Goal: Contribute content: Contribute content

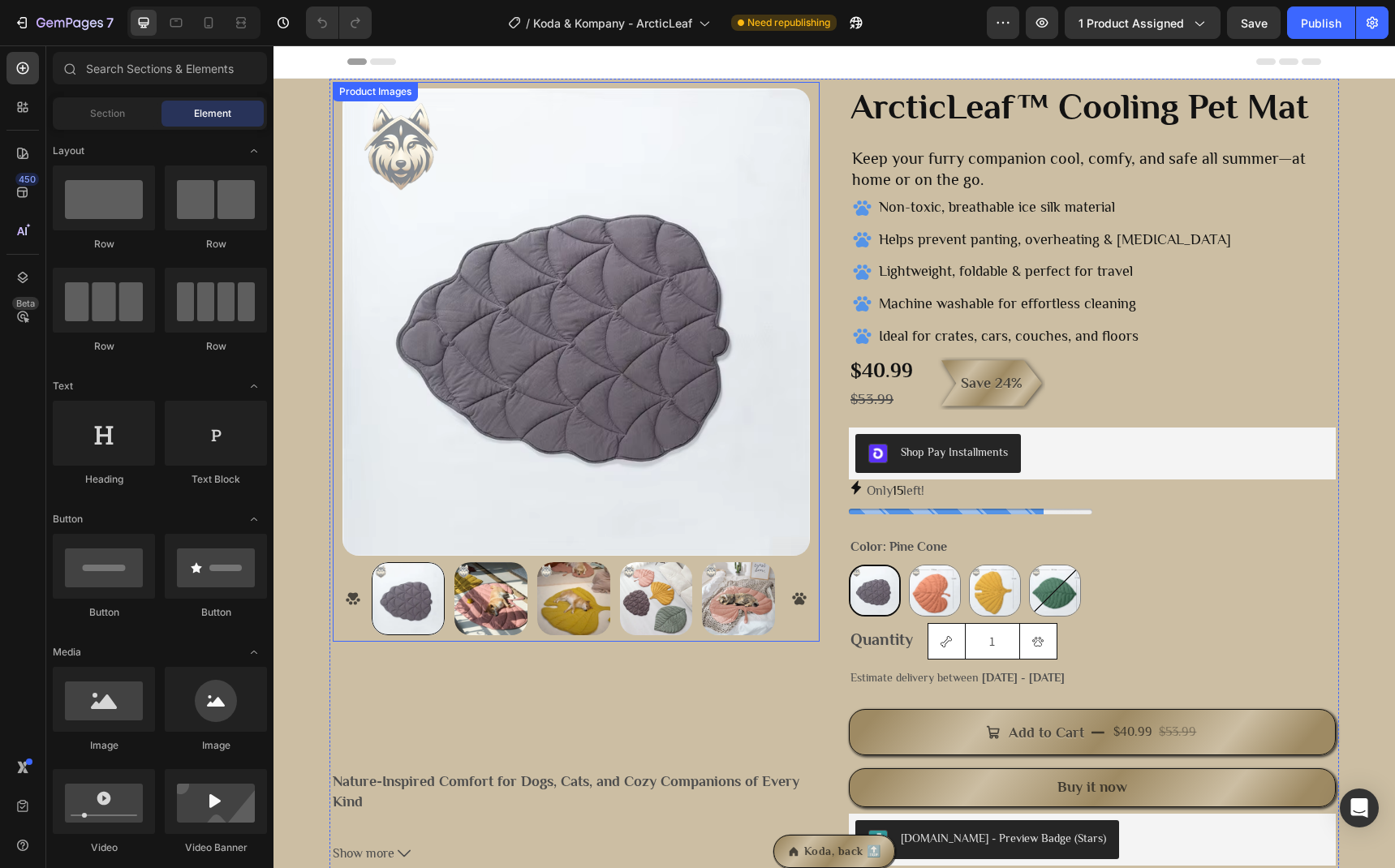
click at [476, 595] on img at bounding box center [490, 598] width 73 height 73
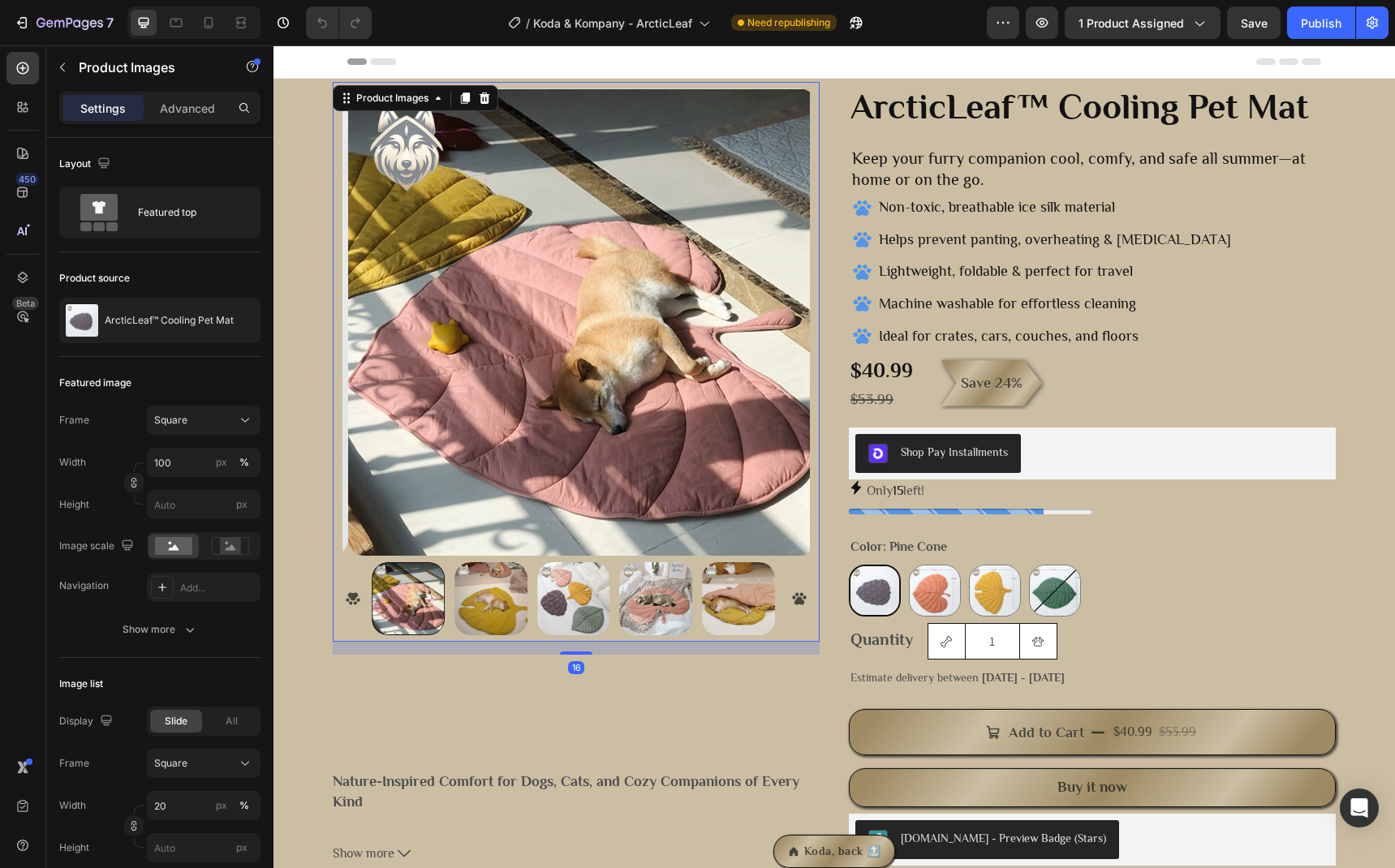
click at [501, 599] on img at bounding box center [490, 598] width 73 height 73
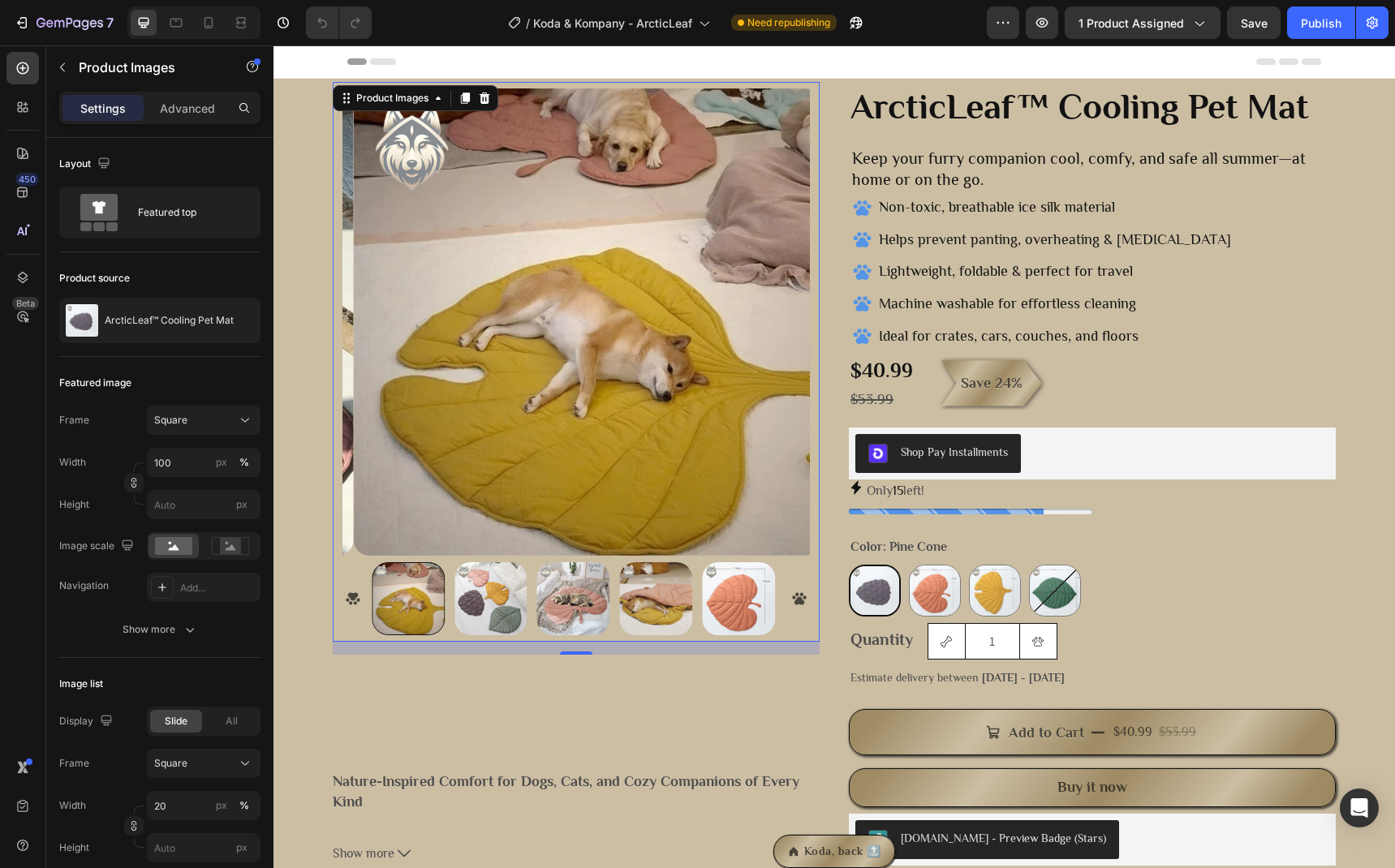
click at [506, 587] on img at bounding box center [490, 598] width 73 height 73
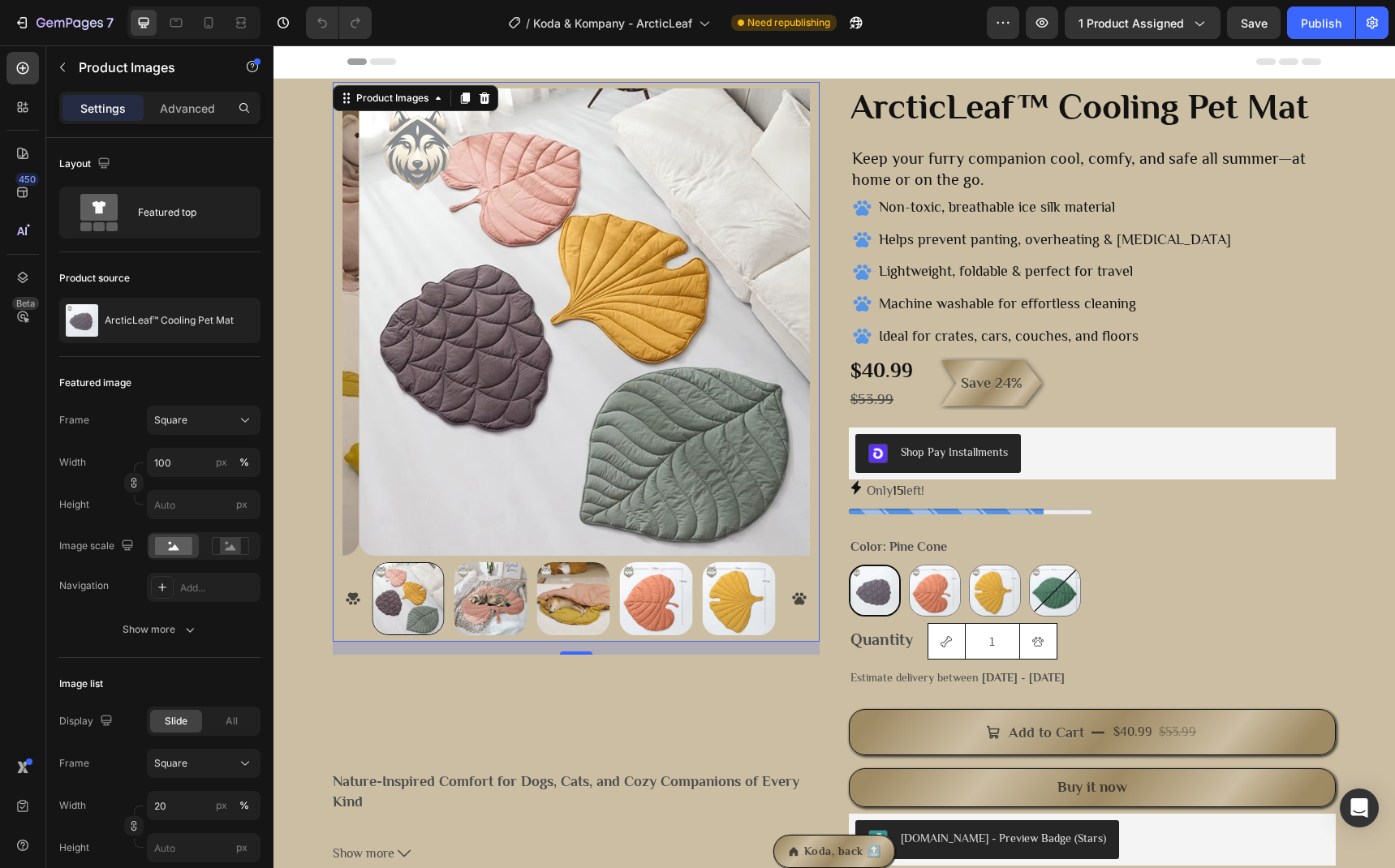
click at [508, 590] on img at bounding box center [490, 598] width 73 height 73
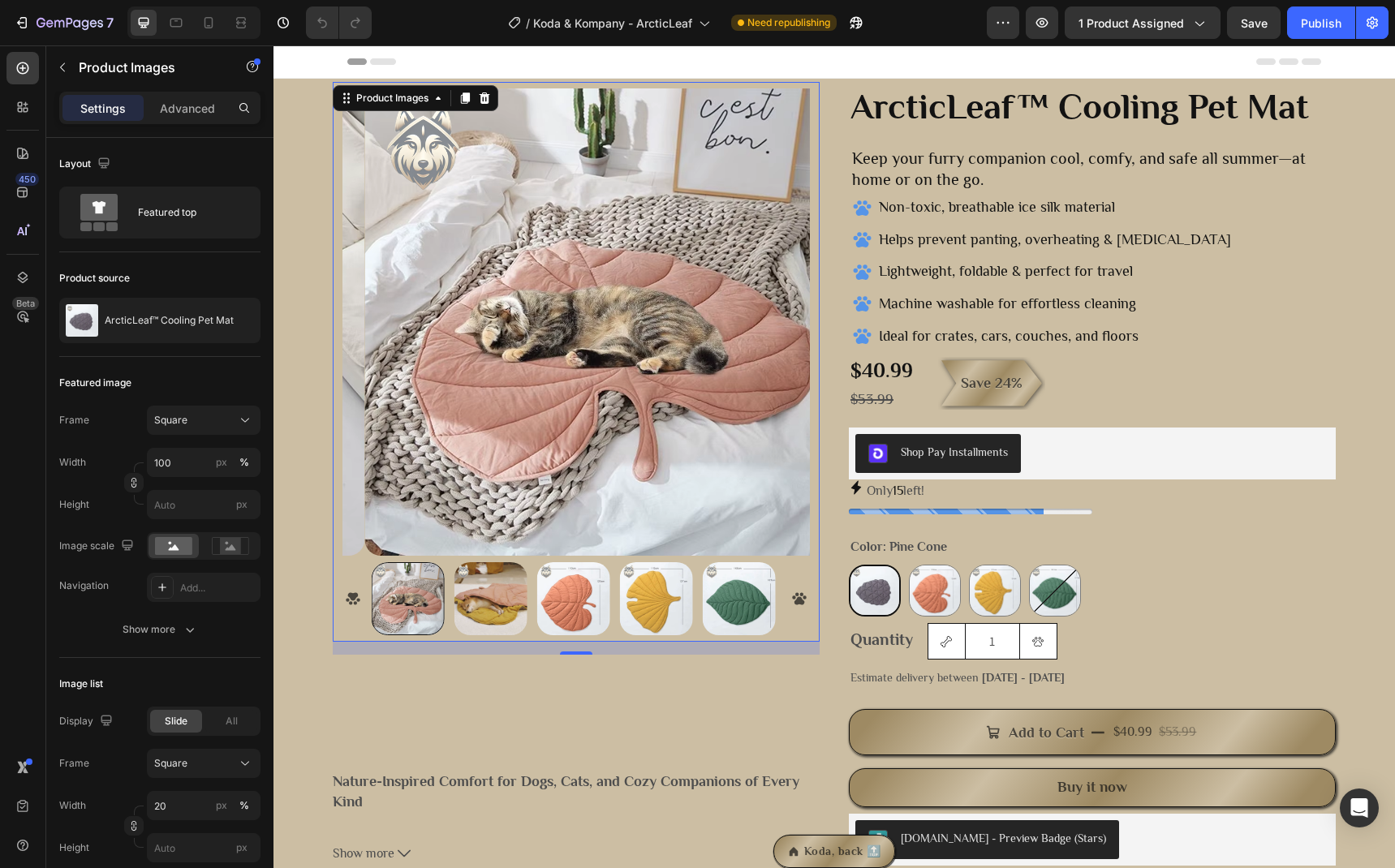
click at [542, 595] on img at bounding box center [574, 598] width 73 height 73
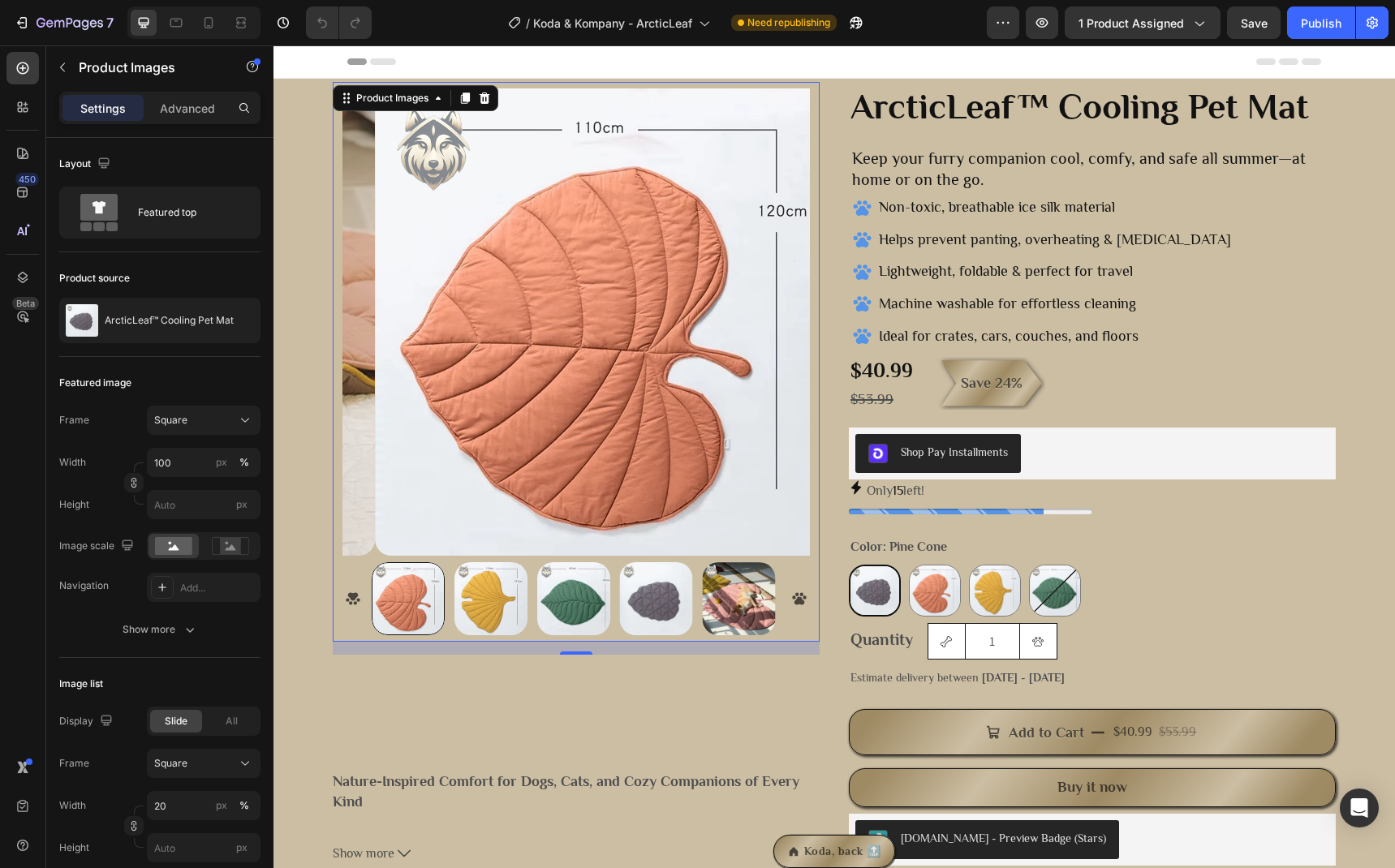
click at [659, 587] on img at bounding box center [656, 598] width 73 height 73
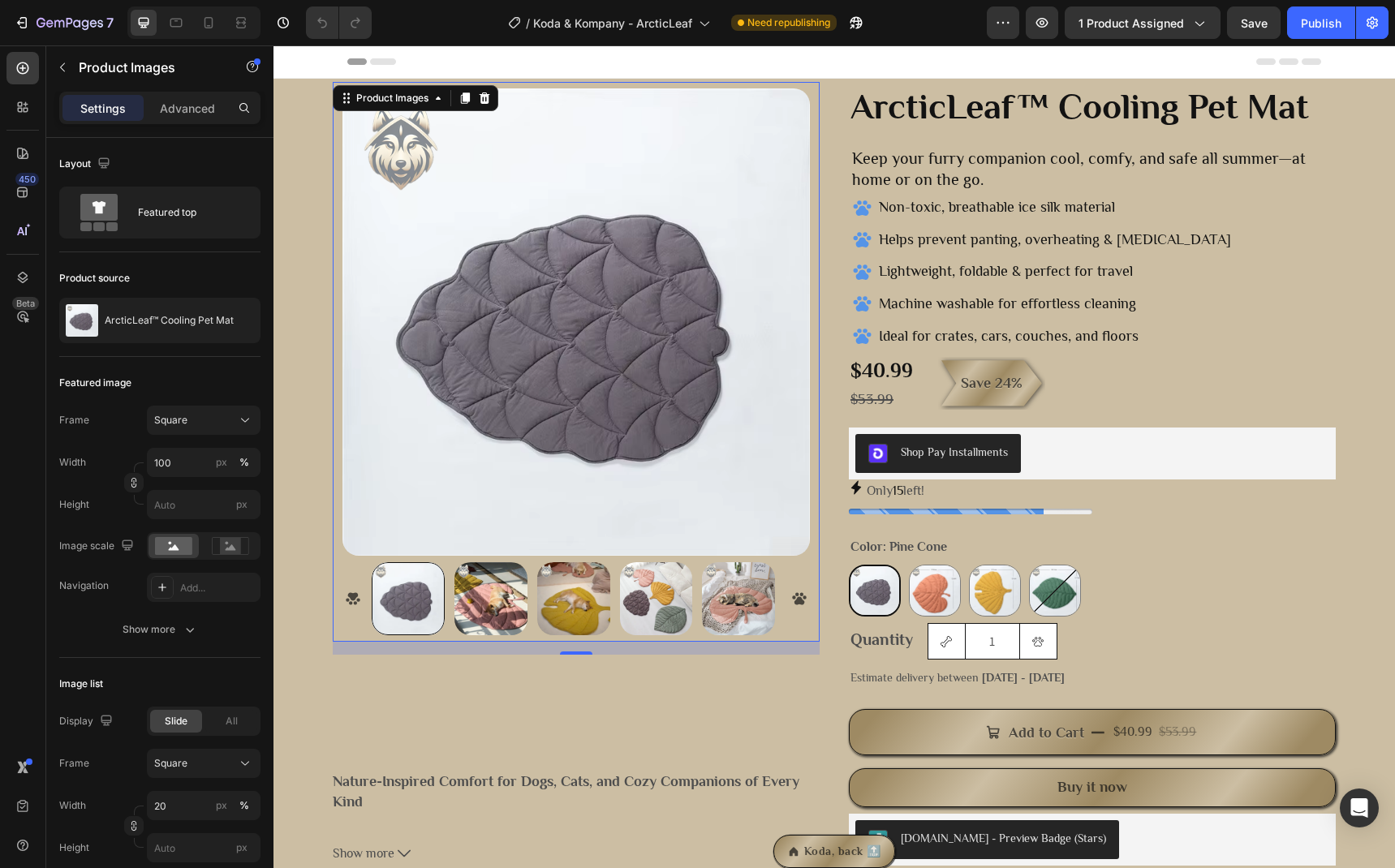
click at [676, 593] on img at bounding box center [656, 598] width 73 height 73
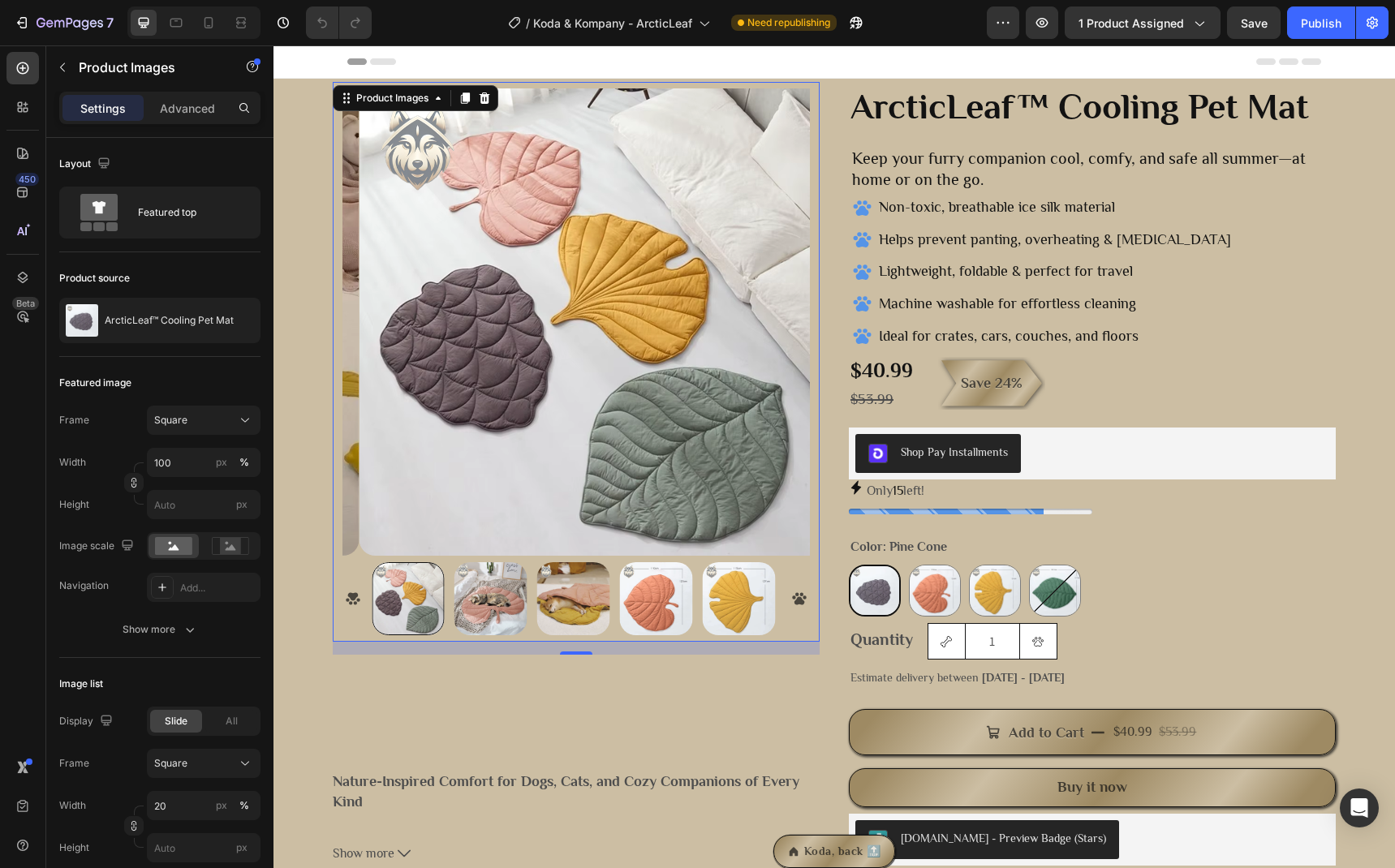
click at [600, 597] on img at bounding box center [574, 598] width 73 height 73
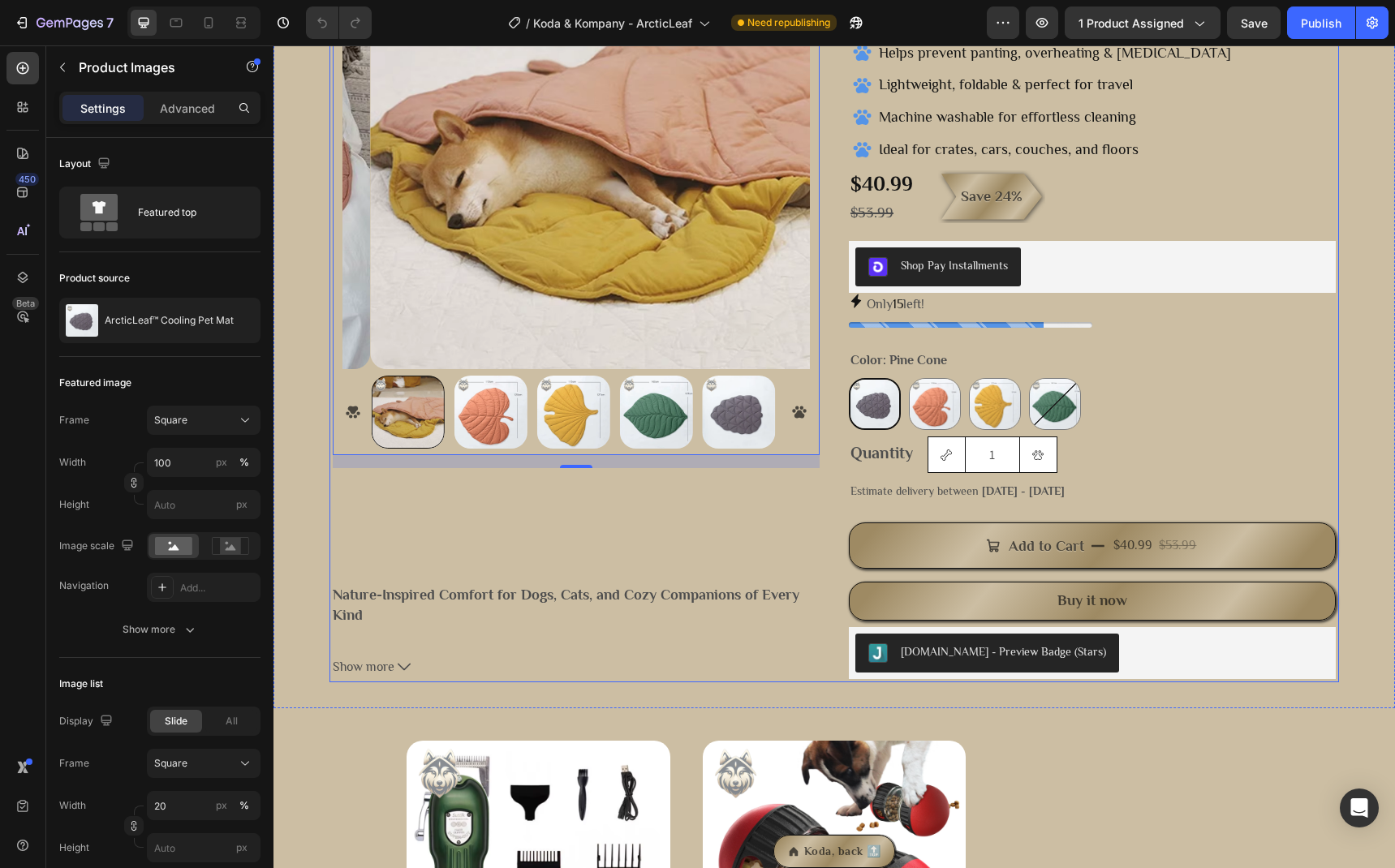
scroll to position [399, 0]
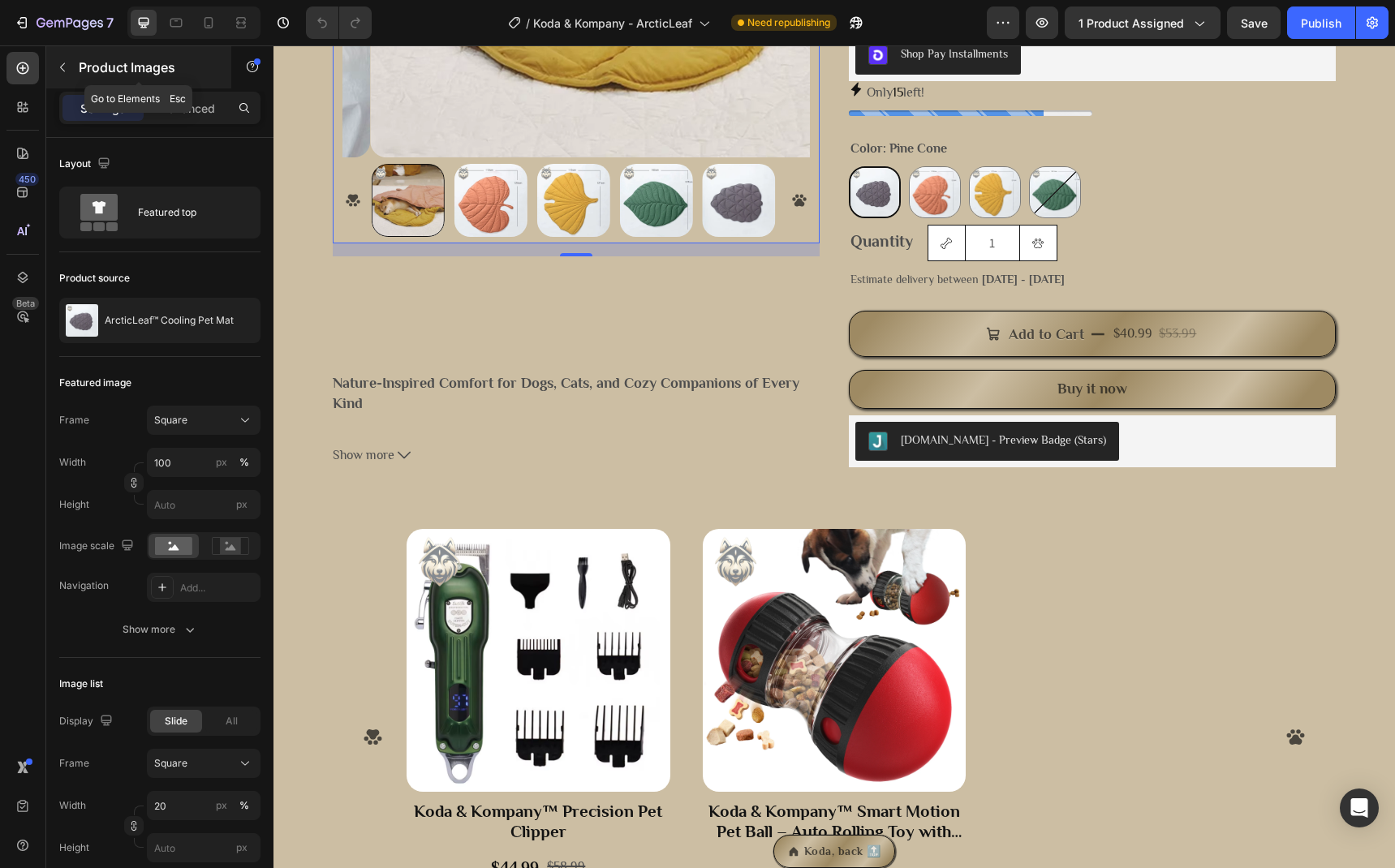
click at [67, 69] on icon "button" at bounding box center [63, 68] width 13 height 13
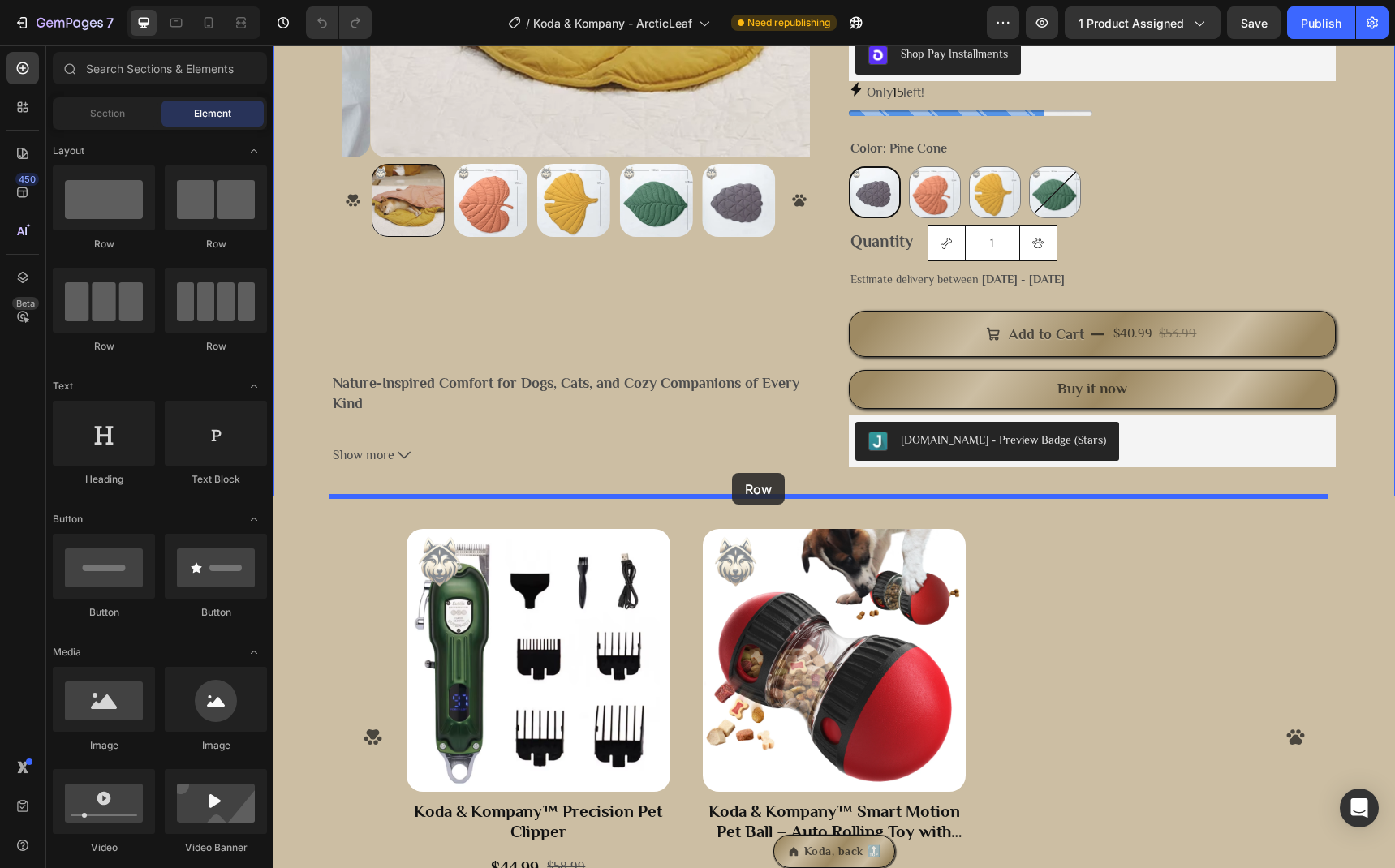
drag, startPoint x: 465, startPoint y: 260, endPoint x: 732, endPoint y: 473, distance: 341.6
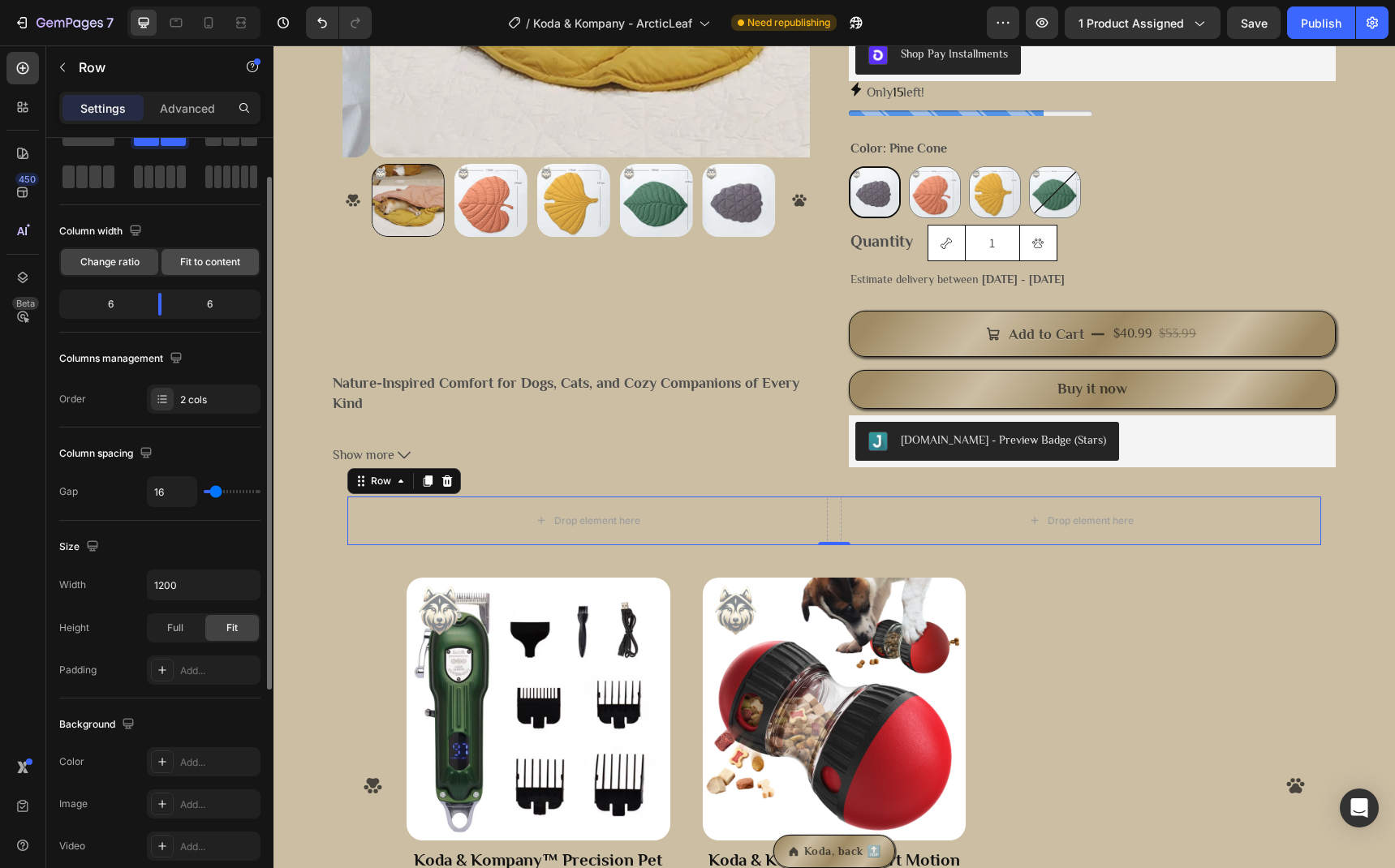
scroll to position [14, 0]
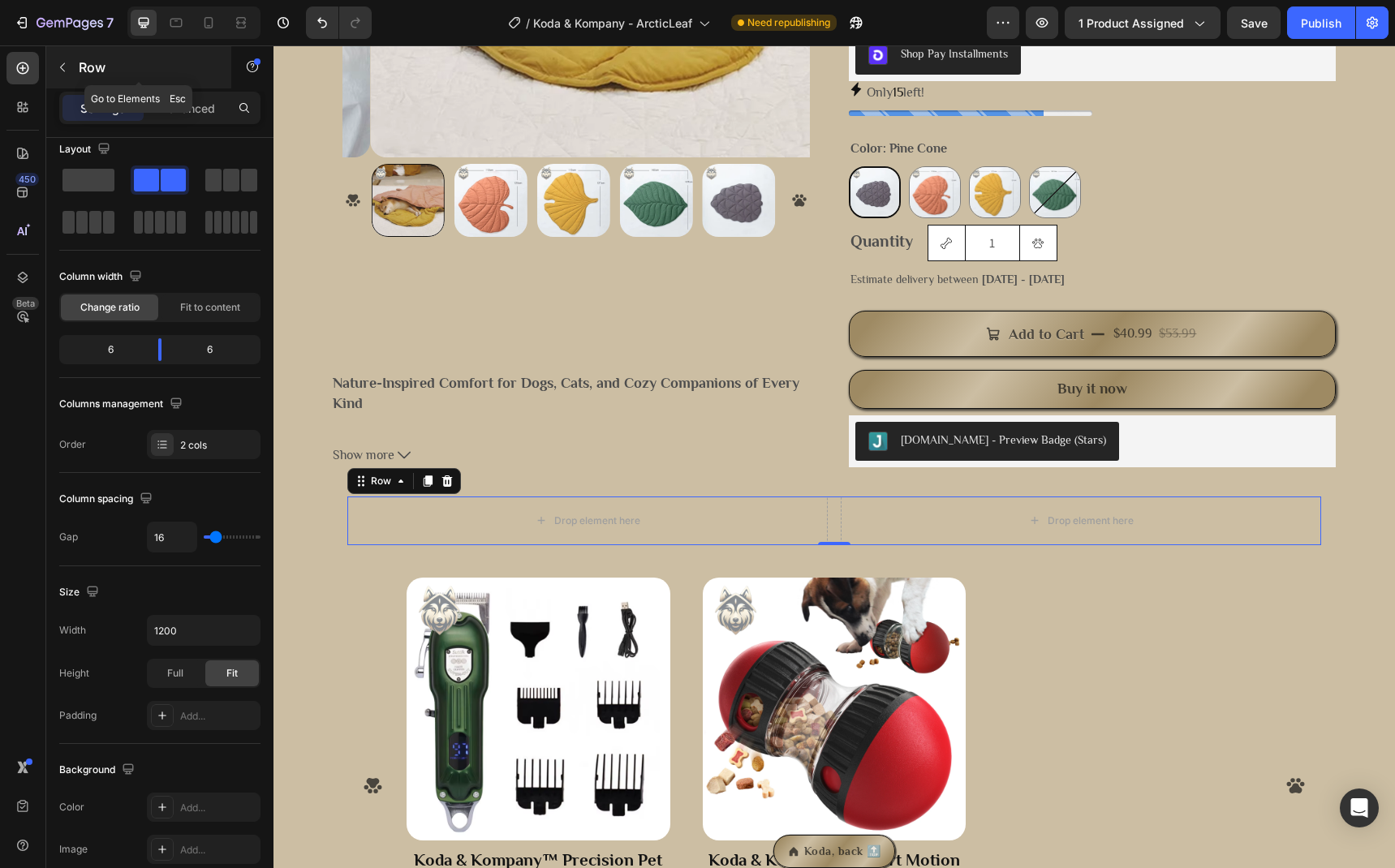
click at [62, 78] on button "button" at bounding box center [62, 67] width 26 height 26
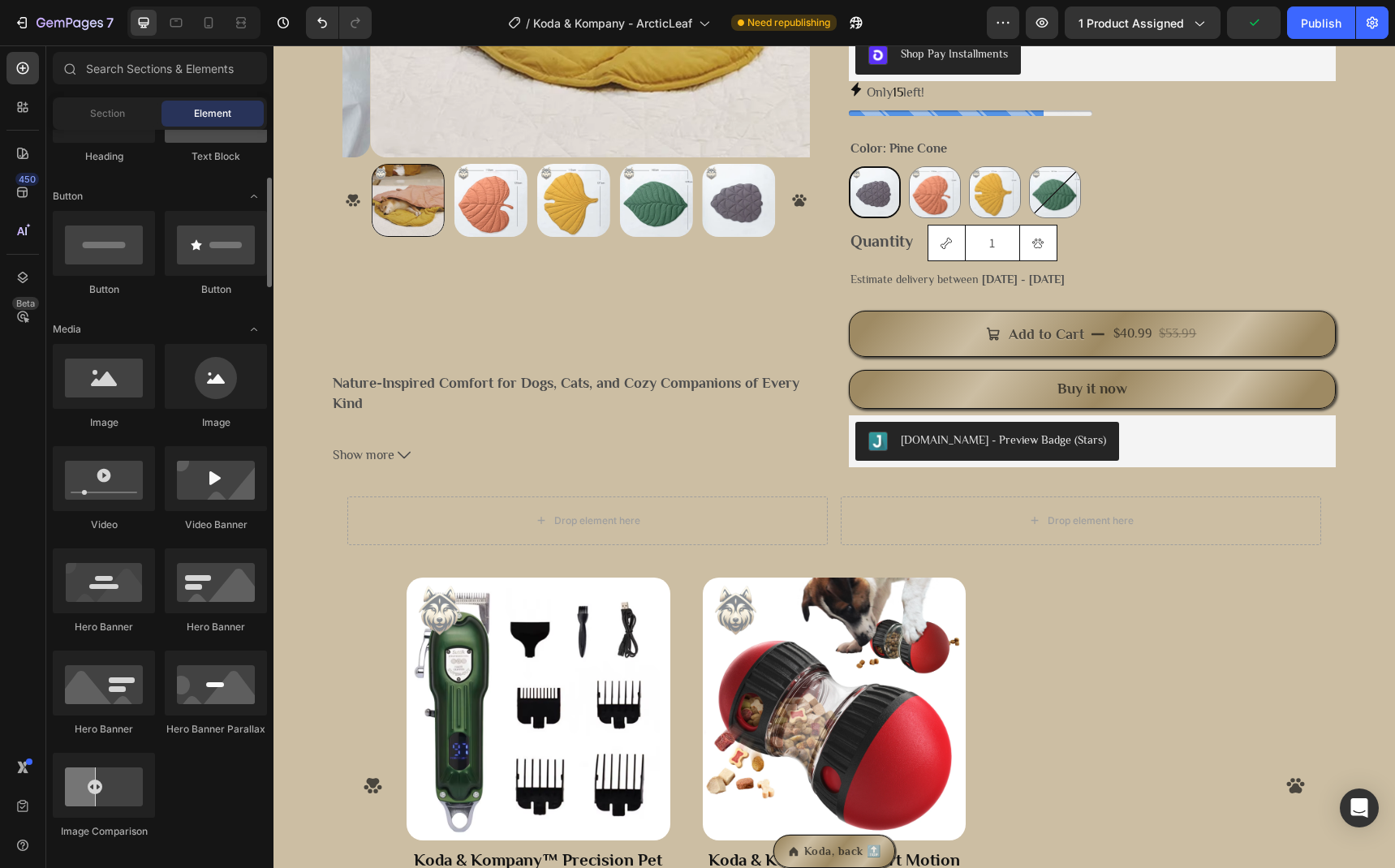
scroll to position [0, 0]
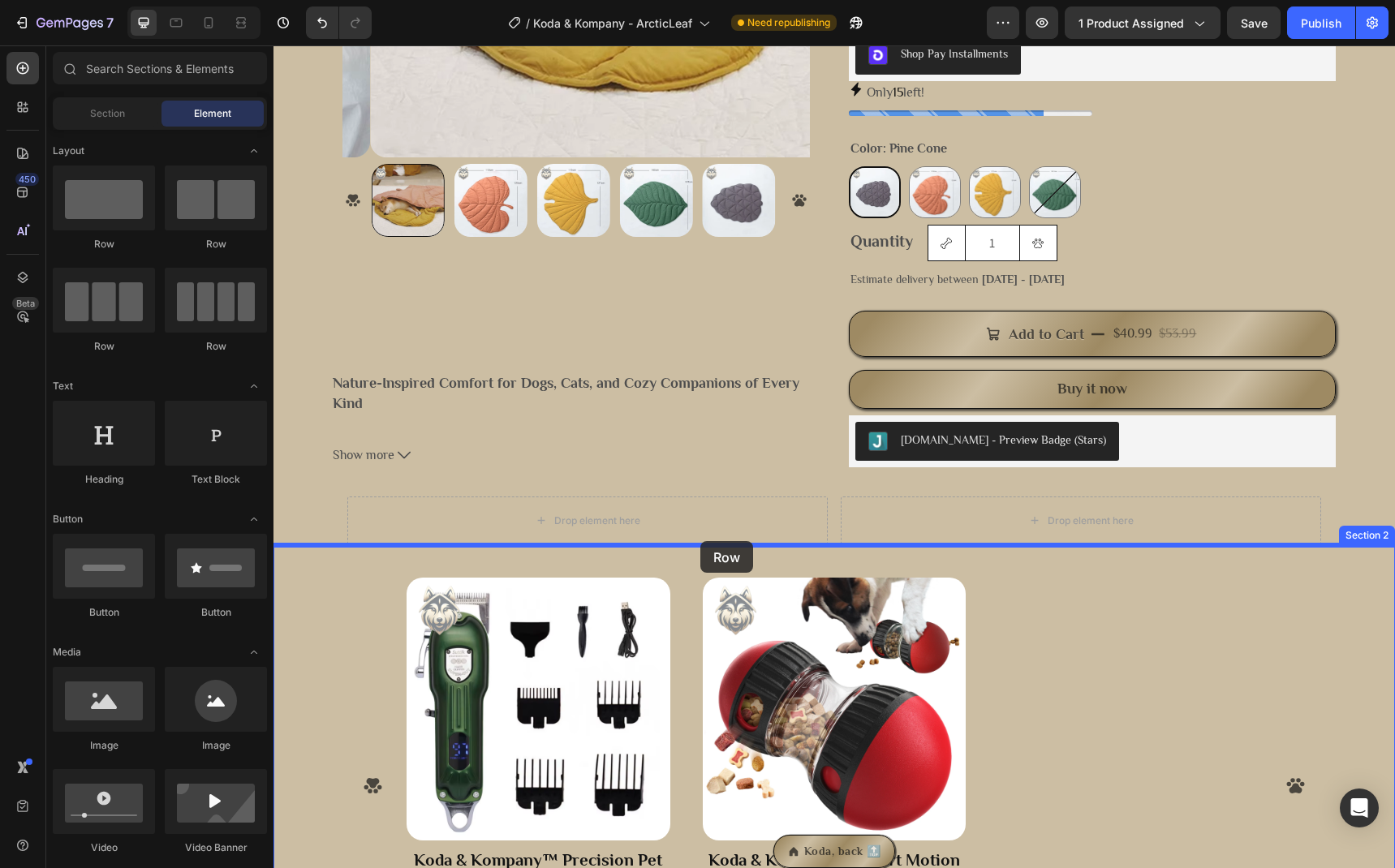
drag, startPoint x: 482, startPoint y: 263, endPoint x: 700, endPoint y: 541, distance: 353.3
drag, startPoint x: 477, startPoint y: 271, endPoint x: 681, endPoint y: 541, distance: 338.4
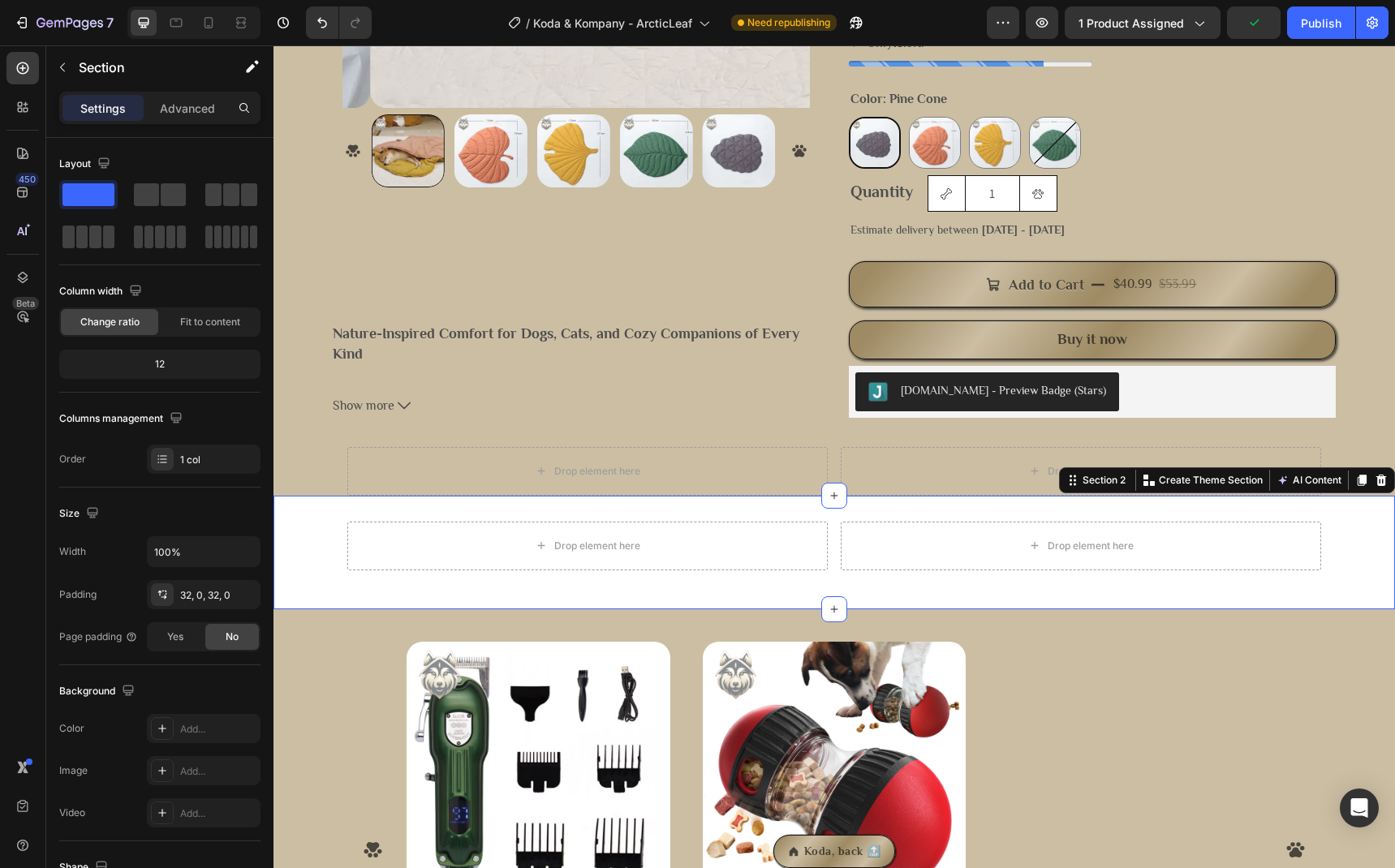
click at [303, 502] on div "Drop element here Drop element here Row Section 2 You can create reusable secti…" at bounding box center [834, 553] width 1122 height 114
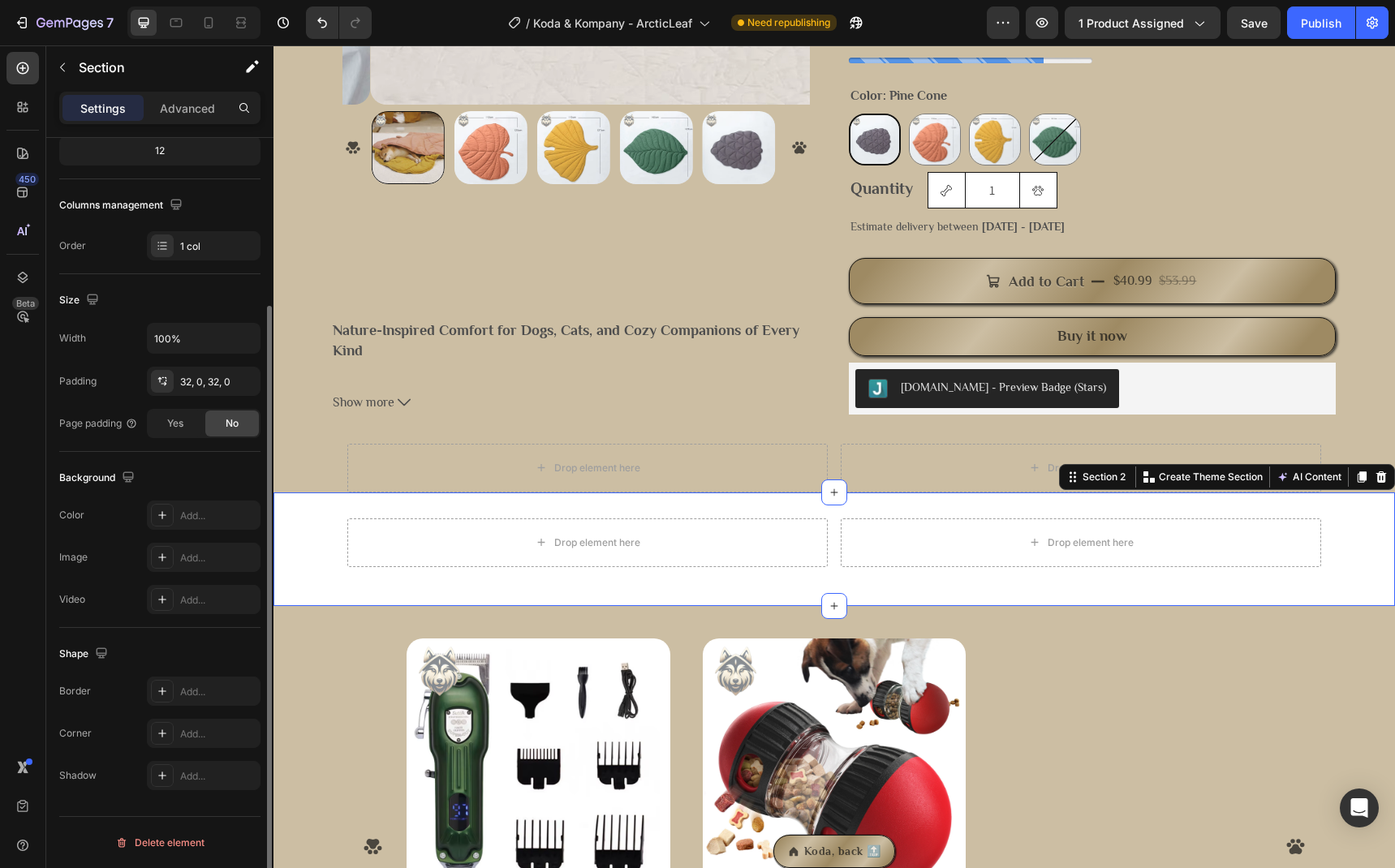
scroll to position [213, 0]
click at [196, 514] on div "Add..." at bounding box center [218, 515] width 76 height 14
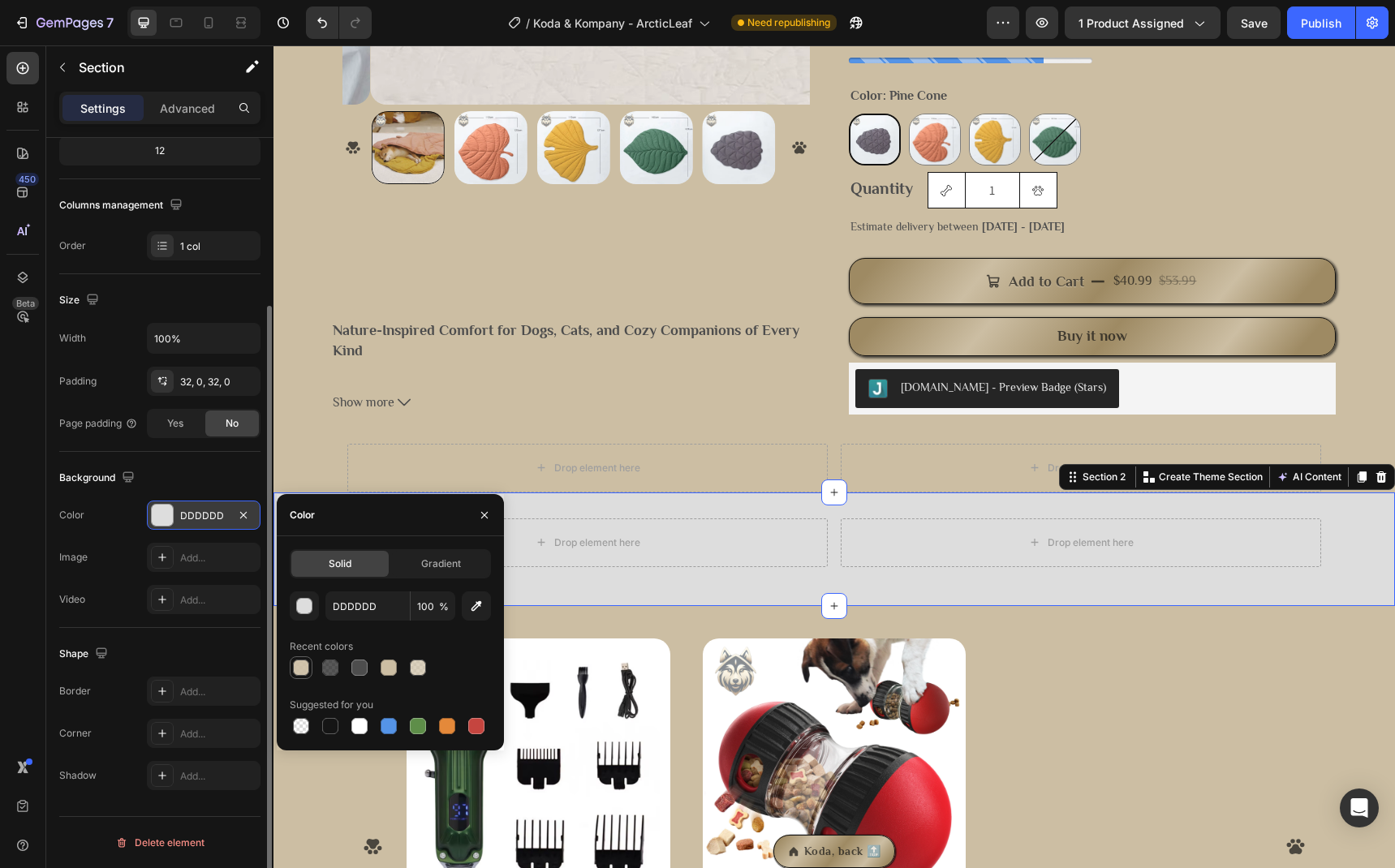
click at [298, 667] on div at bounding box center [300, 667] width 16 height 16
type input "CCBEA3"
type input "90"
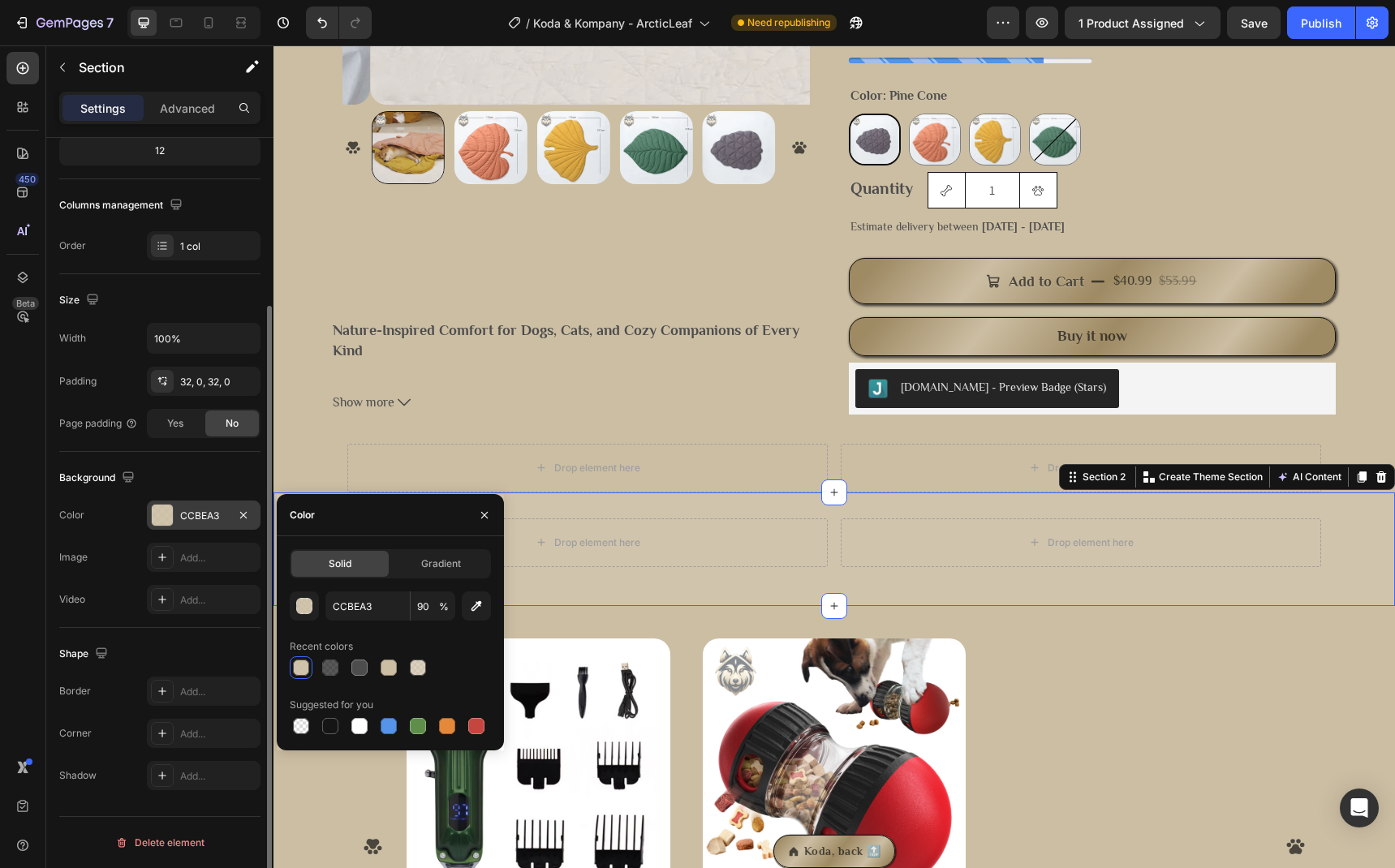
click at [163, 466] on div "Background" at bounding box center [160, 477] width 201 height 26
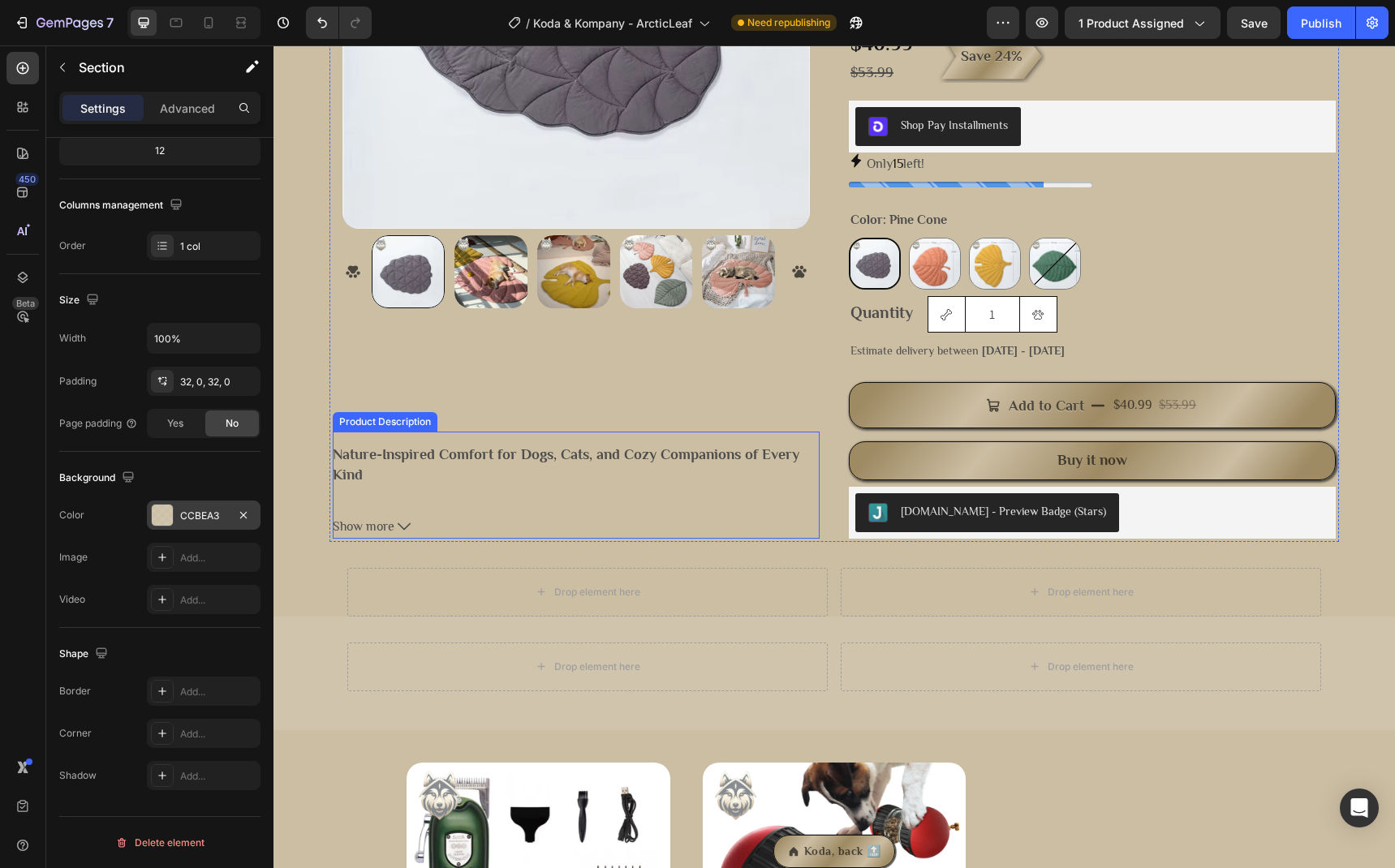
scroll to position [329, 0]
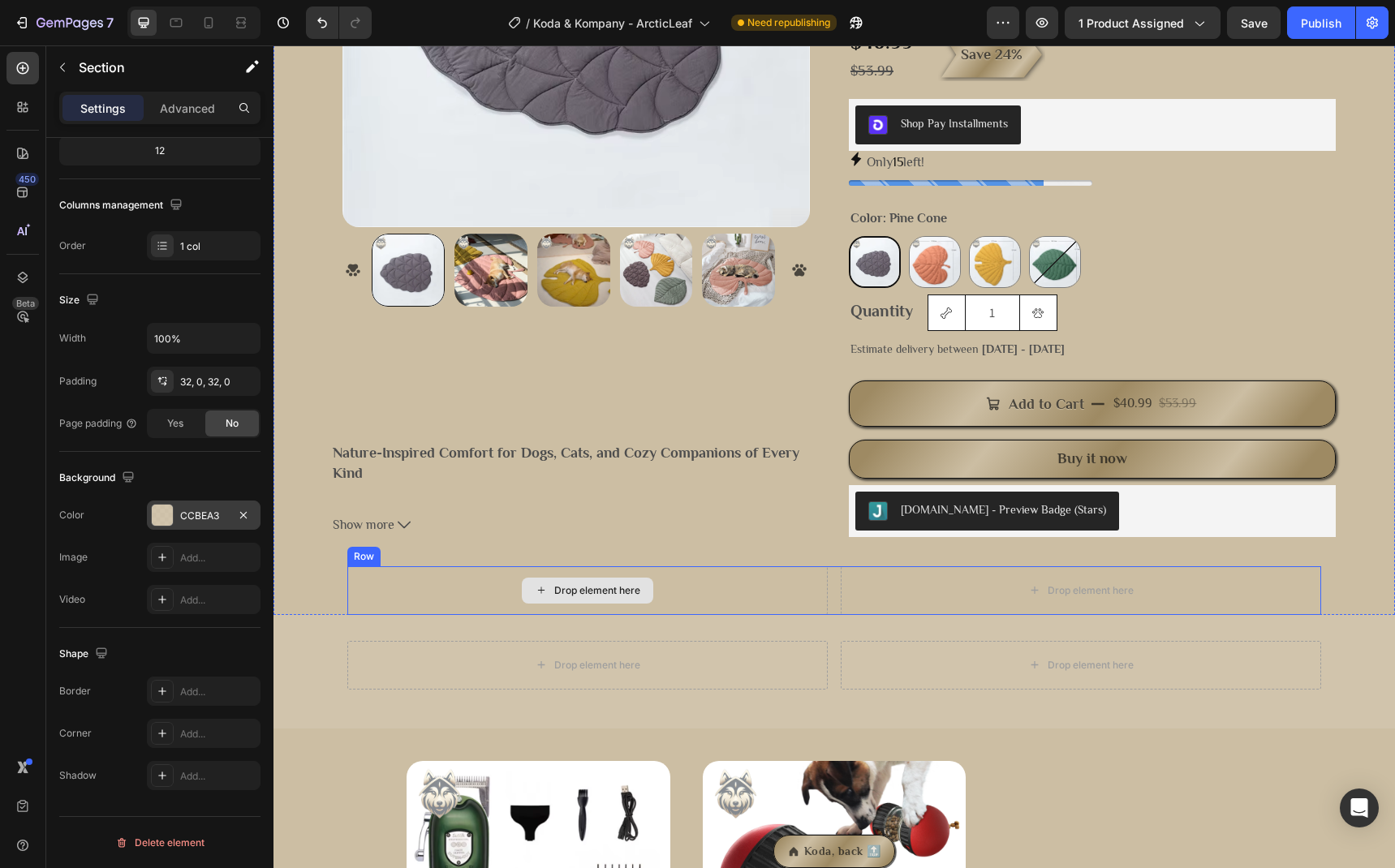
click at [596, 582] on div "Drop element here" at bounding box center [587, 590] width 131 height 26
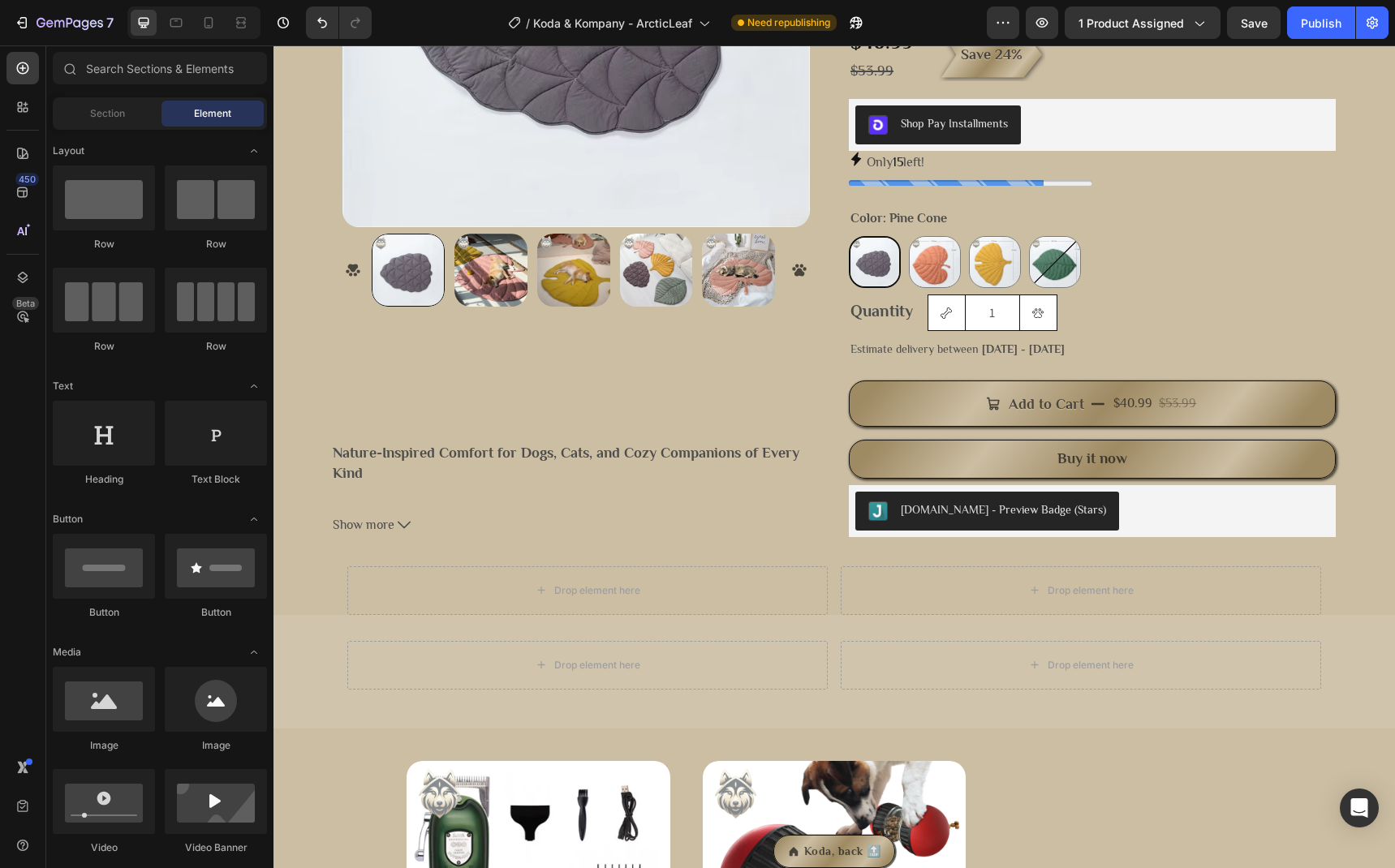
scroll to position [41, 0]
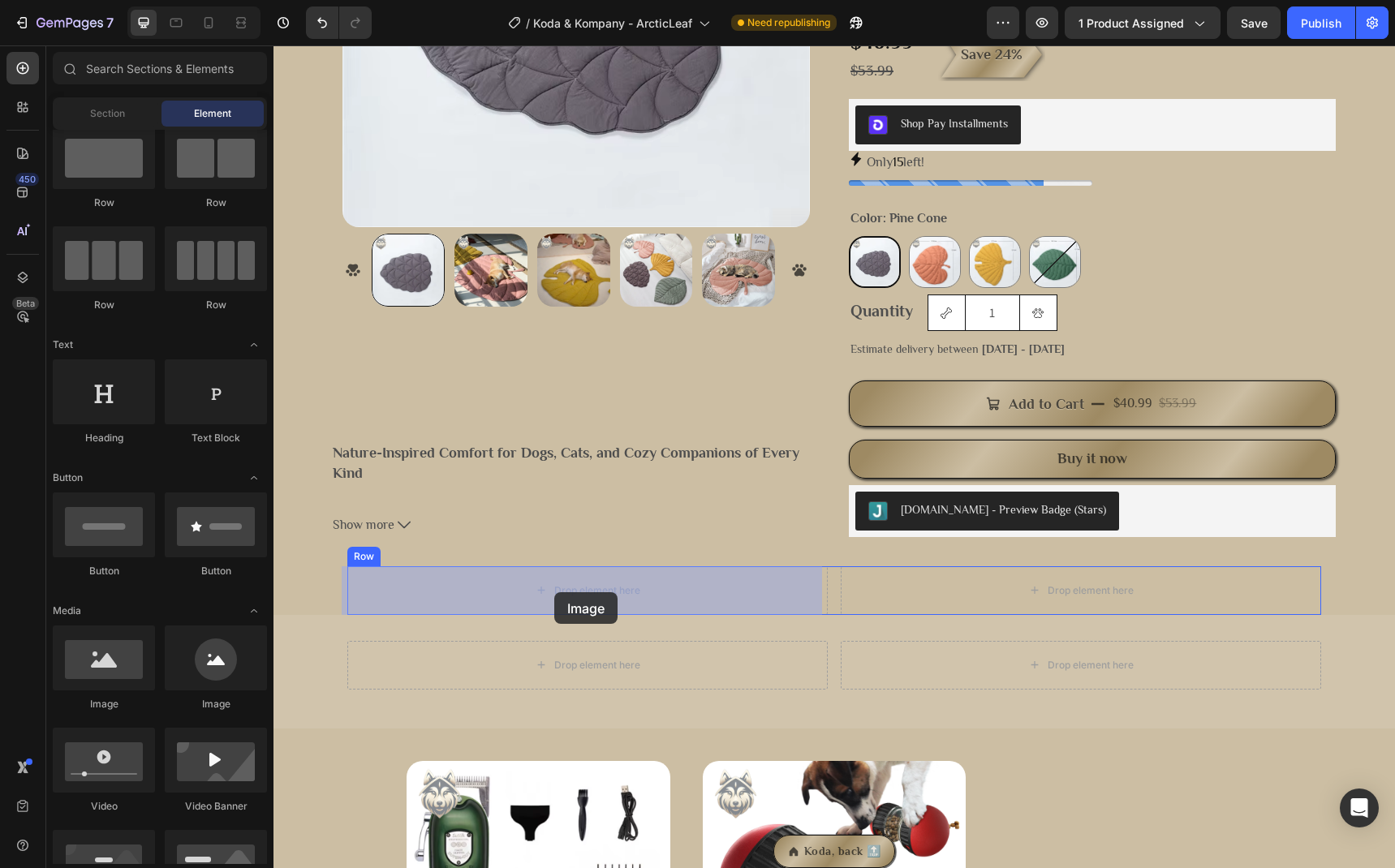
drag, startPoint x: 397, startPoint y: 701, endPoint x: 555, endPoint y: 593, distance: 191.4
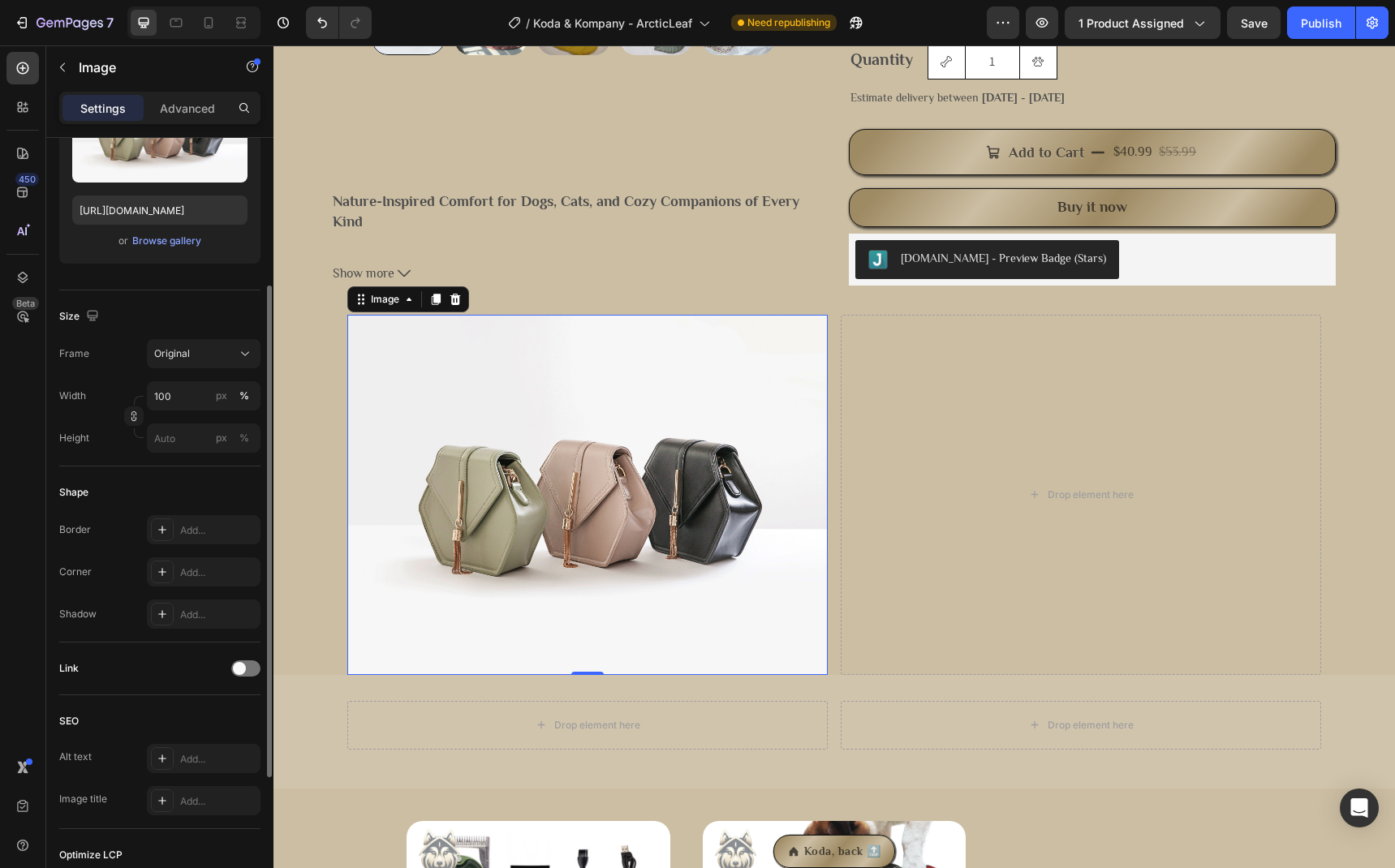
scroll to position [0, 0]
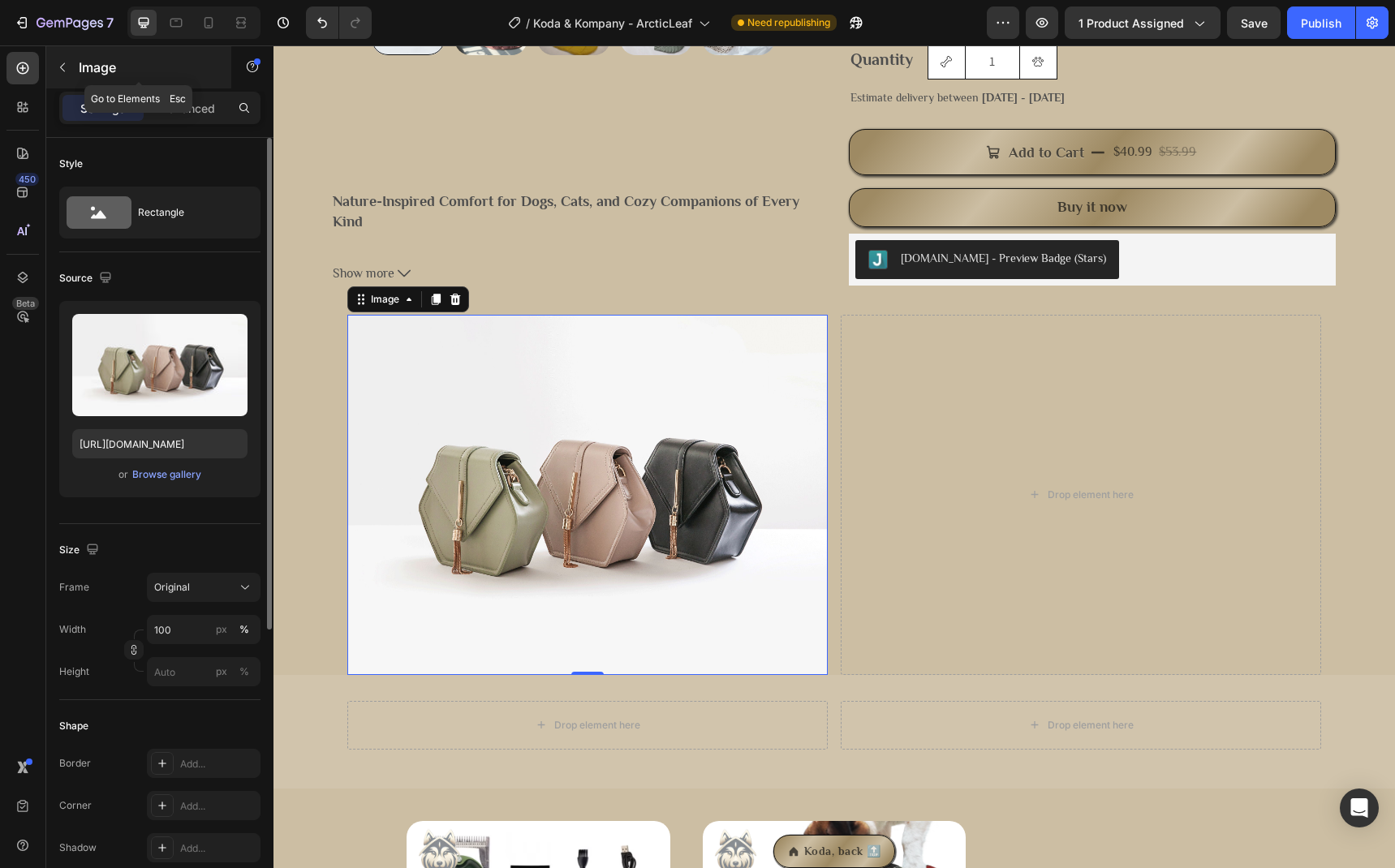
click at [62, 69] on icon "button" at bounding box center [62, 67] width 5 height 9
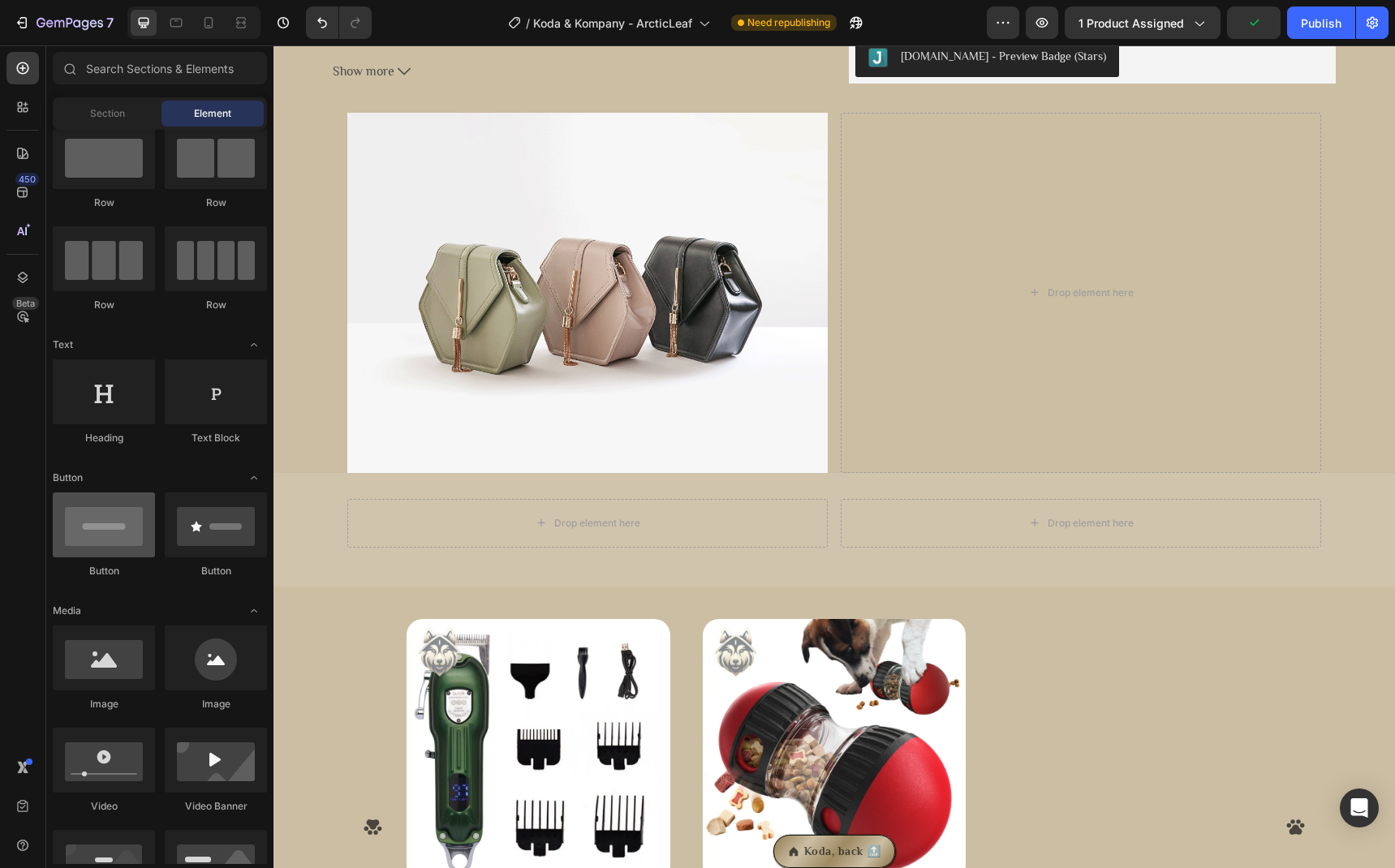
scroll to position [76, 0]
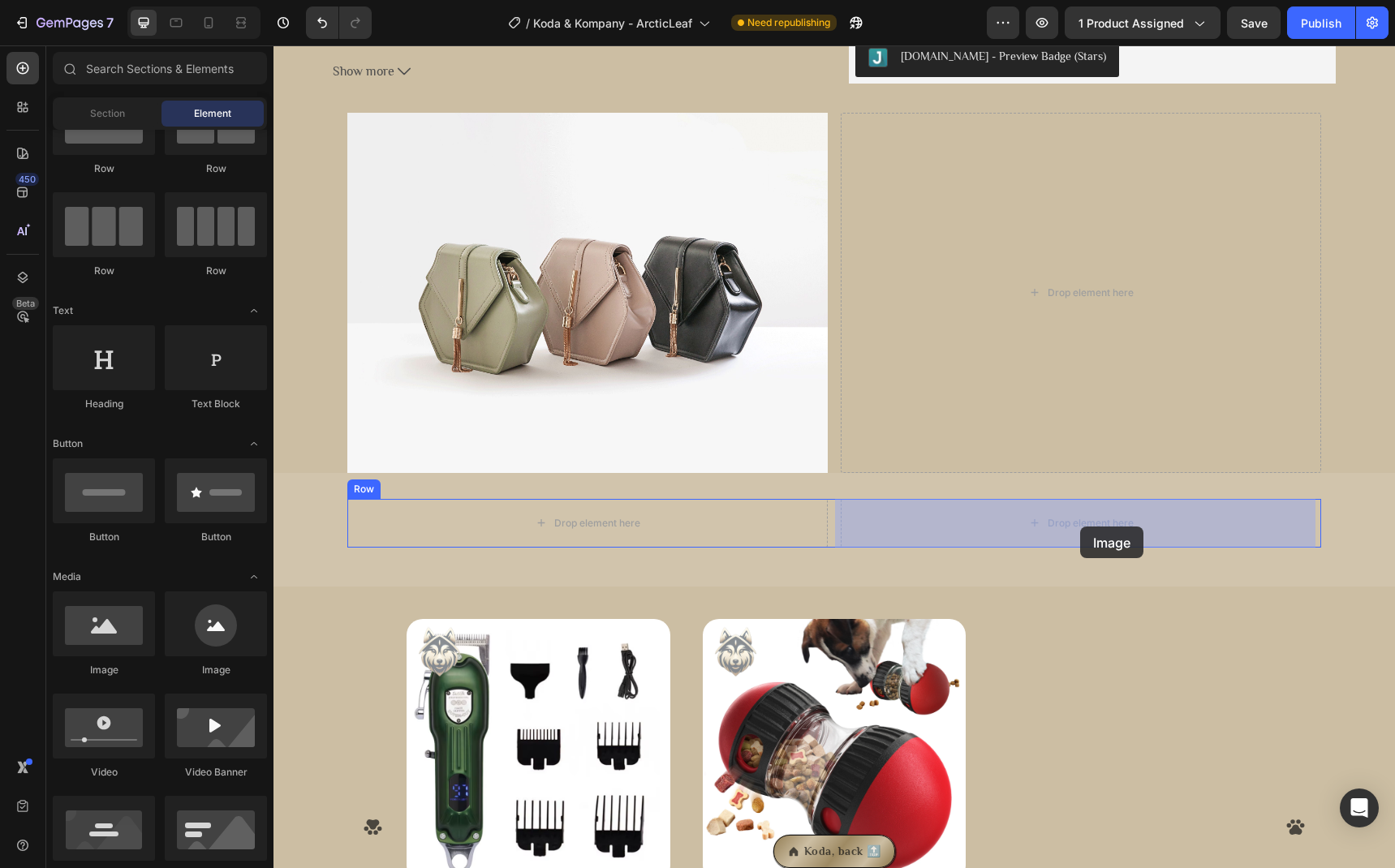
drag, startPoint x: 375, startPoint y: 662, endPoint x: 1080, endPoint y: 527, distance: 717.8
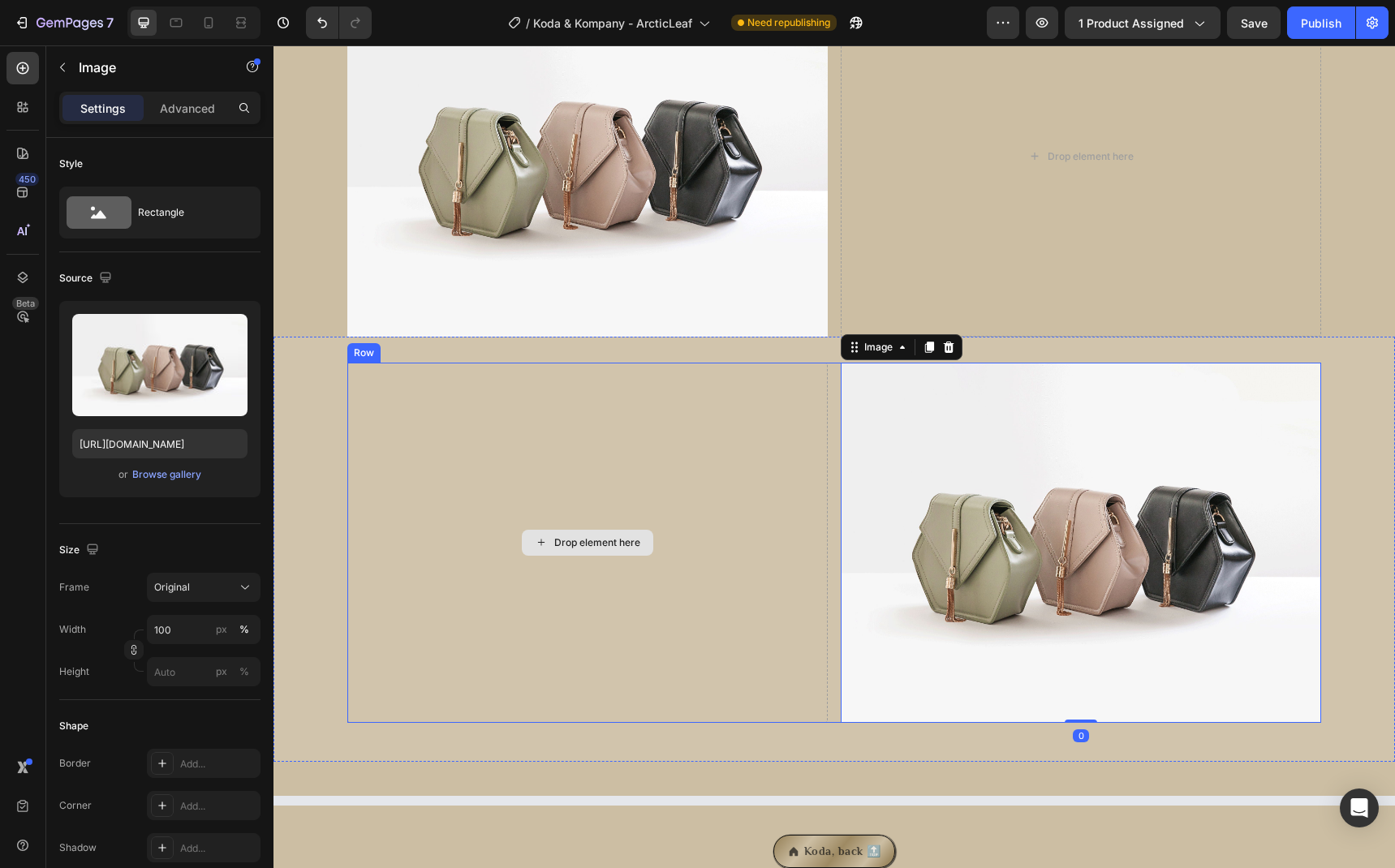
scroll to position [900, 0]
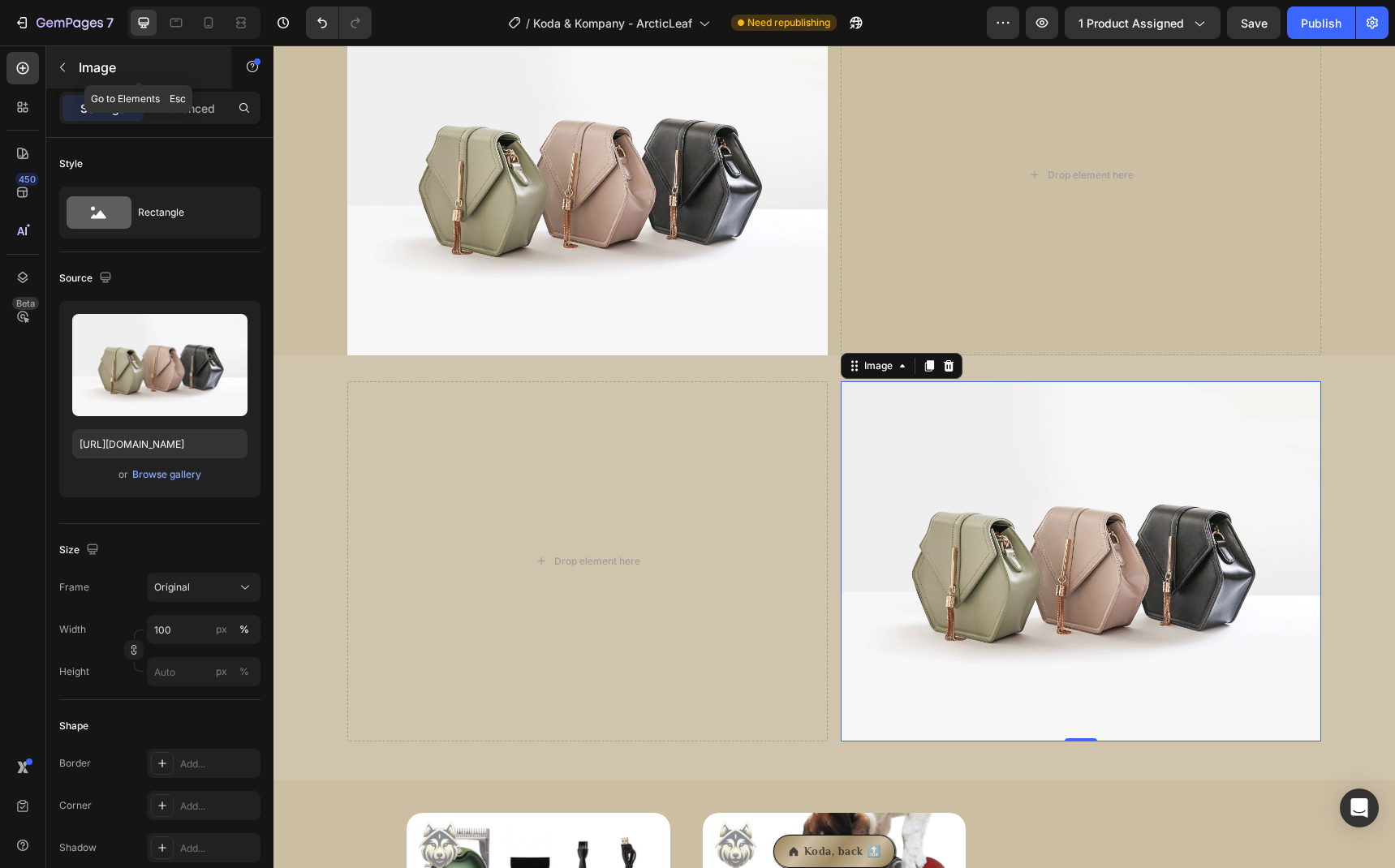
click at [53, 76] on button "button" at bounding box center [62, 67] width 26 height 26
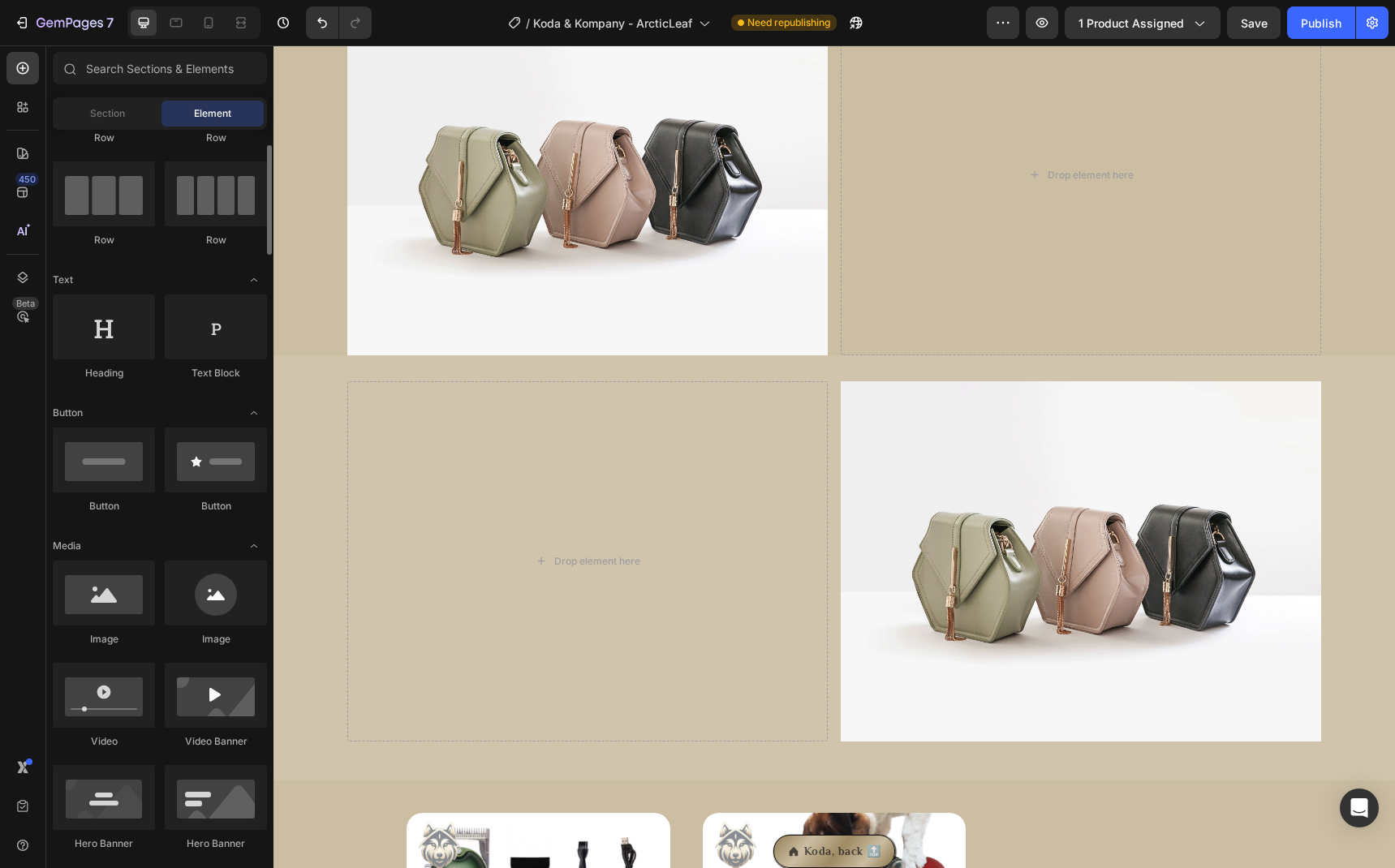
scroll to position [49, 0]
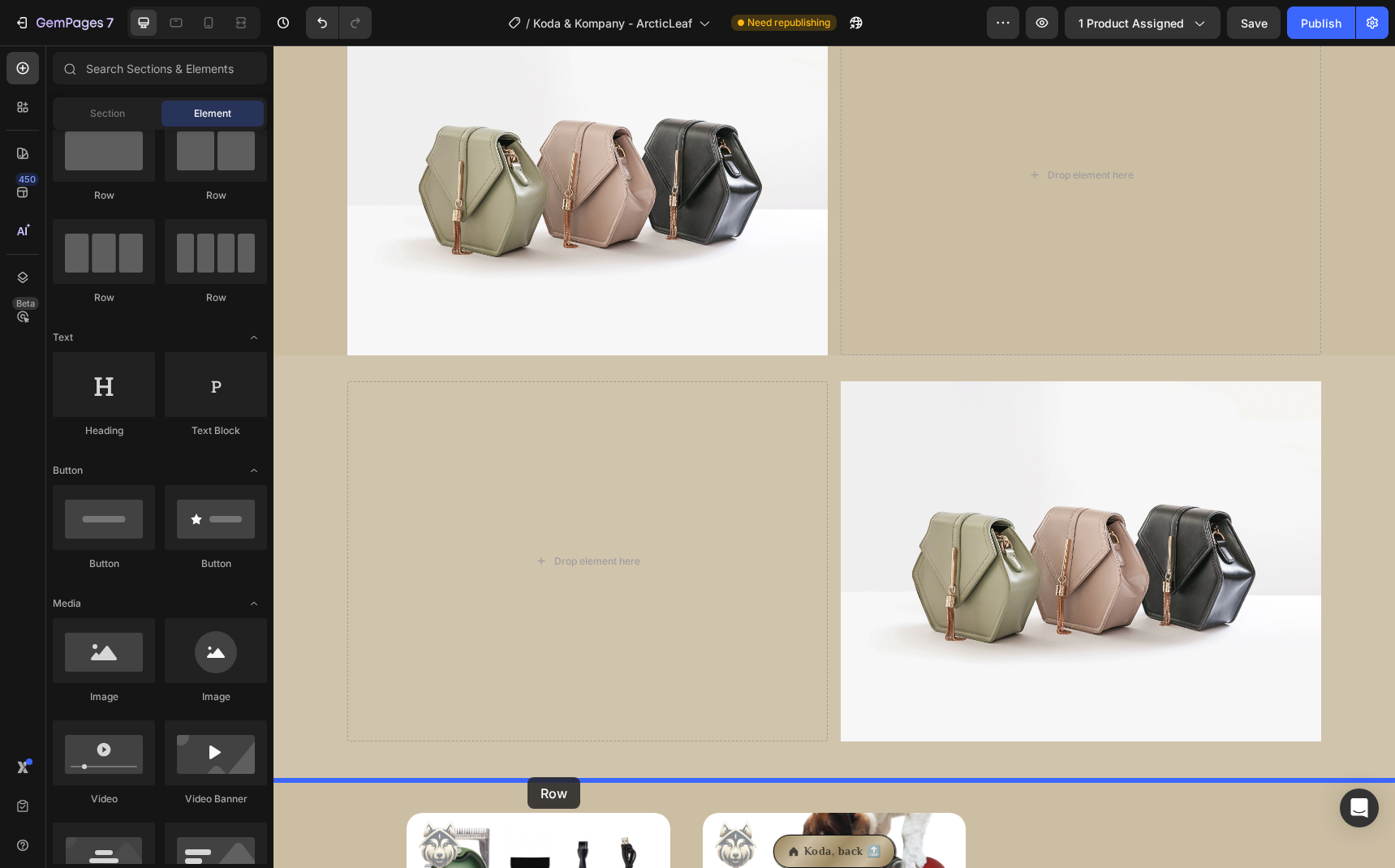
drag, startPoint x: 482, startPoint y: 228, endPoint x: 528, endPoint y: 777, distance: 550.9
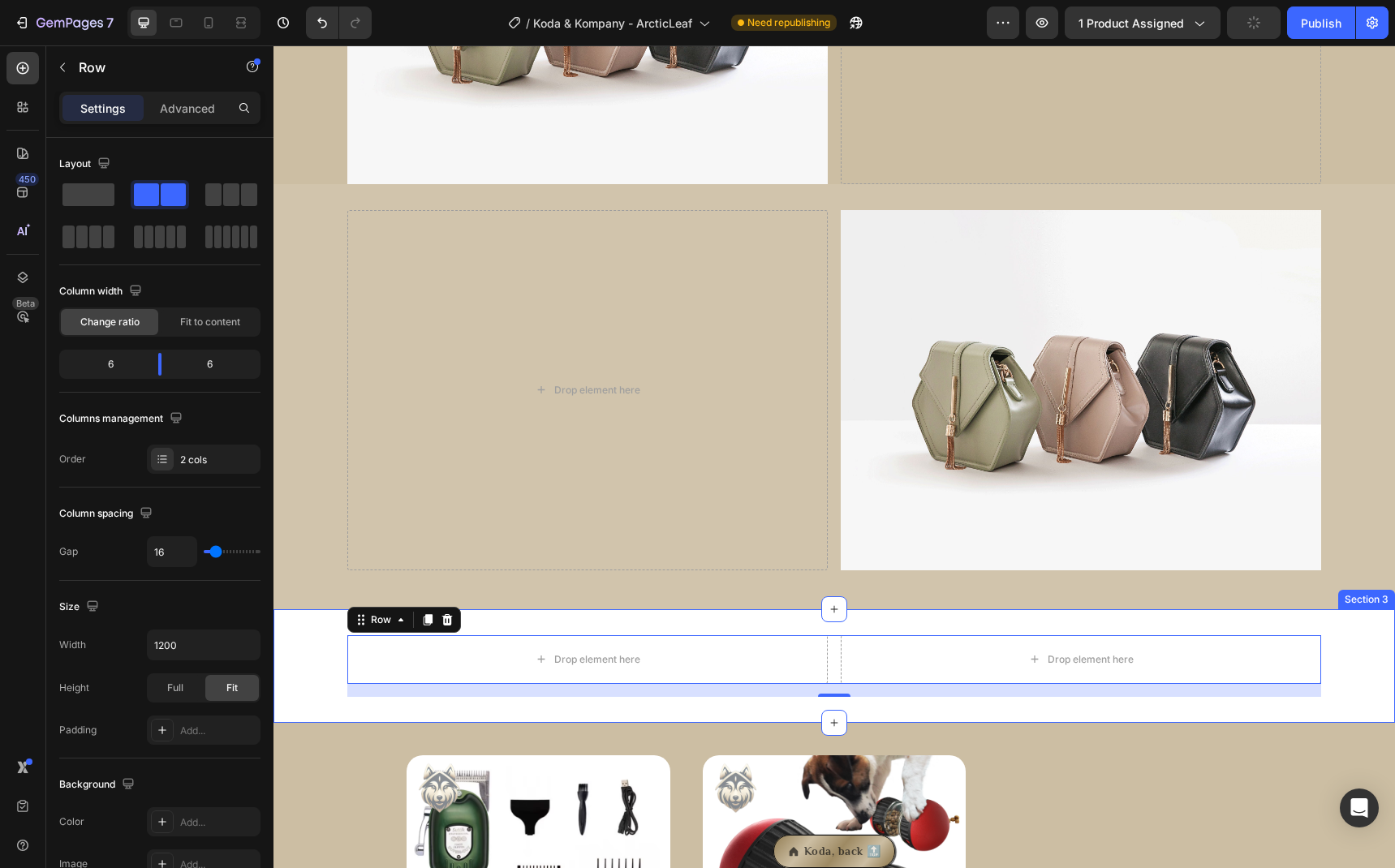
scroll to position [1074, 0]
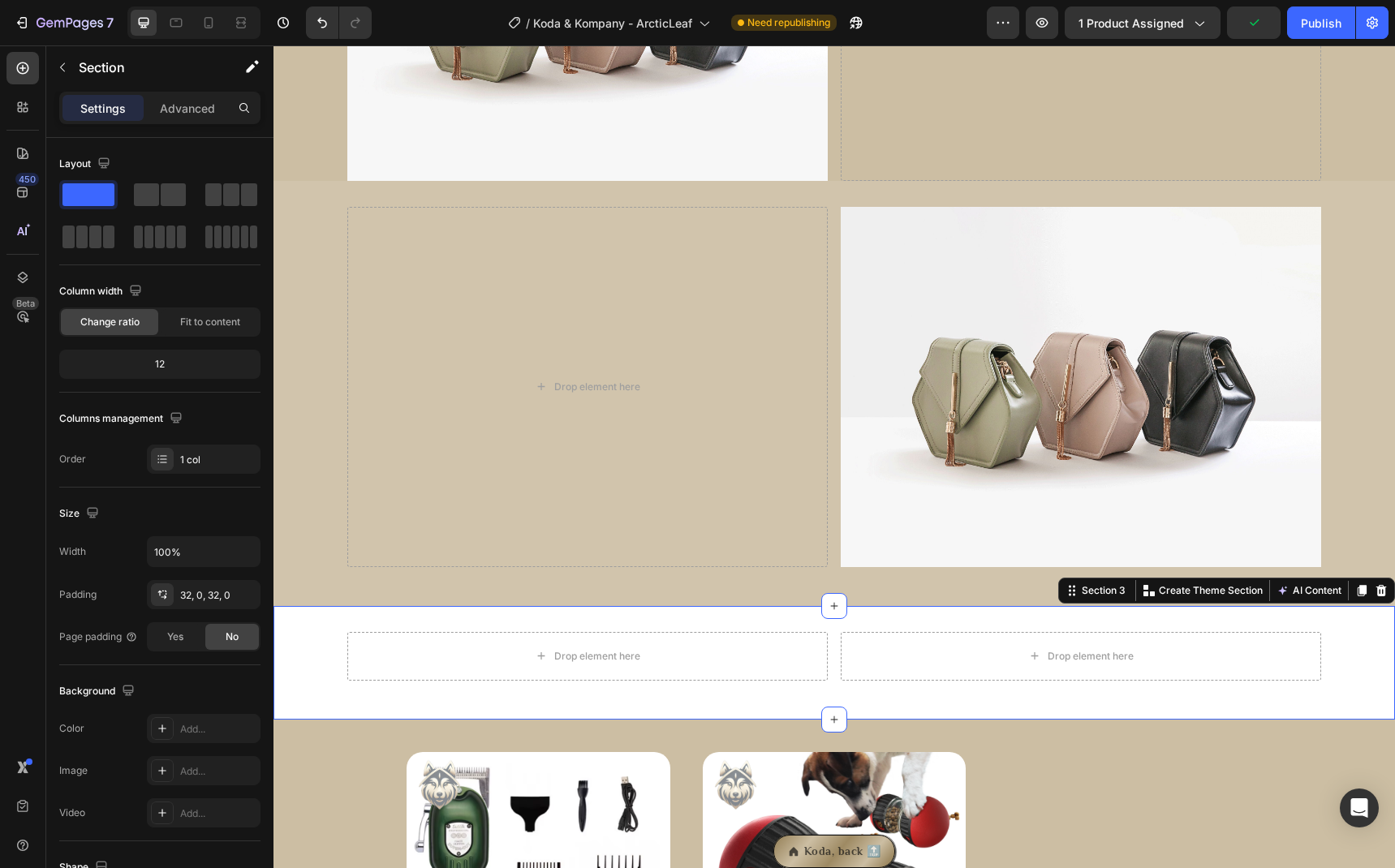
click at [311, 629] on div "Drop element here Drop element here Row Section 3 You can create reusable secti…" at bounding box center [834, 662] width 1122 height 114
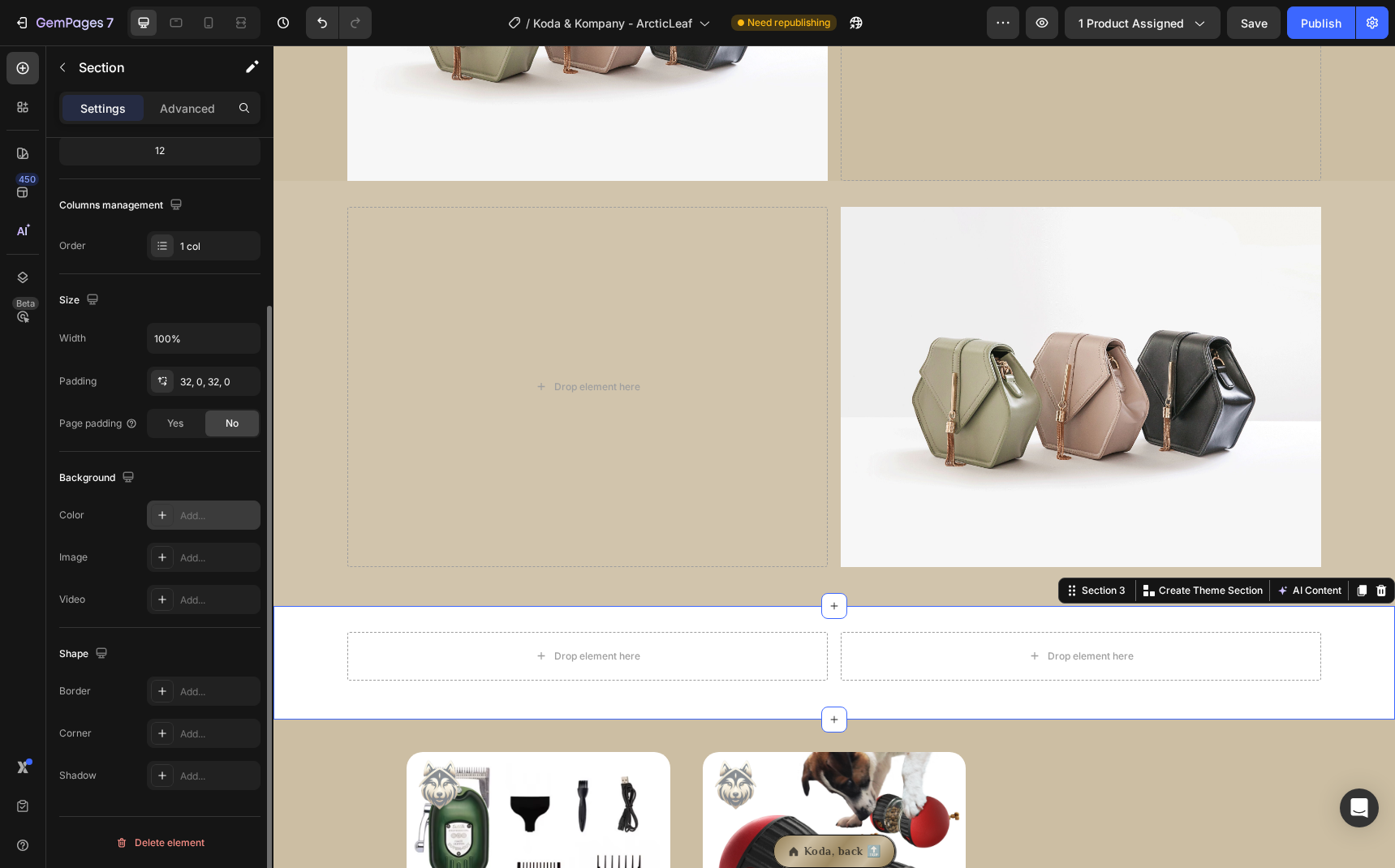
click at [185, 505] on div "Add..." at bounding box center [204, 515] width 114 height 30
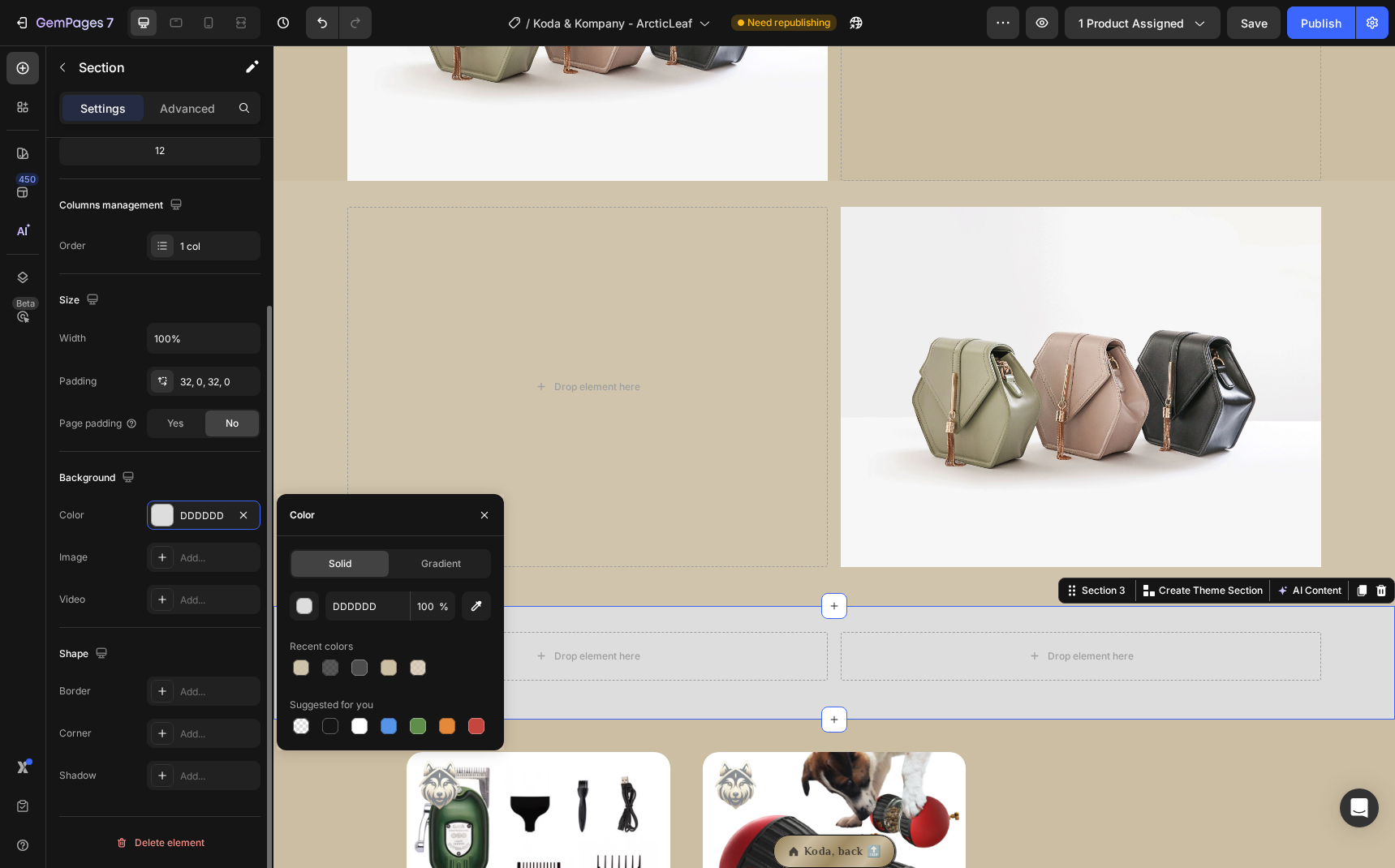
click at [104, 507] on div "Color DDDDDD" at bounding box center [160, 515] width 201 height 30
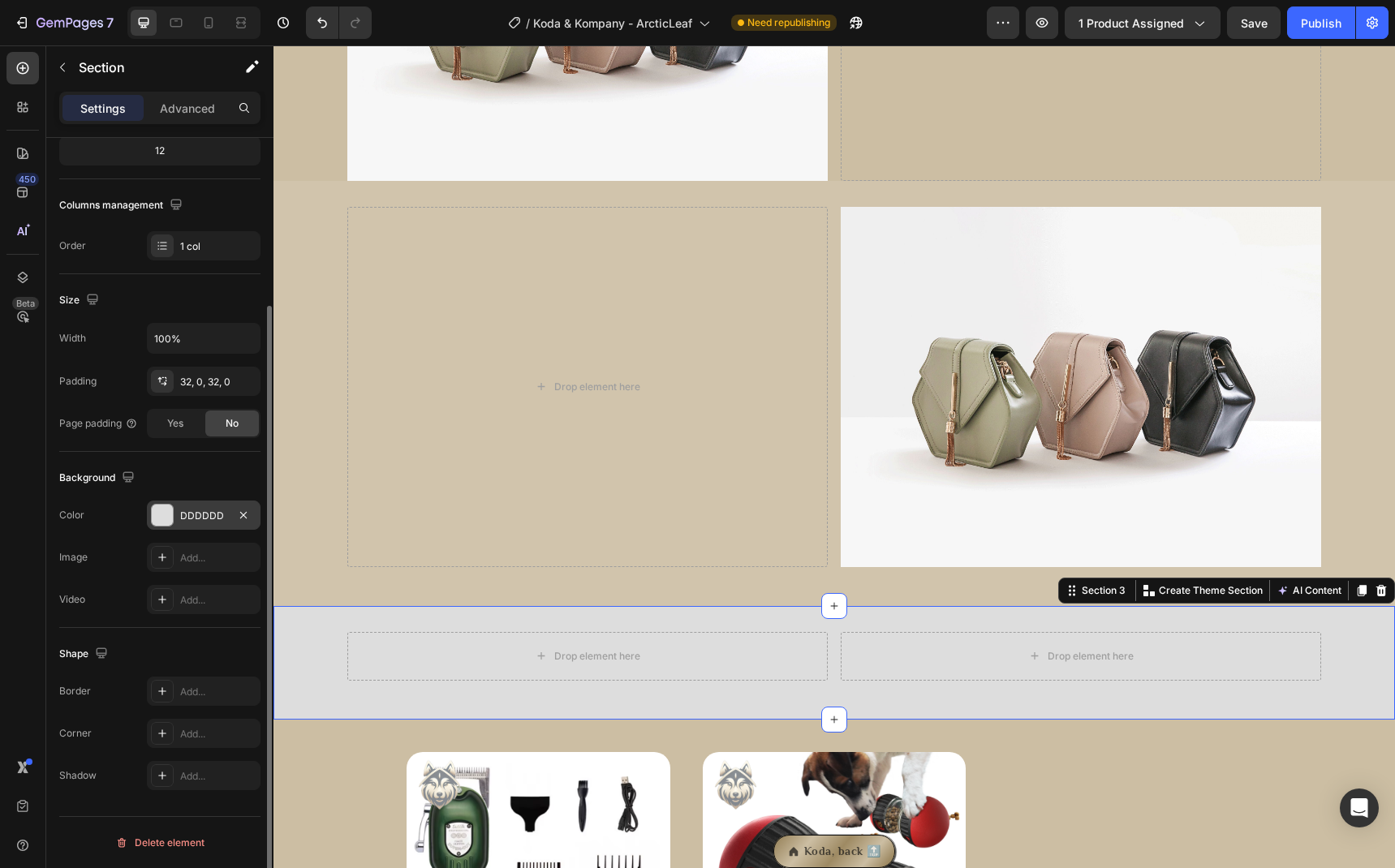
click at [201, 517] on div "DDDDDD" at bounding box center [203, 515] width 47 height 14
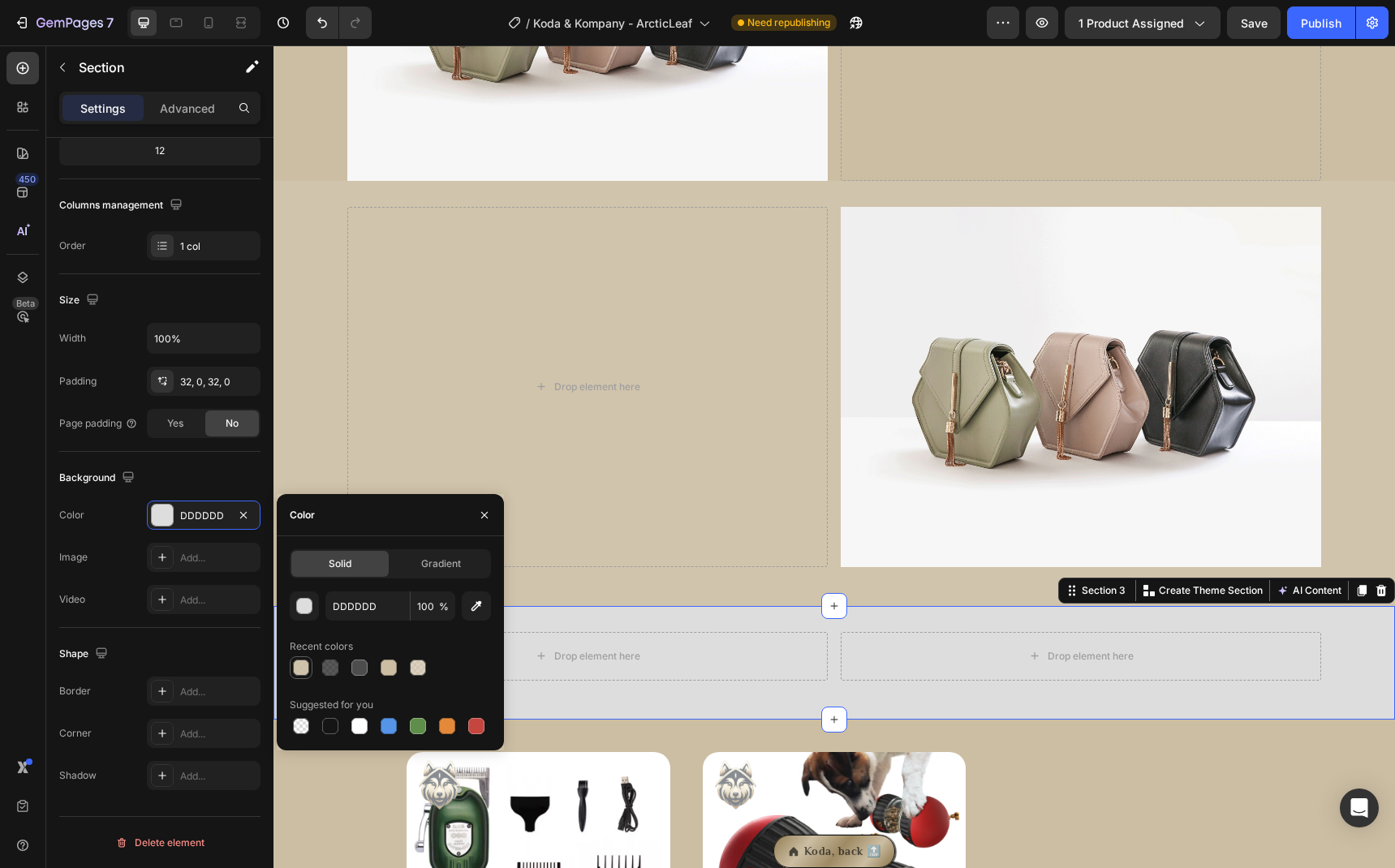
click at [298, 675] on div at bounding box center [300, 667] width 16 height 16
type input "CCBEA3"
type input "90"
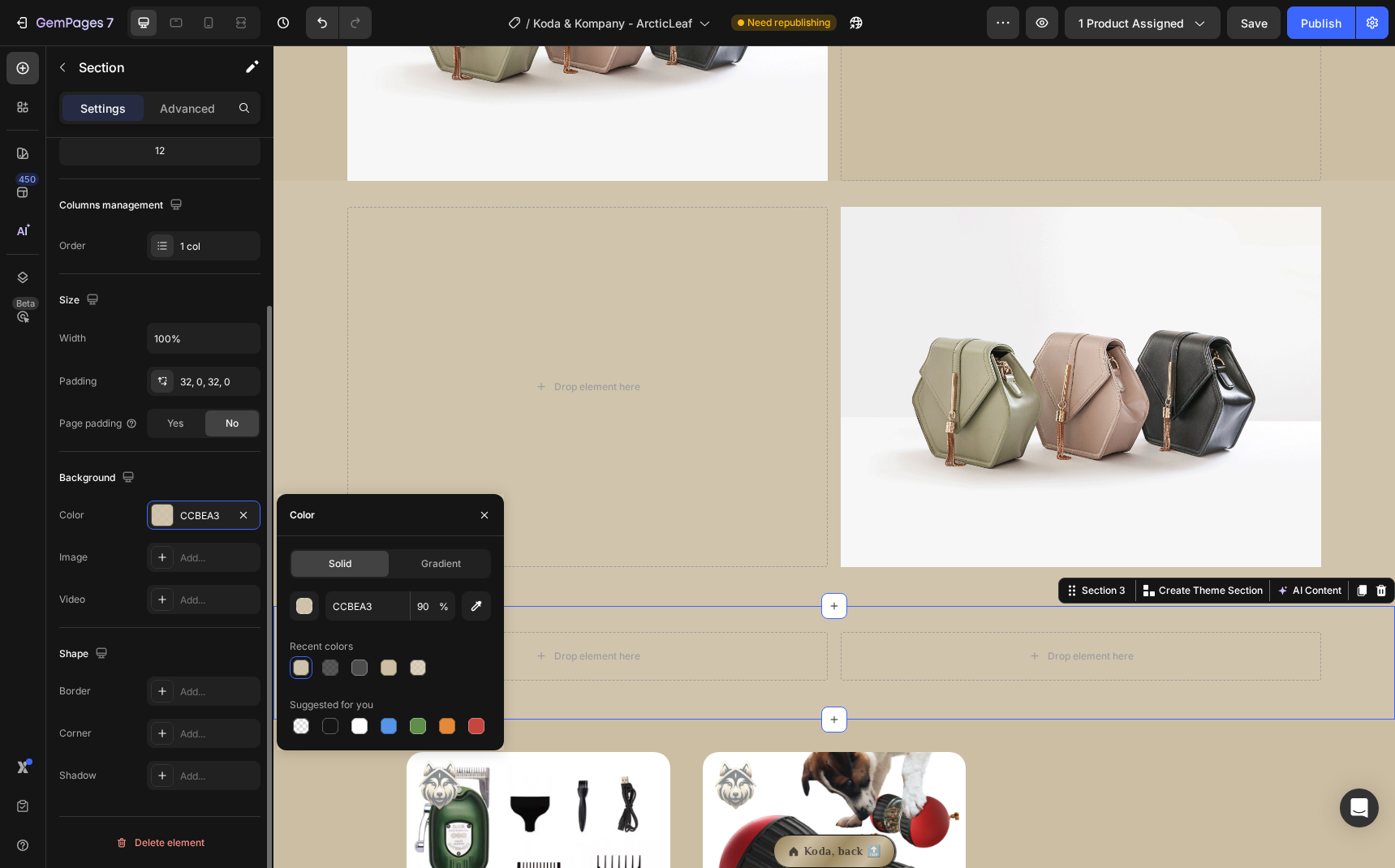
click at [221, 470] on div "Background" at bounding box center [160, 477] width 201 height 26
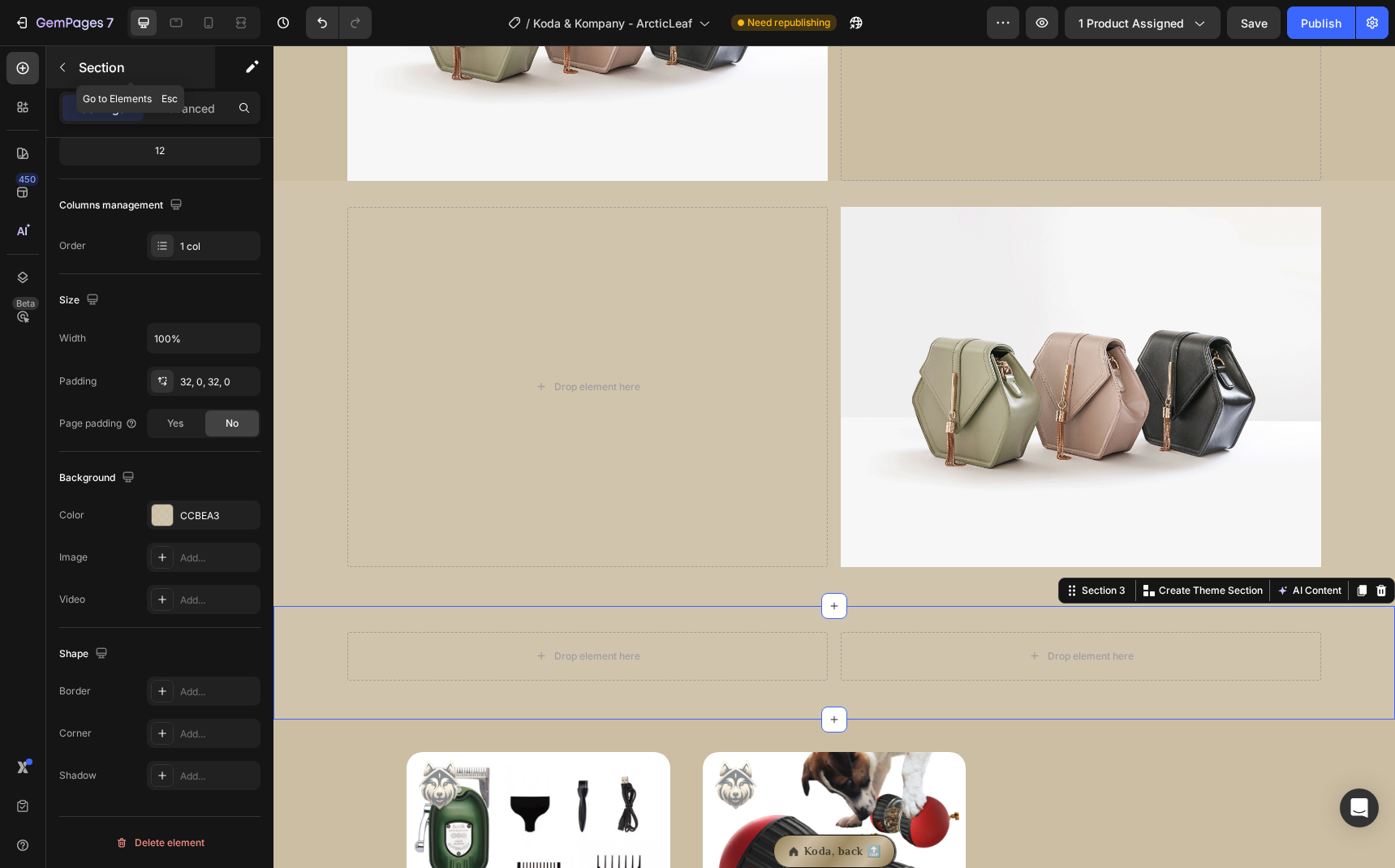
click at [65, 72] on icon "button" at bounding box center [62, 67] width 5 height 9
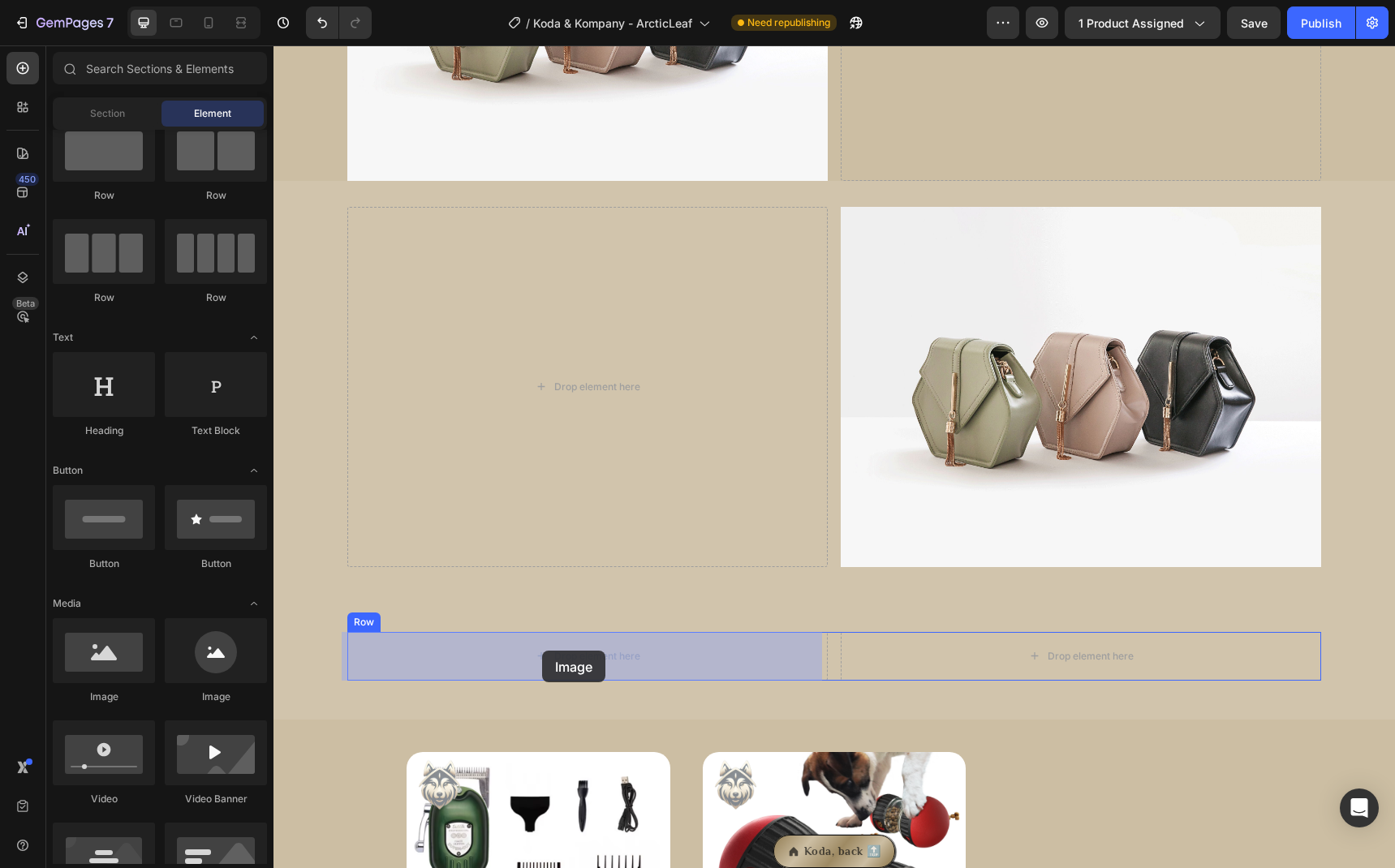
drag, startPoint x: 400, startPoint y: 691, endPoint x: 542, endPoint y: 651, distance: 147.5
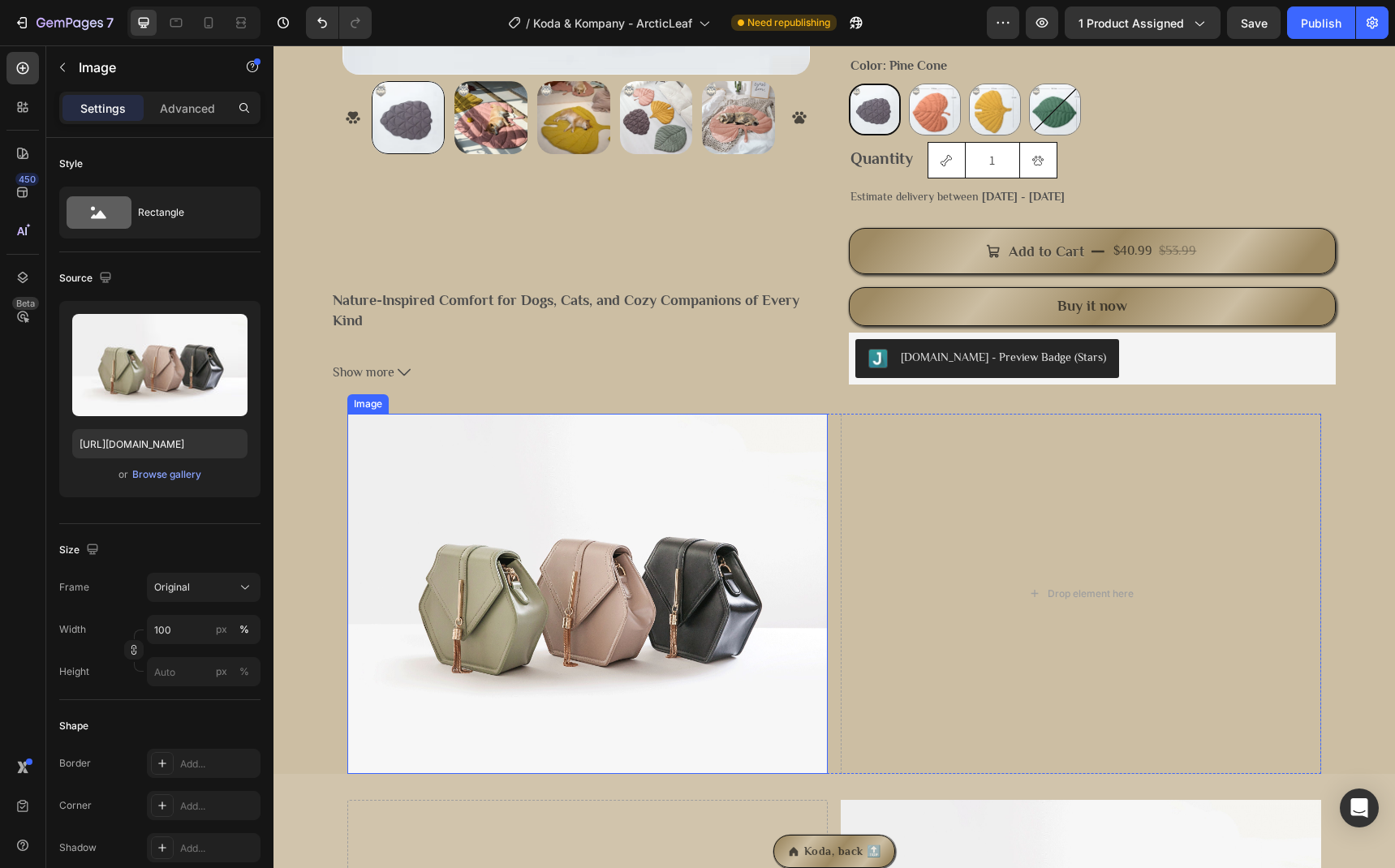
scroll to position [486, 0]
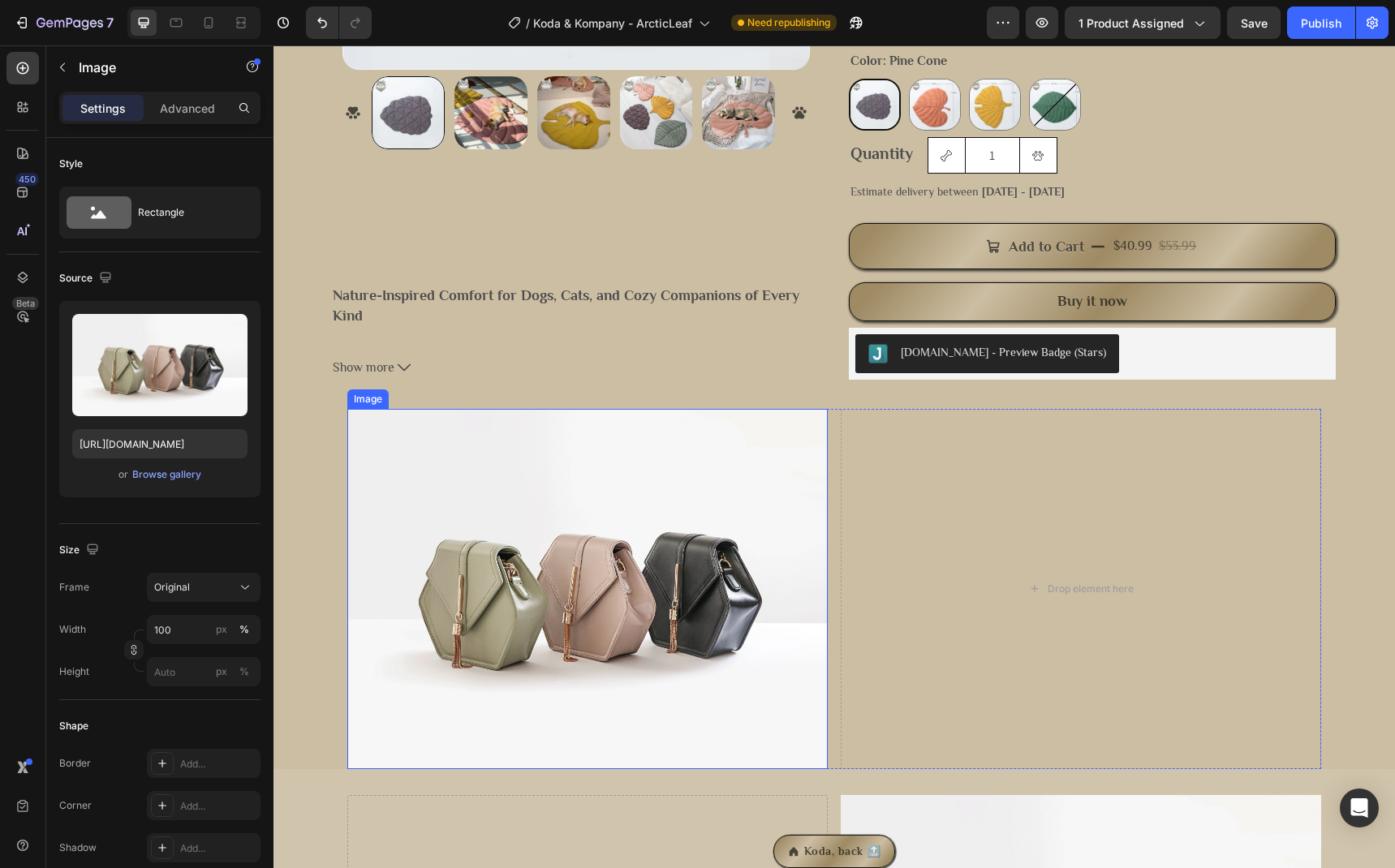
click at [539, 512] on img at bounding box center [587, 589] width 480 height 360
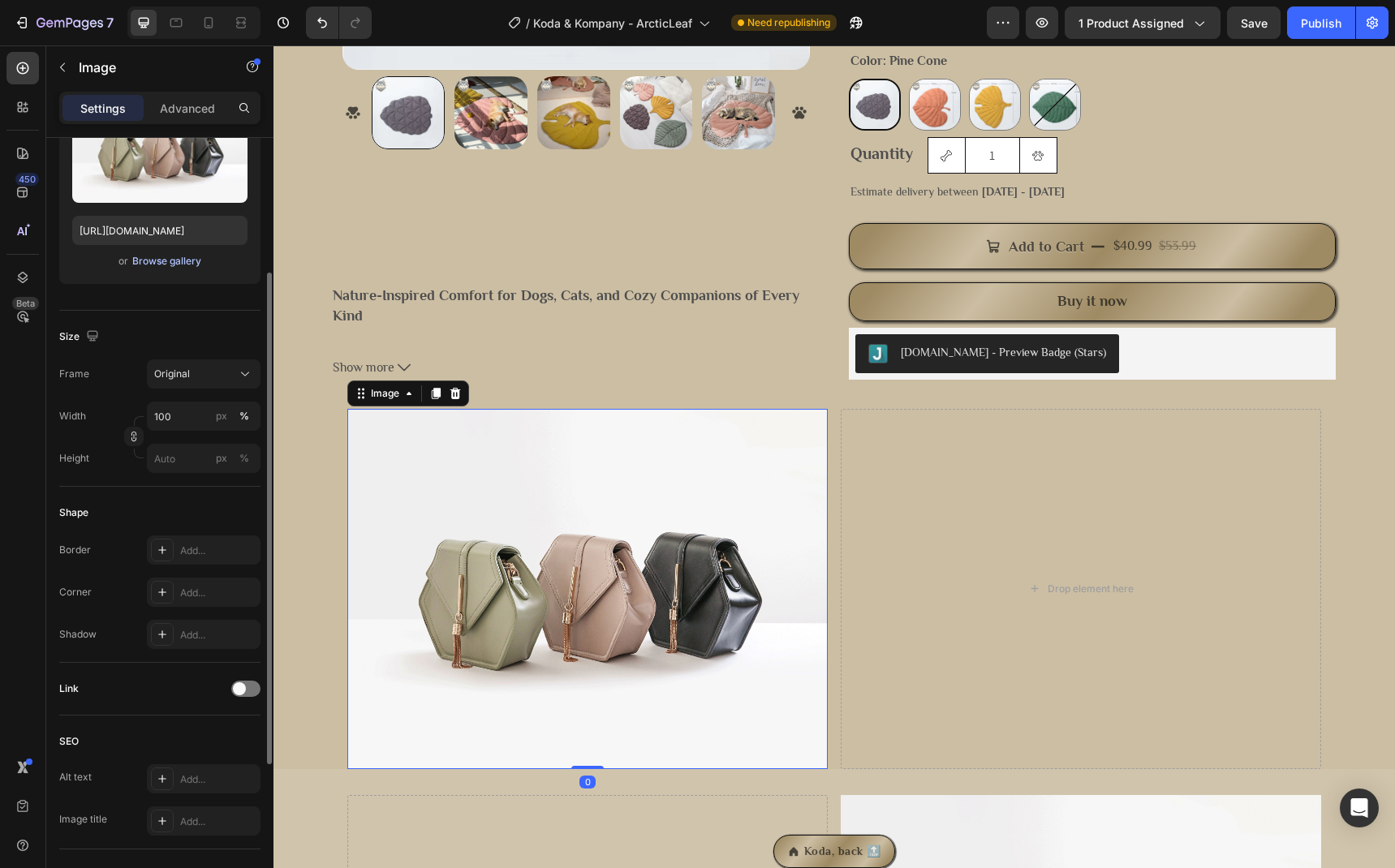
click at [182, 256] on div "Browse gallery" at bounding box center [166, 261] width 69 height 14
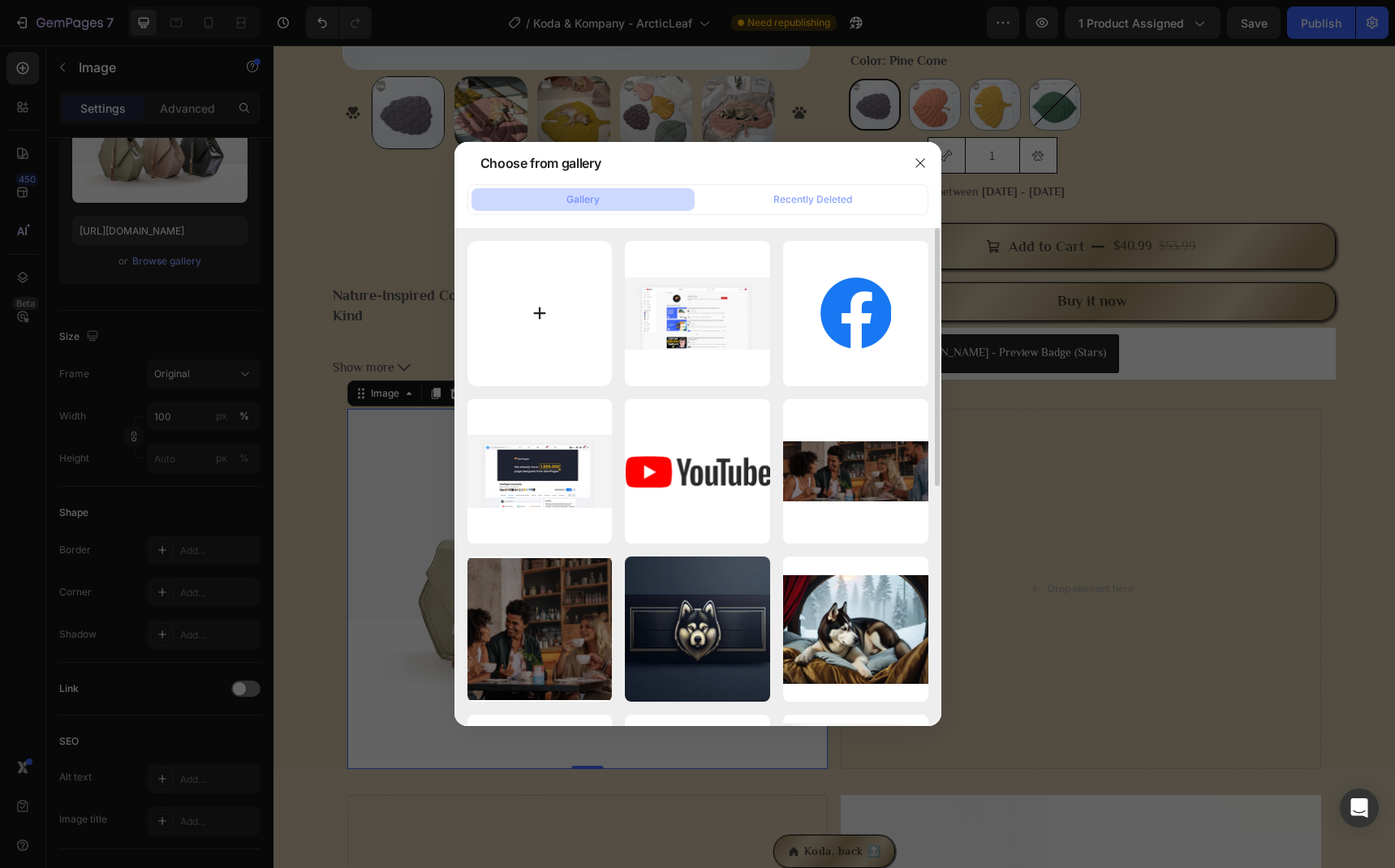
click at [539, 297] on input "file" at bounding box center [540, 314] width 145 height 145
type input "C:\fakepath\S032f0b9e57364cf79dd0be0772c35a88V.jpg.webp"
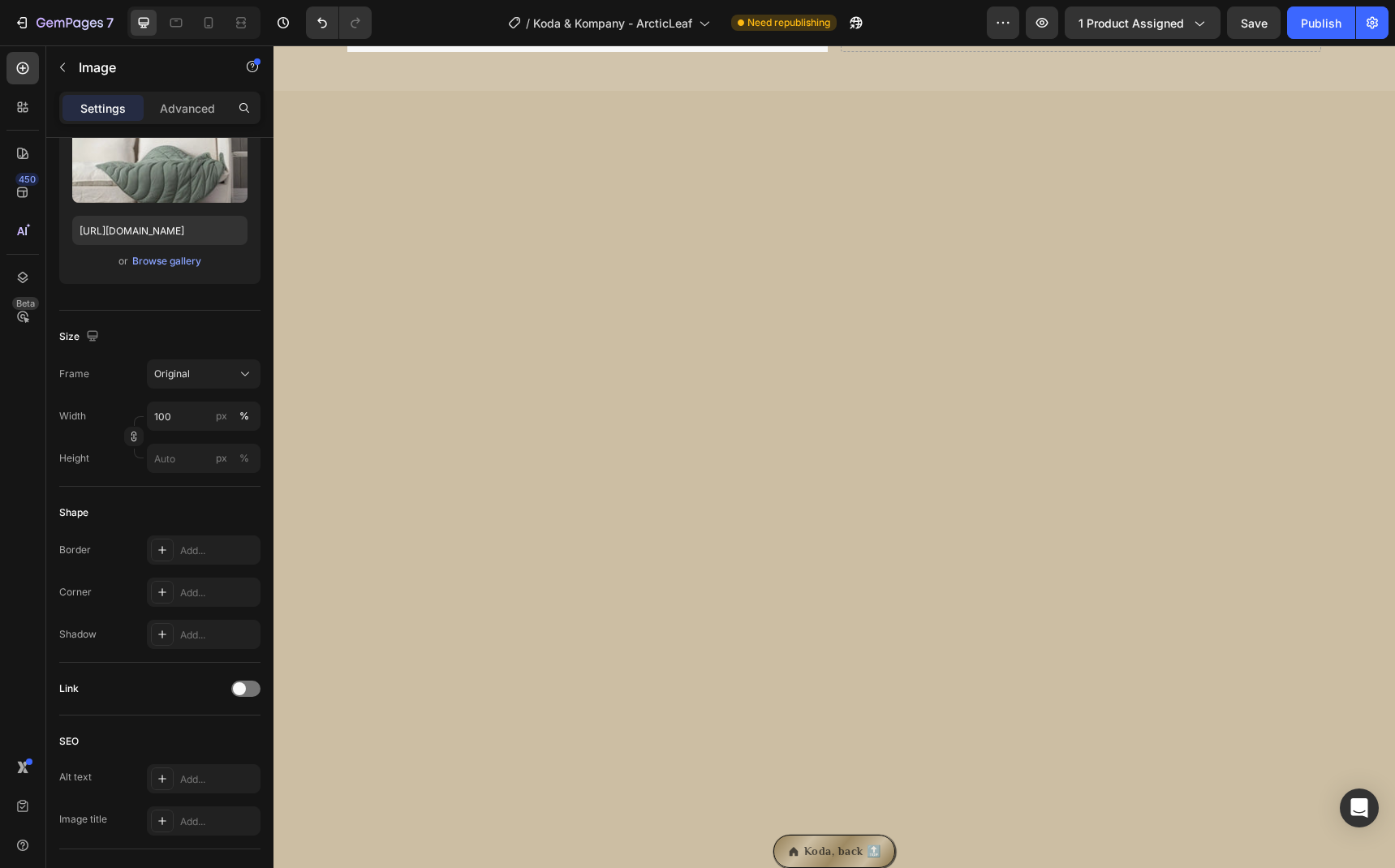
type input "https://cdn.shopify.com/s/files/1/0691/0092/9182/files/gempages_576931537577050…"
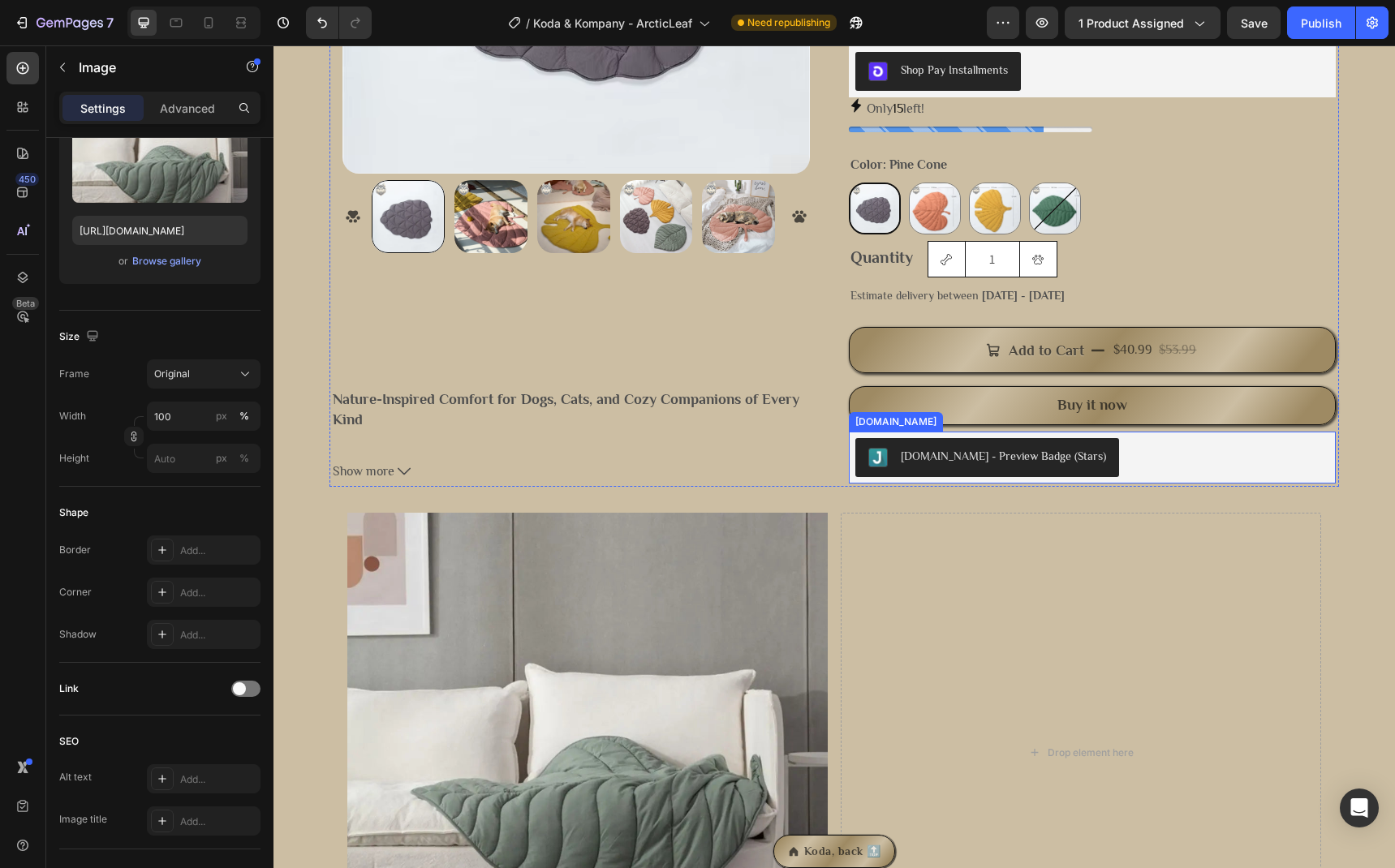
scroll to position [640, 0]
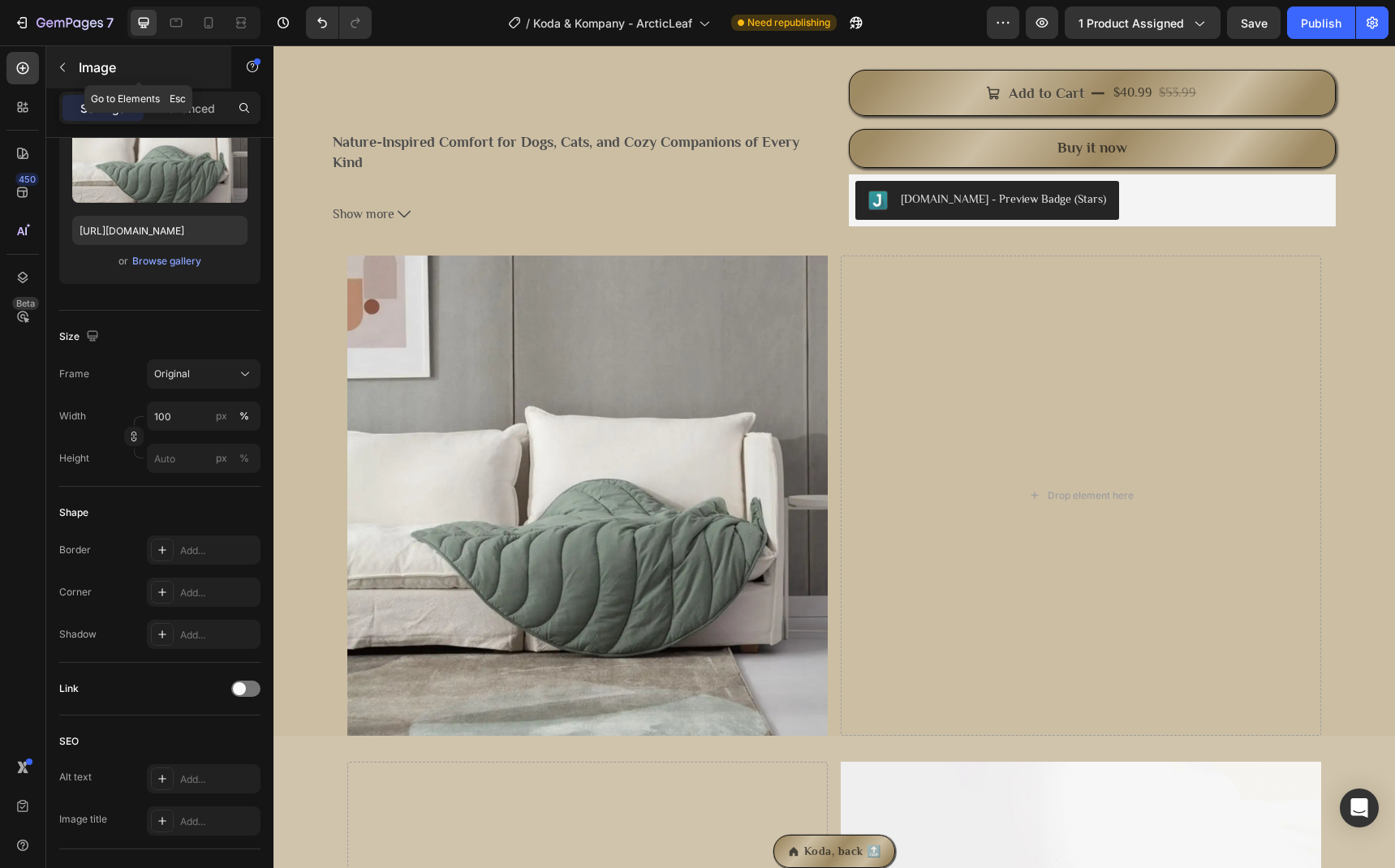
click at [67, 74] on button "button" at bounding box center [62, 67] width 26 height 26
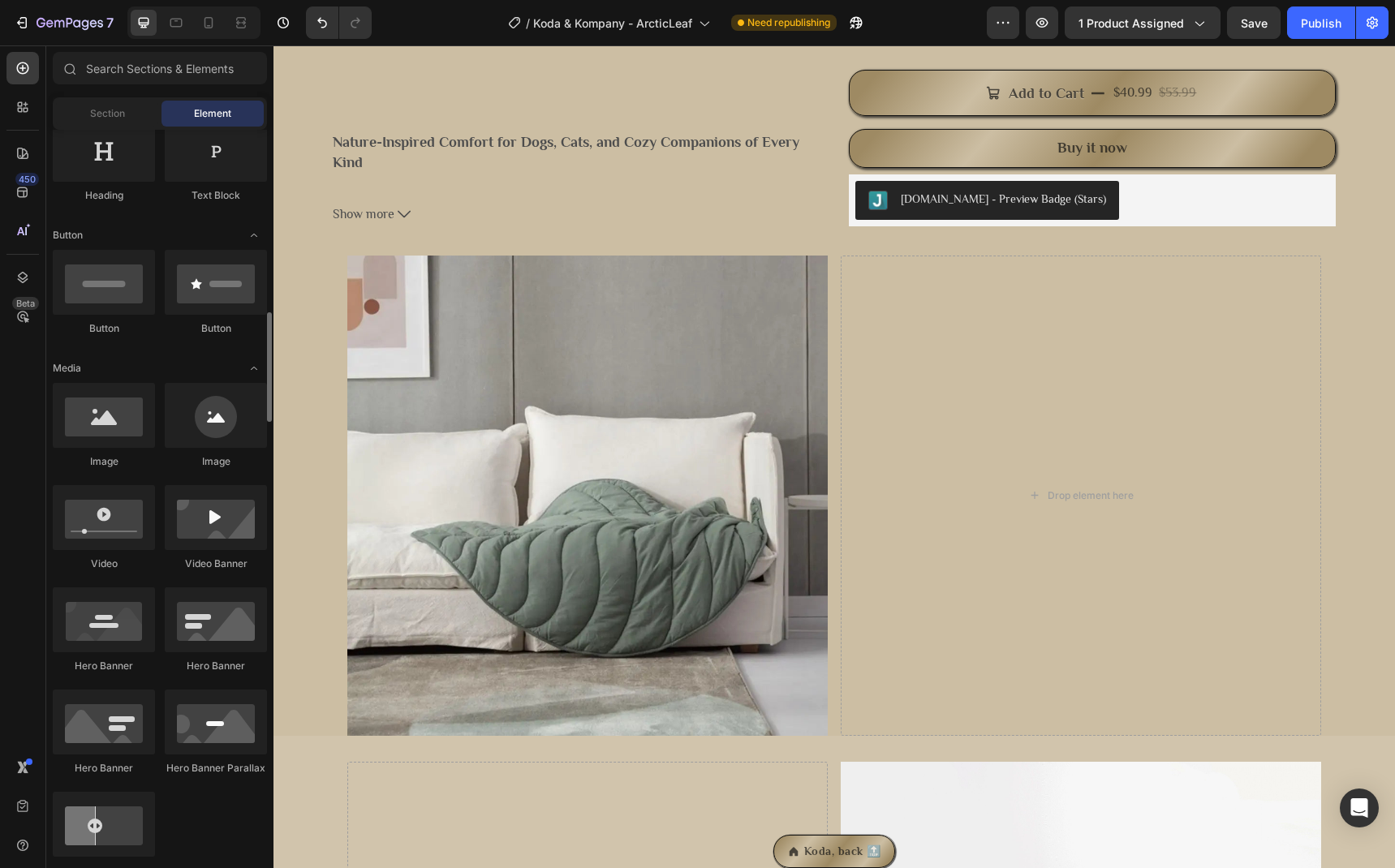
scroll to position [406, 0]
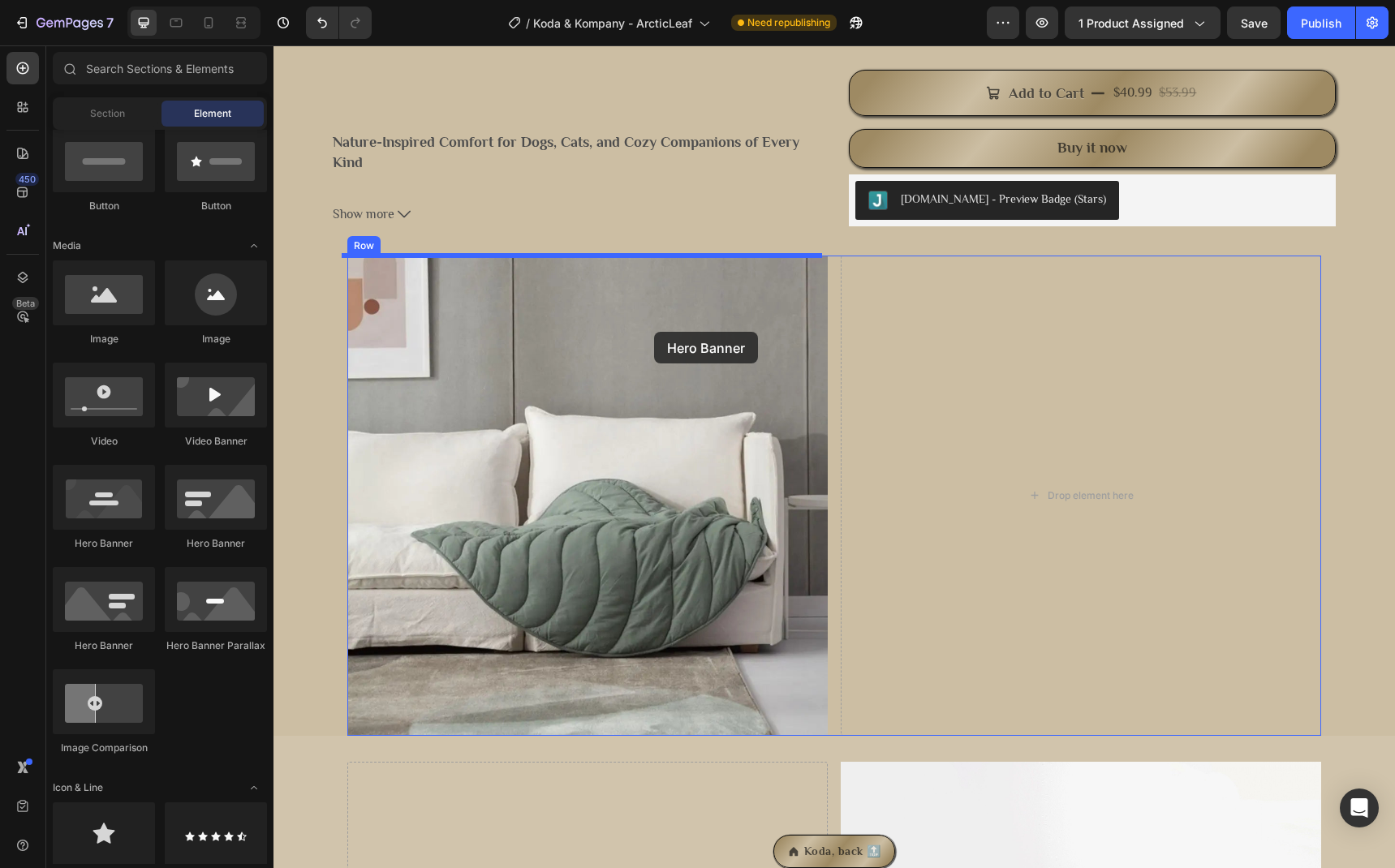
drag, startPoint x: 494, startPoint y: 545, endPoint x: 654, endPoint y: 332, distance: 266.4
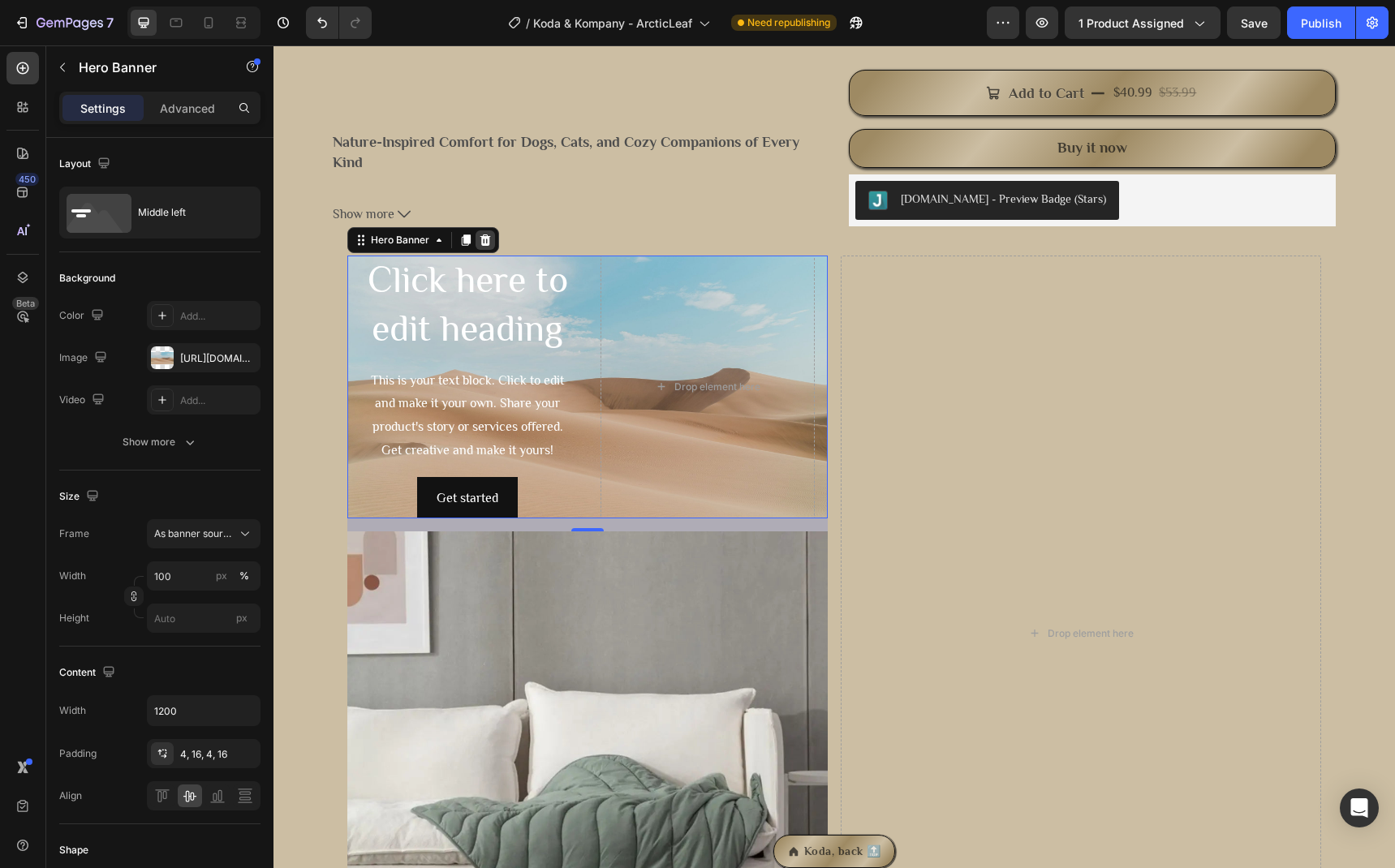
click at [480, 239] on icon at bounding box center [485, 239] width 11 height 11
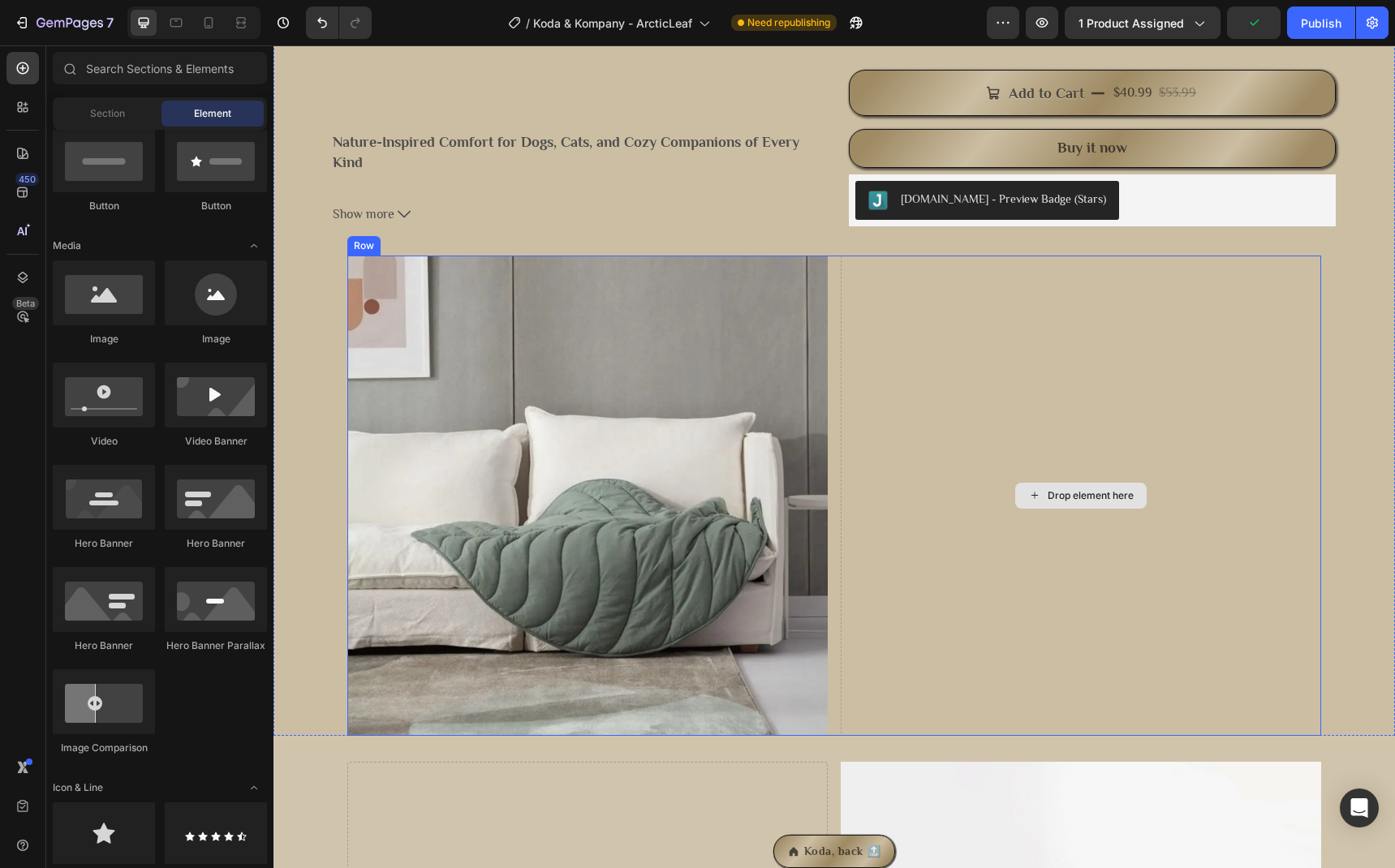
click at [1015, 495] on div "Drop element here" at bounding box center [1080, 495] width 131 height 26
click at [128, 118] on div "Section" at bounding box center [107, 113] width 102 height 26
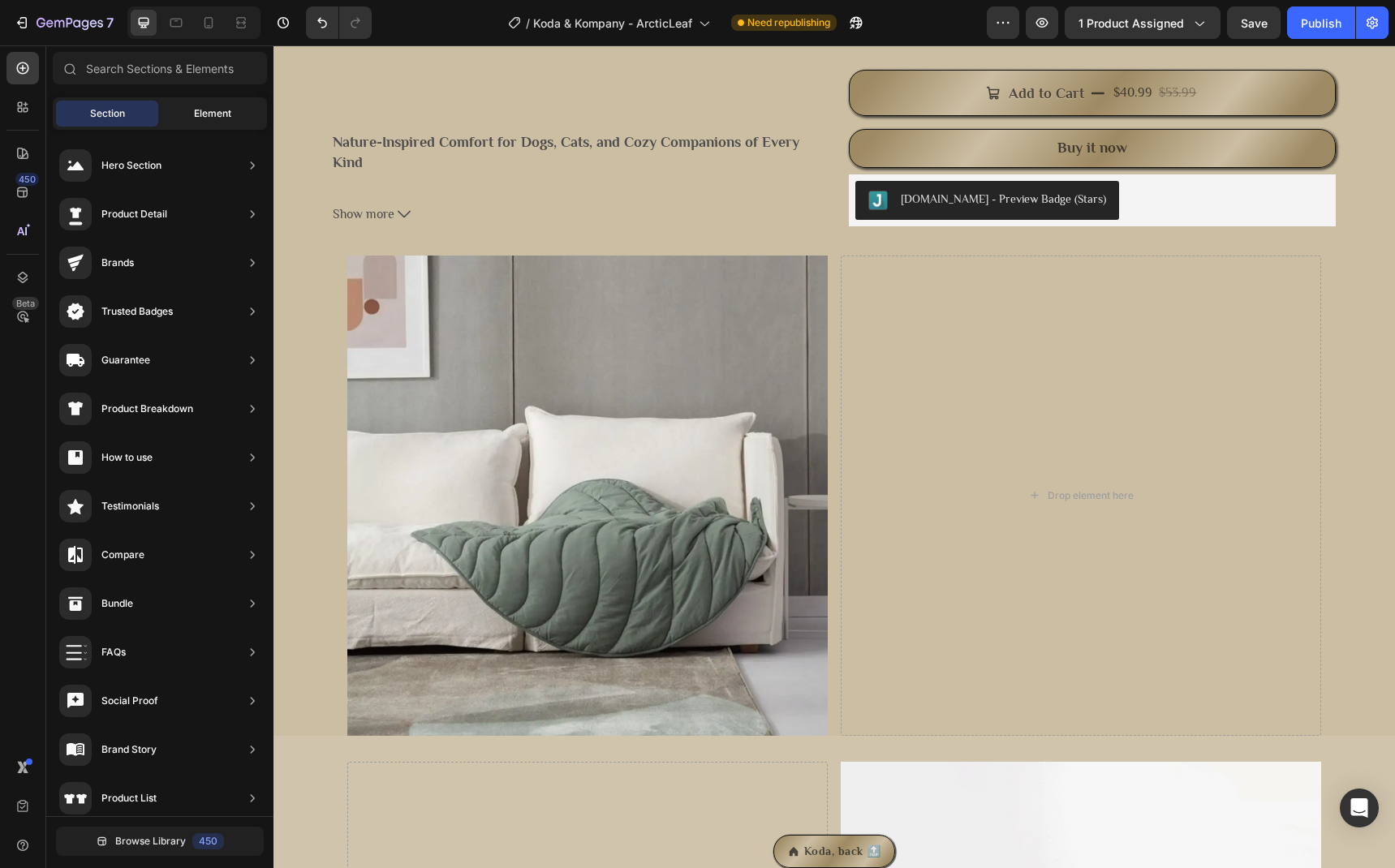
click at [194, 116] on span "Element" at bounding box center [212, 113] width 37 height 14
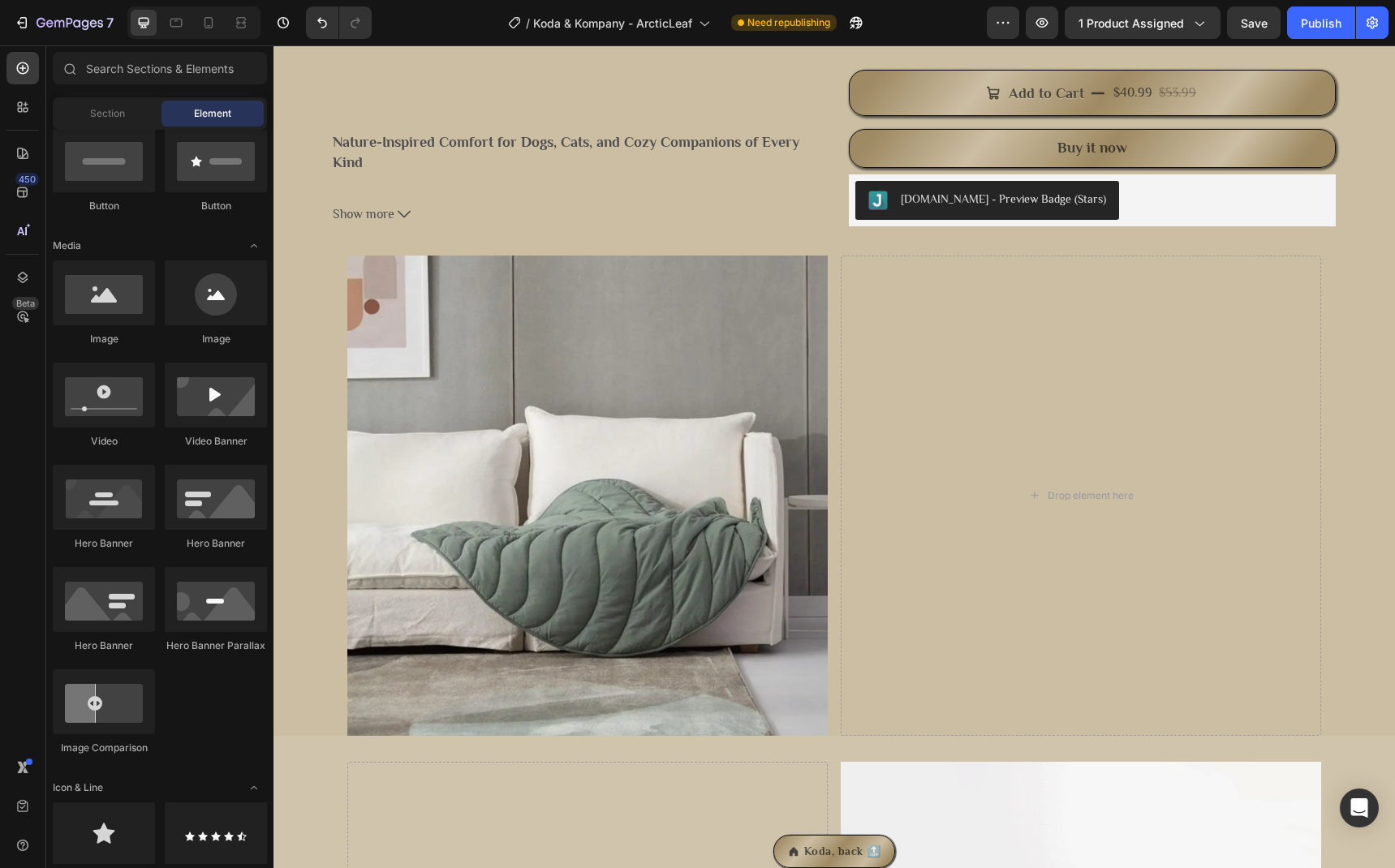
scroll to position [0, 0]
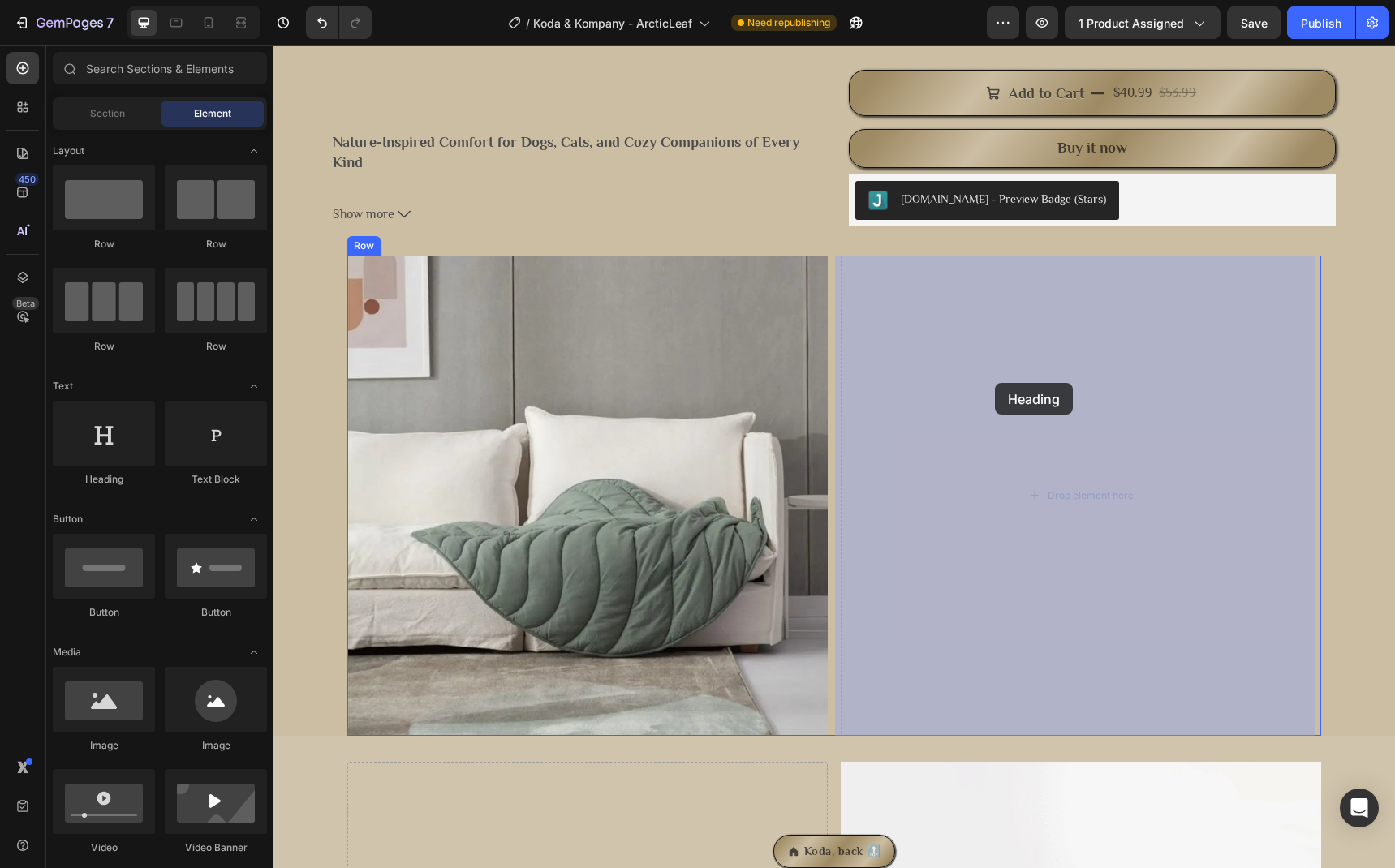
drag, startPoint x: 370, startPoint y: 474, endPoint x: 1014, endPoint y: 378, distance: 651.1
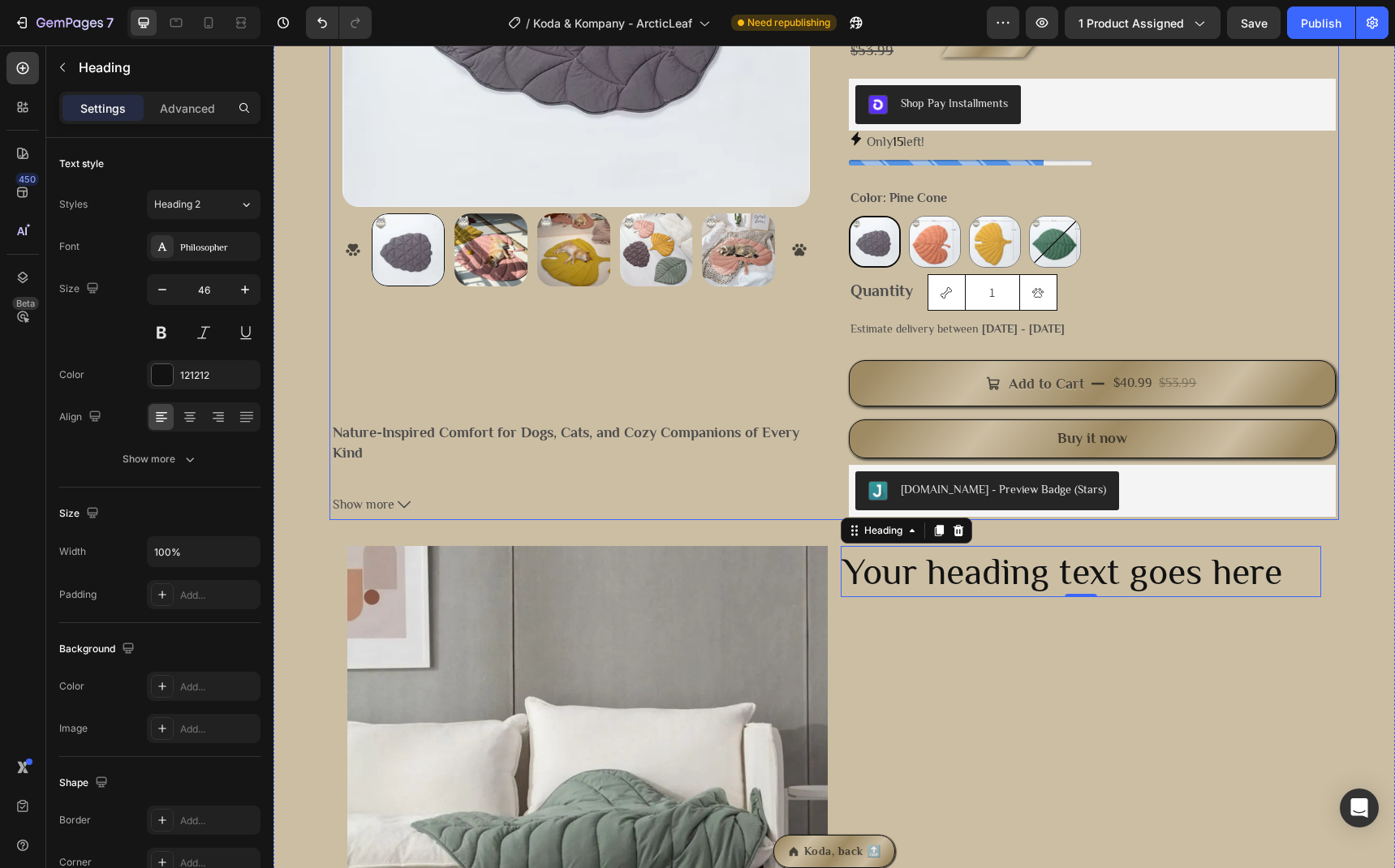
scroll to position [490, 0]
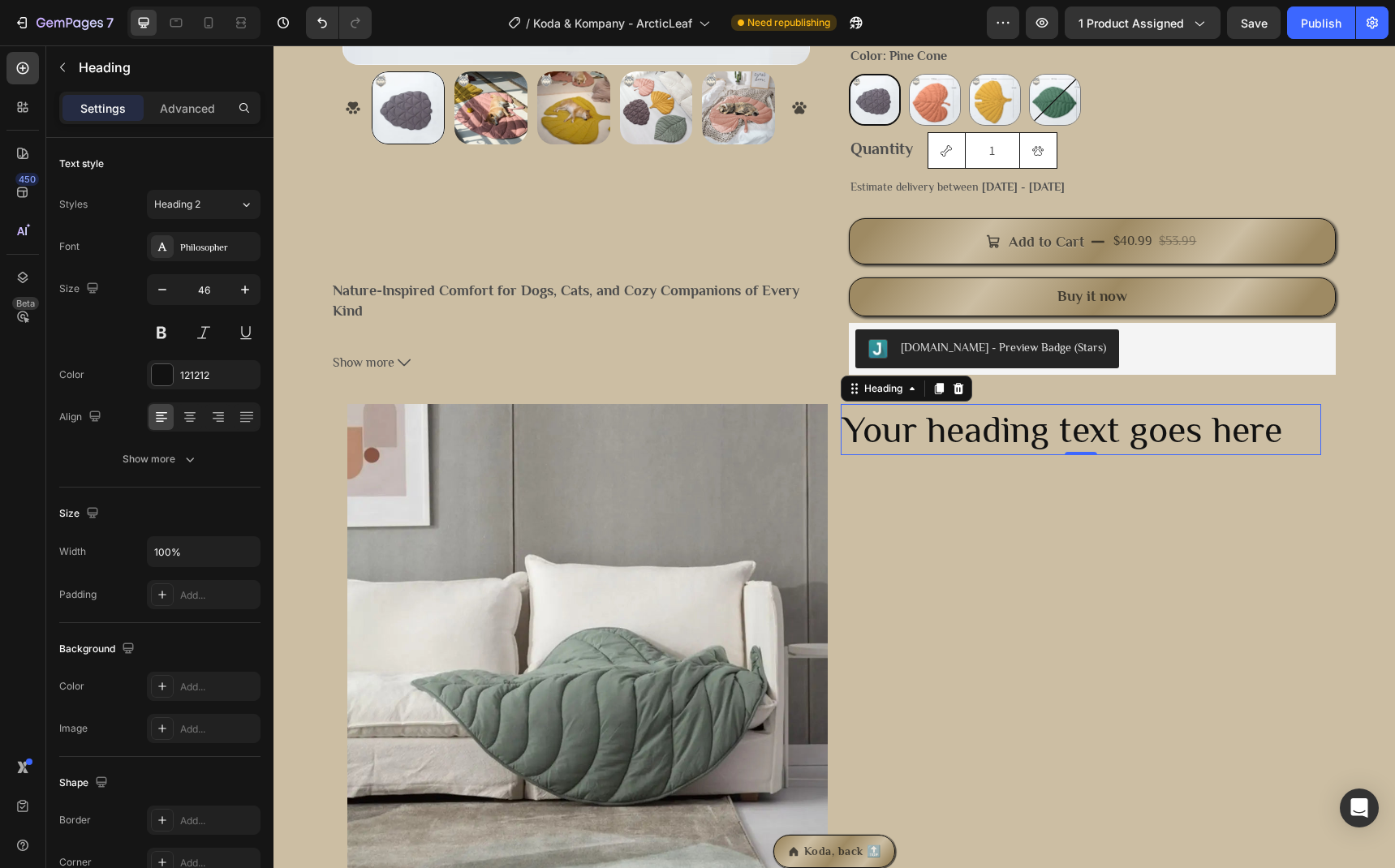
click at [1016, 422] on h2 "Your heading text goes here" at bounding box center [1080, 430] width 480 height 52
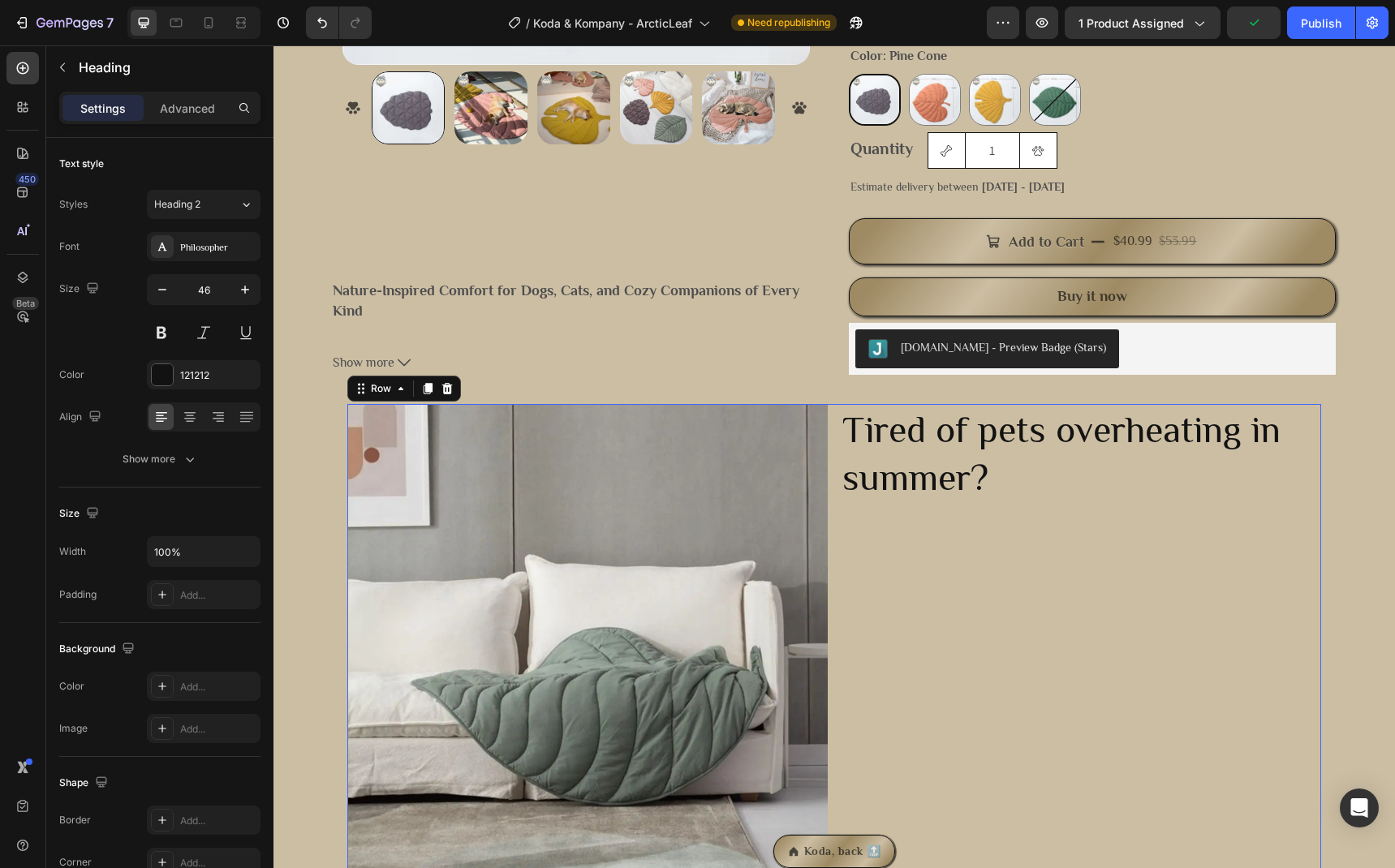
click at [1080, 558] on div "Tired of pets overheating in summer? Heading" at bounding box center [1080, 644] width 480 height 480
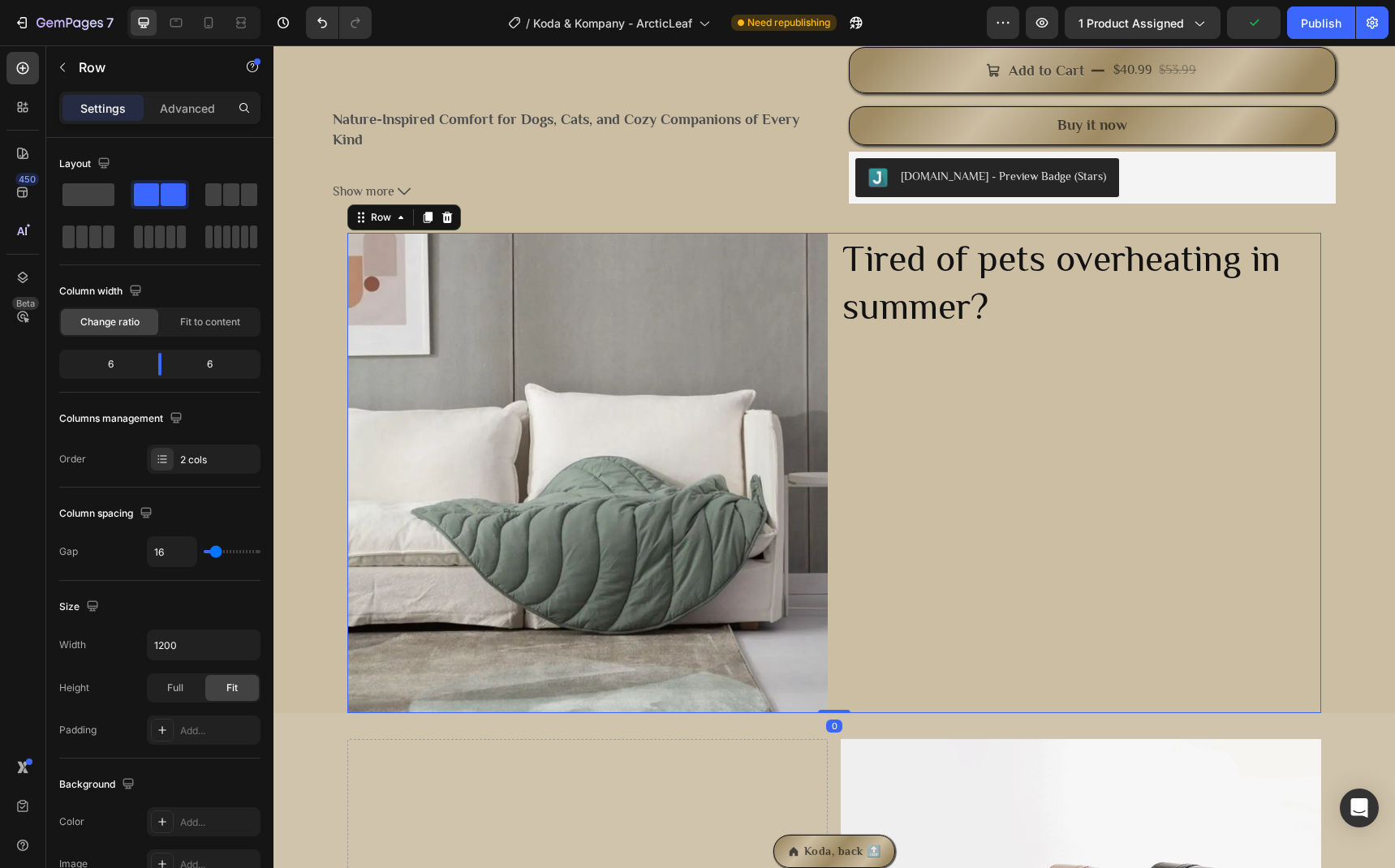
scroll to position [663, 0]
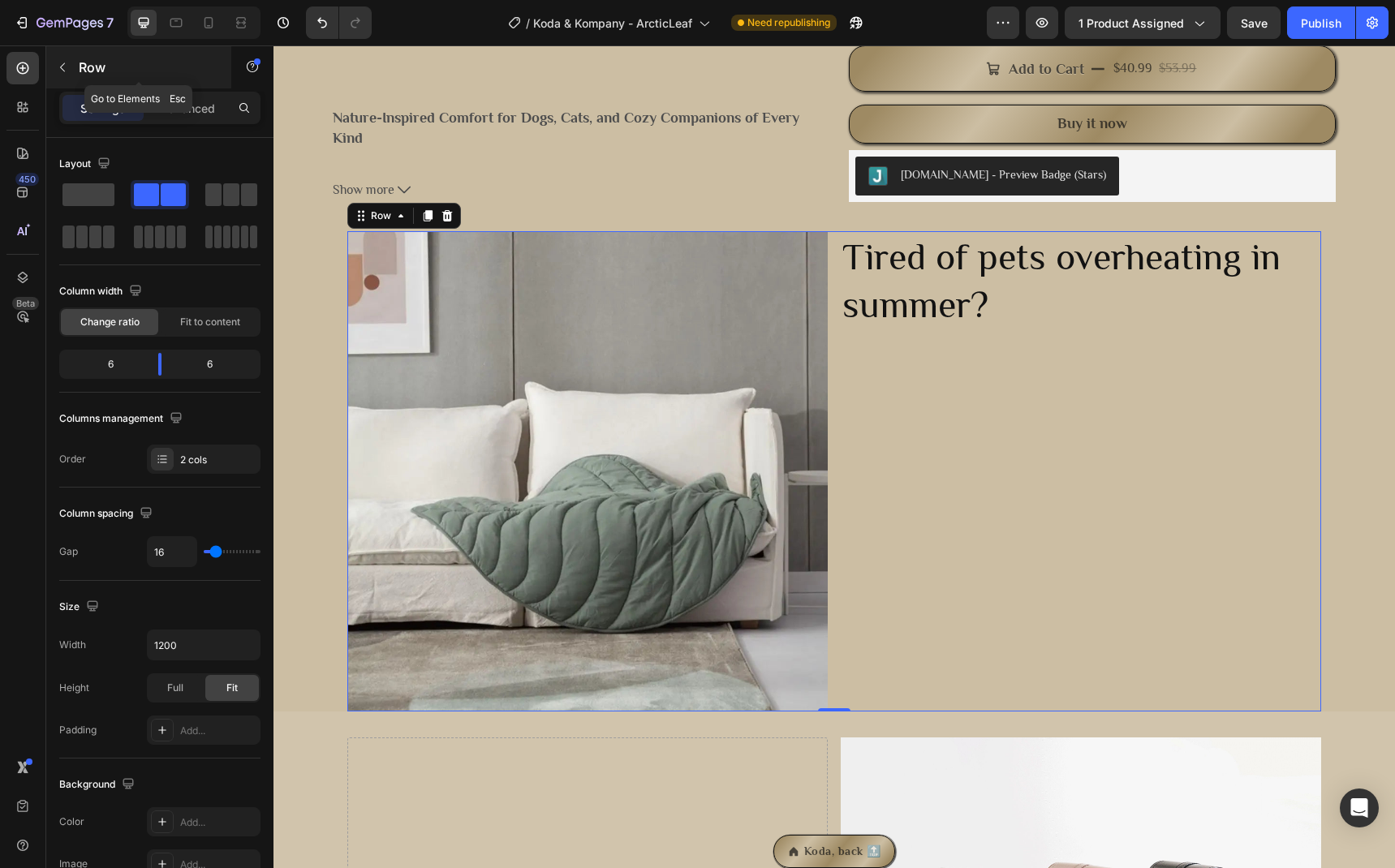
click at [79, 67] on p "Row" at bounding box center [147, 67] width 138 height 19
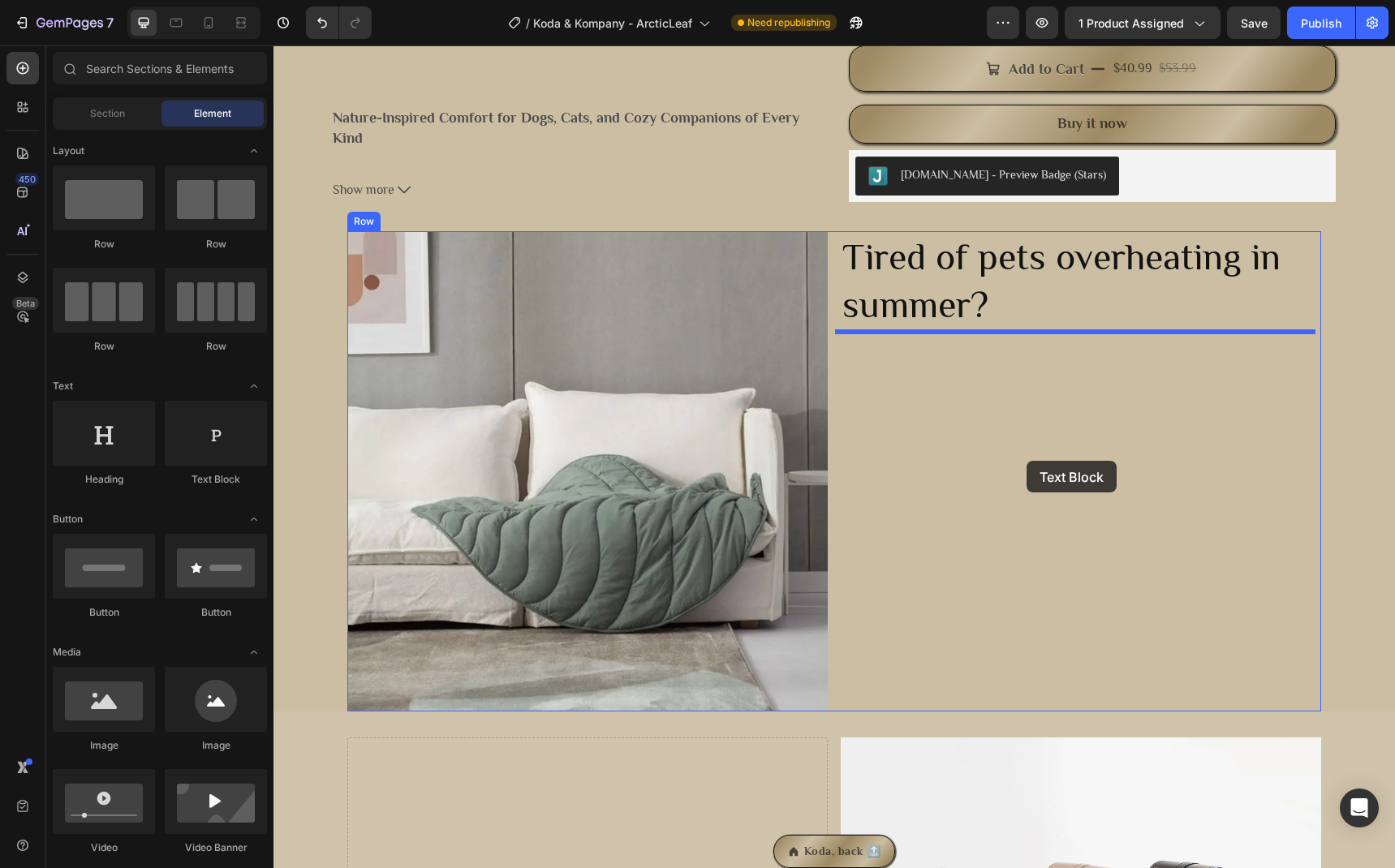
drag, startPoint x: 494, startPoint y: 474, endPoint x: 1027, endPoint y: 461, distance: 533.2
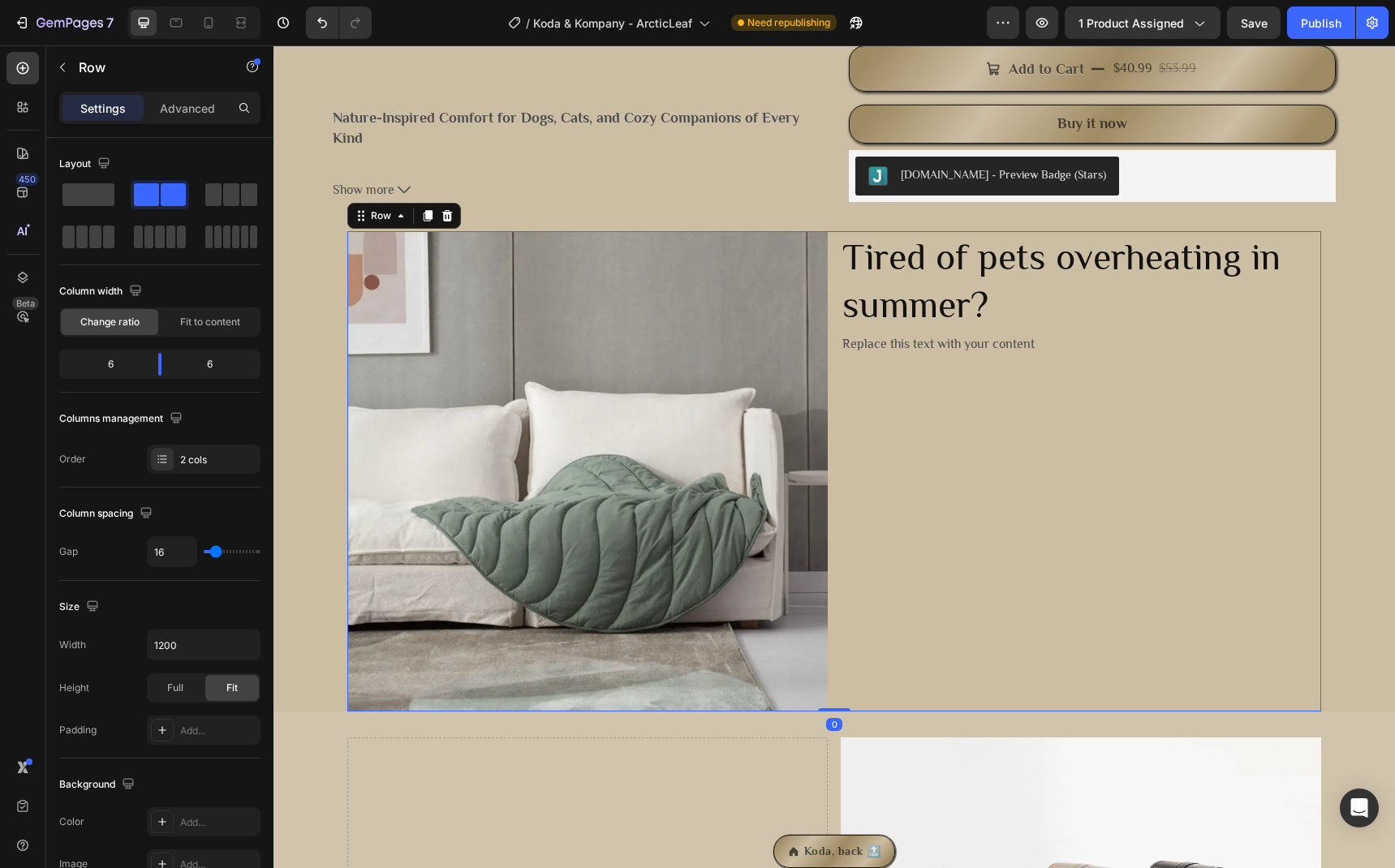
click at [963, 429] on div "Tired of pets overheating in summer? Heading Replace this text with your conten…" at bounding box center [1080, 471] width 480 height 480
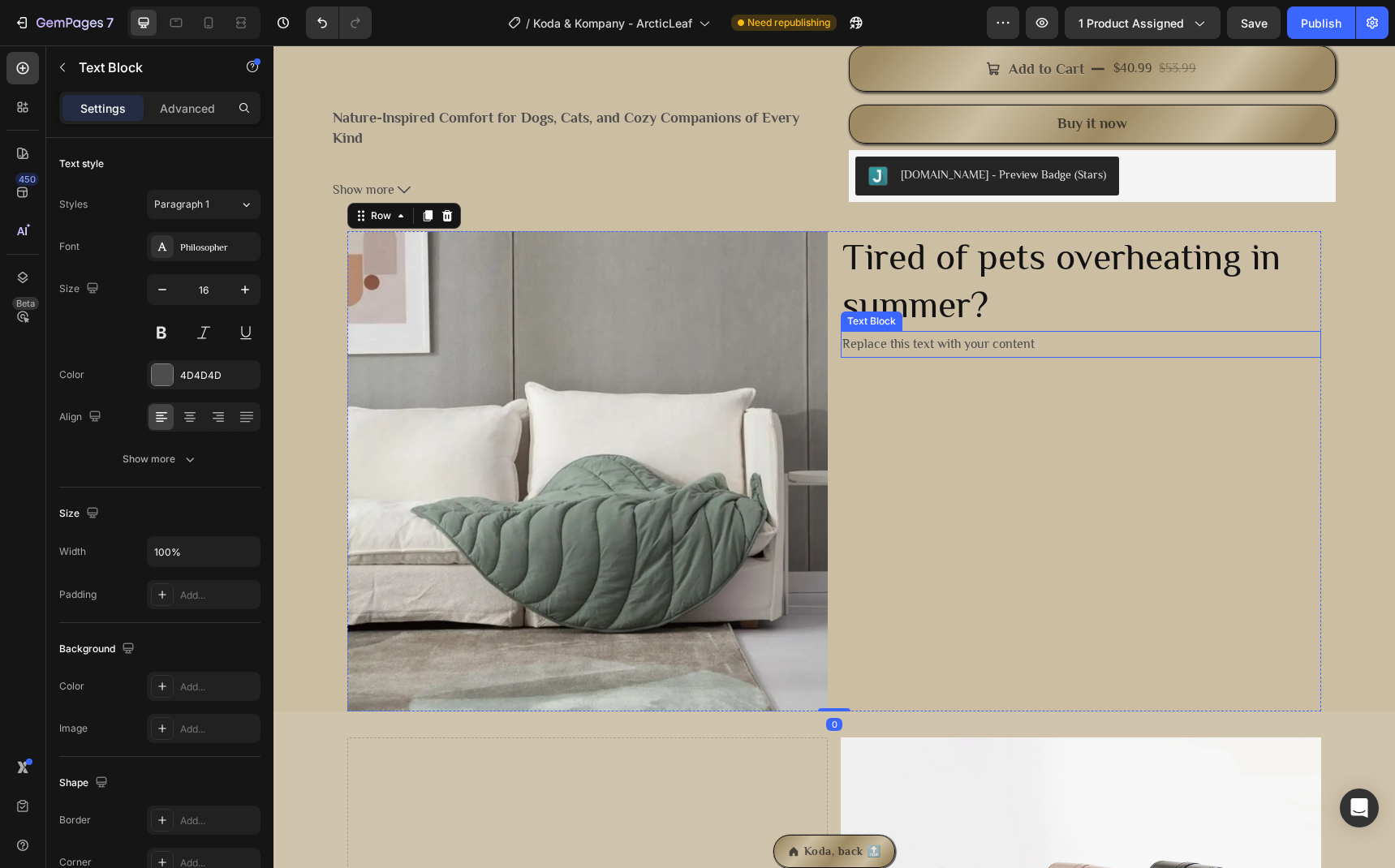
click at [947, 344] on div "Replace this text with your content" at bounding box center [1080, 344] width 480 height 27
click at [947, 344] on p "Replace this text with your content" at bounding box center [1080, 344] width 477 height 24
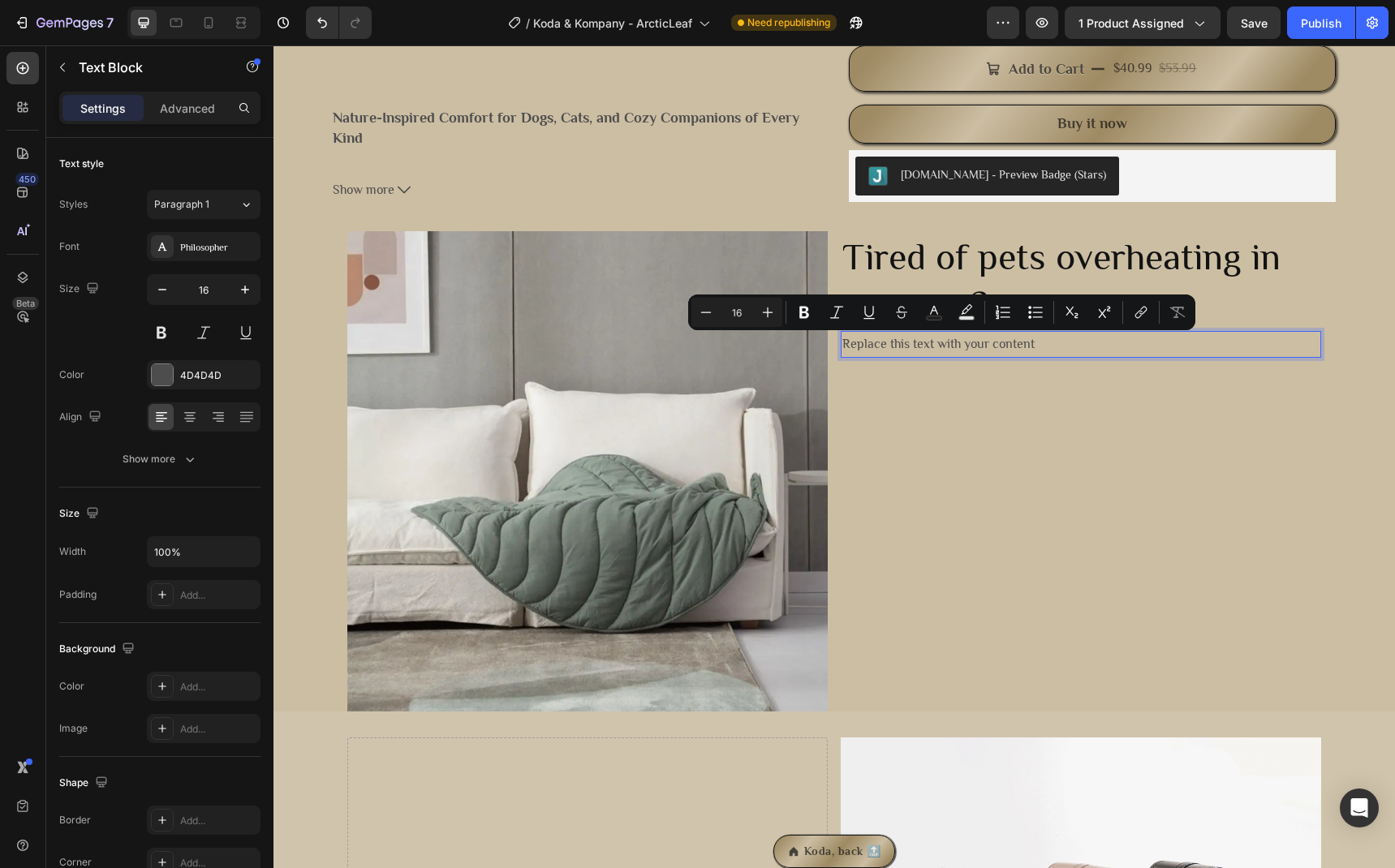
click at [947, 344] on p "Replace this text with your content" at bounding box center [1080, 344] width 477 height 24
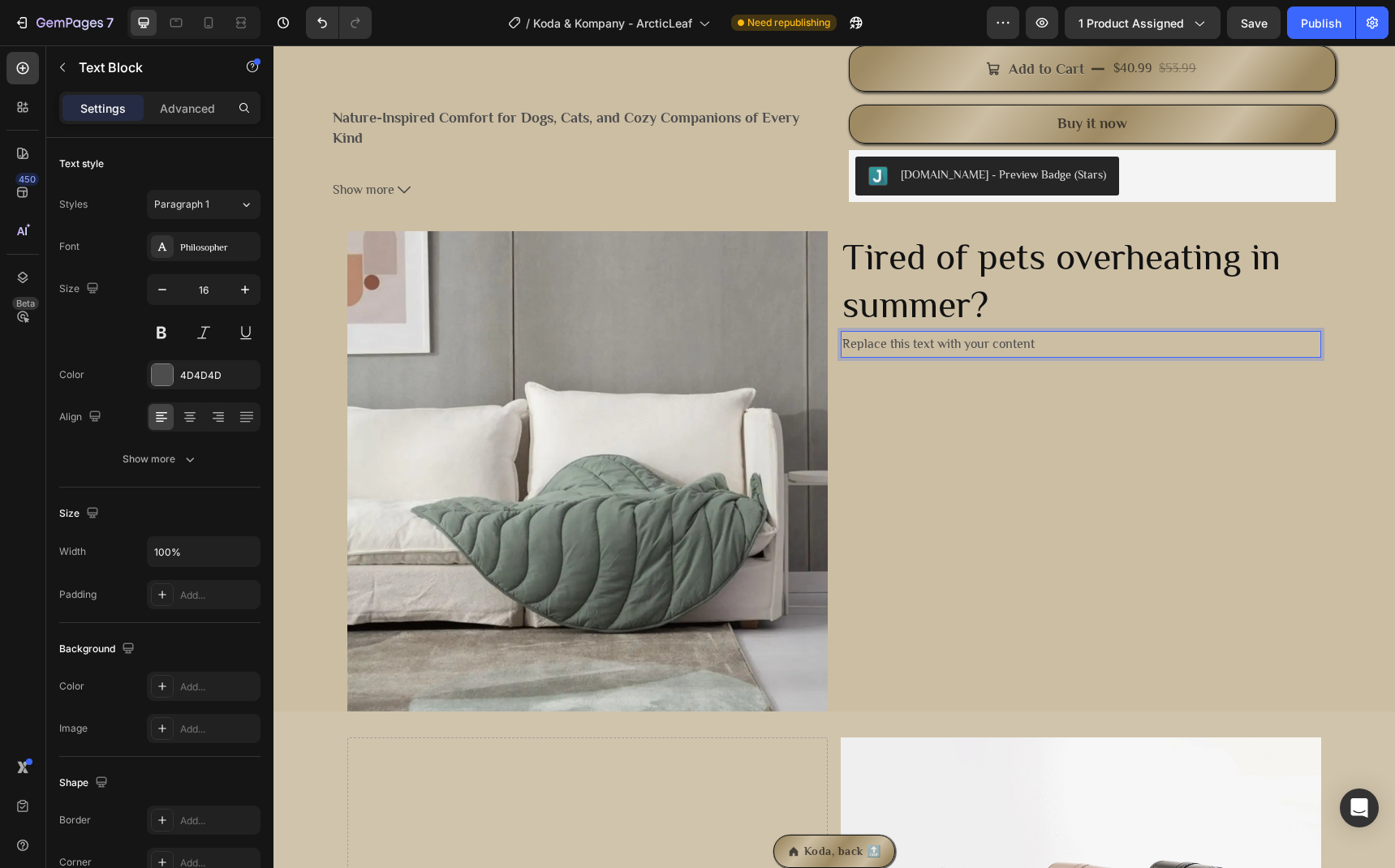
click at [947, 344] on p "Replace this text with your content" at bounding box center [1080, 344] width 477 height 24
click at [842, 364] on p "The ArcticLeaf™ Cooling Mat disperses heat naturally—no electricity, no gel, ju…" at bounding box center [1080, 380] width 477 height 47
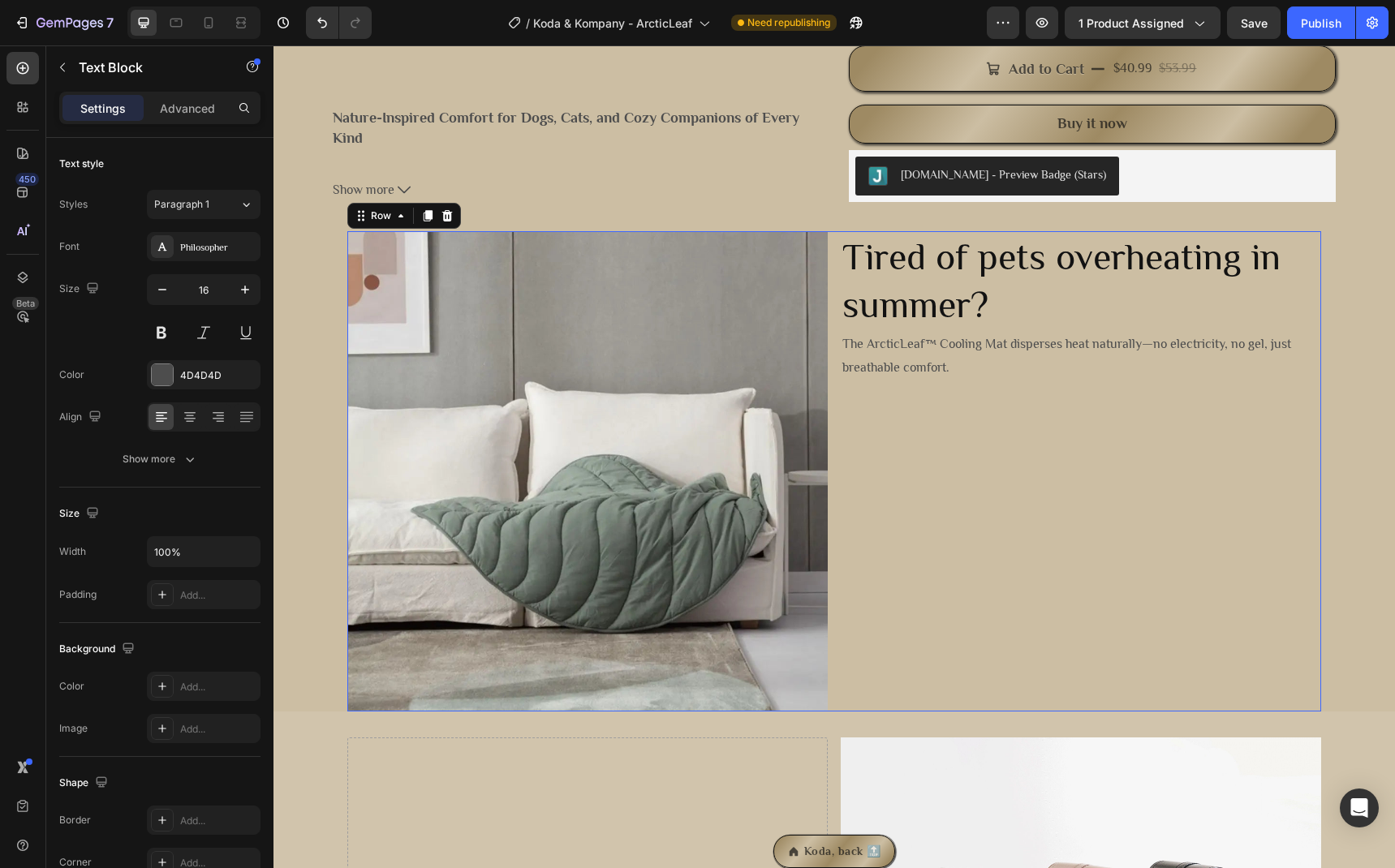
click at [931, 423] on div "Tired of pets overheating in summer? Heading The ArcticLeaf™ Cooling Mat disper…" at bounding box center [1080, 471] width 480 height 480
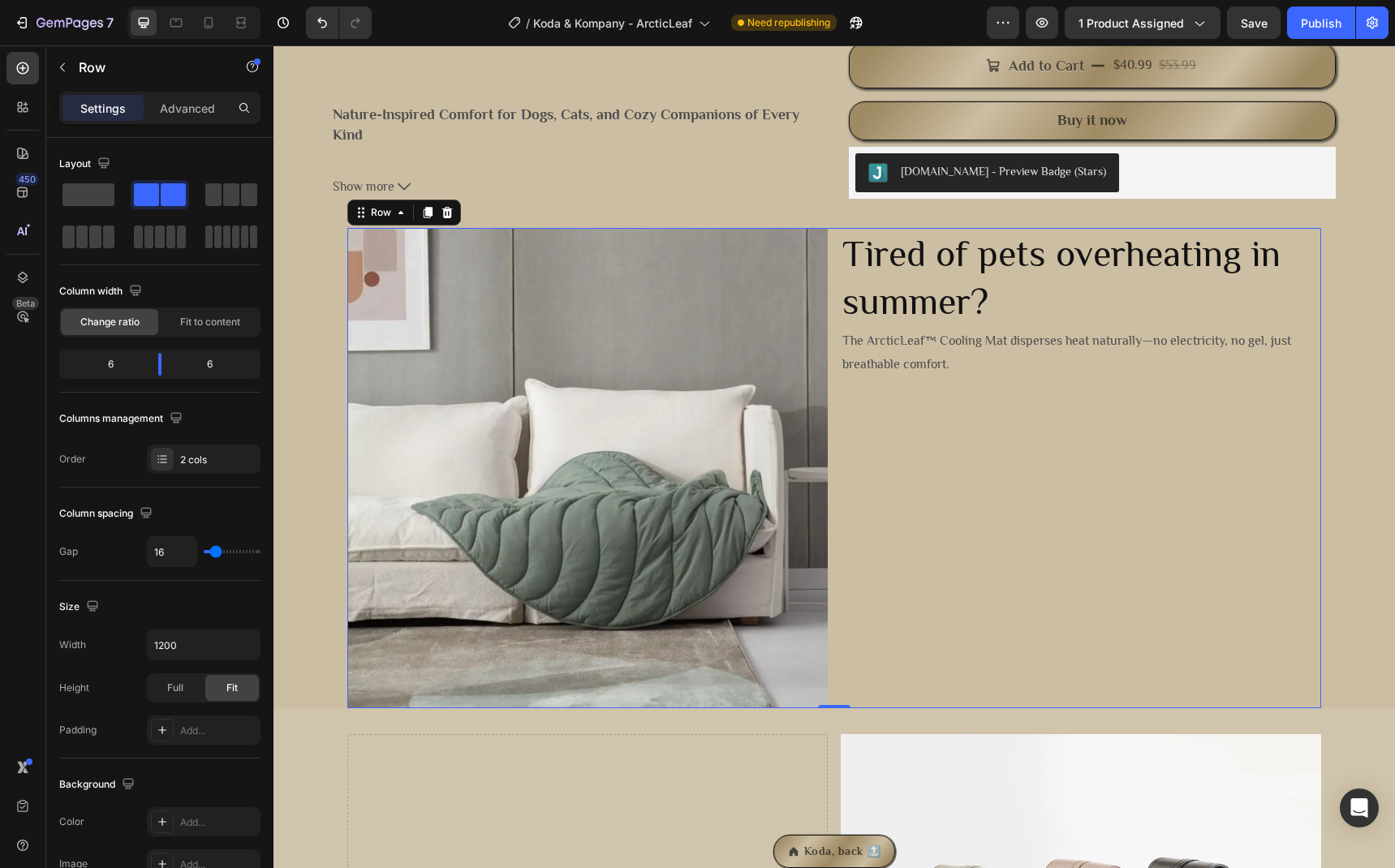
click at [912, 462] on div "Tired of pets overheating in summer? Heading The ArcticLeaf™ Cooling Mat disper…" at bounding box center [1080, 467] width 480 height 480
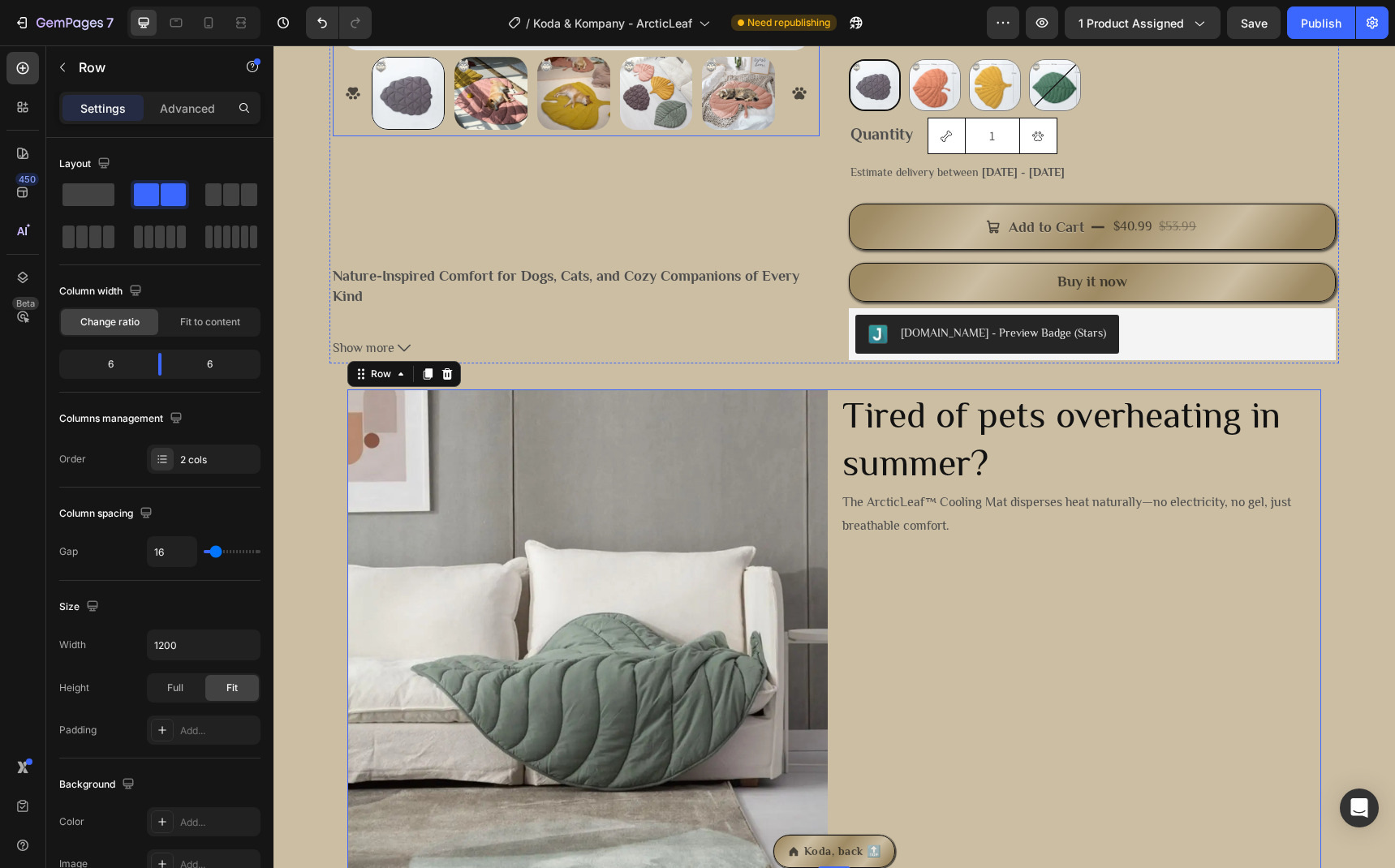
scroll to position [276, 0]
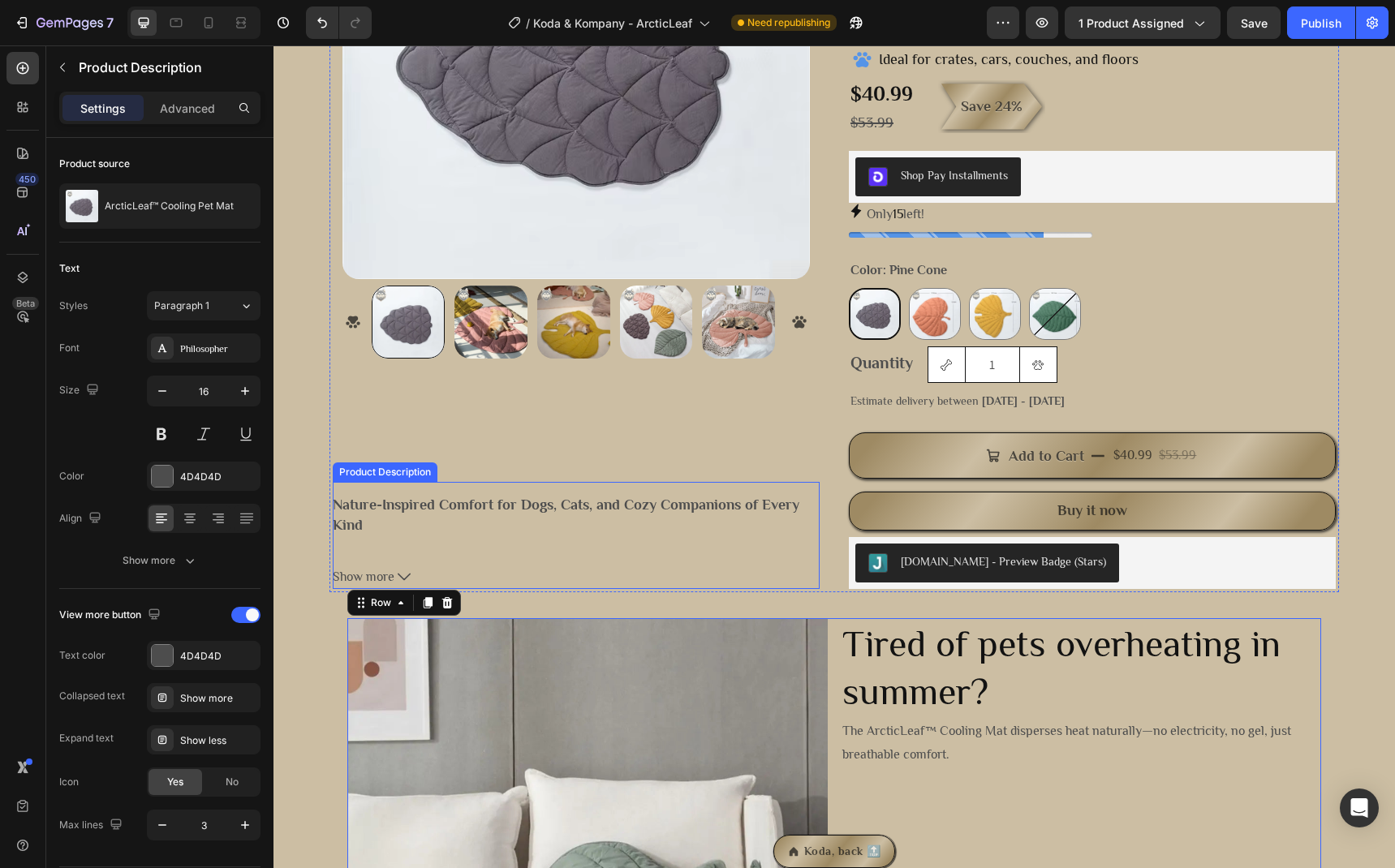
click at [581, 517] on p "Nature-Inspired Comfort for Dogs, Cats, and Cozy Companions of Every Kind" at bounding box center [576, 515] width 487 height 40
click at [401, 583] on icon at bounding box center [404, 577] width 13 height 13
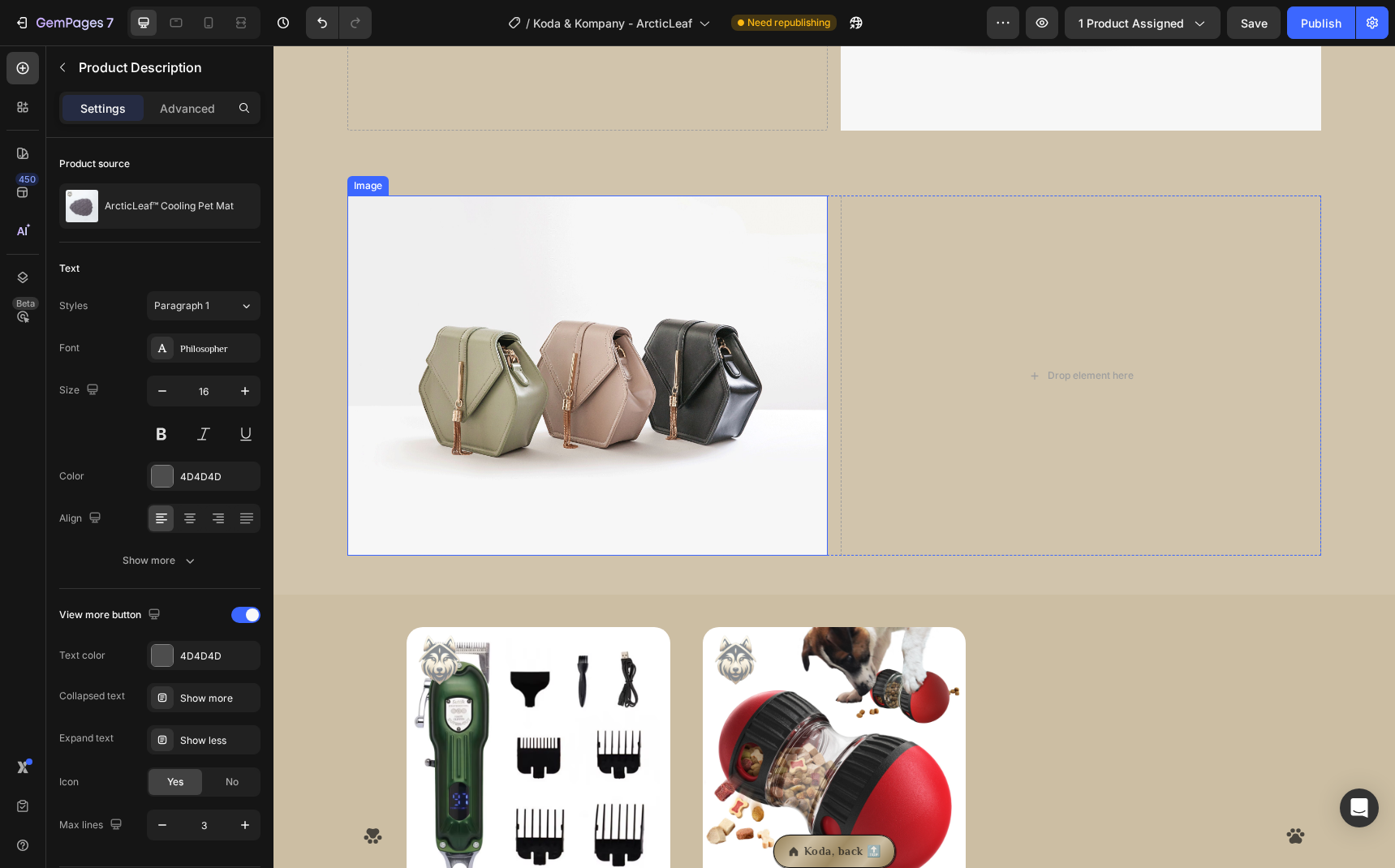
scroll to position [1637, 0]
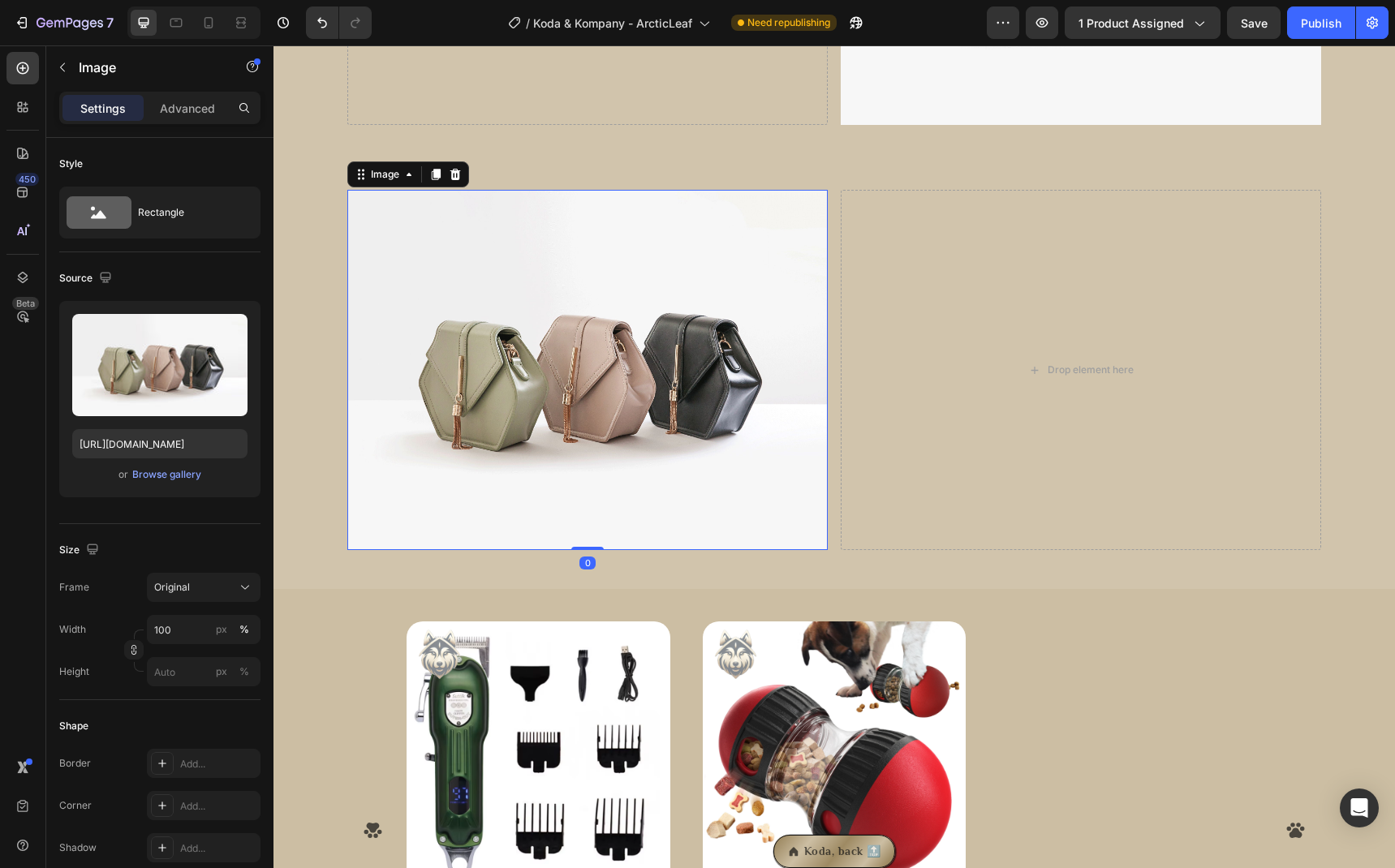
click at [603, 410] on img at bounding box center [587, 370] width 480 height 360
click at [155, 481] on div "Browse gallery" at bounding box center [166, 474] width 69 height 14
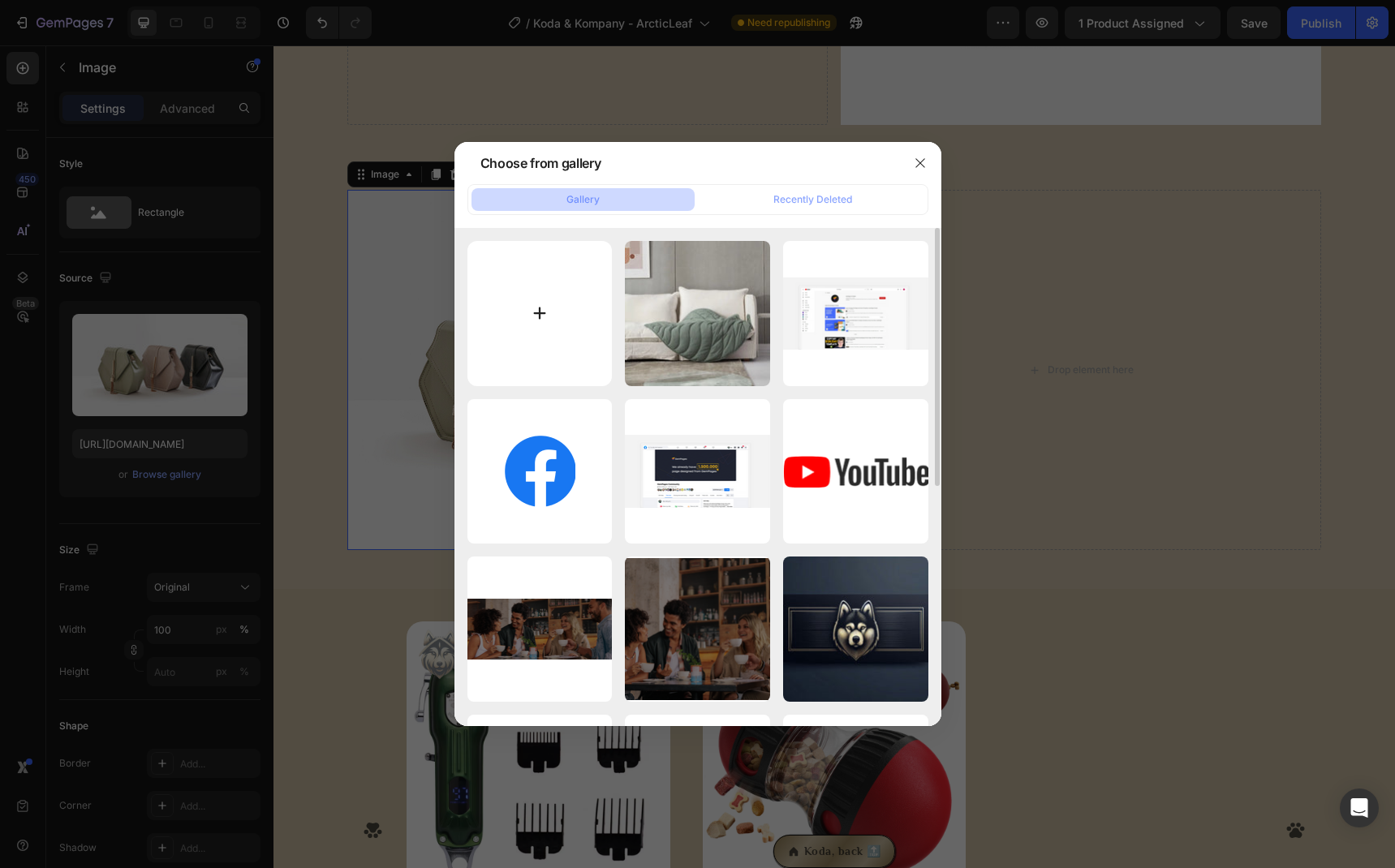
click at [515, 314] on input "file" at bounding box center [540, 314] width 145 height 145
type input "C:\fakepath\S7d878395ee2d4543babc5487e365fd99F.jpg.webp"
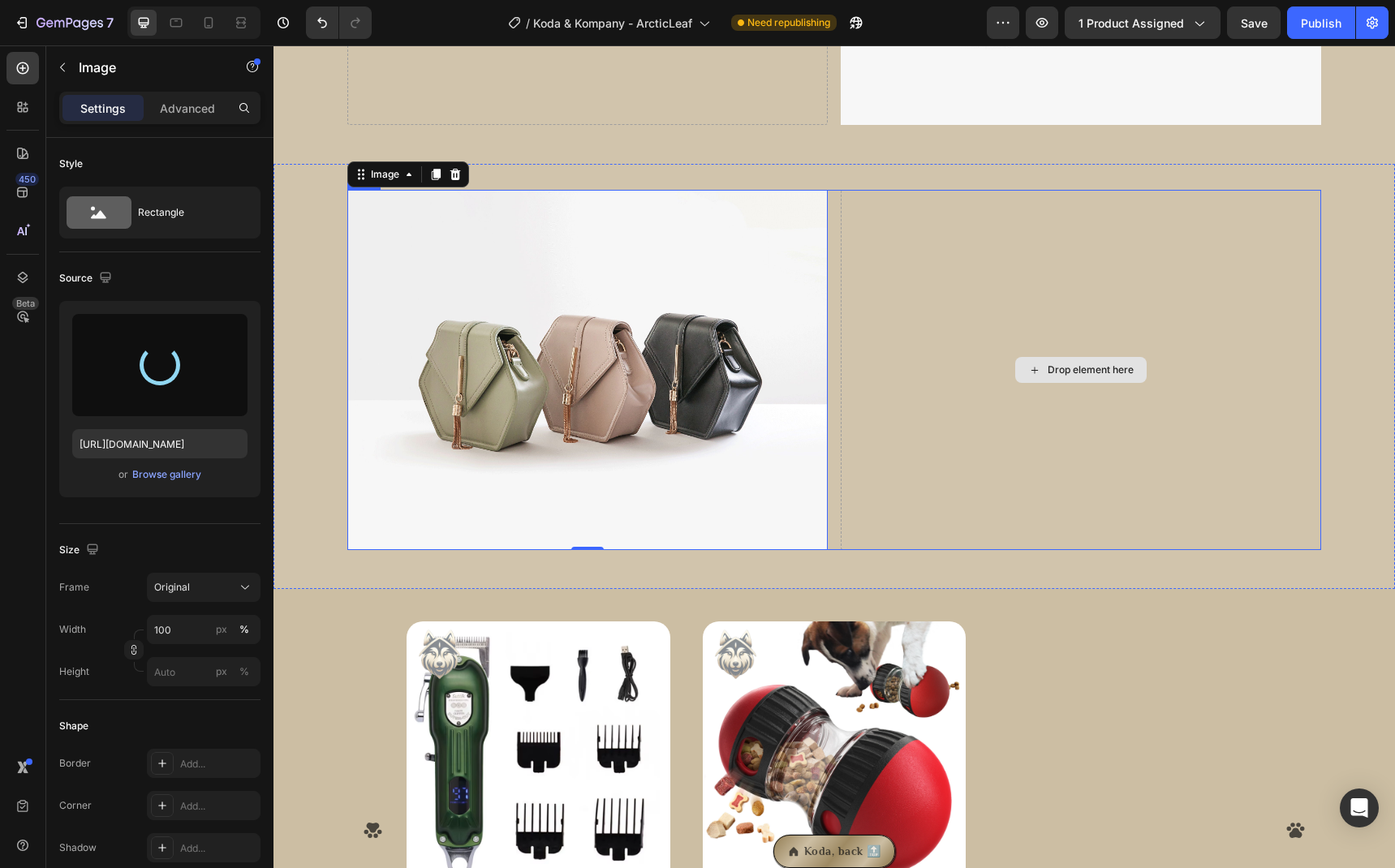
type input "https://cdn.shopify.com/s/files/1/0691/0092/9182/files/gempages_576931537577050…"
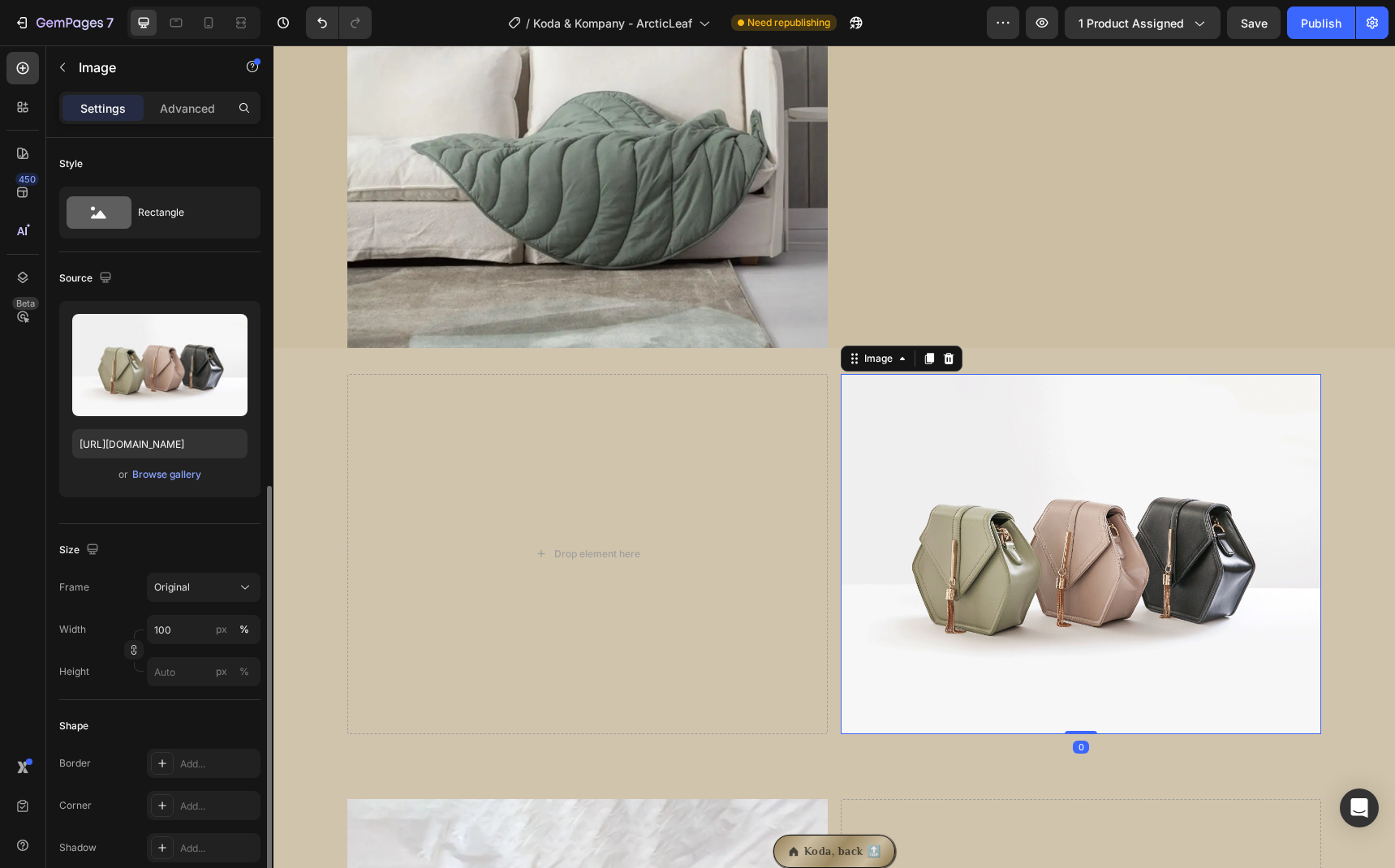
scroll to position [213, 0]
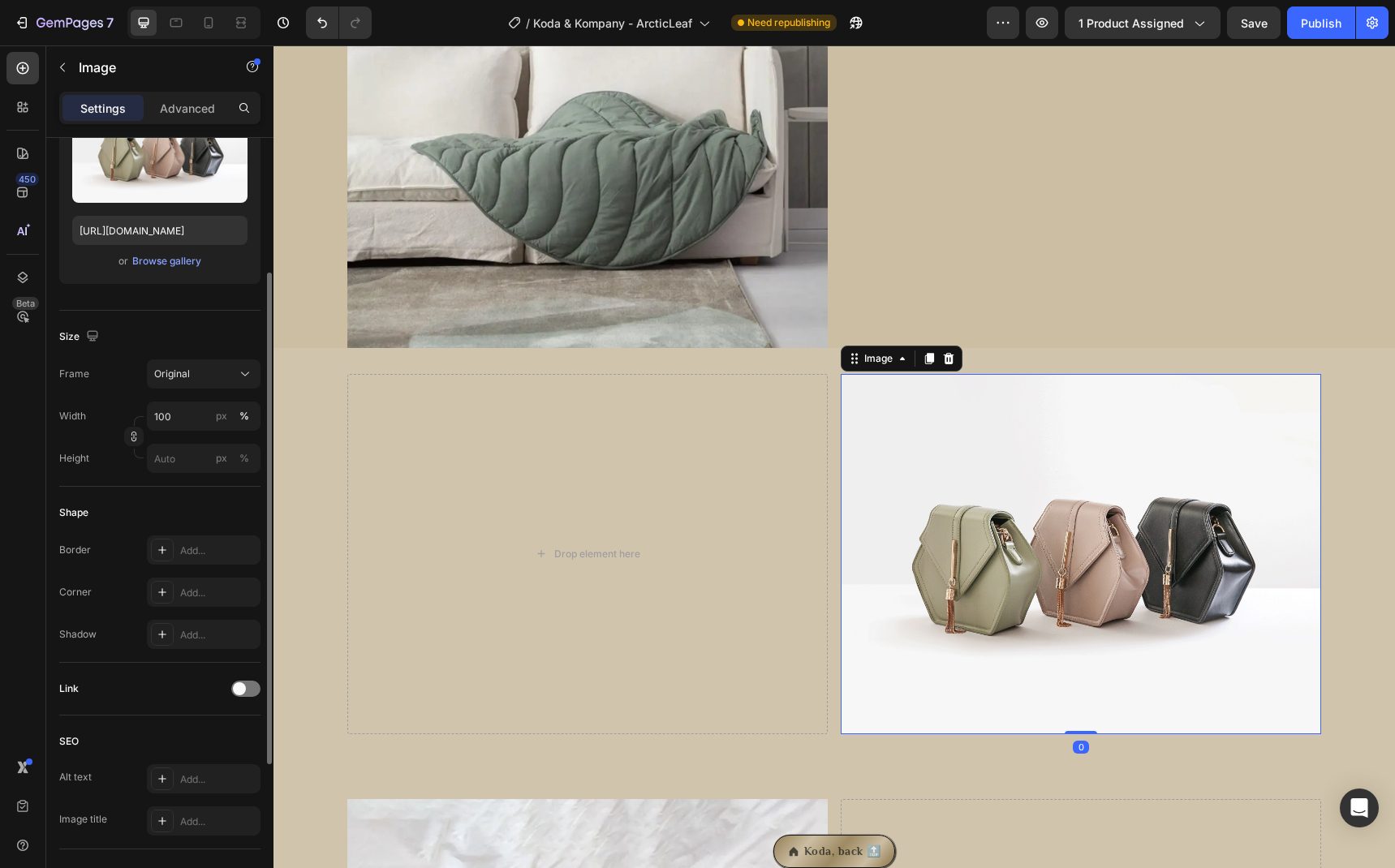
click at [1002, 479] on img at bounding box center [1080, 553] width 480 height 360
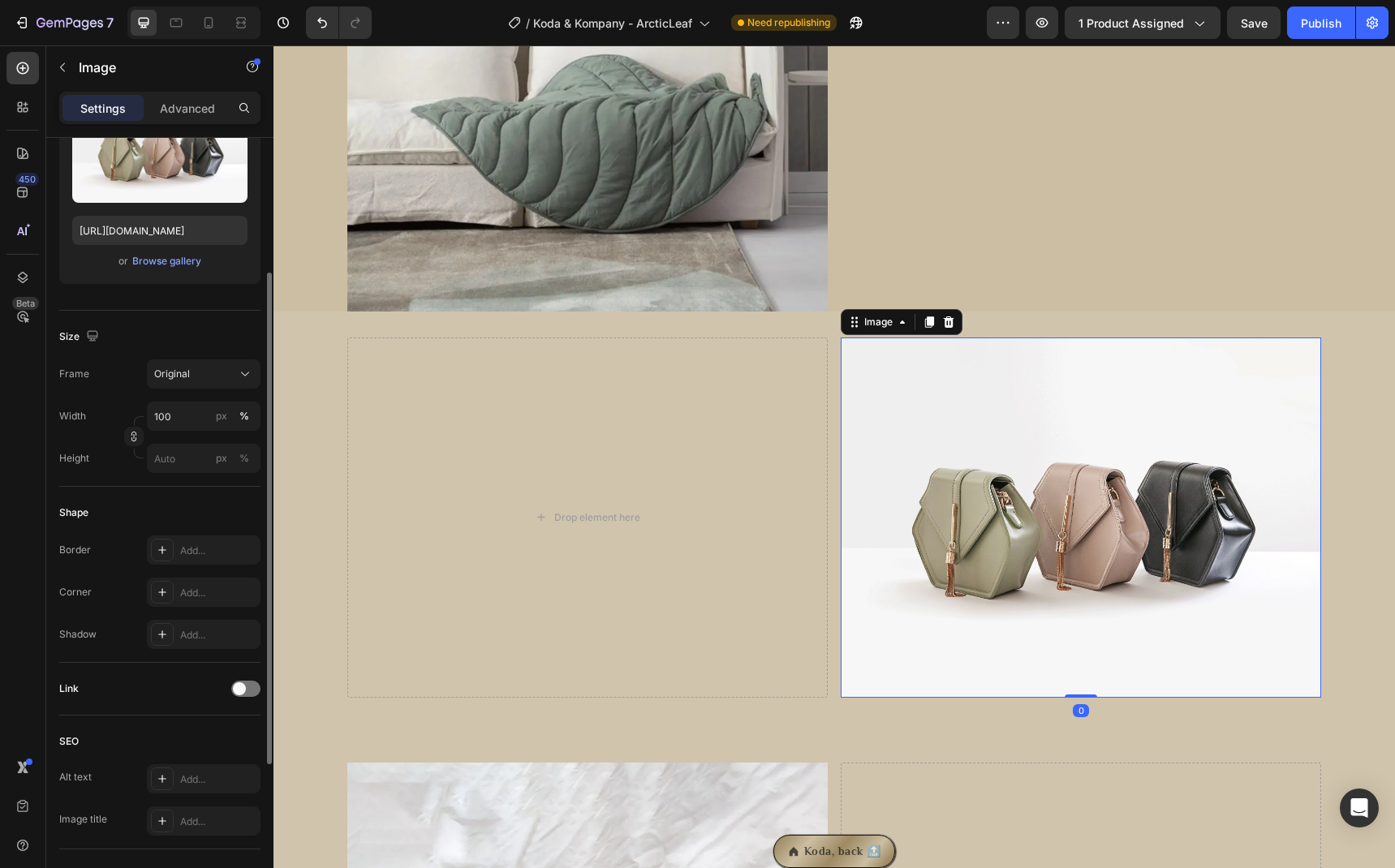
scroll to position [1068, 0]
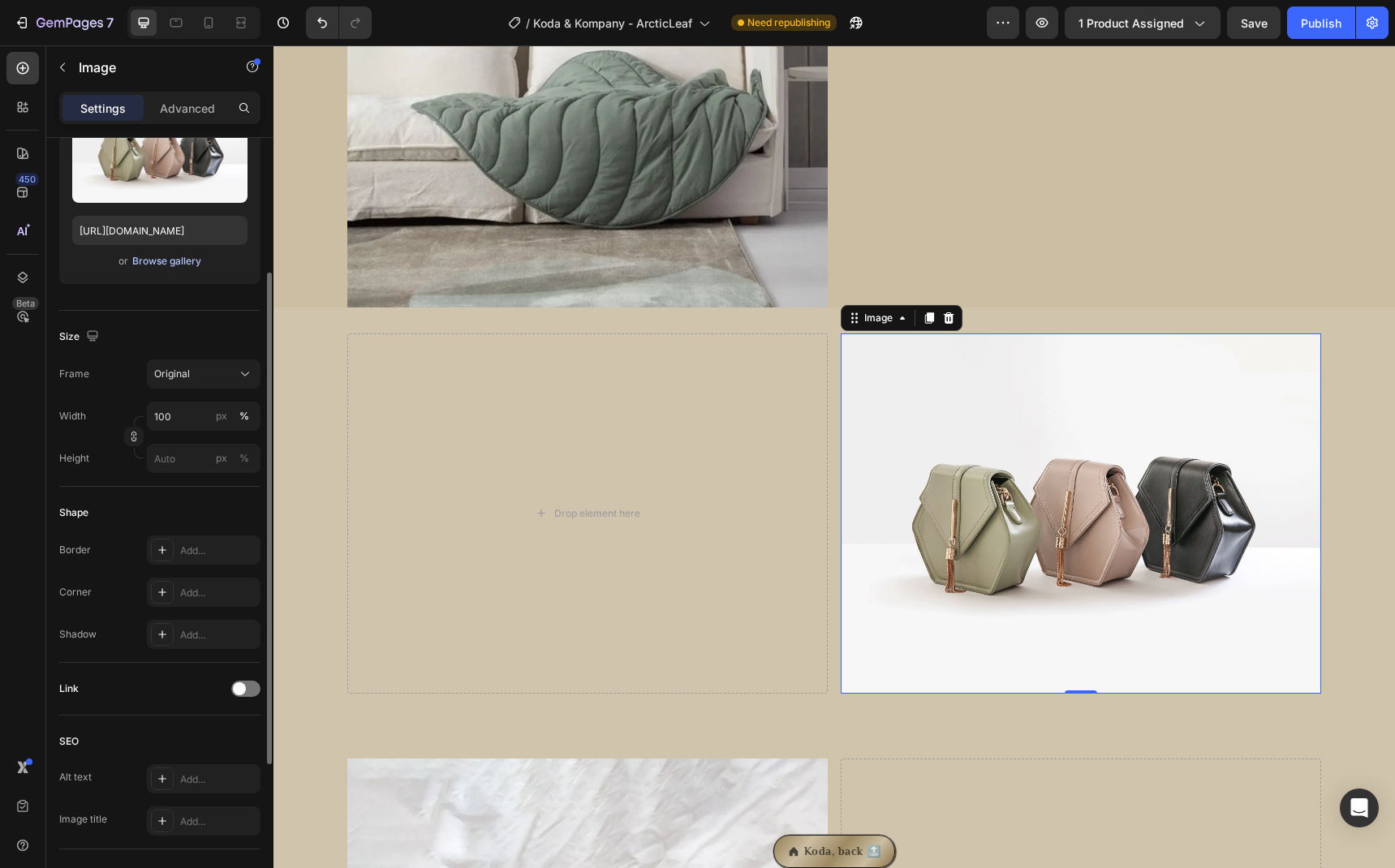
click at [180, 267] on div "Browse gallery" at bounding box center [166, 261] width 69 height 14
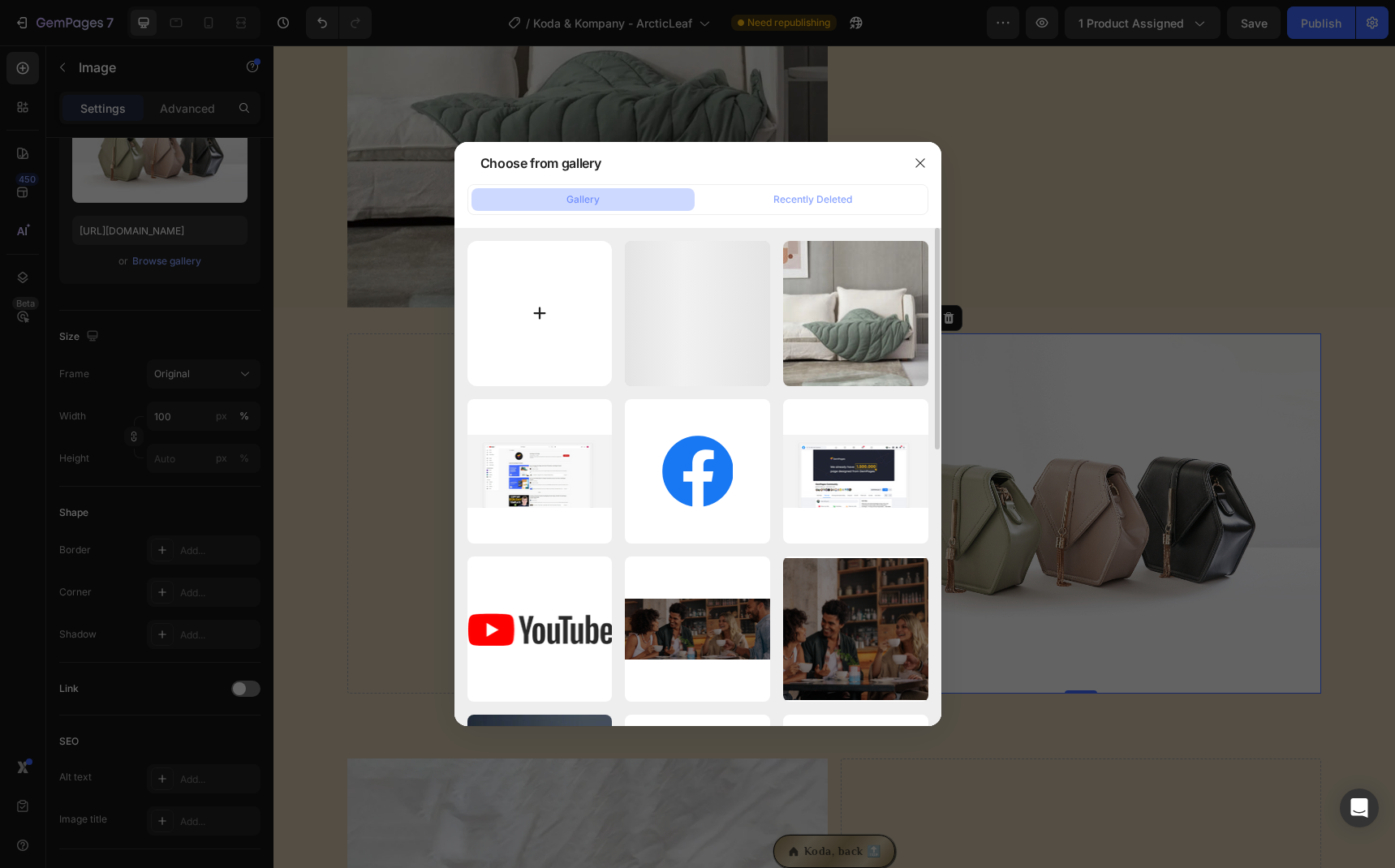
click at [559, 311] on input "file" at bounding box center [540, 314] width 145 height 145
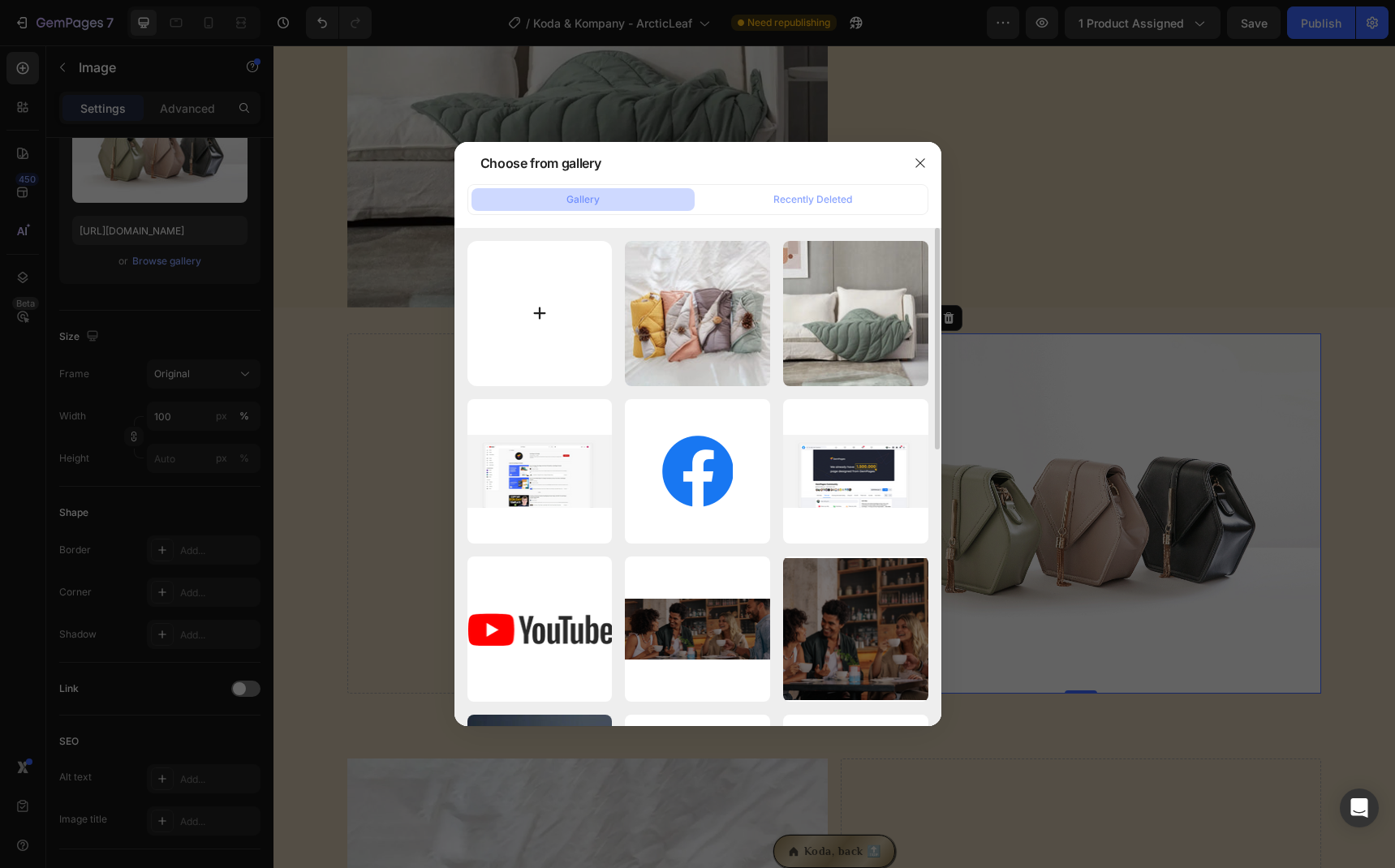
type input "C:\fakepath\S5990c4902b9d417c8bb2ca059734a657e.jpg.webp"
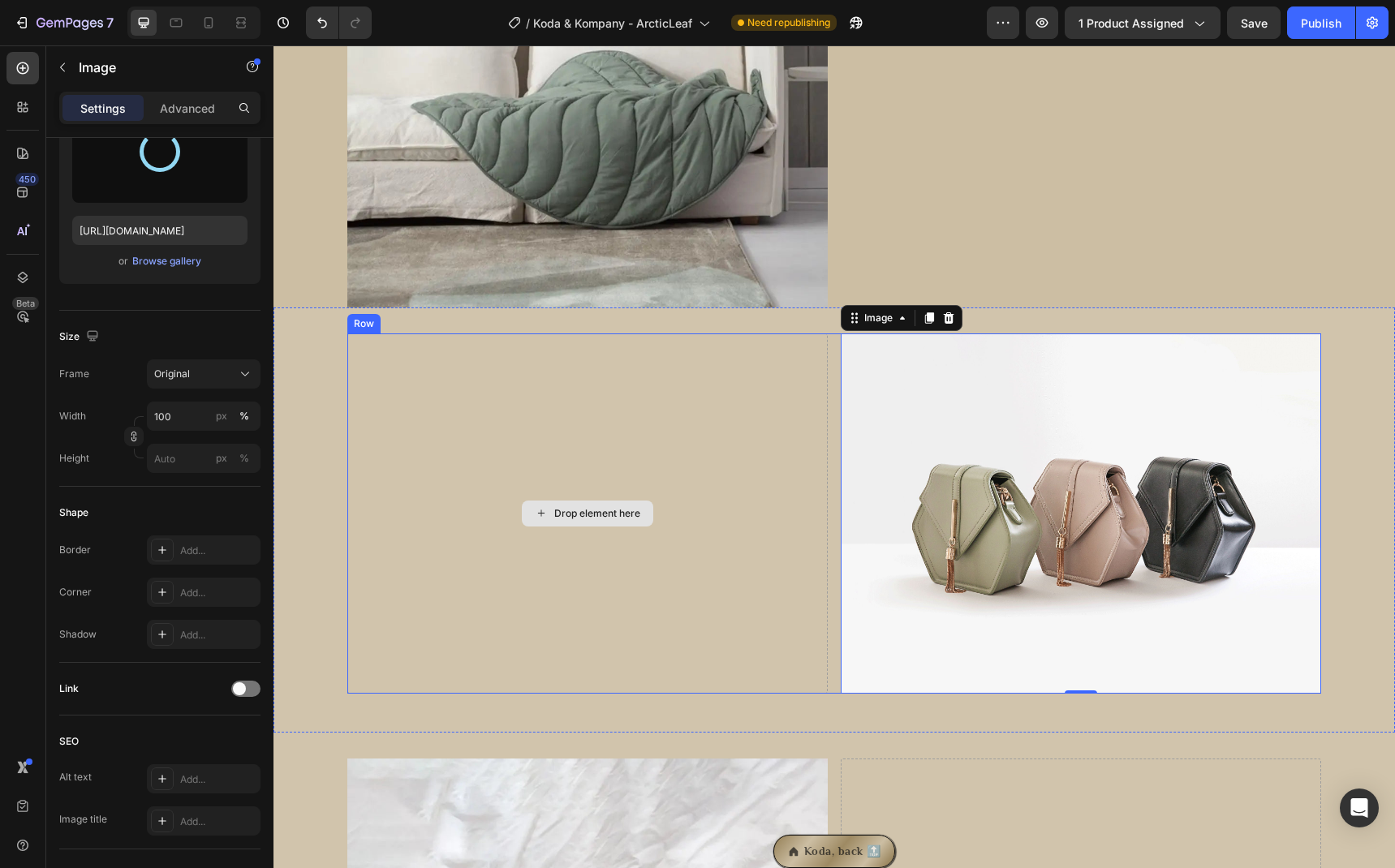
type input "https://cdn.shopify.com/s/files/1/0691/0092/9182/files/gempages_576931537577050…"
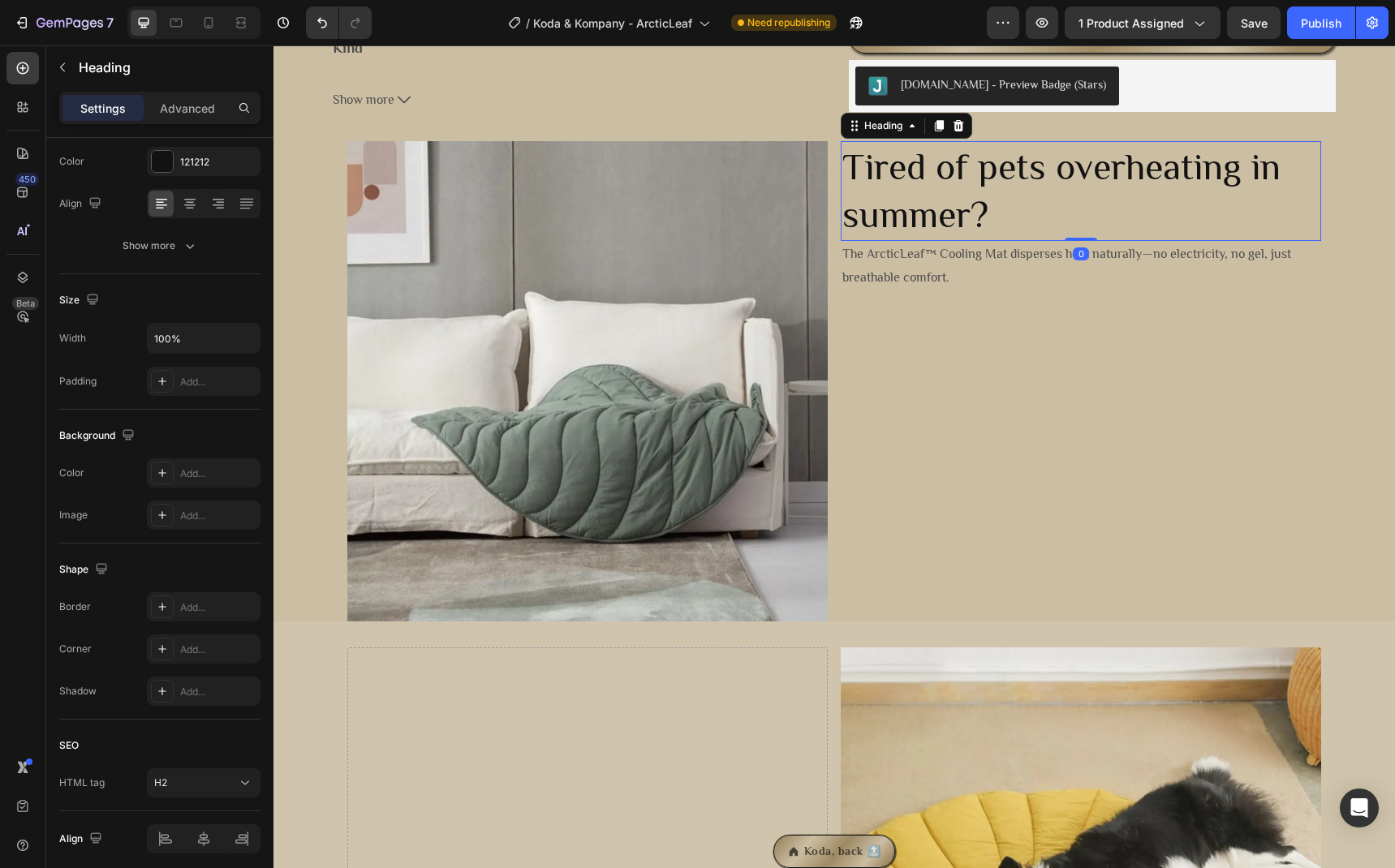
scroll to position [0, 0]
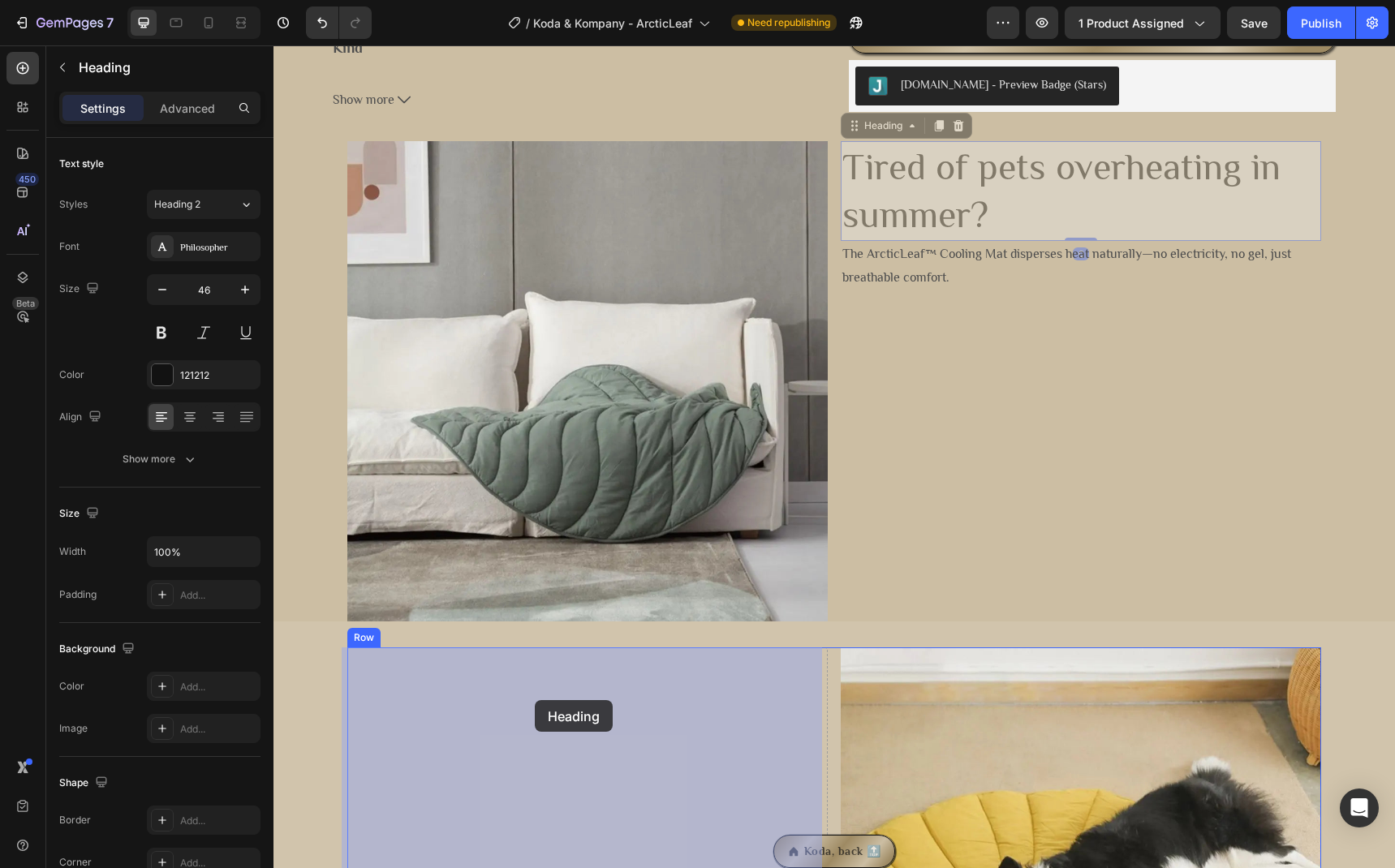
drag, startPoint x: 905, startPoint y: 182, endPoint x: 534, endPoint y: 700, distance: 637.2
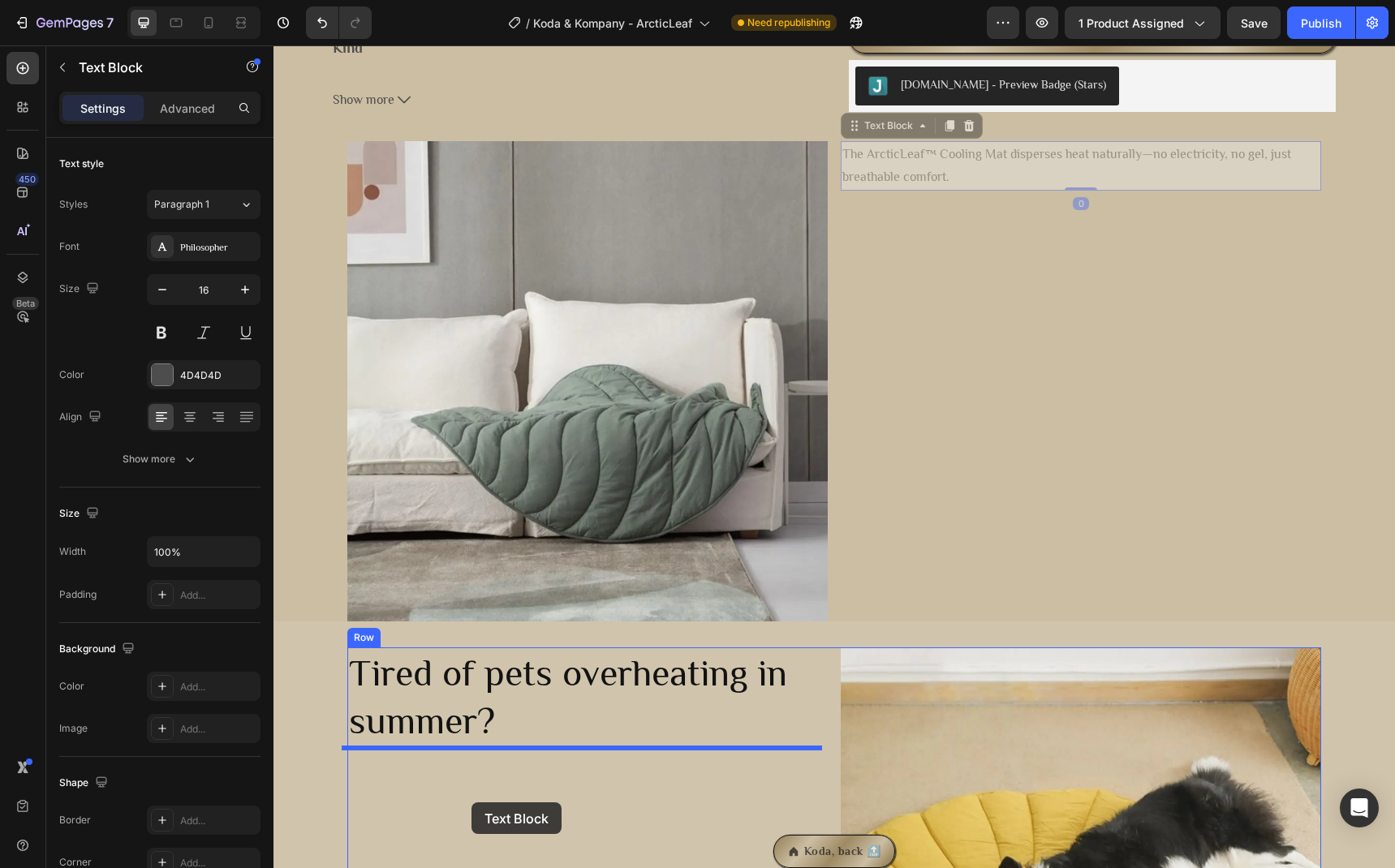
drag, startPoint x: 903, startPoint y: 167, endPoint x: 471, endPoint y: 802, distance: 768.0
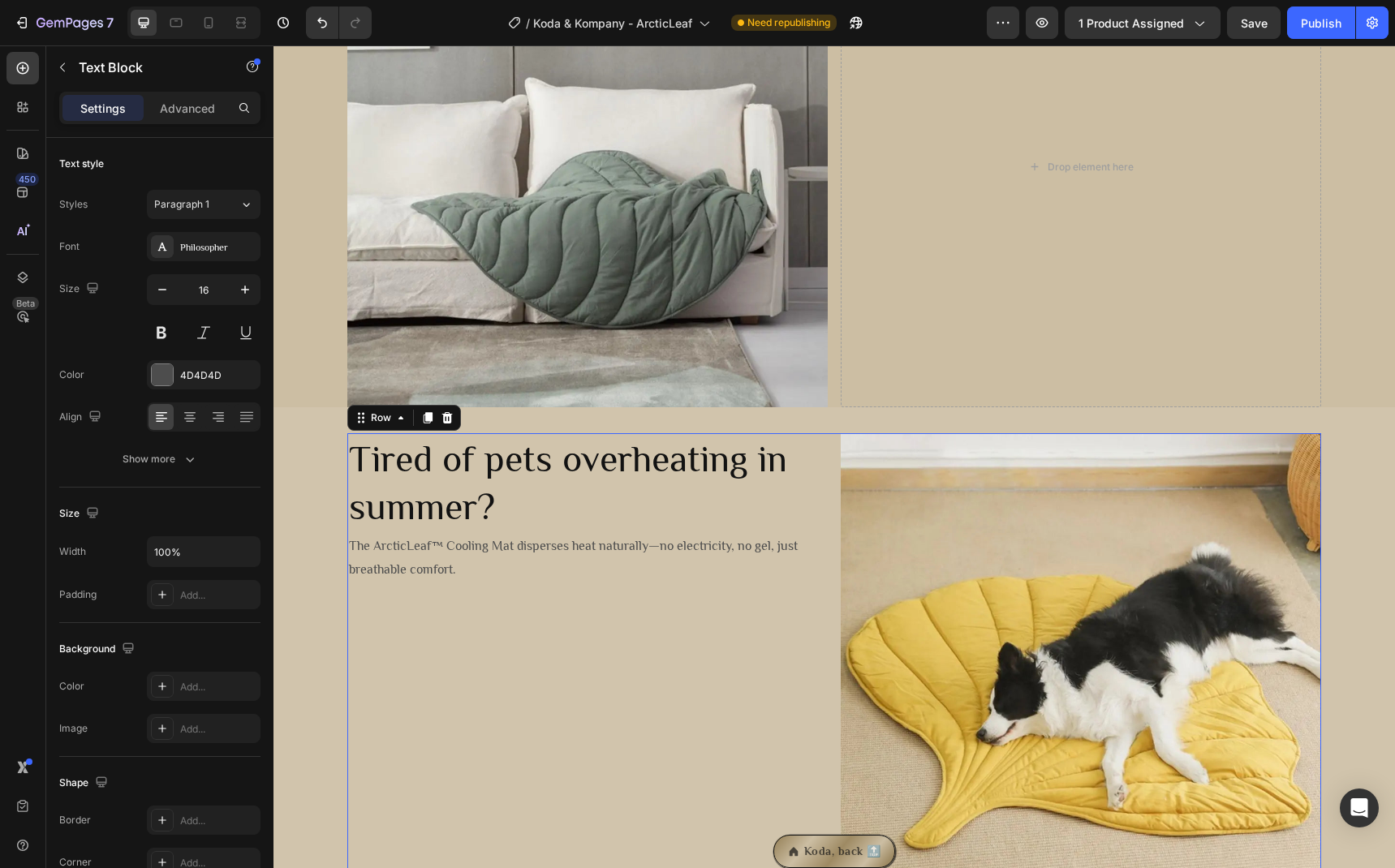
click at [671, 673] on div "Tired of pets overheating in summer? Heading The ArcticLeaf™ Cooling Mat disper…" at bounding box center [587, 673] width 480 height 480
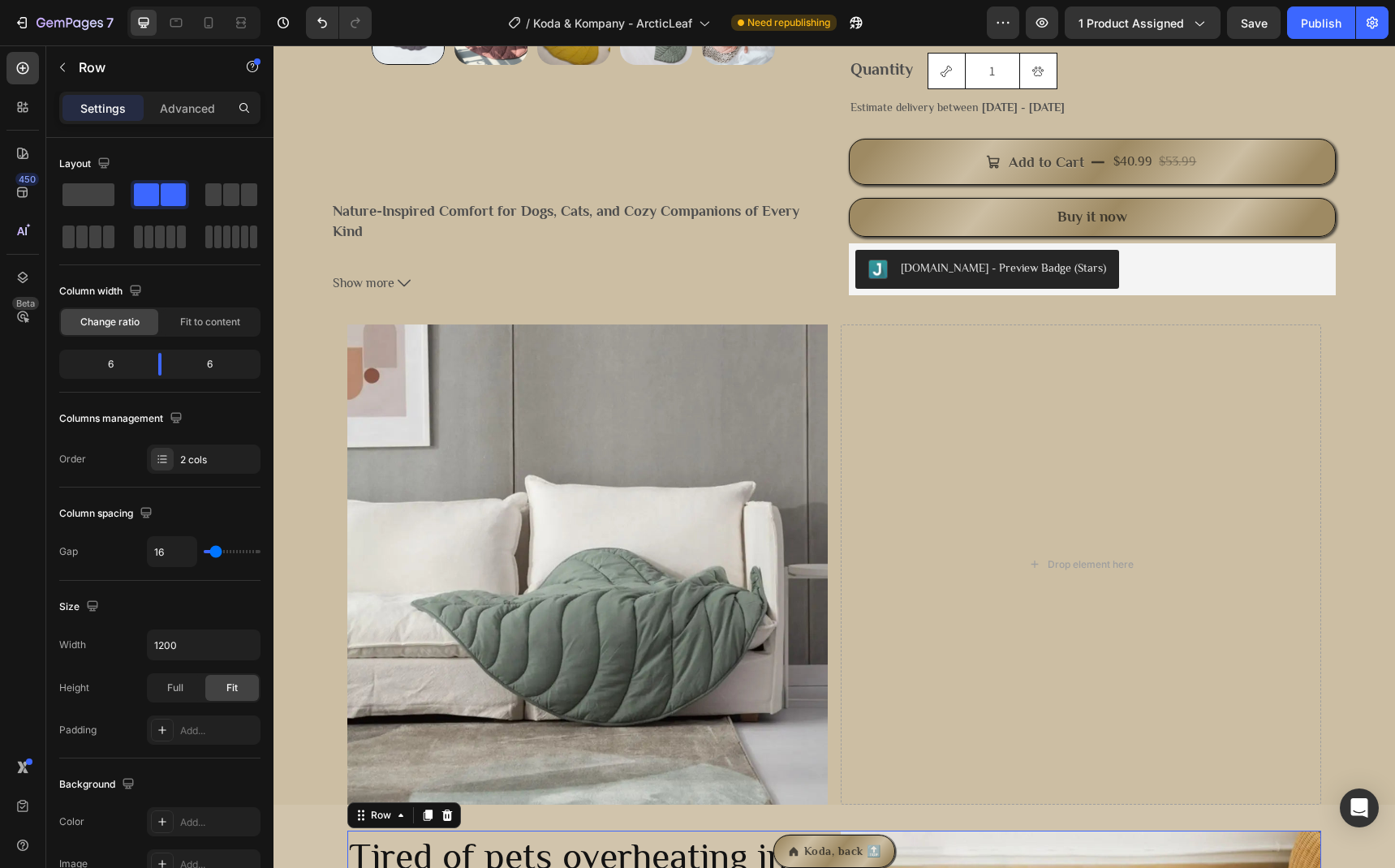
scroll to position [550, 0]
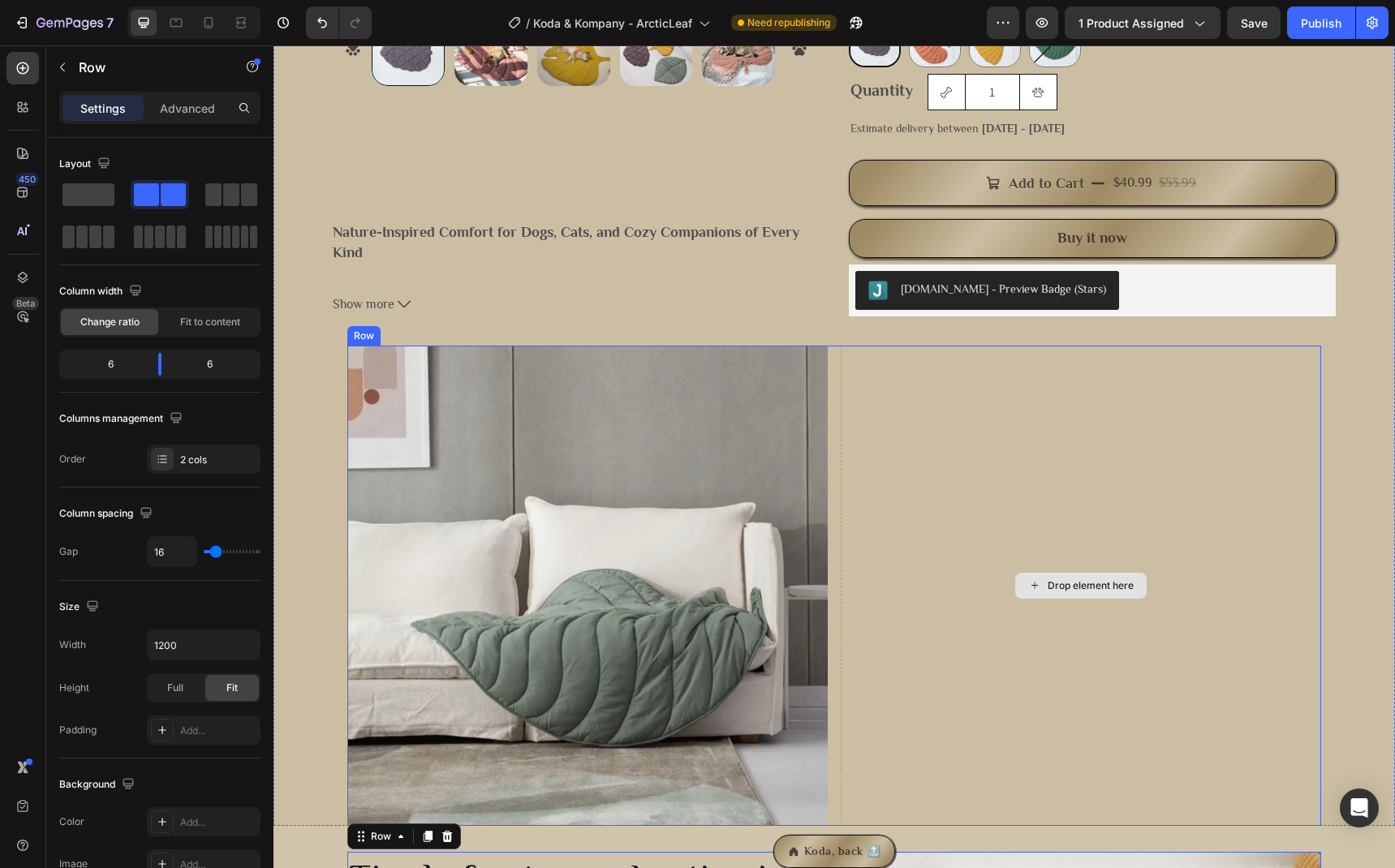
click at [914, 525] on div "Drop element here" at bounding box center [1080, 586] width 480 height 480
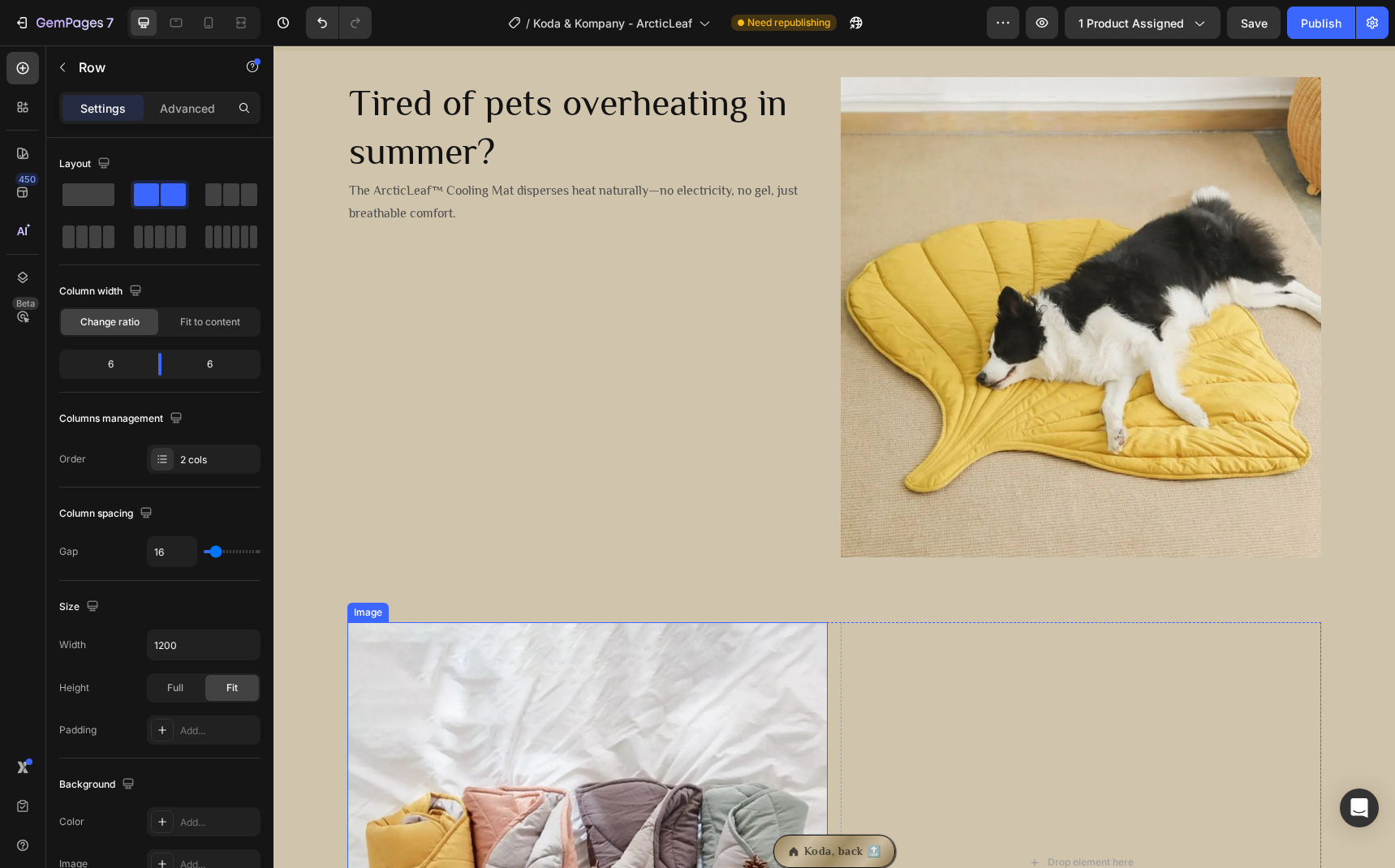
scroll to position [1733, 0]
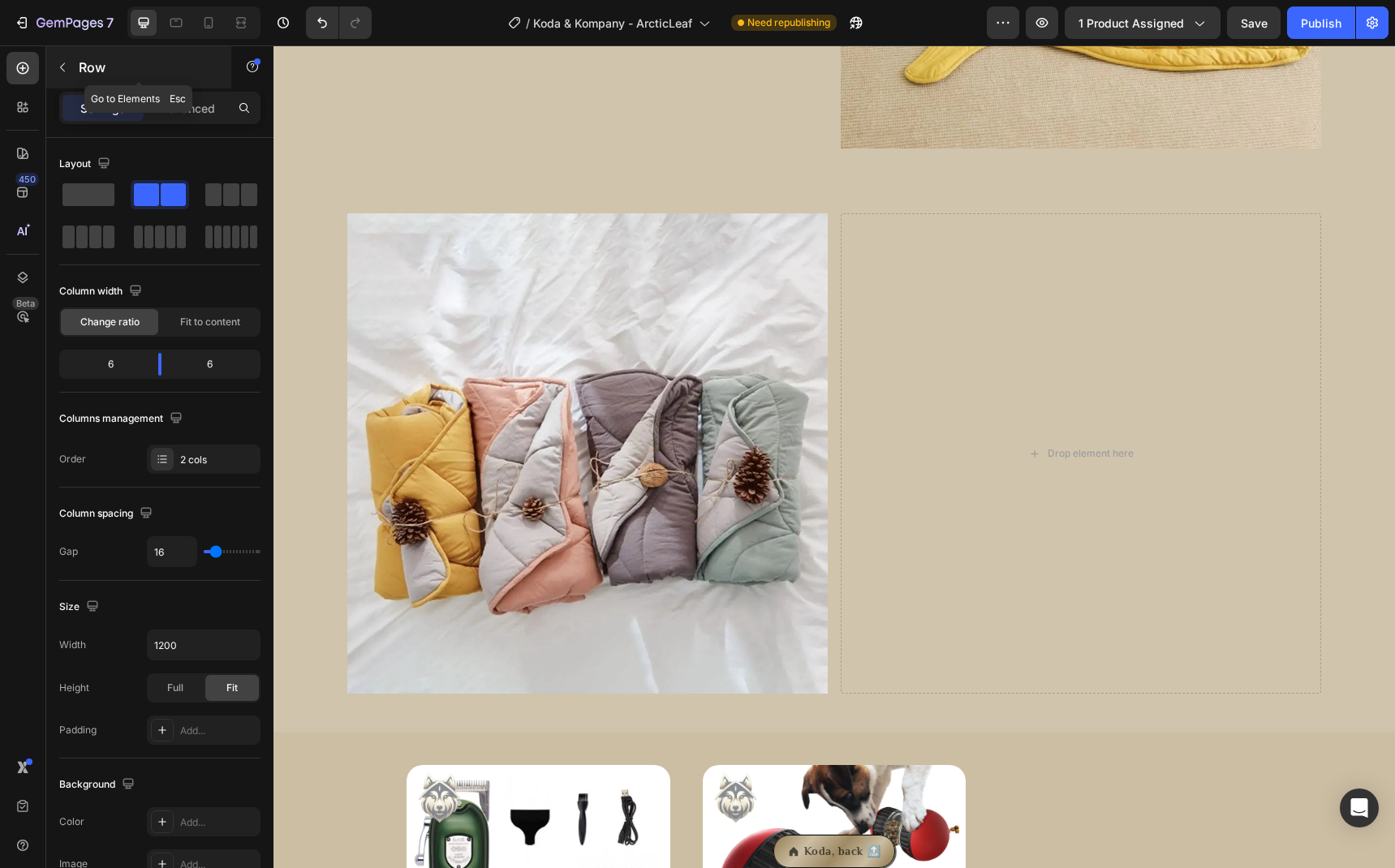
click at [73, 73] on button "button" at bounding box center [62, 67] width 26 height 26
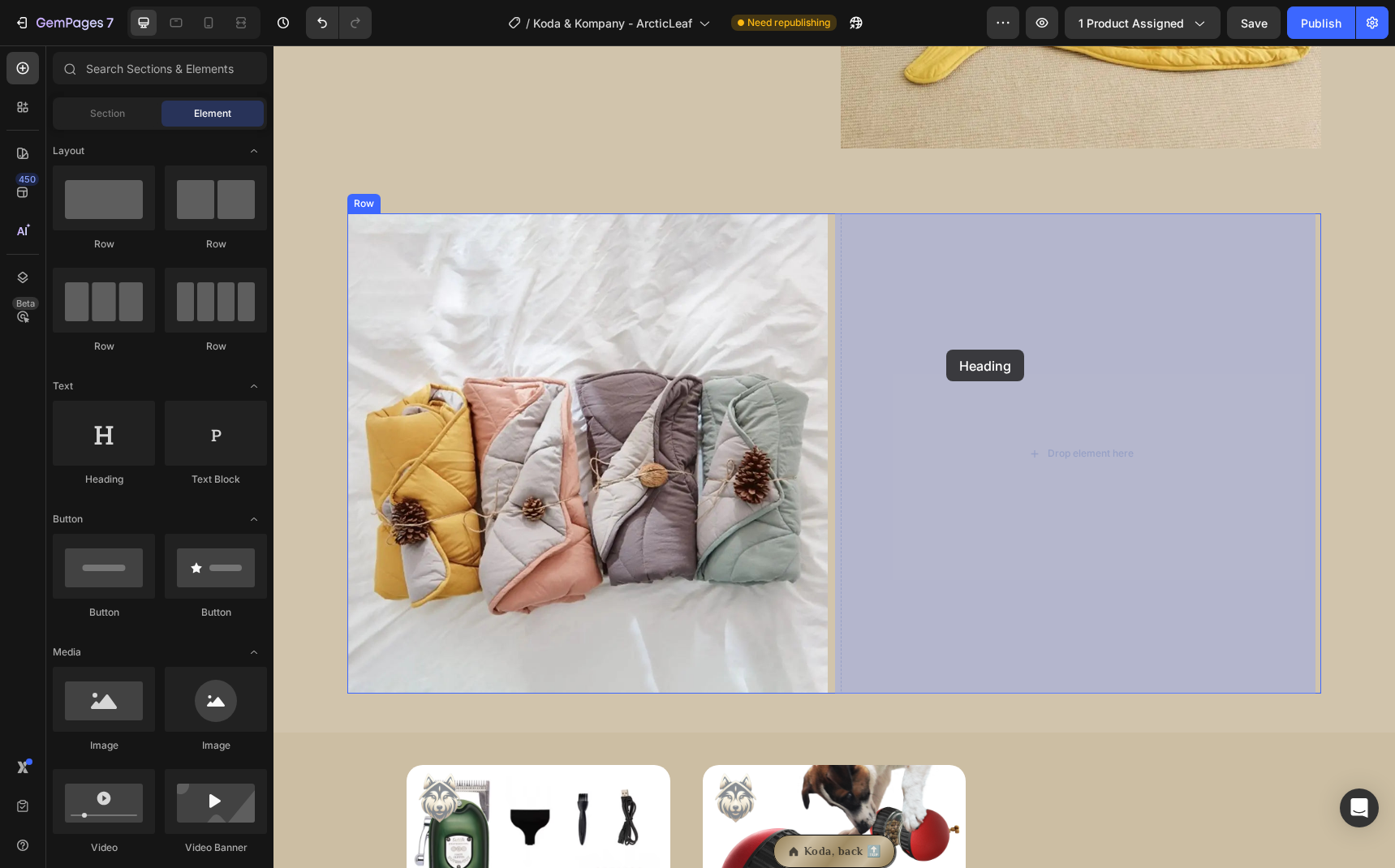
drag, startPoint x: 389, startPoint y: 480, endPoint x: 939, endPoint y: 309, distance: 576.0
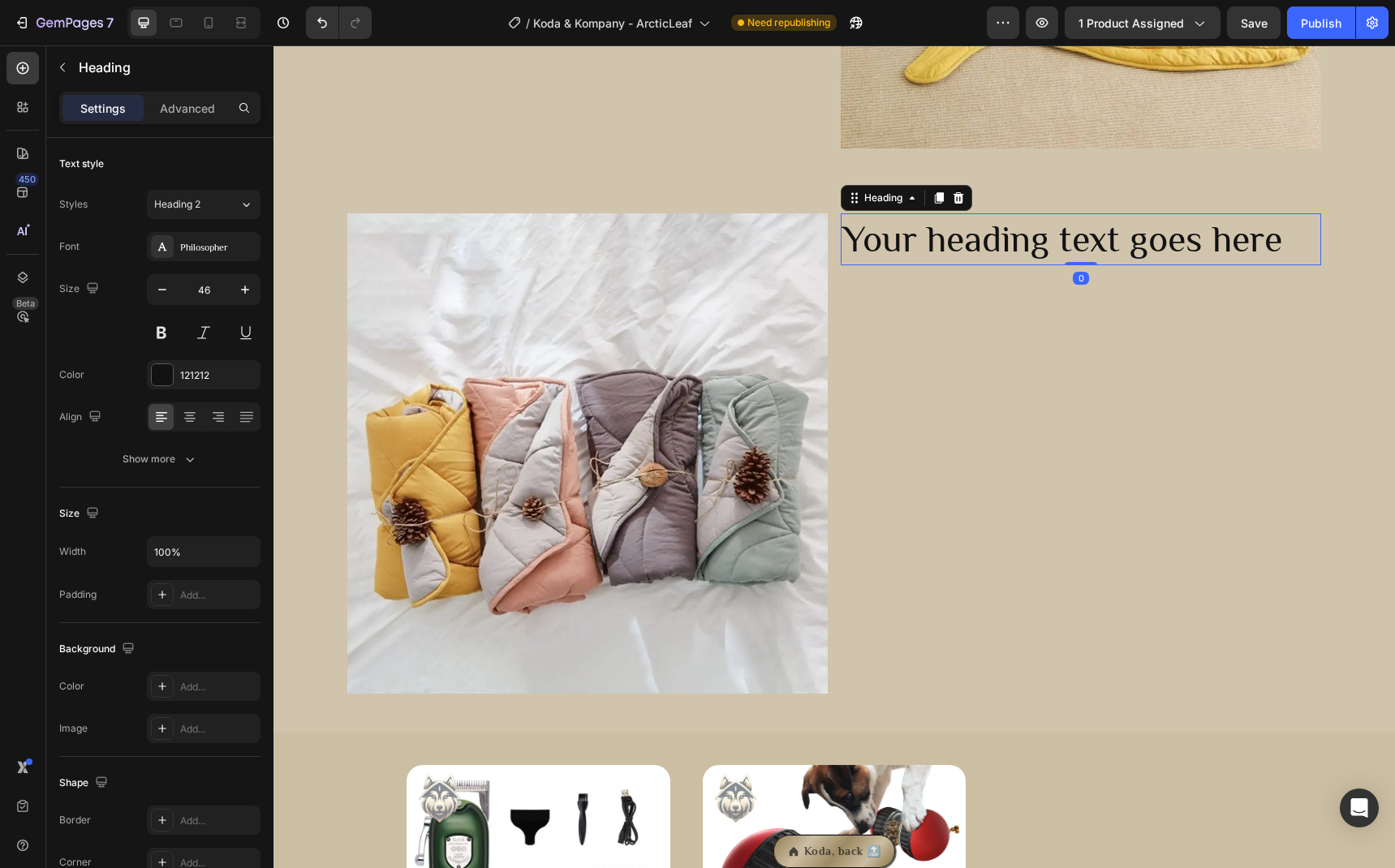
click at [970, 243] on h2 "Your heading text goes here" at bounding box center [1080, 239] width 480 height 52
click at [970, 243] on p "Your heading text goes here" at bounding box center [1080, 239] width 477 height 49
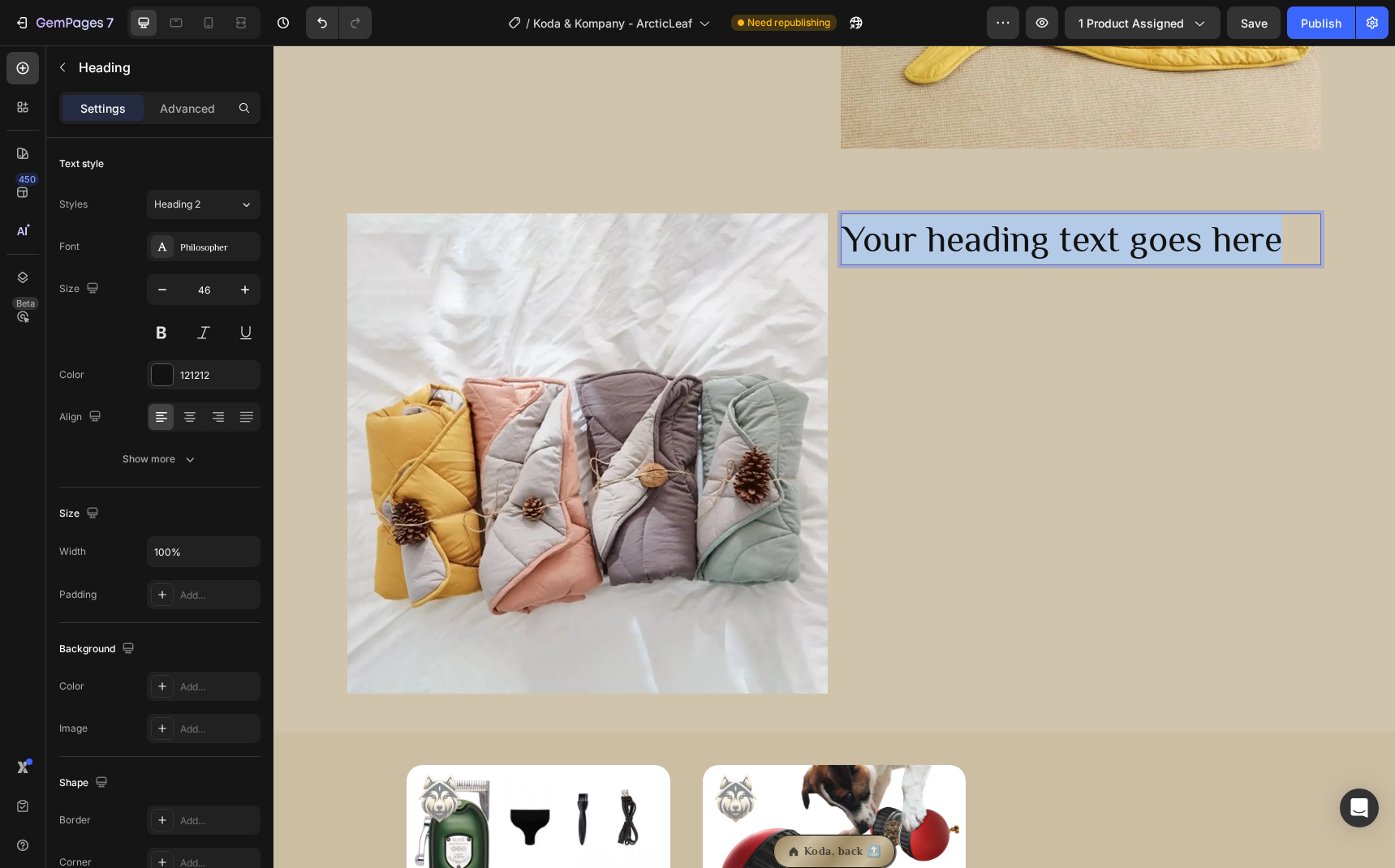
click at [970, 243] on p "Your heading text goes here" at bounding box center [1080, 239] width 477 height 49
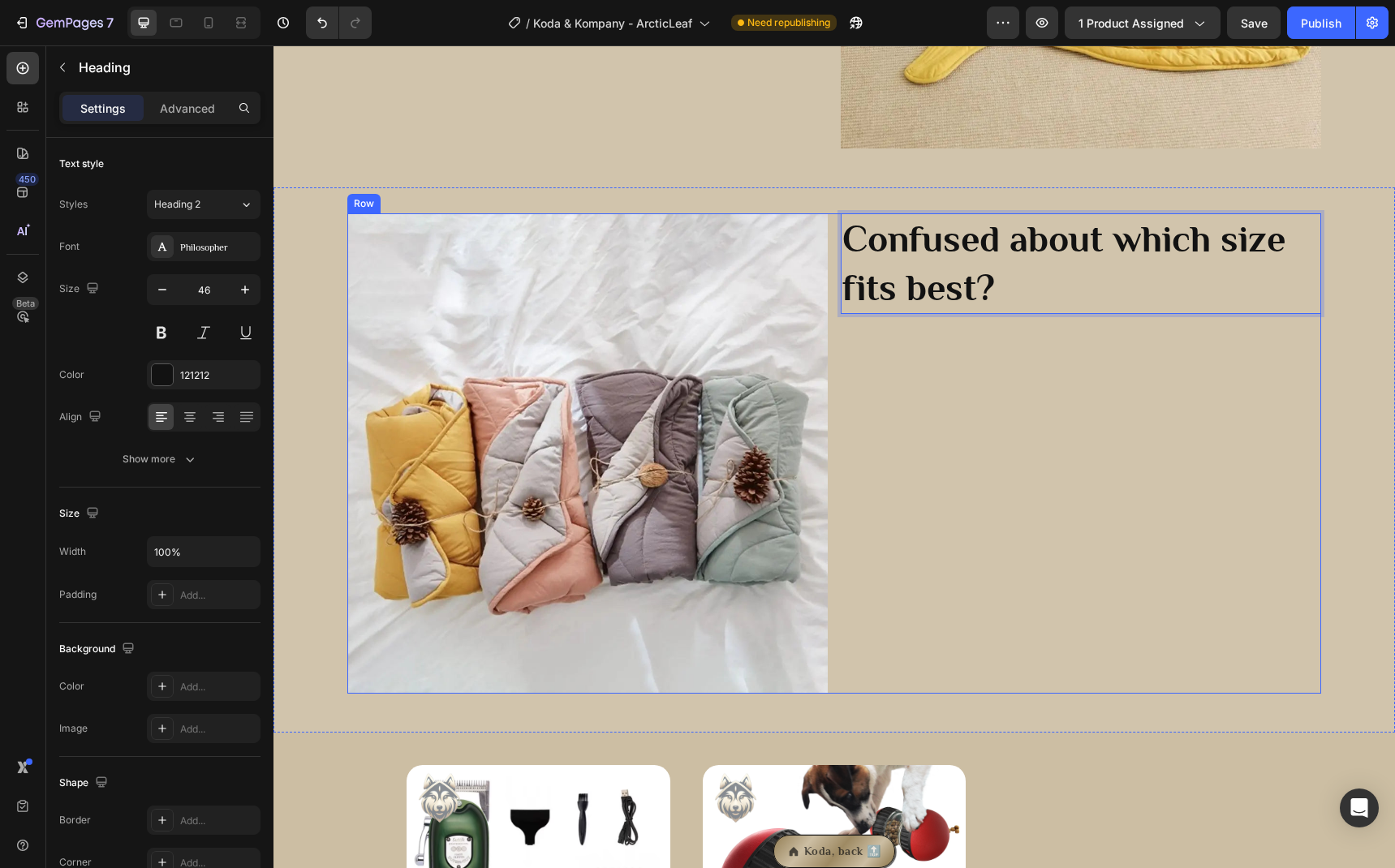
click at [997, 440] on div "Confused about which size fits best? Heading 0" at bounding box center [1080, 453] width 480 height 480
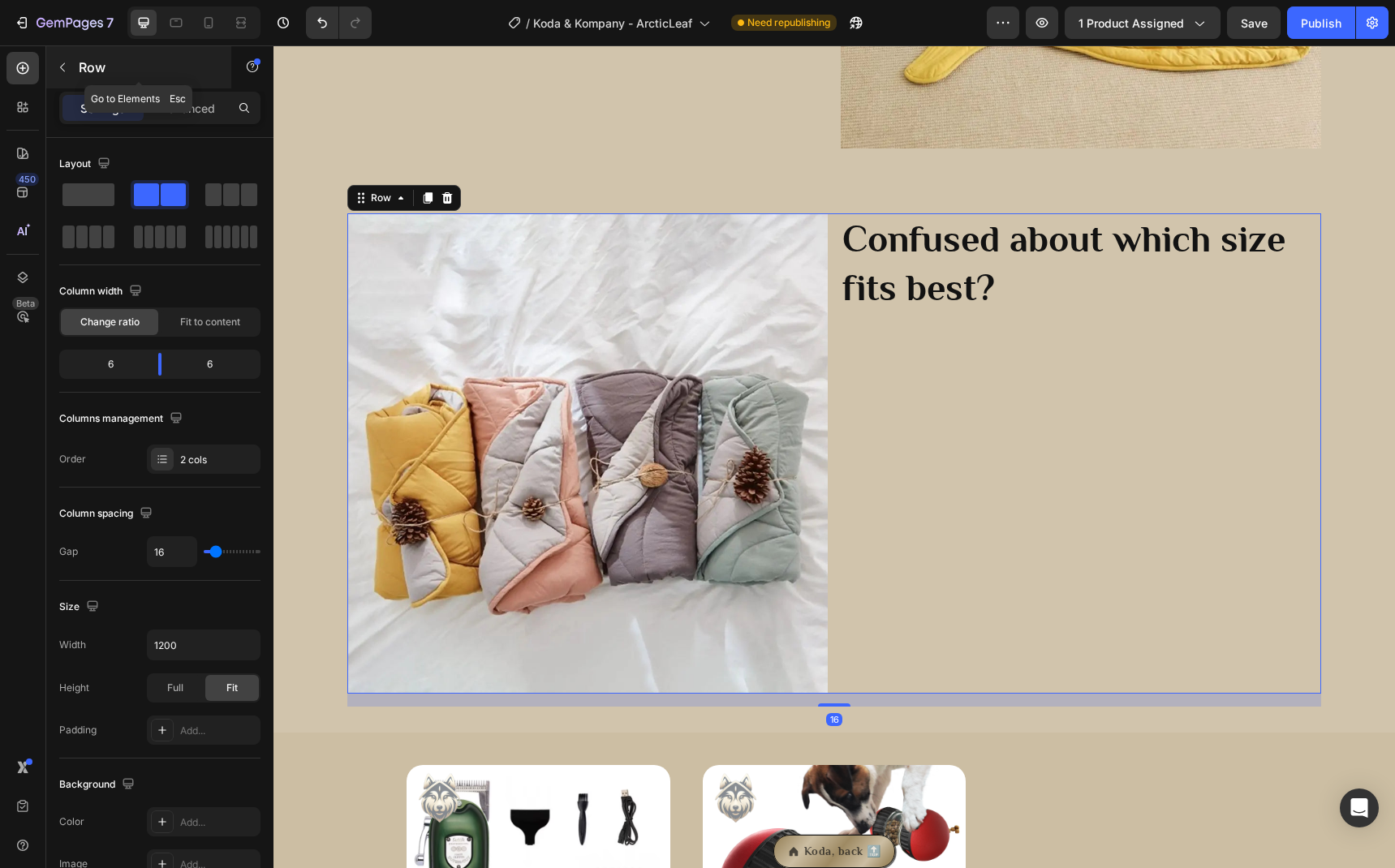
click at [77, 75] on div "Row" at bounding box center [139, 67] width 185 height 42
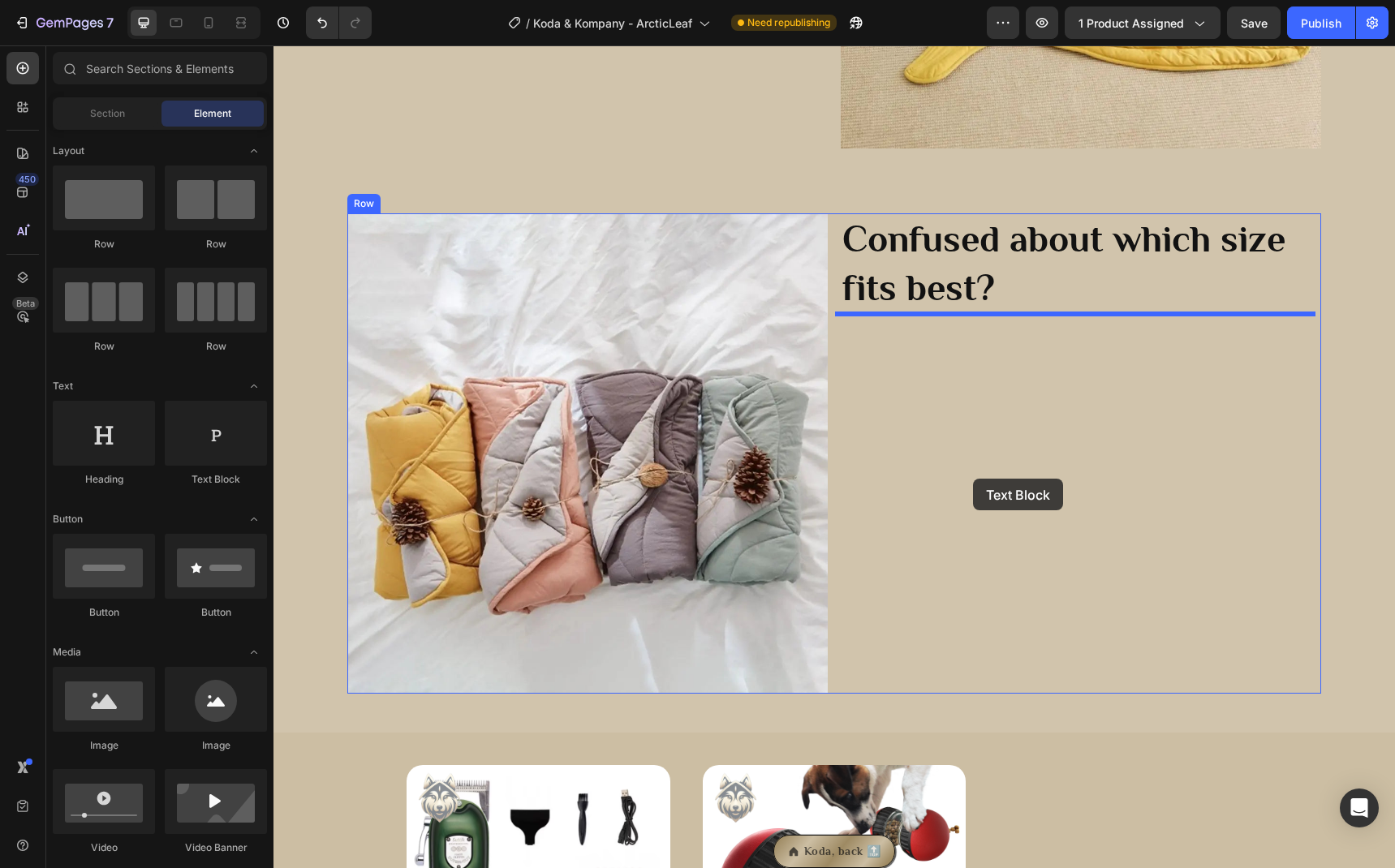
drag, startPoint x: 487, startPoint y: 497, endPoint x: 973, endPoint y: 479, distance: 486.3
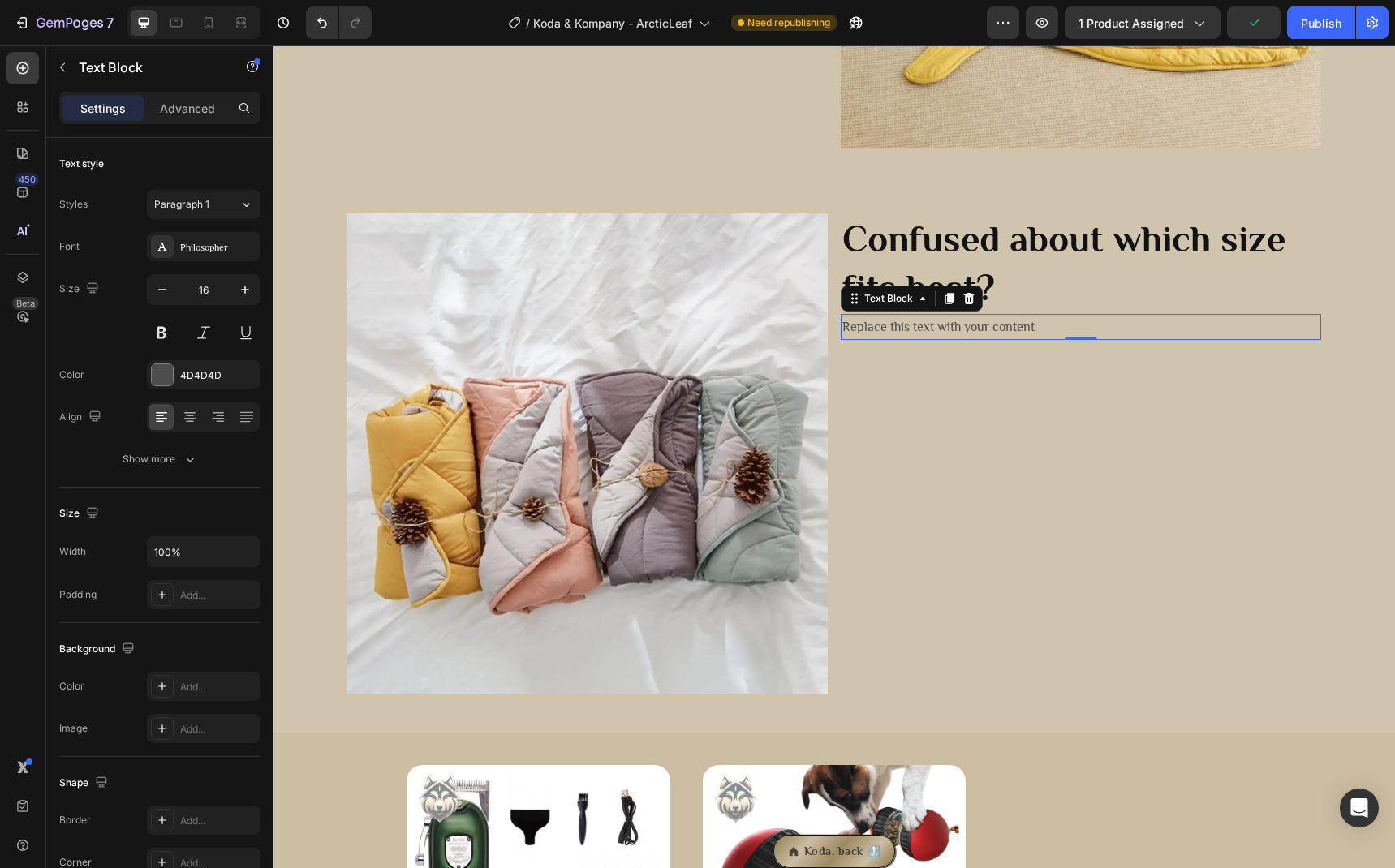
click at [966, 320] on div "Replace this text with your content" at bounding box center [1080, 327] width 480 height 27
click at [966, 320] on p "Replace this text with your content" at bounding box center [1080, 327] width 477 height 24
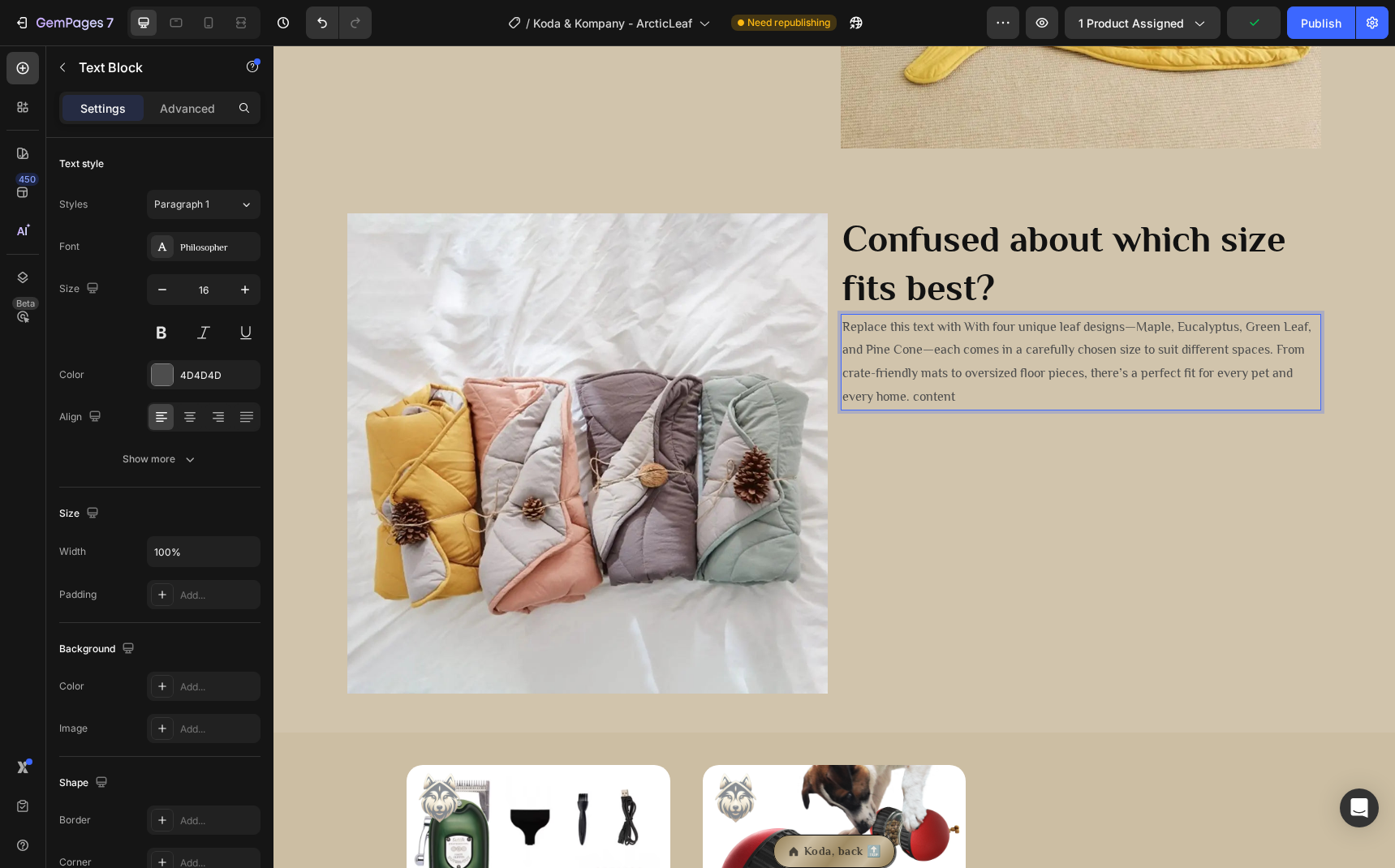
click at [1000, 377] on p "Replace this text with With four unique leaf designs—Maple, Eucalyptus, Green L…" at bounding box center [1080, 362] width 477 height 94
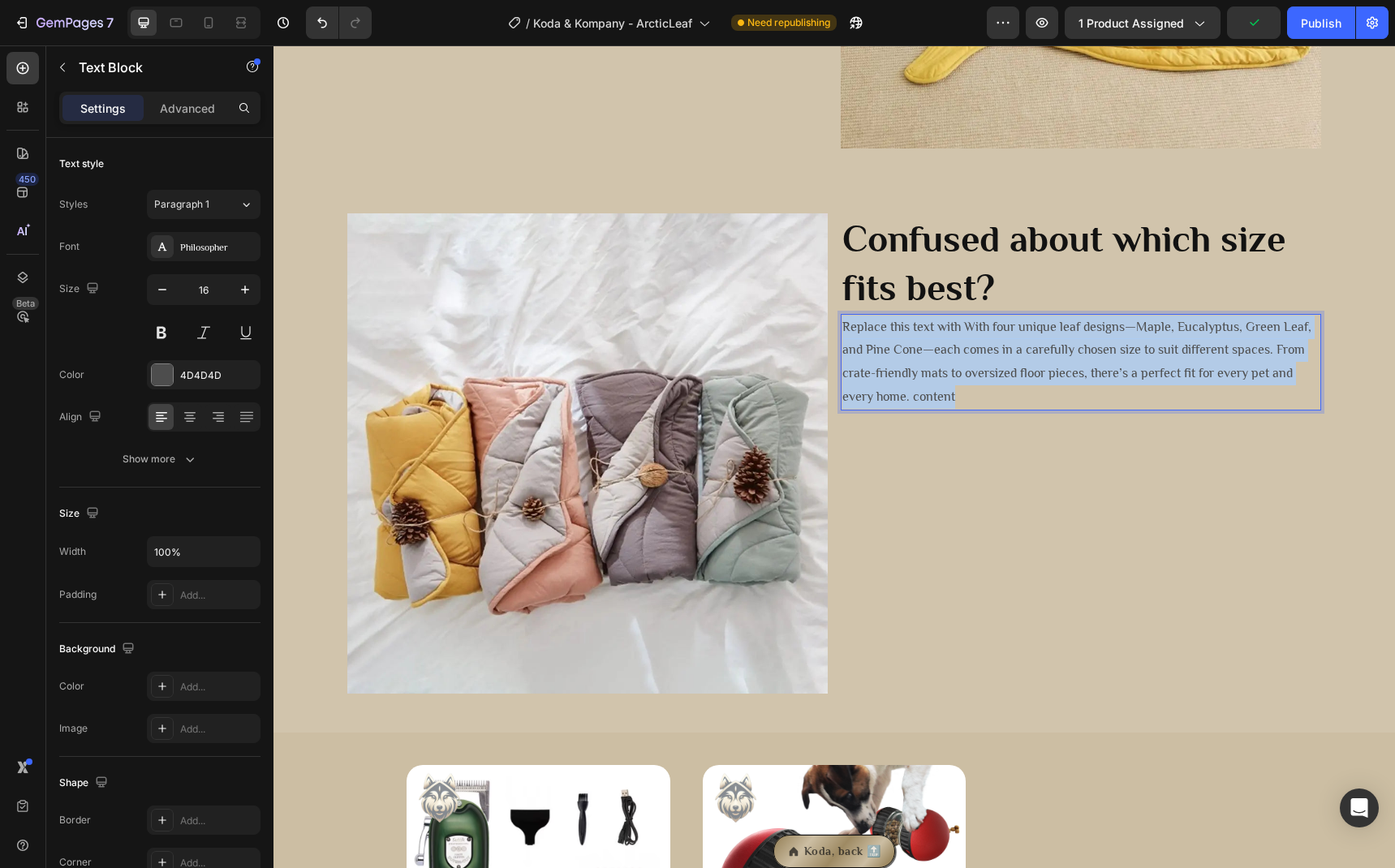
click at [1000, 377] on p "Replace this text with With four unique leaf designs—Maple, Eucalyptus, Green L…" at bounding box center [1080, 362] width 477 height 94
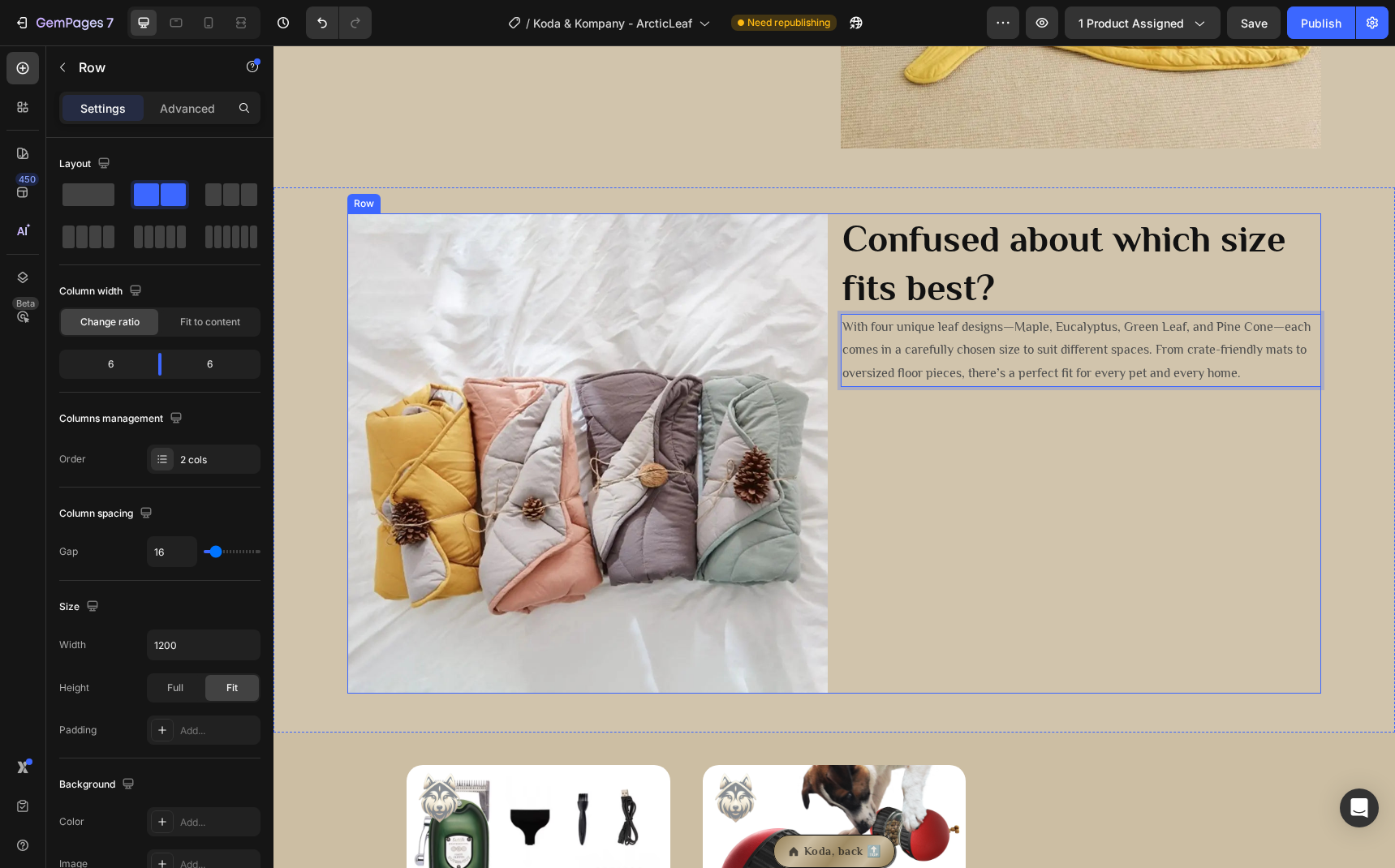
click at [1022, 467] on div "⁠⁠⁠⁠⁠⁠⁠ Confused about which size fits best? Heading With four unique leaf desi…" at bounding box center [1080, 453] width 480 height 480
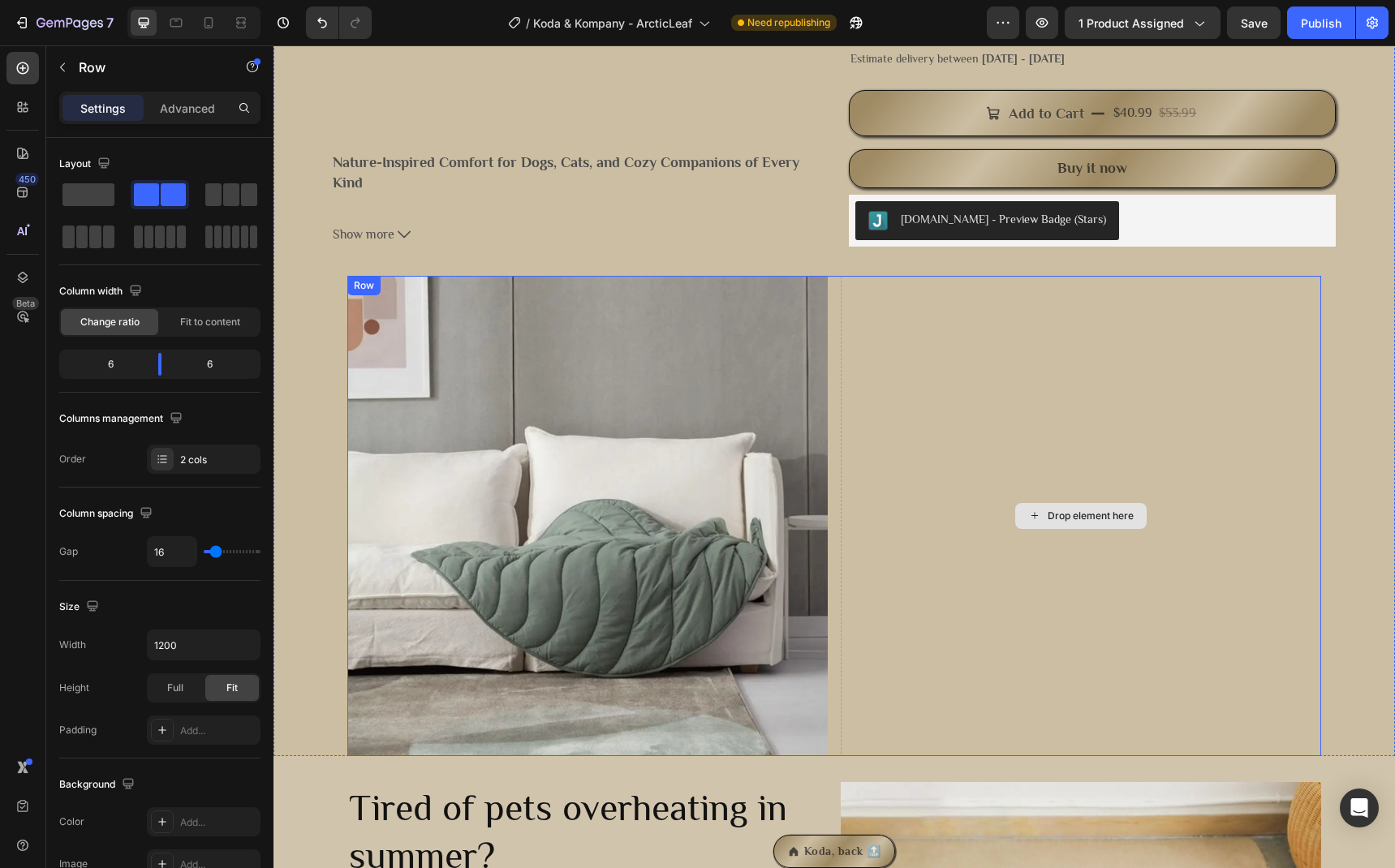
scroll to position [616, 0]
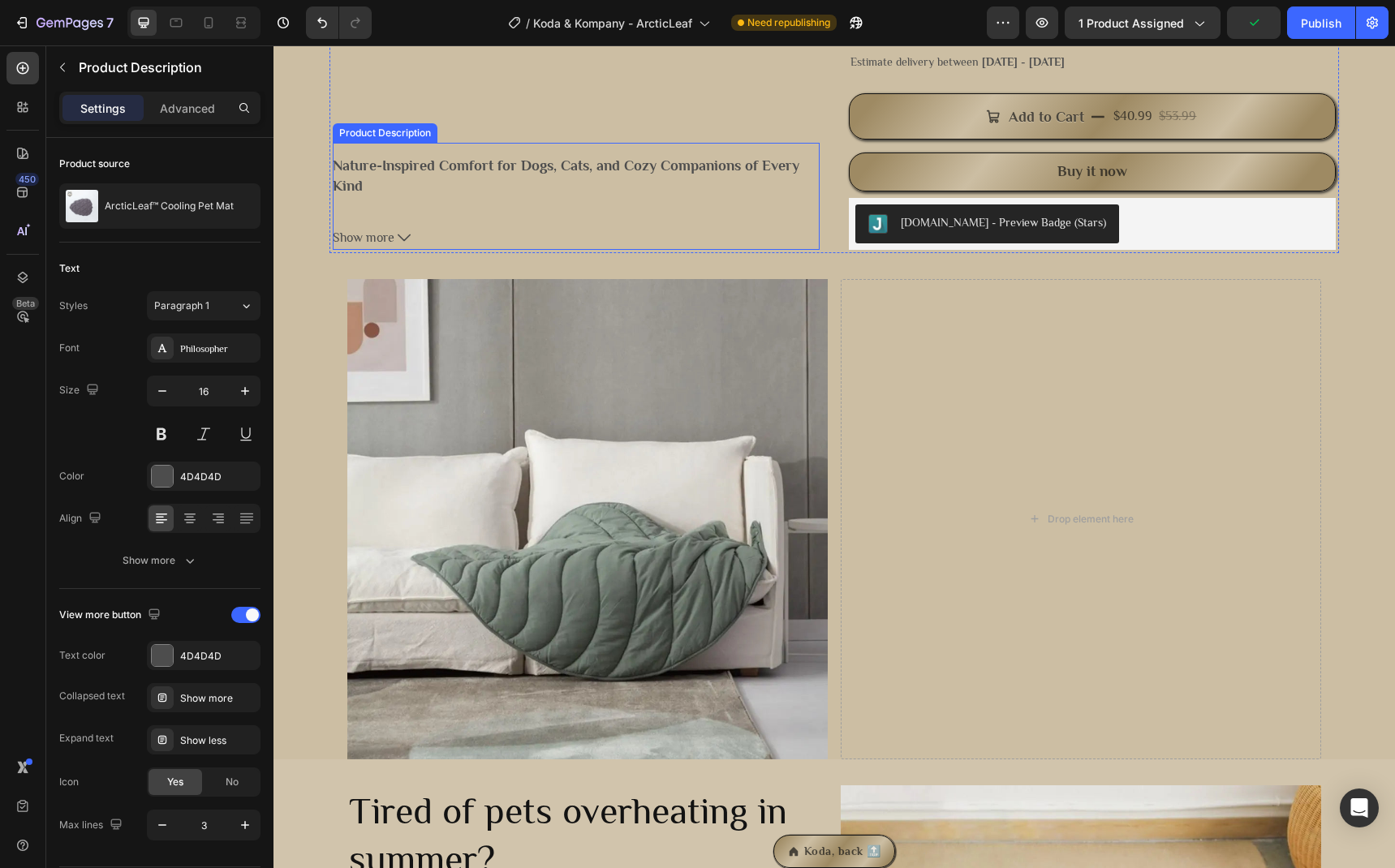
click at [403, 235] on icon at bounding box center [404, 238] width 13 height 13
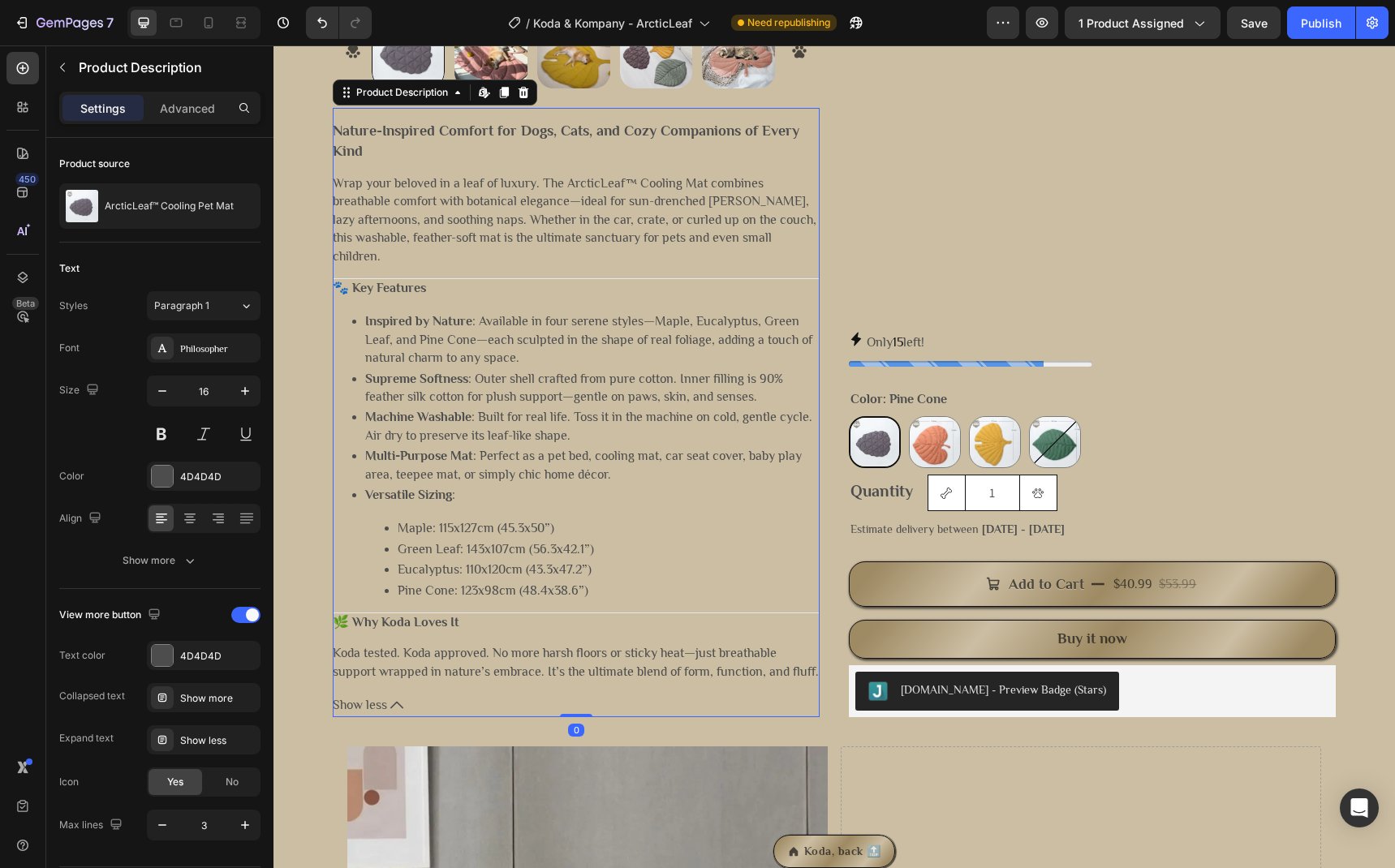
scroll to position [541, 0]
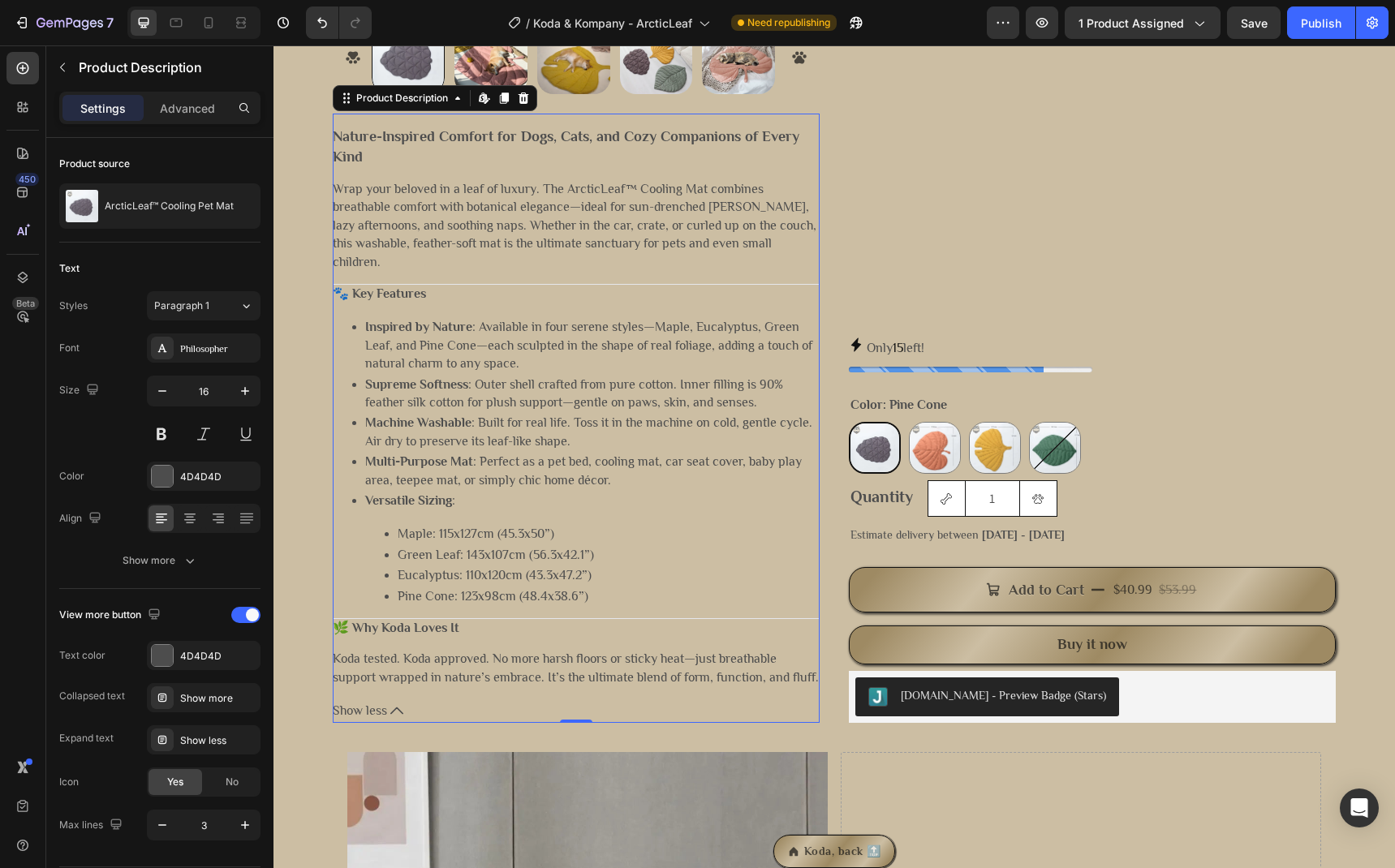
click at [383, 131] on b "Nature-Inspired Comfort for Dogs, Cats, and Cozy Companions of Every Kind" at bounding box center [566, 146] width 467 height 36
click at [342, 128] on b "Nature-Inspired Comfort for Dogs, Cats, and Cozy Companions of Every Kind" at bounding box center [566, 146] width 467 height 36
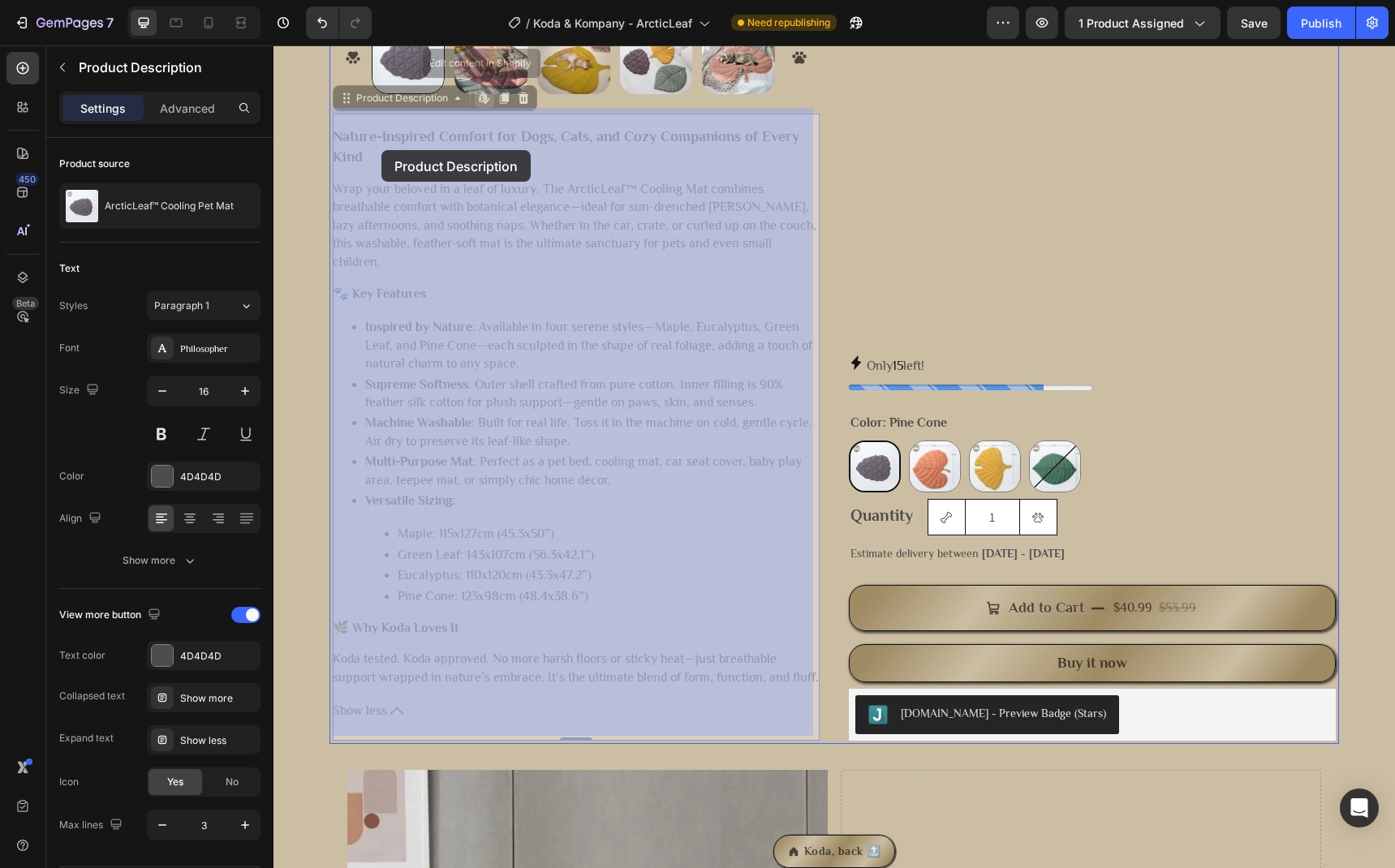
drag, startPoint x: 342, startPoint y: 128, endPoint x: 381, endPoint y: 153, distance: 46.3
drag, startPoint x: 386, startPoint y: 158, endPoint x: 338, endPoint y: 141, distance: 50.9
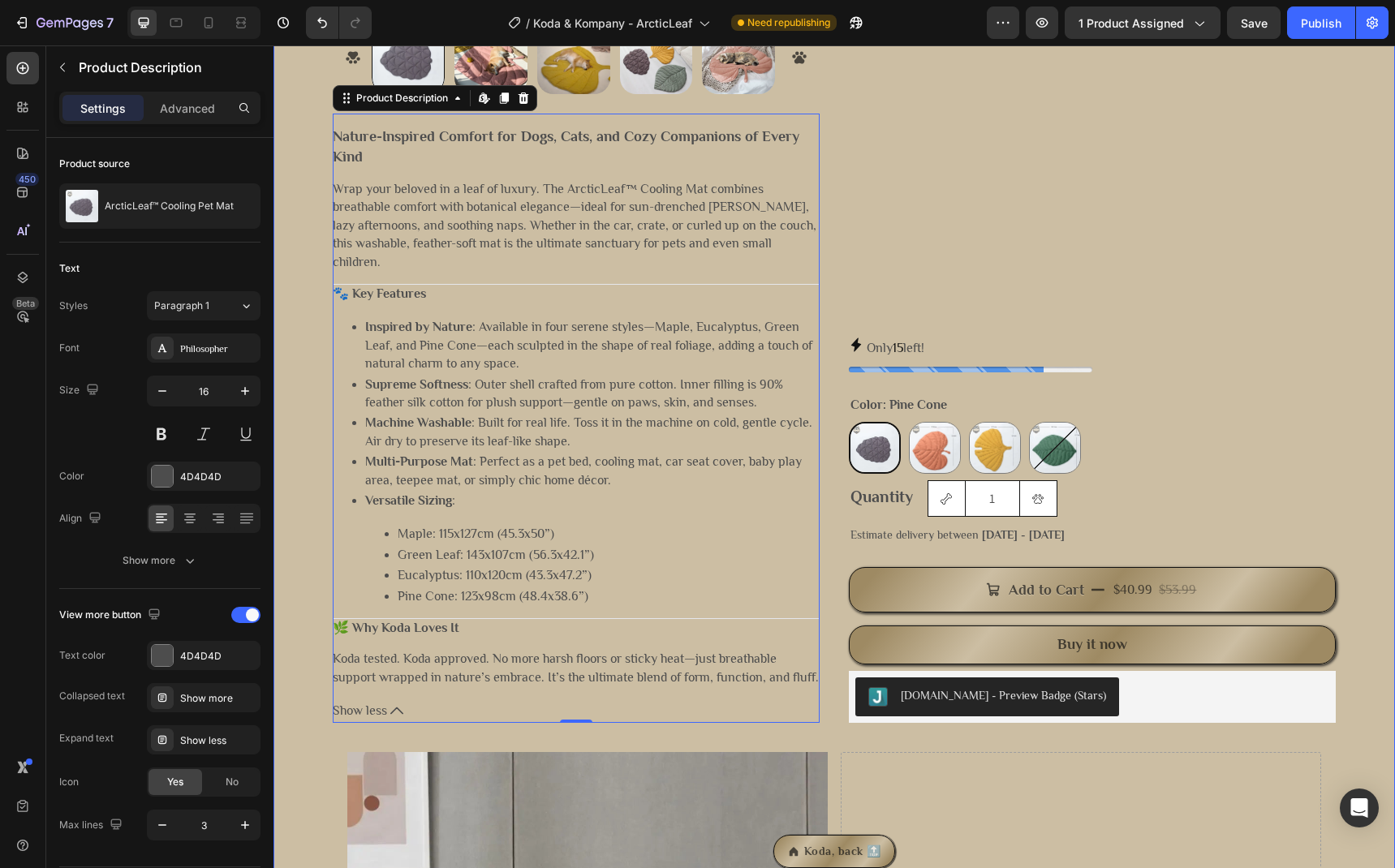
click at [318, 141] on div "Product Images Nature-Inspired Comfort for Dogs, Cats, and Cozy Companions of E…" at bounding box center [834, 384] width 1122 height 1695
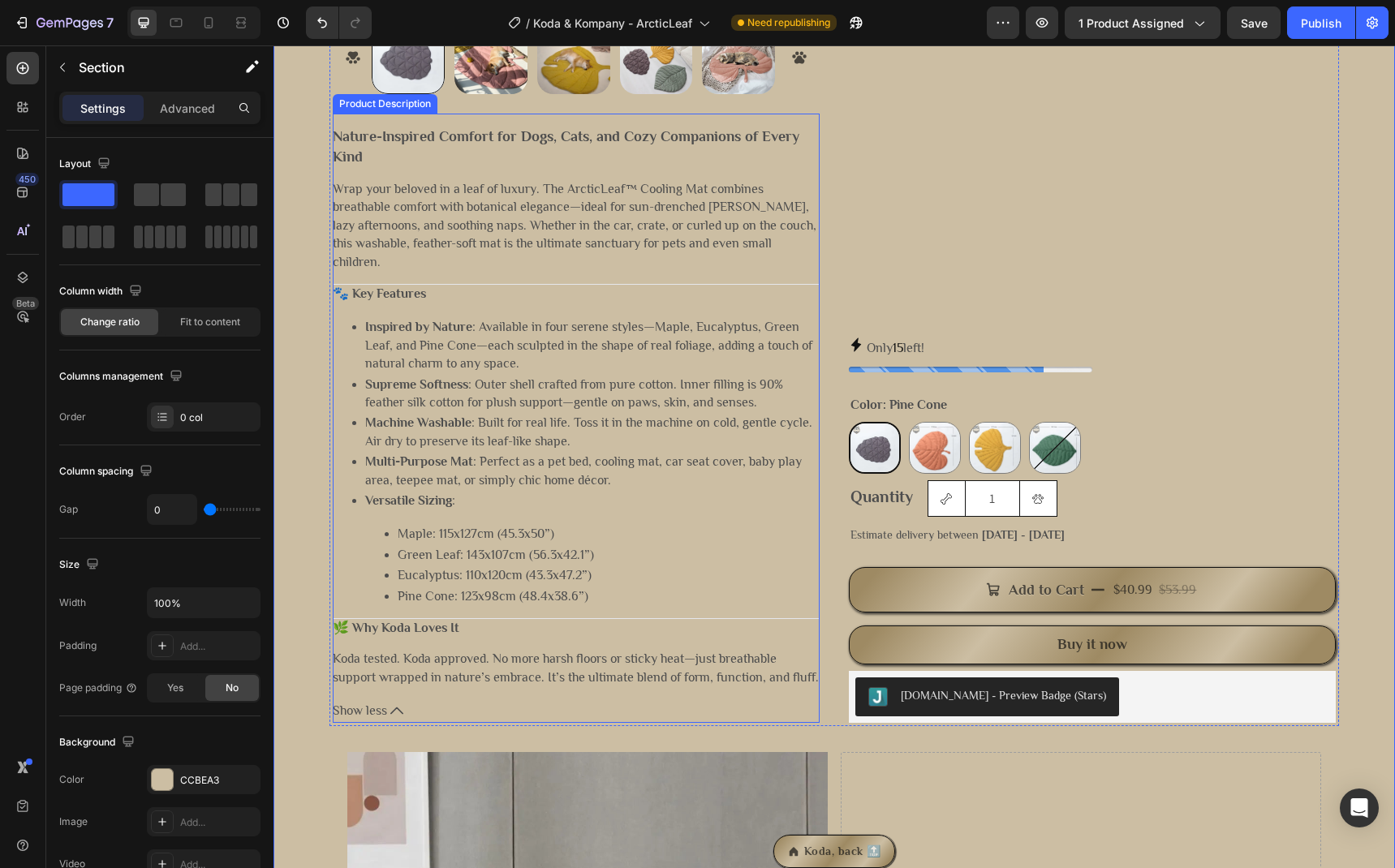
click at [364, 136] on b "Nature-Inspired Comfort for Dogs, Cats, and Cozy Companions of Every Kind" at bounding box center [566, 146] width 467 height 36
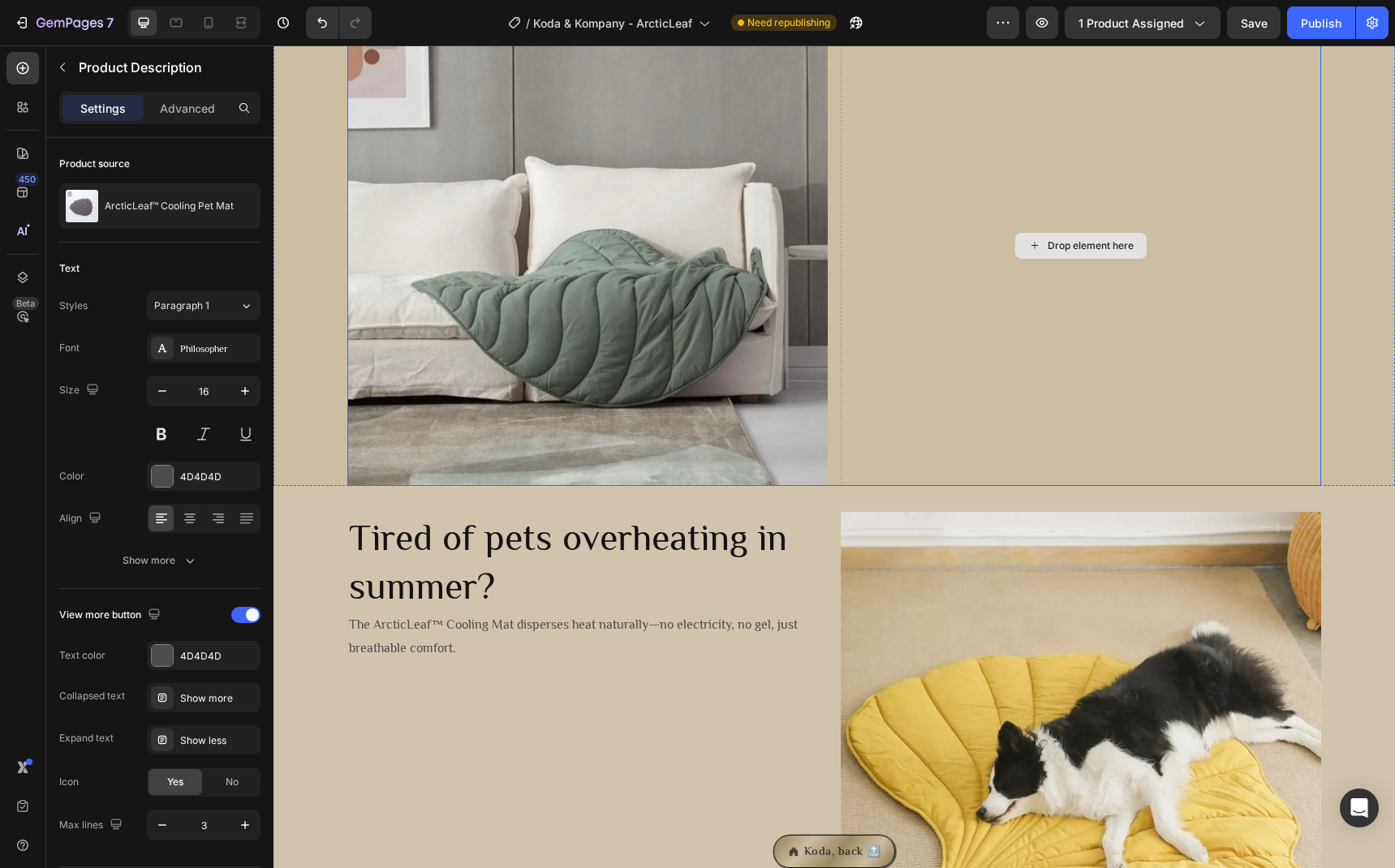
scroll to position [1007, 0]
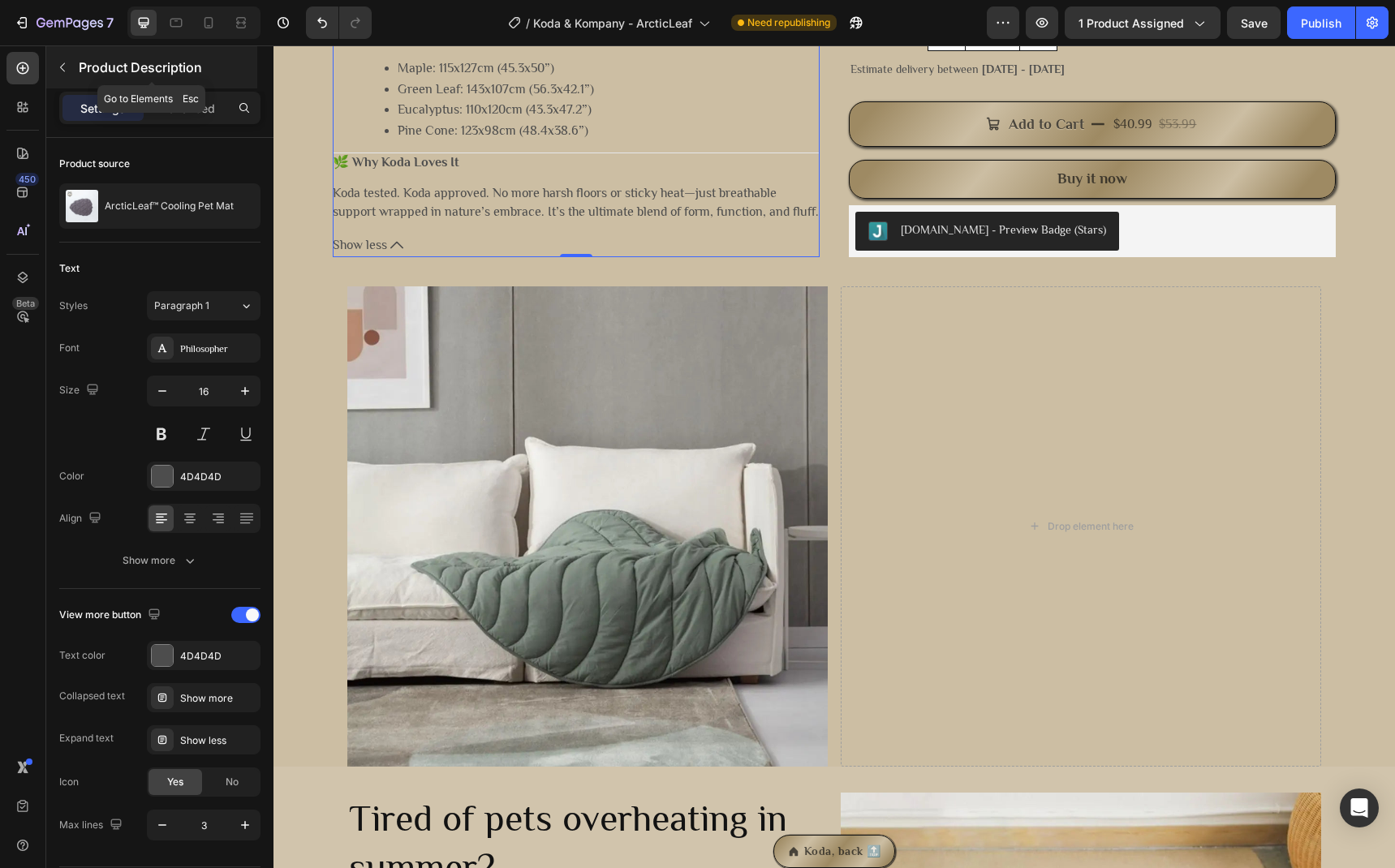
click at [67, 79] on button "button" at bounding box center [62, 67] width 26 height 26
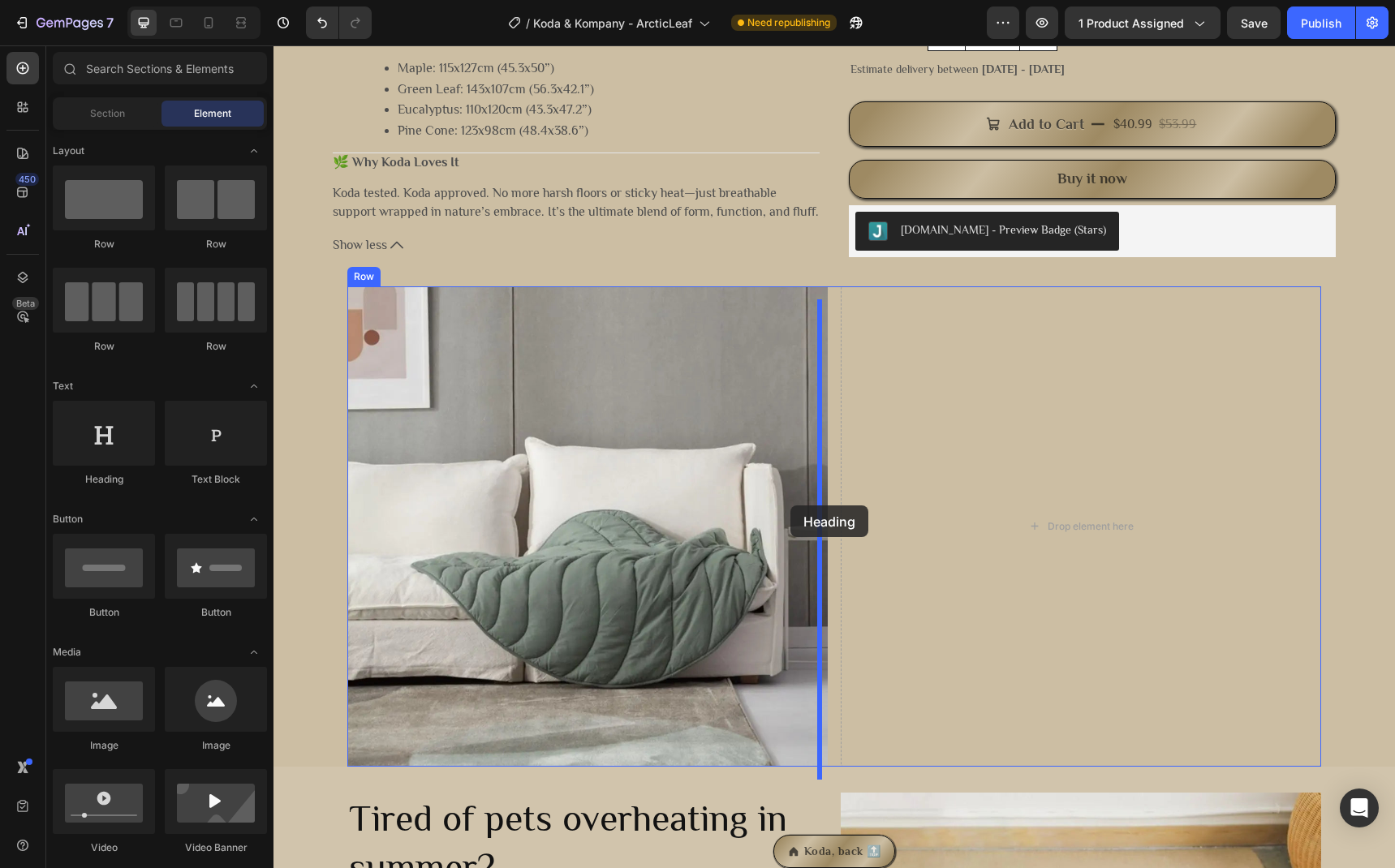
drag, startPoint x: 397, startPoint y: 470, endPoint x: 700, endPoint y: 421, distance: 306.9
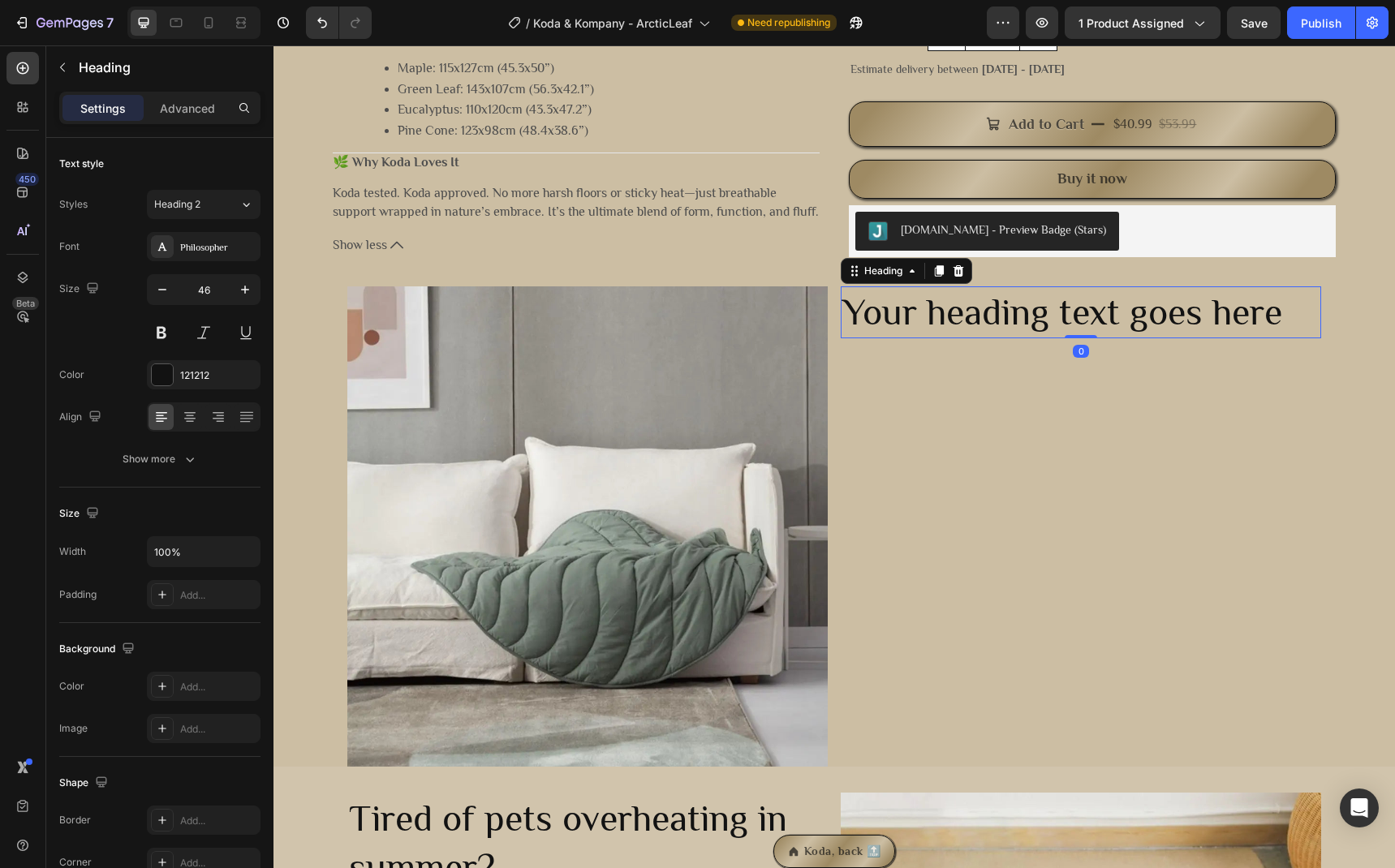
click at [1022, 315] on h2 "Your heading text goes here" at bounding box center [1080, 313] width 480 height 52
click at [1022, 315] on p "Your heading text goes here" at bounding box center [1080, 312] width 477 height 49
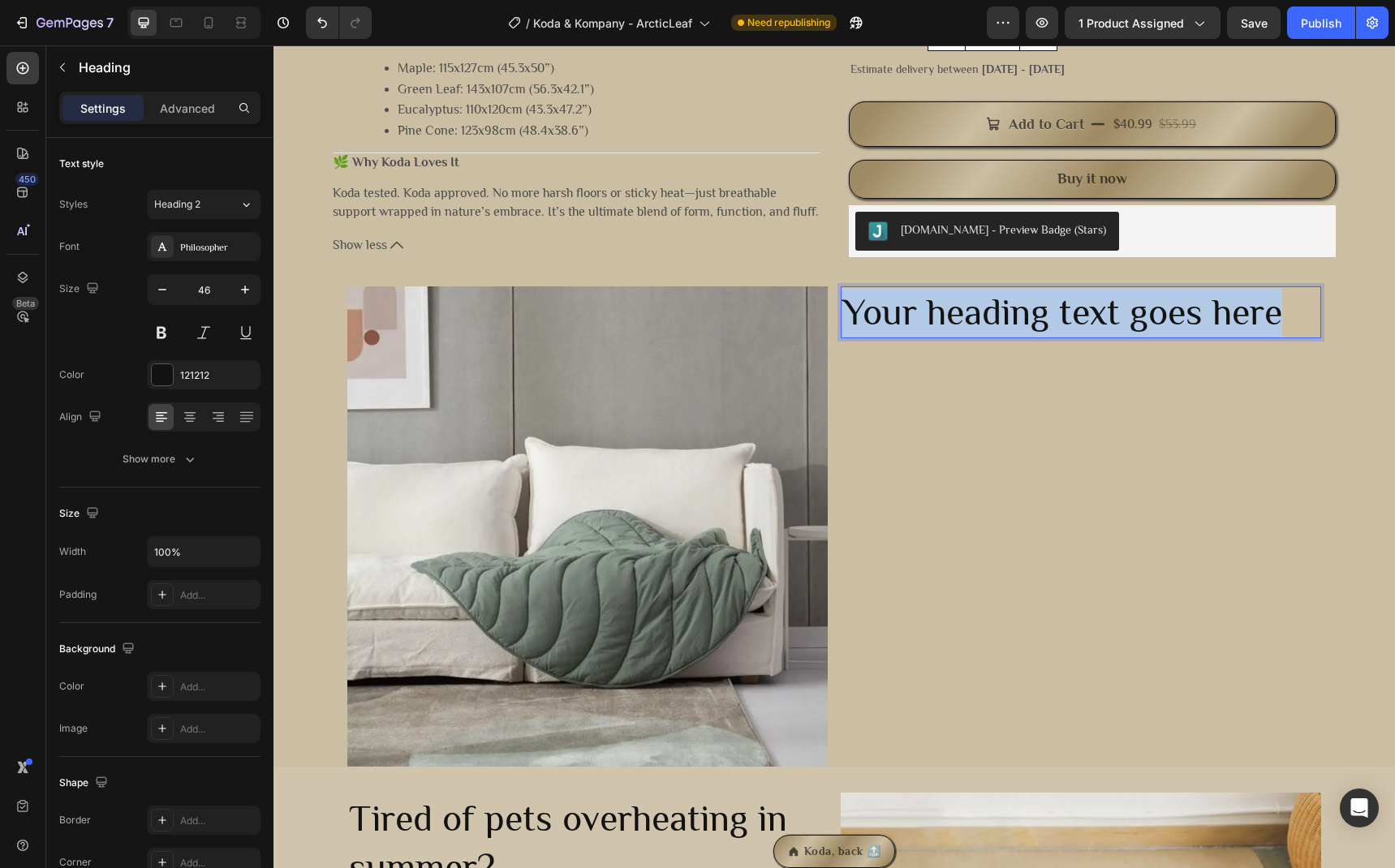
click at [1022, 315] on p "Your heading text goes here" at bounding box center [1080, 312] width 477 height 49
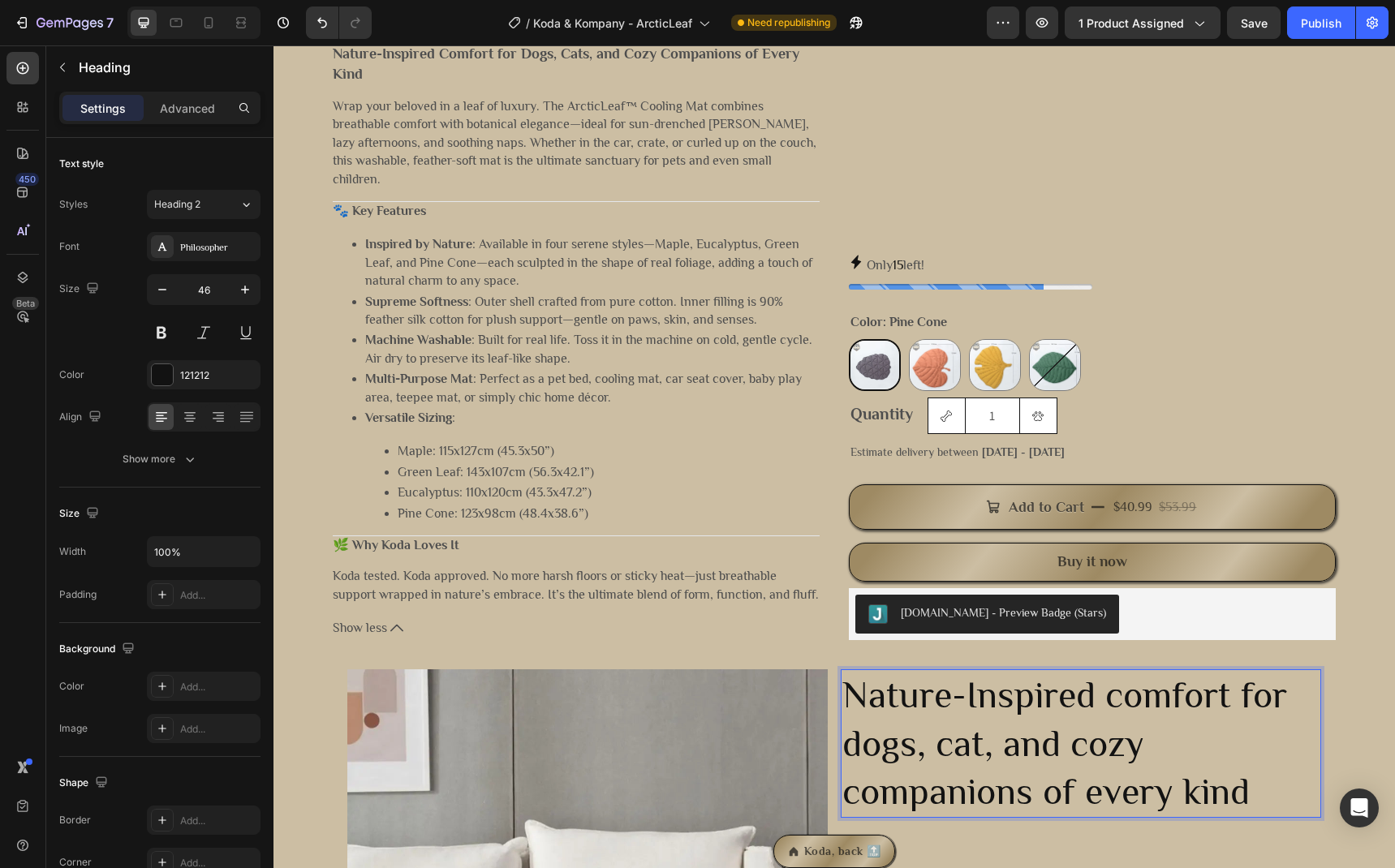
scroll to position [1094, 0]
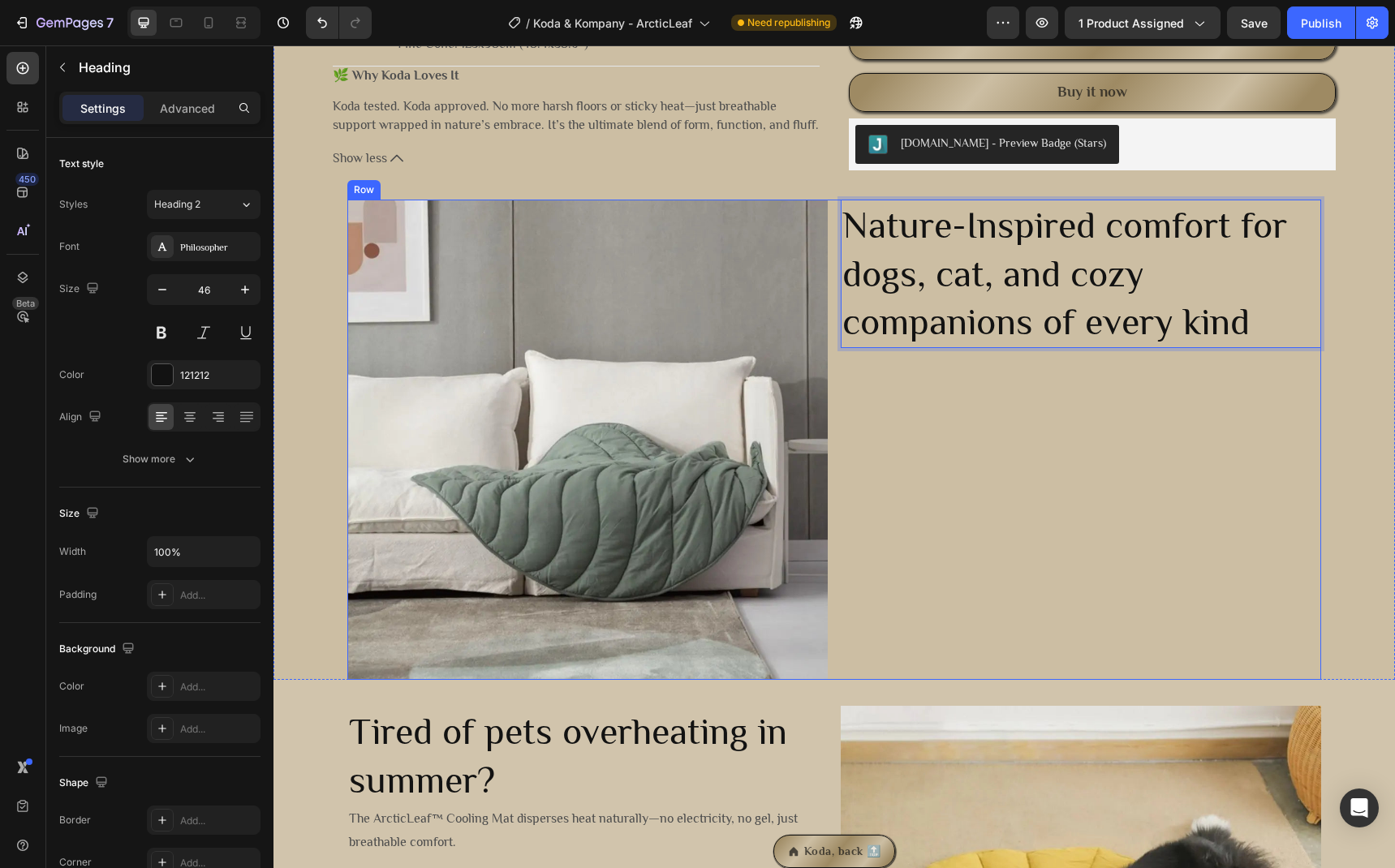
click at [1068, 452] on div "Nature-Inspired comfort for dogs, cat, and cozy companions of every kind Headin…" at bounding box center [1080, 440] width 480 height 480
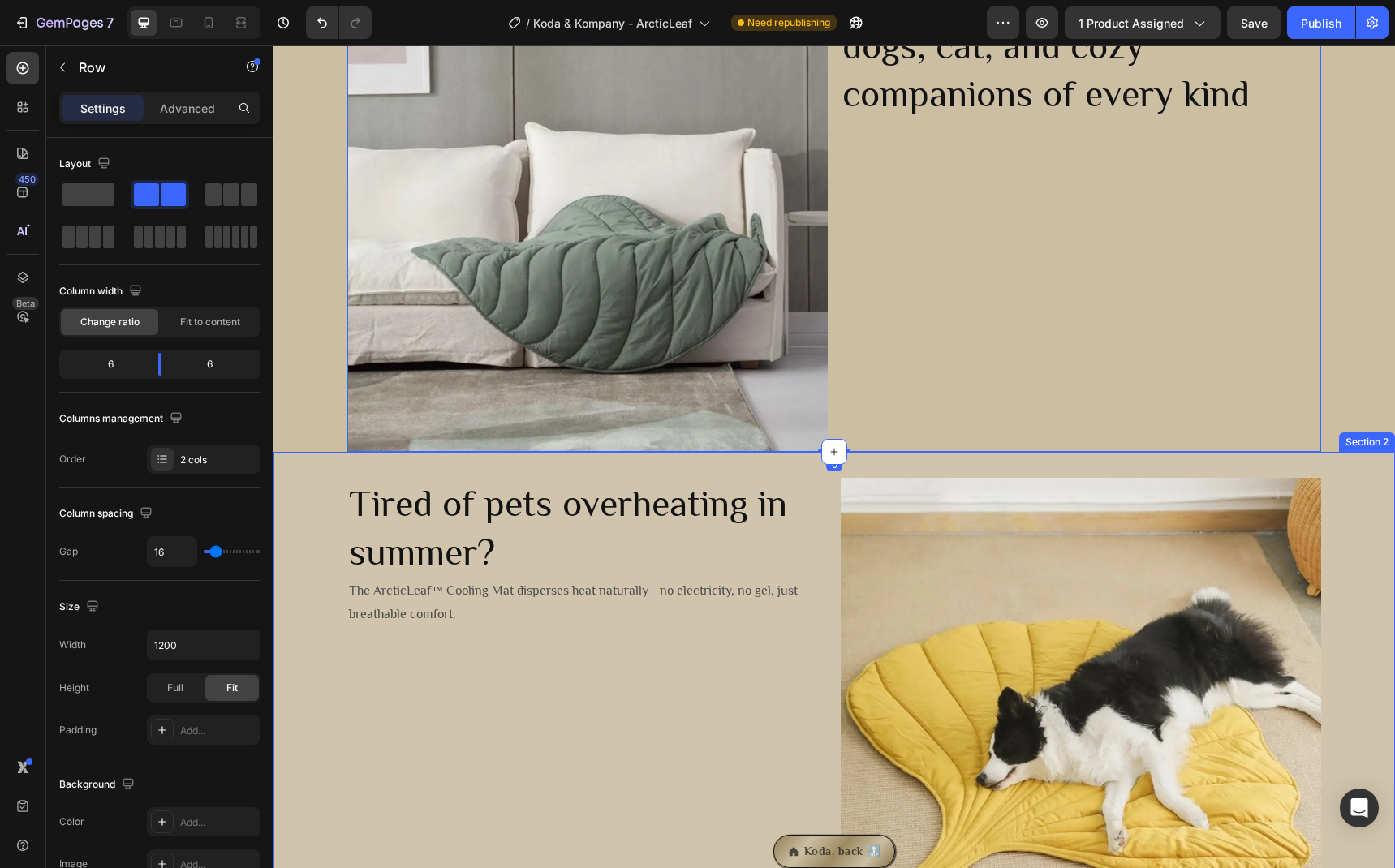
scroll to position [1081, 0]
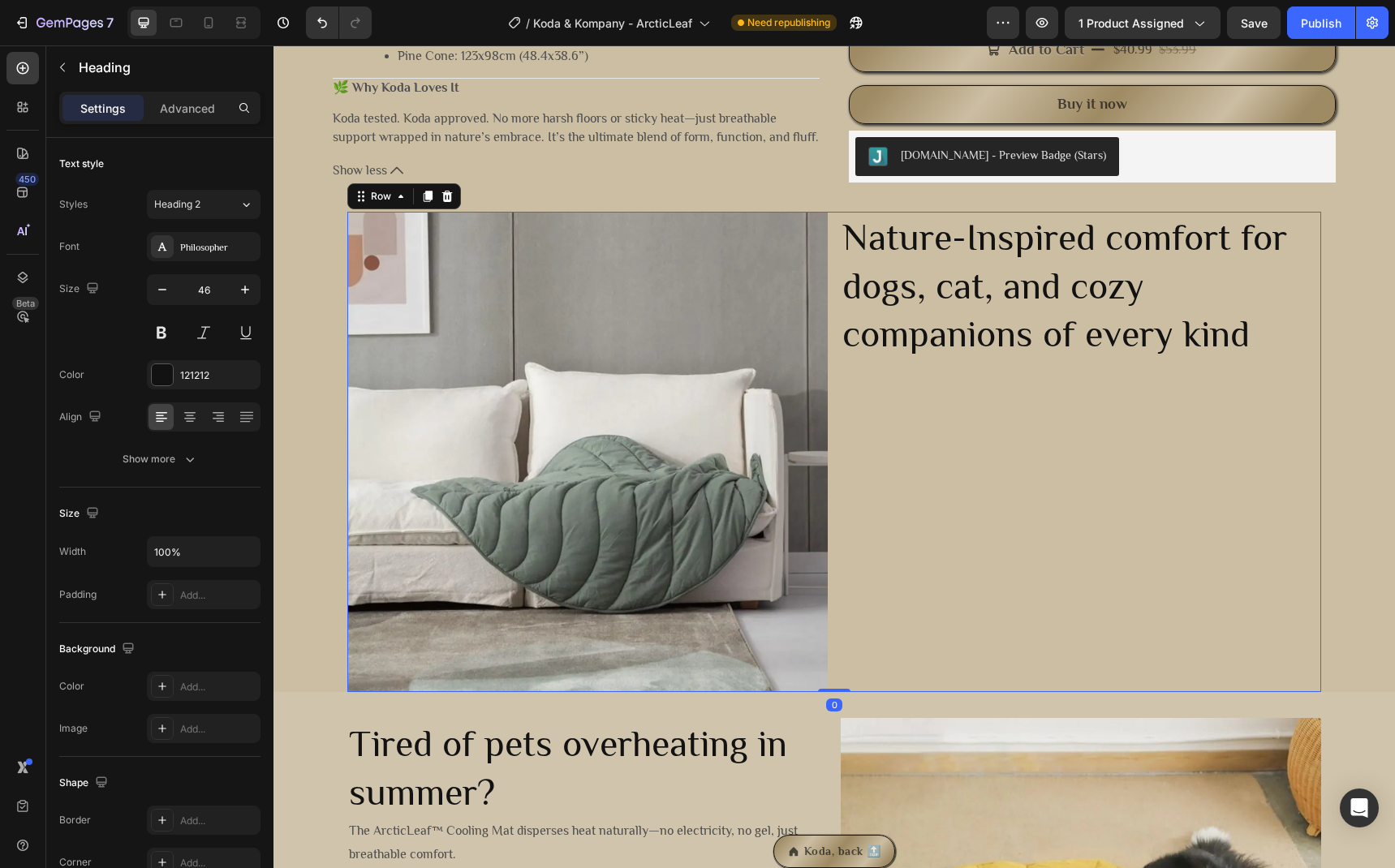
click at [1211, 358] on p "Nature-Inspired comfort for dogs, cat, and cozy companions of every kind" at bounding box center [1080, 286] width 477 height 145
click at [1248, 355] on p "Nature-Inspired comfort for dogs, cat, and cozy companions of every kind" at bounding box center [1080, 286] width 477 height 145
click at [1073, 430] on div "Nature-Inspired comfort for dogs, cat, and cozy companions of every kind. Headi…" at bounding box center [1080, 452] width 480 height 480
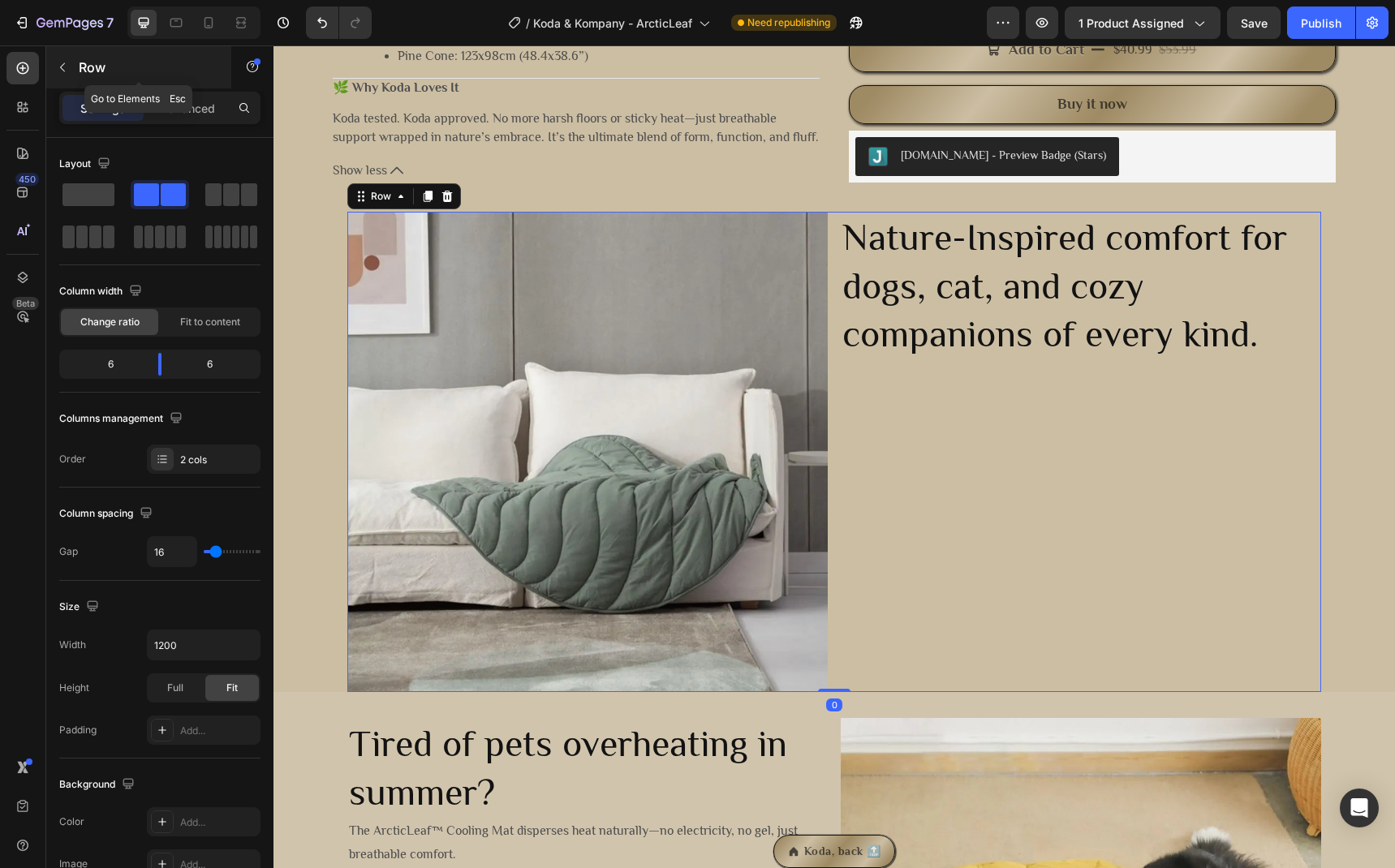
click at [60, 73] on icon "button" at bounding box center [63, 68] width 13 height 13
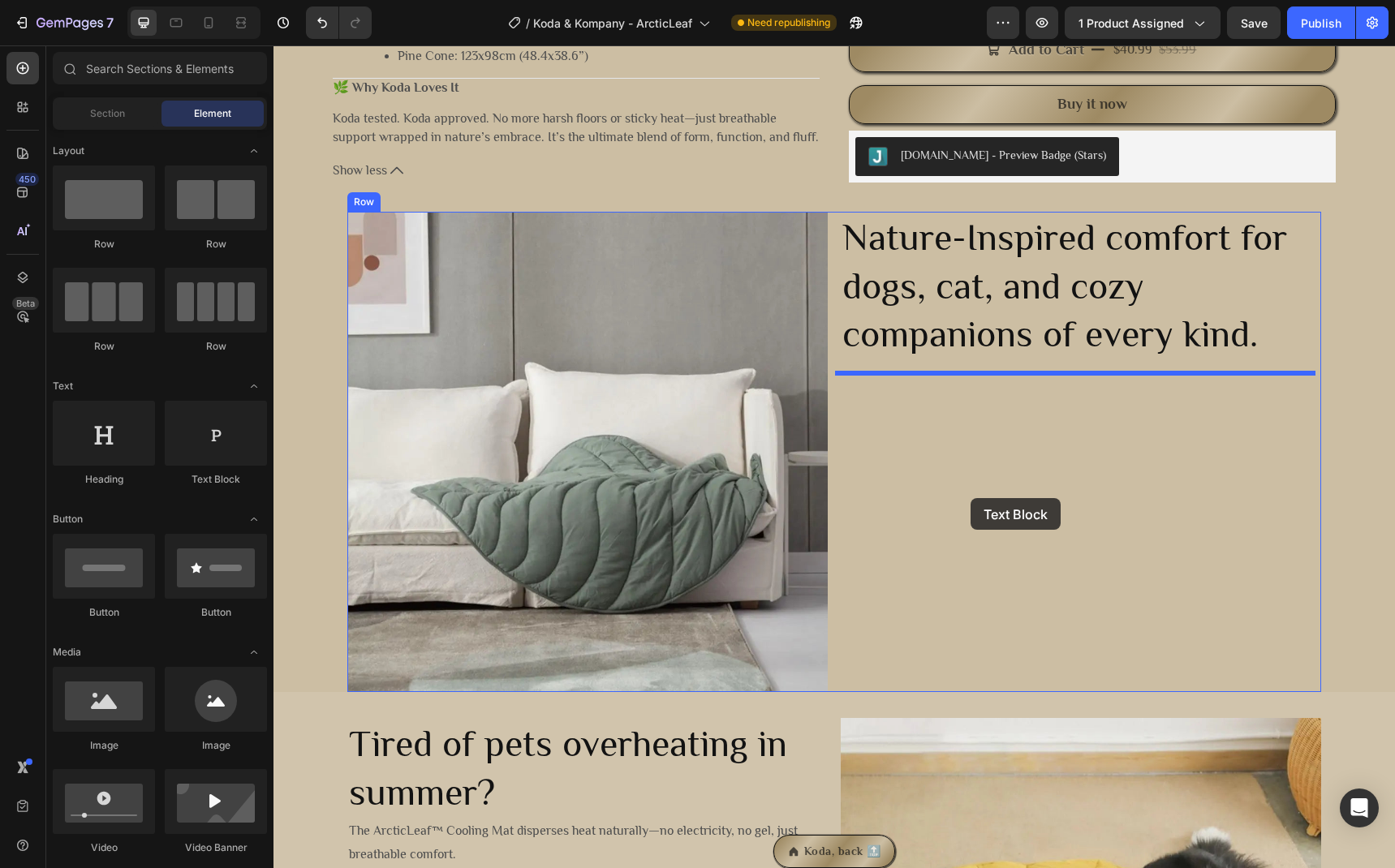
drag, startPoint x: 453, startPoint y: 475, endPoint x: 970, endPoint y: 498, distance: 517.5
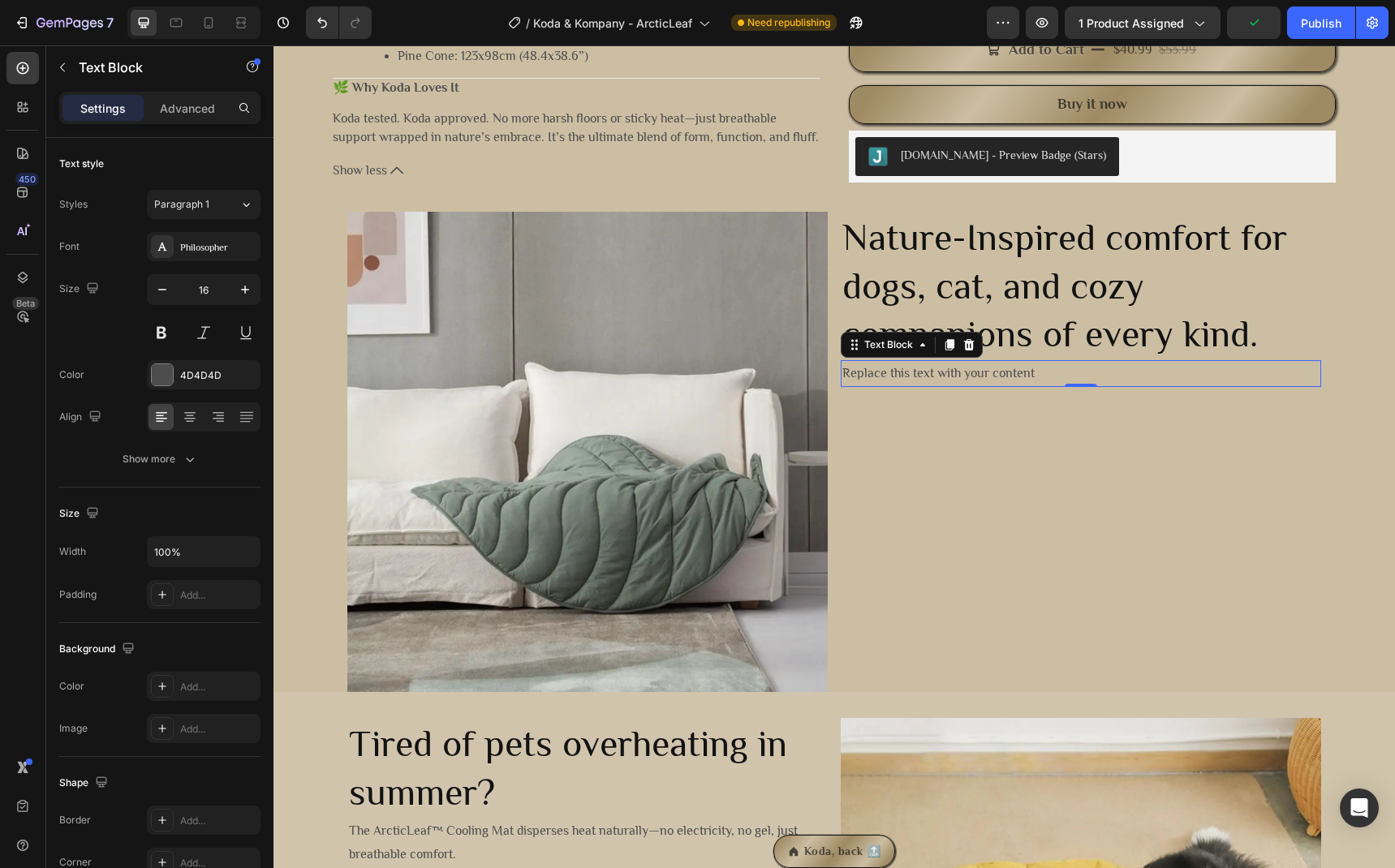
click at [958, 381] on div "Replace this text with your content" at bounding box center [1080, 374] width 480 height 27
click at [958, 381] on p "Replace this text with your content" at bounding box center [1080, 374] width 477 height 24
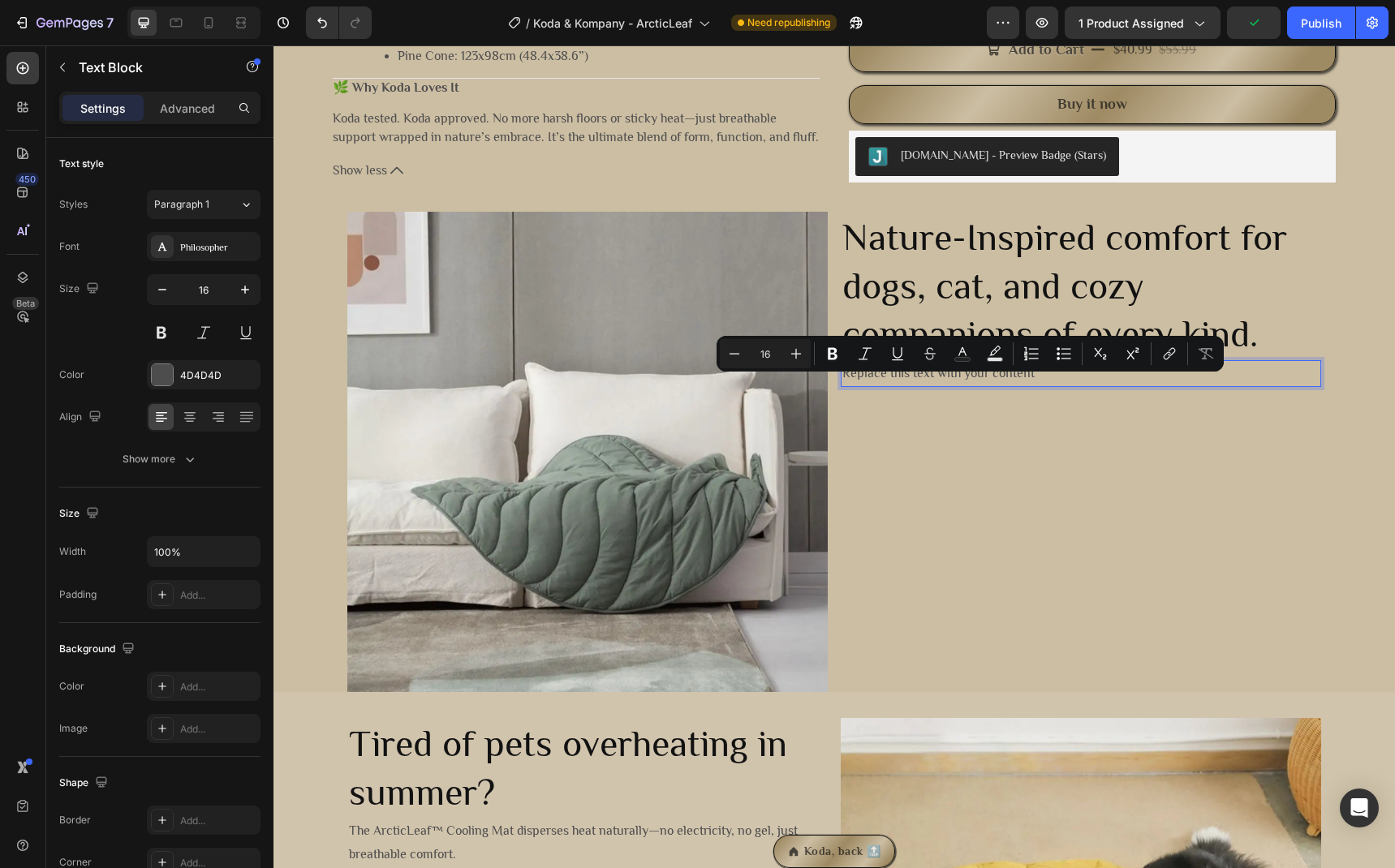
click at [958, 381] on p "Replace this text with your content" at bounding box center [1080, 374] width 477 height 24
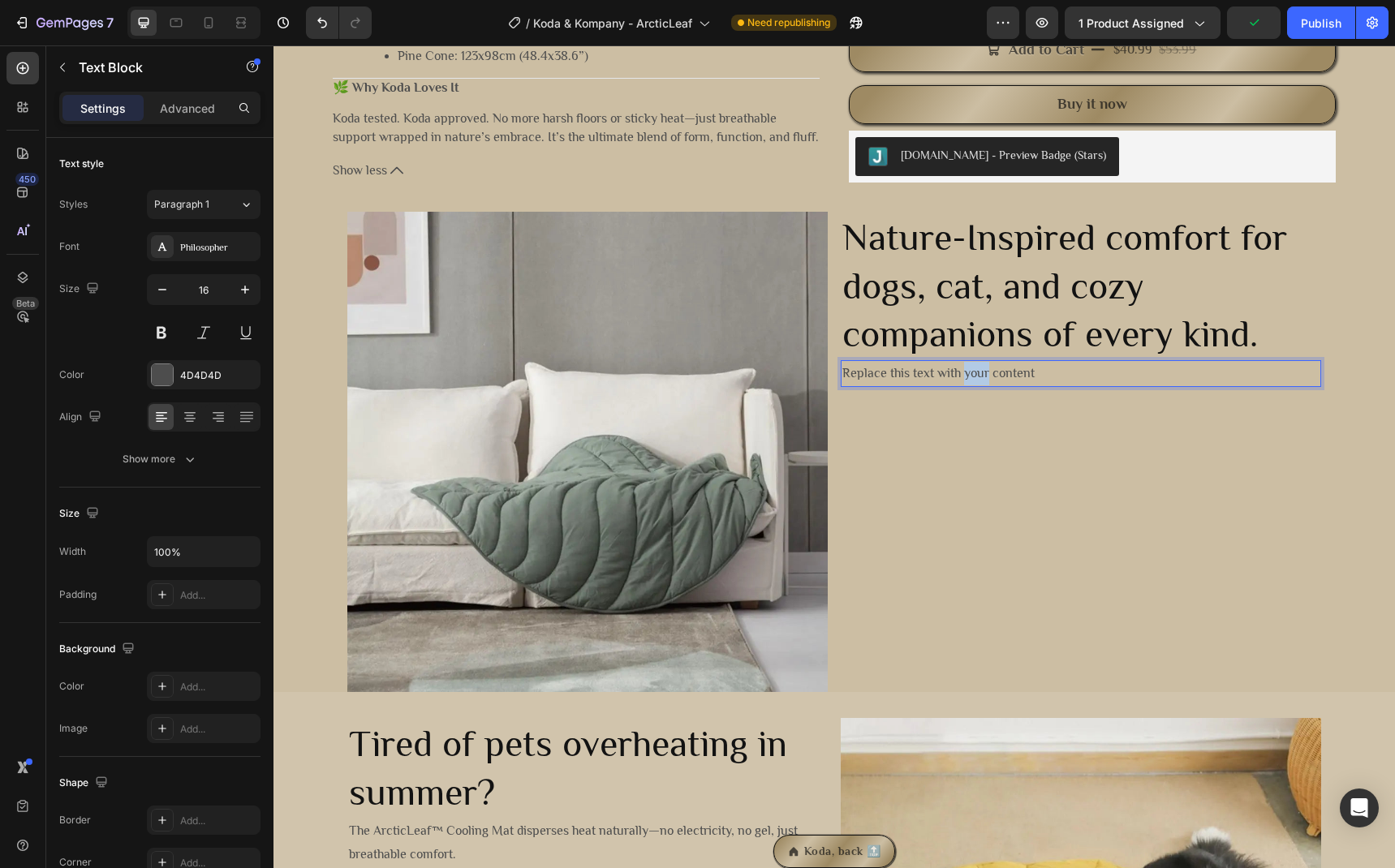
click at [958, 381] on p "Replace this text with your content" at bounding box center [1080, 374] width 477 height 24
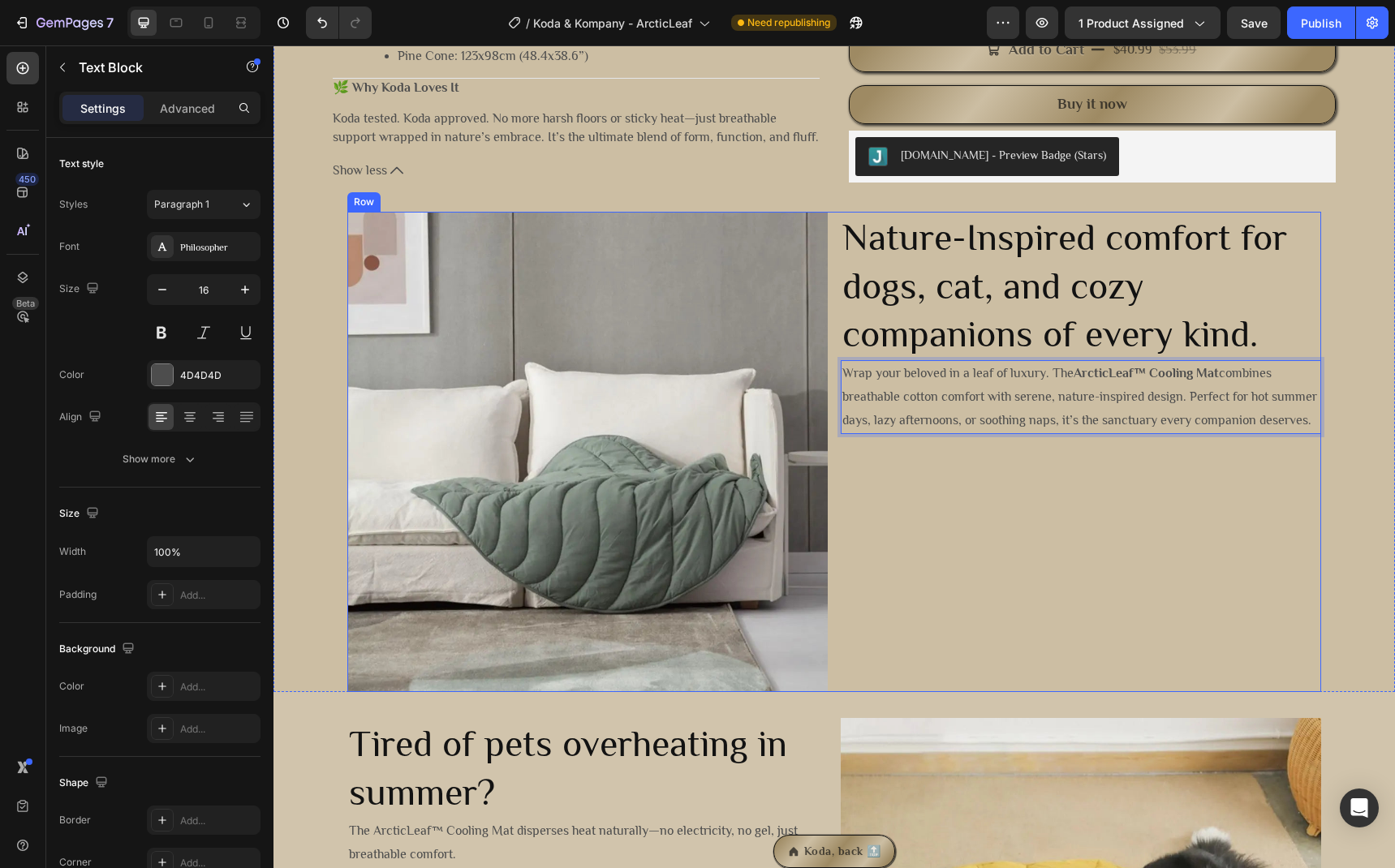
click at [1027, 547] on div "Nature-Inspired comfort for dogs, cat, and cozy companions of every kind. Headi…" at bounding box center [1080, 452] width 480 height 480
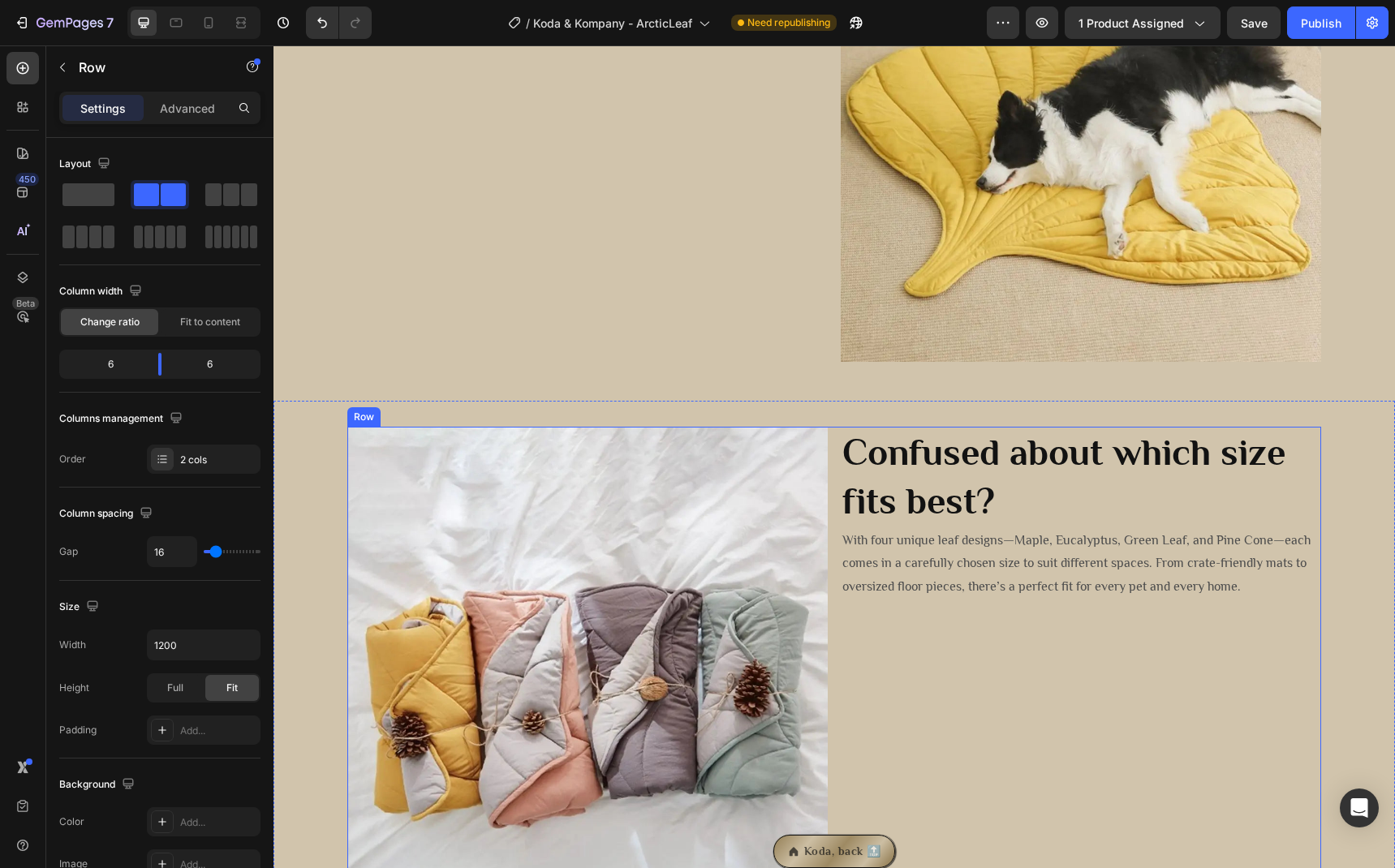
scroll to position [1665, 0]
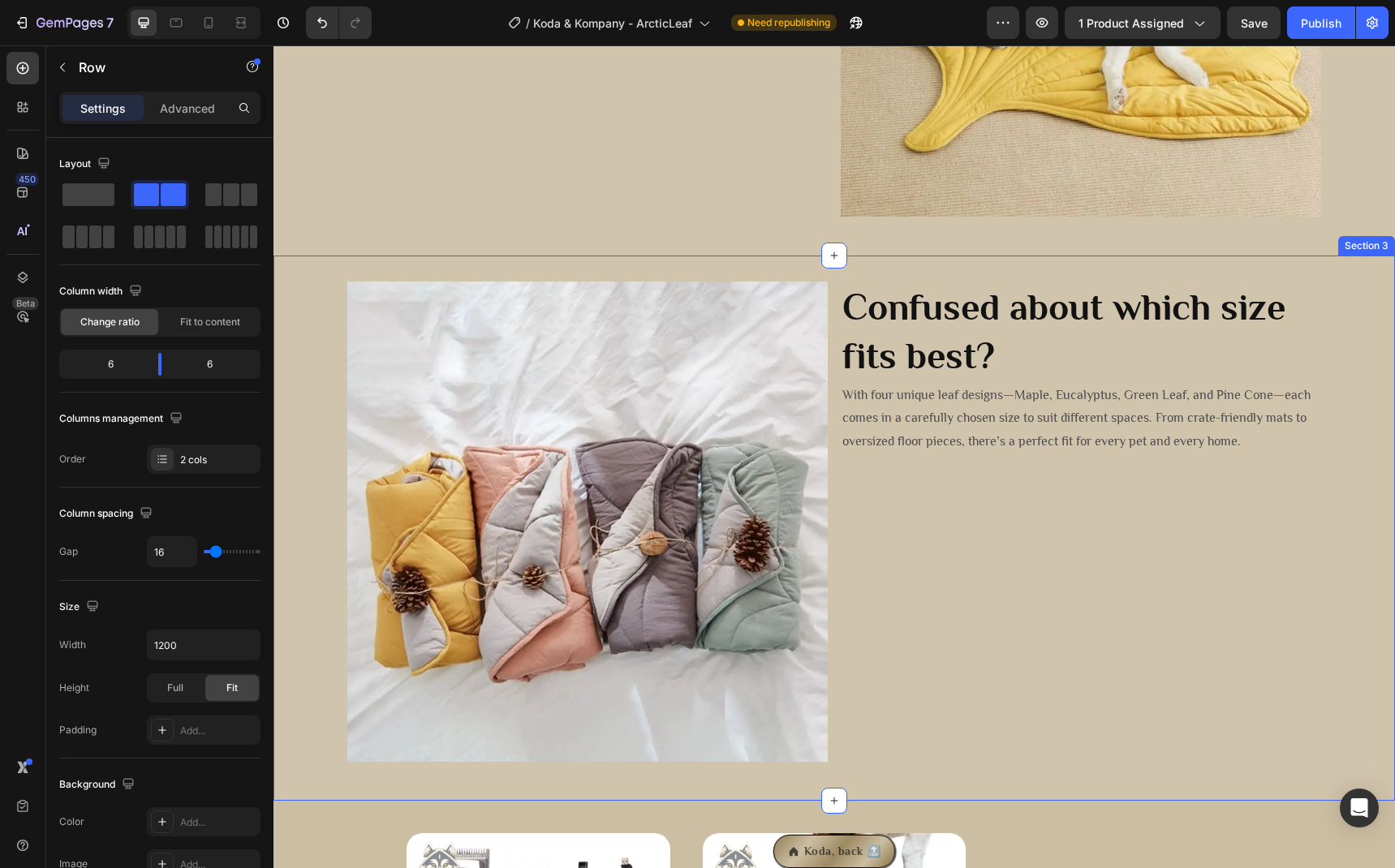
click at [333, 520] on div "Image Confused about which size fits best? Heading With four unique leaf design…" at bounding box center [834, 528] width 1122 height 493
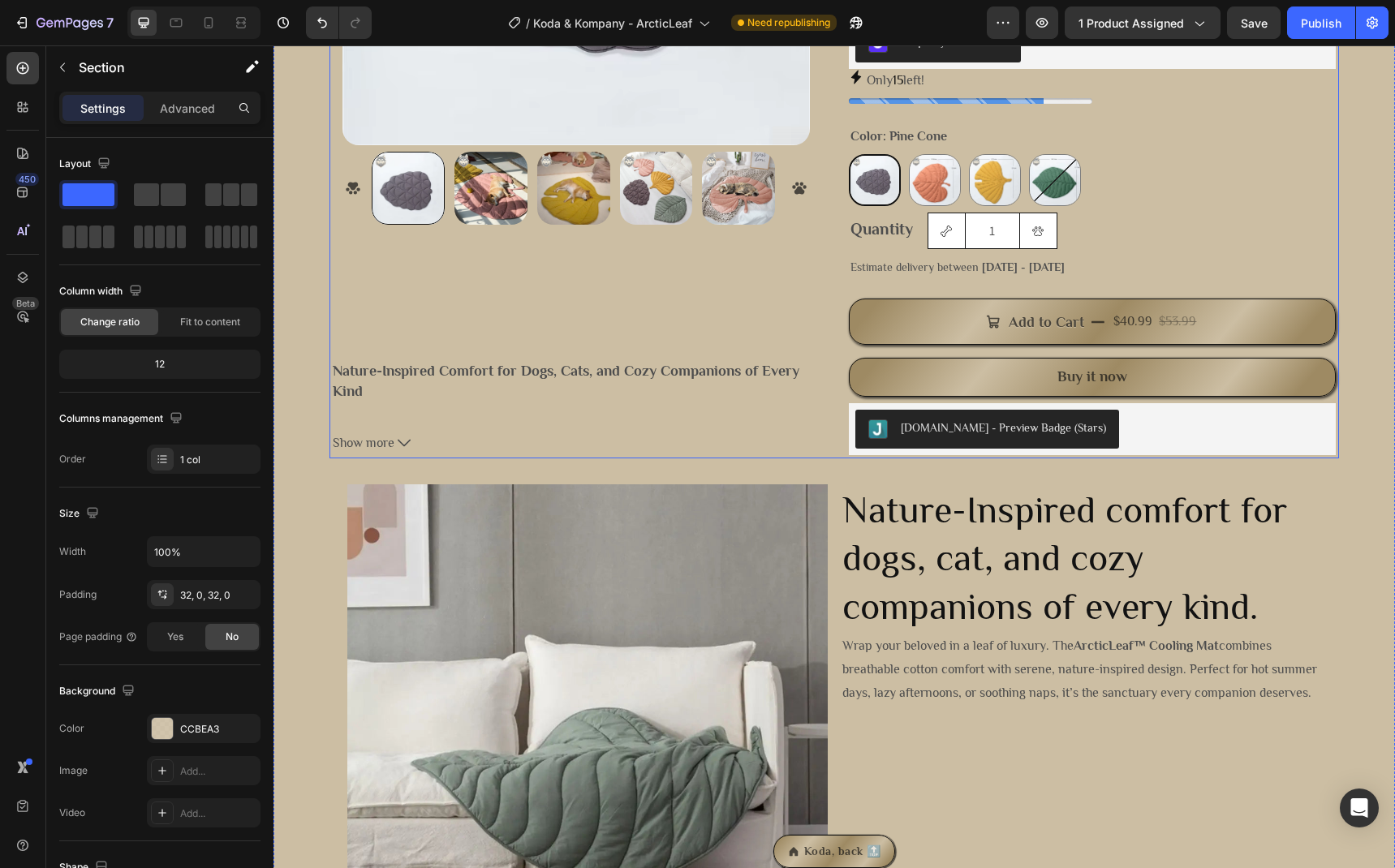
scroll to position [415, 0]
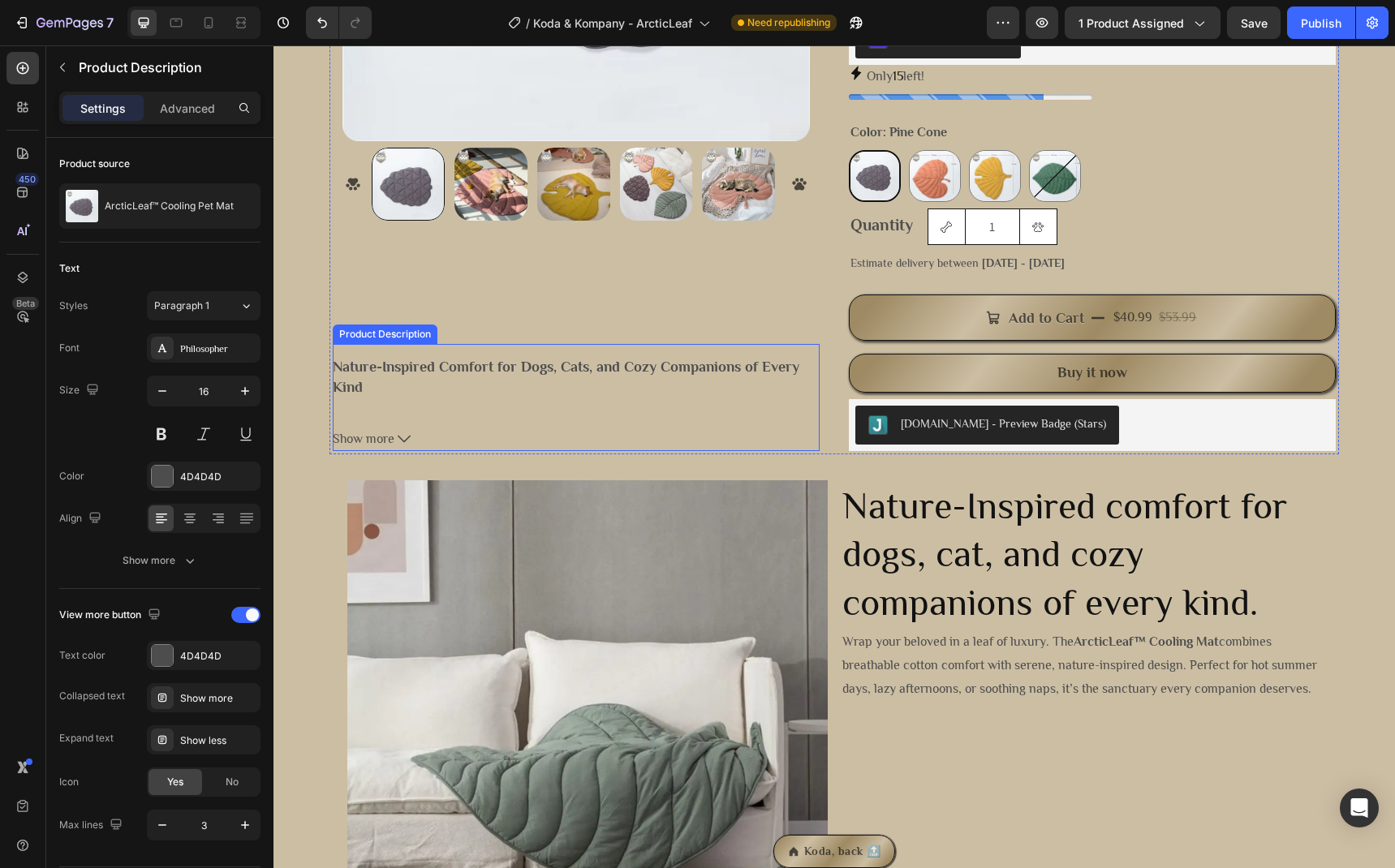
click at [452, 430] on button "Show more" at bounding box center [576, 439] width 487 height 24
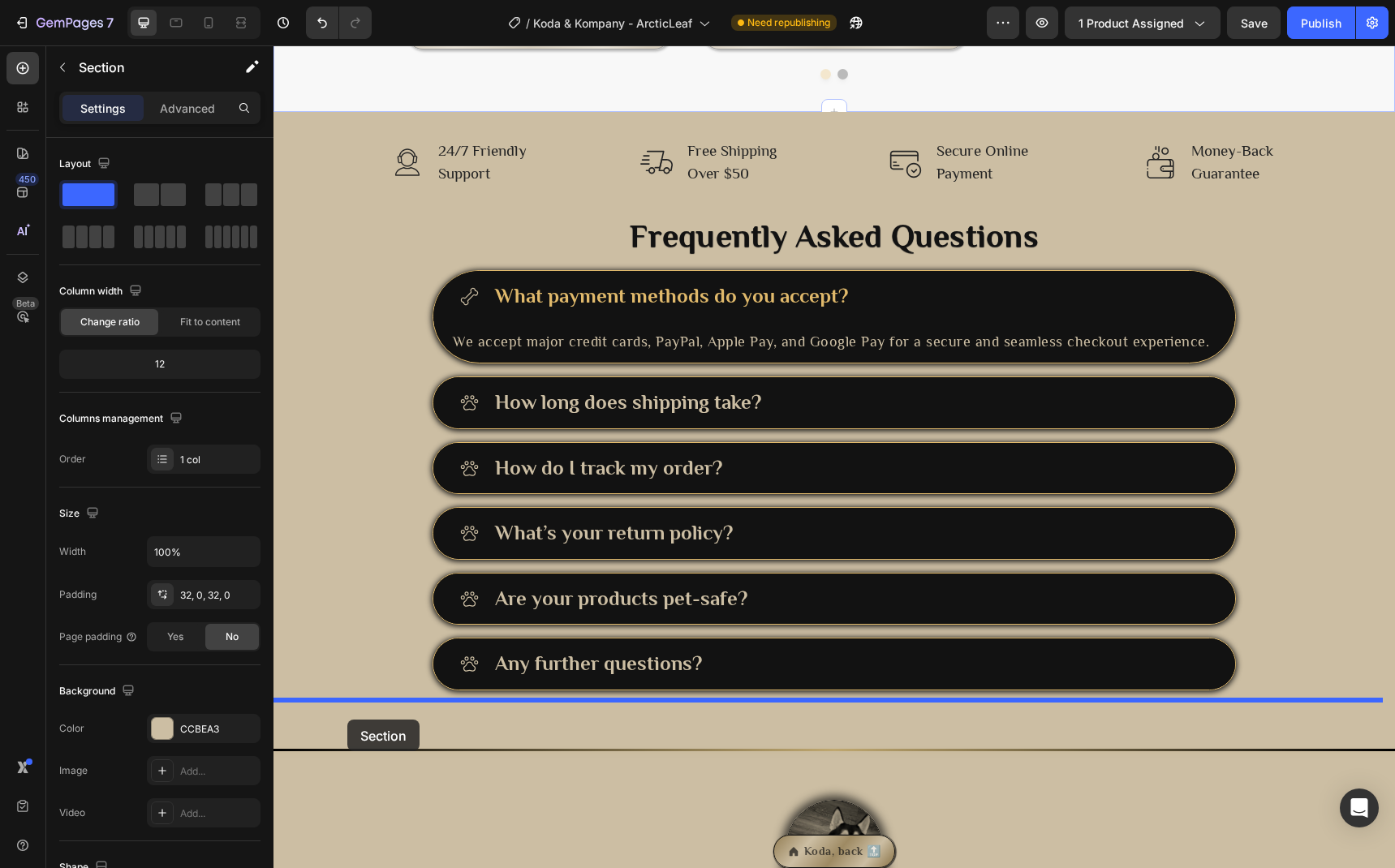
scroll to position [2943, 0]
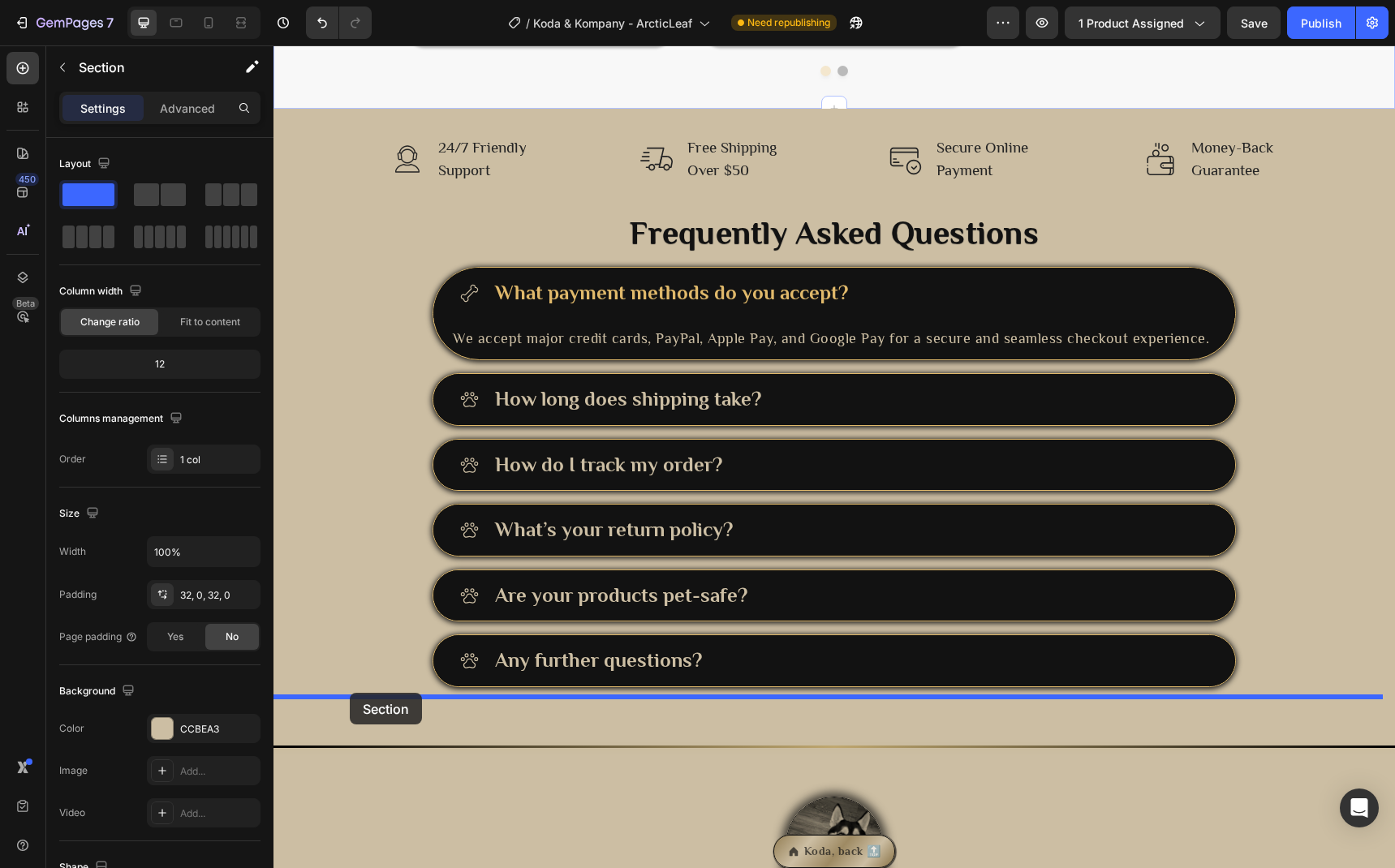
drag, startPoint x: 336, startPoint y: 243, endPoint x: 350, endPoint y: 693, distance: 450.2
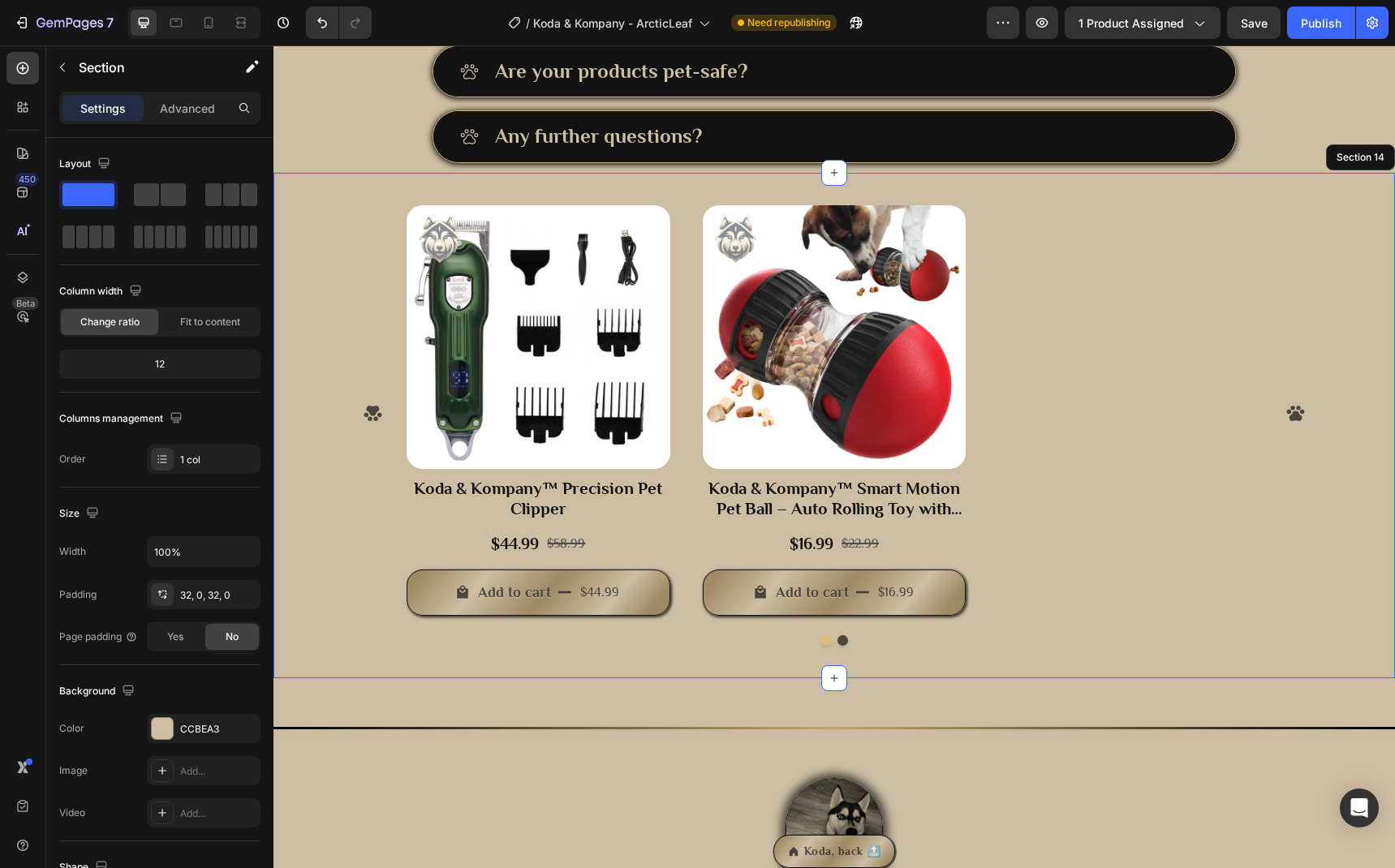
scroll to position [2963, 0]
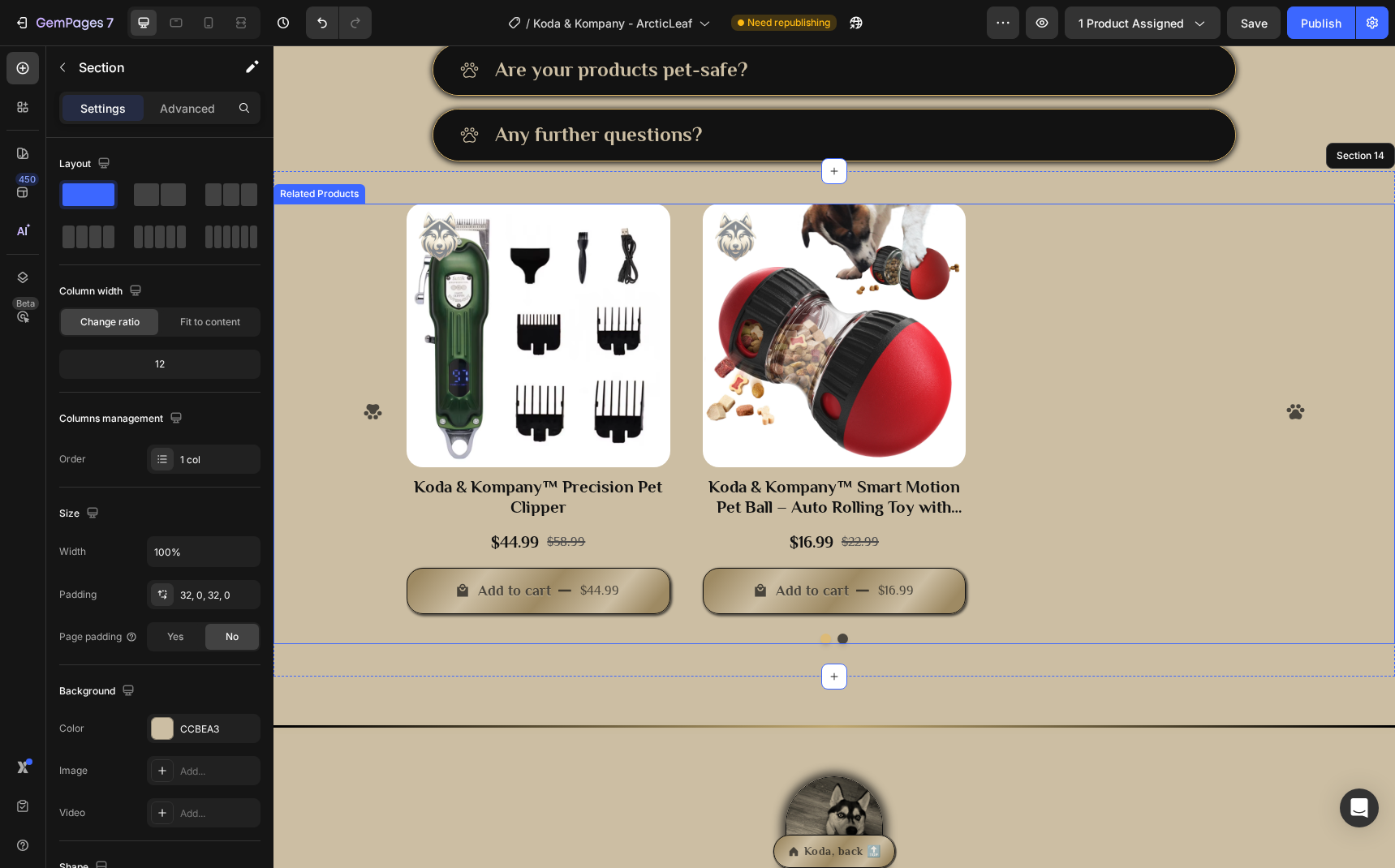
click at [336, 637] on div "Product Images Koda & Kompany™ Precision Pet Clipper Product Title $44.99 Produ…" at bounding box center [834, 423] width 1122 height 441
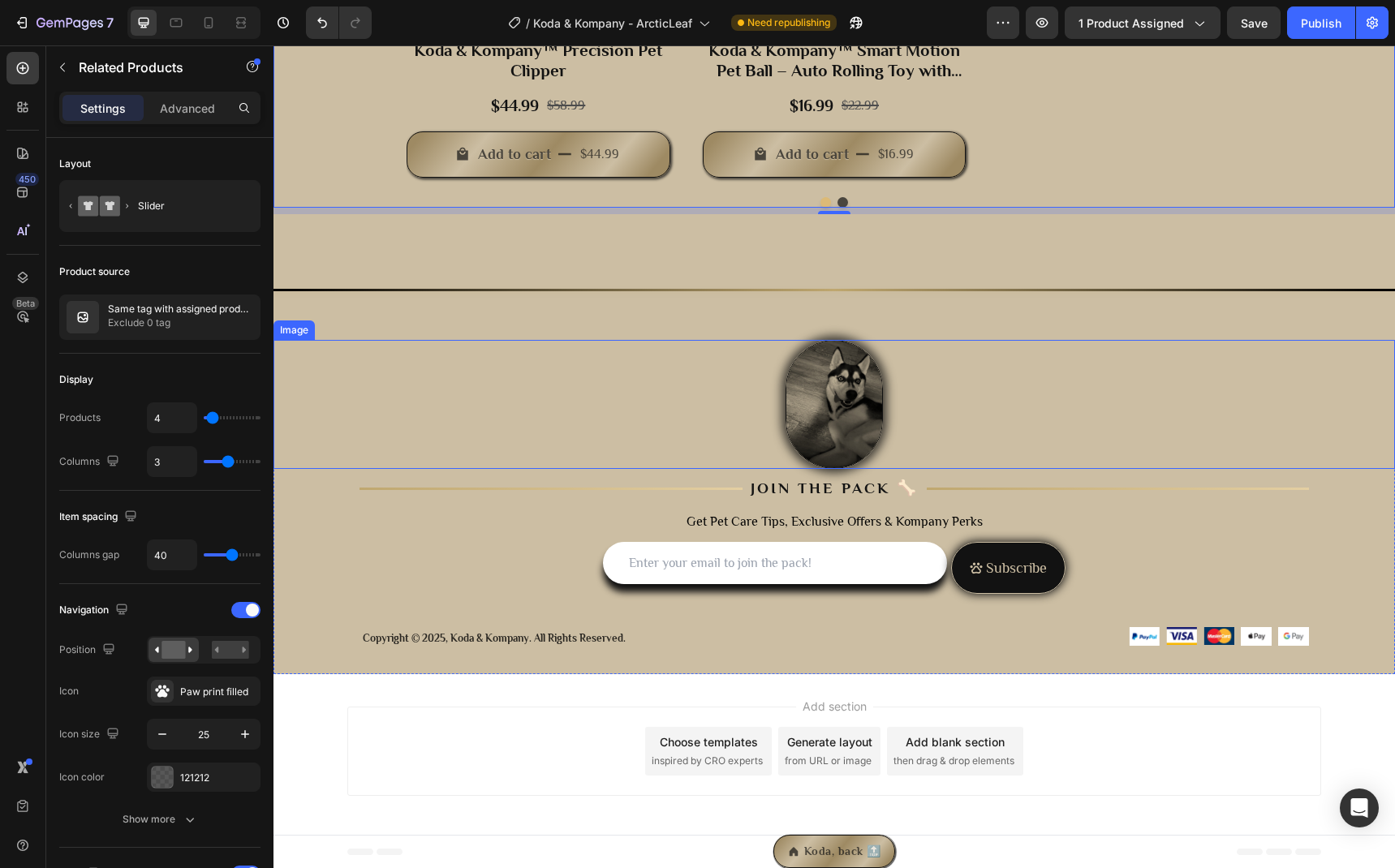
scroll to position [3401, 0]
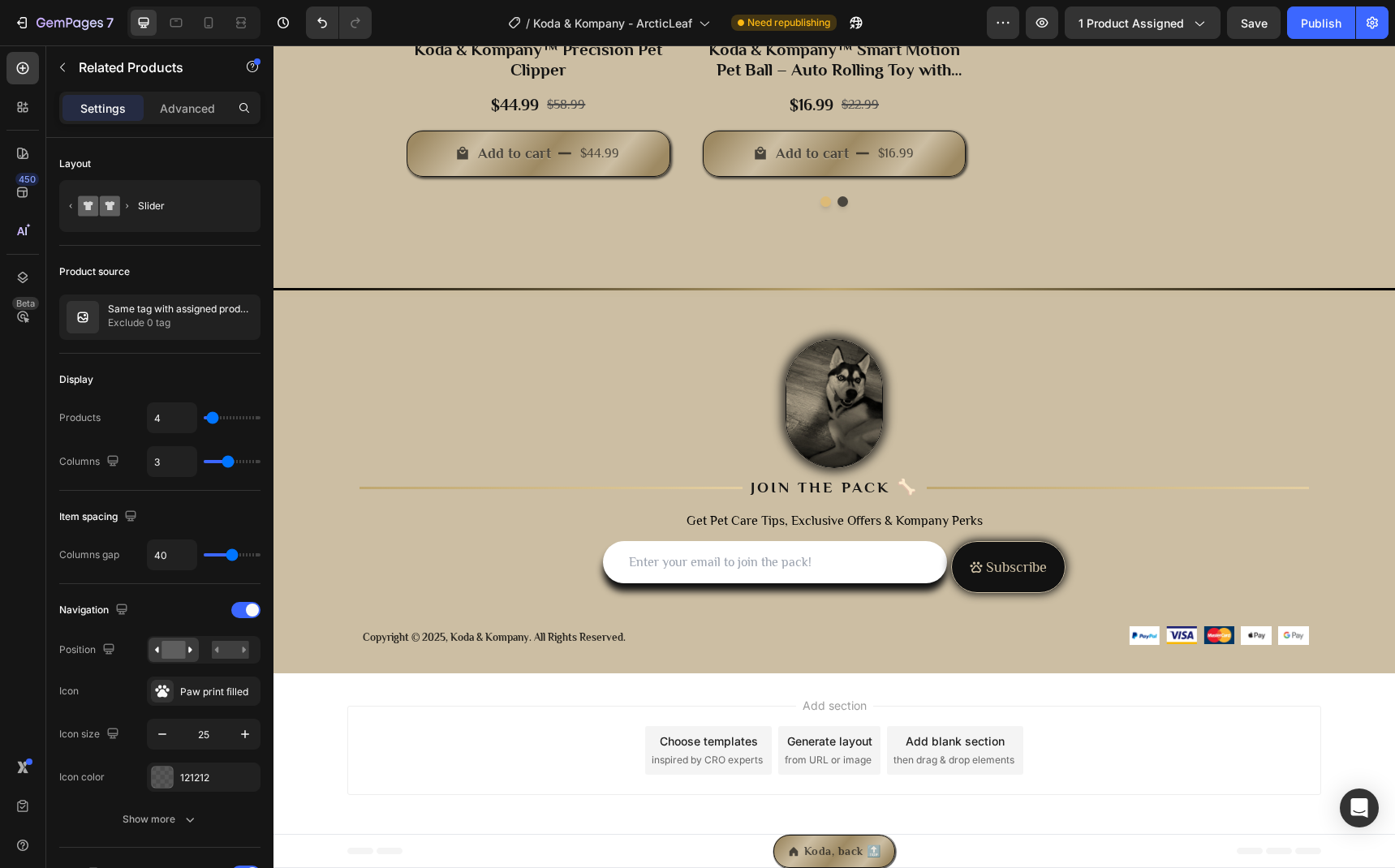
click at [311, 700] on div "Add section Choose templates inspired by CRO experts Generate layout from URL o…" at bounding box center [834, 753] width 1122 height 161
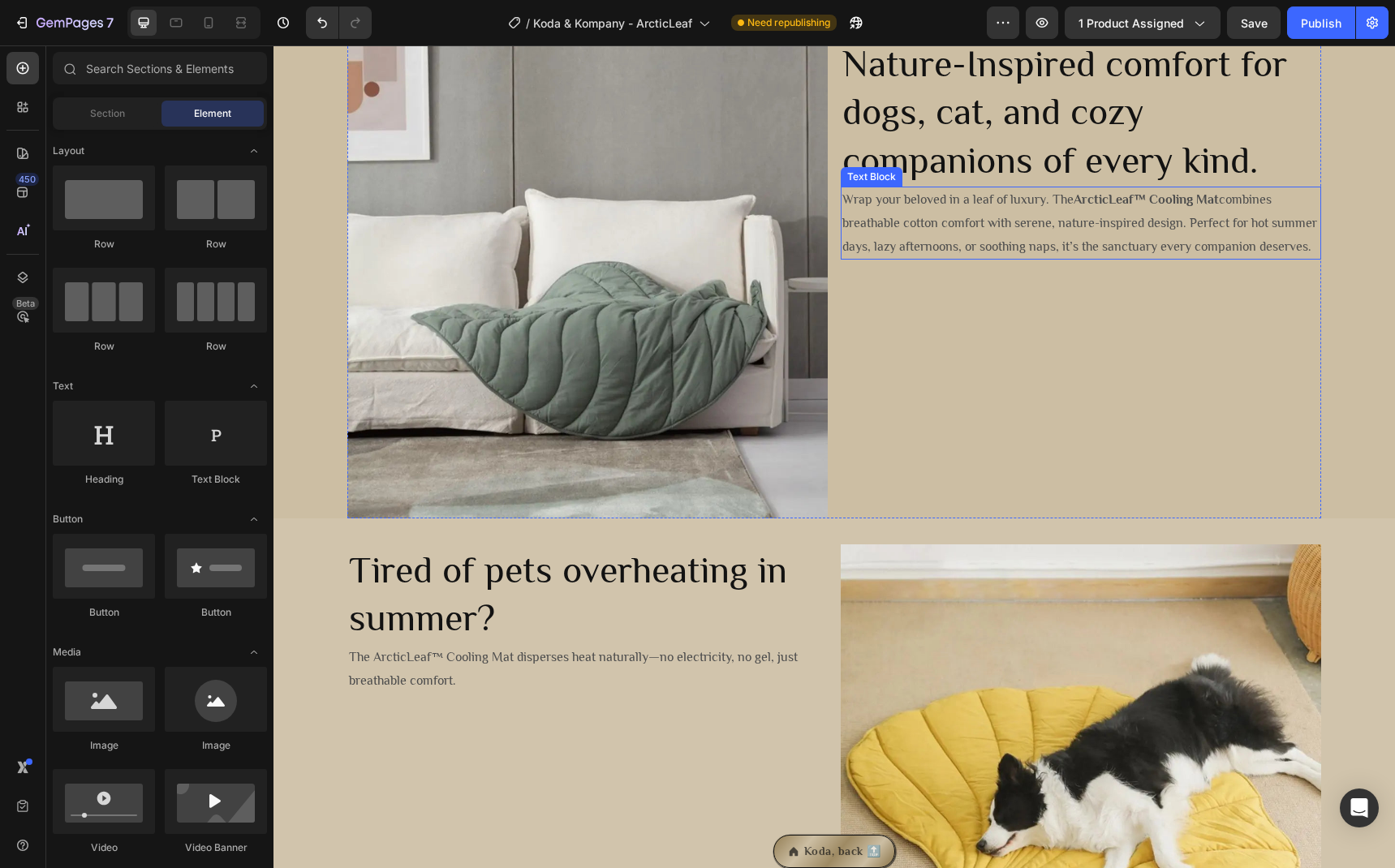
scroll to position [1638, 0]
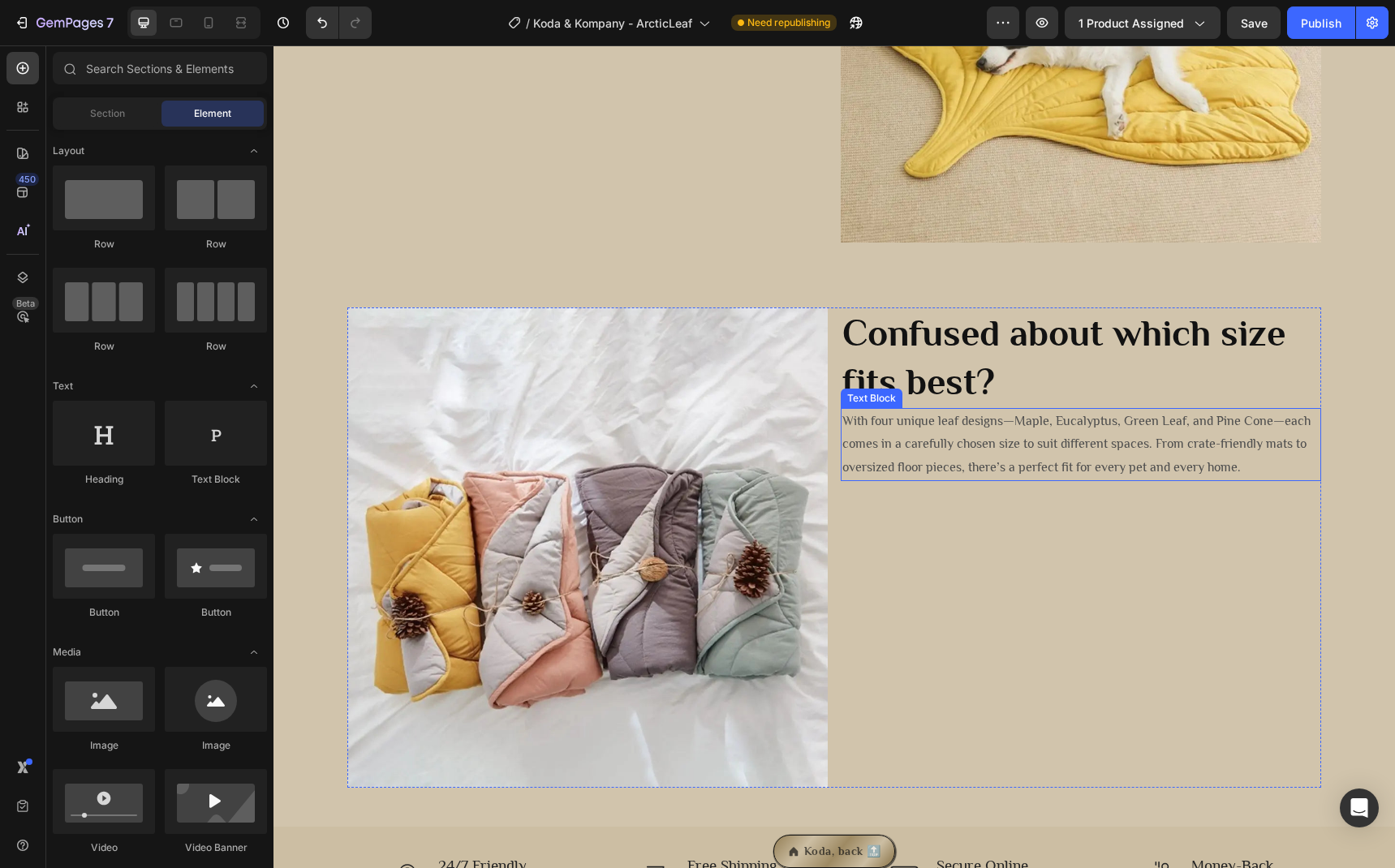
click at [1270, 474] on p "With four unique leaf designs—Maple, Eucalyptus, Green Leaf, and Pine Cone—each…" at bounding box center [1080, 445] width 477 height 70
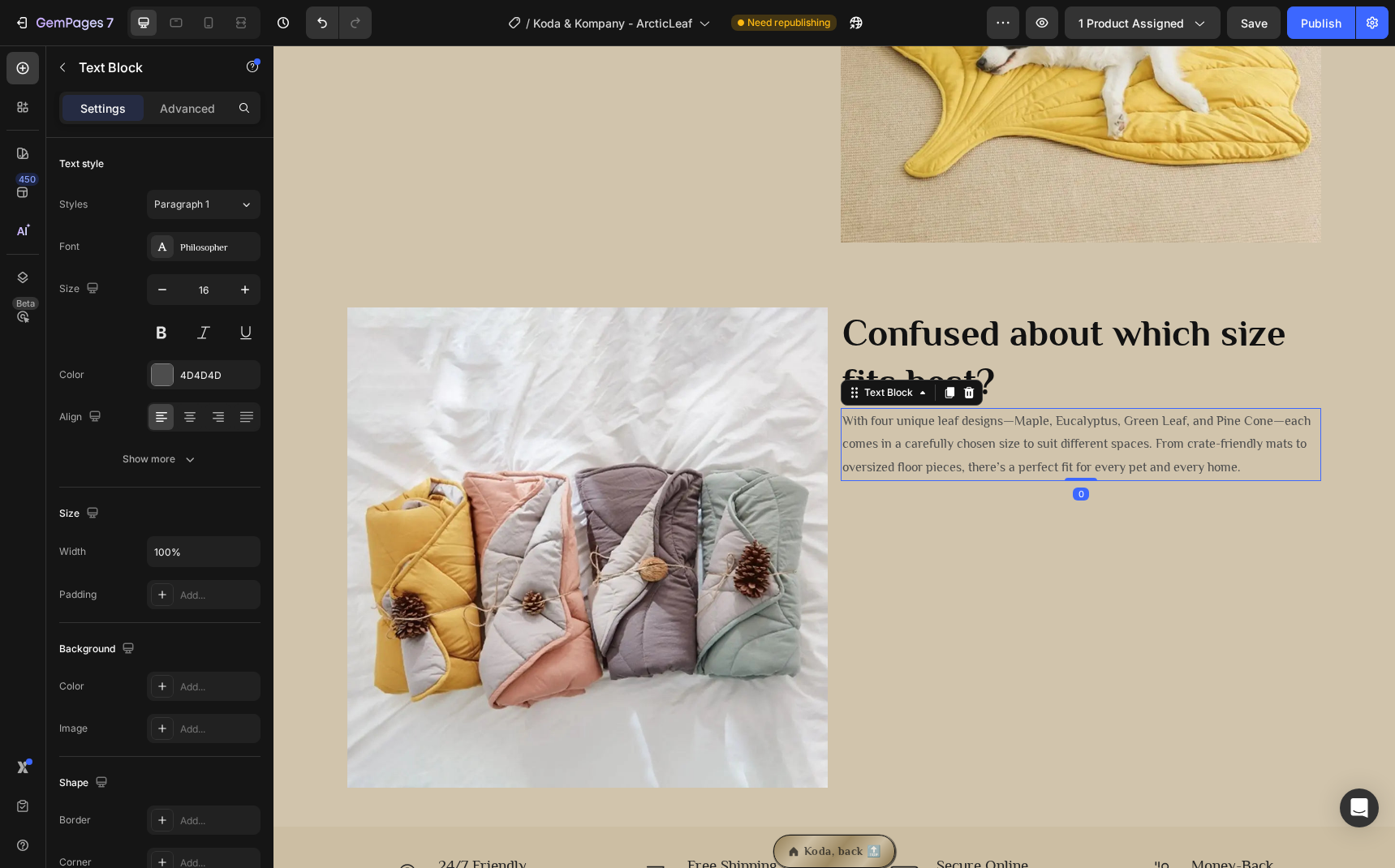
click at [1243, 471] on p "With four unique leaf designs—Maple, Eucalyptus, Green Leaf, and Pine Cone—each…" at bounding box center [1080, 445] width 477 height 70
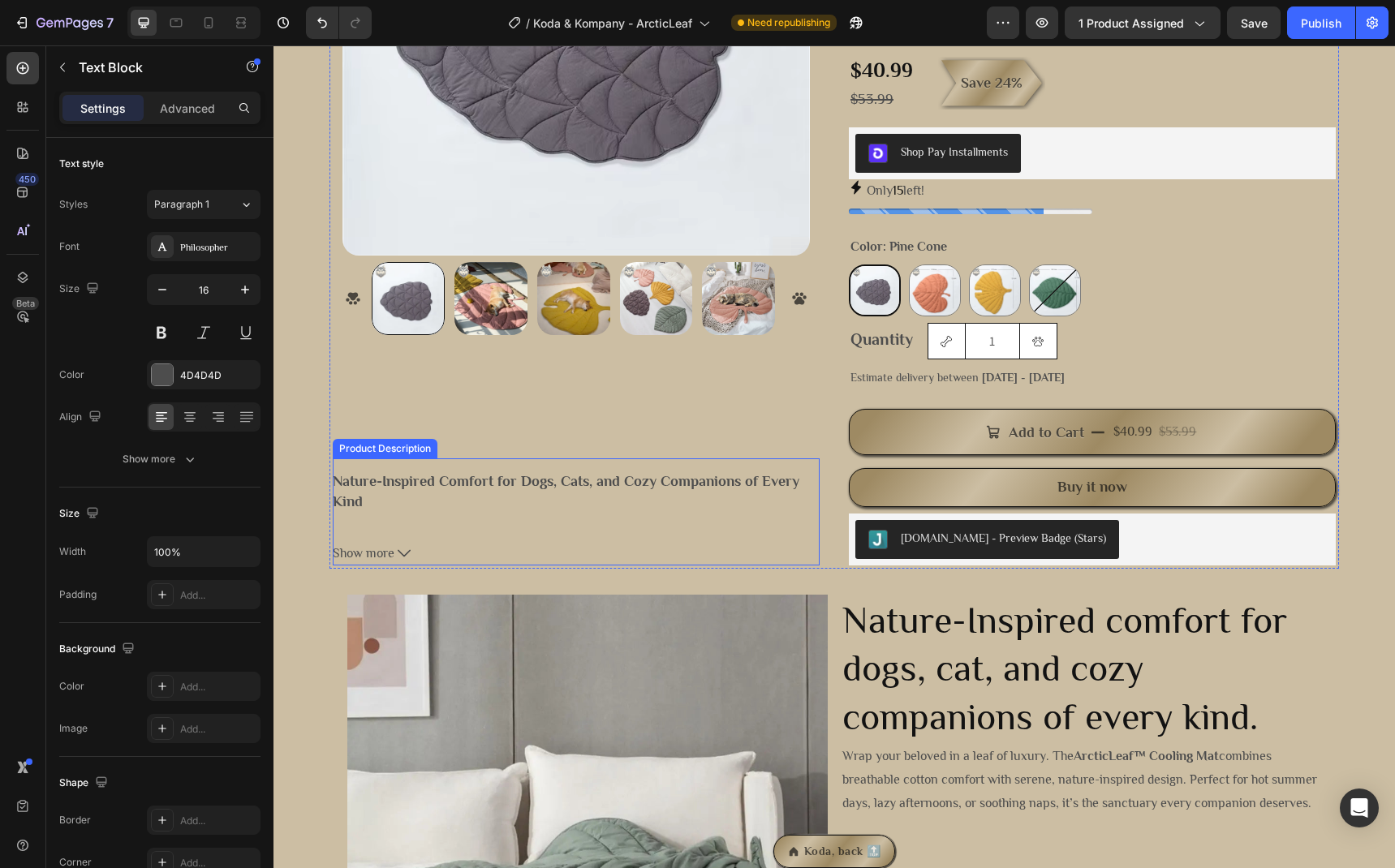
scroll to position [297, 0]
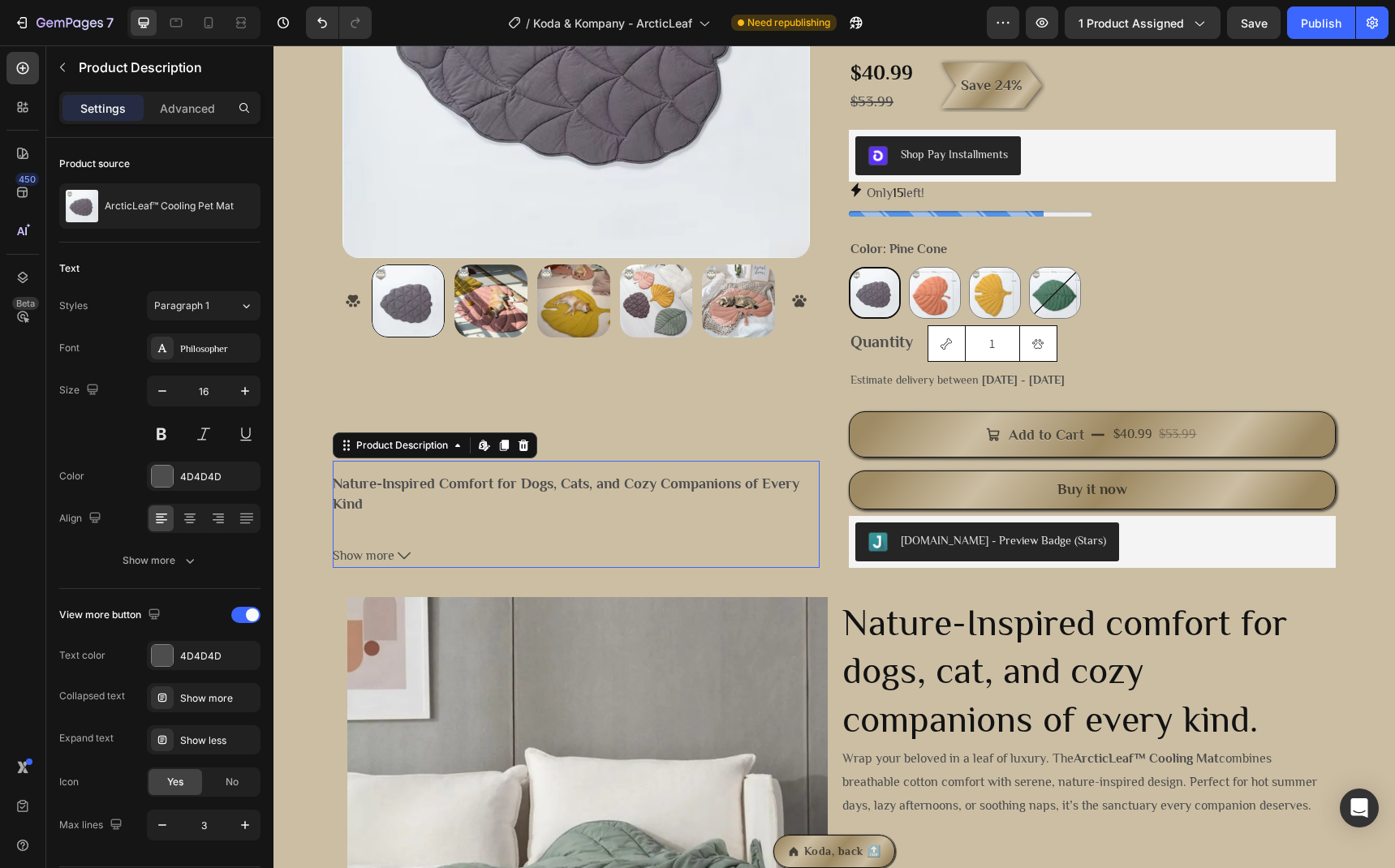
click at [401, 554] on icon at bounding box center [404, 556] width 13 height 13
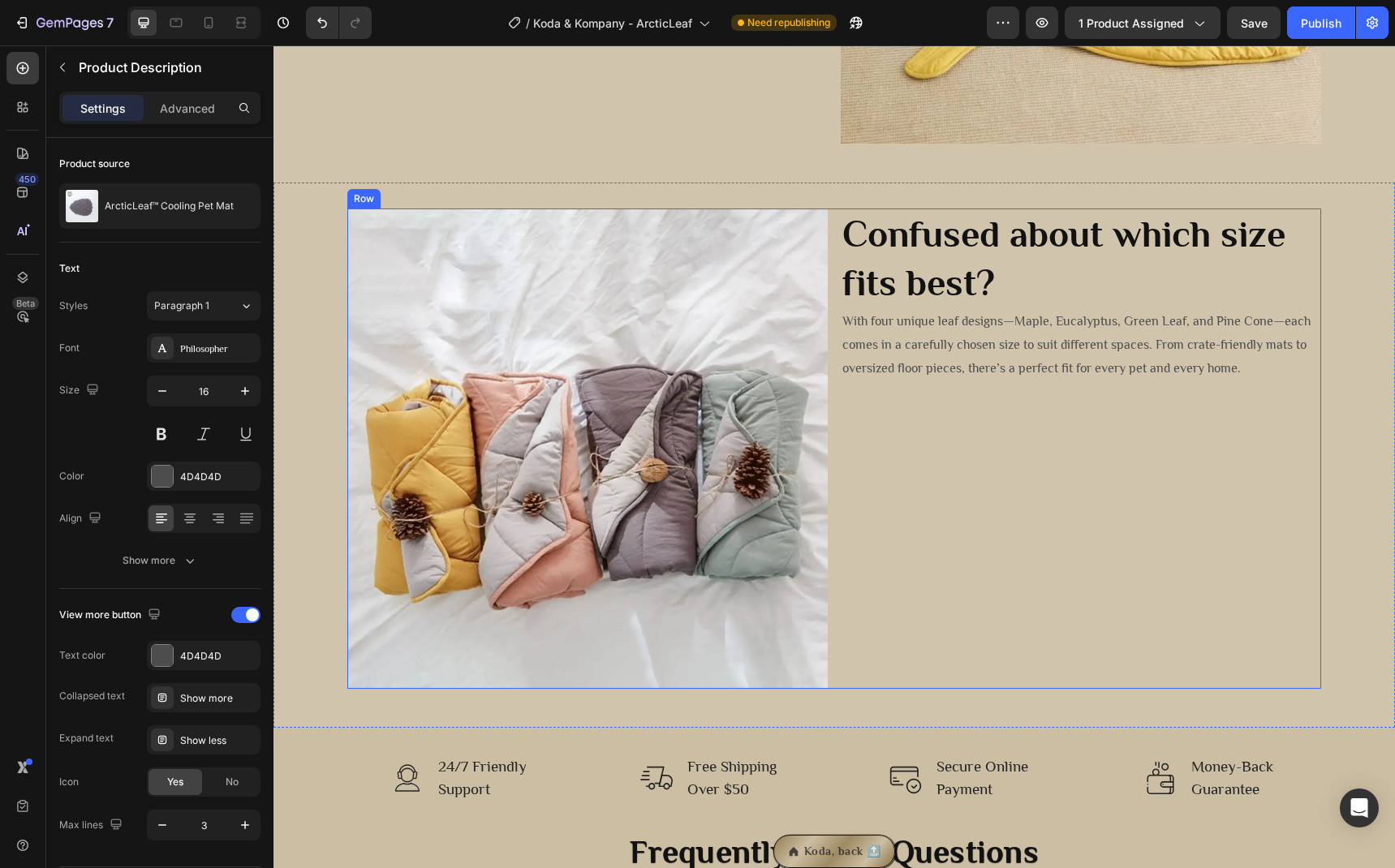
scroll to position [2148, 0]
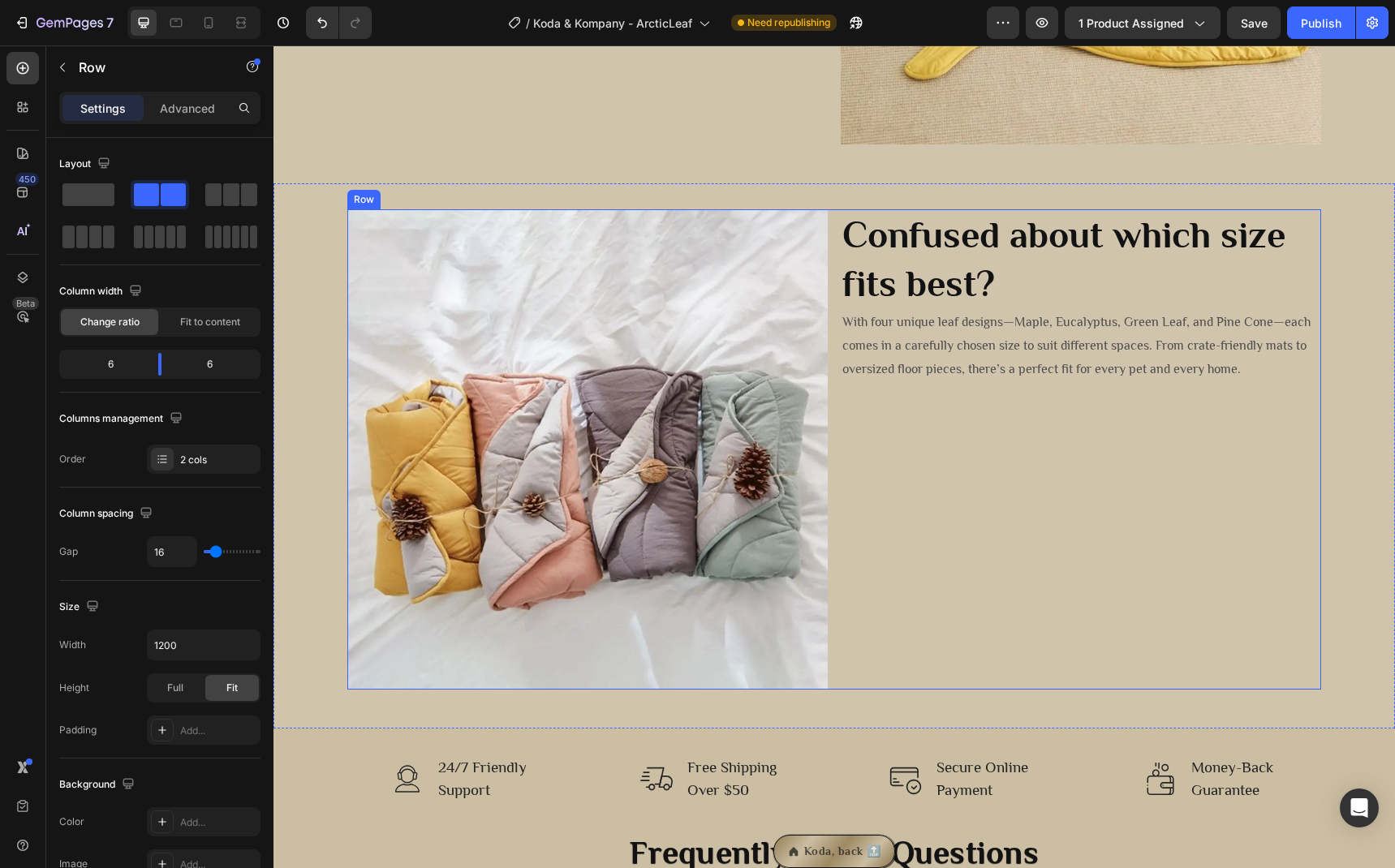
click at [975, 459] on div "Confused about which size fits best? Heading With four unique leaf designs—Mapl…" at bounding box center [1080, 449] width 480 height 480
click at [1229, 372] on p "With four unique leaf designs—Maple, Eucalyptus, Green Leaf, and Pine Cone—each…" at bounding box center [1080, 345] width 477 height 70
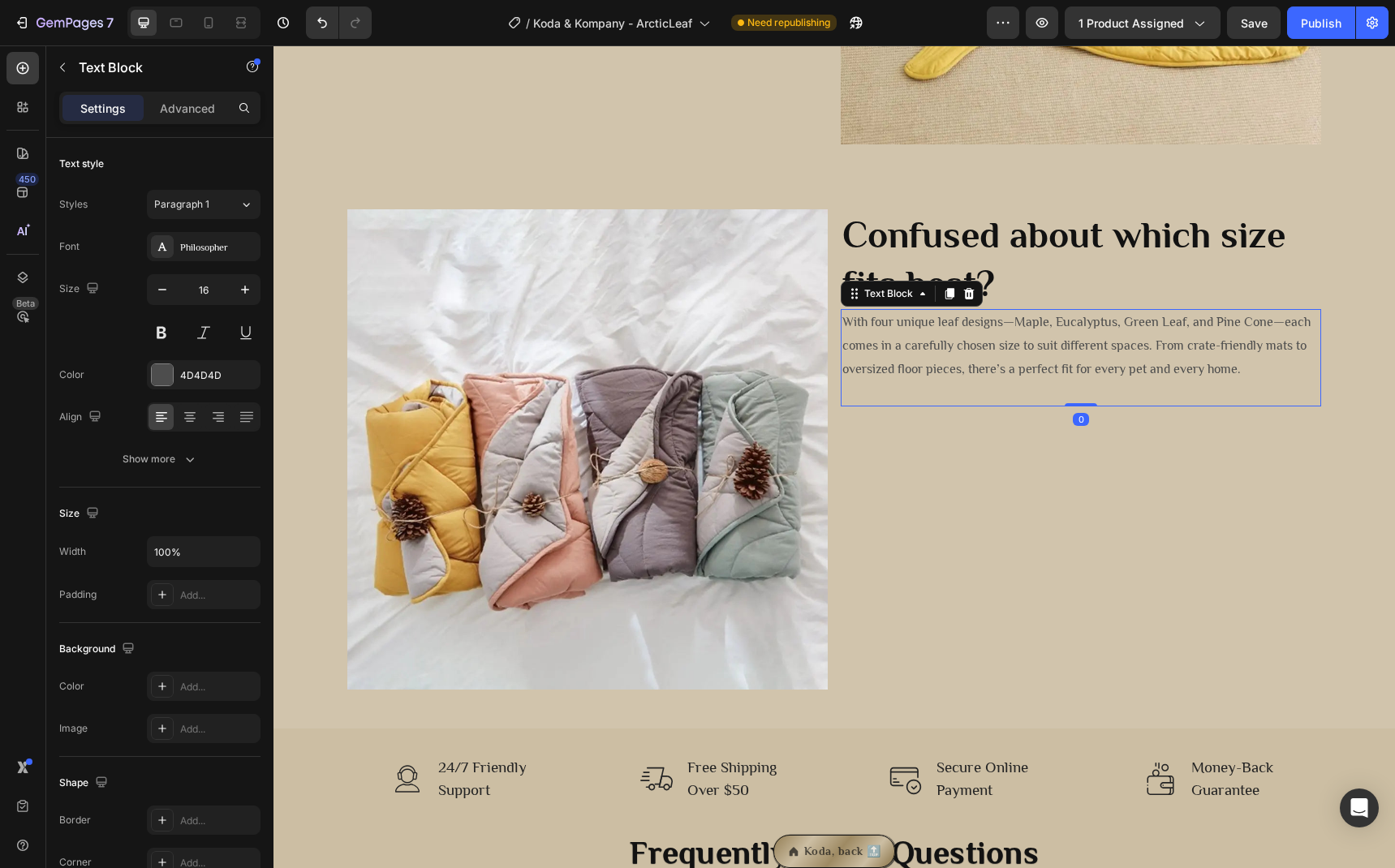
click at [917, 389] on p at bounding box center [1080, 393] width 477 height 24
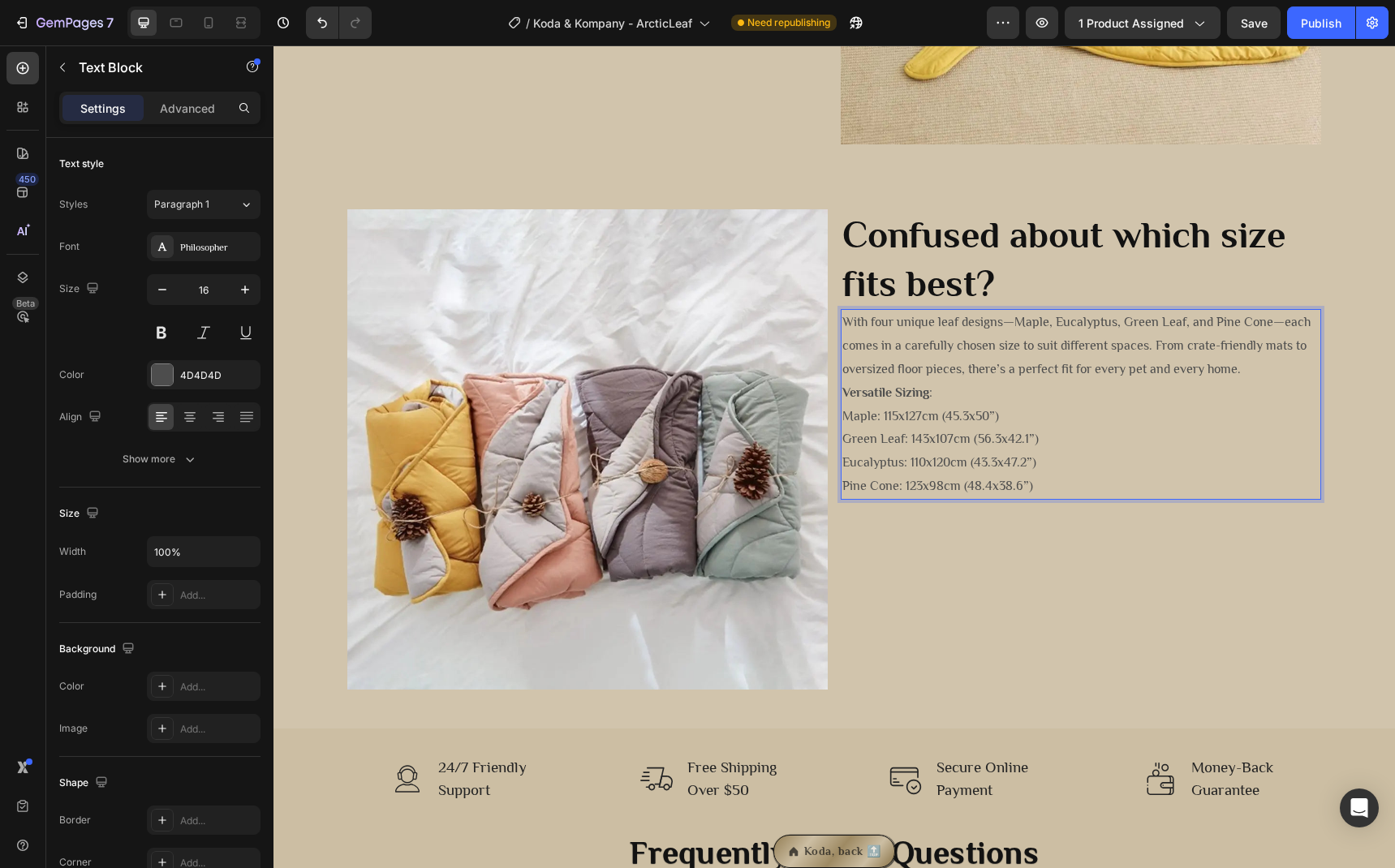
click at [1265, 372] on p "With four unique leaf designs—Maple, Eucalyptus, Green Leaf, and Pine Cone—each…" at bounding box center [1080, 345] width 477 height 70
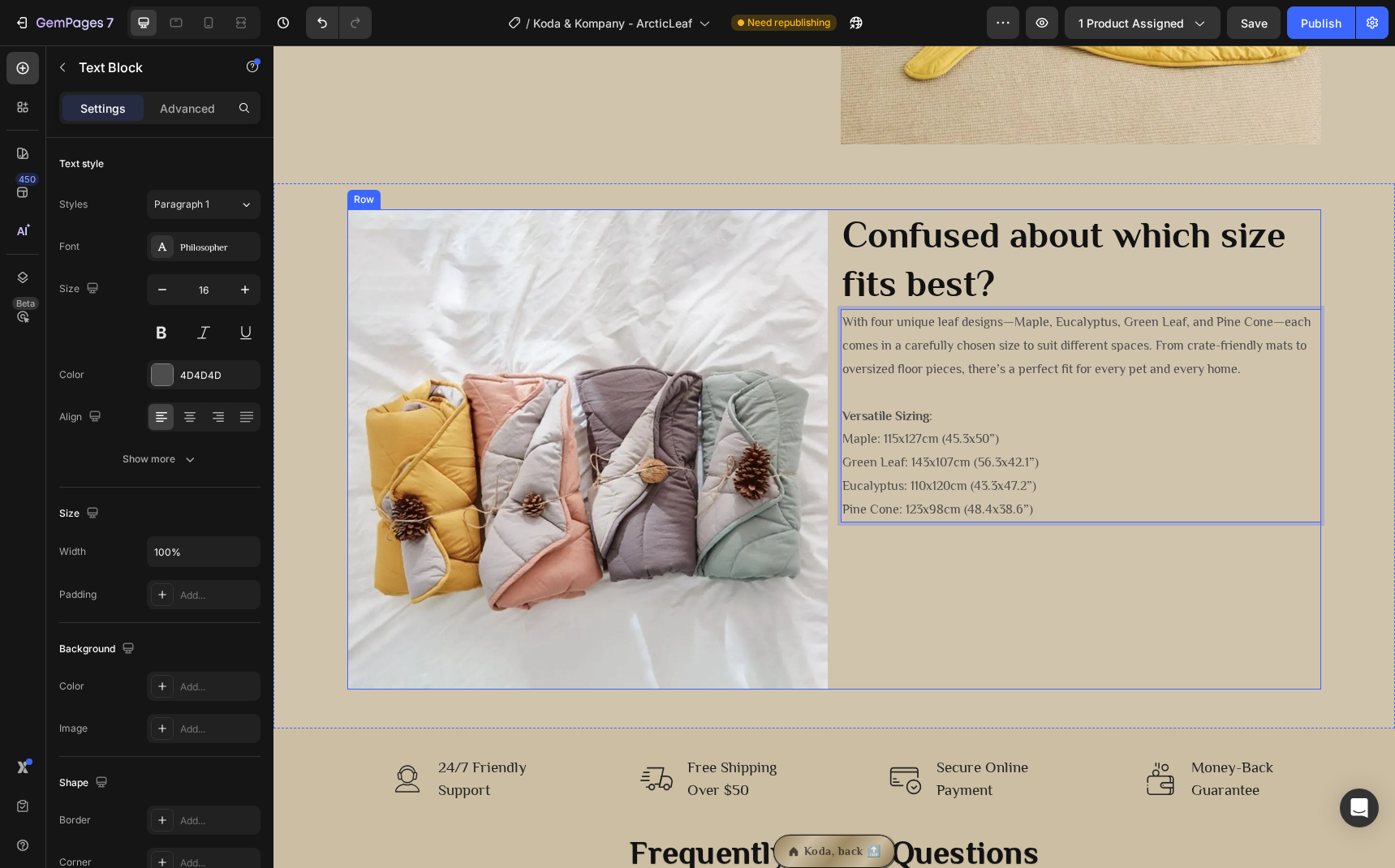
click at [1063, 569] on div "Confused about which size fits best? Heading With four unique leaf designs—Mapl…" at bounding box center [1080, 449] width 480 height 480
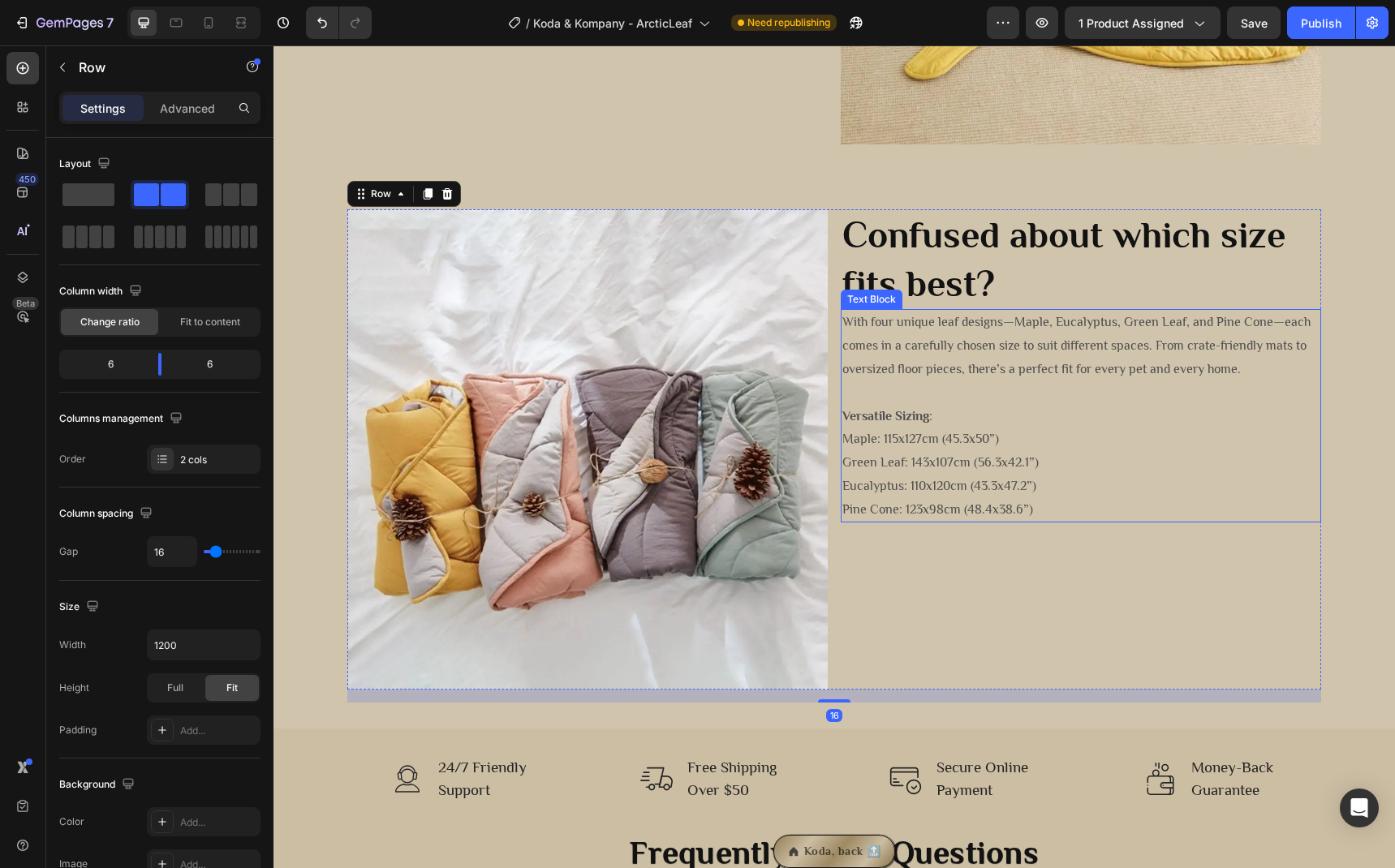
click at [1016, 413] on p "Versatile Sizing :" at bounding box center [1080, 416] width 477 height 24
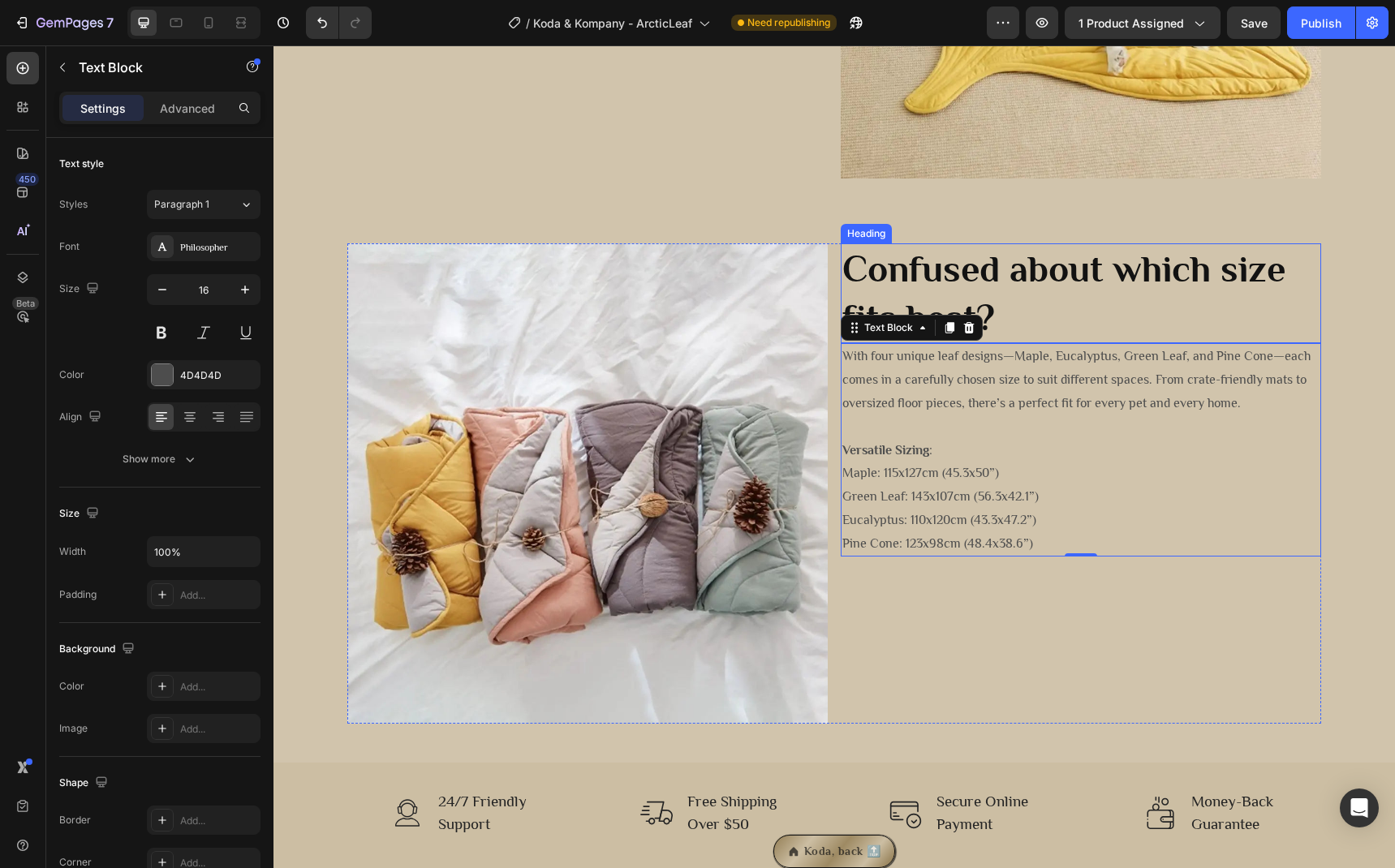
click at [1036, 289] on strong "Confused about which size fits best?" at bounding box center [1063, 293] width 443 height 90
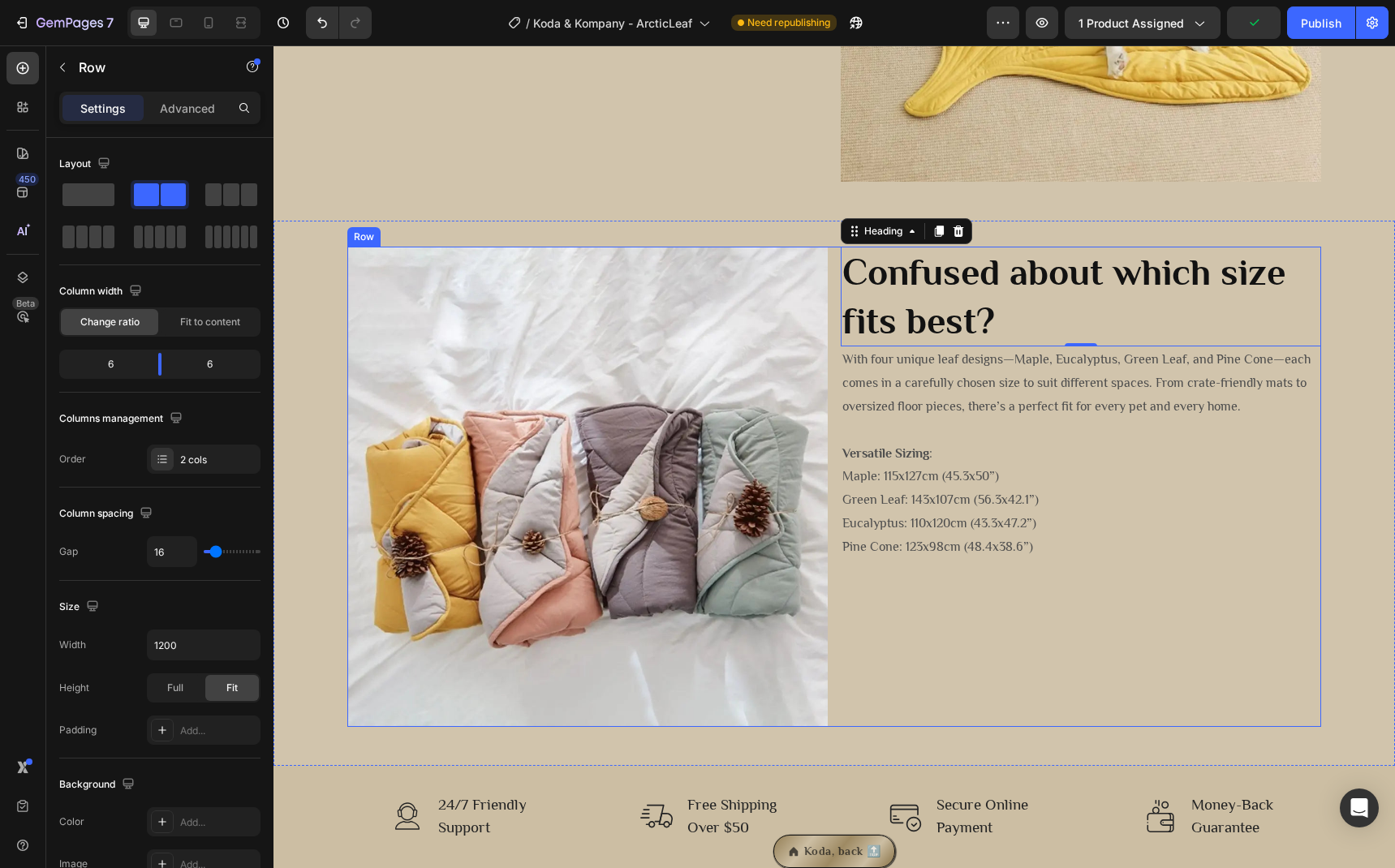
click at [994, 632] on div "Confused about which size fits best? Heading 0 With four unique leaf designs—Ma…" at bounding box center [1080, 487] width 480 height 480
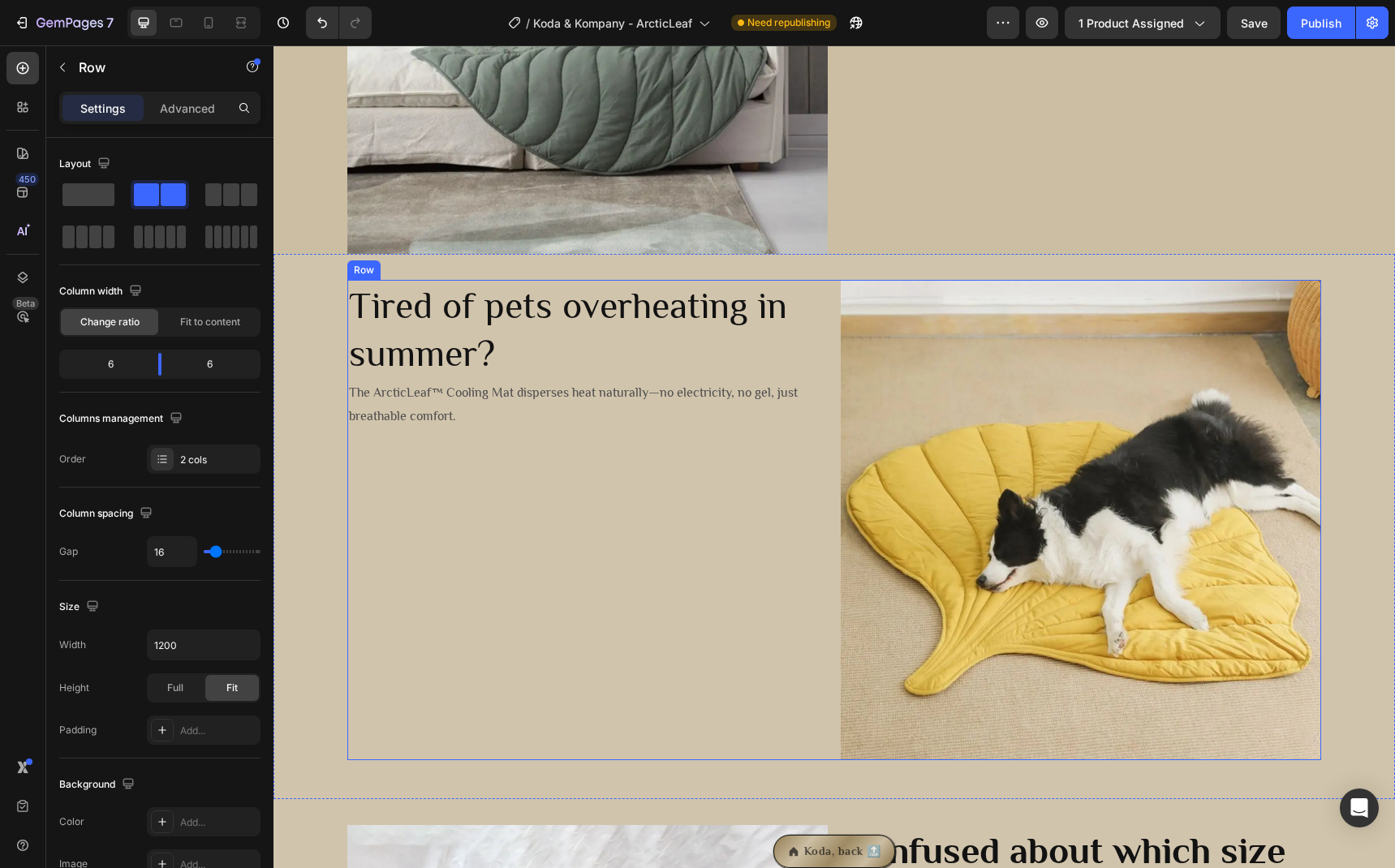
scroll to position [1123, 0]
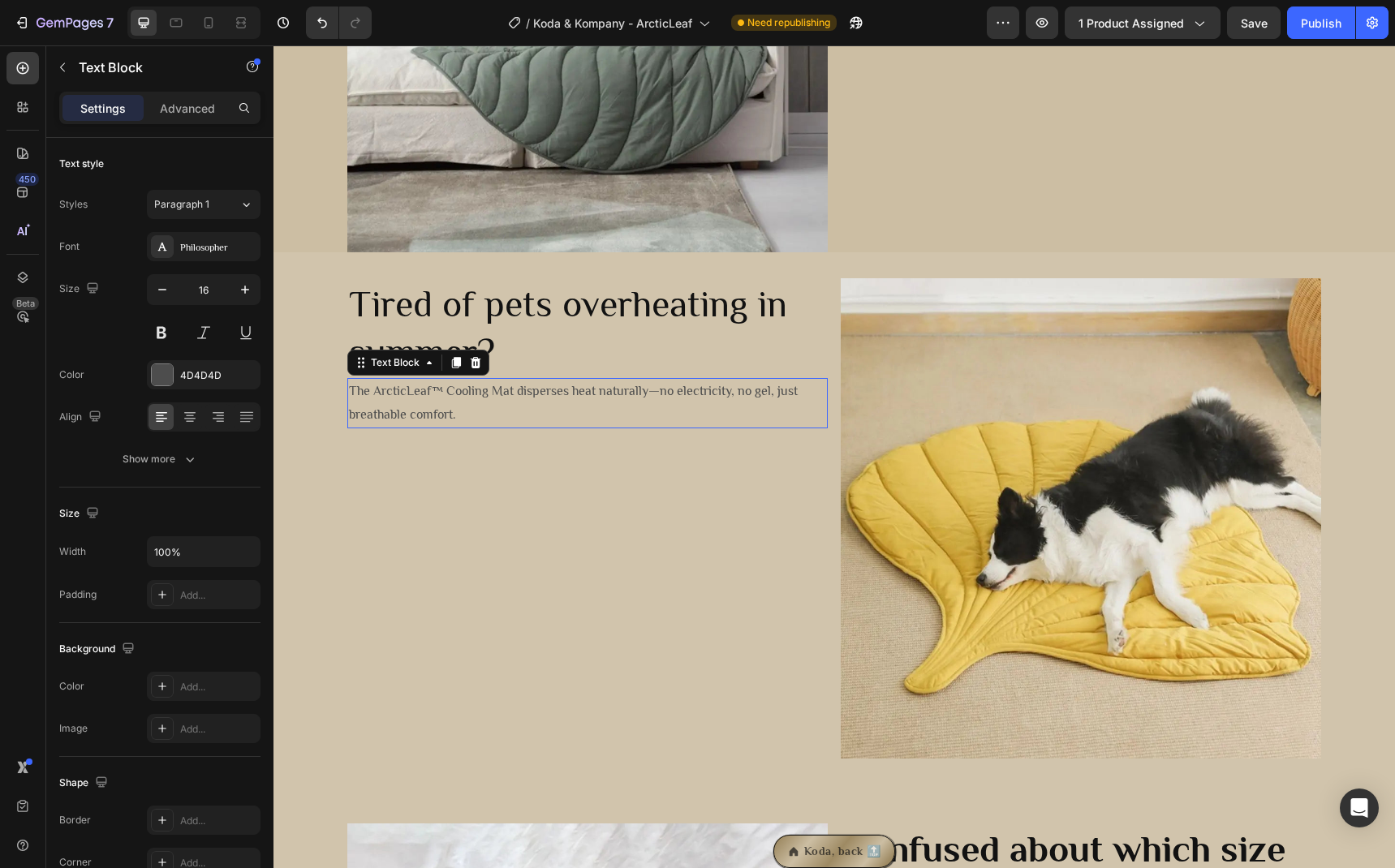
click at [574, 403] on p "The ArcticLeaf™ Cooling Mat disperses heat naturally—no electricity, no gel, ju…" at bounding box center [587, 402] width 477 height 47
click at [501, 413] on p "The ArcticLeaf™ Cooling Mat disperses heat naturally—no electricity, no gel, ju…" at bounding box center [587, 402] width 477 height 47
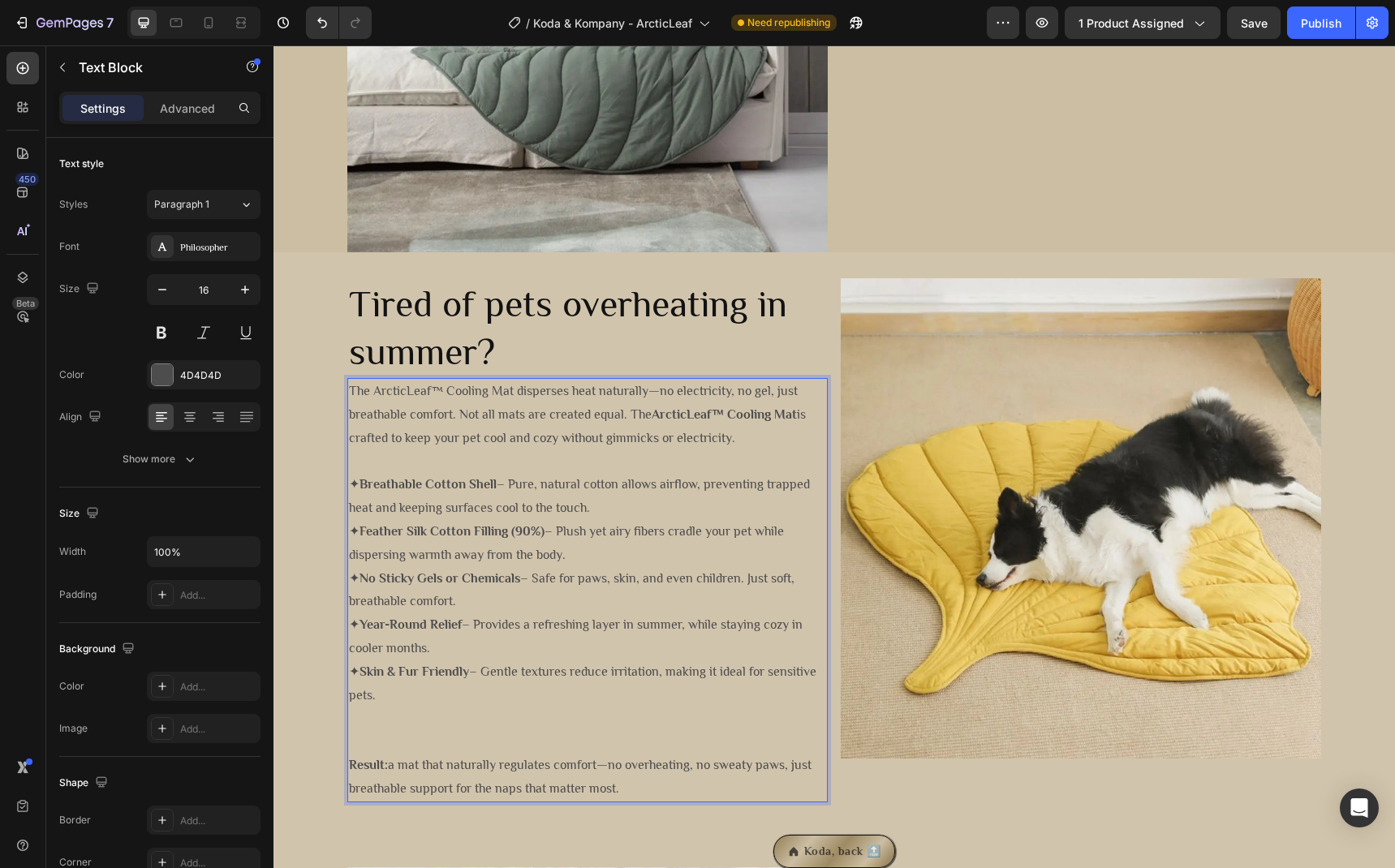
click at [454, 418] on p "The ArcticLeaf™ Cooling Mat disperses heat naturally—no electricity, no gel, ju…" at bounding box center [587, 414] width 477 height 70
drag, startPoint x: 454, startPoint y: 418, endPoint x: 338, endPoint y: 383, distance: 121.2
click at [338, 383] on div "Tired of pets overheating in summer? Heading The ArcticLeaf™ Cooling Mat disper…" at bounding box center [834, 547] width 1122 height 537
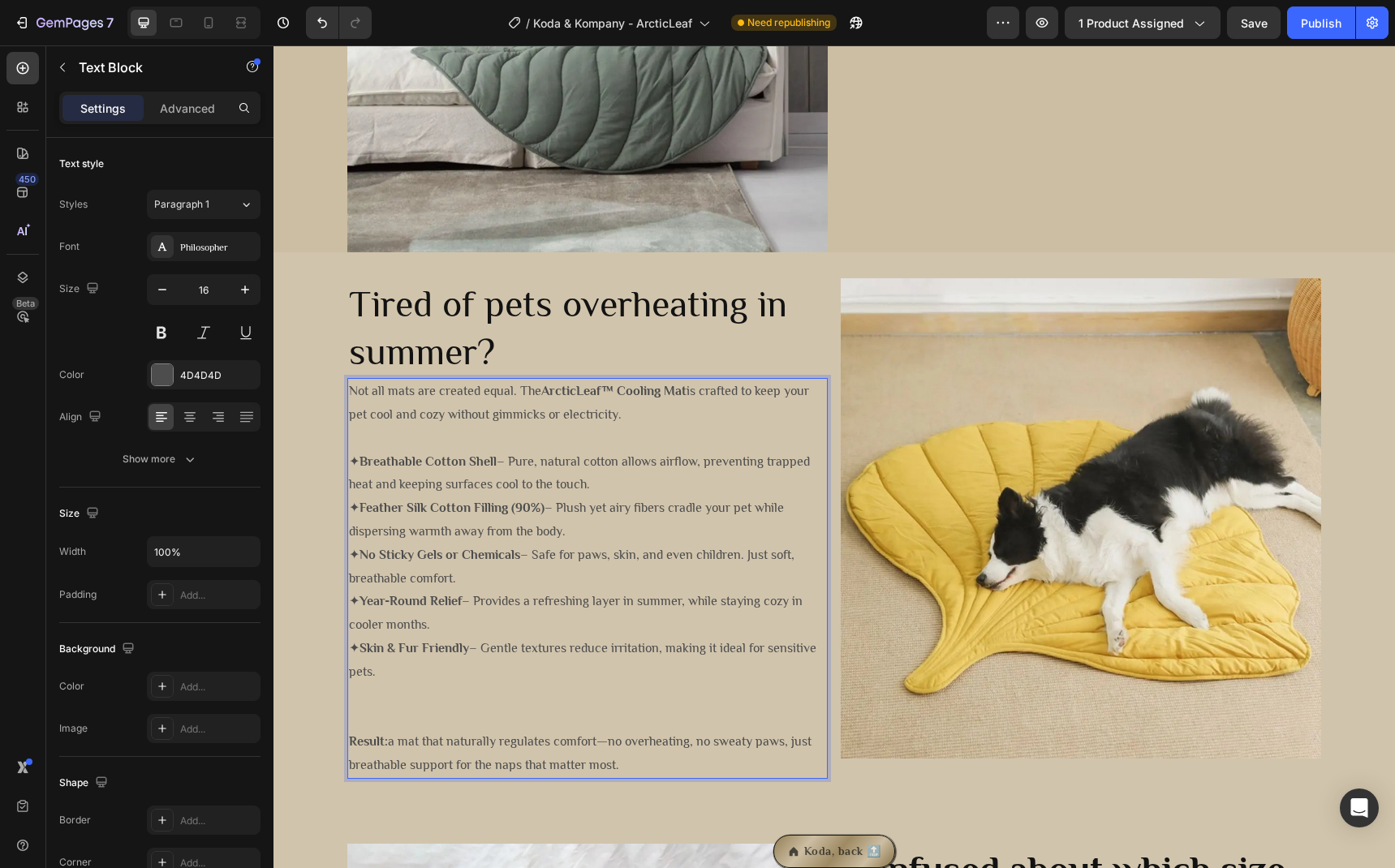
click at [662, 443] on p "Rich Text Editor. Editing area: main" at bounding box center [587, 438] width 477 height 24
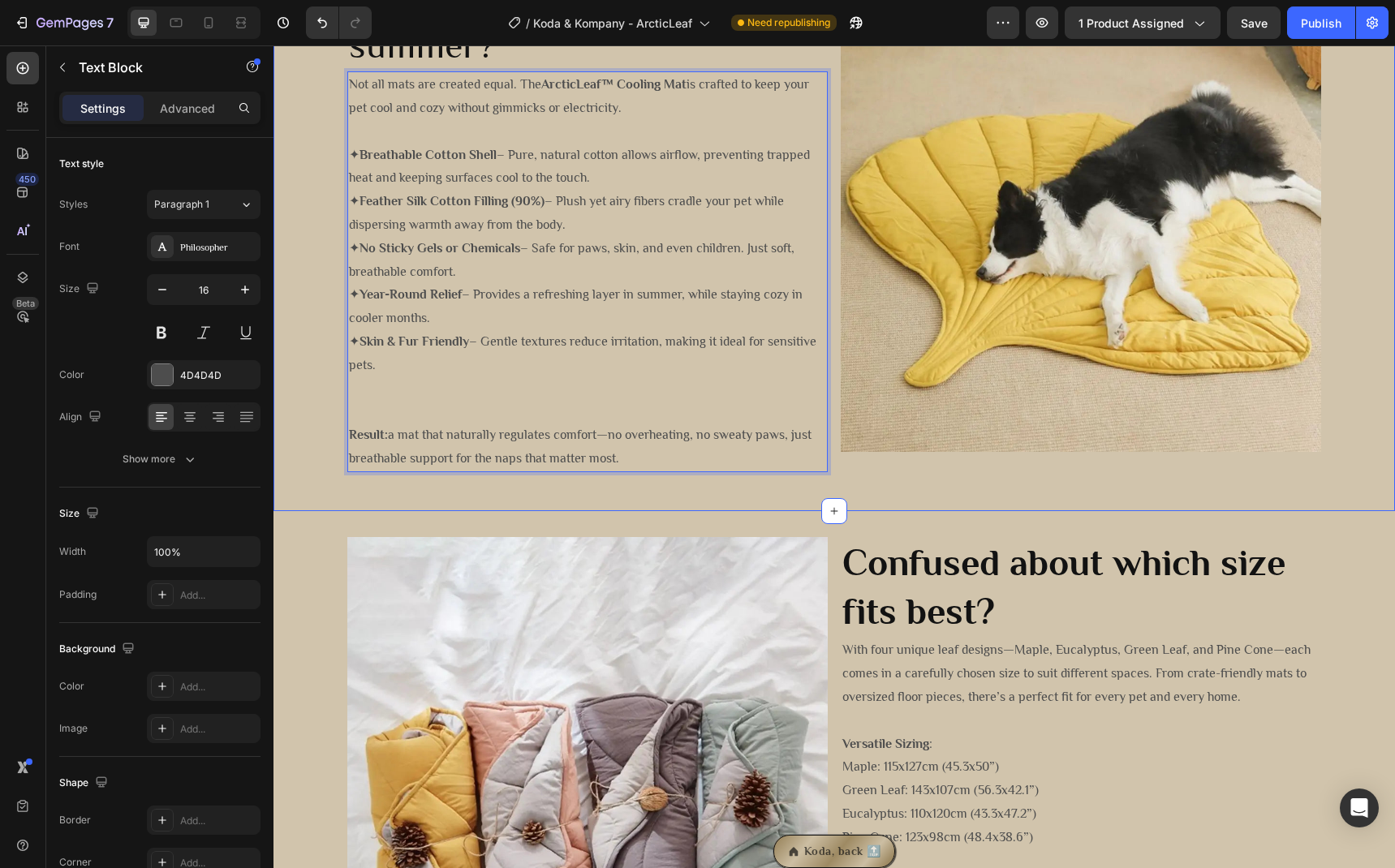
scroll to position [1269, 0]
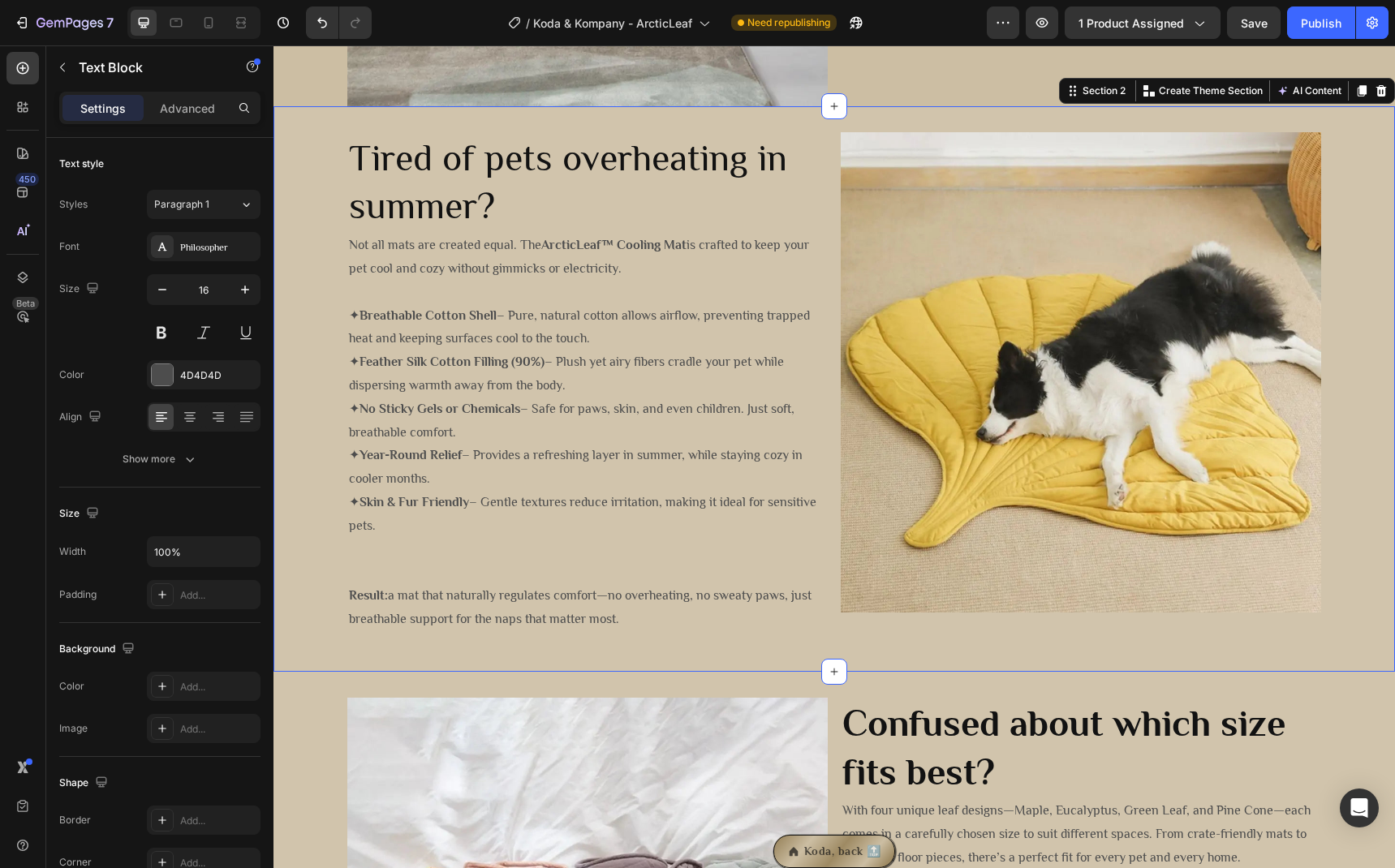
click at [318, 578] on div "Tired of pets overheating in summer? Heading Not all mats are created equal. Th…" at bounding box center [834, 388] width 1122 height 513
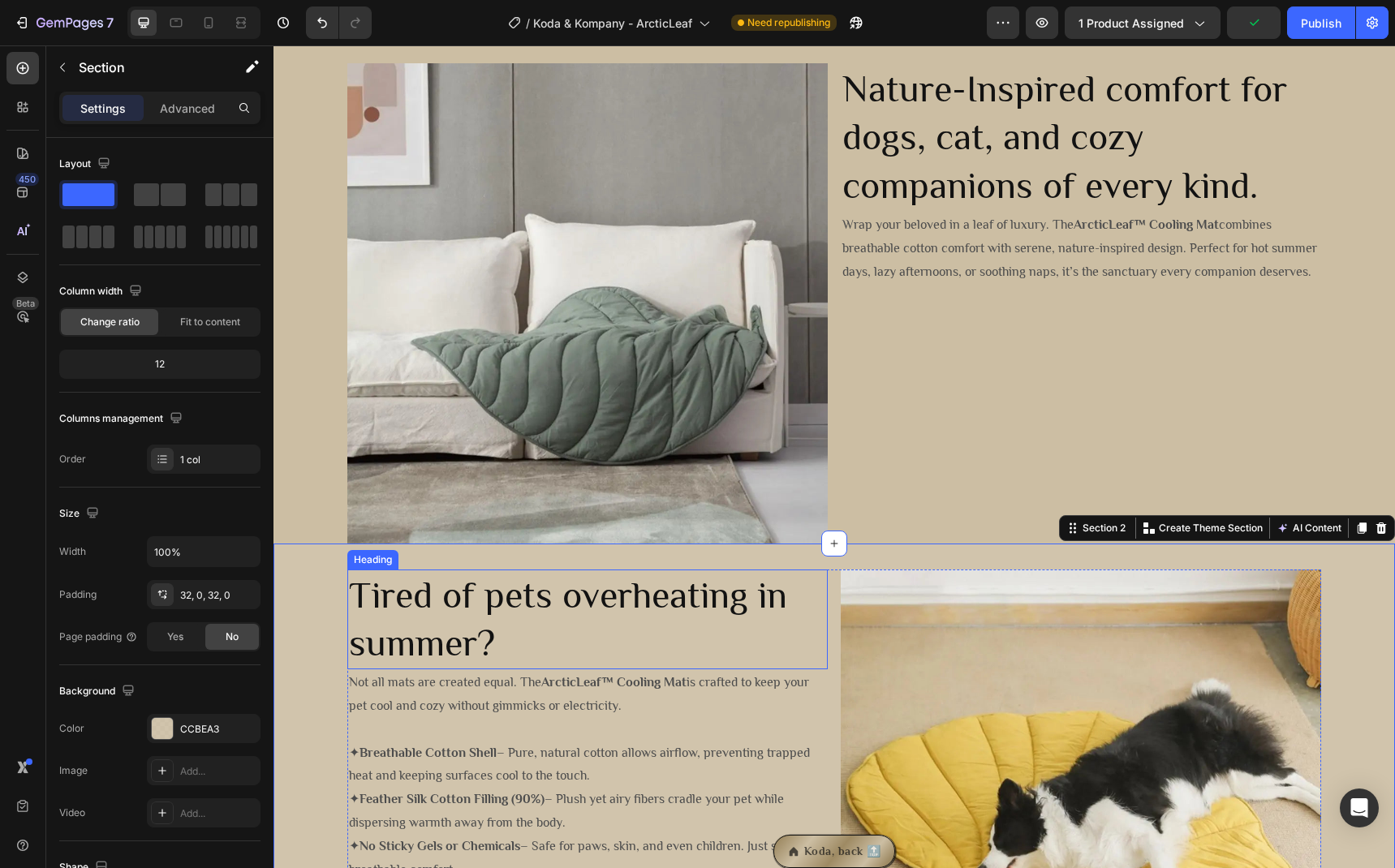
scroll to position [710, 0]
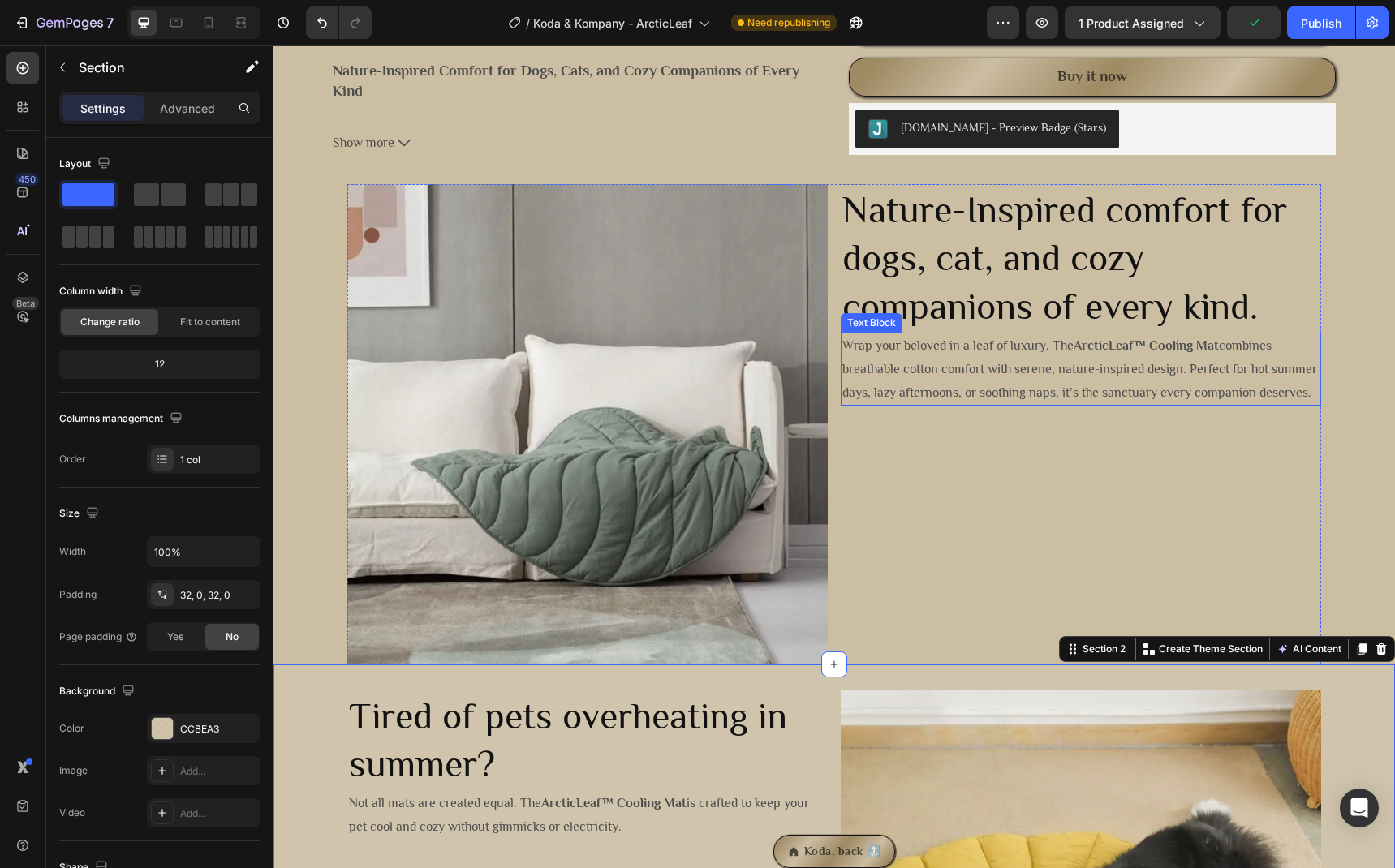
click at [1024, 404] on p "Wrap your beloved in a leaf of luxury. The ArcticLeaf™ Cooling Mat combines bre…" at bounding box center [1080, 369] width 477 height 70
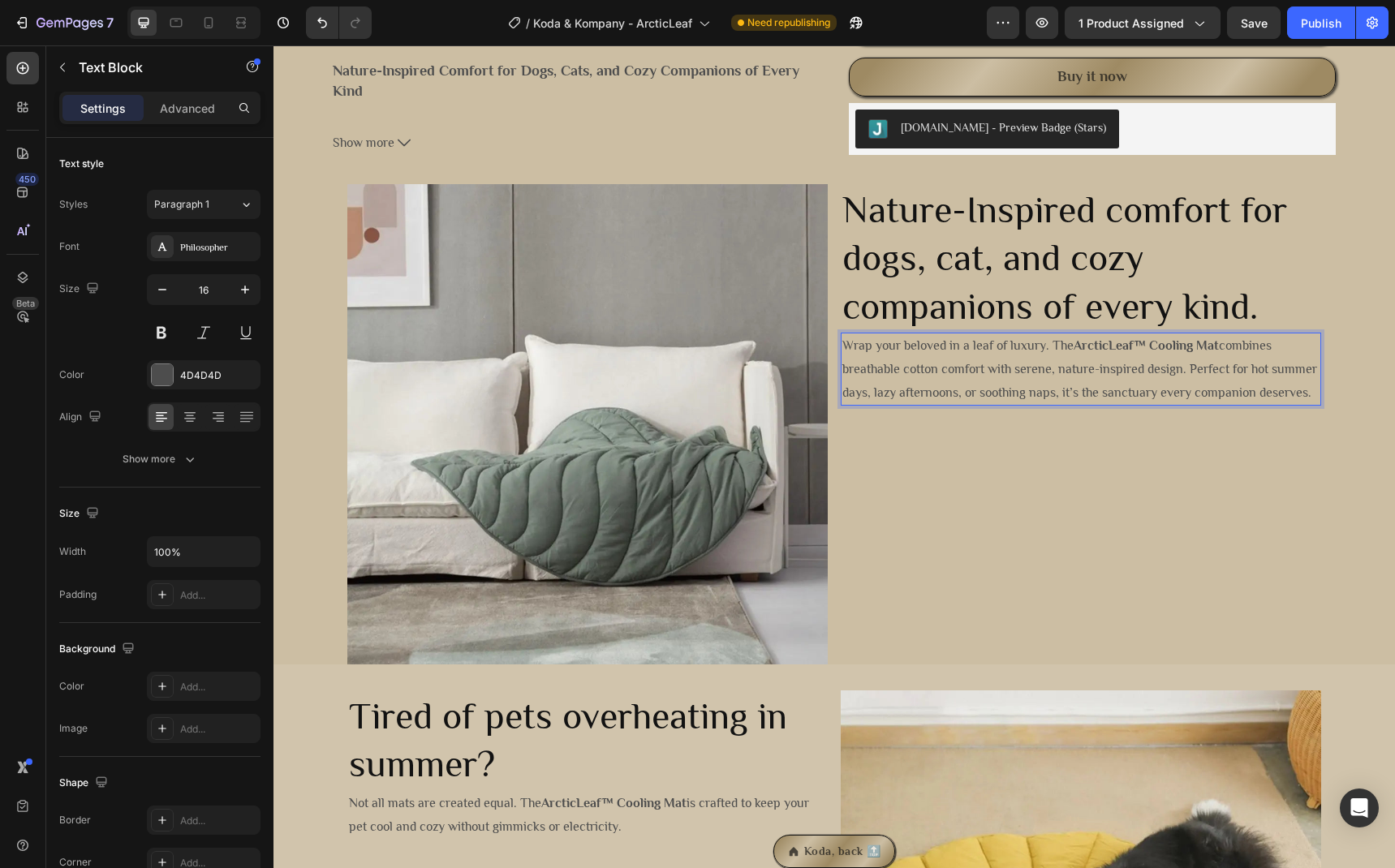
click at [1000, 404] on p "Wrap your beloved in a leaf of luxury. The ArcticLeaf™ Cooling Mat combines bre…" at bounding box center [1080, 369] width 477 height 70
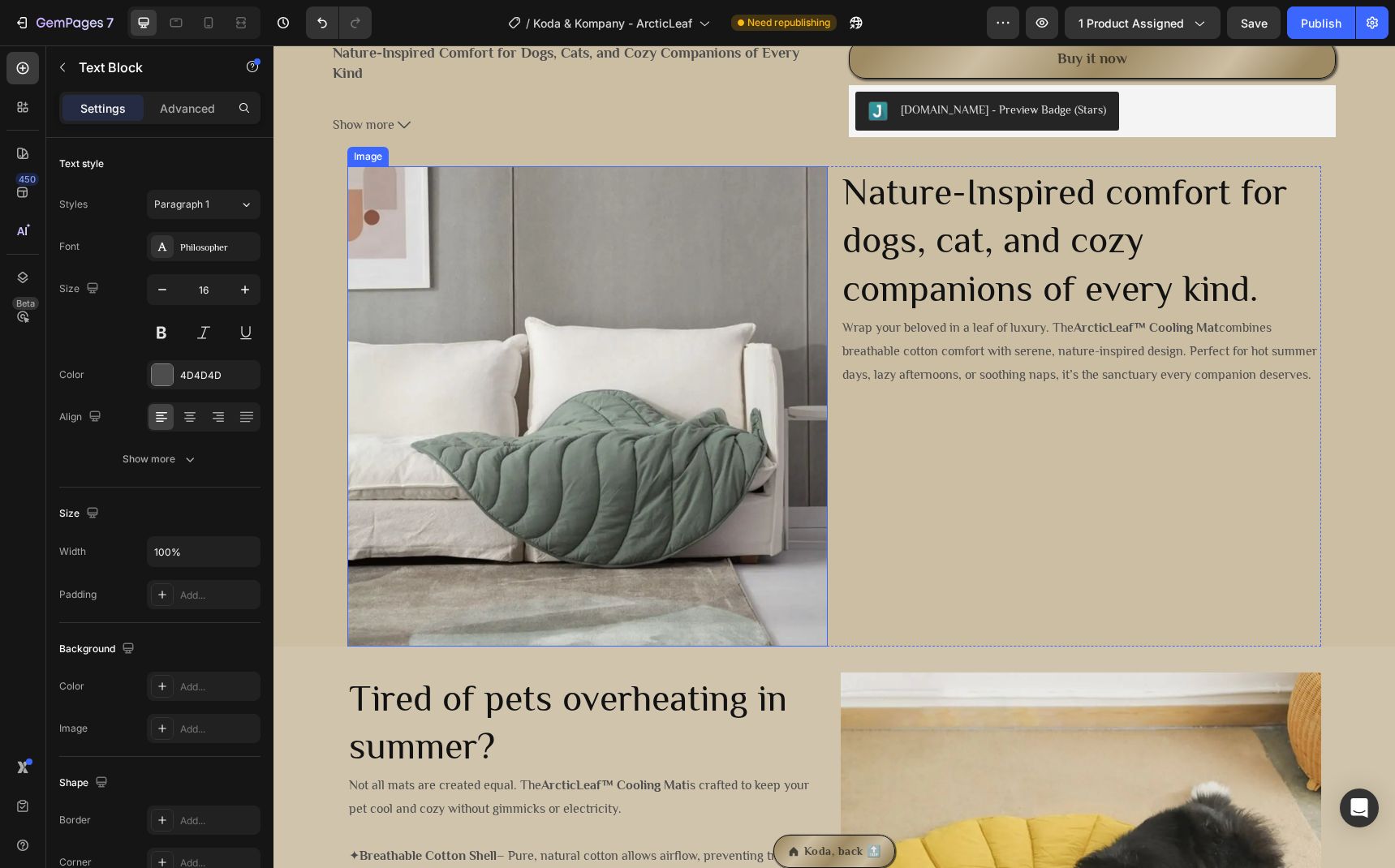
scroll to position [684, 0]
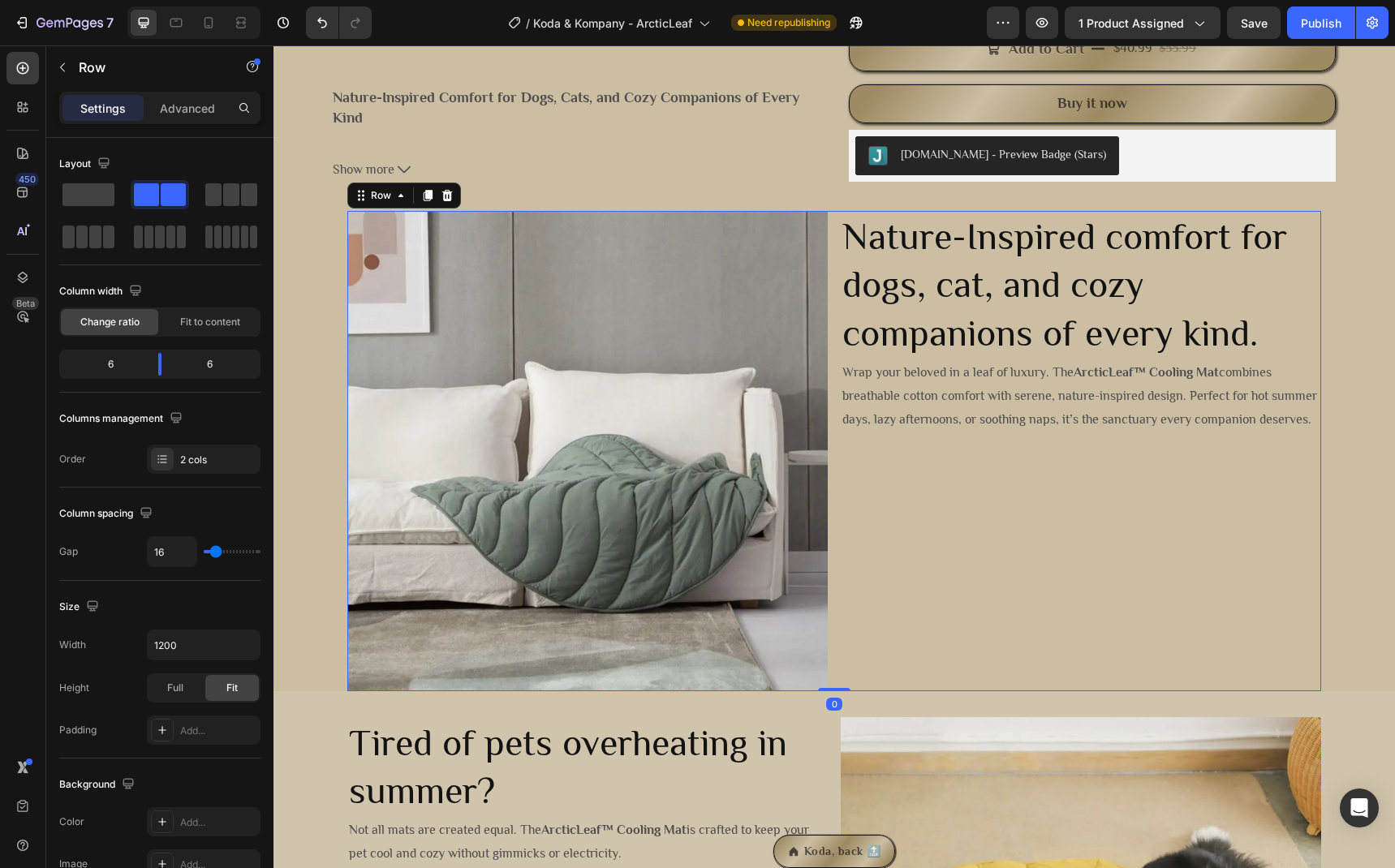
click at [1043, 486] on div "Nature-Inspired comfort for dogs, cat, and cozy companions of every kind. Headi…" at bounding box center [1080, 451] width 480 height 480
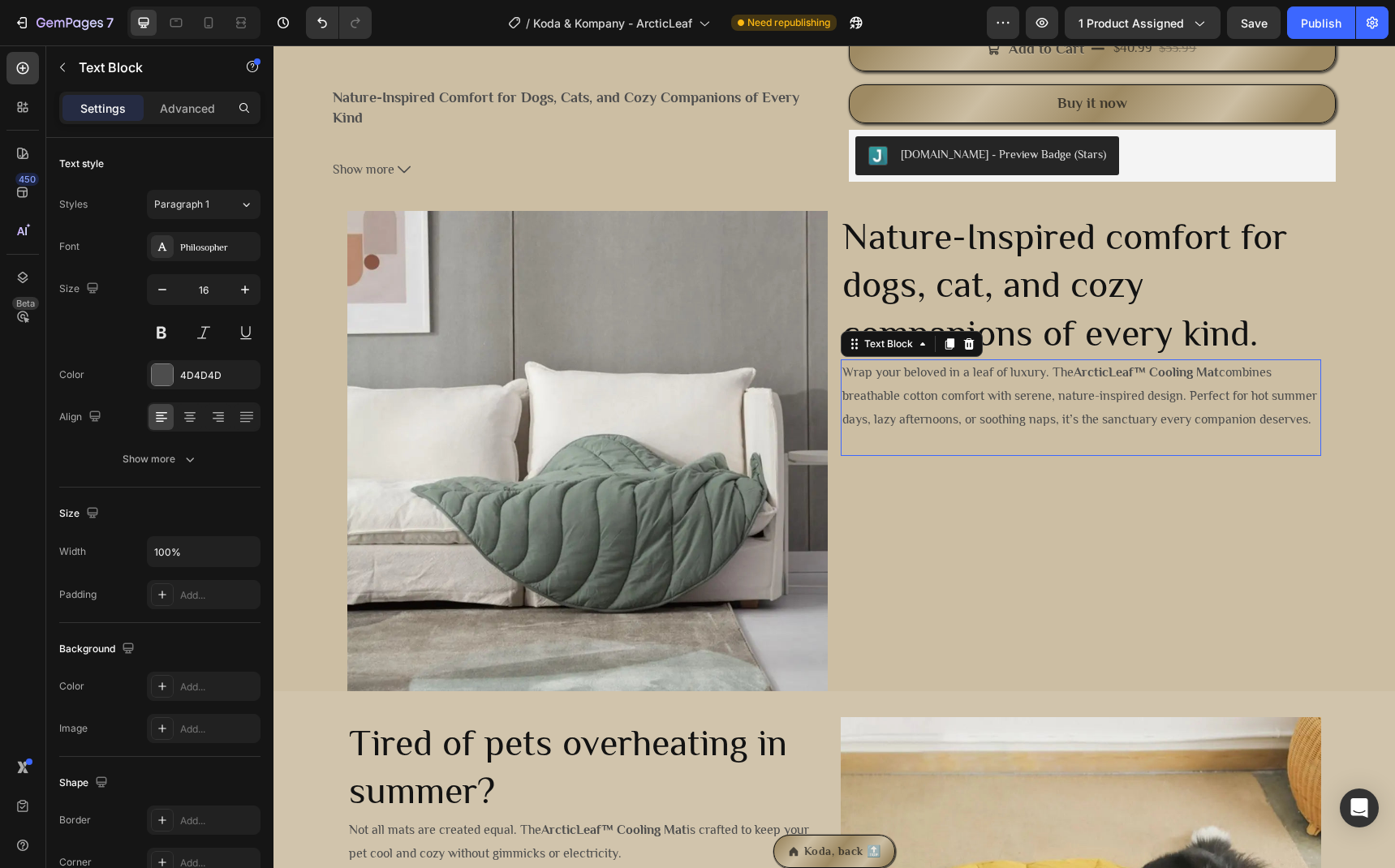
click at [1109, 454] on p at bounding box center [1080, 443] width 477 height 24
click at [1090, 431] on p "Wrap your beloved in a leaf of luxury. The ArcticLeaf™ Cooling Mat combines bre…" at bounding box center [1080, 396] width 477 height 70
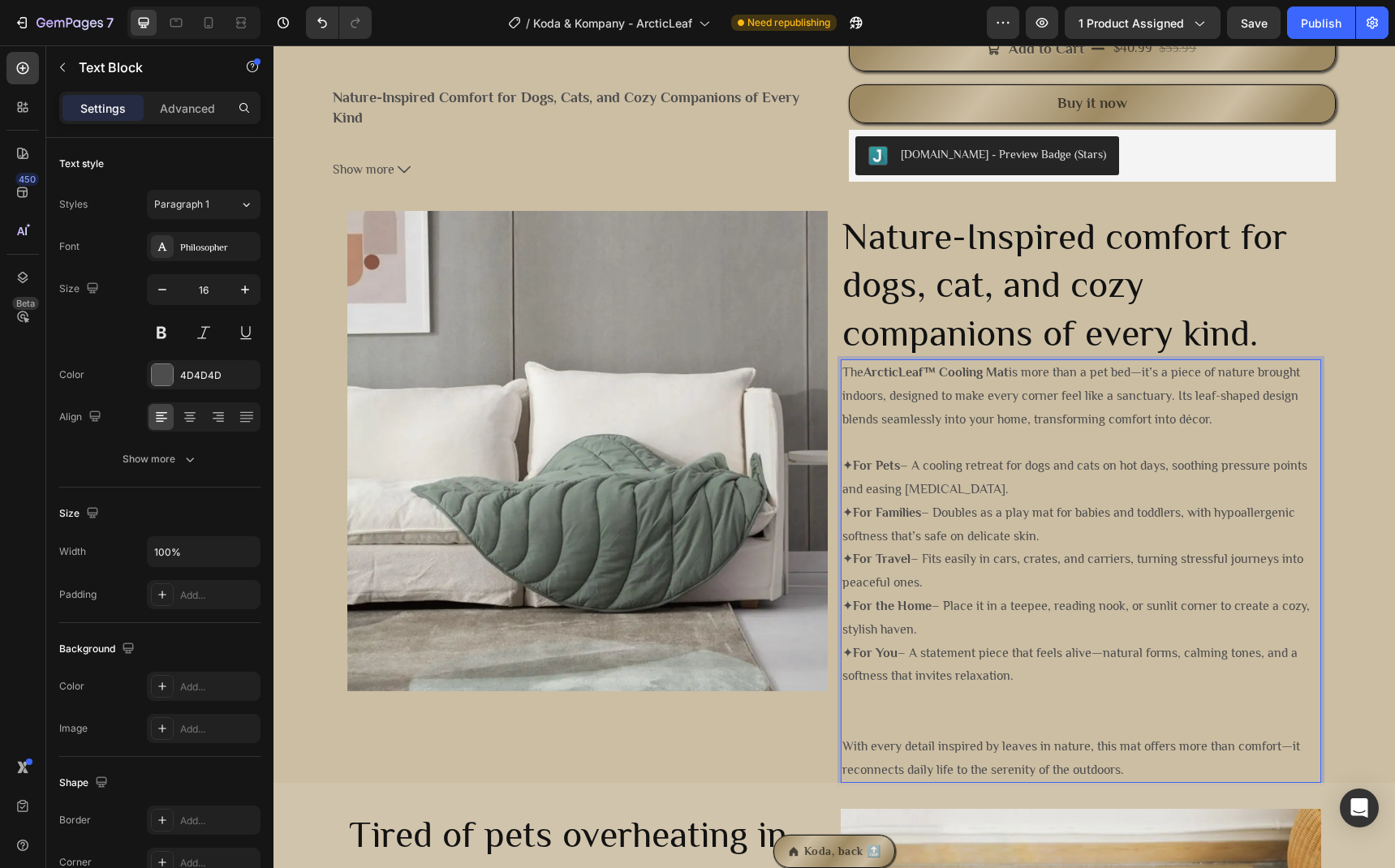
click at [1063, 684] on p "✦ For You – A statement piece that feels alive—natural forms, calming tones, an…" at bounding box center [1080, 664] width 477 height 47
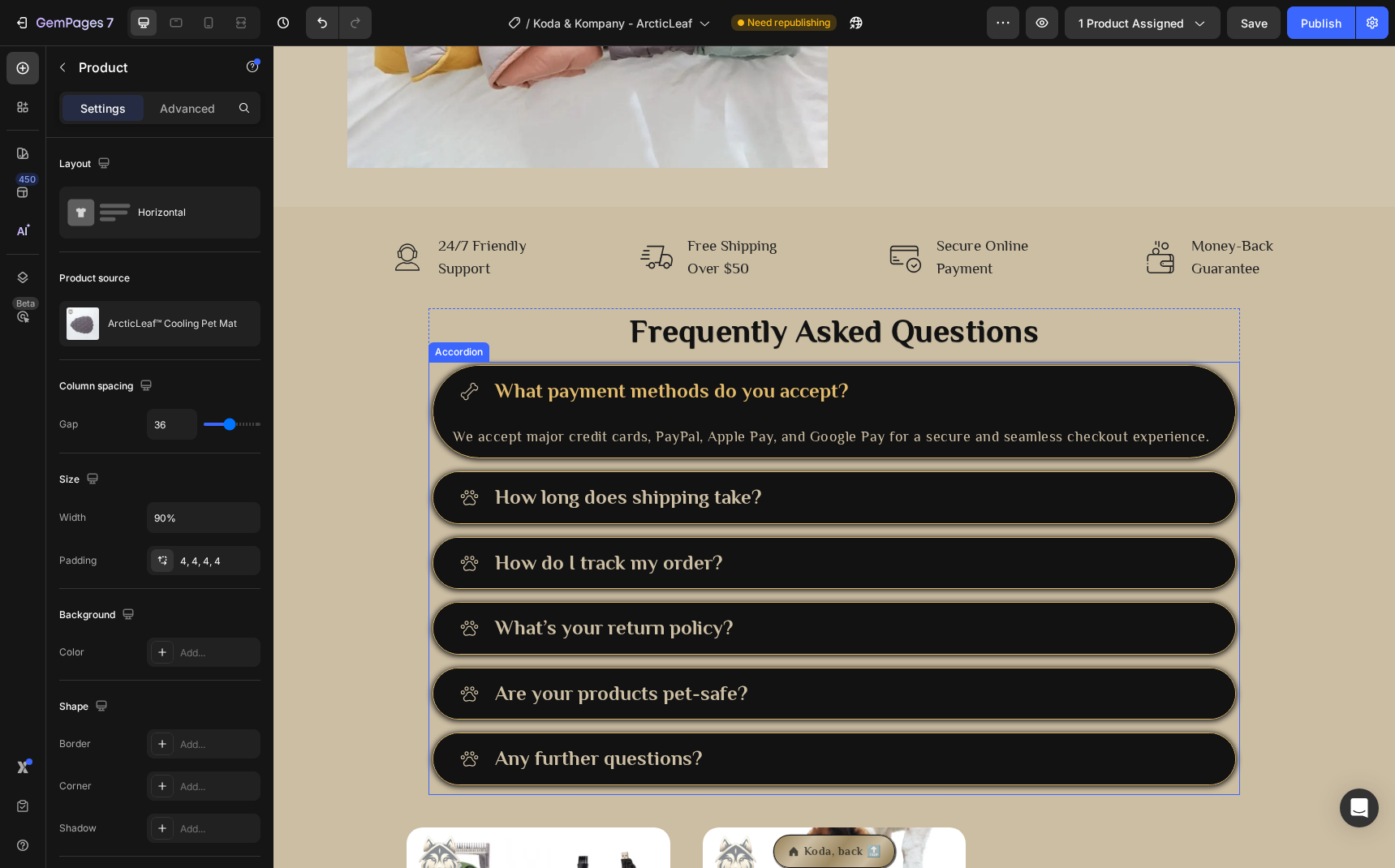
scroll to position [2368, 0]
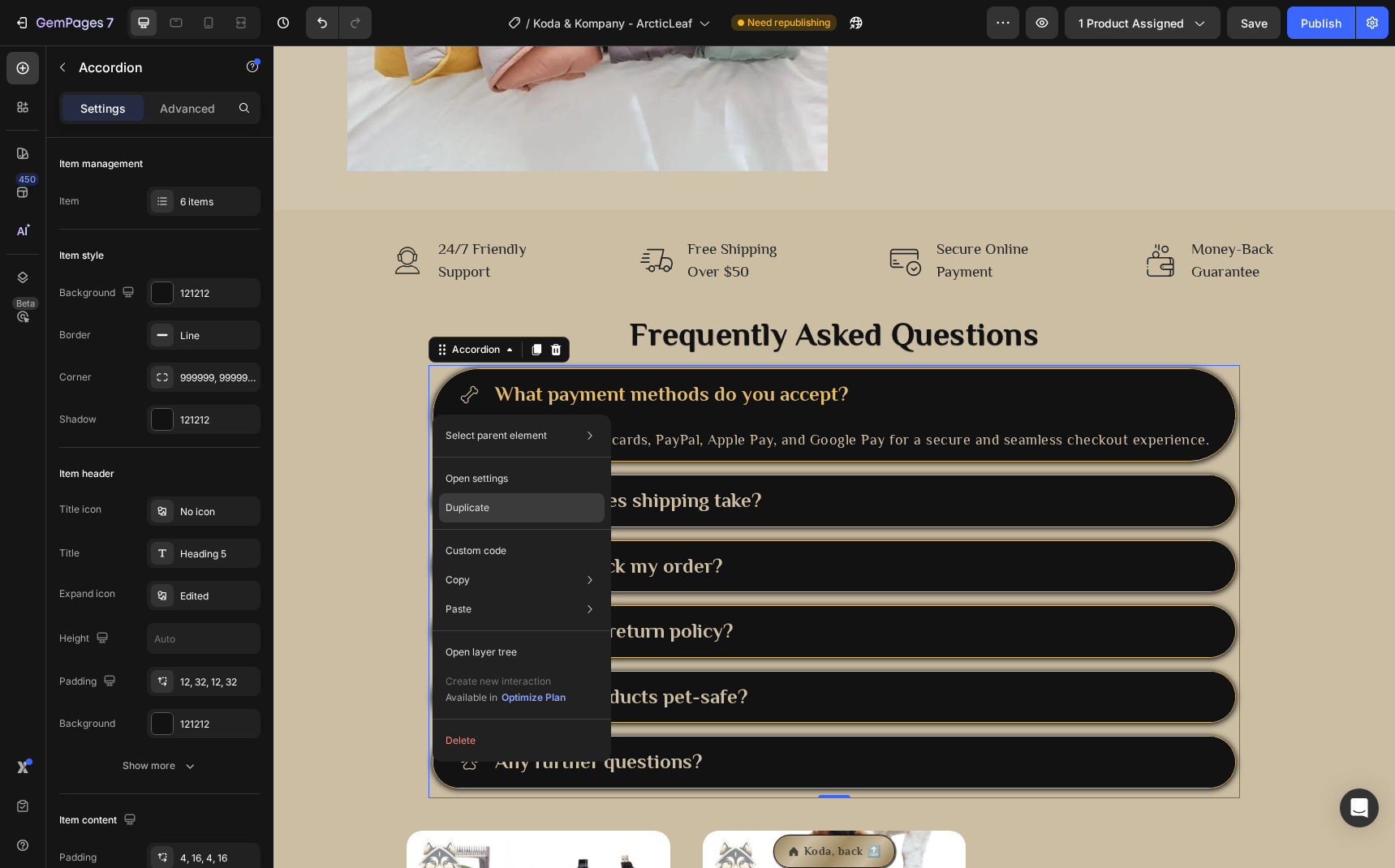
click at [501, 536] on div "Duplicate" at bounding box center [521, 551] width 165 height 30
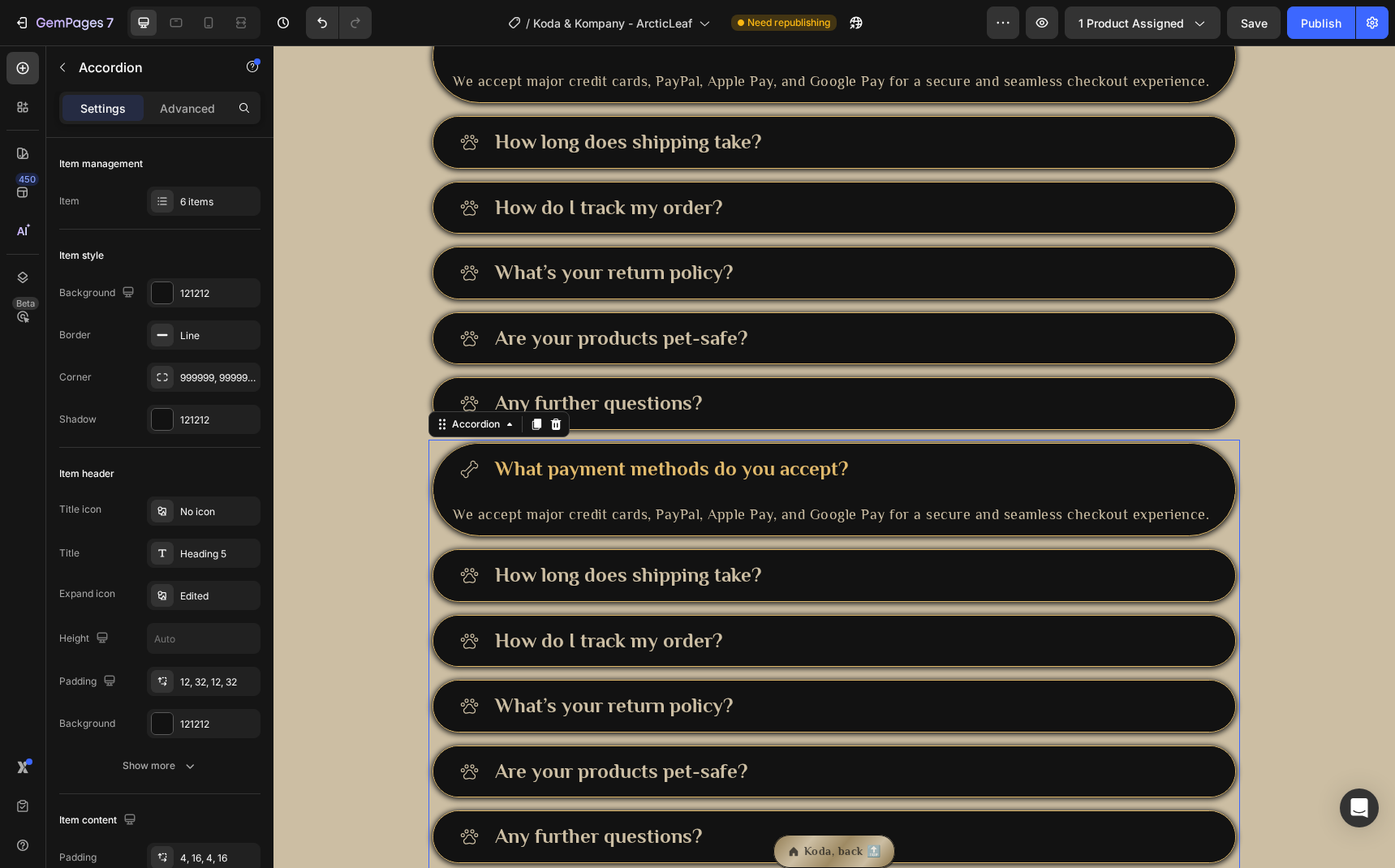
scroll to position [2603, 0]
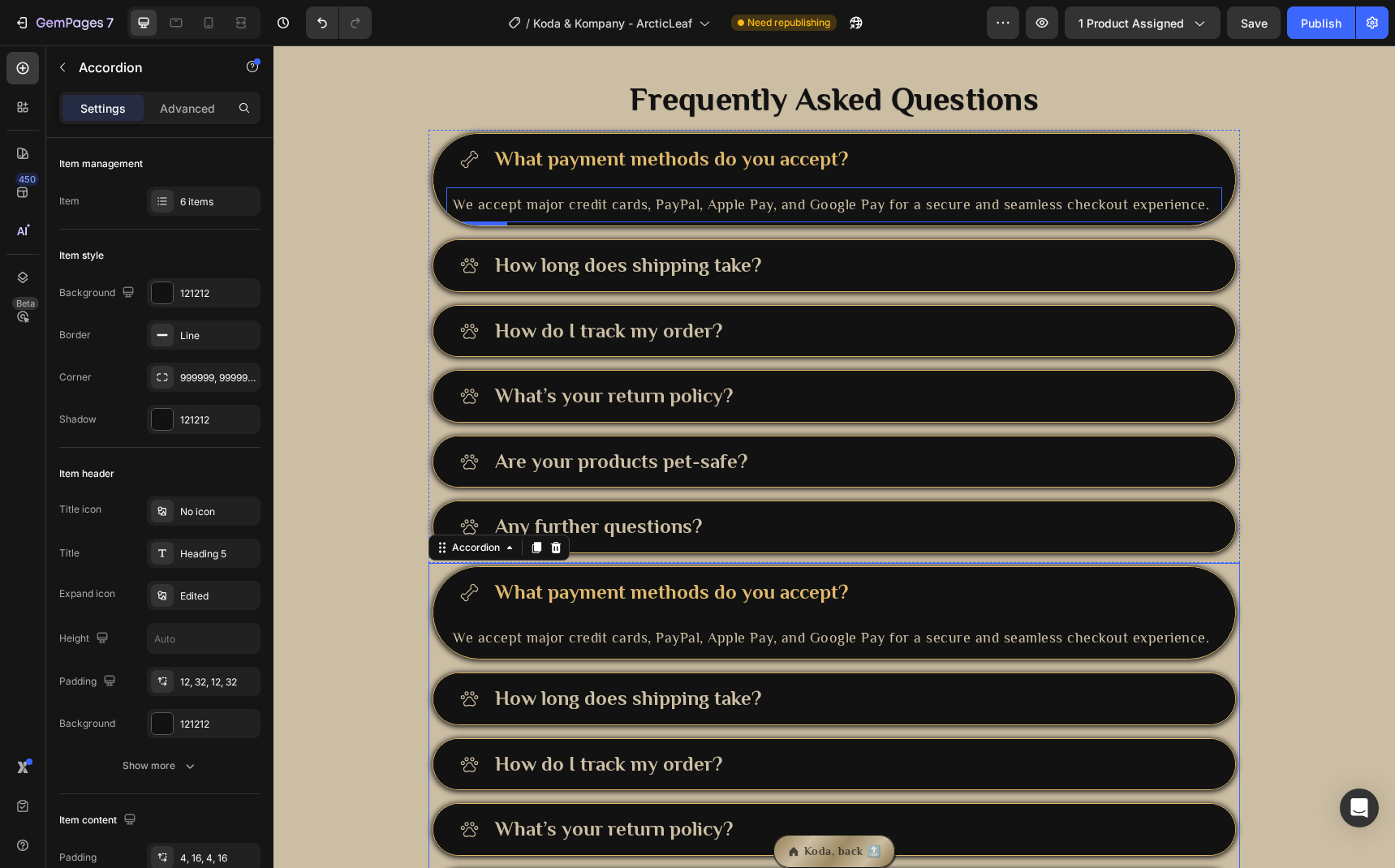
click at [780, 190] on div "We accept major credit cards, PayPal, Apple Pay, and Google Pay for a secure an…" at bounding box center [834, 205] width 775 height 34
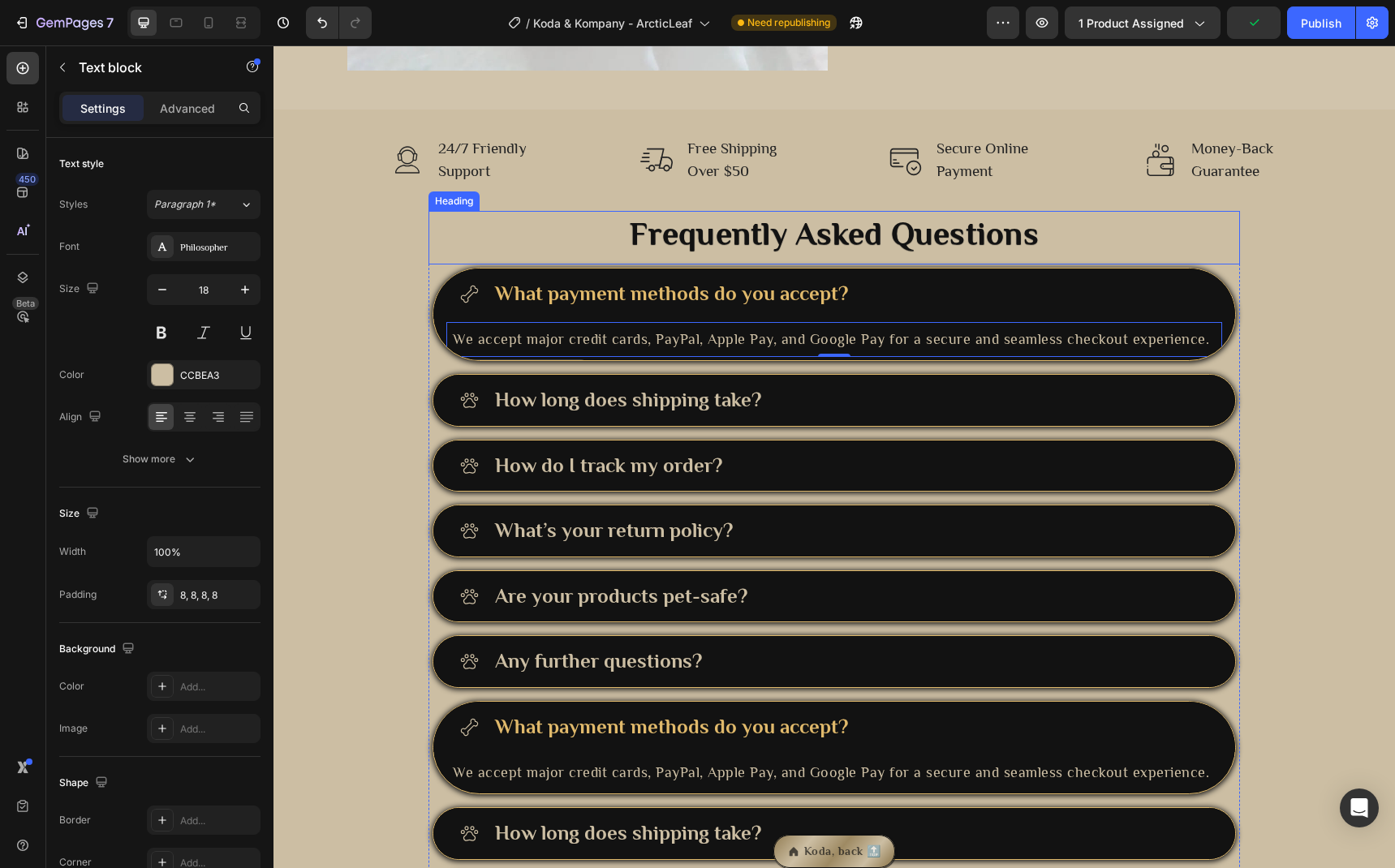
scroll to position [2468, 0]
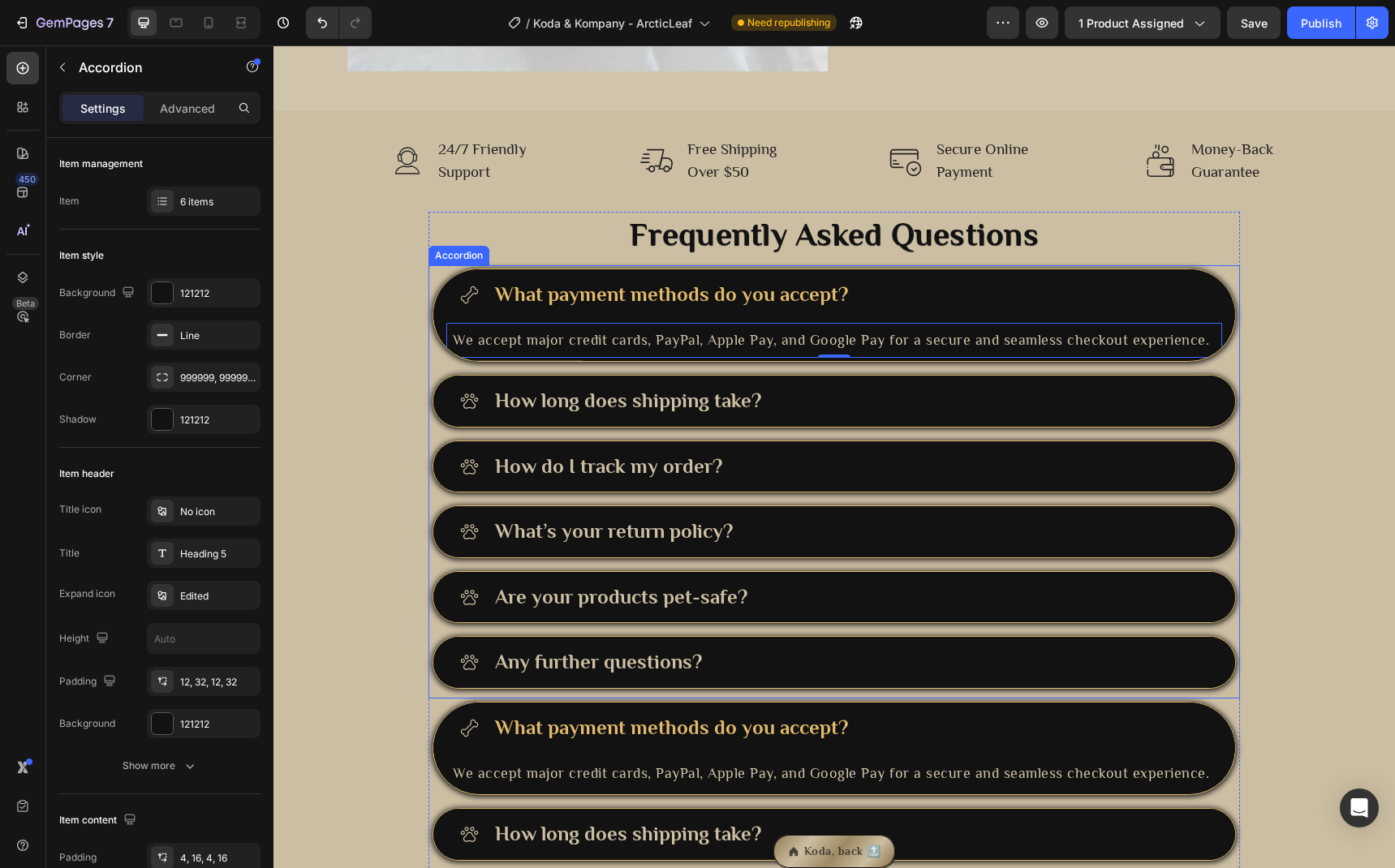
click at [710, 655] on div "Any further questions?" at bounding box center [850, 662] width 716 height 32
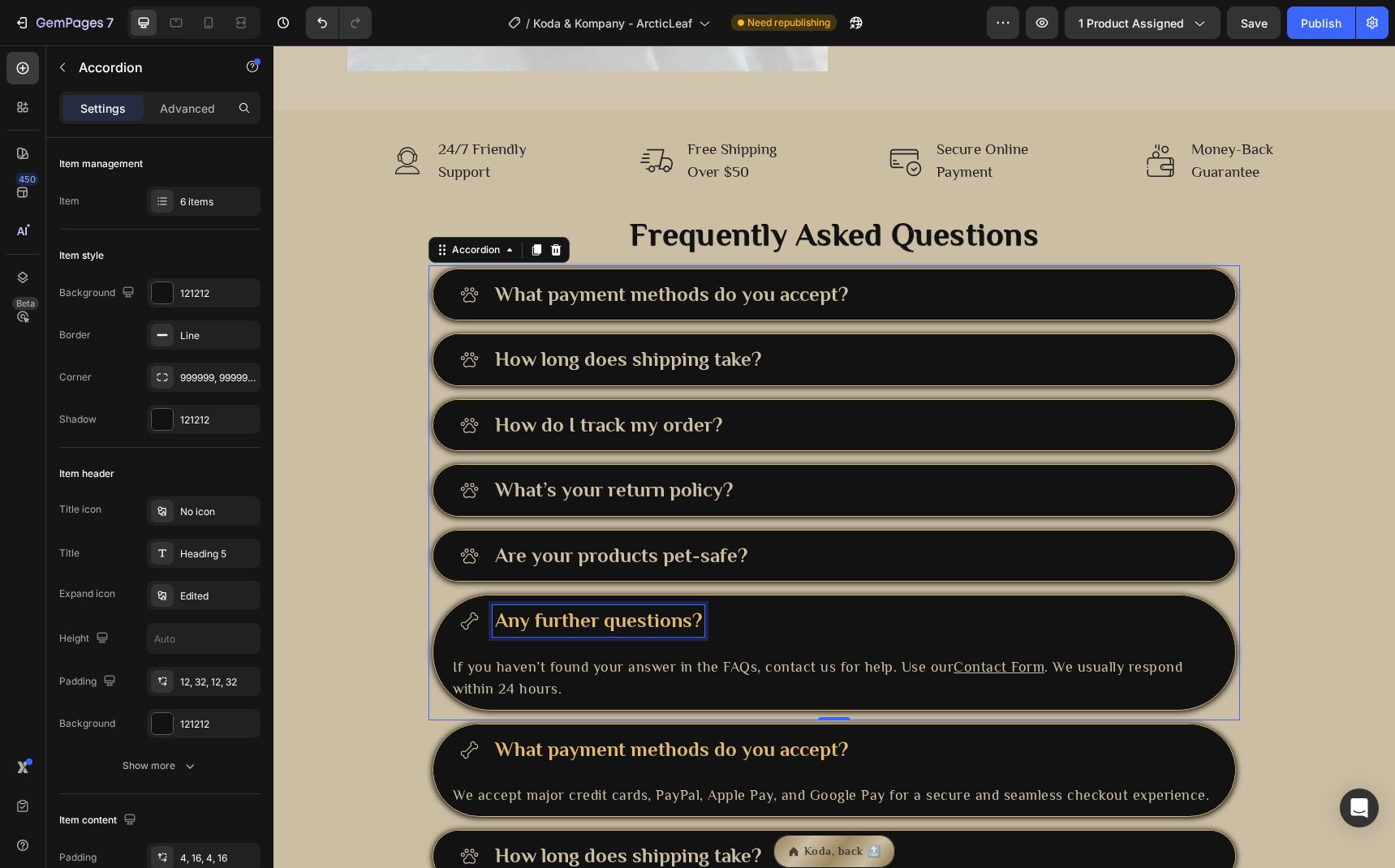
click at [622, 623] on p "Any further questions?" at bounding box center [599, 621] width 207 height 27
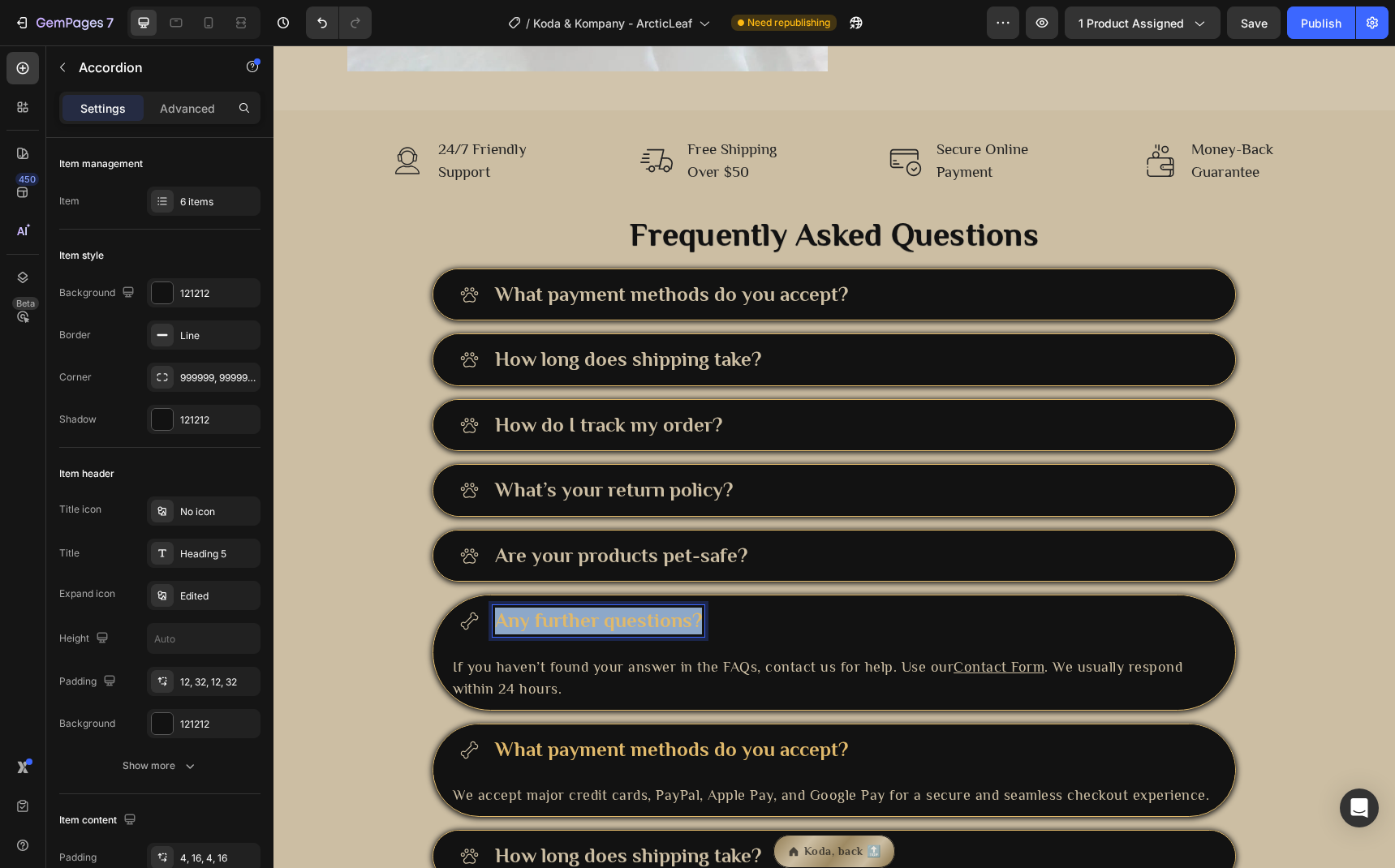
click at [622, 623] on p "Any further questions?" at bounding box center [599, 621] width 207 height 27
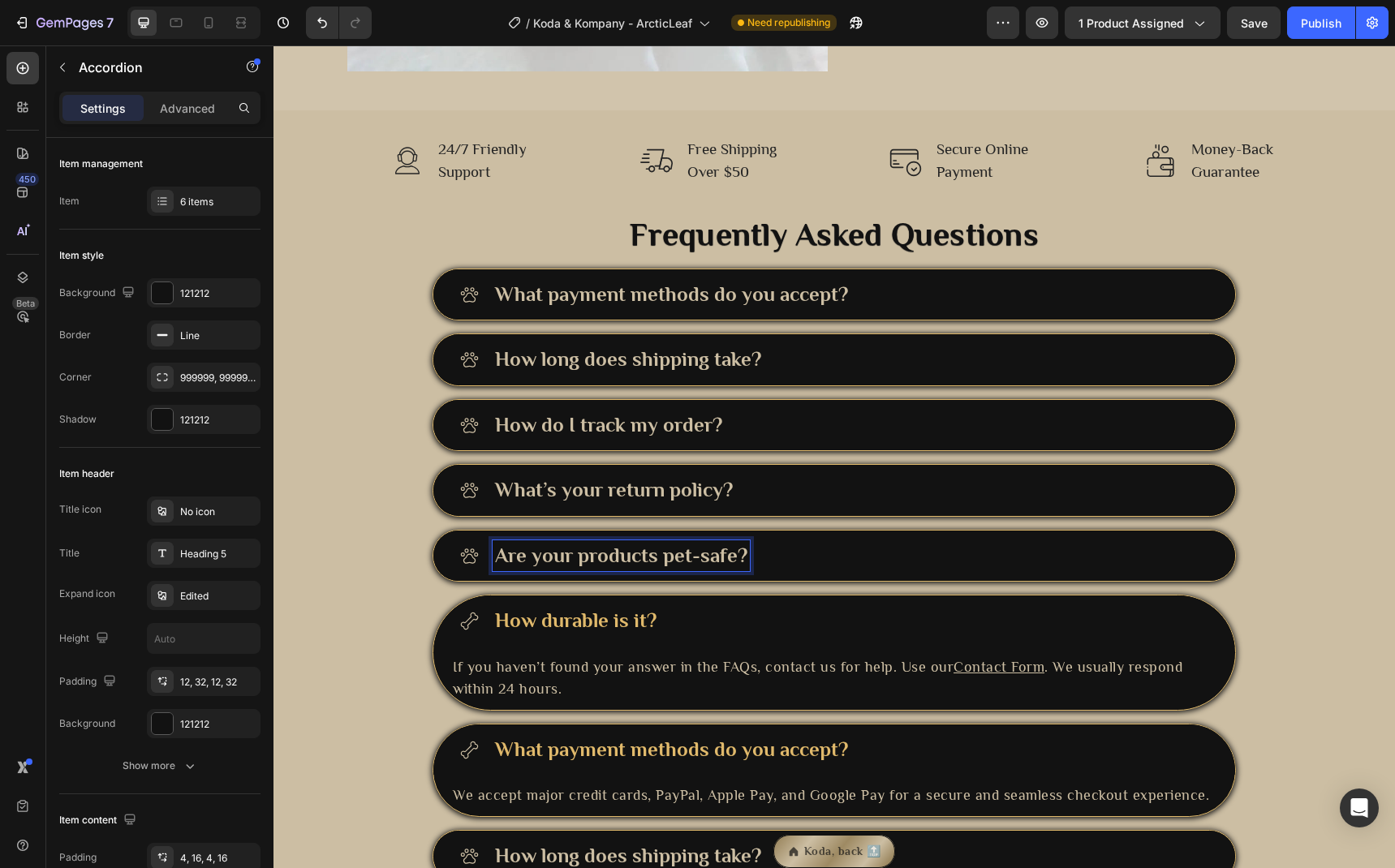
click at [657, 562] on strong "Are your products pet-safe?" at bounding box center [621, 555] width 252 height 24
click at [637, 557] on strong "Are your products pet-safe?" at bounding box center [621, 555] width 252 height 24
click at [408, 587] on div "Frequently Asked Questions Heading What payment methods do you accept? How long…" at bounding box center [834, 683] width 1122 height 942
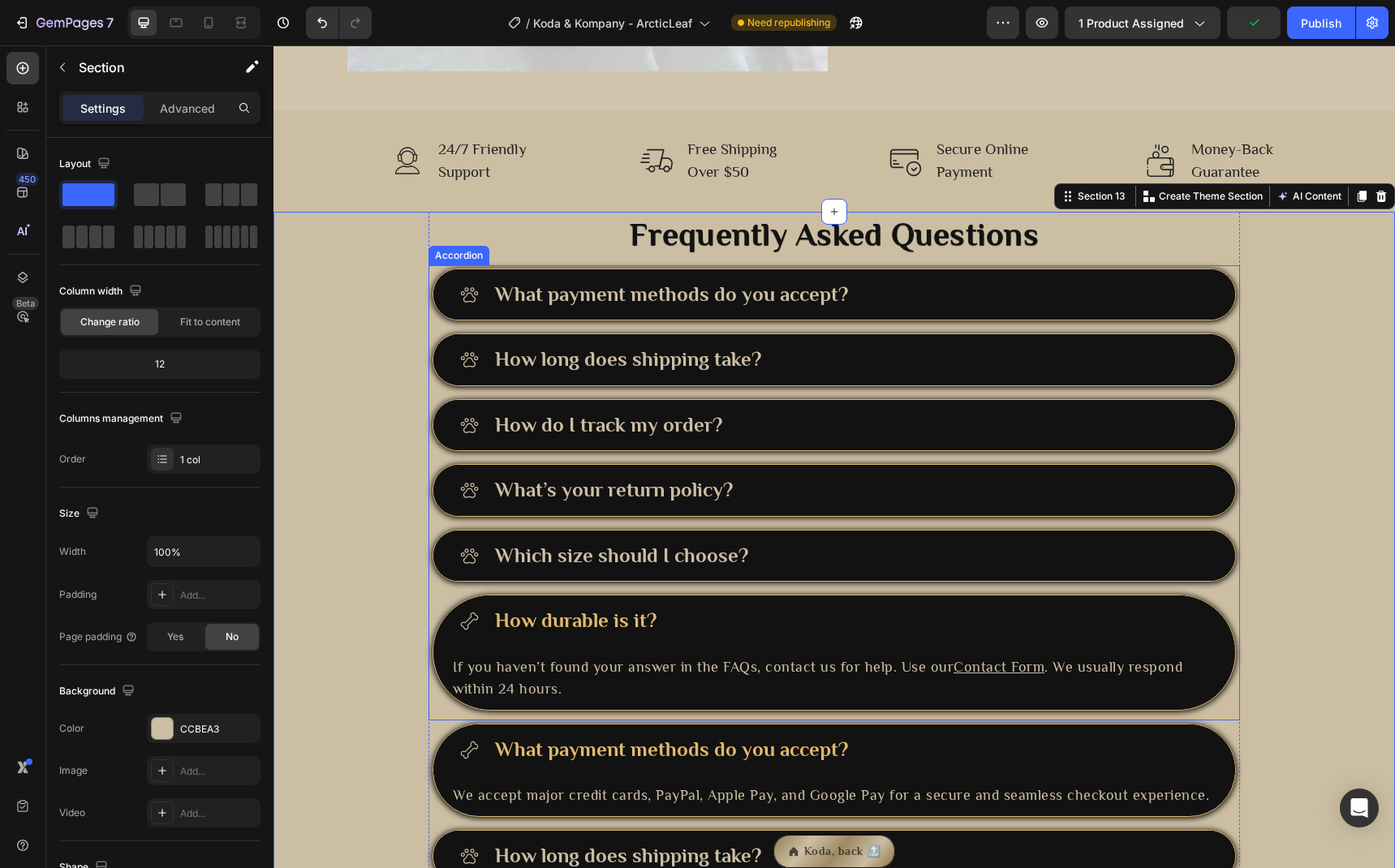
click at [622, 620] on p "How durable is it?" at bounding box center [576, 621] width 162 height 27
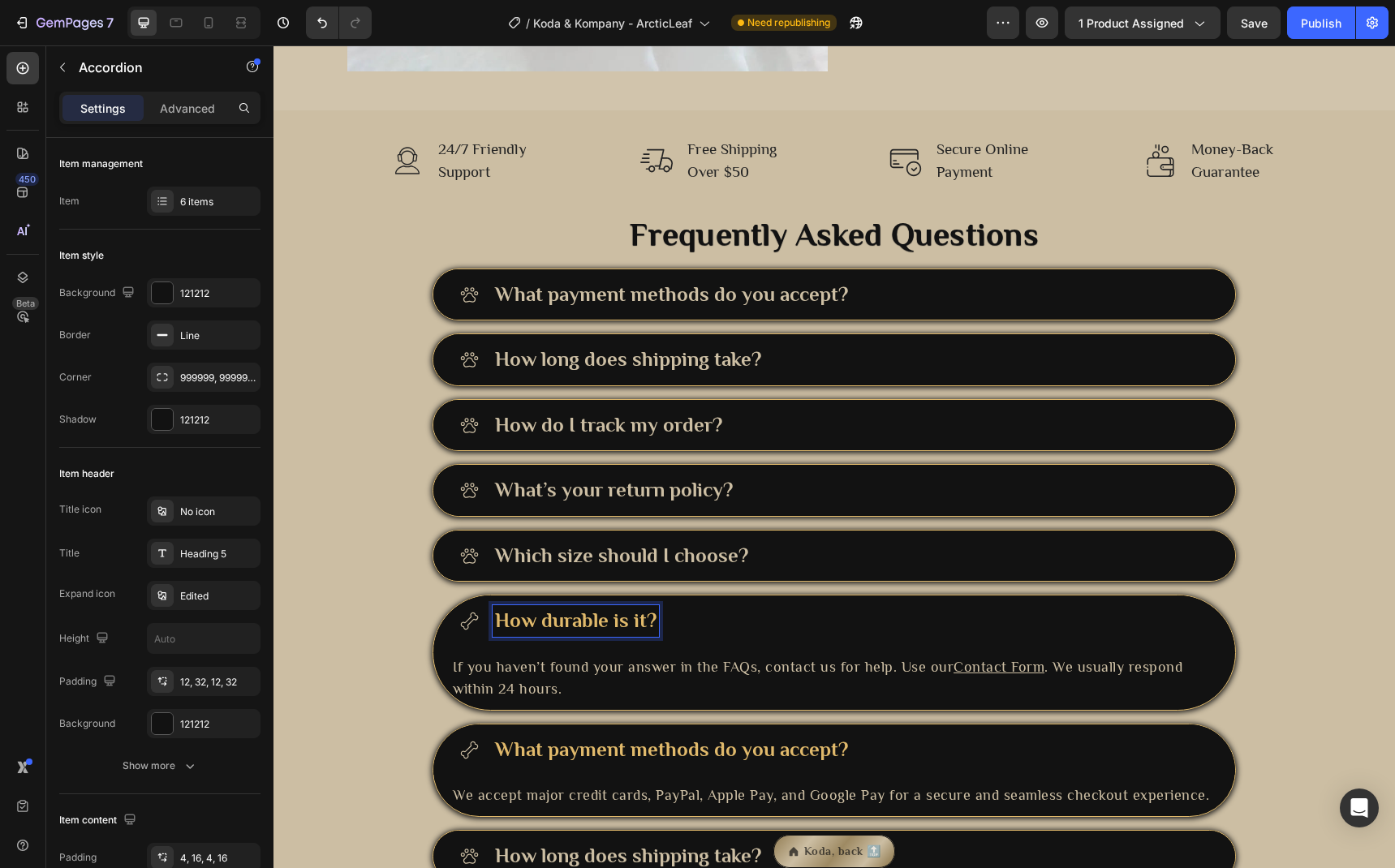
click at [686, 625] on div "How durable is it?" at bounding box center [850, 620] width 716 height 32
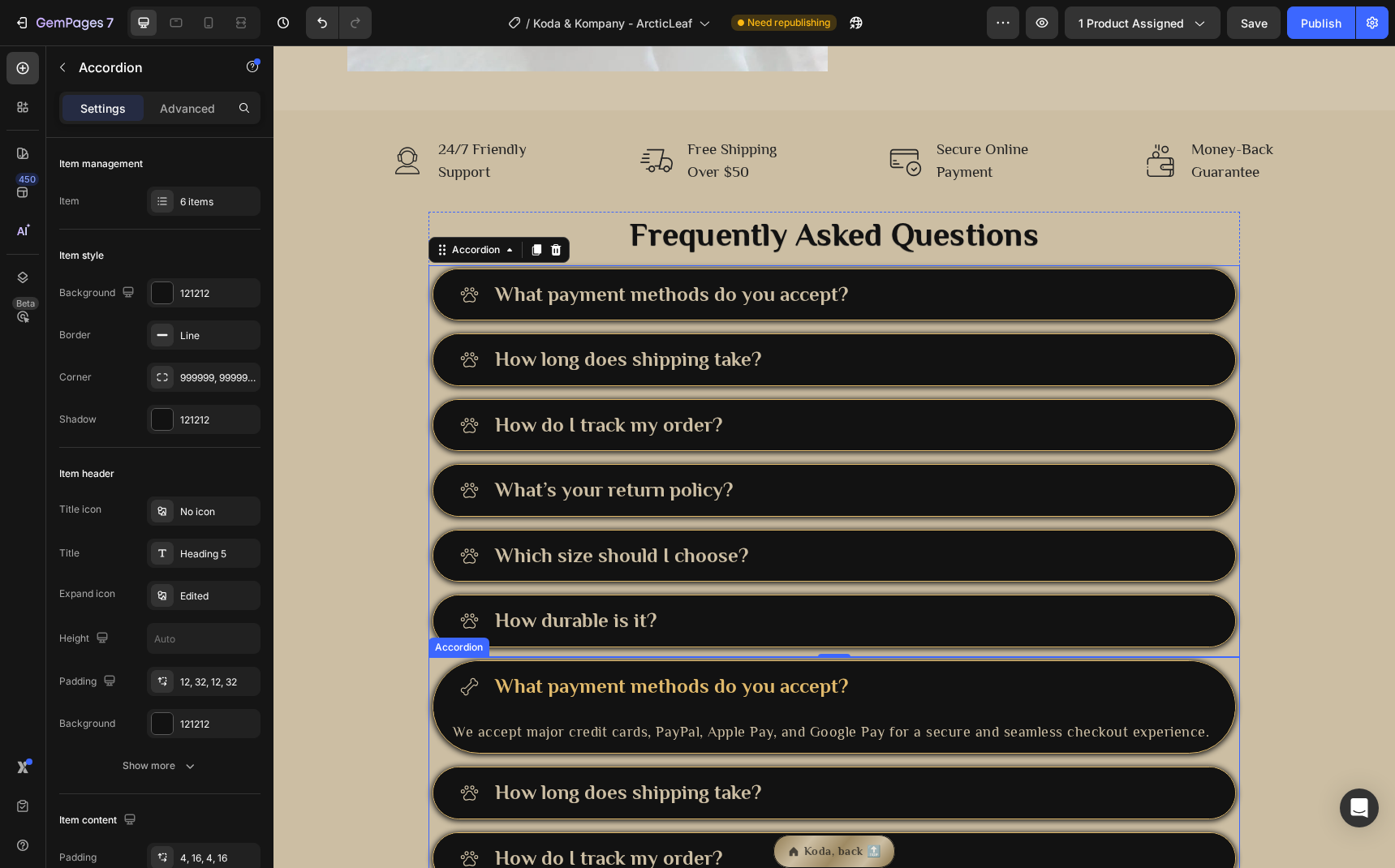
click at [925, 684] on div "What payment methods do you accept?" at bounding box center [850, 686] width 716 height 32
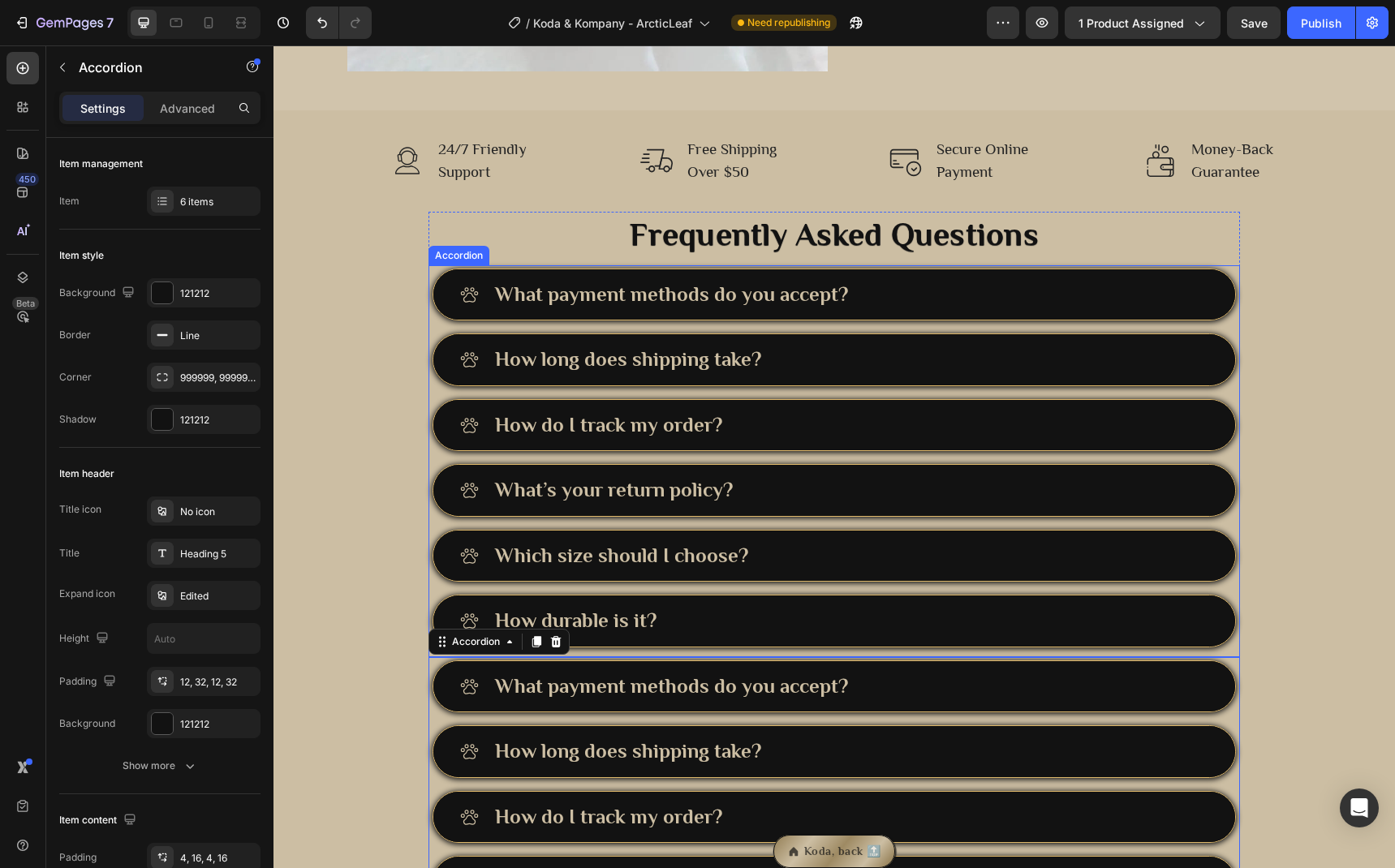
click at [807, 548] on div "Which size should I choose?" at bounding box center [850, 555] width 716 height 32
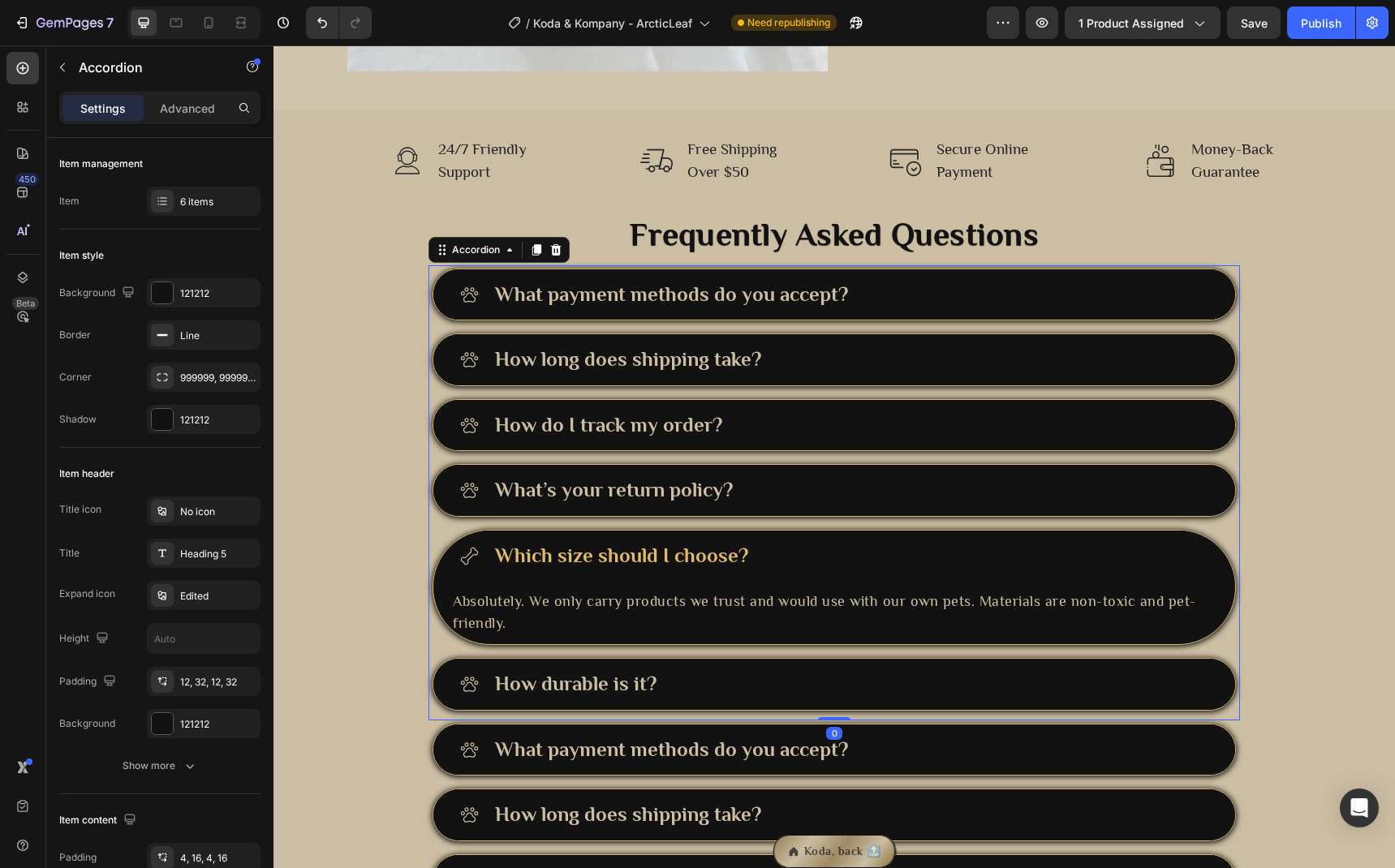
click at [807, 548] on div "Which size should I choose?" at bounding box center [850, 555] width 716 height 32
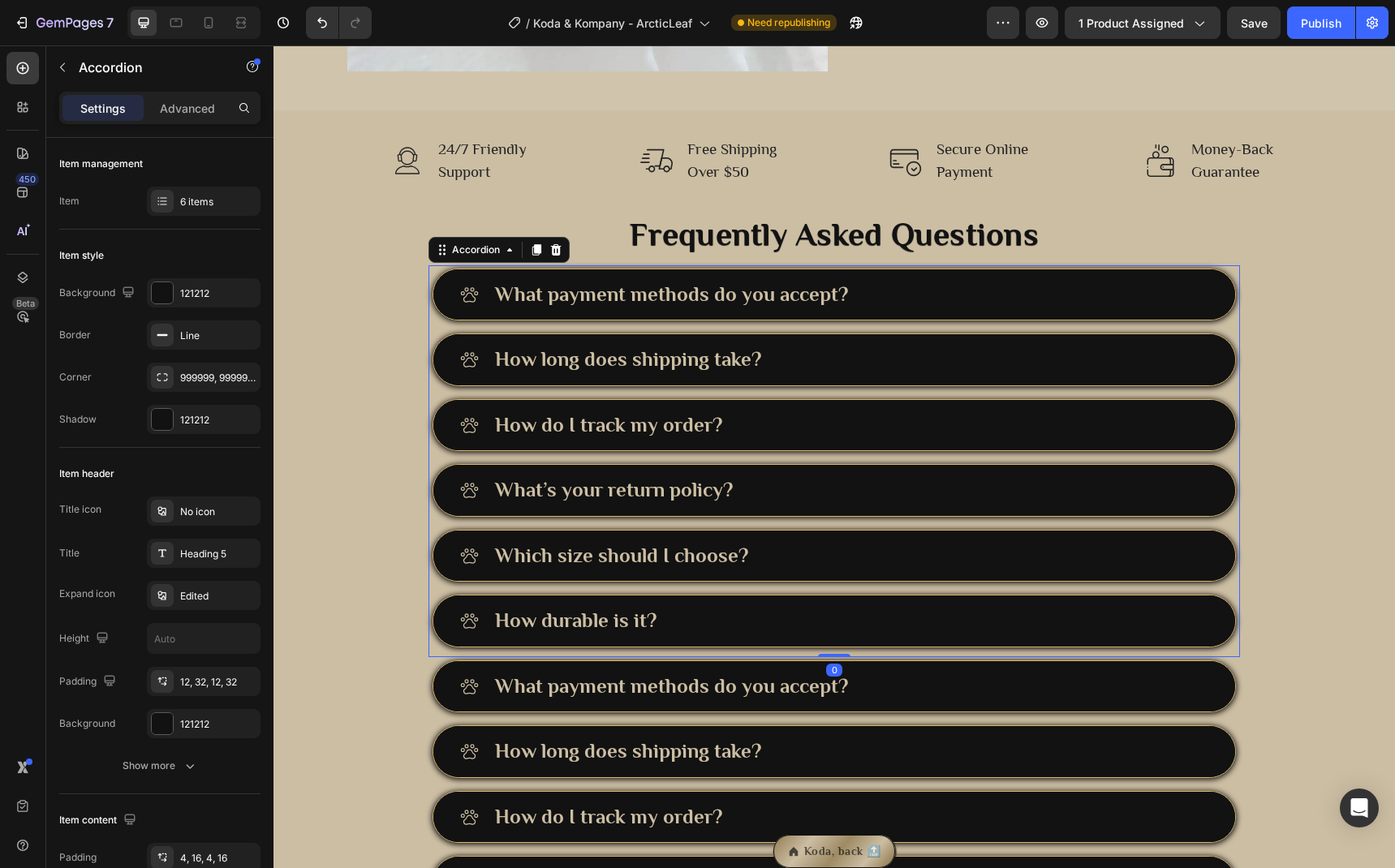
click at [793, 601] on div "How durable is it?" at bounding box center [834, 620] width 802 height 51
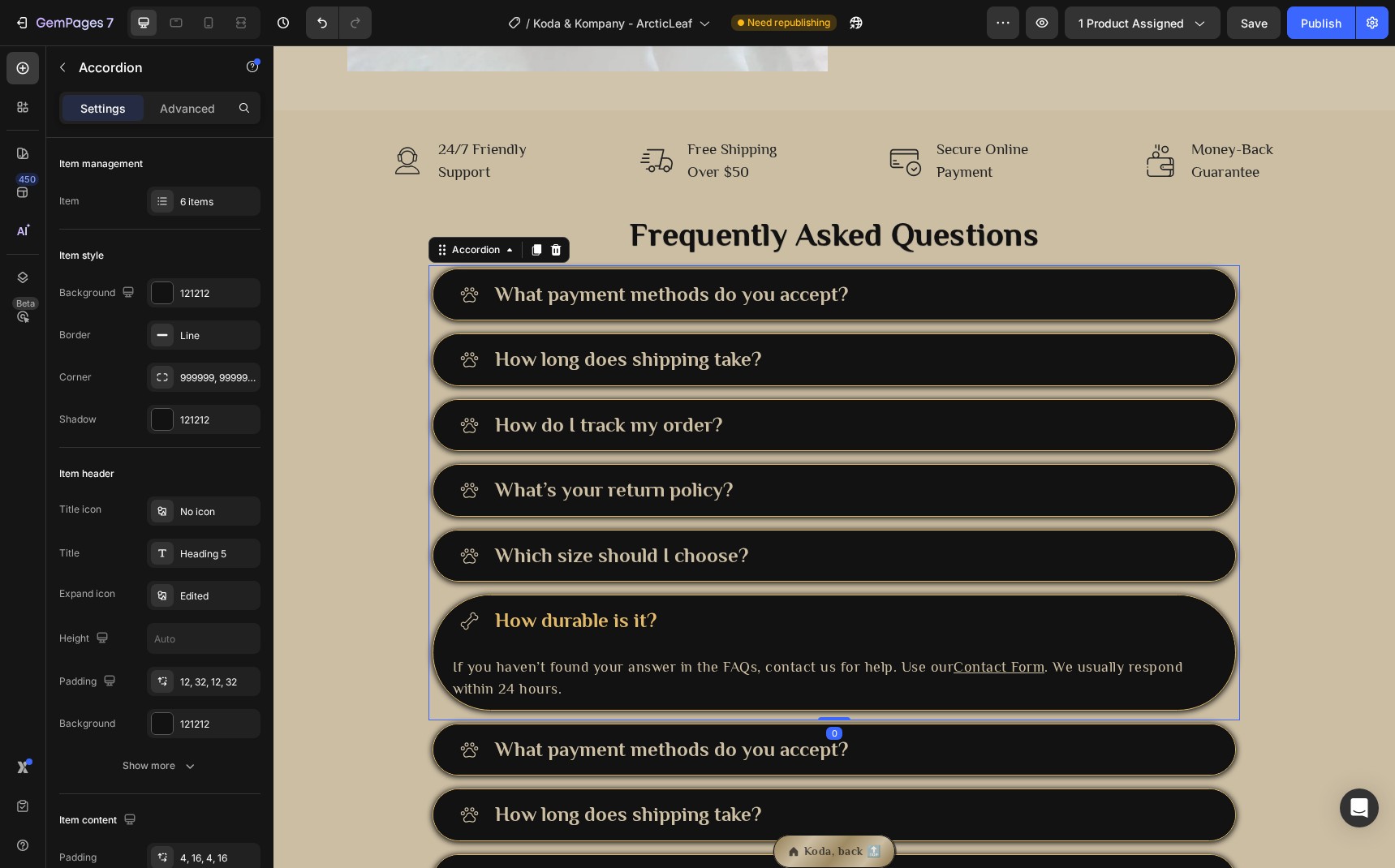
click at [793, 601] on div "How durable is it?" at bounding box center [834, 620] width 802 height 51
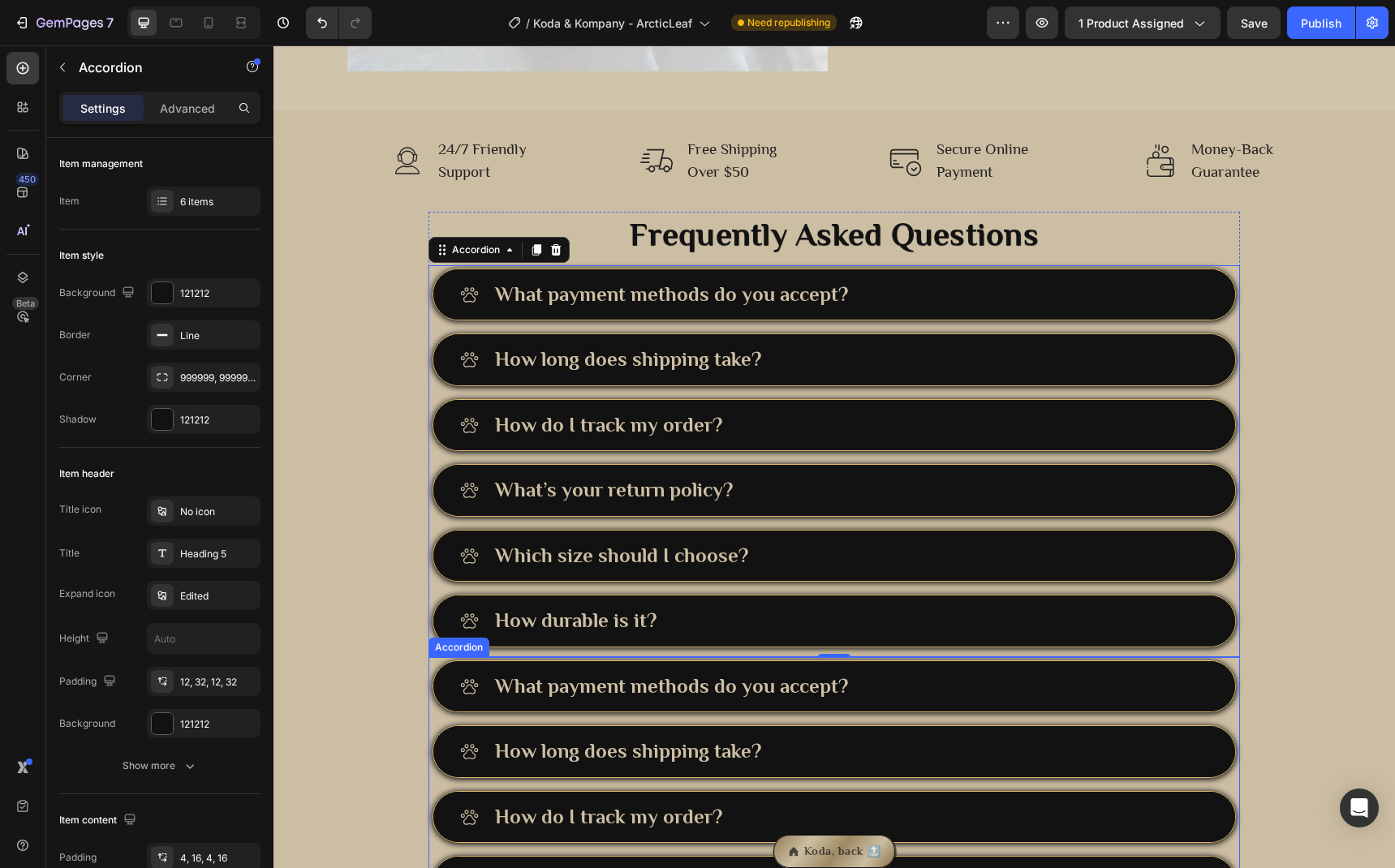
click at [871, 669] on div "What payment methods do you accept?" at bounding box center [834, 686] width 802 height 51
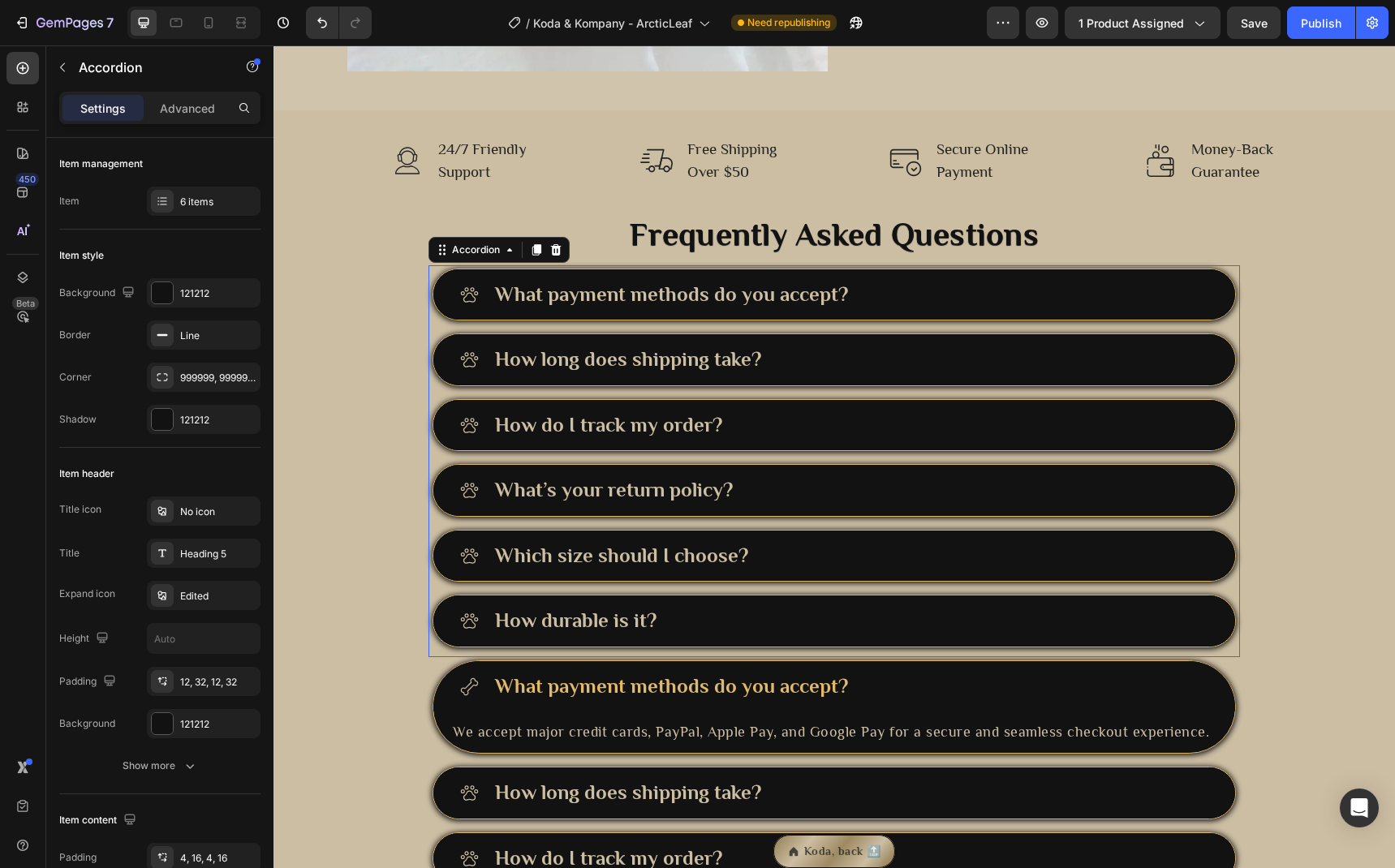
click at [859, 611] on div "How durable is it?" at bounding box center [850, 620] width 716 height 32
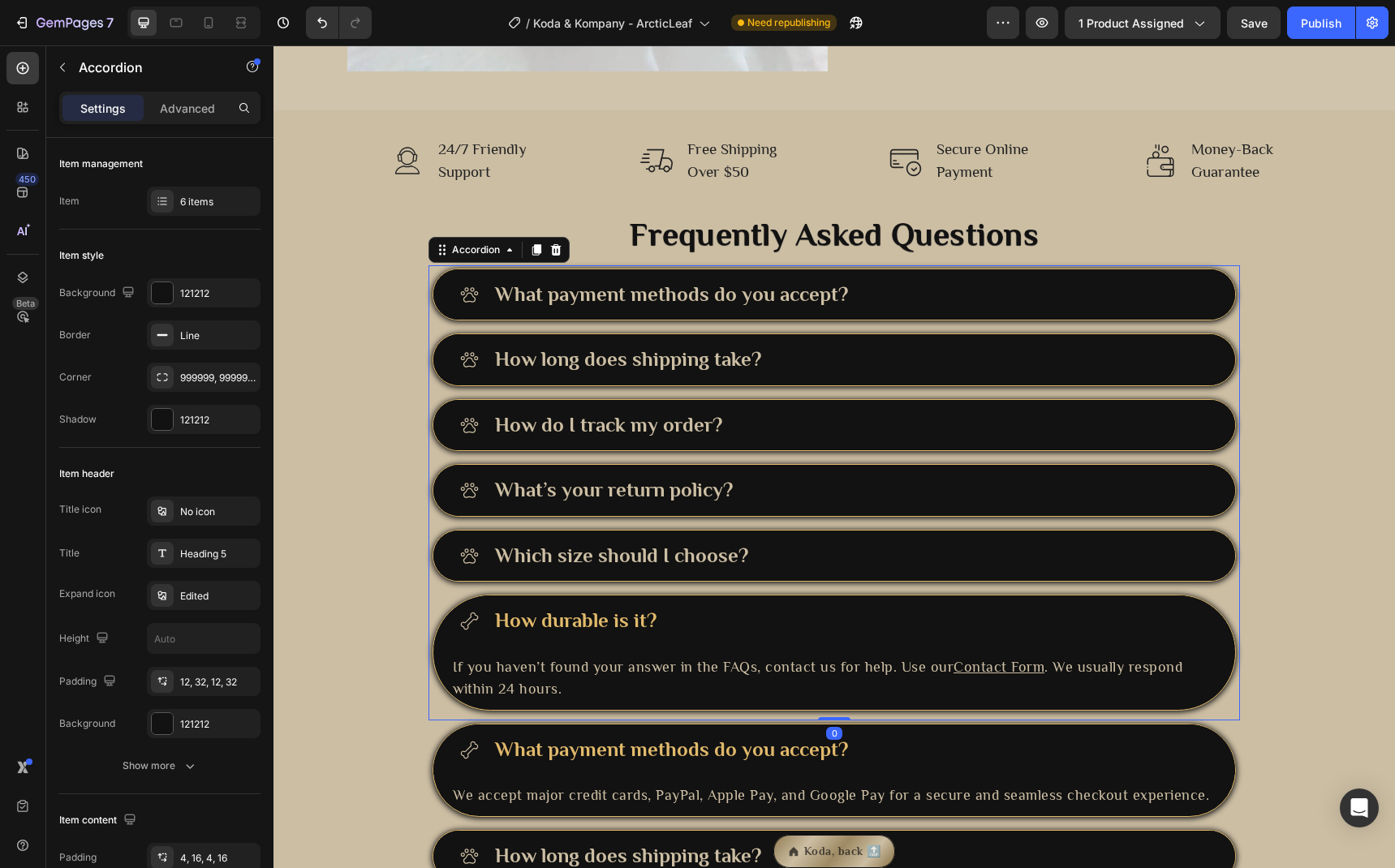
click at [859, 611] on div "How durable is it?" at bounding box center [850, 620] width 716 height 32
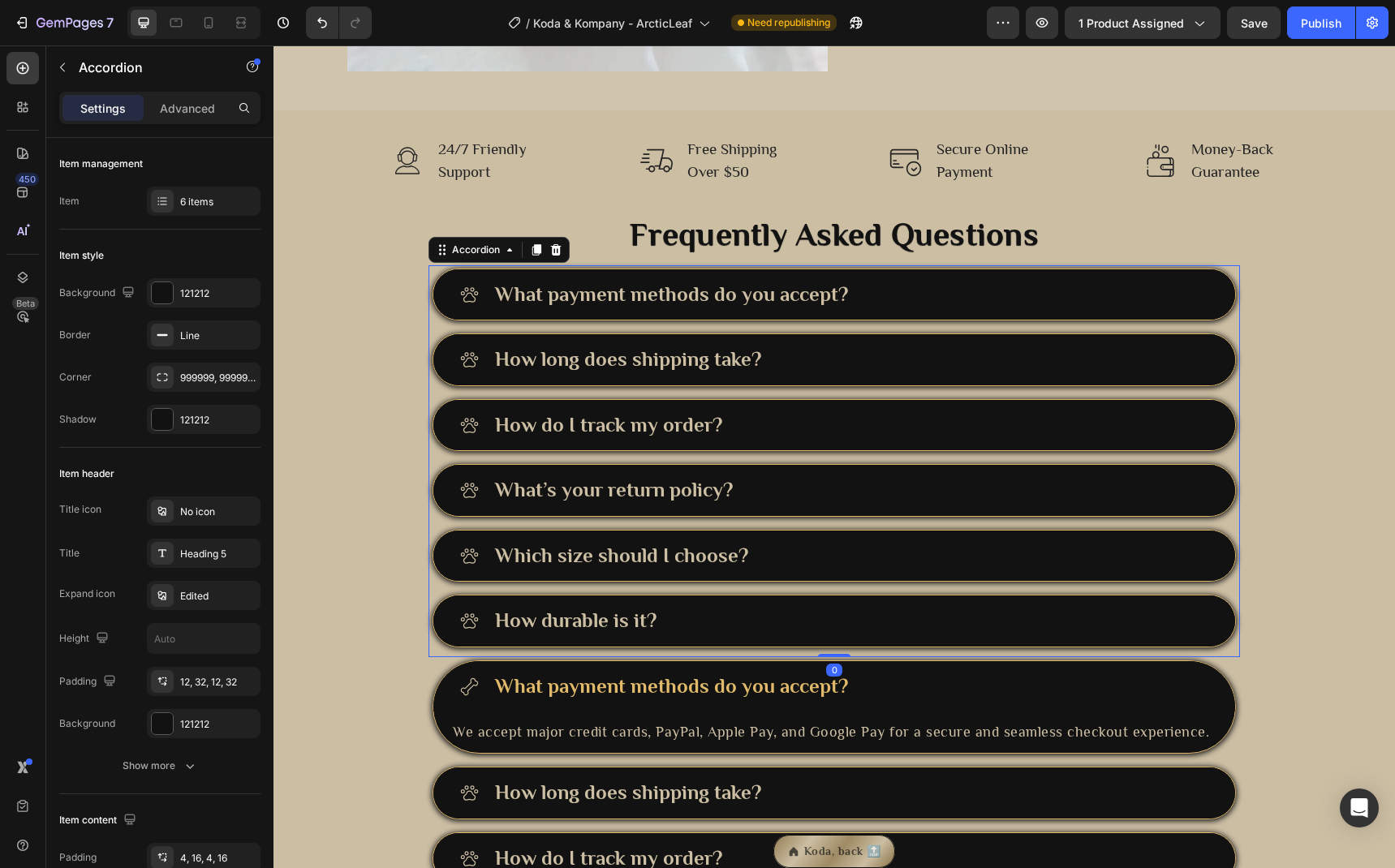
click at [868, 545] on div "Which size should I choose?" at bounding box center [850, 555] width 716 height 32
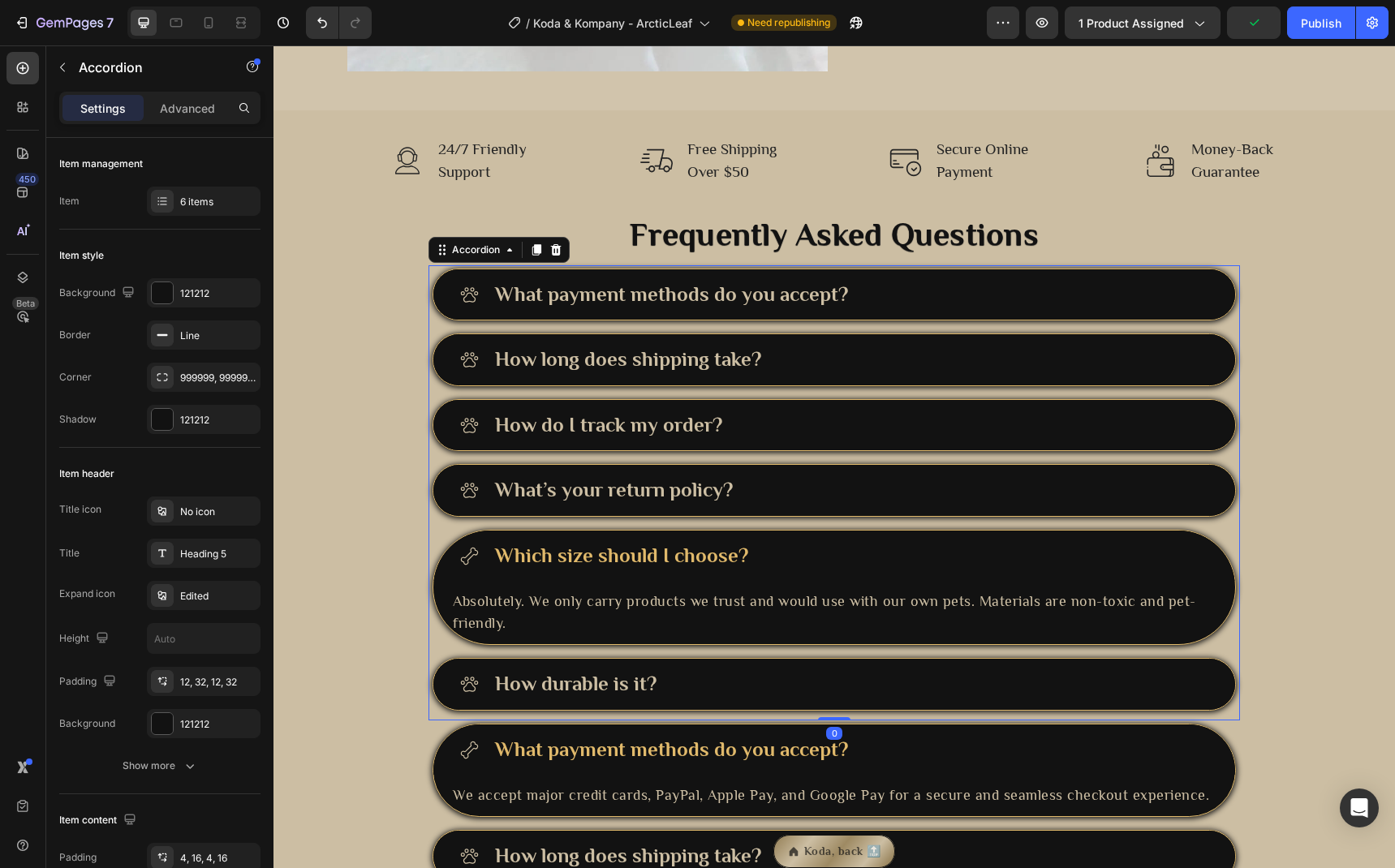
click at [868, 545] on div "Which size should I choose?" at bounding box center [850, 555] width 716 height 32
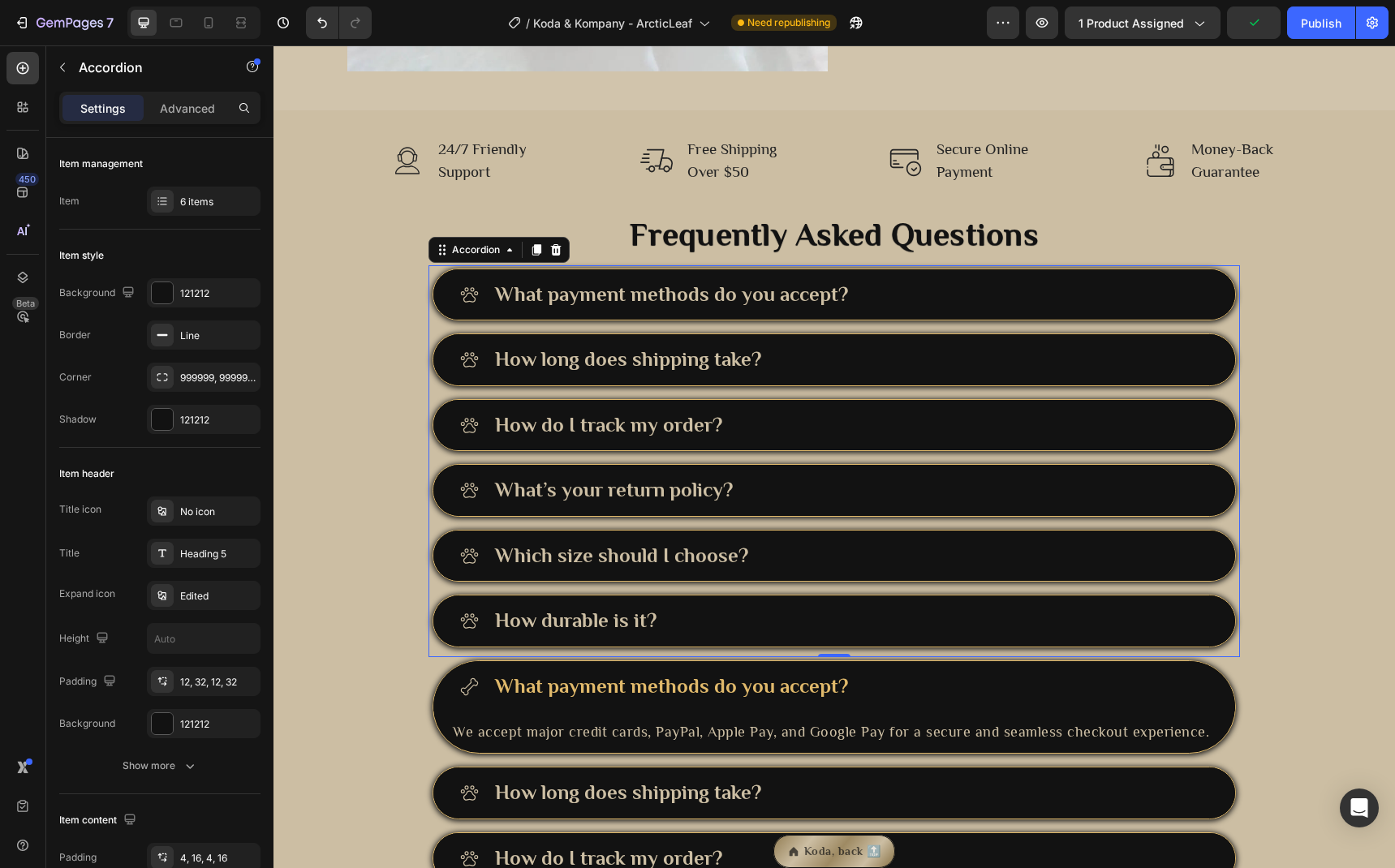
click at [868, 545] on div "Which size should I choose?" at bounding box center [850, 555] width 716 height 32
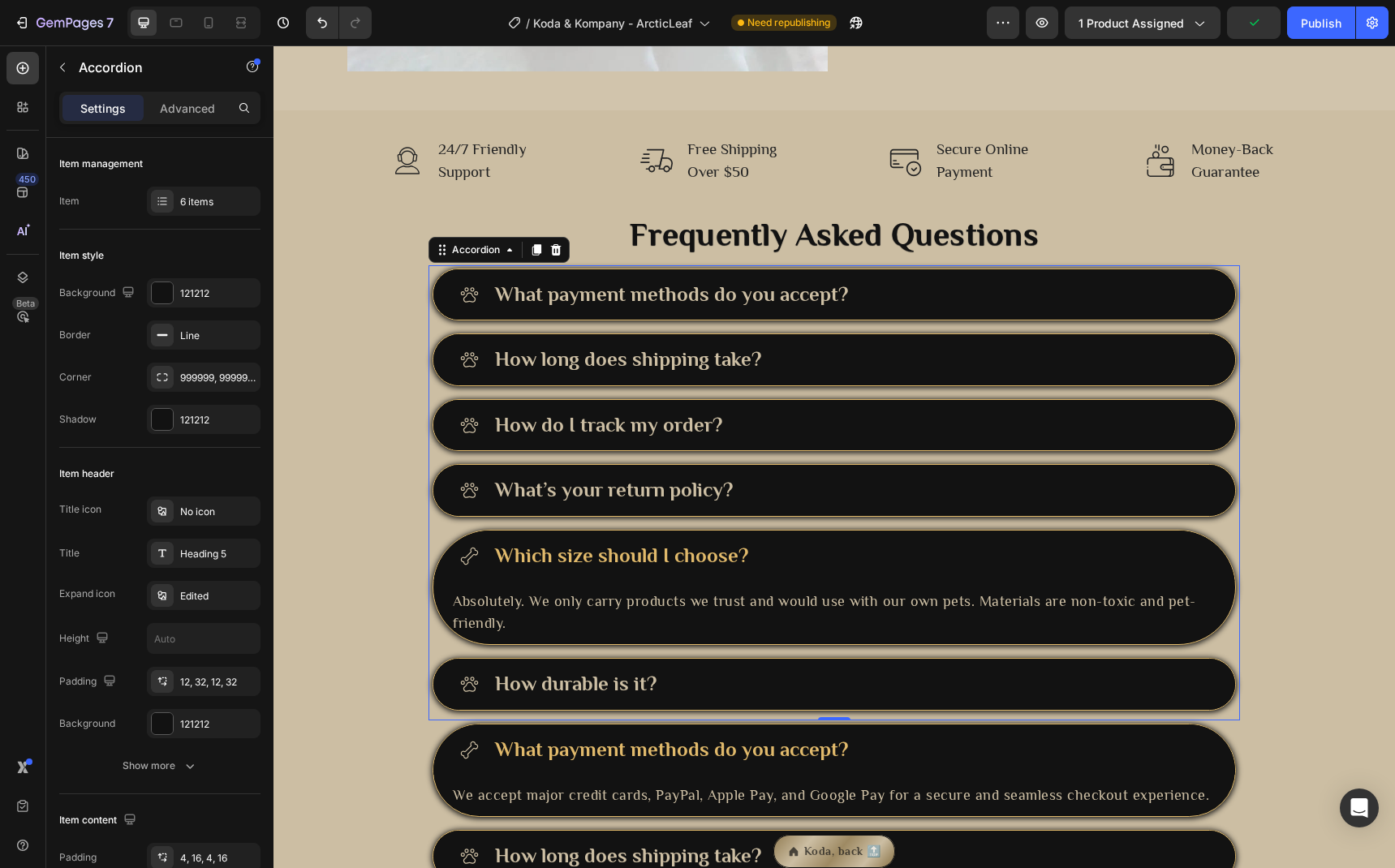
click at [834, 482] on div "What’s your return policy?" at bounding box center [850, 489] width 716 height 32
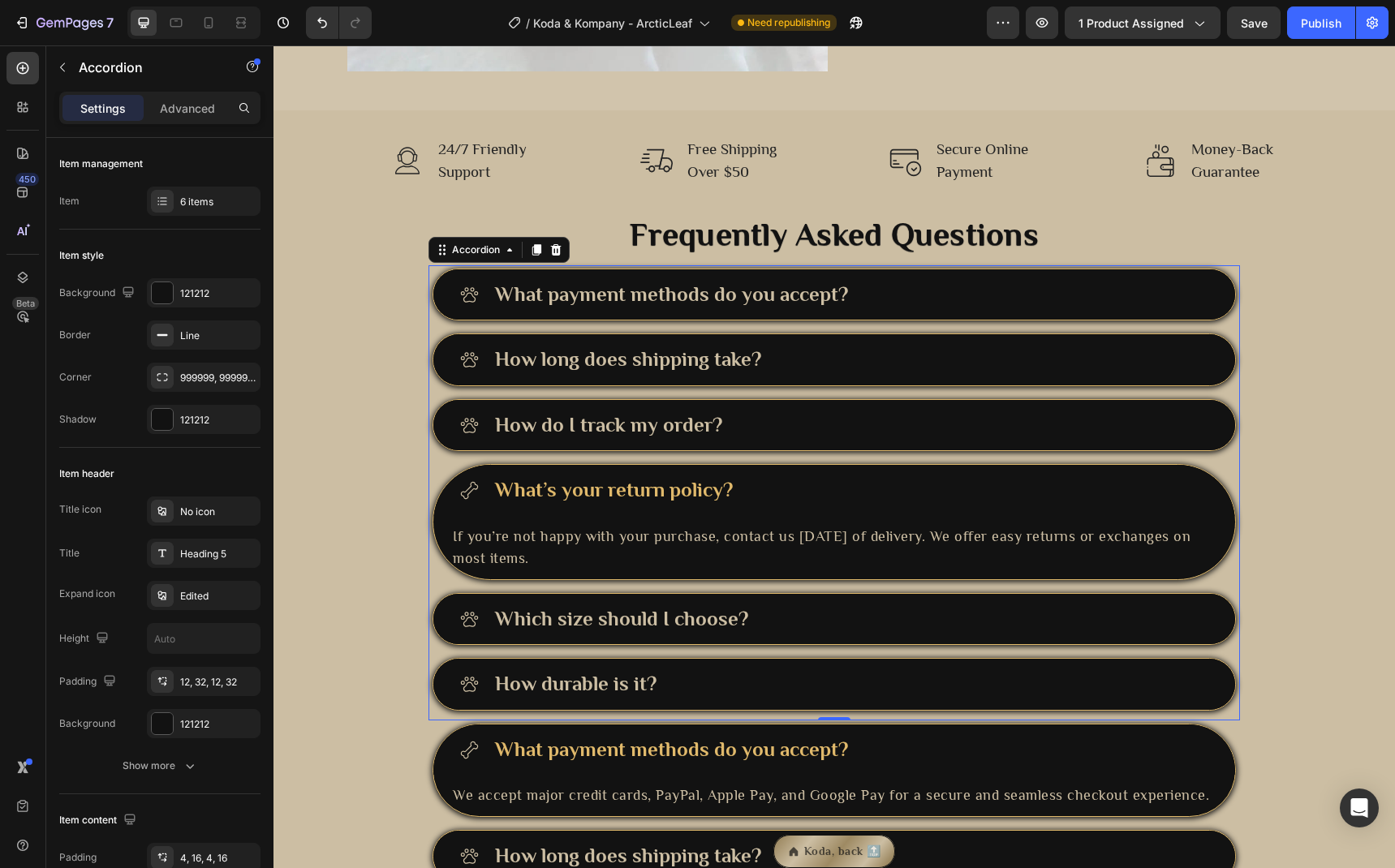
click at [834, 482] on div "What’s your return policy?" at bounding box center [850, 489] width 716 height 32
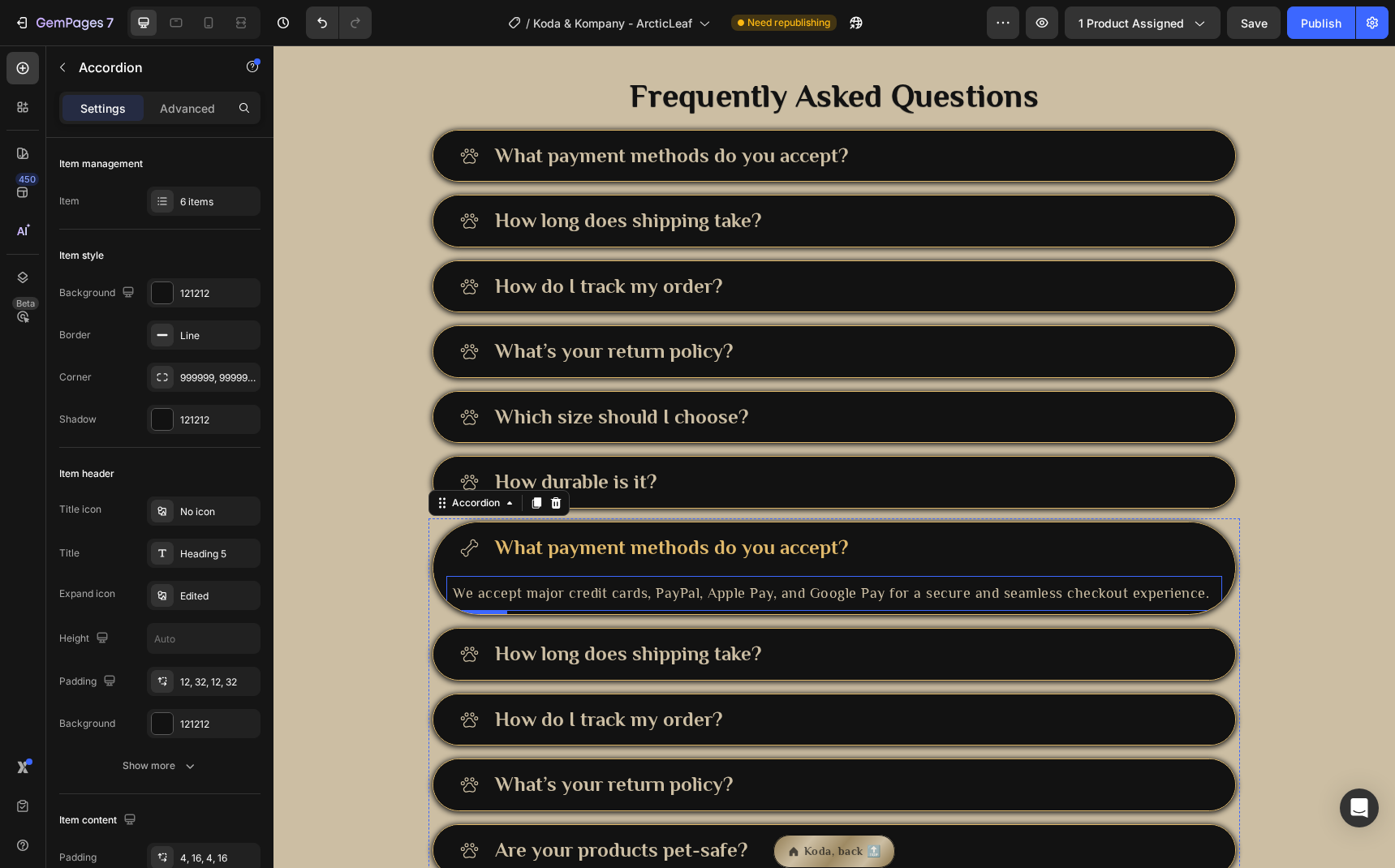
scroll to position [2634, 0]
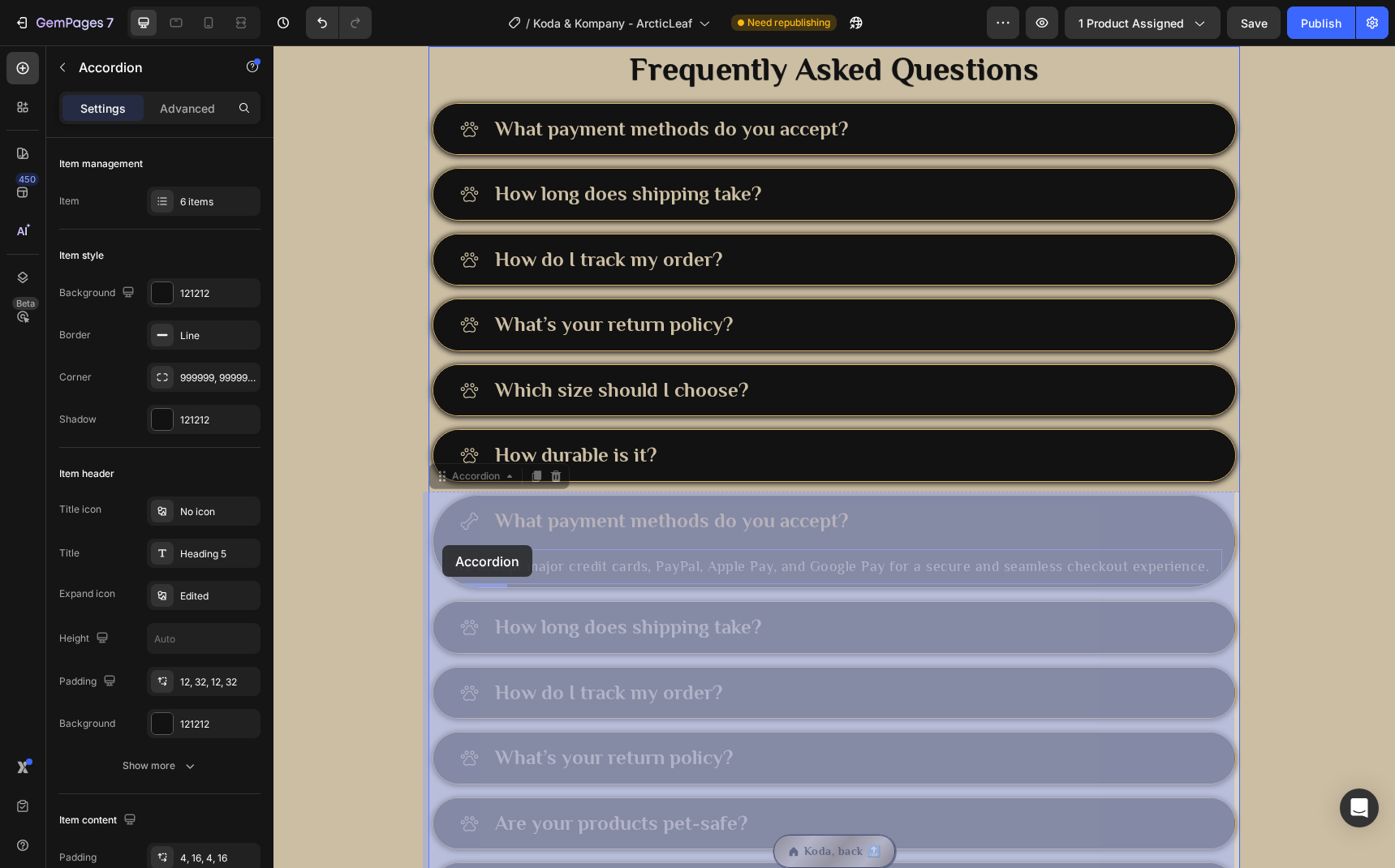
drag, startPoint x: 432, startPoint y: 553, endPoint x: 443, endPoint y: 545, distance: 13.6
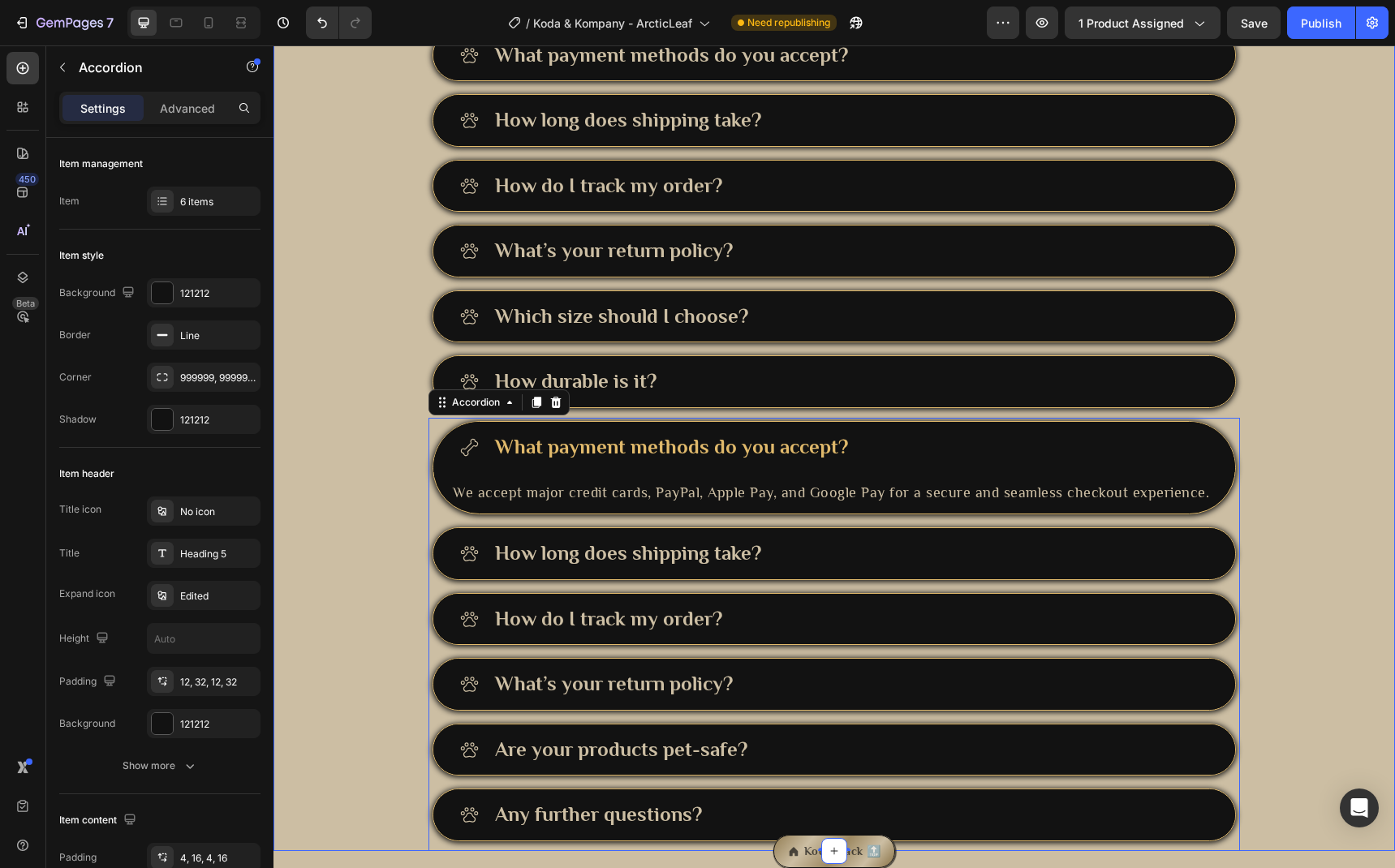
click at [350, 620] on div "Frequently Asked Questions Heading What payment methods do you accept? How long…" at bounding box center [834, 411] width 1122 height 879
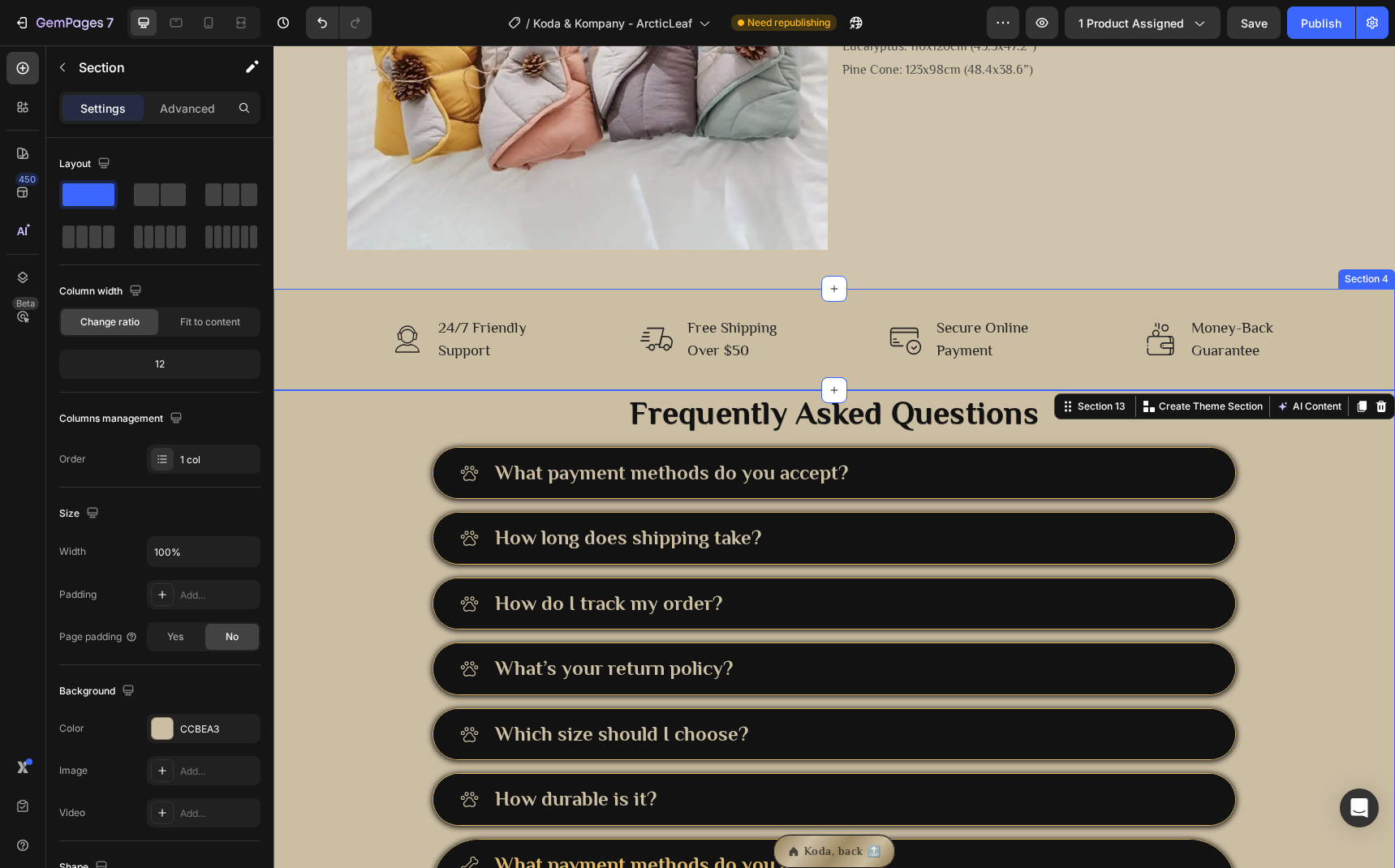
scroll to position [2267, 0]
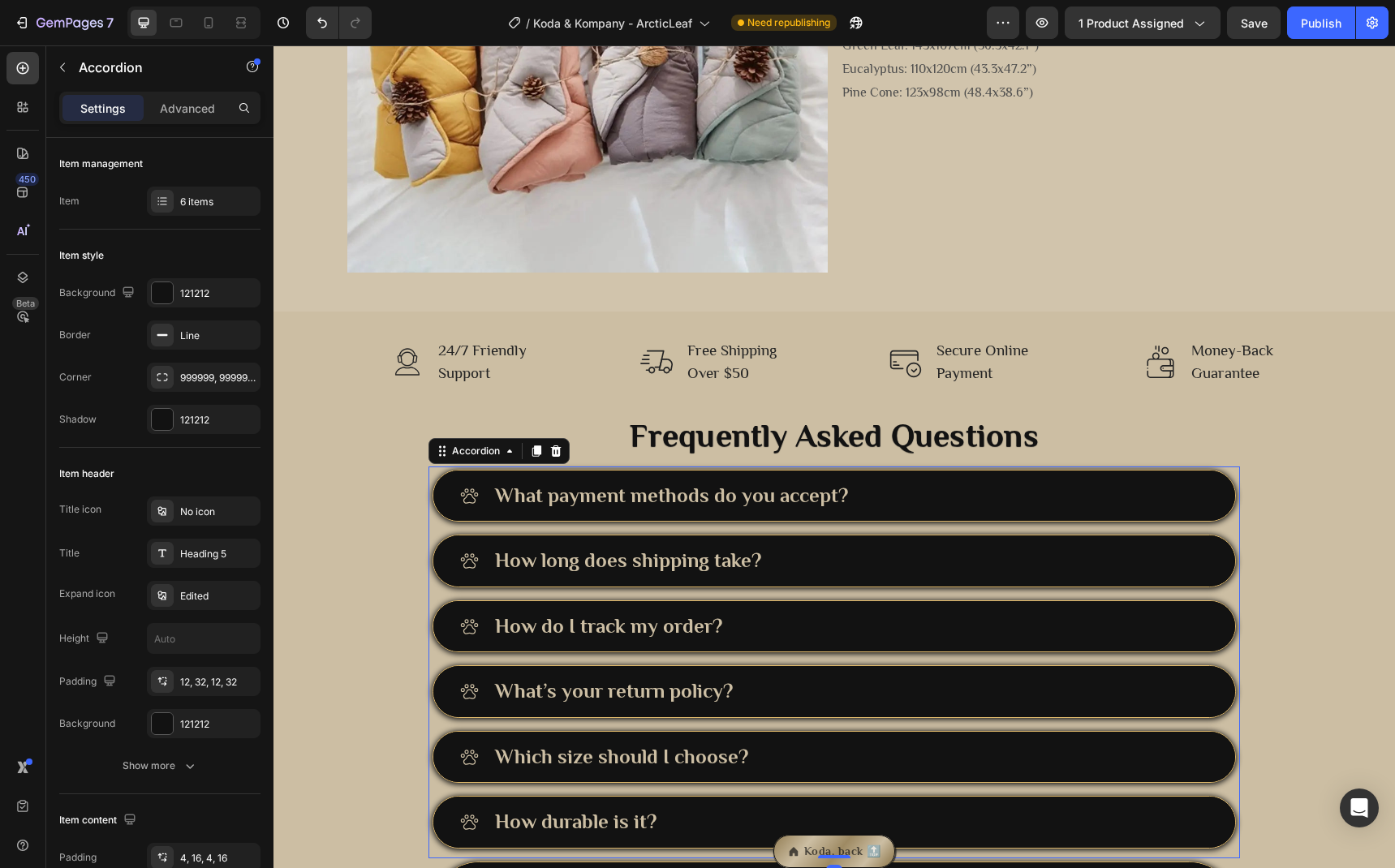
click at [428, 540] on div "What payment methods do you accept? How long does shipping take? How do I track…" at bounding box center [834, 662] width 812 height 392
click at [174, 205] on div "6 items" at bounding box center [204, 201] width 114 height 30
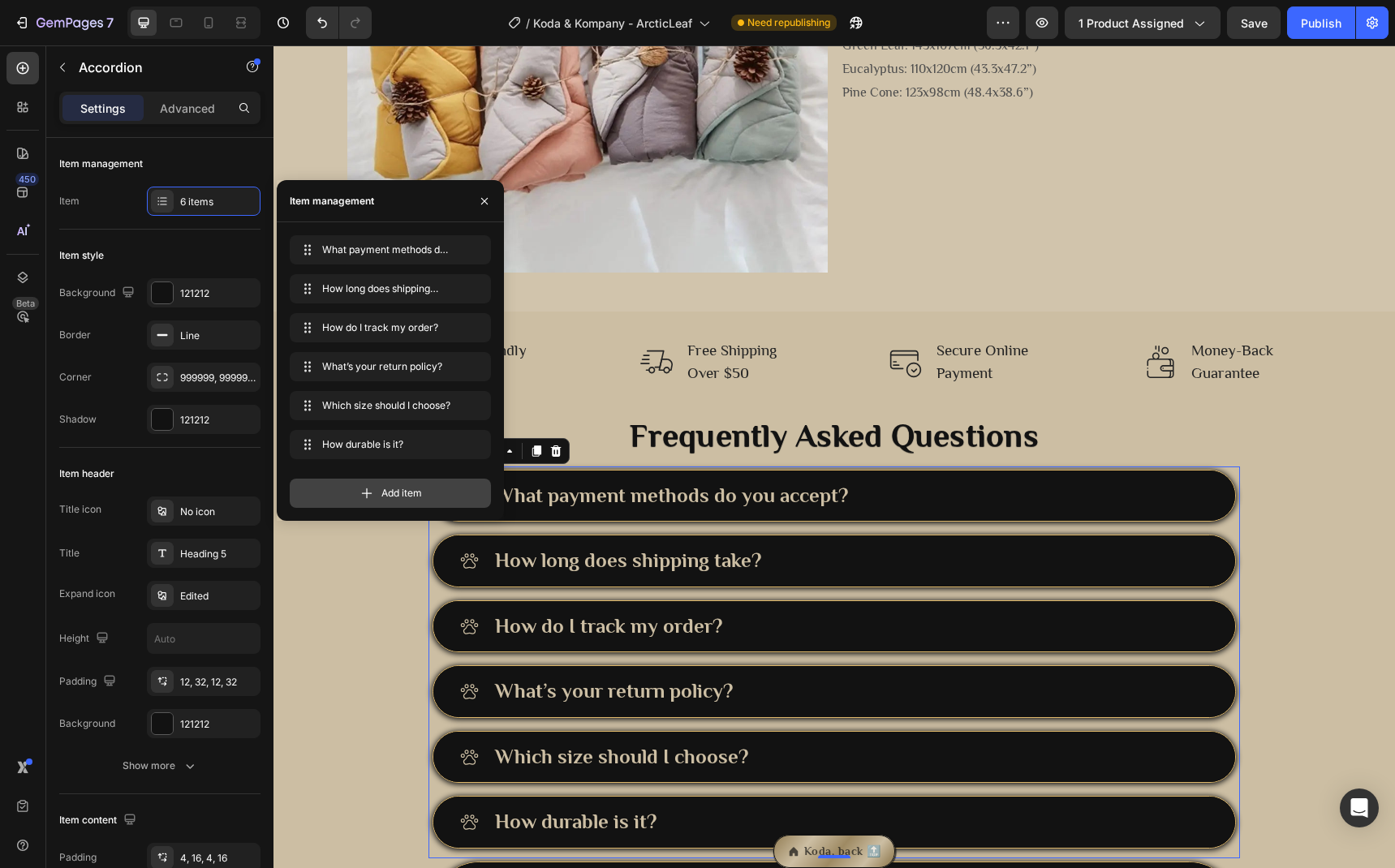
click at [413, 487] on span "Add item" at bounding box center [402, 492] width 40 height 14
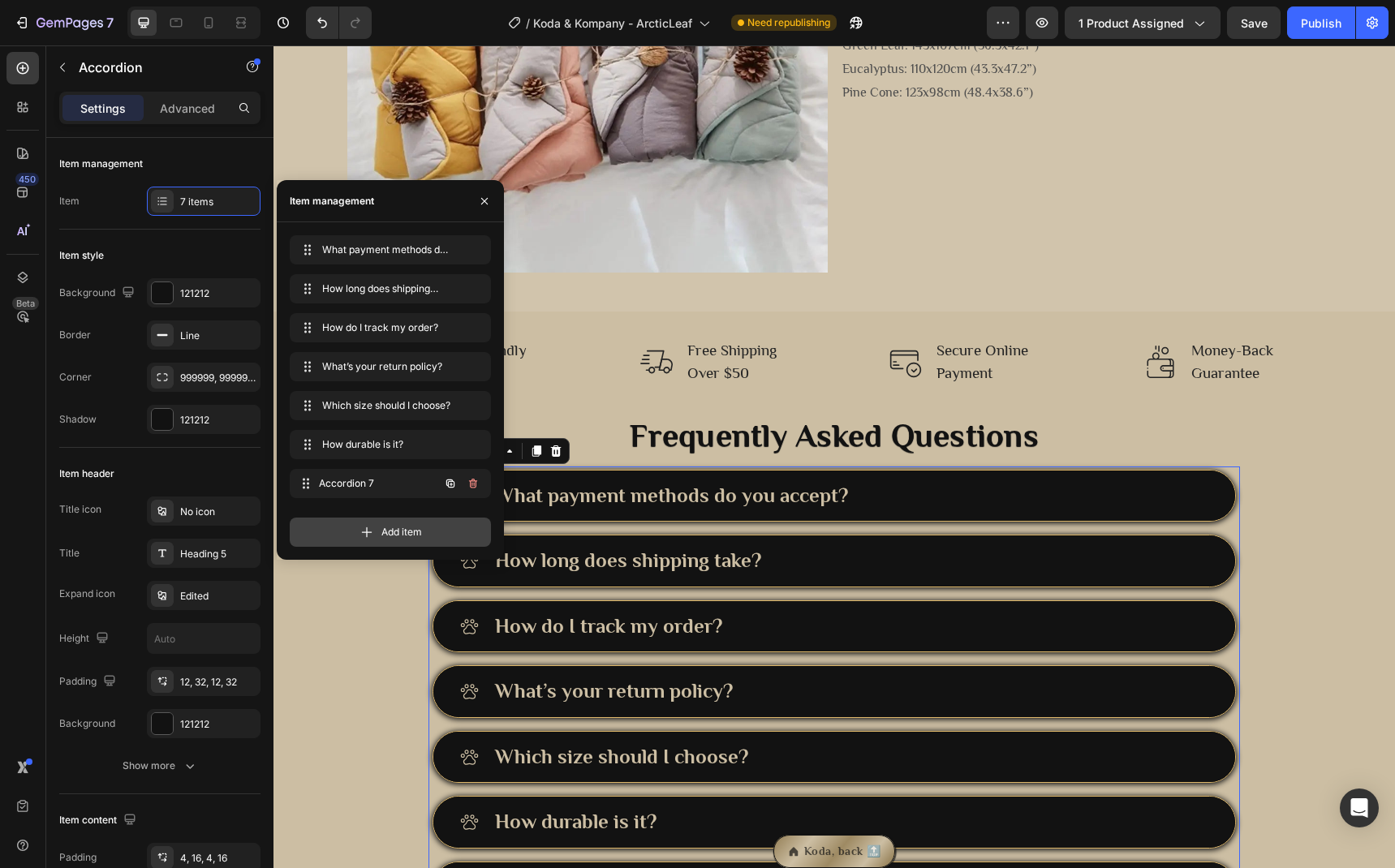
click at [413, 487] on span "Accordion 7" at bounding box center [380, 483] width 120 height 14
click at [399, 535] on span "Add item" at bounding box center [402, 532] width 40 height 14
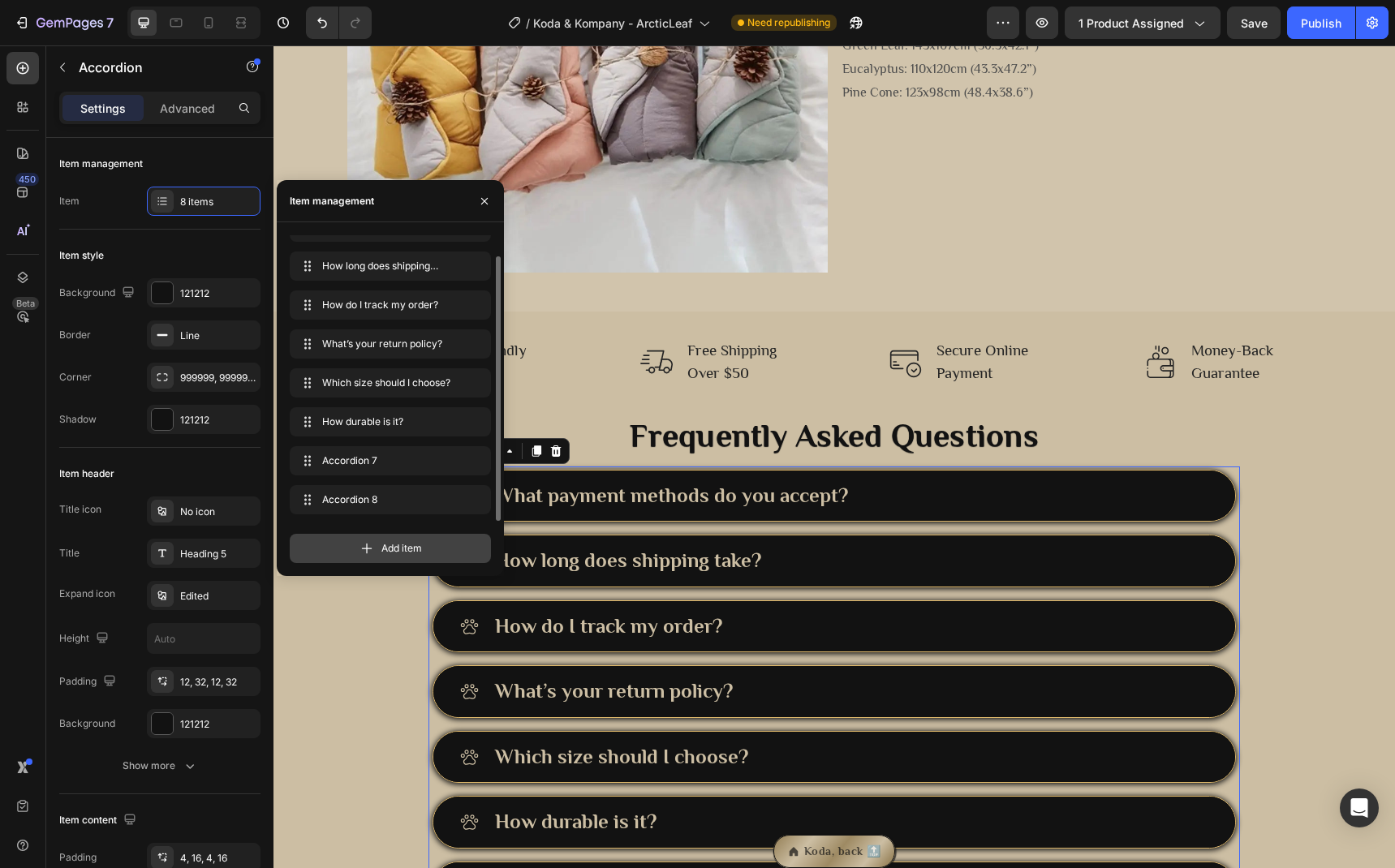
click at [389, 555] on span "Add item" at bounding box center [402, 548] width 40 height 14
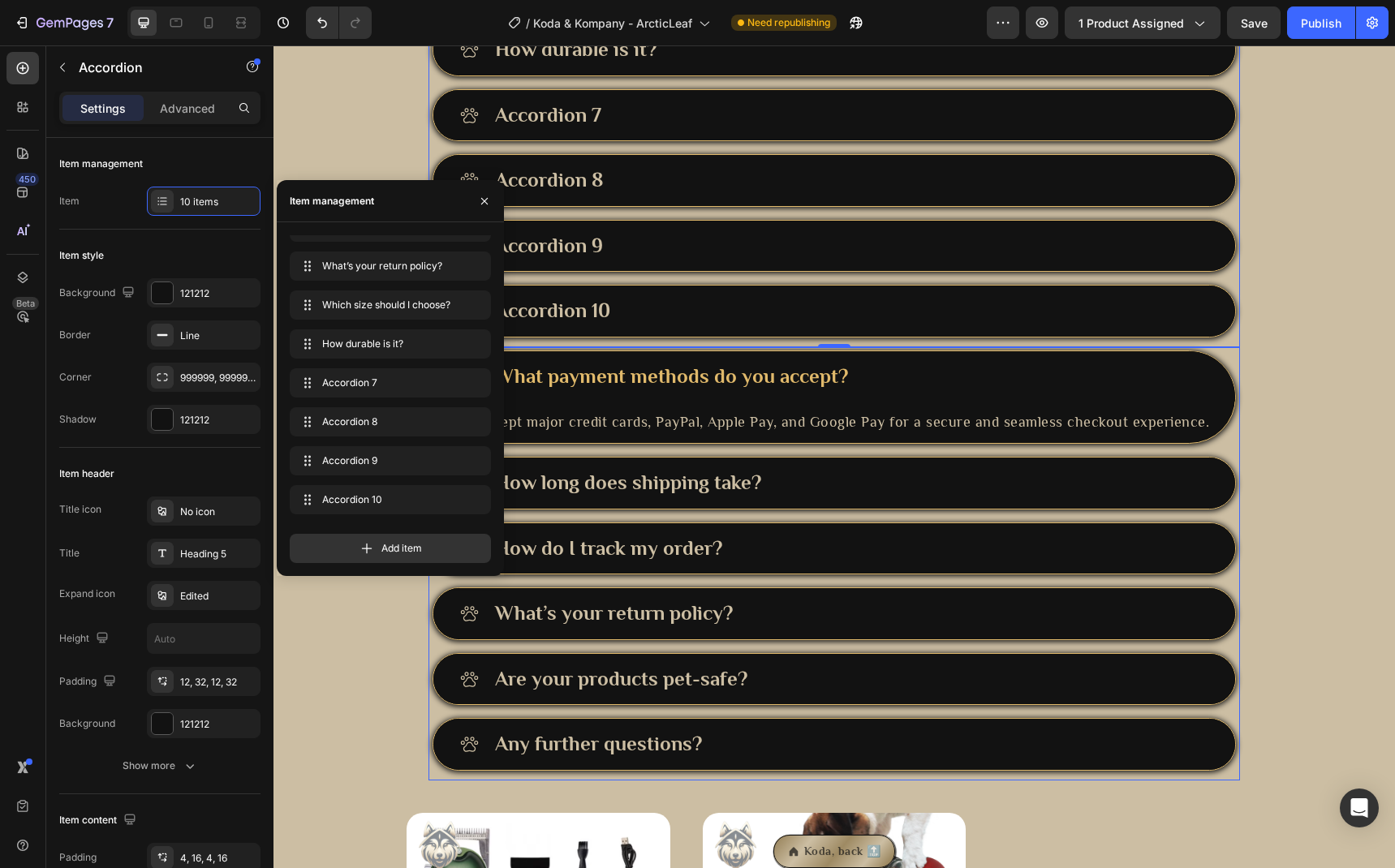
scroll to position [2818, 0]
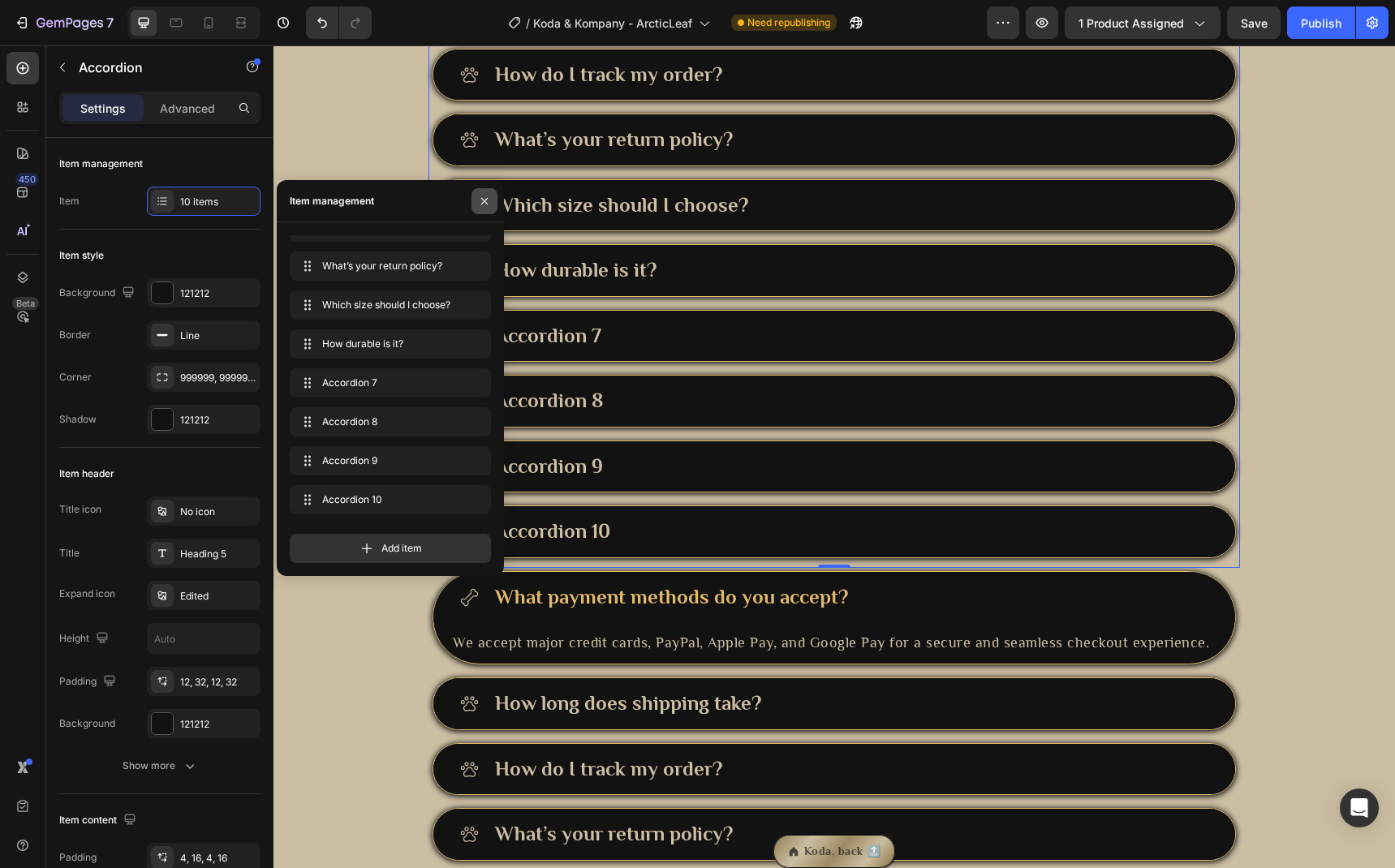
click at [486, 205] on icon "button" at bounding box center [485, 202] width 13 height 13
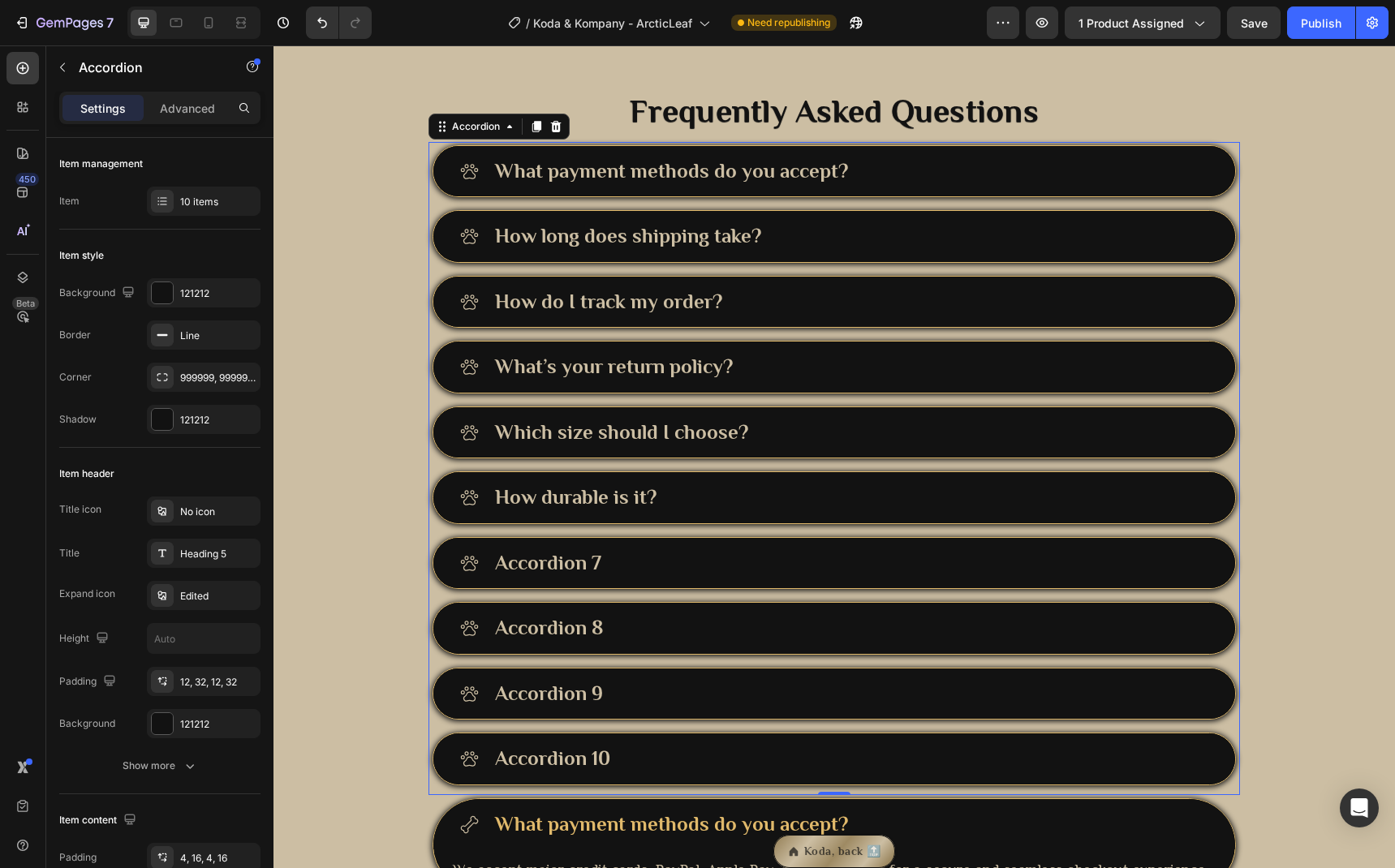
scroll to position [2653, 0]
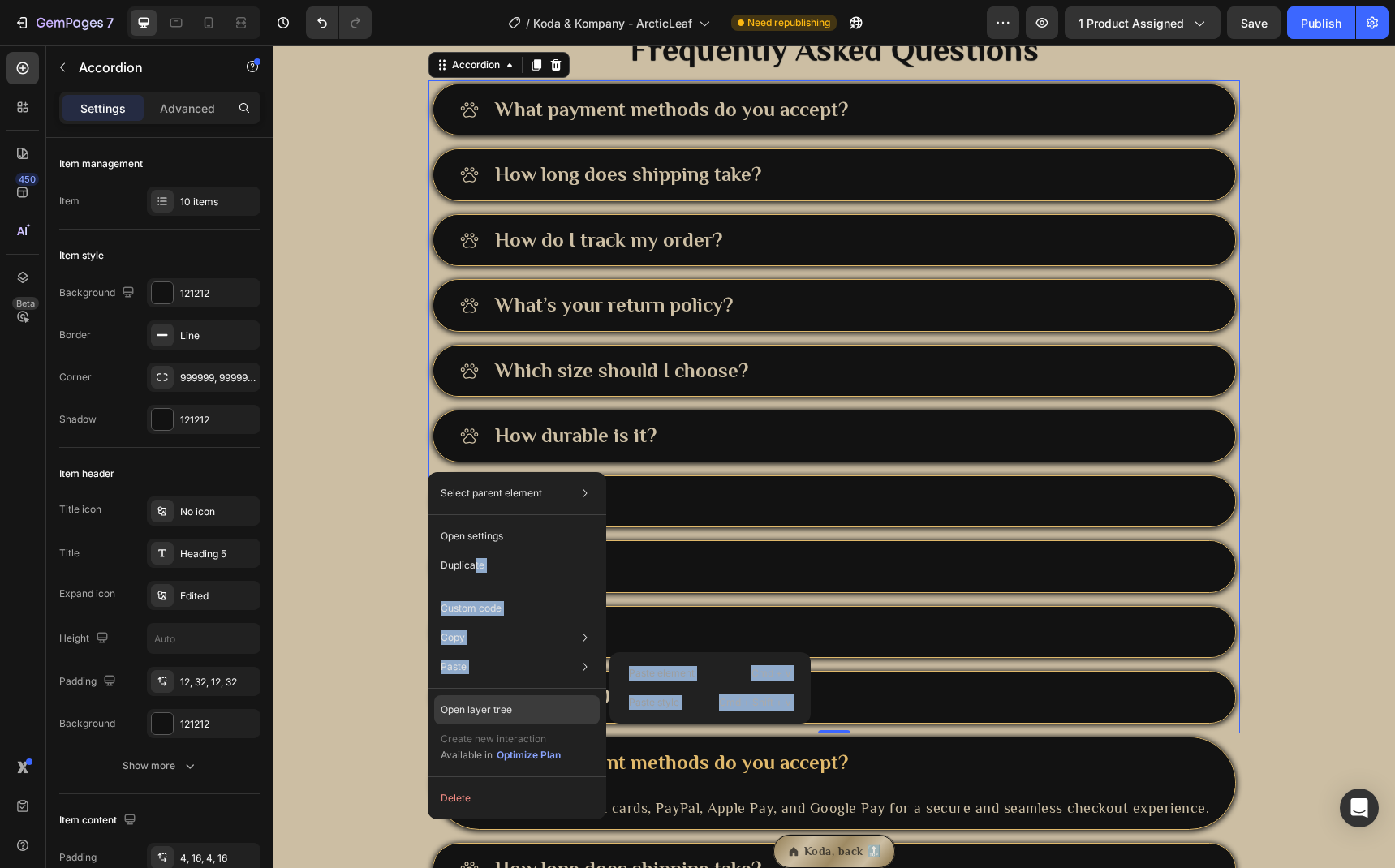
drag, startPoint x: 476, startPoint y: 567, endPoint x: 481, endPoint y: 710, distance: 143.1
click at [464, 689] on div "Select parent element Section Row 1 col Accordion Open settings Duplicate Custo…" at bounding box center [516, 645] width 179 height 347
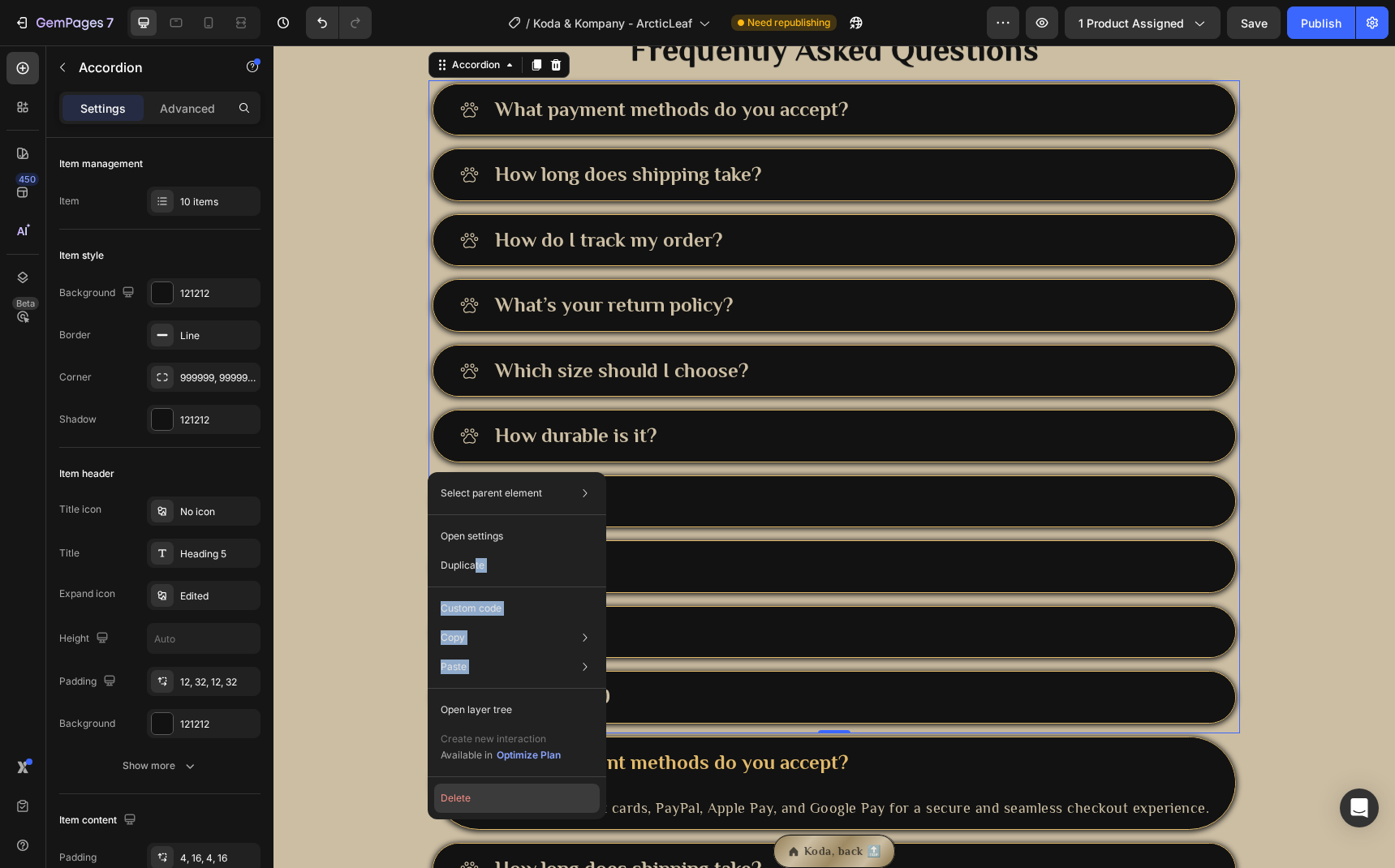
click at [486, 786] on button "Delete" at bounding box center [516, 798] width 165 height 30
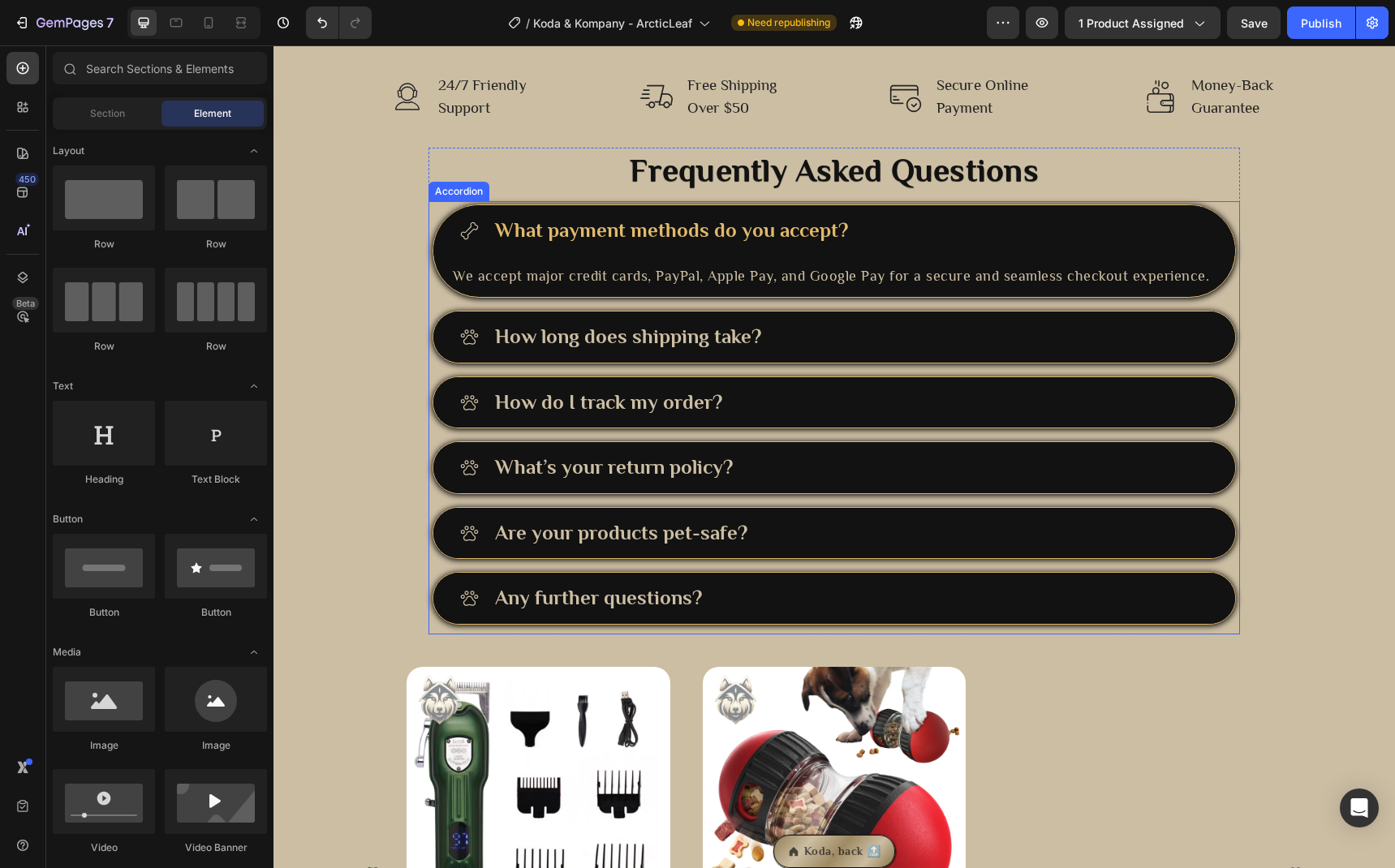
scroll to position [2520, 0]
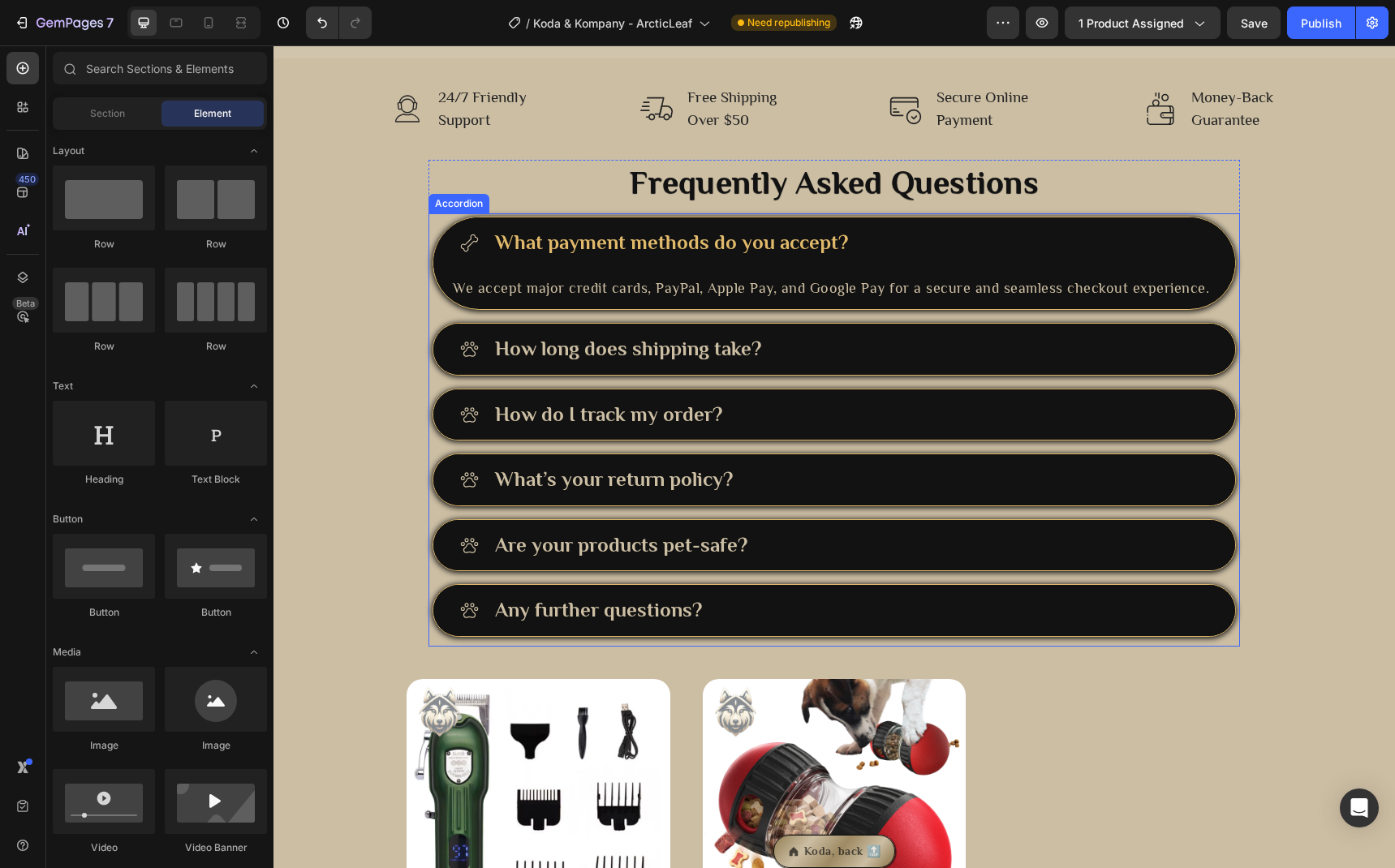
click at [432, 260] on div "What payment methods do you accept? We accept major credit cards, PayPal, Apple…" at bounding box center [835, 427] width 805 height 421
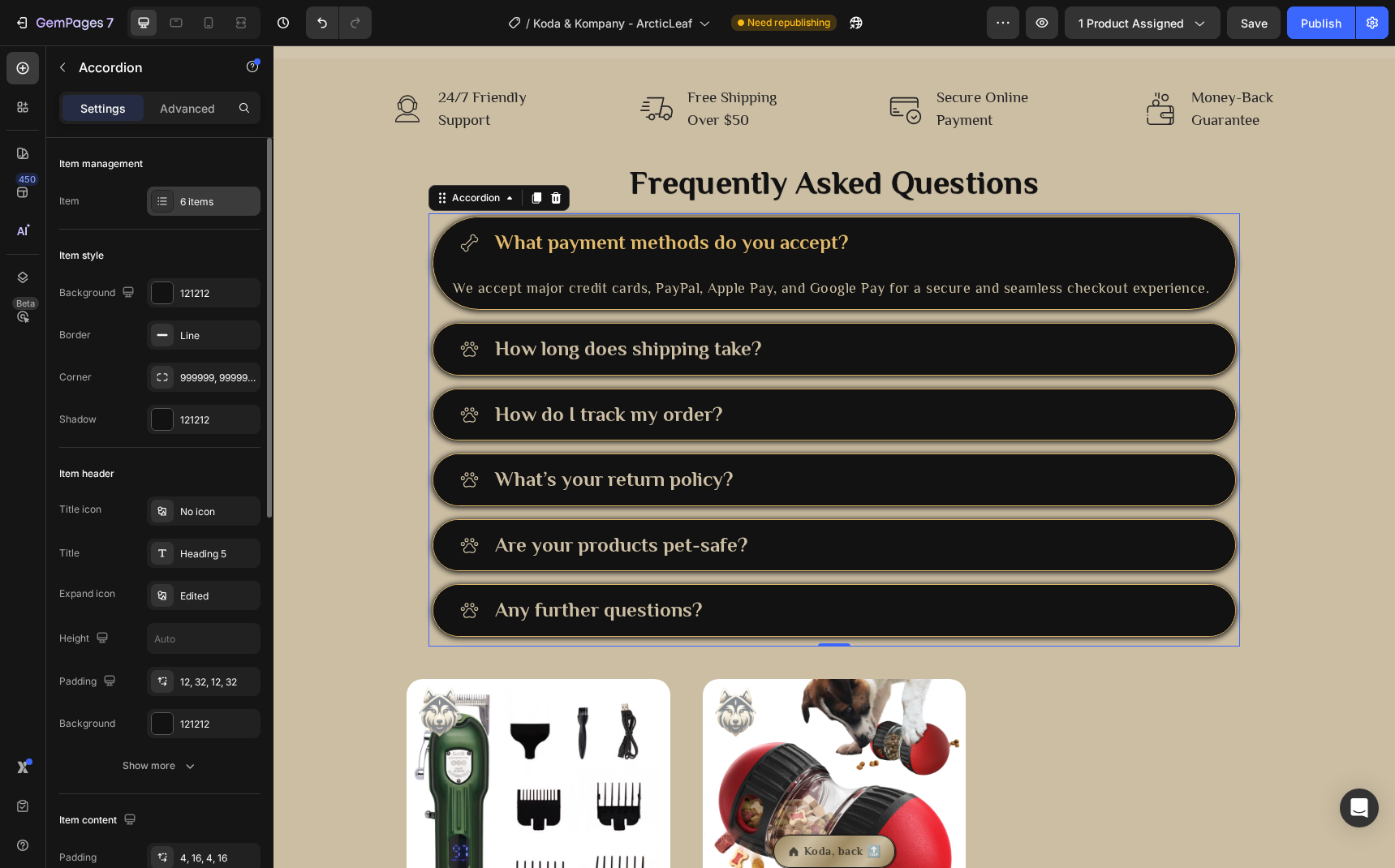
click at [211, 209] on div "6 items" at bounding box center [204, 201] width 114 height 30
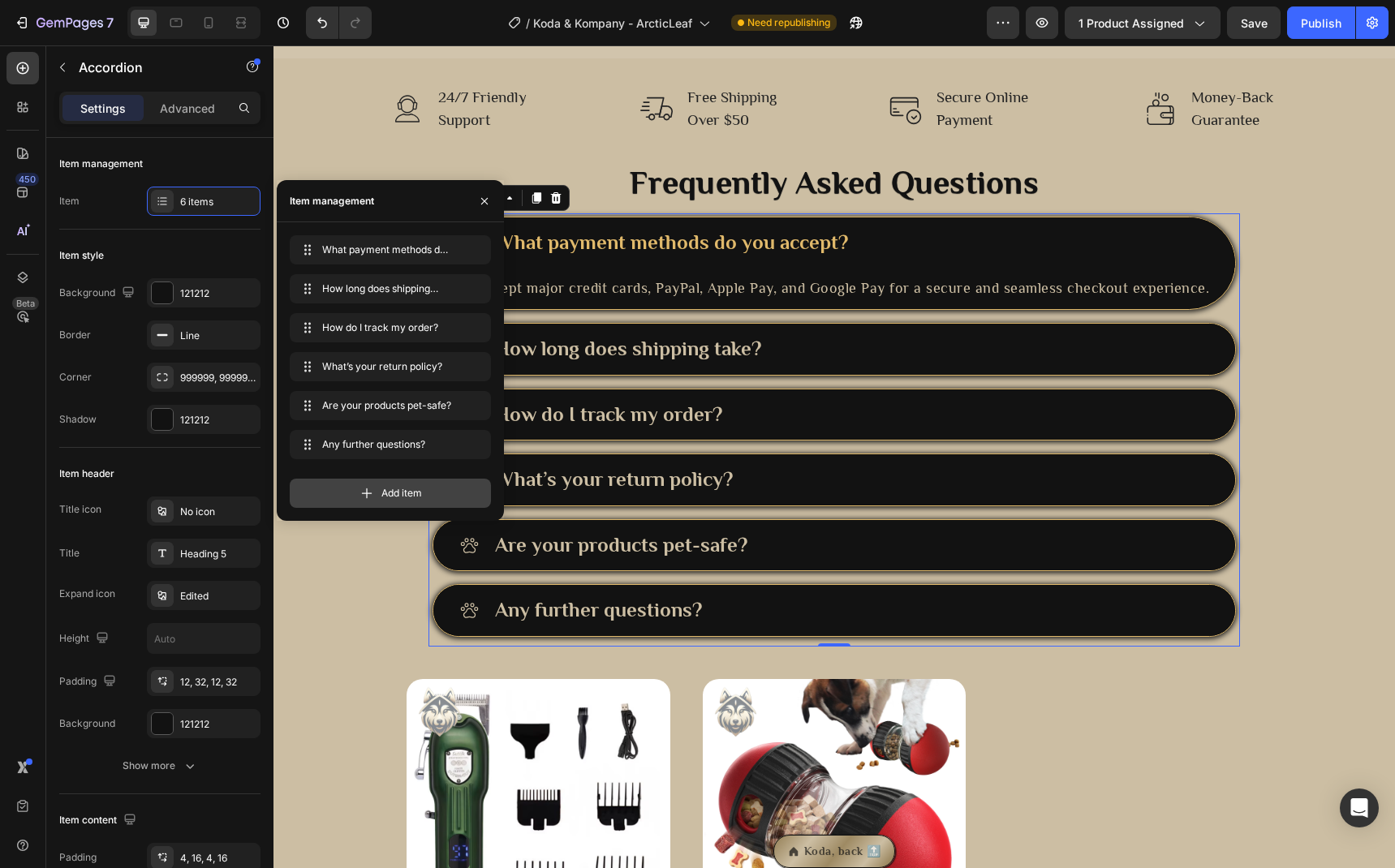
click at [399, 485] on div "Add item" at bounding box center [390, 493] width 201 height 30
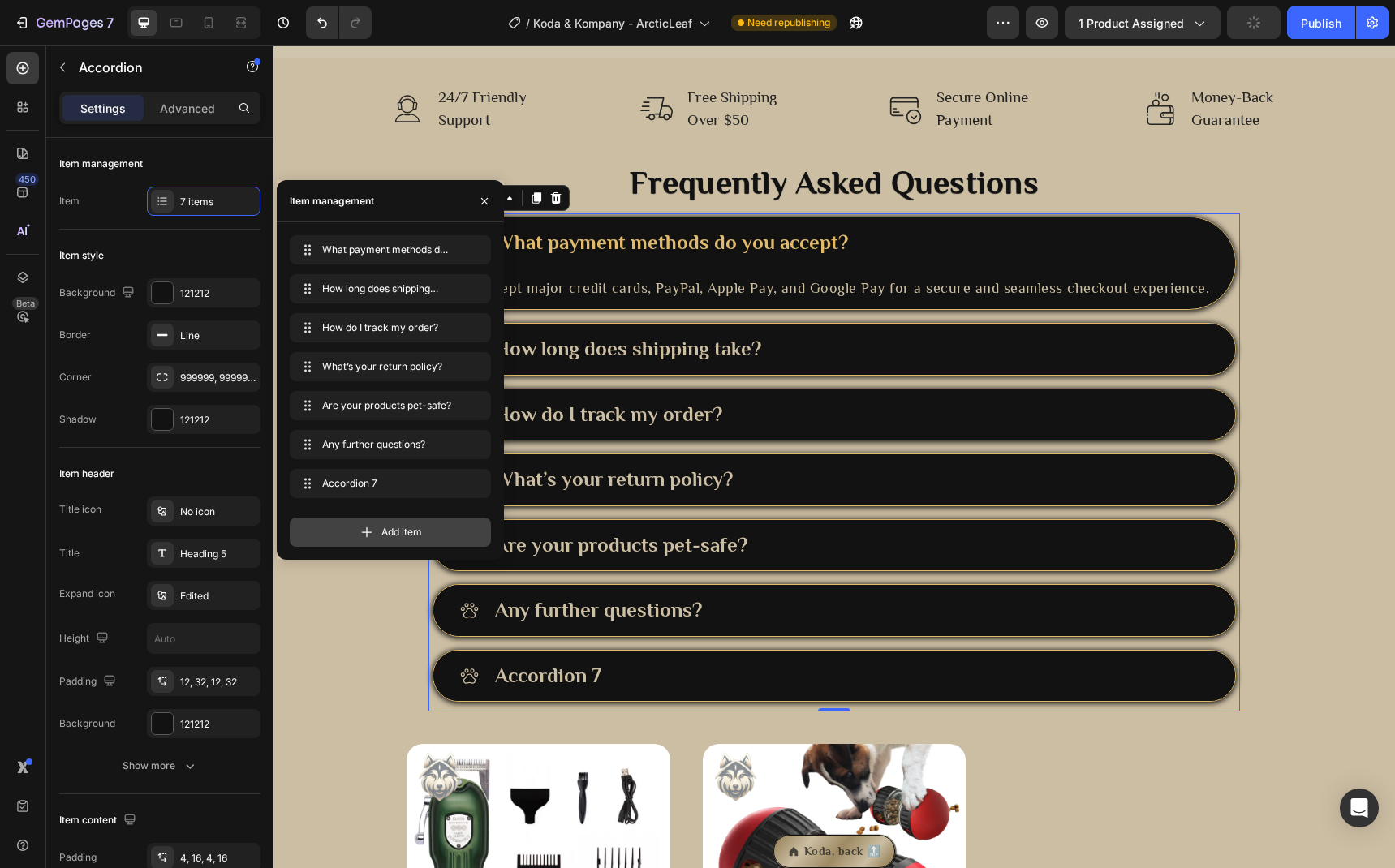
click at [399, 499] on div "Accordion 7 Accordion 7" at bounding box center [390, 487] width 201 height 35
click at [391, 531] on span "Add item" at bounding box center [402, 532] width 40 height 14
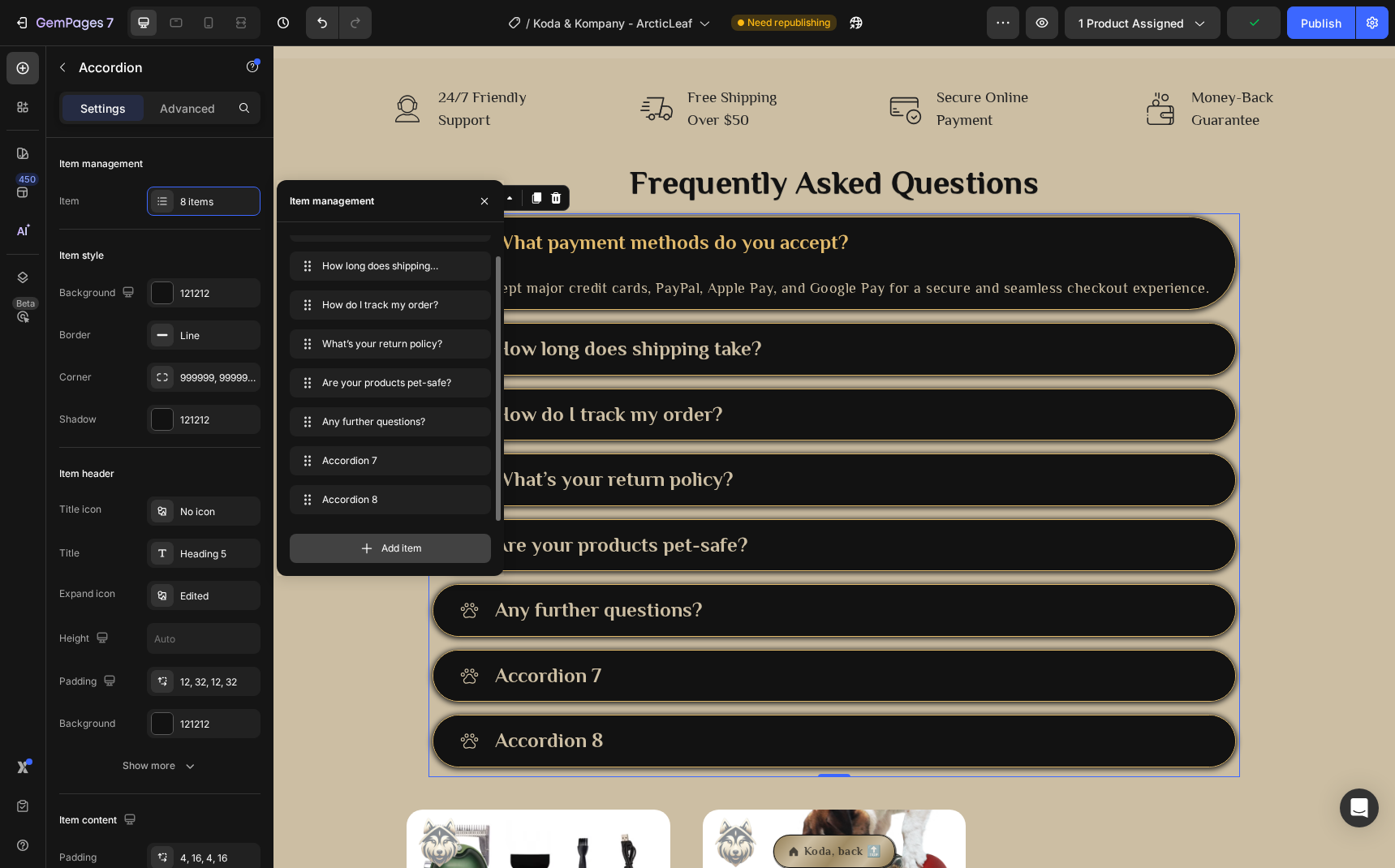
click at [396, 553] on span "Add item" at bounding box center [402, 548] width 40 height 14
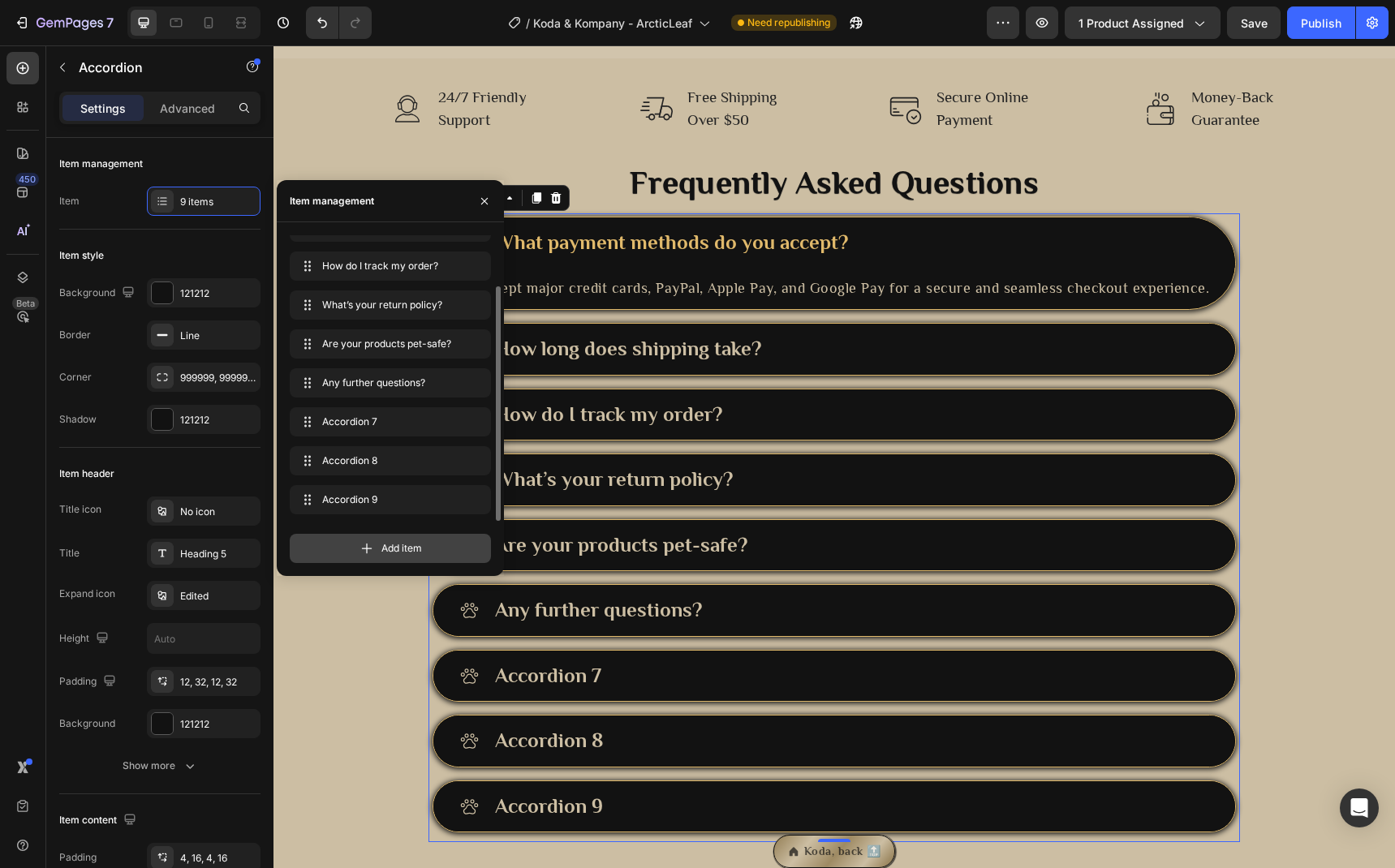
click at [396, 553] on span "Add item" at bounding box center [402, 548] width 40 height 14
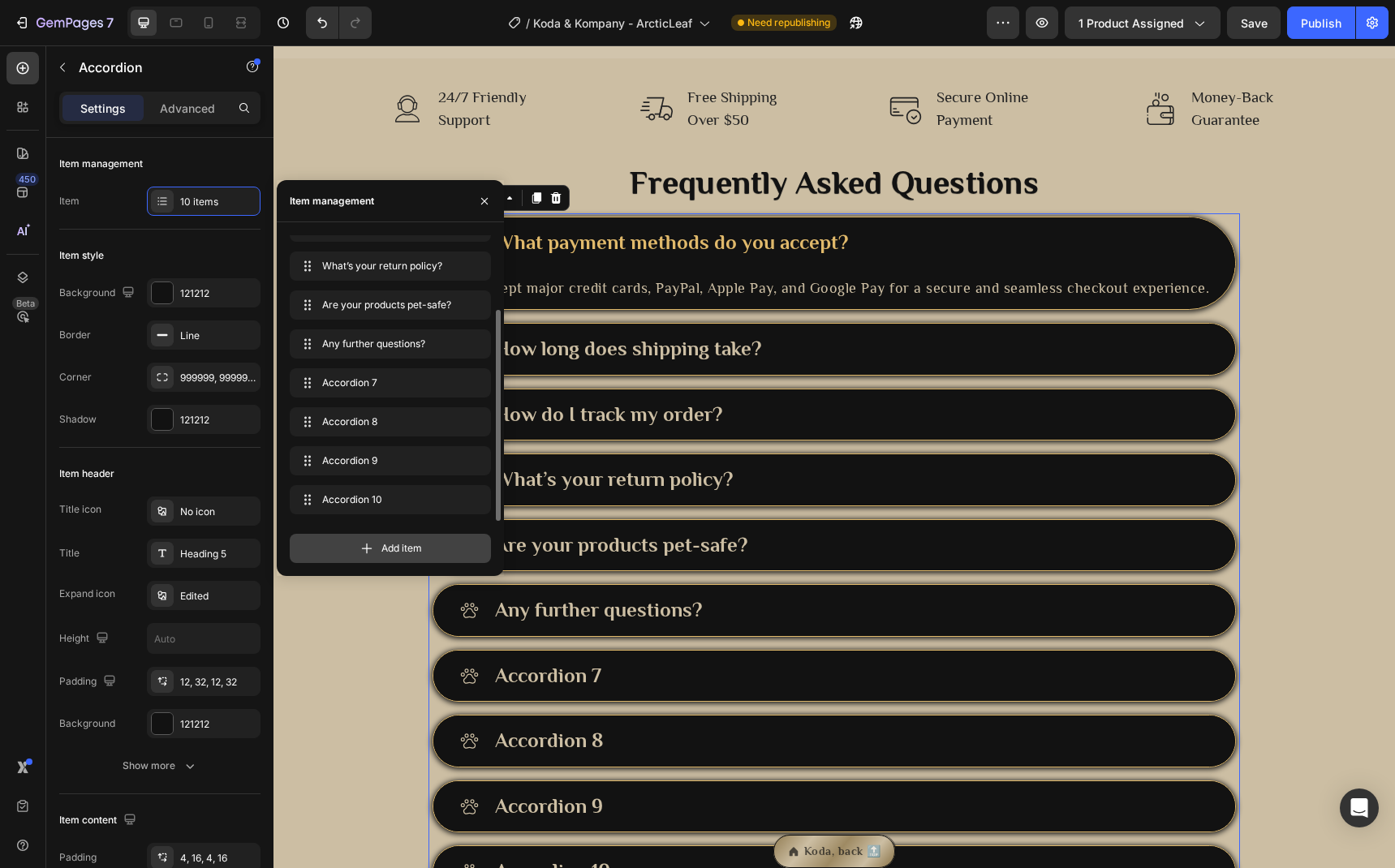
click at [396, 553] on span "Add item" at bounding box center [402, 548] width 40 height 14
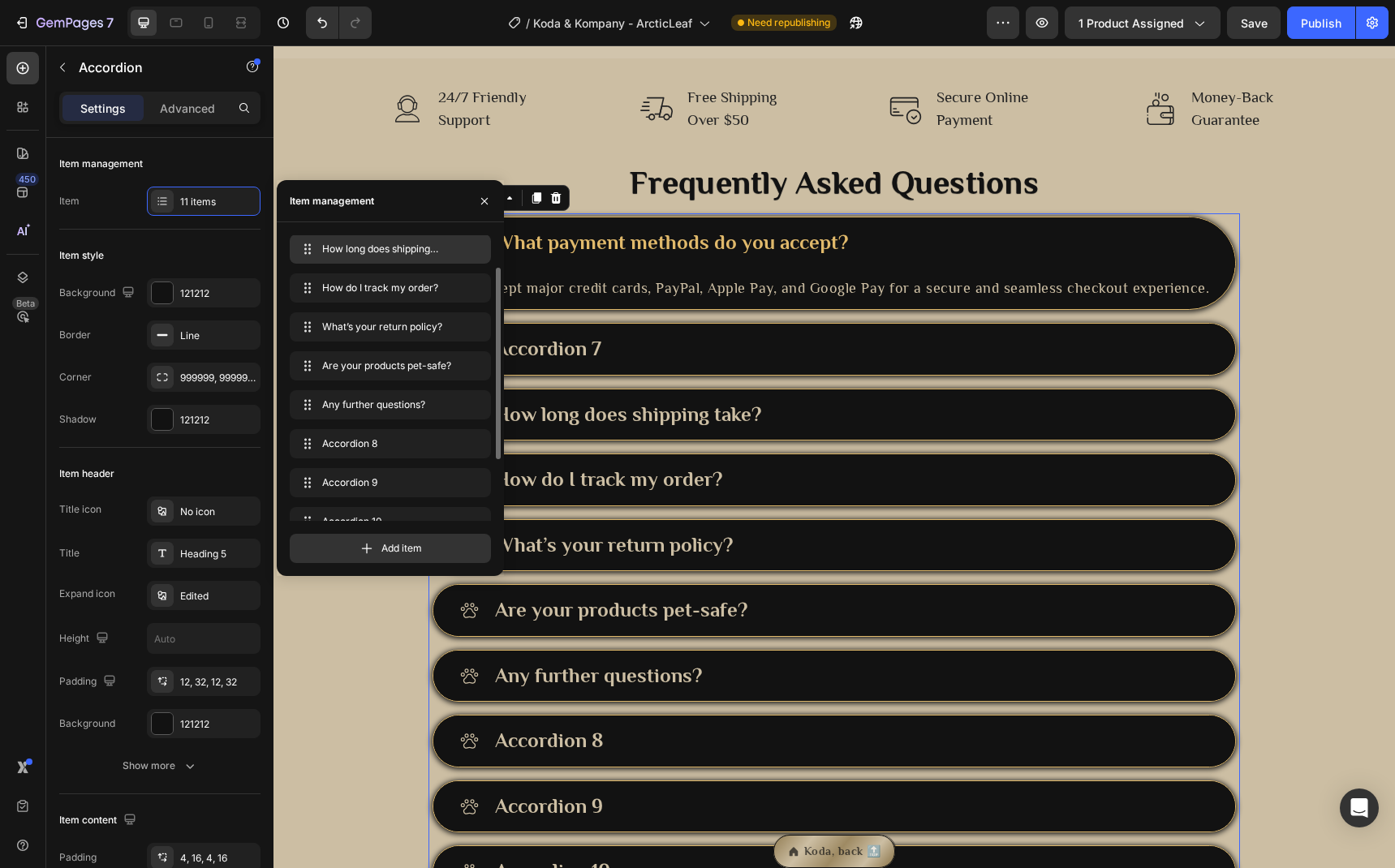
scroll to position [67, 0]
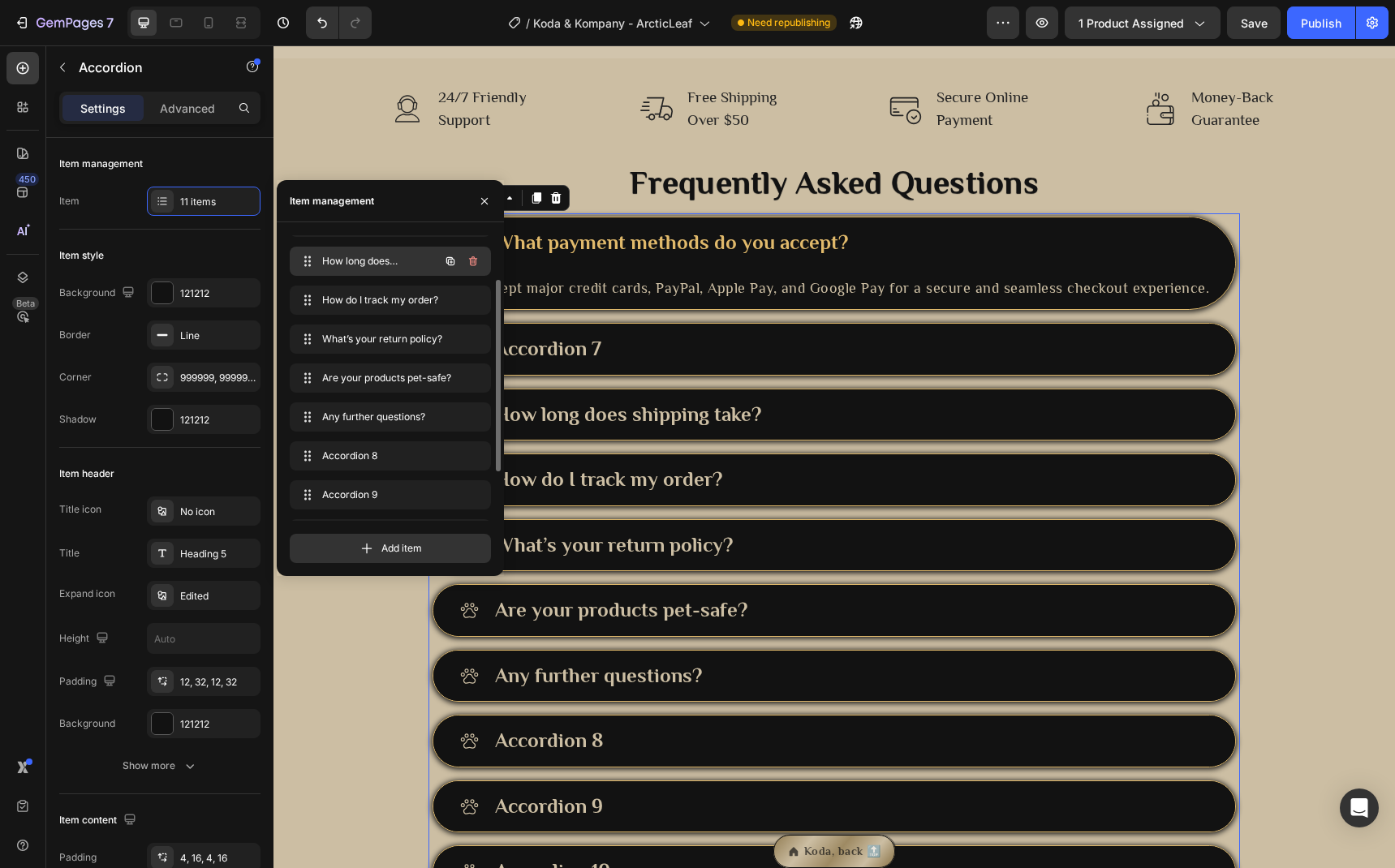
drag, startPoint x: 309, startPoint y: 343, endPoint x: 301, endPoint y: 275, distance: 68.5
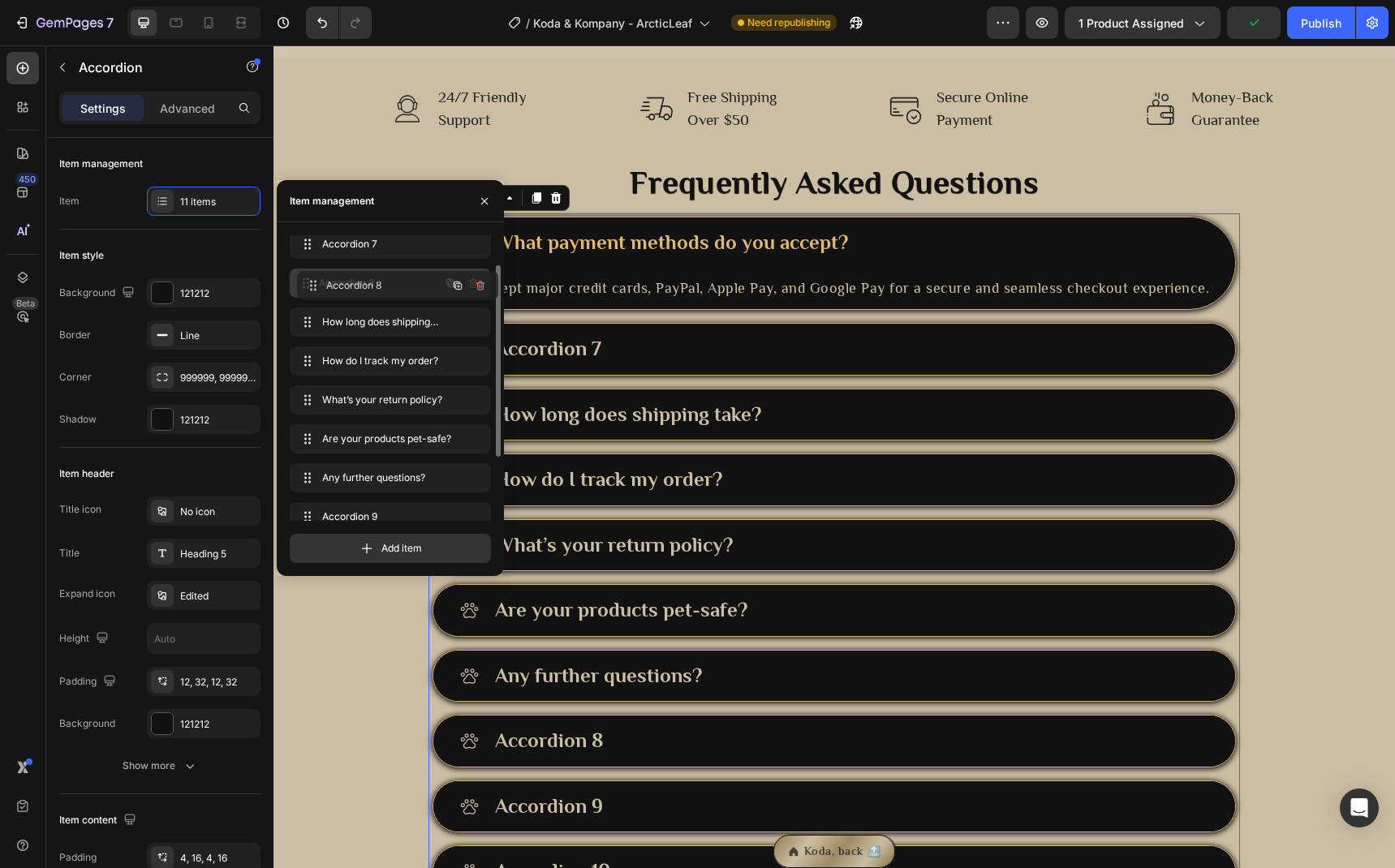
scroll to position [40, 0]
drag, startPoint x: 314, startPoint y: 501, endPoint x: 320, endPoint y: 282, distance: 219.1
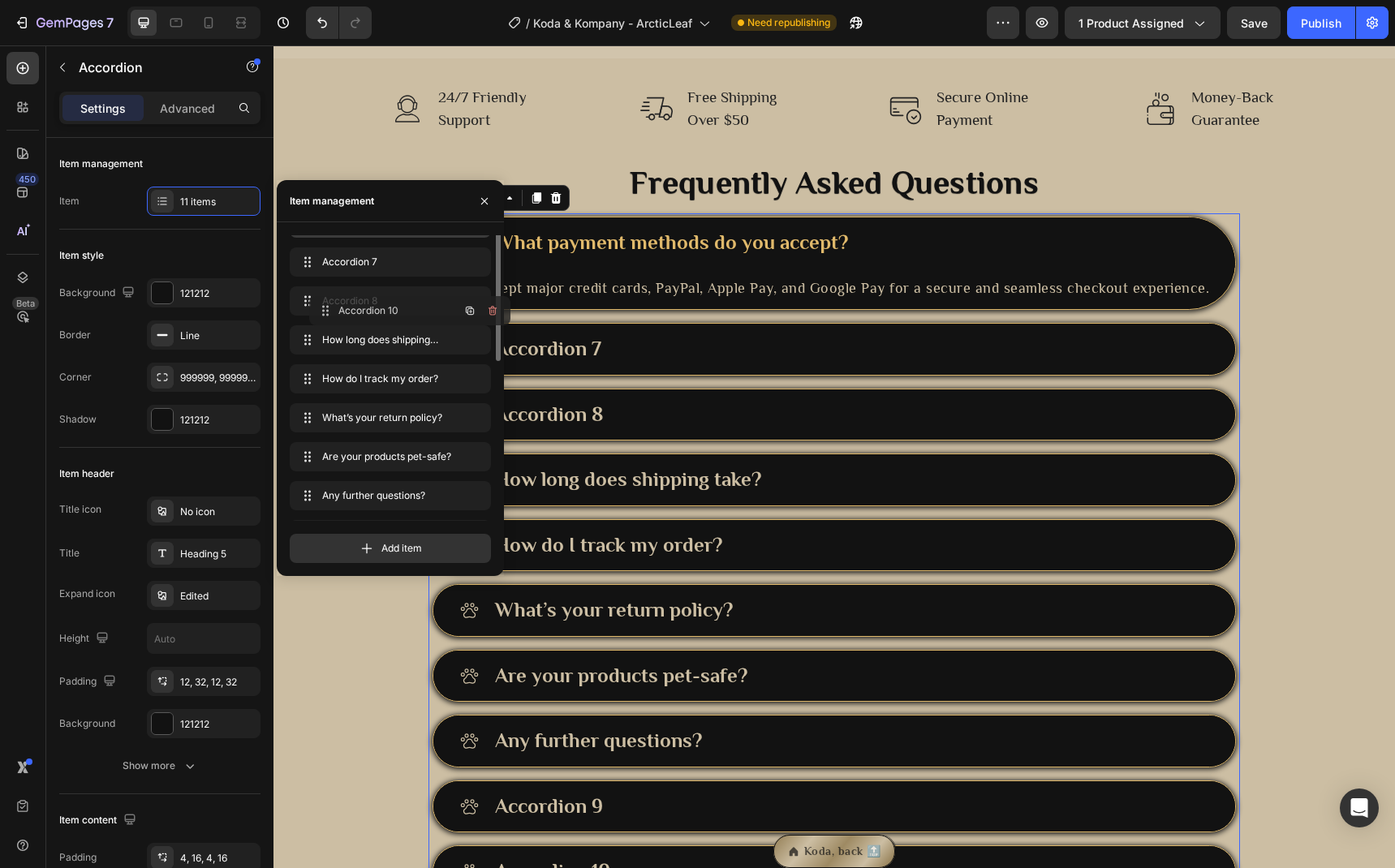
scroll to position [0, 0]
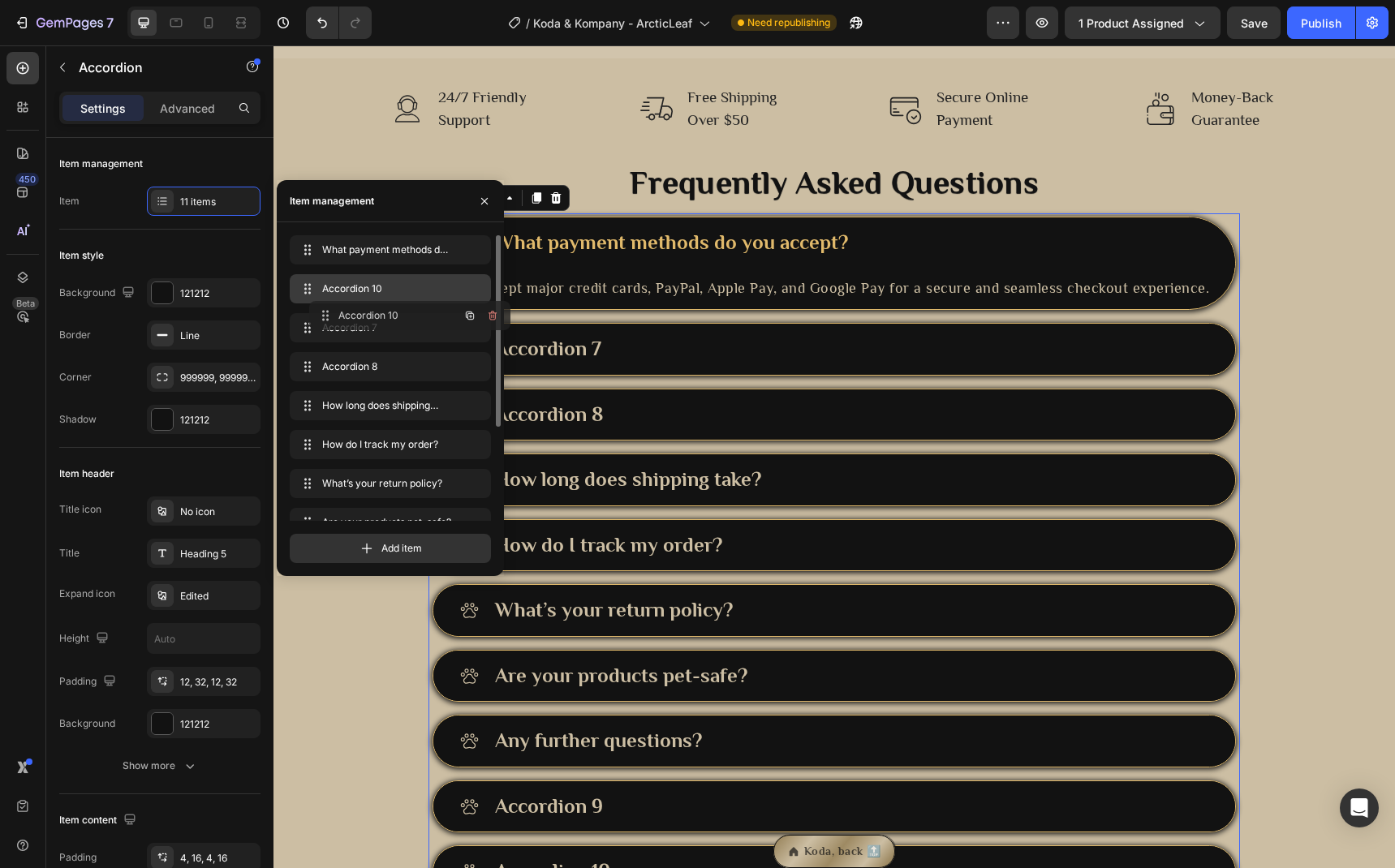
drag, startPoint x: 372, startPoint y: 511, endPoint x: 391, endPoint y: 309, distance: 202.9
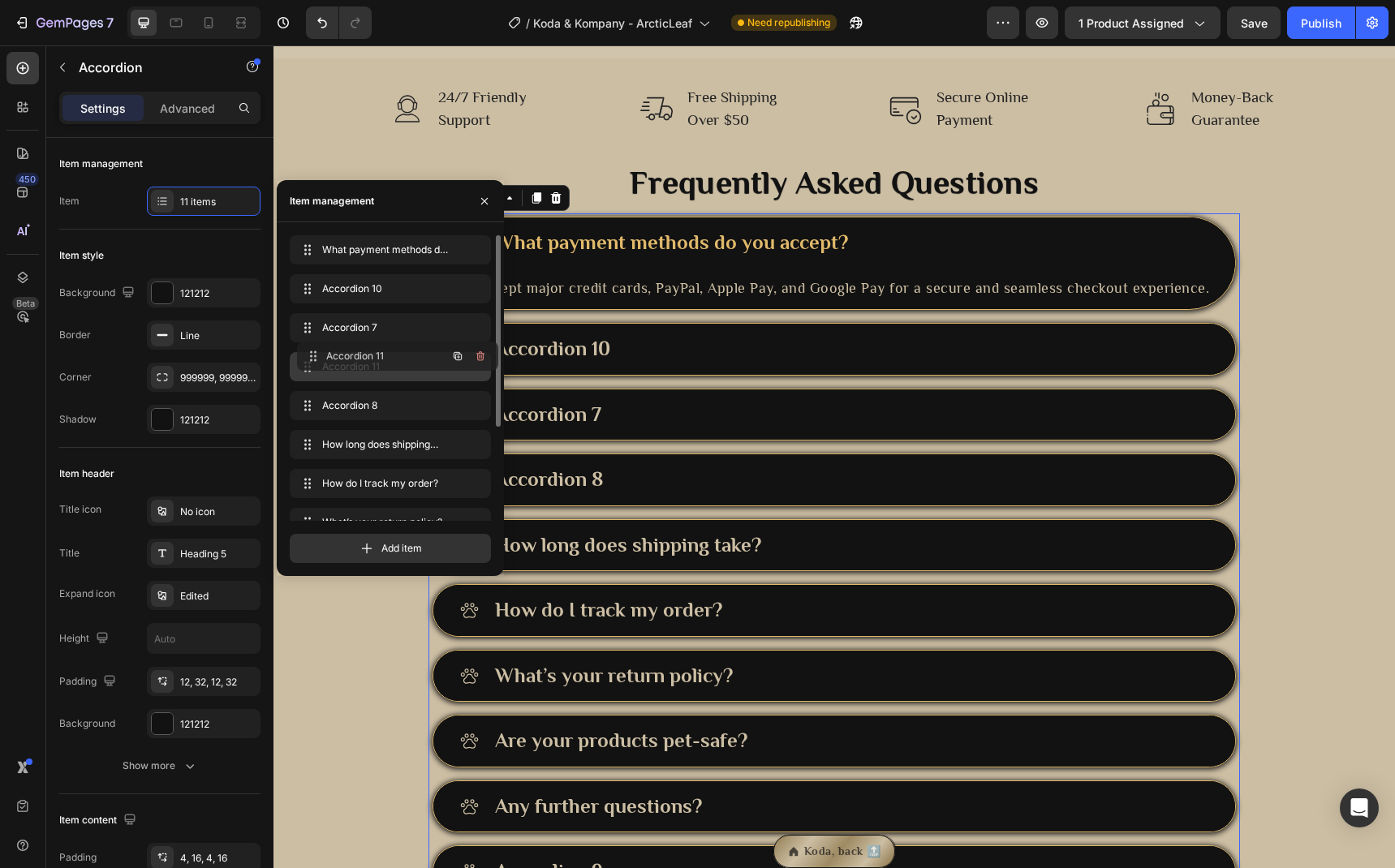
drag, startPoint x: 374, startPoint y: 494, endPoint x: 381, endPoint y: 351, distance: 143.2
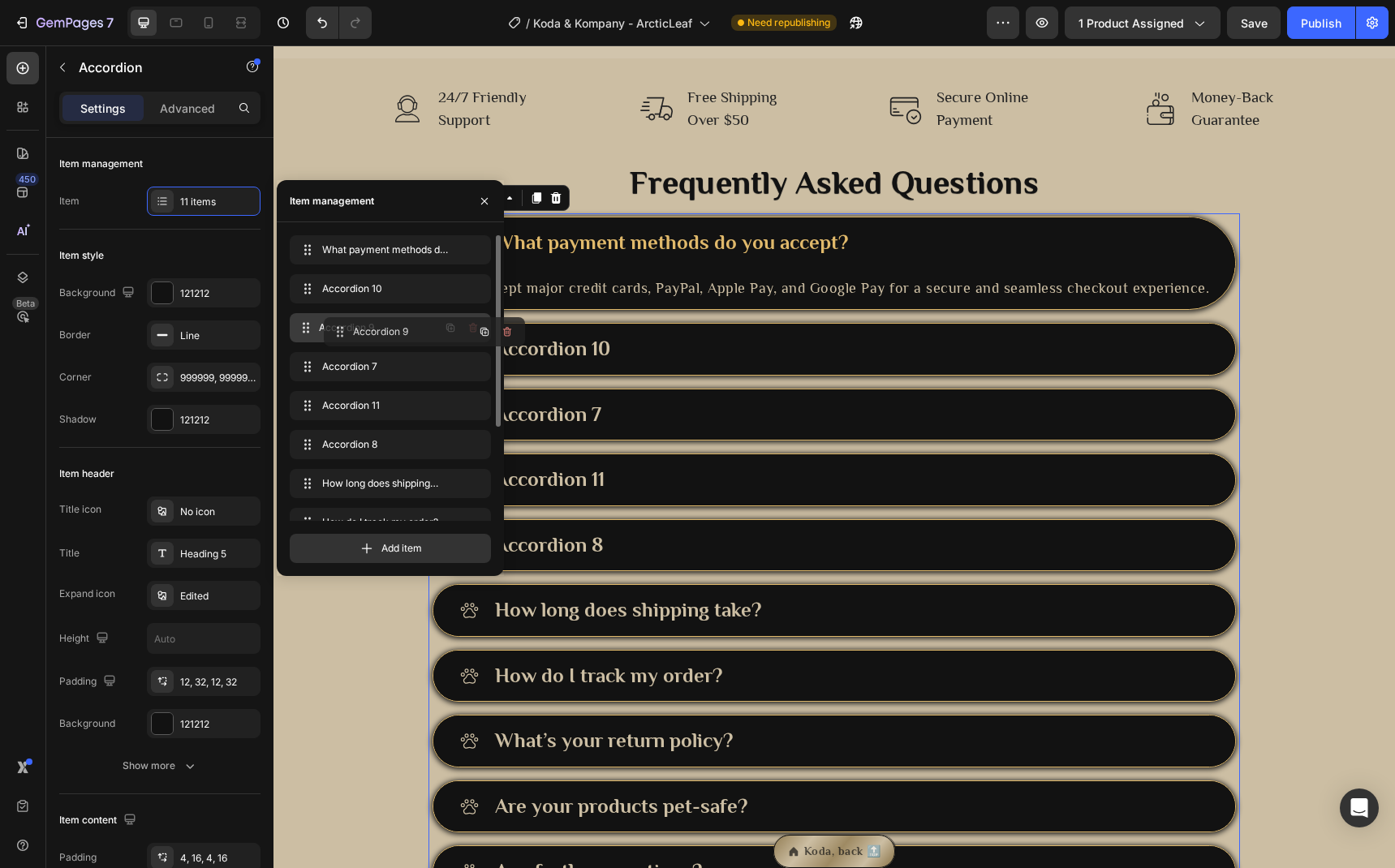
drag, startPoint x: 377, startPoint y: 489, endPoint x: 410, endPoint y: 321, distance: 171.2
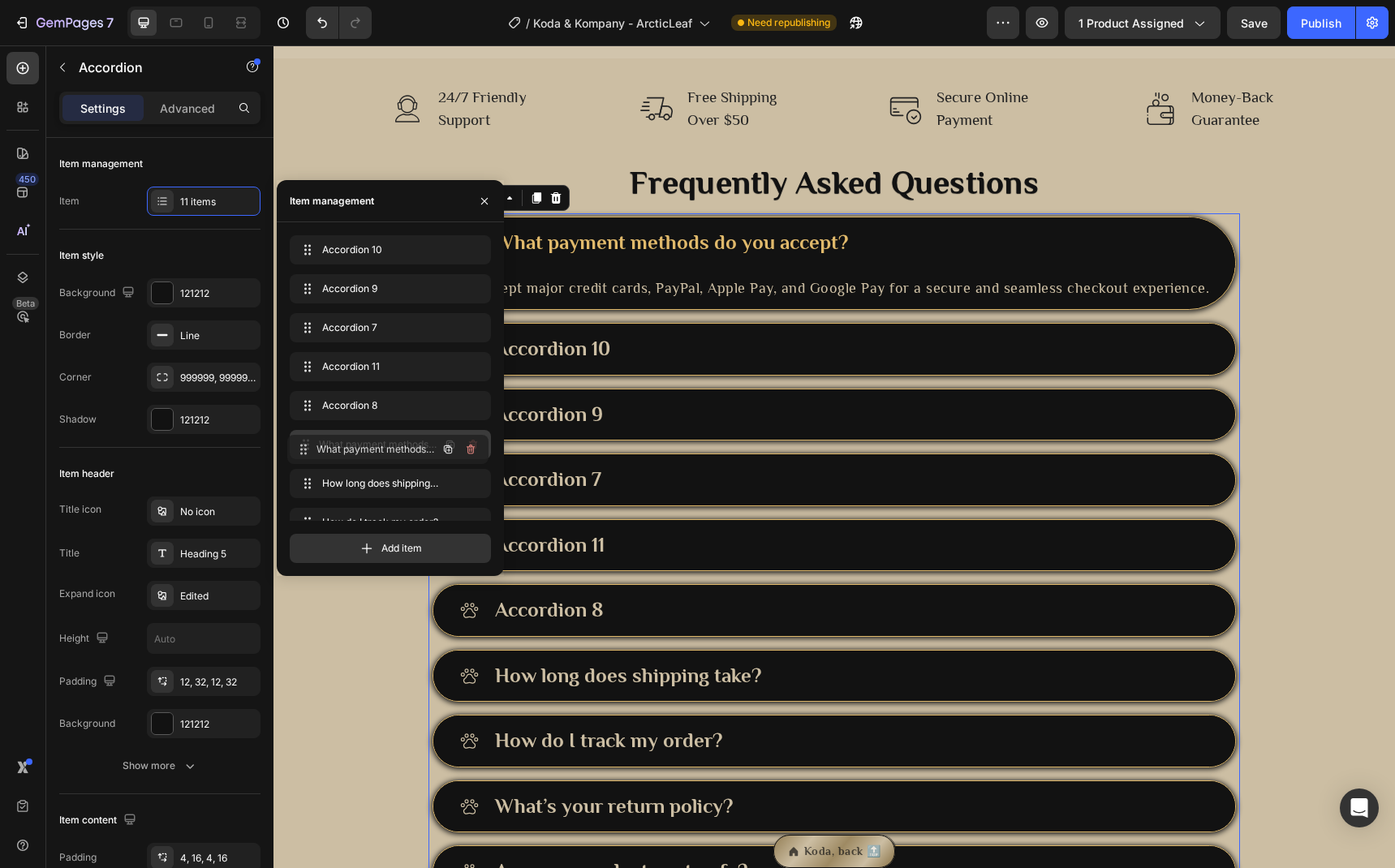
drag, startPoint x: 374, startPoint y: 250, endPoint x: 372, endPoint y: 450, distance: 200.0
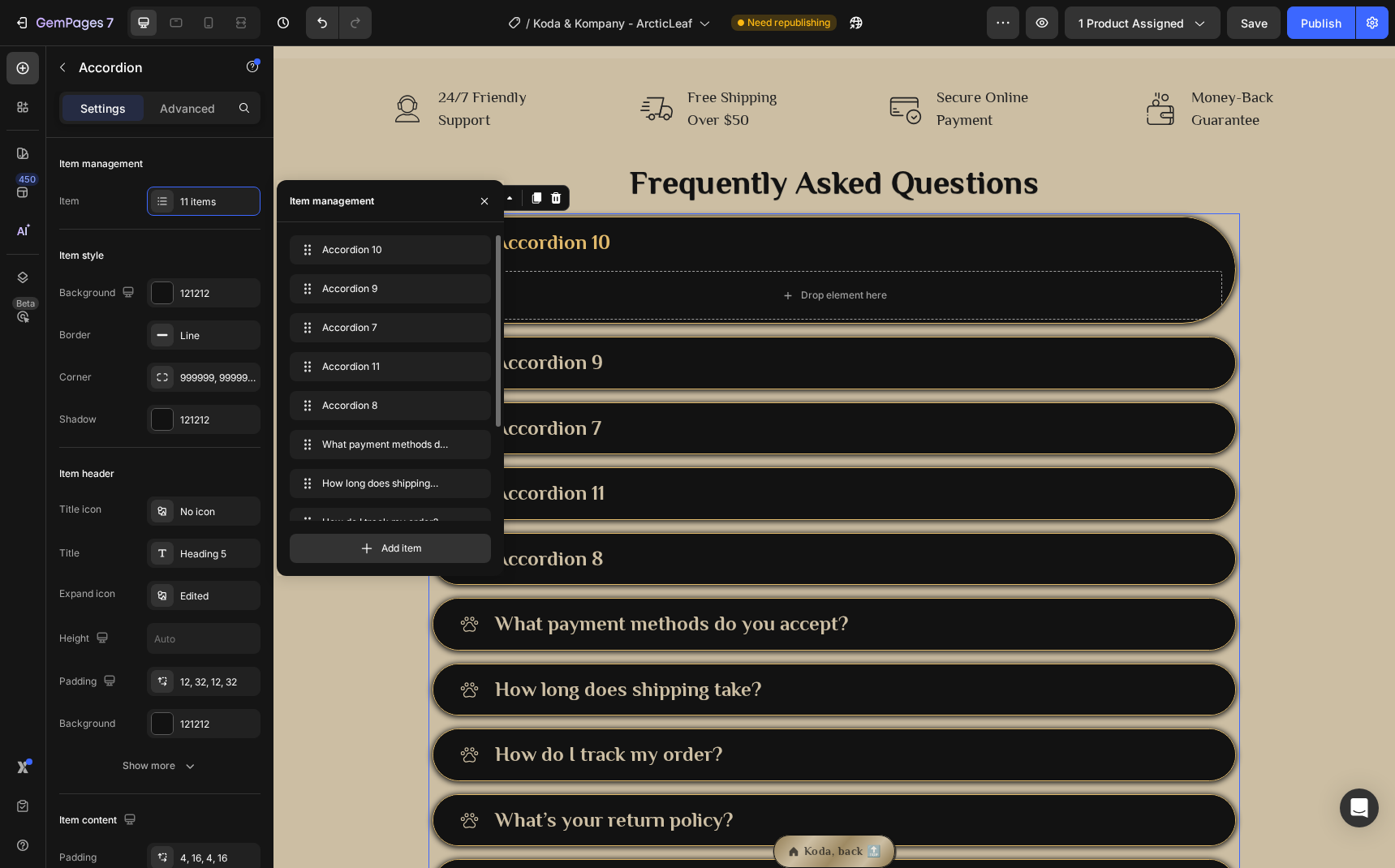
scroll to position [27, 0]
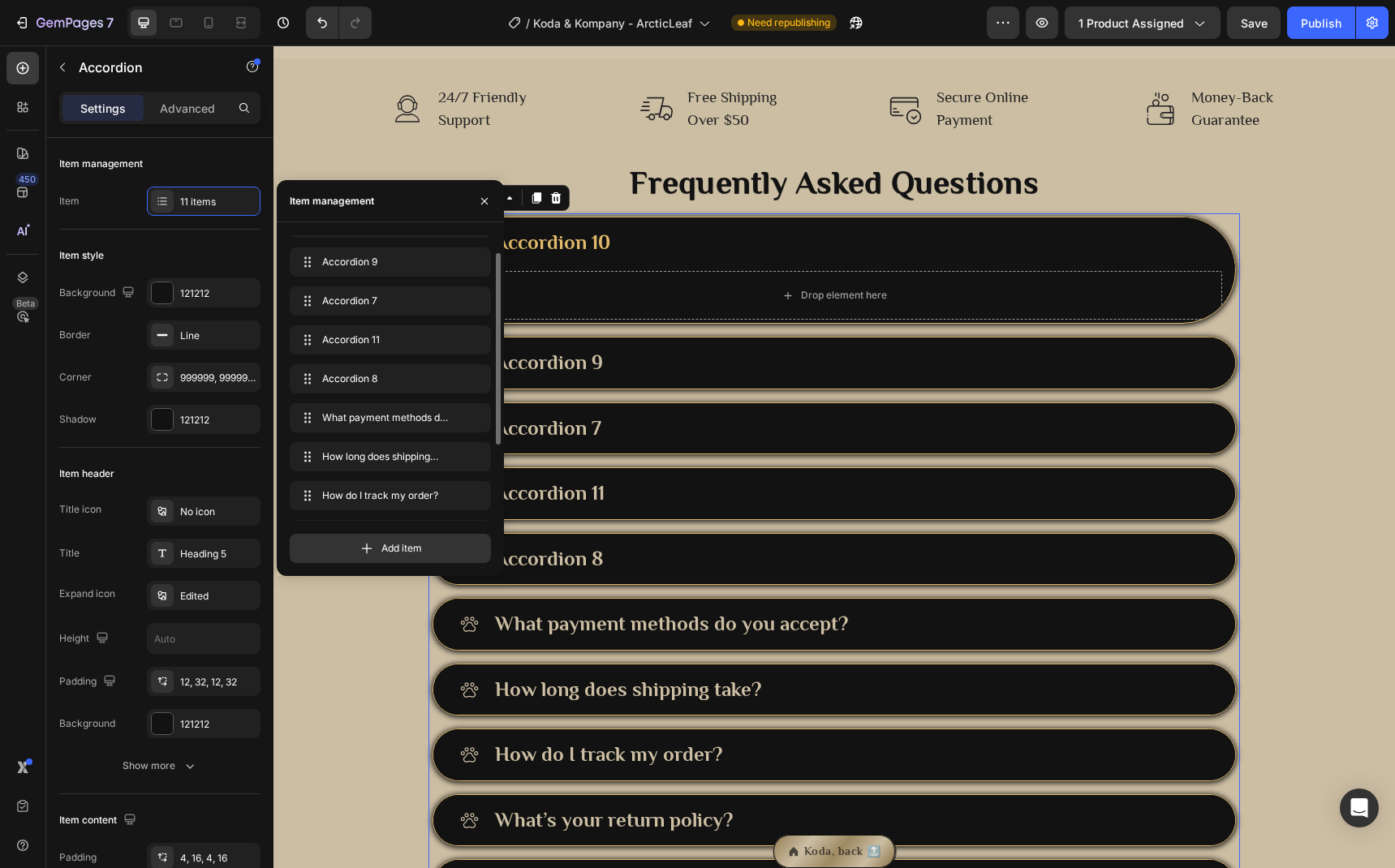
click at [644, 228] on div "Accordion 10" at bounding box center [850, 243] width 716 height 32
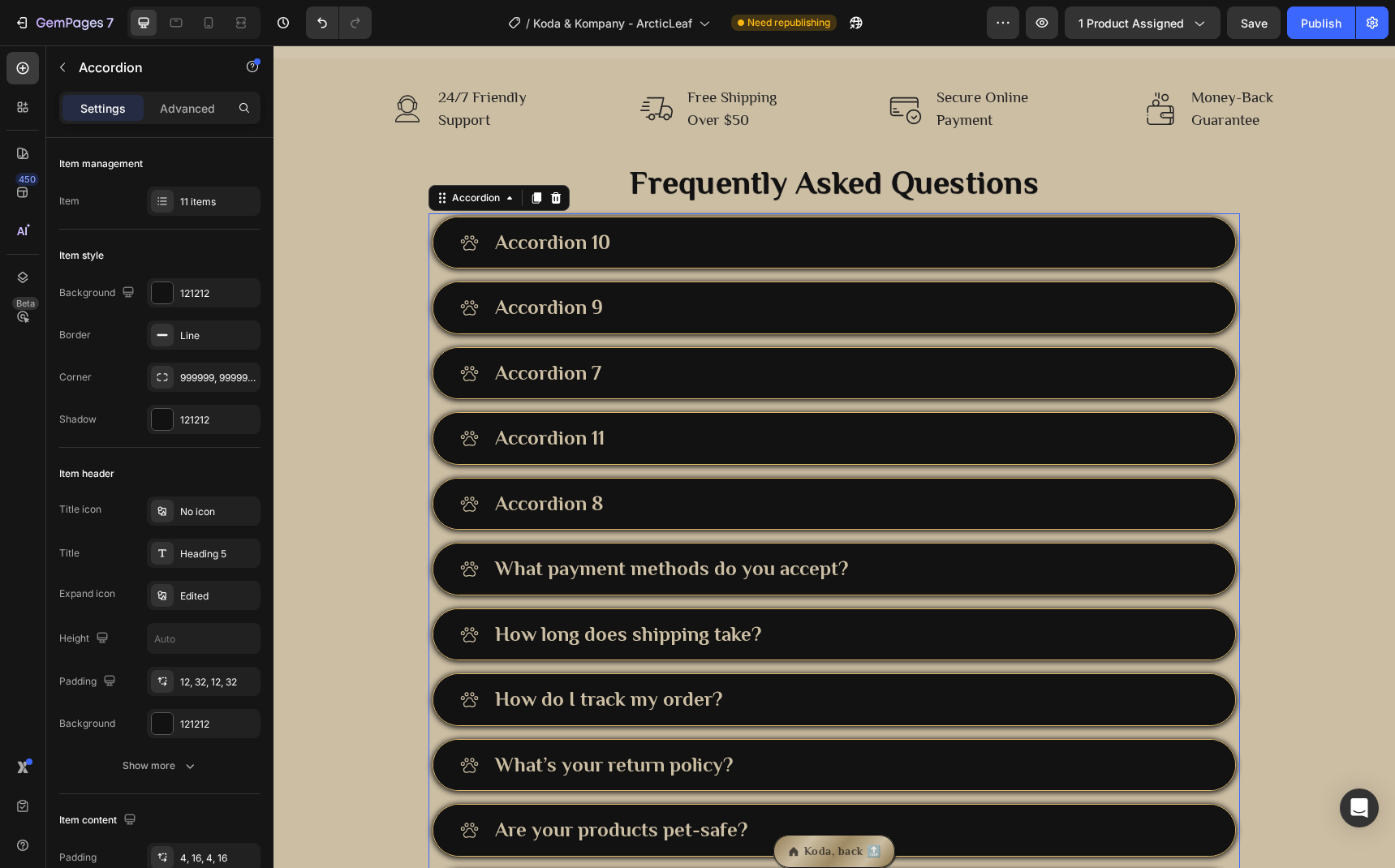
click at [539, 499] on div "Accordion 8" at bounding box center [549, 504] width 113 height 32
click at [559, 499] on p "Accordion 8" at bounding box center [549, 504] width 108 height 27
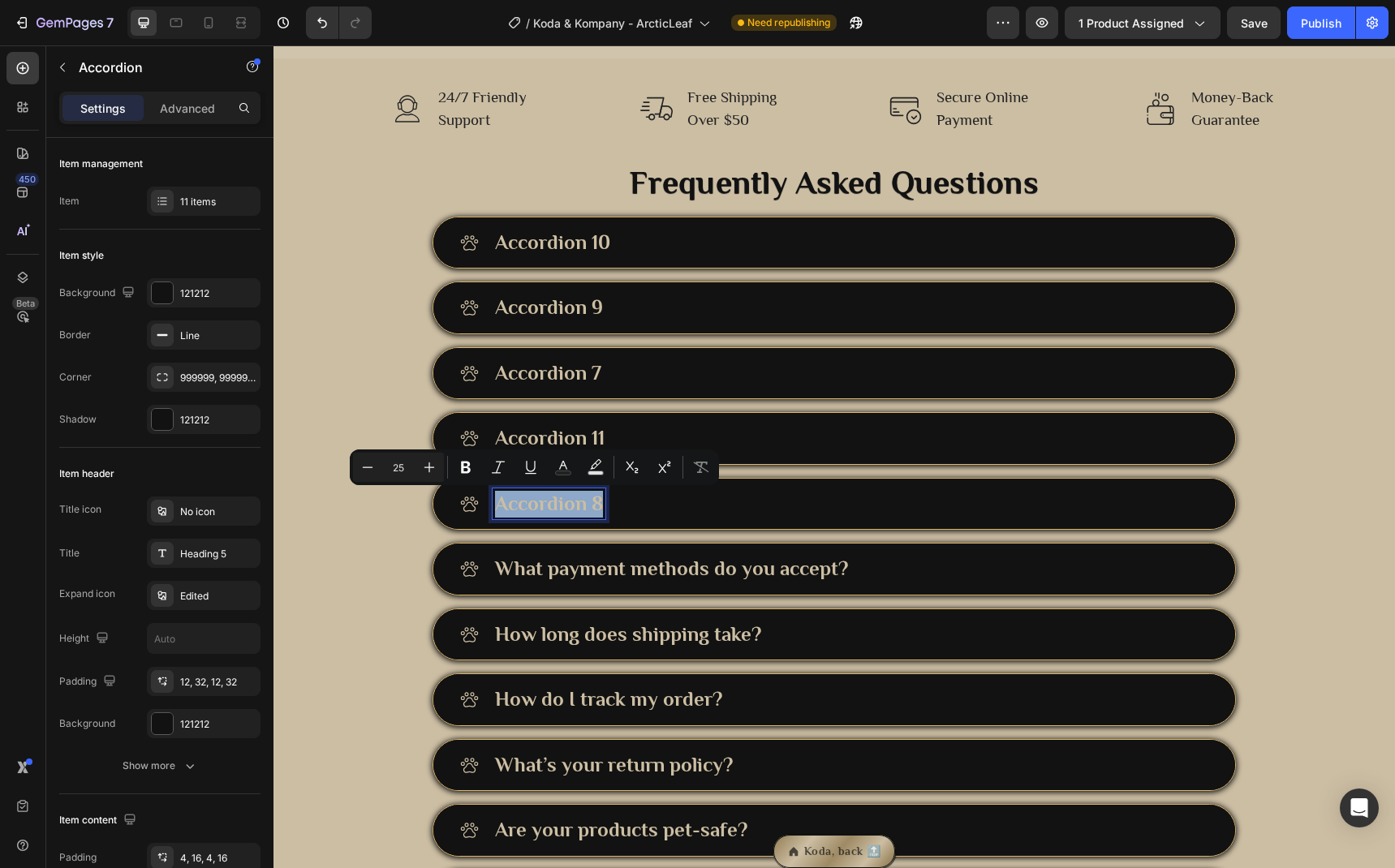
click at [559, 499] on p "Accordion 8" at bounding box center [549, 504] width 108 height 27
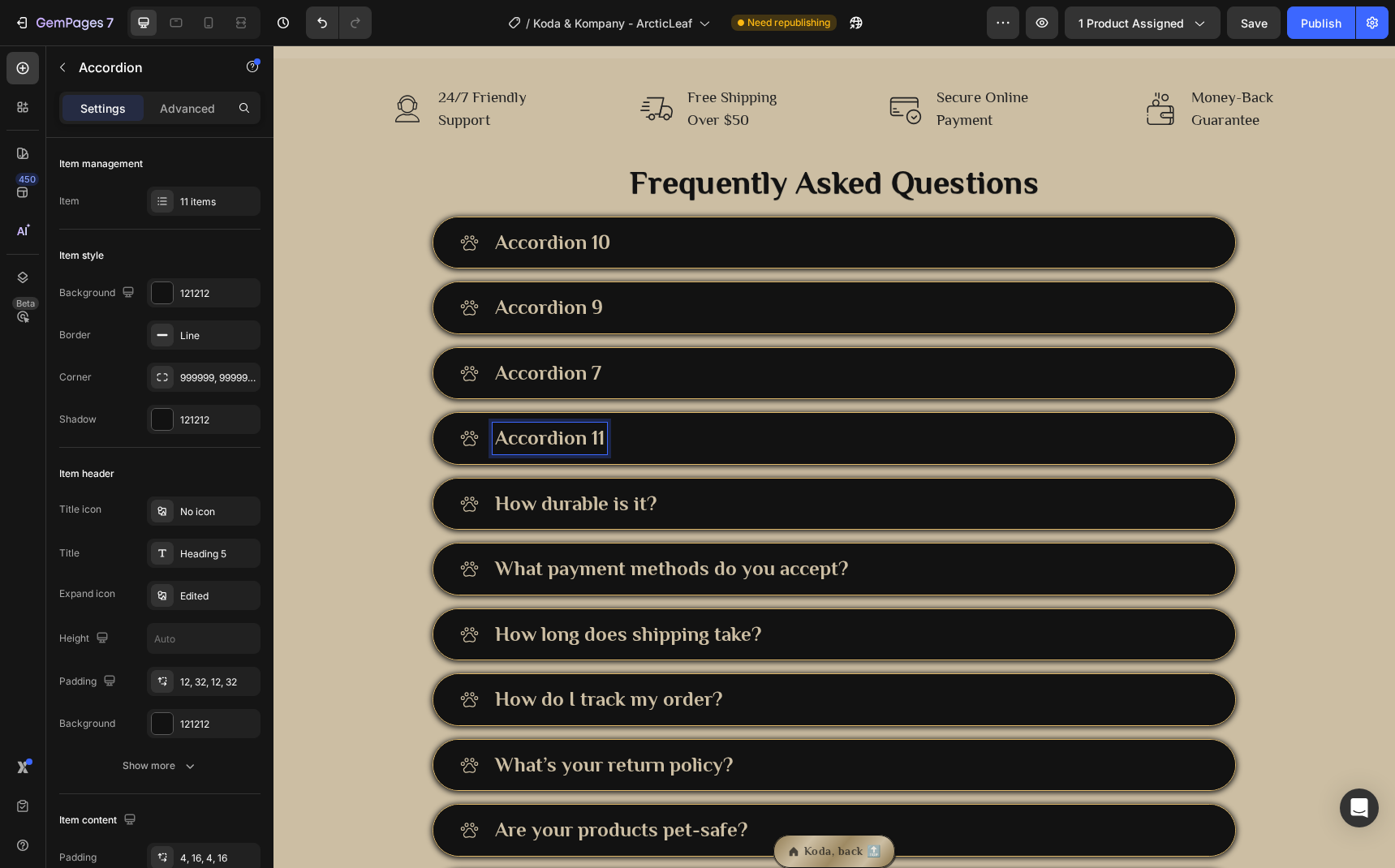
click at [555, 438] on p "Accordion 11" at bounding box center [550, 439] width 110 height 27
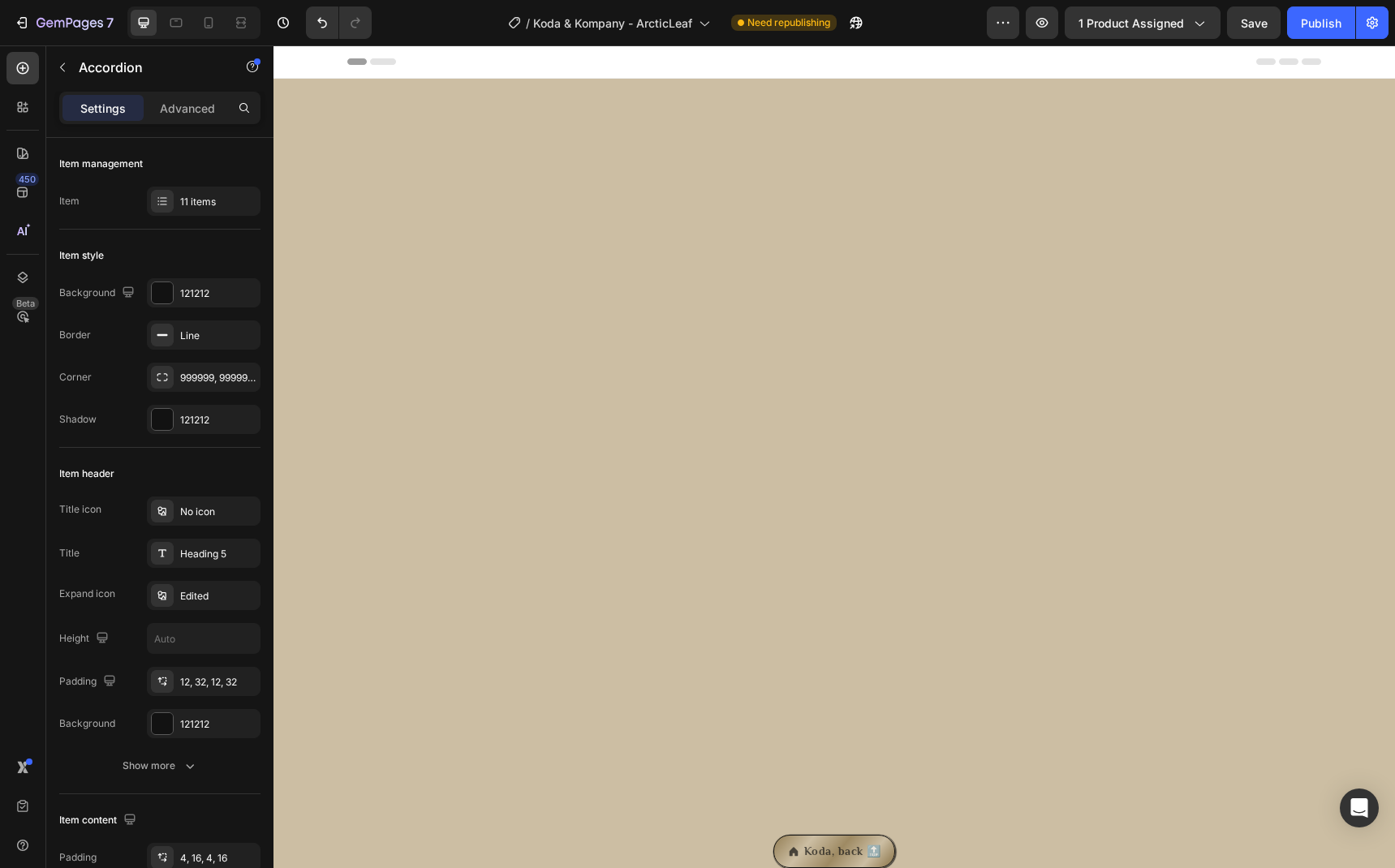
scroll to position [2520, 0]
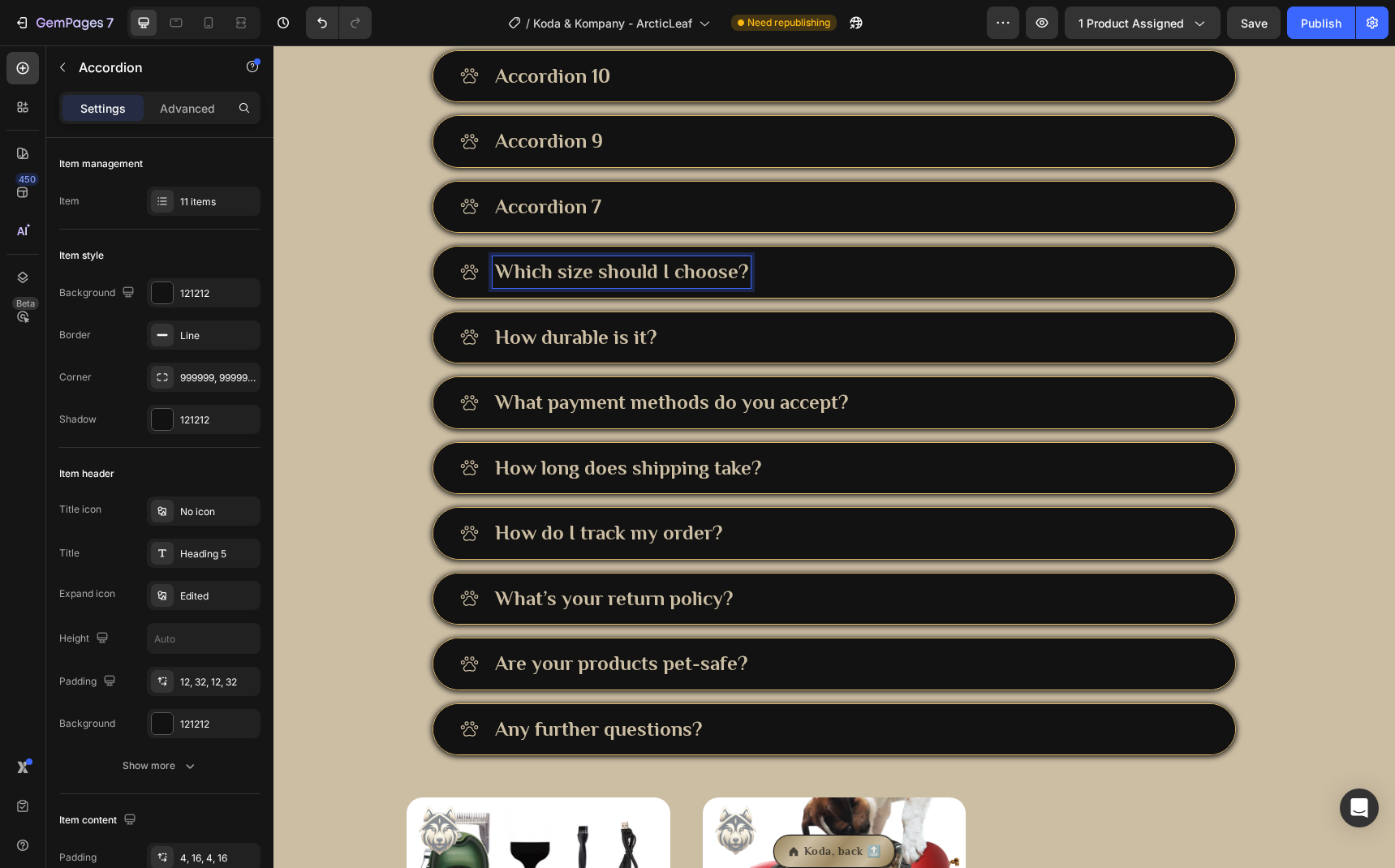
click at [544, 221] on p "Accordion 7" at bounding box center [548, 207] width 106 height 27
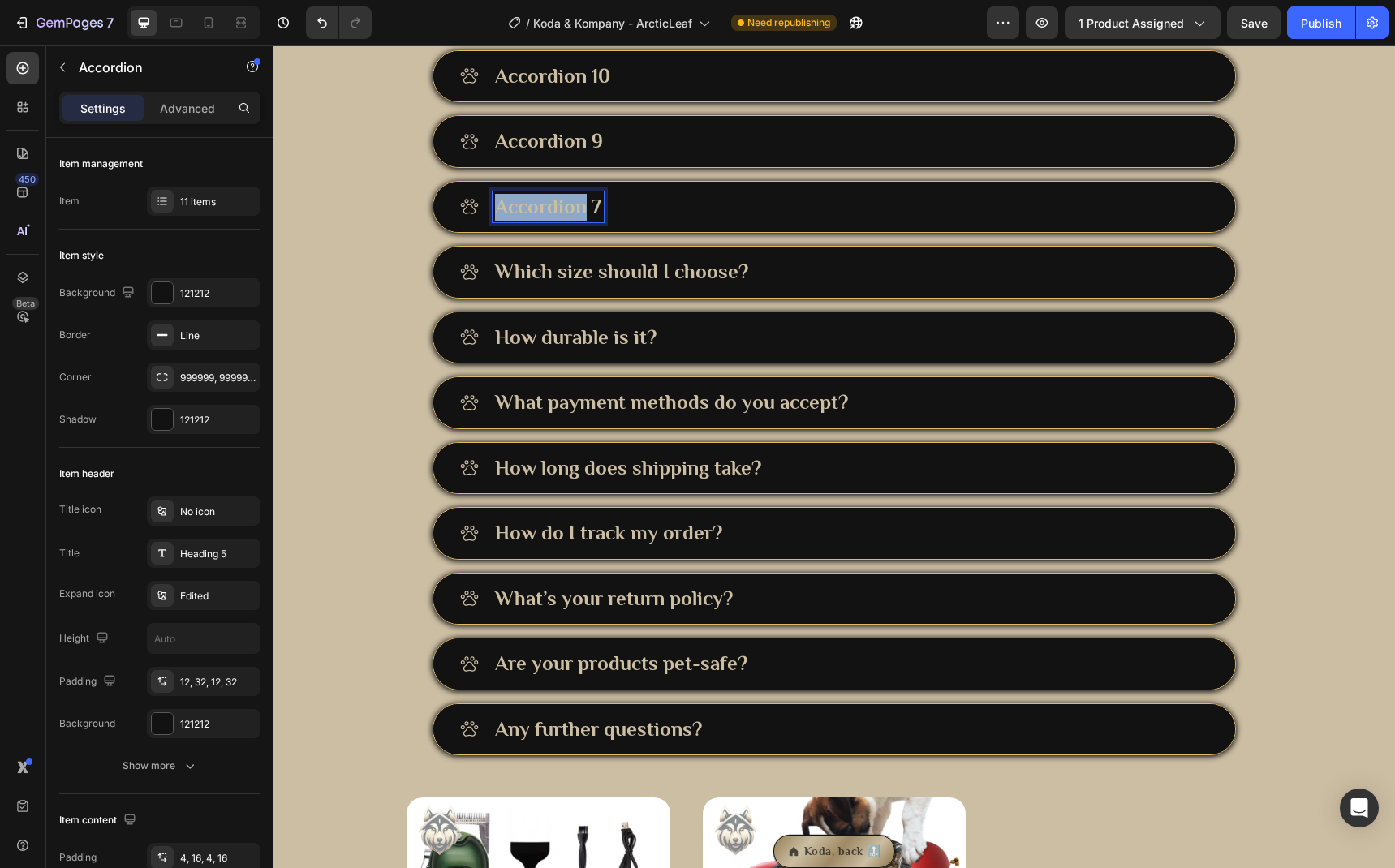
click at [544, 221] on p "Accordion 7" at bounding box center [548, 207] width 106 height 27
click at [544, 155] on p "Accordion 9" at bounding box center [549, 141] width 108 height 27
click at [550, 155] on p "Accordion 9" at bounding box center [549, 141] width 108 height 27
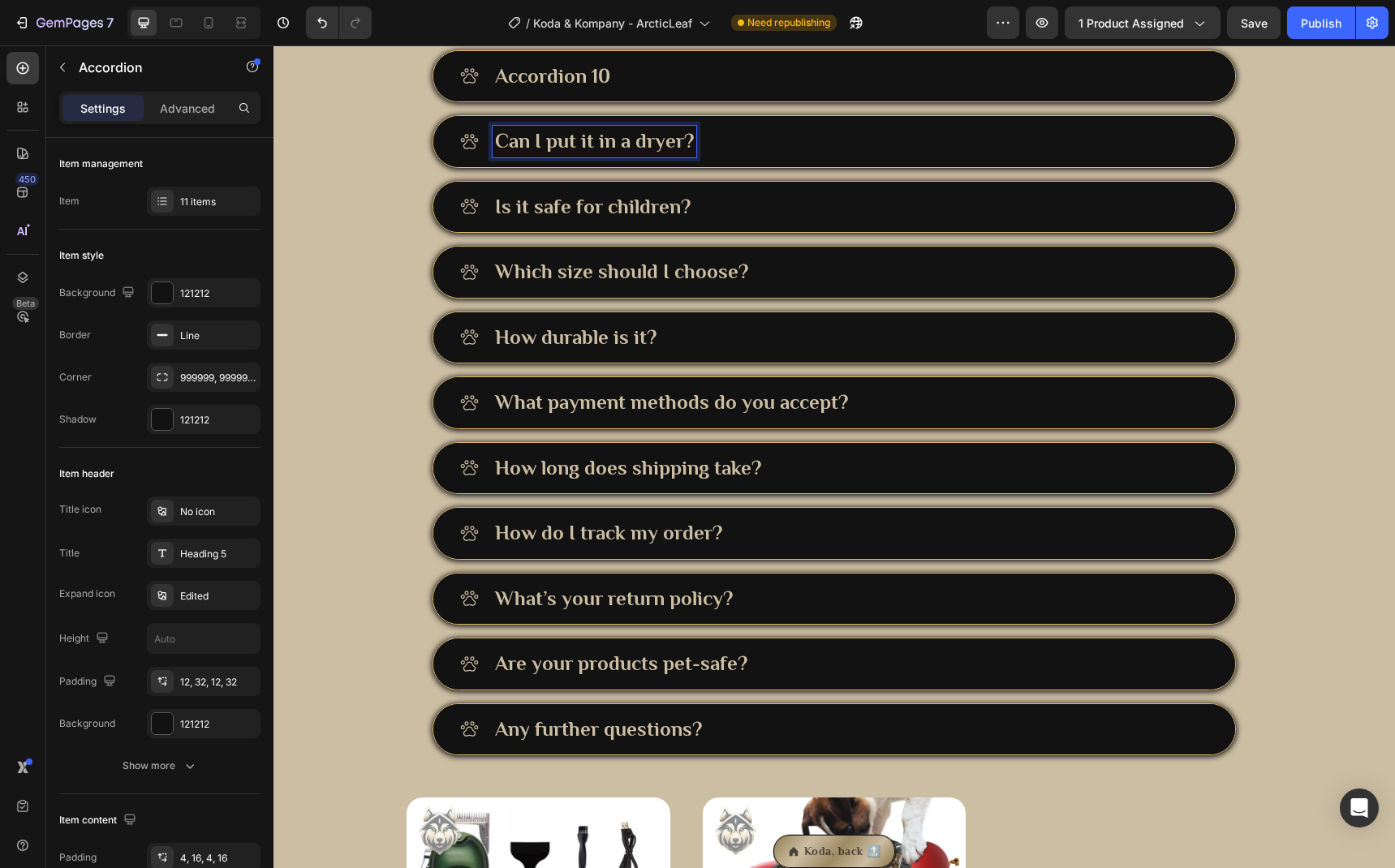
click at [555, 90] on p "Accordion 10" at bounding box center [553, 76] width 116 height 27
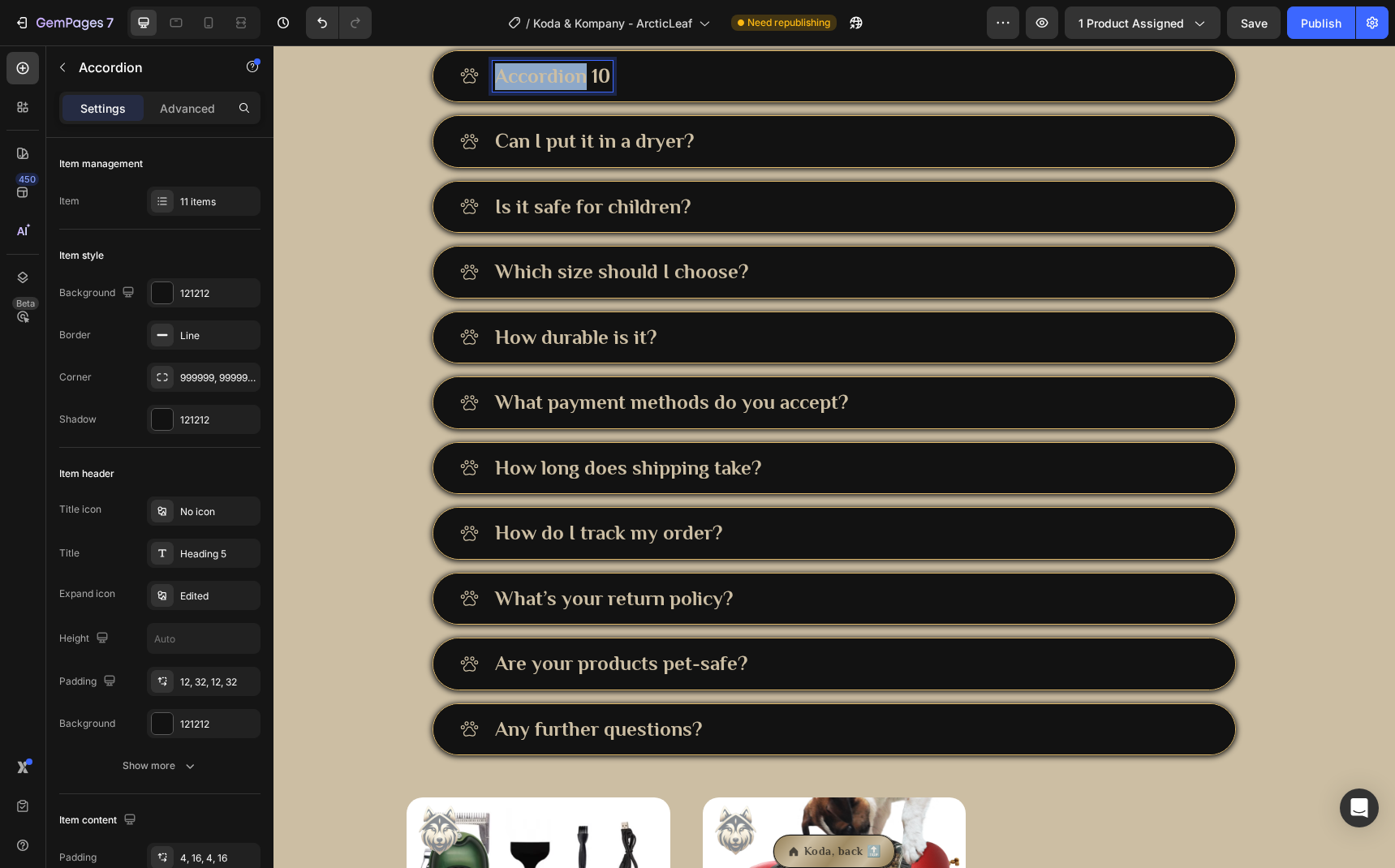
click at [555, 90] on p "Accordion 10" at bounding box center [553, 76] width 116 height 27
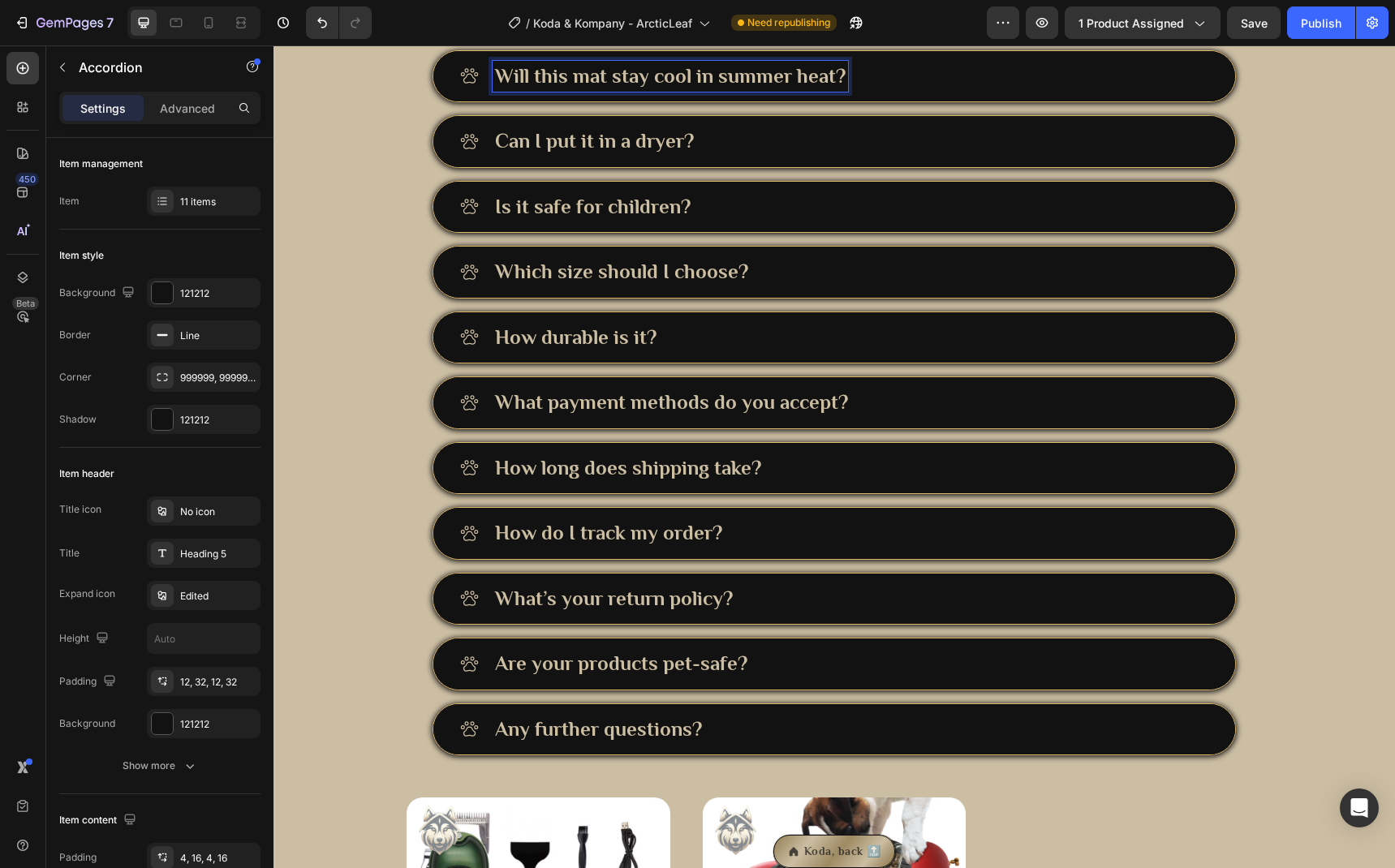
click at [876, 93] on div "Will this mat stay cool in summer heat?" at bounding box center [850, 76] width 716 height 32
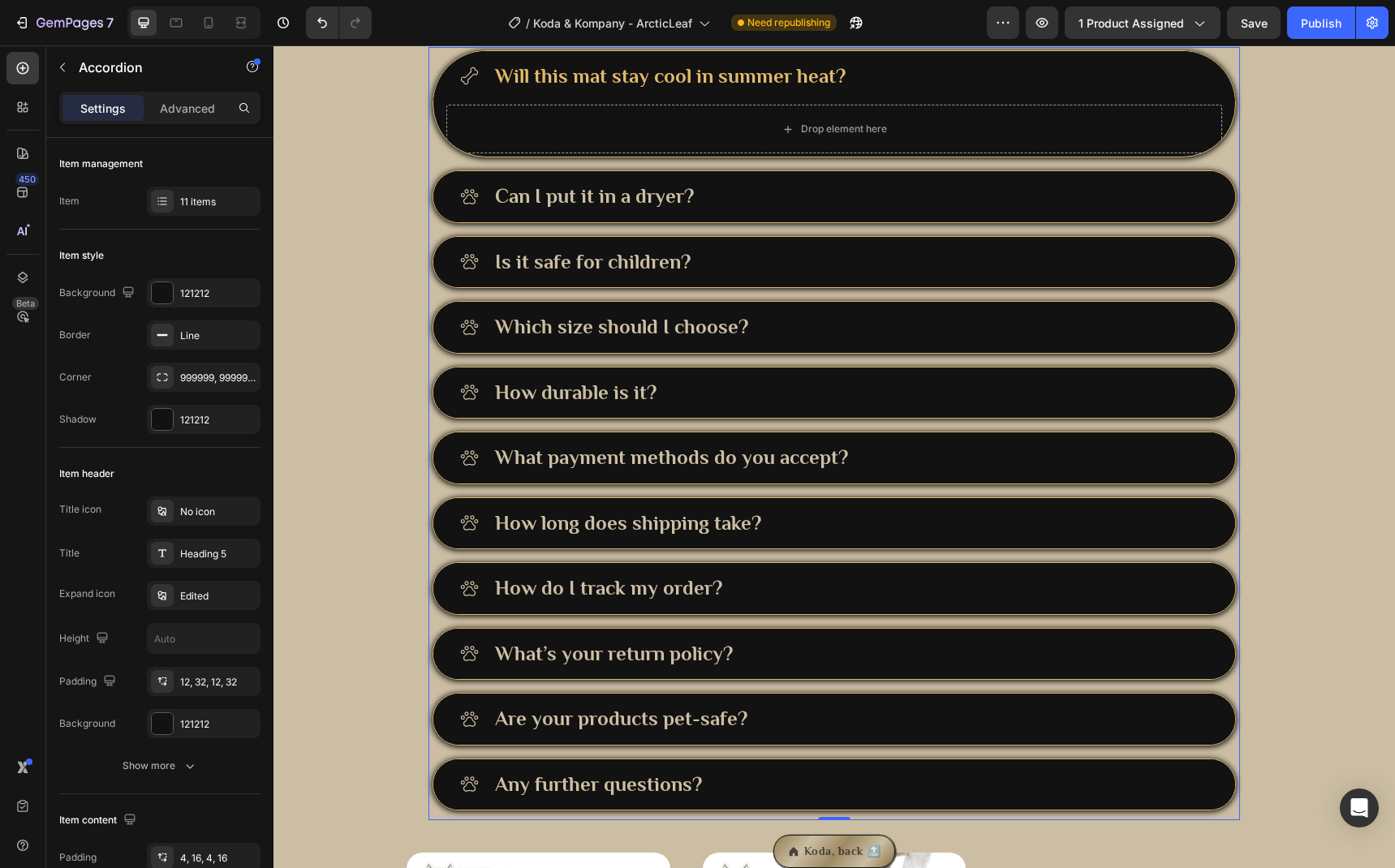
click at [734, 212] on div "Can I put it in a dryer?" at bounding box center [850, 196] width 716 height 32
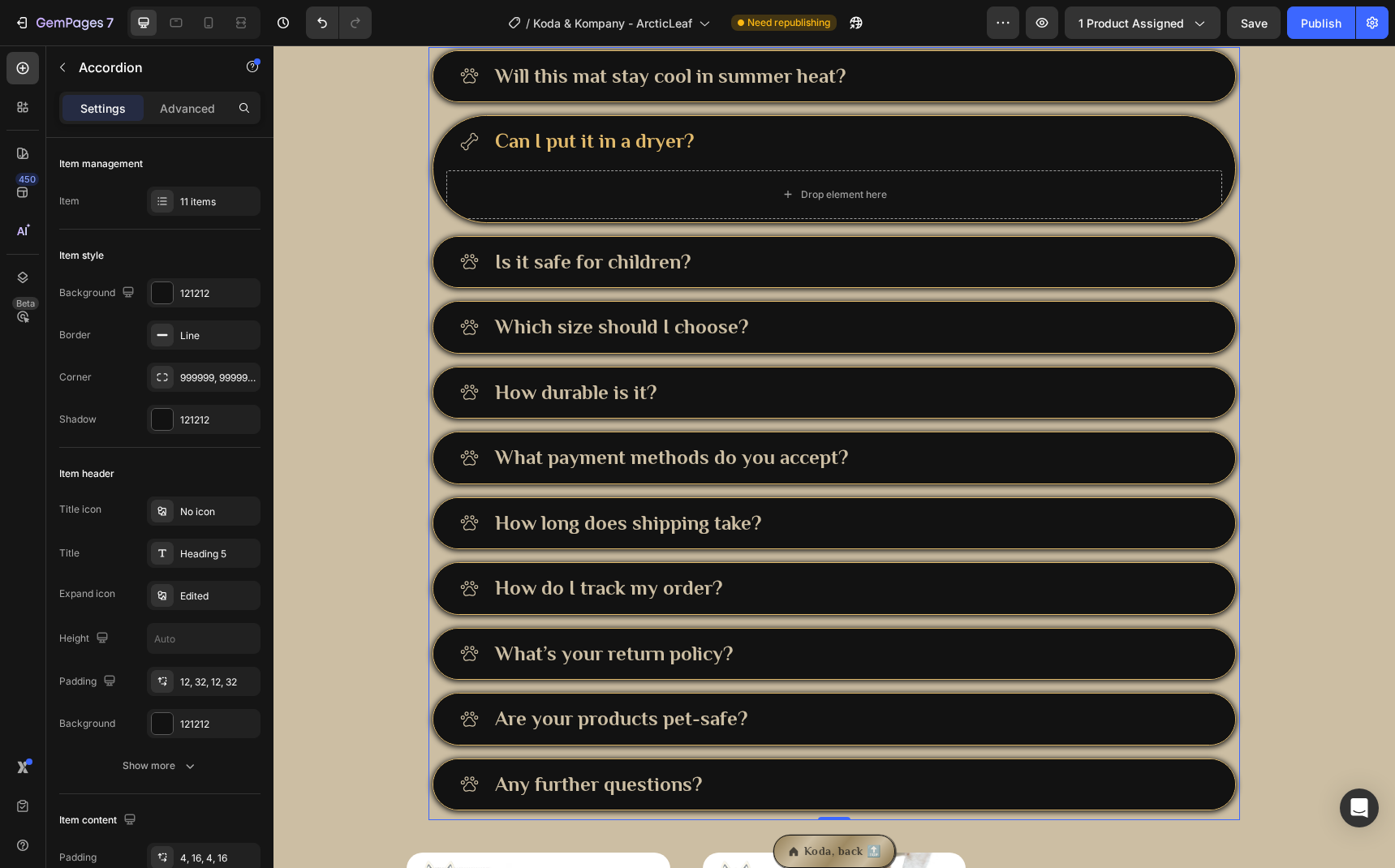
click at [925, 474] on div "What payment methods do you accept?" at bounding box center [850, 458] width 716 height 32
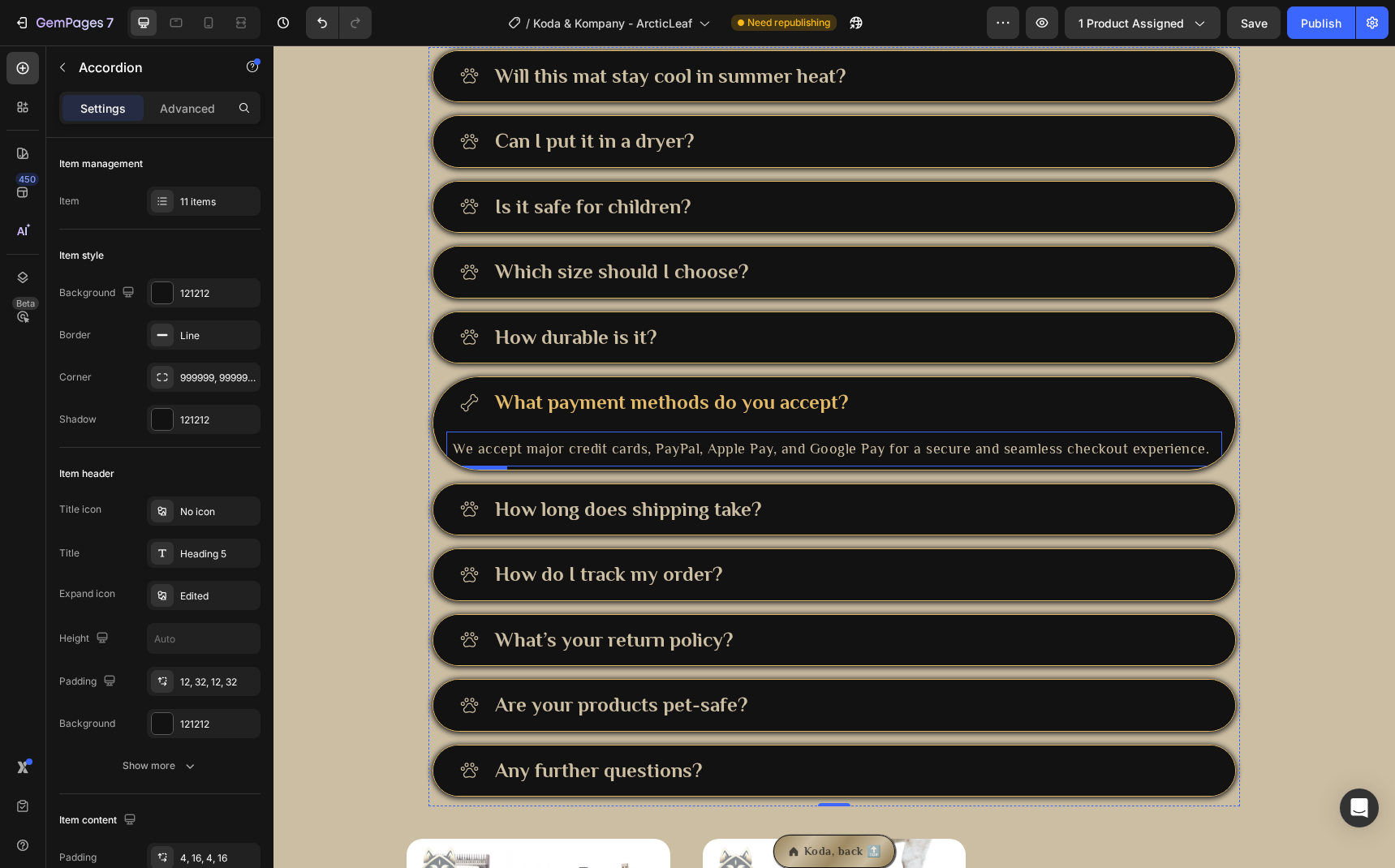
click at [783, 460] on p "We accept major credit cards, PayPal, Apple Pay, and Google Pay for a secure an…" at bounding box center [835, 448] width 763 height 22
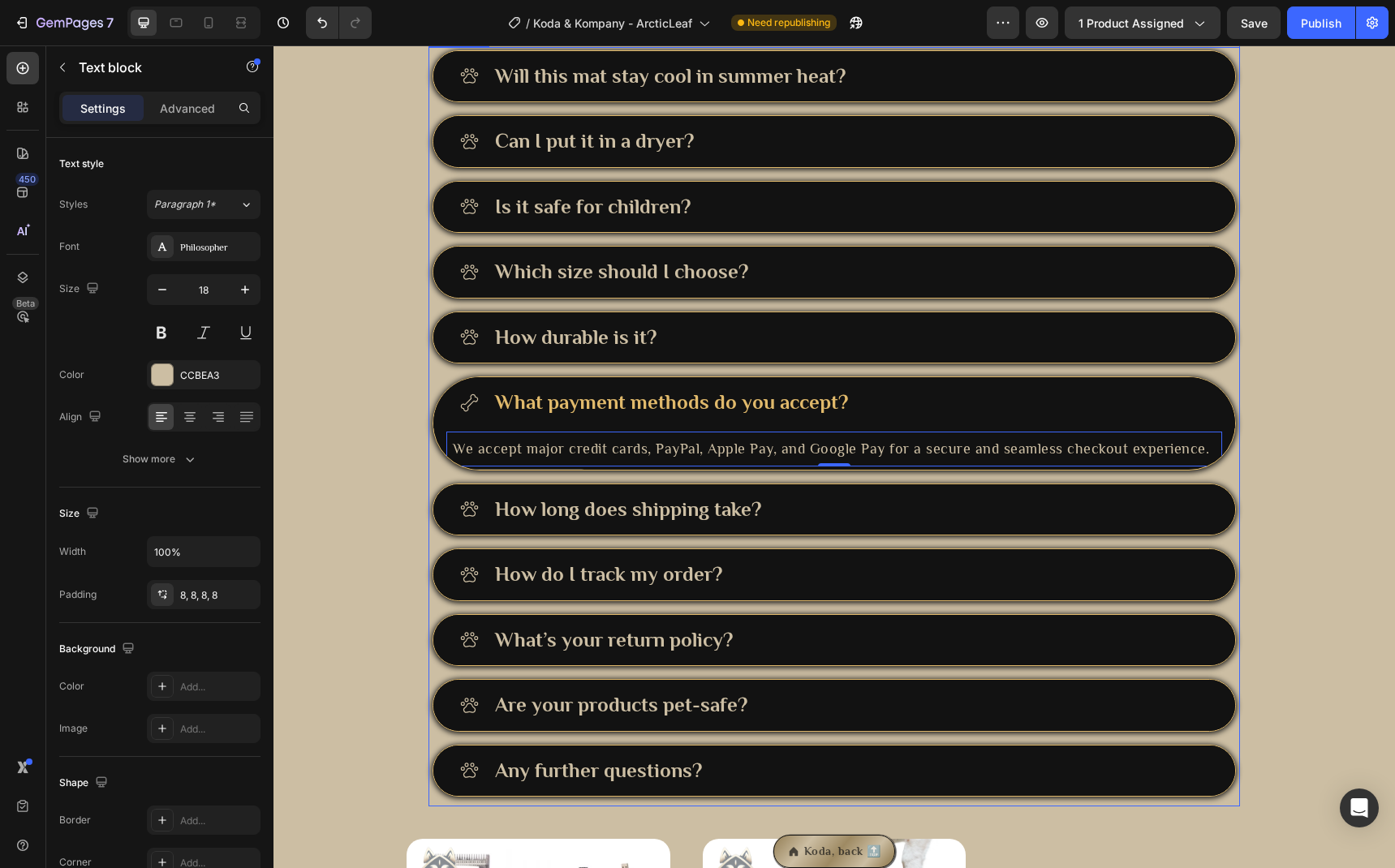
click at [876, 93] on div "Will this mat stay cool in summer heat?" at bounding box center [850, 76] width 716 height 32
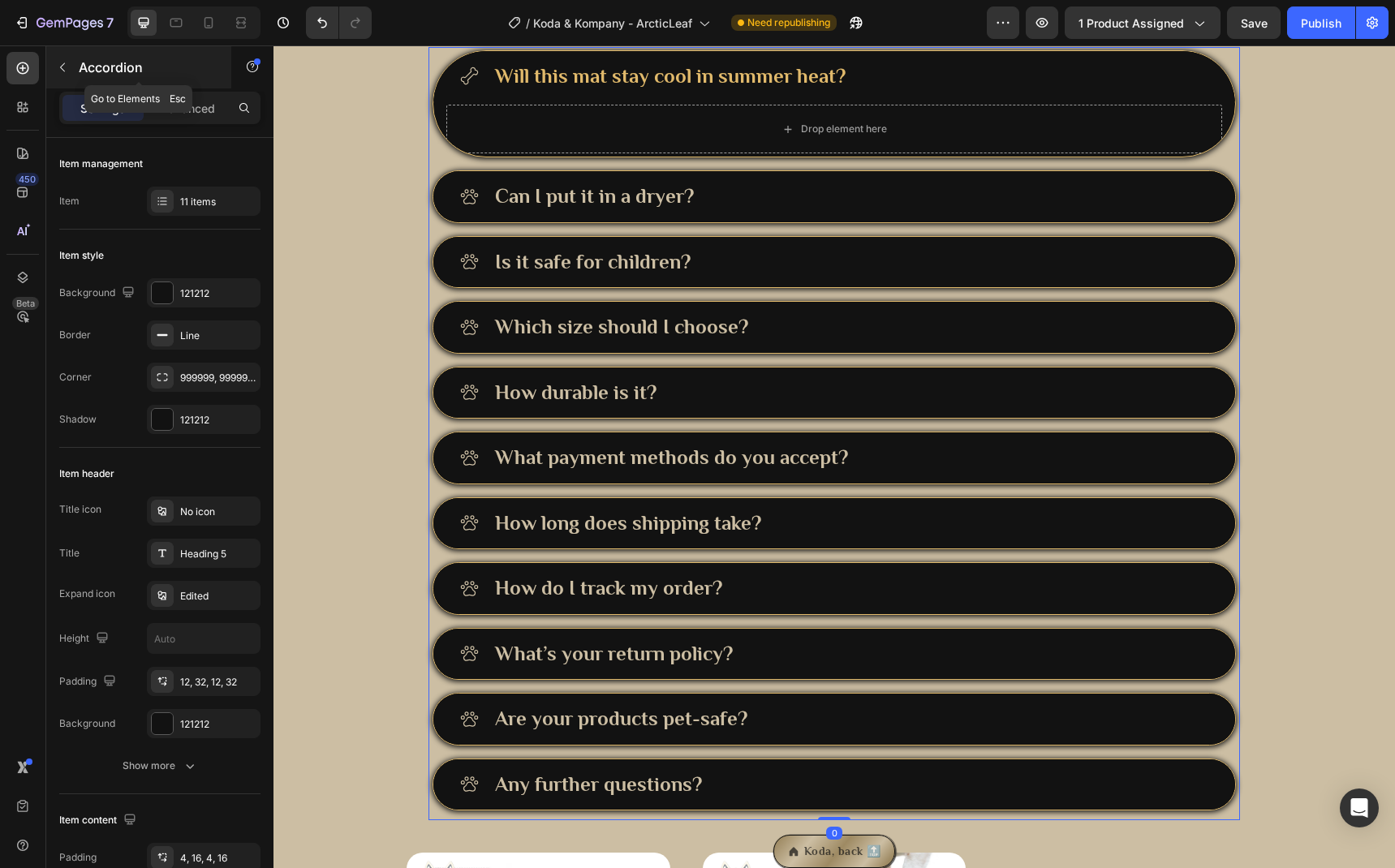
click at [65, 73] on icon "button" at bounding box center [63, 68] width 13 height 13
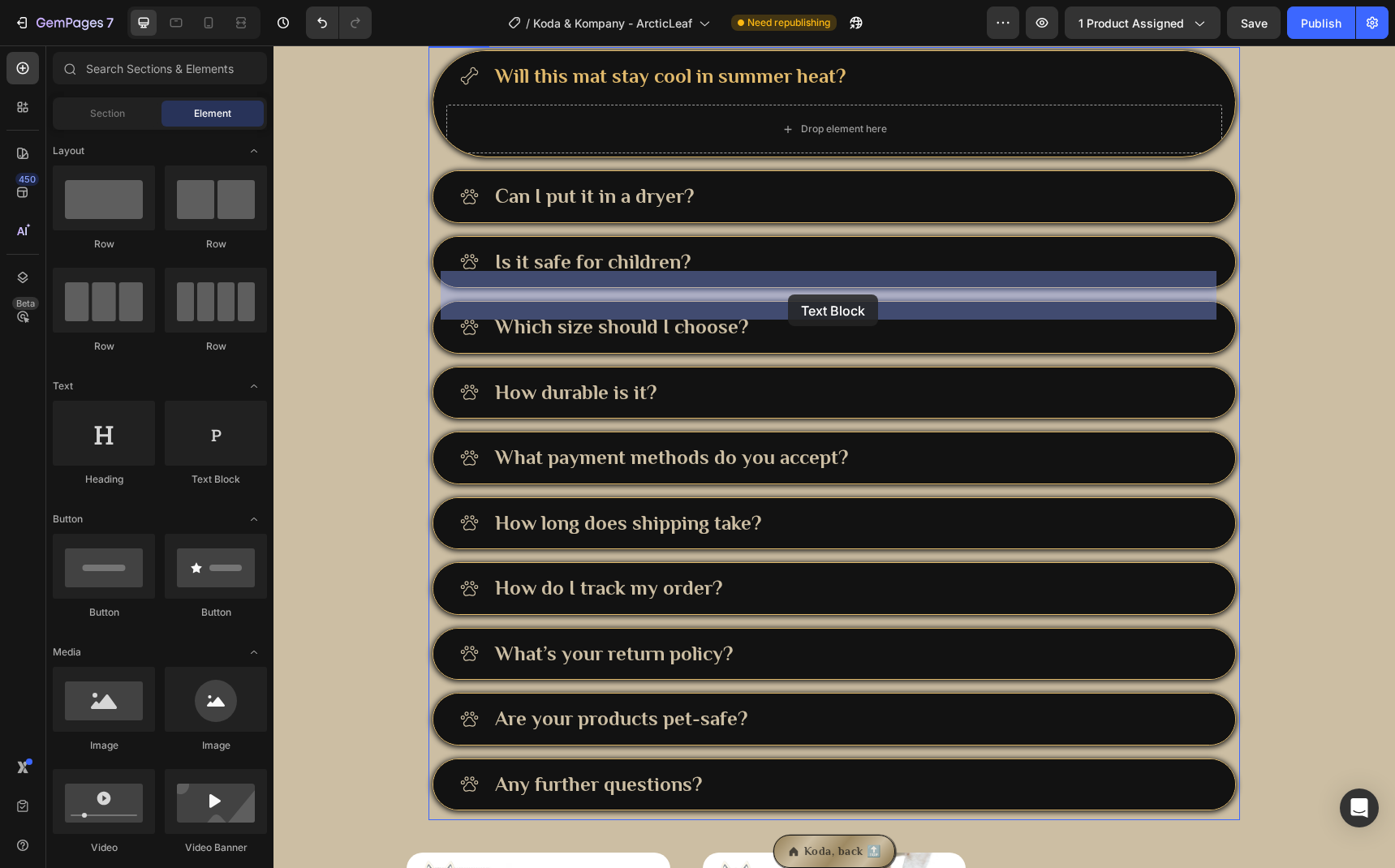
drag, startPoint x: 496, startPoint y: 484, endPoint x: 788, endPoint y: 294, distance: 348.4
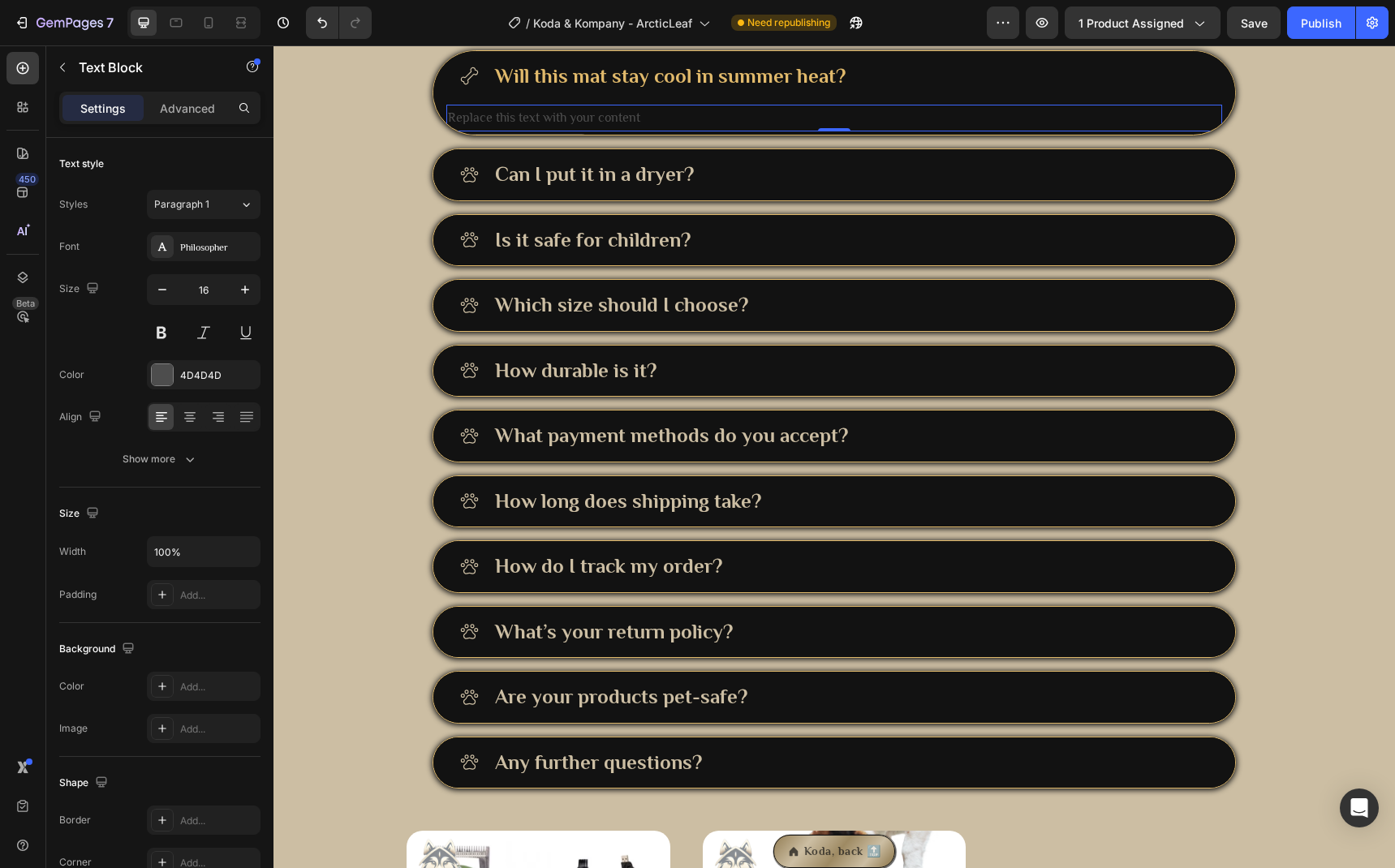
click at [608, 131] on div "Replace this text with your content" at bounding box center [834, 118] width 775 height 27
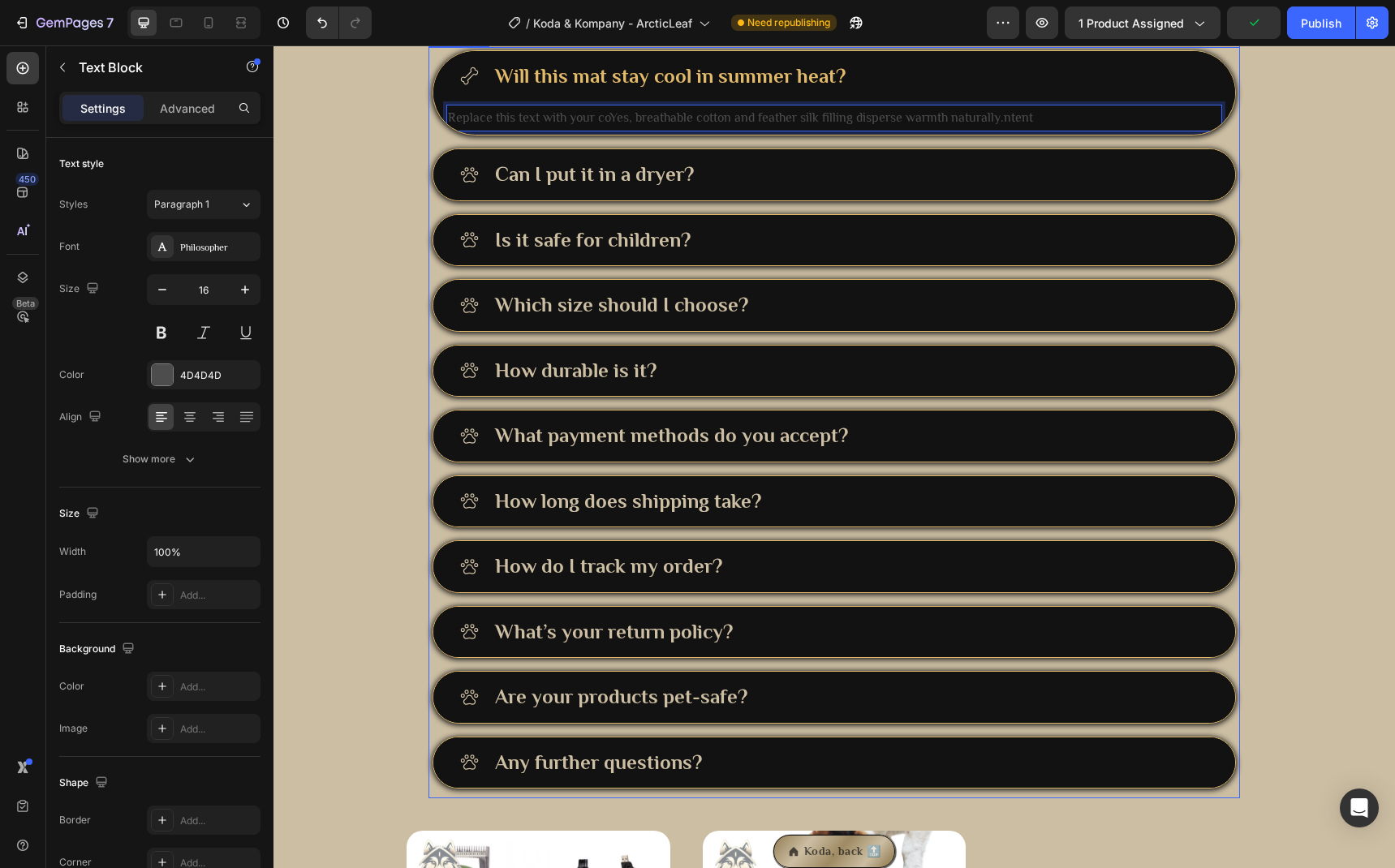
click at [673, 188] on p "Can I put it in a dryer?" at bounding box center [595, 175] width 199 height 27
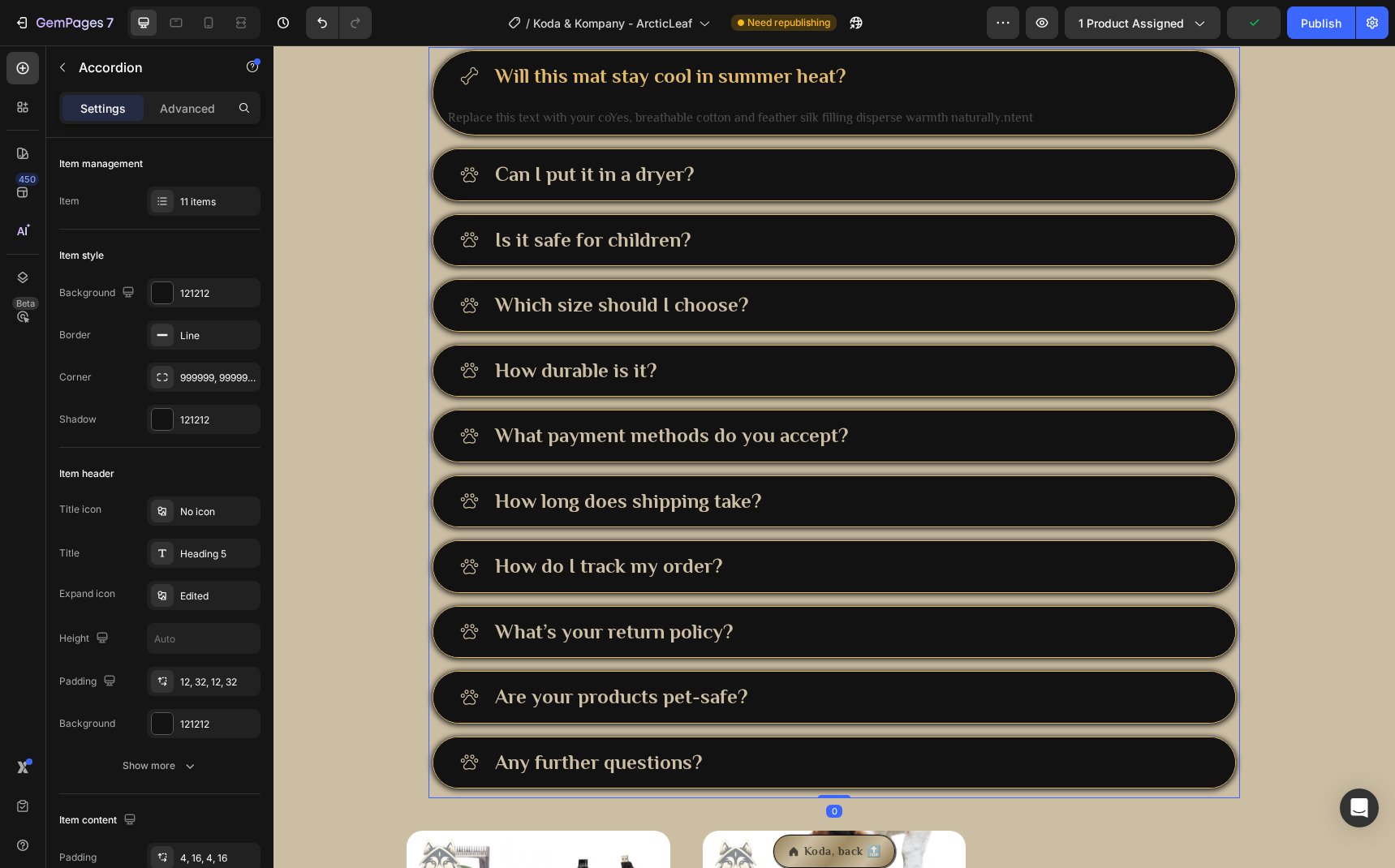
click at [929, 462] on div "What payment methods do you accept?" at bounding box center [834, 435] width 802 height 51
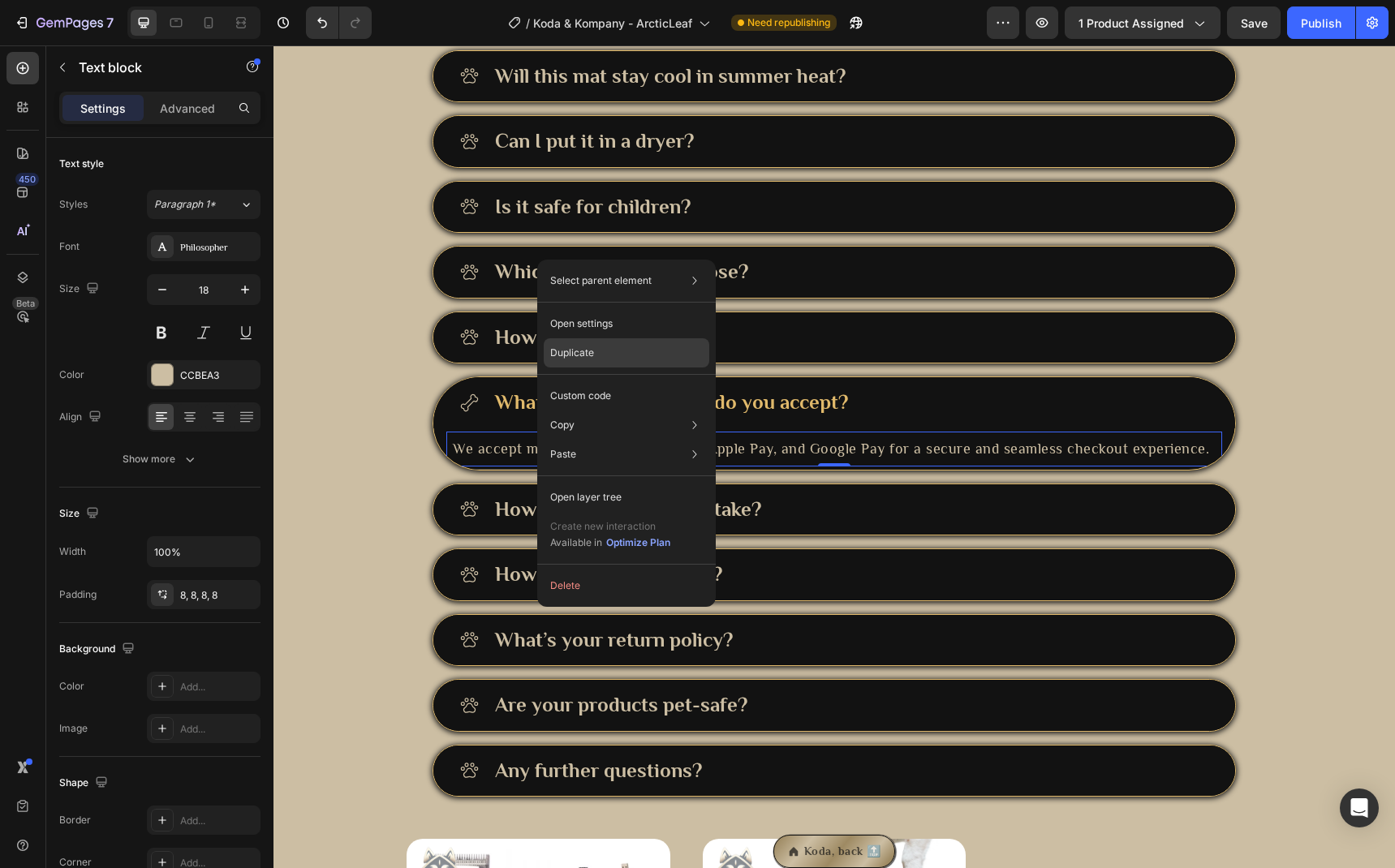
click at [586, 348] on p "Duplicate" at bounding box center [572, 353] width 44 height 14
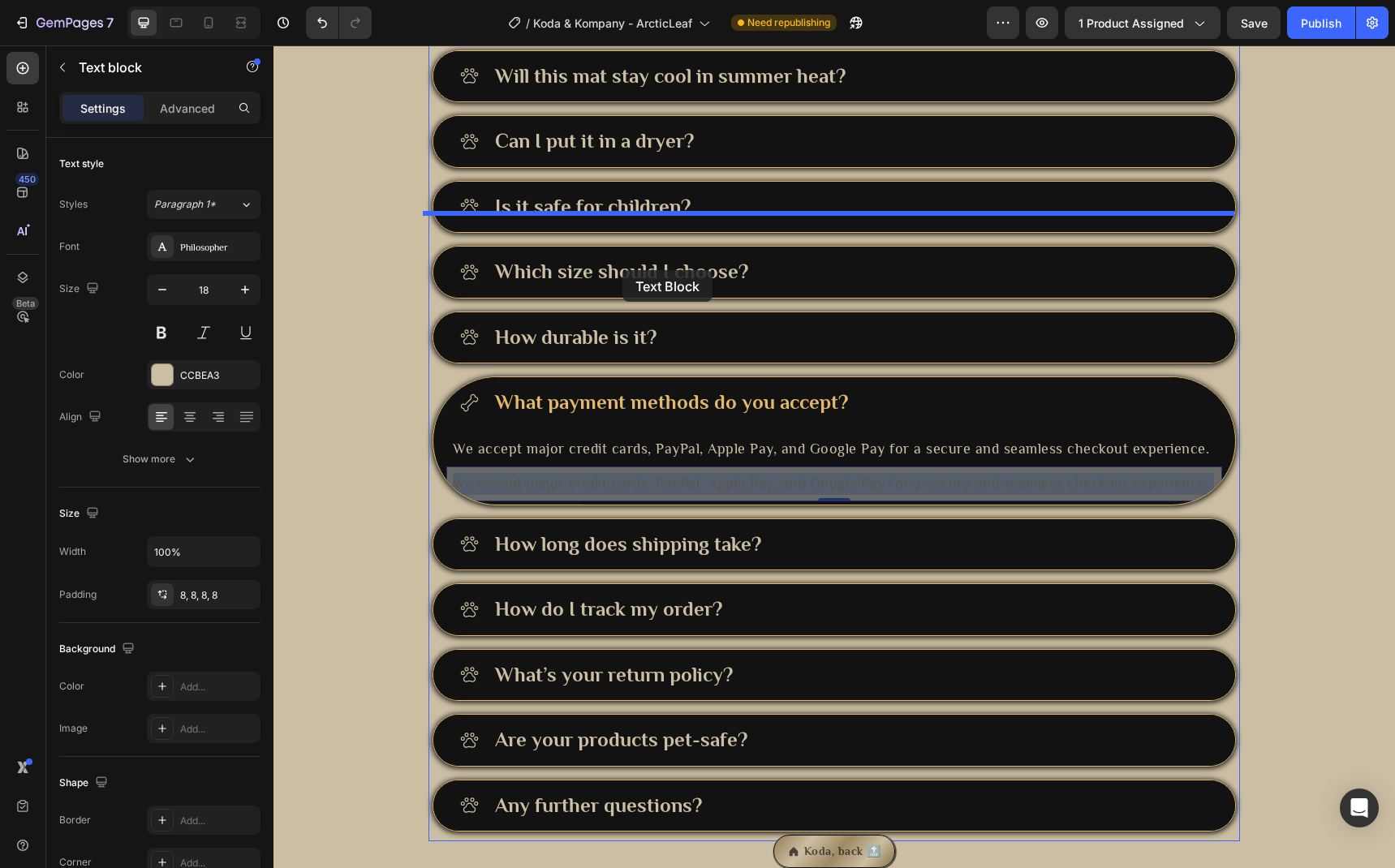
drag, startPoint x: 593, startPoint y: 647, endPoint x: 622, endPoint y: 271, distance: 377.1
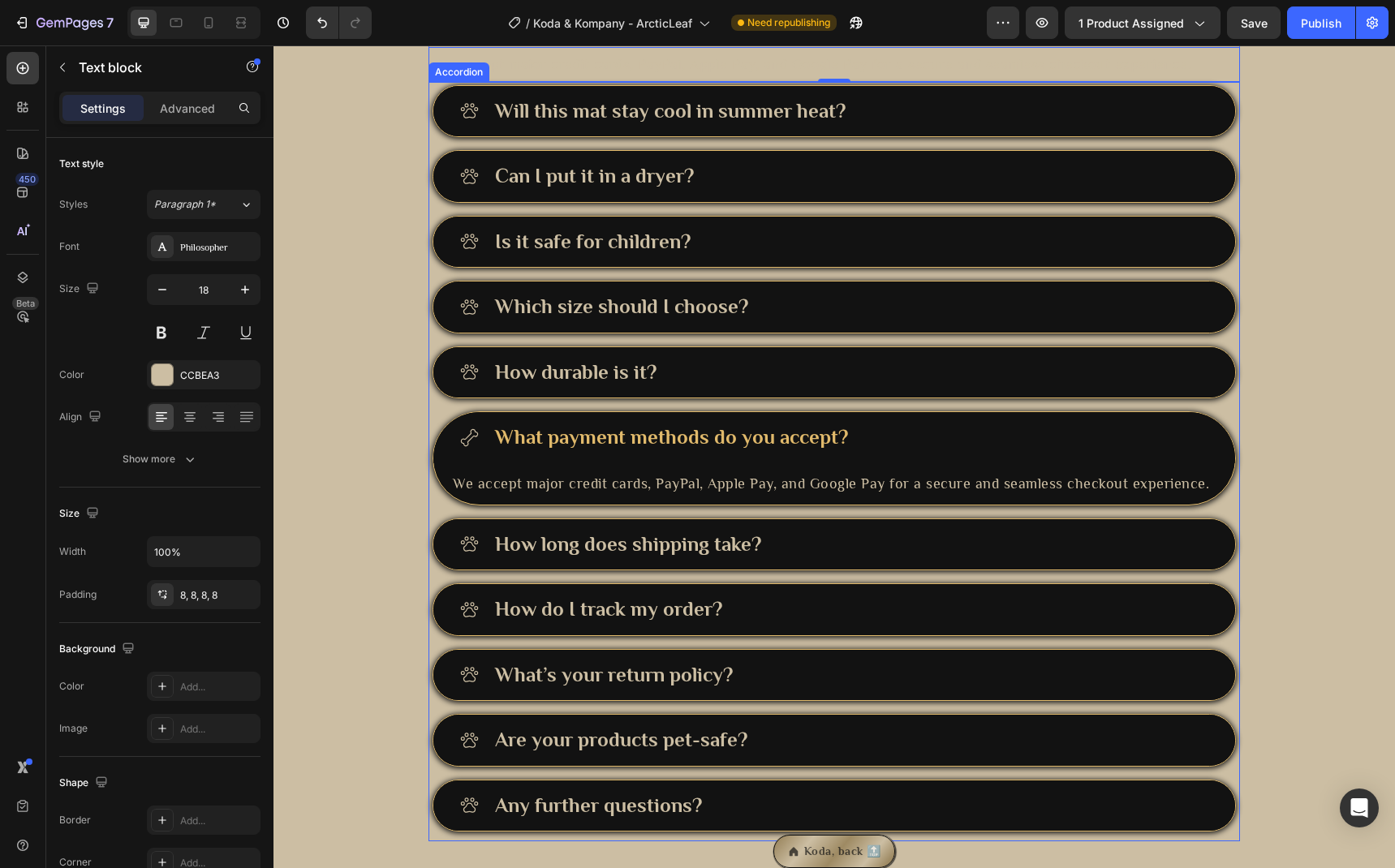
click at [796, 125] on p "Will this mat stay cool in summer heat?" at bounding box center [670, 112] width 351 height 27
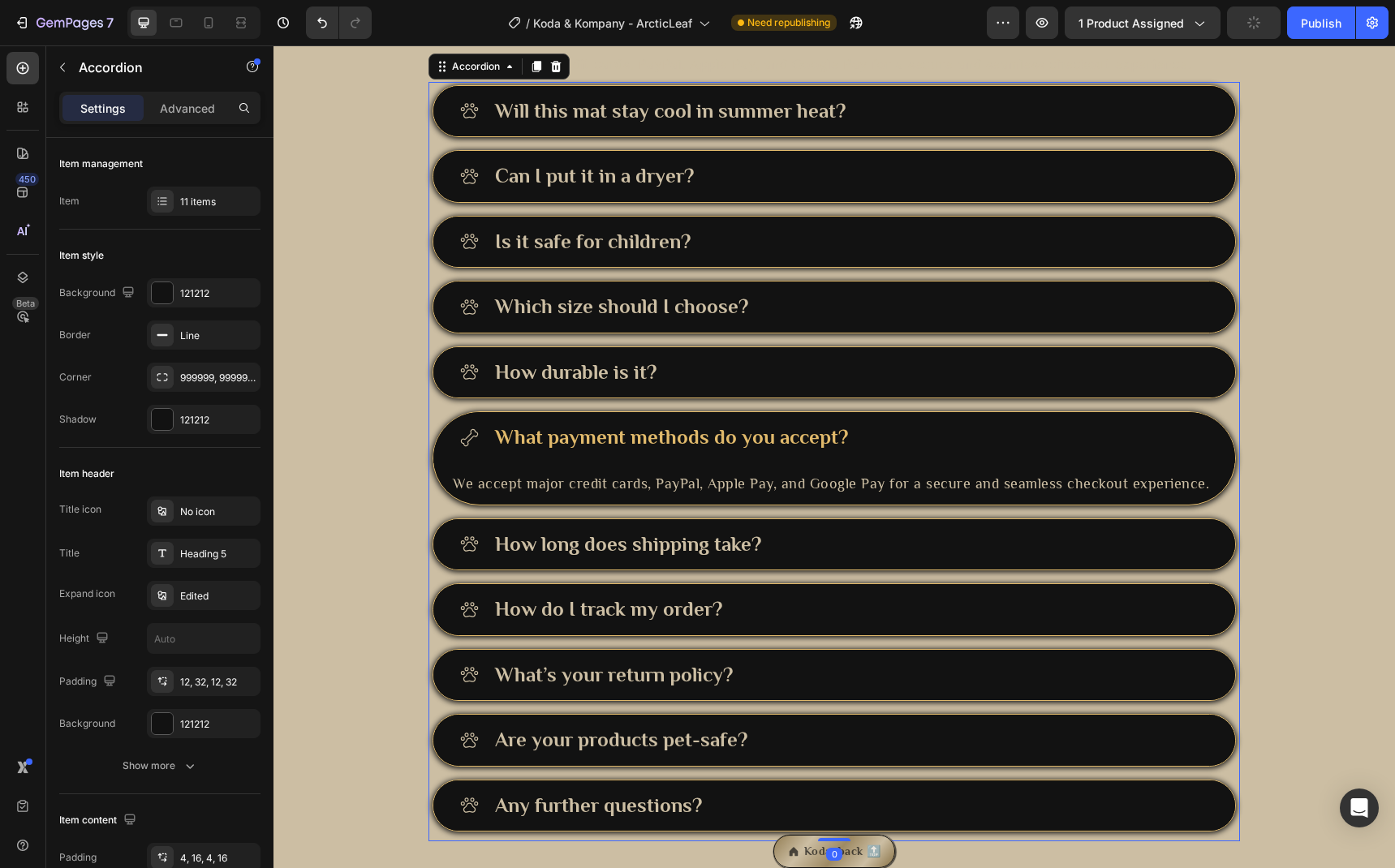
click at [885, 127] on div "Will this mat stay cool in summer heat?" at bounding box center [850, 111] width 716 height 32
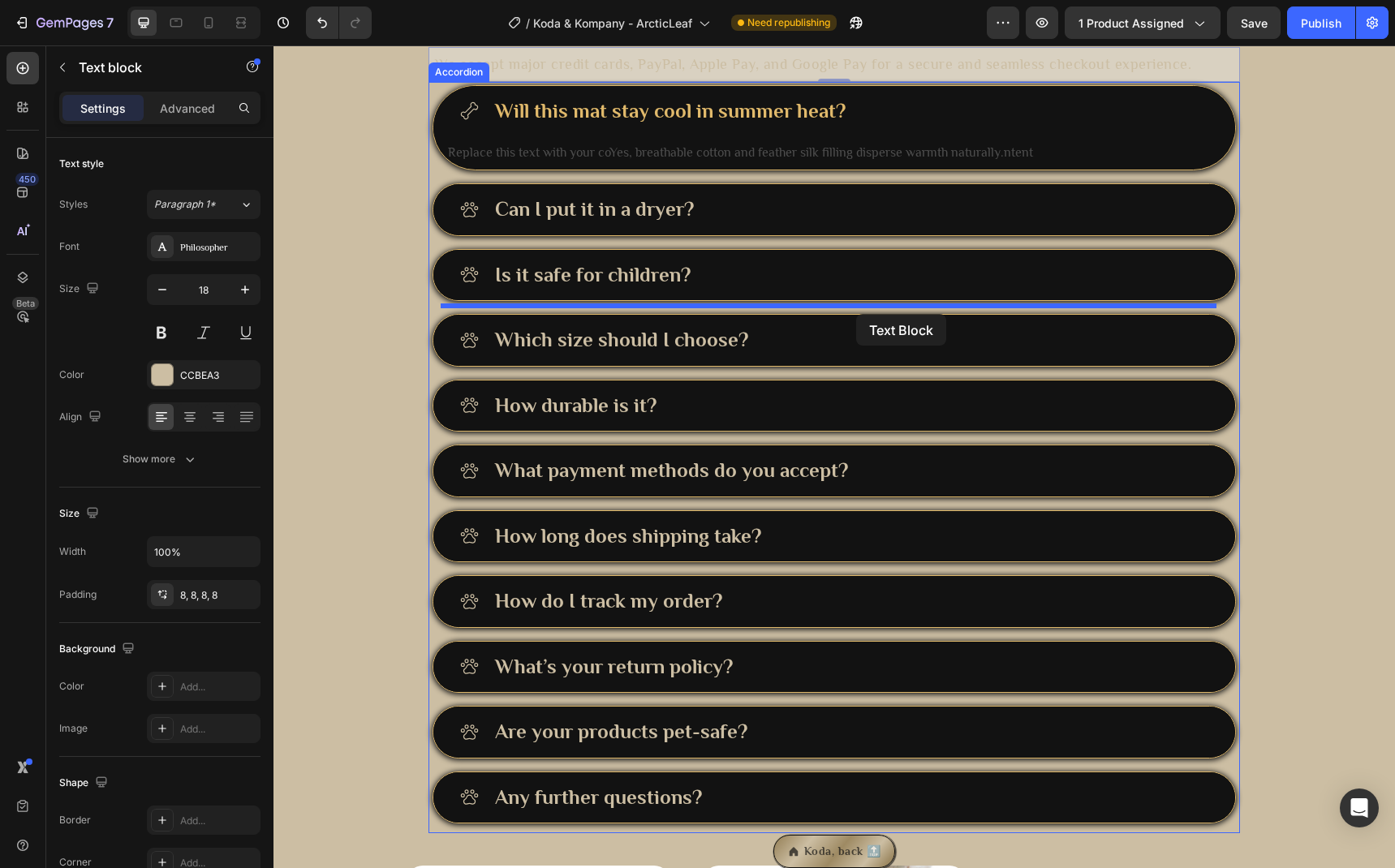
drag, startPoint x: 849, startPoint y: 224, endPoint x: 854, endPoint y: 314, distance: 90.1
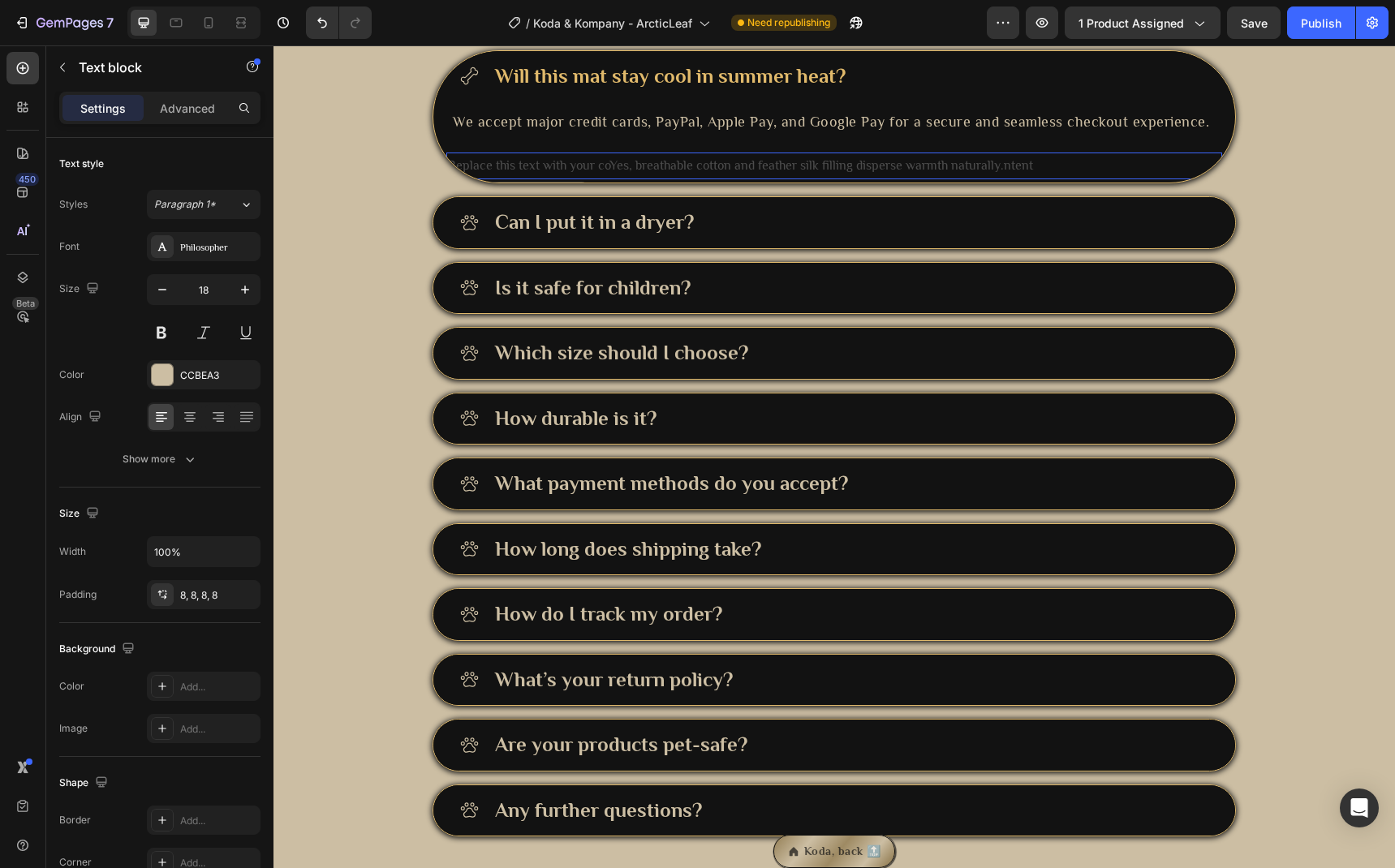
click at [841, 178] on p "Replace this text with your coYes, breathable cotton and feather silk filling d…" at bounding box center [834, 165] width 773 height 24
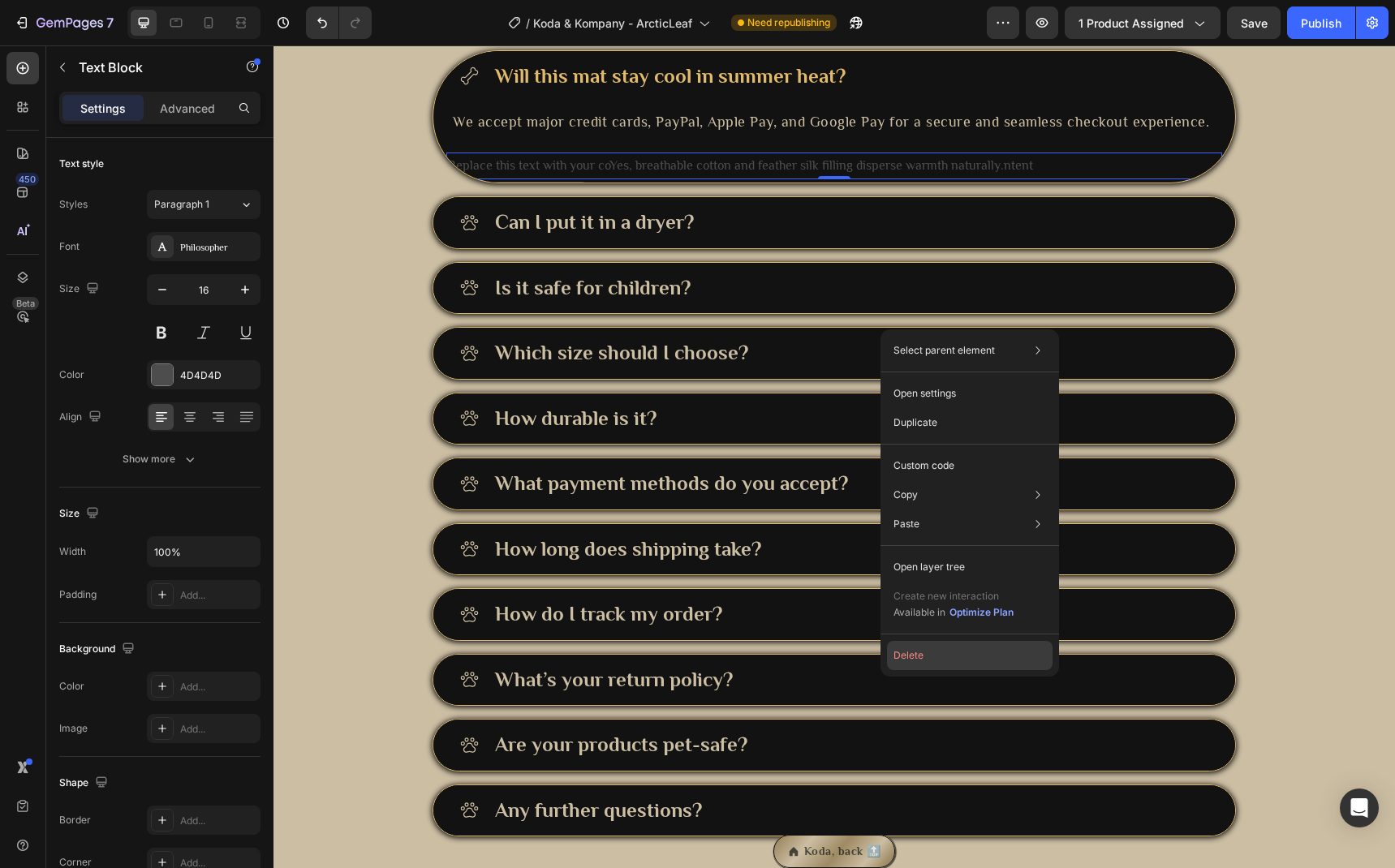
click at [931, 652] on button "Delete" at bounding box center [970, 655] width 165 height 30
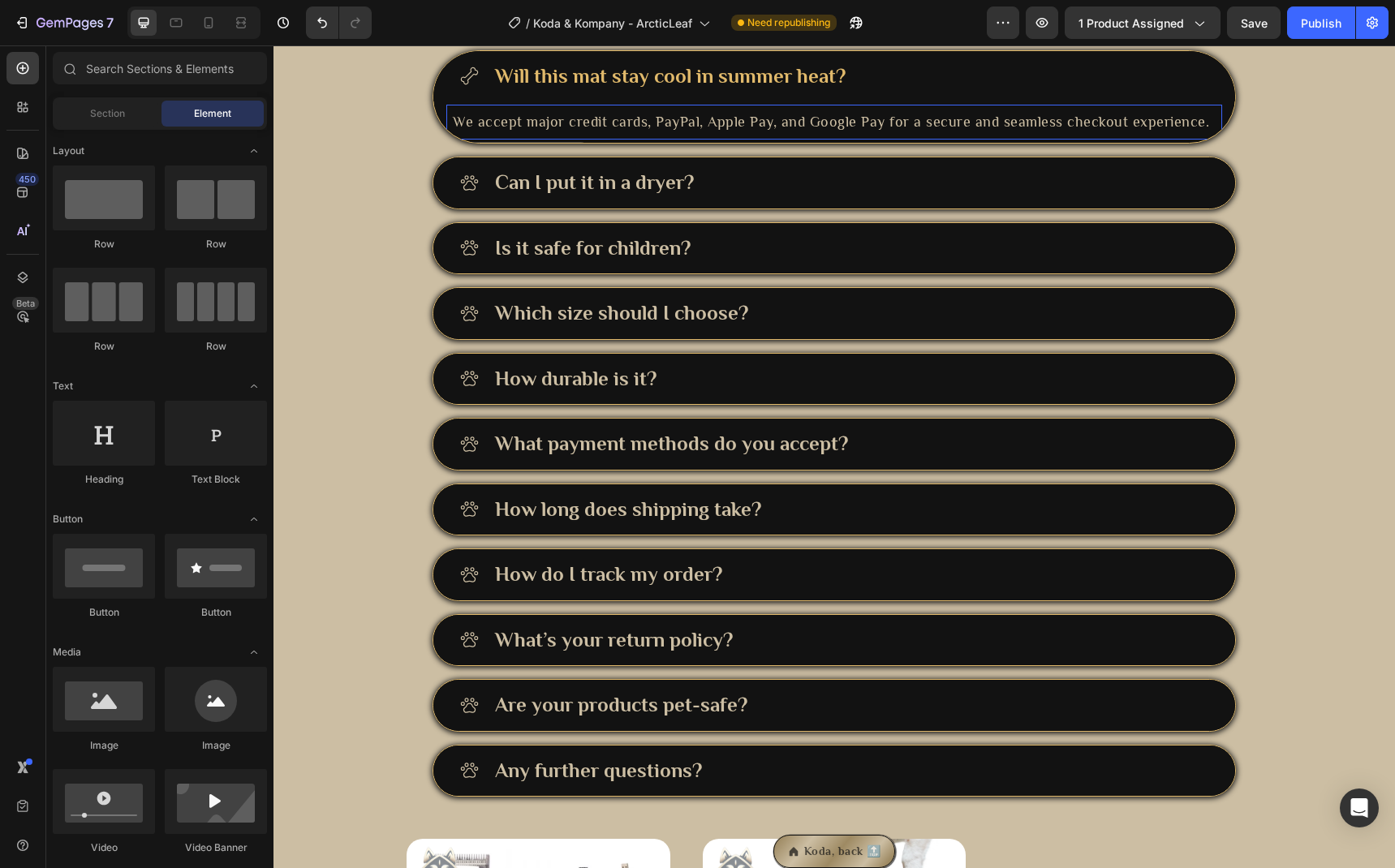
click at [791, 133] on p "We accept major credit cards, PayPal, Apple Pay, and Google Pay for a secure an…" at bounding box center [835, 121] width 763 height 22
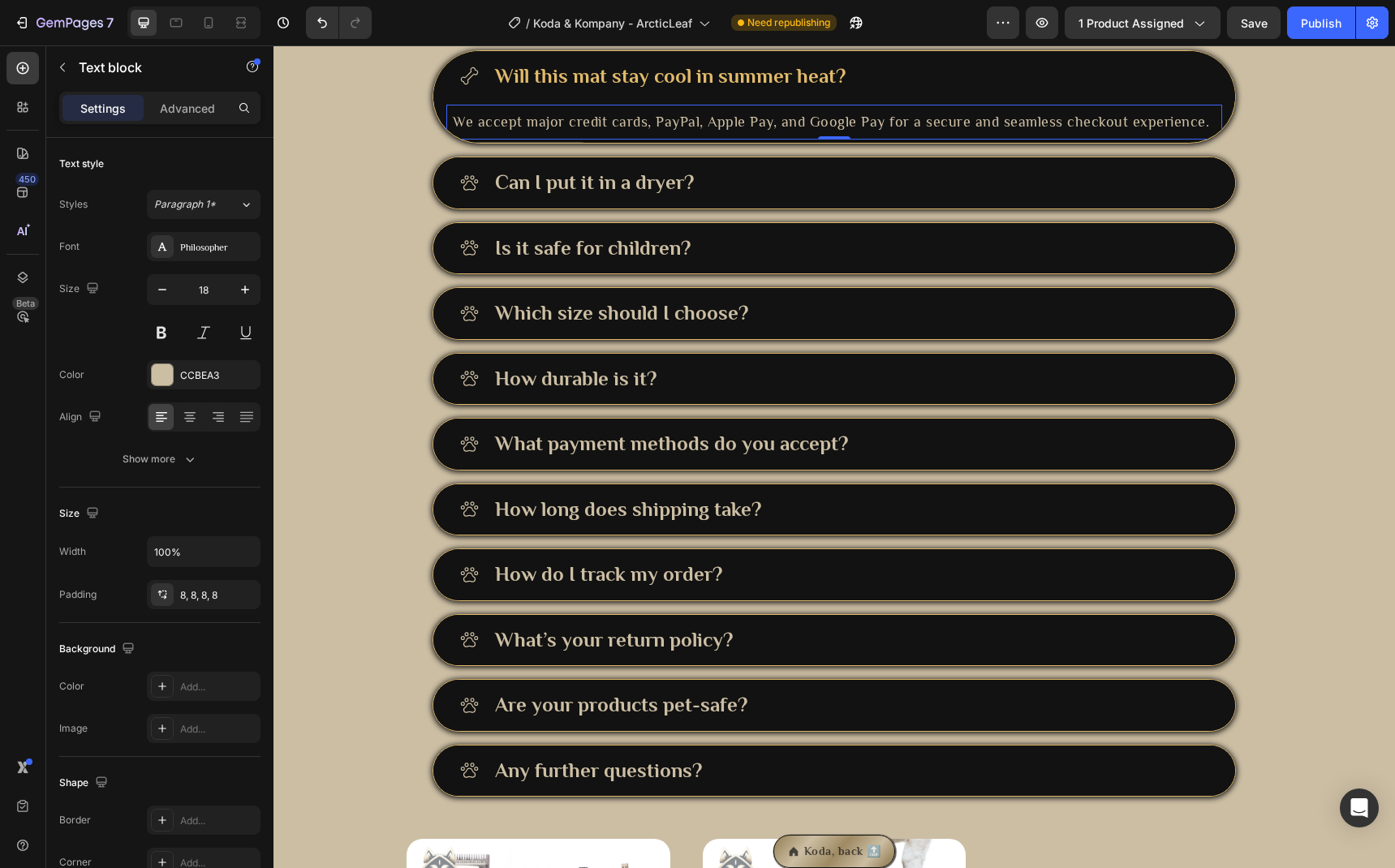
click at [791, 133] on p "We accept major credit cards, PayPal, Apple Pay, and Google Pay for a secure an…" at bounding box center [835, 121] width 763 height 22
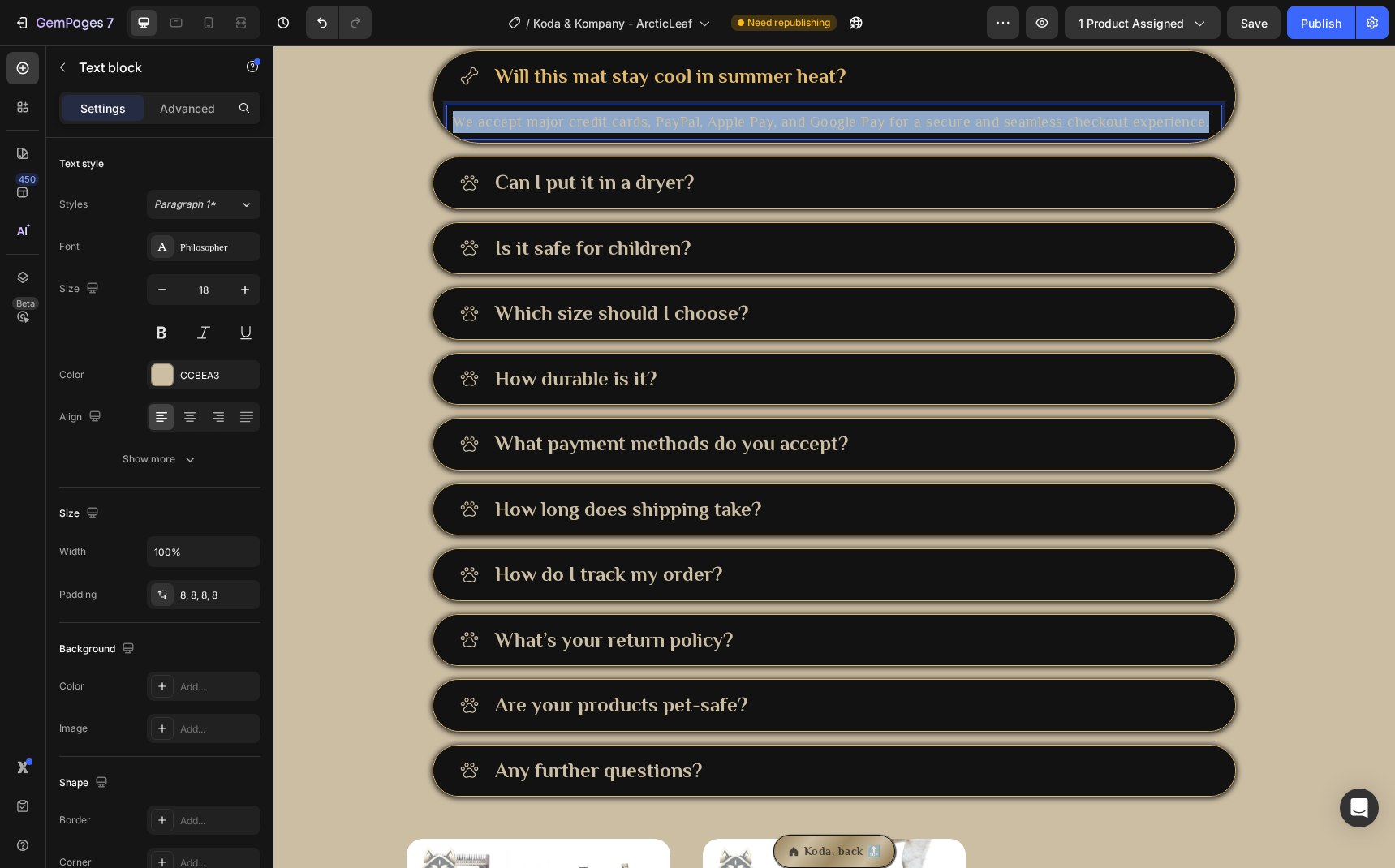
click at [791, 133] on p "We accept major credit cards, PayPal, Apple Pay, and Google Pay for a secure an…" at bounding box center [835, 121] width 763 height 22
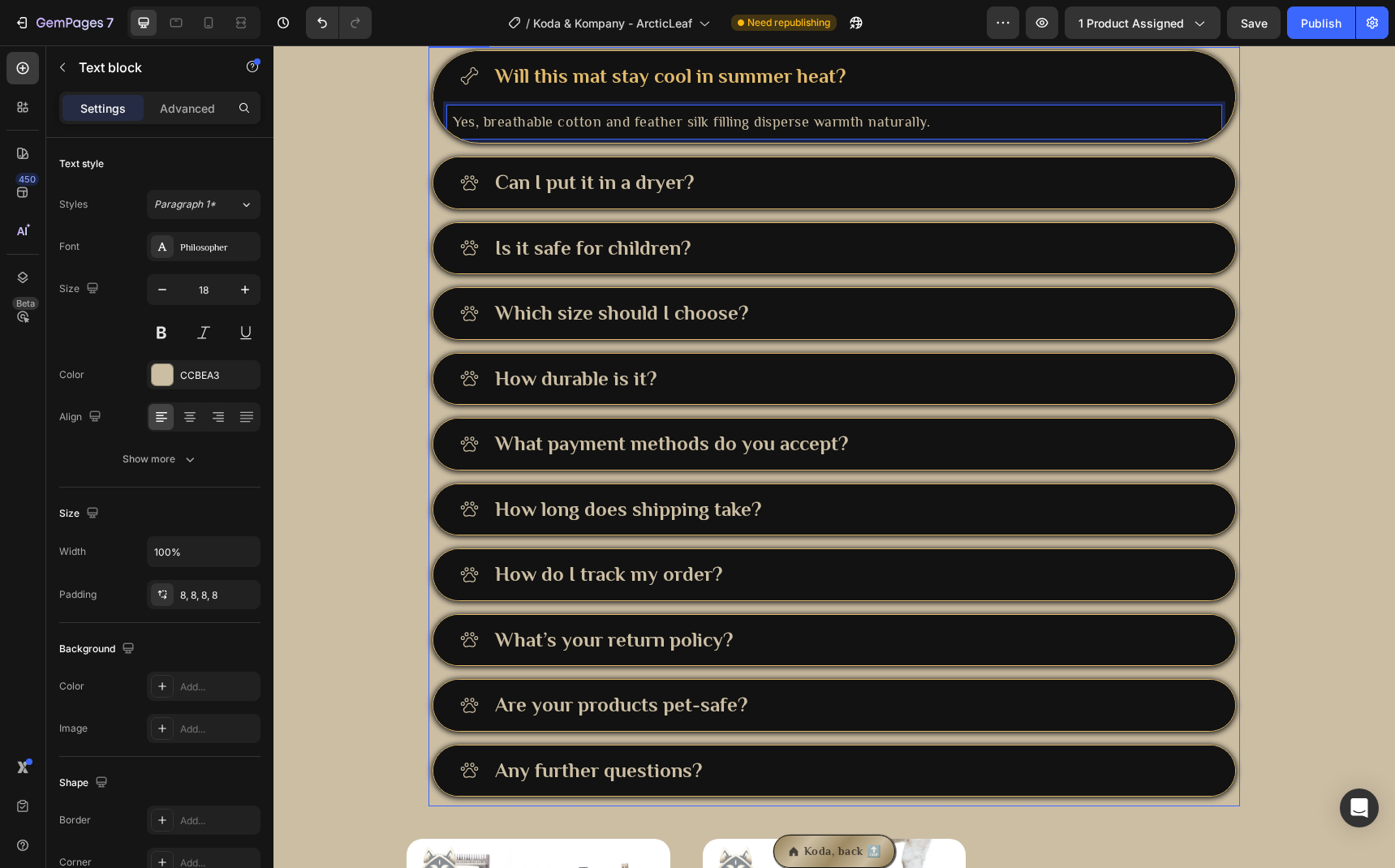
click at [1032, 93] on div "Will this mat stay cool in summer heat?" at bounding box center [850, 76] width 716 height 32
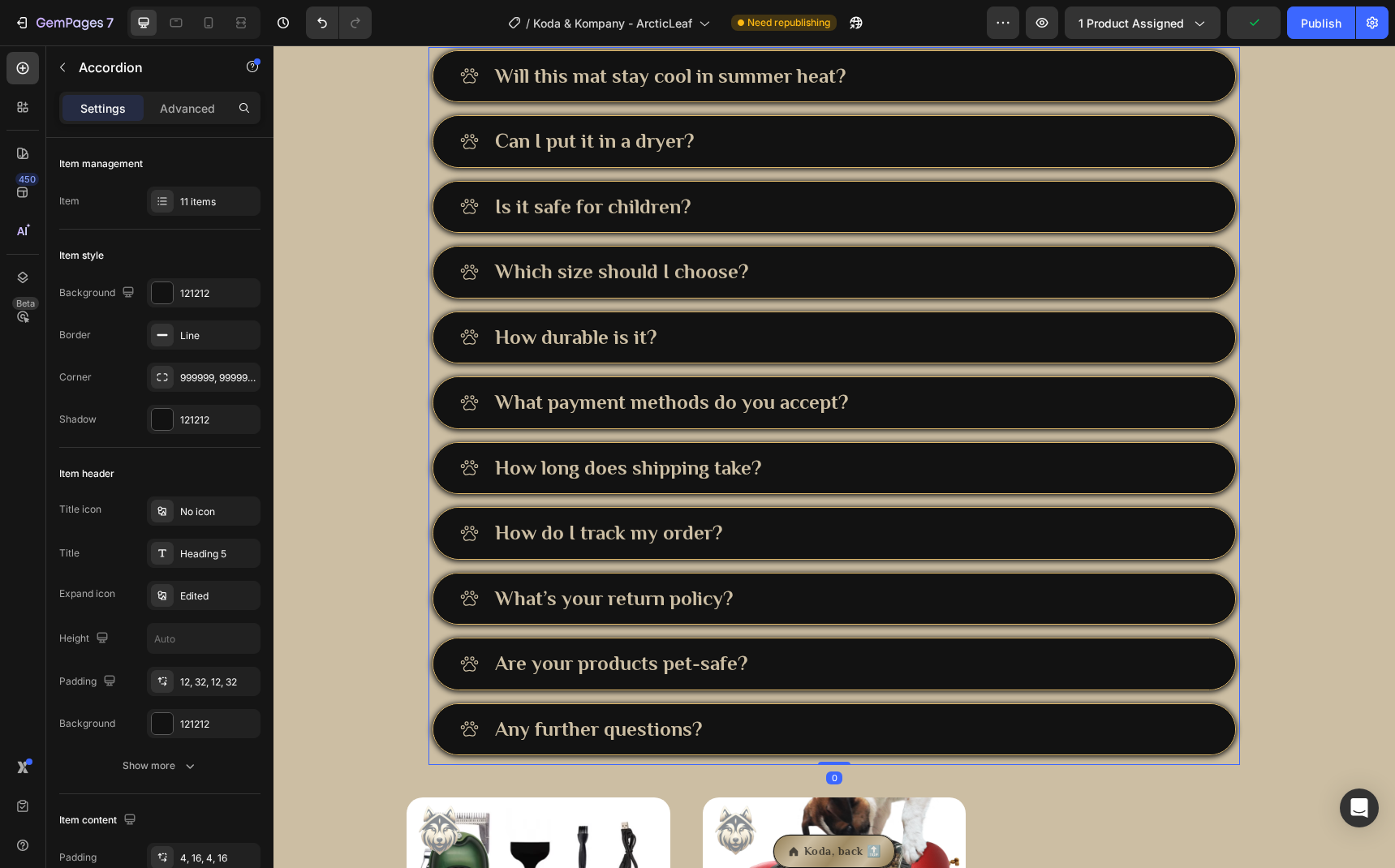
click at [1032, 93] on div "Will this mat stay cool in summer heat?" at bounding box center [850, 76] width 716 height 32
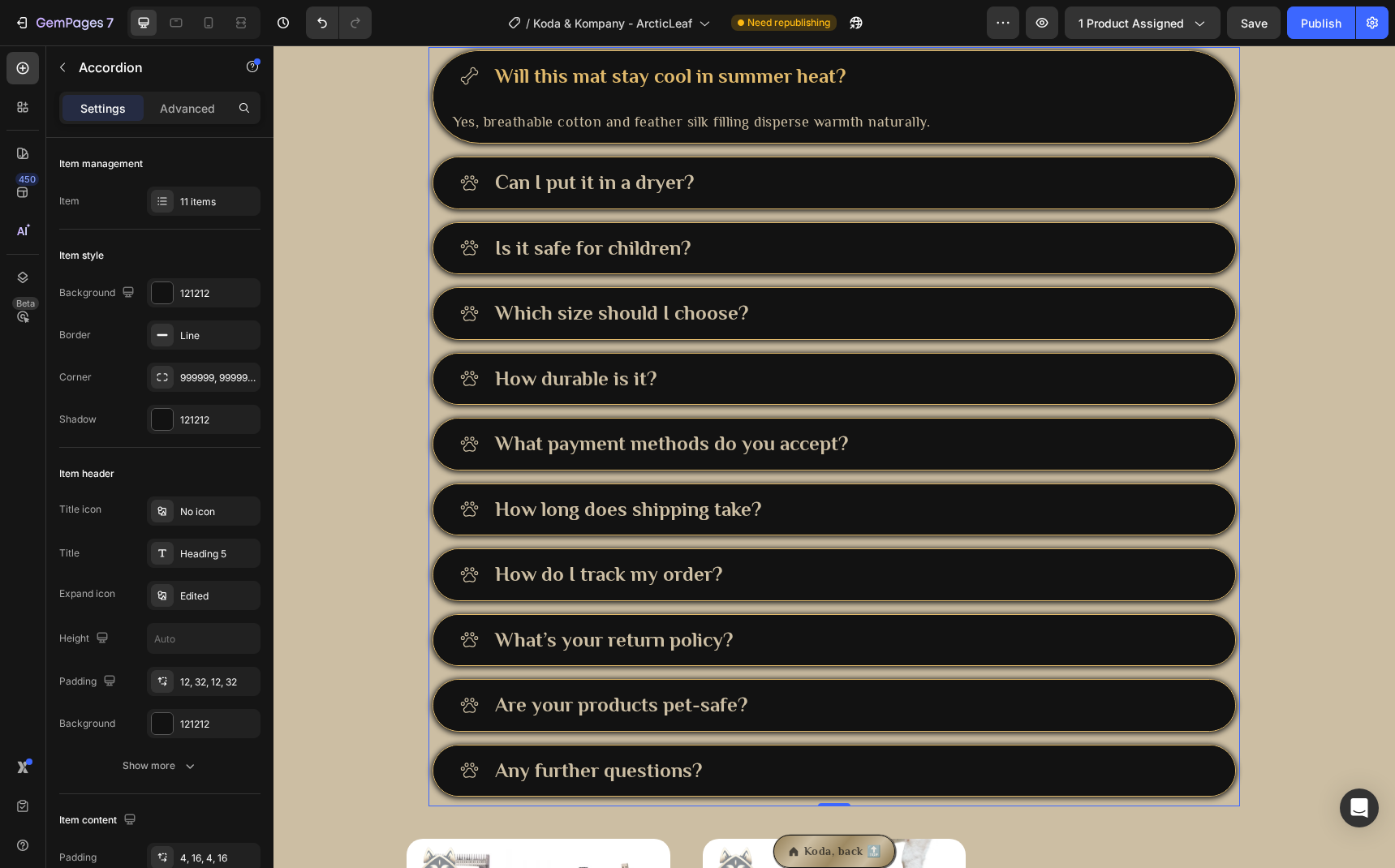
click at [890, 199] on div "Can I put it in a dryer?" at bounding box center [850, 183] width 716 height 32
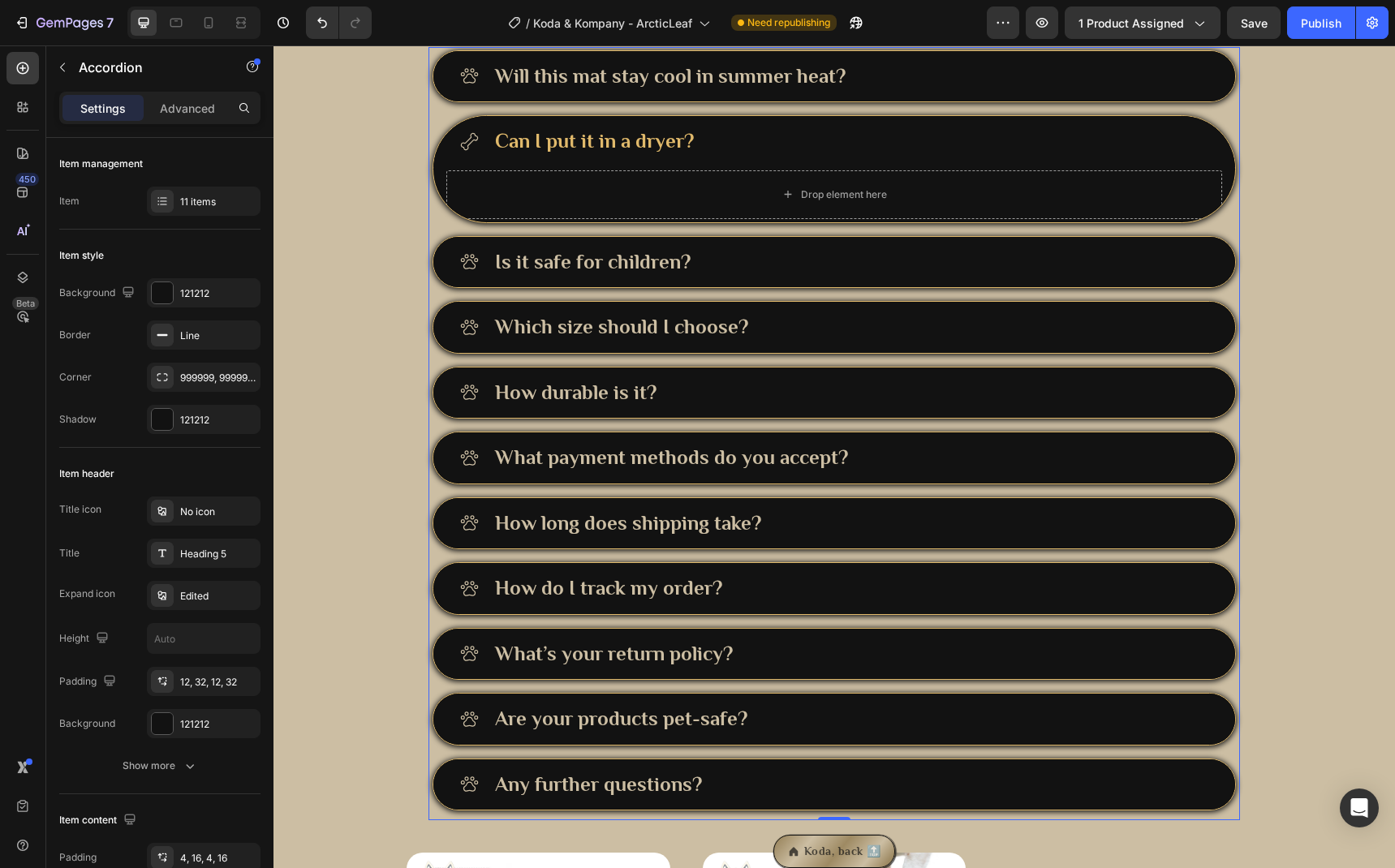
click at [947, 93] on div "Will this mat stay cool in summer heat?" at bounding box center [850, 76] width 716 height 32
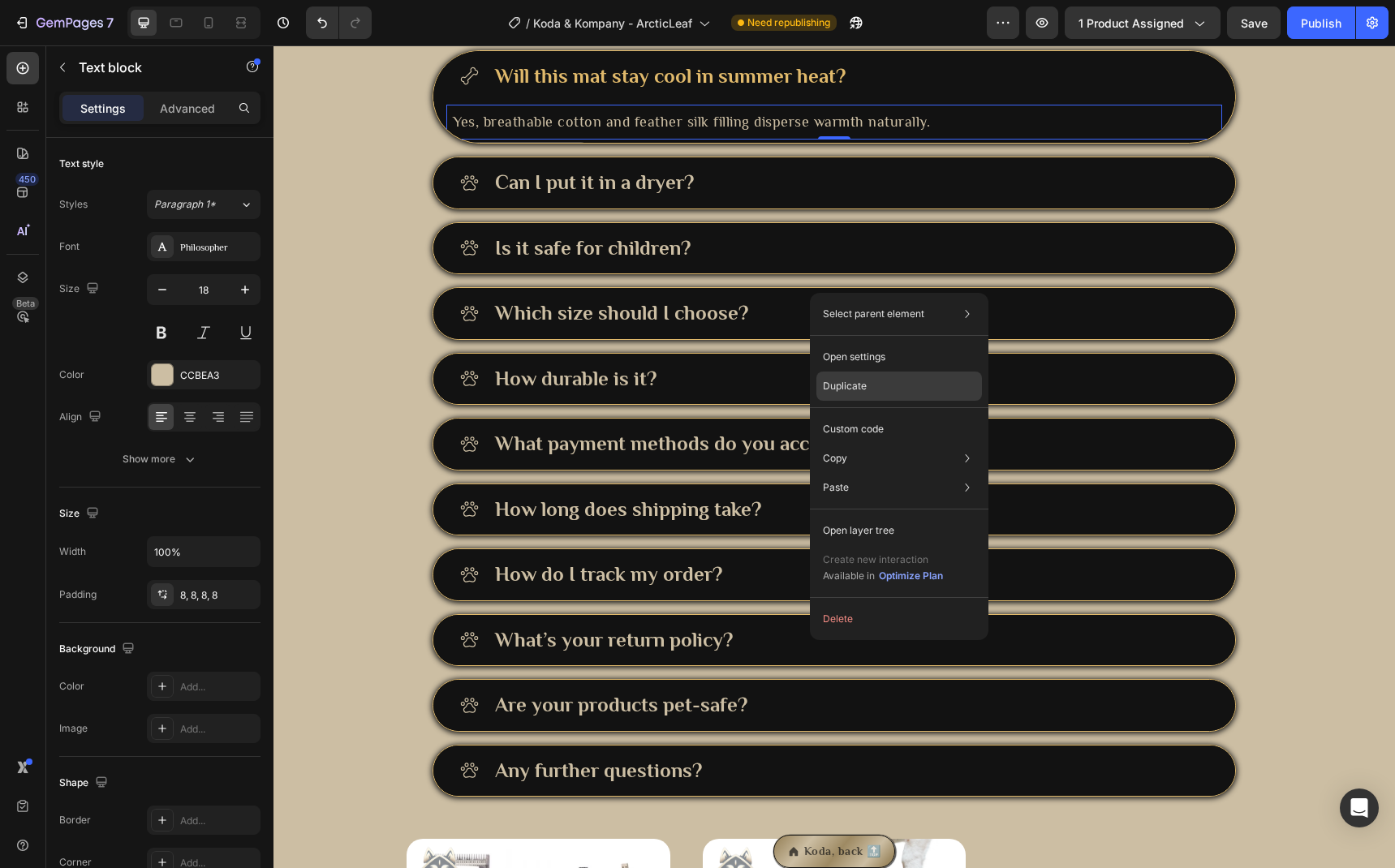
click at [854, 384] on p "Duplicate" at bounding box center [845, 385] width 44 height 14
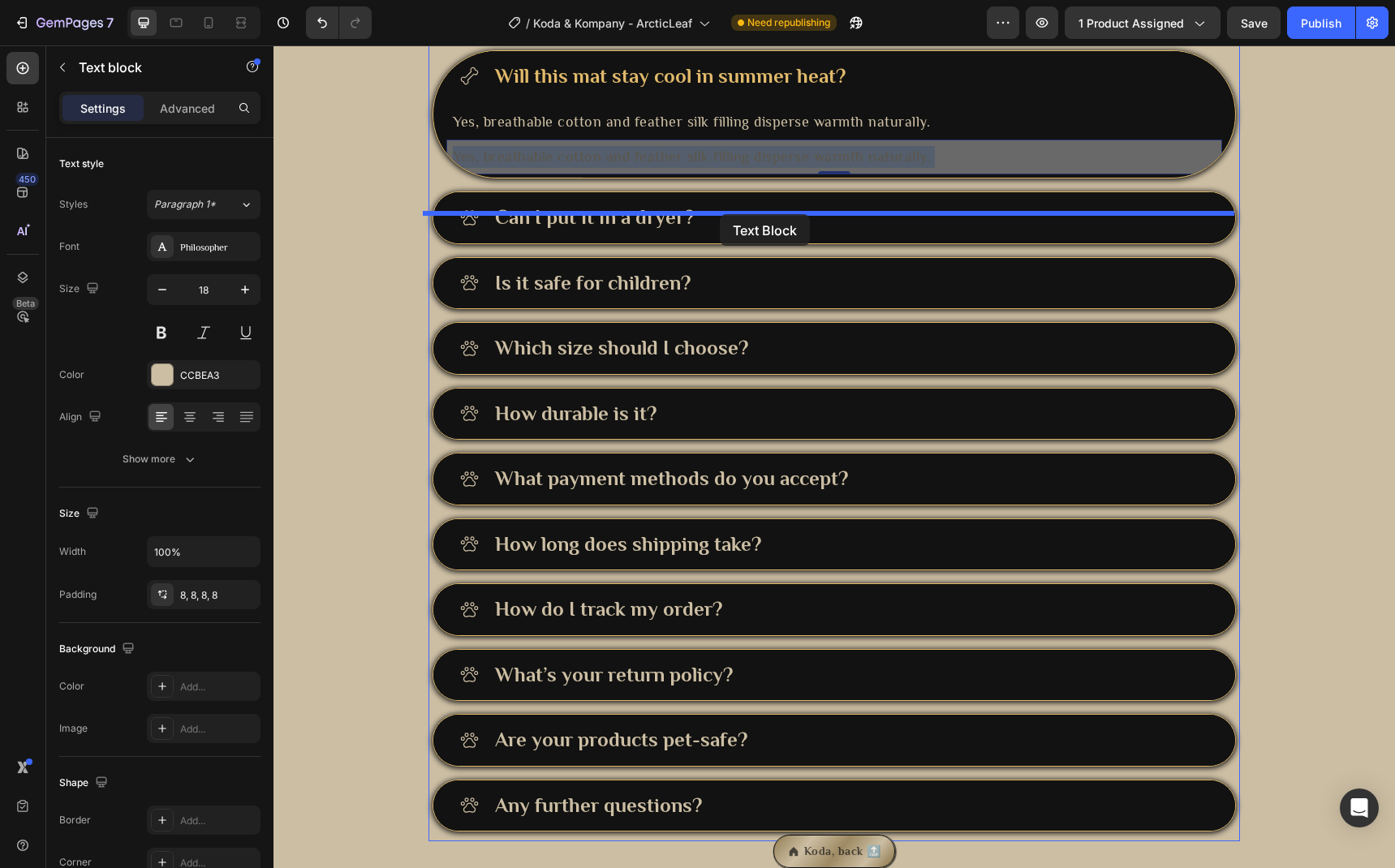
drag, startPoint x: 695, startPoint y: 329, endPoint x: 717, endPoint y: 214, distance: 117.1
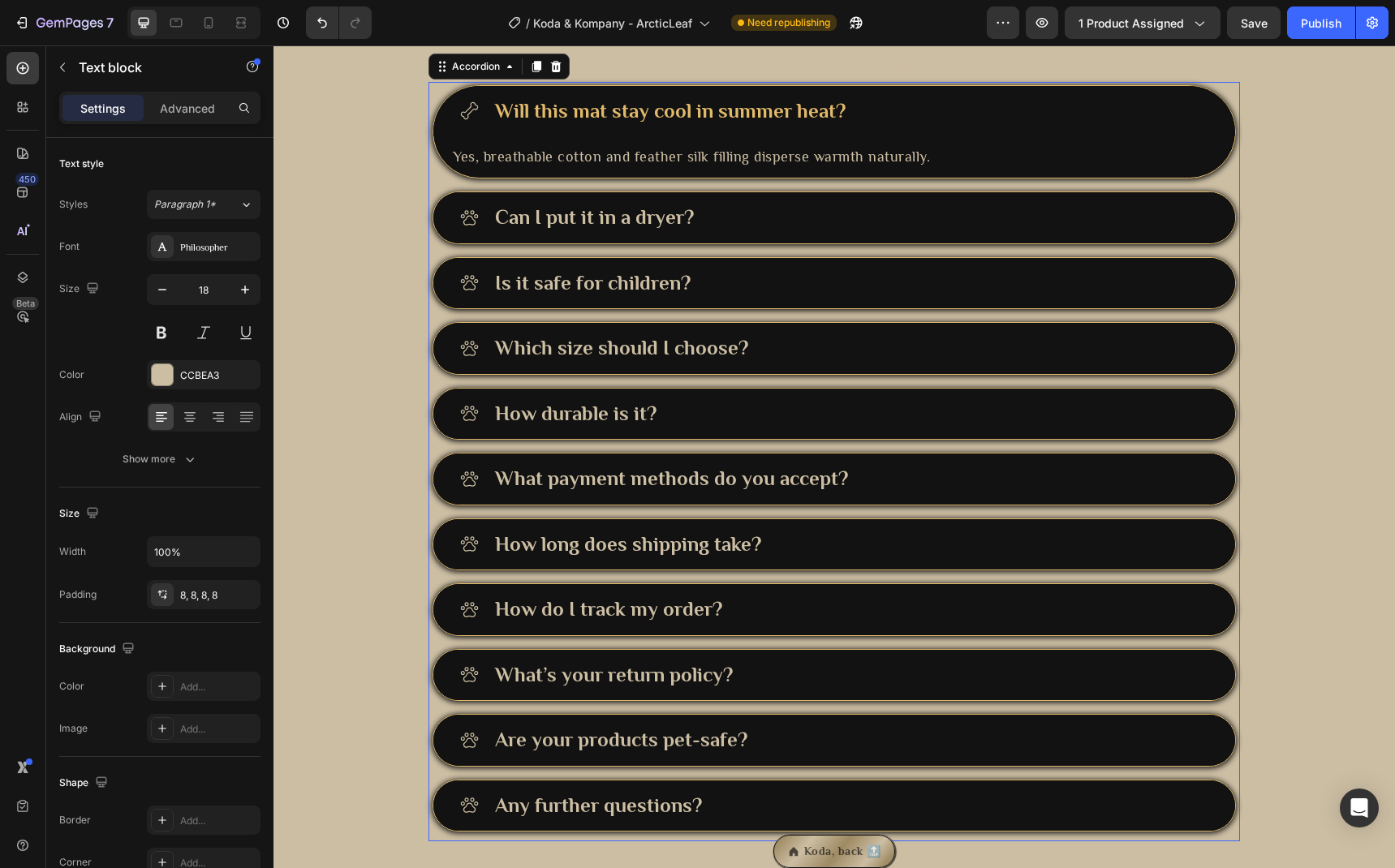
click at [793, 233] on div "Can I put it in a dryer?" at bounding box center [850, 217] width 716 height 32
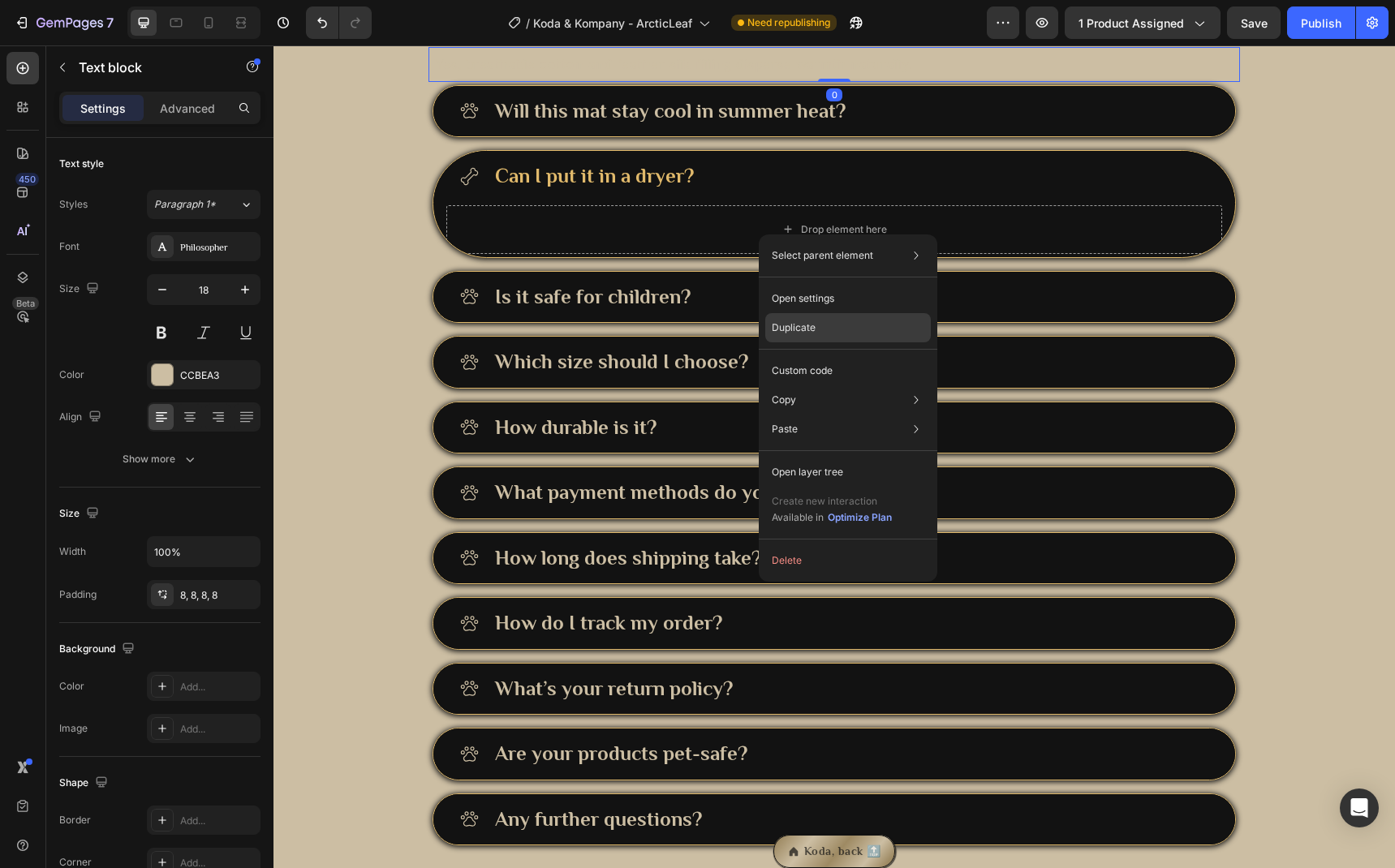
click at [822, 357] on div "Duplicate" at bounding box center [847, 371] width 165 height 30
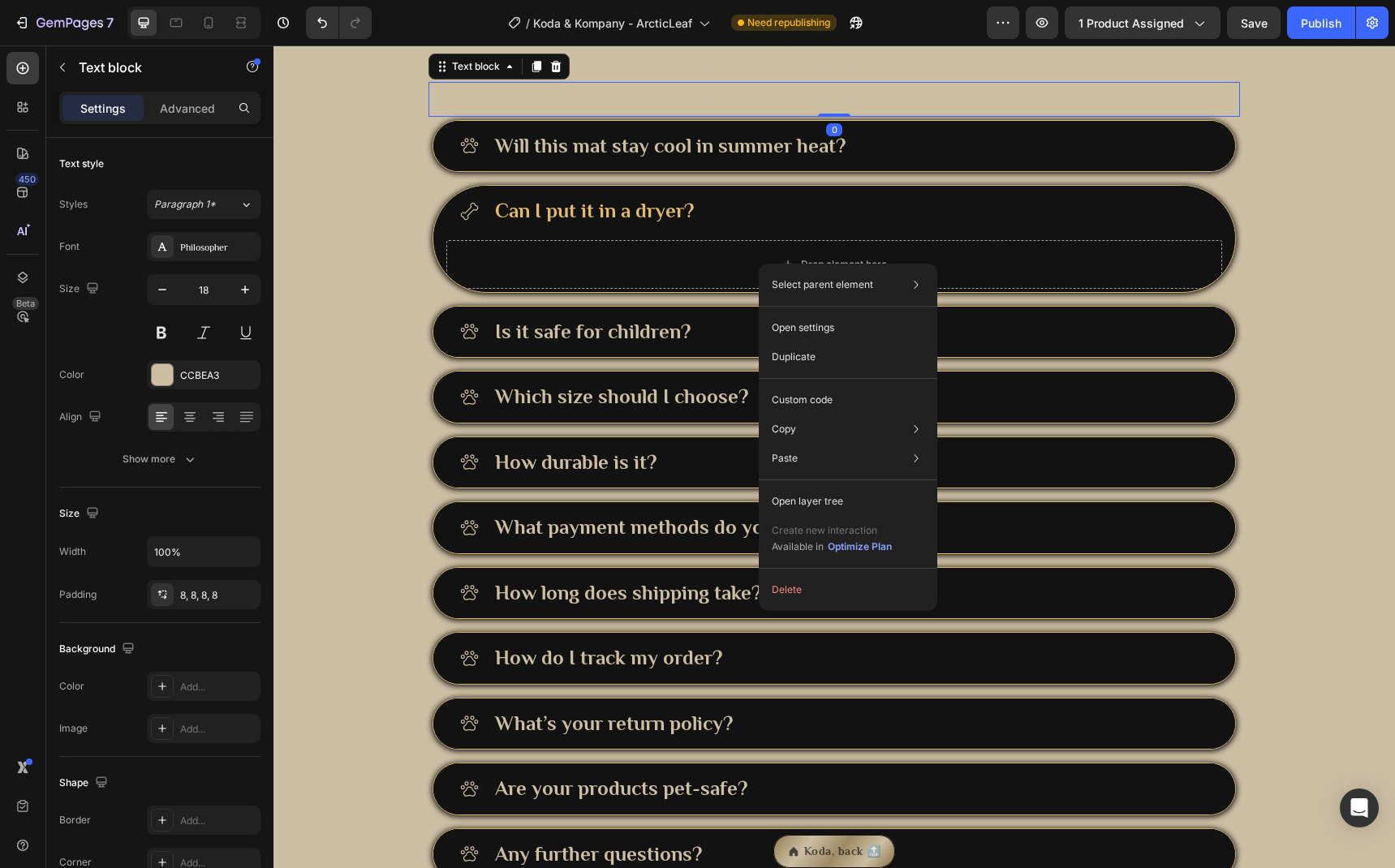
drag, startPoint x: 759, startPoint y: 263, endPoint x: 1044, endPoint y: 315, distance: 289.7
click at [813, 358] on p "Duplicate" at bounding box center [794, 357] width 44 height 14
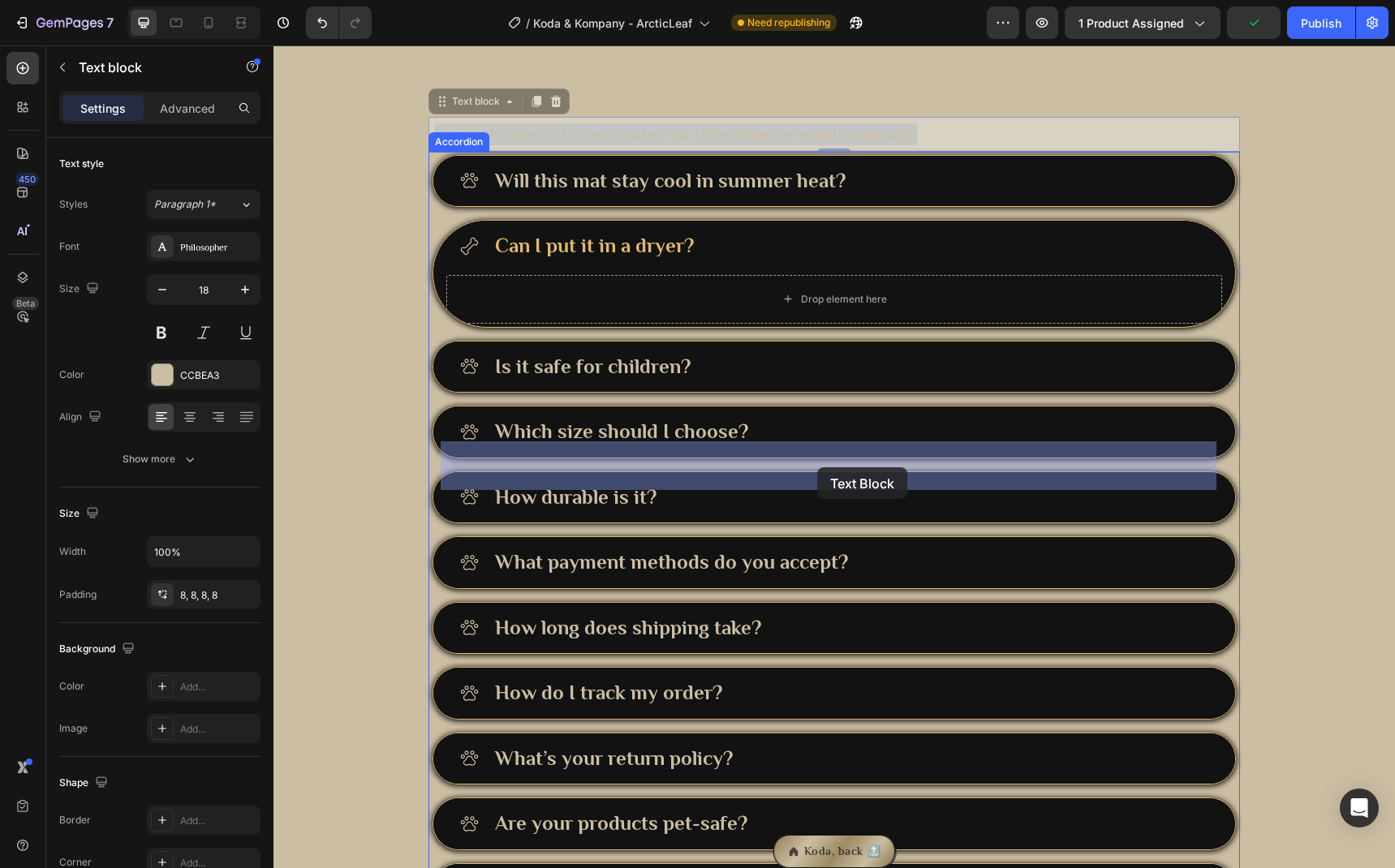
drag, startPoint x: 737, startPoint y: 304, endPoint x: 817, endPoint y: 467, distance: 181.6
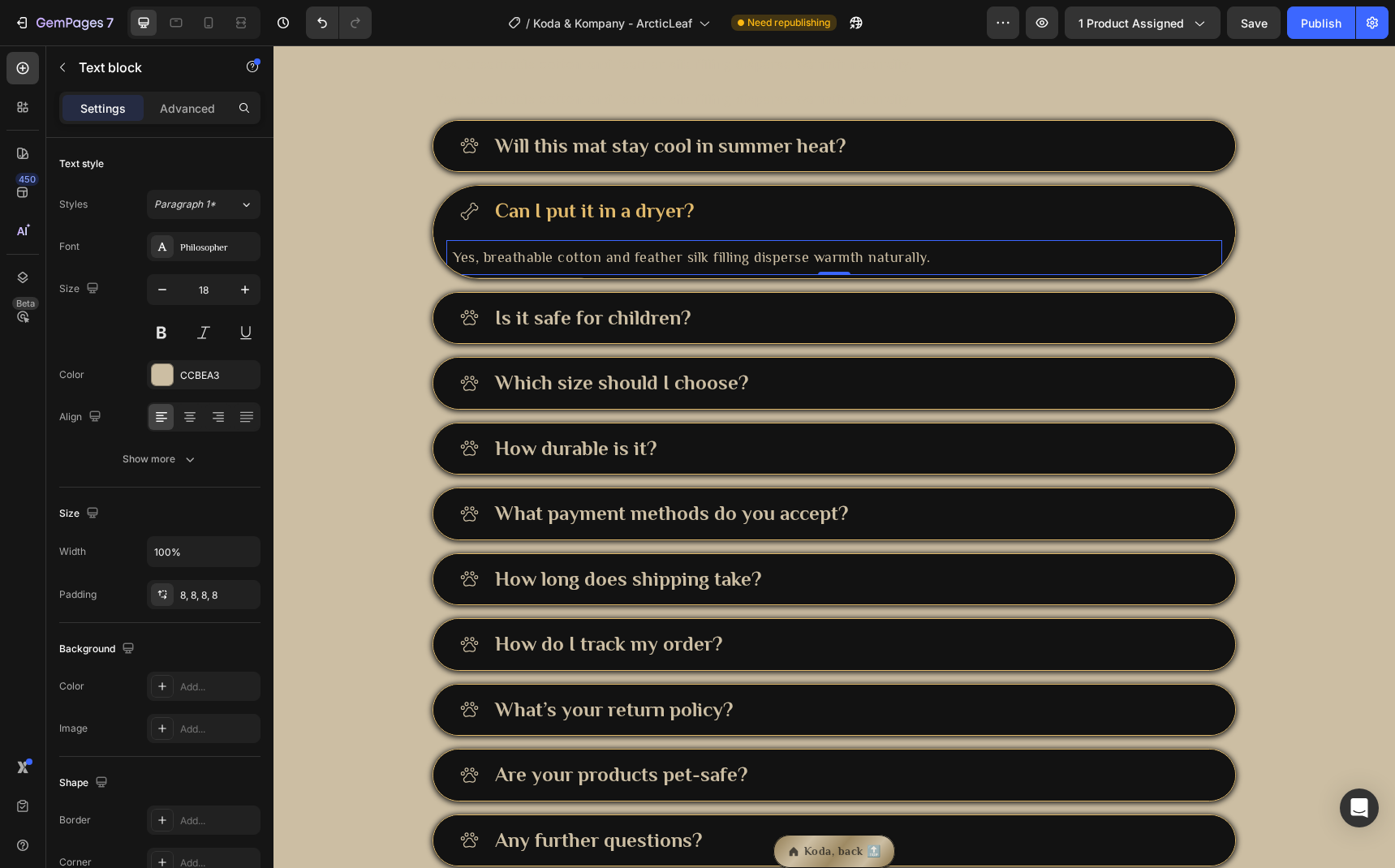
click at [788, 269] on p "Yes, breathable cotton and feather silk filling disperse warmth naturally." at bounding box center [835, 257] width 763 height 22
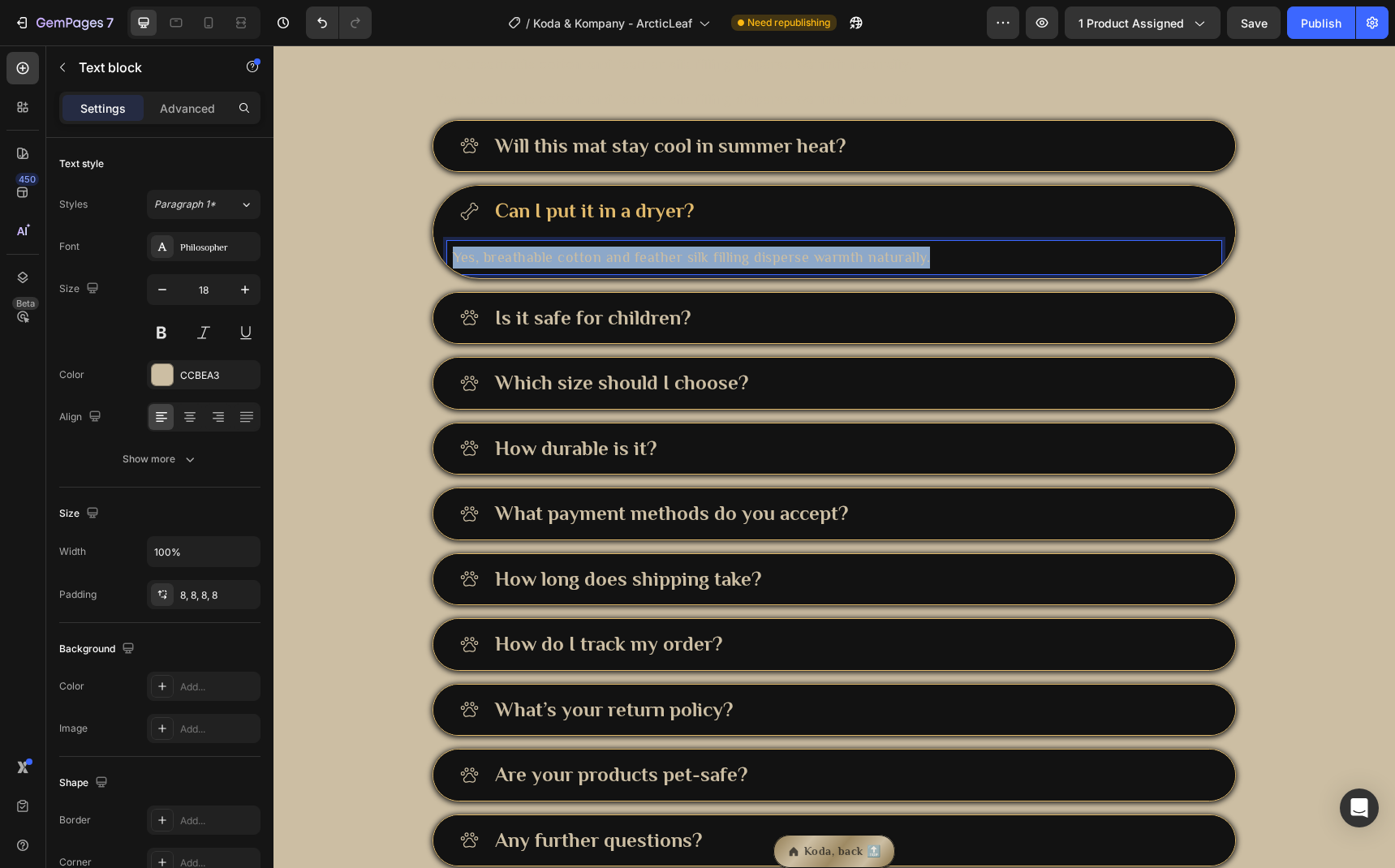
click at [788, 269] on p "Yes, breathable cotton and feather silk filling disperse warmth naturally." at bounding box center [835, 257] width 763 height 22
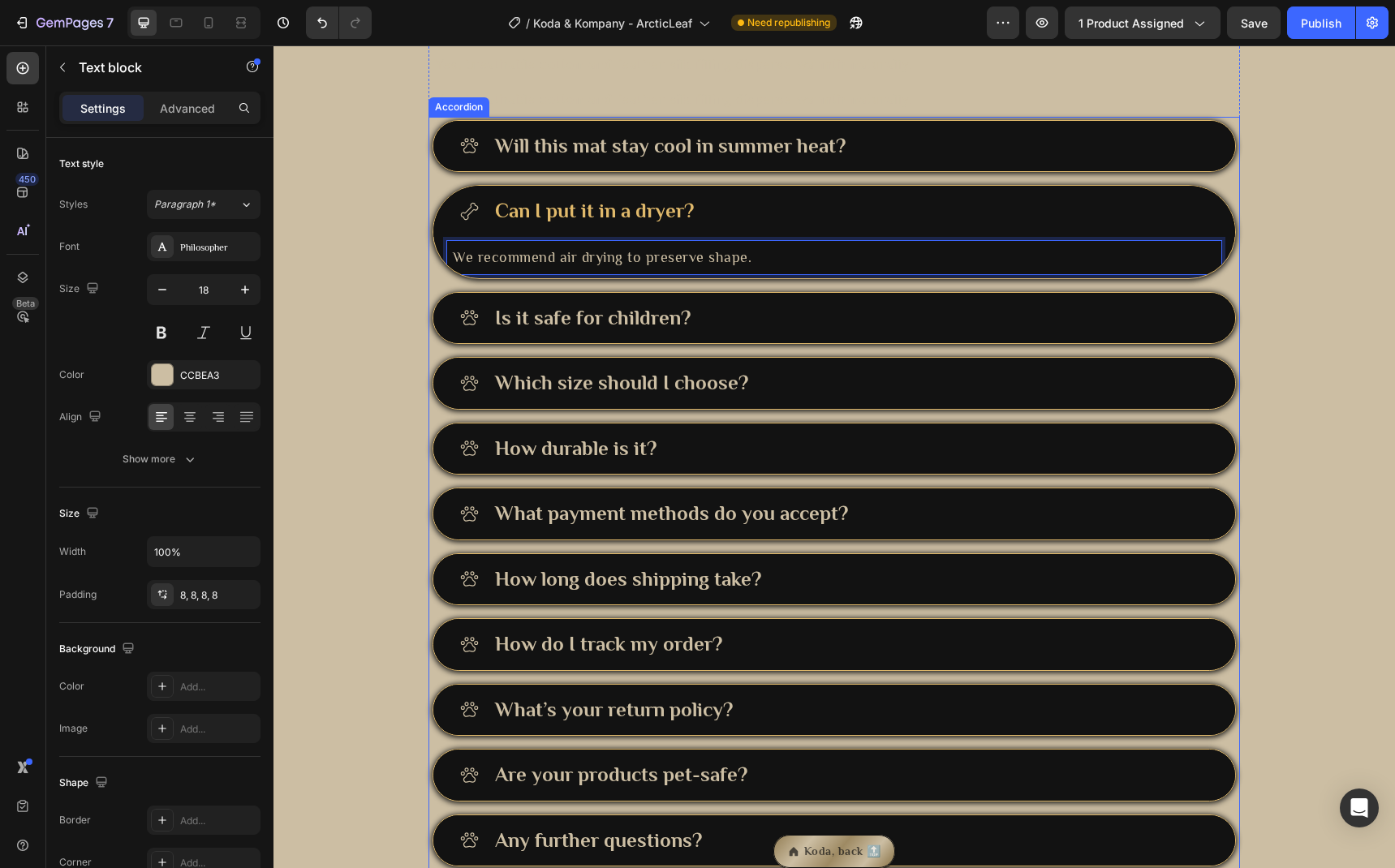
click at [786, 237] on div "Can I put it in a dryer?" at bounding box center [834, 210] width 802 height 51
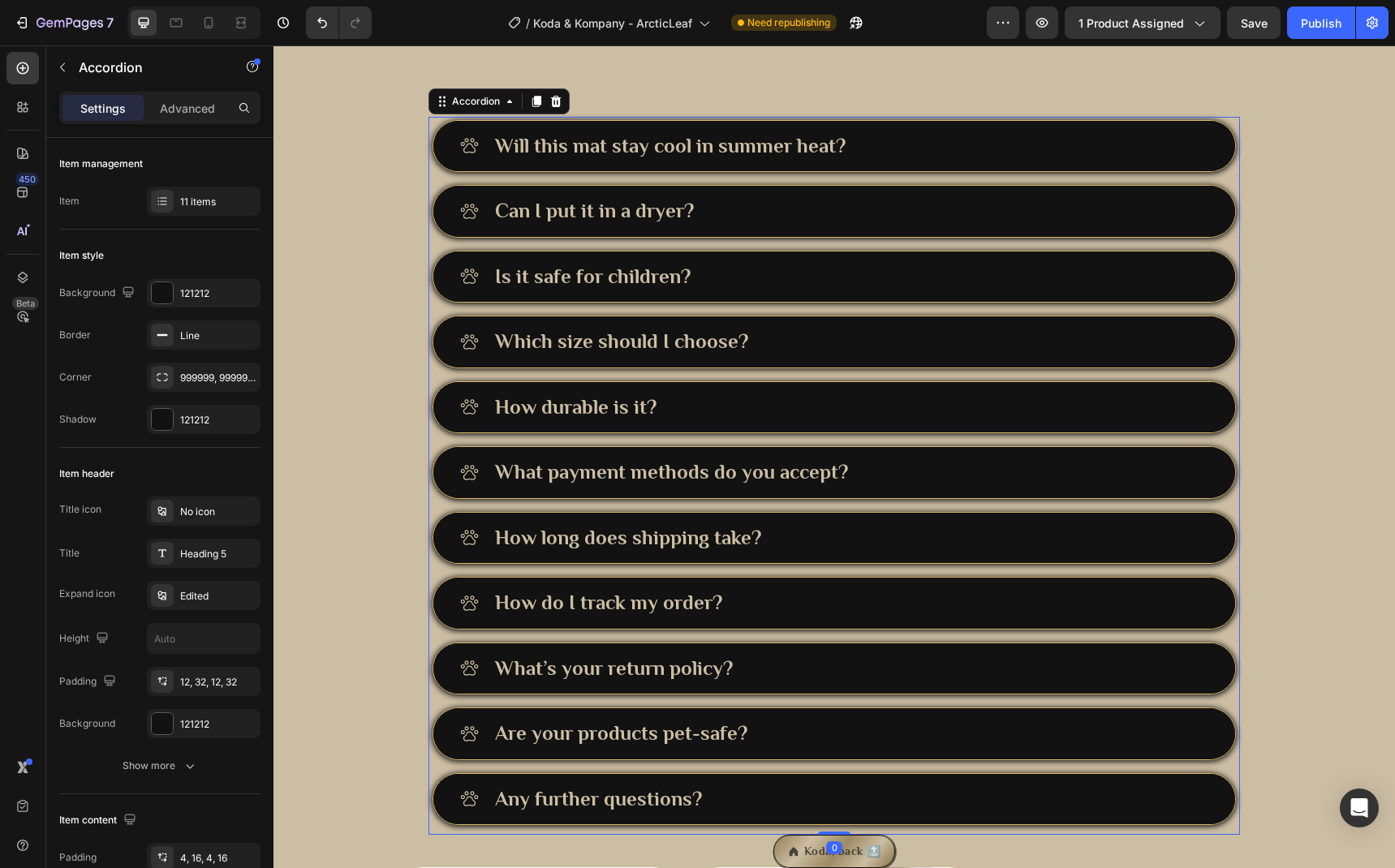
click at [778, 228] on div "Can I put it in a dryer?" at bounding box center [850, 211] width 716 height 32
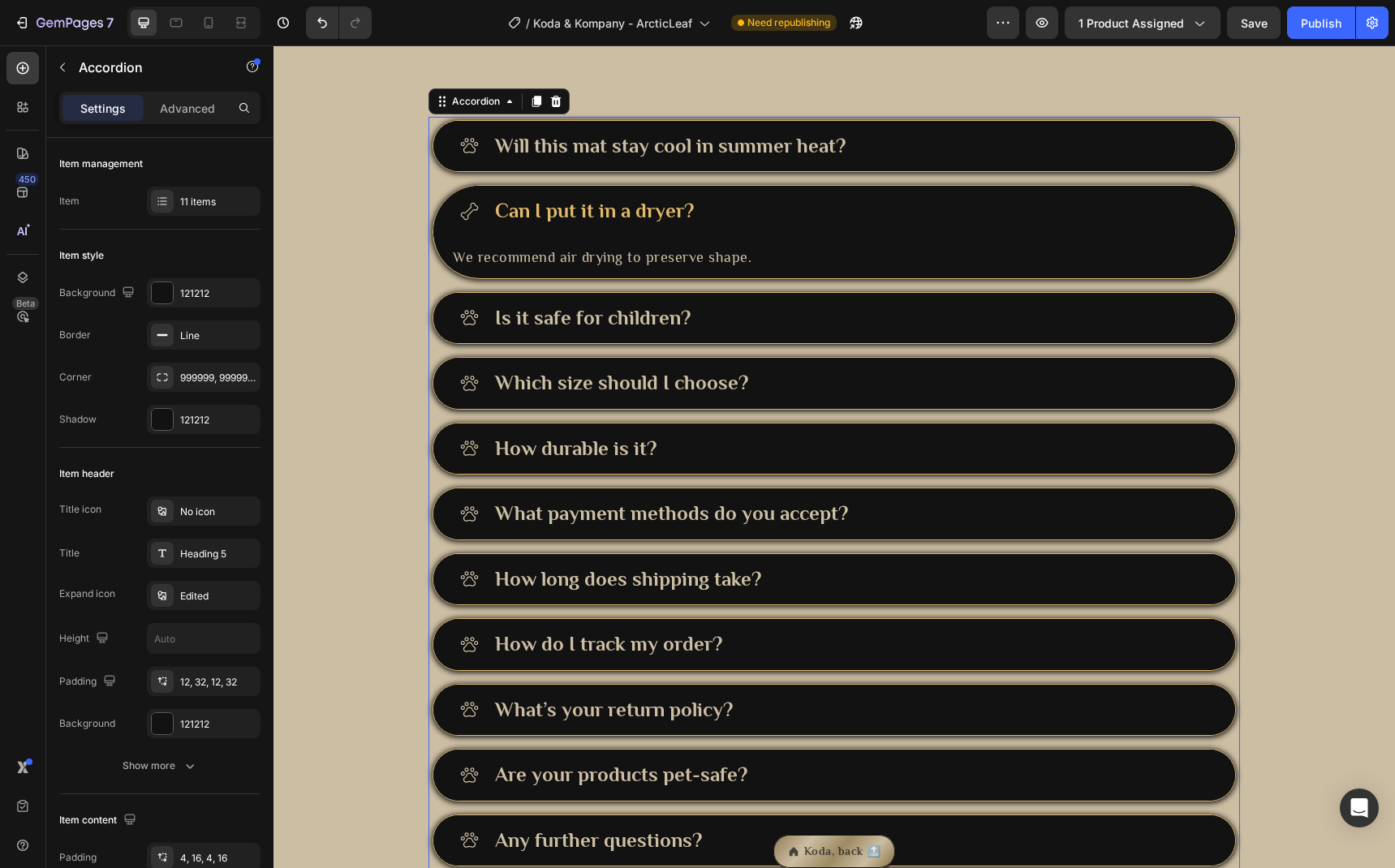
click at [778, 228] on div "Can I put it in a dryer?" at bounding box center [850, 211] width 716 height 32
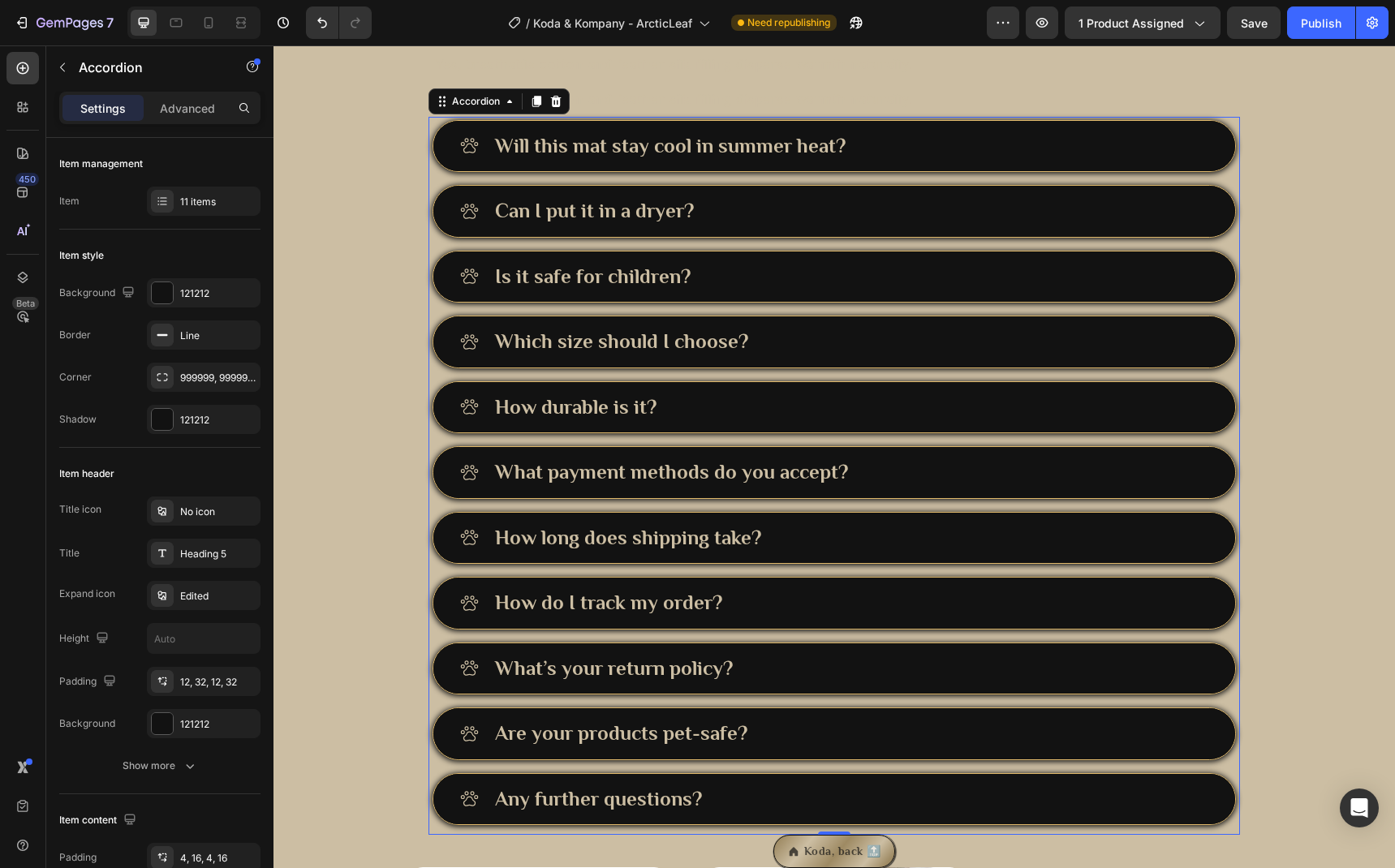
click at [871, 163] on div "Will this mat stay cool in summer heat?" at bounding box center [850, 146] width 716 height 32
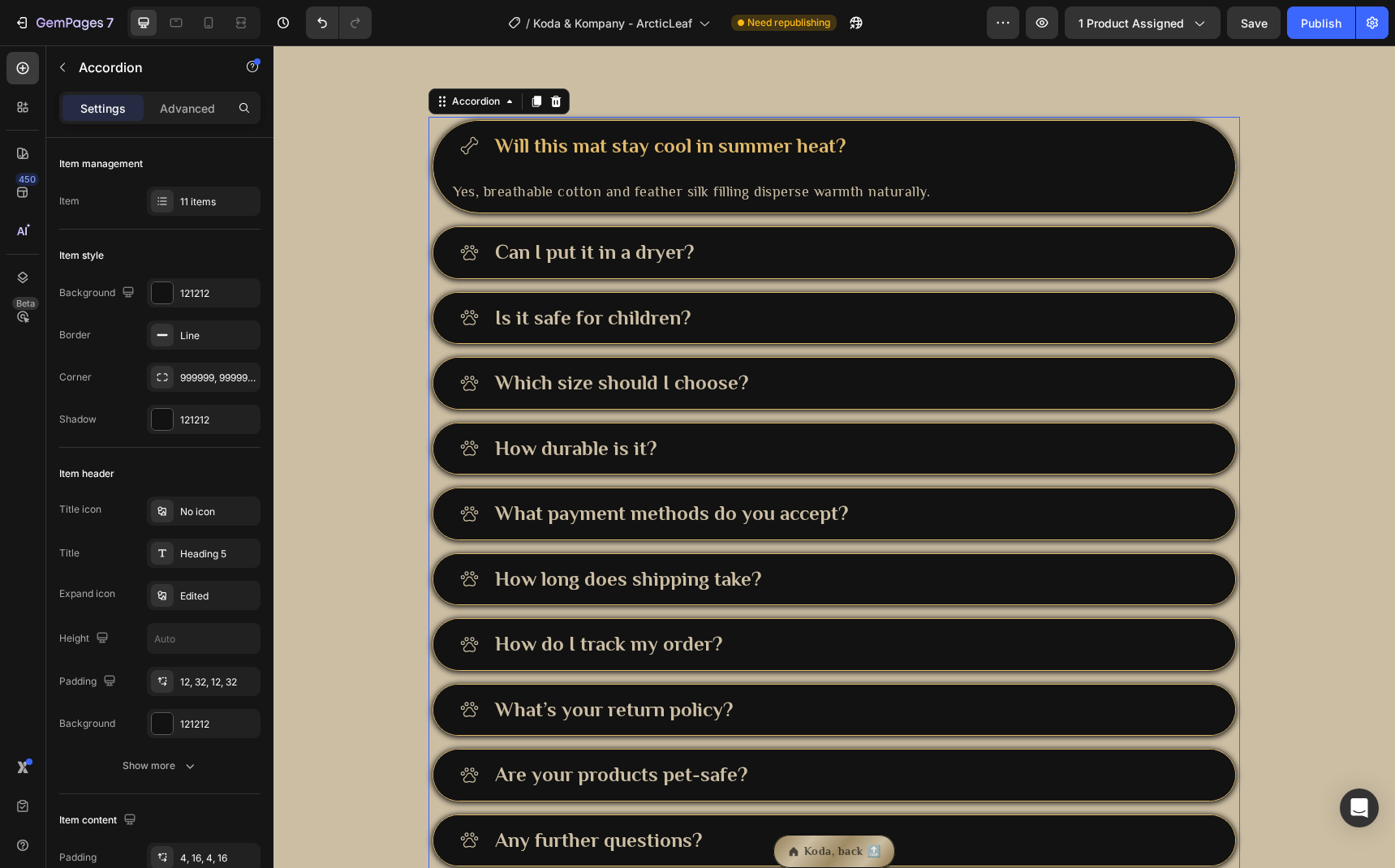
click at [871, 163] on div "Will this mat stay cool in summer heat?" at bounding box center [850, 146] width 716 height 32
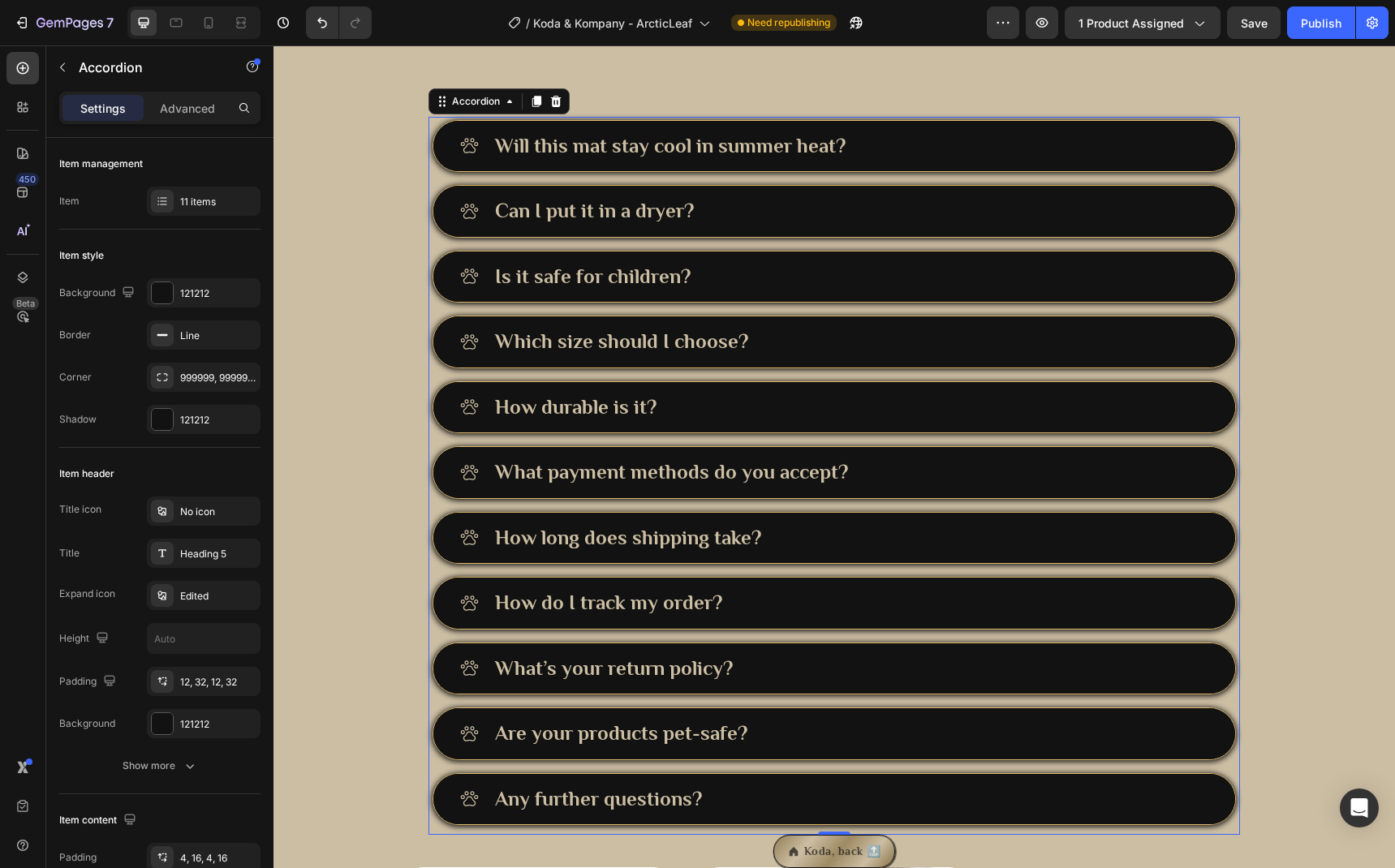
click at [753, 293] on div "Is it safe for children?" at bounding box center [850, 276] width 716 height 32
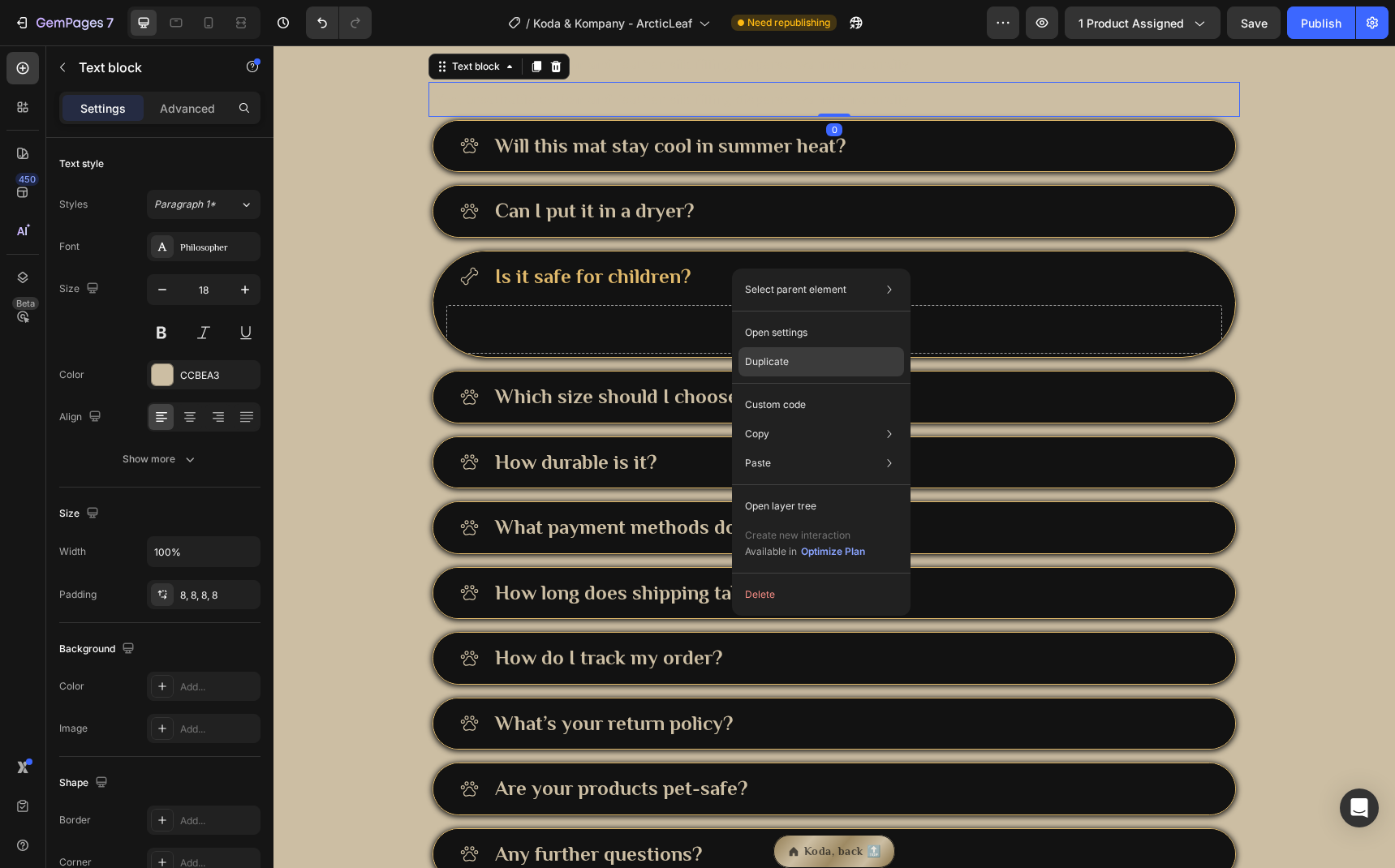
click at [775, 367] on p "Duplicate" at bounding box center [767, 361] width 44 height 14
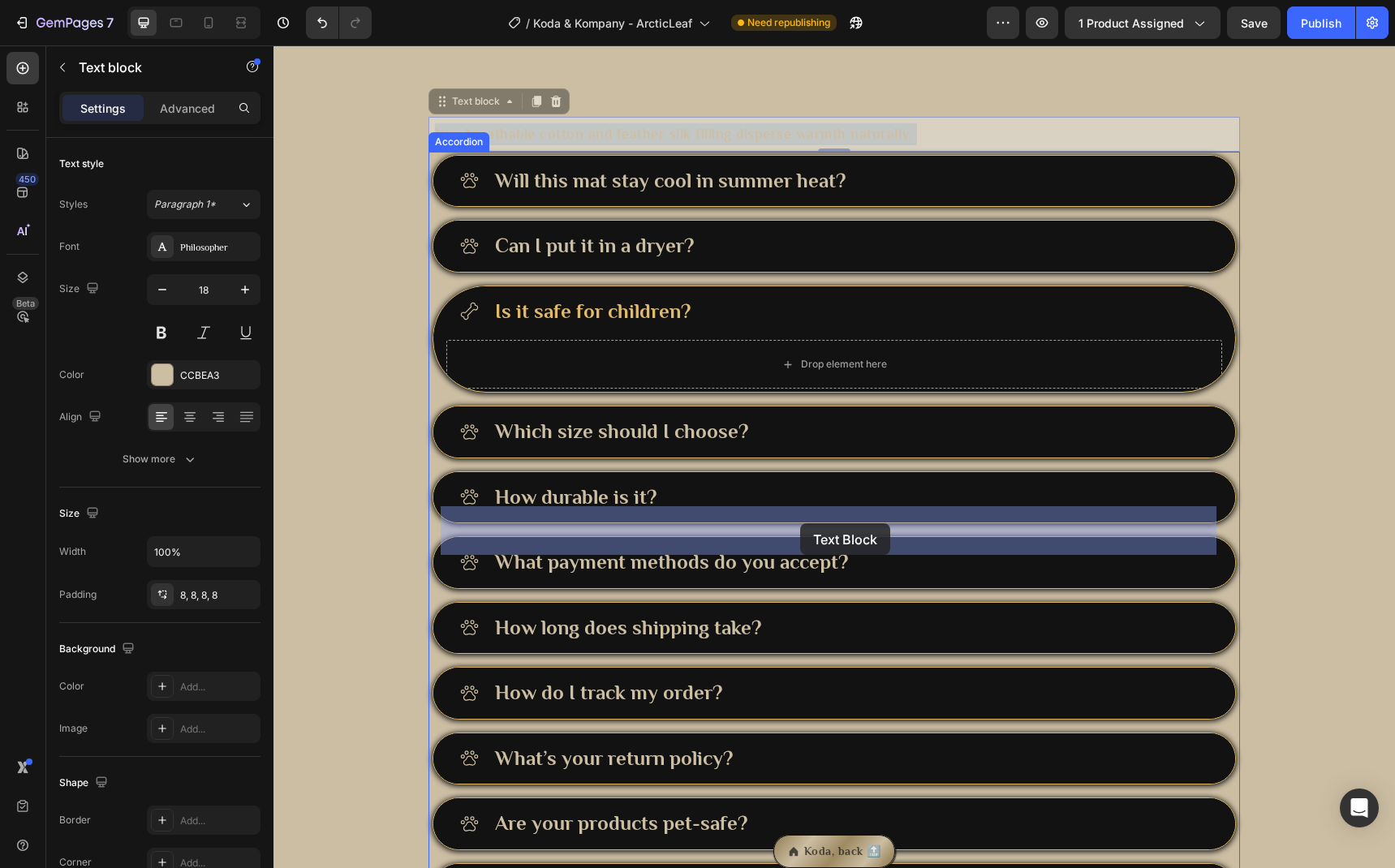
drag, startPoint x: 703, startPoint y: 293, endPoint x: 805, endPoint y: 526, distance: 254.3
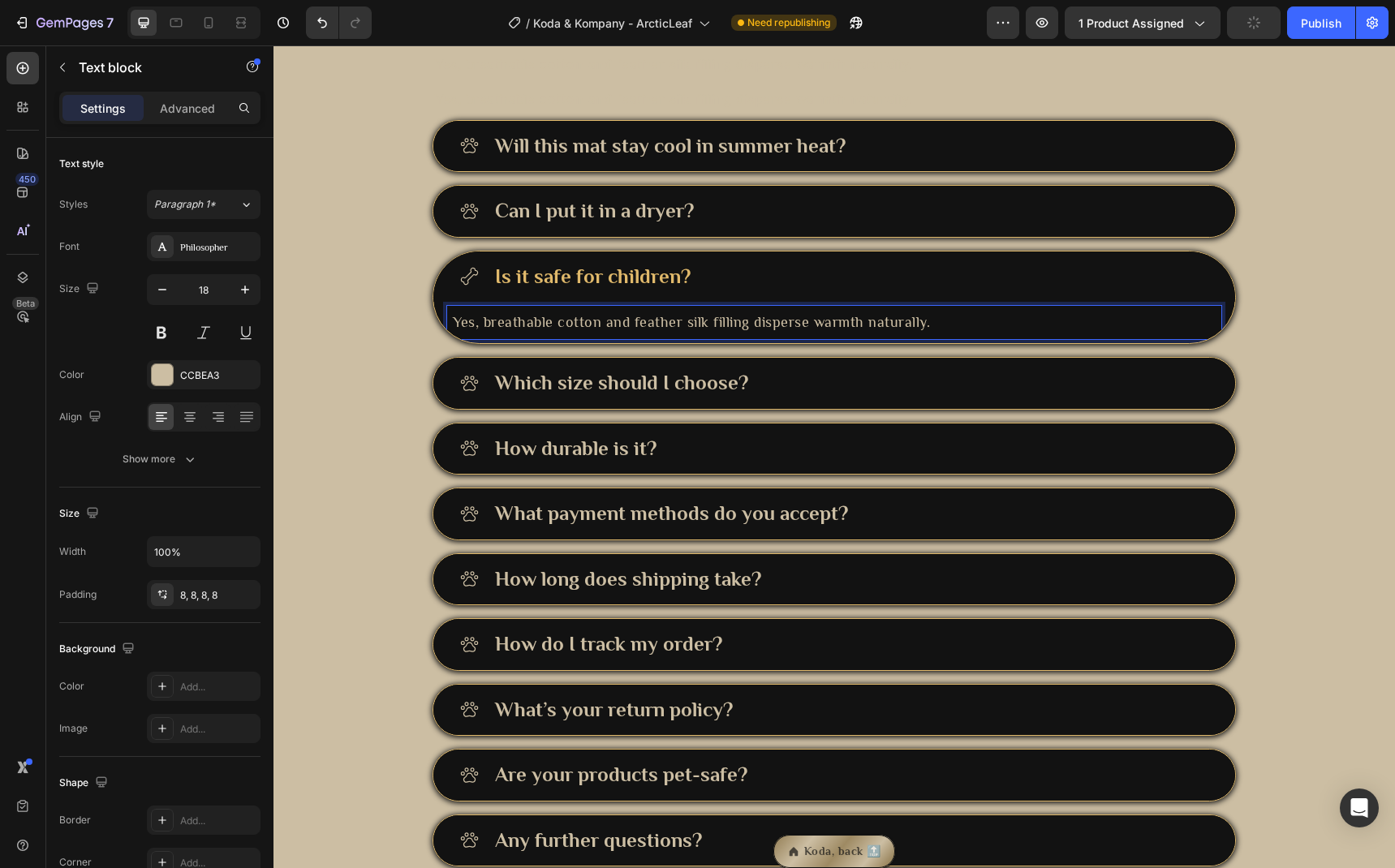
click at [671, 334] on p "Yes, breathable cotton and feather silk filling disperse warmth naturally." at bounding box center [835, 322] width 763 height 22
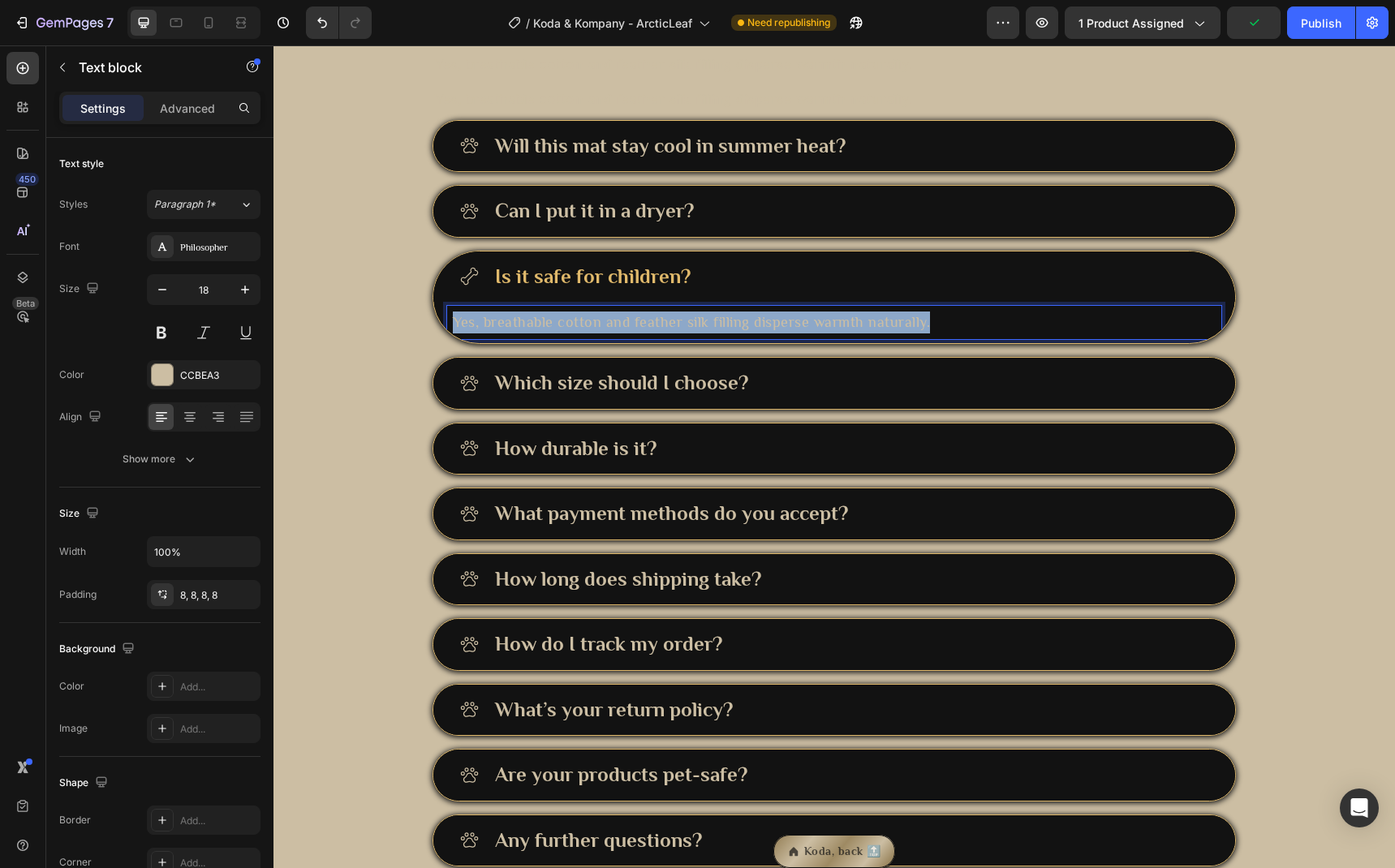
click at [671, 334] on p "Yes, breathable cotton and feather silk filling disperse warmth naturally." at bounding box center [835, 322] width 763 height 22
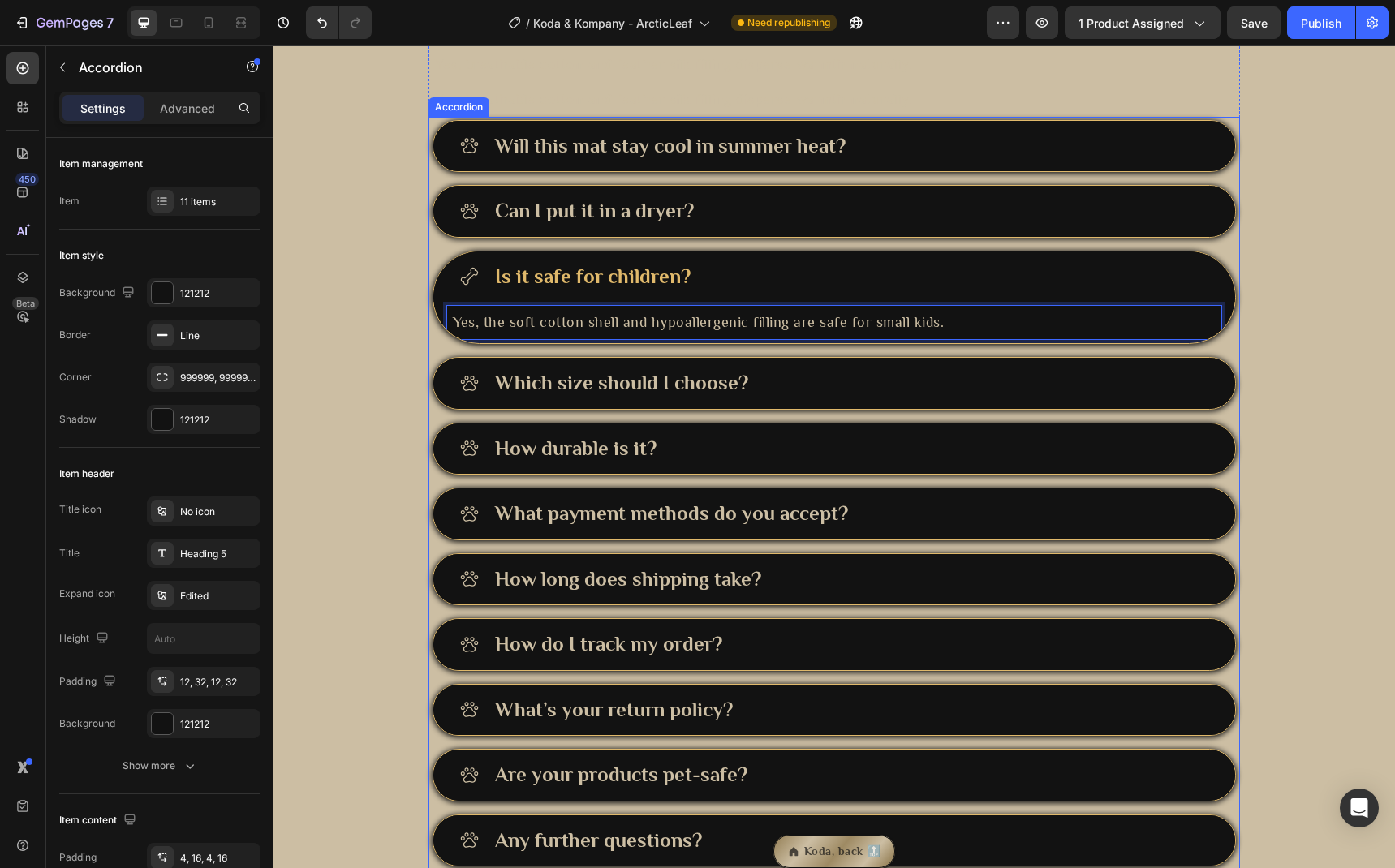
click at [805, 293] on div "Is it safe for children?" at bounding box center [850, 276] width 716 height 32
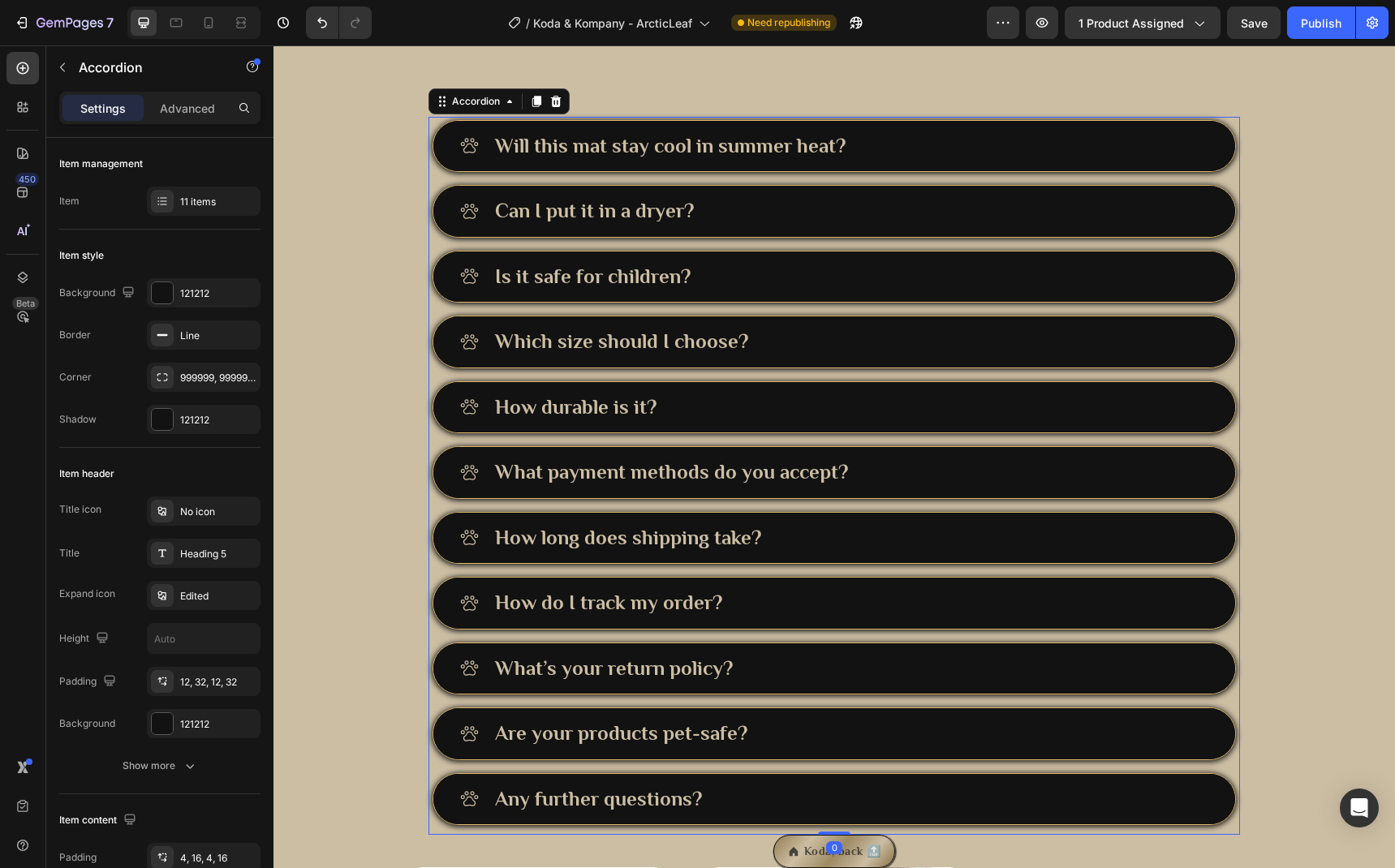
click at [827, 303] on div "Is it safe for children?" at bounding box center [834, 276] width 802 height 51
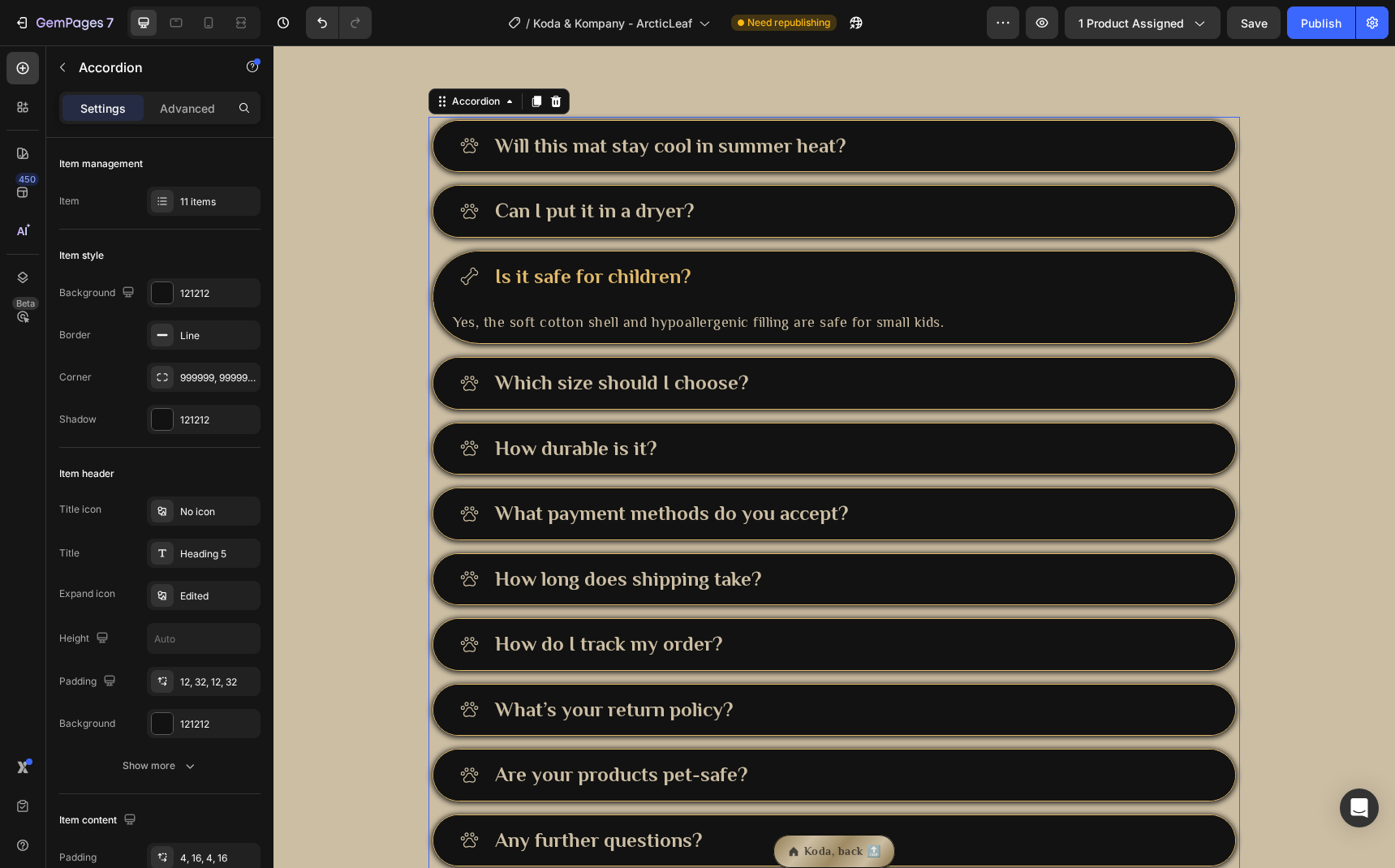
click at [827, 303] on div "Is it safe for children?" at bounding box center [834, 276] width 802 height 51
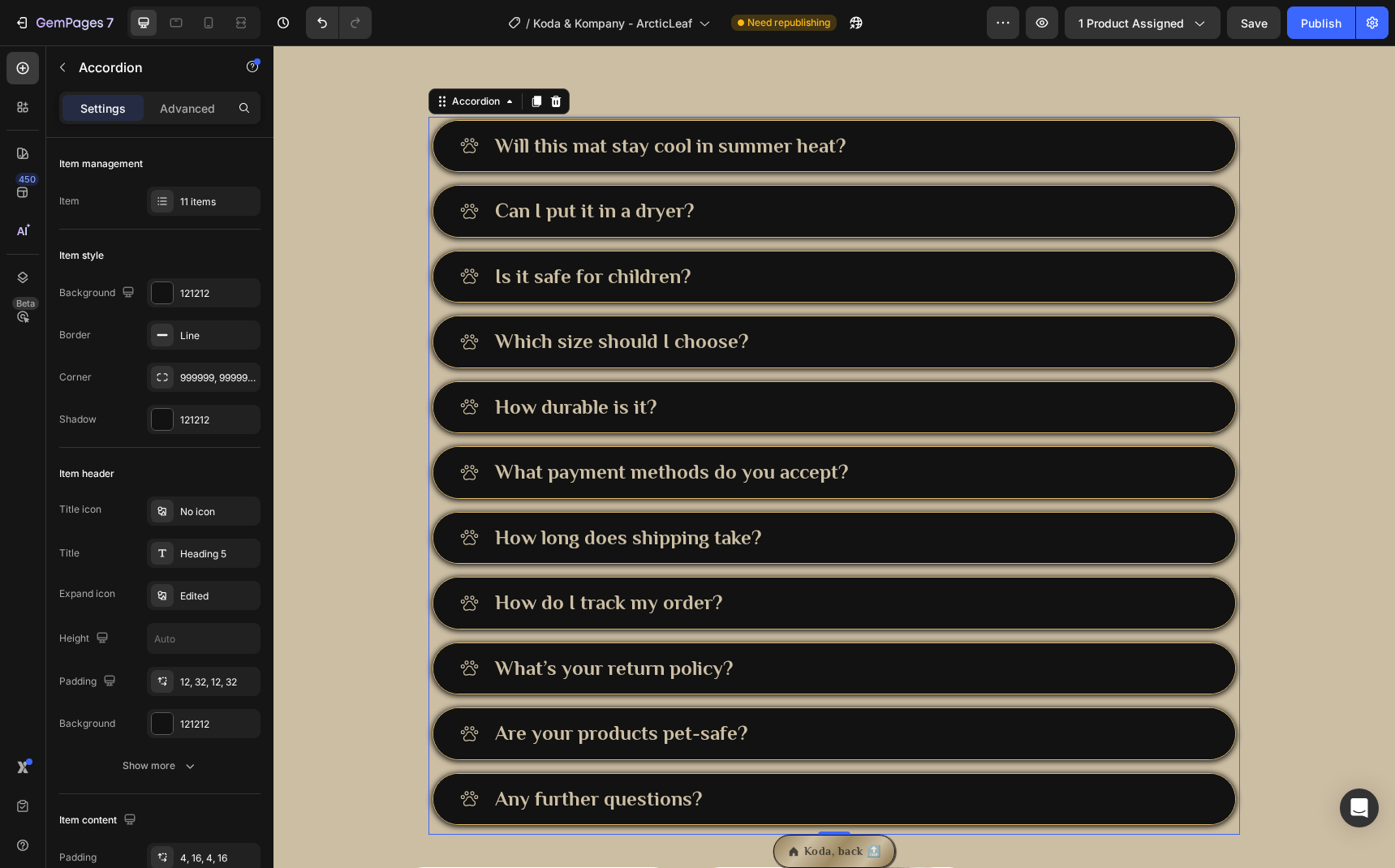
click at [817, 358] on div "Which size should I choose?" at bounding box center [850, 341] width 716 height 32
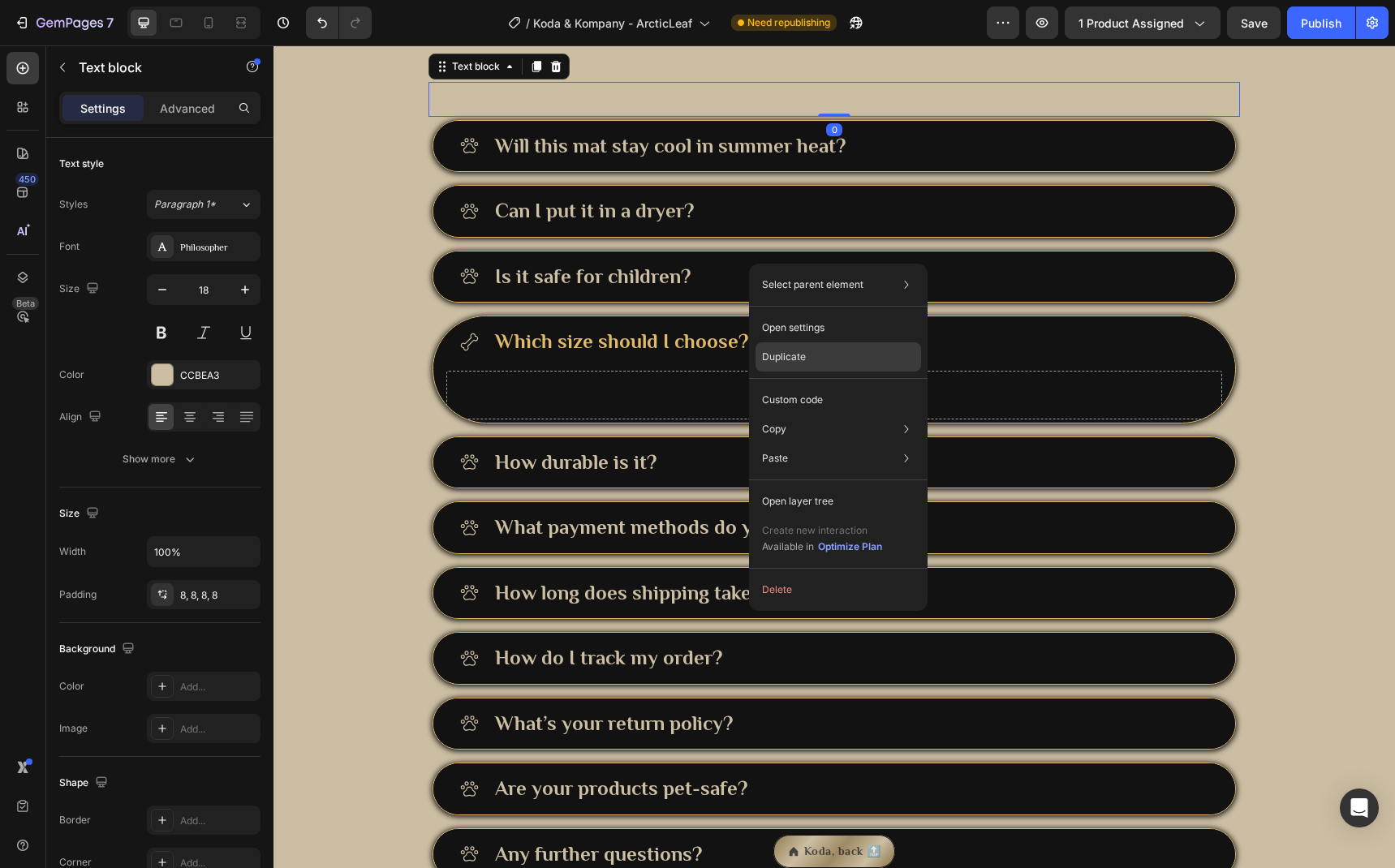
click at [813, 385] on div "Duplicate" at bounding box center [838, 400] width 165 height 30
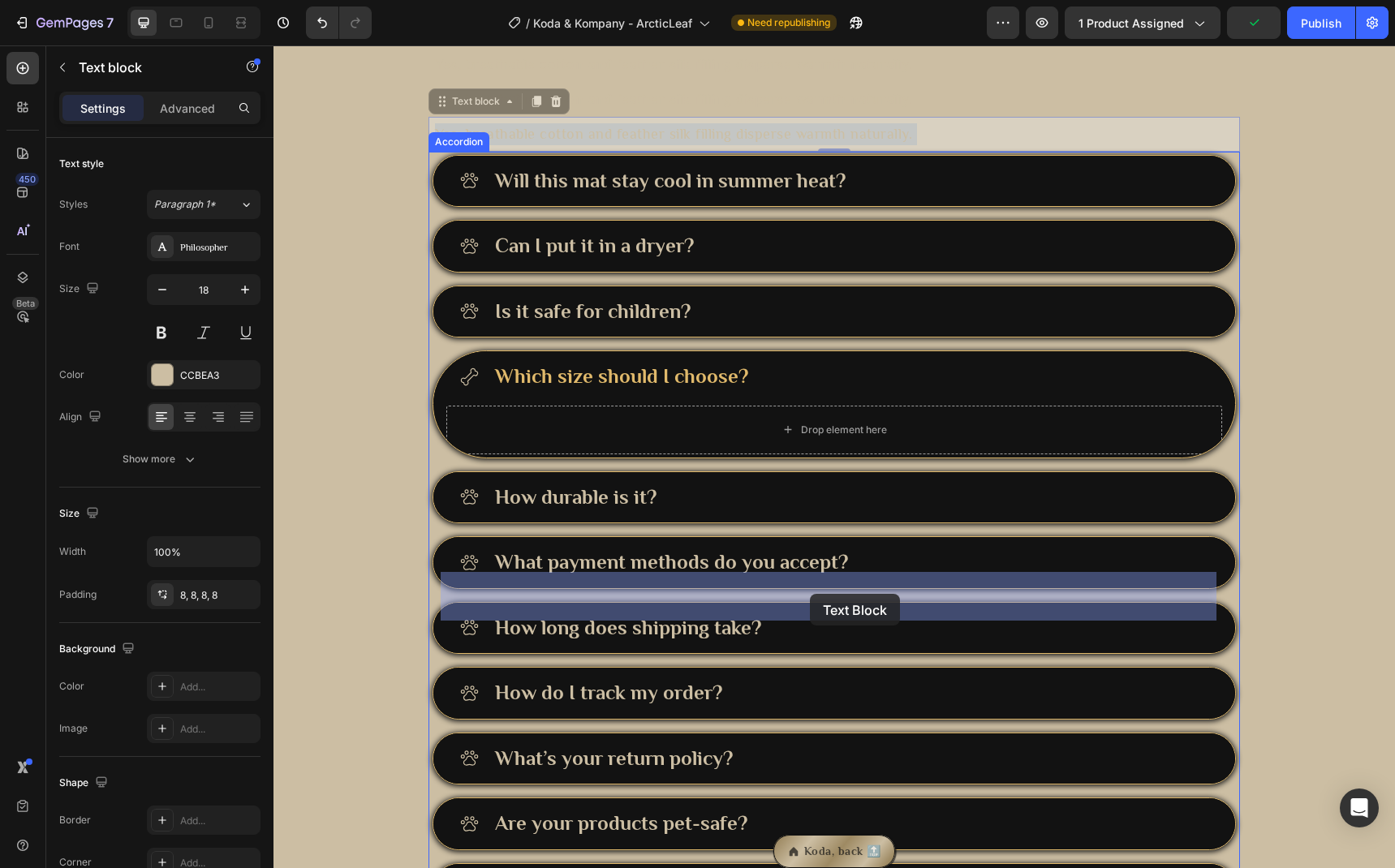
drag, startPoint x: 673, startPoint y: 304, endPoint x: 813, endPoint y: 594, distance: 322.0
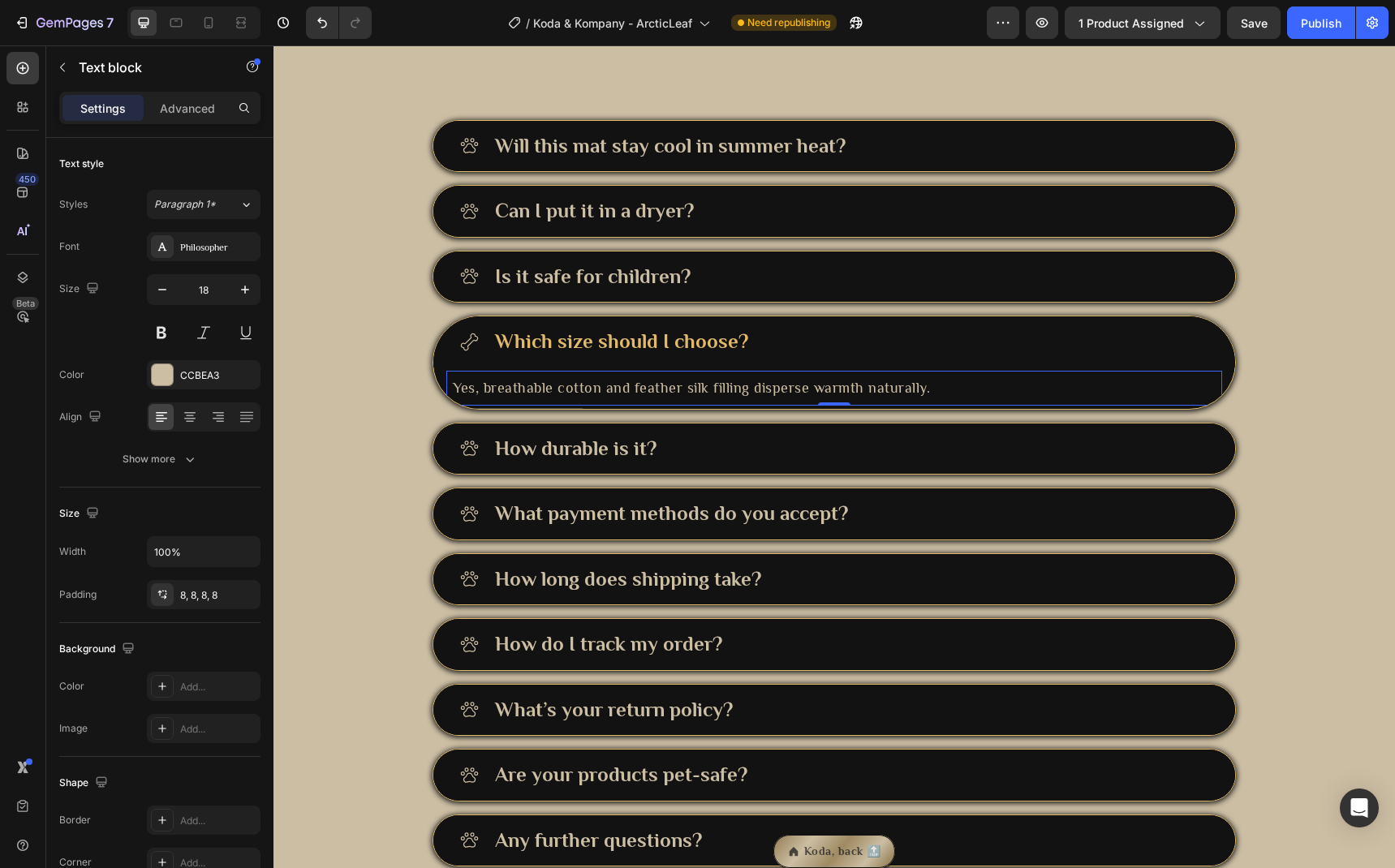
click at [737, 400] on p "Yes, breathable cotton and feather silk filling disperse warmth naturally." at bounding box center [835, 388] width 763 height 22
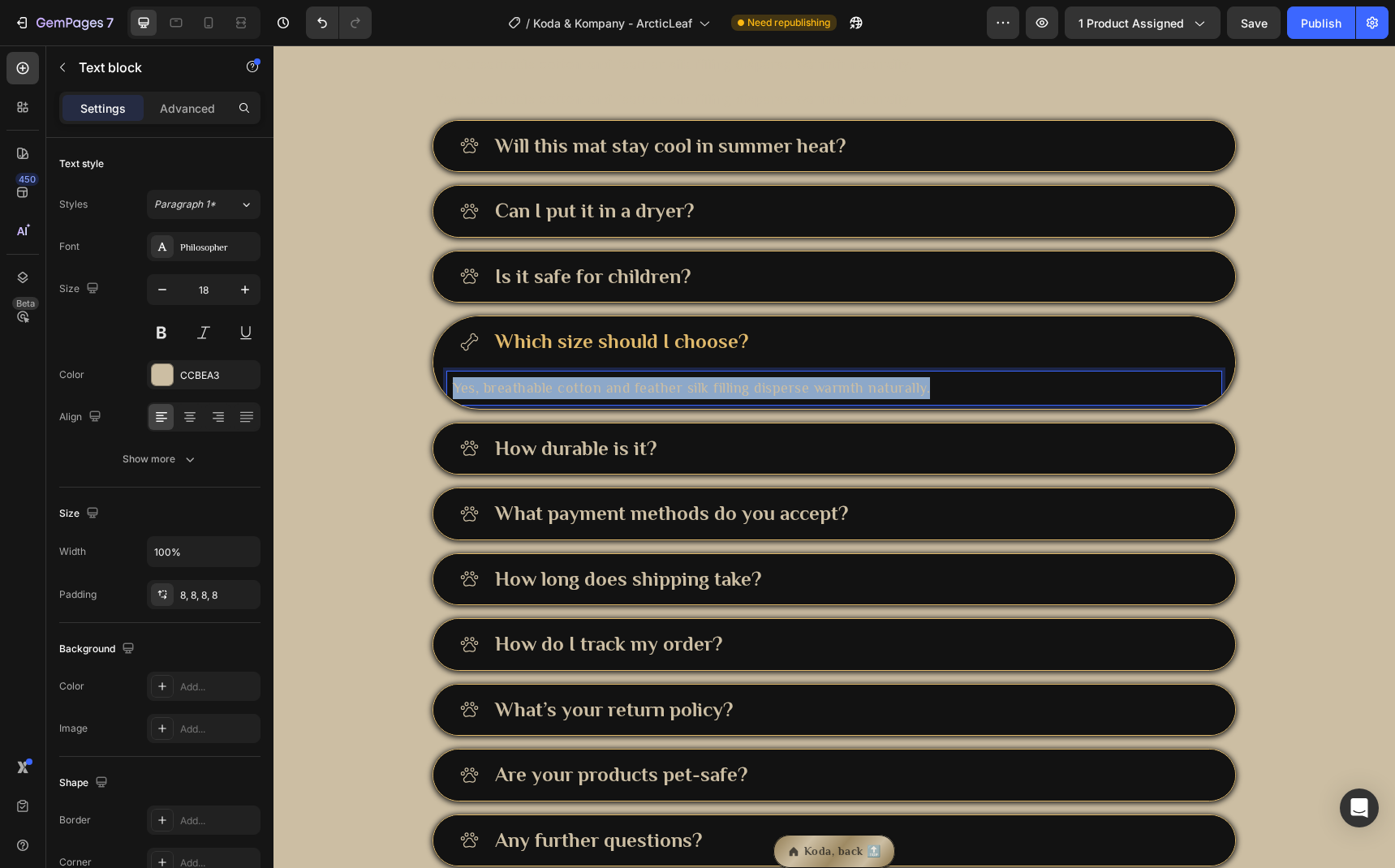
click at [737, 400] on p "Yes, breathable cotton and feather silk filling disperse warmth naturally." at bounding box center [835, 388] width 763 height 22
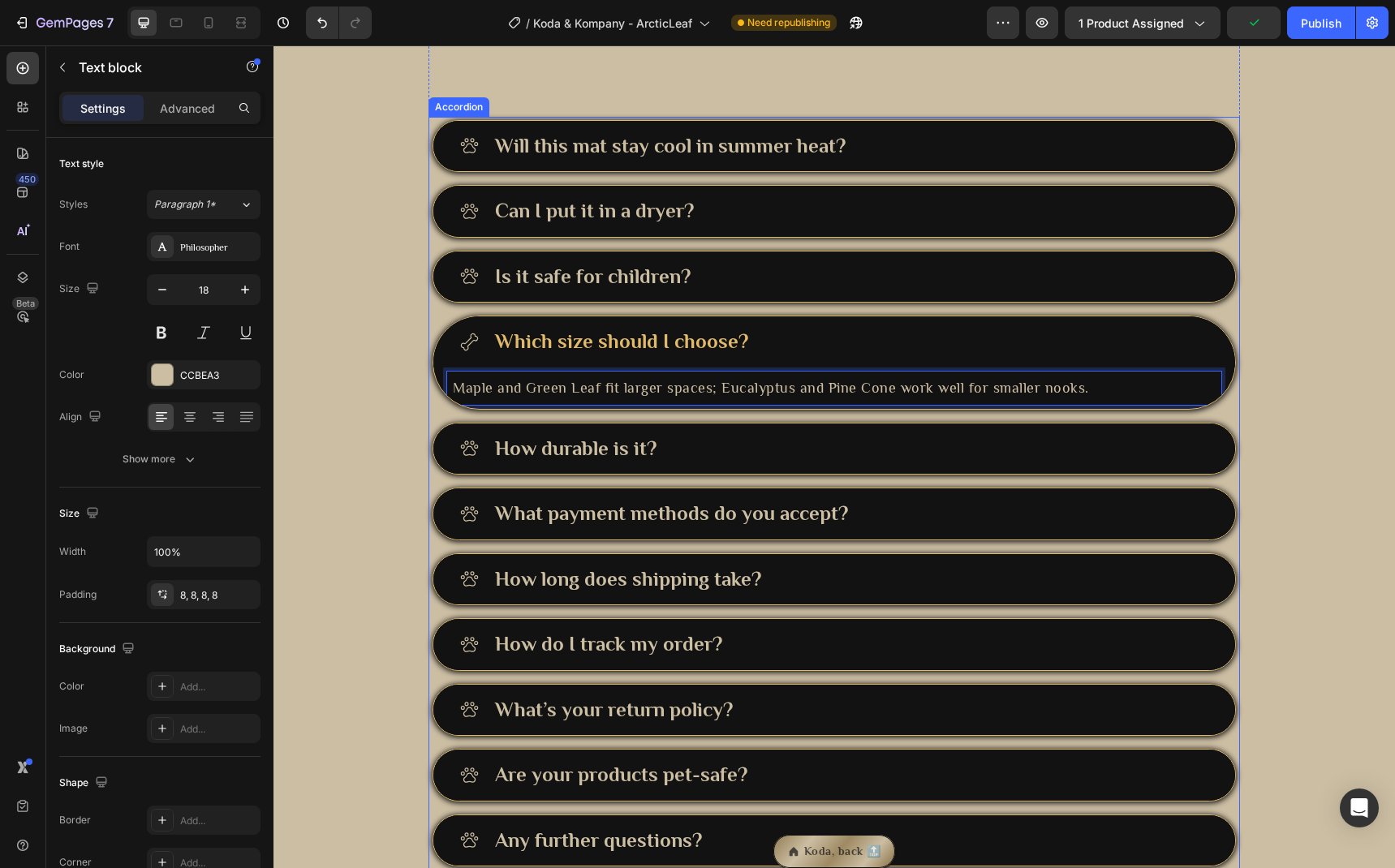
click at [824, 358] on div "Which size should I choose?" at bounding box center [850, 341] width 716 height 32
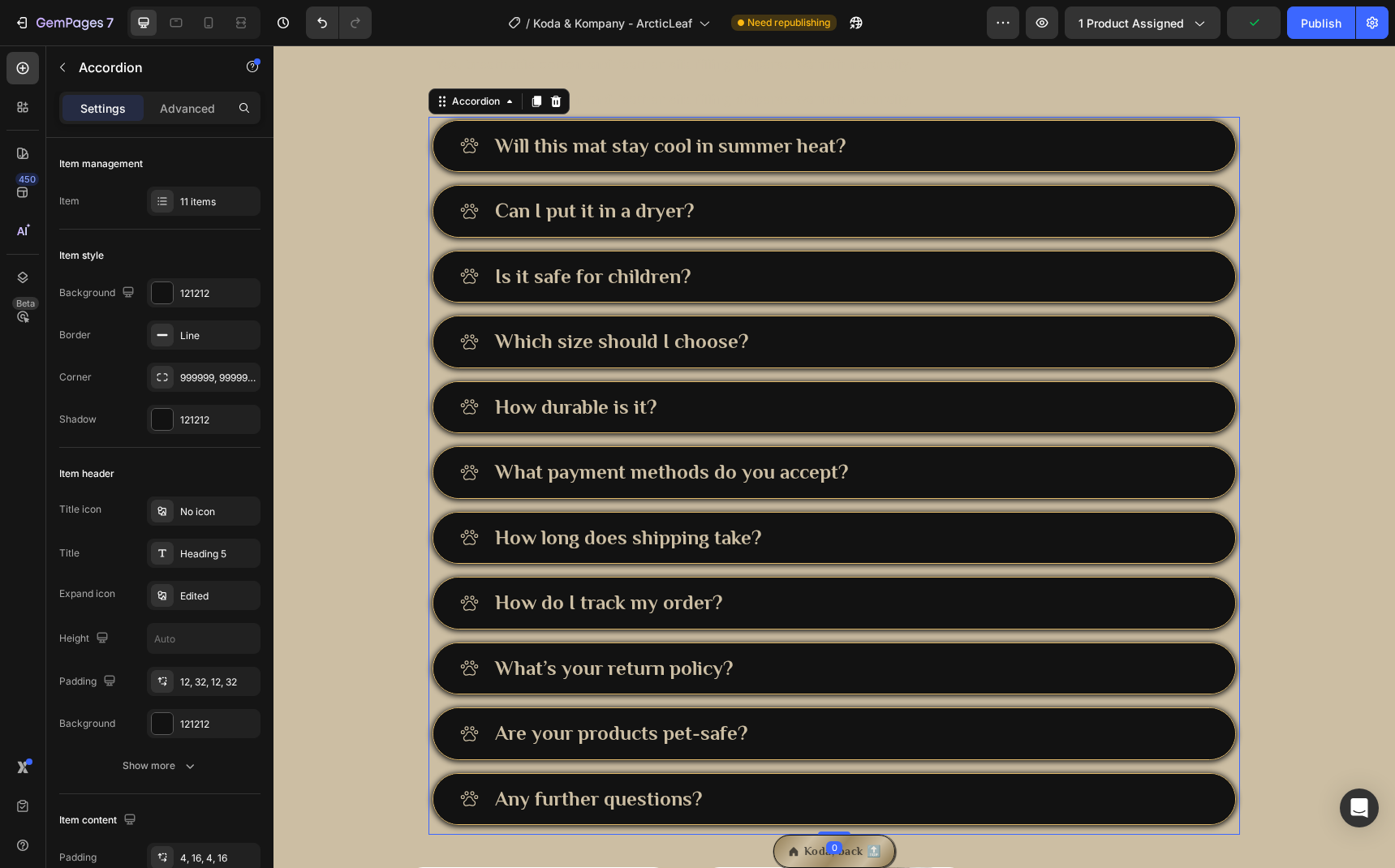
click at [829, 358] on div "Which size should I choose?" at bounding box center [850, 341] width 716 height 32
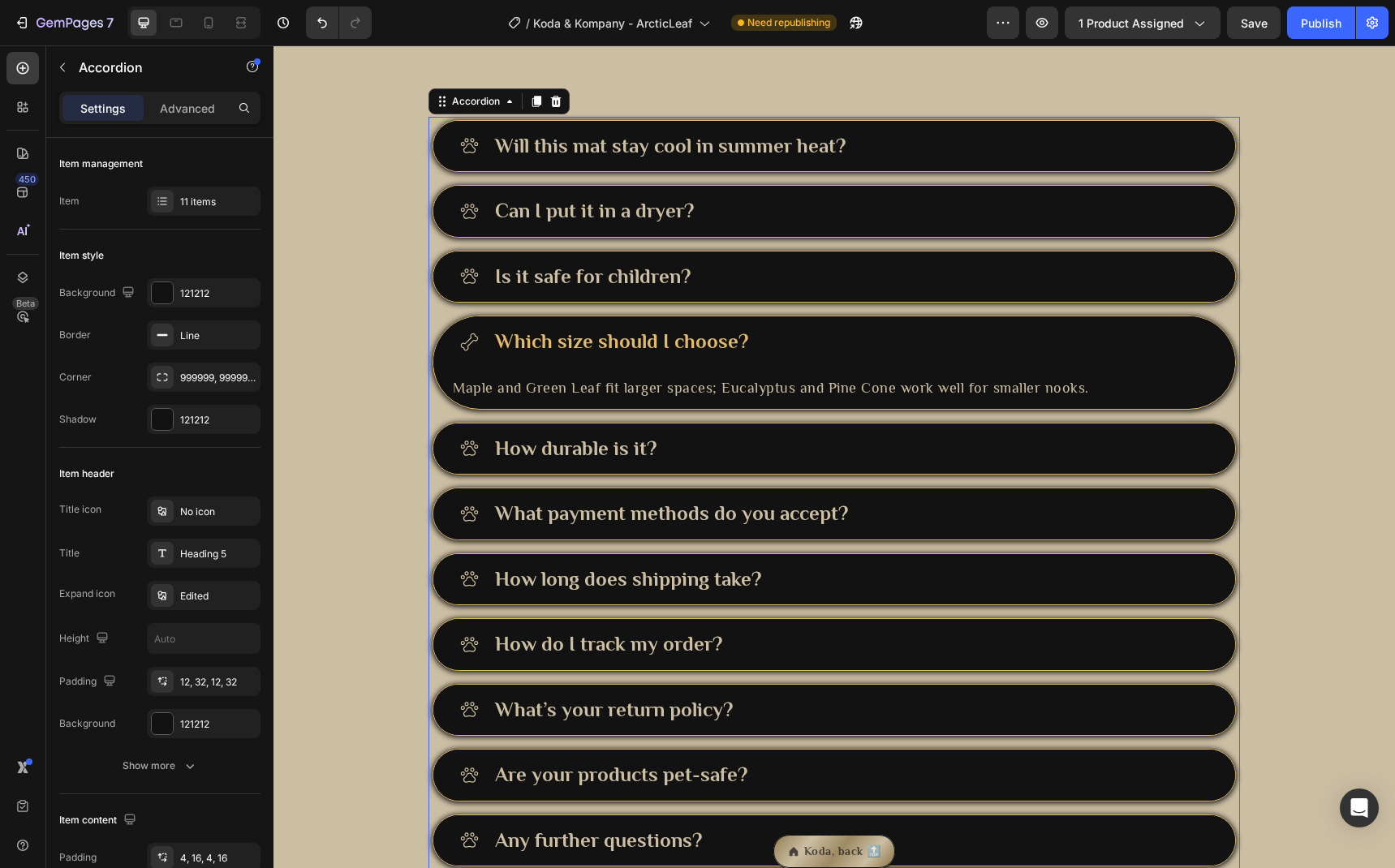
click at [829, 358] on div "Which size should I choose?" at bounding box center [850, 341] width 716 height 32
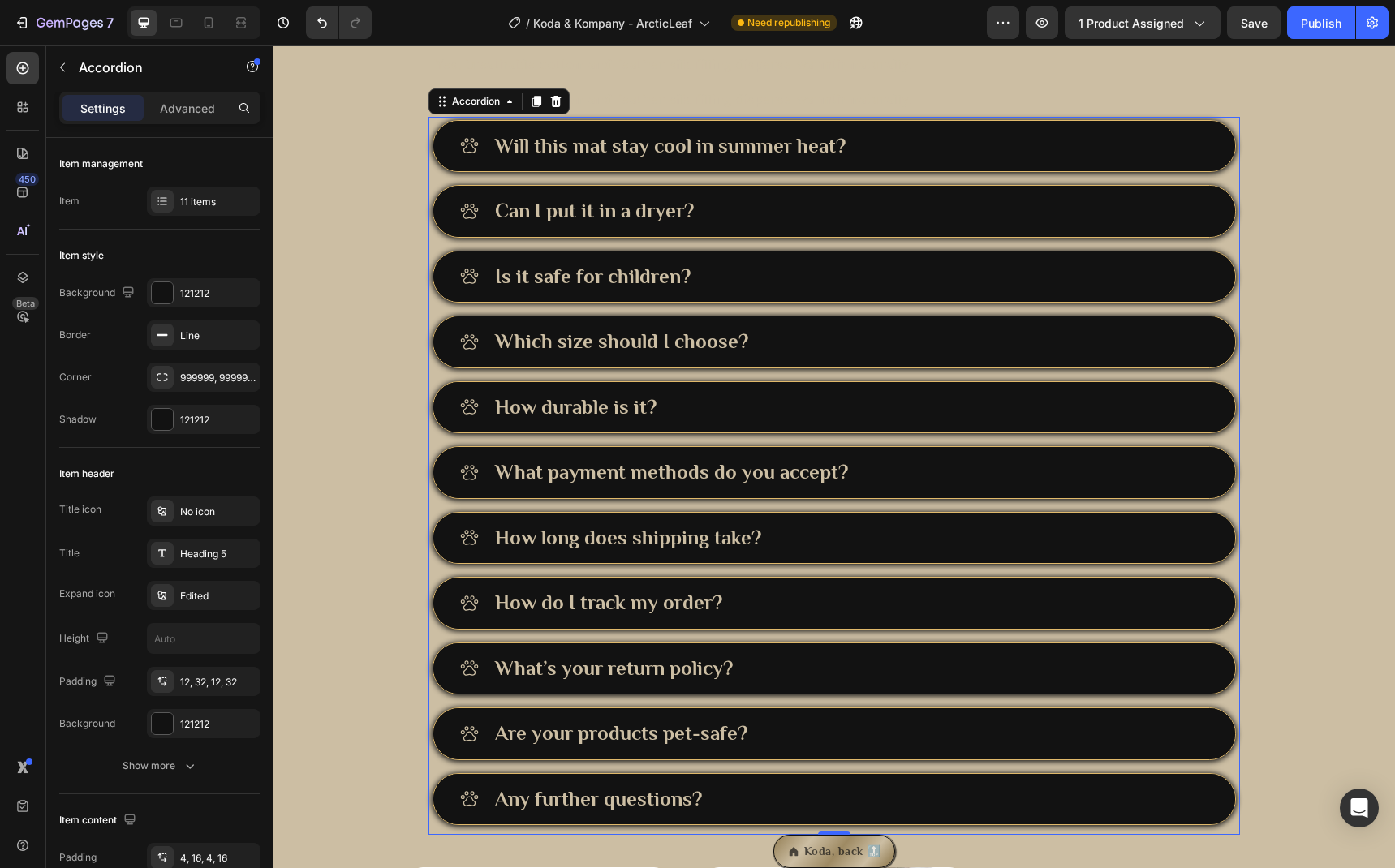
click at [780, 293] on div "Is it safe for children?" at bounding box center [850, 276] width 716 height 32
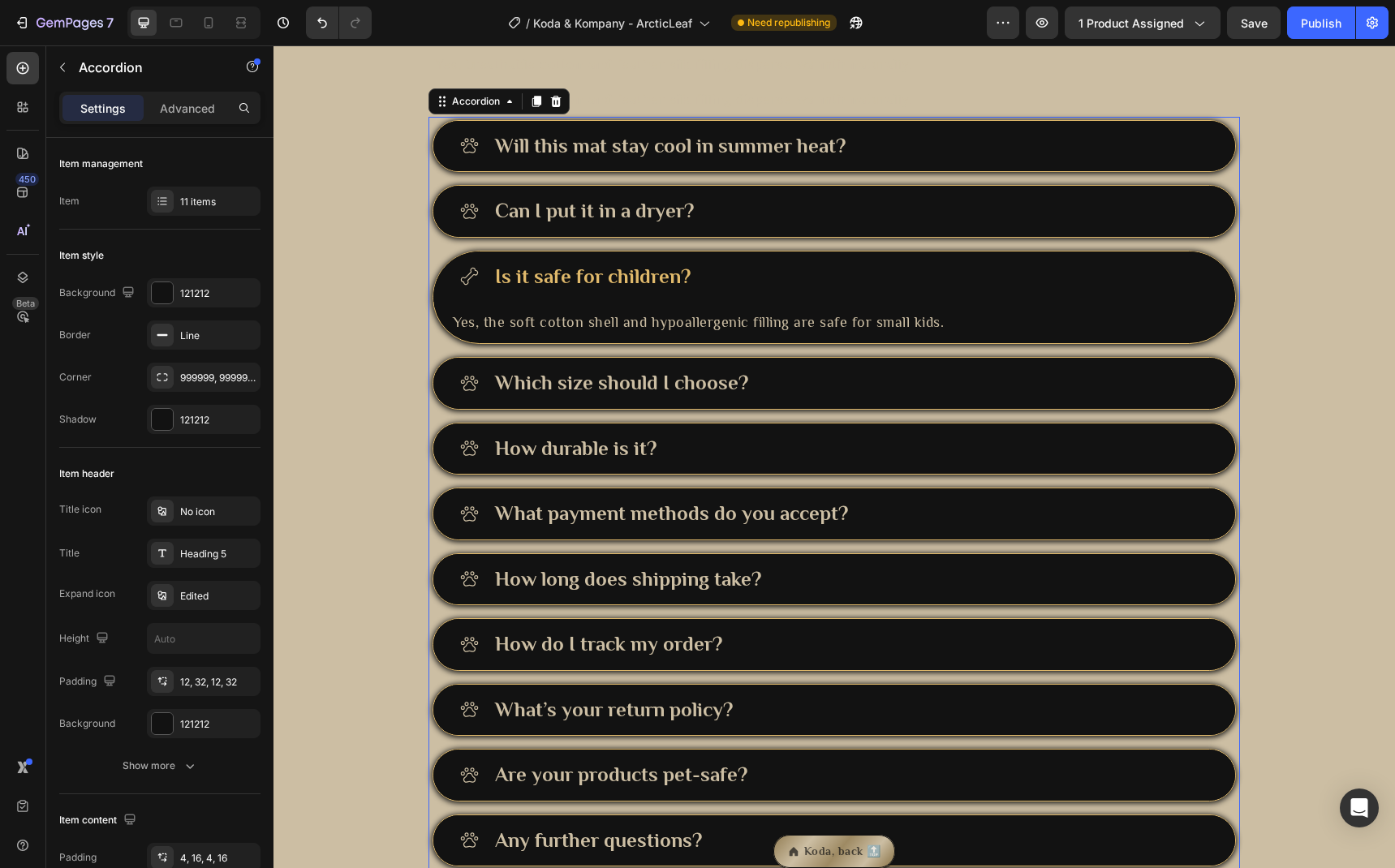
click at [780, 293] on div "Is it safe for children?" at bounding box center [850, 276] width 716 height 32
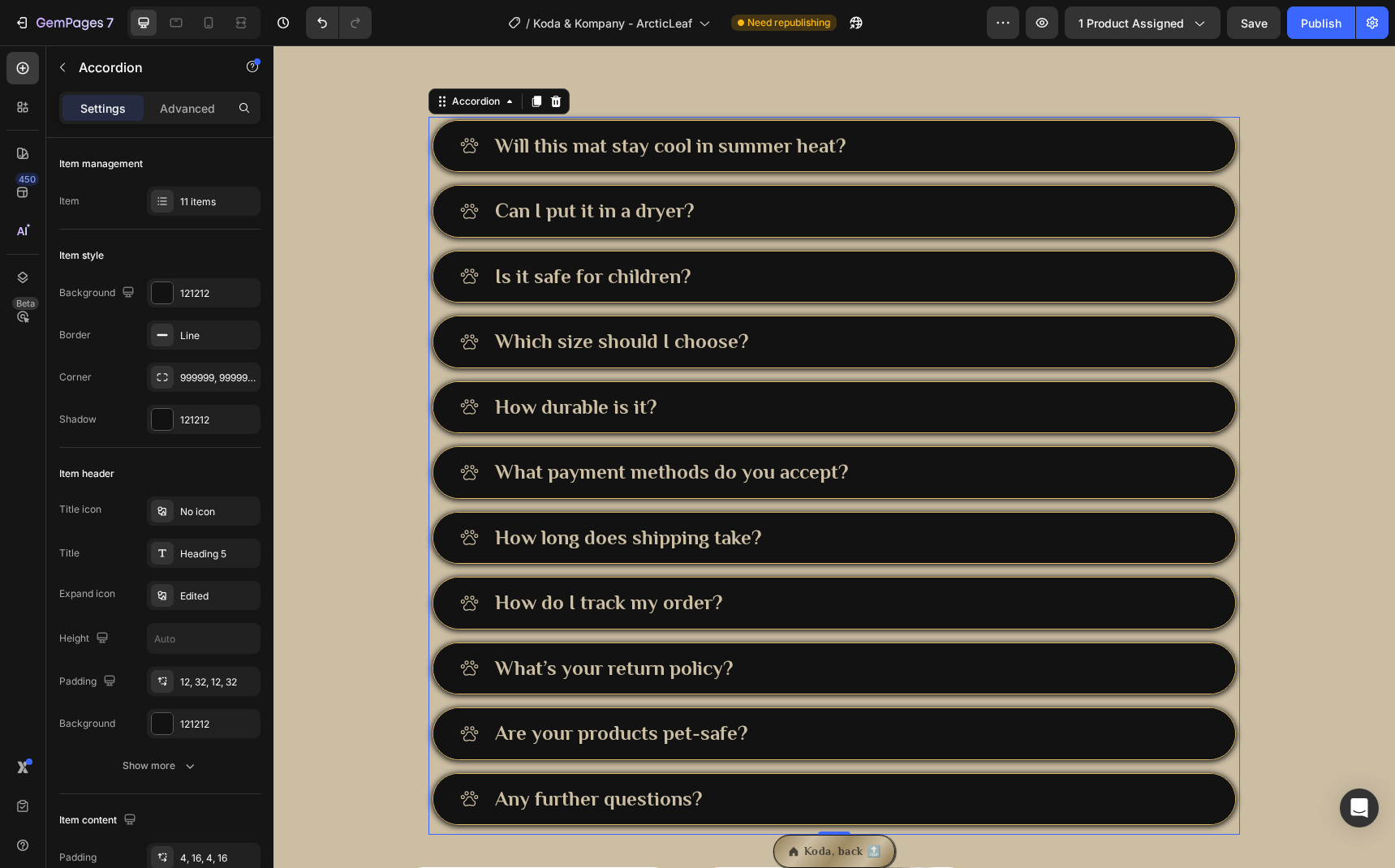
click at [764, 228] on div "Can I put it in a dryer?" at bounding box center [850, 211] width 716 height 32
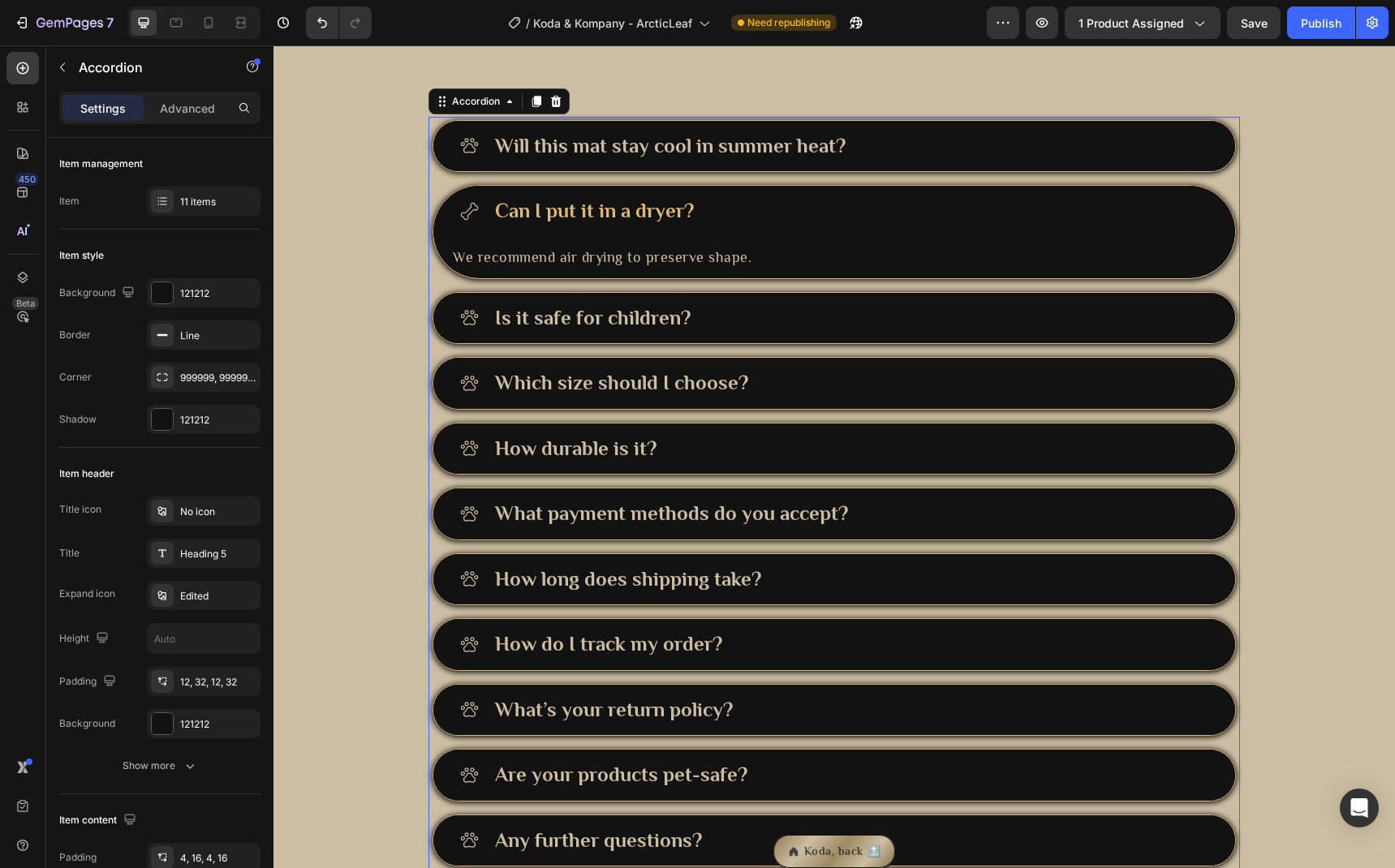
click at [764, 228] on div "Can I put it in a dryer?" at bounding box center [850, 211] width 716 height 32
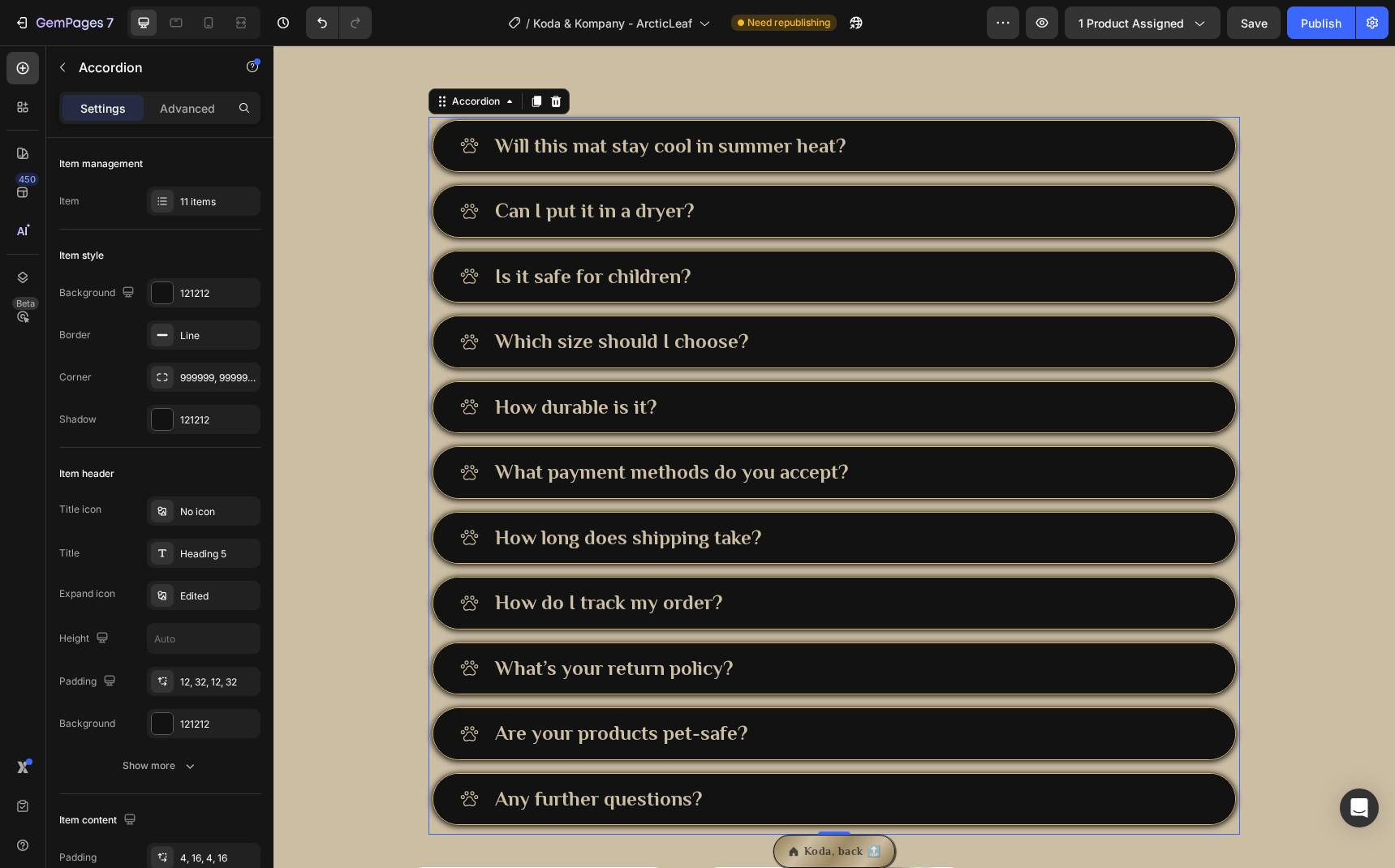
click at [905, 163] on div "Will this mat stay cool in summer heat?" at bounding box center [850, 146] width 716 height 32
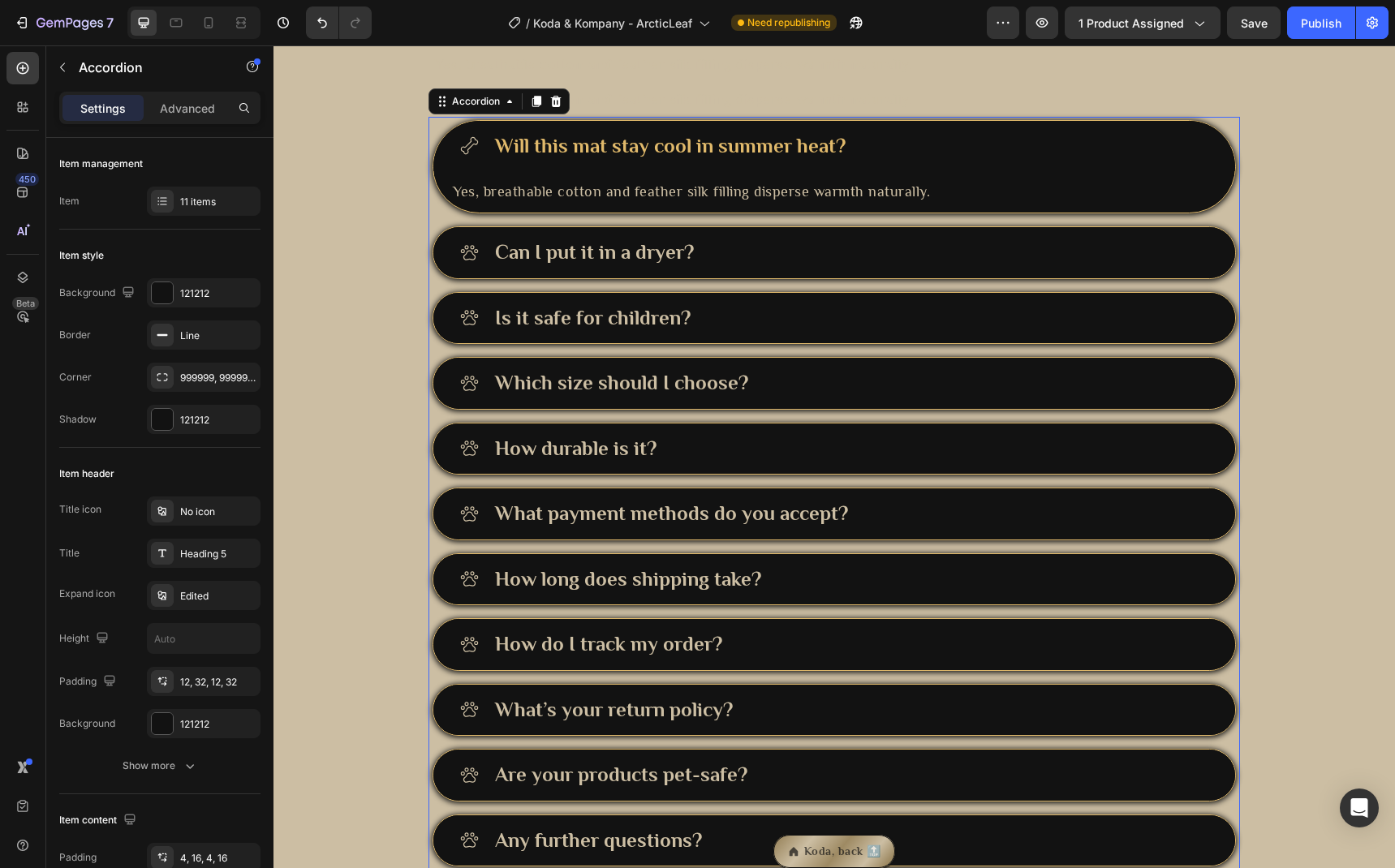
click at [903, 163] on div "Will this mat stay cool in summer heat?" at bounding box center [850, 146] width 716 height 32
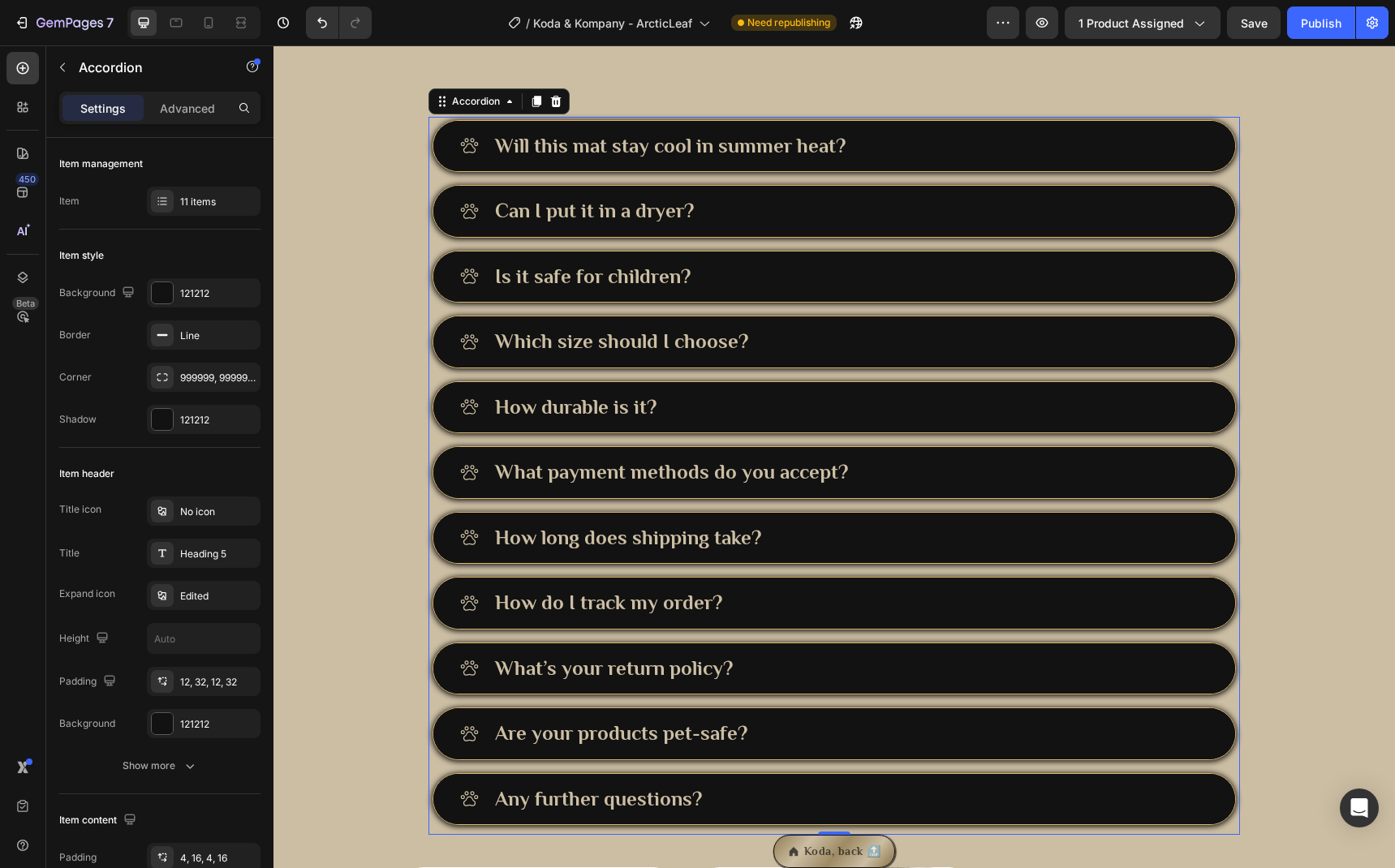
click at [802, 423] on div "How durable is it?" at bounding box center [850, 407] width 716 height 32
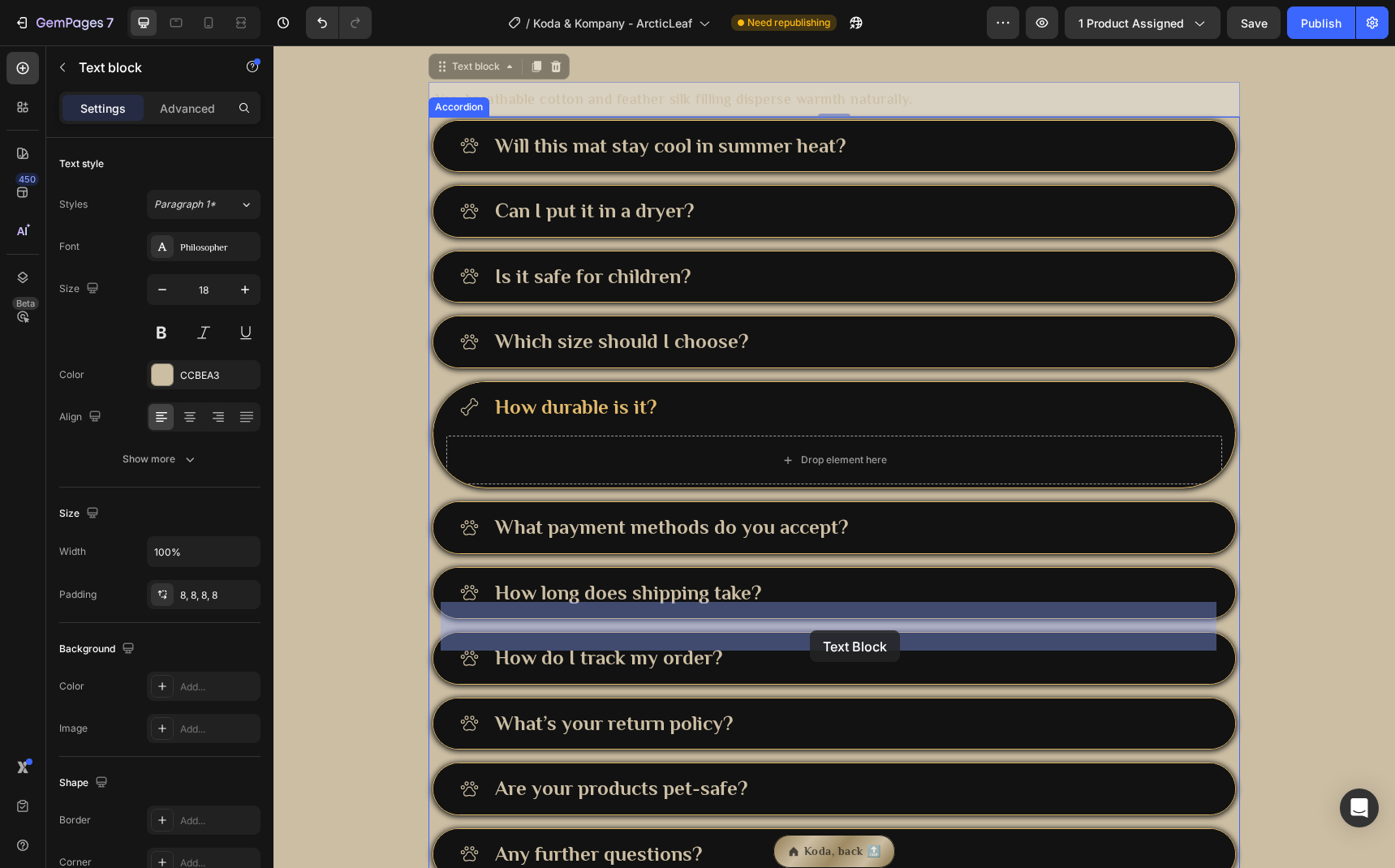
drag, startPoint x: 627, startPoint y: 271, endPoint x: 810, endPoint y: 630, distance: 403.0
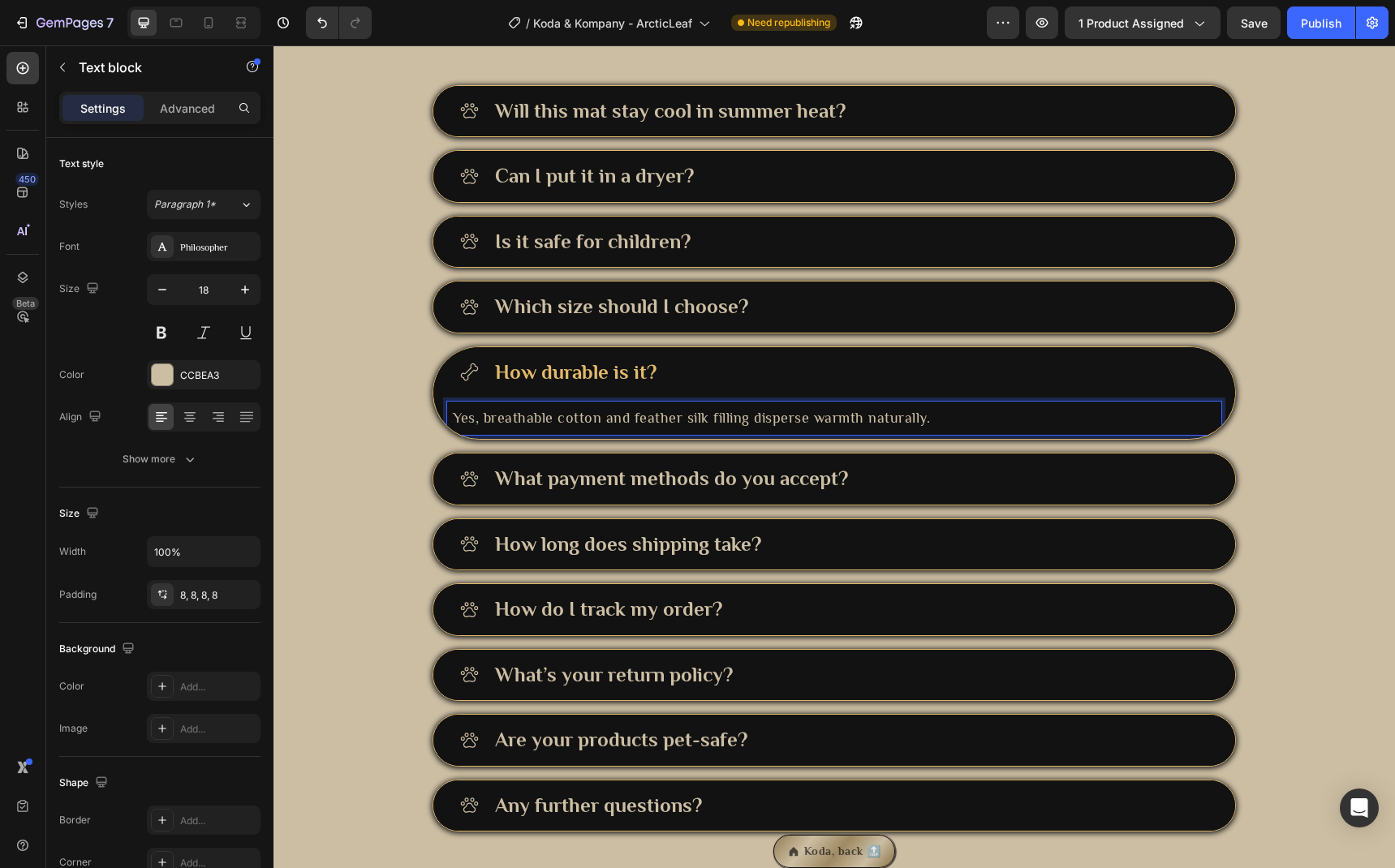
click at [739, 429] on p "Yes, breathable cotton and feather silk filling disperse warmth naturally." at bounding box center [835, 418] width 763 height 22
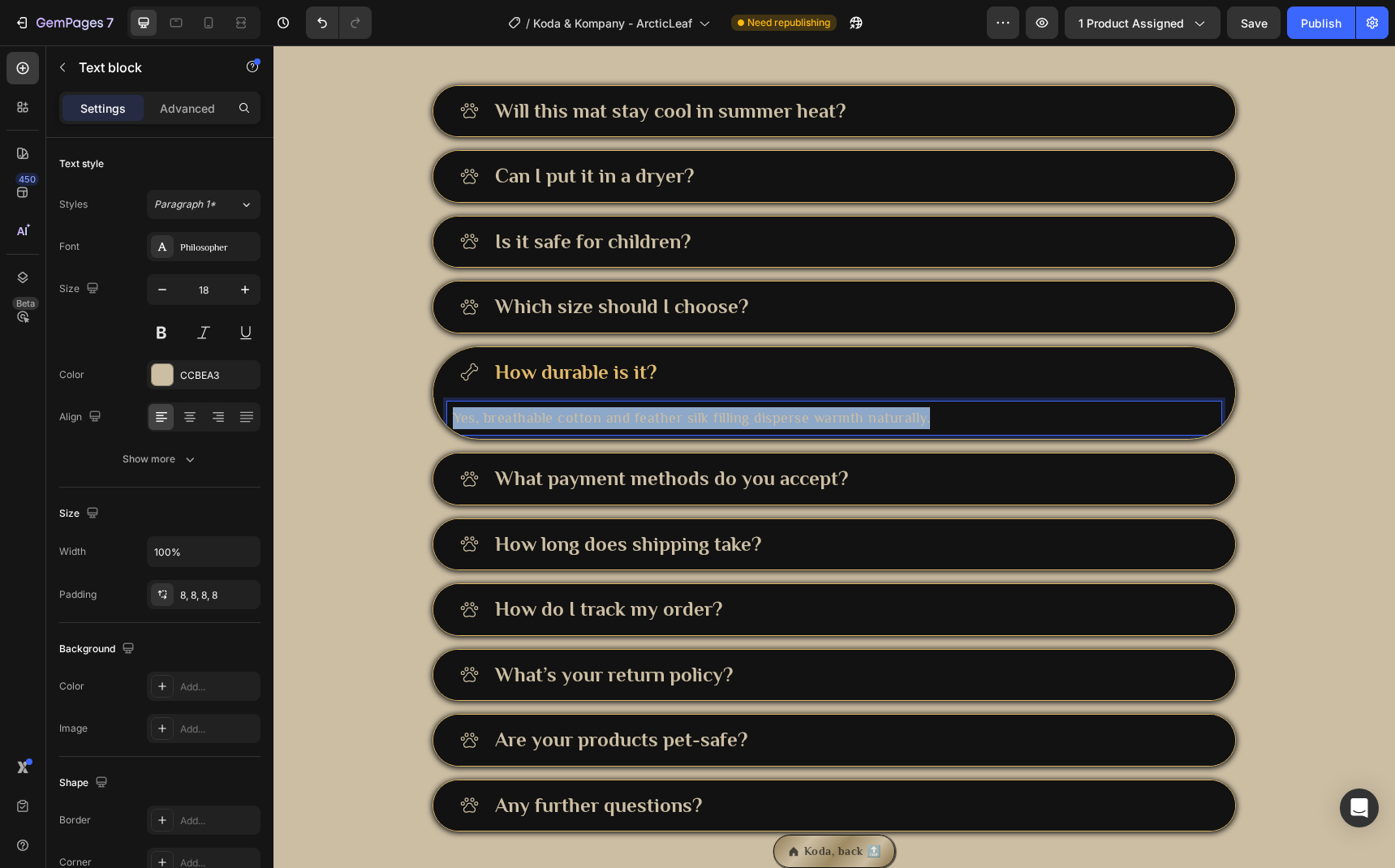
click at [739, 429] on p "Yes, breathable cotton and feather silk filling disperse warmth naturally." at bounding box center [835, 418] width 763 height 22
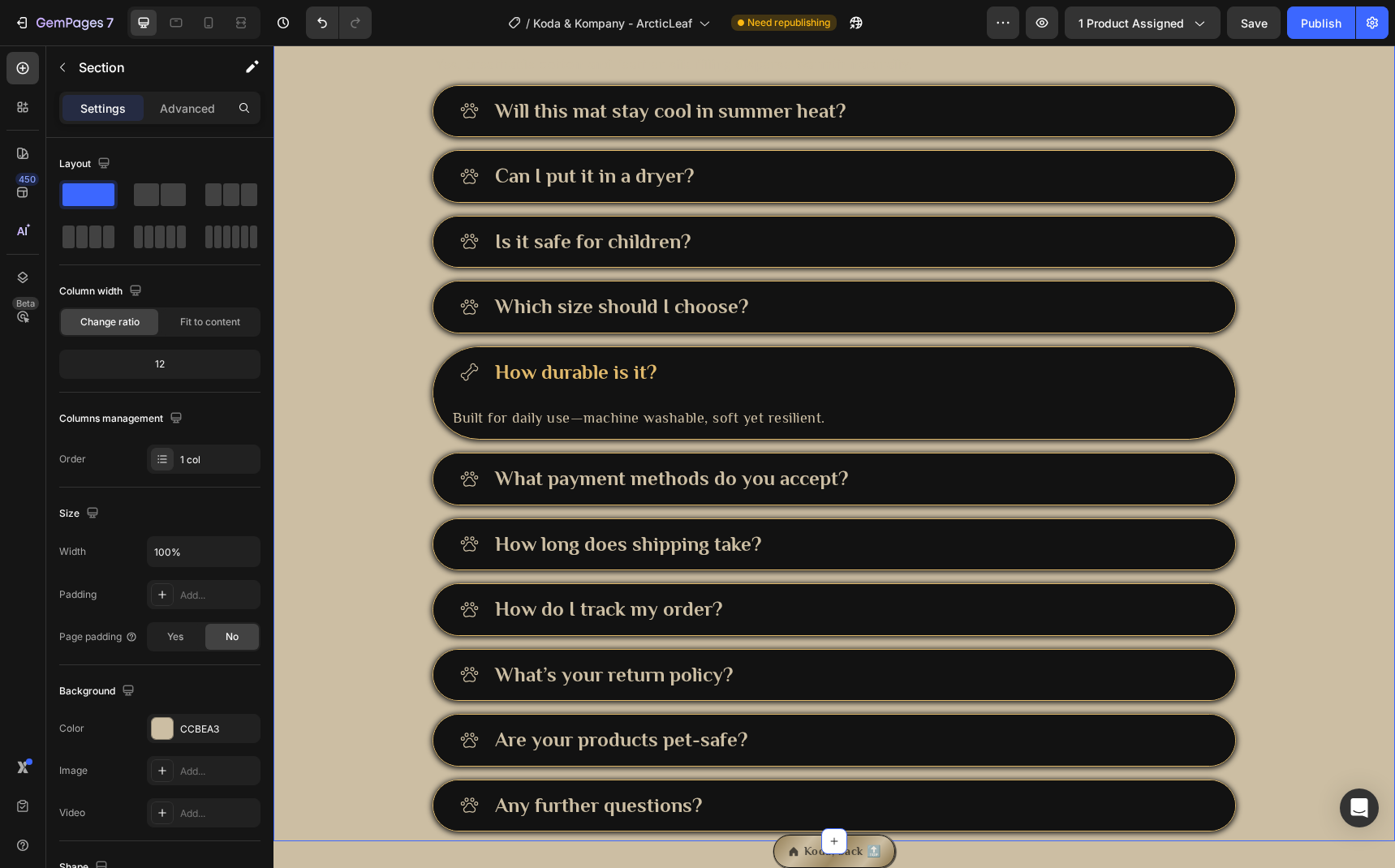
click at [383, 587] on div "Frequently Asked Questions Heading Yes, breathable cotton and feather silk fill…" at bounding box center [834, 418] width 1122 height 849
click at [775, 389] on div "How durable is it?" at bounding box center [850, 372] width 716 height 32
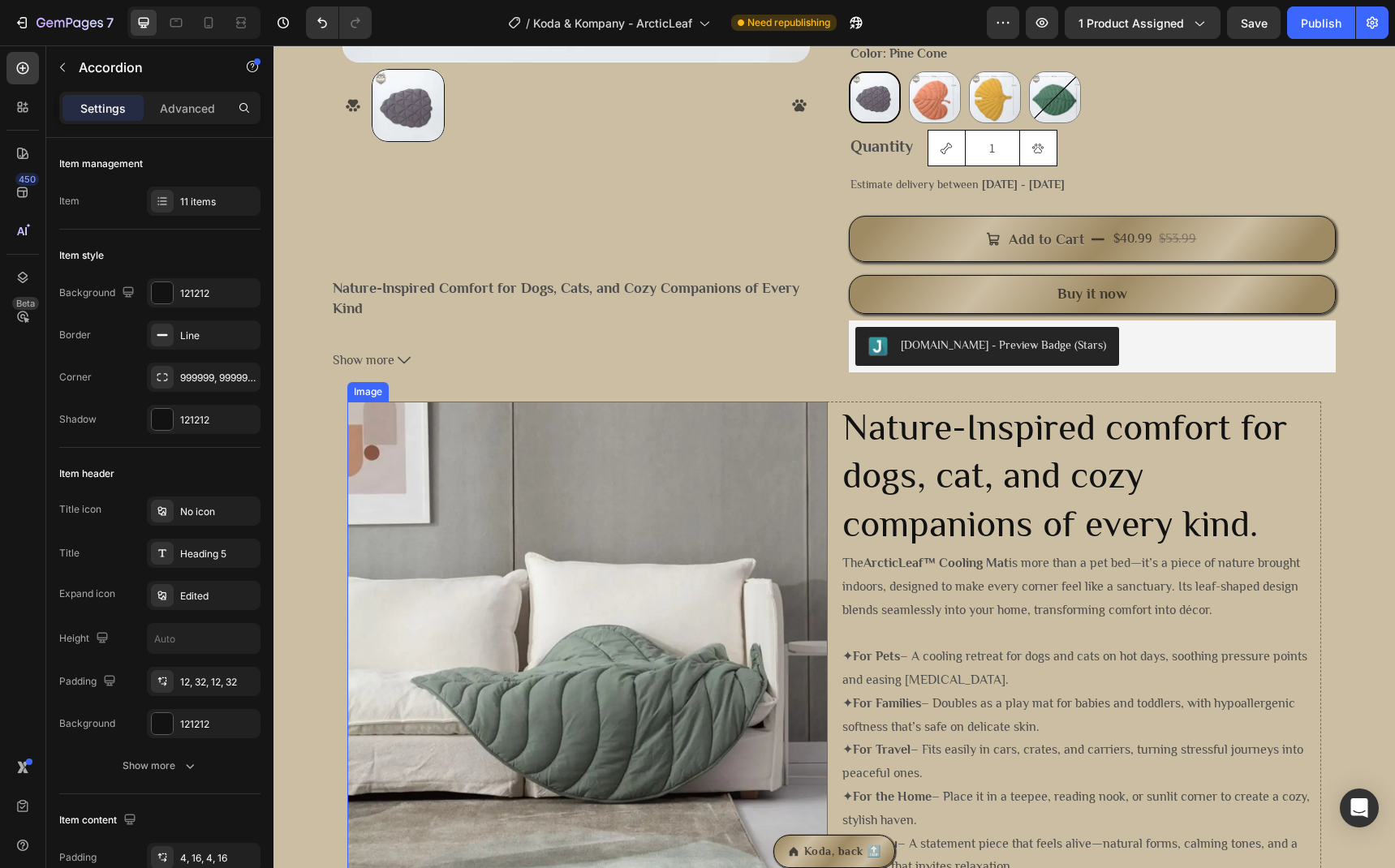
scroll to position [1006, 0]
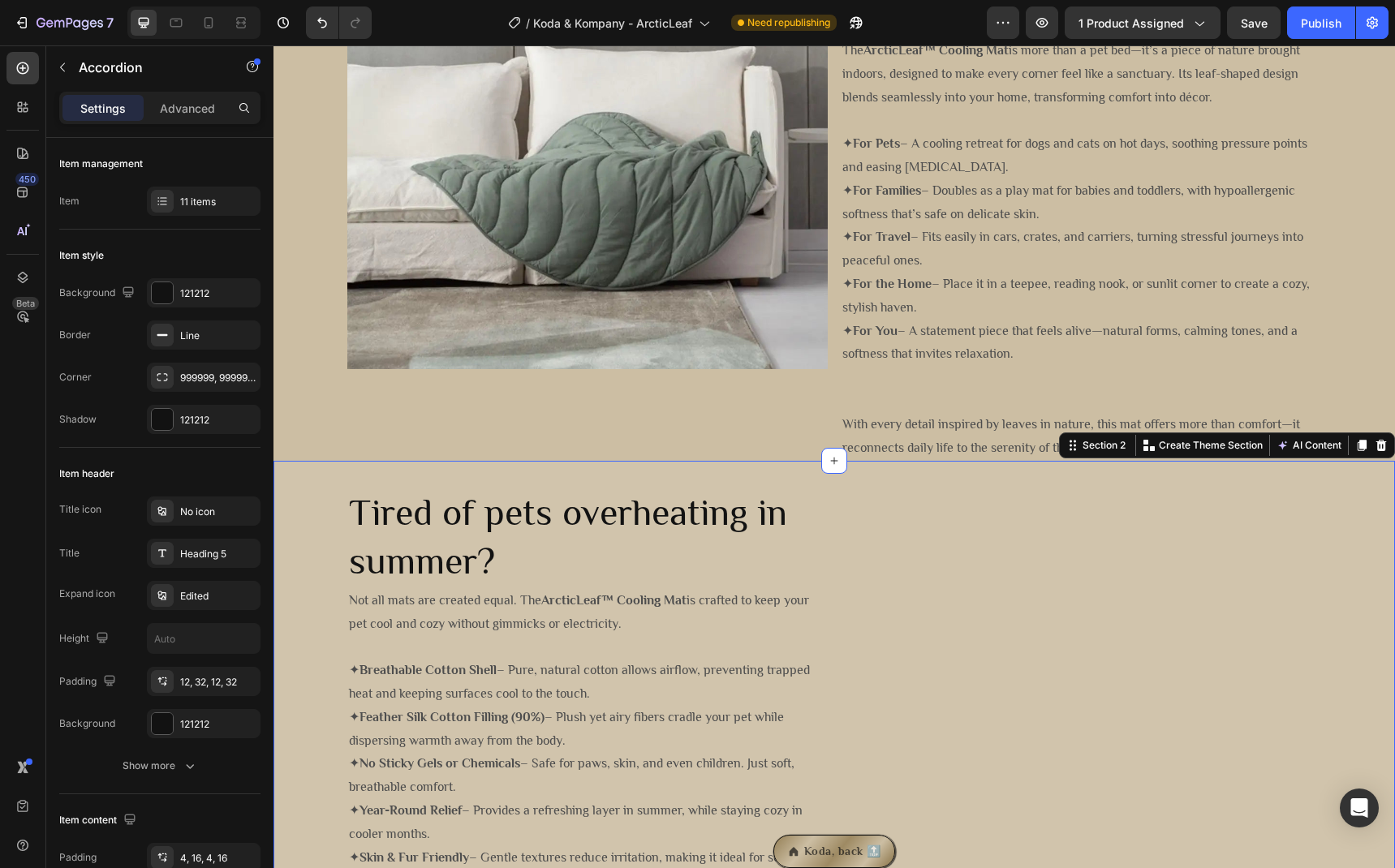
click at [311, 487] on div "Tired of pets overheating in summer? Heading Not all mats are created equal. Th…" at bounding box center [834, 743] width 1122 height 513
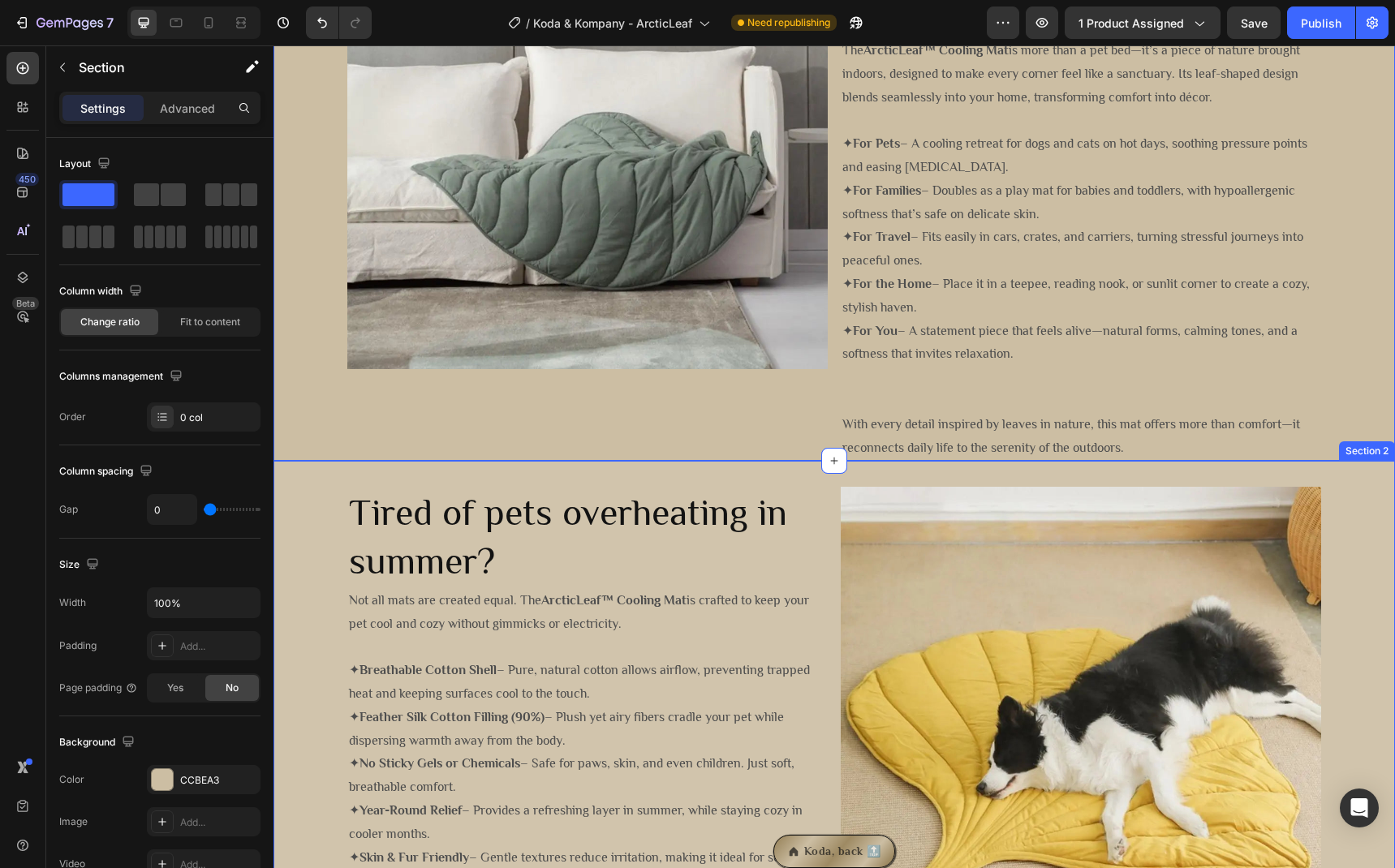
click at [303, 531] on div "Tired of pets overheating in summer? Heading Not all mats are created equal. Th…" at bounding box center [834, 743] width 1122 height 513
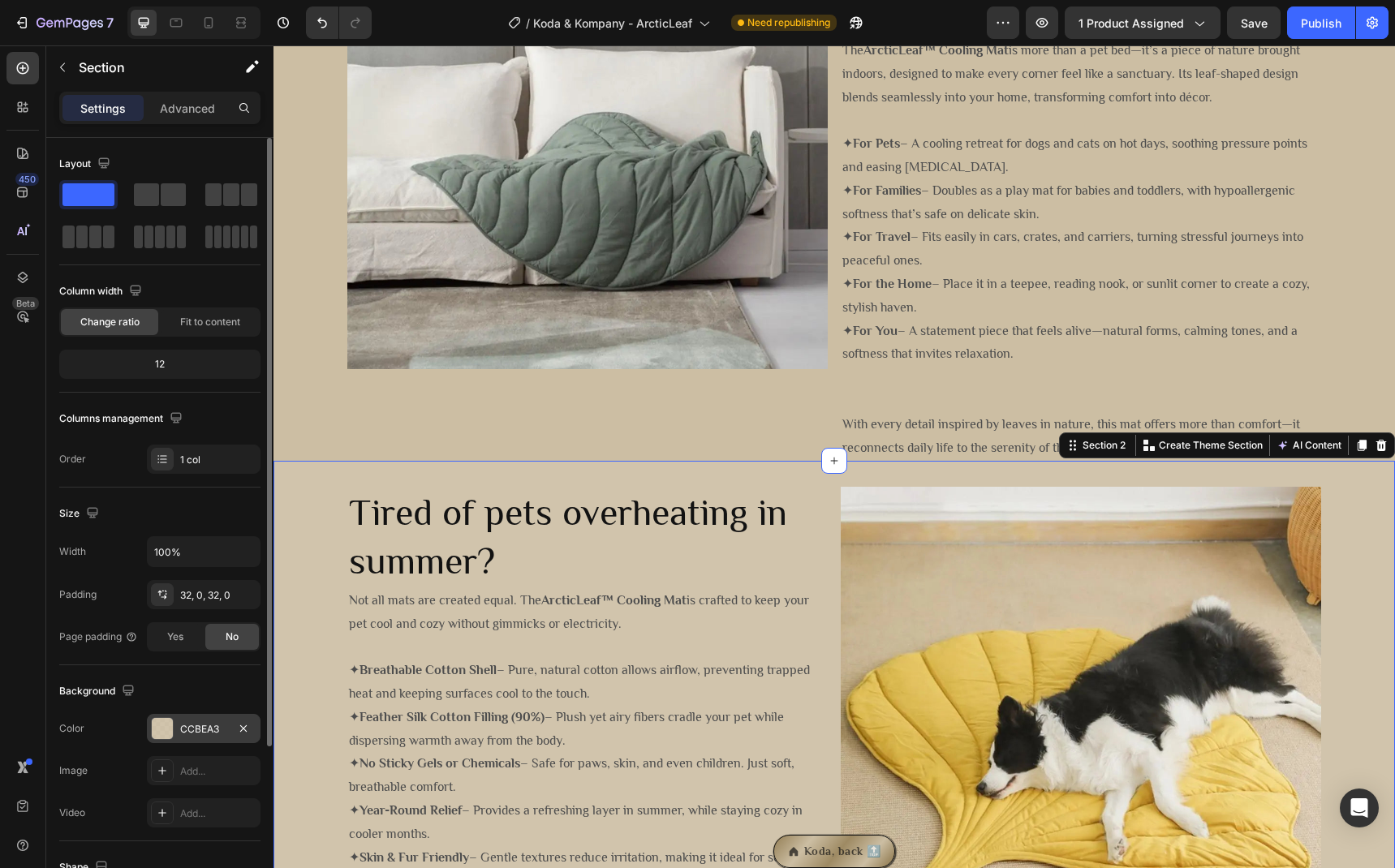
click at [207, 730] on div "CCBEA3" at bounding box center [203, 728] width 47 height 14
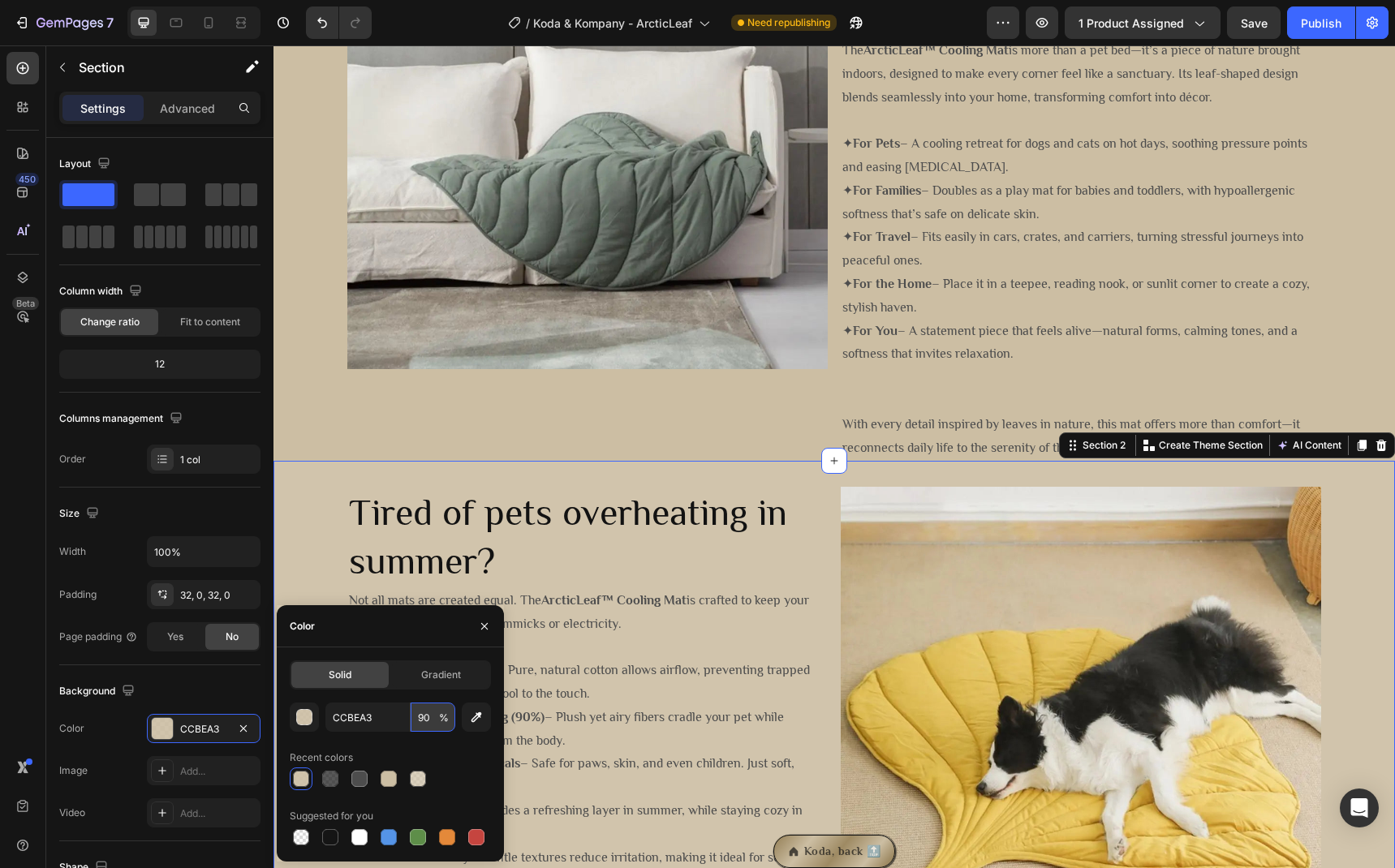
click at [432, 718] on input "90" at bounding box center [432, 717] width 45 height 30
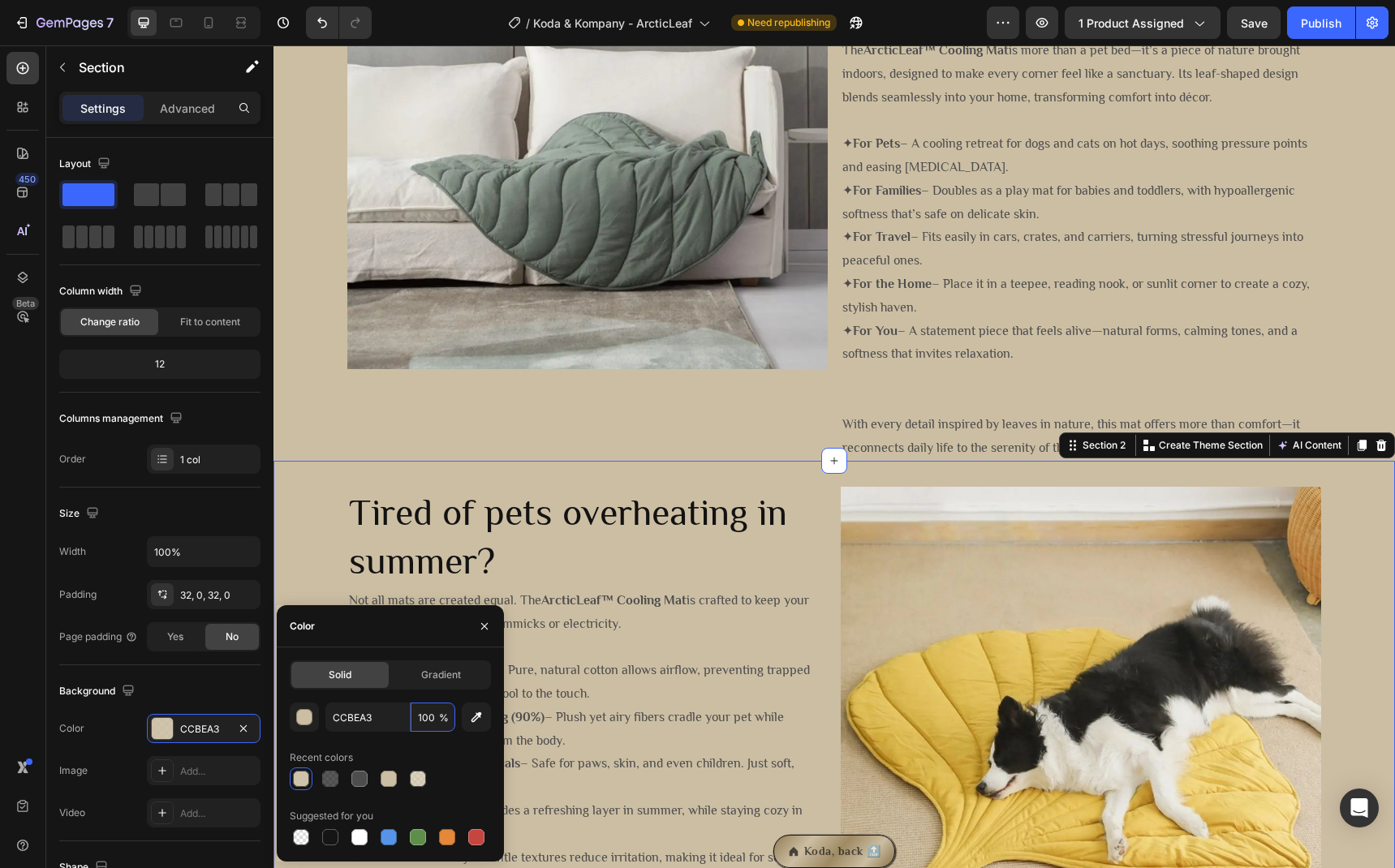
type input "100"
click at [367, 638] on div "Color" at bounding box center [390, 626] width 228 height 42
click at [325, 562] on div "Tired of pets overheating in summer? Heading Not all mats are created equal. Th…" at bounding box center [834, 743] width 1122 height 513
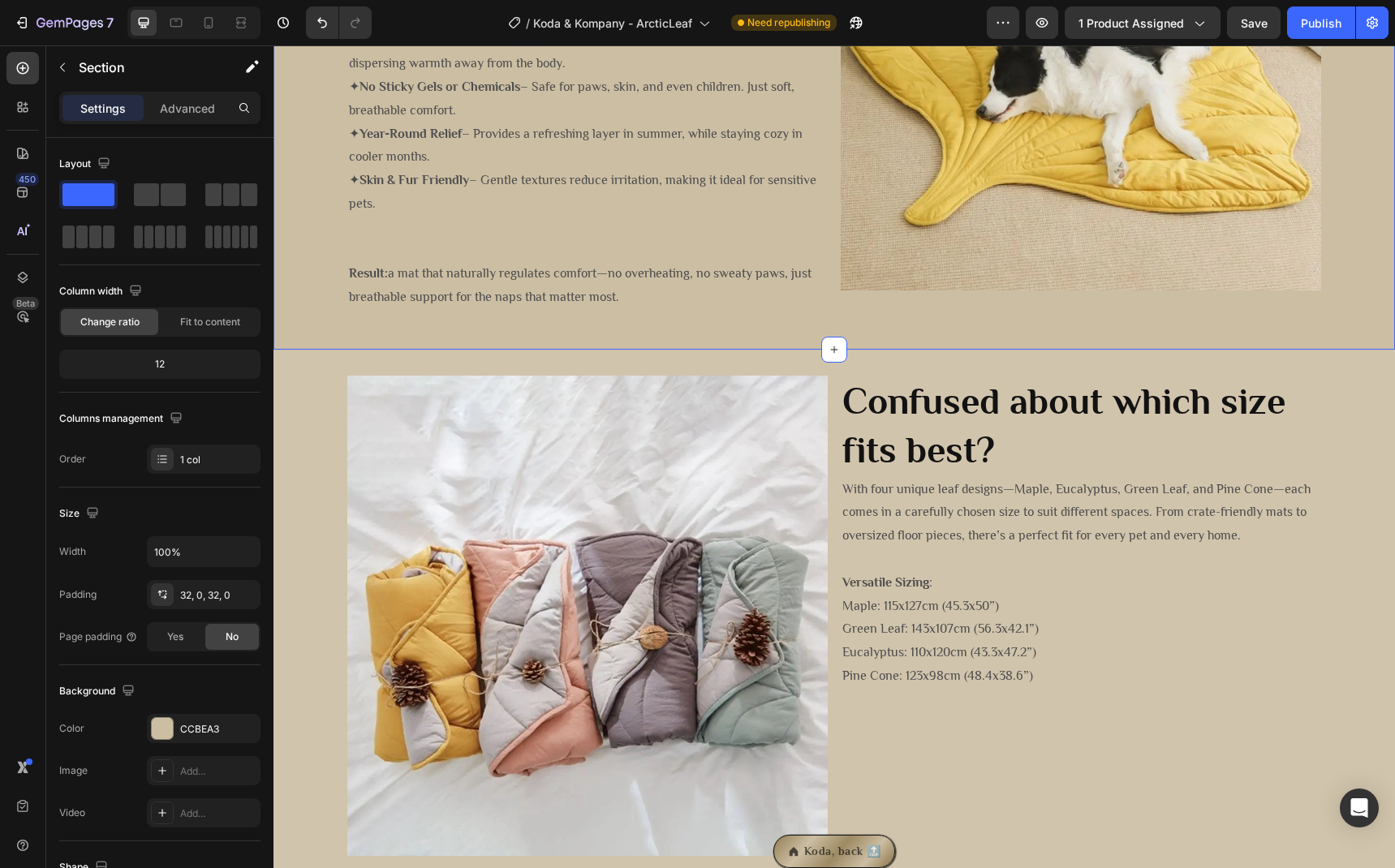
scroll to position [1863, 0]
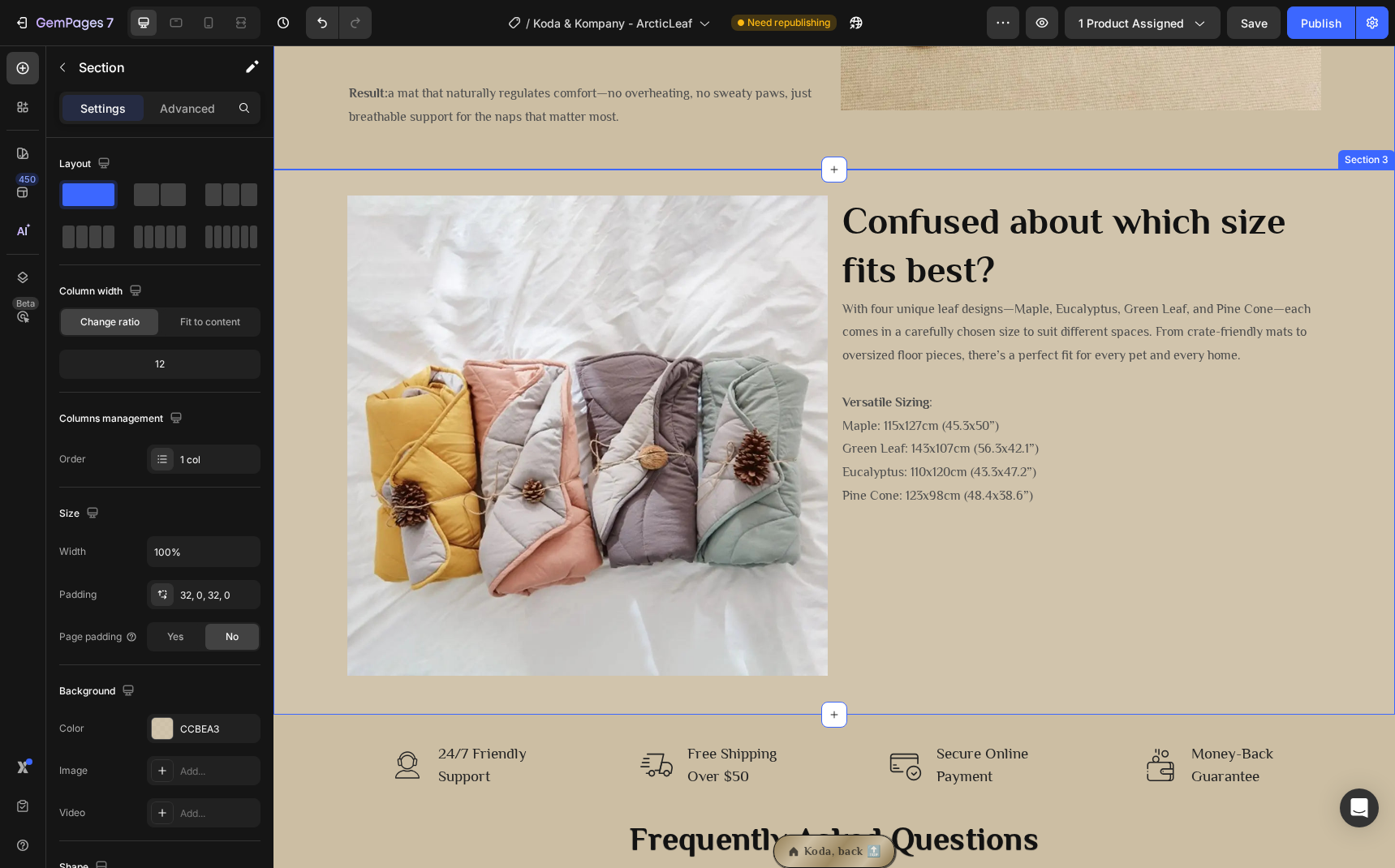
click at [316, 535] on div "Image Confused about which size fits best? Heading With four unique leaf design…" at bounding box center [834, 443] width 1122 height 493
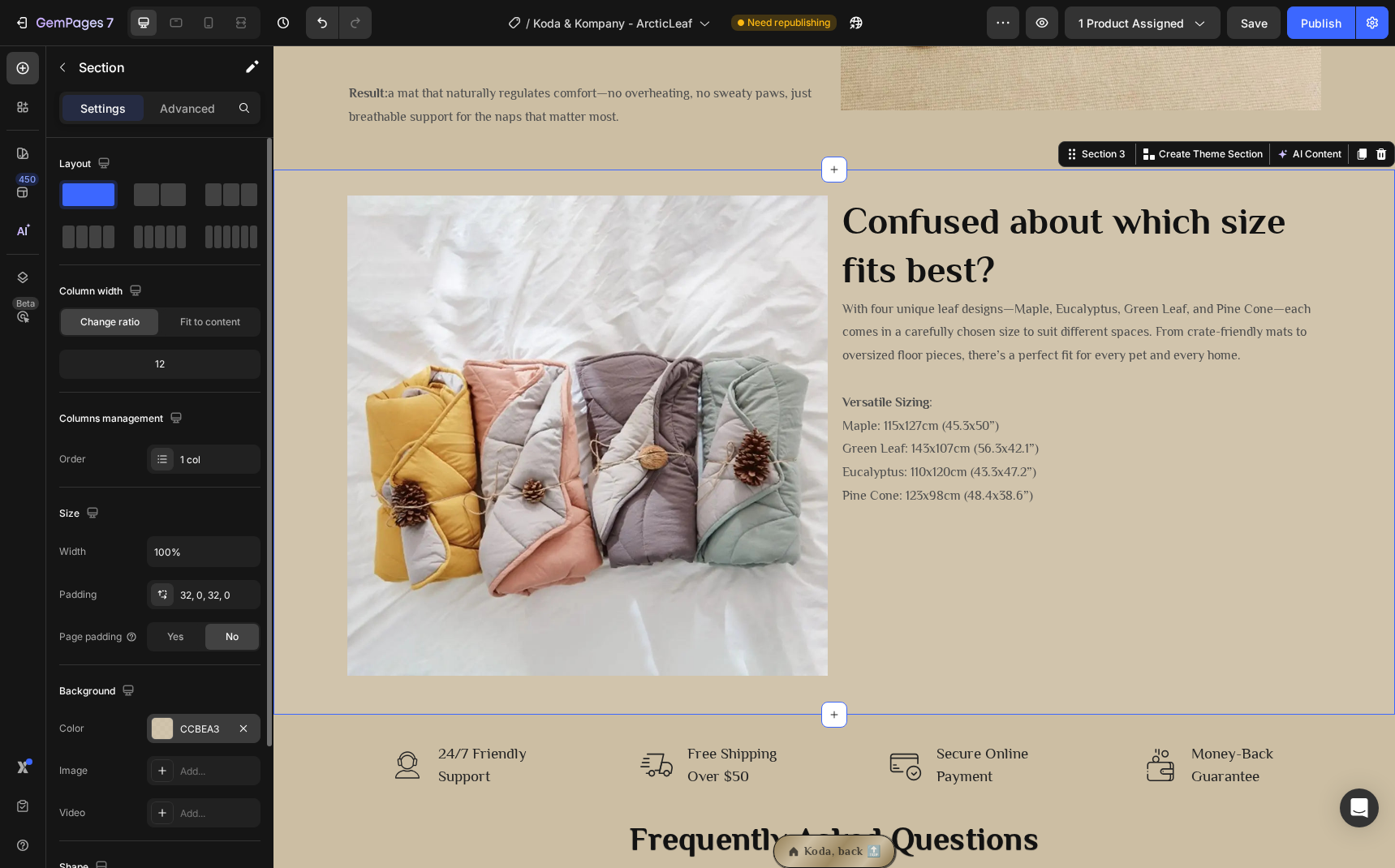
click at [213, 726] on div "CCBEA3" at bounding box center [203, 728] width 47 height 14
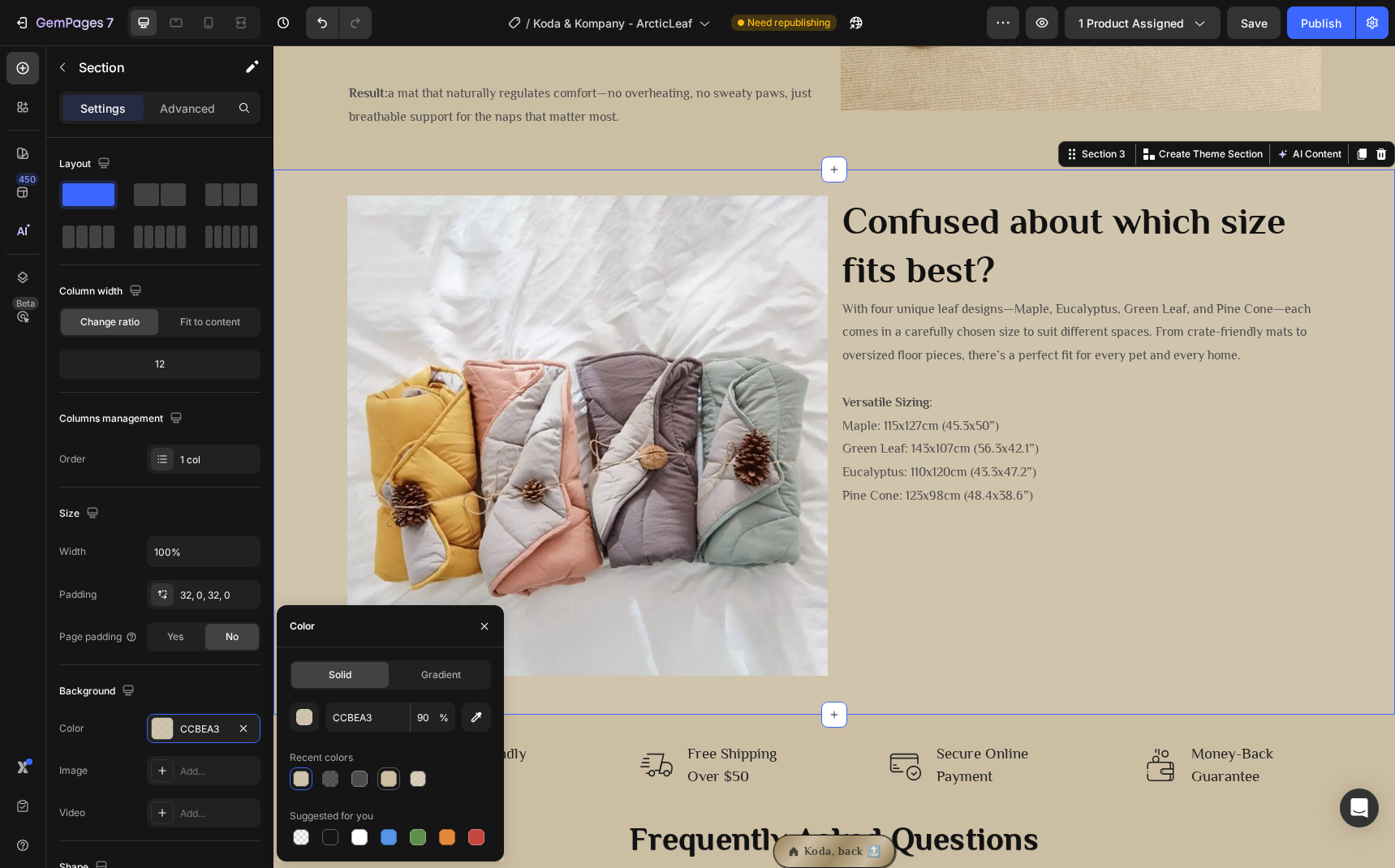
click at [381, 779] on div at bounding box center [388, 778] width 16 height 16
type input "100"
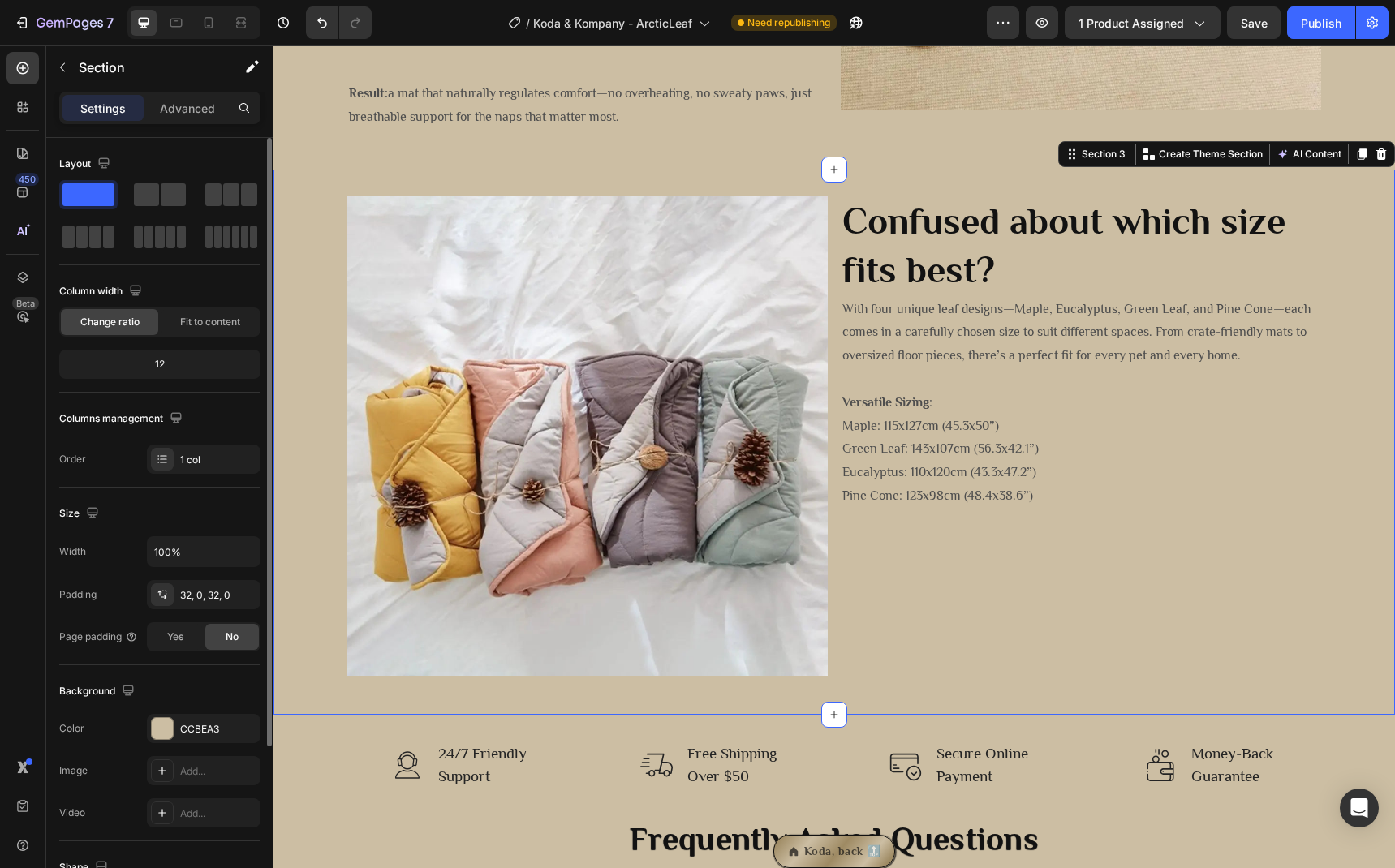
click at [216, 694] on div "Background" at bounding box center [160, 691] width 201 height 26
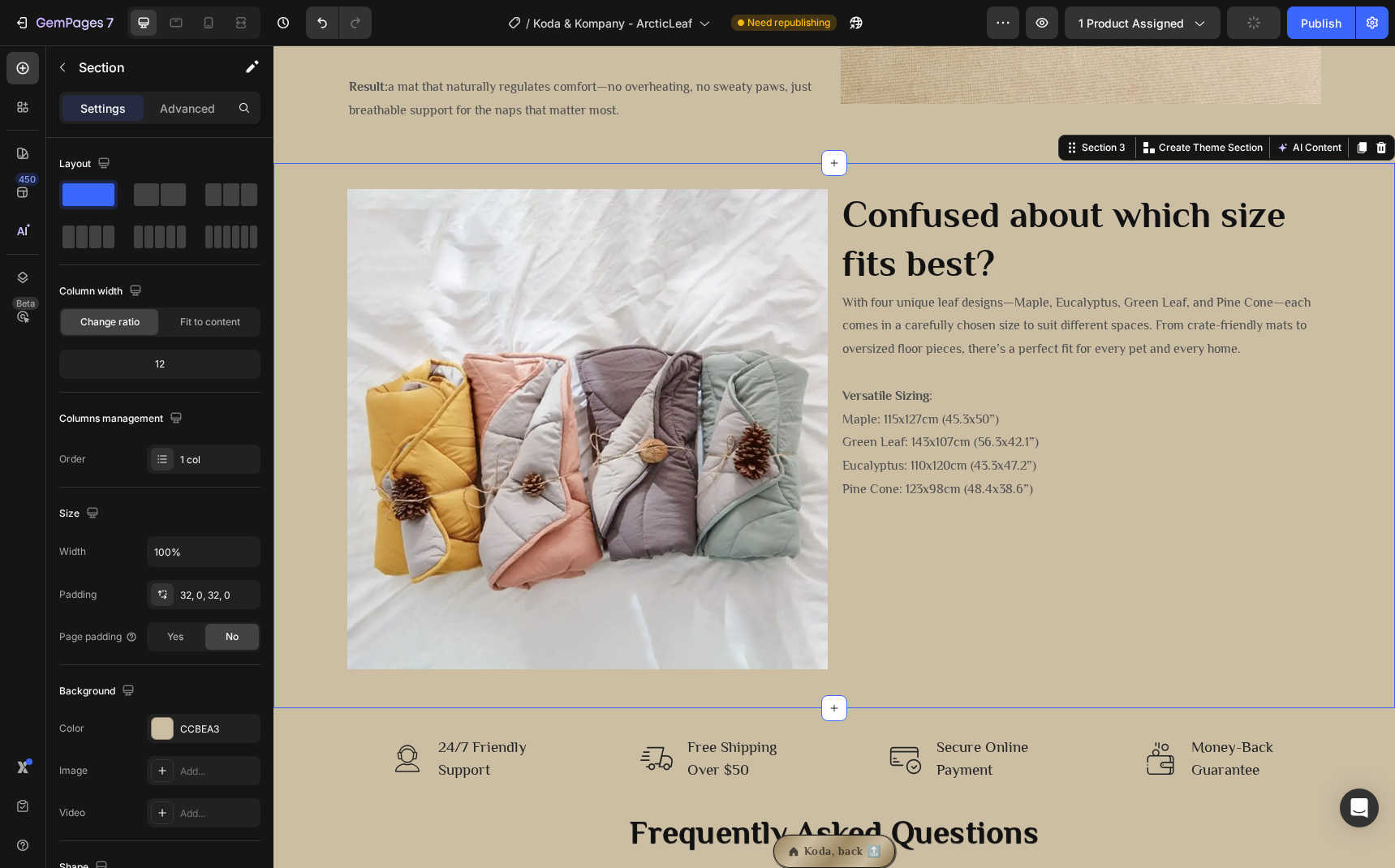
scroll to position [1913, 0]
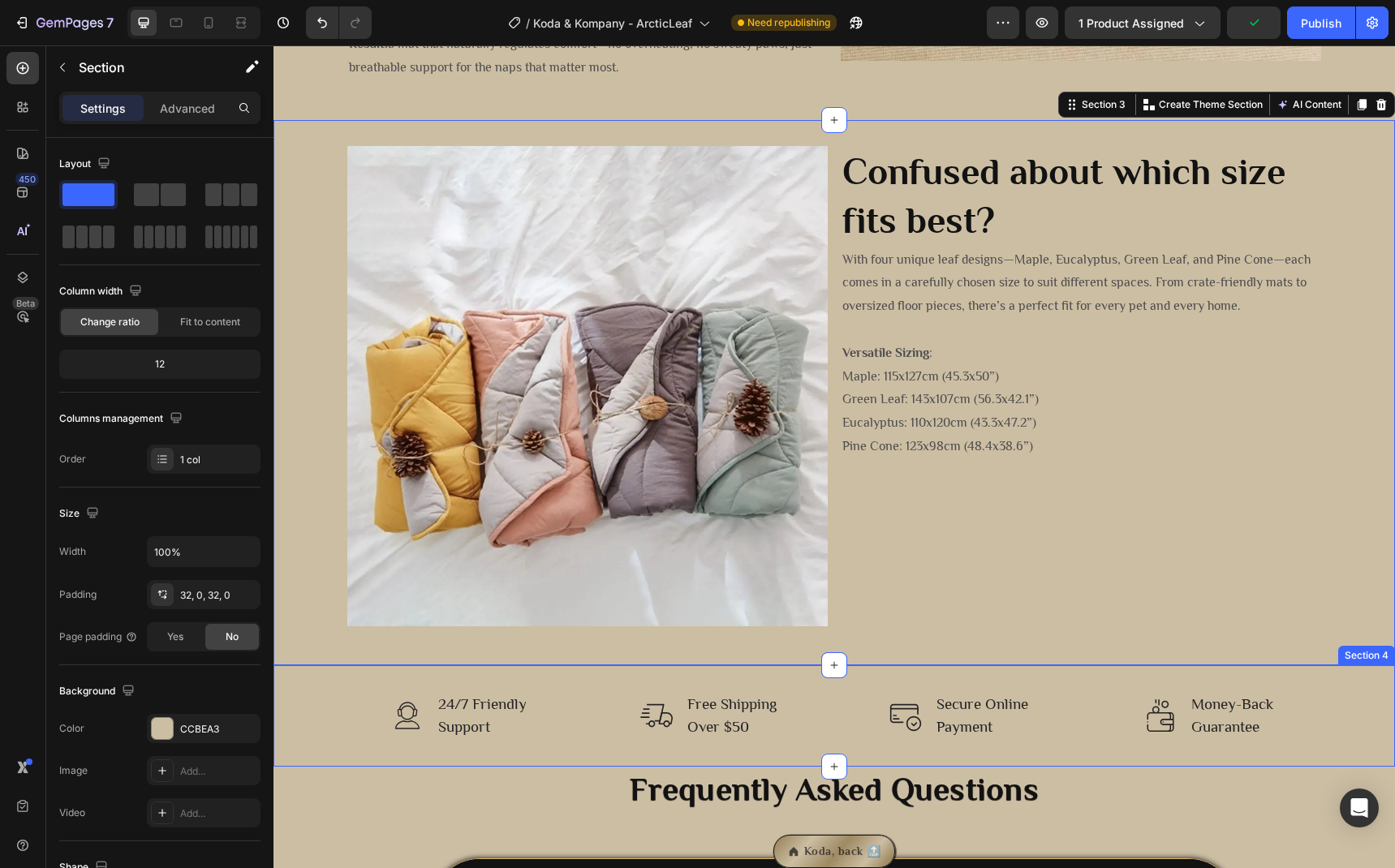
click at [309, 705] on div "Image 24/7 Friendly Support Text block Row Image Free Shipping Over $50 Text bl…" at bounding box center [834, 716] width 1097 height 50
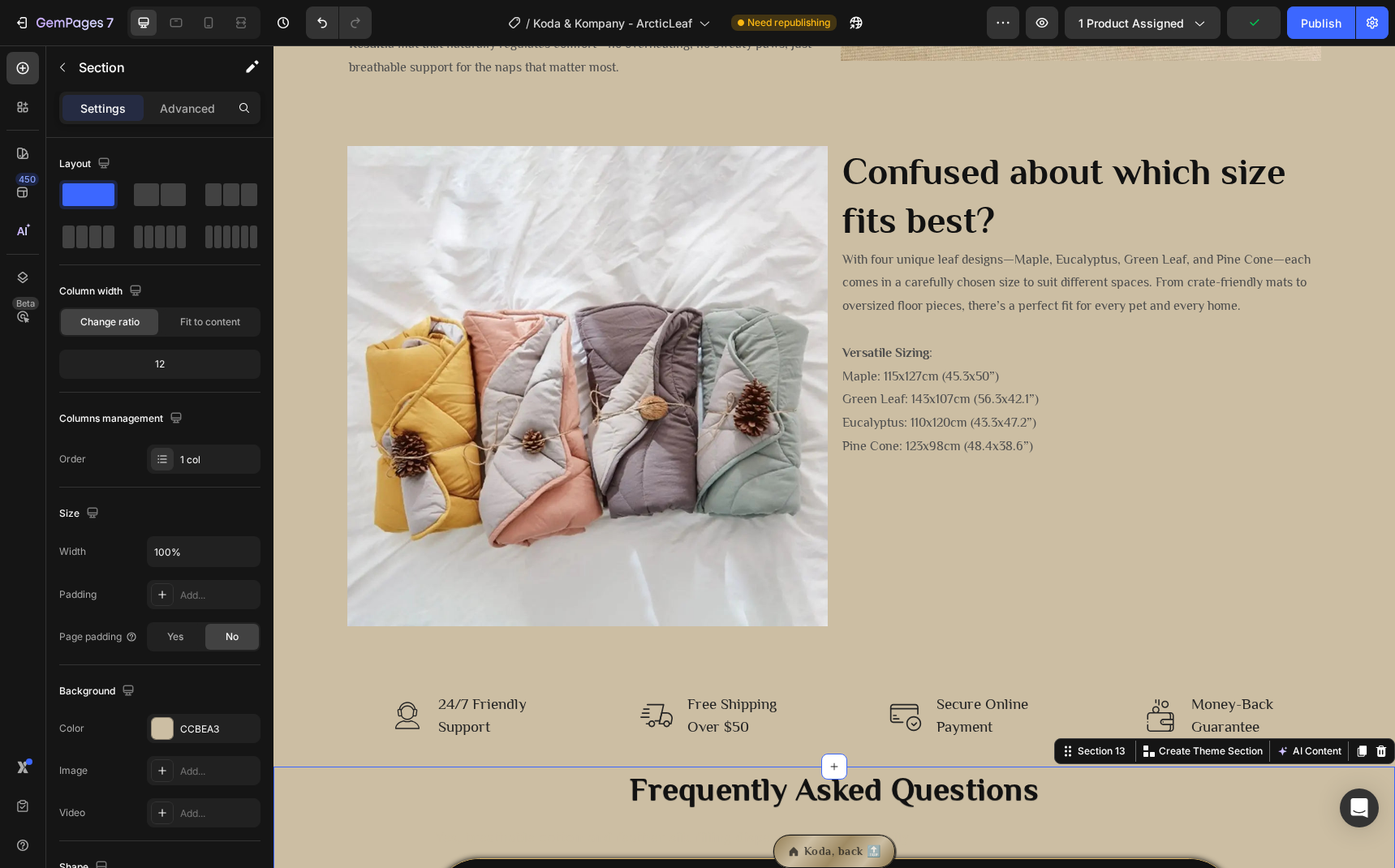
scroll to position [2512, 0]
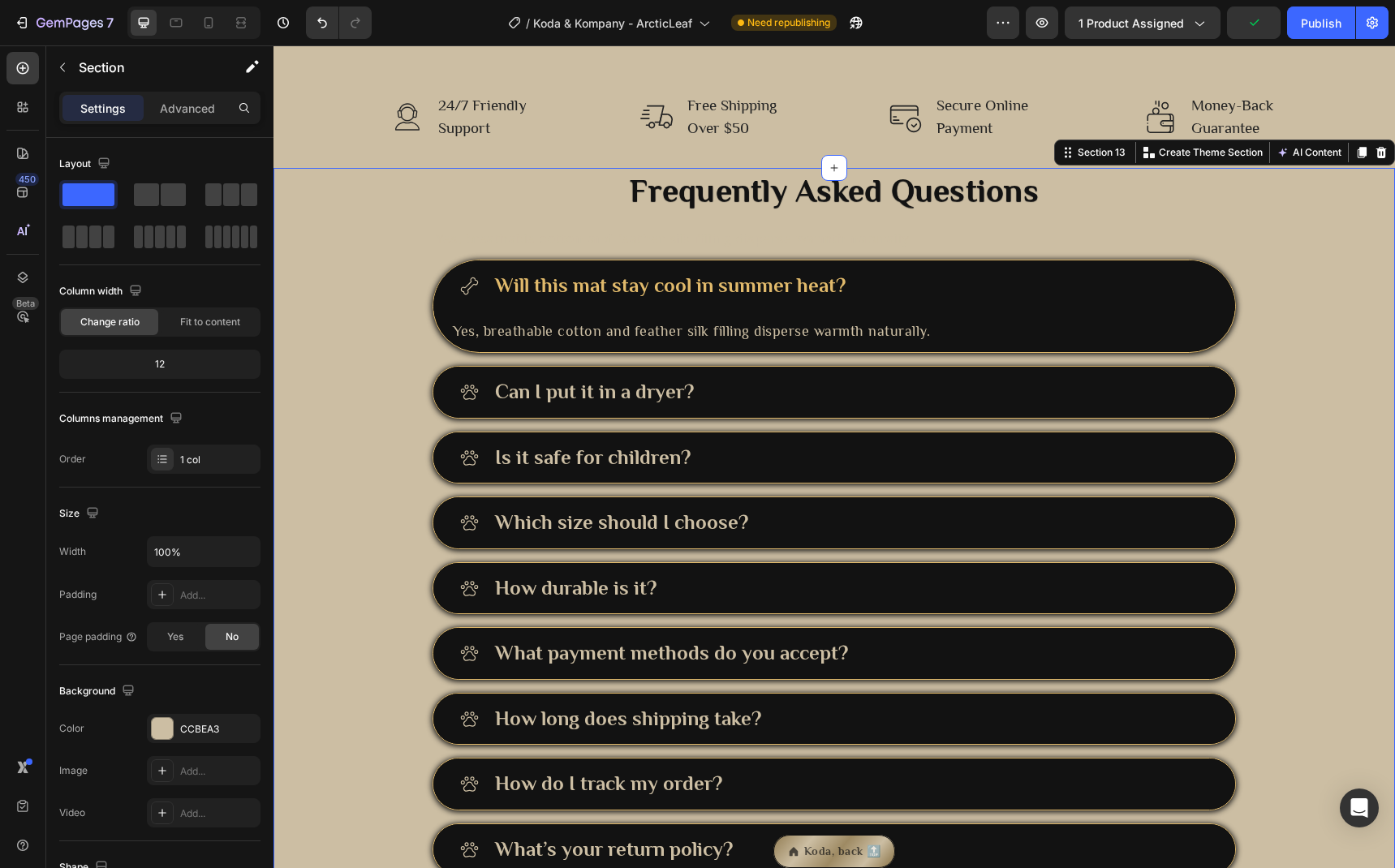
click at [352, 771] on div "Frequently Asked Questions Heading Yes, breathable cotton and feather silk fill…" at bounding box center [834, 593] width 1122 height 849
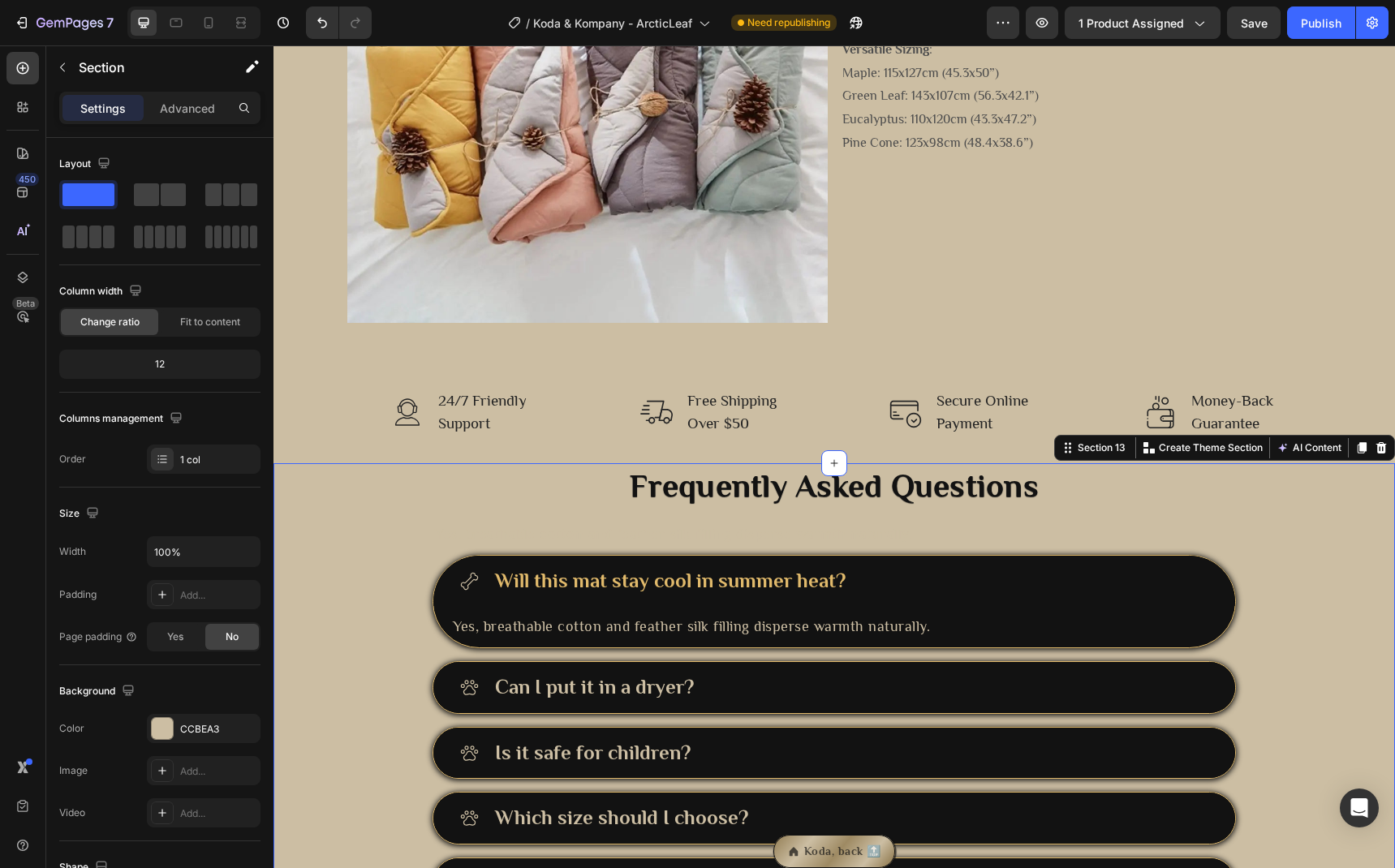
scroll to position [2213, 0]
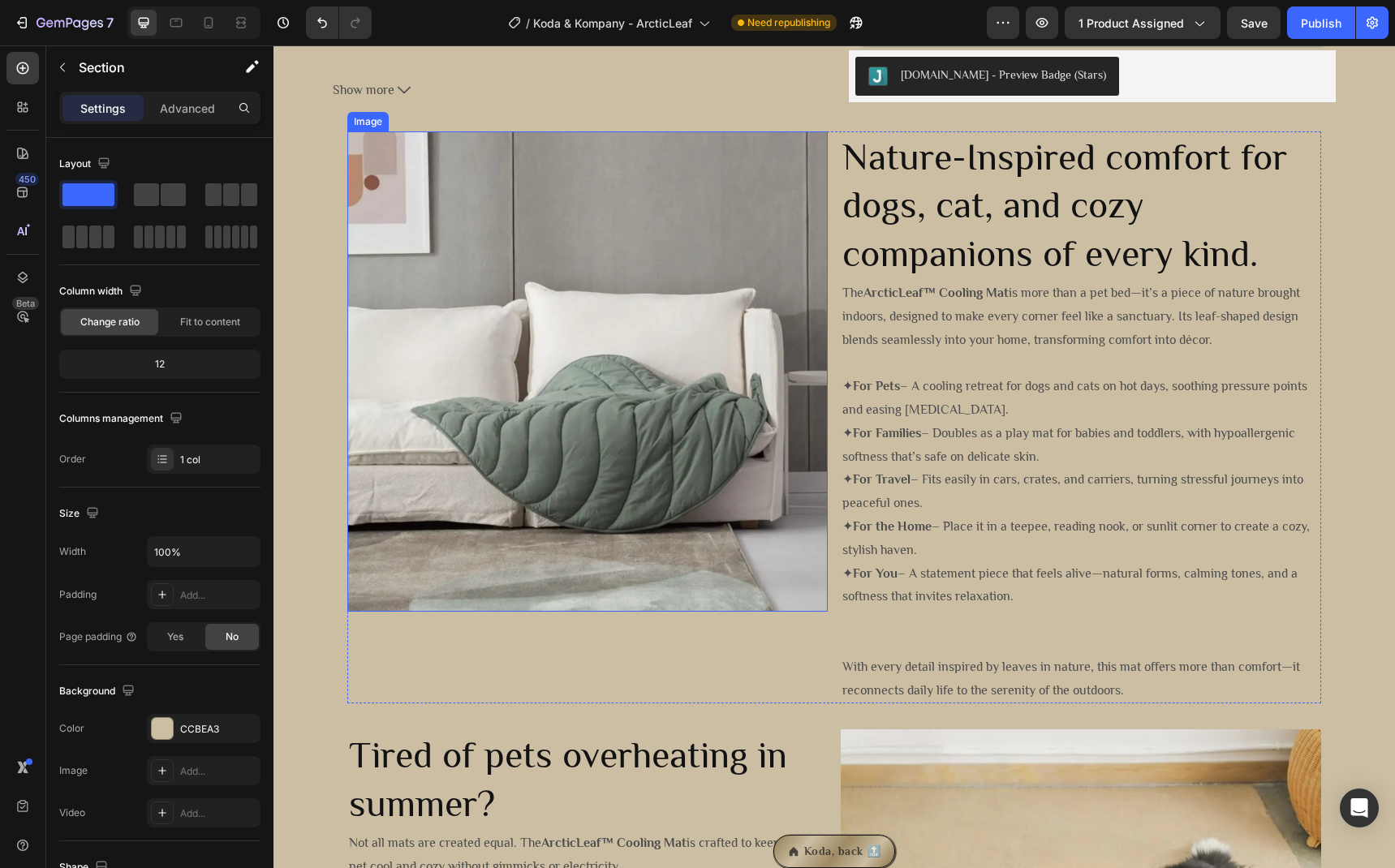
scroll to position [771, 0]
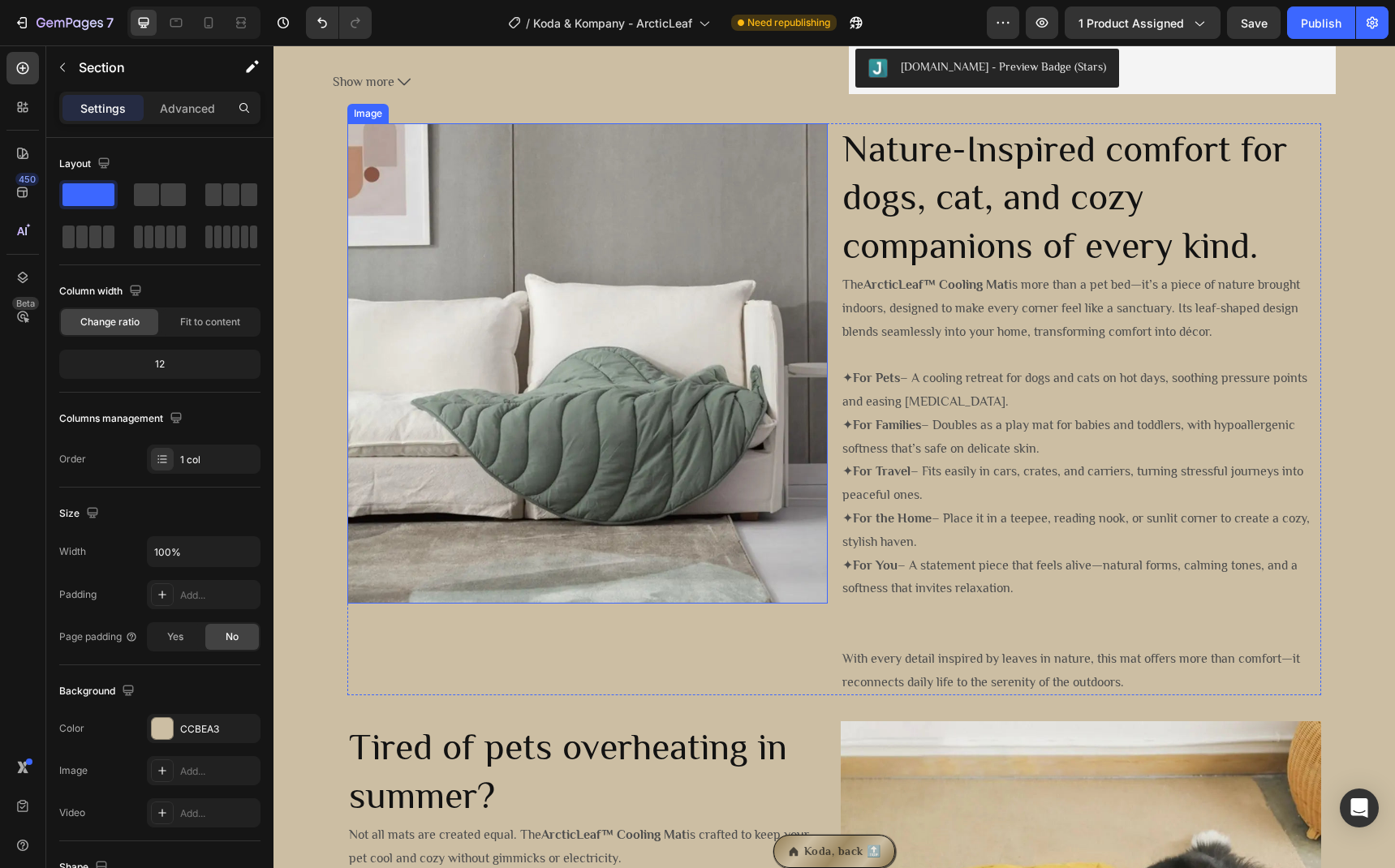
click at [574, 453] on img at bounding box center [587, 363] width 480 height 480
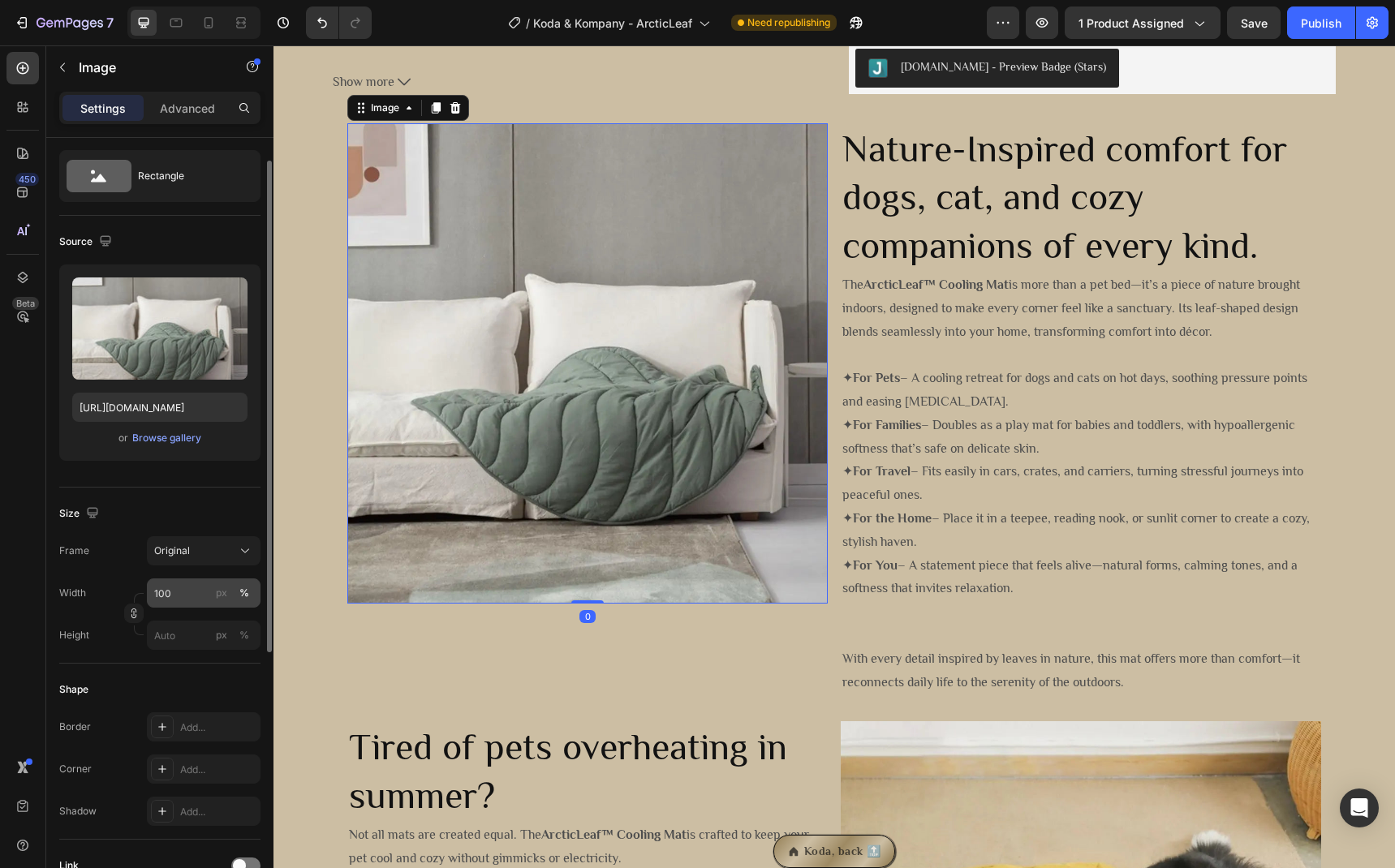
scroll to position [260, 0]
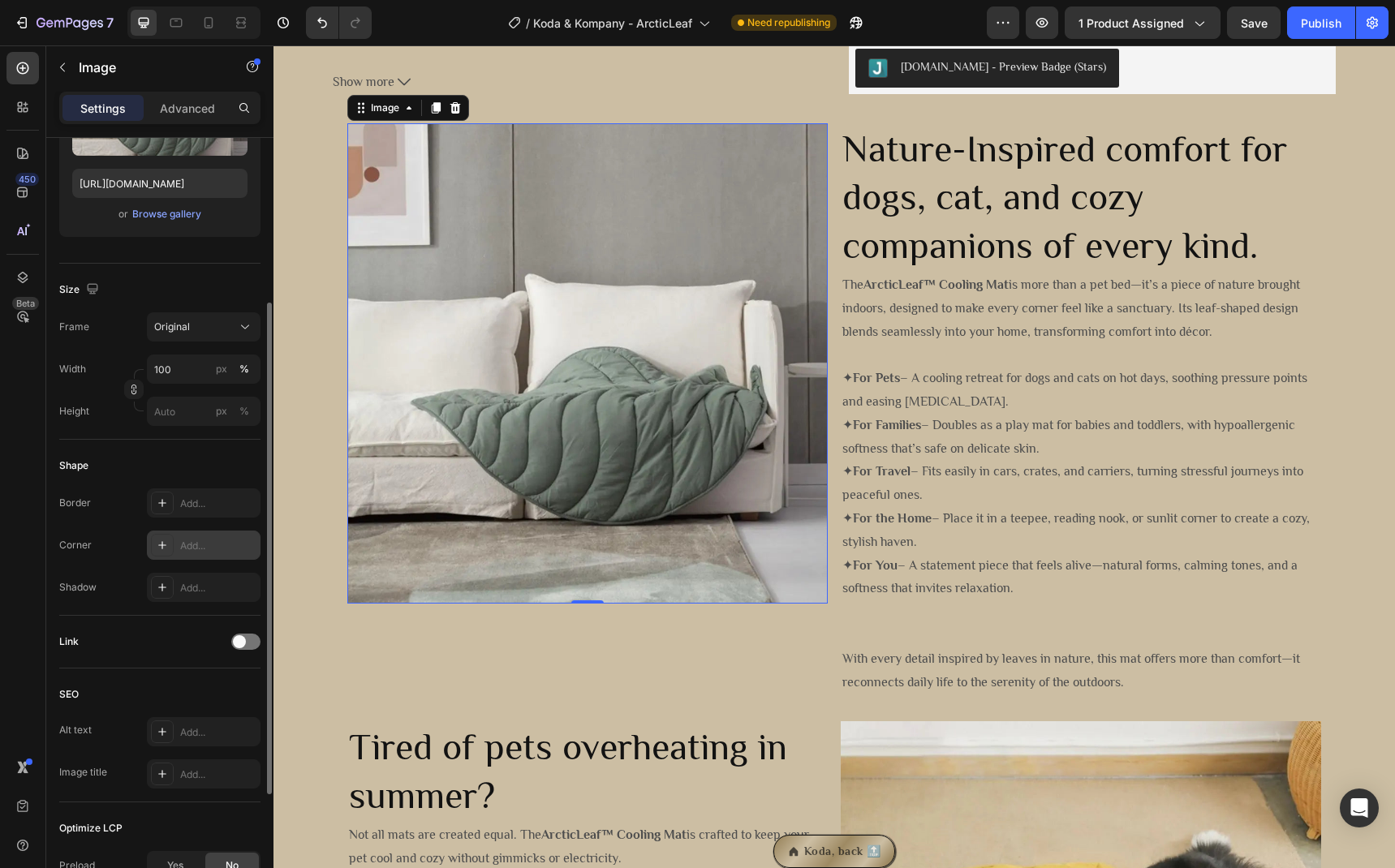
click at [207, 539] on div "Add..." at bounding box center [218, 546] width 76 height 14
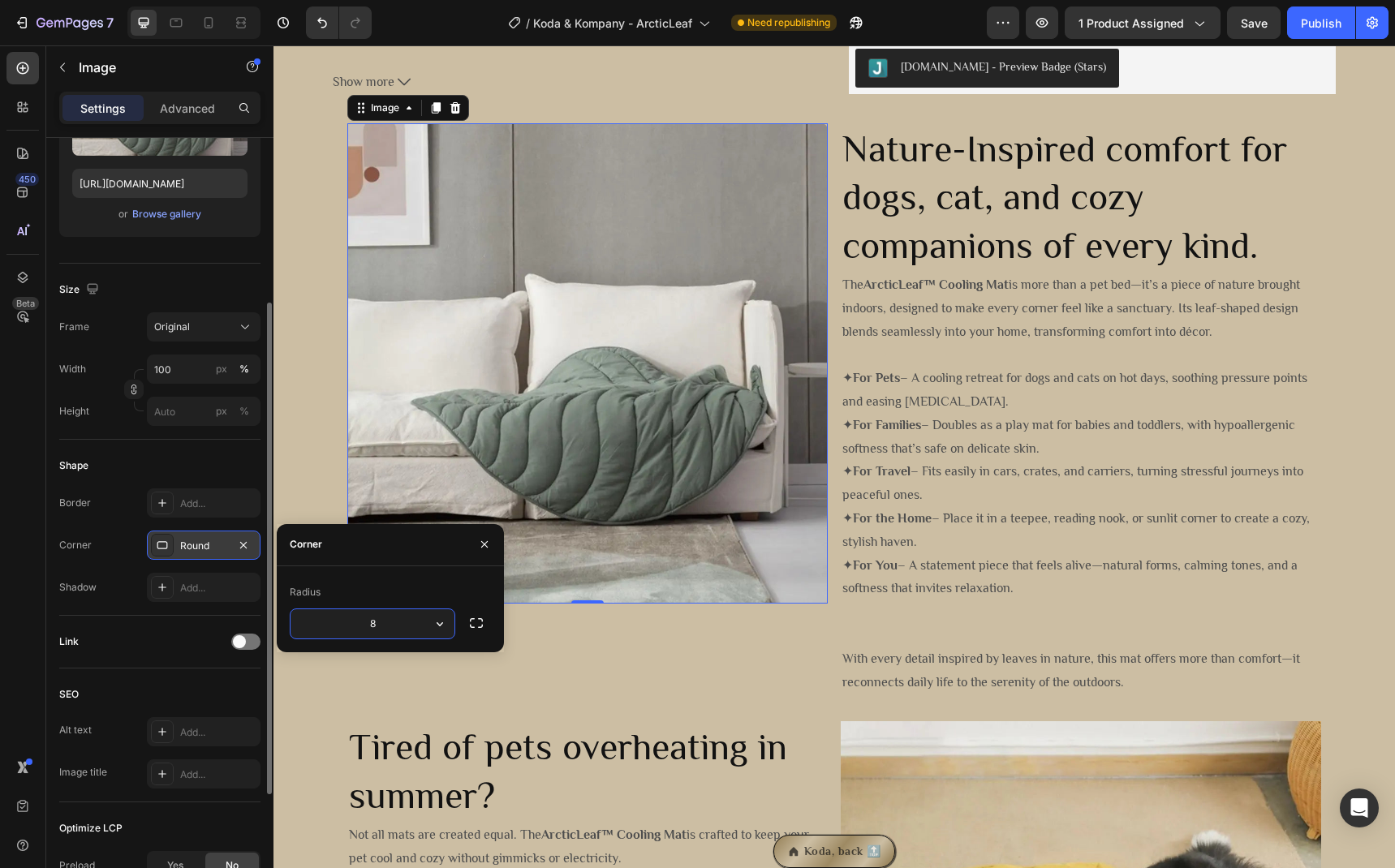
click at [447, 623] on icon "button" at bounding box center [440, 623] width 16 height 16
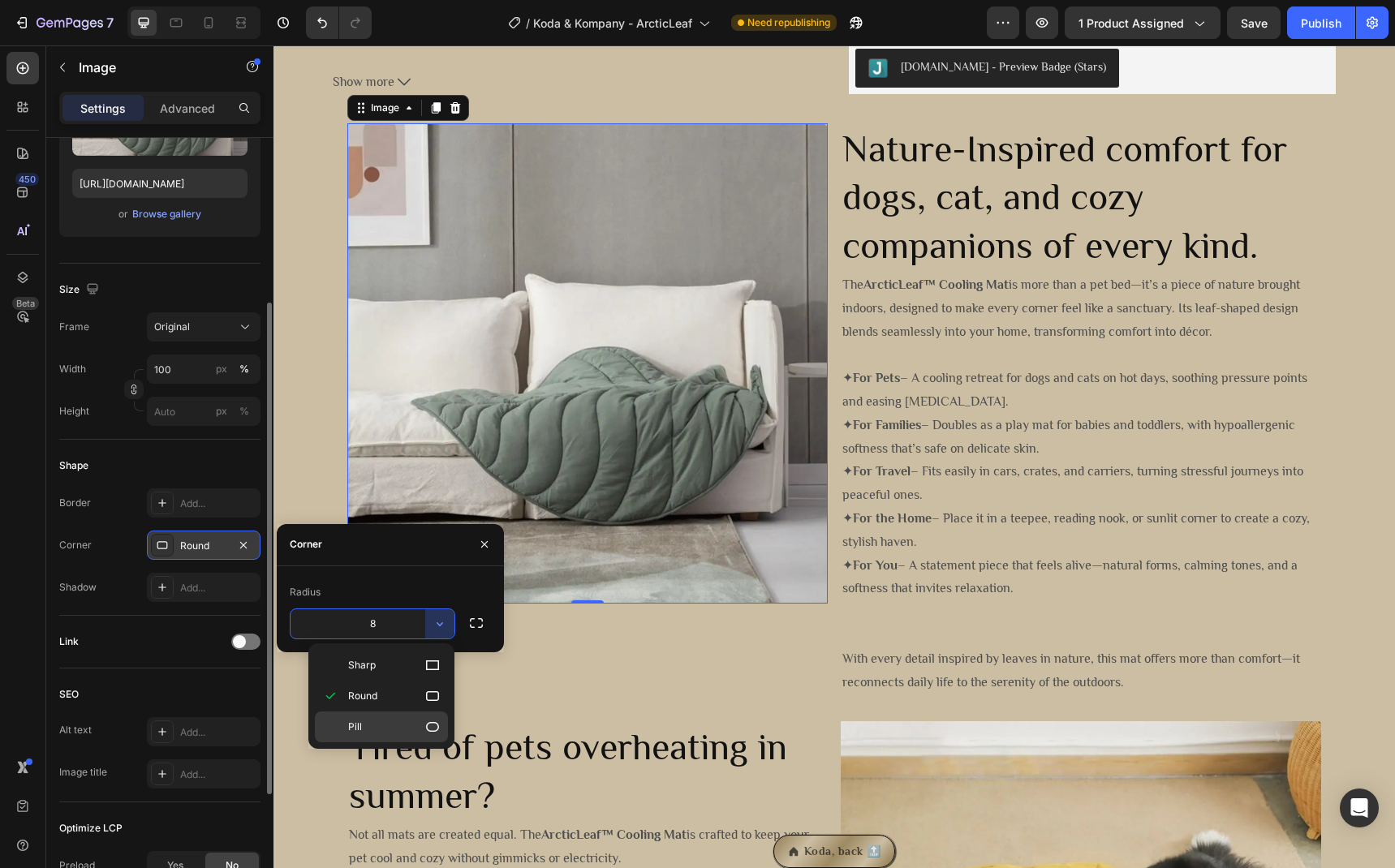
click at [432, 730] on icon at bounding box center [433, 727] width 13 height 10
type input "9999"
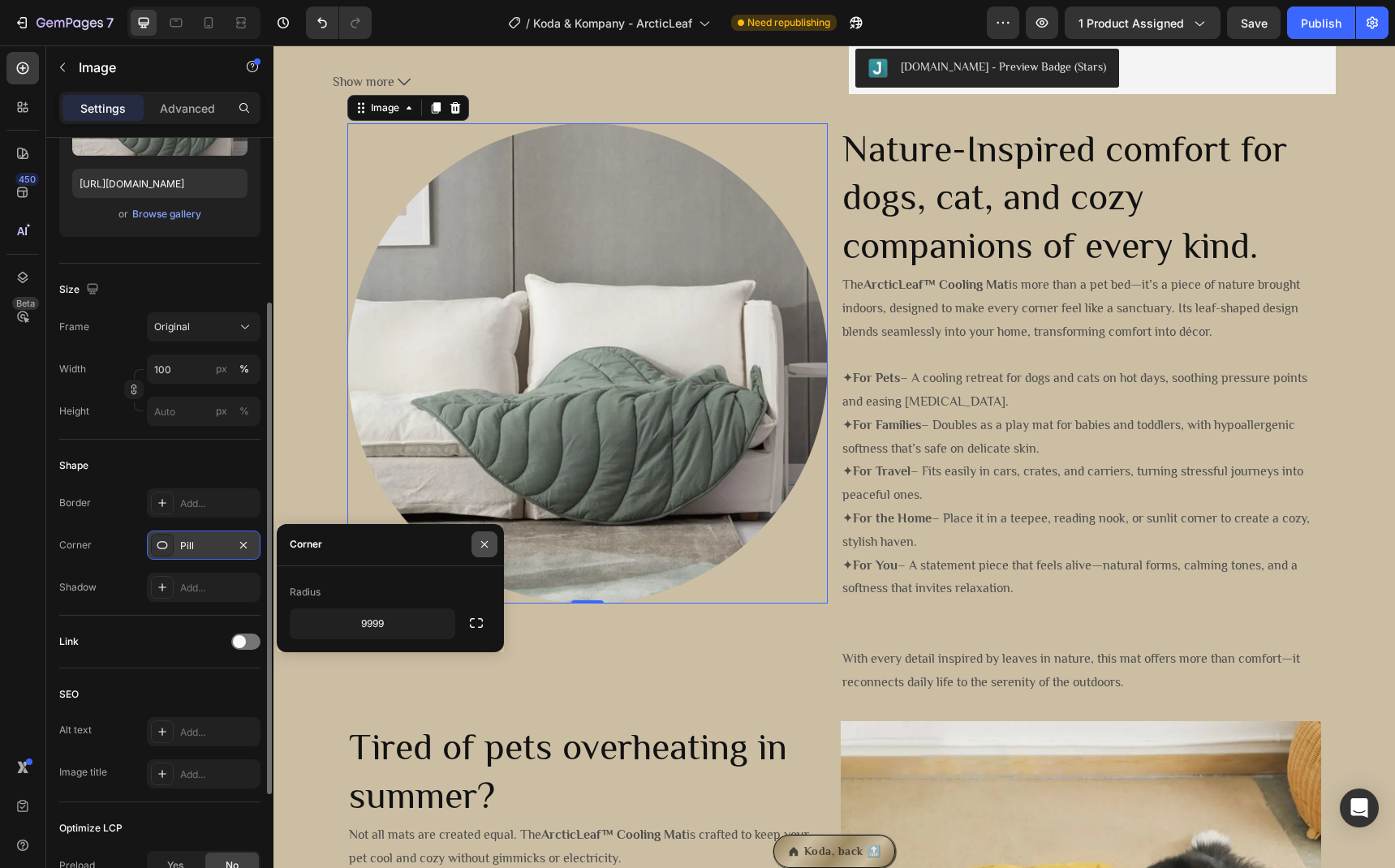
click at [489, 543] on icon "button" at bounding box center [485, 545] width 13 height 13
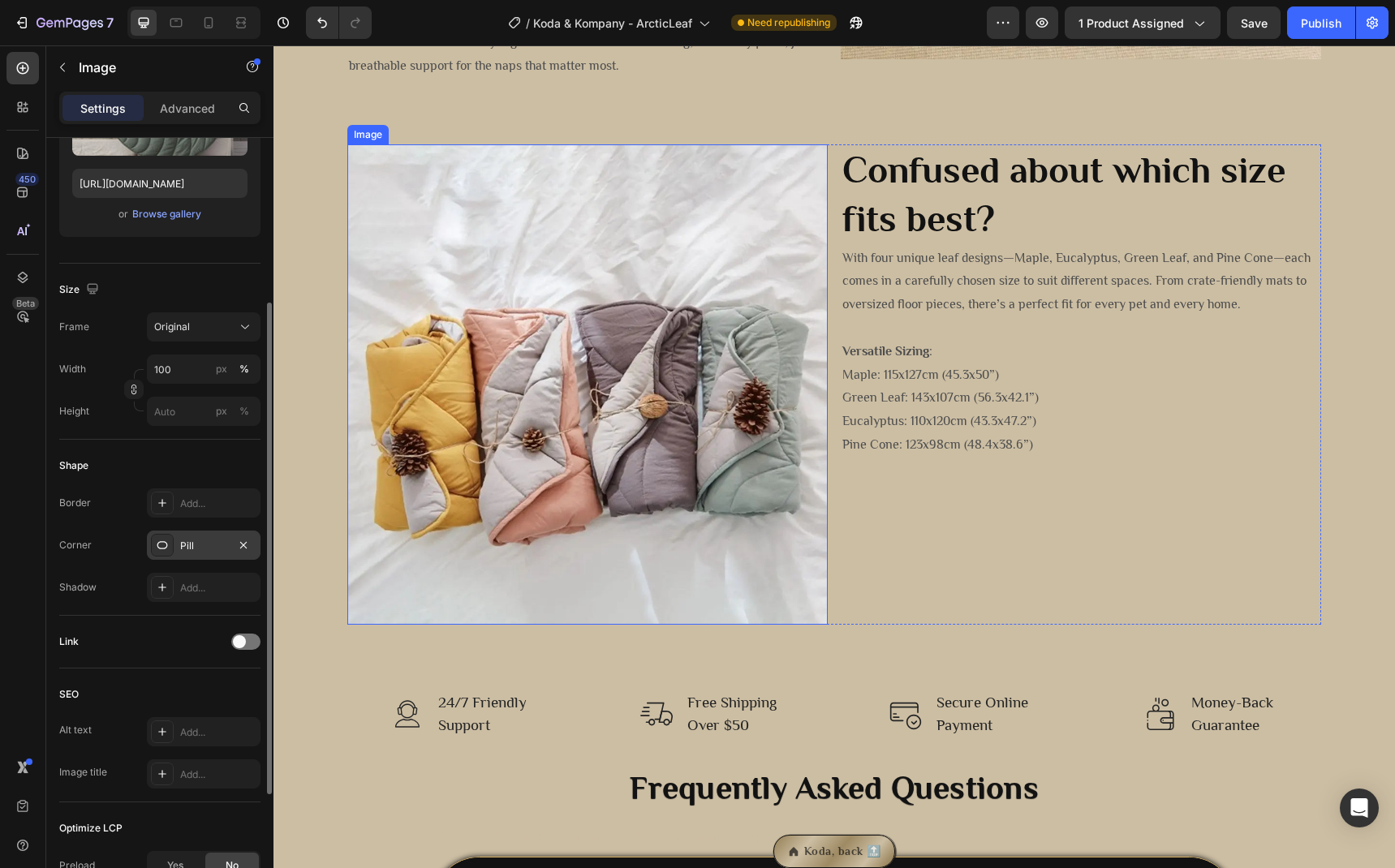
click at [642, 511] on img at bounding box center [587, 384] width 480 height 480
click at [221, 548] on div "Add..." at bounding box center [218, 546] width 76 height 14
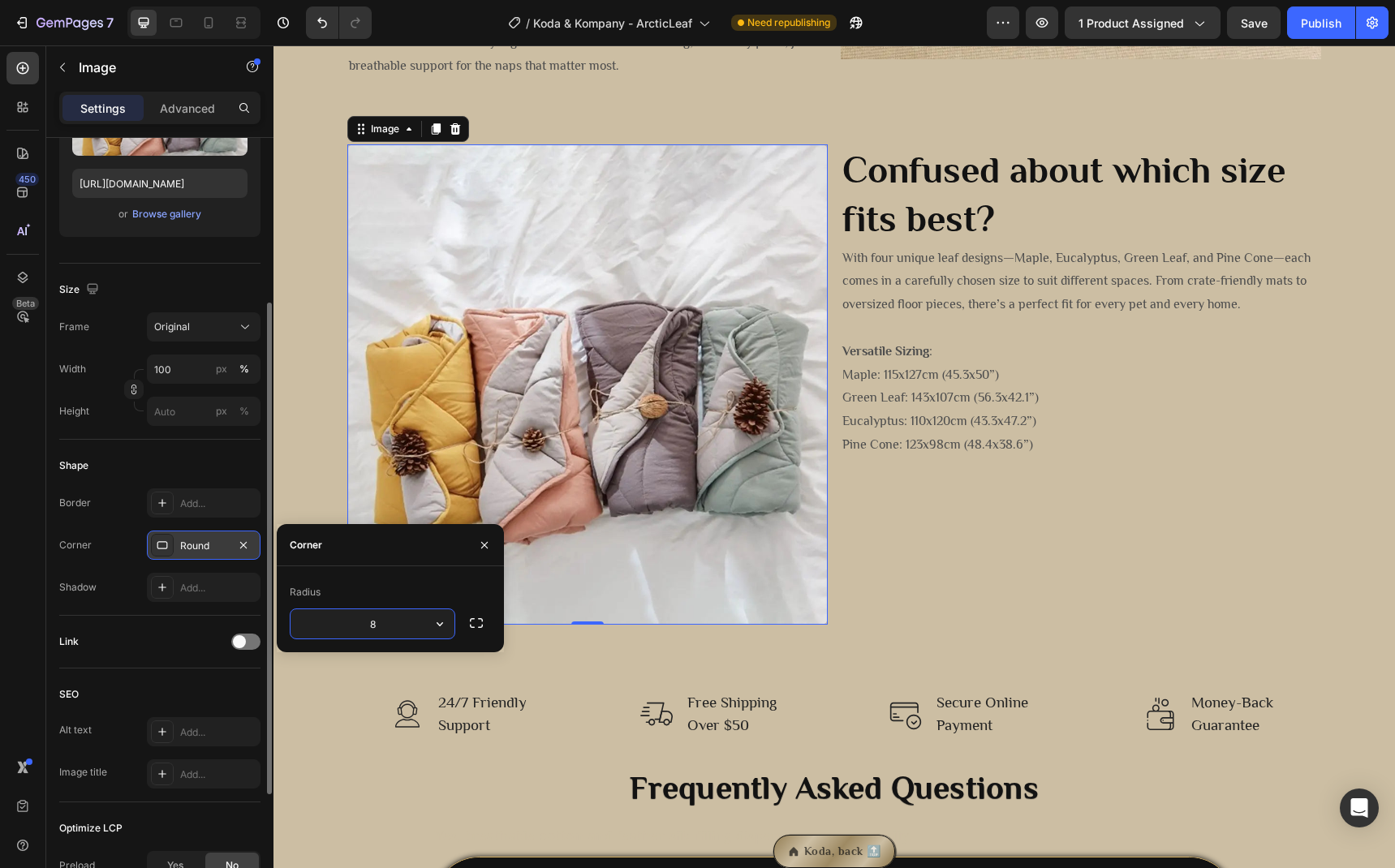
click at [383, 630] on input "8" at bounding box center [372, 623] width 163 height 30
click at [443, 623] on icon "button" at bounding box center [440, 623] width 16 height 16
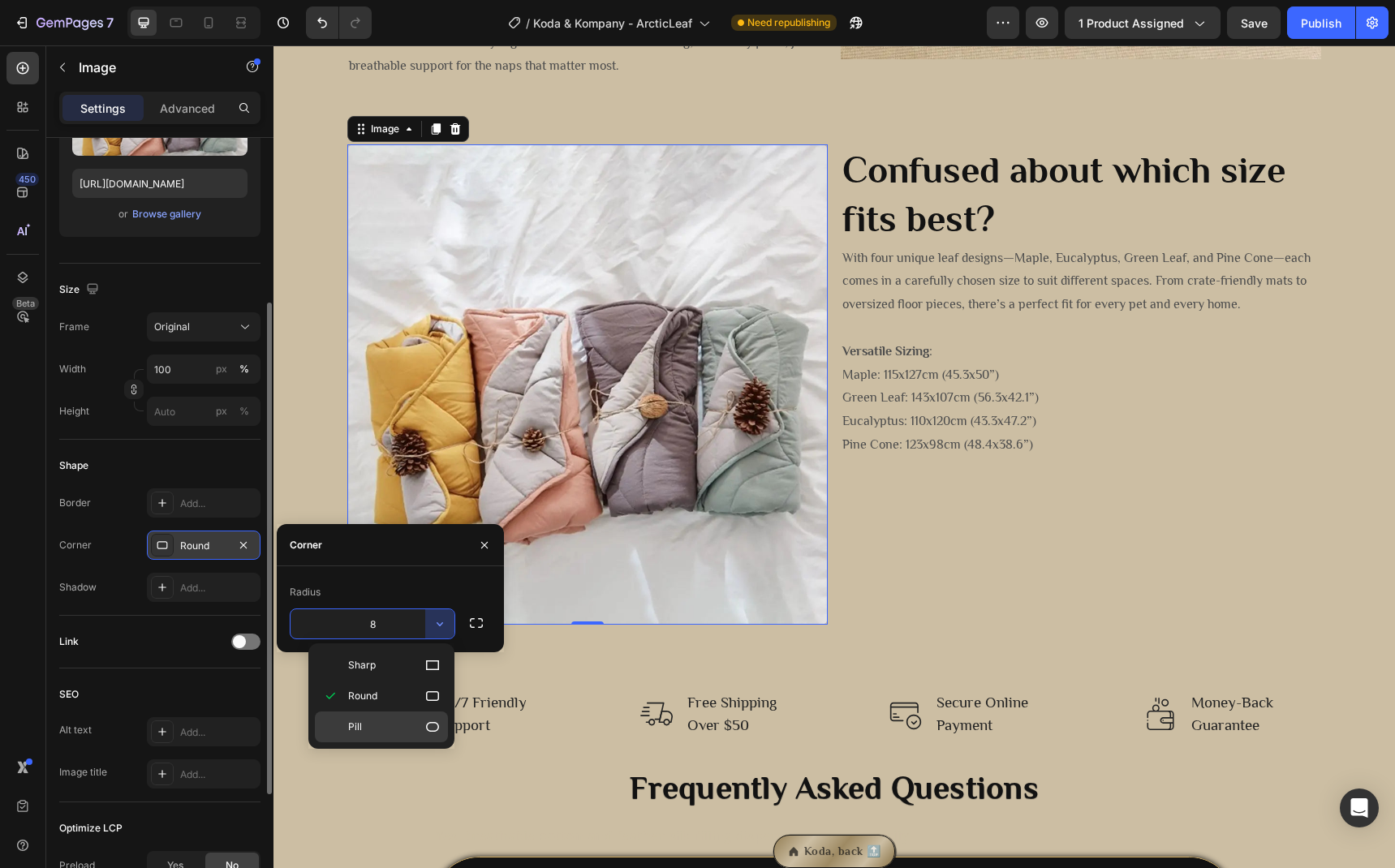
click at [389, 732] on p "Pill" at bounding box center [394, 727] width 93 height 16
type input "9999"
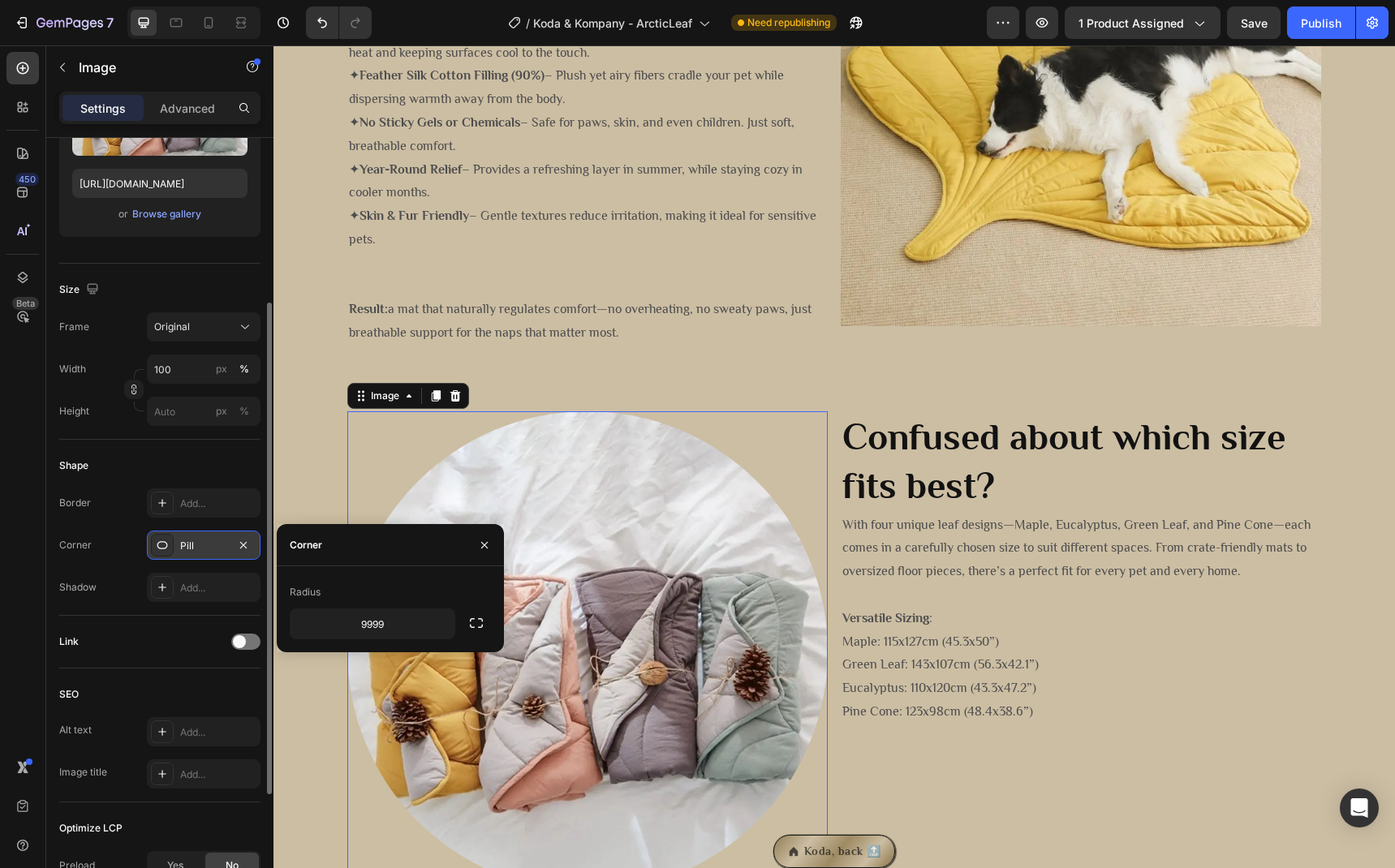
scroll to position [1618, 0]
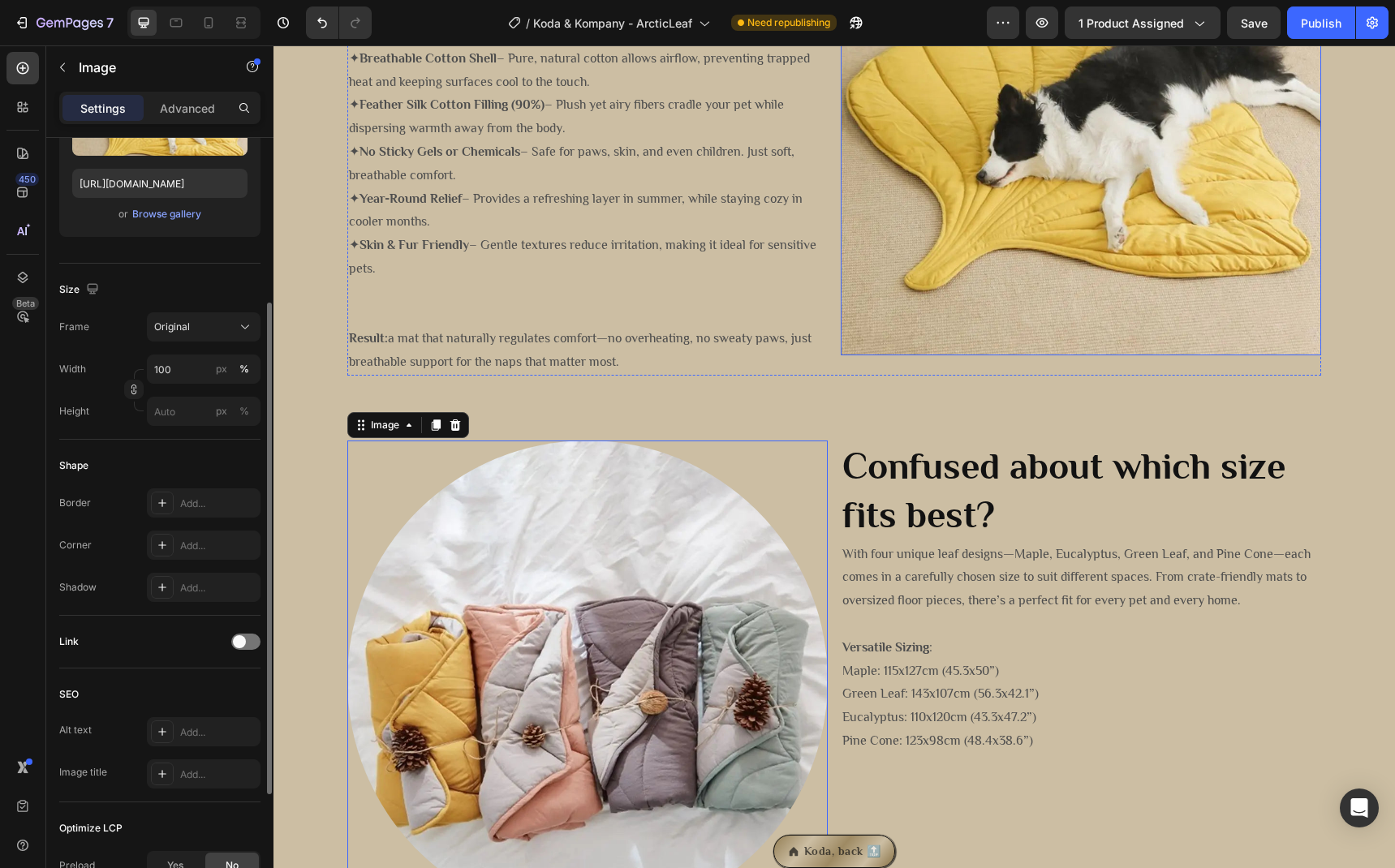
click at [1024, 280] on img at bounding box center [1080, 115] width 480 height 480
click at [213, 545] on div "Add..." at bounding box center [218, 546] width 76 height 14
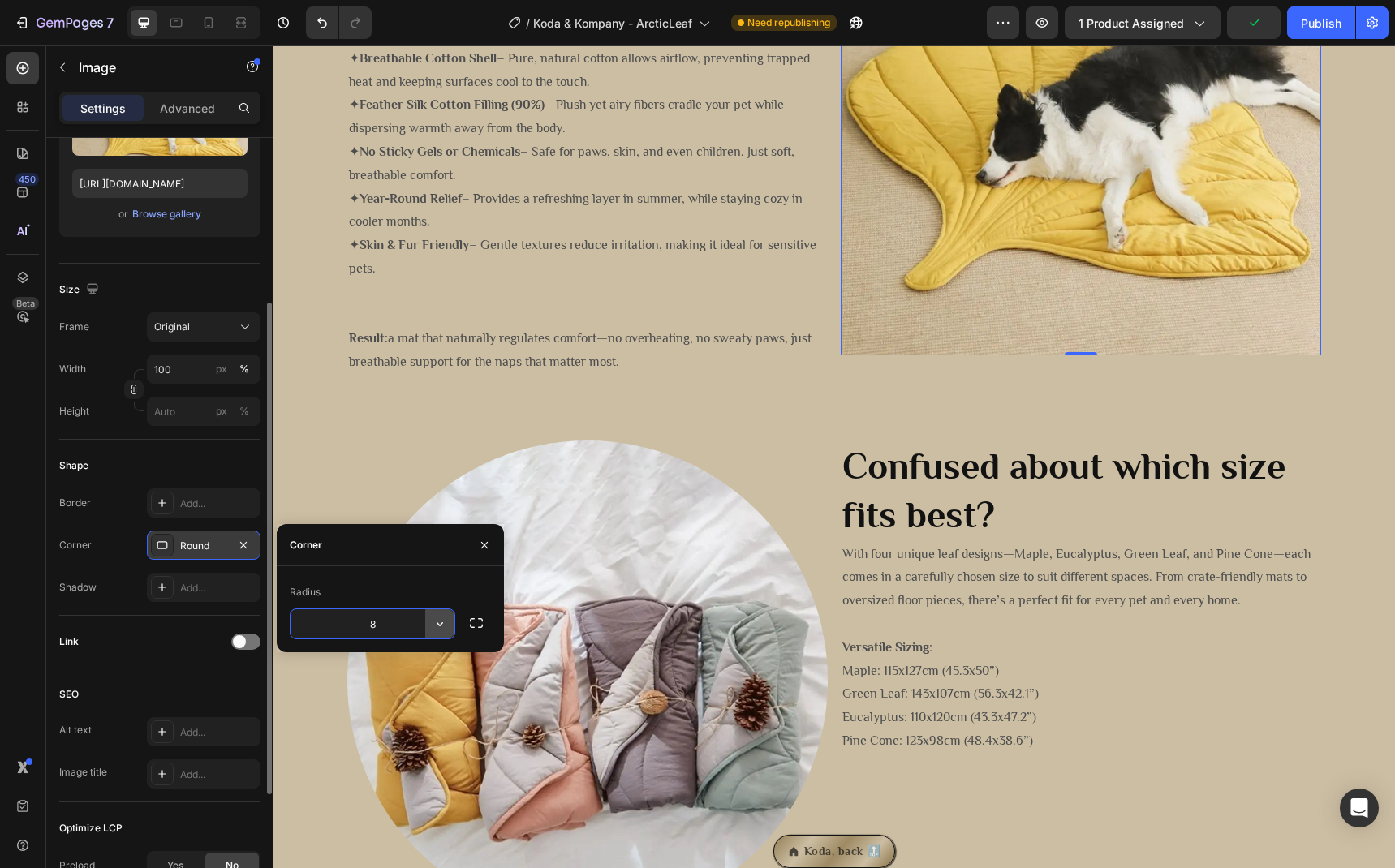
click at [447, 625] on icon "button" at bounding box center [440, 623] width 16 height 16
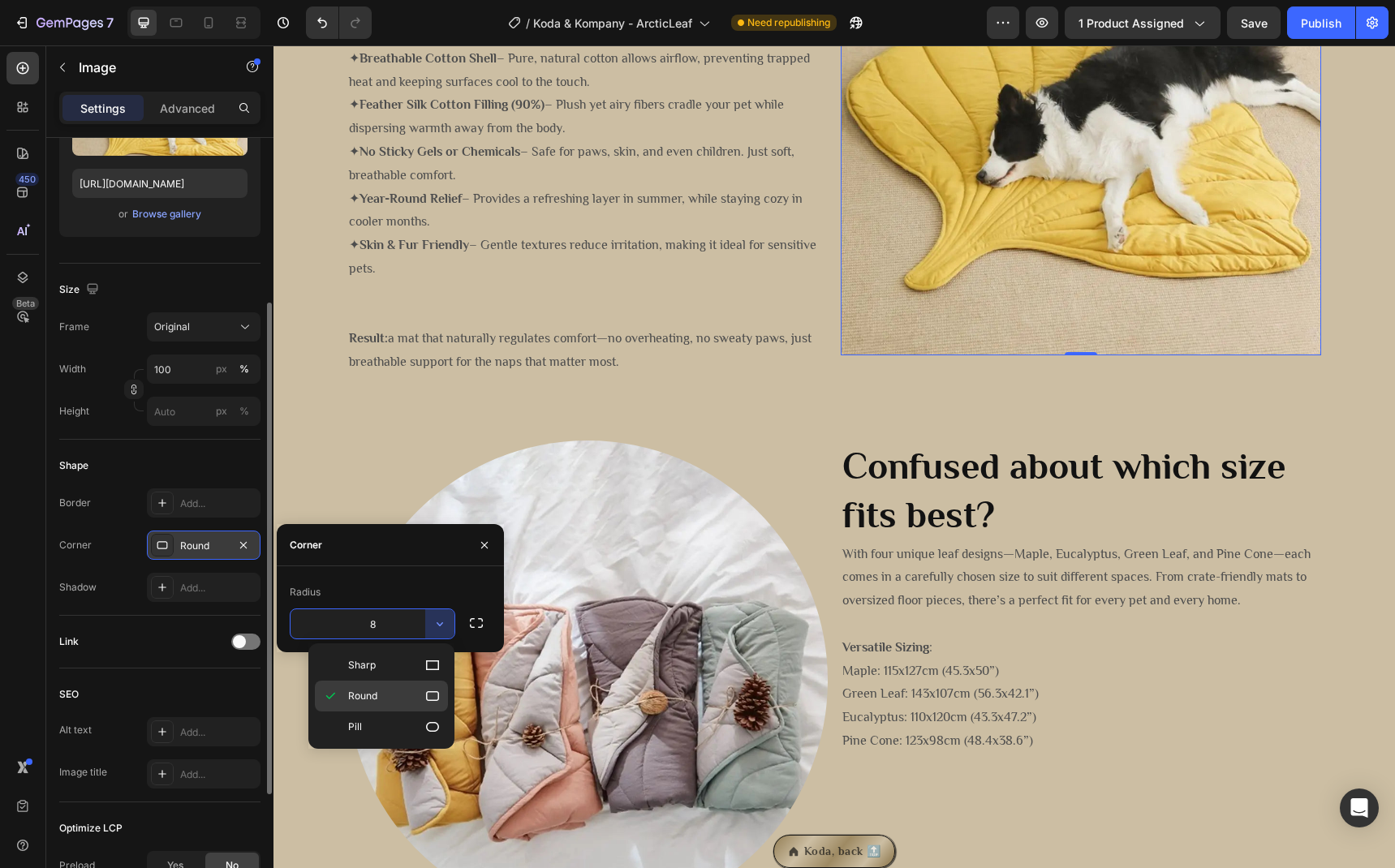
drag, startPoint x: 430, startPoint y: 691, endPoint x: 154, endPoint y: 646, distance: 279.6
click at [430, 691] on icon at bounding box center [433, 696] width 13 height 10
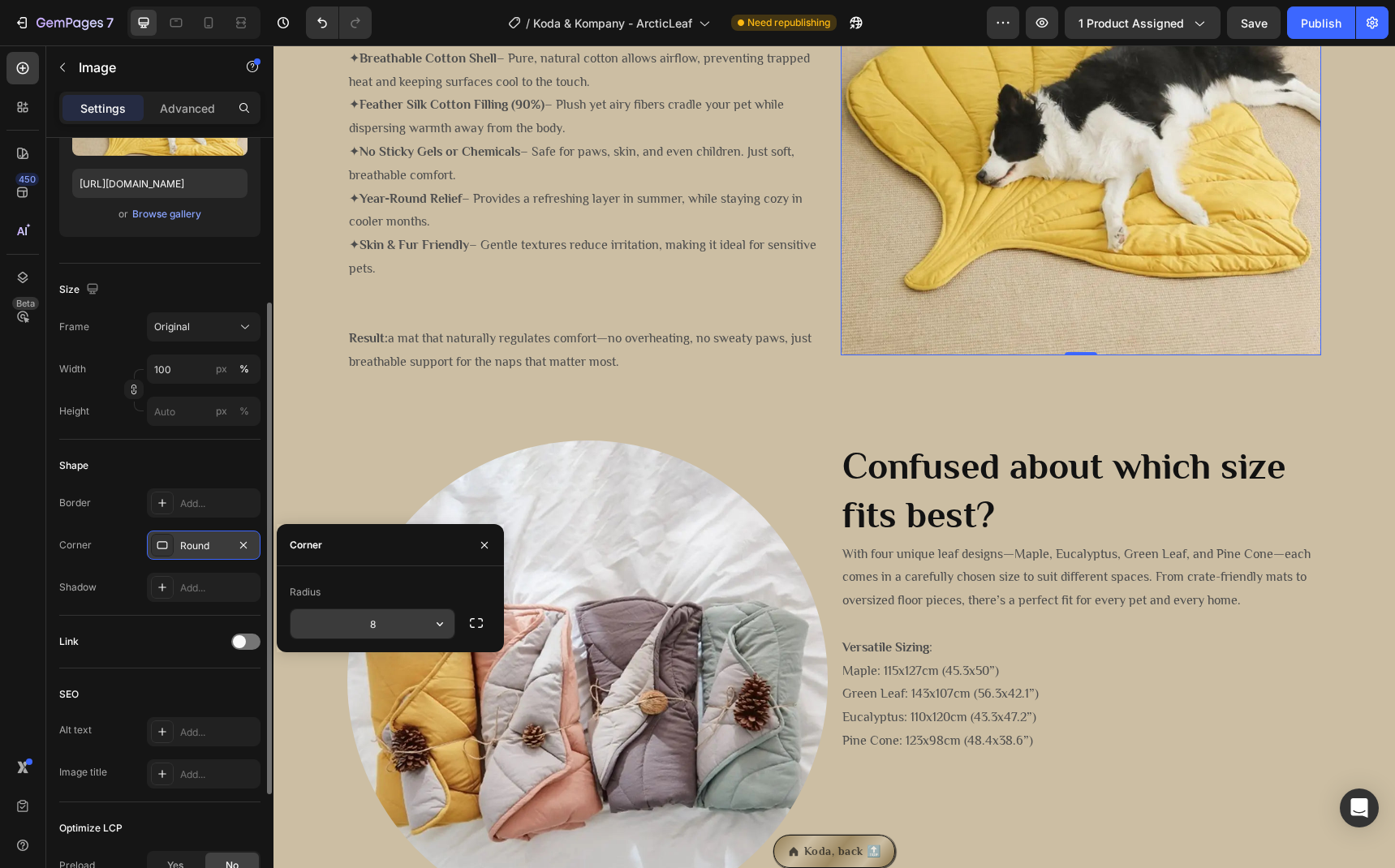
click at [389, 630] on input "8" at bounding box center [372, 623] width 163 height 30
type input "32"
click at [403, 592] on div "Radius" at bounding box center [390, 592] width 201 height 26
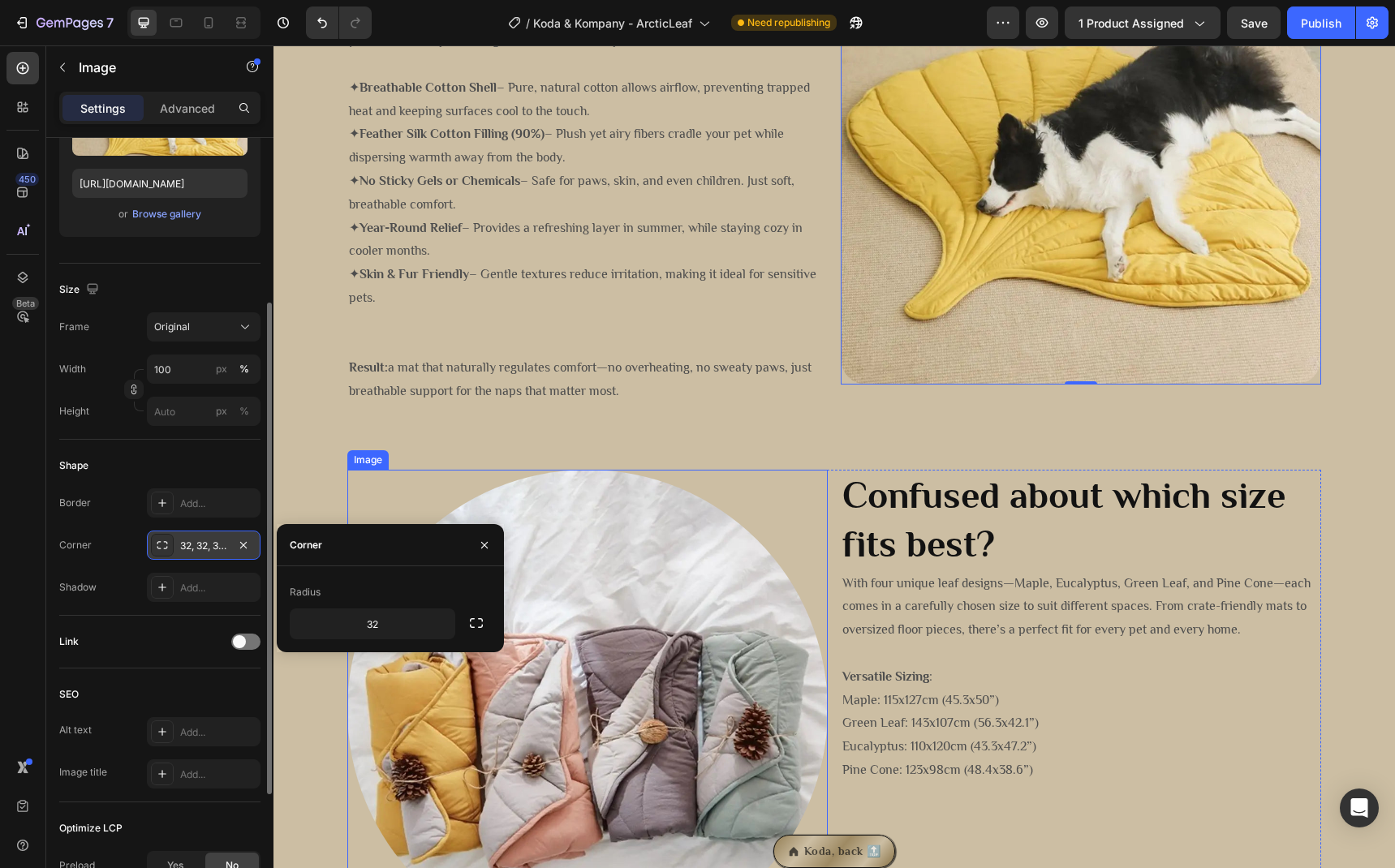
scroll to position [1577, 0]
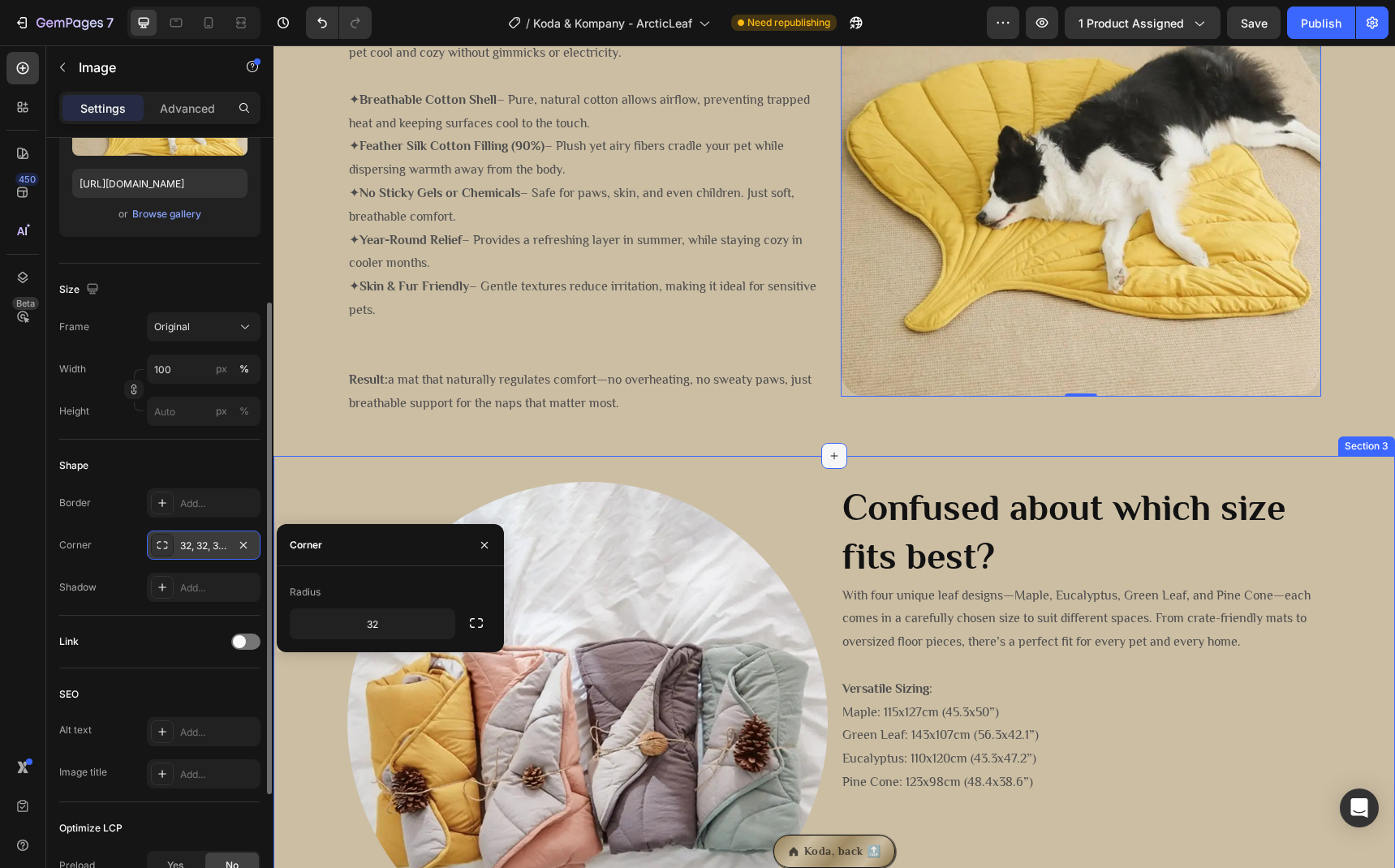
click at [834, 455] on icon at bounding box center [835, 456] width 13 height 13
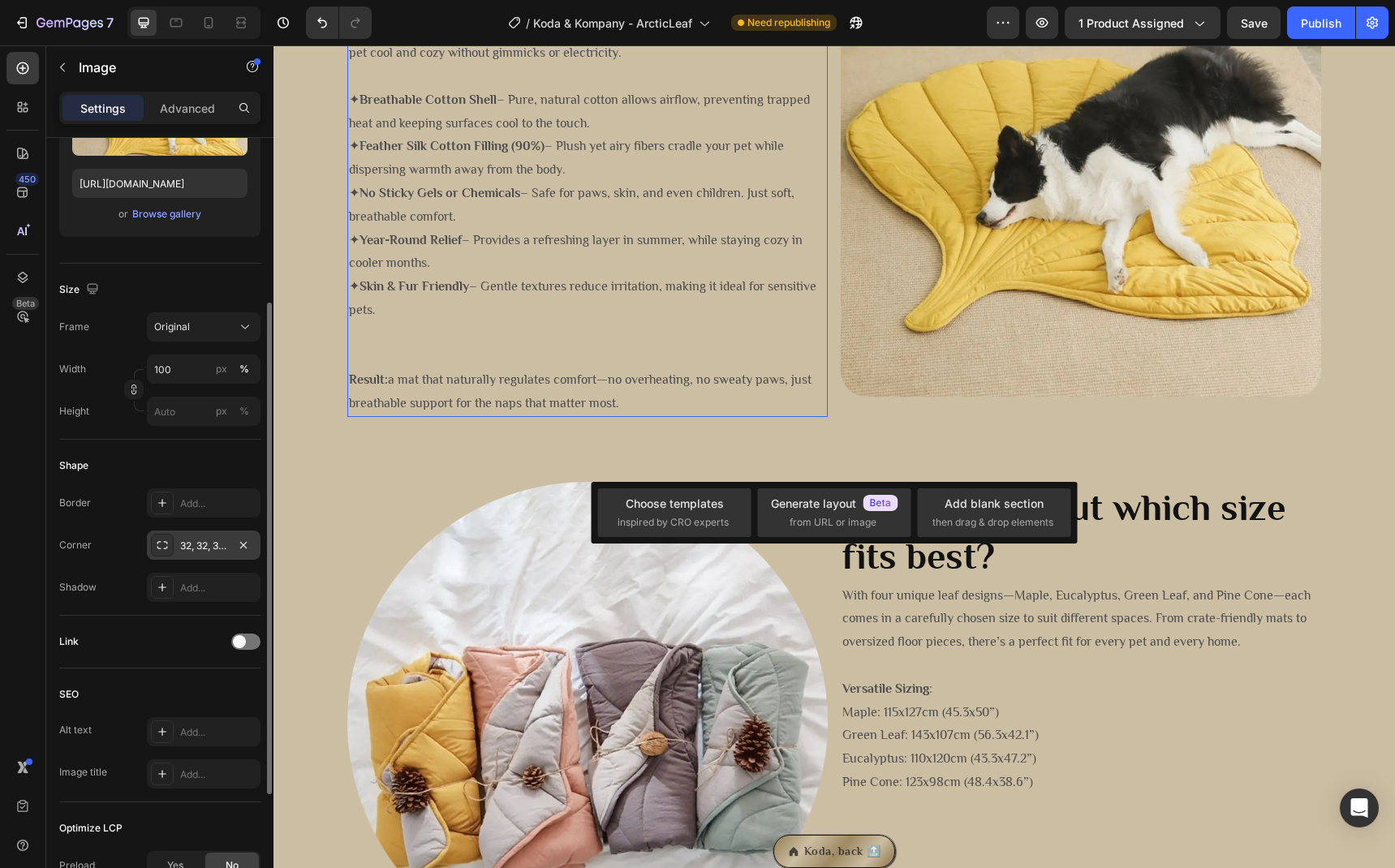
click at [690, 378] on p "Result: a mat that naturally regulates comfort—no overheating, no sweaty paws, …" at bounding box center [587, 391] width 477 height 47
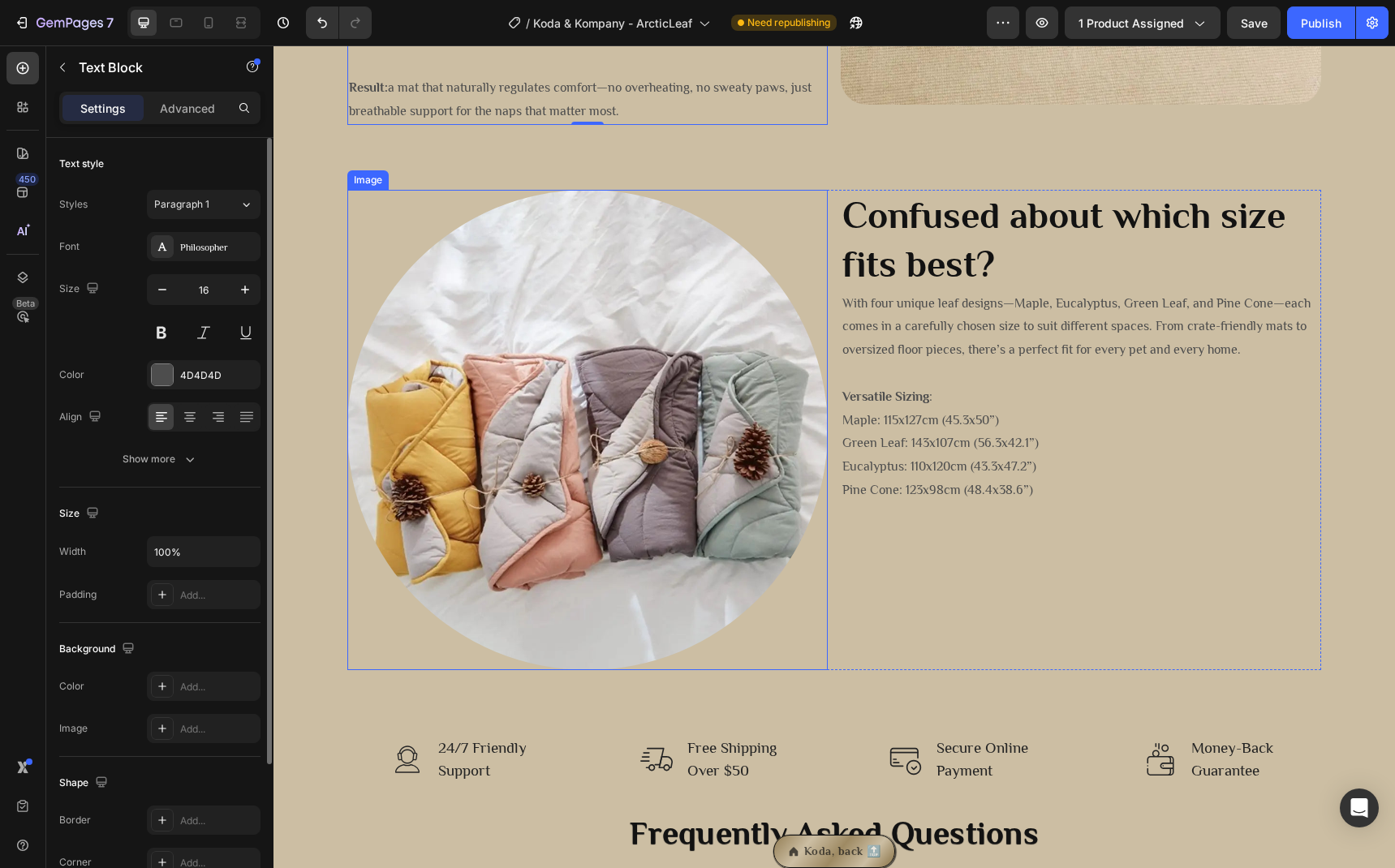
scroll to position [1853, 0]
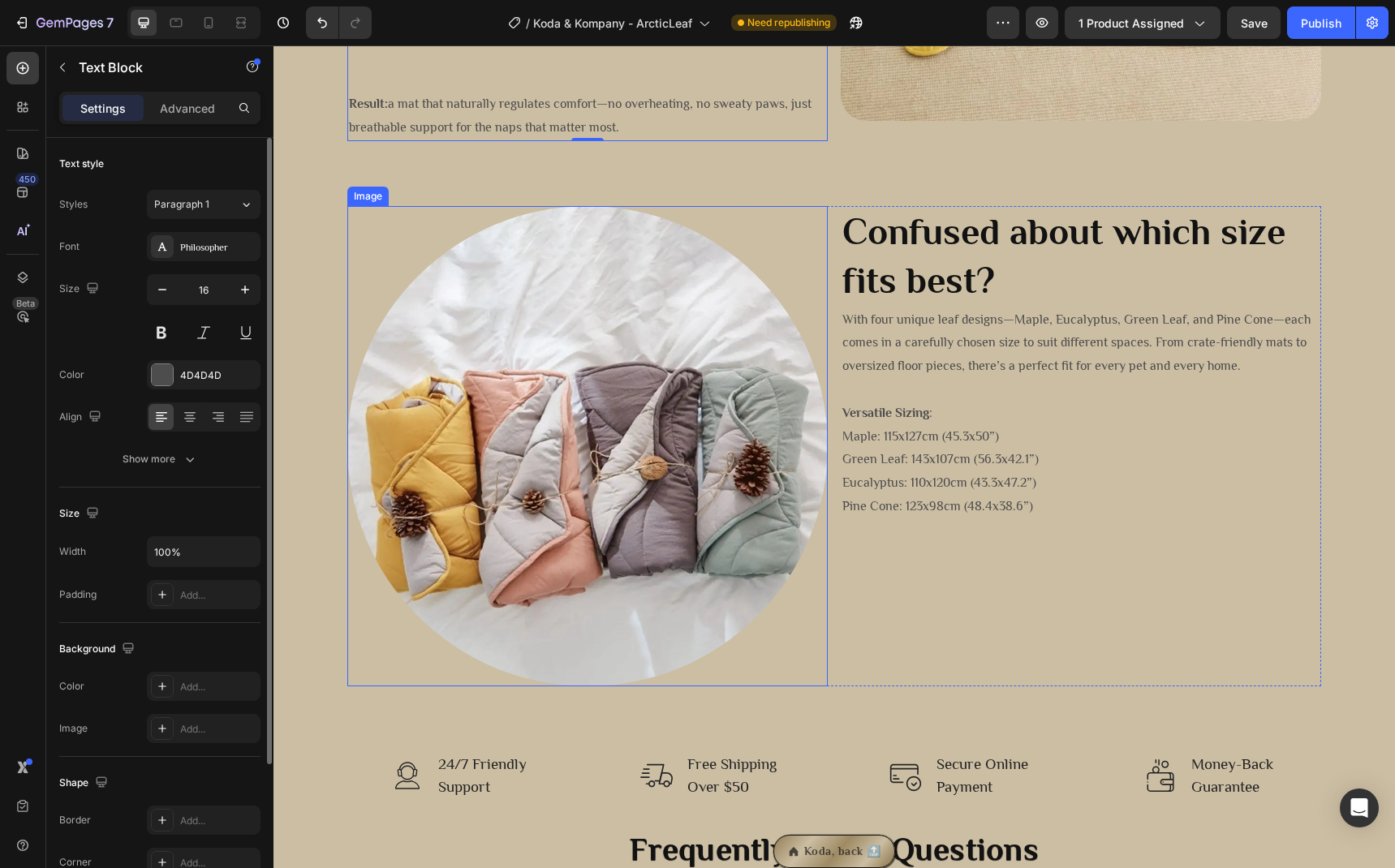
click at [596, 463] on img at bounding box center [587, 446] width 480 height 480
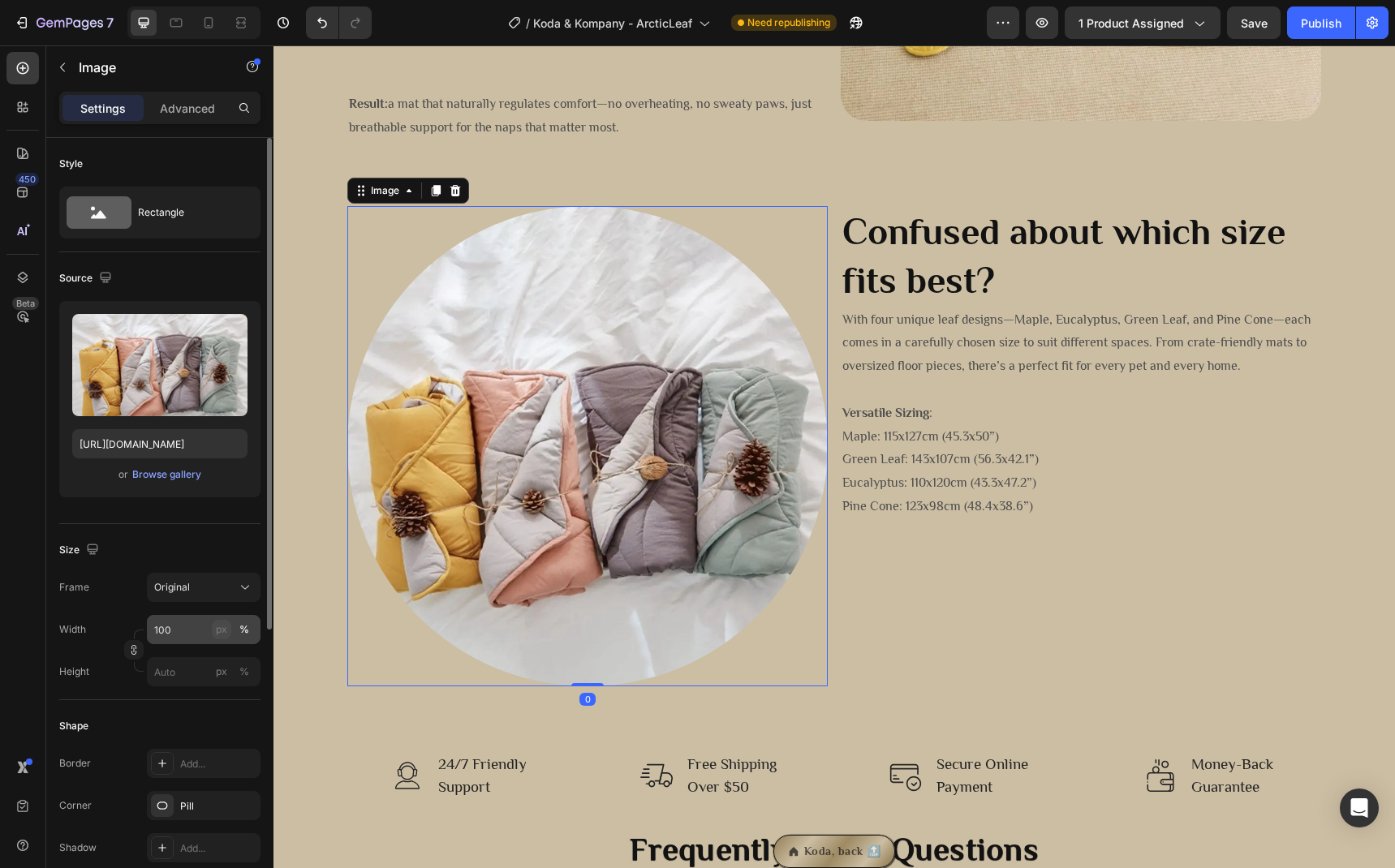
click at [223, 625] on div "px" at bounding box center [222, 629] width 11 height 14
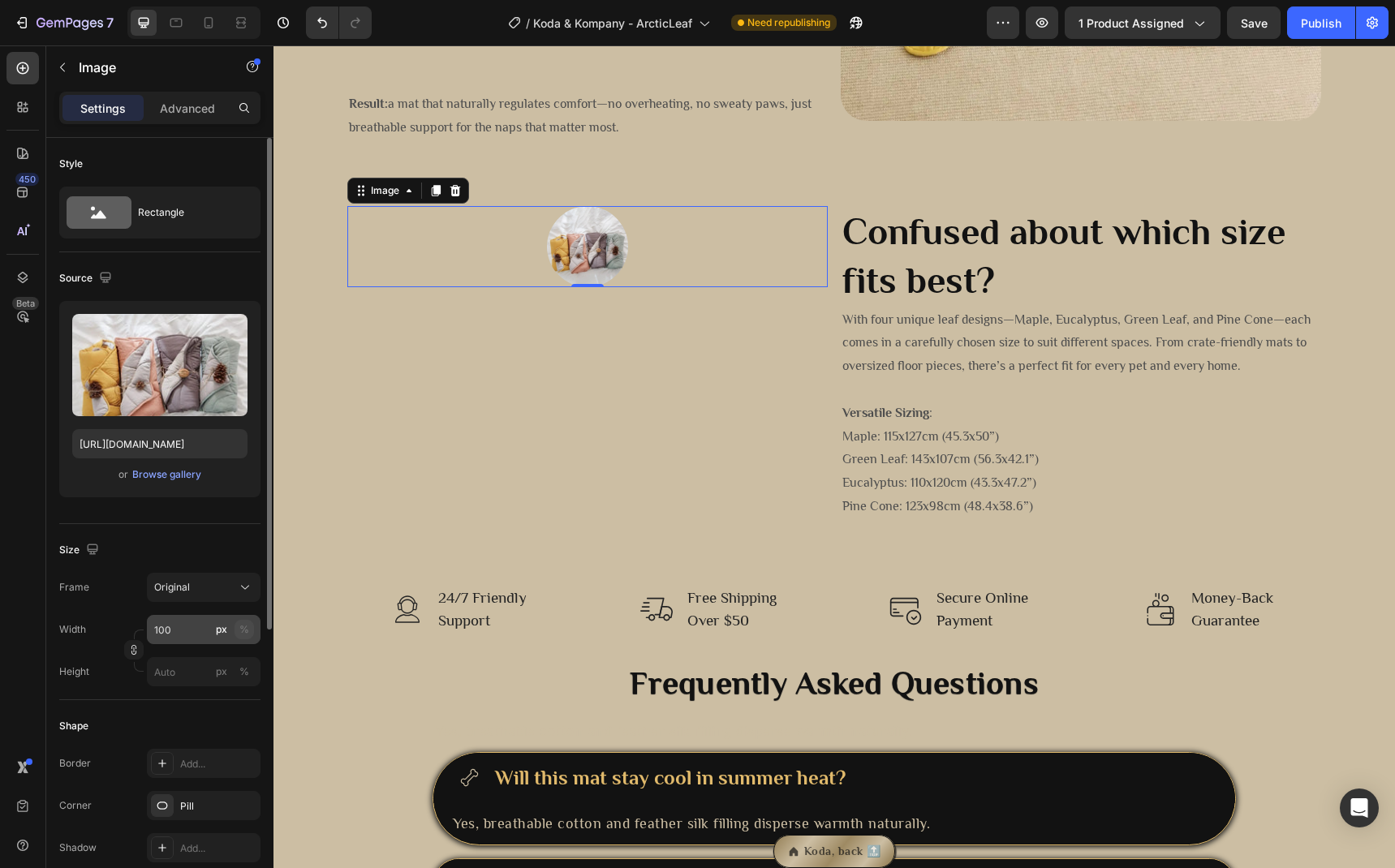
click at [238, 633] on button "%" at bounding box center [244, 629] width 19 height 19
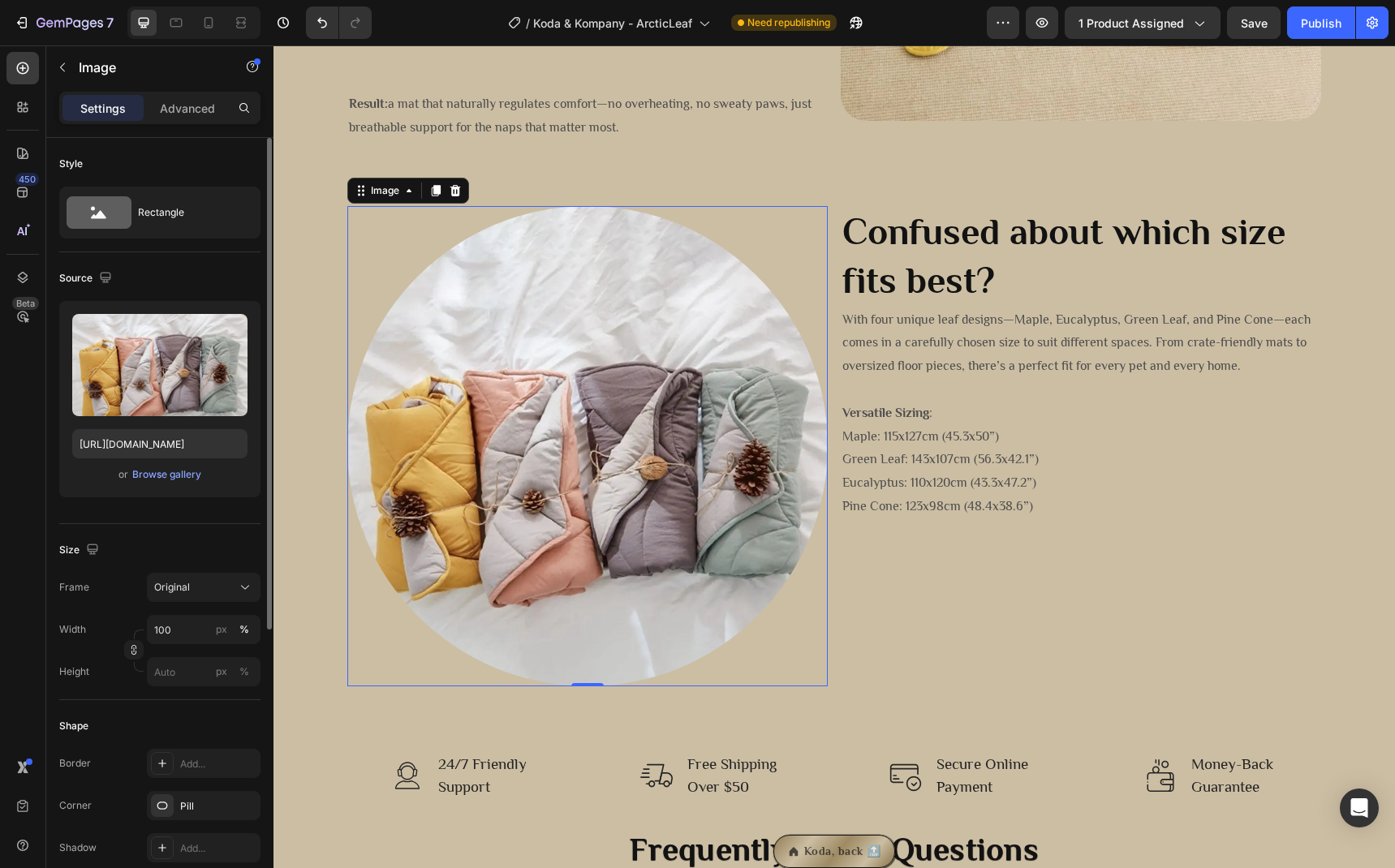
click at [131, 618] on div "Width 100 px %" at bounding box center [160, 629] width 201 height 30
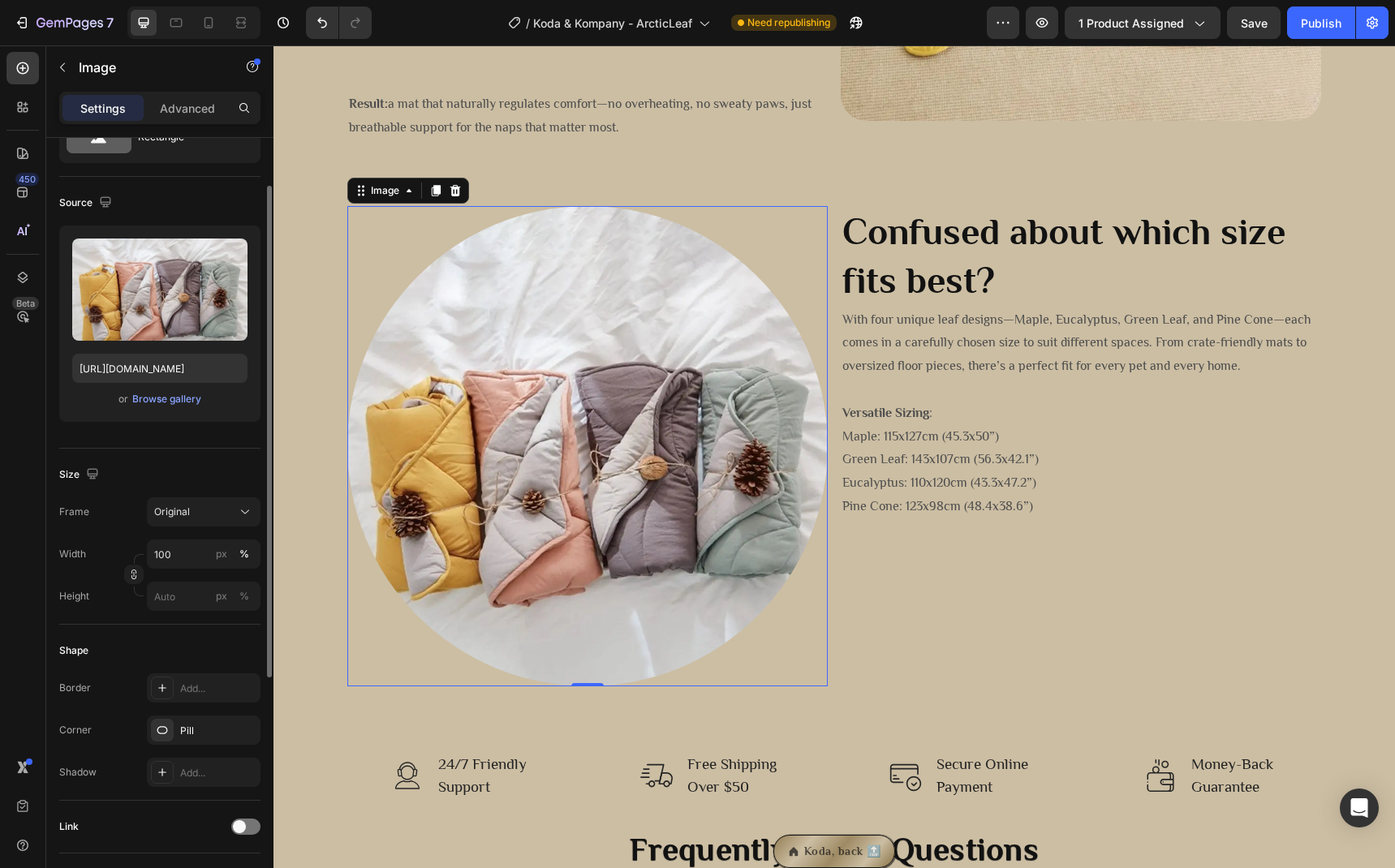
scroll to position [120, 0]
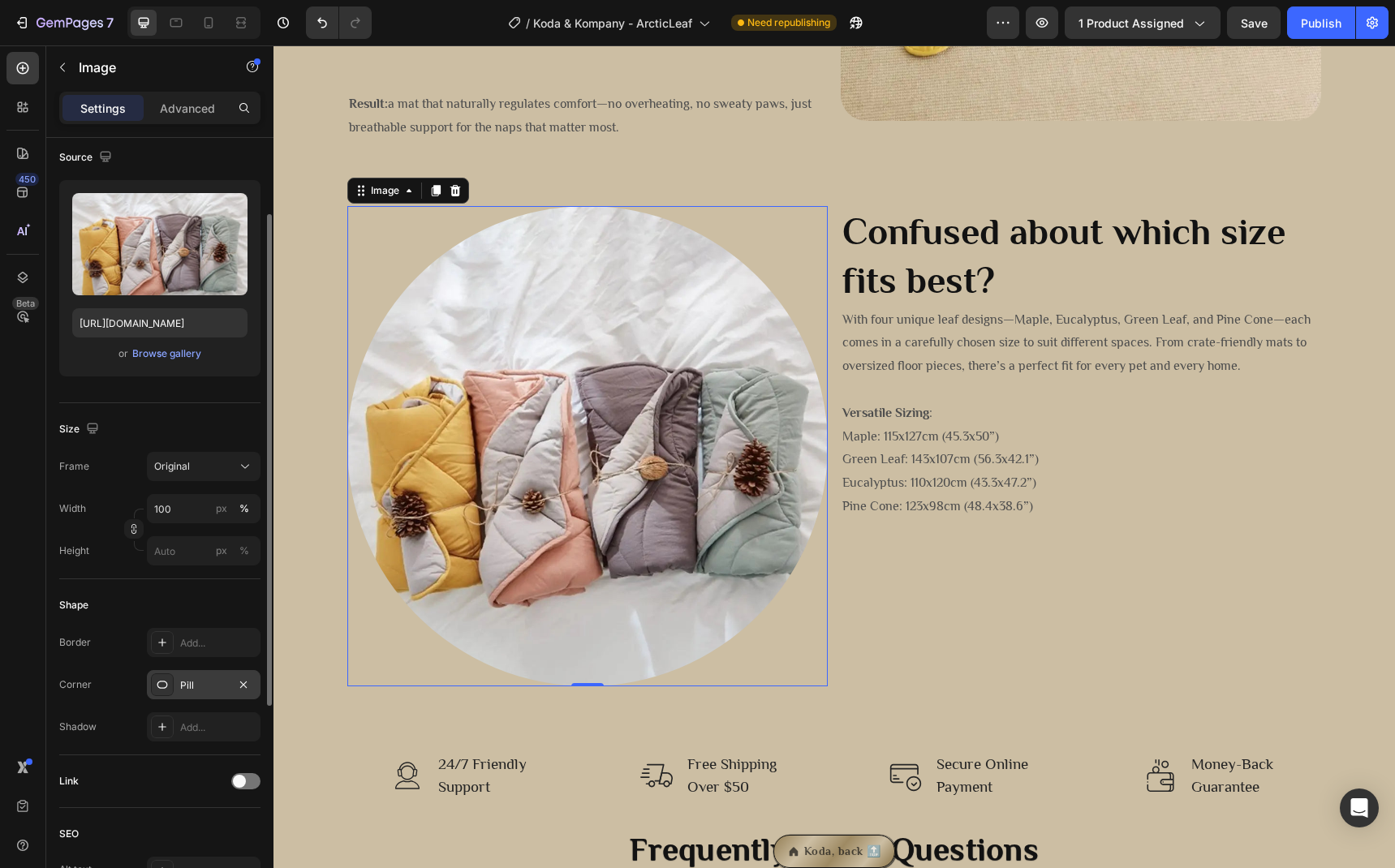
click at [201, 679] on div "Pill" at bounding box center [203, 685] width 47 height 14
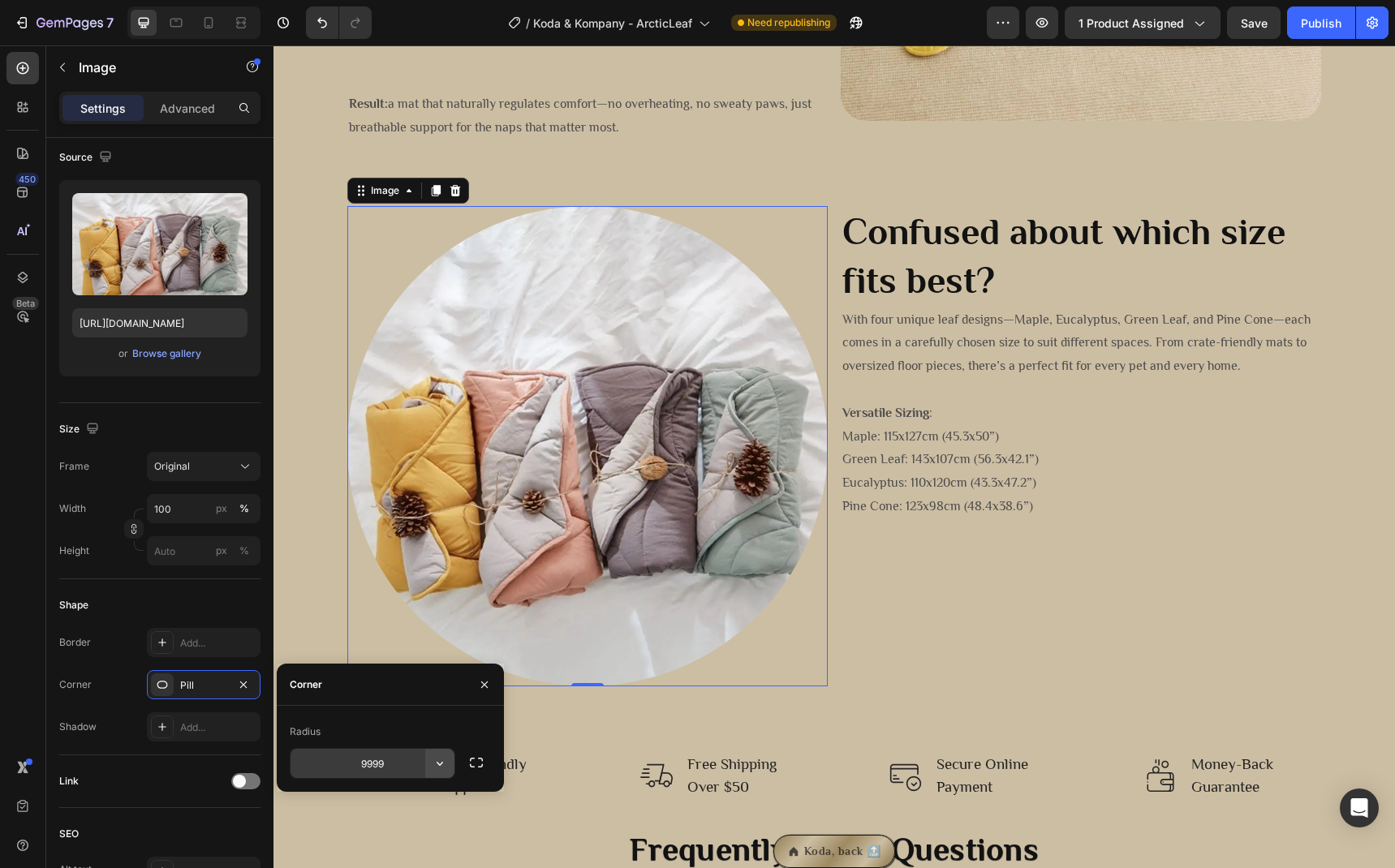
click at [435, 770] on icon "button" at bounding box center [440, 763] width 16 height 16
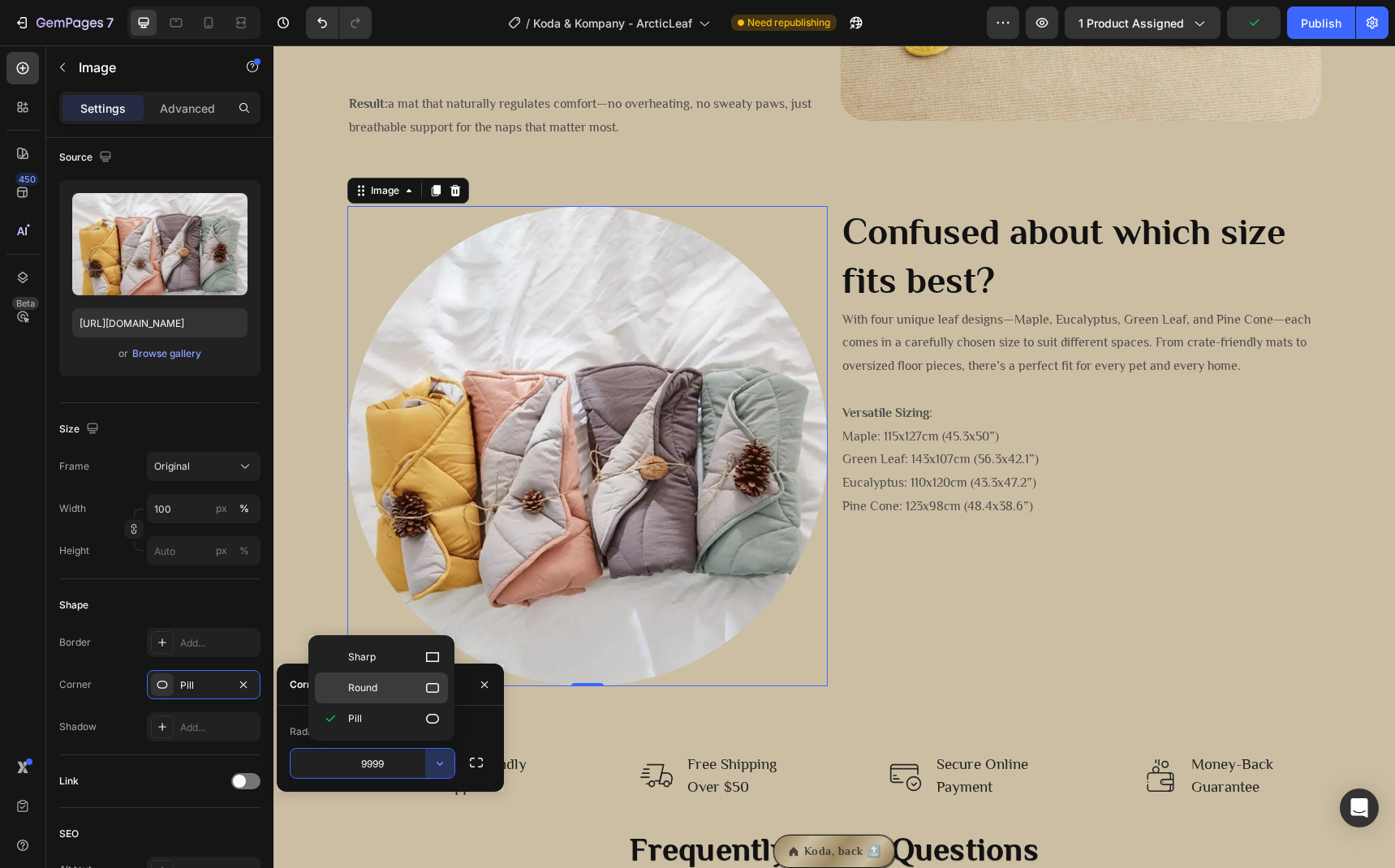
click at [405, 701] on div "Round" at bounding box center [381, 688] width 133 height 31
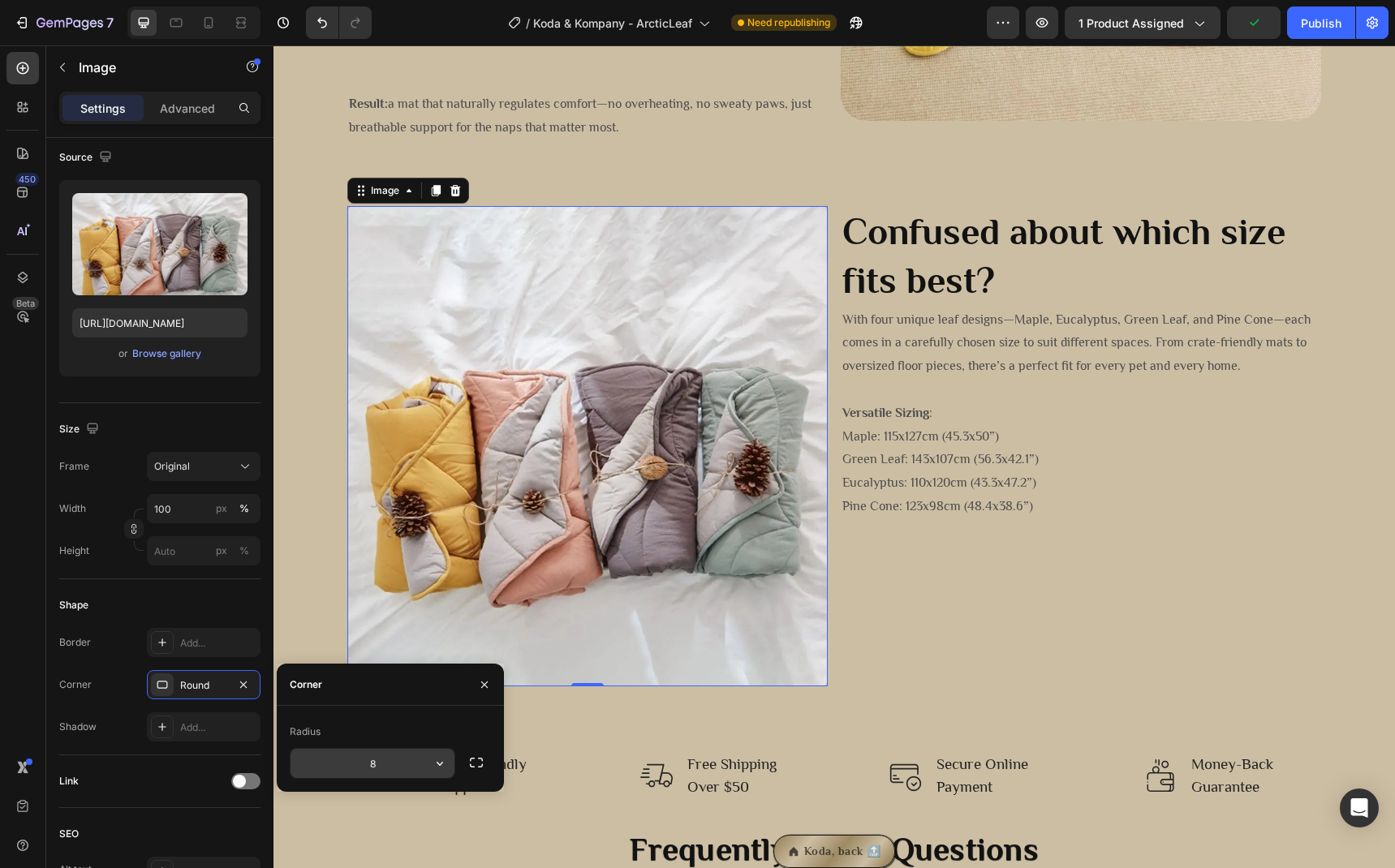
click at [386, 776] on input "8" at bounding box center [372, 763] width 163 height 30
type input "32"
click at [403, 752] on input "32" at bounding box center [372, 763] width 163 height 30
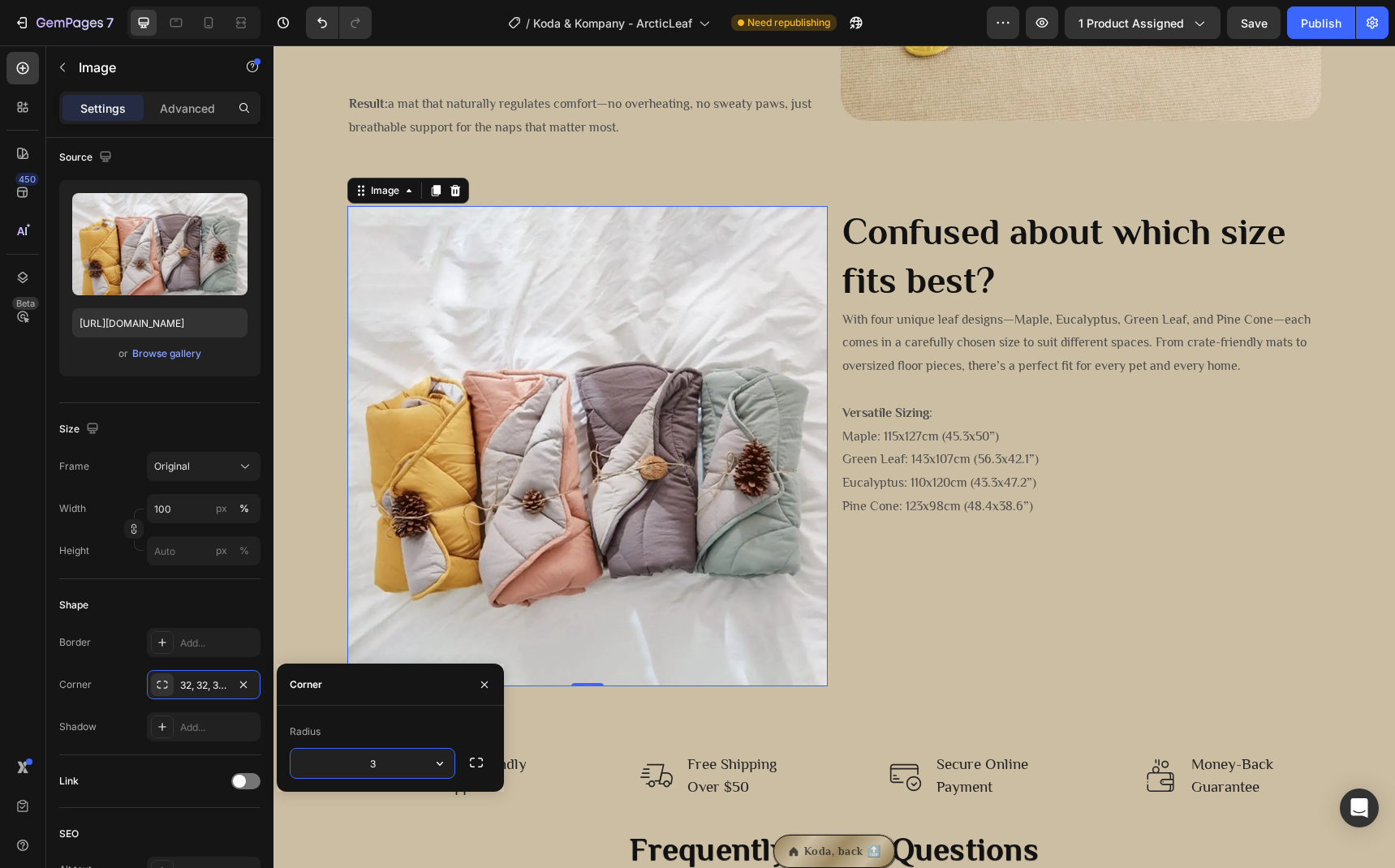
type input "36"
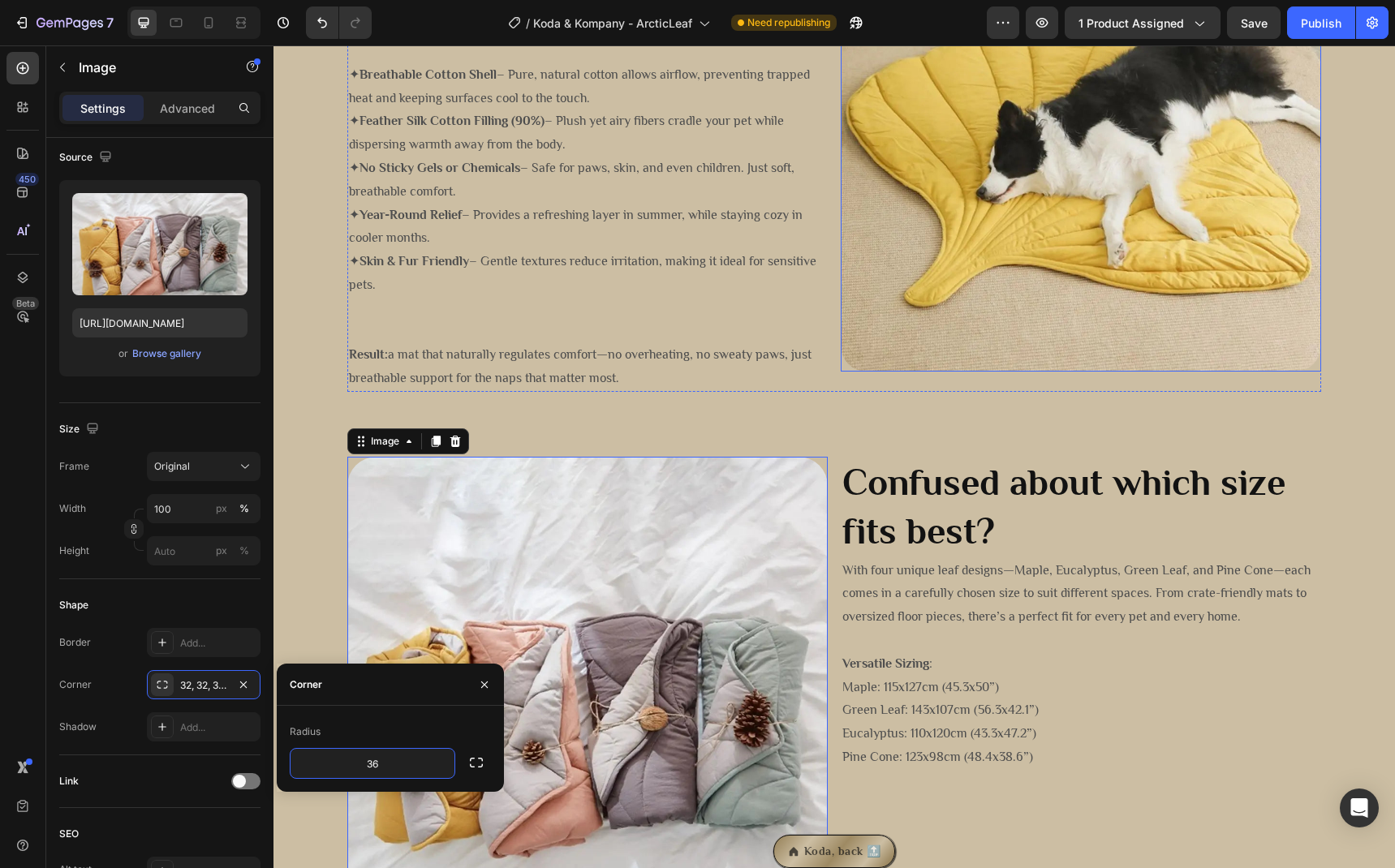
click at [970, 319] on img at bounding box center [1080, 131] width 480 height 480
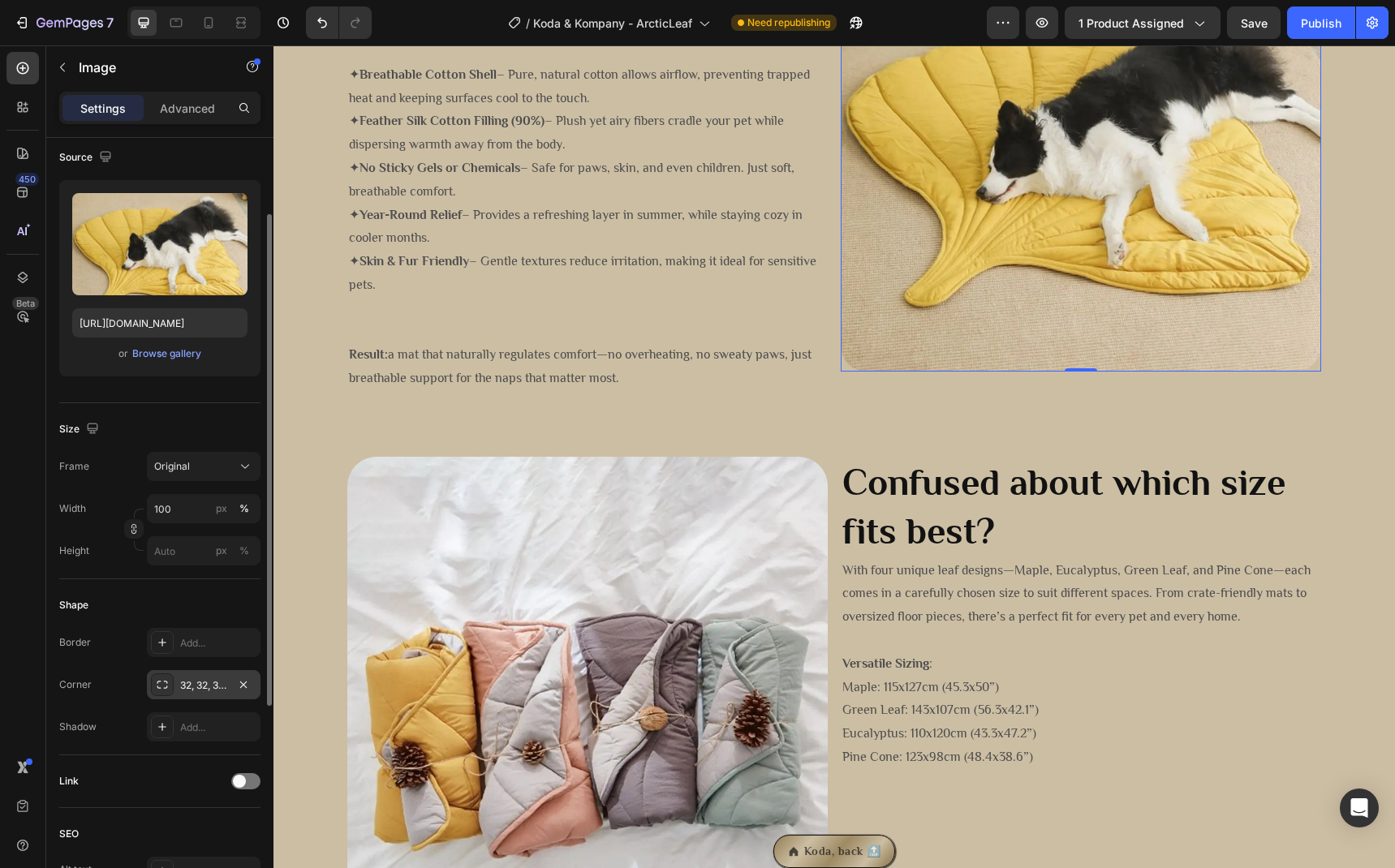
click at [194, 684] on div "32, 32, 32, 32" at bounding box center [203, 685] width 47 height 14
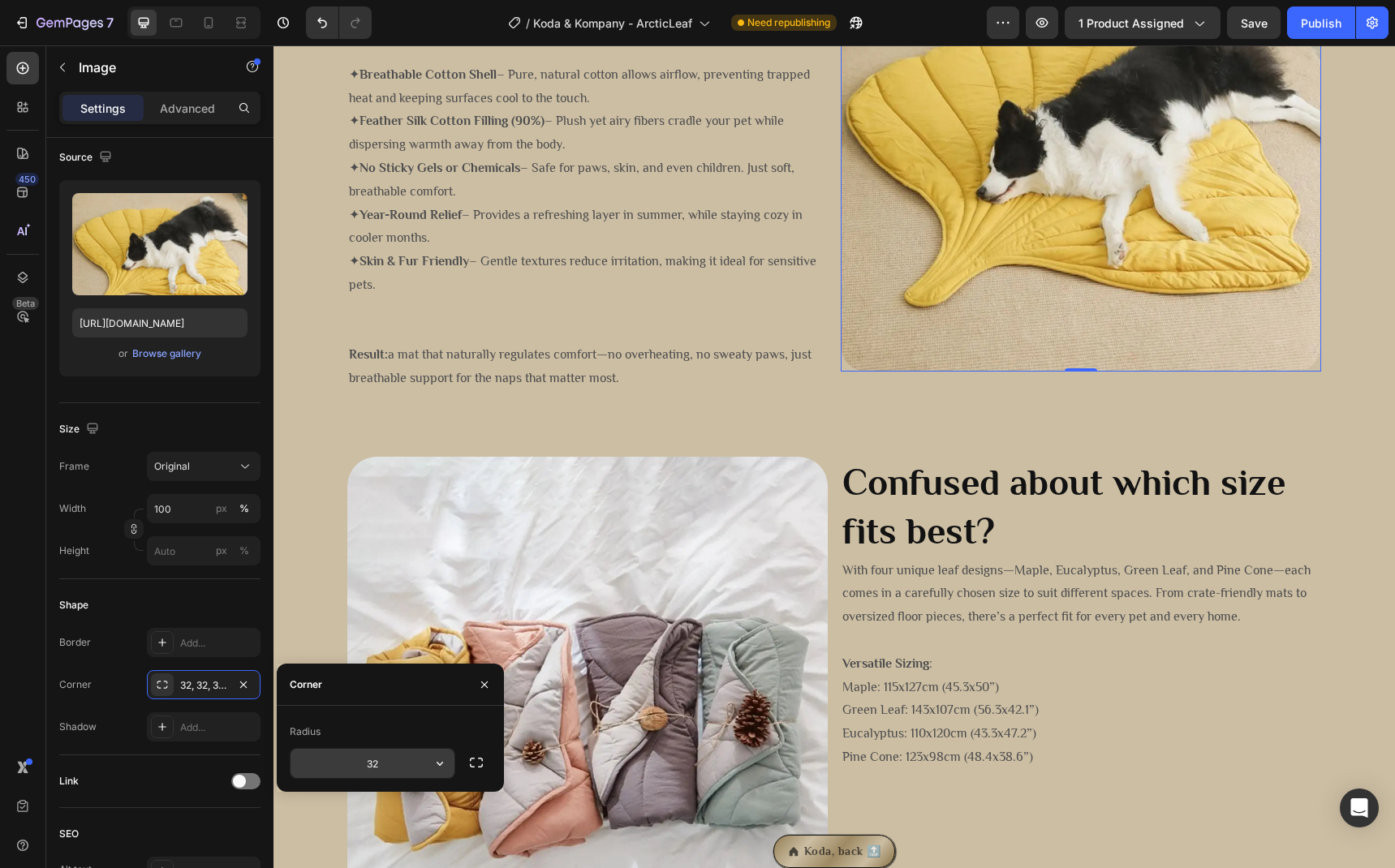
click at [391, 767] on input "32" at bounding box center [372, 763] width 163 height 30
type input "36"
click at [564, 426] on div "Tired of pets overheating in summer? Heading Not all mats are created equal. Th…" at bounding box center [834, 148] width 1122 height 566
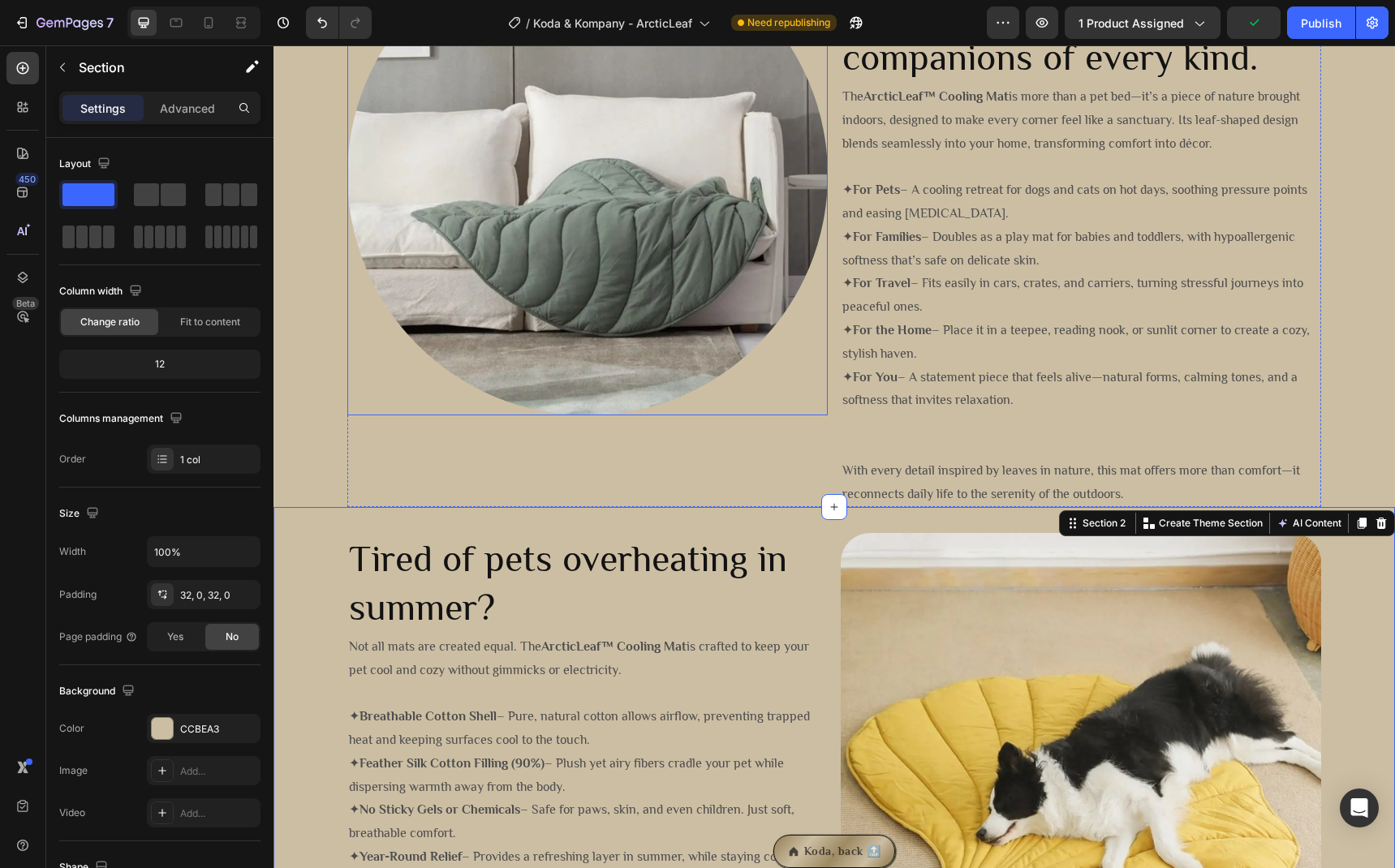
scroll to position [957, 0]
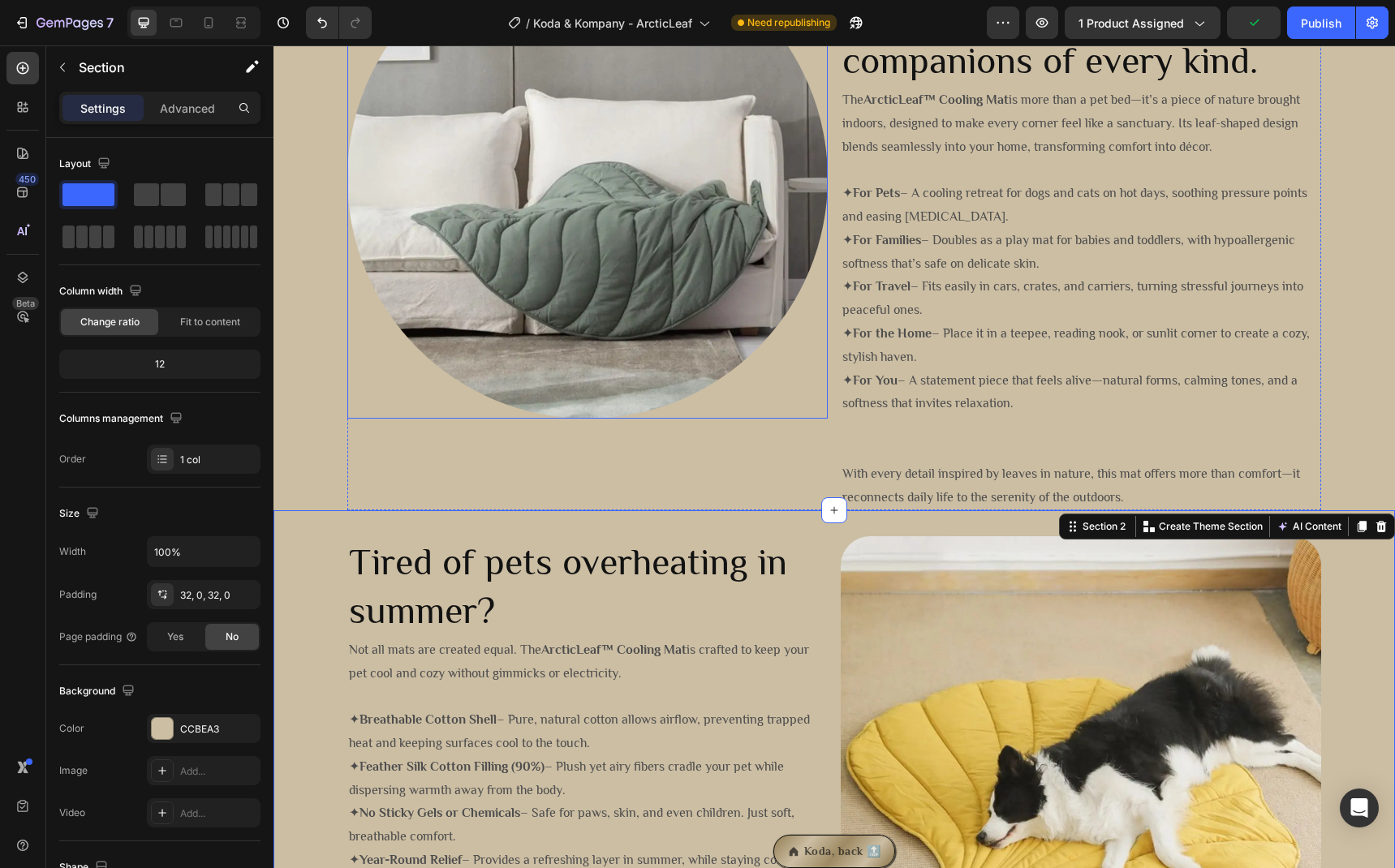
click at [550, 362] on img at bounding box center [587, 178] width 480 height 480
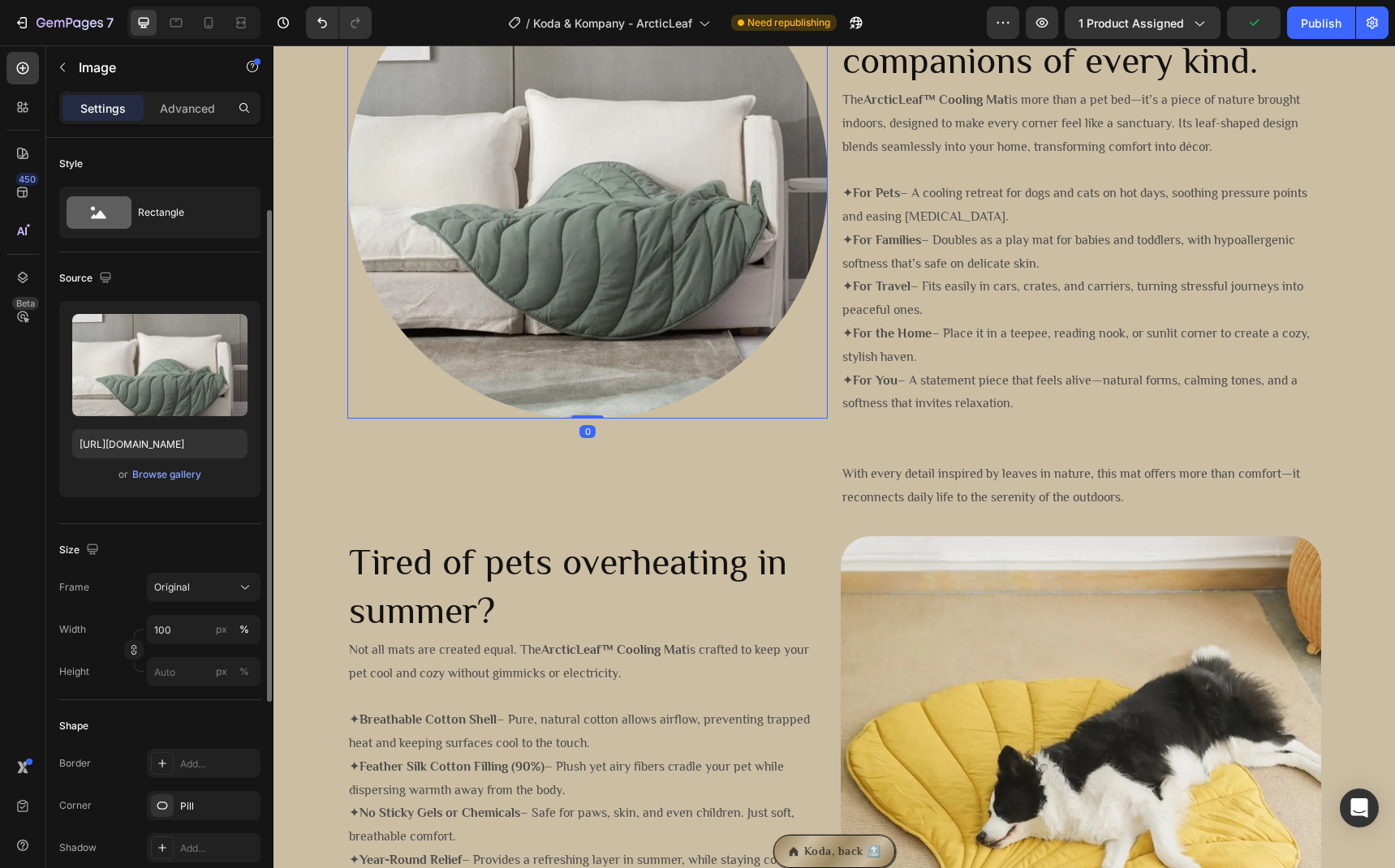
scroll to position [238, 0]
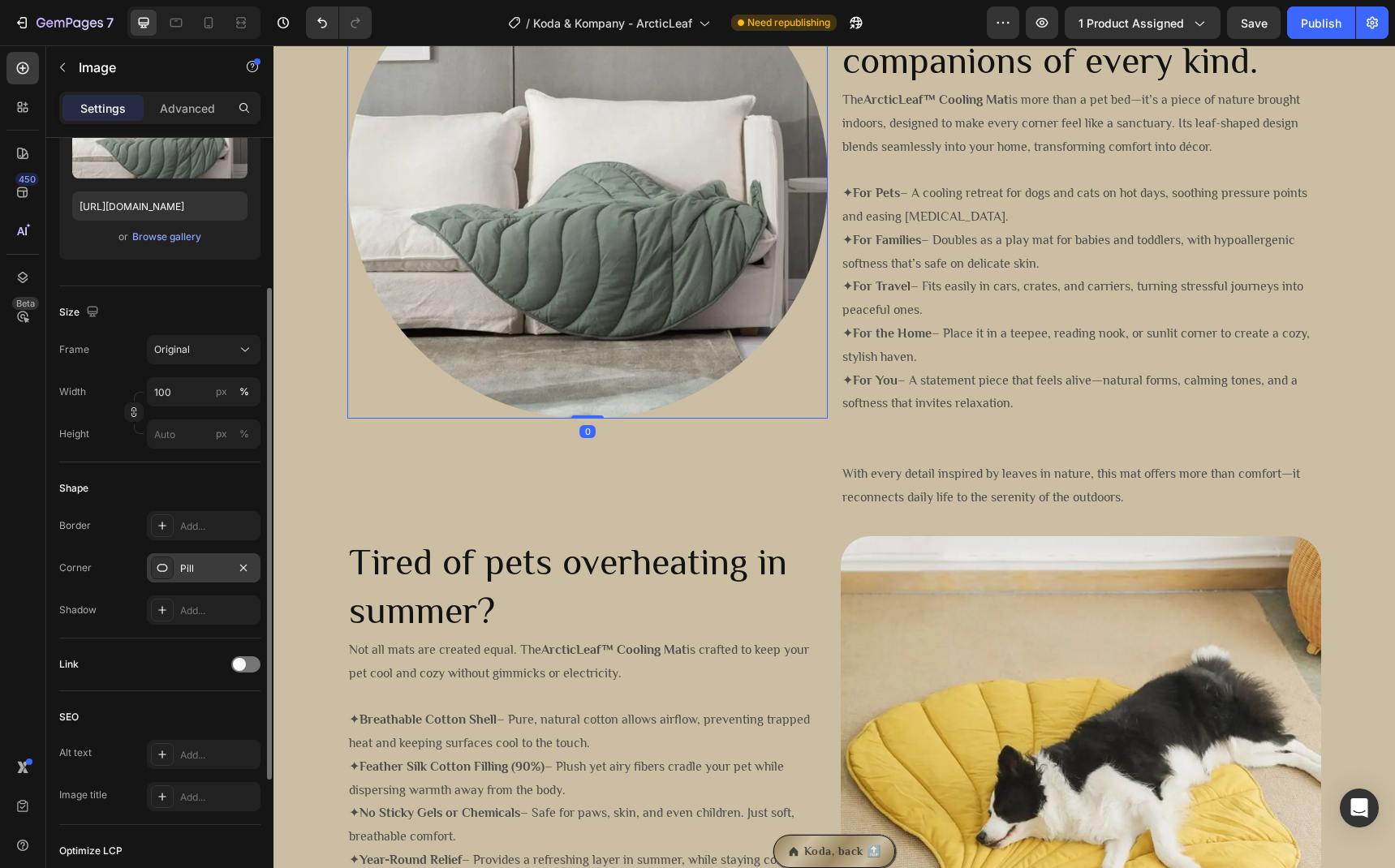
click at [185, 576] on div "Pill" at bounding box center [204, 568] width 114 height 30
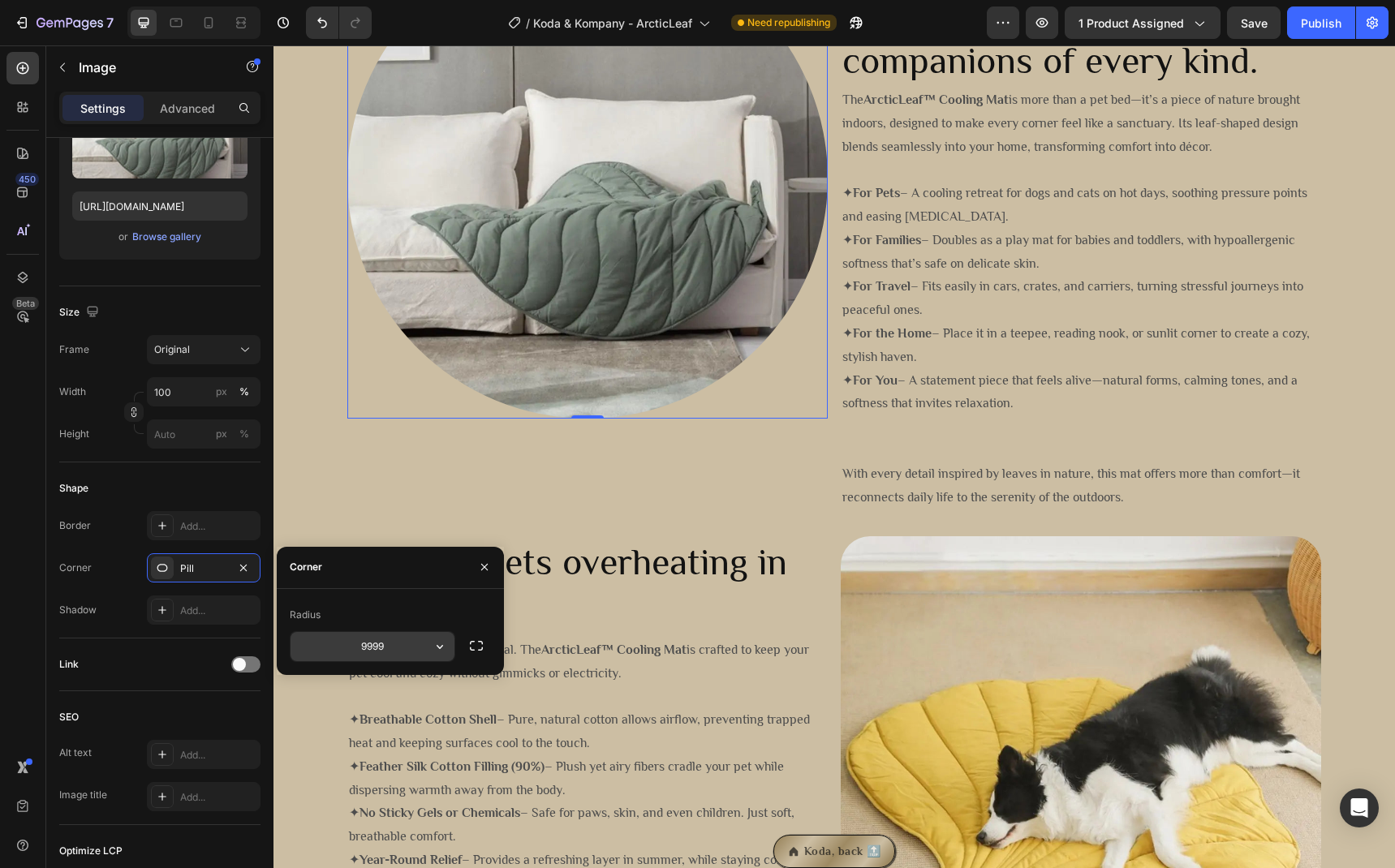
click at [372, 642] on input "9999" at bounding box center [372, 646] width 163 height 30
click at [435, 650] on icon "button" at bounding box center [440, 646] width 16 height 16
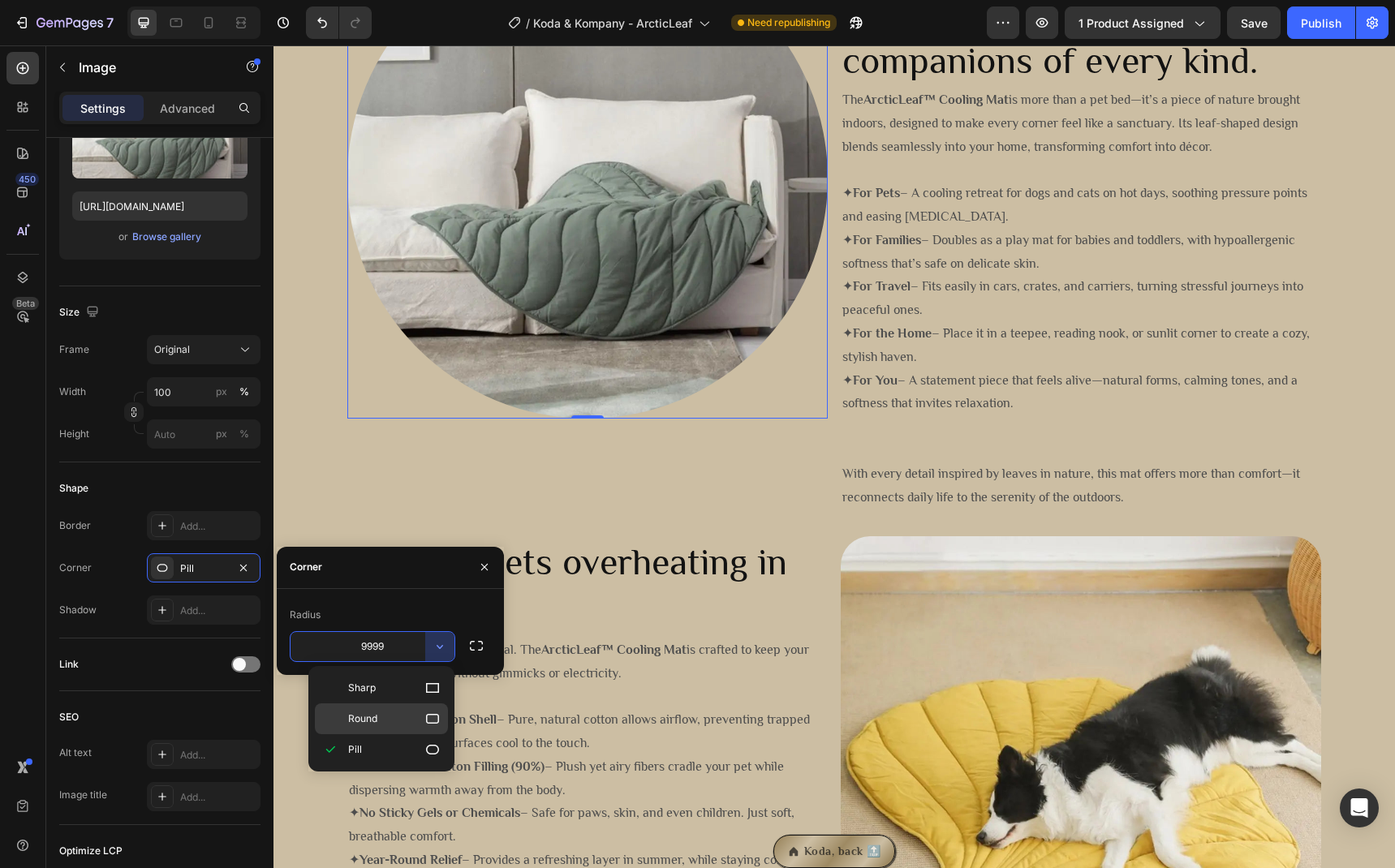
click at [381, 723] on p "Round" at bounding box center [394, 718] width 93 height 16
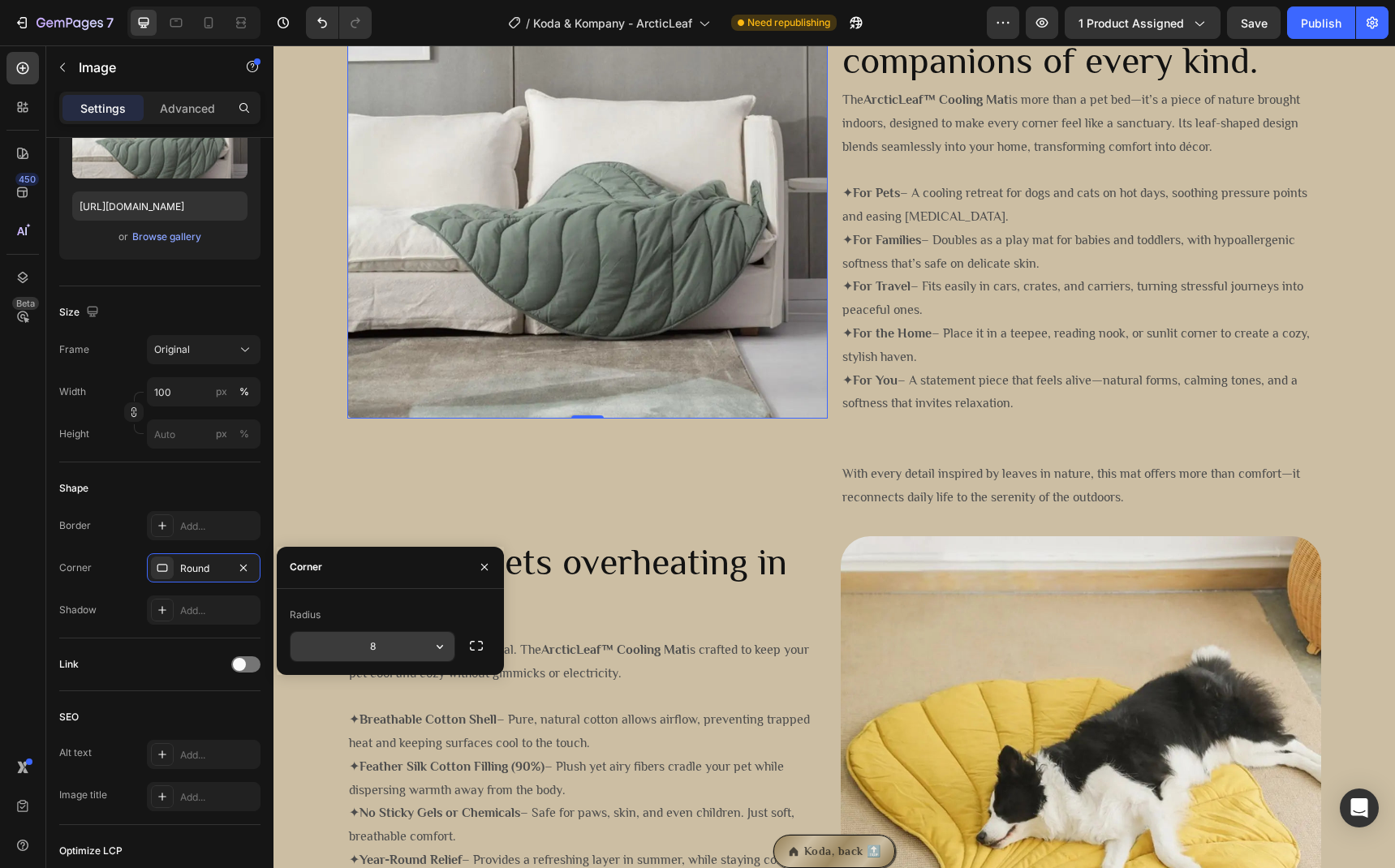
click at [383, 645] on input "8" at bounding box center [372, 646] width 163 height 30
type input "36"
click at [418, 513] on div "Tired of pets overheating in summer? Heading Not all mats are created equal. Th…" at bounding box center [834, 793] width 1122 height 566
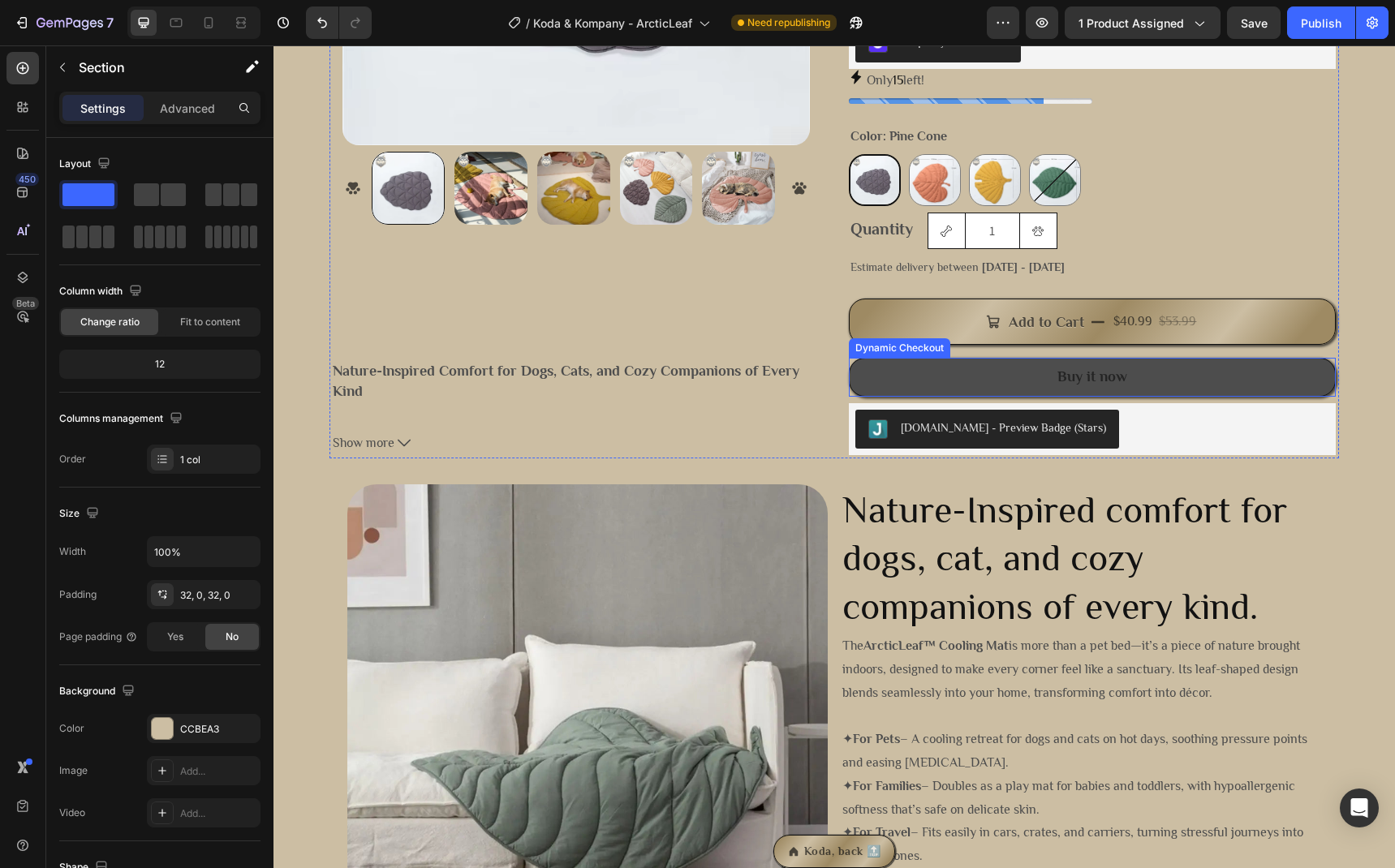
scroll to position [520, 0]
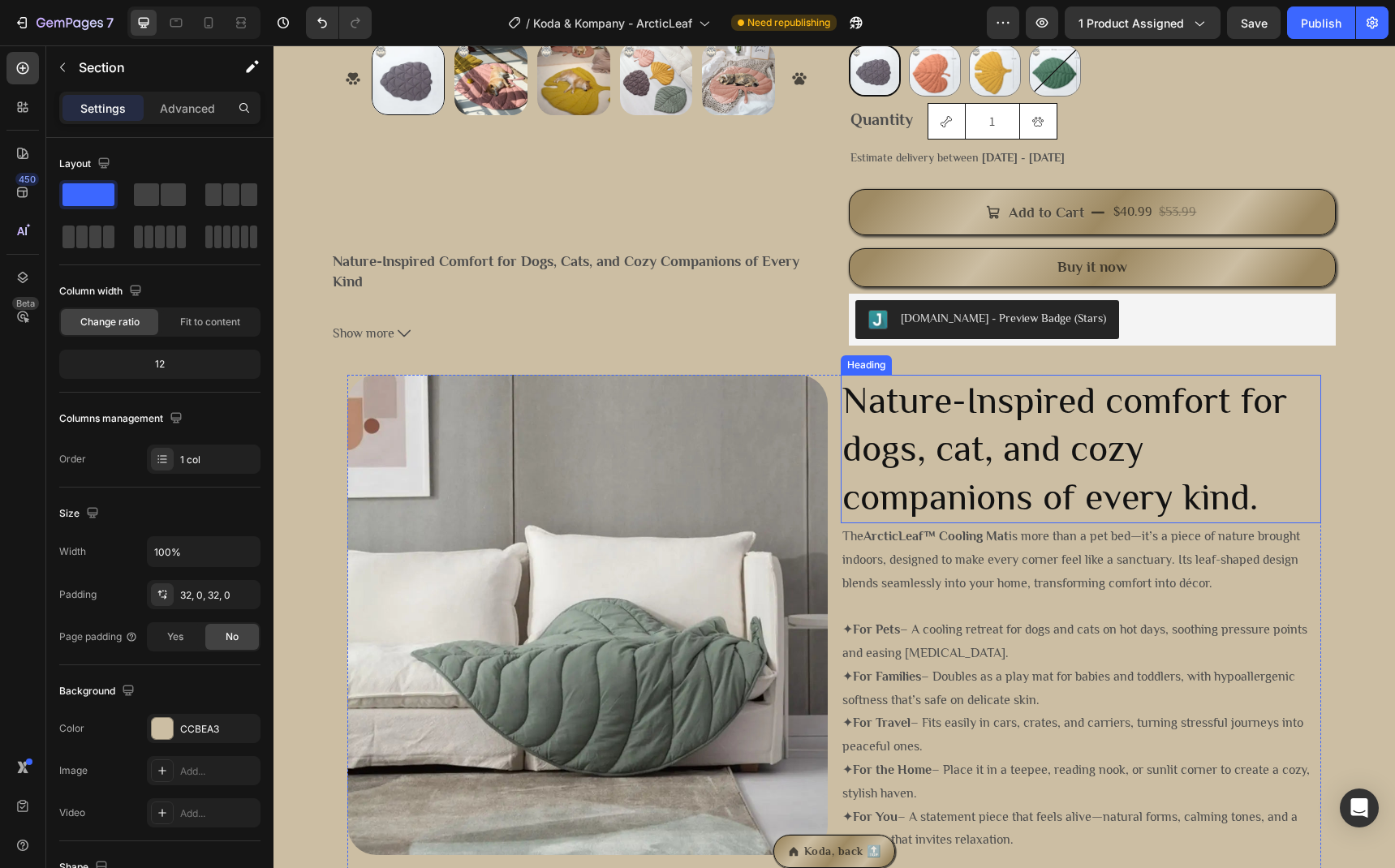
click at [903, 472] on h2 "Nature-Inspired comfort for dogs, cat, and cozy companions of every kind." at bounding box center [1080, 448] width 480 height 148
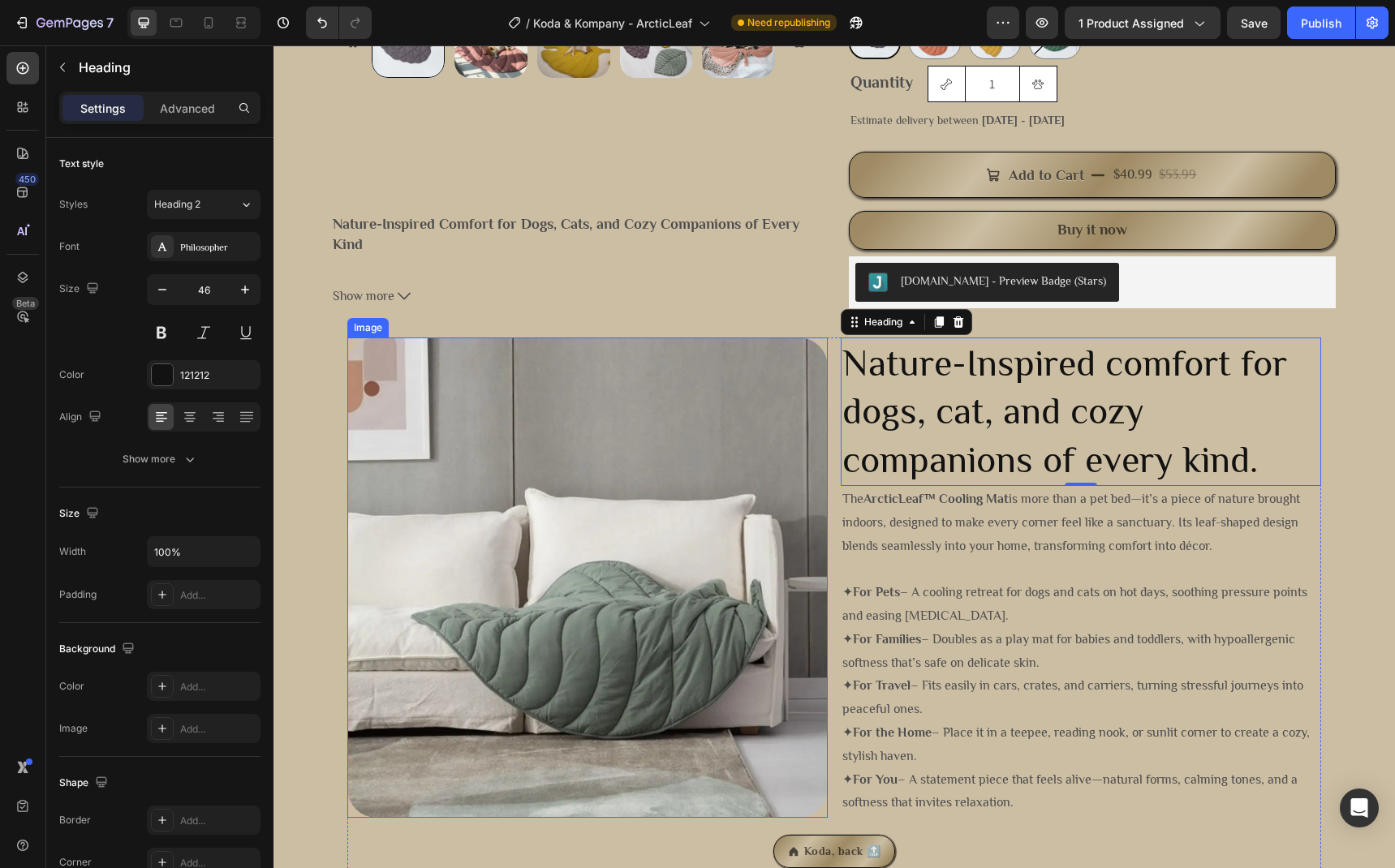
scroll to position [773, 0]
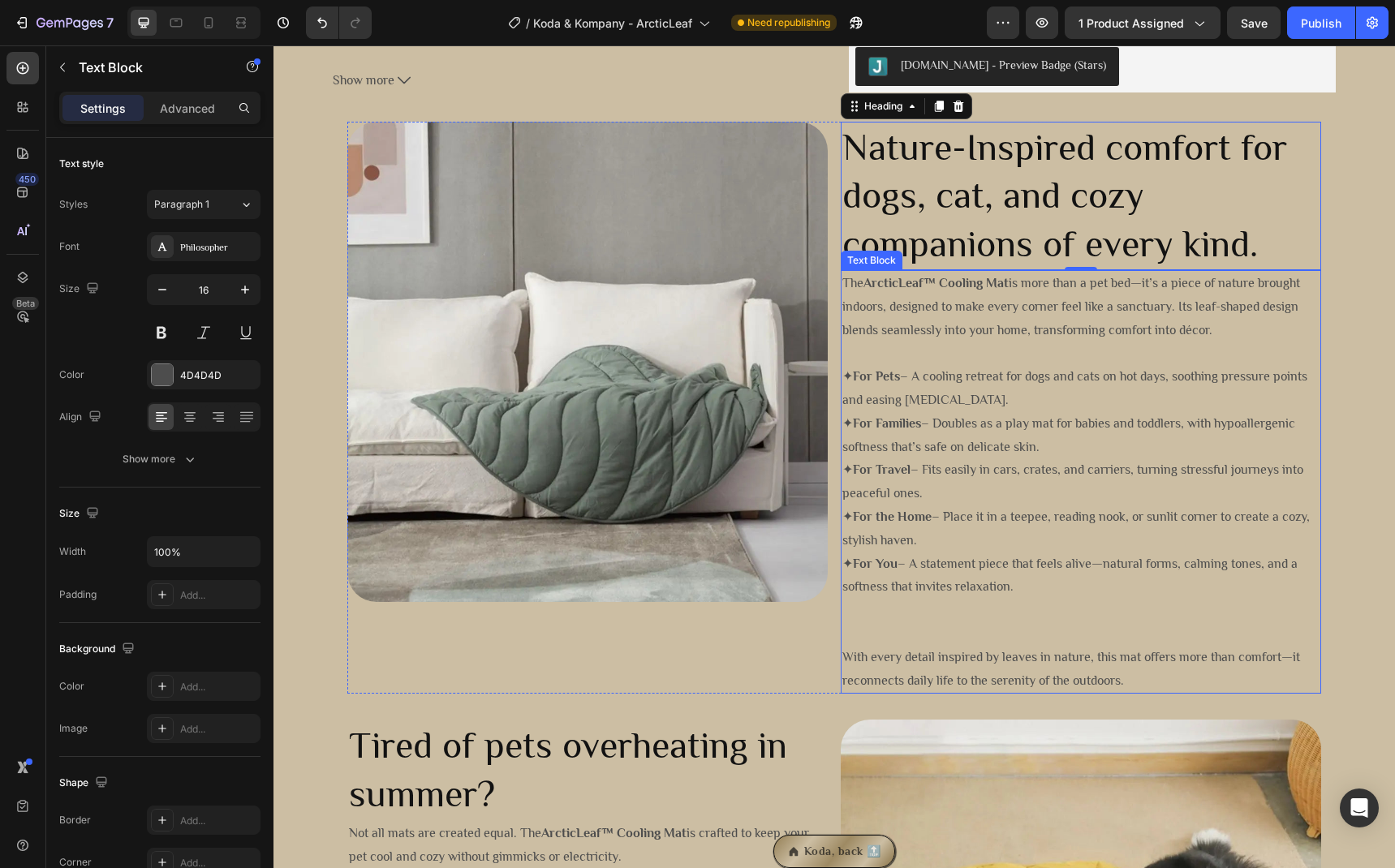
click at [890, 477] on p "✦ For Travel – Fits easily in cars, crates, and carriers, turning stressful jou…" at bounding box center [1080, 482] width 477 height 47
click at [900, 533] on p "✦ For the Home – Place it in a teepee, reading nook, or sunlit corner to create…" at bounding box center [1080, 529] width 477 height 47
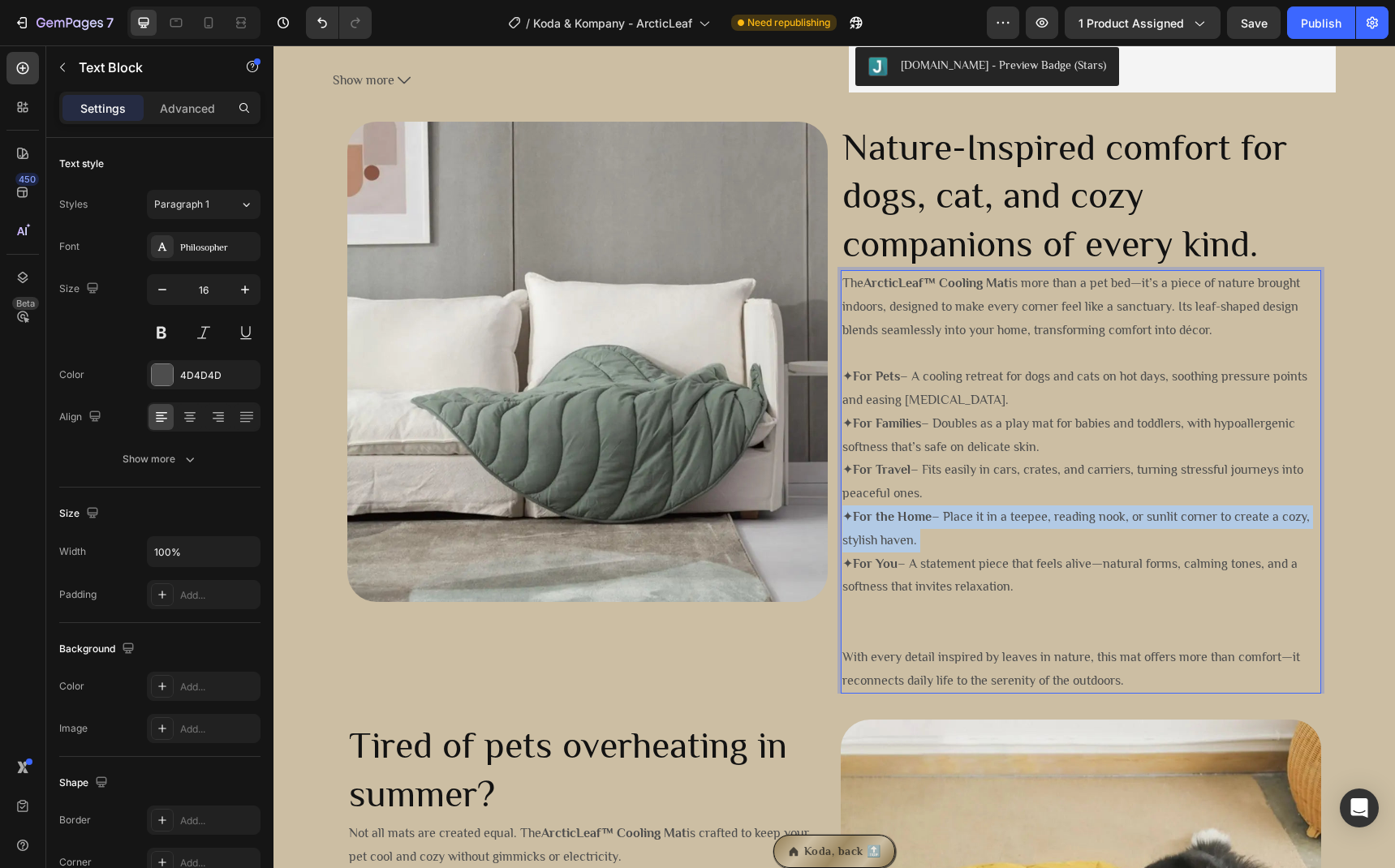
click at [900, 533] on p "✦ For the Home – Place it in a teepee, reading nook, or sunlit corner to create…" at bounding box center [1080, 529] width 477 height 47
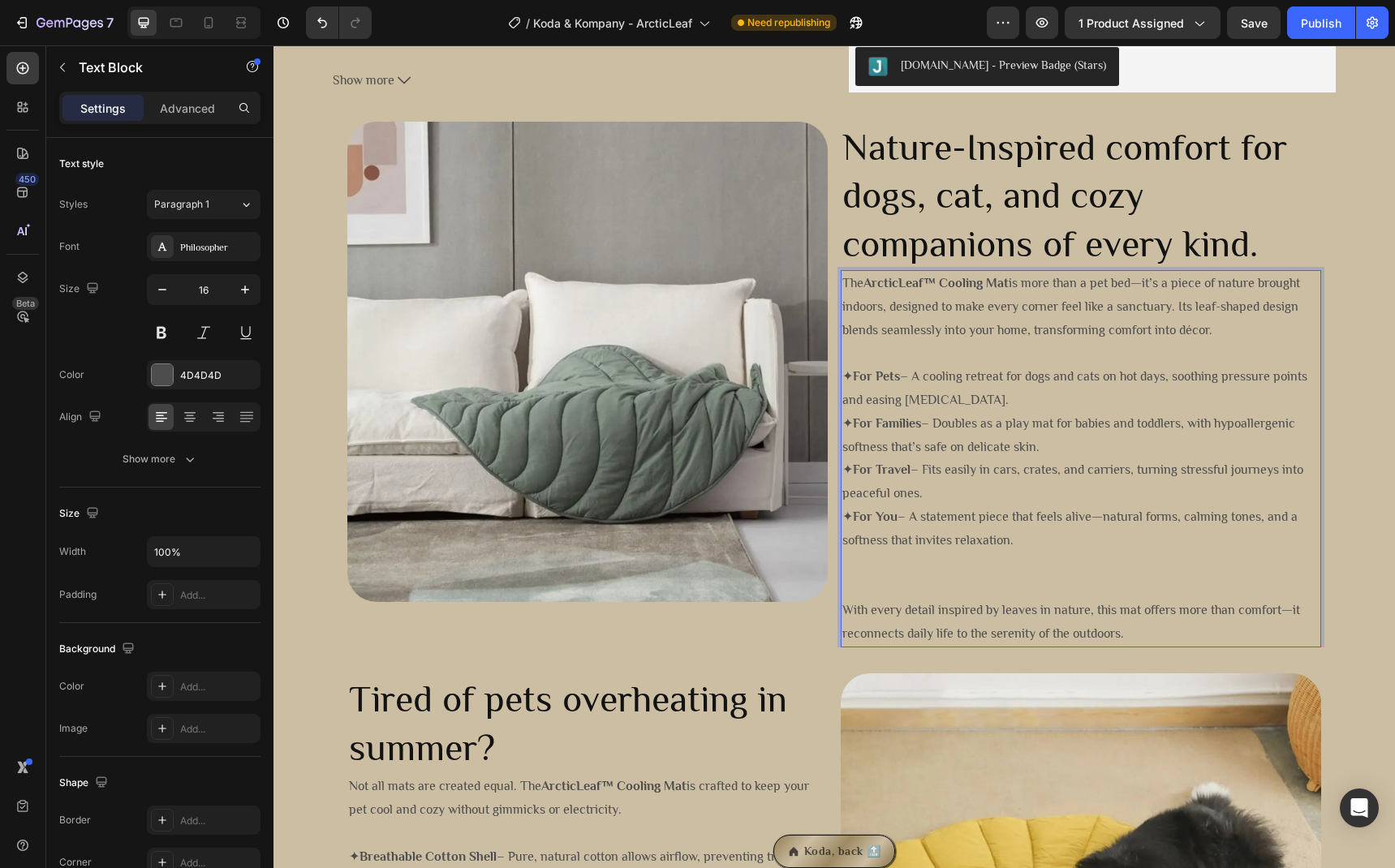
click at [887, 576] on p "Rich Text Editor. Editing area: main" at bounding box center [1080, 587] width 477 height 24
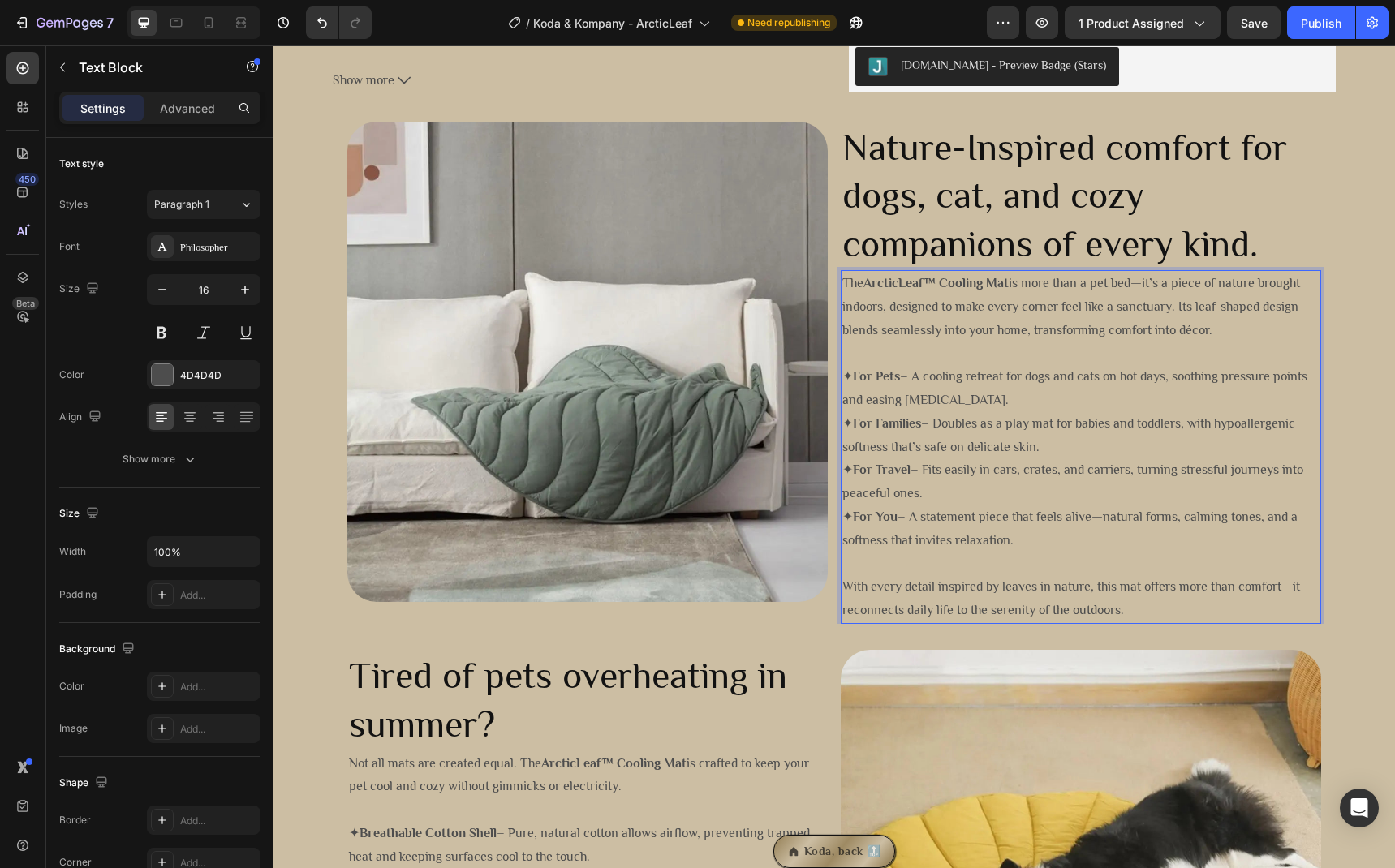
click at [992, 469] on p "✦ For Travel – Fits easily in cars, crates, and carriers, turning stressful jou…" at bounding box center [1080, 482] width 477 height 47
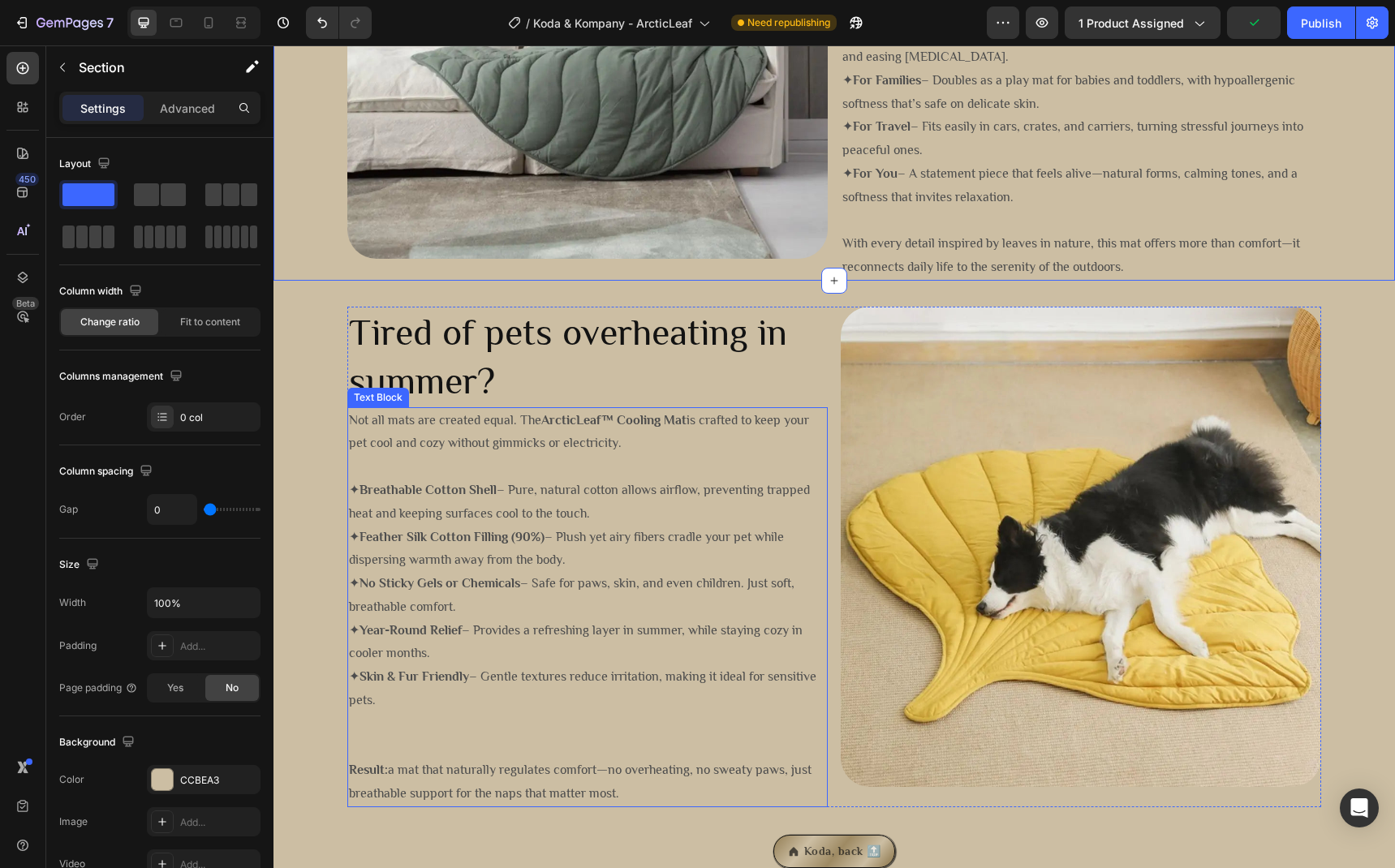
scroll to position [1139, 0]
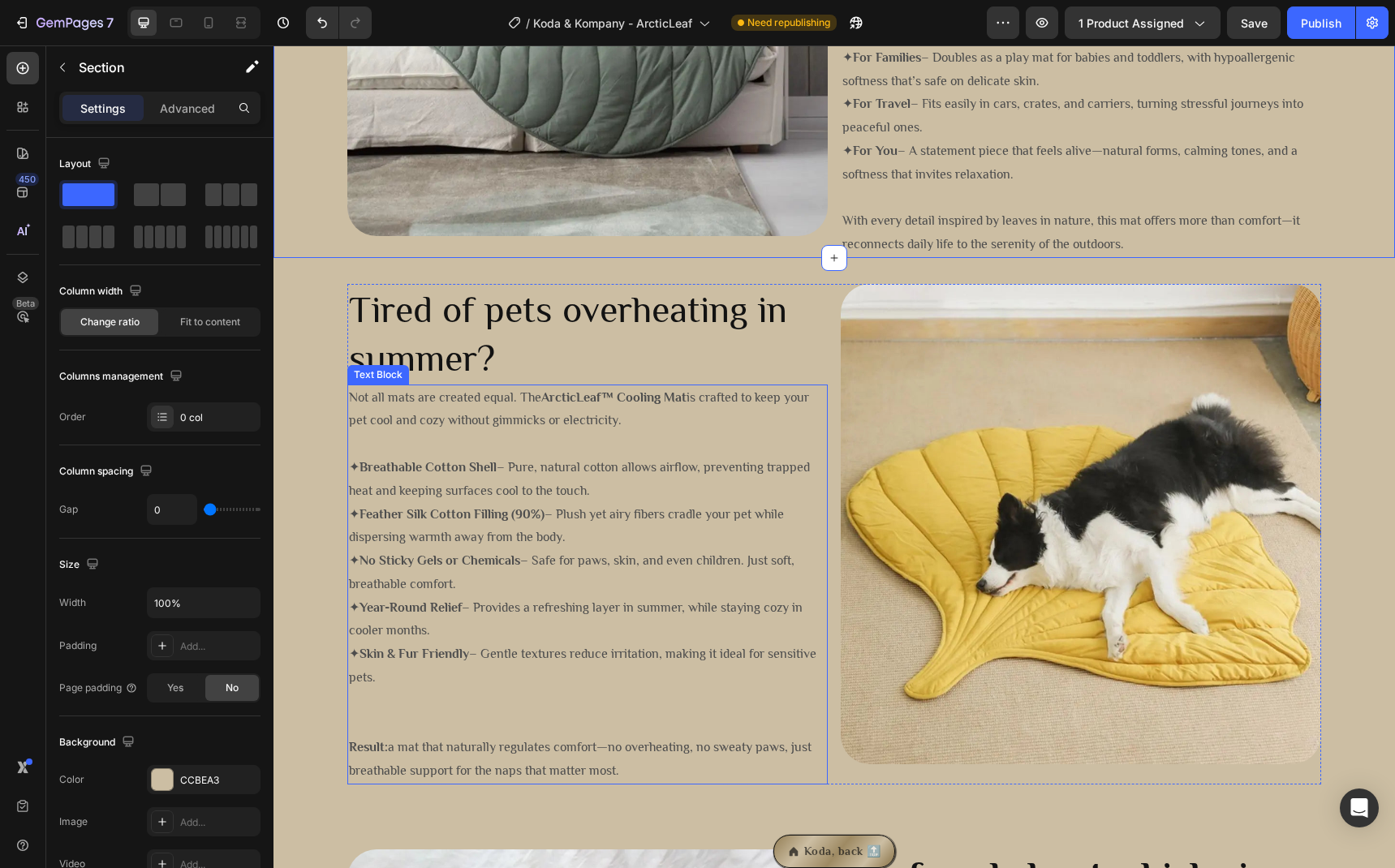
click at [566, 499] on p "✦ Breathable Cotton Shell – Pure, natural cotton allows airflow, preventing tra…" at bounding box center [587, 479] width 477 height 47
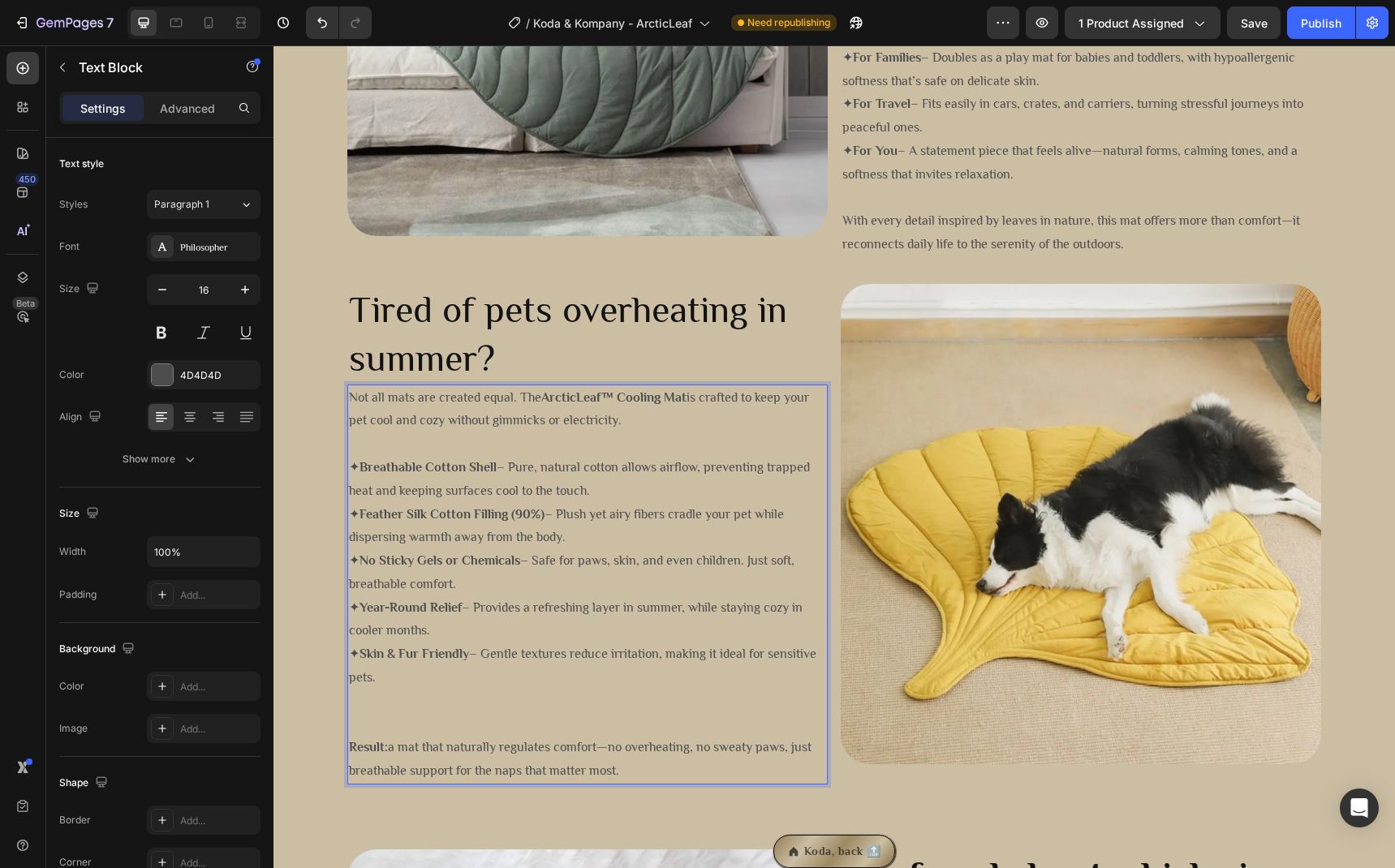
click at [416, 730] on p "Rich Text Editor. Editing area: main" at bounding box center [587, 725] width 477 height 24
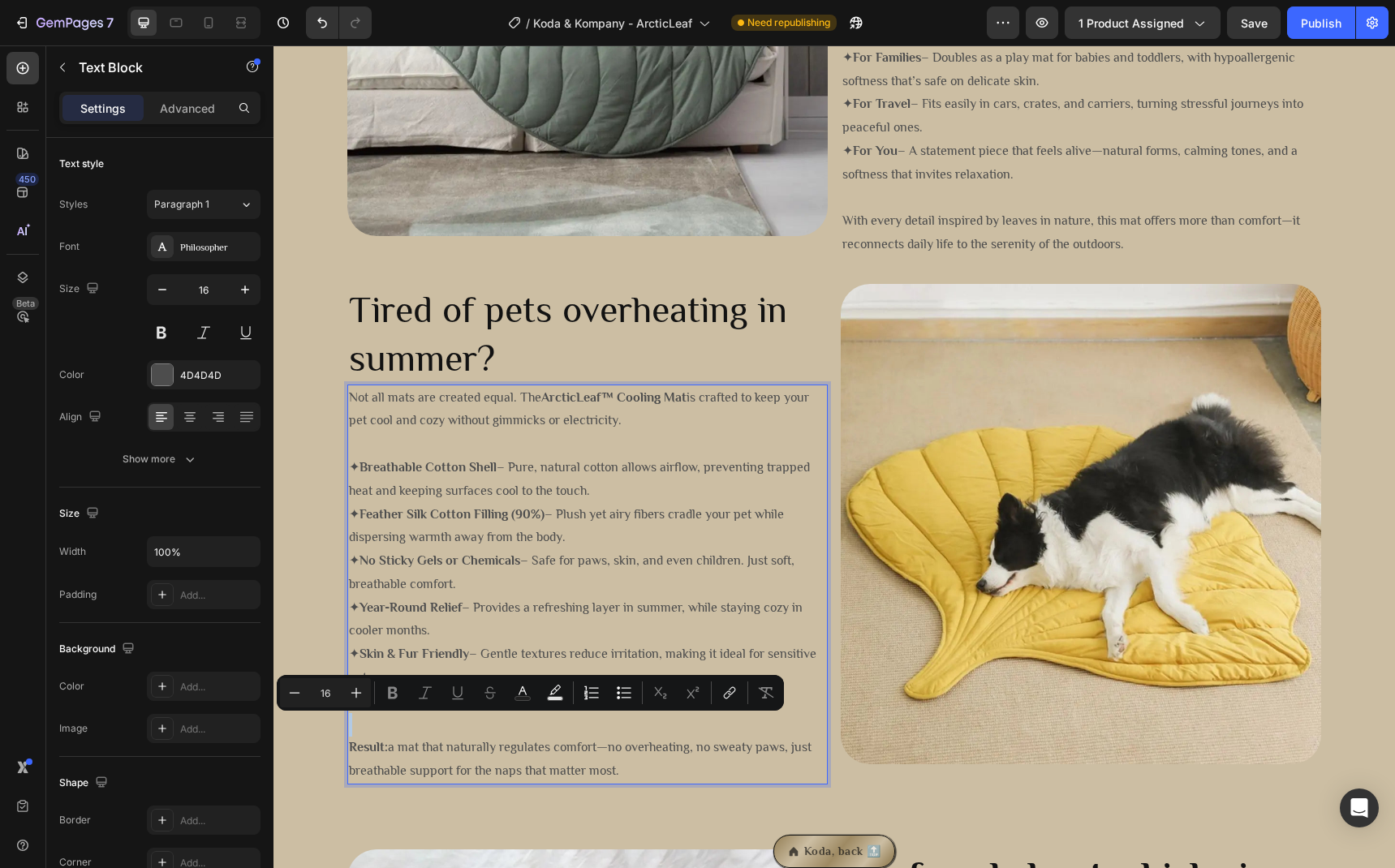
click at [416, 730] on p "Rich Text Editor. Editing area: main" at bounding box center [587, 725] width 477 height 24
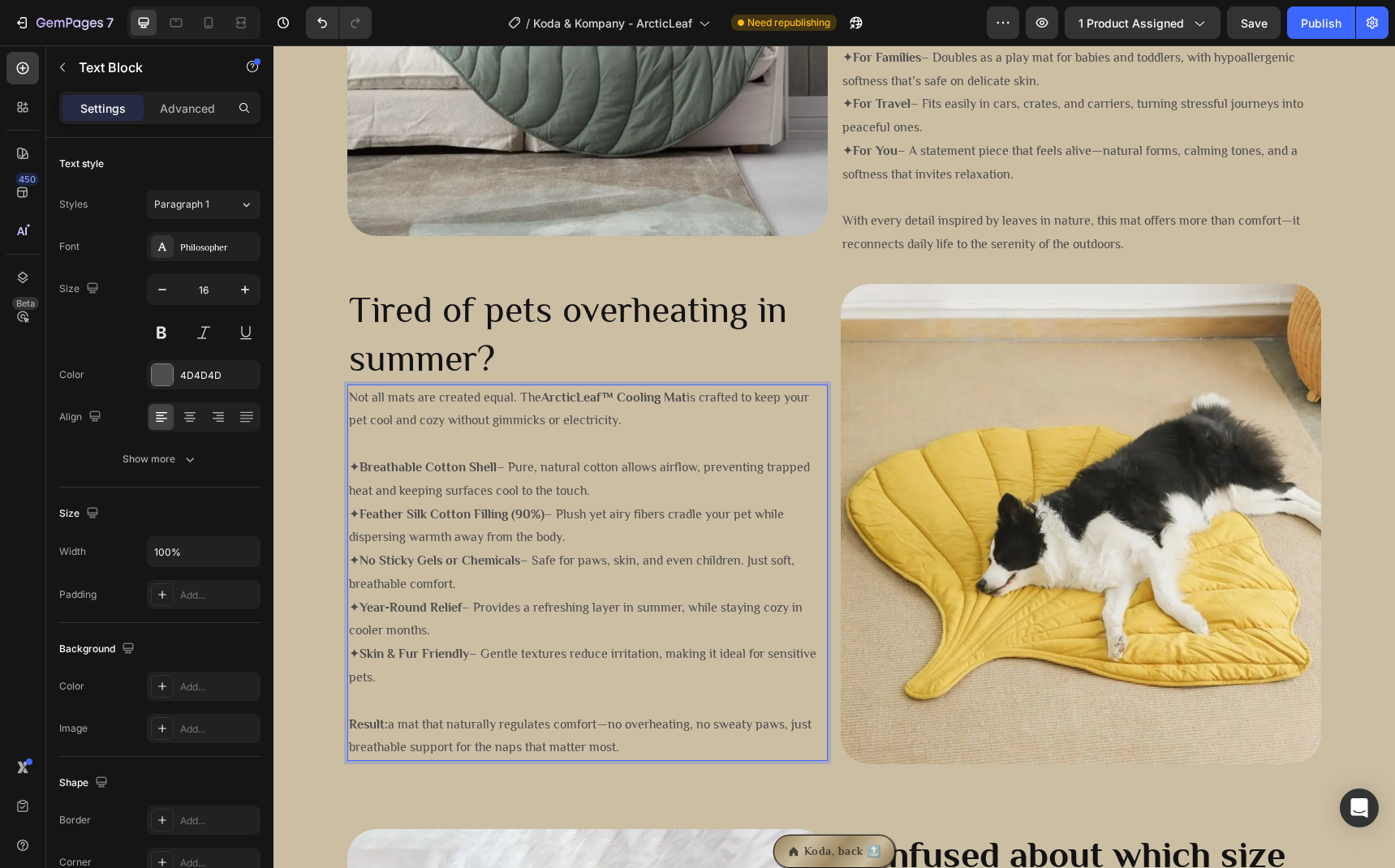
click at [552, 682] on p "✦ Skin & Fur Friendly – Gentle textures reduce irritation, making it ideal for …" at bounding box center [587, 665] width 477 height 47
click at [630, 754] on p "Result: a mat that naturally regulates comfort—no overheating, no sweaty paws, …" at bounding box center [587, 736] width 477 height 47
click at [635, 801] on div "Tired of pets overheating in summer? Heading Not all mats are created equal. Th…" at bounding box center [834, 531] width 1122 height 545
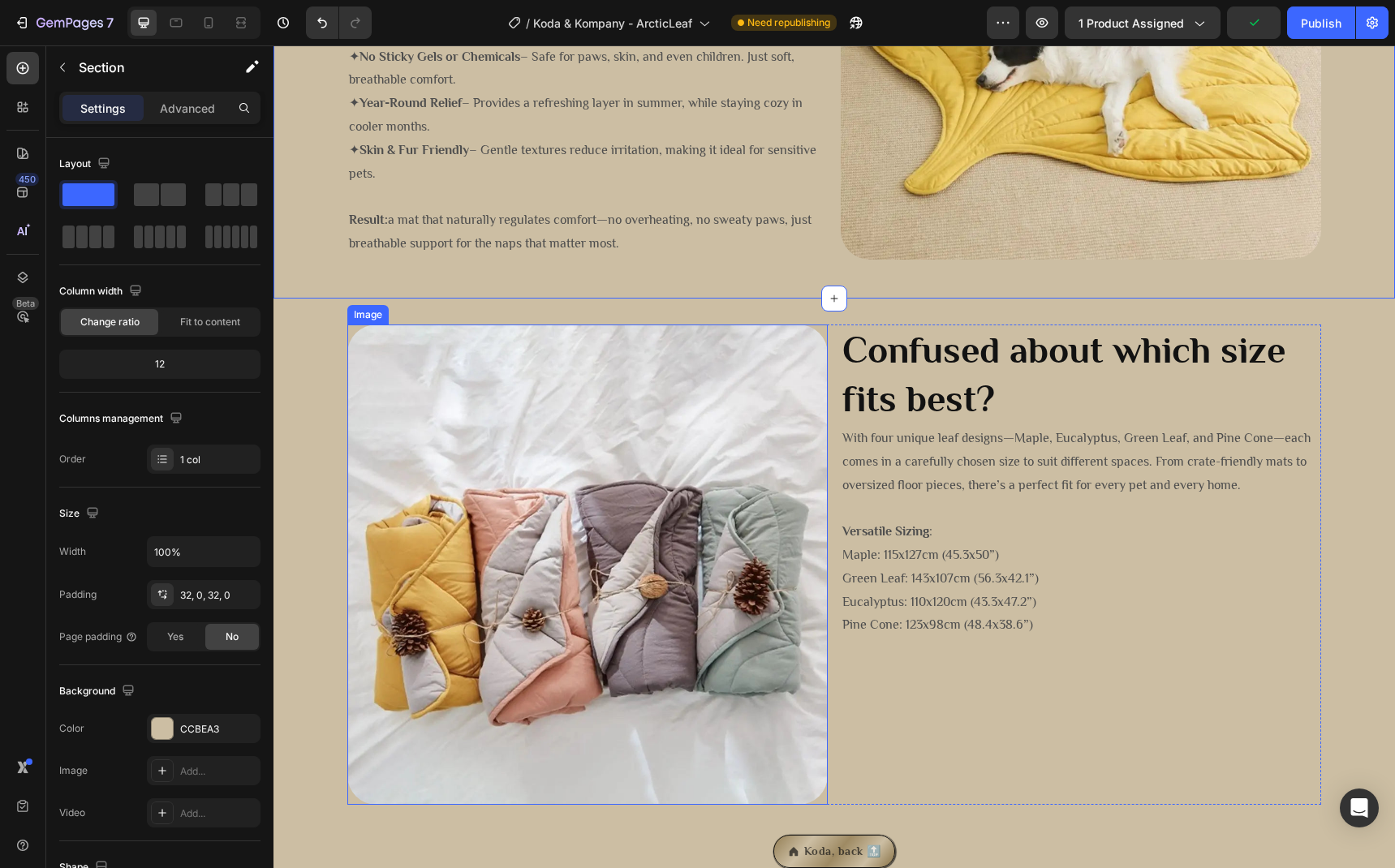
scroll to position [1783, 0]
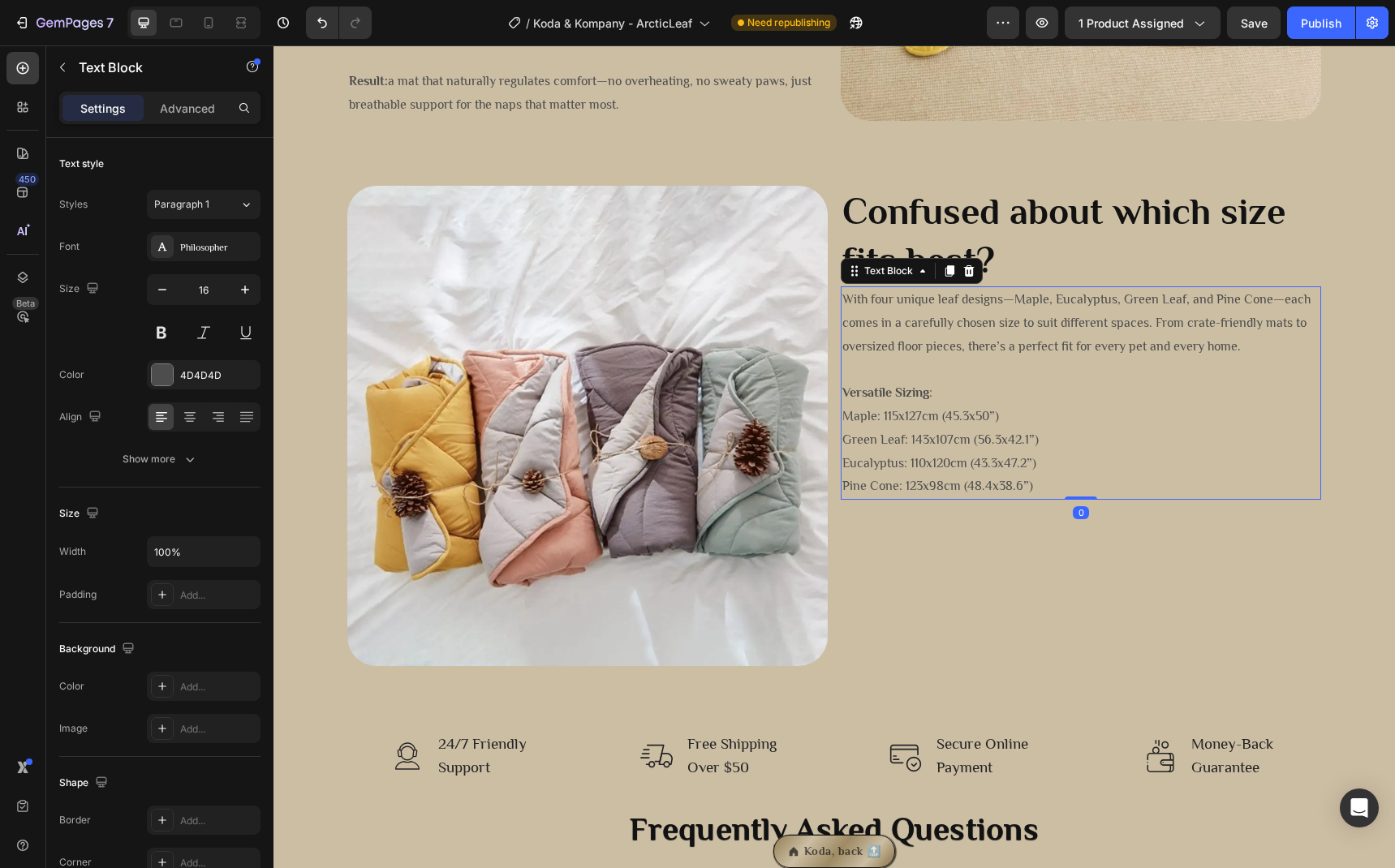
click at [1032, 304] on p "With four unique leaf designs—Maple, Eucalyptus, Green Leaf, and Pine Cone—each…" at bounding box center [1080, 322] width 477 height 70
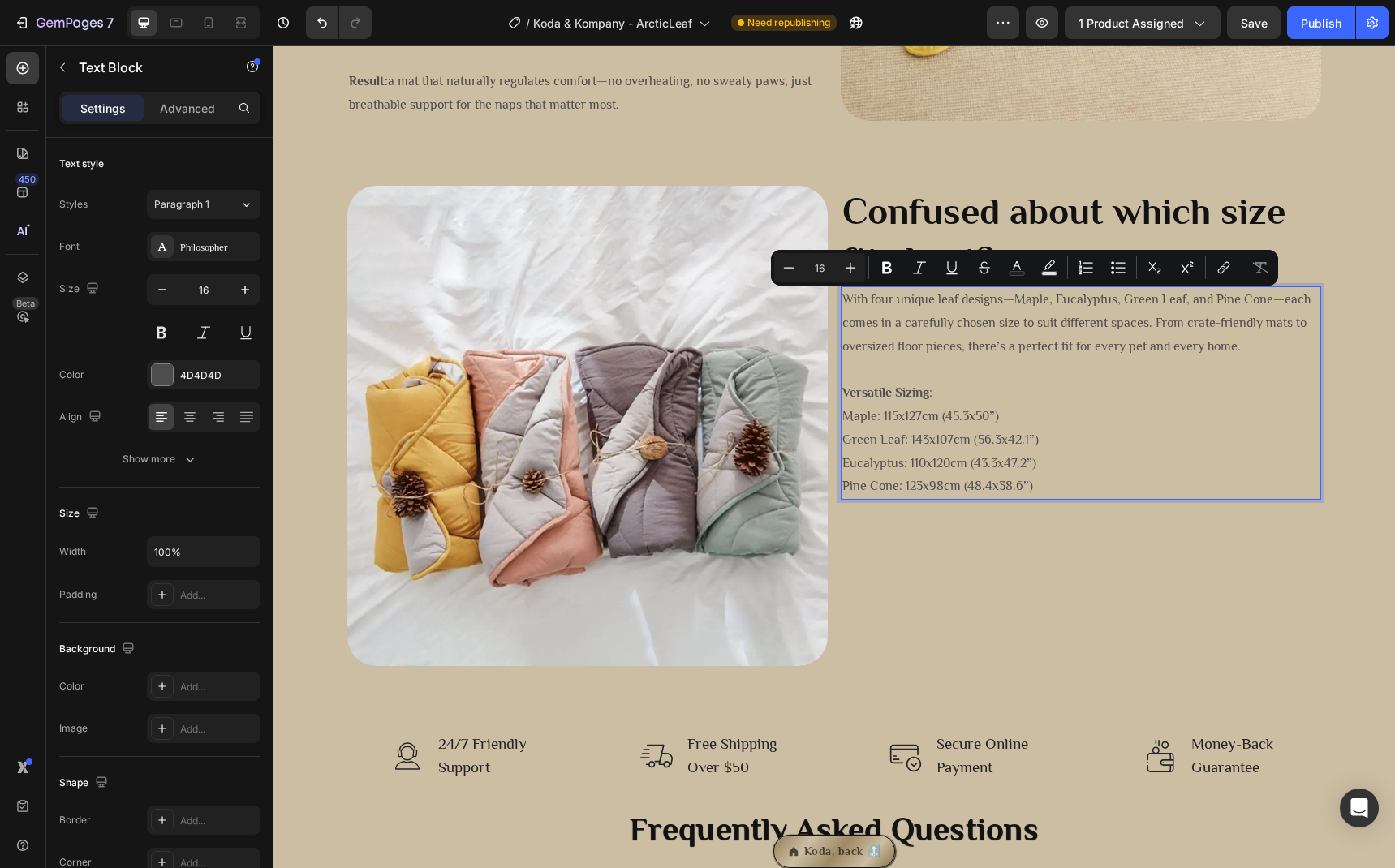
click at [861, 411] on p "Maple: 115x127cm (45.3x50”)" at bounding box center [1080, 416] width 477 height 24
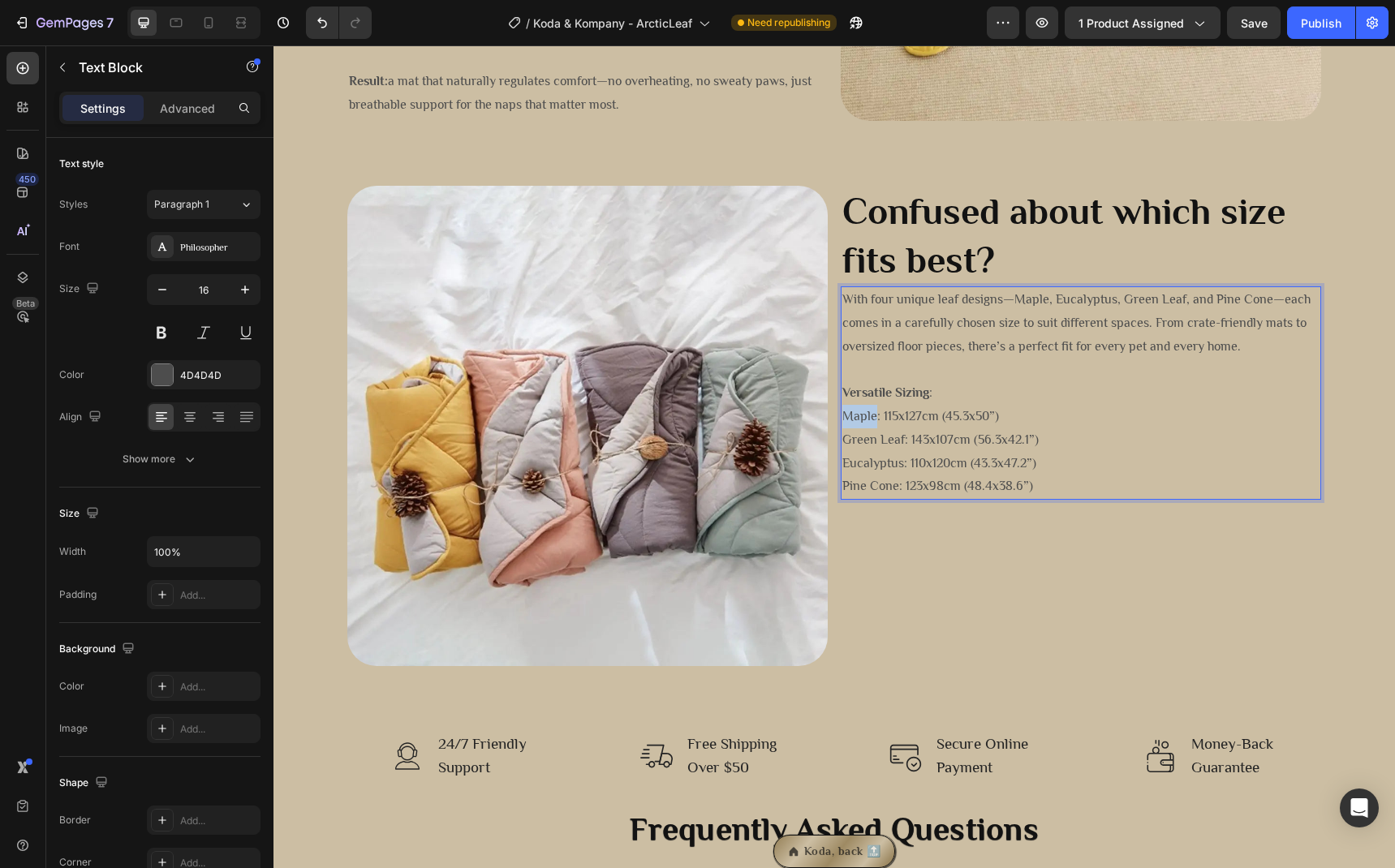
click at [861, 411] on p "Maple: 115x127cm (45.3x50”)" at bounding box center [1080, 416] width 477 height 24
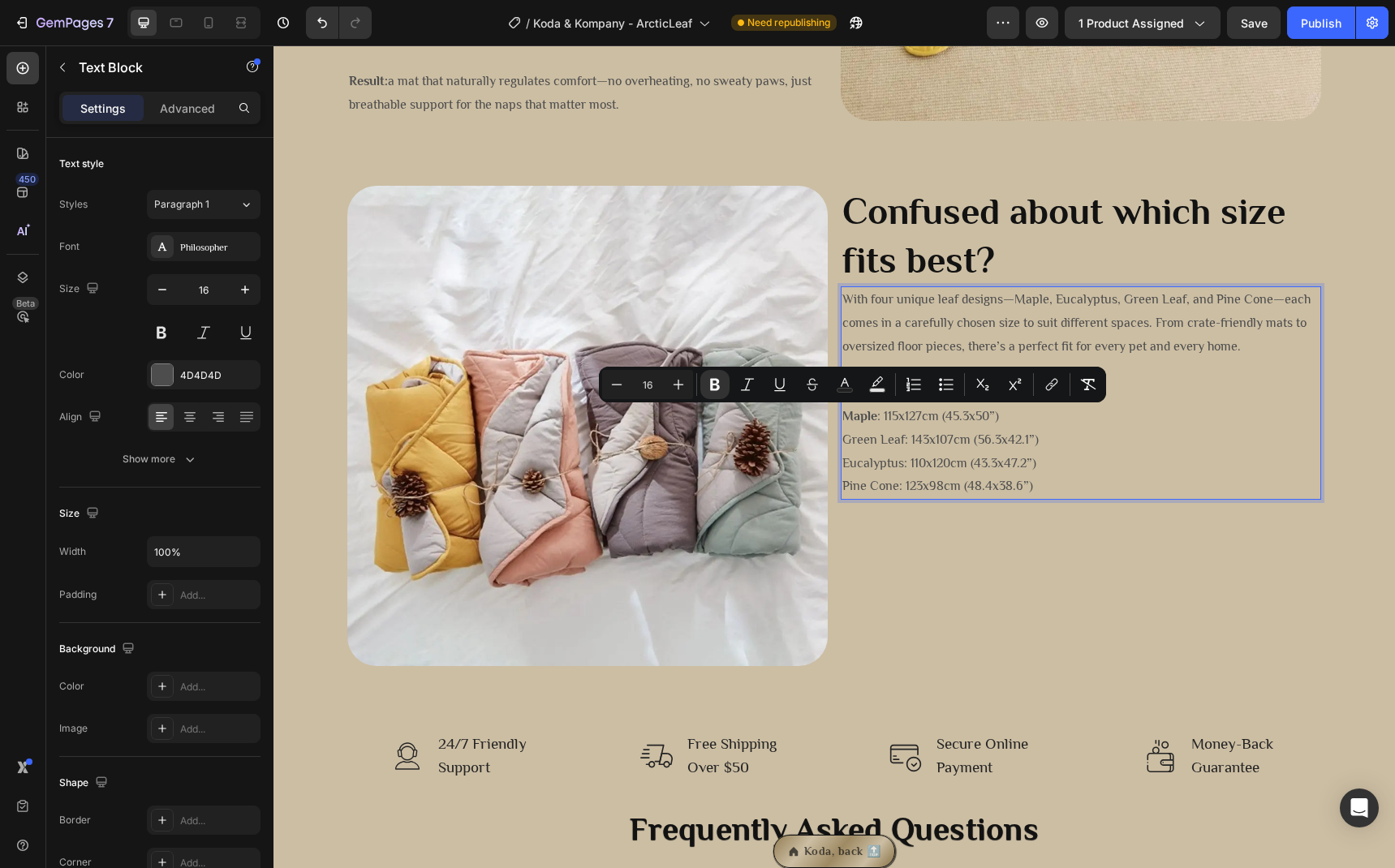
click at [861, 445] on p "Green Leaf: 143x107cm (56.3x42.1”)" at bounding box center [1080, 440] width 477 height 24
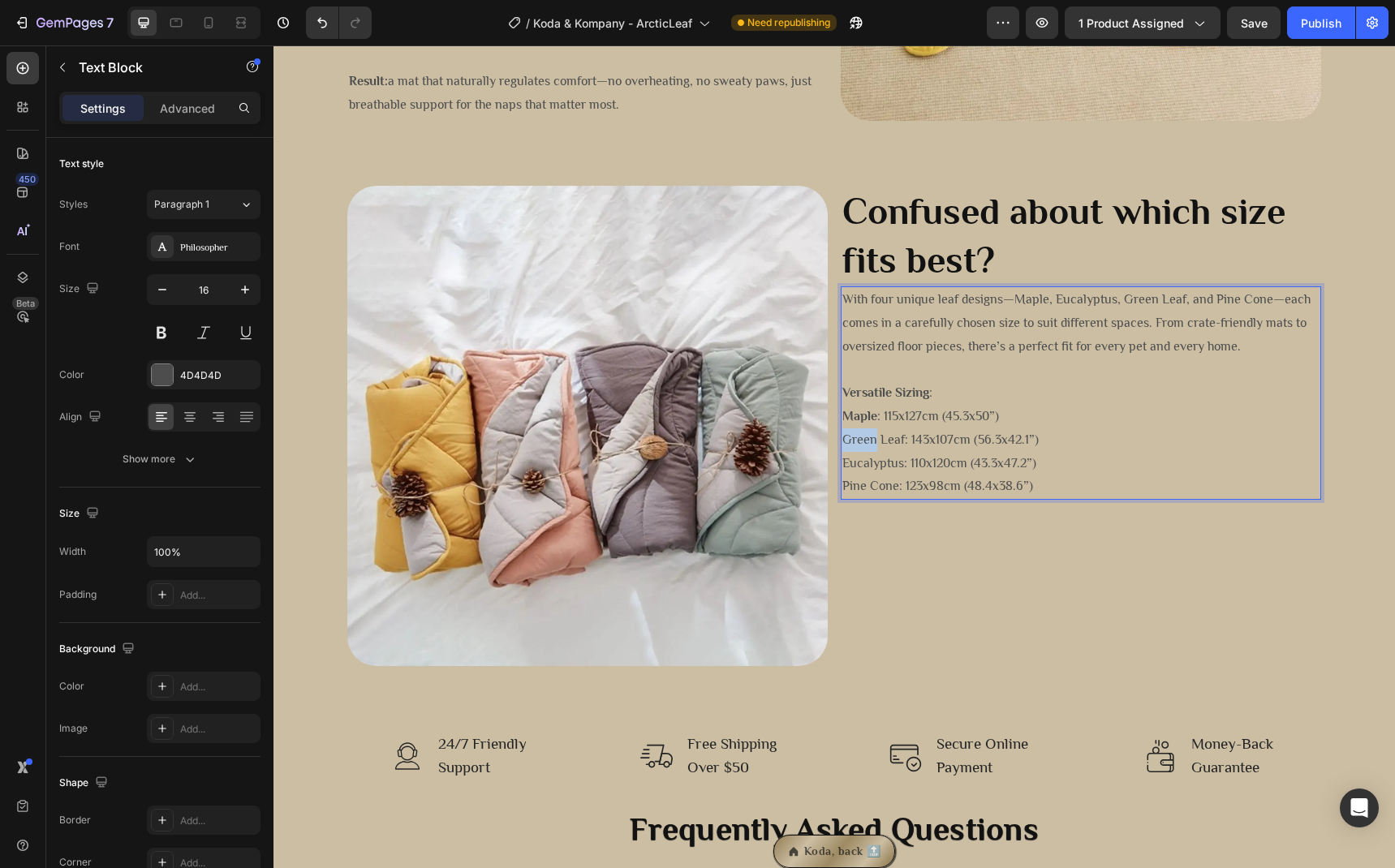
click at [861, 445] on p "Green Leaf: 143x107cm (56.3x42.1”)" at bounding box center [1080, 440] width 477 height 24
click at [885, 445] on p "Green Leaf: 143x107cm (56.3x42.1”)" at bounding box center [1080, 440] width 477 height 24
click at [868, 463] on p "Eucalyptus: 110x120cm (43.3x47.2”)" at bounding box center [1080, 464] width 477 height 24
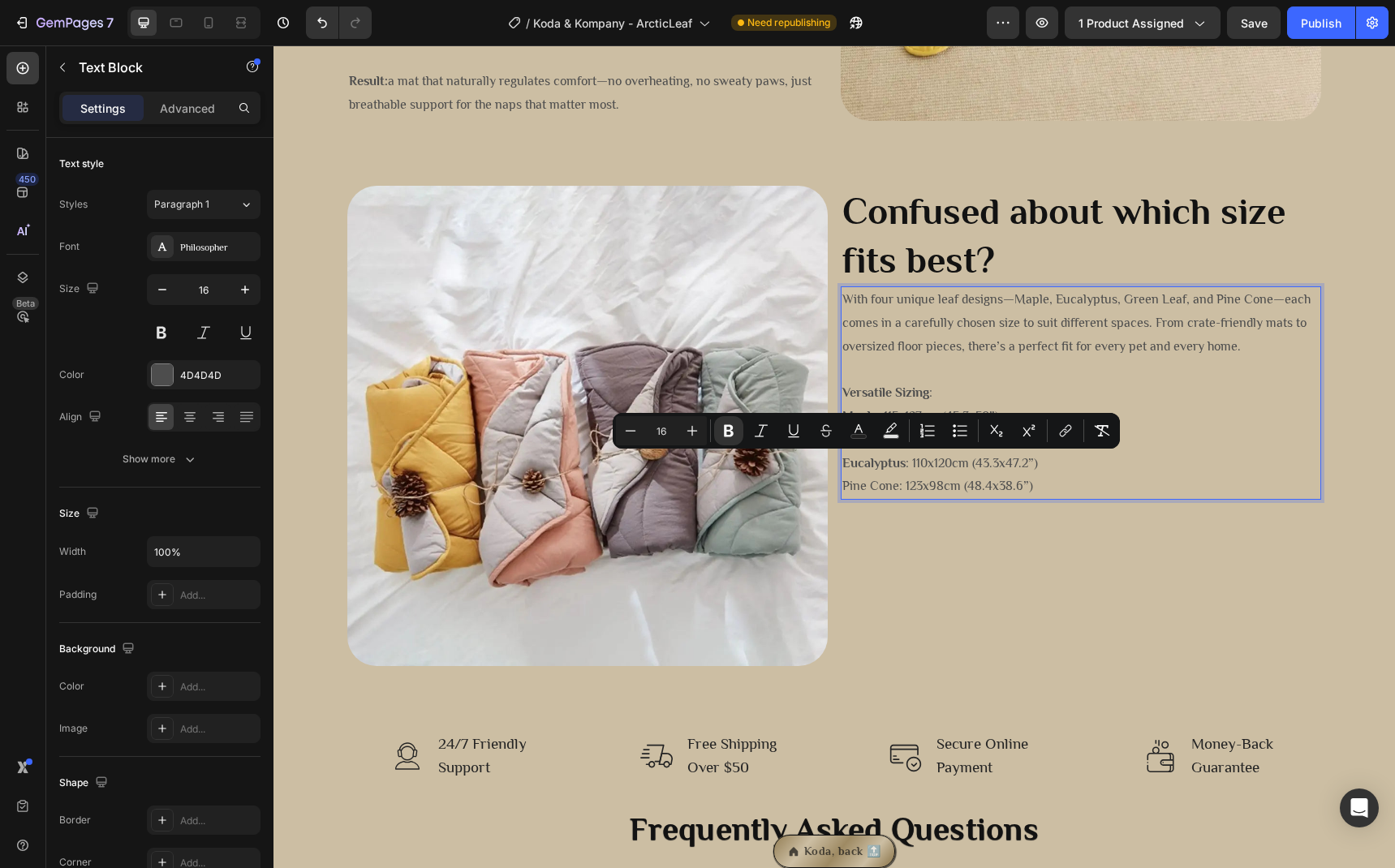
click at [854, 482] on p "Pine Cone: 123x98cm (48.4x38.6”)" at bounding box center [1080, 486] width 477 height 24
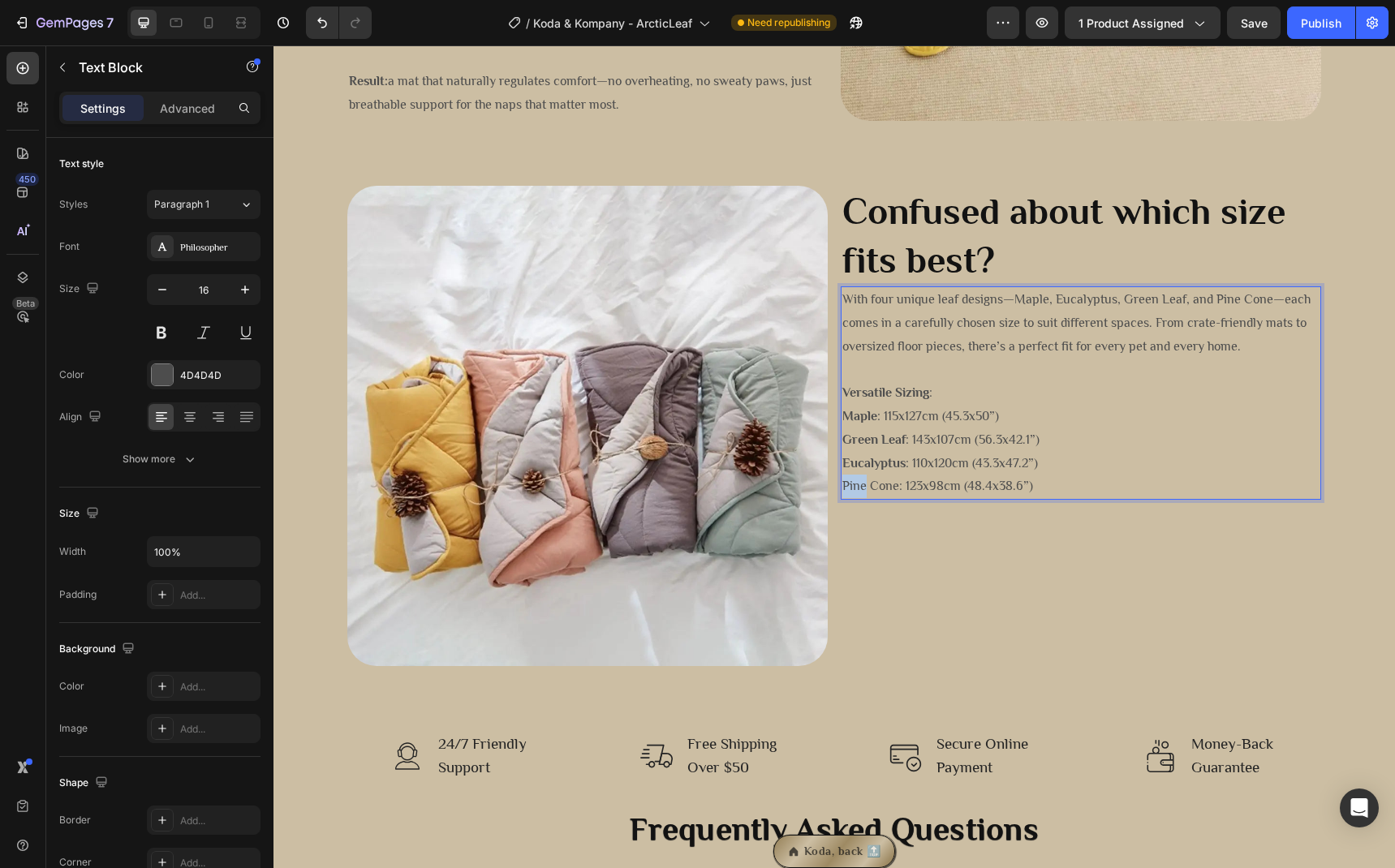
click at [854, 482] on p "Pine Cone: 123x98cm (48.4x38.6”)" at bounding box center [1080, 486] width 477 height 24
click at [871, 489] on p "Pine Cone: 123x98cm (48.4x38.6”)" at bounding box center [1080, 486] width 477 height 24
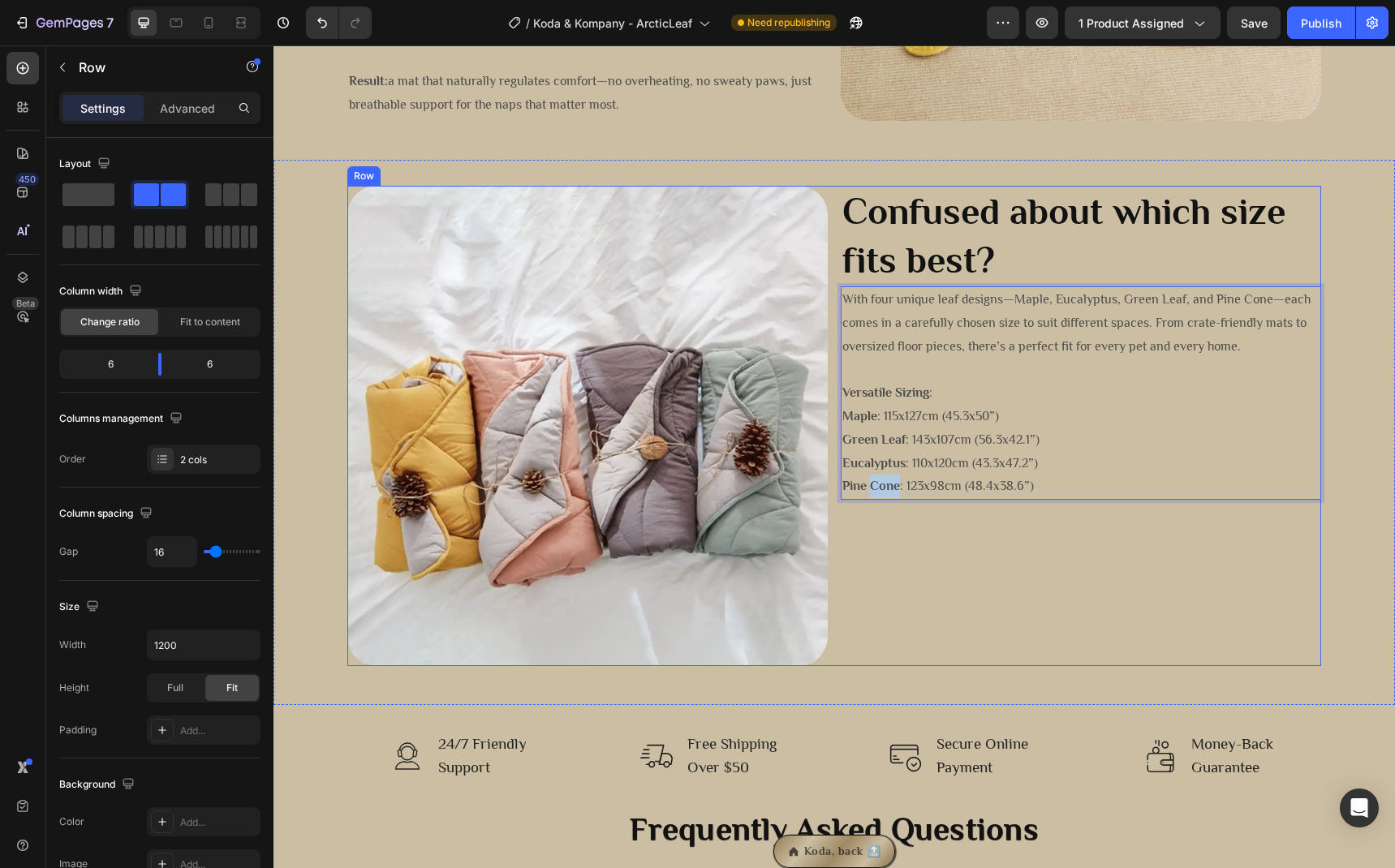
click at [925, 533] on div "Confused about which size fits best? Heading With four unique leaf designs—Mapl…" at bounding box center [1080, 425] width 480 height 480
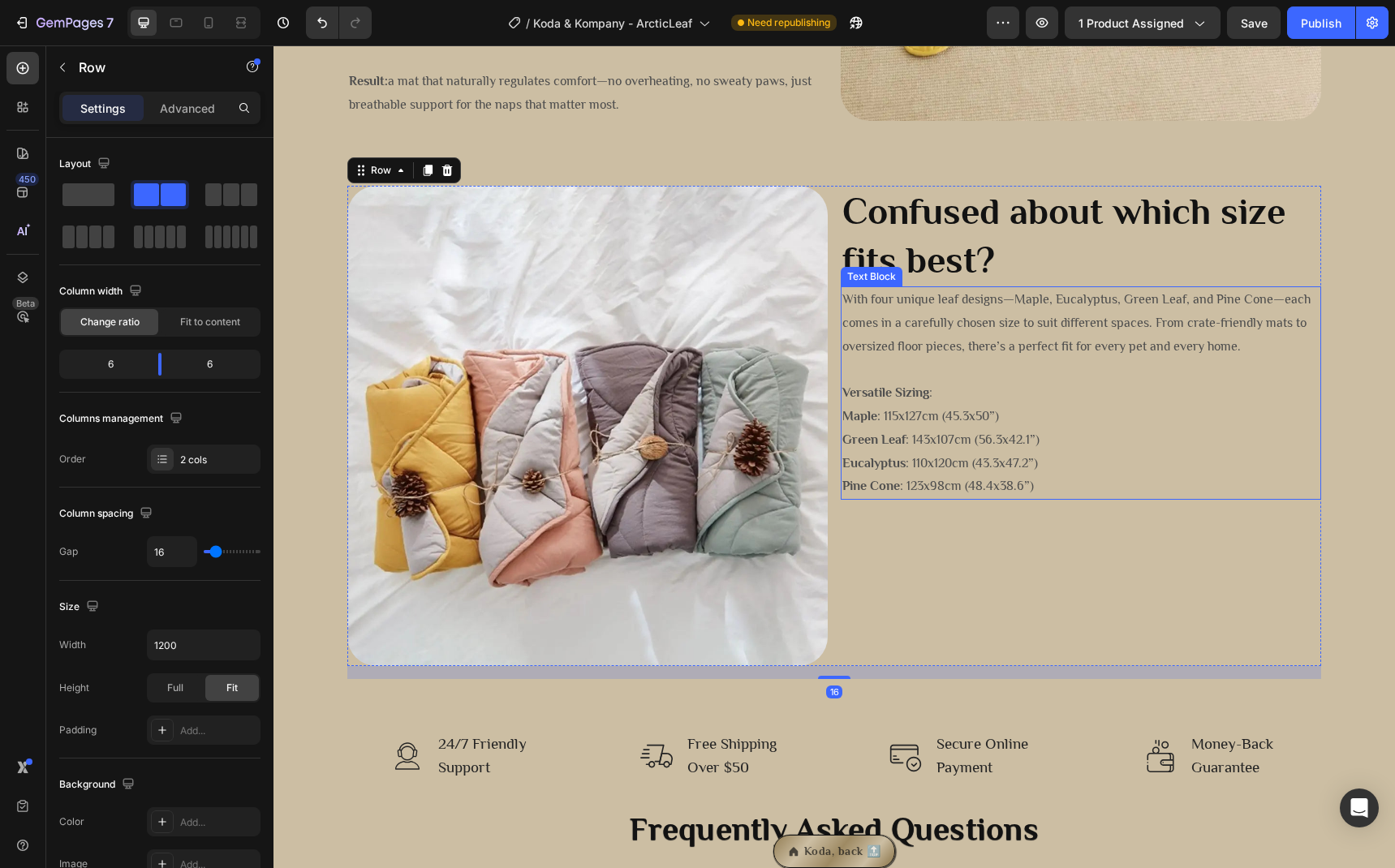
click at [1058, 455] on p "Eucalyptus : 110x120cm (43.3x47.2”)" at bounding box center [1080, 464] width 477 height 24
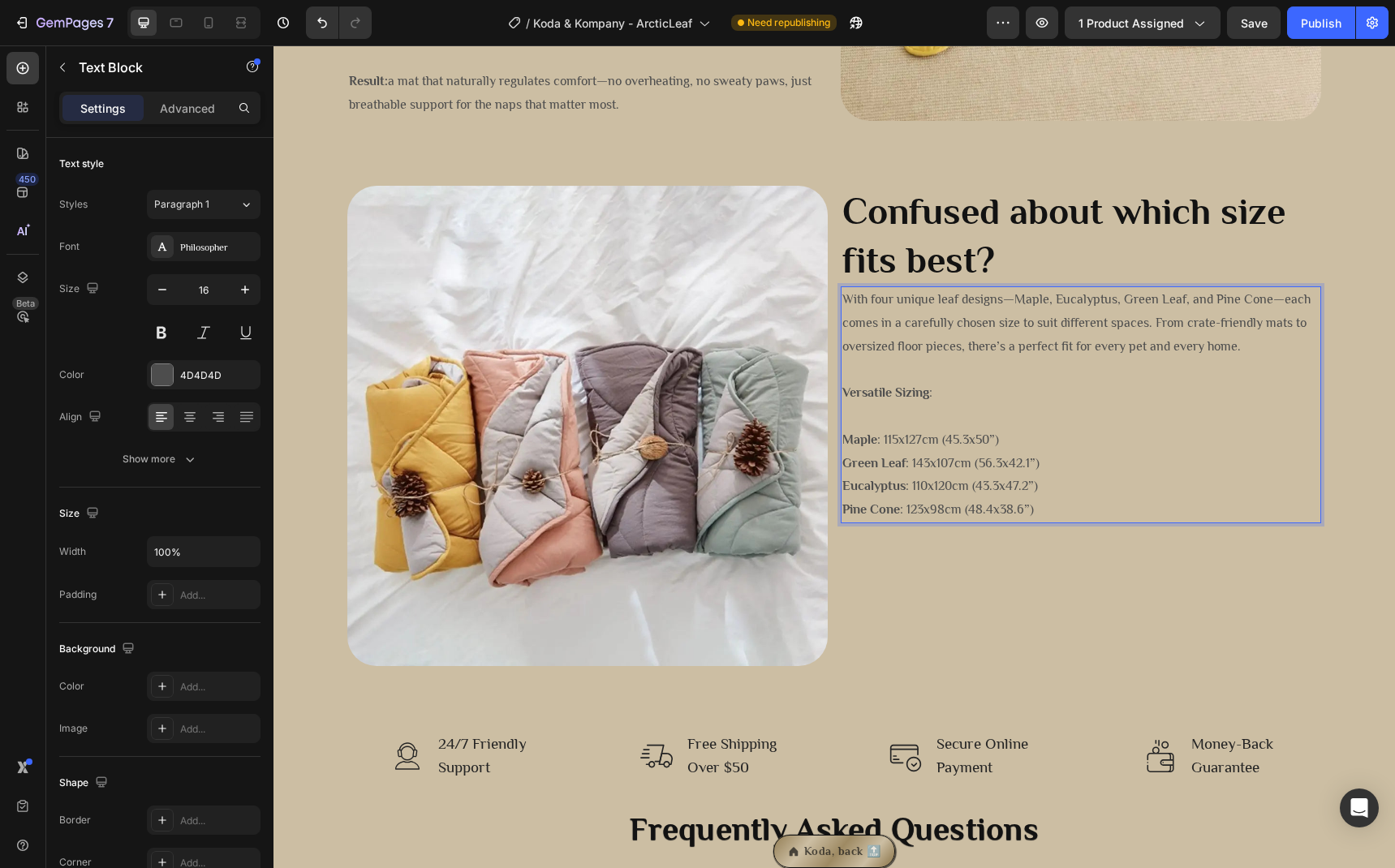
click at [1024, 428] on p "Maple : 115x127cm (45.3x50”)" at bounding box center [1080, 440] width 477 height 24
click at [1038, 584] on div "Confused about which size fits best? Heading With four unique leaf designs—Mapl…" at bounding box center [1080, 425] width 480 height 480
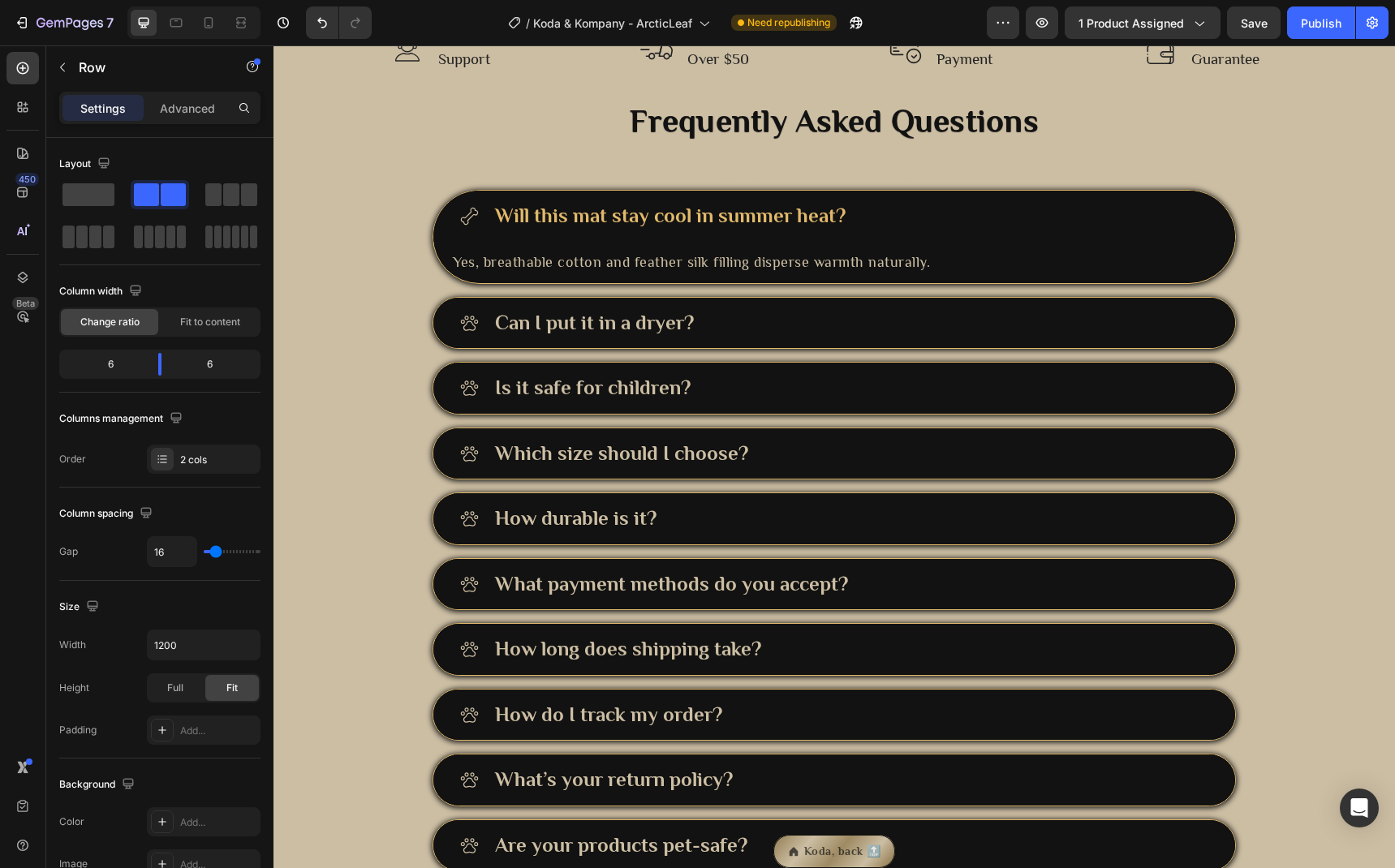
scroll to position [1787, 0]
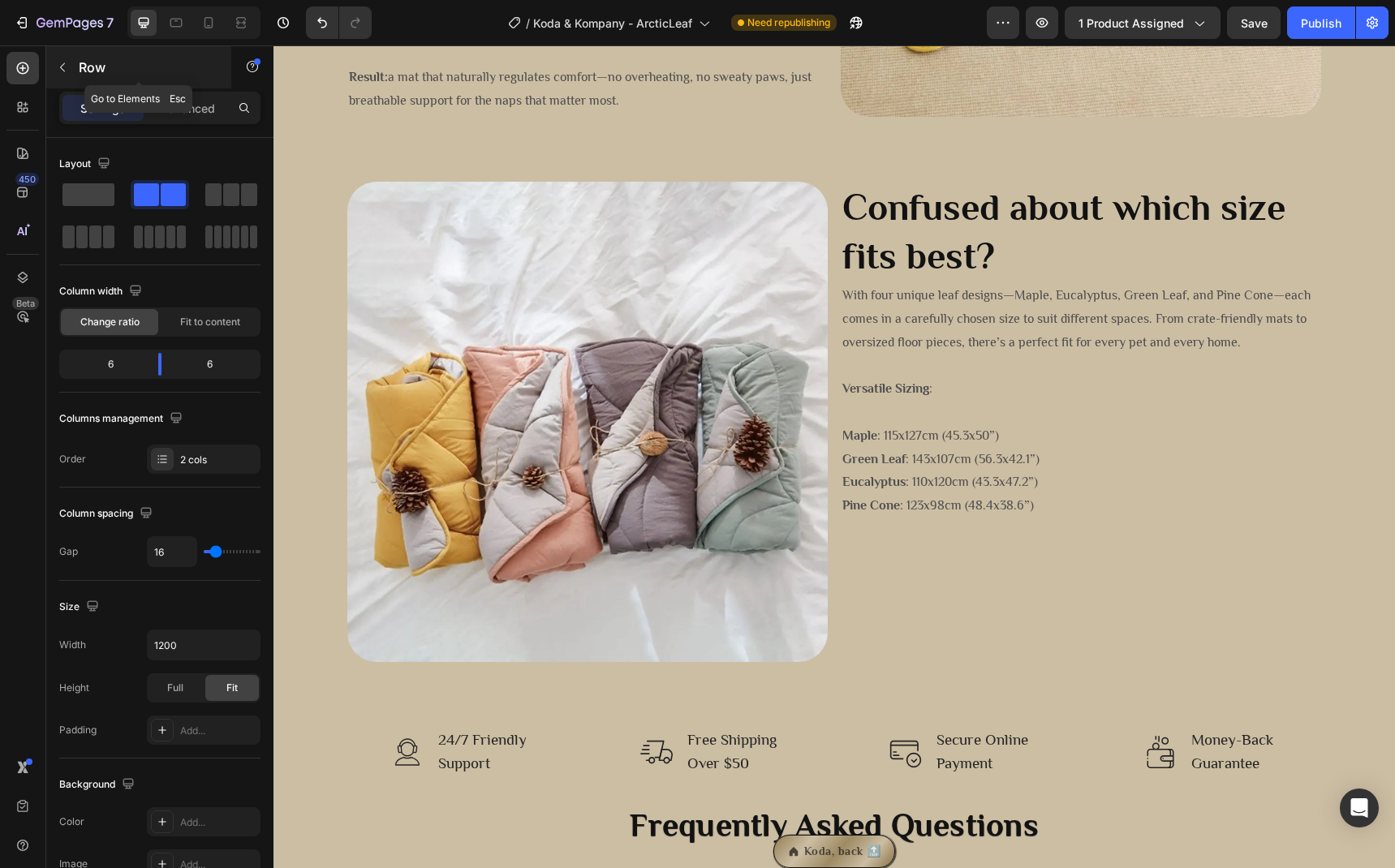
click at [60, 71] on icon "button" at bounding box center [63, 68] width 13 height 13
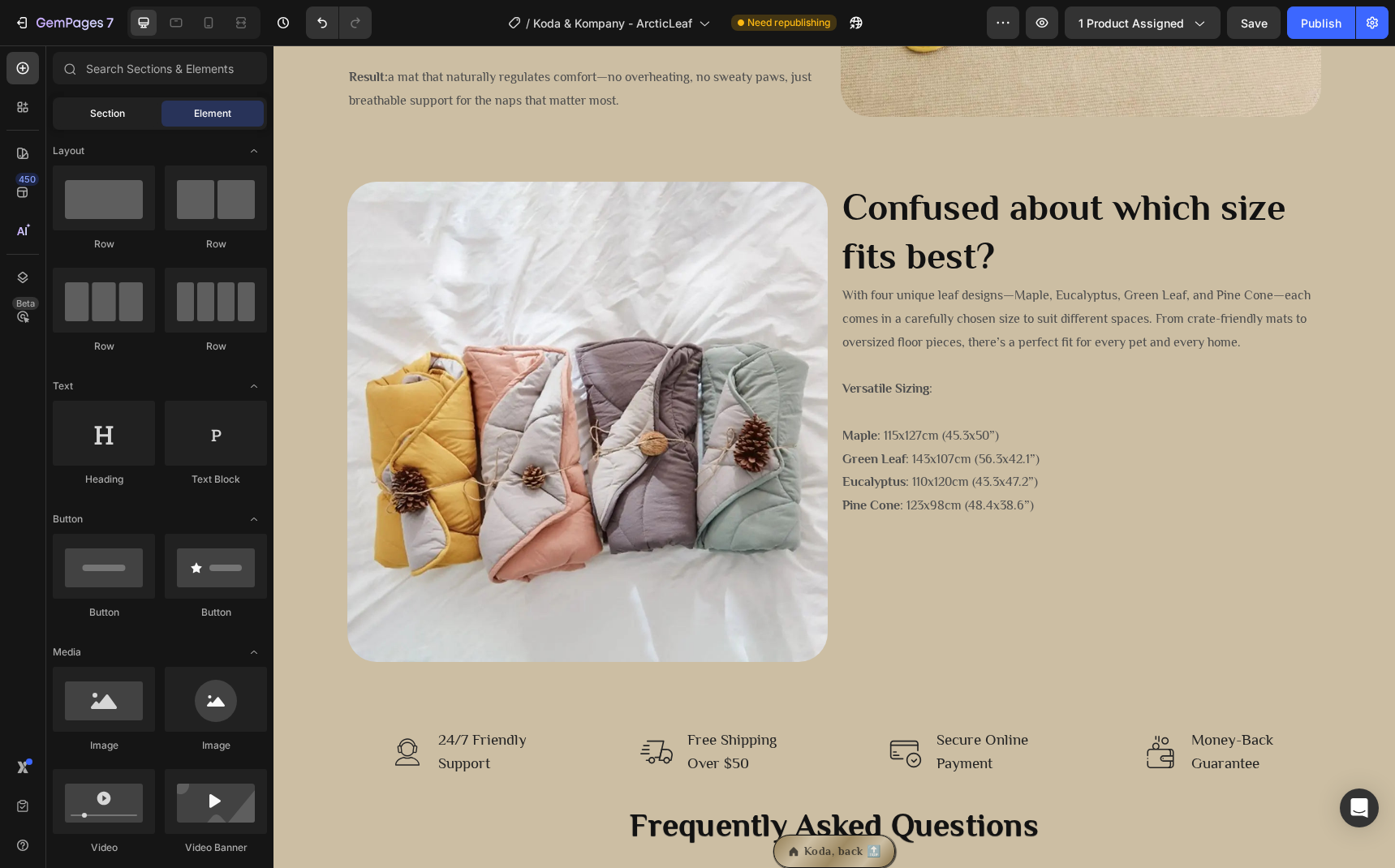
click at [109, 102] on div "Section" at bounding box center [107, 113] width 102 height 26
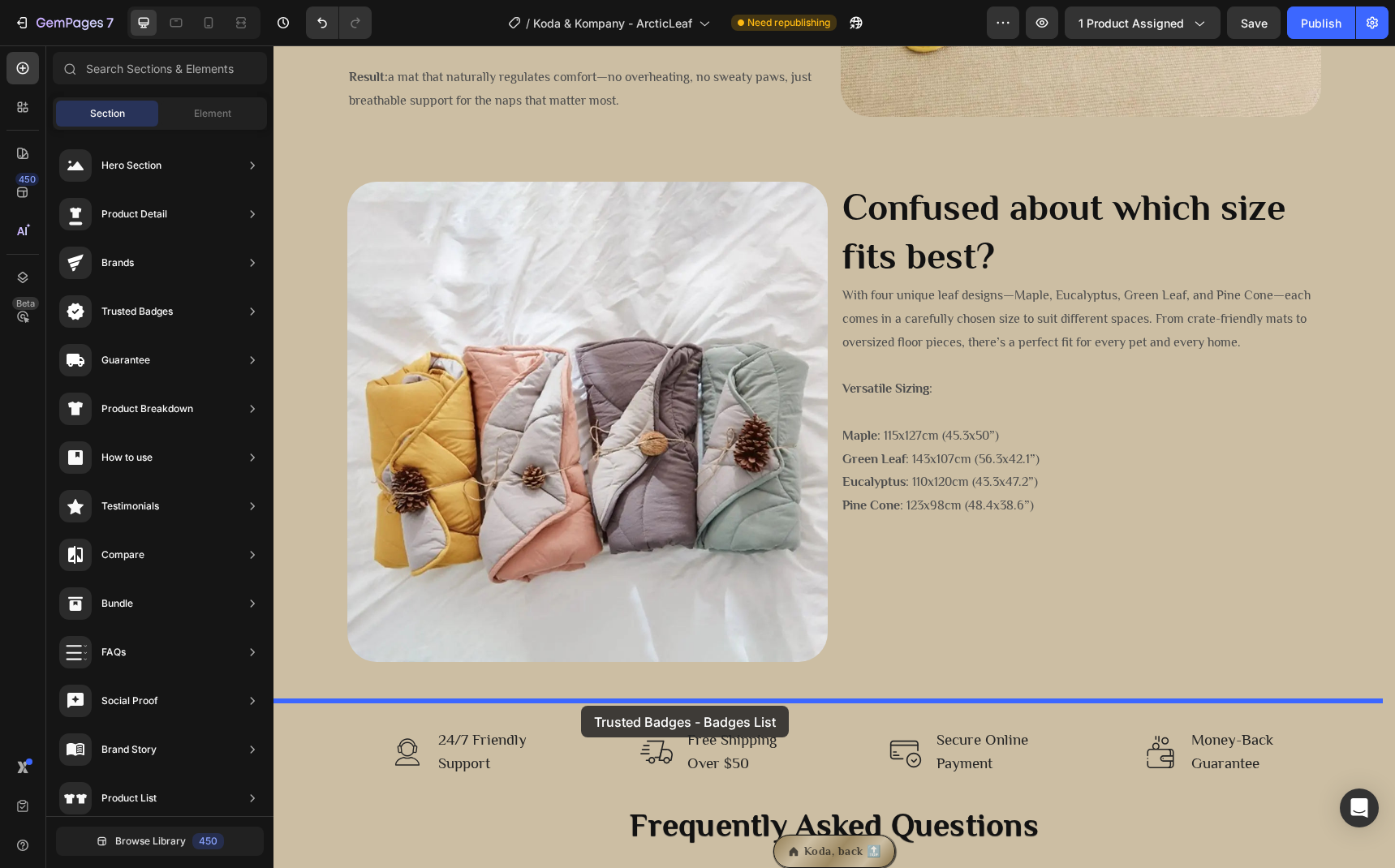
drag, startPoint x: 619, startPoint y: 208, endPoint x: 581, endPoint y: 705, distance: 498.5
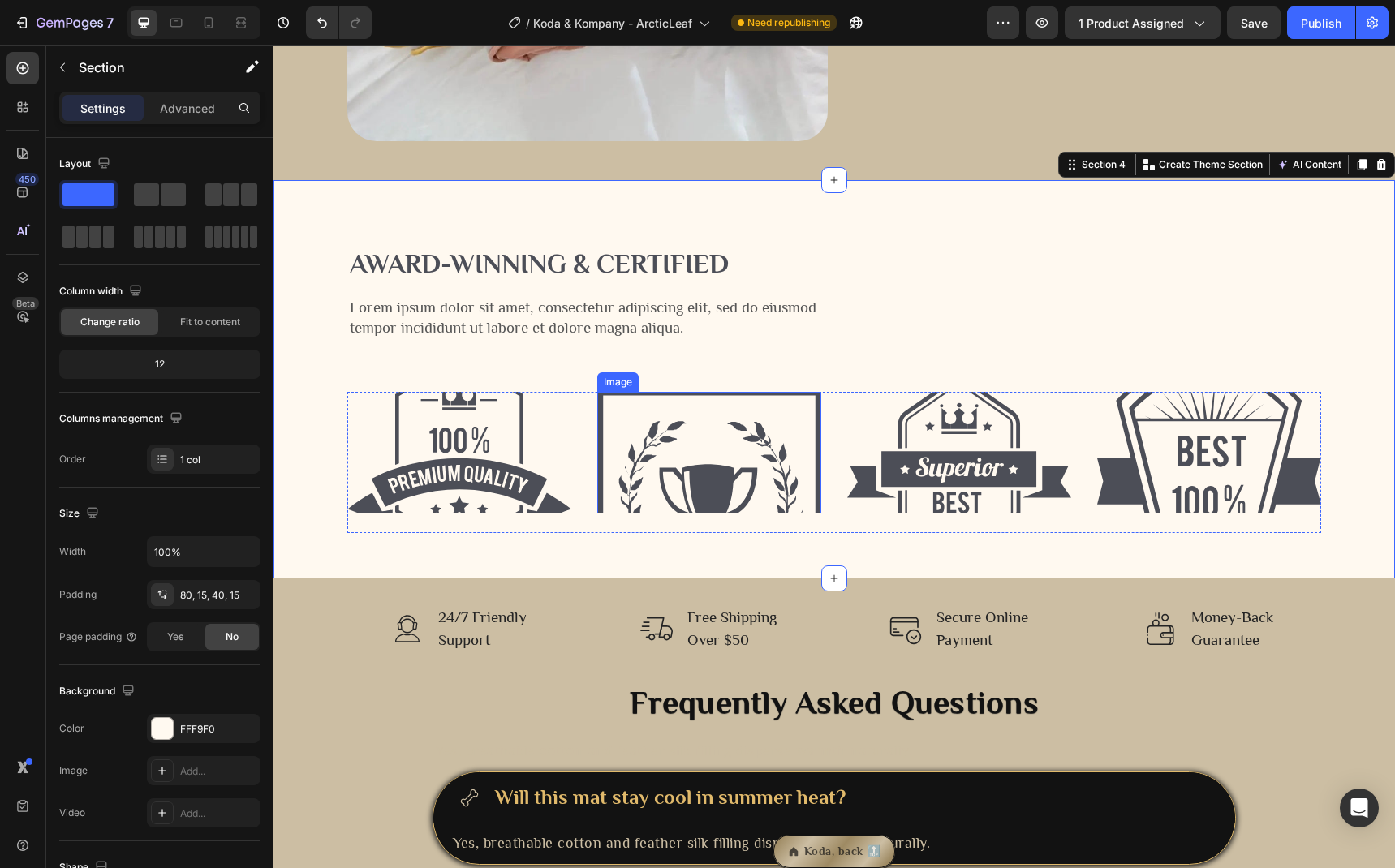
scroll to position [2287, 0]
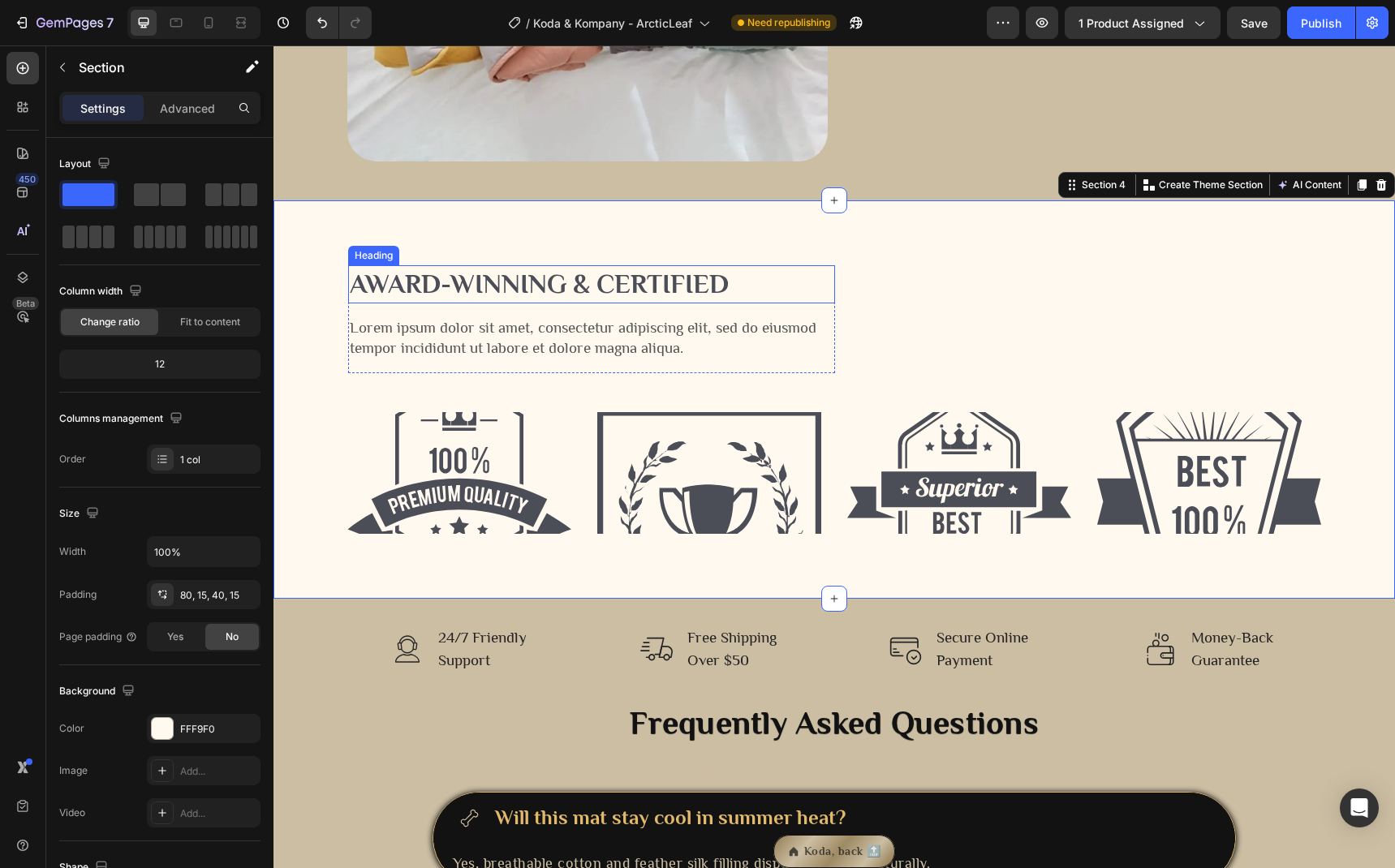
click at [511, 285] on h2 "Award-winning & Certified" at bounding box center [591, 285] width 487 height 38
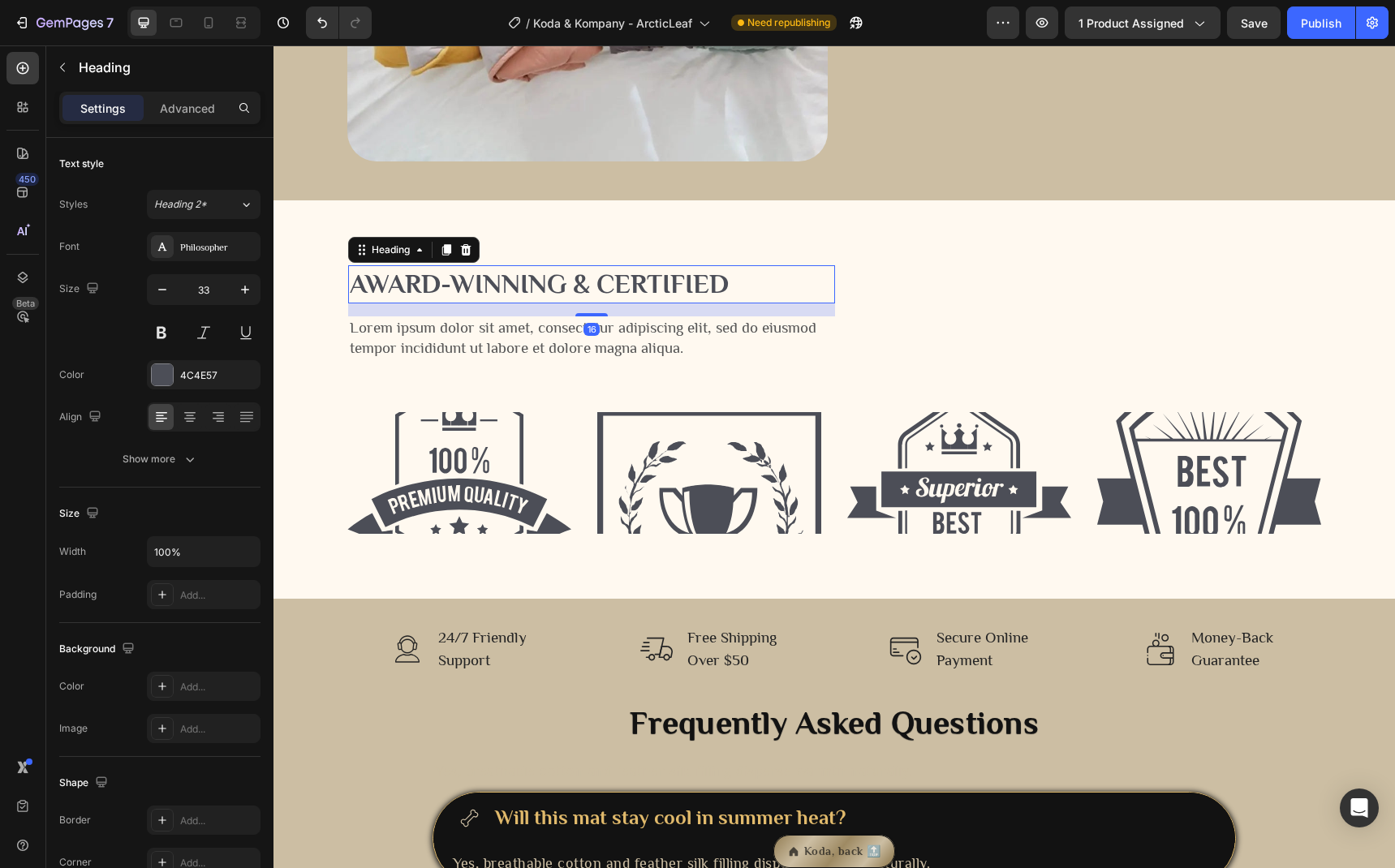
click at [555, 280] on h2 "Award-winning & Certified" at bounding box center [591, 285] width 487 height 38
click at [555, 280] on p "Award-winning & Certified" at bounding box center [592, 284] width 484 height 34
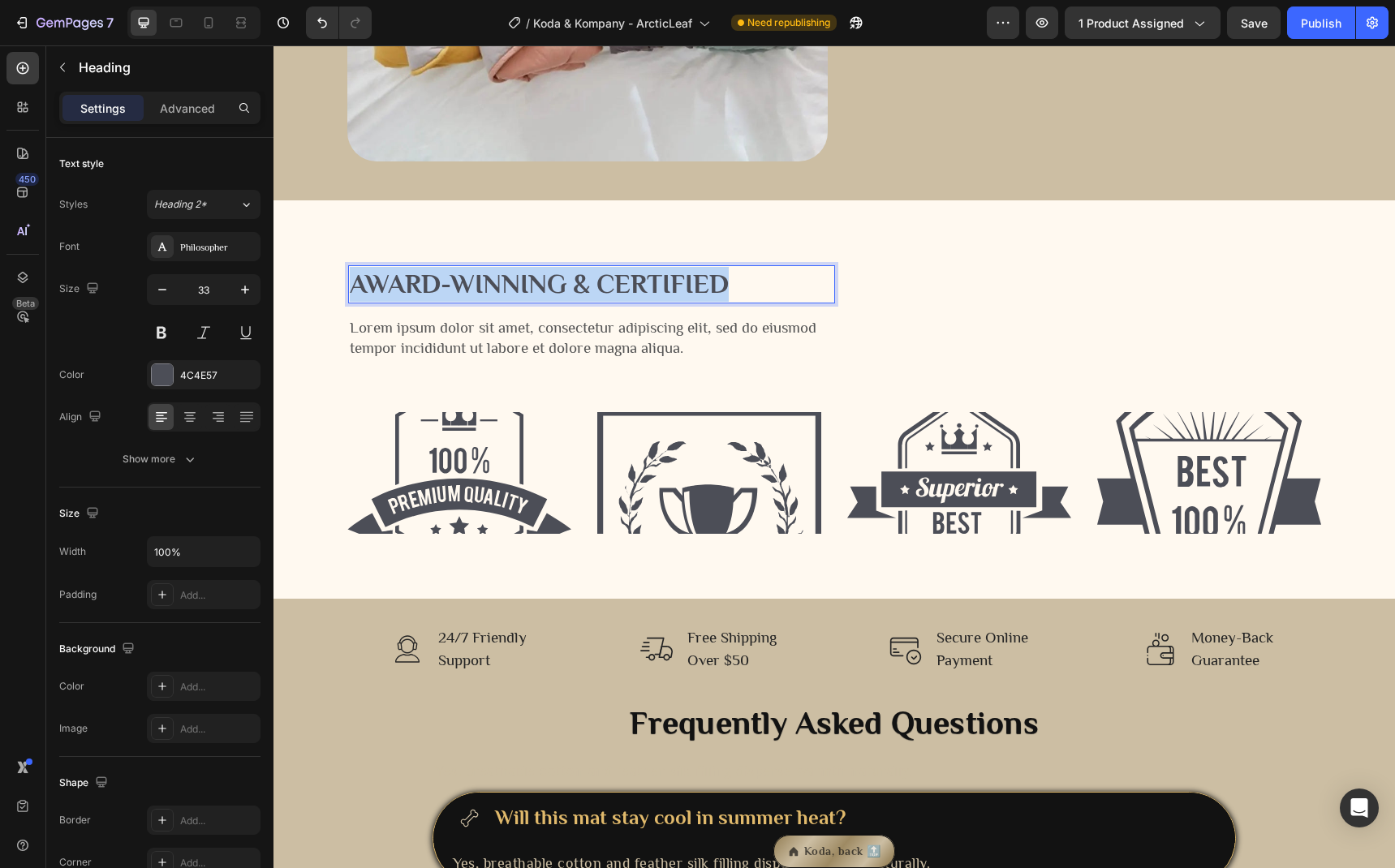
click at [555, 280] on p "Award-winning & Certified" at bounding box center [592, 284] width 484 height 34
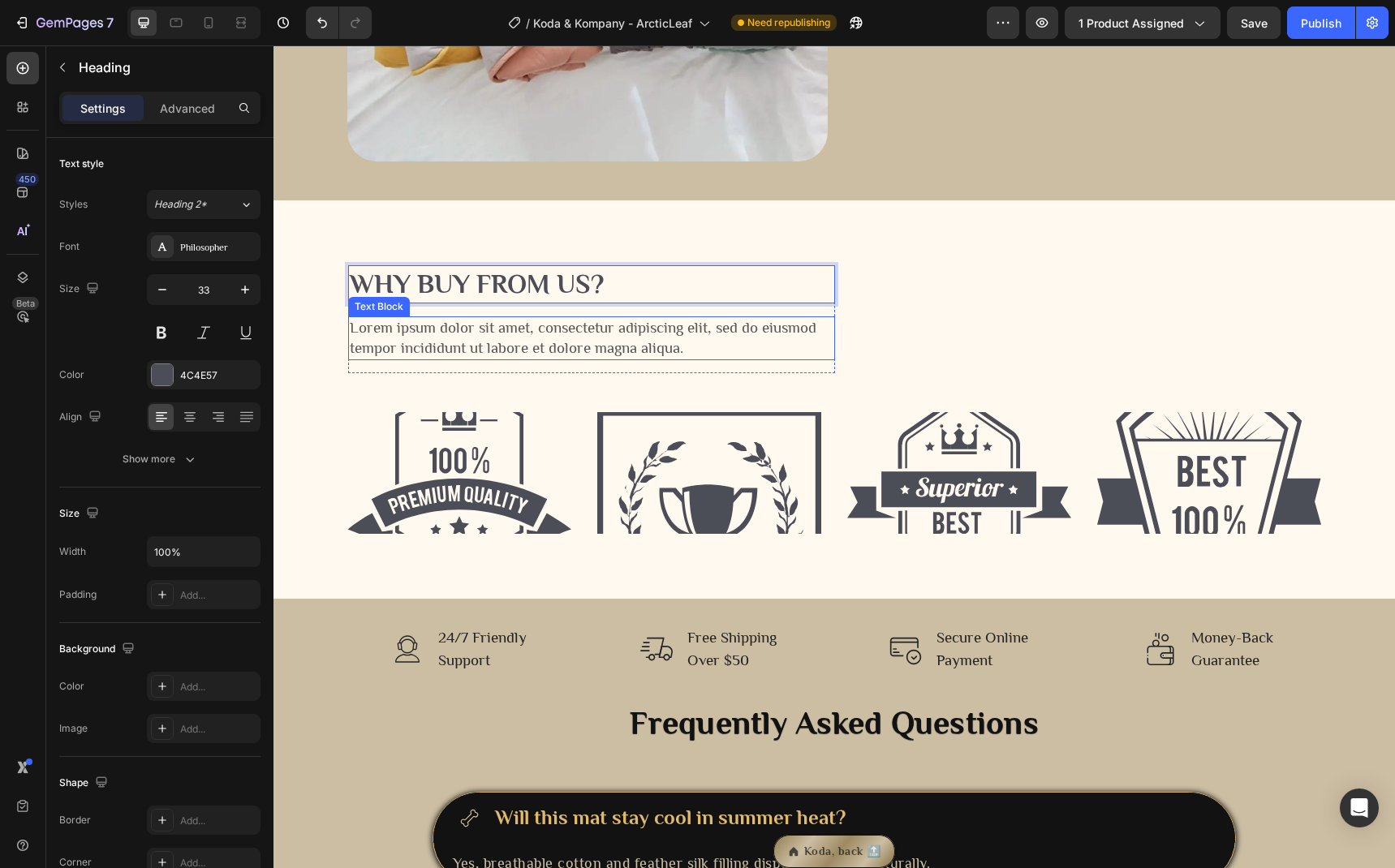
click at [571, 336] on p "Lorem ipsum dolor sit amet, consectetur adipiscing elit, sed do eiusmod tempor …" at bounding box center [592, 338] width 484 height 40
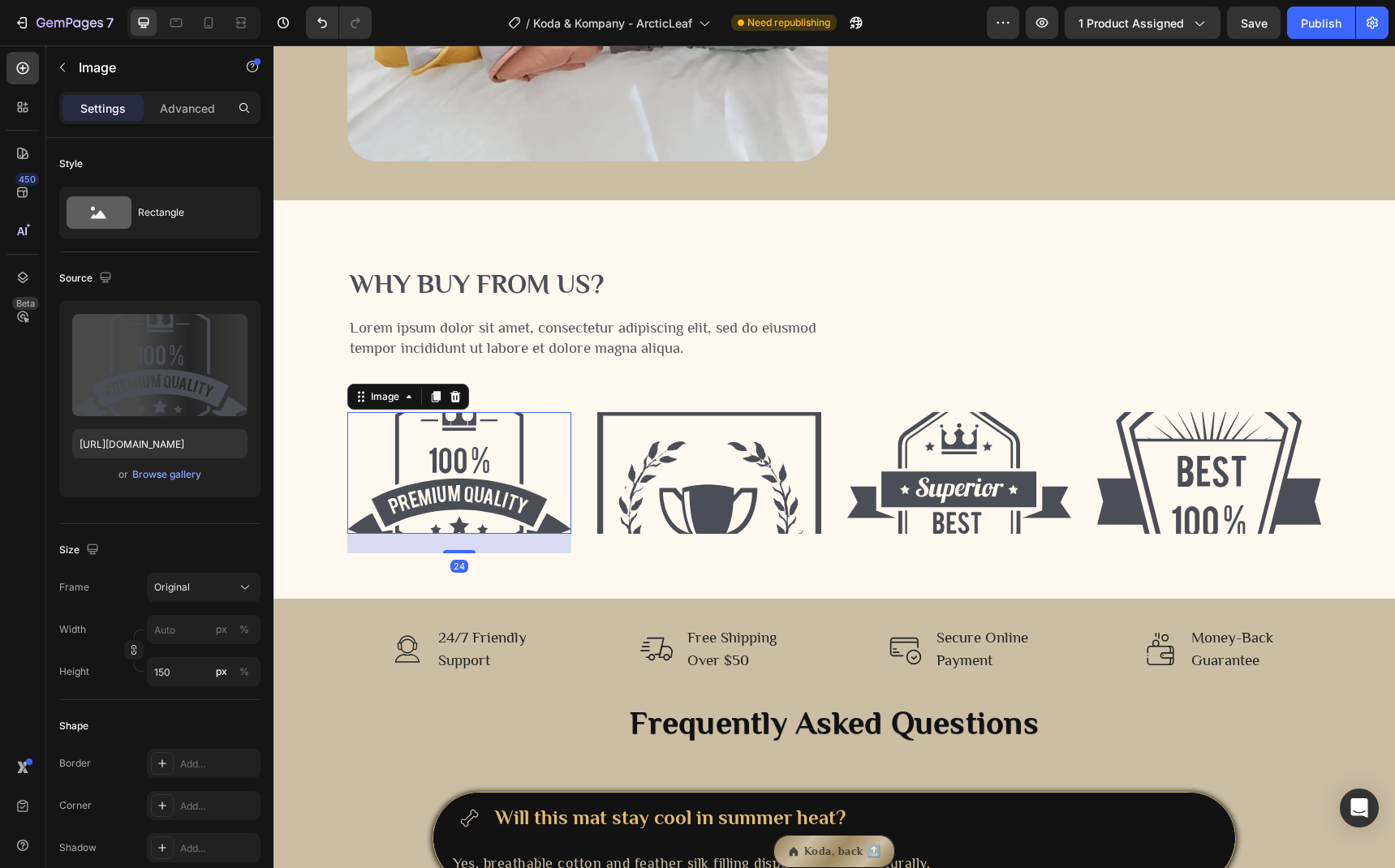
click at [493, 426] on img at bounding box center [459, 472] width 224 height 121
click at [654, 472] on img at bounding box center [709, 472] width 224 height 121
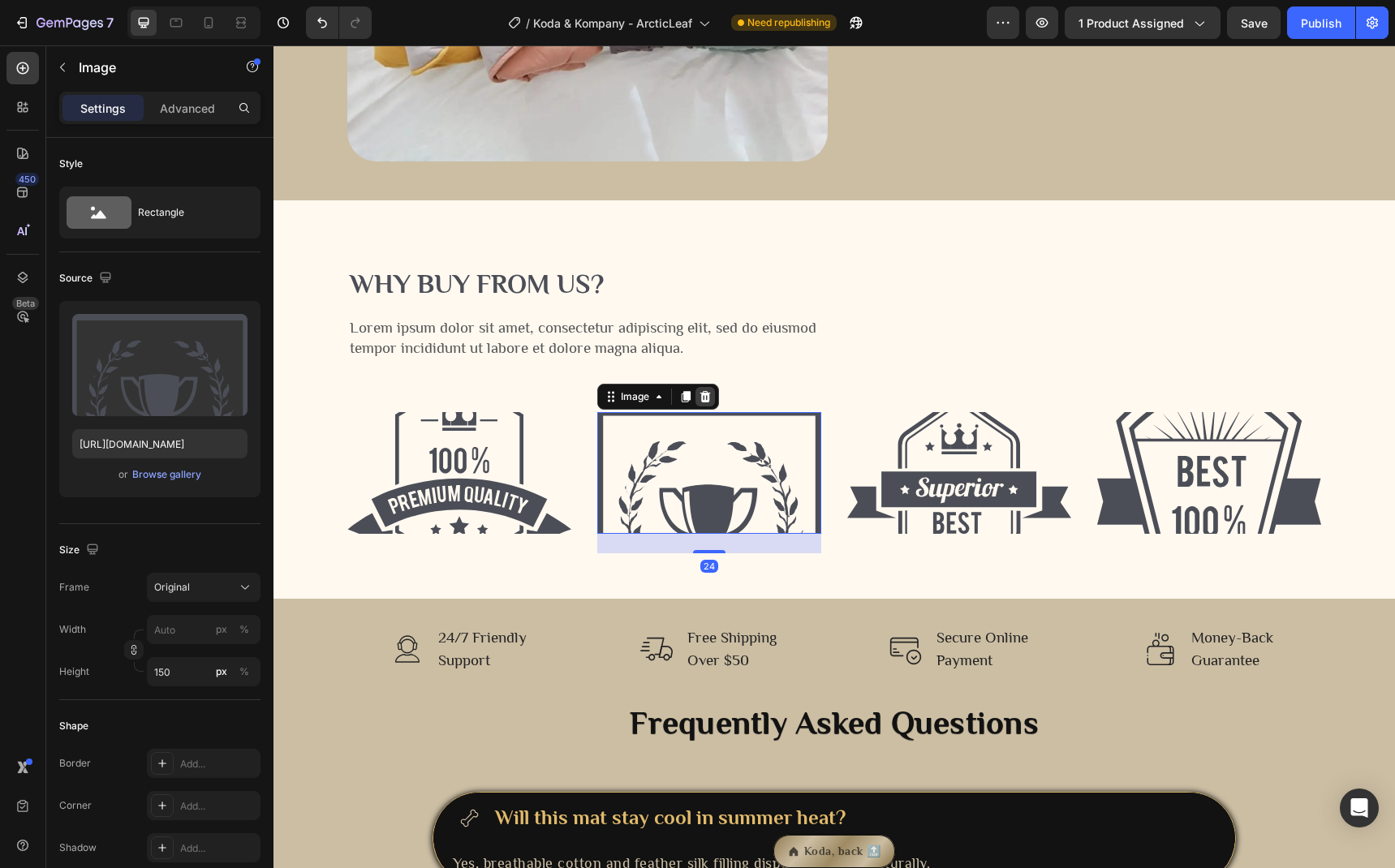
click at [695, 404] on div at bounding box center [705, 397] width 19 height 19
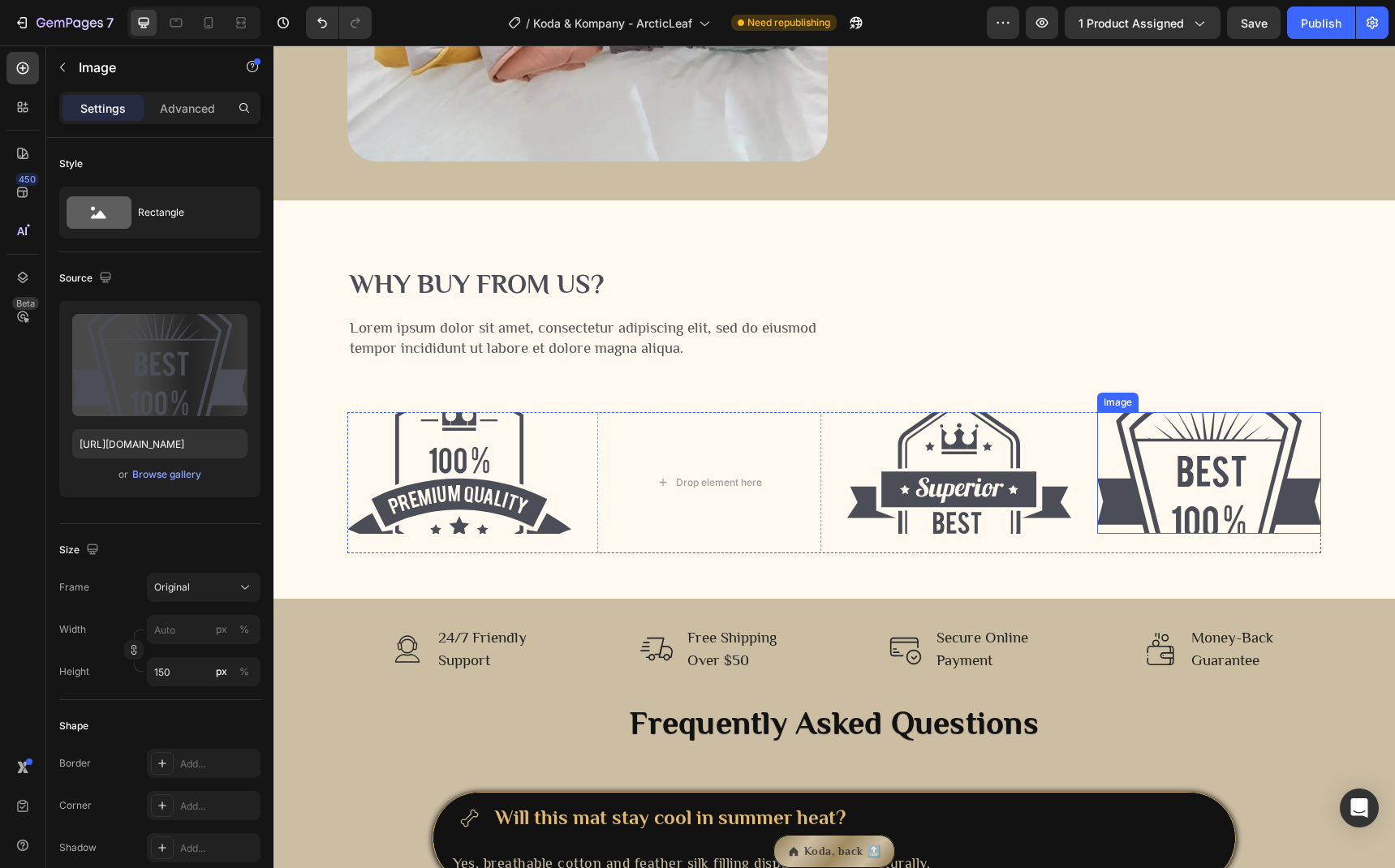
click at [1180, 472] on img at bounding box center [1209, 472] width 224 height 121
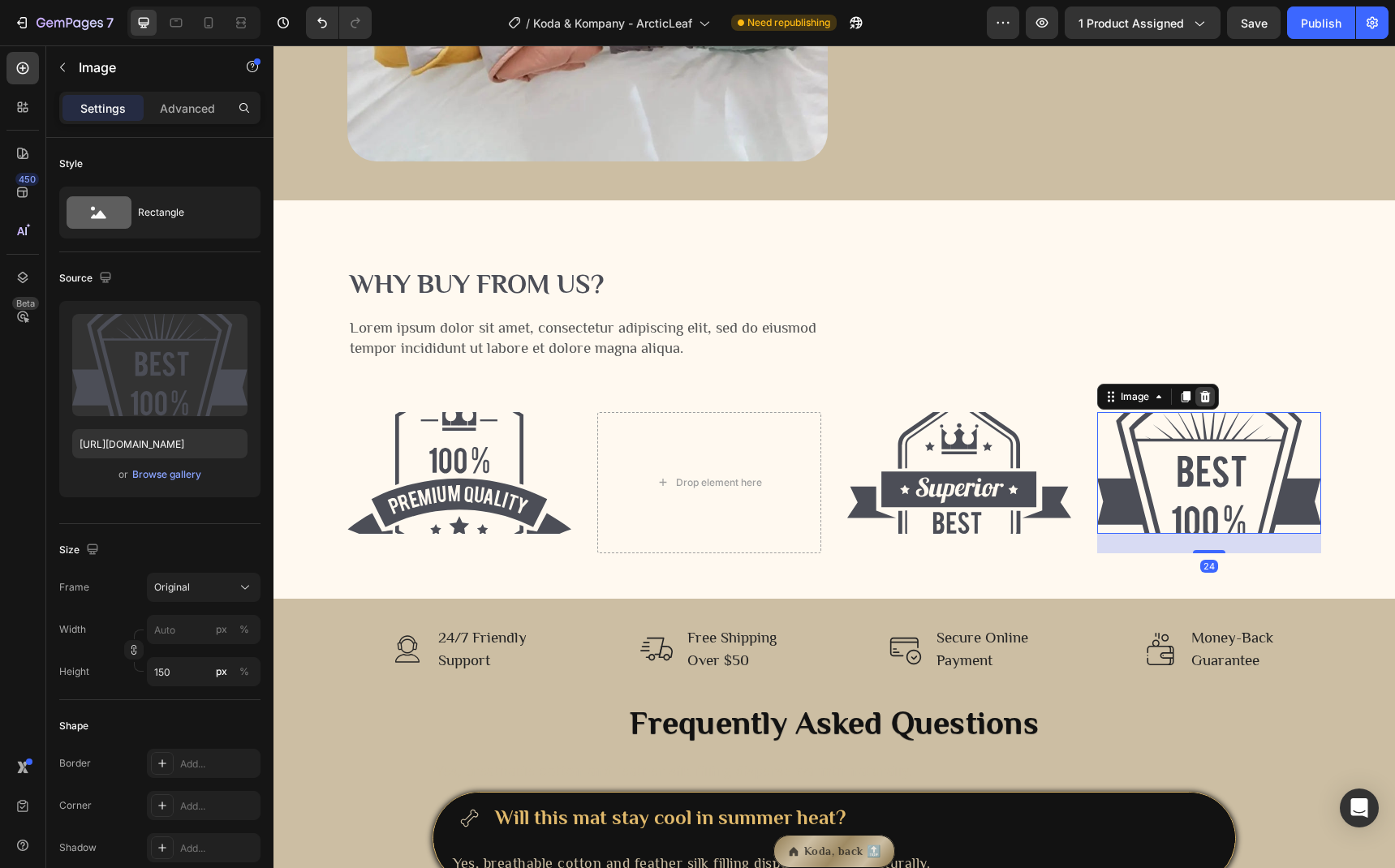
click at [1204, 400] on icon at bounding box center [1206, 397] width 13 height 13
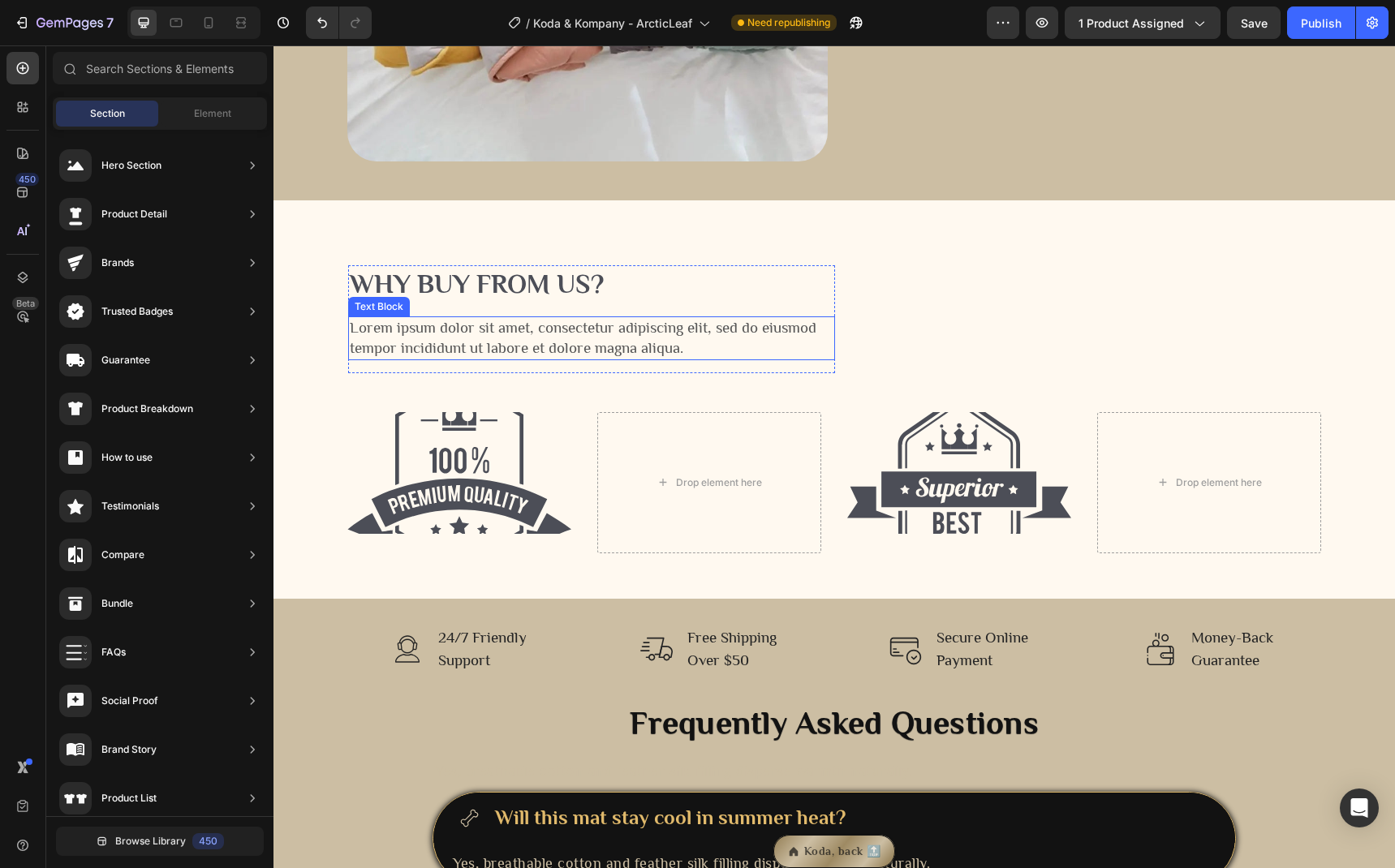
click at [421, 346] on p "Lorem ipsum dolor sit amet, consectetur adipiscing elit, sed do eiusmod tempor …" at bounding box center [592, 338] width 484 height 40
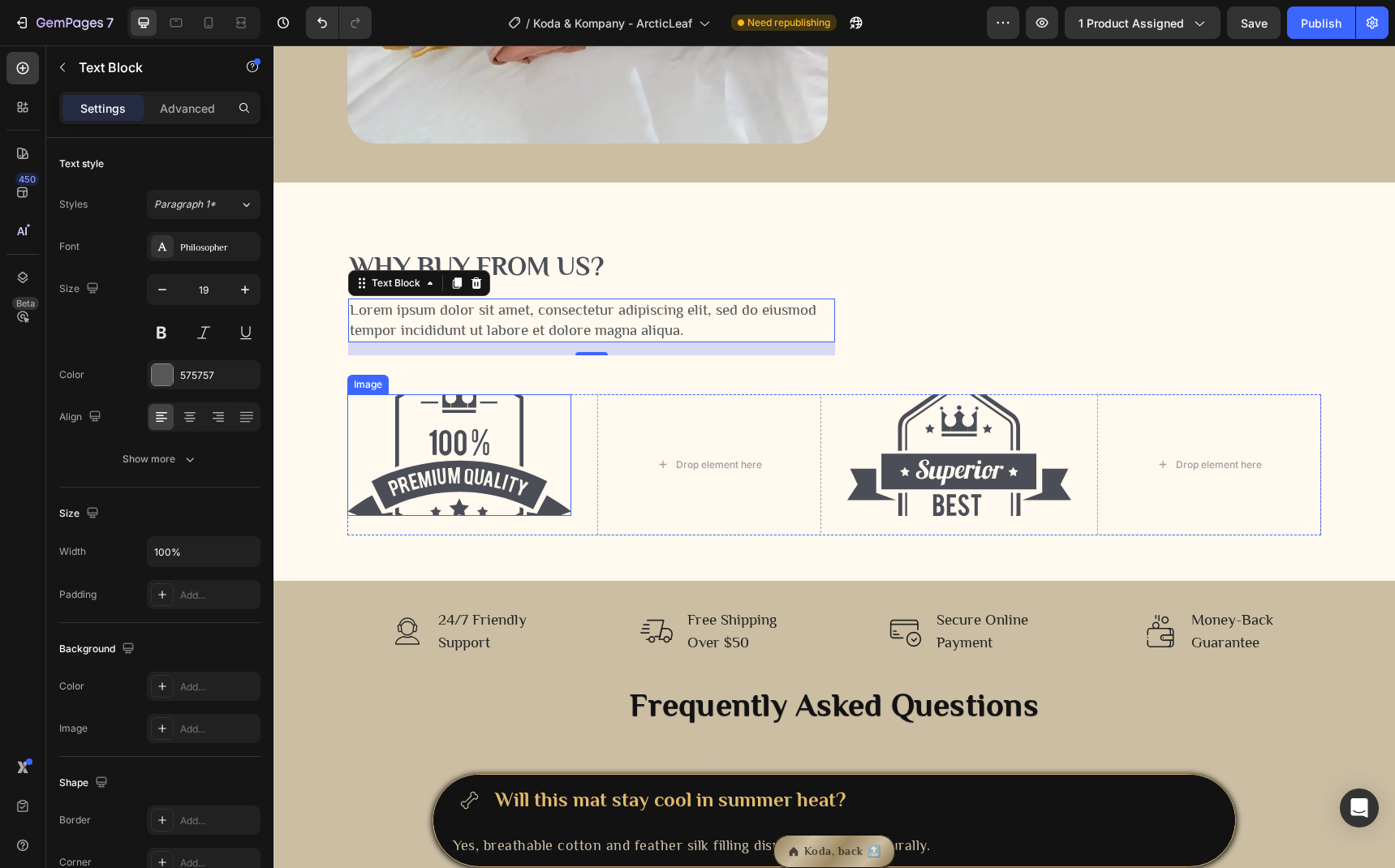
scroll to position [2313, 0]
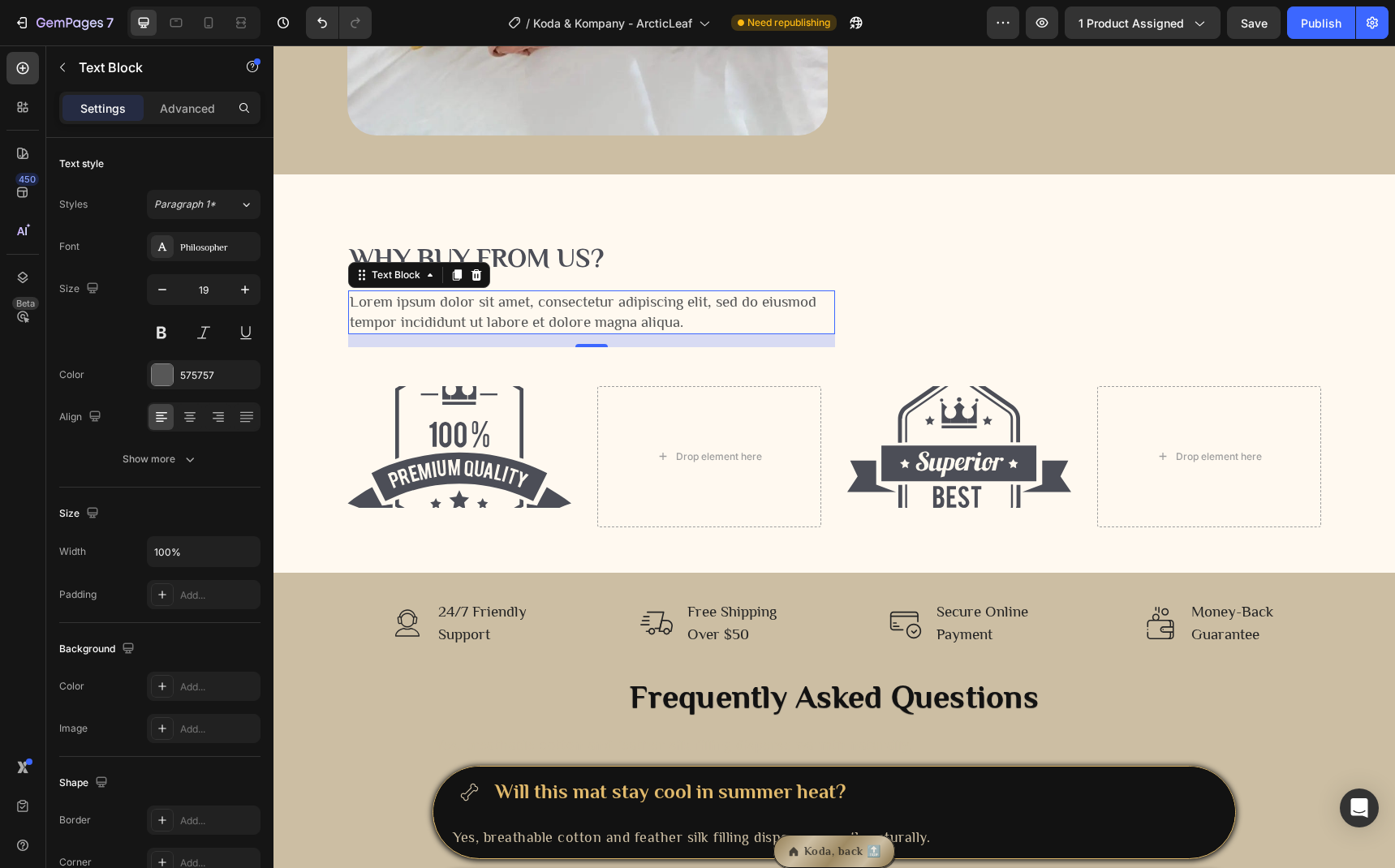
click at [566, 319] on p "Lorem ipsum dolor sit amet, consectetur adipiscing elit, sed do eiusmod tempor …" at bounding box center [592, 313] width 484 height 40
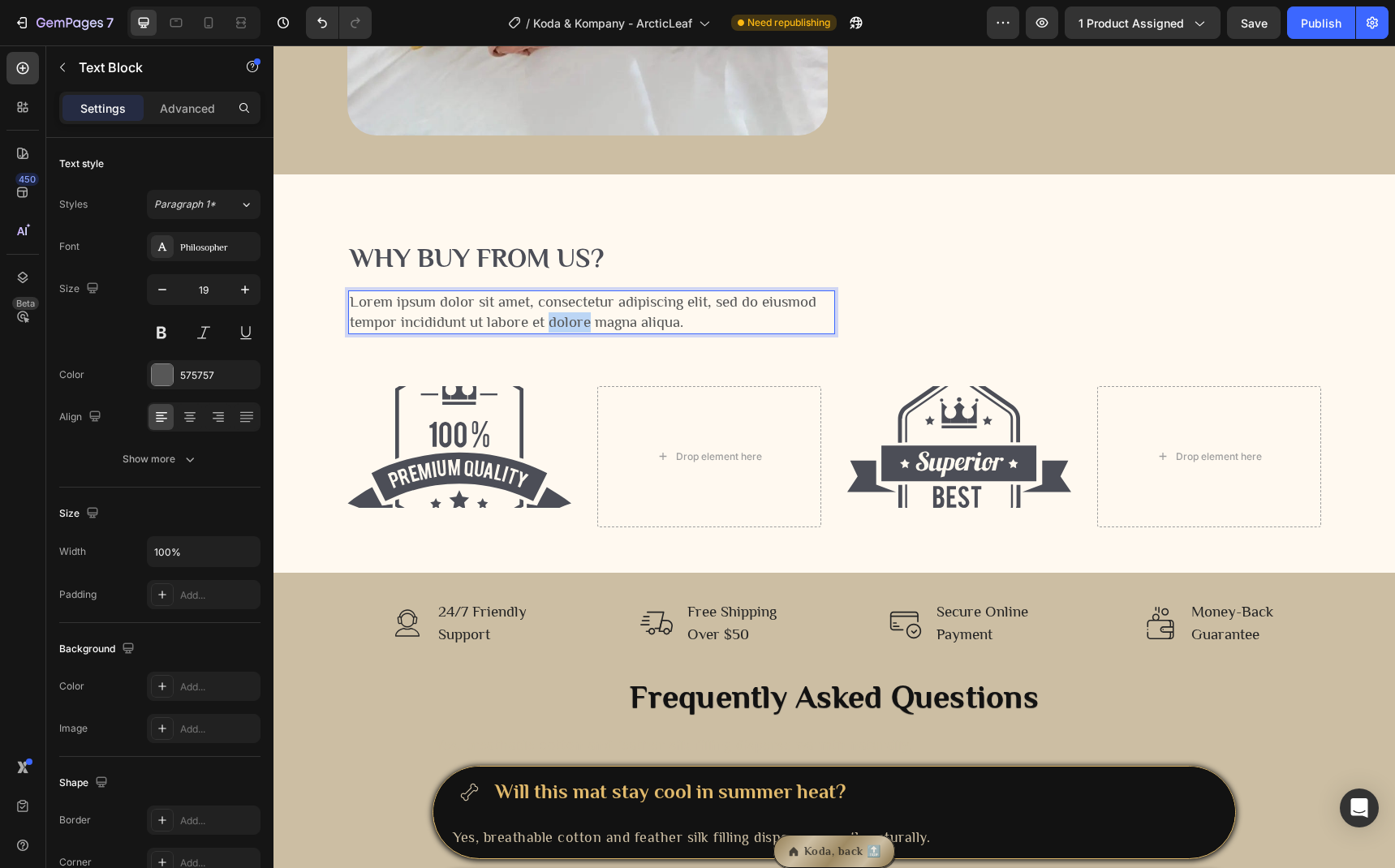
click at [566, 319] on p "Lorem ipsum dolor sit amet, consectetur adipiscing elit, sed do eiusmod tempor …" at bounding box center [592, 313] width 484 height 40
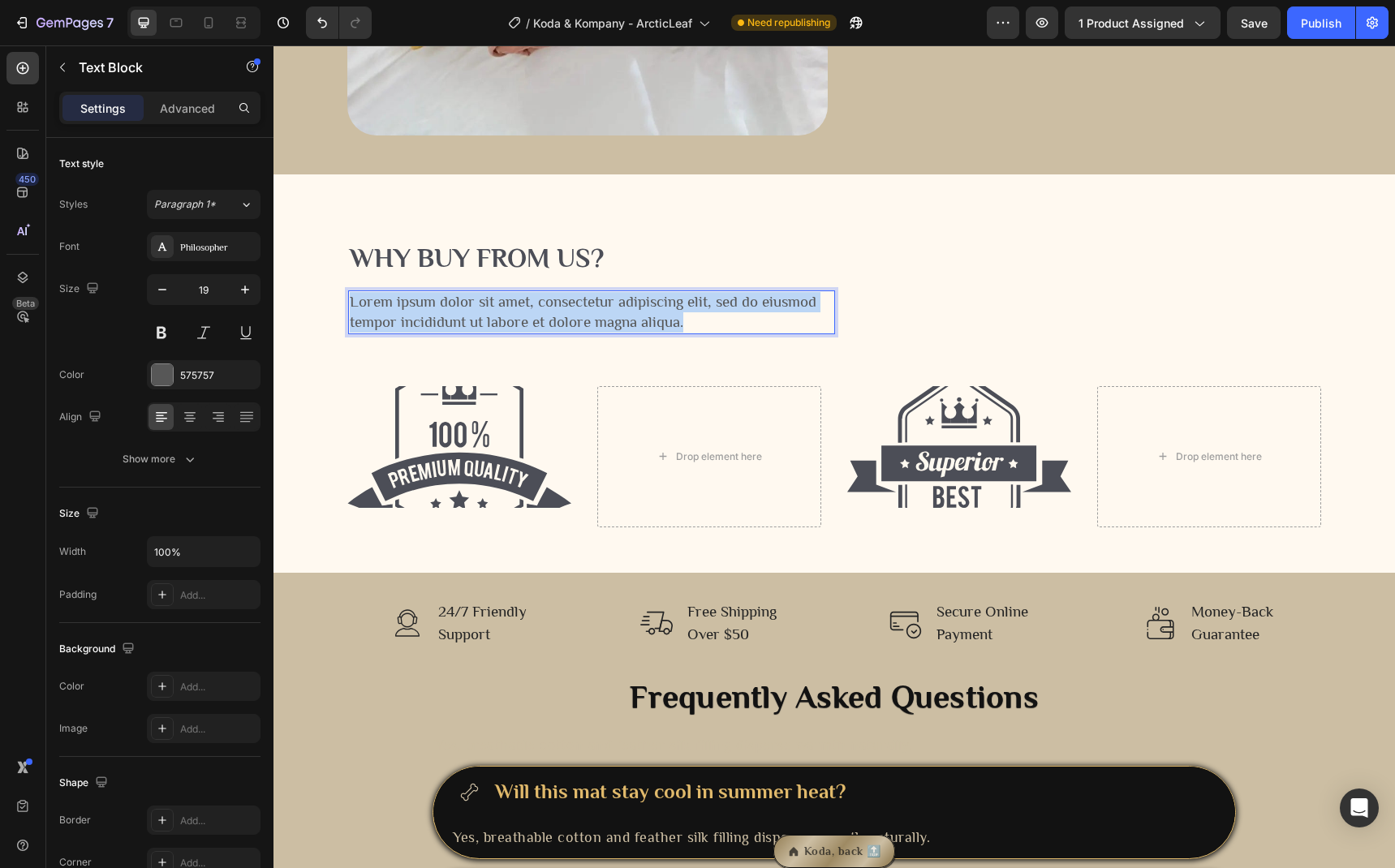
click at [566, 319] on p "Lorem ipsum dolor sit amet, consectetur adipiscing elit, sed do eiusmod tempor …" at bounding box center [592, 313] width 484 height 40
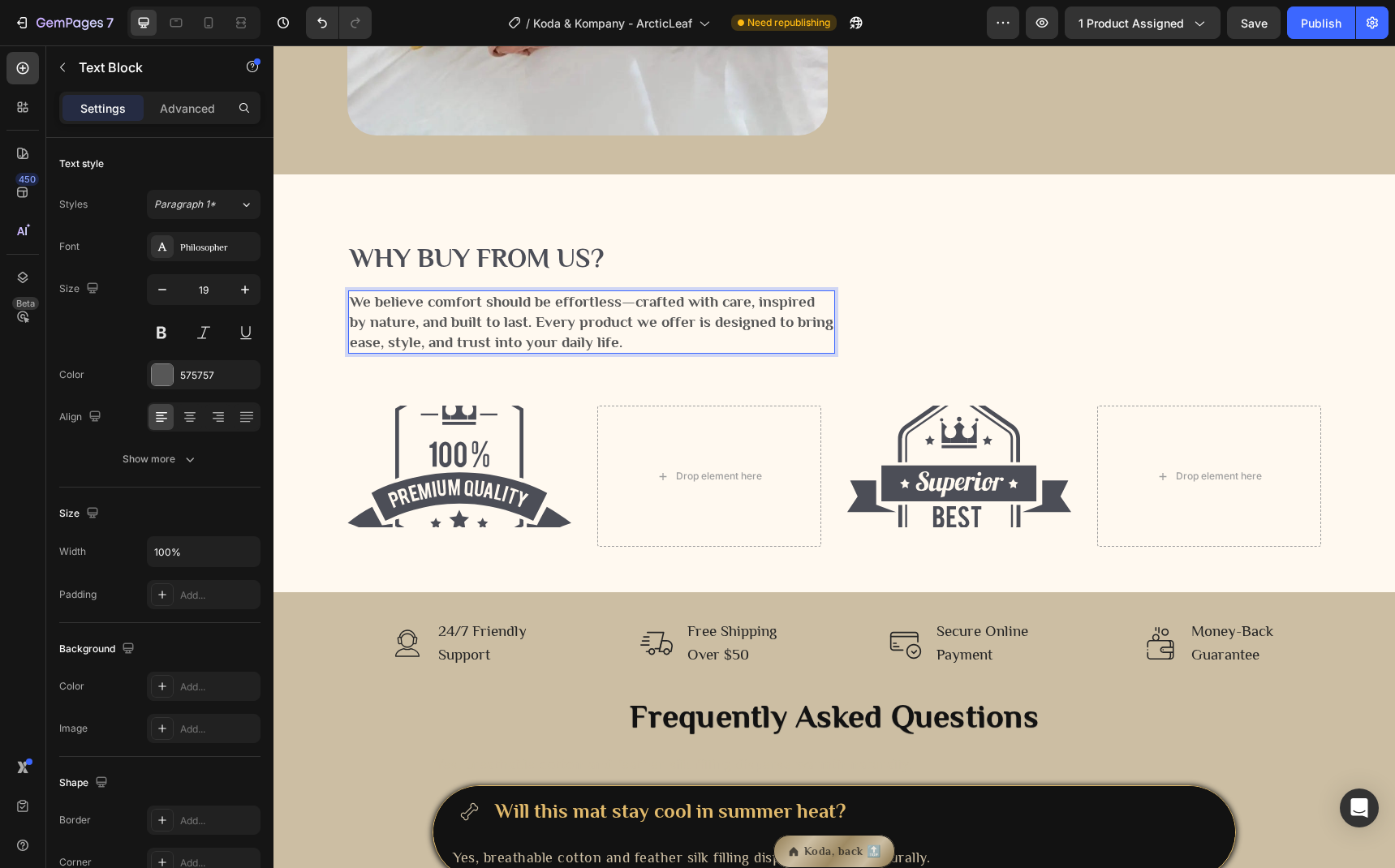
click at [566, 319] on strong "We believe comfort should be effortless—crafted with care, inspired by nature, …" at bounding box center [592, 320] width 484 height 56
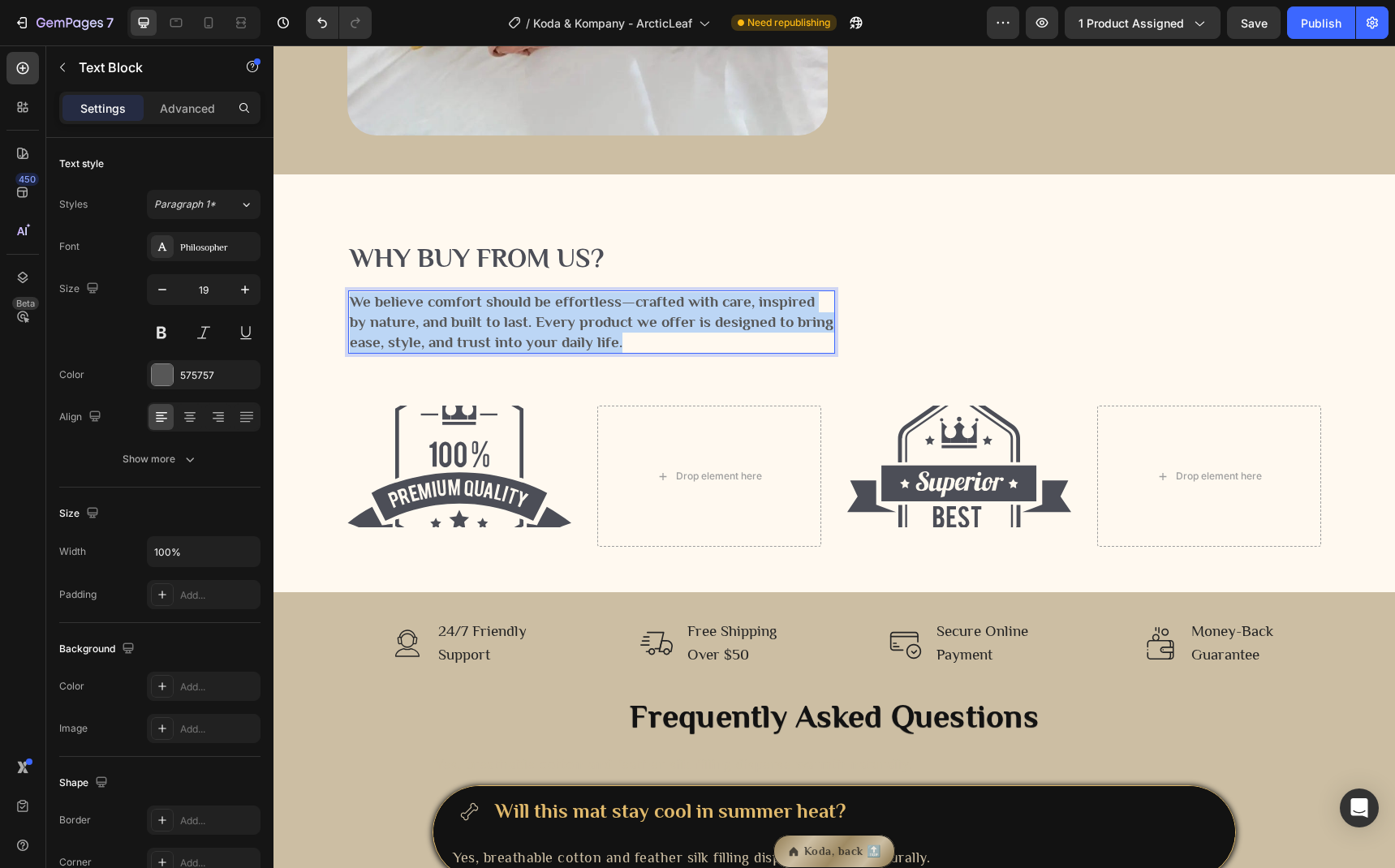
click at [566, 319] on strong "We believe comfort should be effortless—crafted with care, inspired by nature, …" at bounding box center [592, 320] width 484 height 56
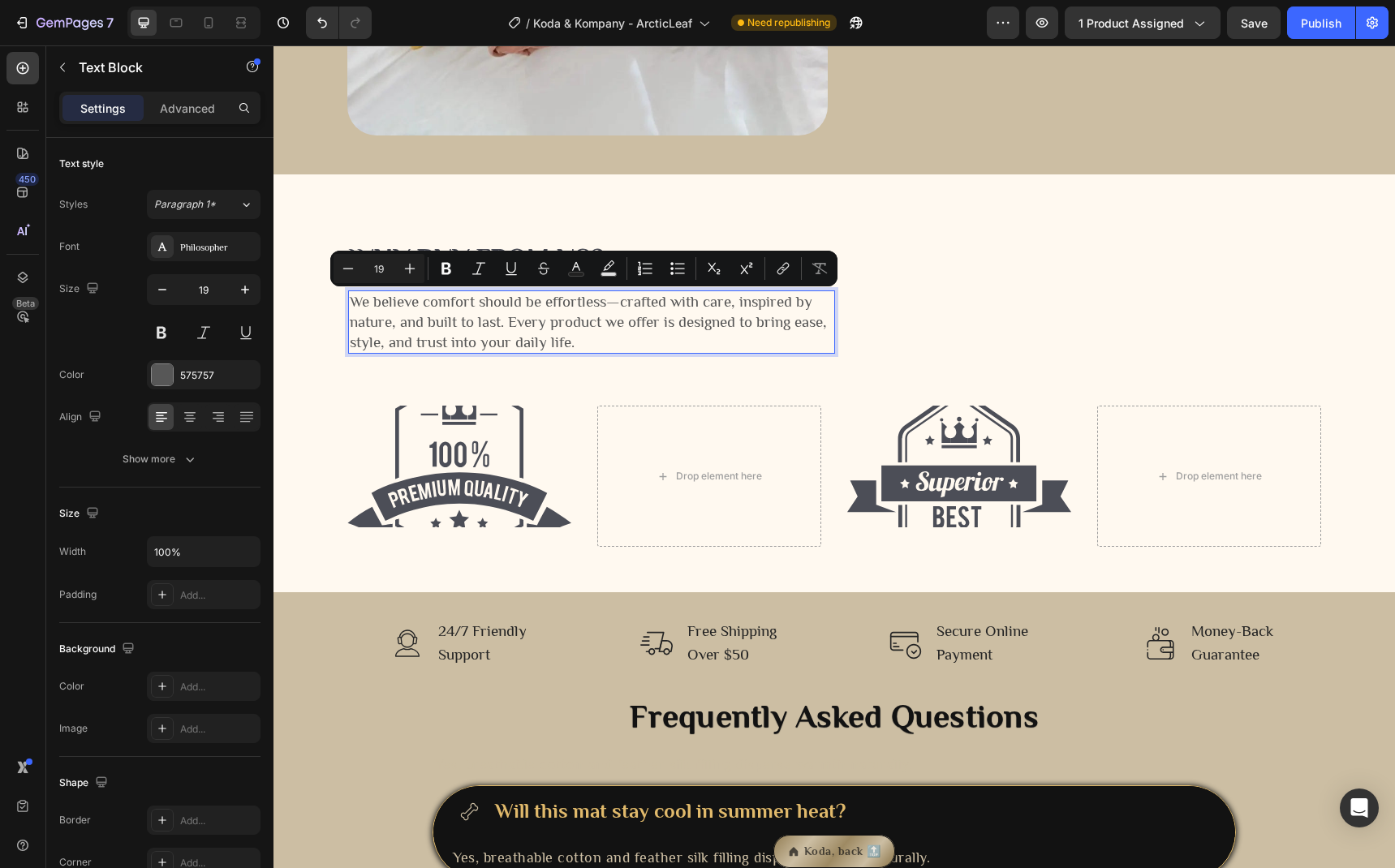
click at [622, 334] on p "We believe comfort should be effortless—crafted with care, inspired by nature, …" at bounding box center [592, 322] width 484 height 60
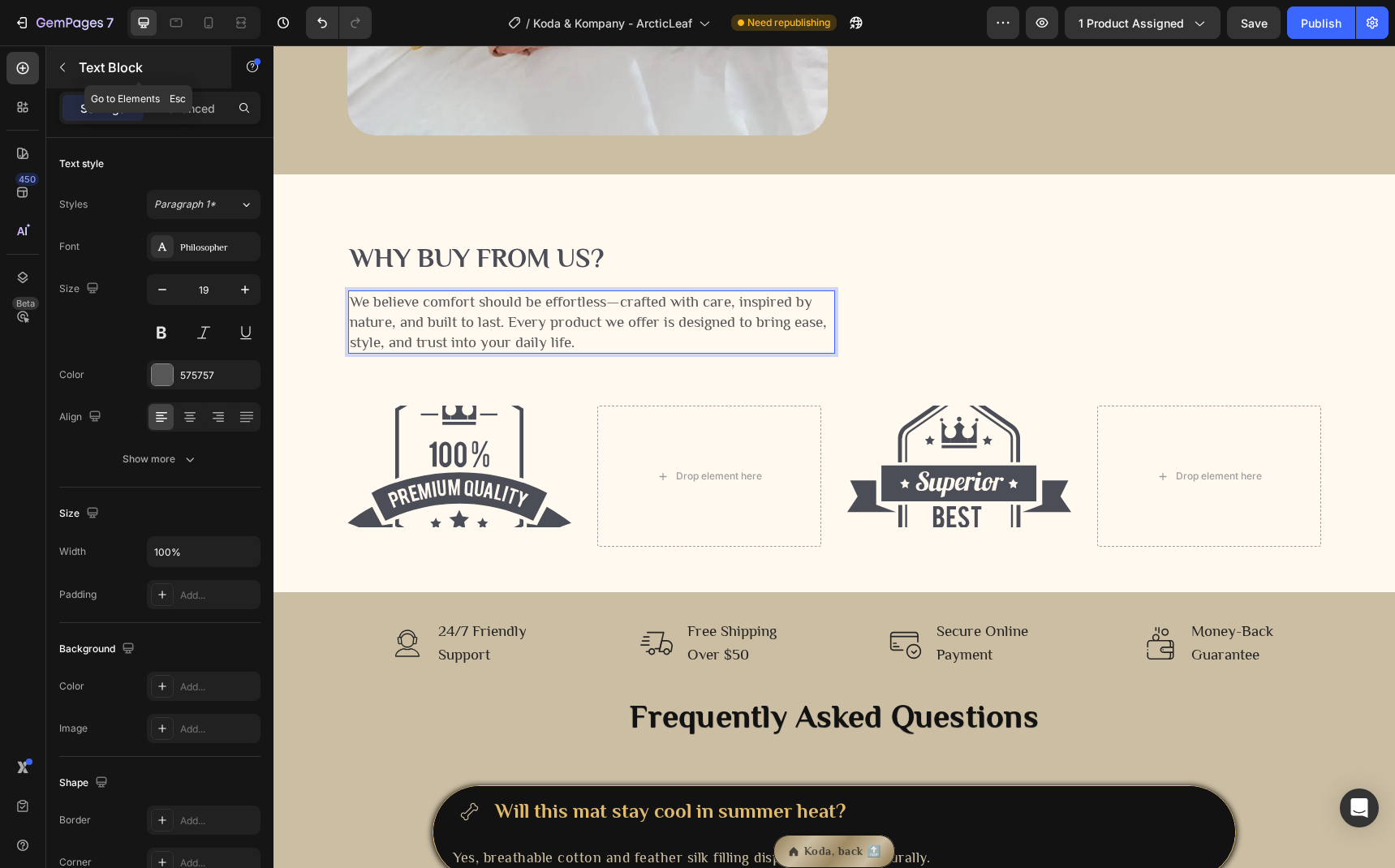
click at [75, 73] on button "button" at bounding box center [62, 67] width 26 height 26
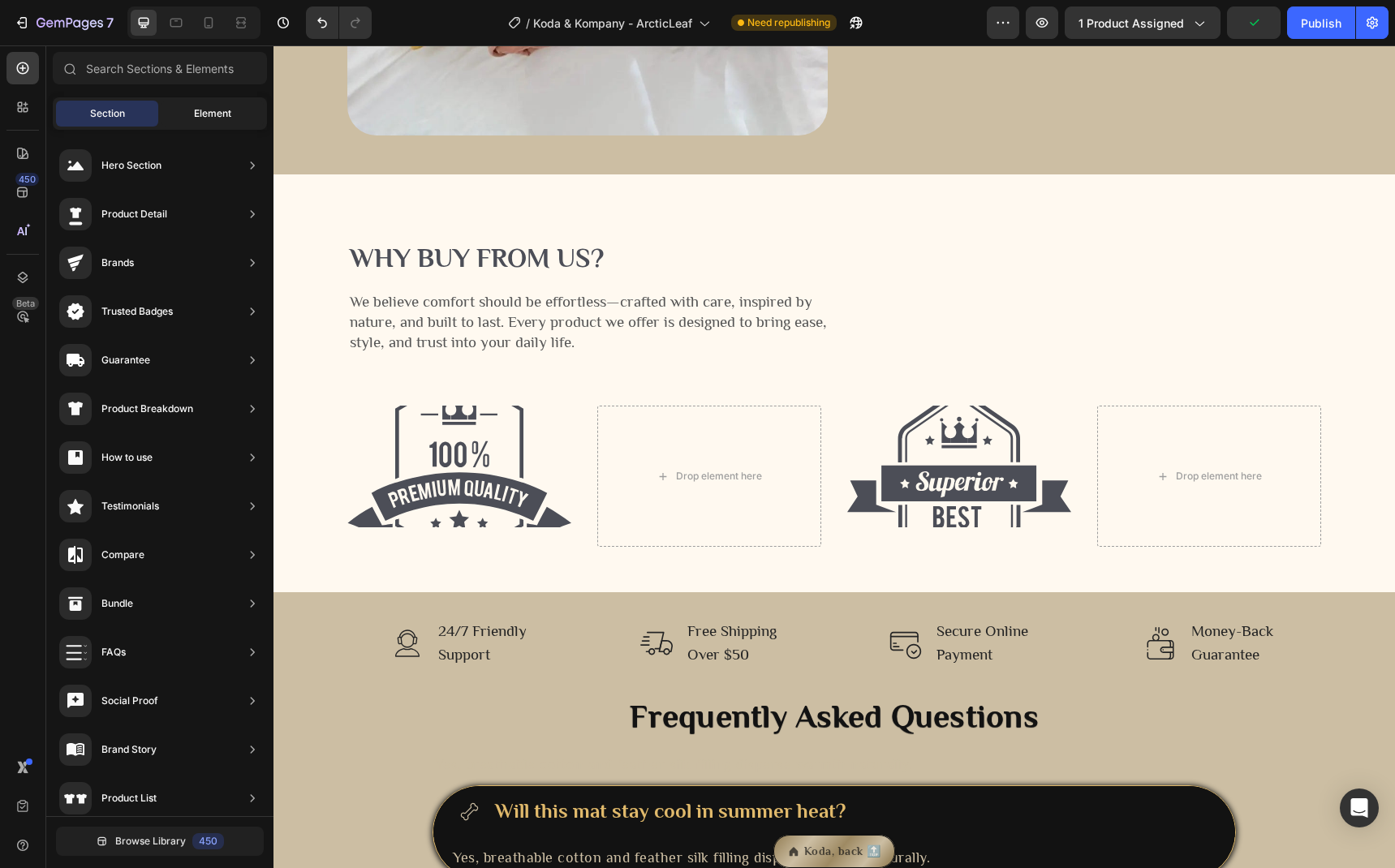
click at [199, 117] on span "Element" at bounding box center [212, 113] width 37 height 14
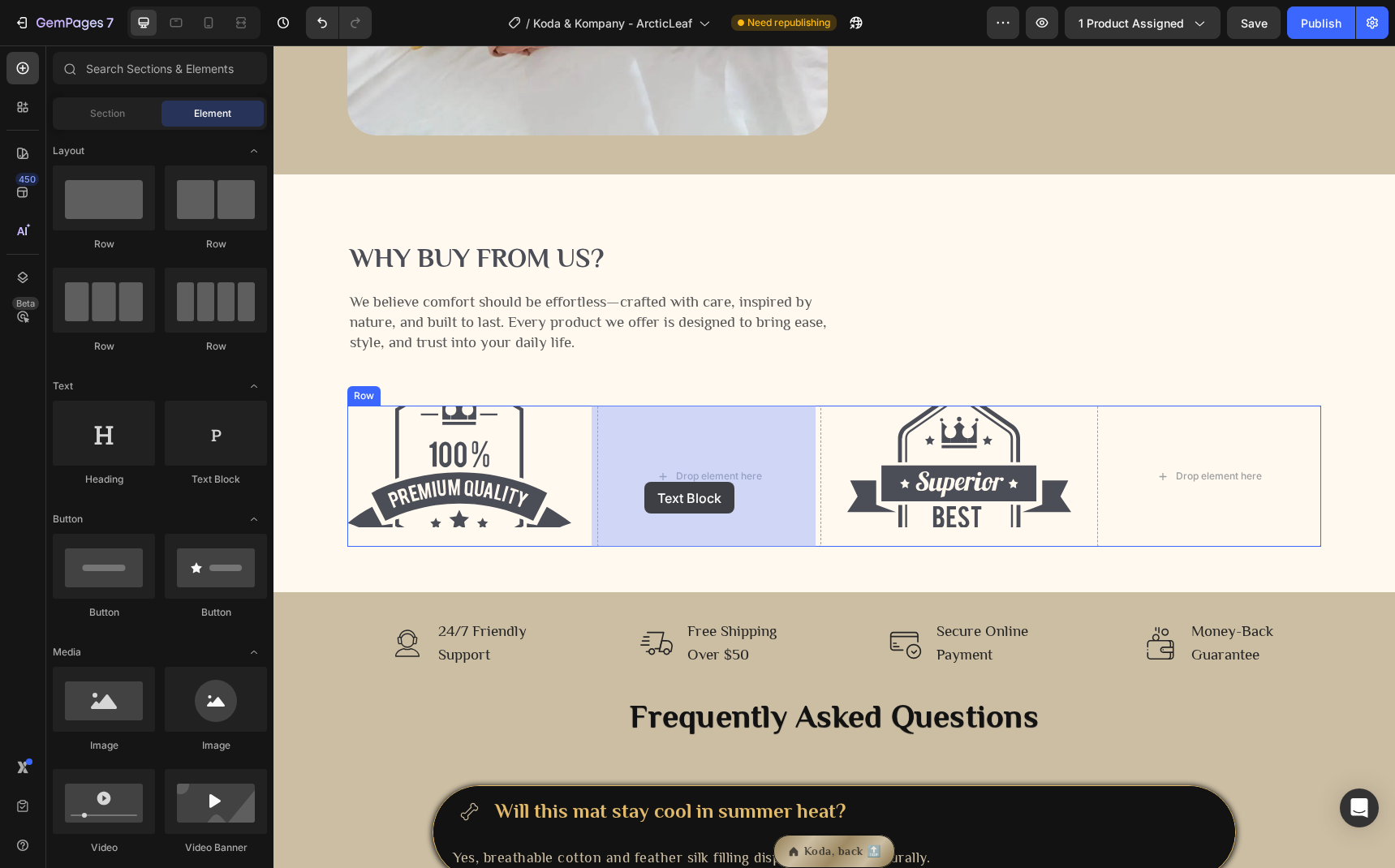
drag, startPoint x: 463, startPoint y: 481, endPoint x: 646, endPoint y: 482, distance: 183.0
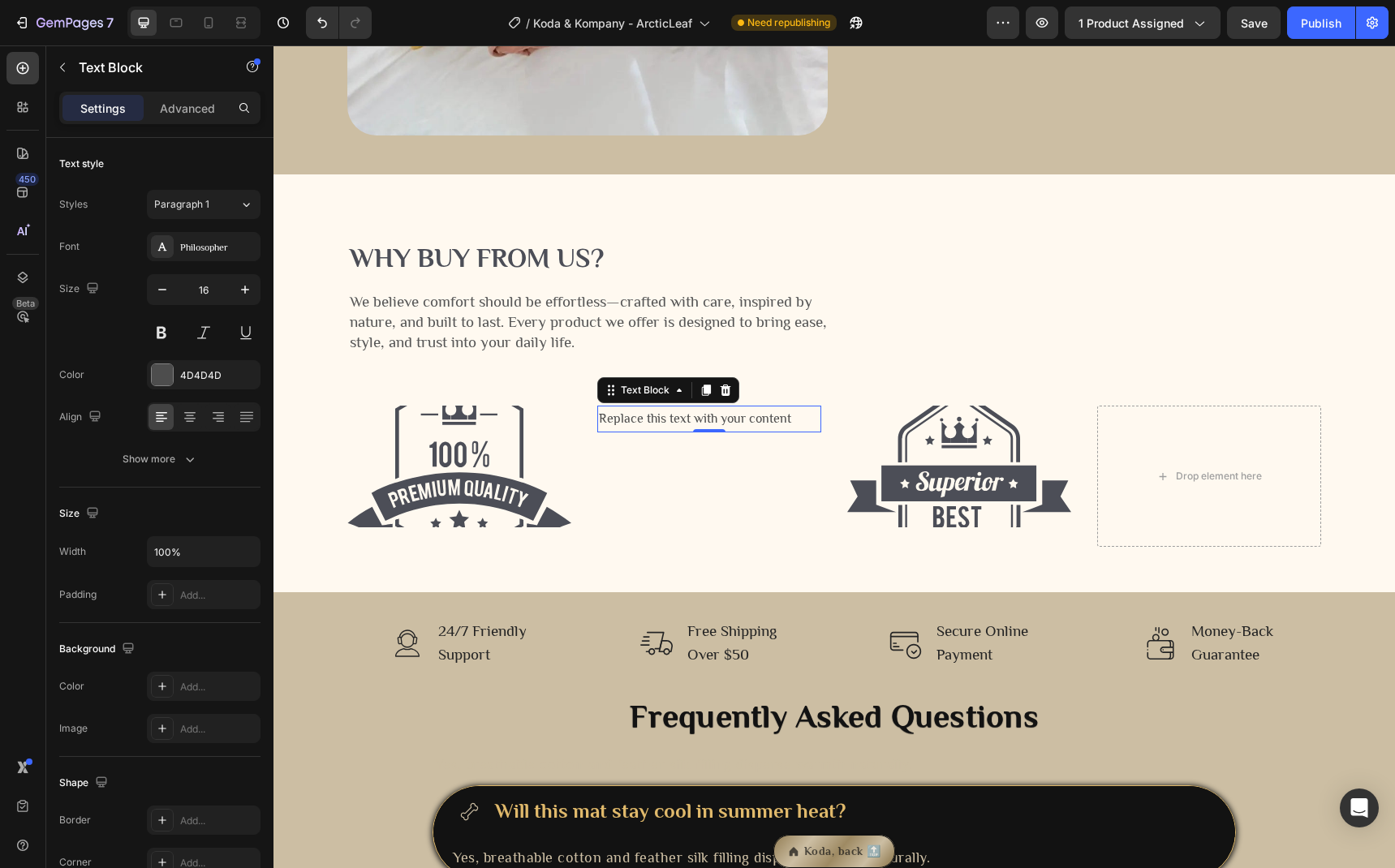
click at [649, 423] on div "Replace this text with your content" at bounding box center [709, 419] width 224 height 27
click at [649, 423] on p "Replace this text with your content" at bounding box center [708, 419] width 221 height 24
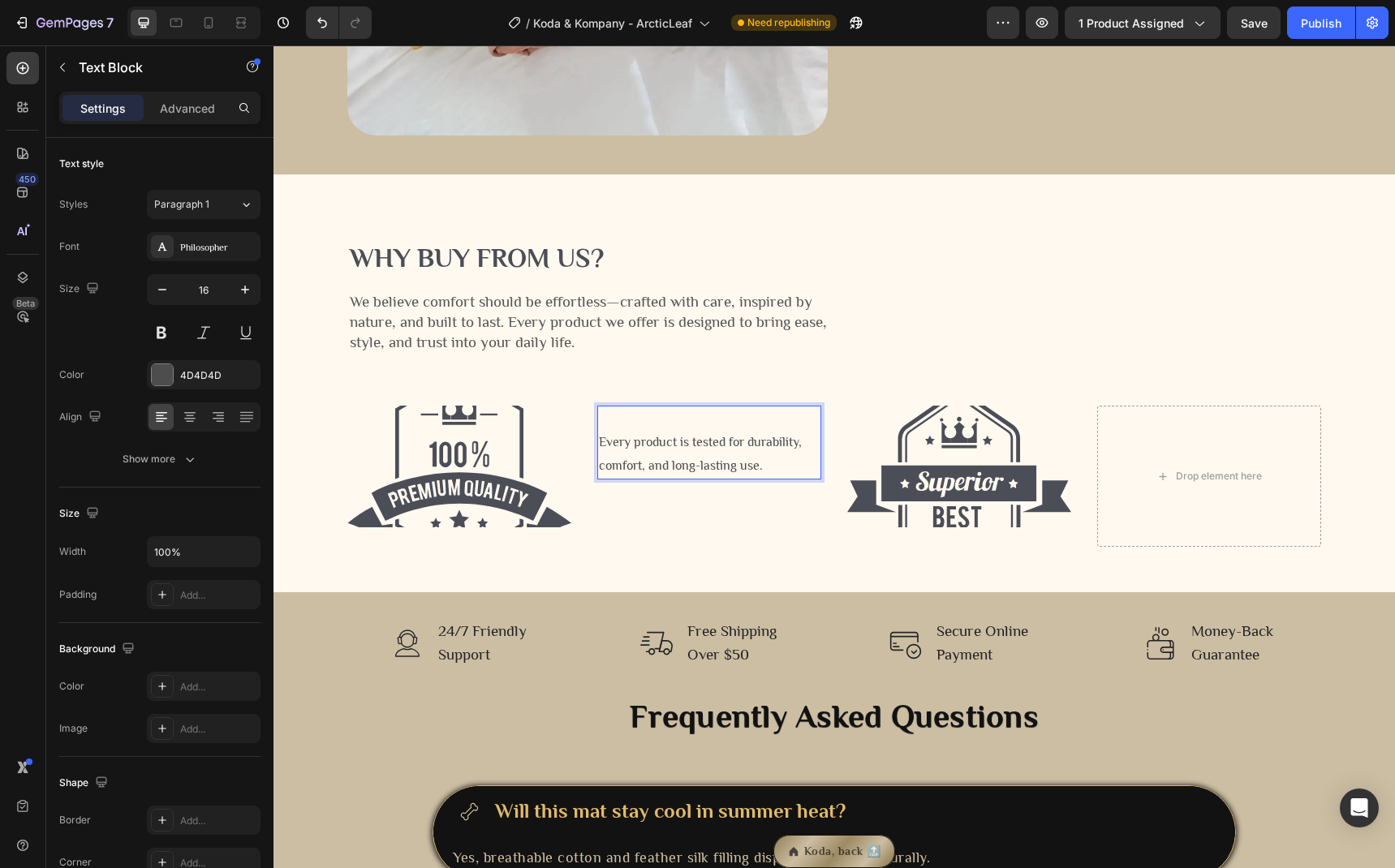
click at [599, 443] on p "Every product is tested for durability, comfort, and long-lasting use." at bounding box center [708, 454] width 221 height 47
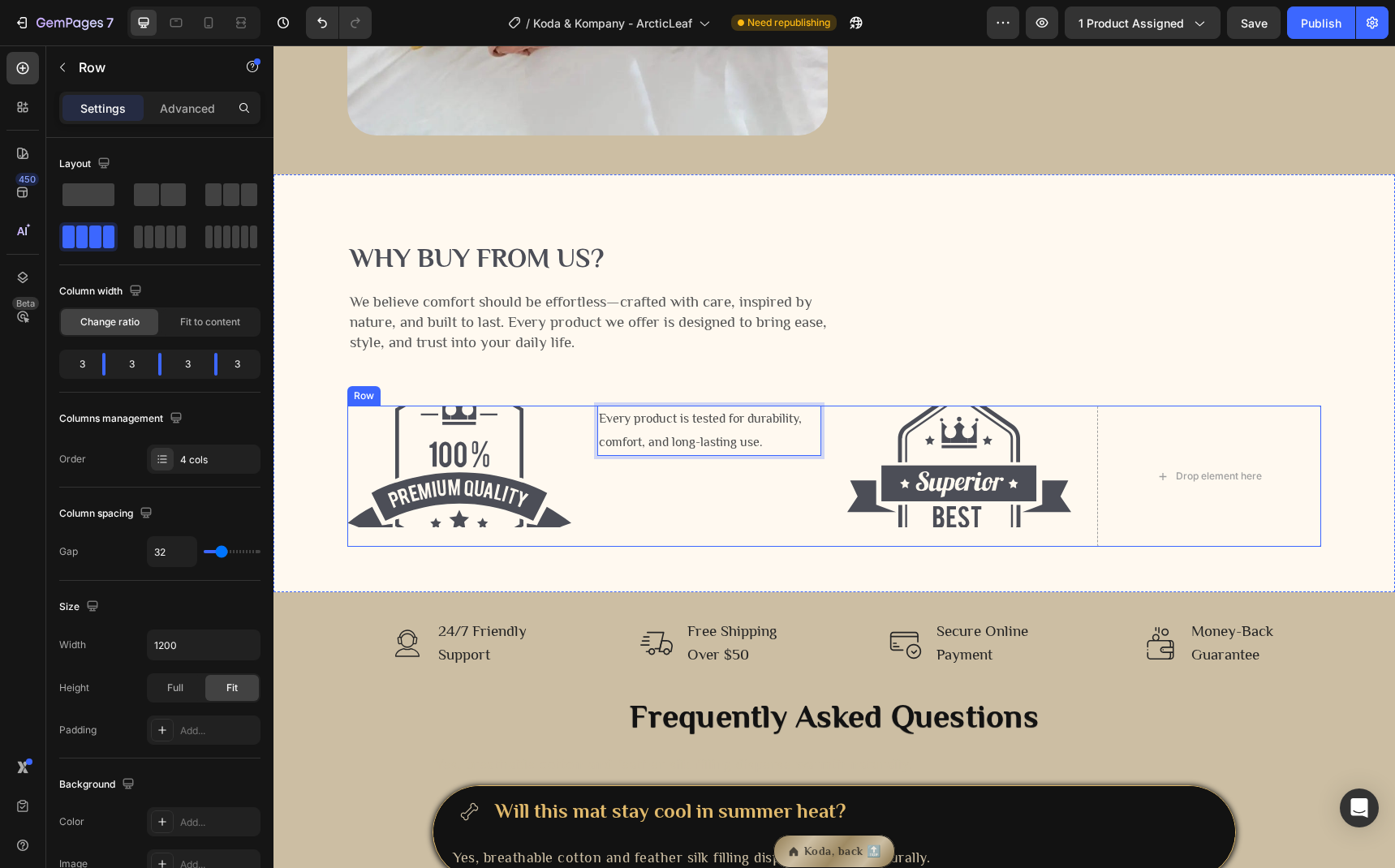
click at [649, 465] on div "Every product is tested for durability, comfort, and long-lasting use. Text Blo…" at bounding box center [709, 476] width 224 height 141
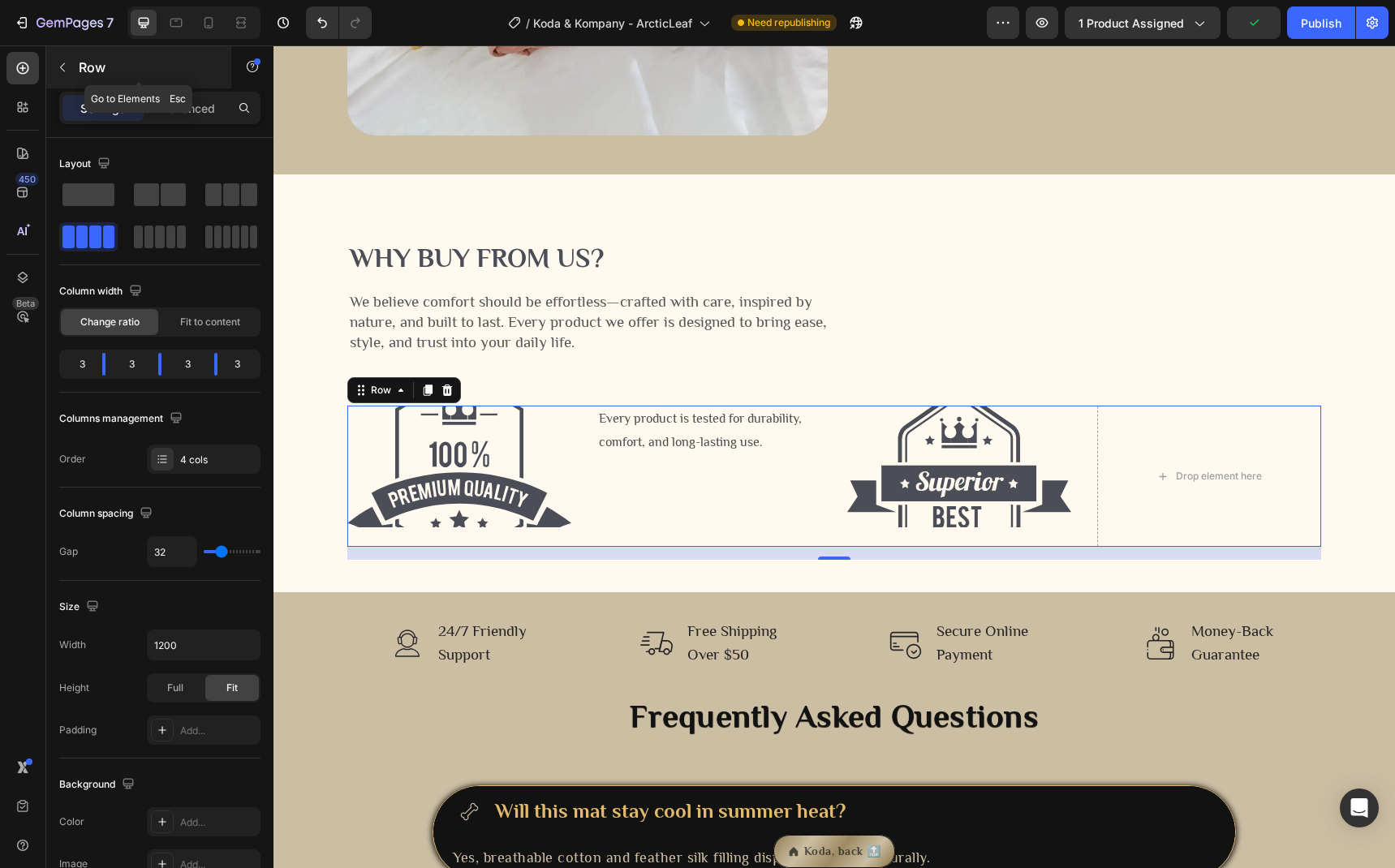
click at [87, 73] on p "Row" at bounding box center [147, 67] width 138 height 19
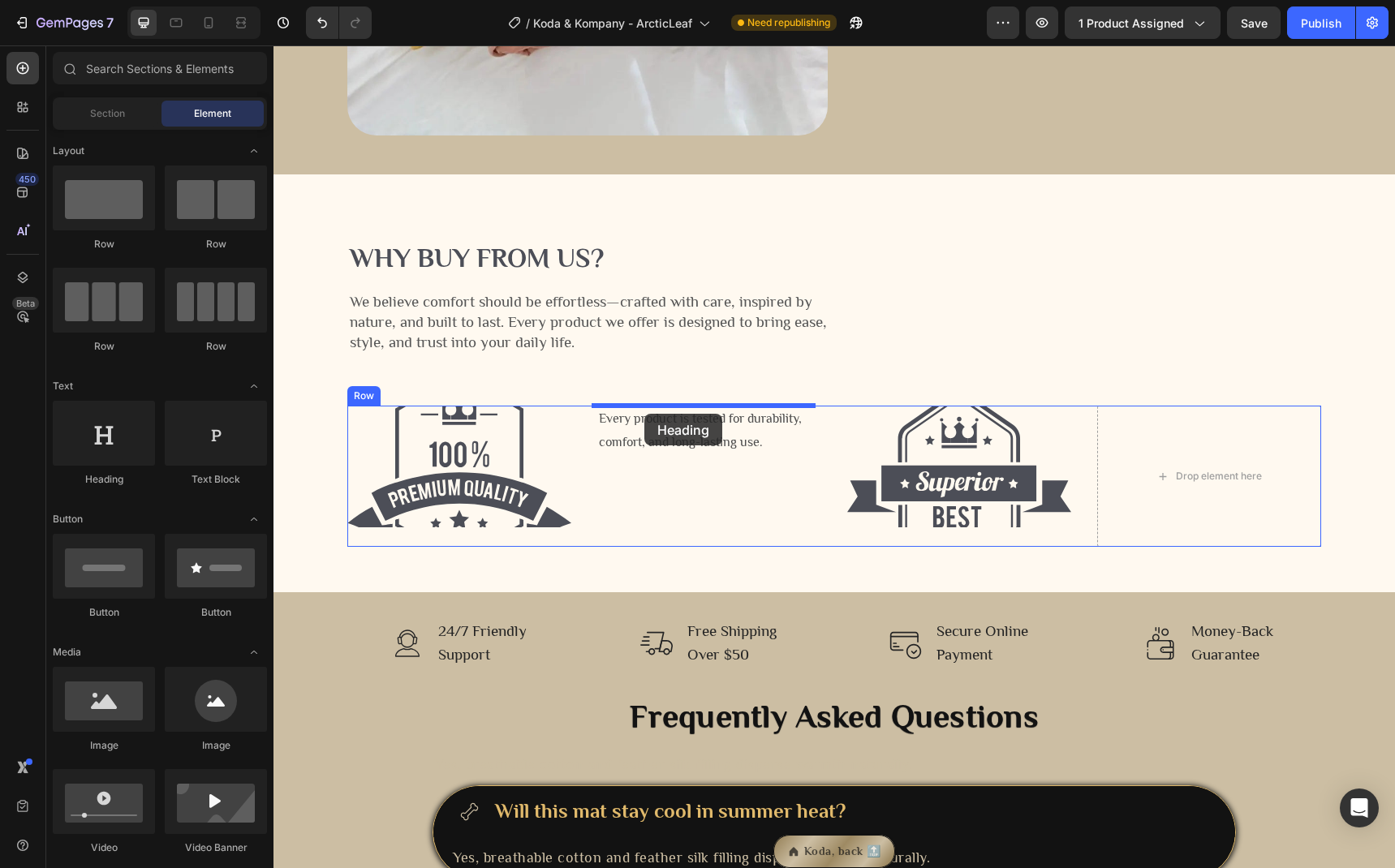
drag, startPoint x: 380, startPoint y: 488, endPoint x: 644, endPoint y: 414, distance: 274.2
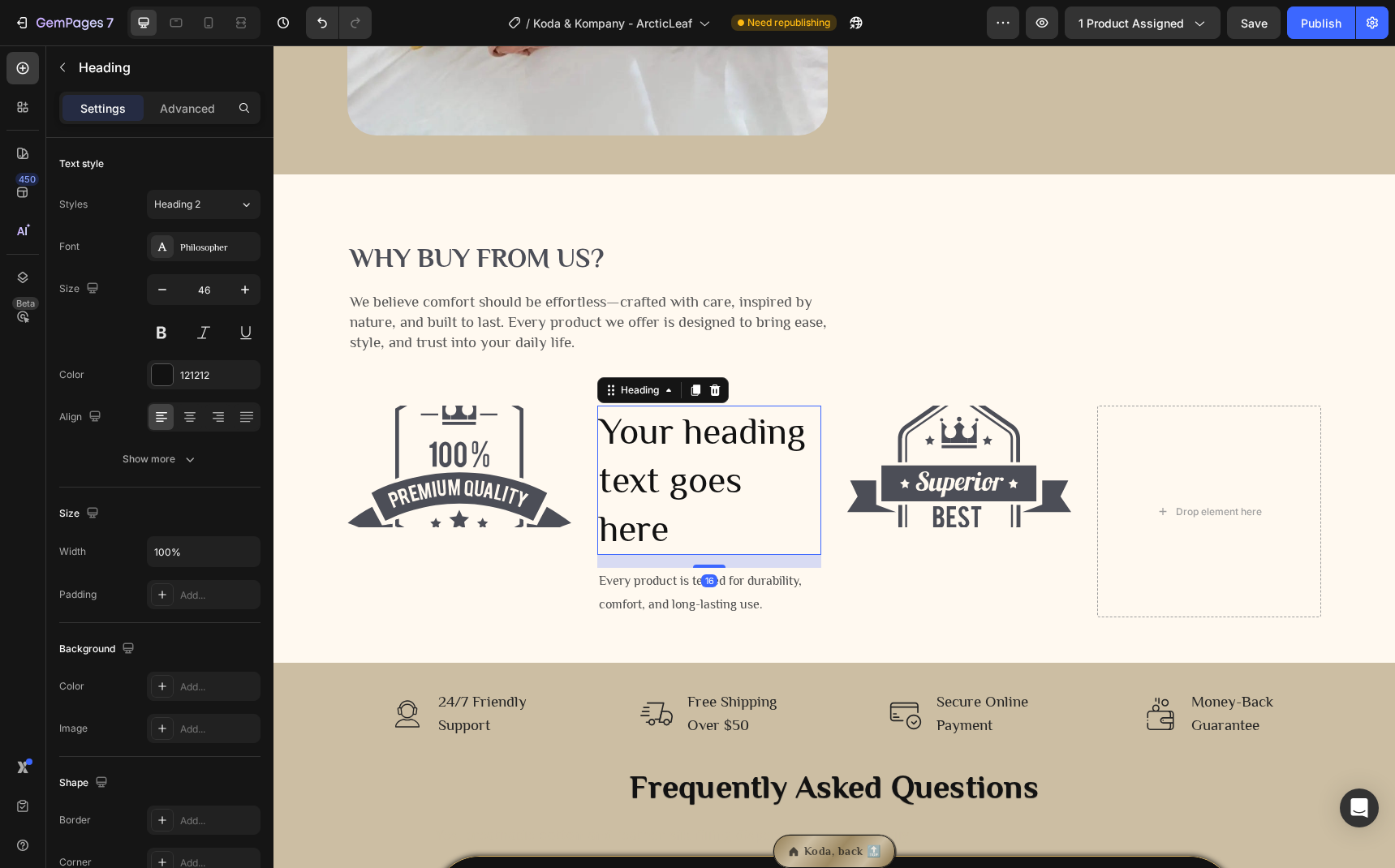
click at [693, 463] on h2 "Your heading text goes here" at bounding box center [709, 479] width 224 height 148
click at [693, 463] on p "Your heading text goes here" at bounding box center [708, 480] width 221 height 145
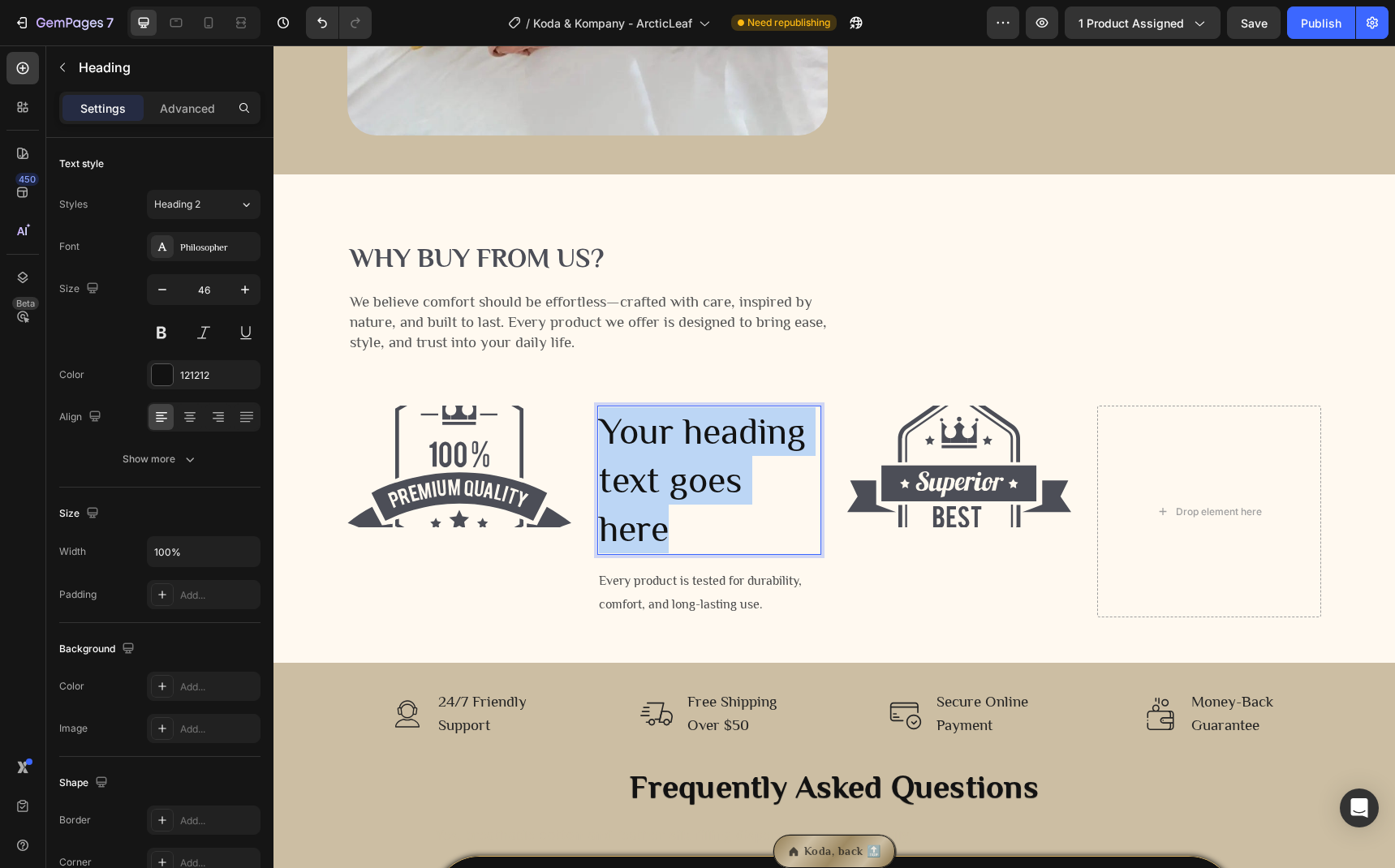
click at [693, 463] on p "Your heading text goes here" at bounding box center [708, 480] width 221 height 145
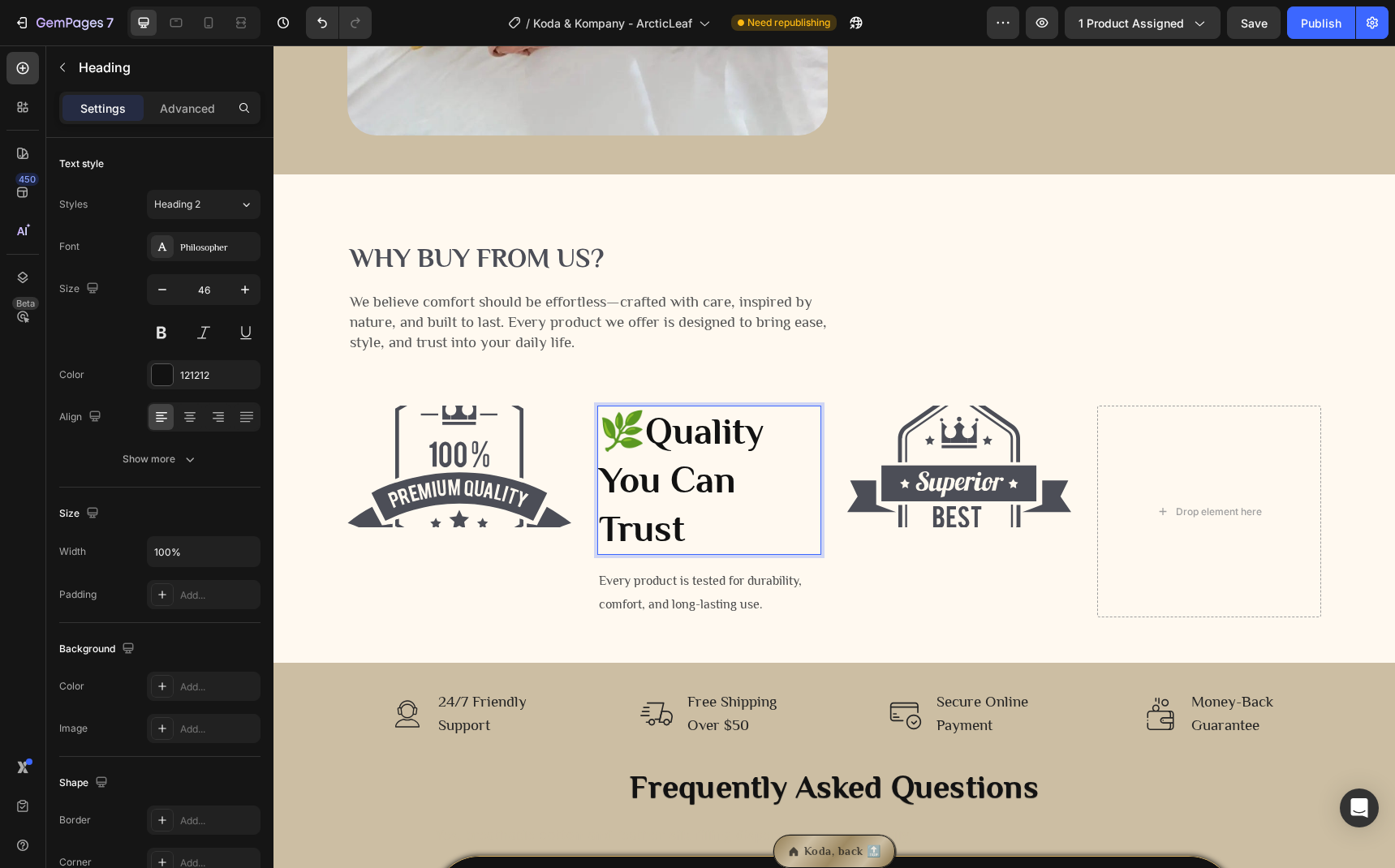
click at [732, 491] on p "🌿 Quality You Can Trust" at bounding box center [708, 480] width 221 height 145
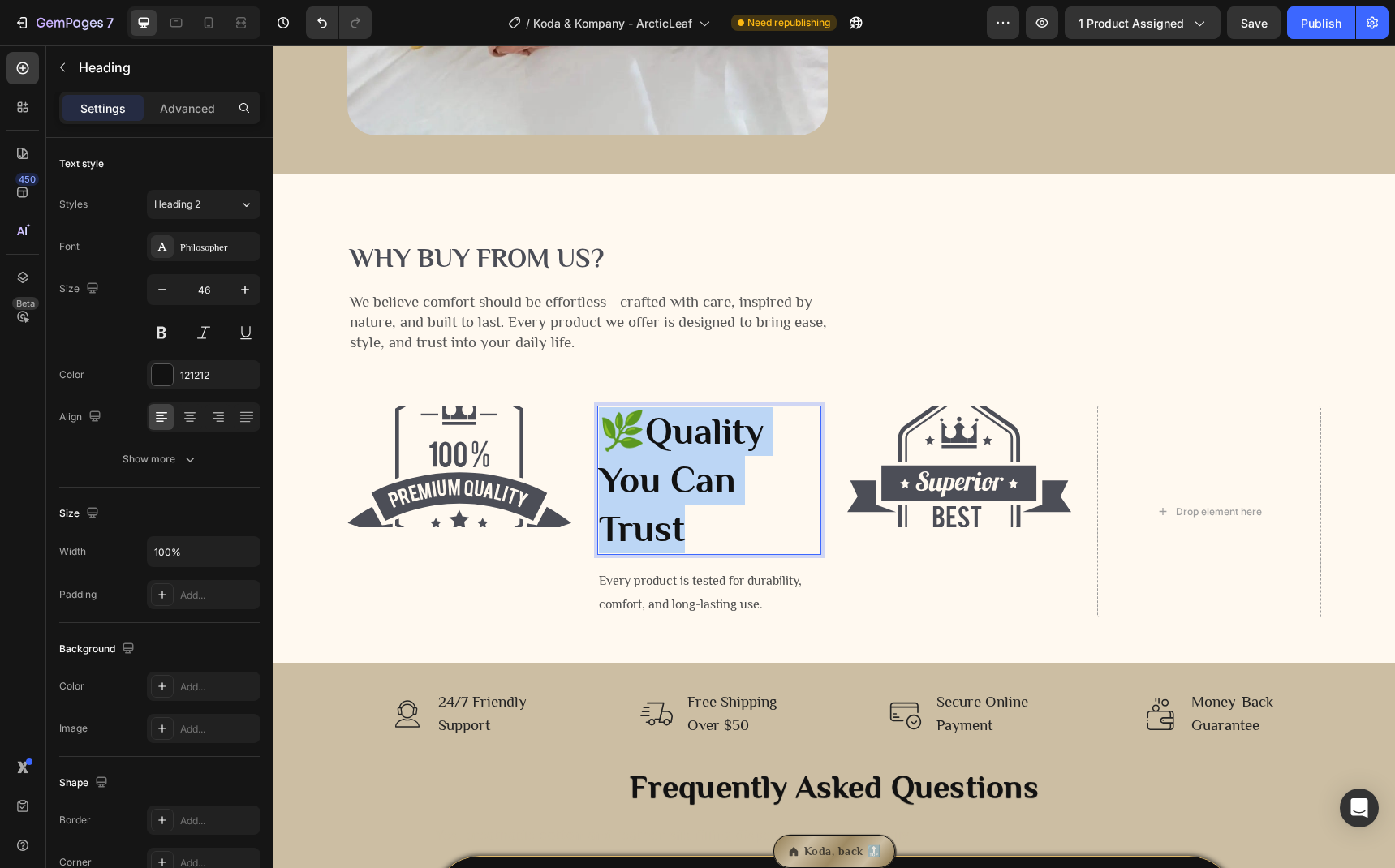
click at [732, 491] on p "🌿 Quality You Can Trust" at bounding box center [708, 480] width 221 height 145
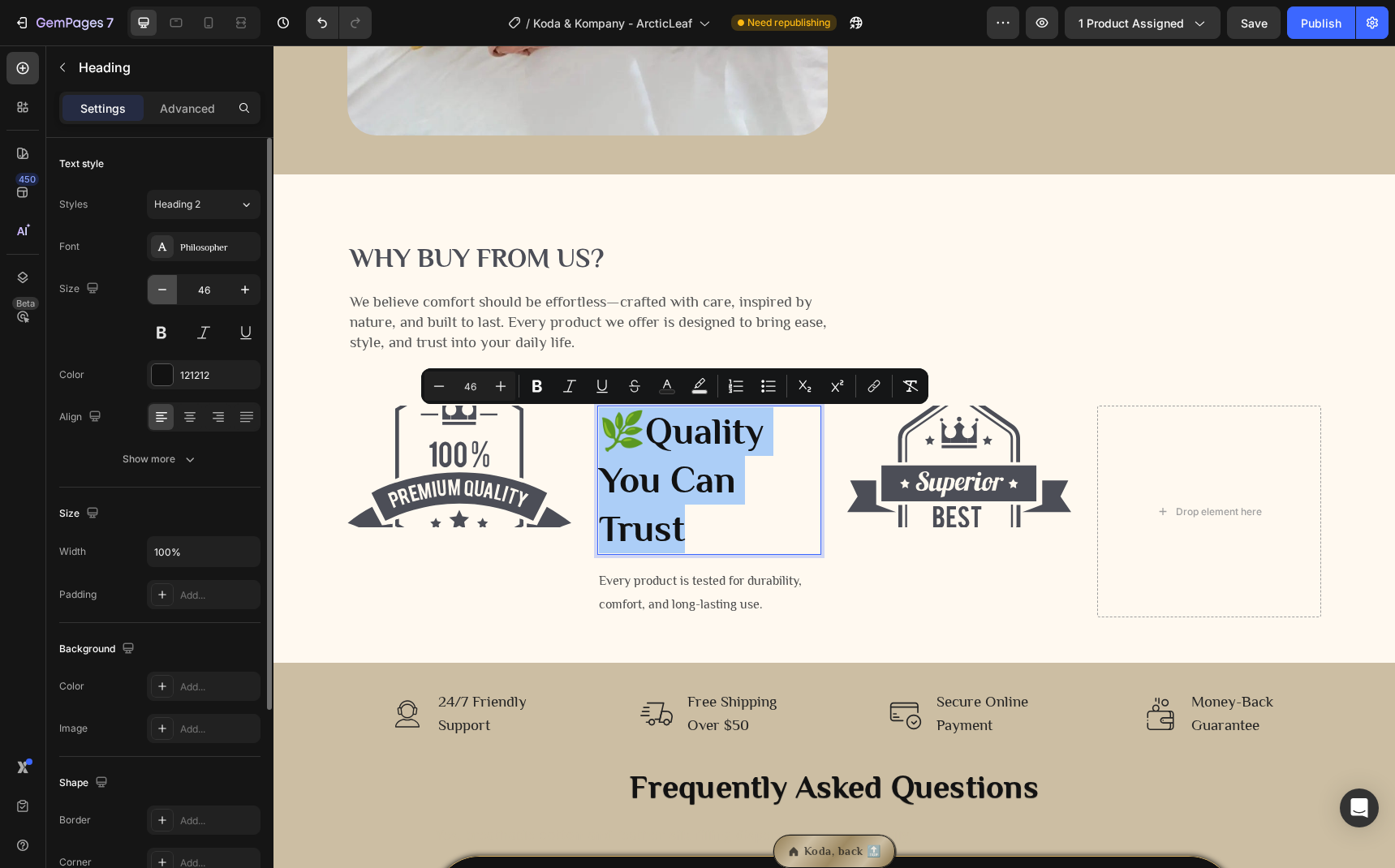
click at [169, 294] on icon "button" at bounding box center [162, 289] width 16 height 16
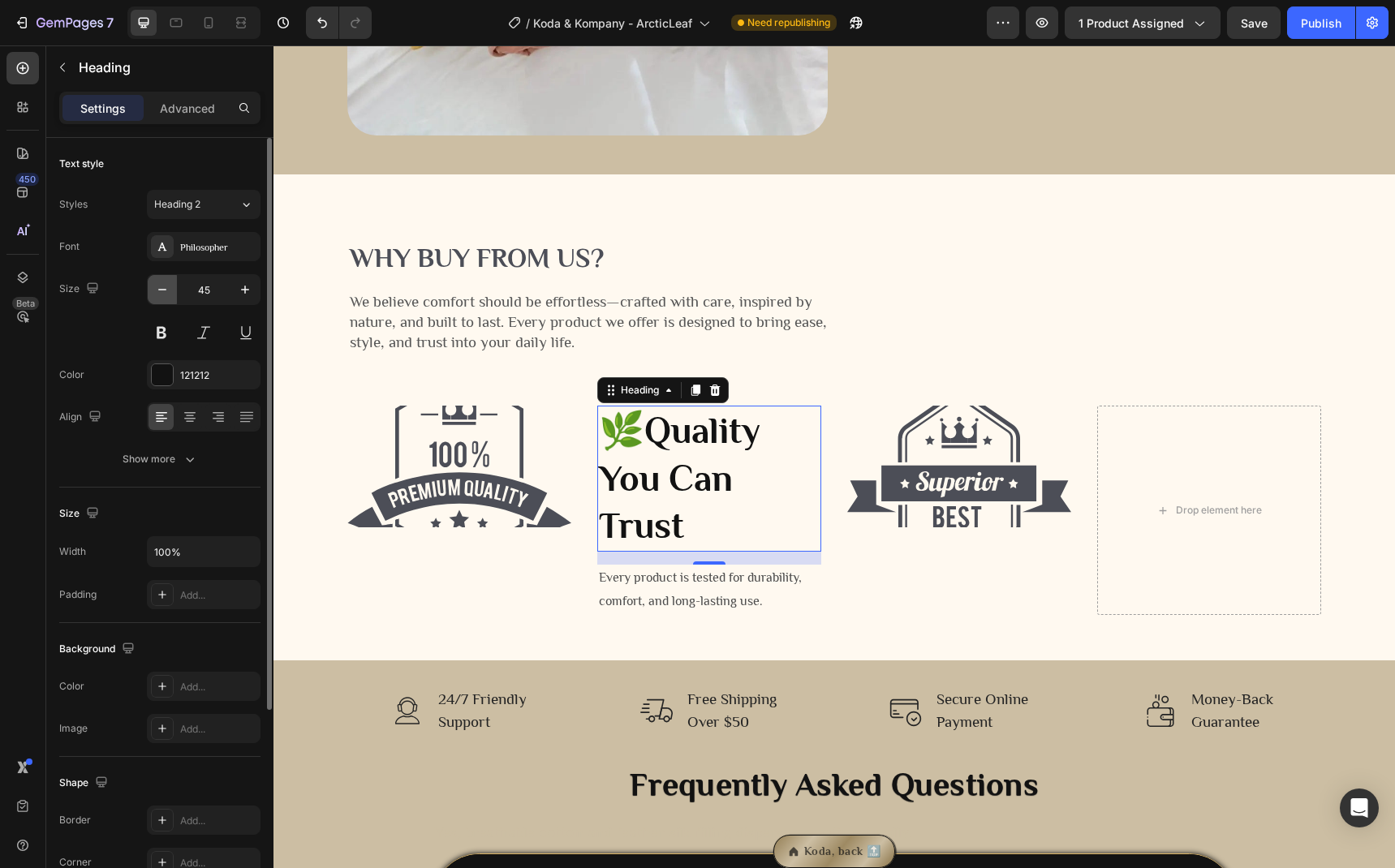
click at [169, 294] on icon "button" at bounding box center [162, 289] width 16 height 16
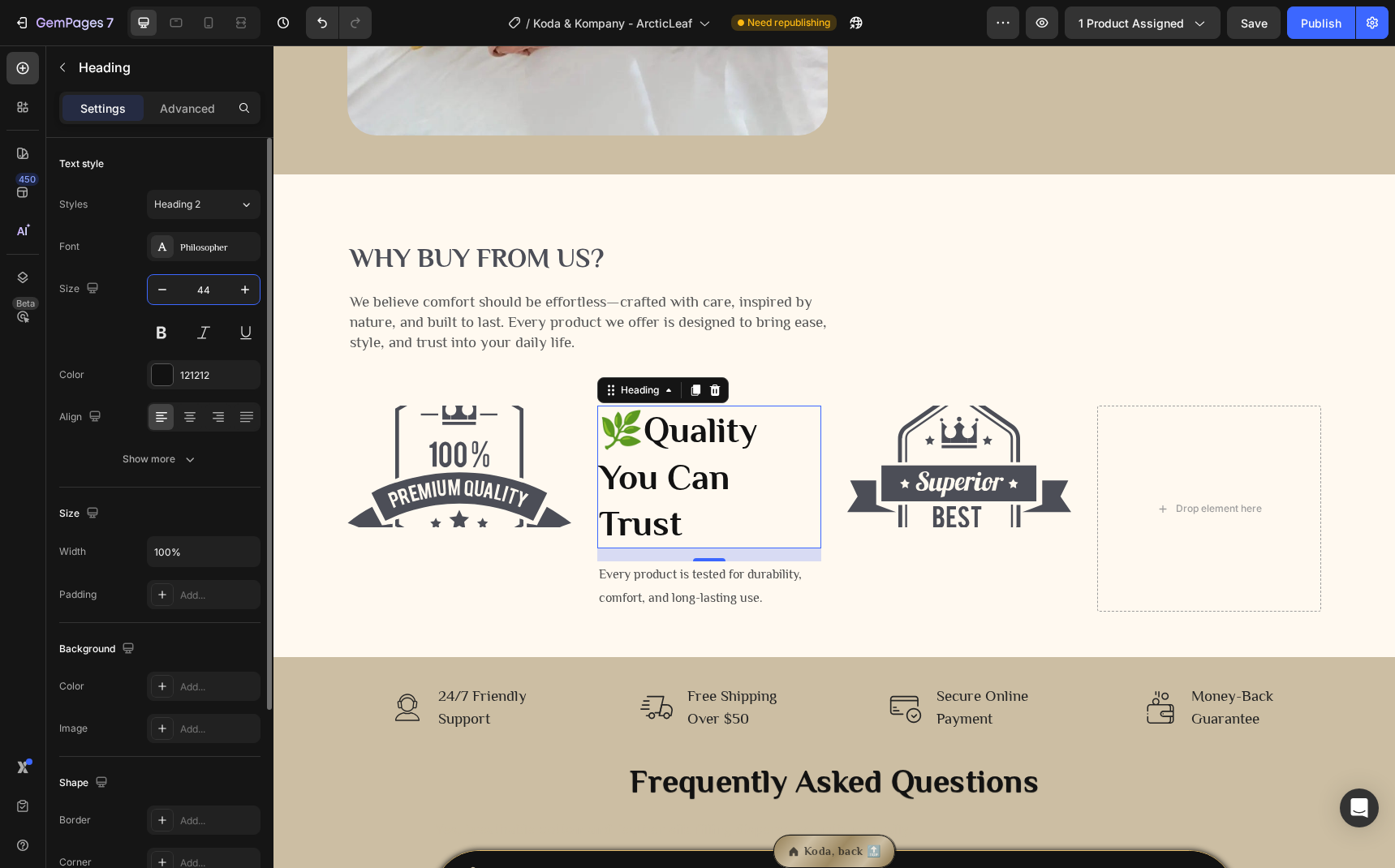
click at [194, 294] on input "44" at bounding box center [204, 290] width 54 height 30
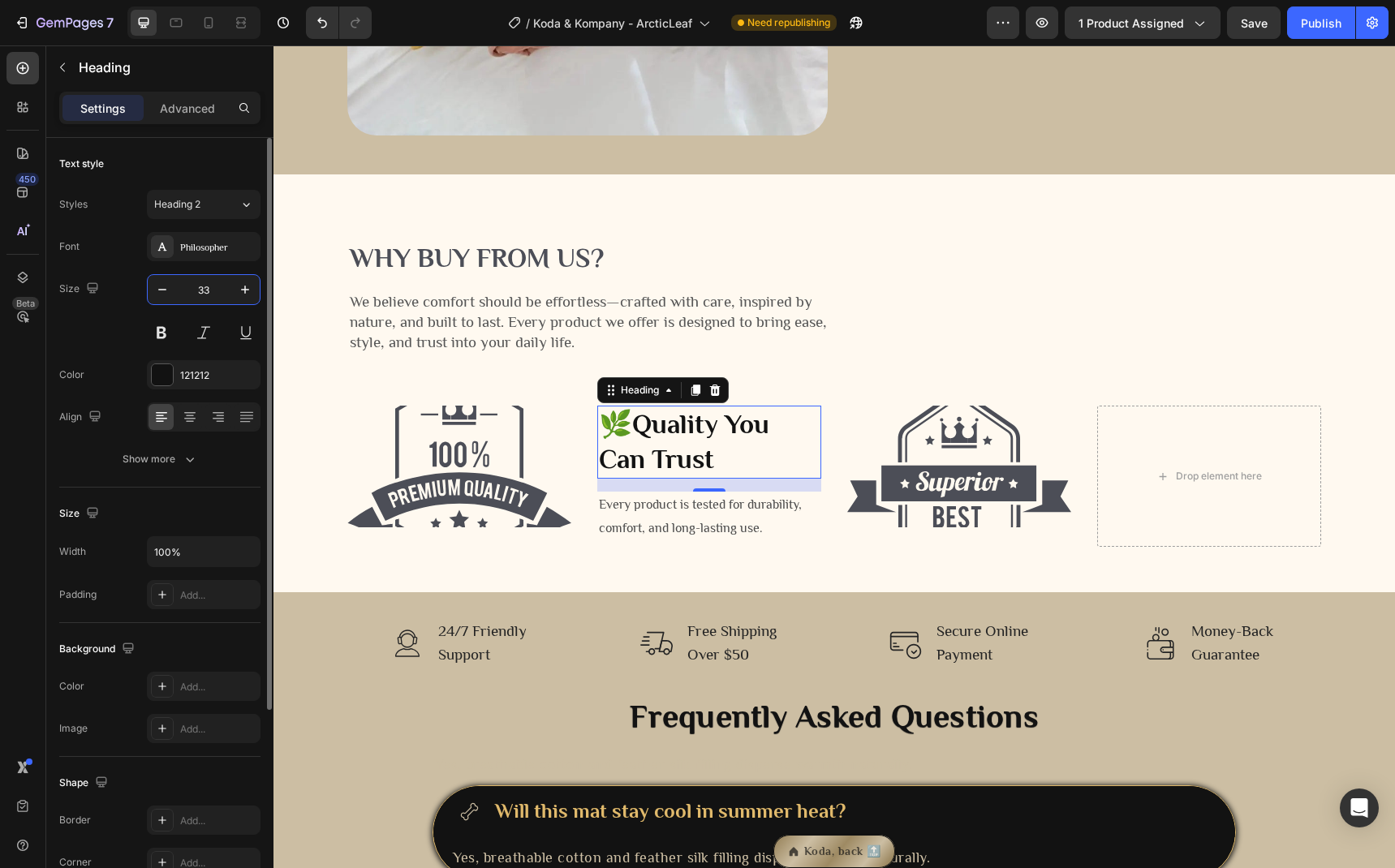
click at [204, 294] on input "33" at bounding box center [204, 290] width 54 height 30
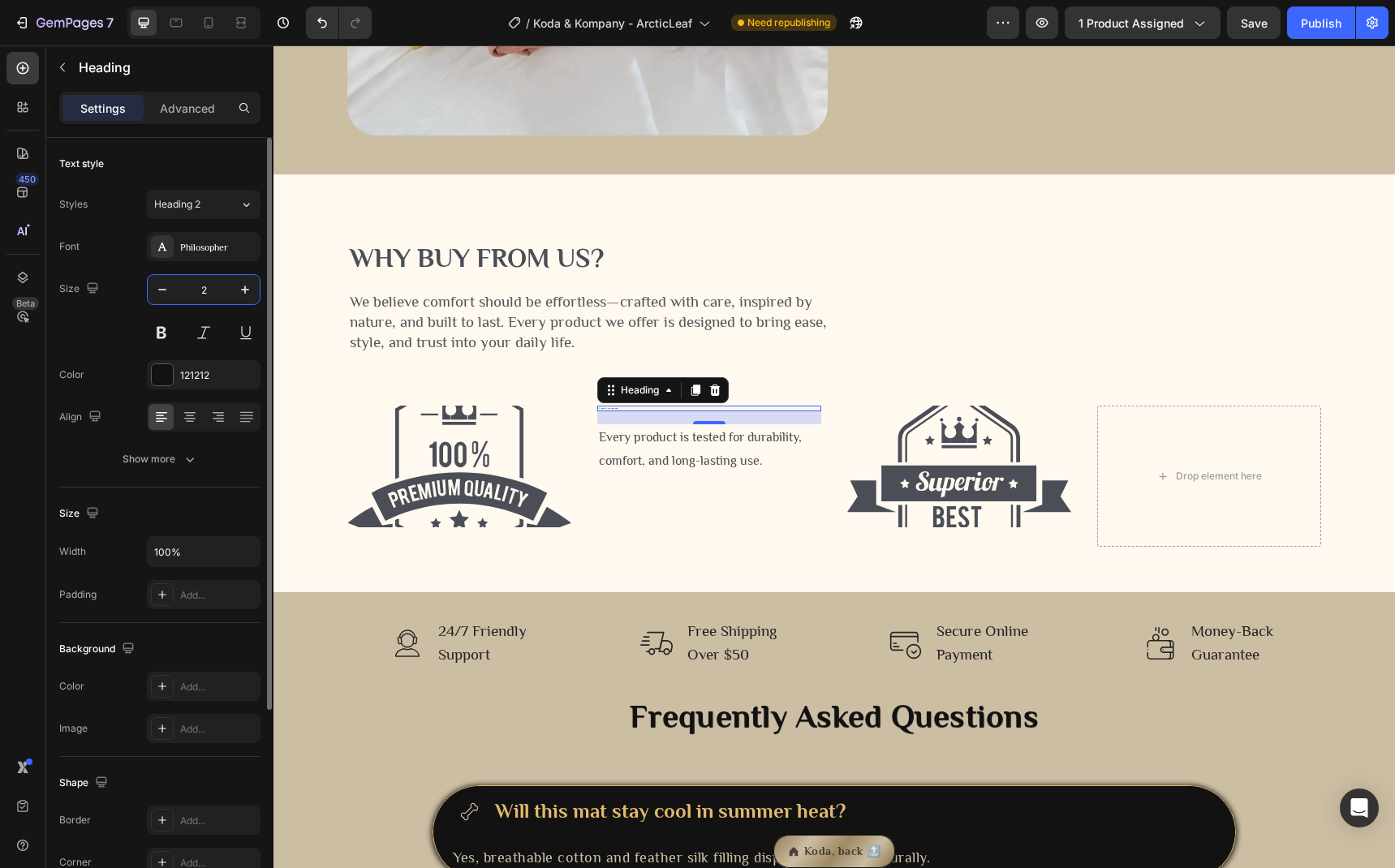
type input "25"
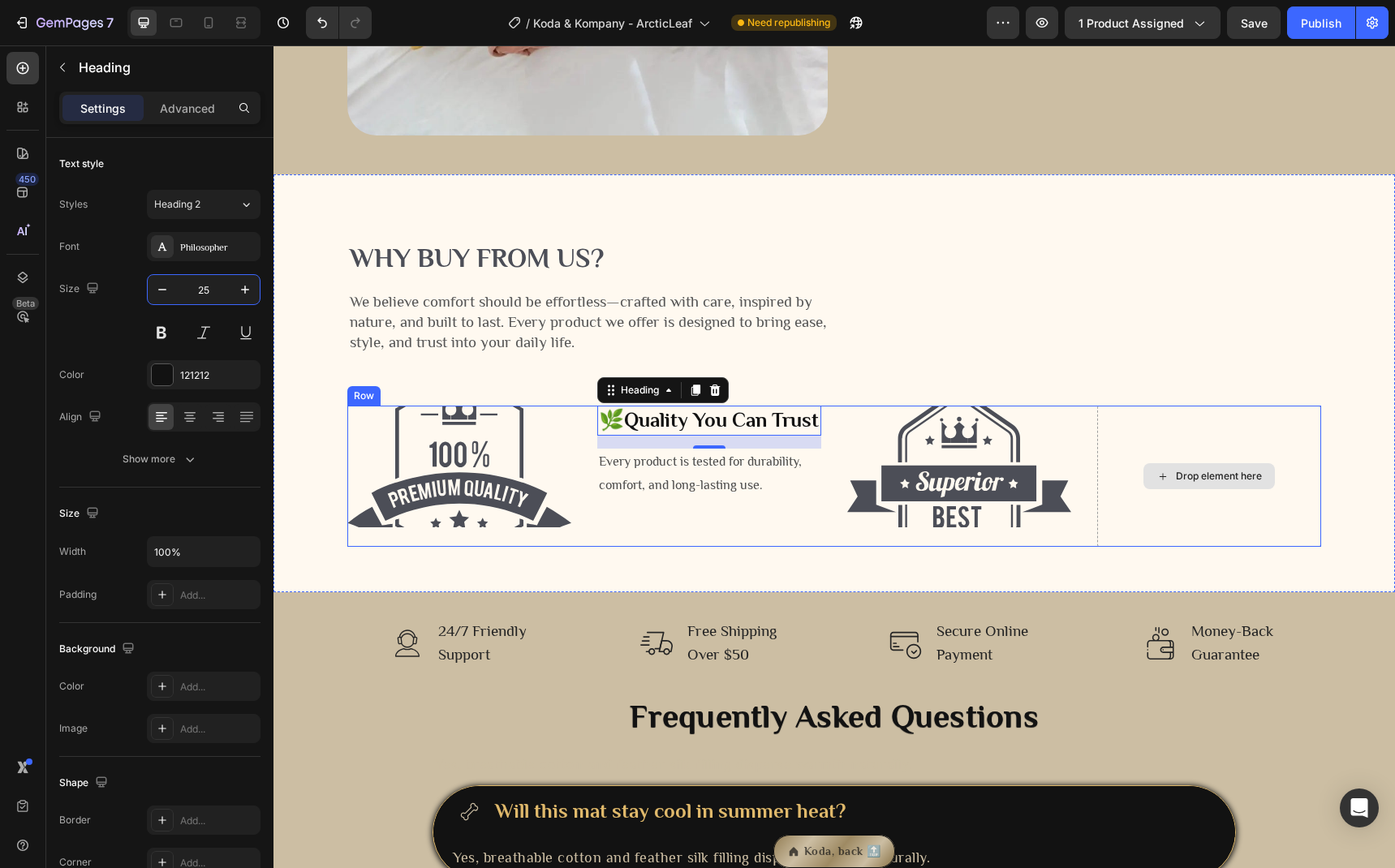
click at [1238, 480] on div "Drop element here" at bounding box center [1219, 476] width 86 height 13
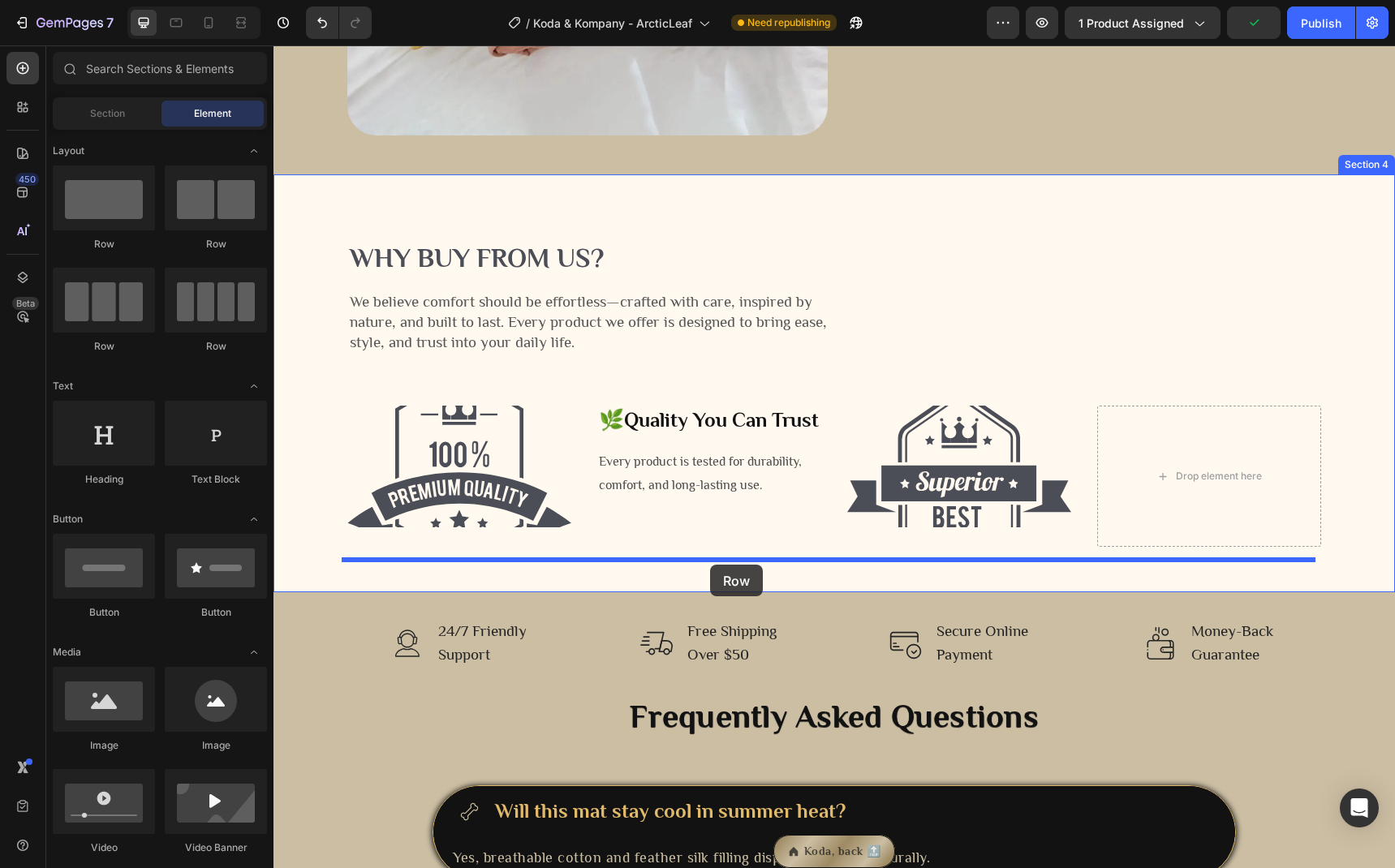
drag, startPoint x: 477, startPoint y: 330, endPoint x: 710, endPoint y: 565, distance: 330.9
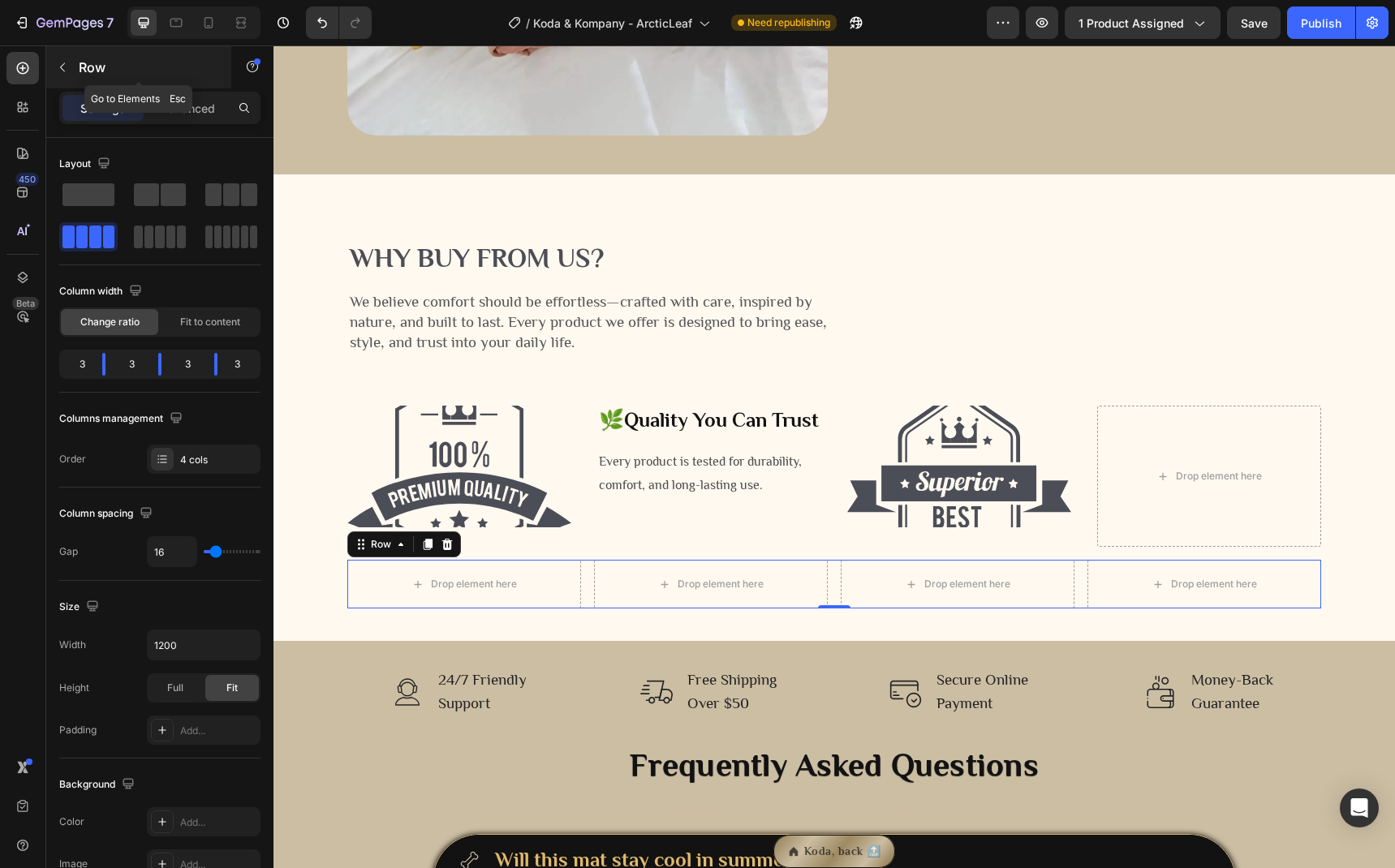
click at [70, 76] on button "button" at bounding box center [62, 67] width 26 height 26
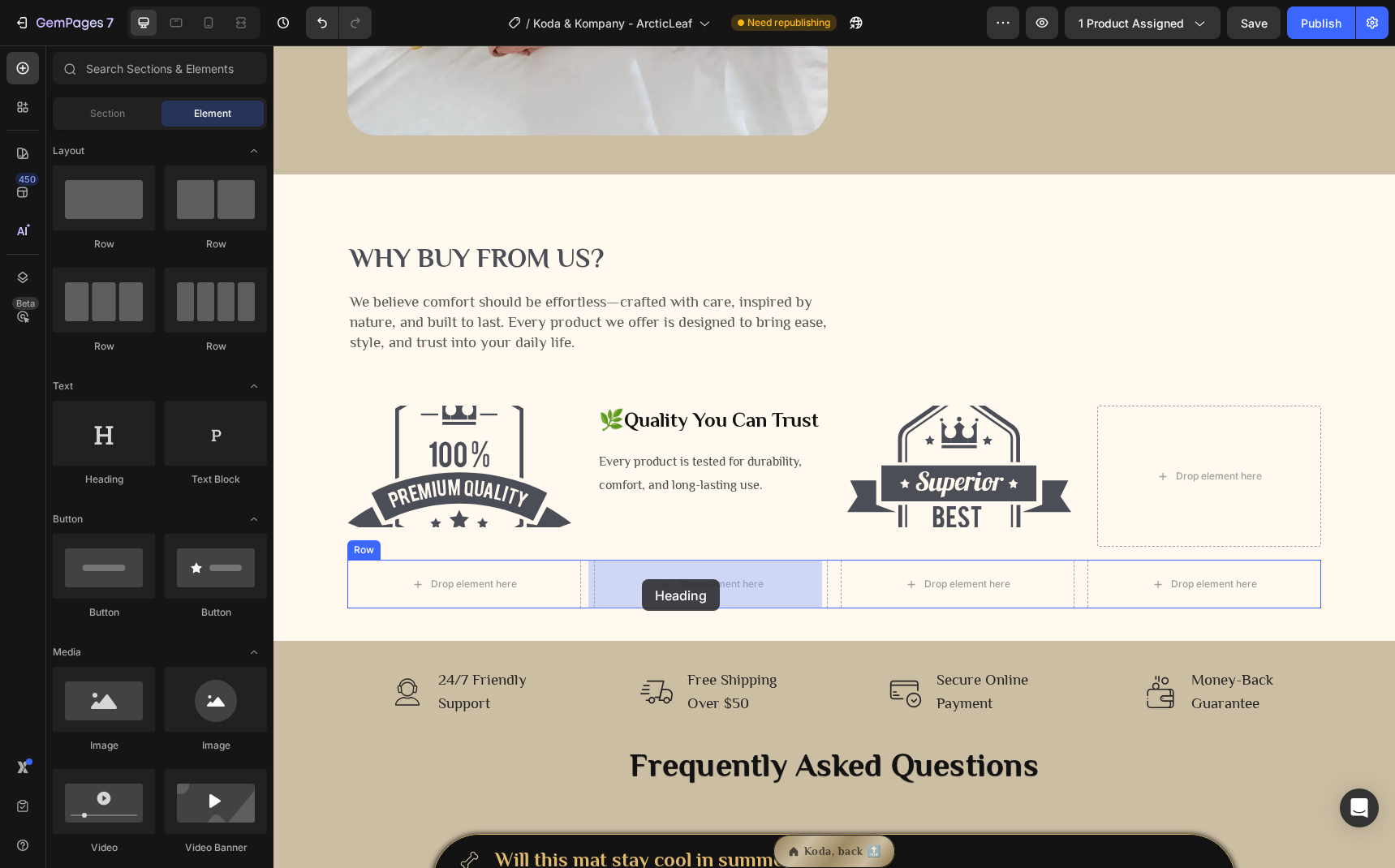
drag, startPoint x: 392, startPoint y: 459, endPoint x: 642, endPoint y: 579, distance: 277.3
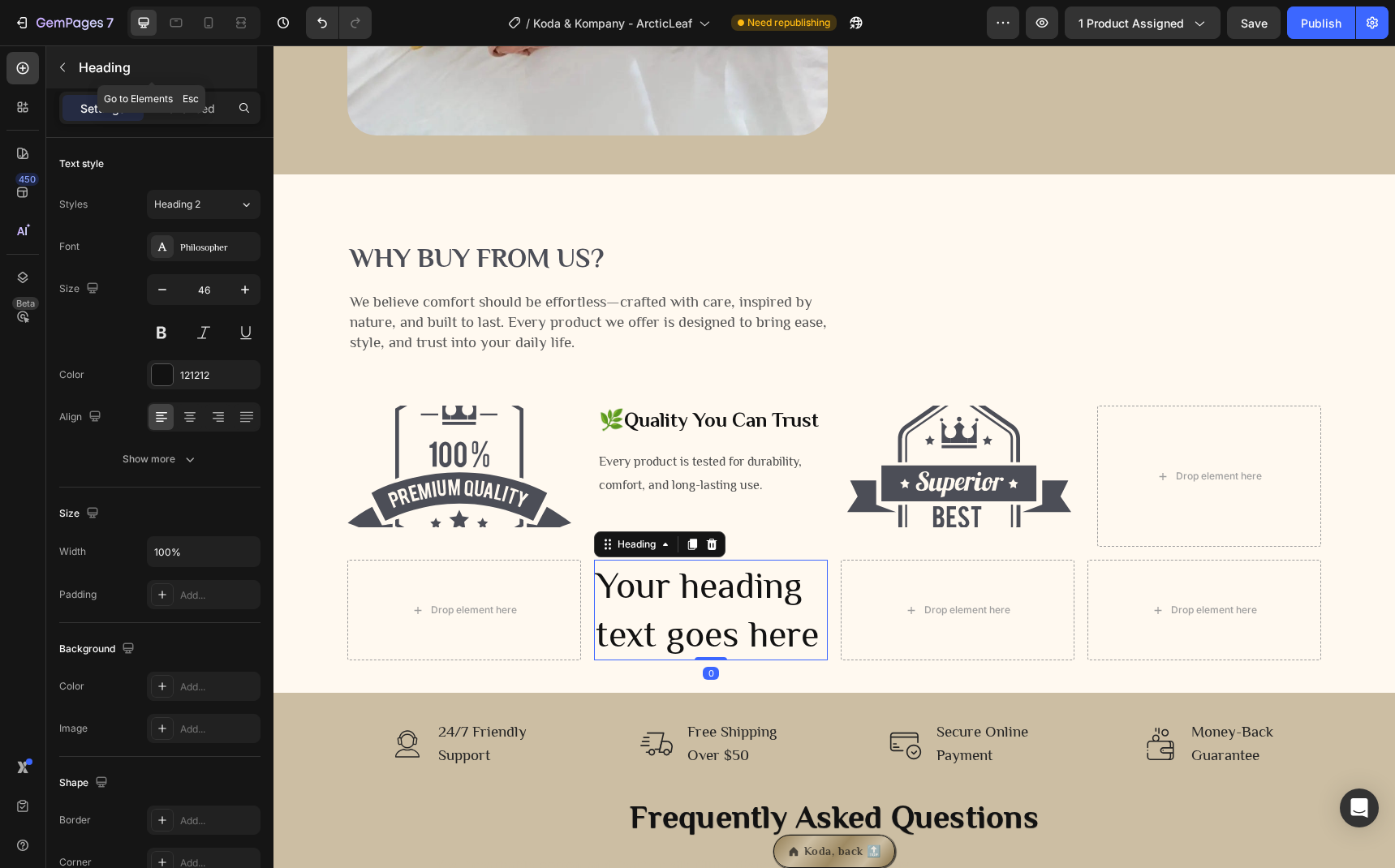
click at [70, 76] on button "button" at bounding box center [62, 67] width 26 height 26
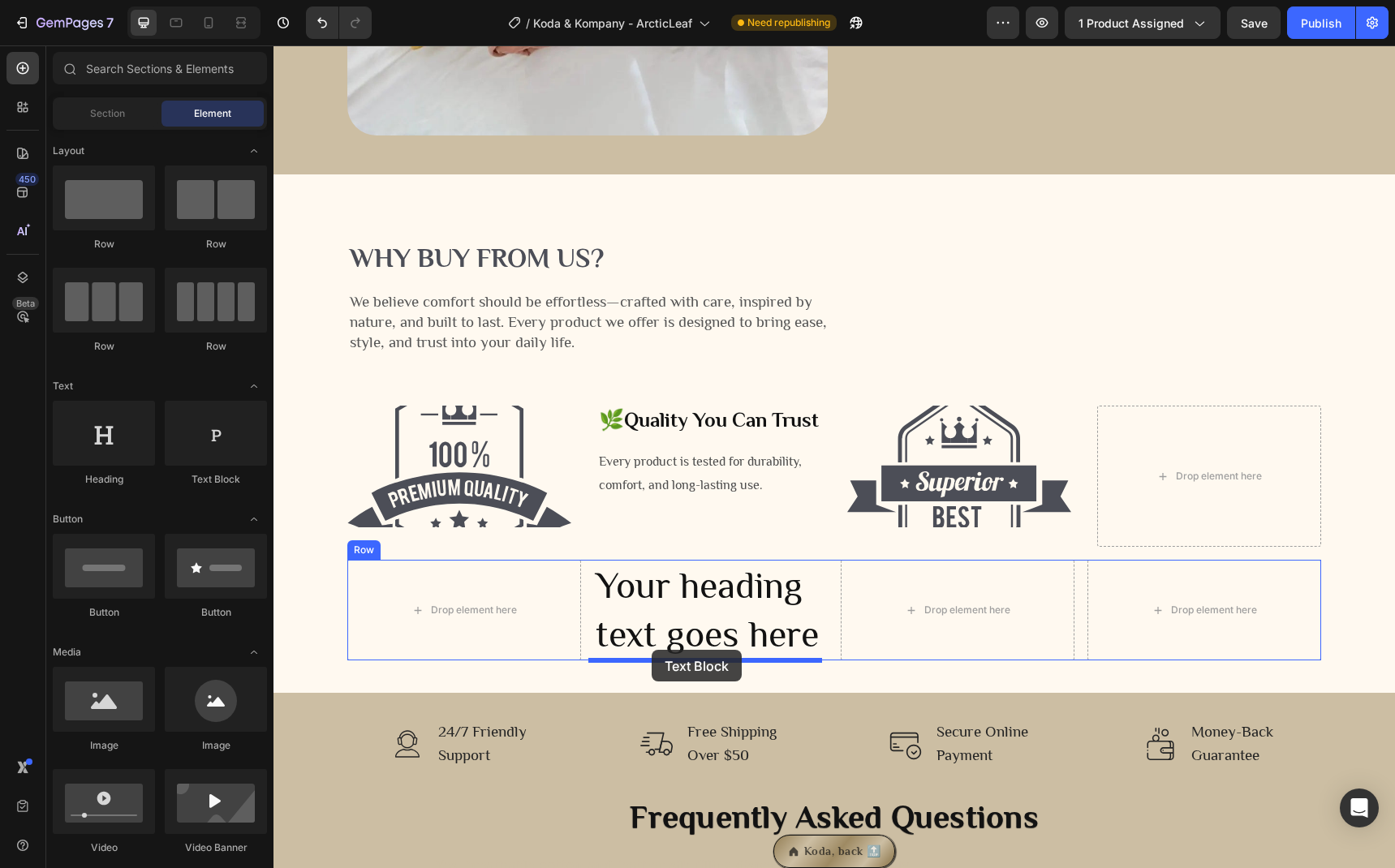
drag, startPoint x: 501, startPoint y: 496, endPoint x: 651, endPoint y: 650, distance: 215.0
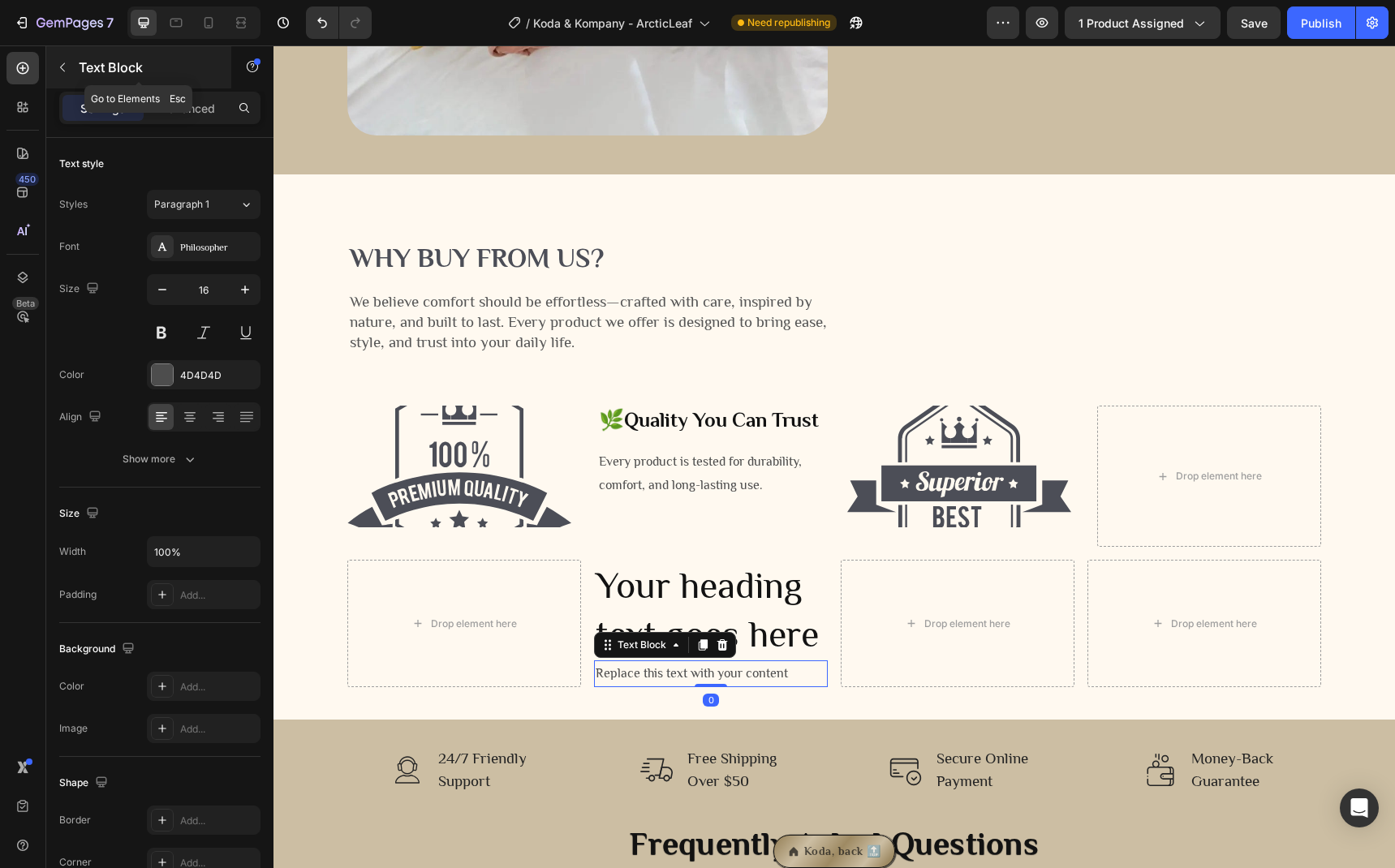
click at [77, 80] on div "Text Block" at bounding box center [139, 67] width 185 height 42
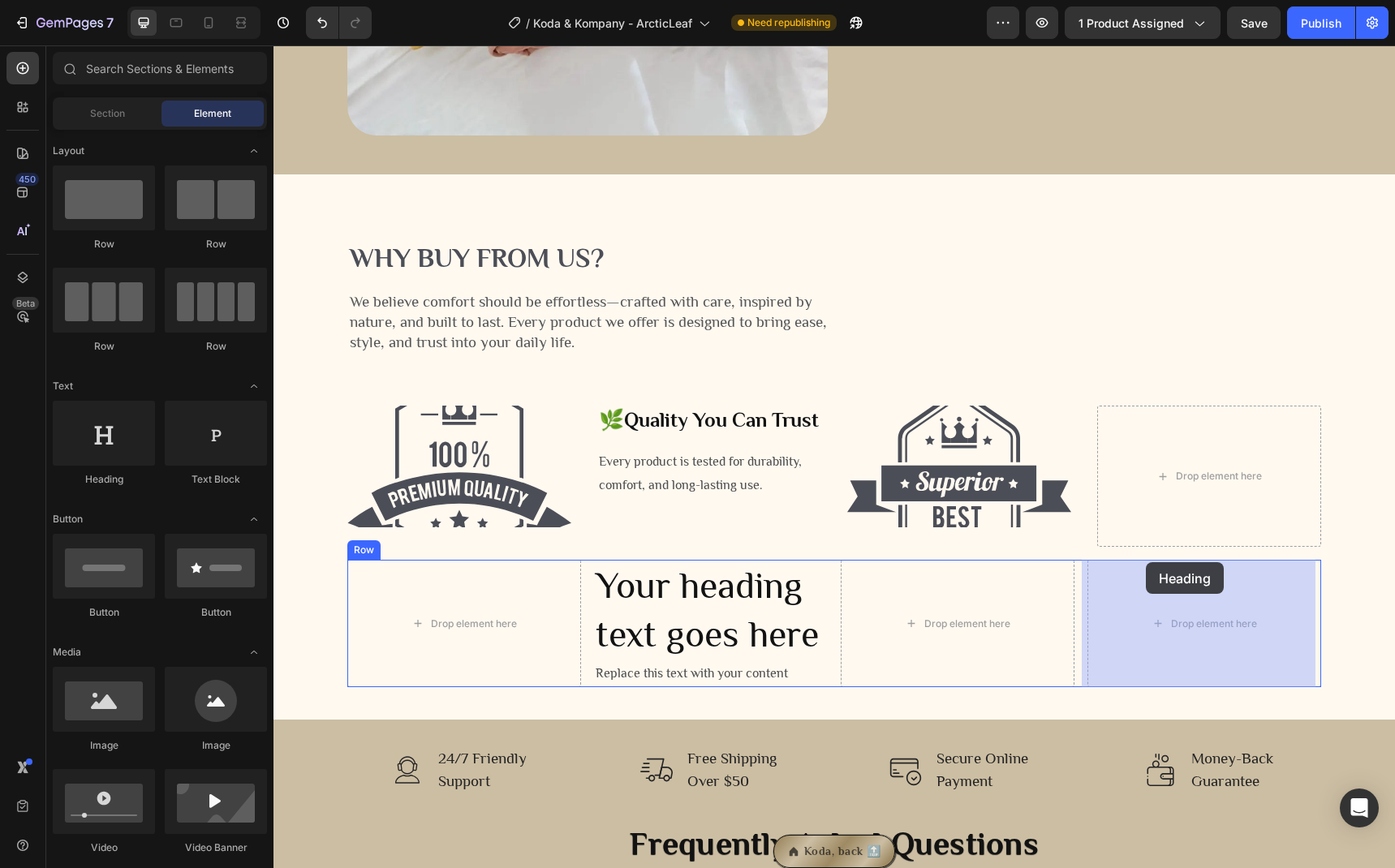
drag, startPoint x: 389, startPoint y: 459, endPoint x: 1145, endPoint y: 562, distance: 763.0
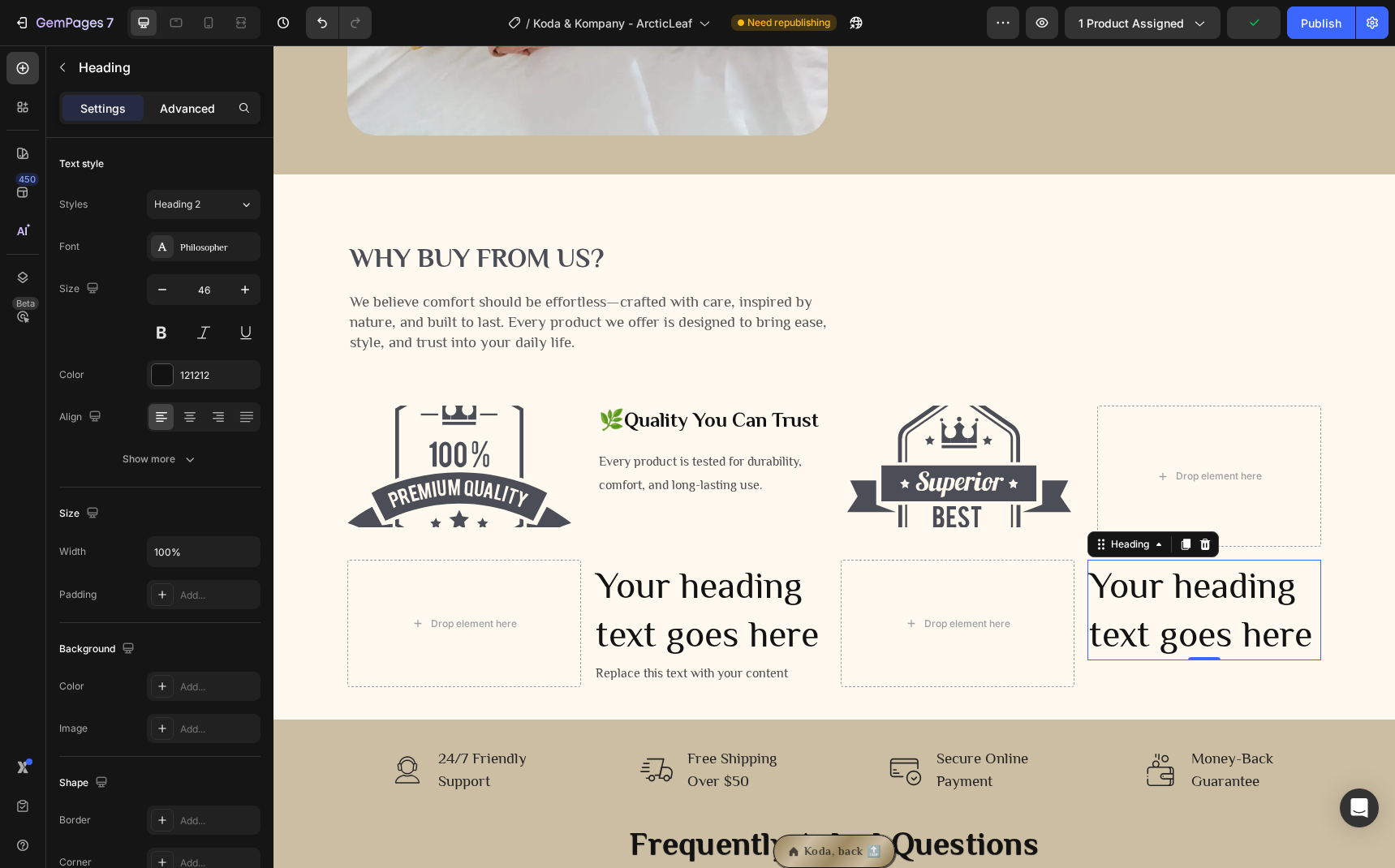
click at [160, 112] on p "Advanced" at bounding box center [187, 108] width 55 height 17
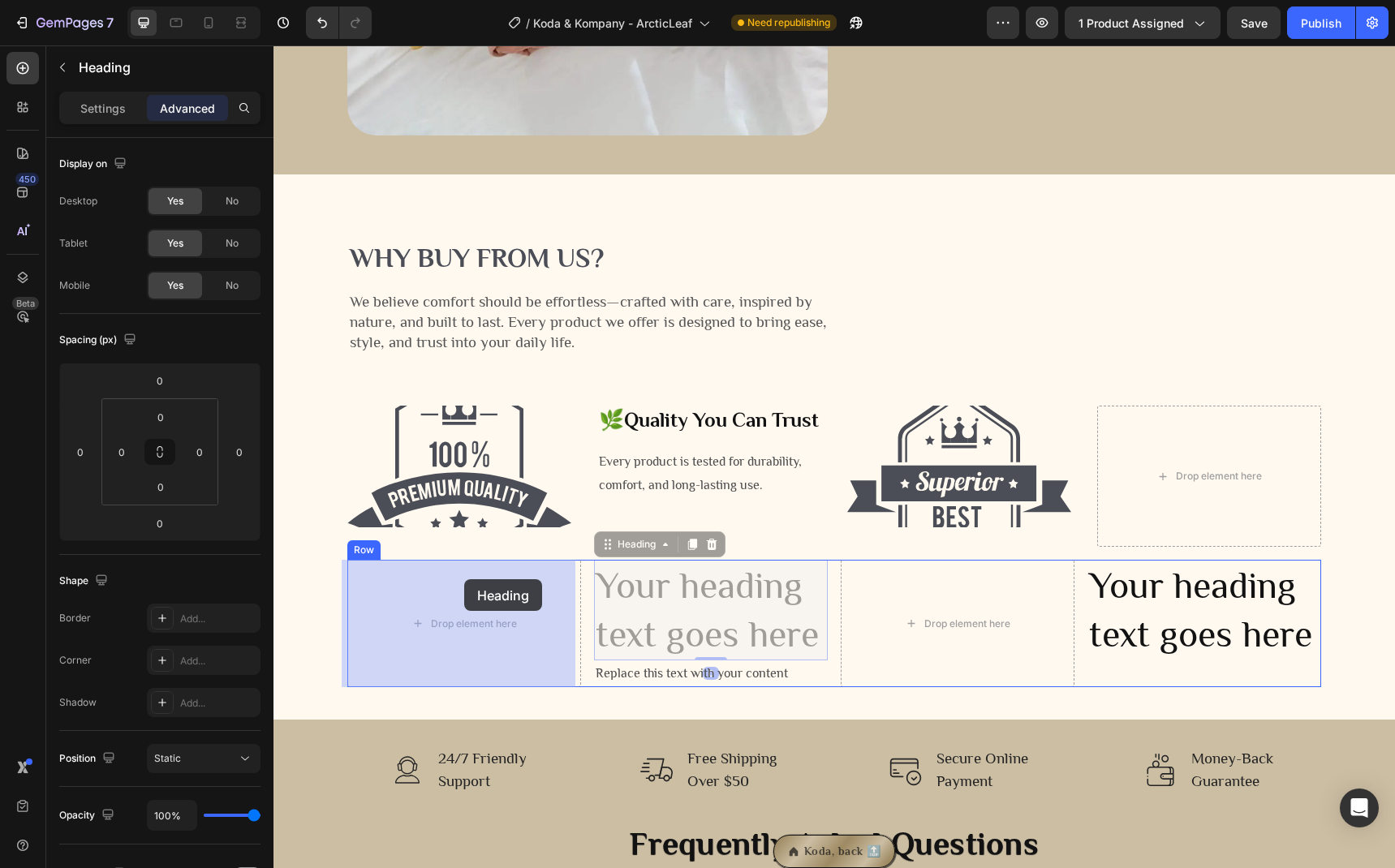
drag, startPoint x: 679, startPoint y: 589, endPoint x: 464, endPoint y: 579, distance: 215.2
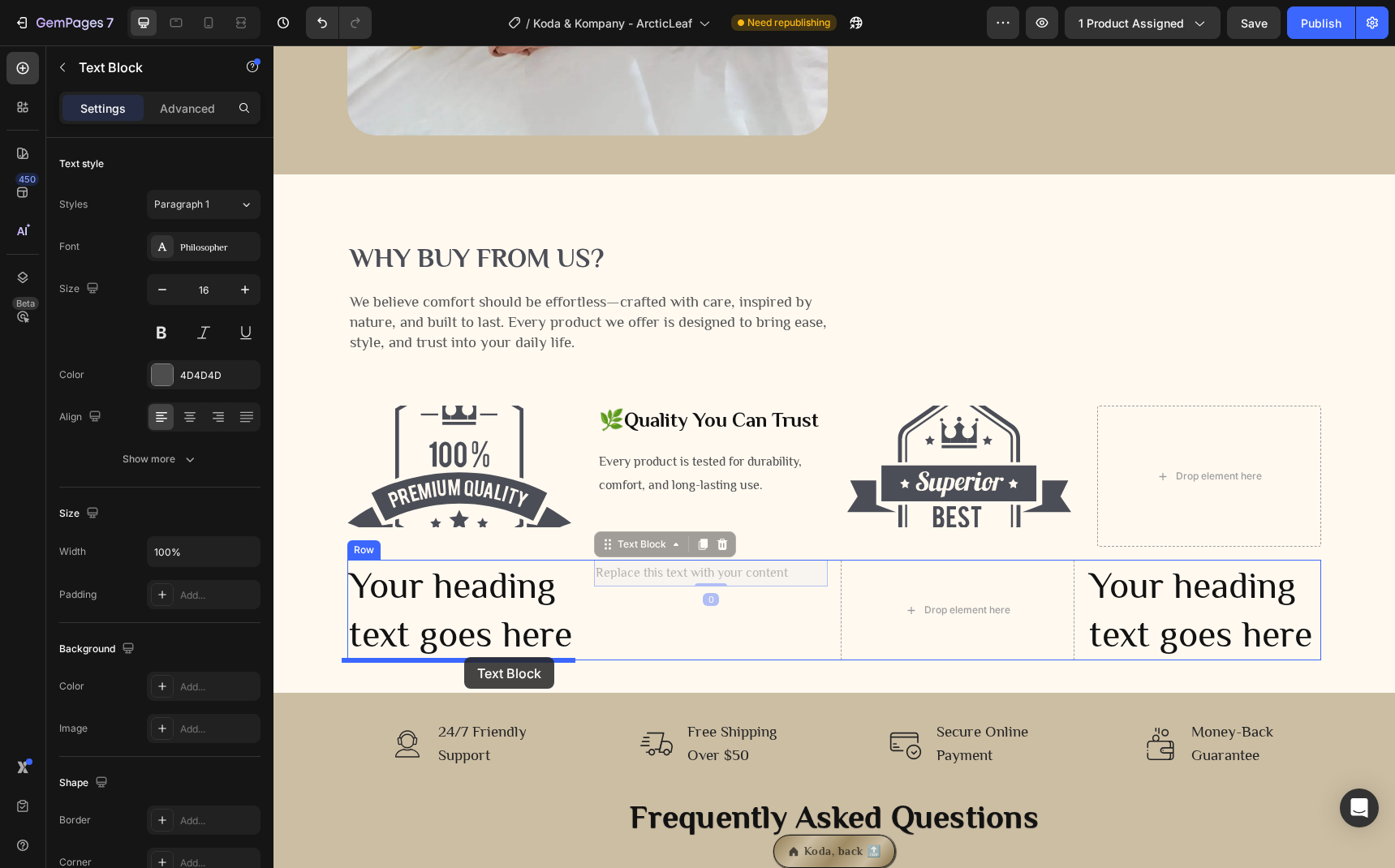
drag, startPoint x: 657, startPoint y: 576, endPoint x: 464, endPoint y: 657, distance: 209.3
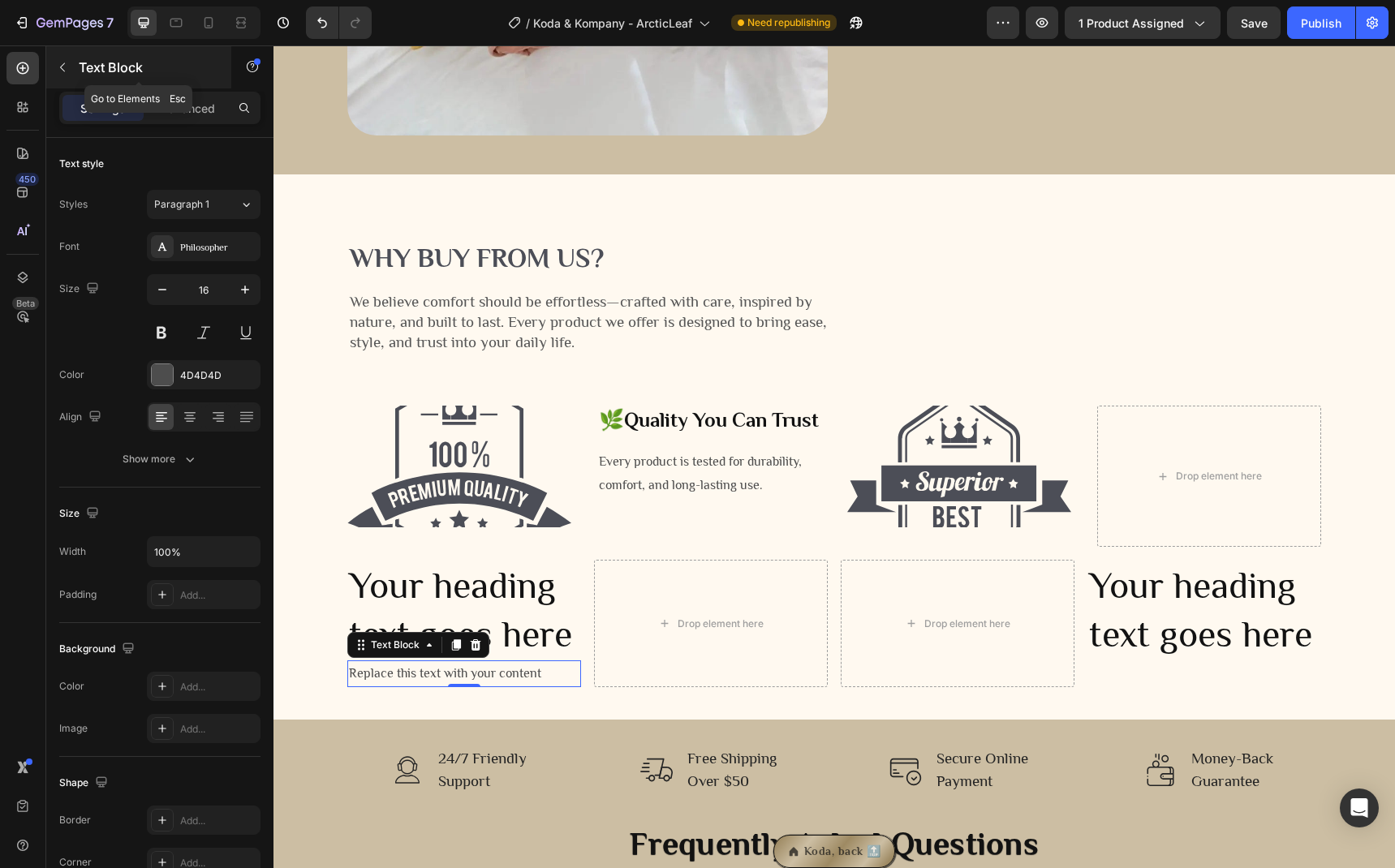
click at [65, 73] on icon "button" at bounding box center [63, 68] width 13 height 13
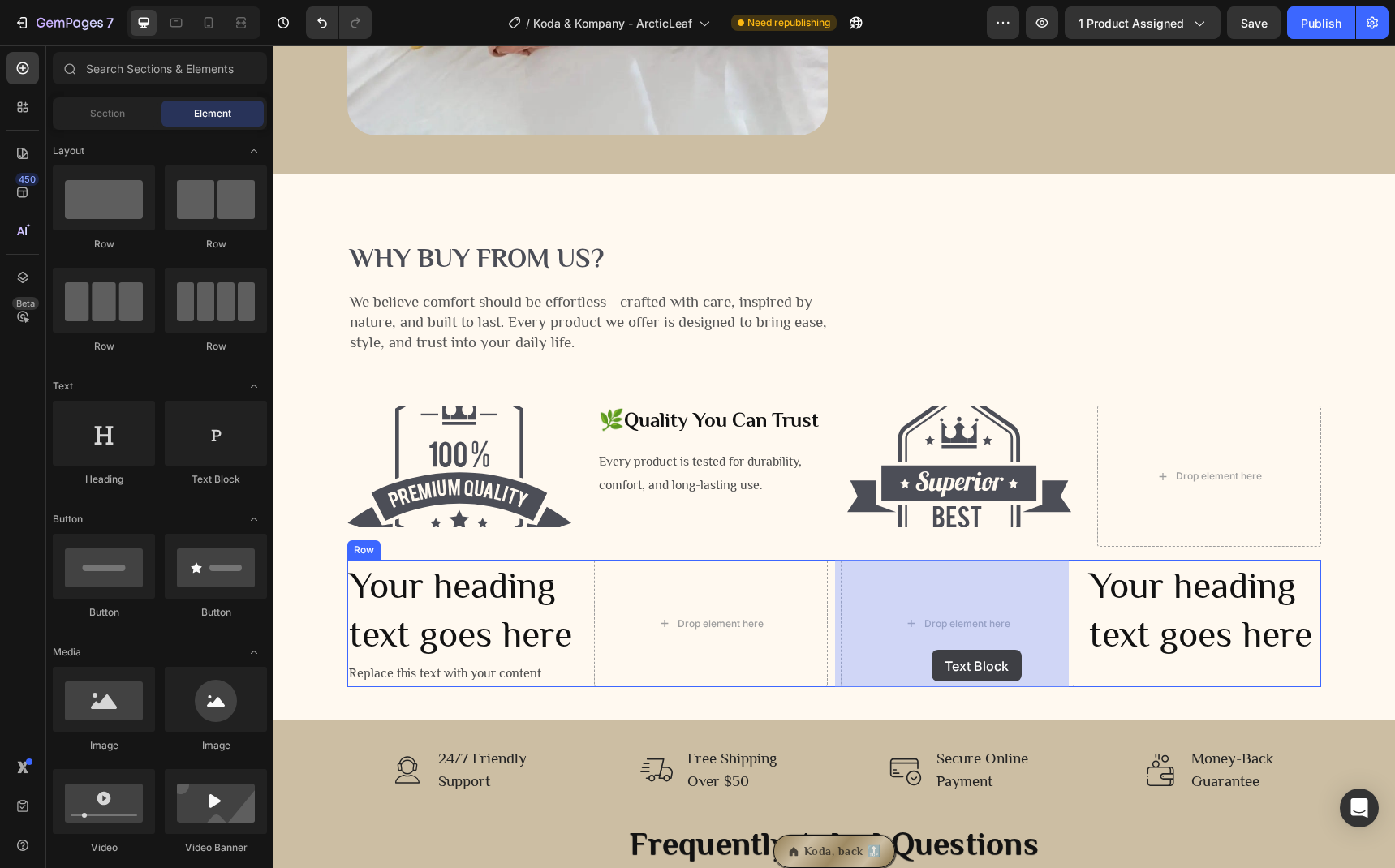
drag, startPoint x: 490, startPoint y: 490, endPoint x: 1092, endPoint y: 650, distance: 622.9
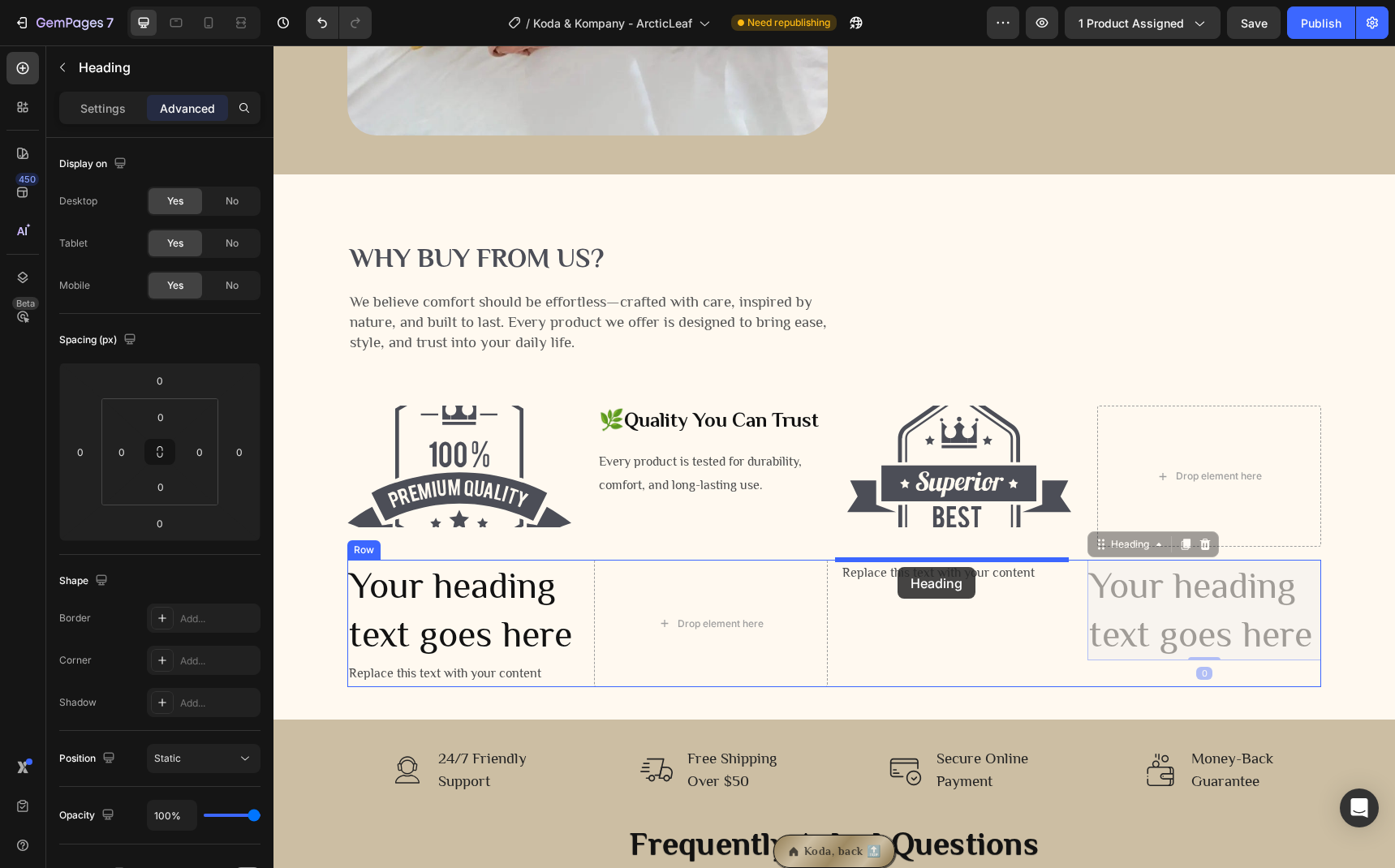
drag, startPoint x: 1161, startPoint y: 625, endPoint x: 898, endPoint y: 567, distance: 269.3
type input "16"
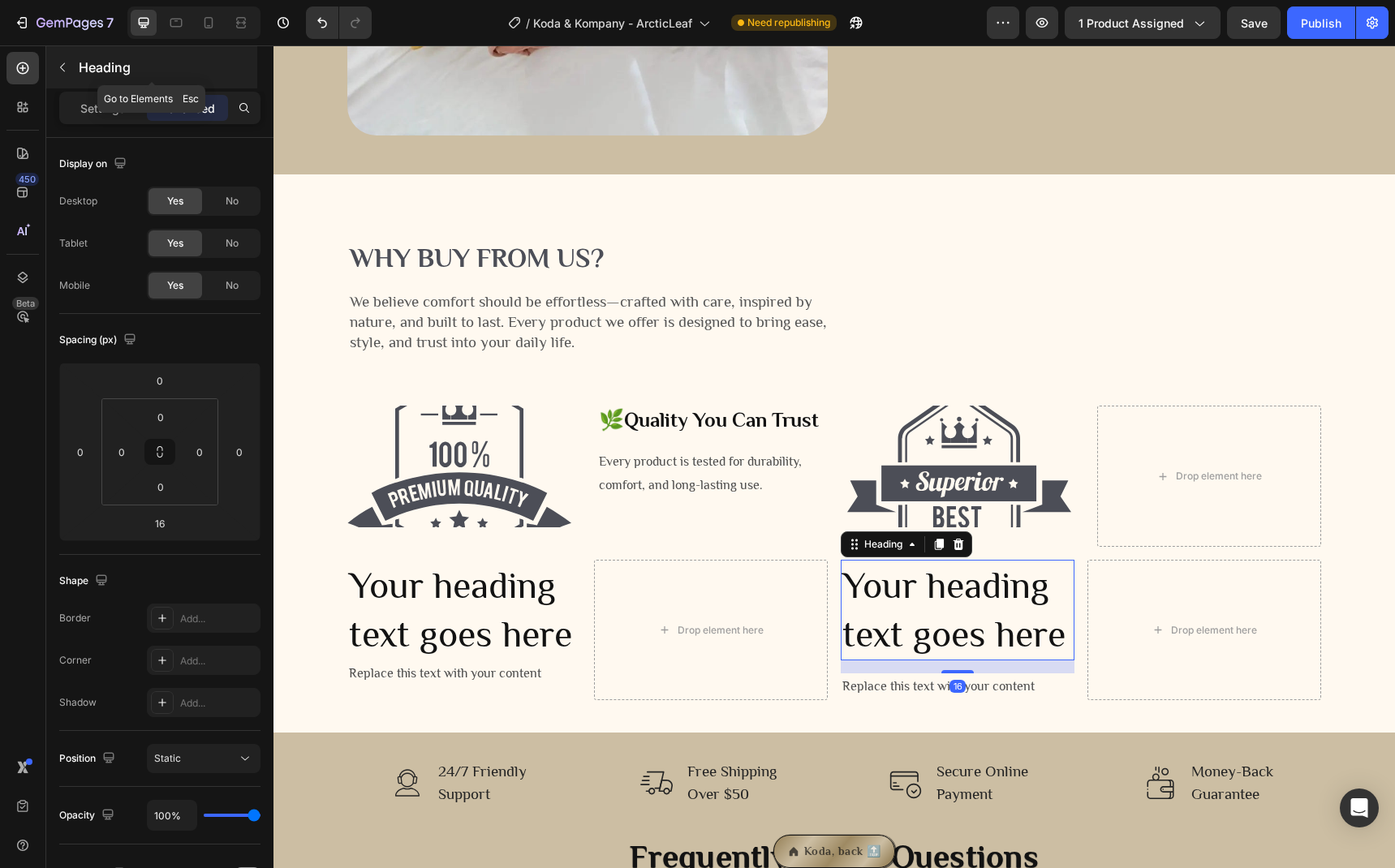
click at [62, 76] on button "button" at bounding box center [62, 67] width 26 height 26
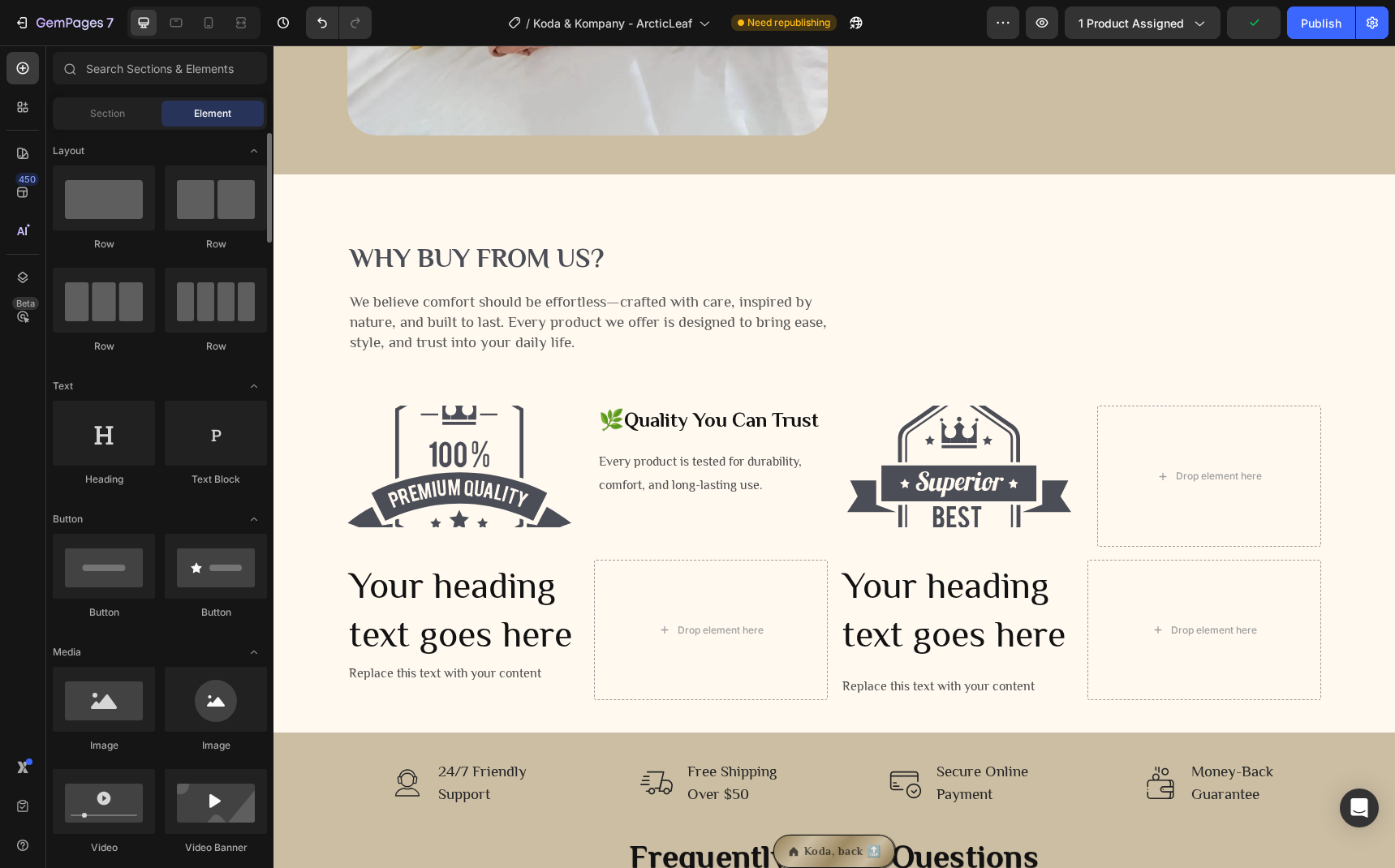
scroll to position [3, 0]
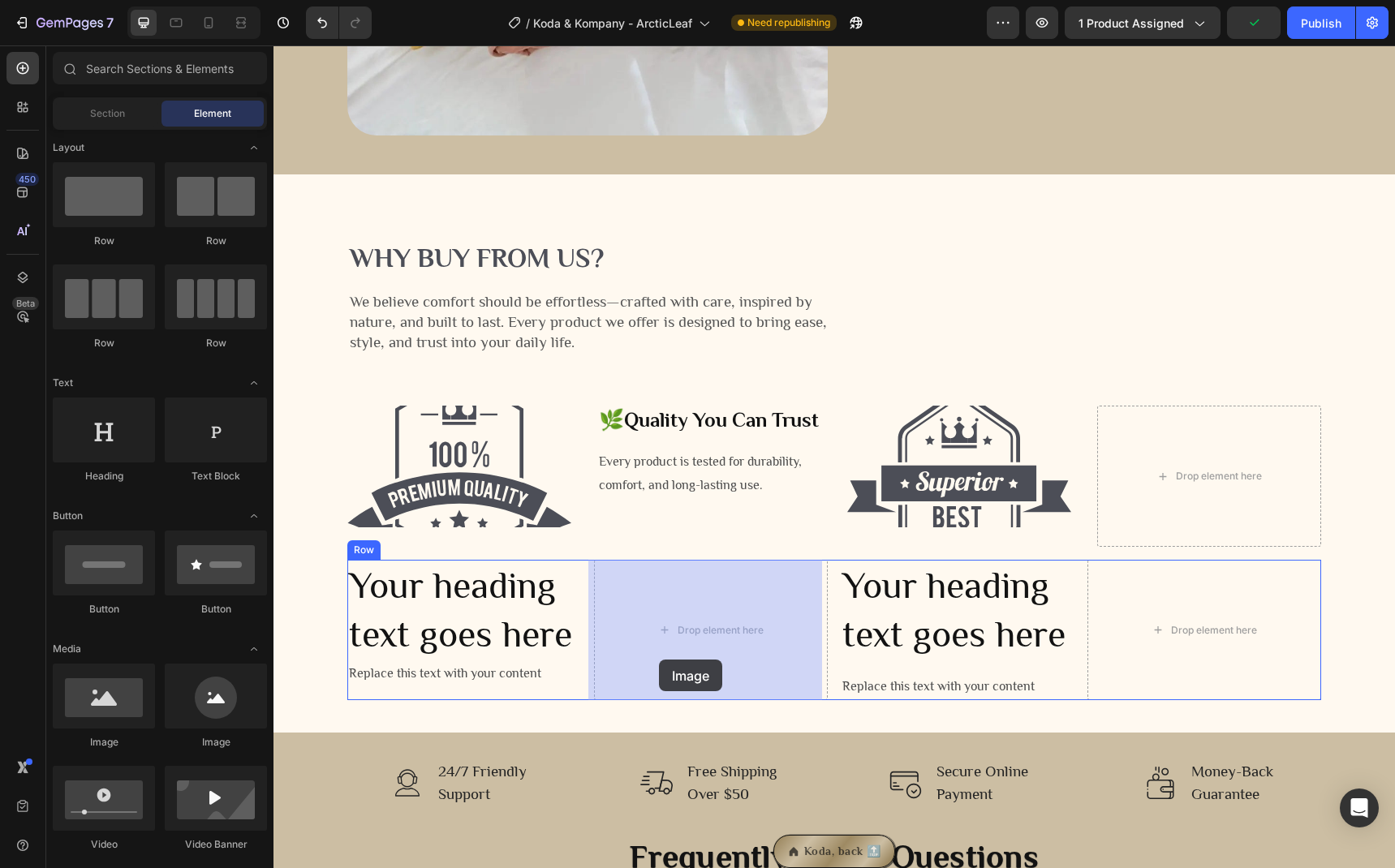
drag, startPoint x: 373, startPoint y: 747, endPoint x: 666, endPoint y: 657, distance: 306.5
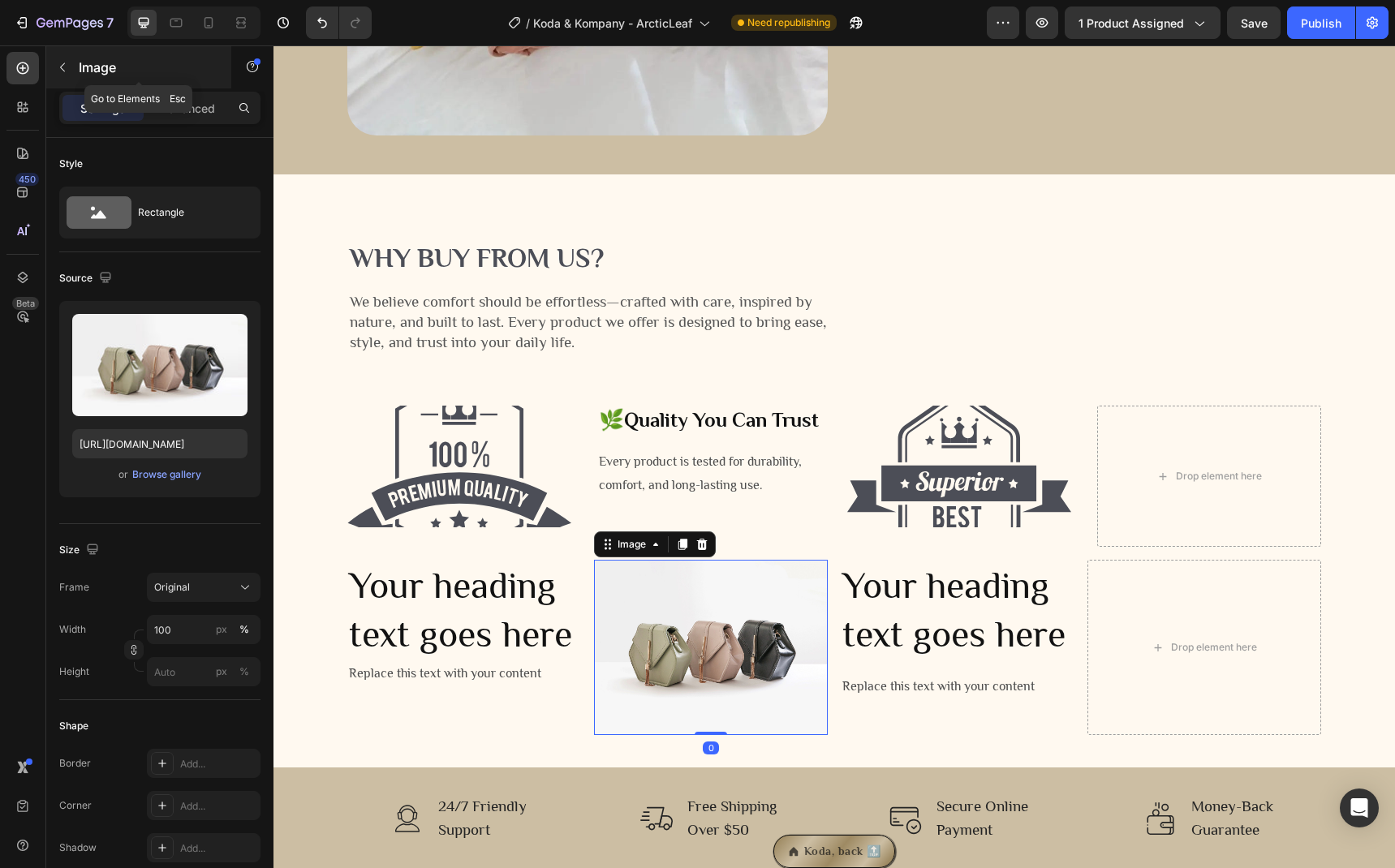
click at [77, 68] on div "Image" at bounding box center [139, 67] width 185 height 42
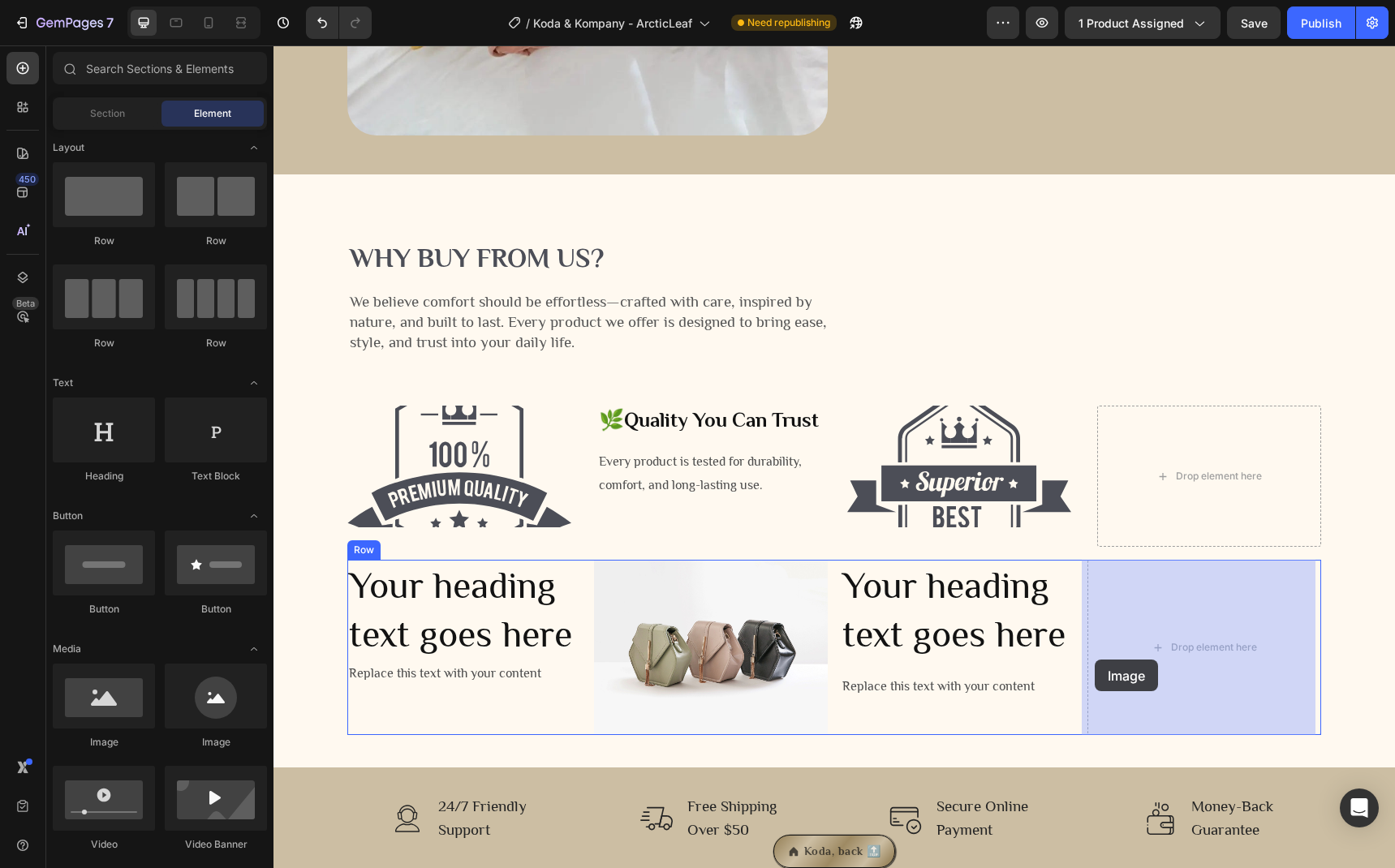
drag, startPoint x: 380, startPoint y: 742, endPoint x: 1095, endPoint y: 660, distance: 719.7
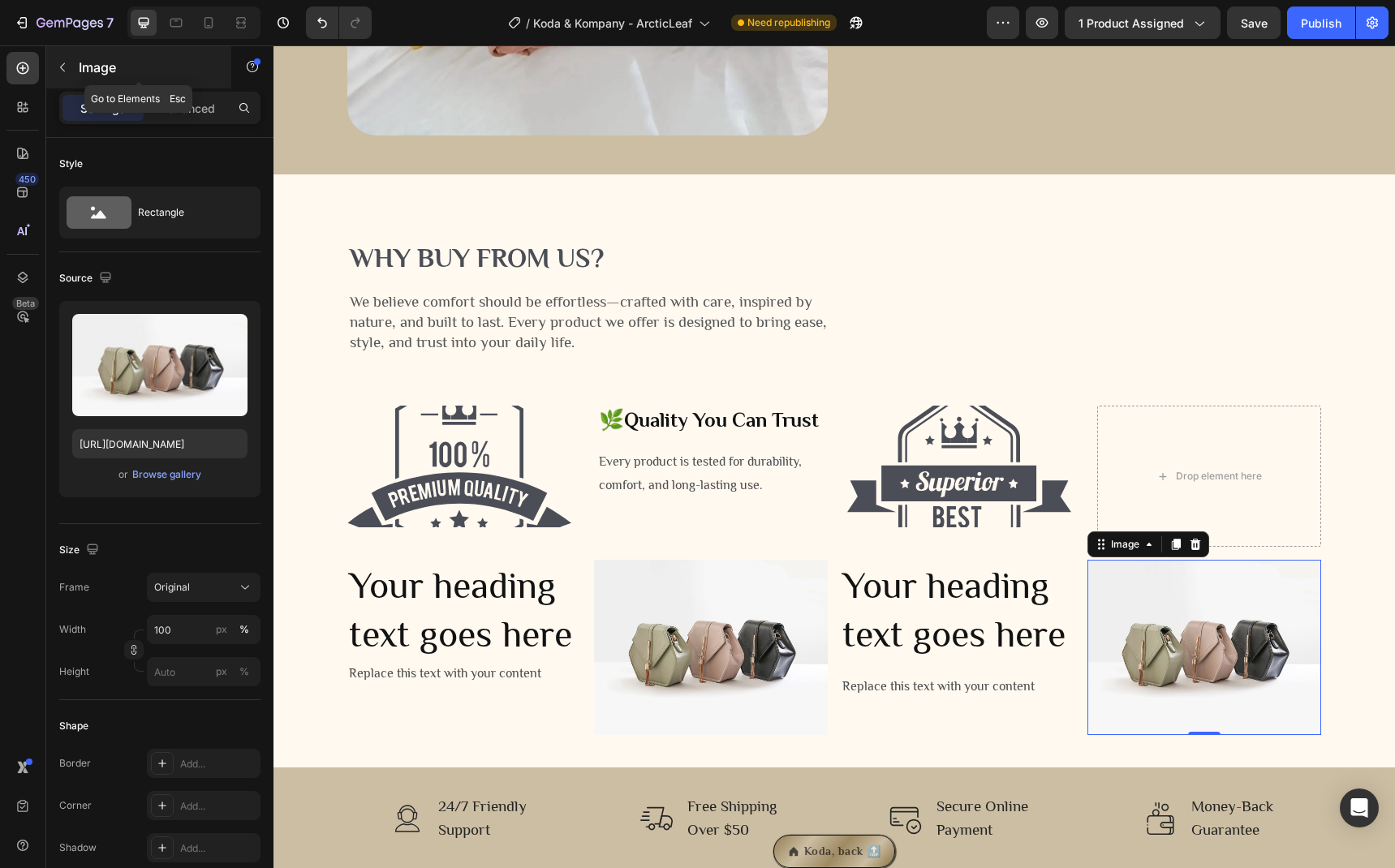
click at [70, 66] on button "button" at bounding box center [62, 67] width 26 height 26
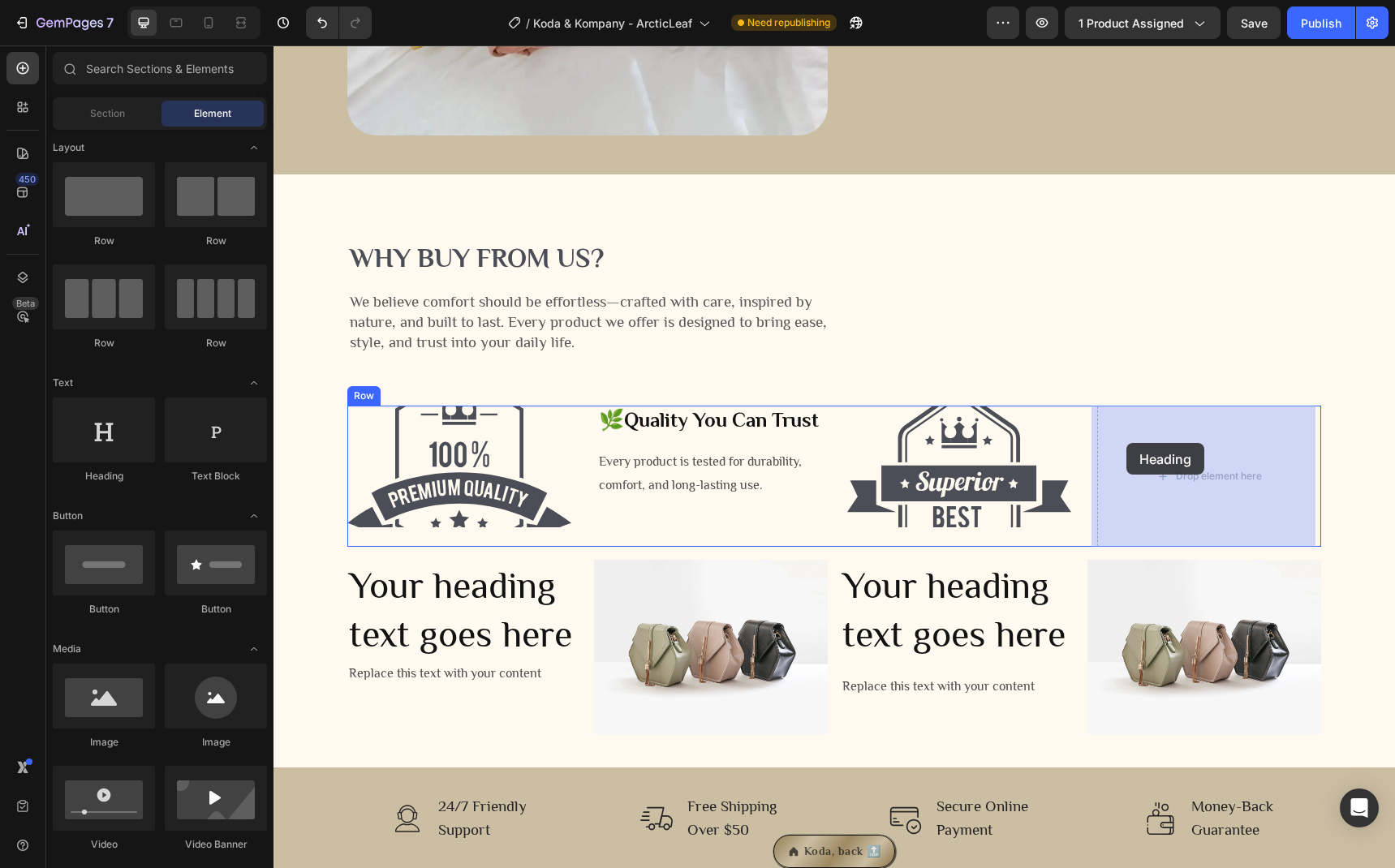
drag, startPoint x: 392, startPoint y: 474, endPoint x: 1126, endPoint y: 443, distance: 734.7
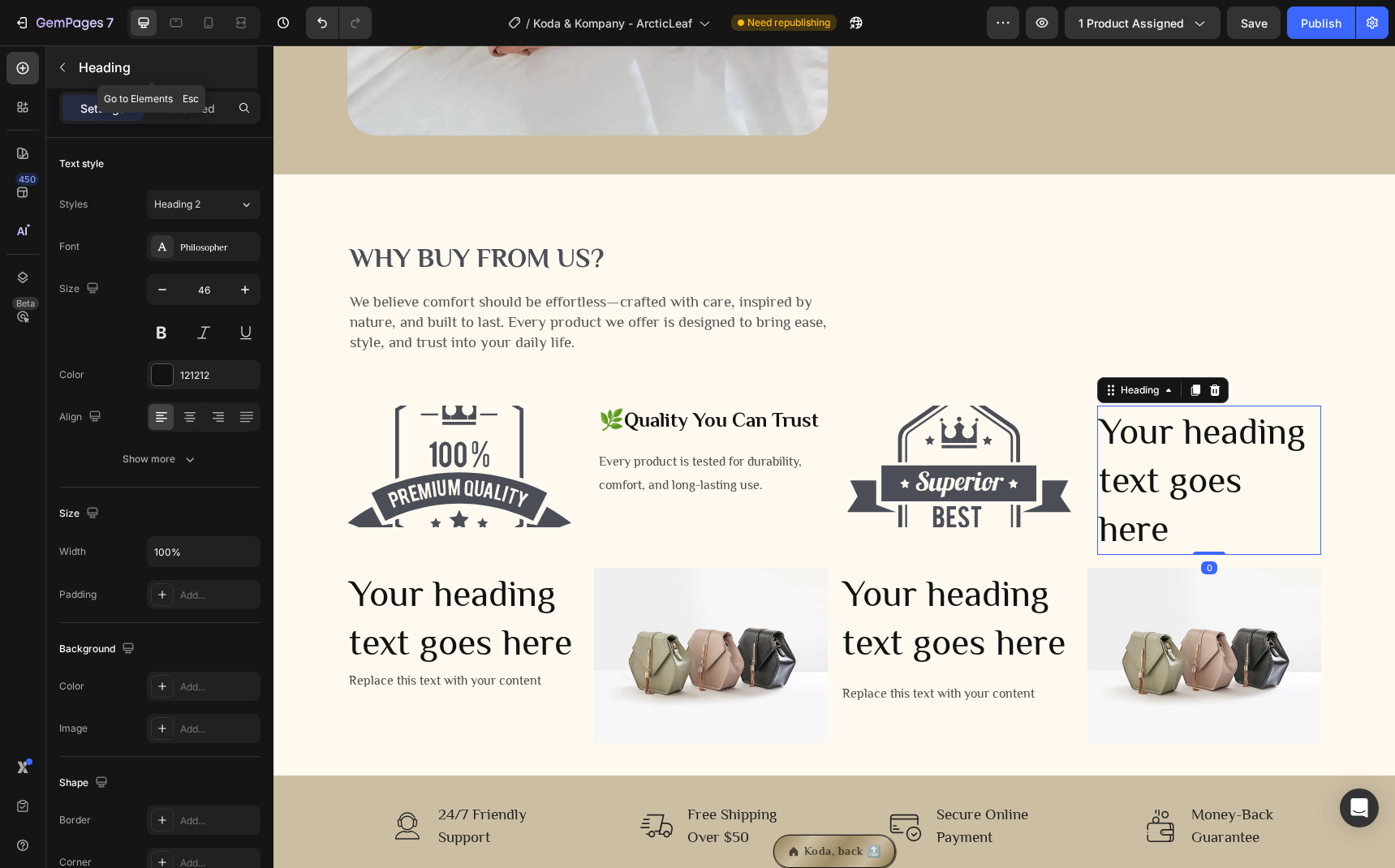
click at [65, 66] on icon "button" at bounding box center [63, 68] width 13 height 13
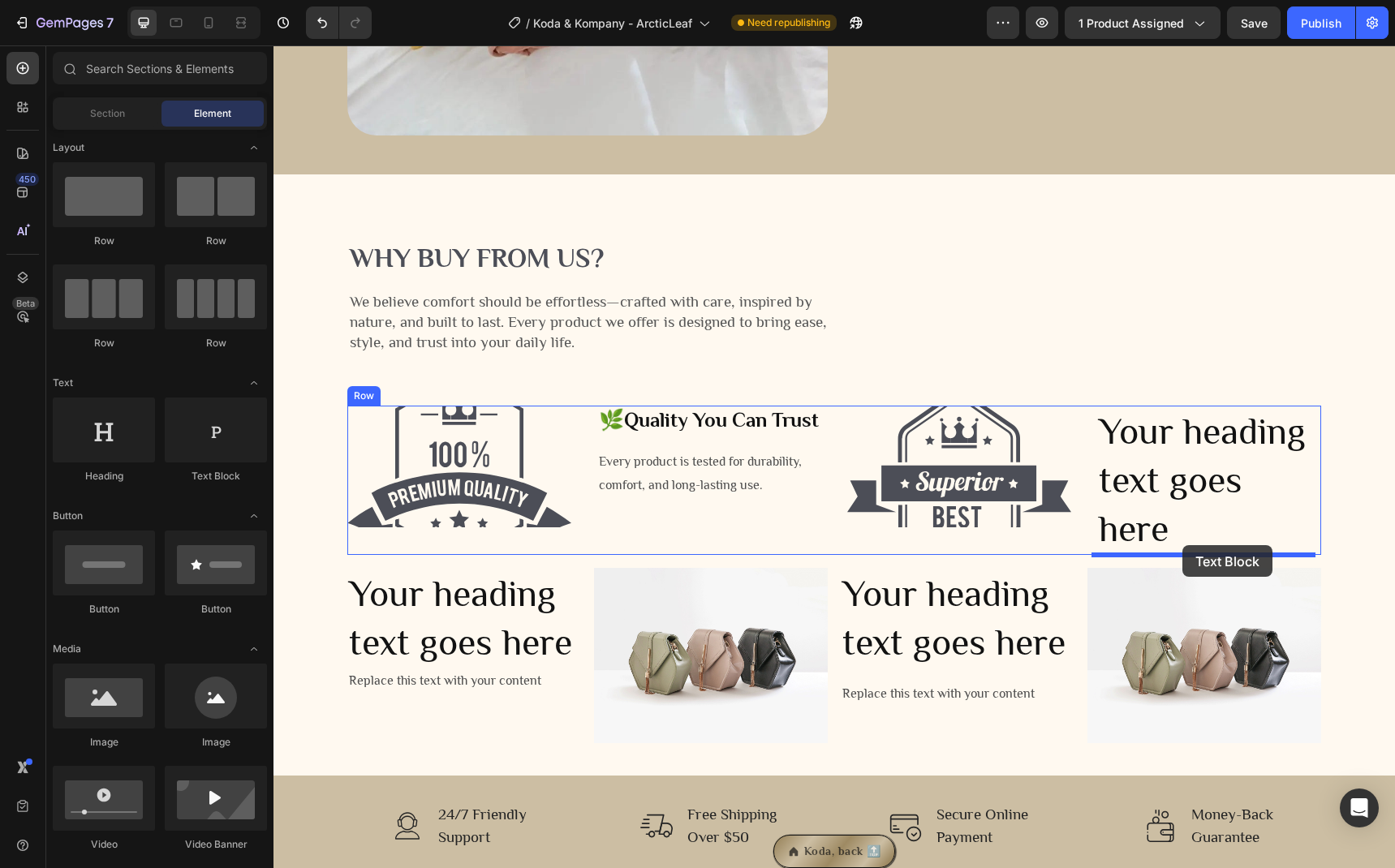
drag, startPoint x: 496, startPoint y: 469, endPoint x: 1183, endPoint y: 545, distance: 691.2
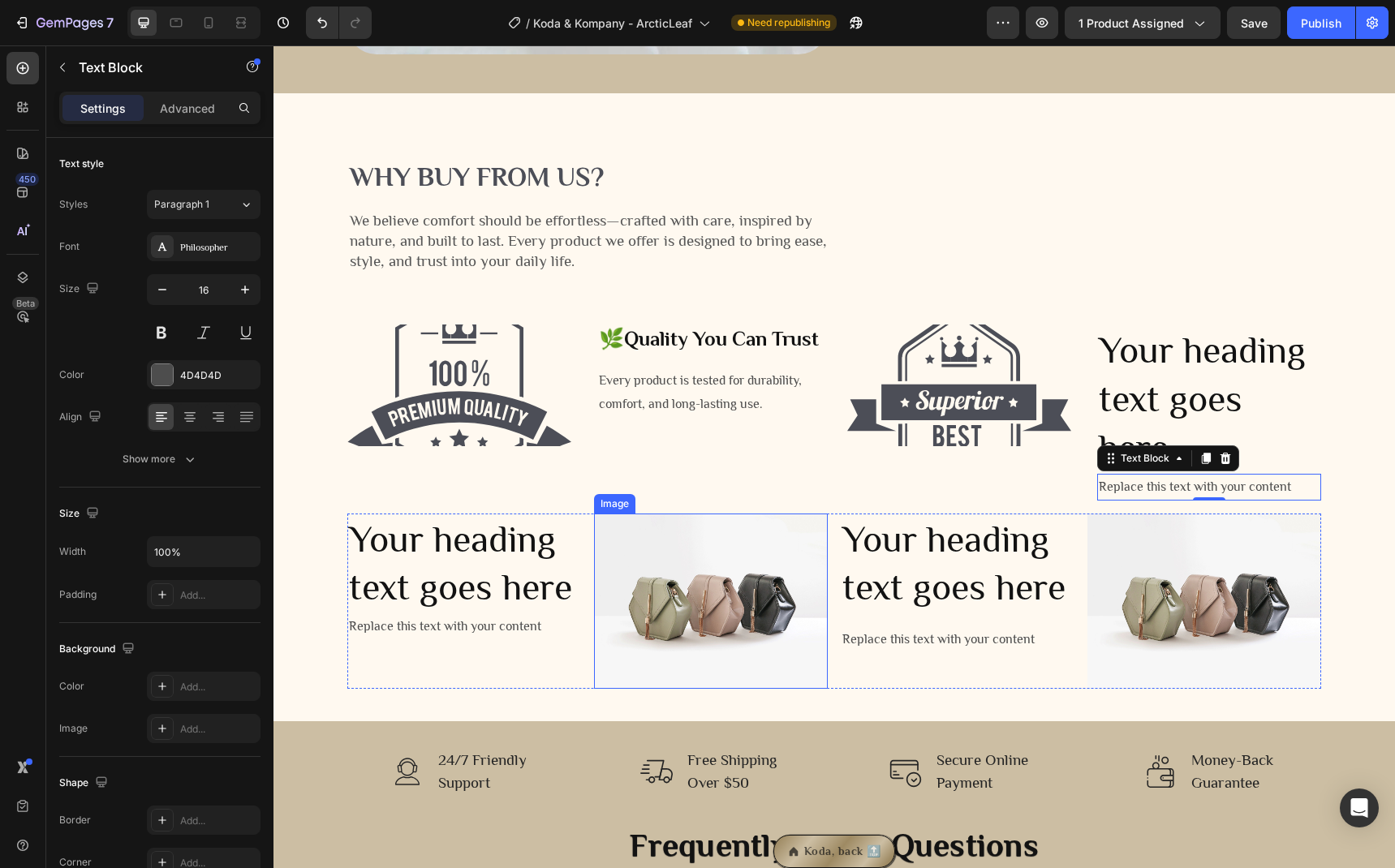
scroll to position [2395, 0]
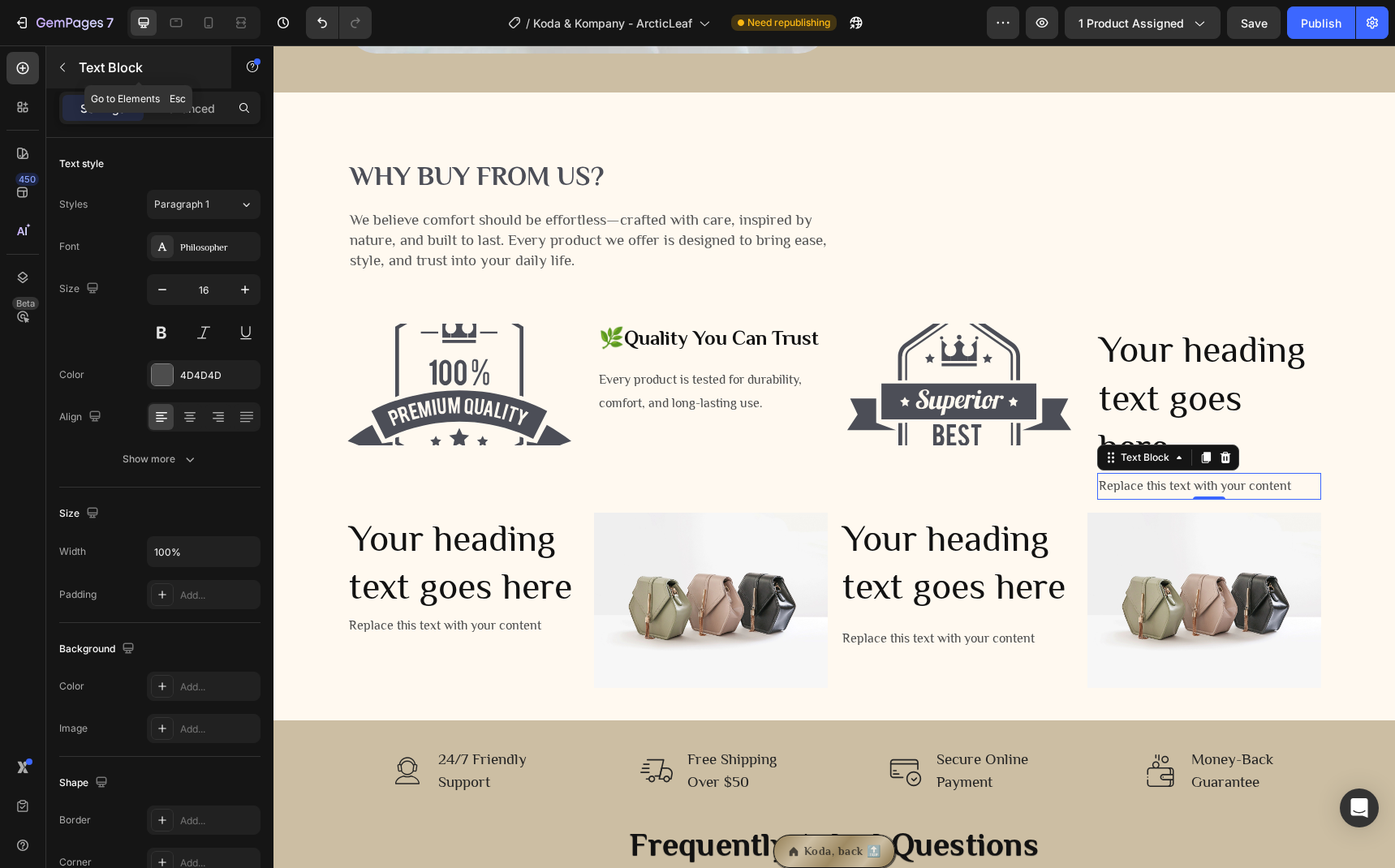
click at [75, 68] on button "button" at bounding box center [62, 67] width 26 height 26
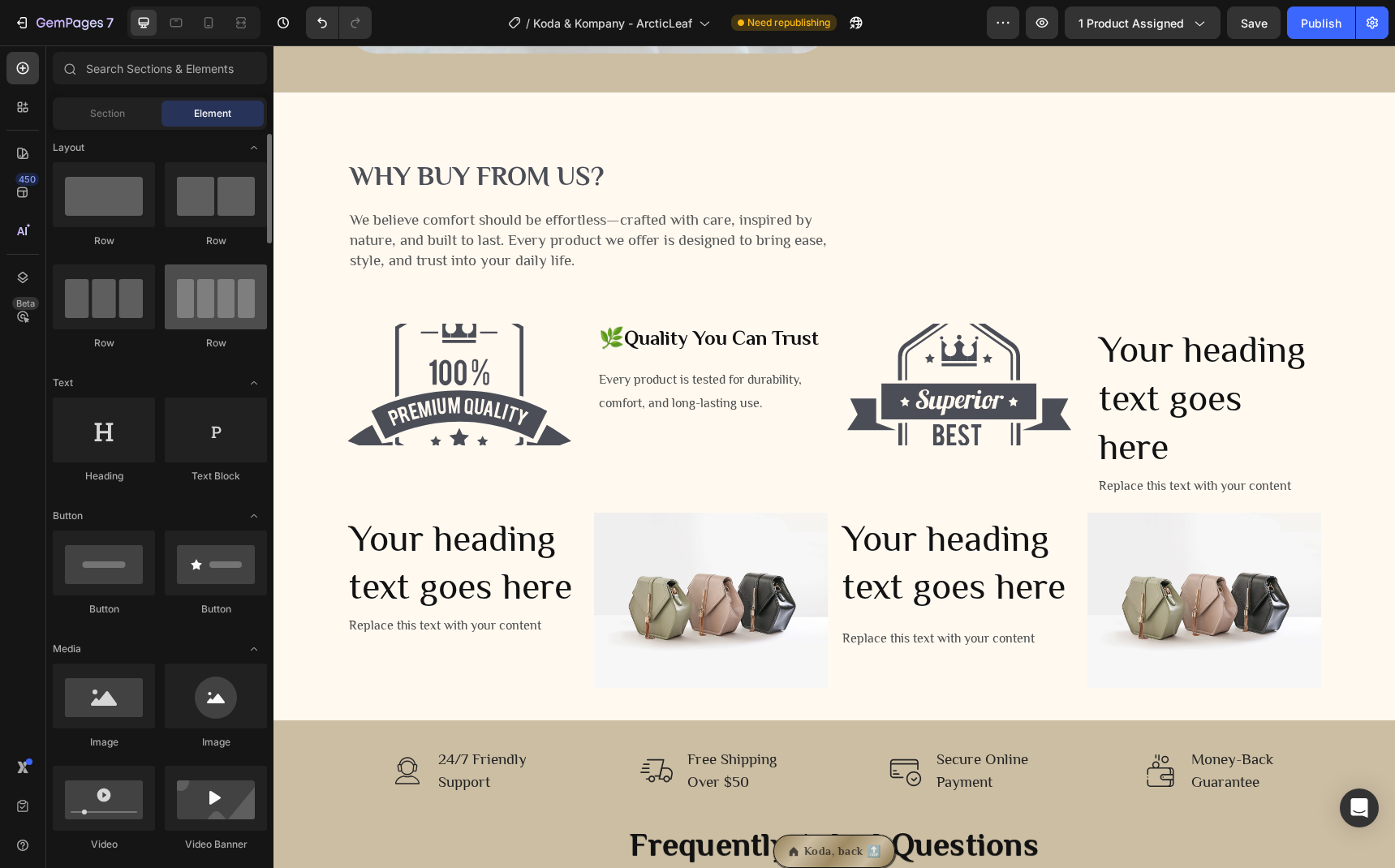
scroll to position [7, 0]
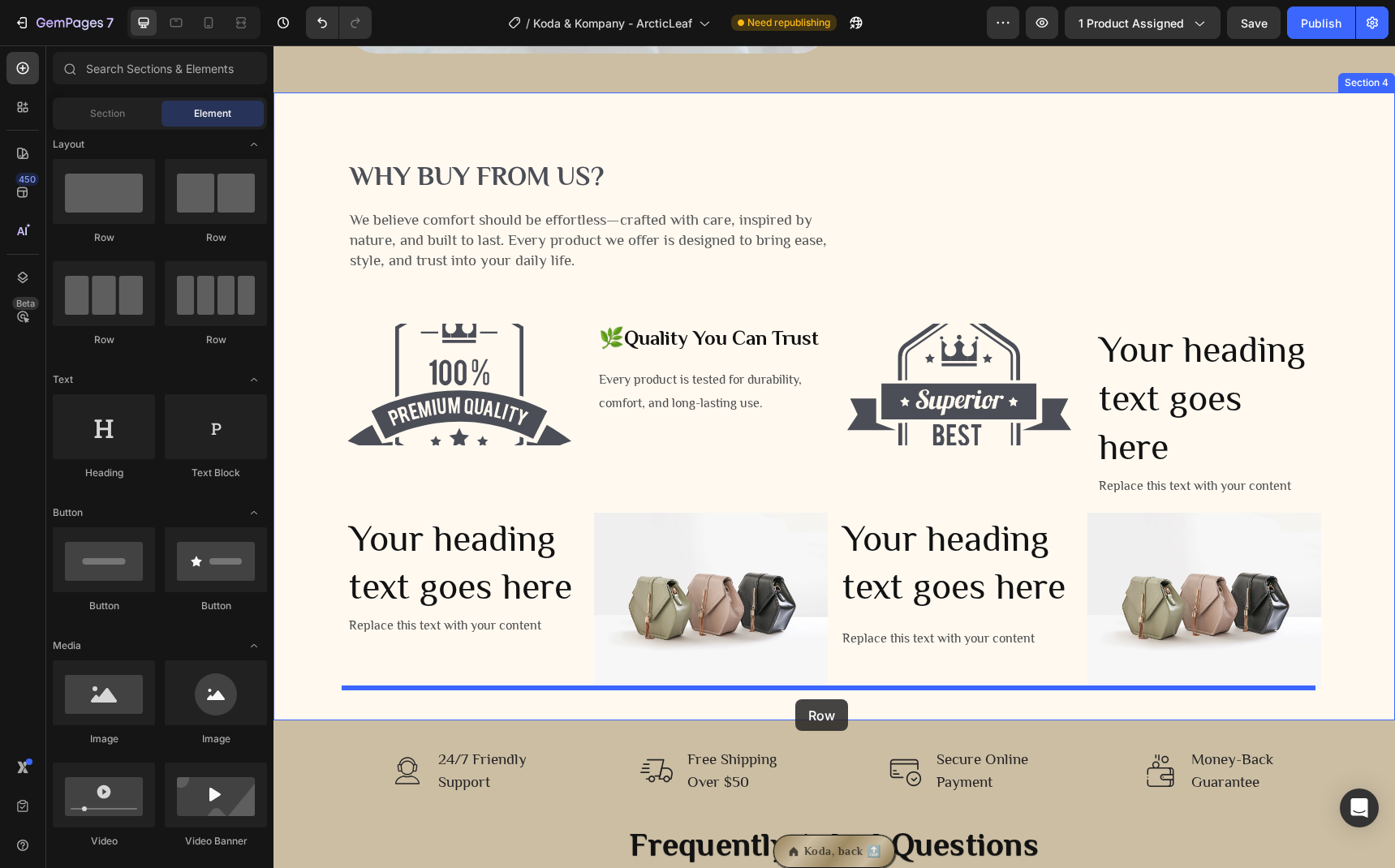
drag, startPoint x: 496, startPoint y: 351, endPoint x: 796, endPoint y: 700, distance: 460.2
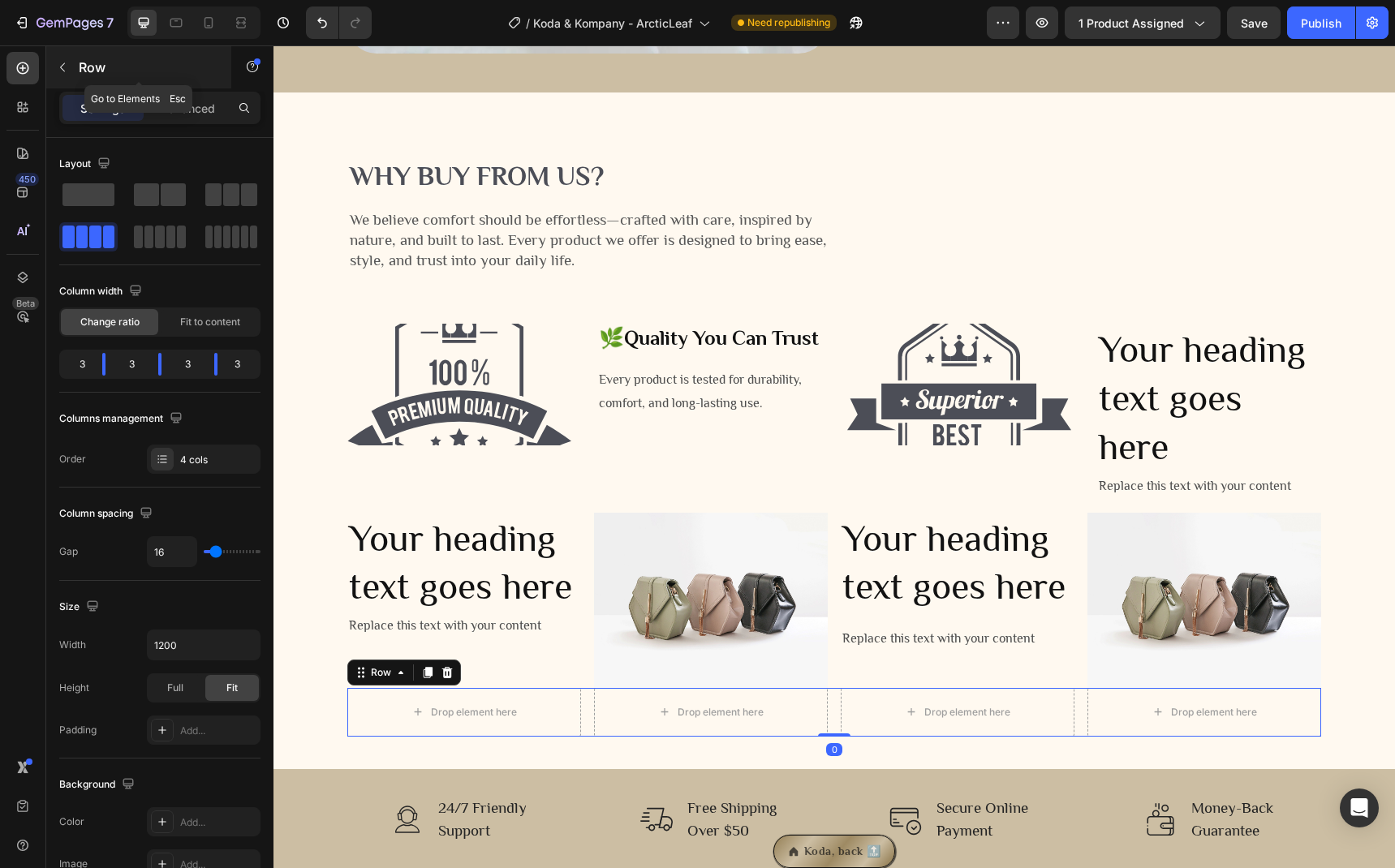
click at [70, 74] on button "button" at bounding box center [62, 67] width 26 height 26
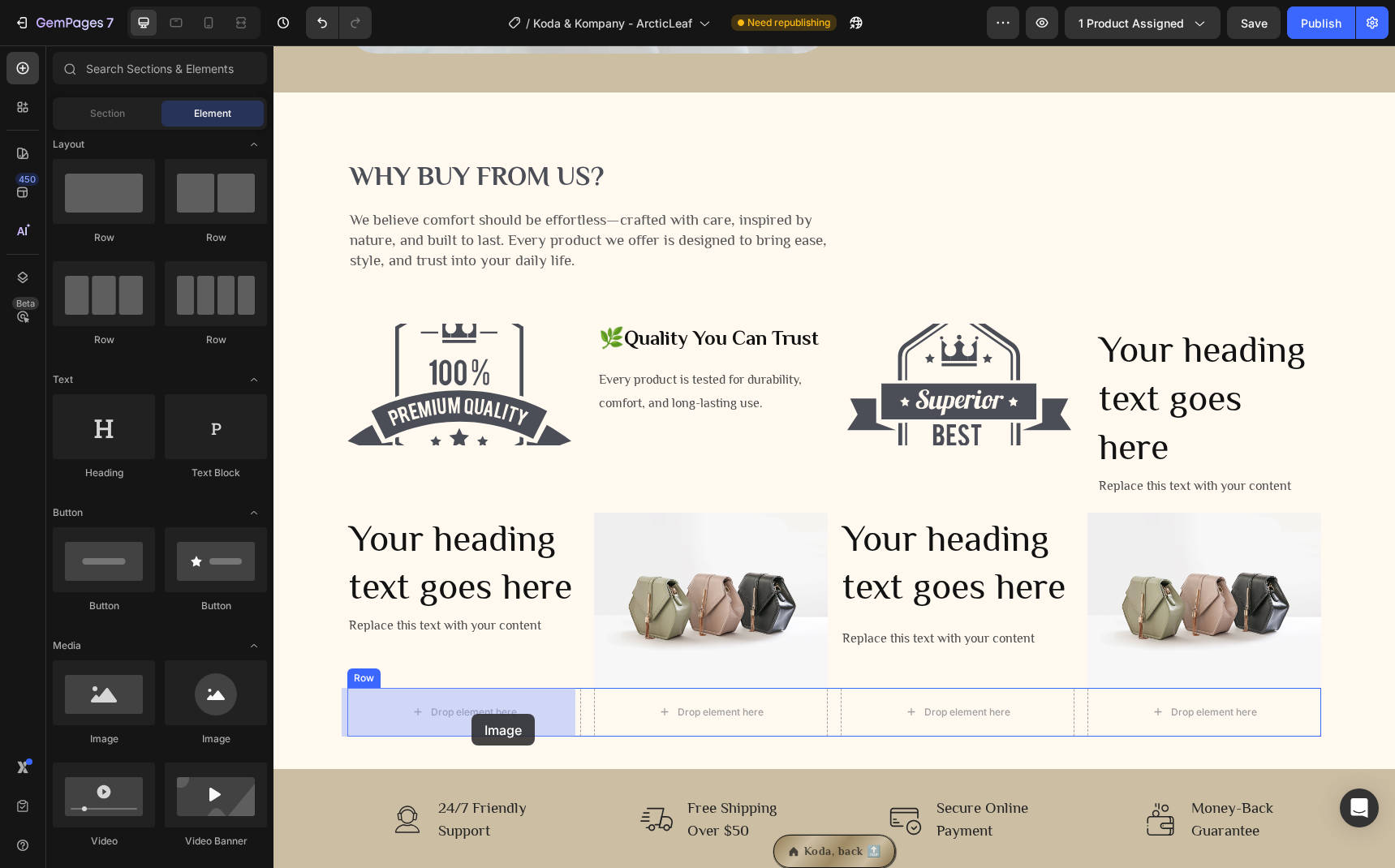
drag, startPoint x: 397, startPoint y: 732, endPoint x: 471, endPoint y: 714, distance: 76.2
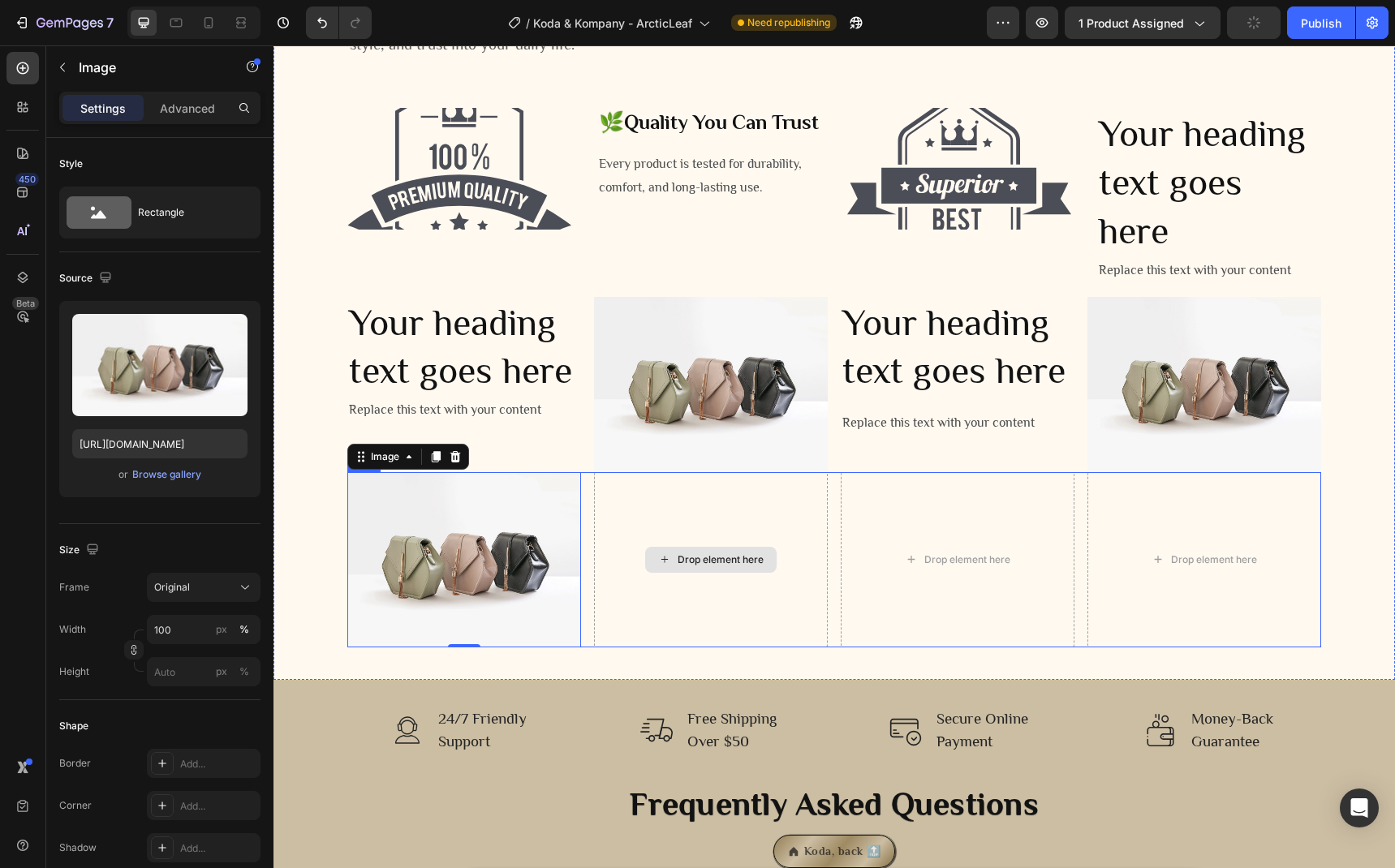
scroll to position [2582, 0]
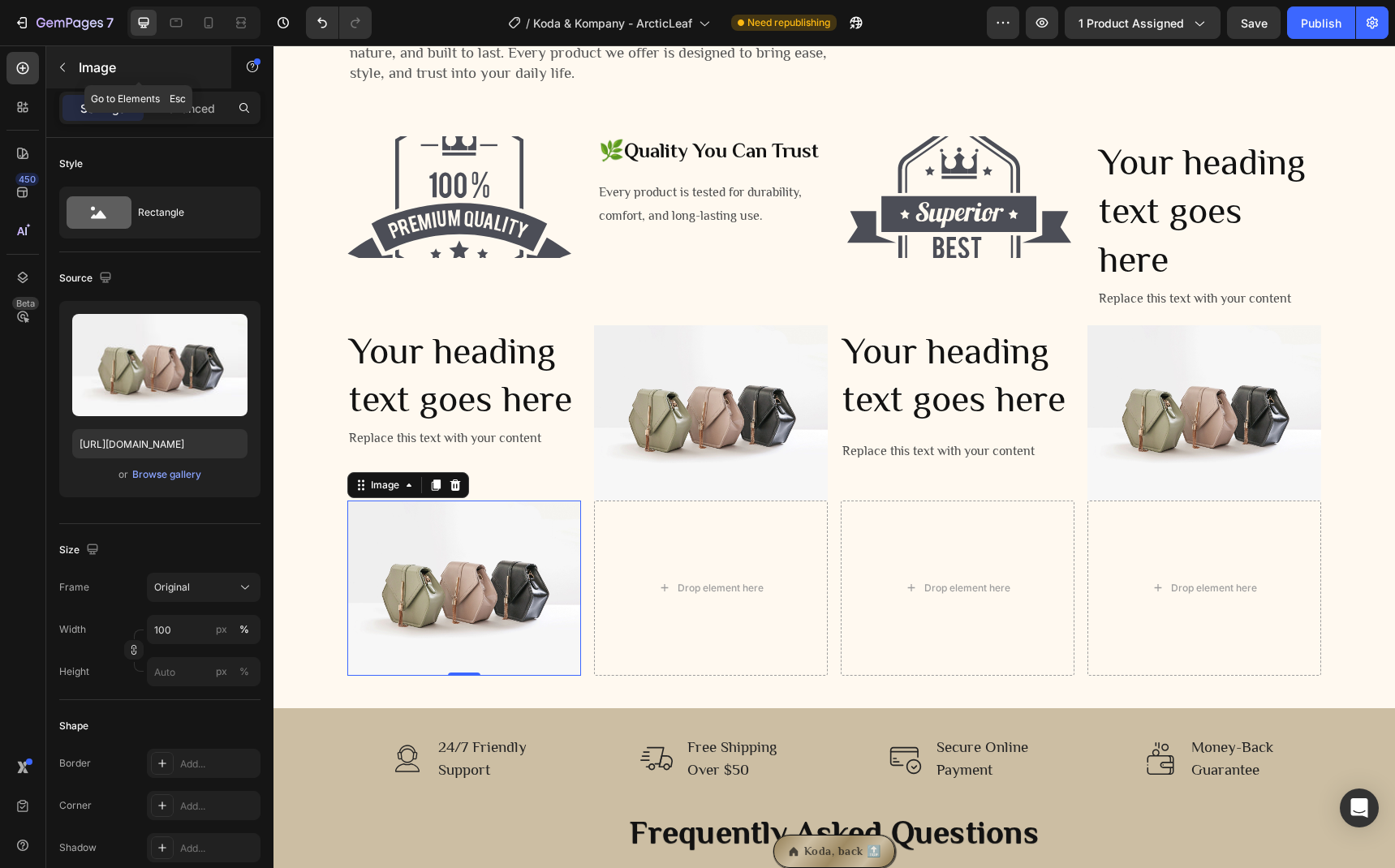
click at [60, 69] on icon "button" at bounding box center [63, 68] width 13 height 13
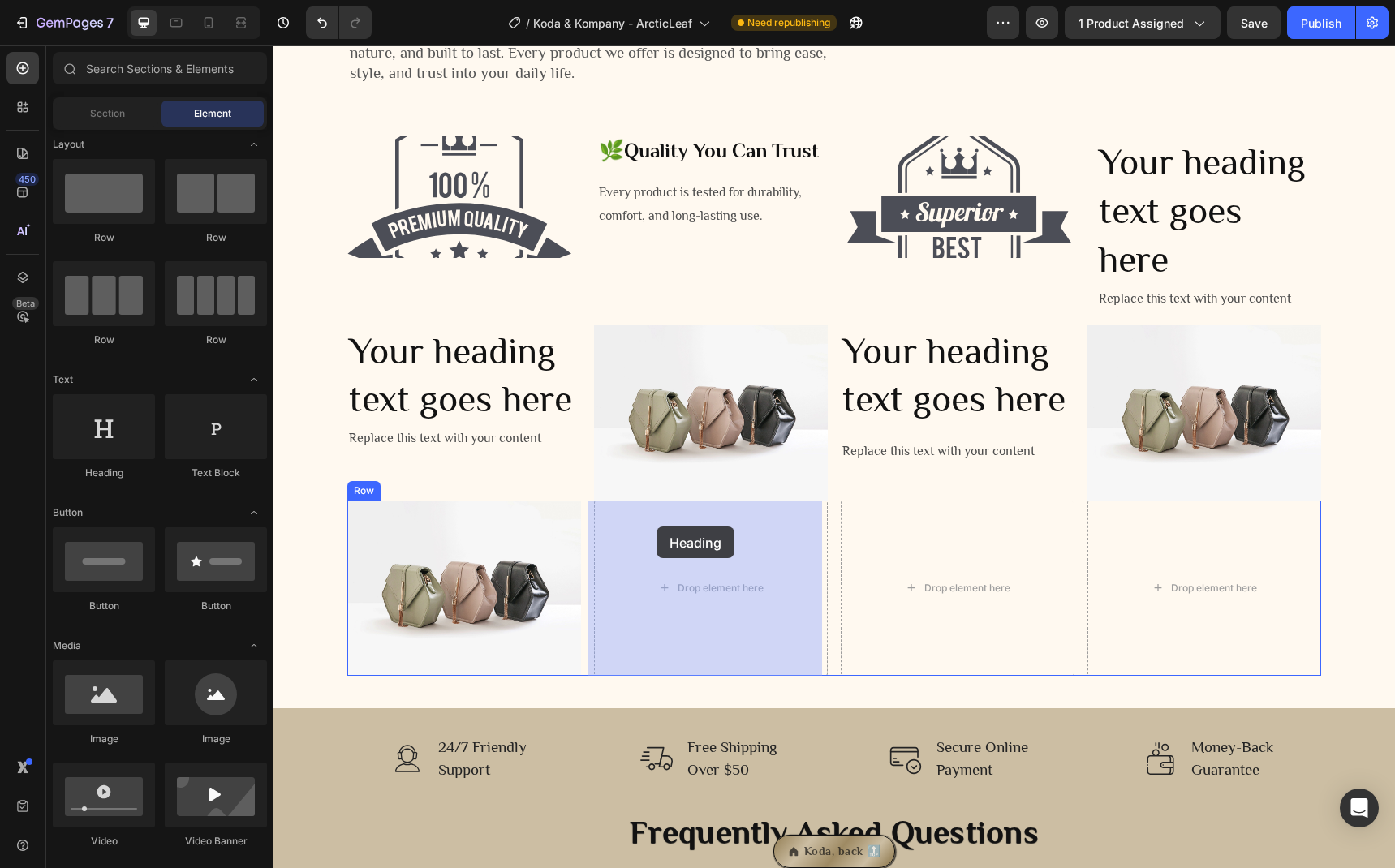
drag, startPoint x: 404, startPoint y: 482, endPoint x: 657, endPoint y: 527, distance: 257.0
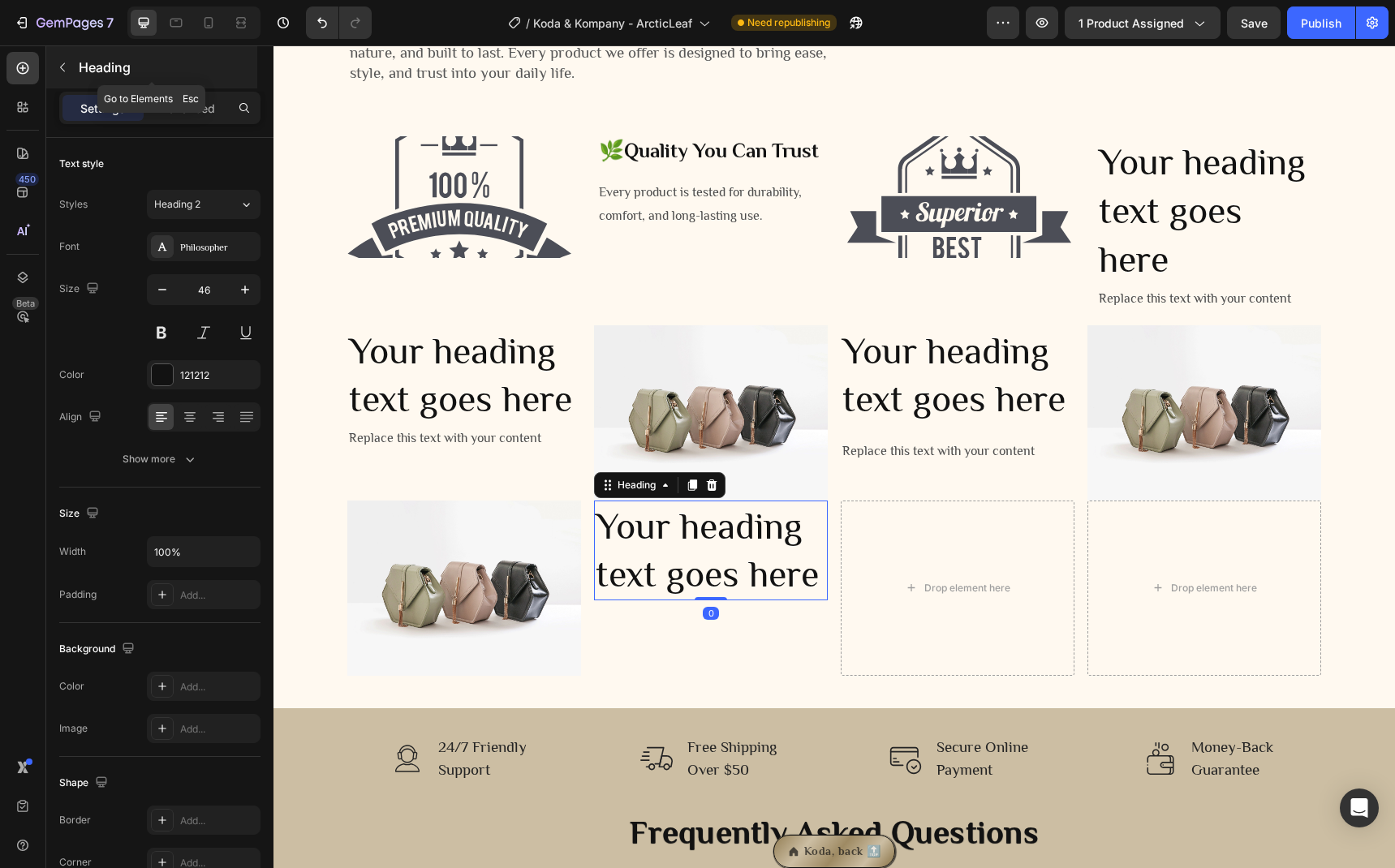
click at [67, 72] on icon "button" at bounding box center [63, 68] width 13 height 13
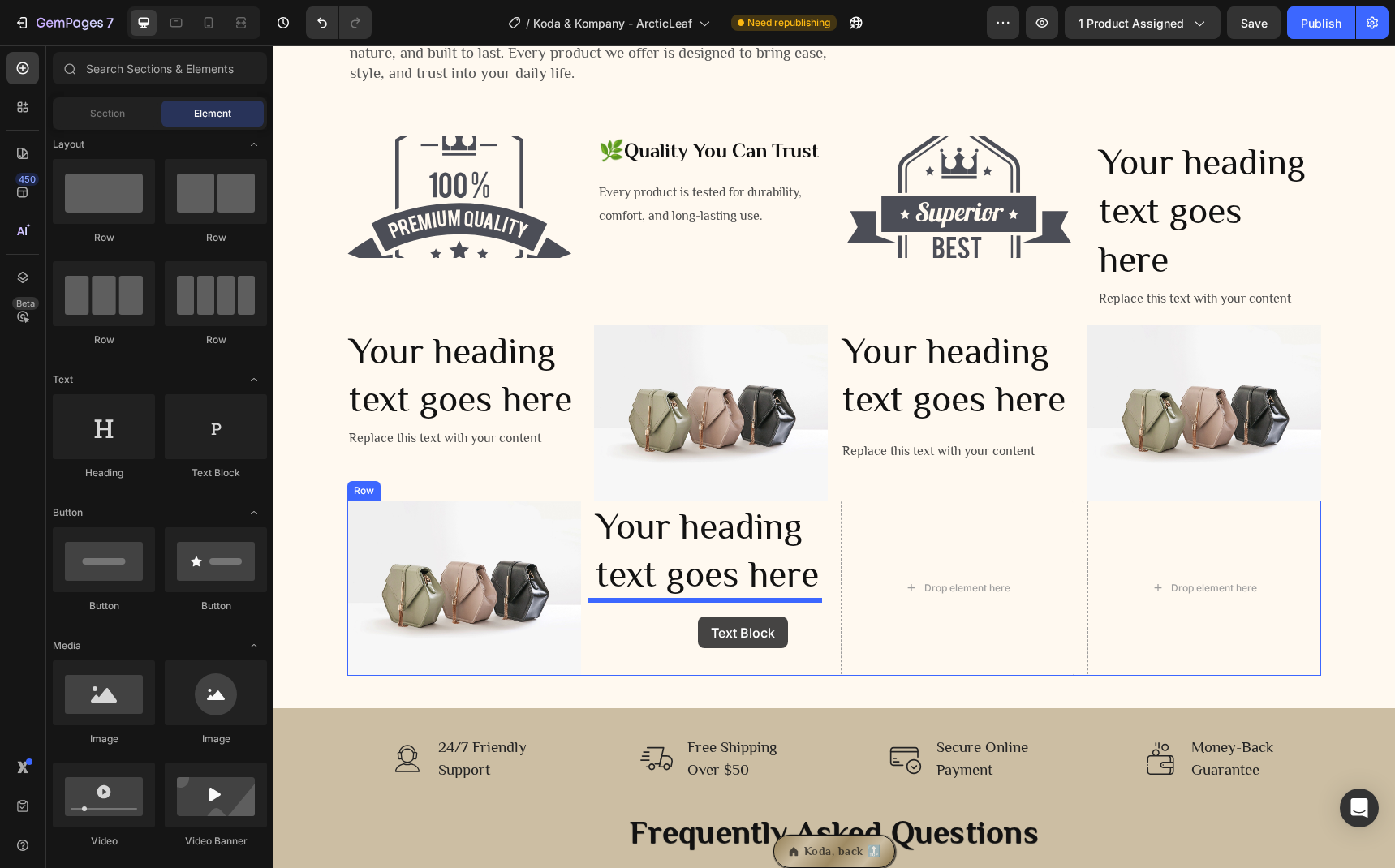
drag, startPoint x: 501, startPoint y: 450, endPoint x: 695, endPoint y: 617, distance: 256.0
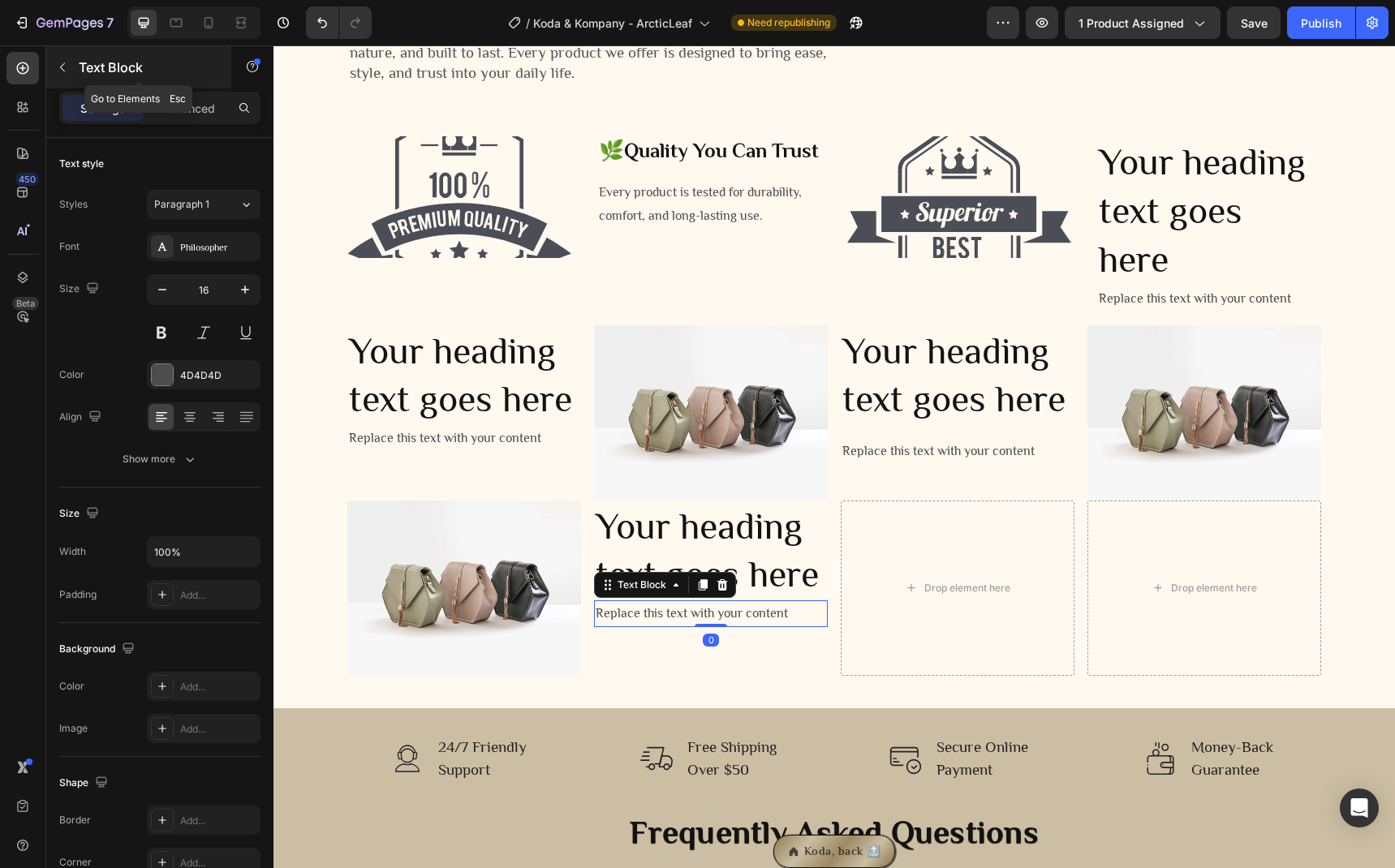
click at [75, 74] on button "button" at bounding box center [62, 67] width 26 height 26
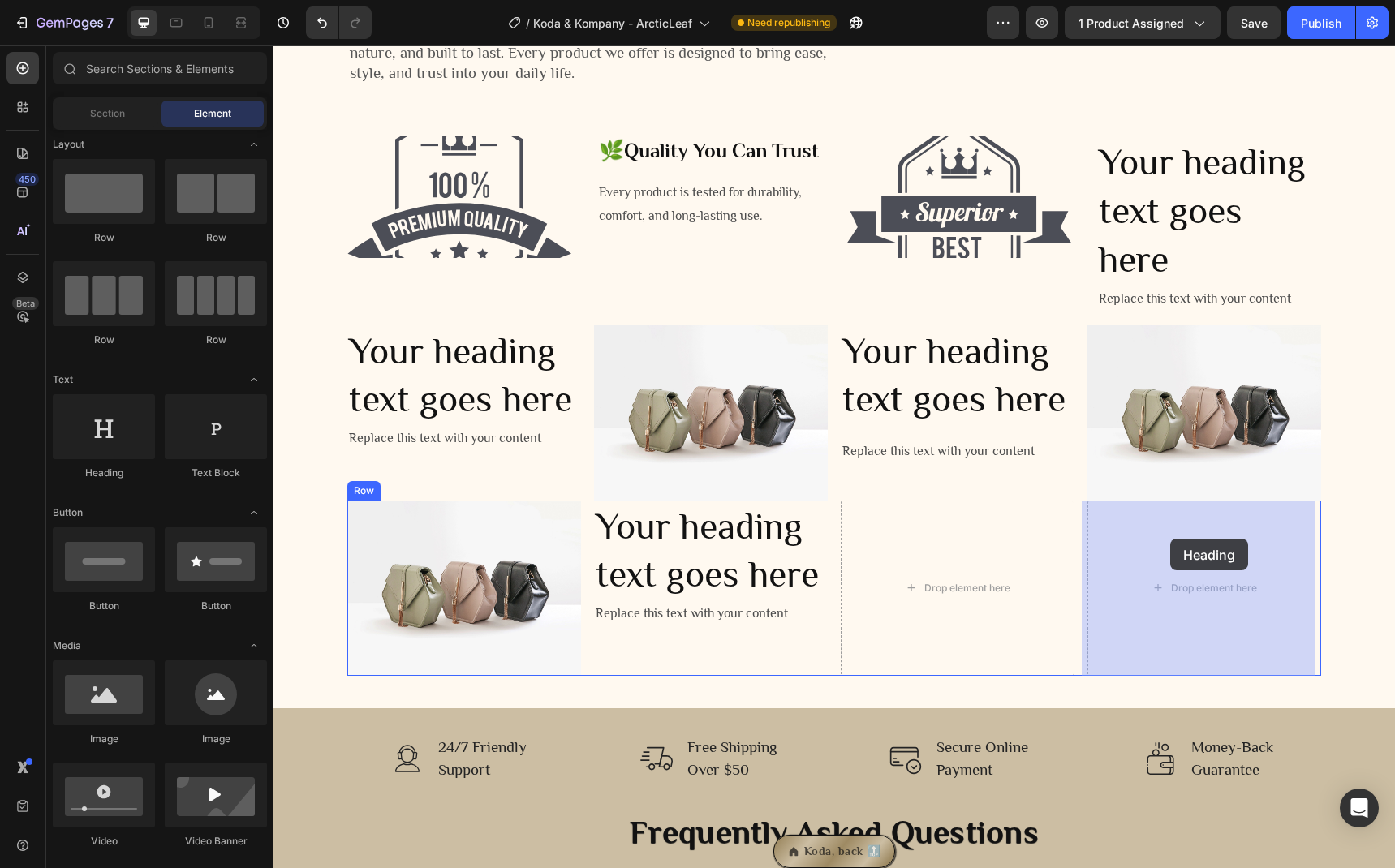
drag, startPoint x: 394, startPoint y: 472, endPoint x: 1170, endPoint y: 539, distance: 778.9
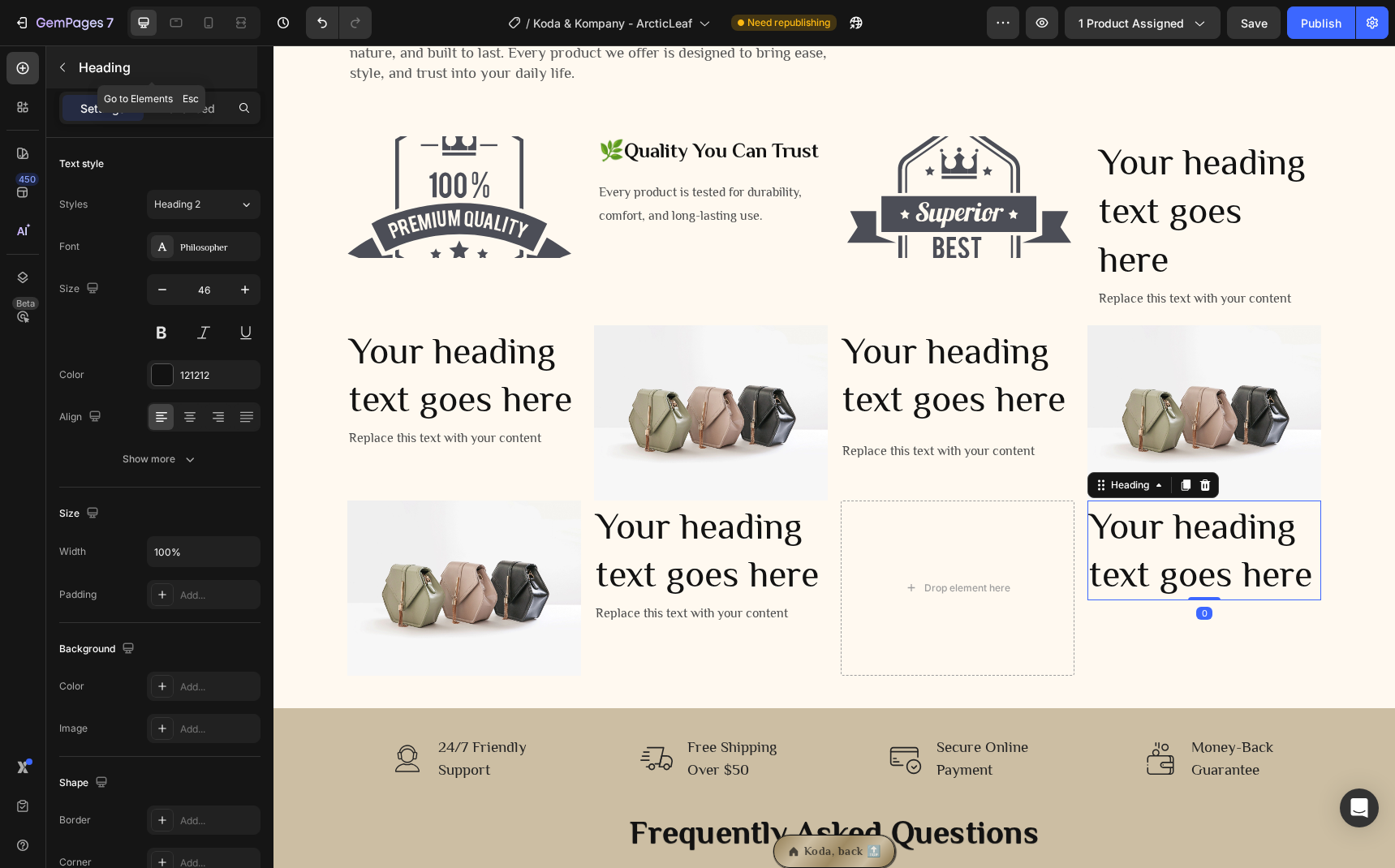
click at [79, 69] on p "Heading" at bounding box center [165, 67] width 175 height 19
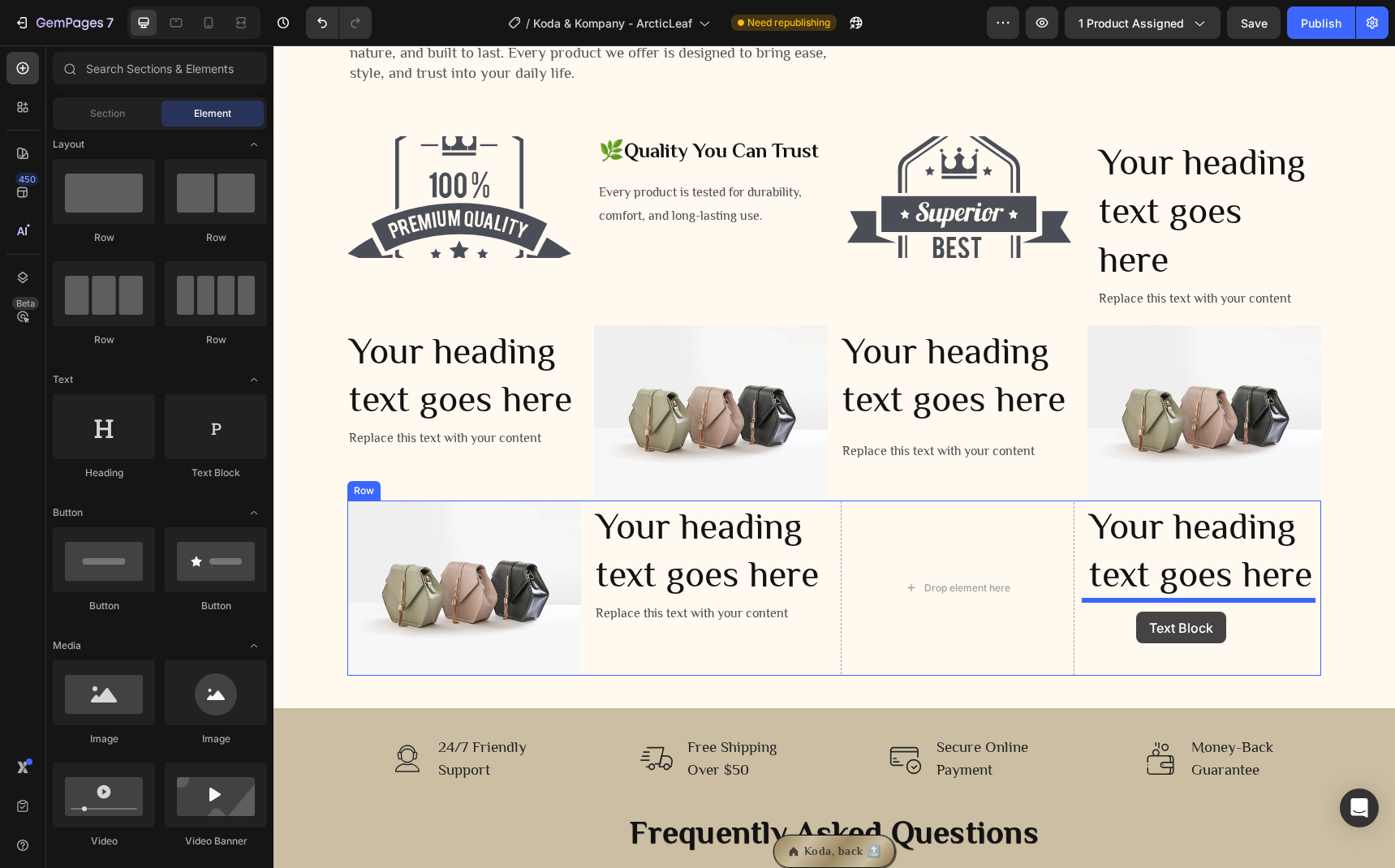
drag, startPoint x: 494, startPoint y: 469, endPoint x: 1136, endPoint y: 612, distance: 657.7
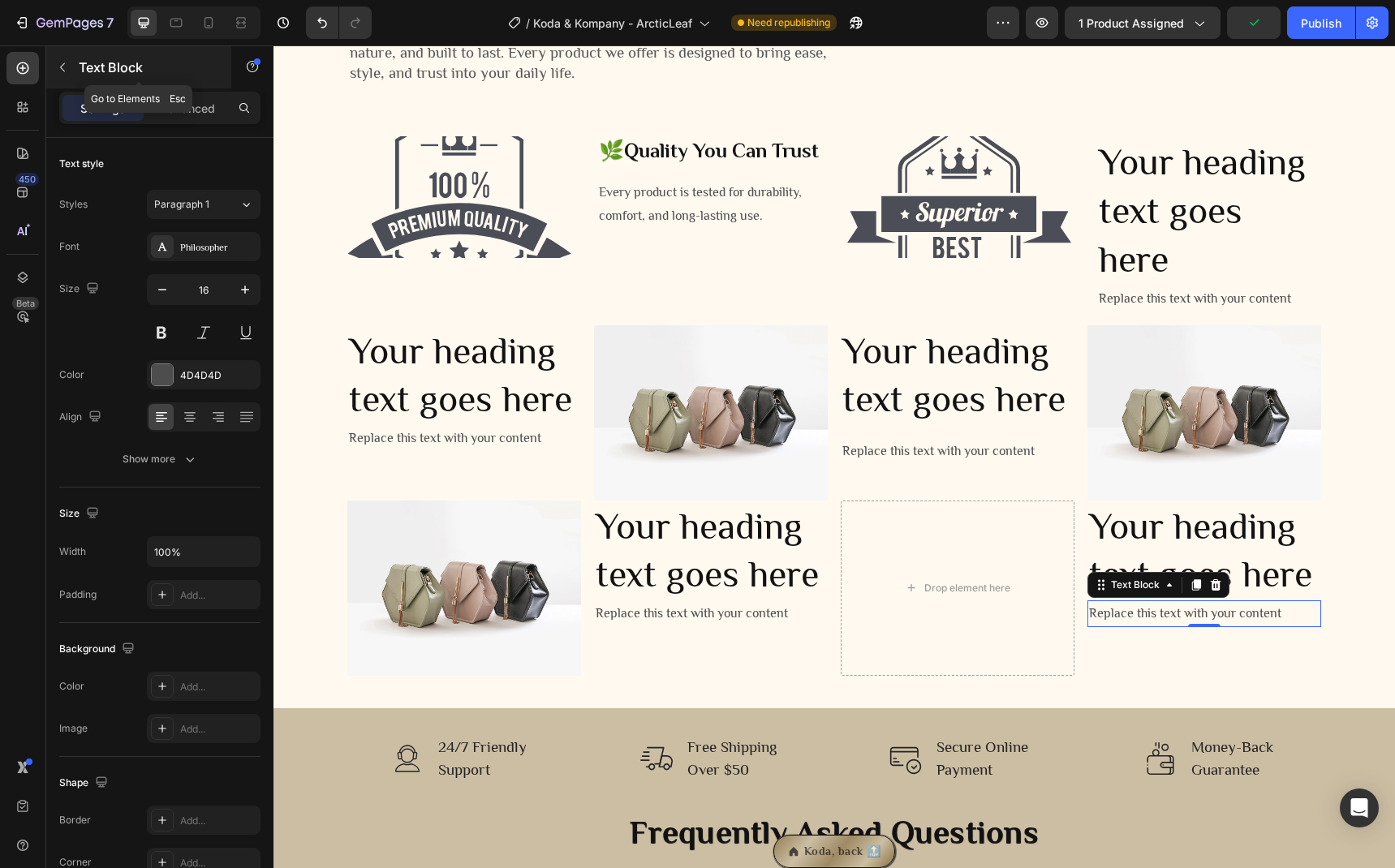
click at [73, 64] on button "button" at bounding box center [62, 67] width 26 height 26
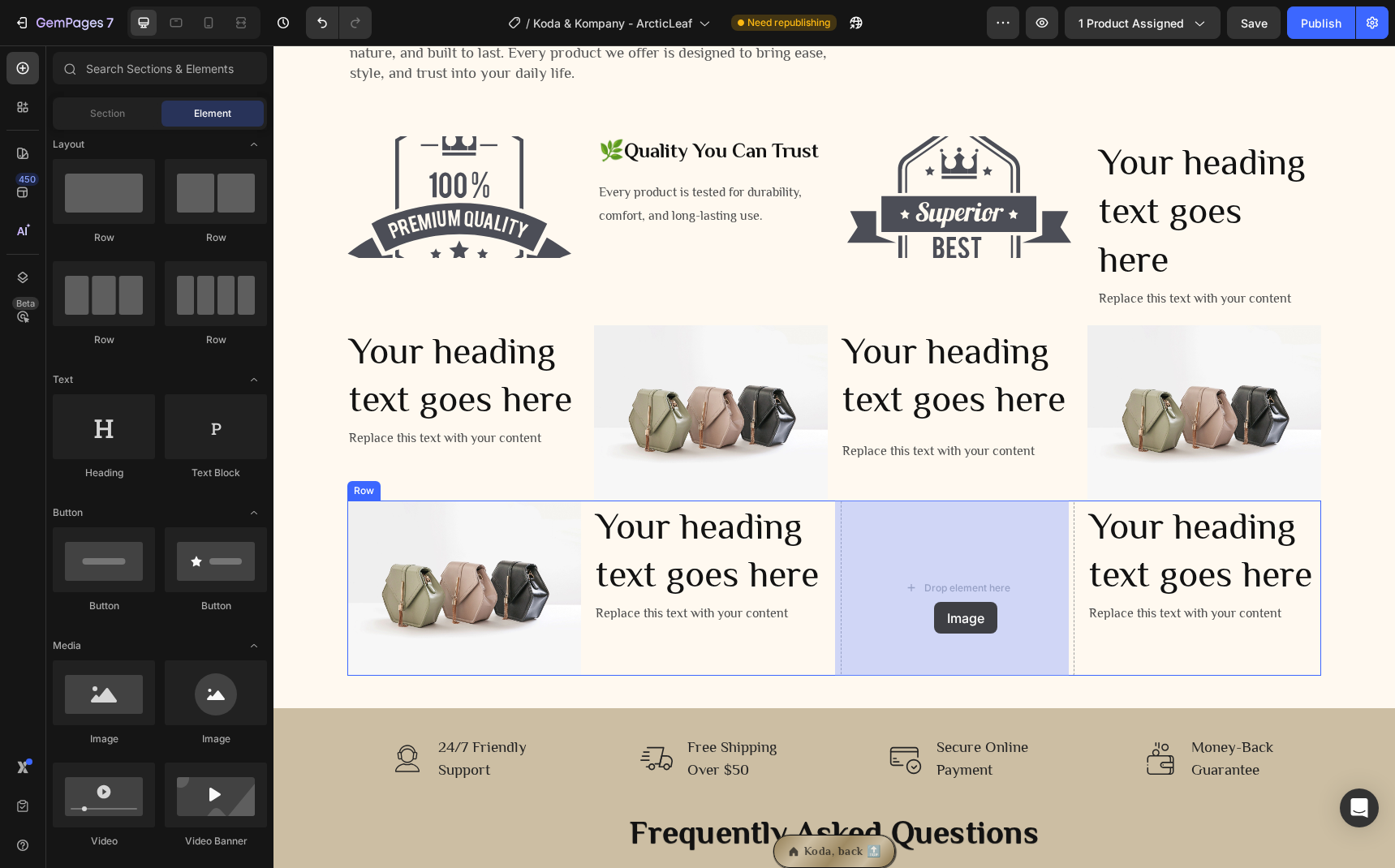
drag, startPoint x: 387, startPoint y: 727, endPoint x: 934, endPoint y: 602, distance: 561.1
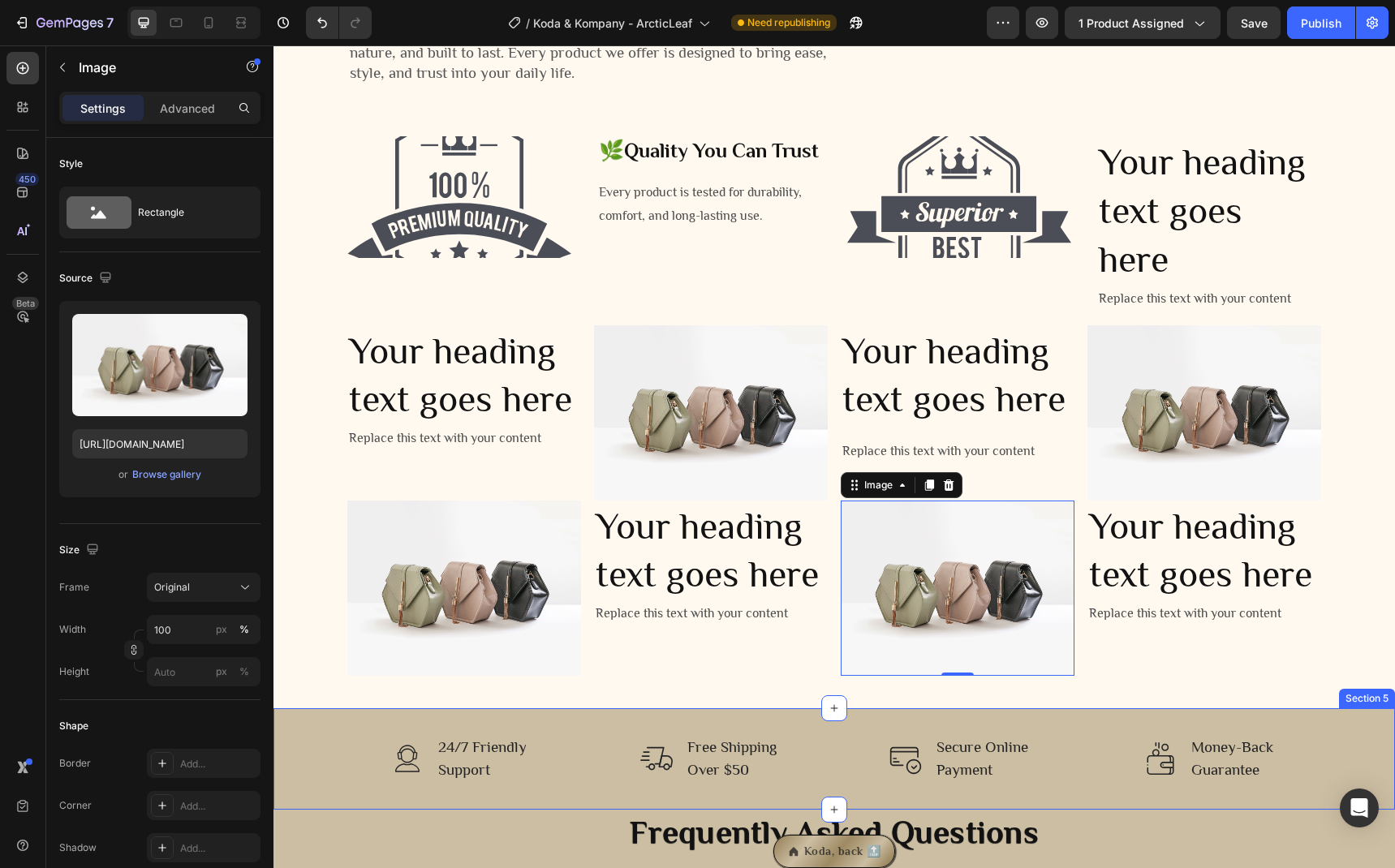
click at [316, 760] on div "Image 24/7 Friendly Support Text block Row Image Free Shipping Over $50 Text bl…" at bounding box center [834, 759] width 1097 height 50
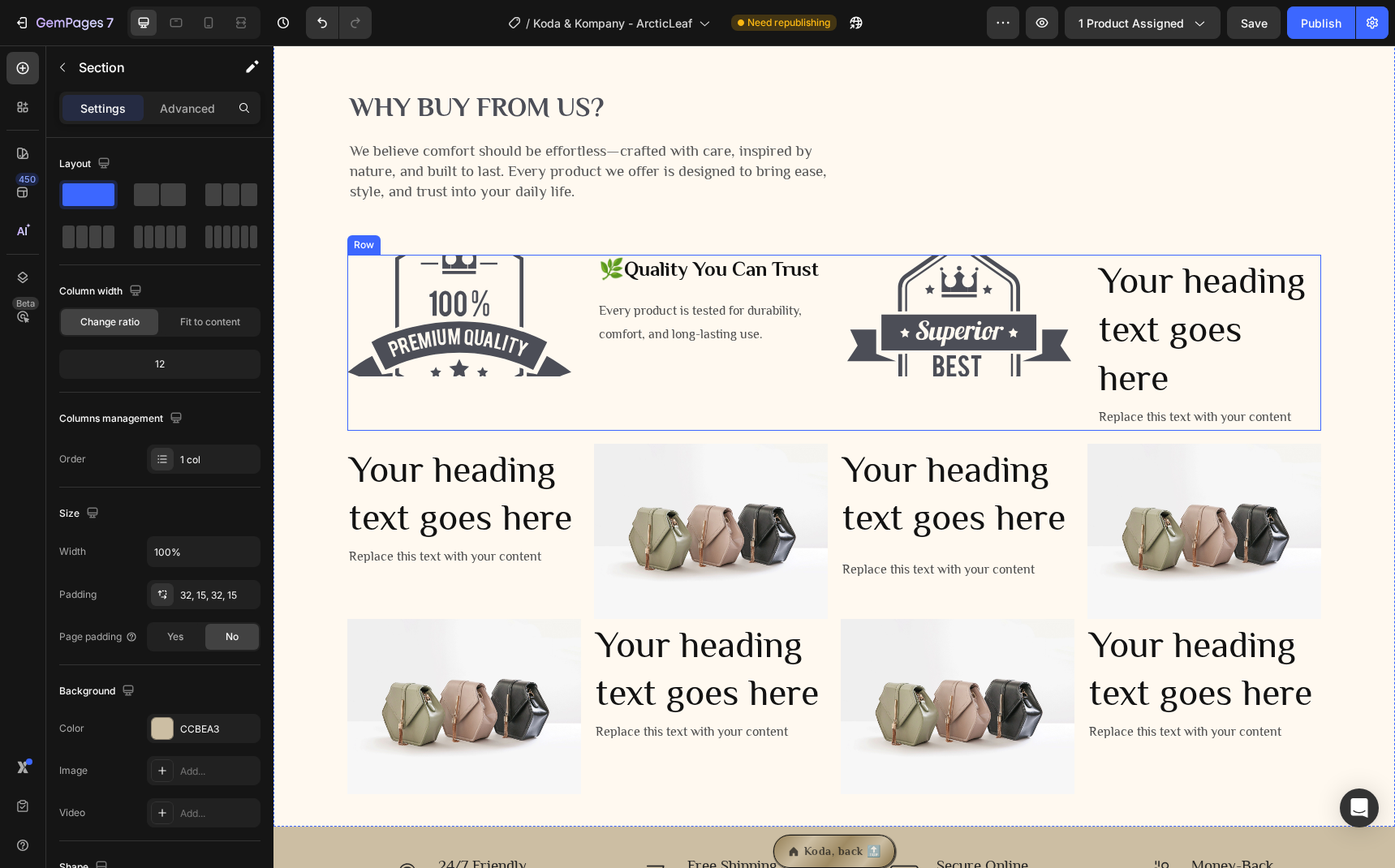
scroll to position [2579, 0]
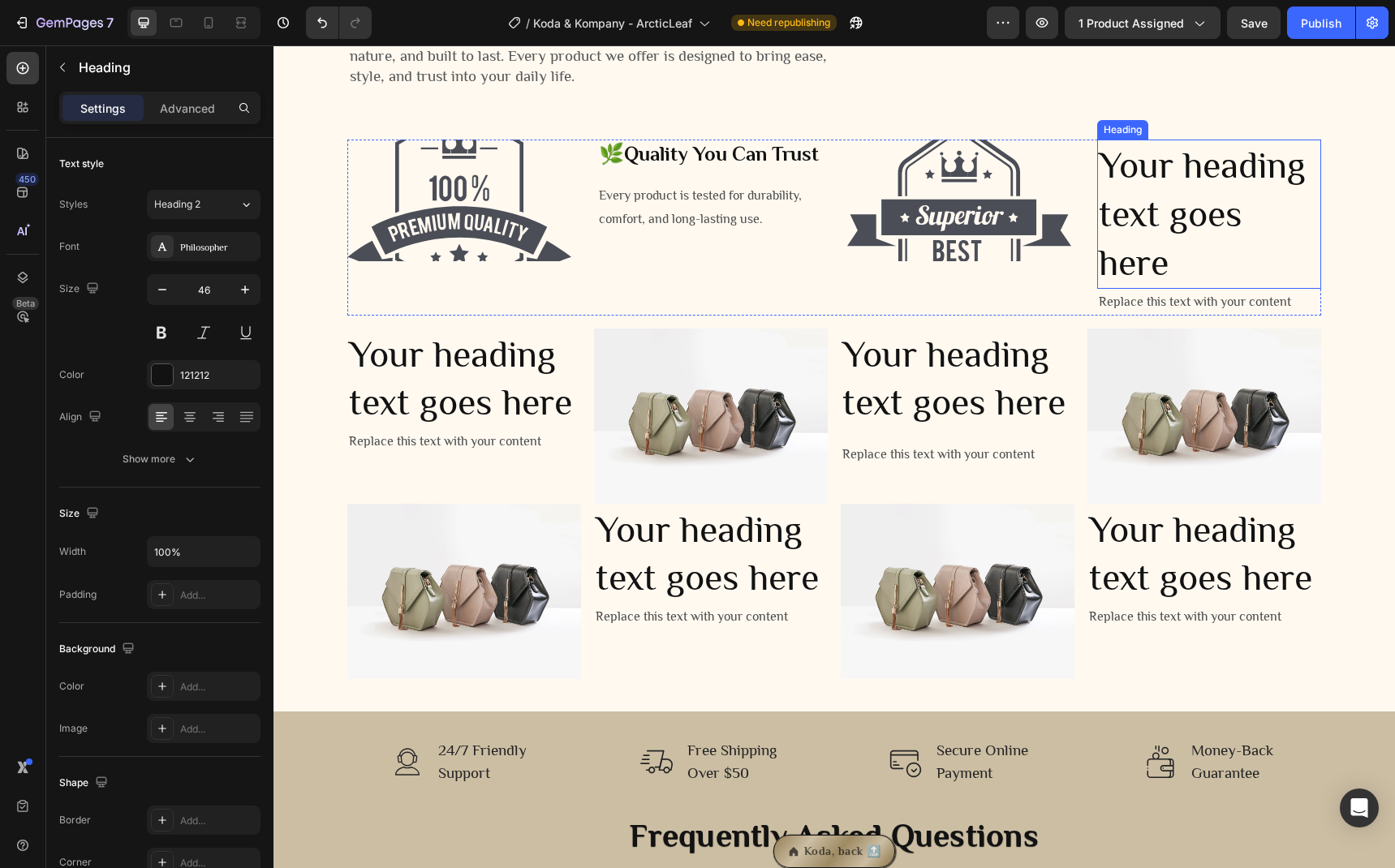
click at [1134, 166] on h2 "Your heading text goes here" at bounding box center [1209, 213] width 224 height 148
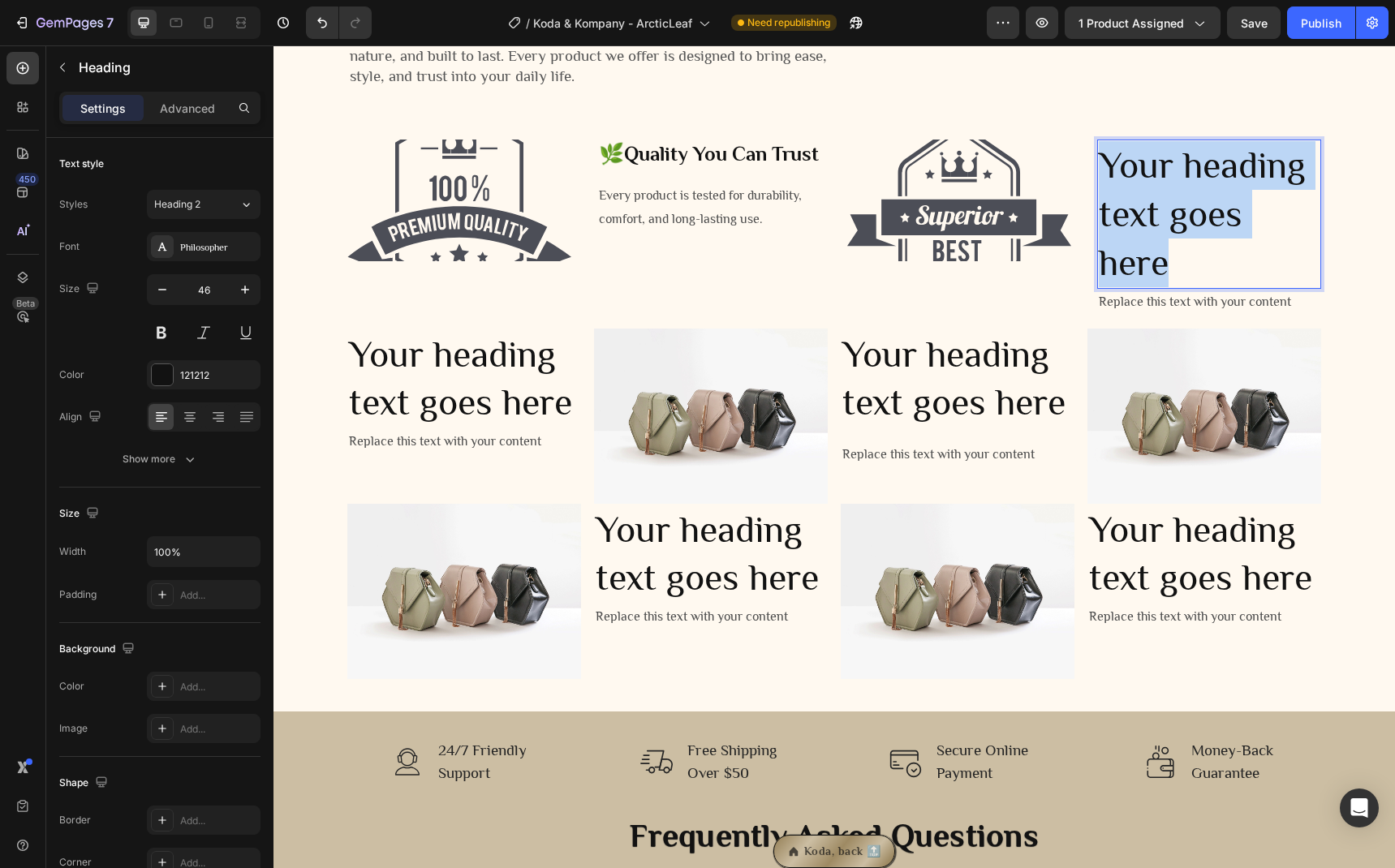
click at [1134, 166] on p "Your heading text goes here" at bounding box center [1209, 214] width 221 height 145
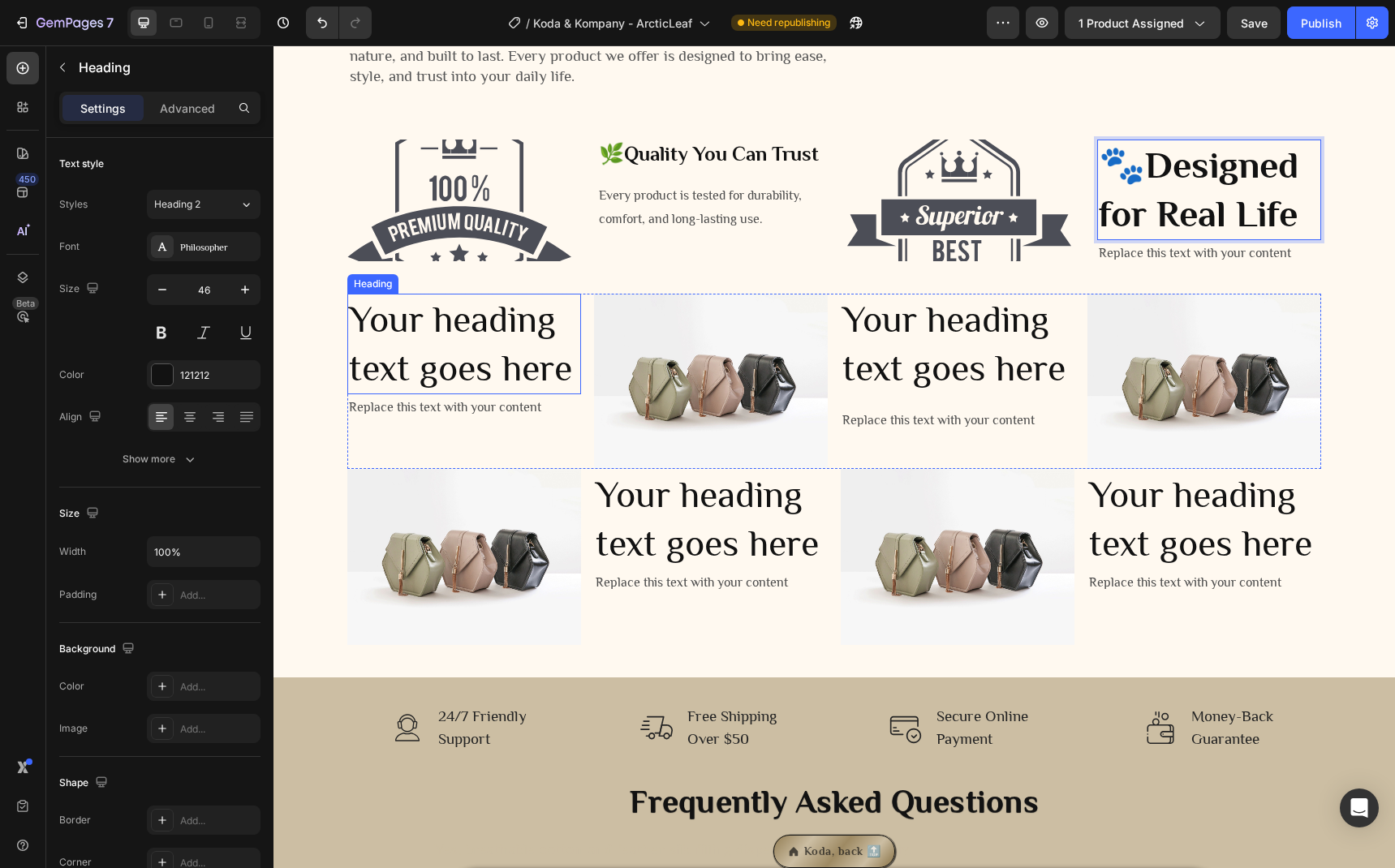
click at [464, 349] on h2 "Your heading text goes here" at bounding box center [464, 343] width 233 height 100
click at [457, 335] on h2 "Your heading text goes here" at bounding box center [464, 343] width 233 height 100
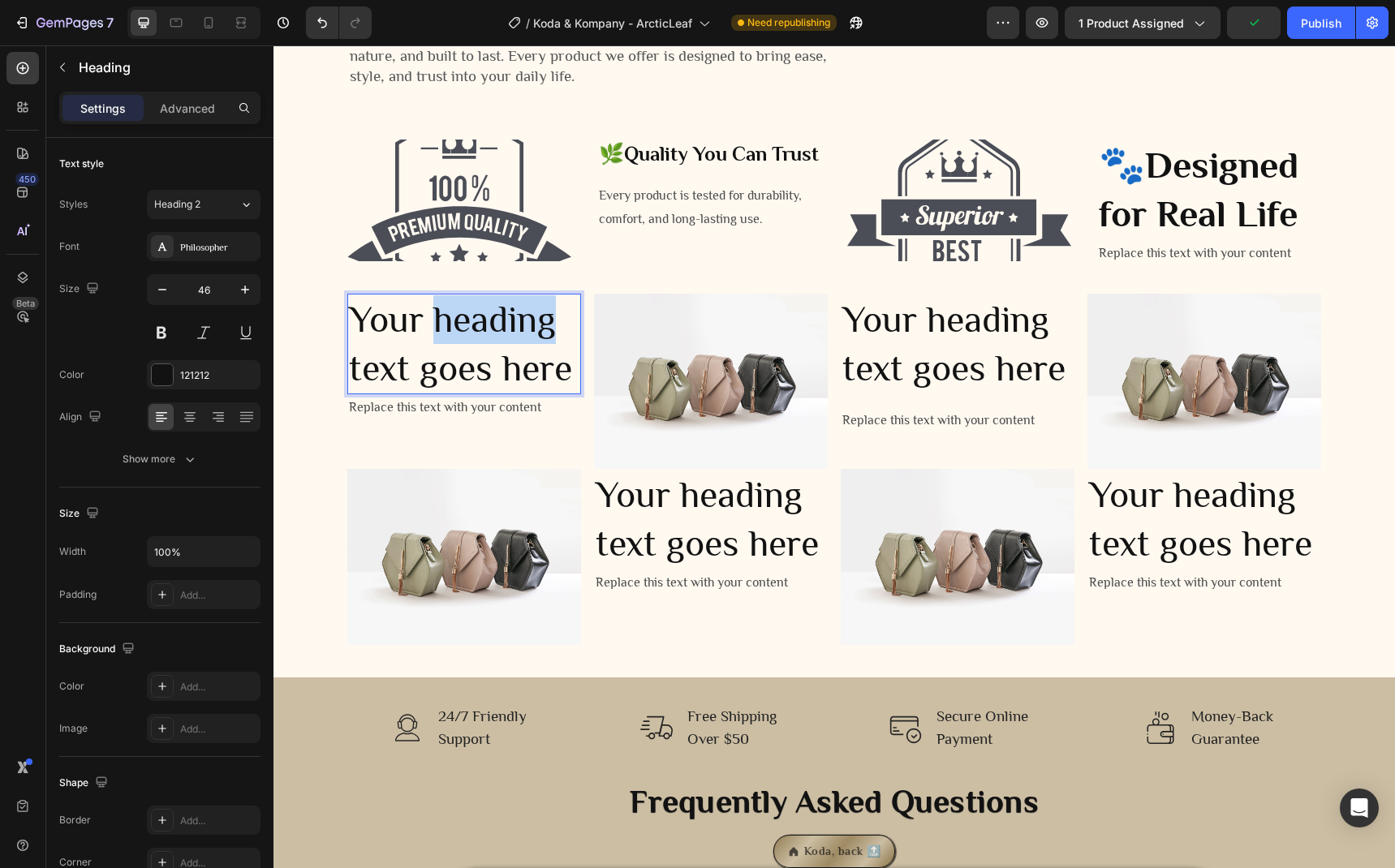
click at [457, 335] on p "Your heading text goes here" at bounding box center [464, 344] width 230 height 98
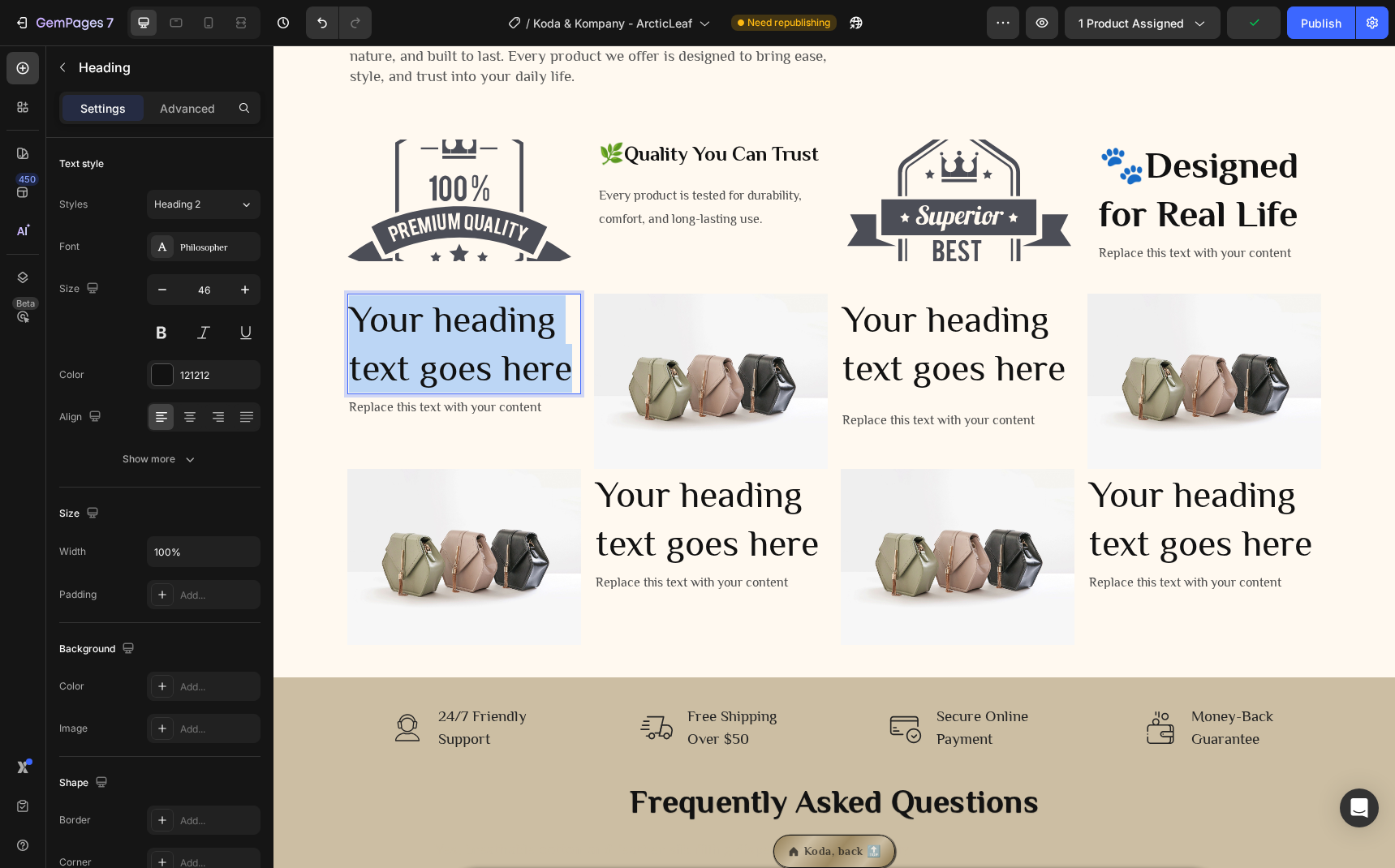
click at [457, 335] on p "Your heading text goes here" at bounding box center [464, 344] width 230 height 98
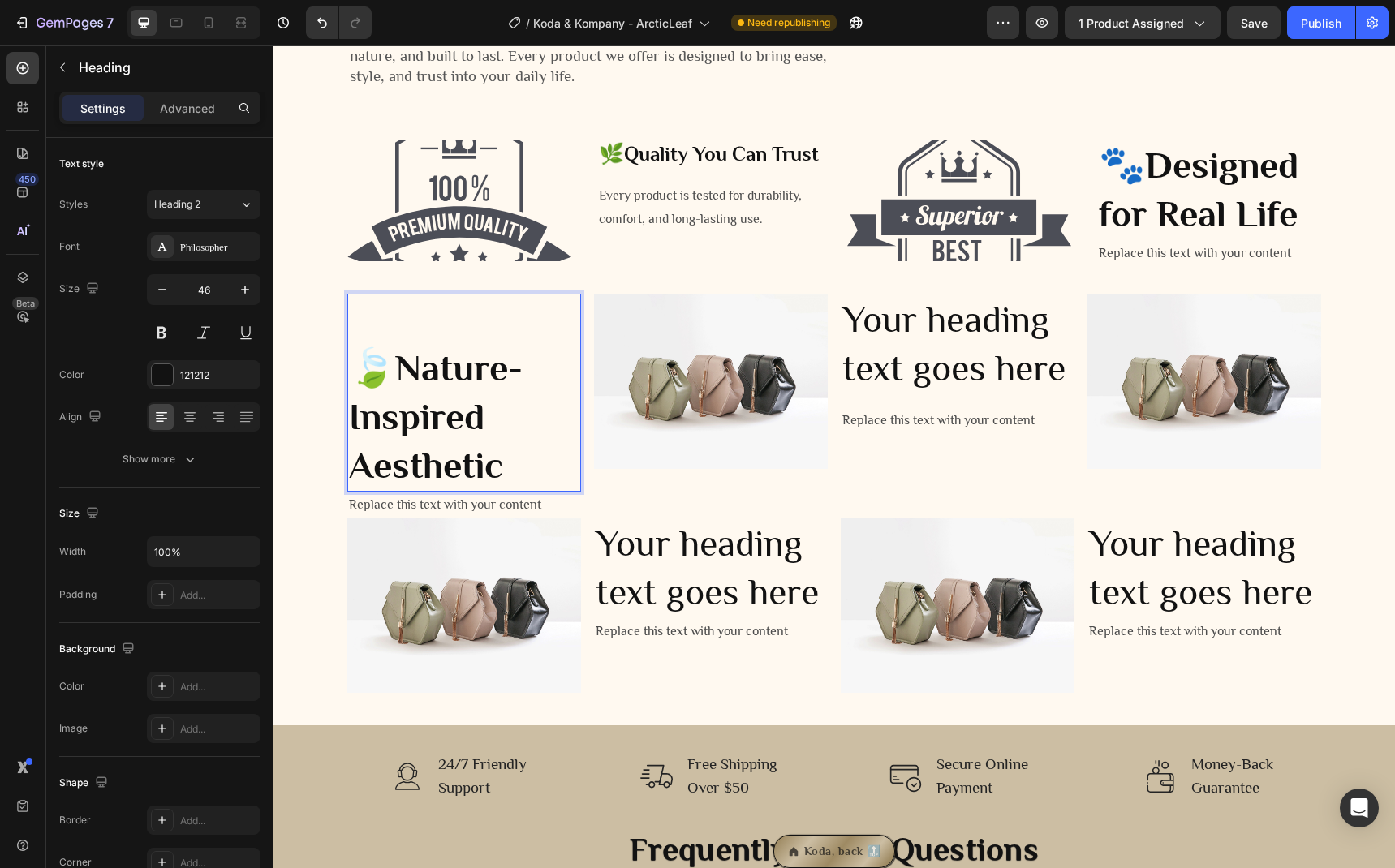
click at [347, 354] on h2 "🍃 Nature-Inspired Aesthetic" at bounding box center [464, 392] width 233 height 197
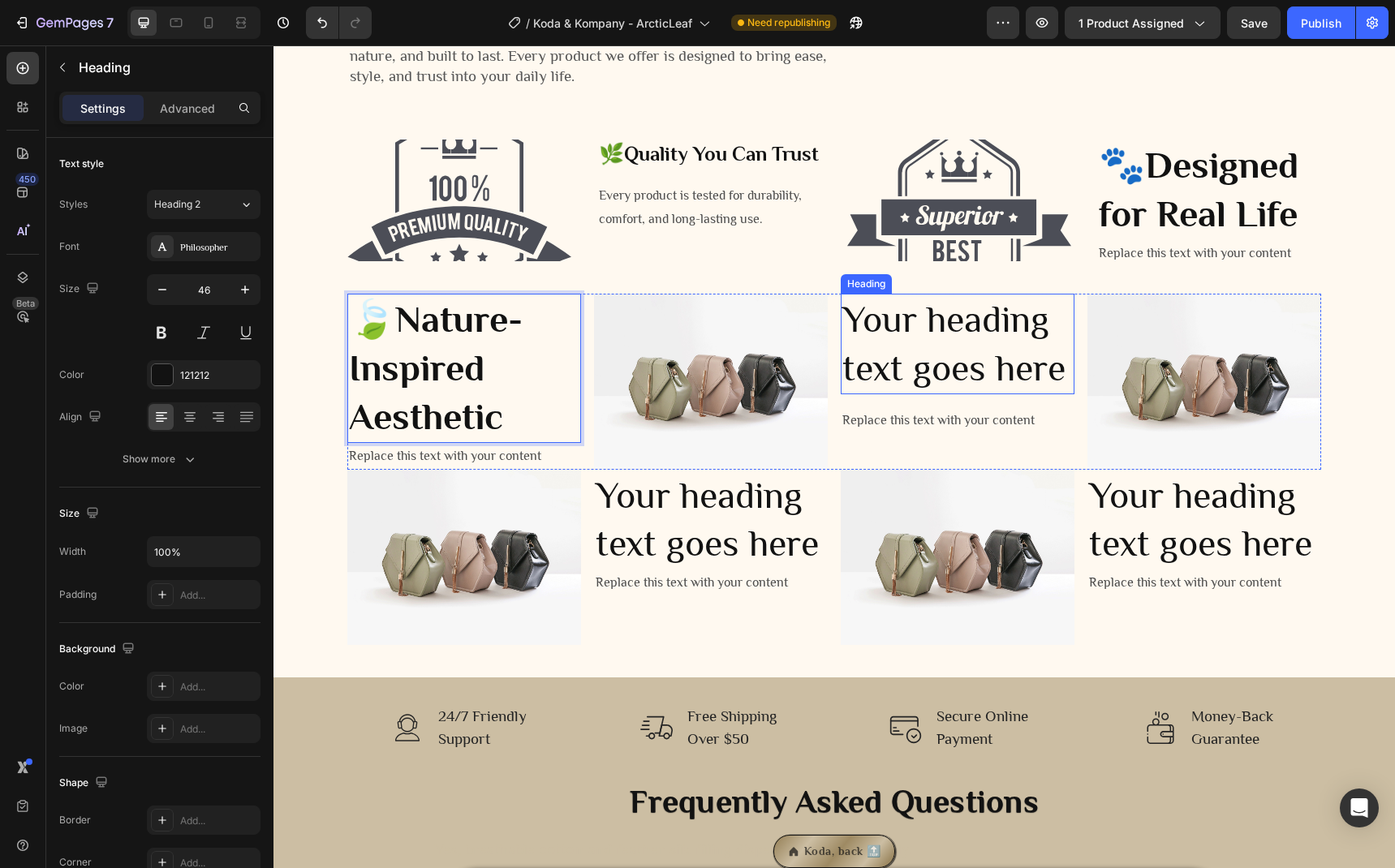
click at [892, 370] on h2 "Your heading text goes here" at bounding box center [957, 343] width 233 height 100
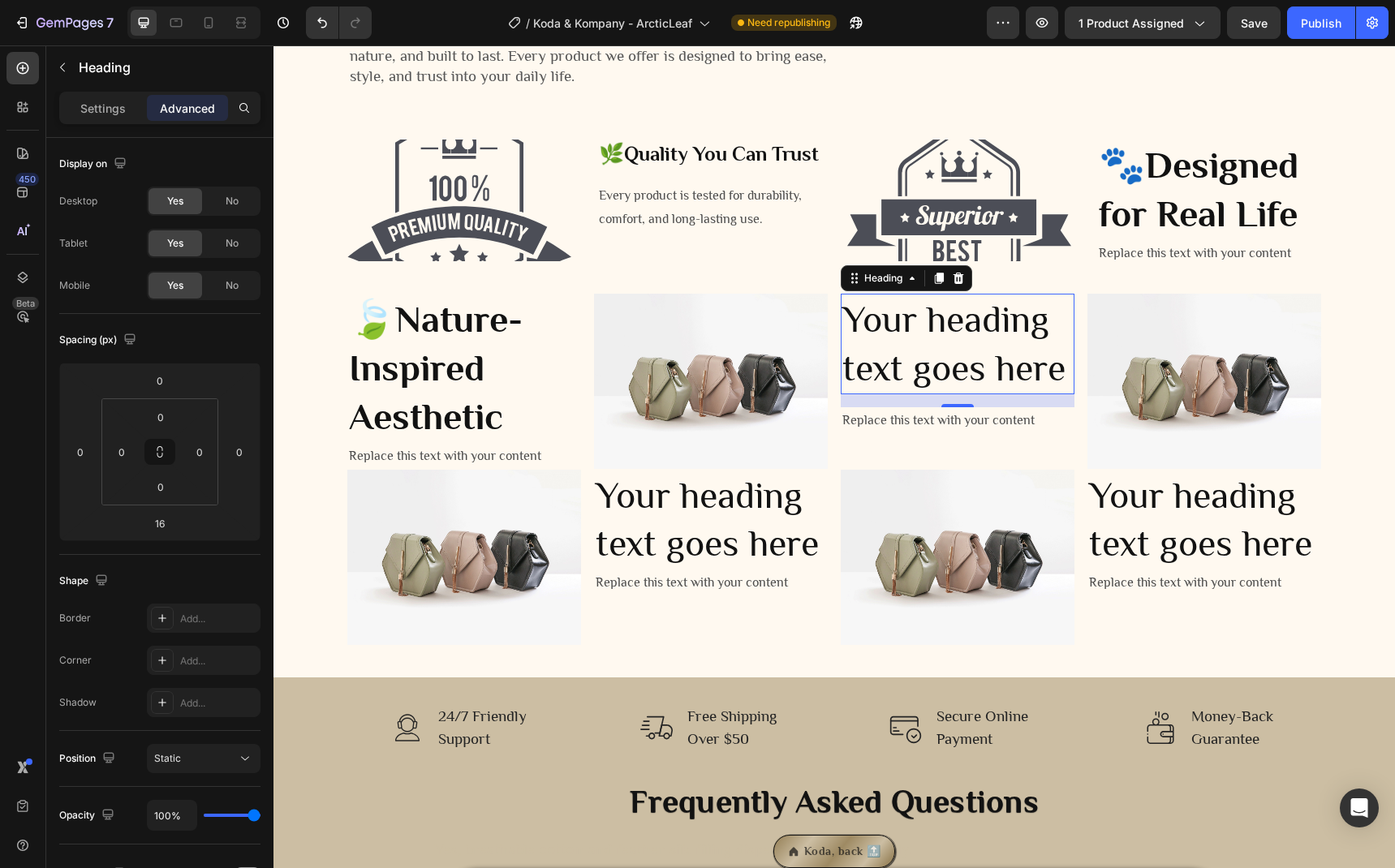
click at [968, 331] on h2 "Your heading text goes here" at bounding box center [957, 343] width 233 height 100
click at [968, 331] on p "Your heading text goes here" at bounding box center [957, 344] width 230 height 98
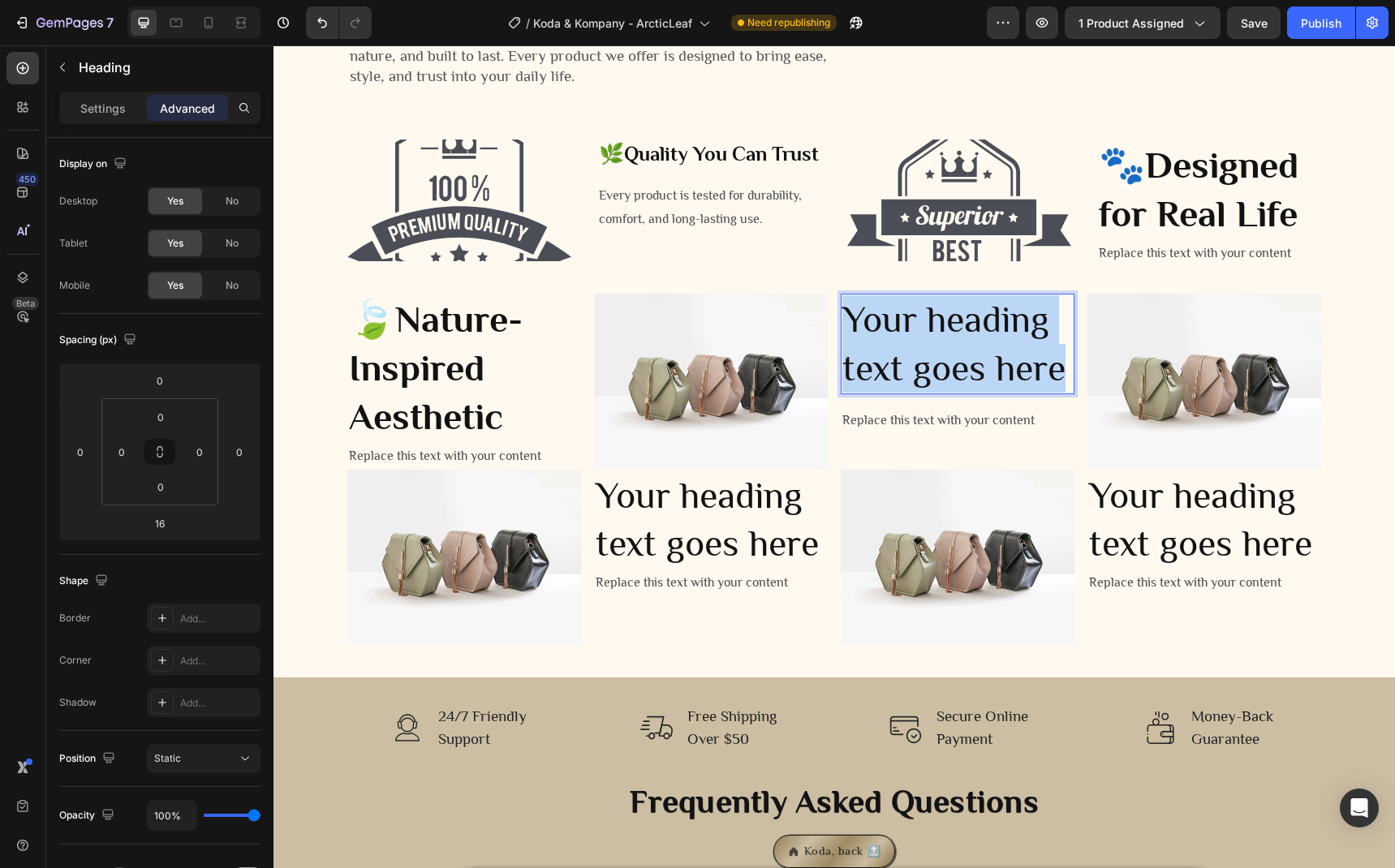
click at [968, 331] on p "Your heading text goes here" at bounding box center [957, 344] width 230 height 98
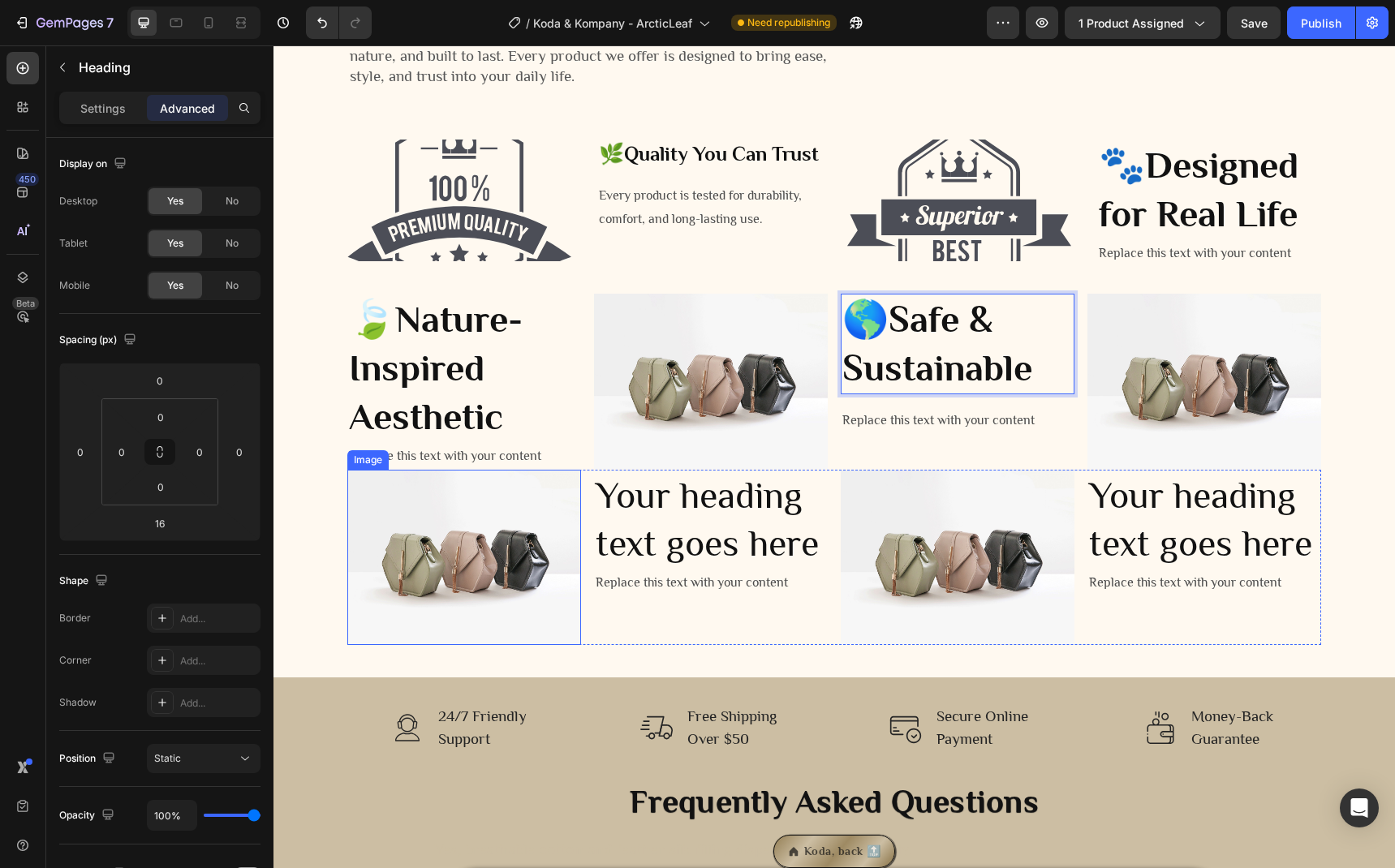
click at [631, 499] on h2 "Your heading text goes here" at bounding box center [710, 519] width 233 height 100
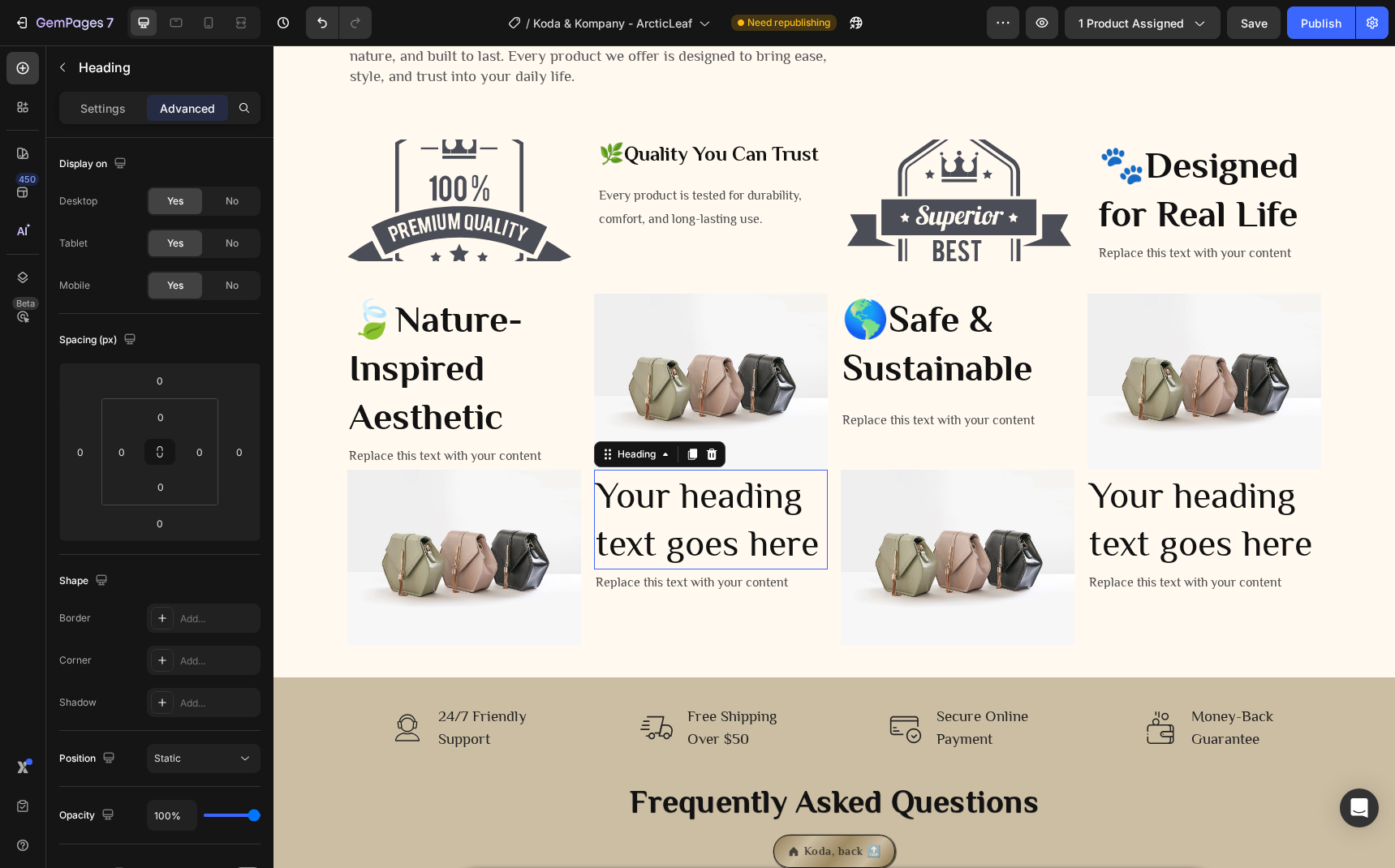
click at [631, 499] on h2 "Your heading text goes here" at bounding box center [710, 519] width 233 height 100
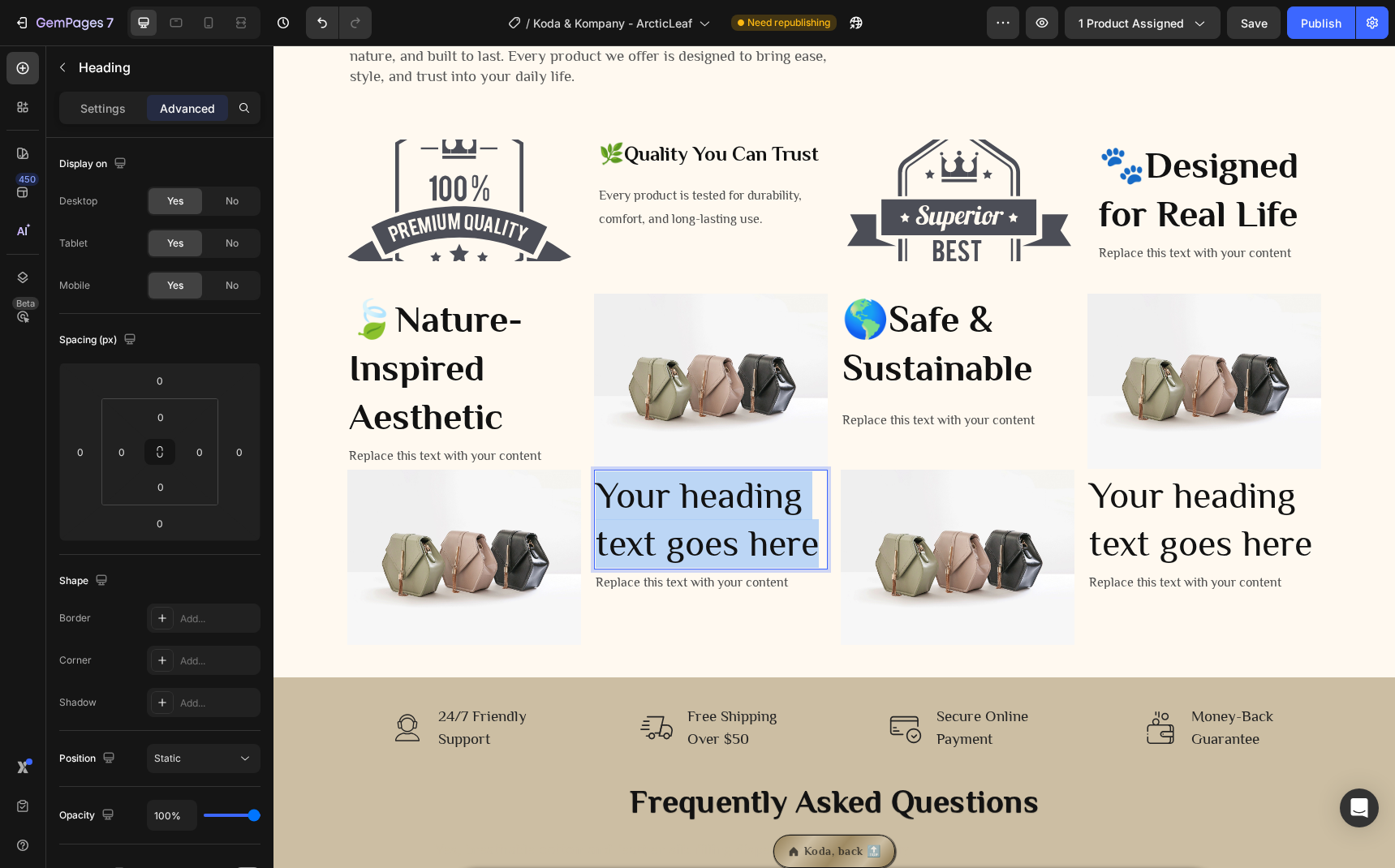
click at [631, 499] on p "Your heading text goes here" at bounding box center [710, 520] width 230 height 98
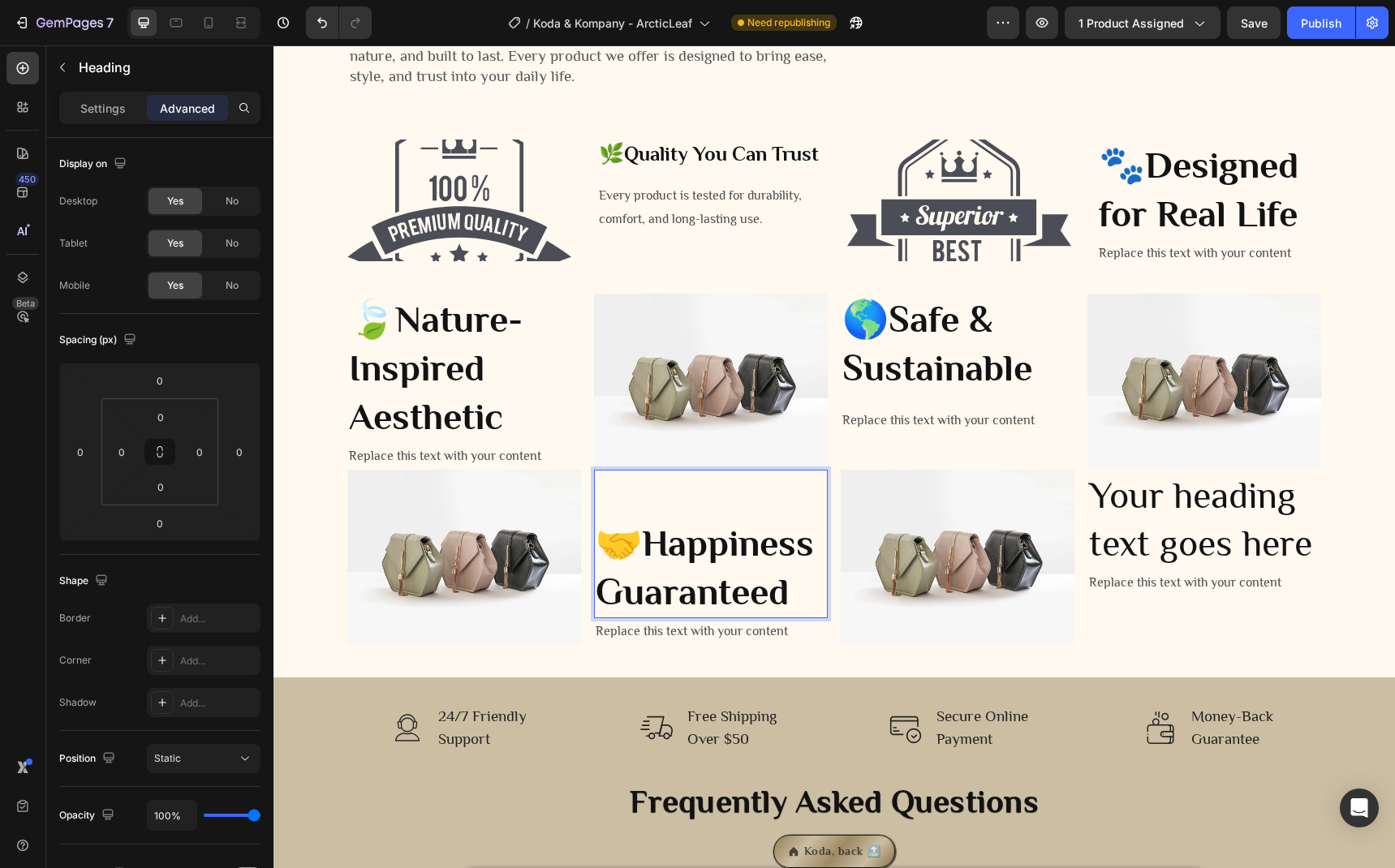
click at [596, 535] on p "🤝 Happiness Guaranteed" at bounding box center [710, 568] width 230 height 98
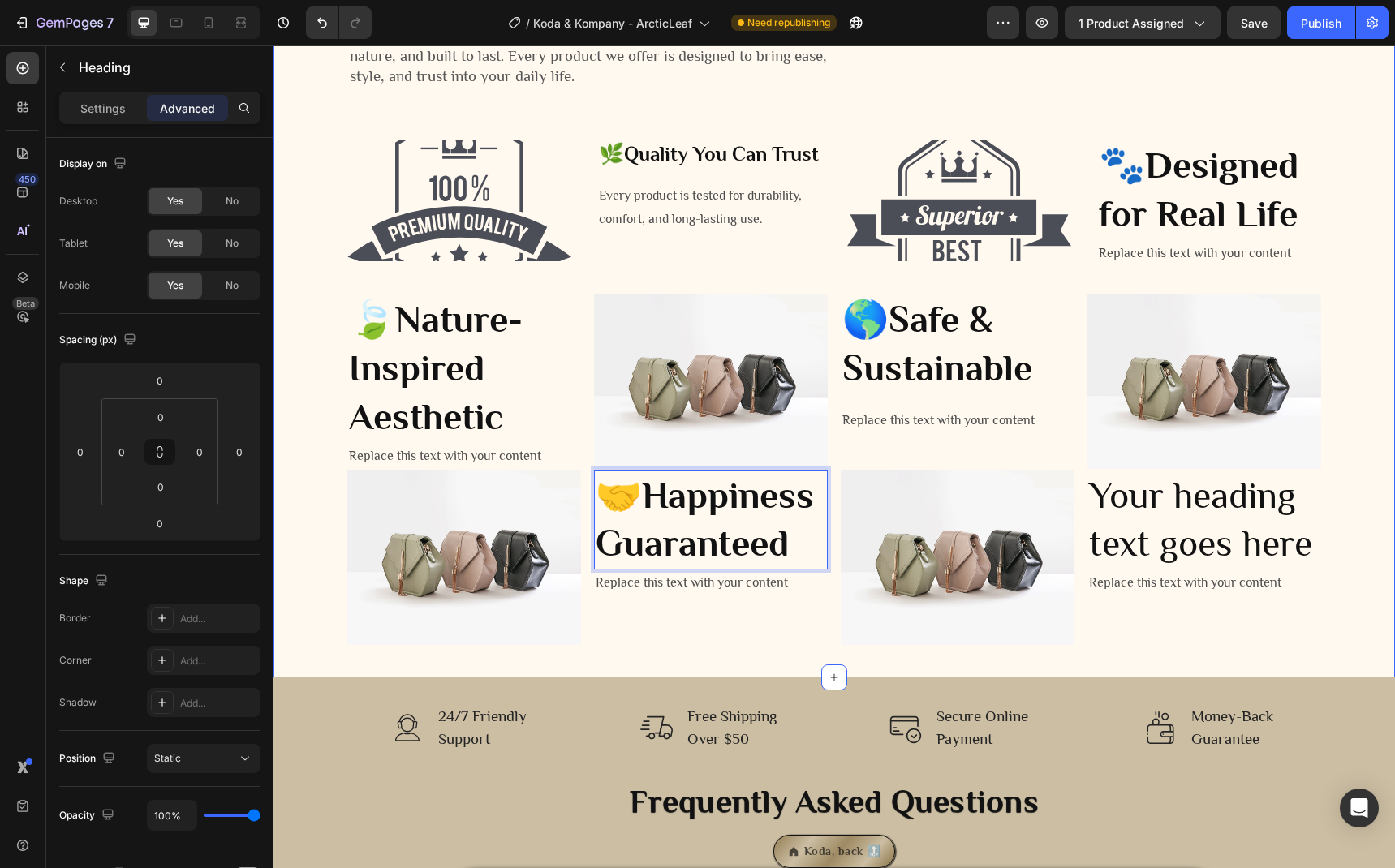
click at [688, 649] on div "Why buy from us? Heading We believe comfort should be effortless—crafted with c…" at bounding box center [834, 293] width 1122 height 769
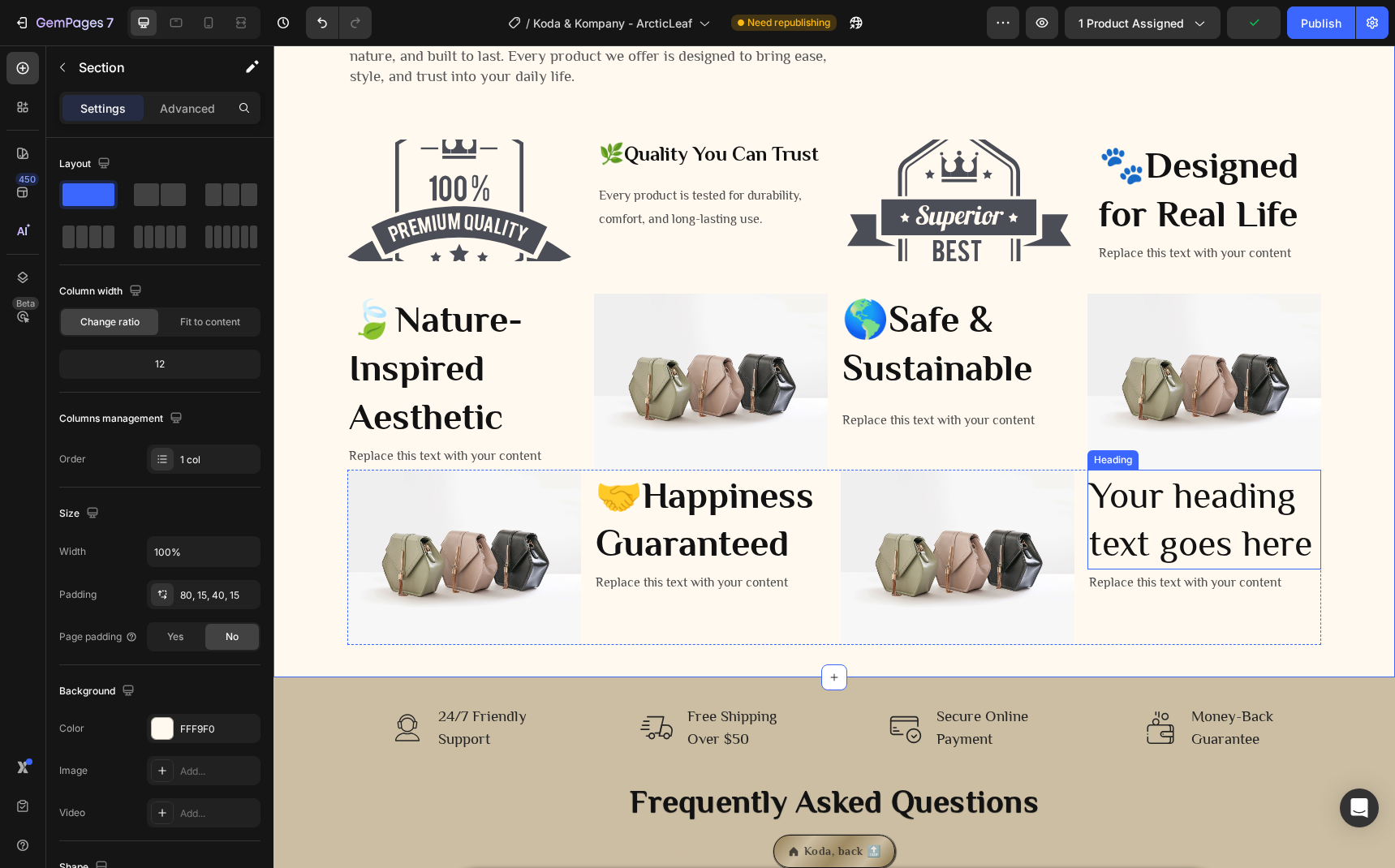
click at [1177, 493] on h2 "Your heading text goes here" at bounding box center [1204, 519] width 233 height 100
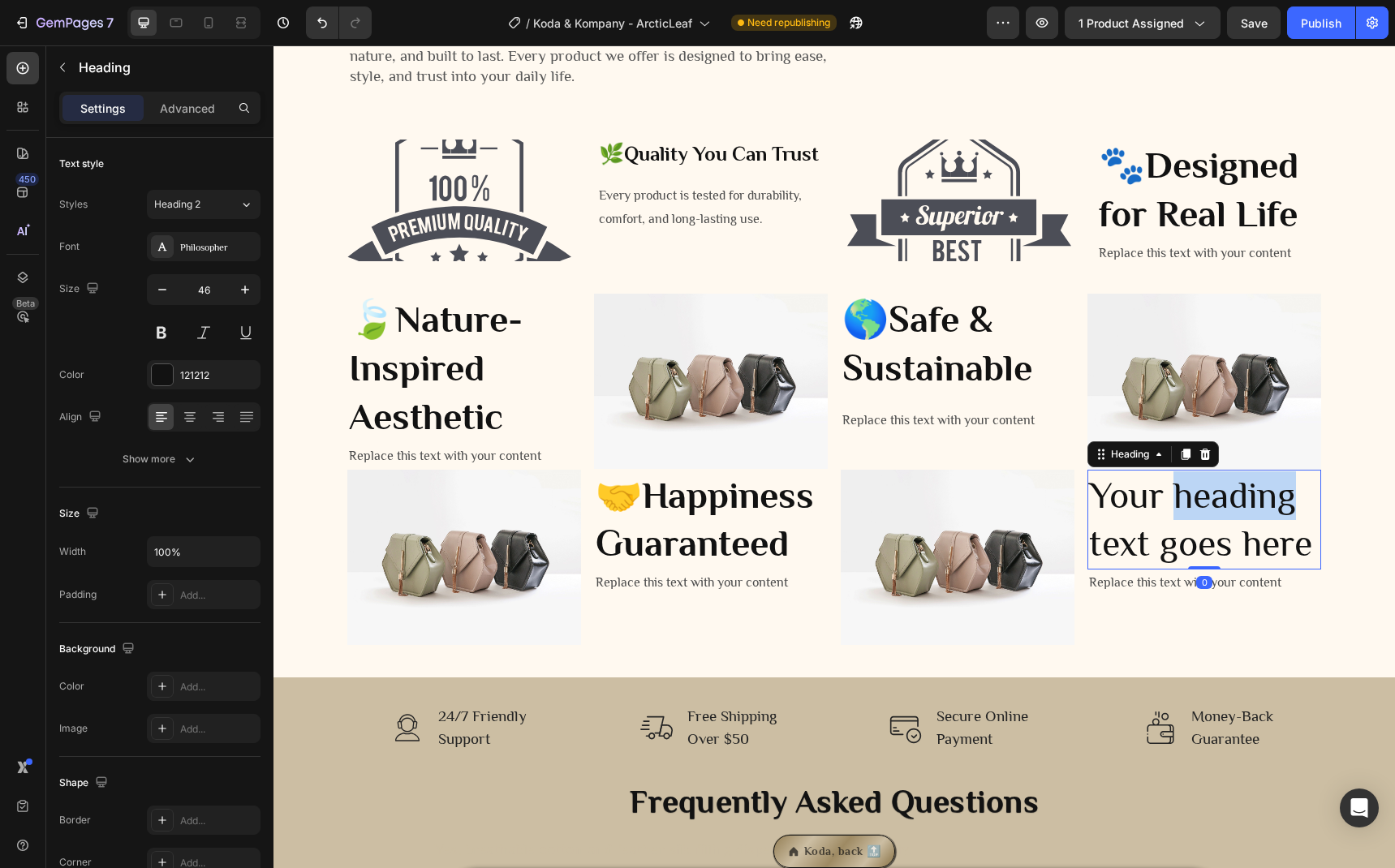
click at [1177, 493] on h2 "Your heading text goes here" at bounding box center [1204, 519] width 233 height 100
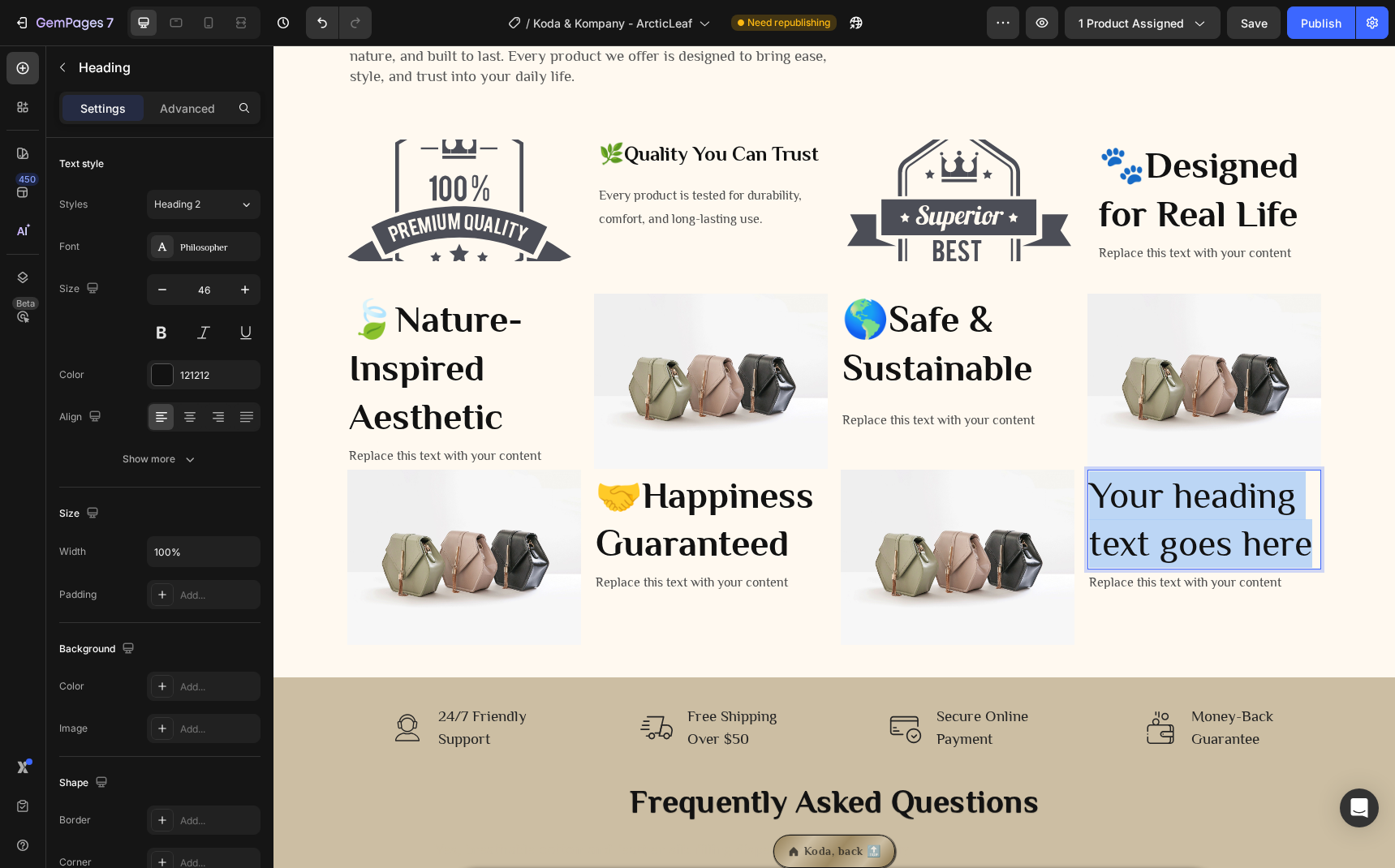
click at [1177, 493] on p "Your heading text goes here" at bounding box center [1204, 520] width 230 height 98
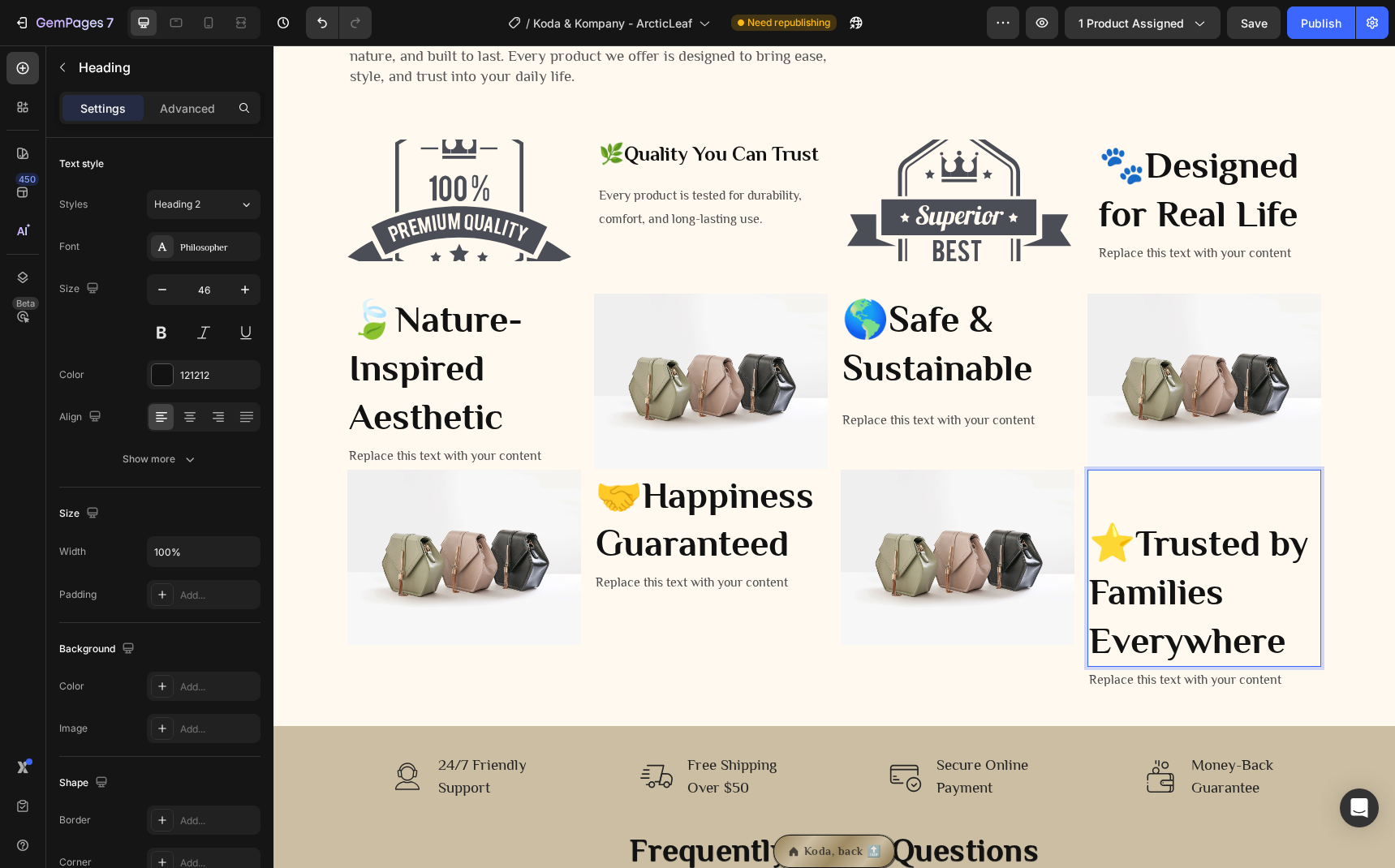
click at [1091, 539] on p "⭐ Trusted by Families Everywhere" at bounding box center [1204, 592] width 230 height 145
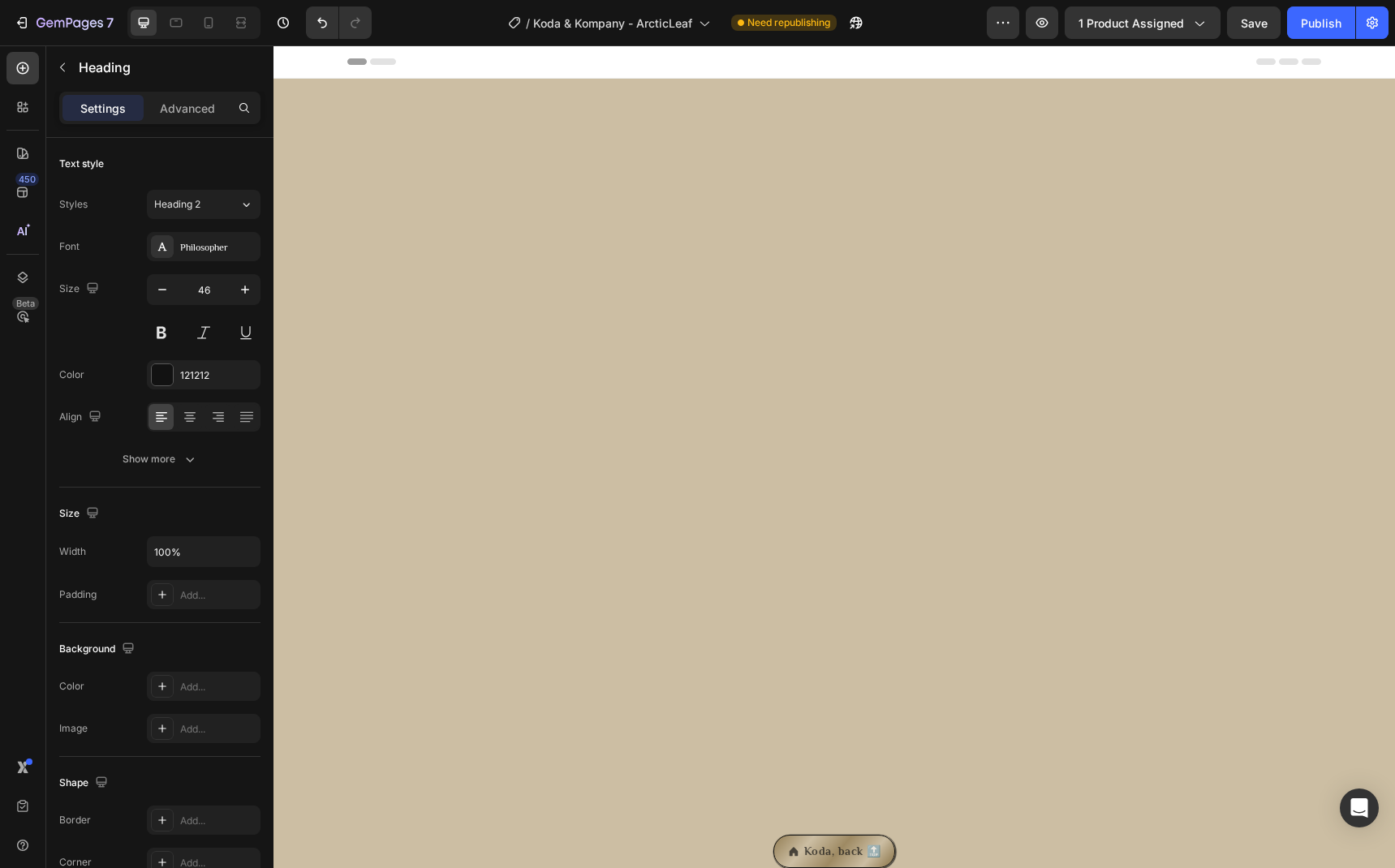
scroll to position [2579, 0]
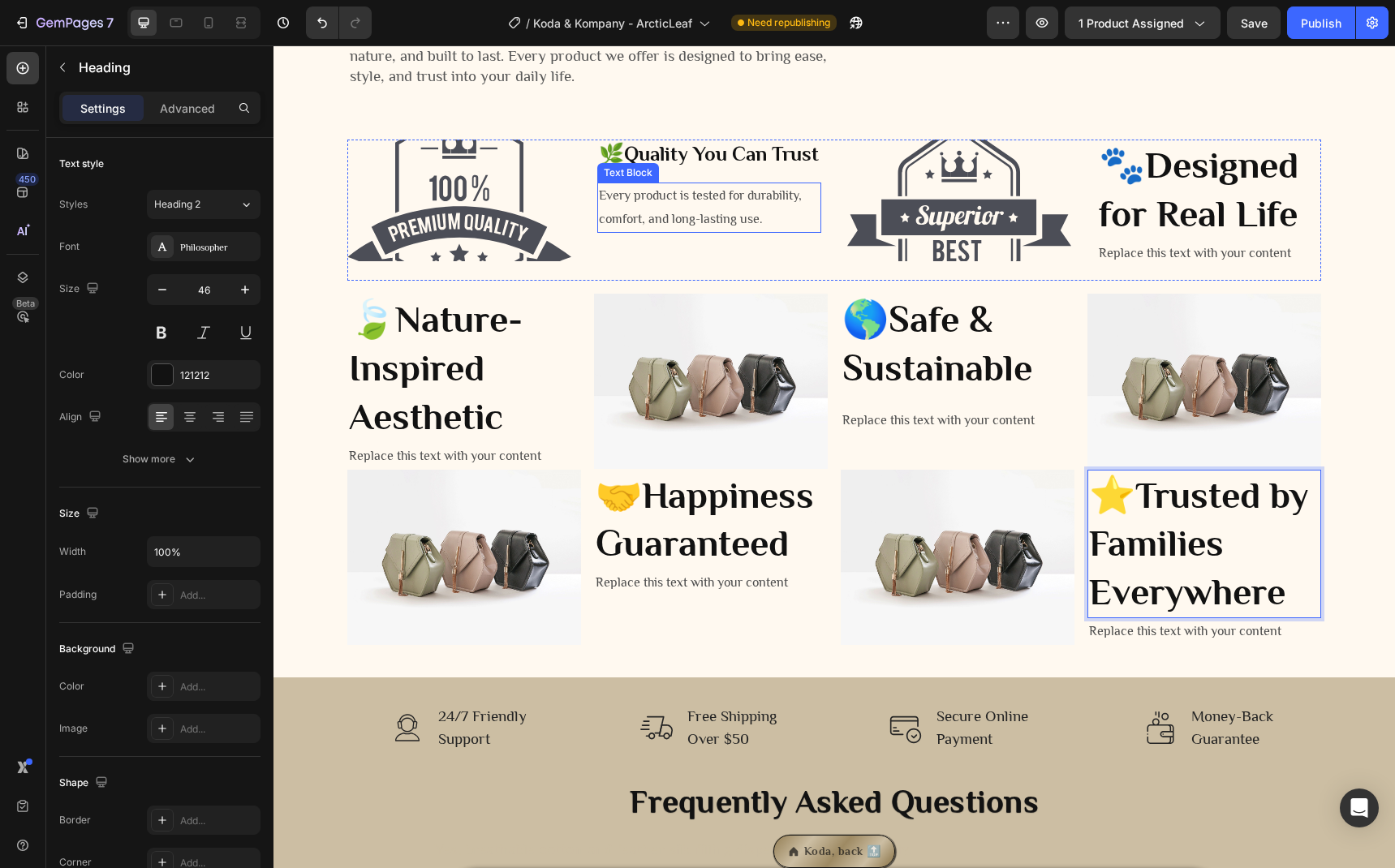
click at [668, 158] on strong "Quality You Can Trust" at bounding box center [722, 154] width 195 height 24
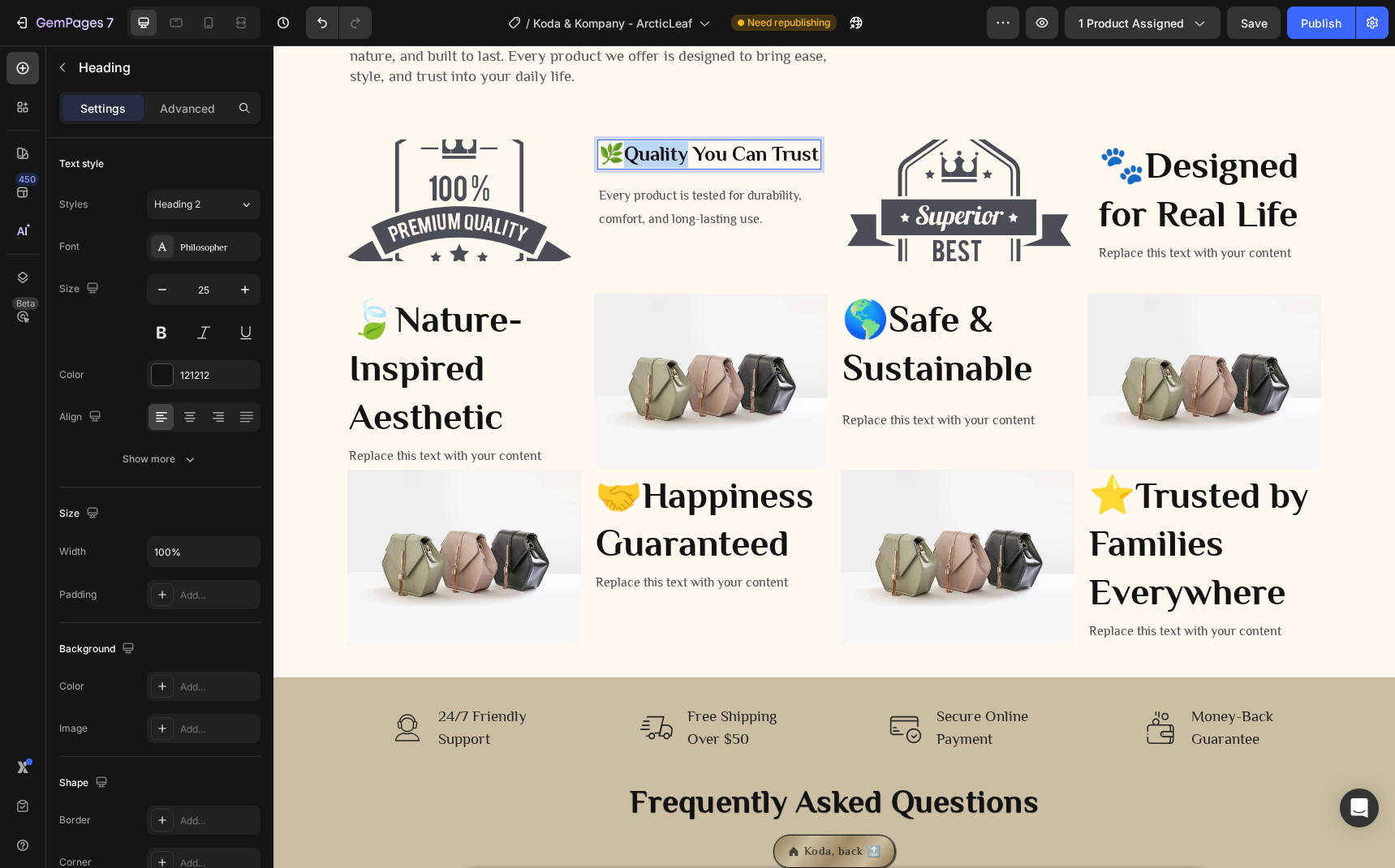
click at [662, 163] on strong "Quality You Can Trust" at bounding box center [722, 154] width 195 height 24
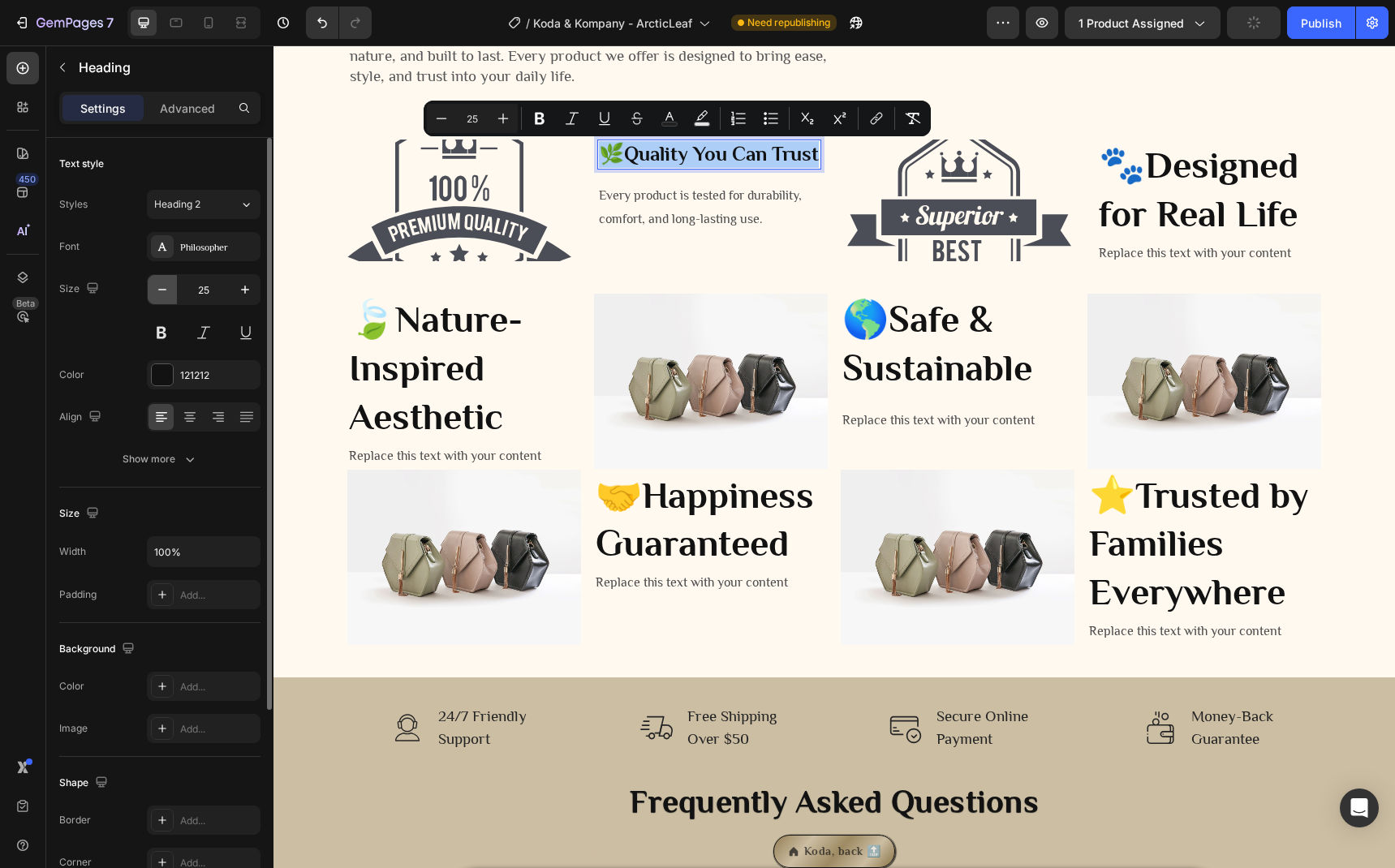
click at [164, 290] on icon "button" at bounding box center [162, 289] width 16 height 16
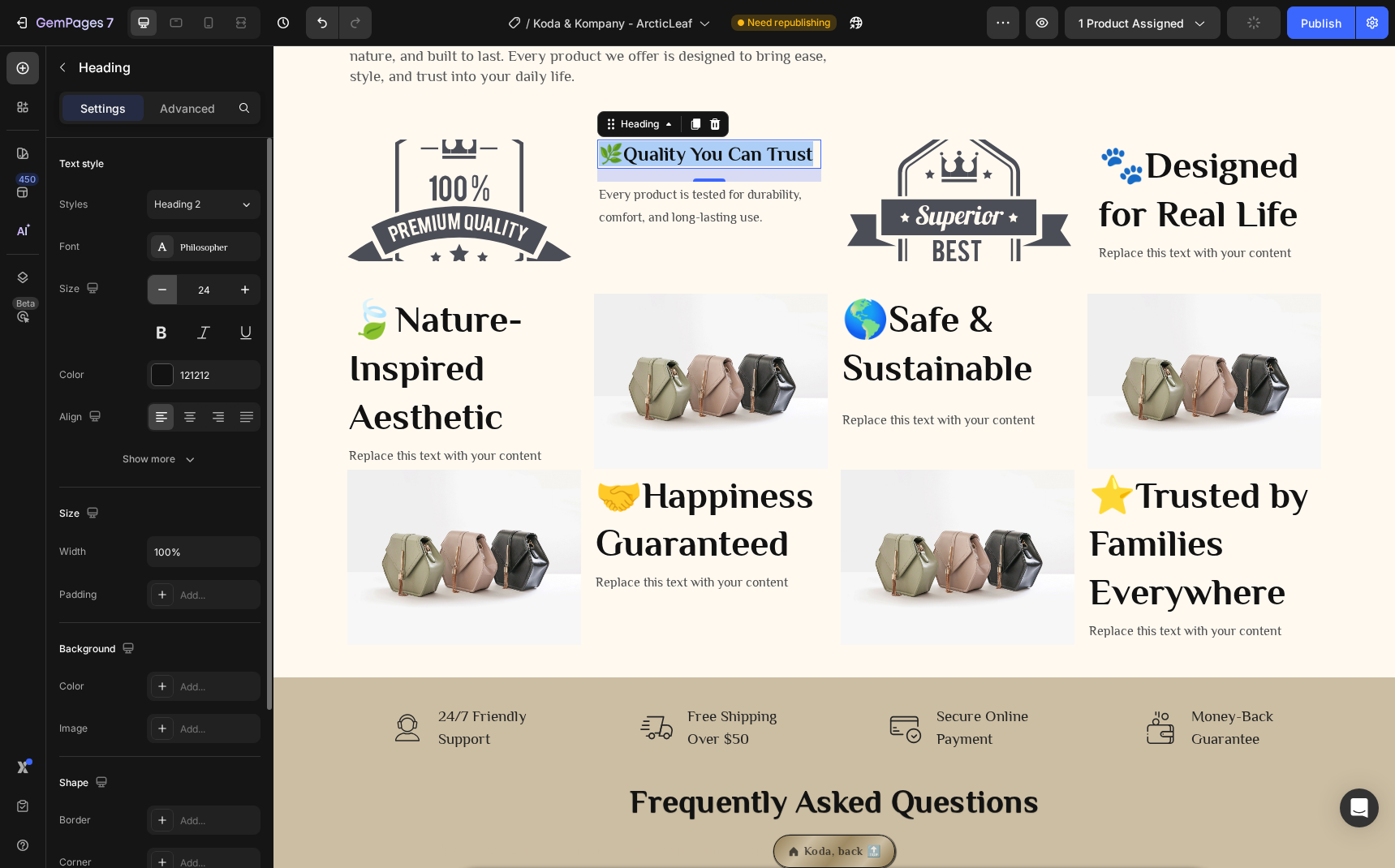
click at [164, 290] on icon "button" at bounding box center [162, 289] width 16 height 16
type input "20"
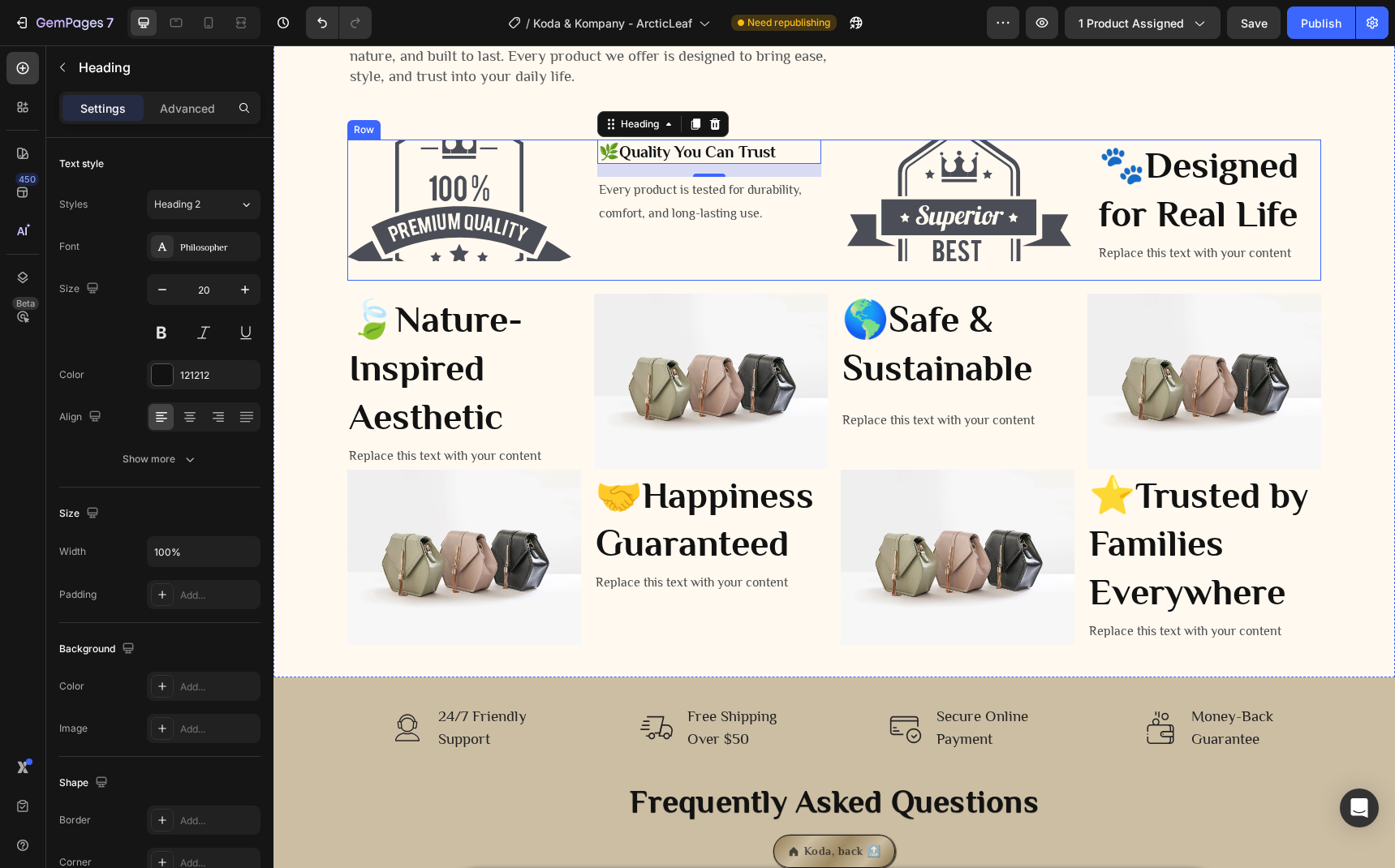
click at [1183, 185] on strong "Designed for Real Life" at bounding box center [1198, 189] width 200 height 90
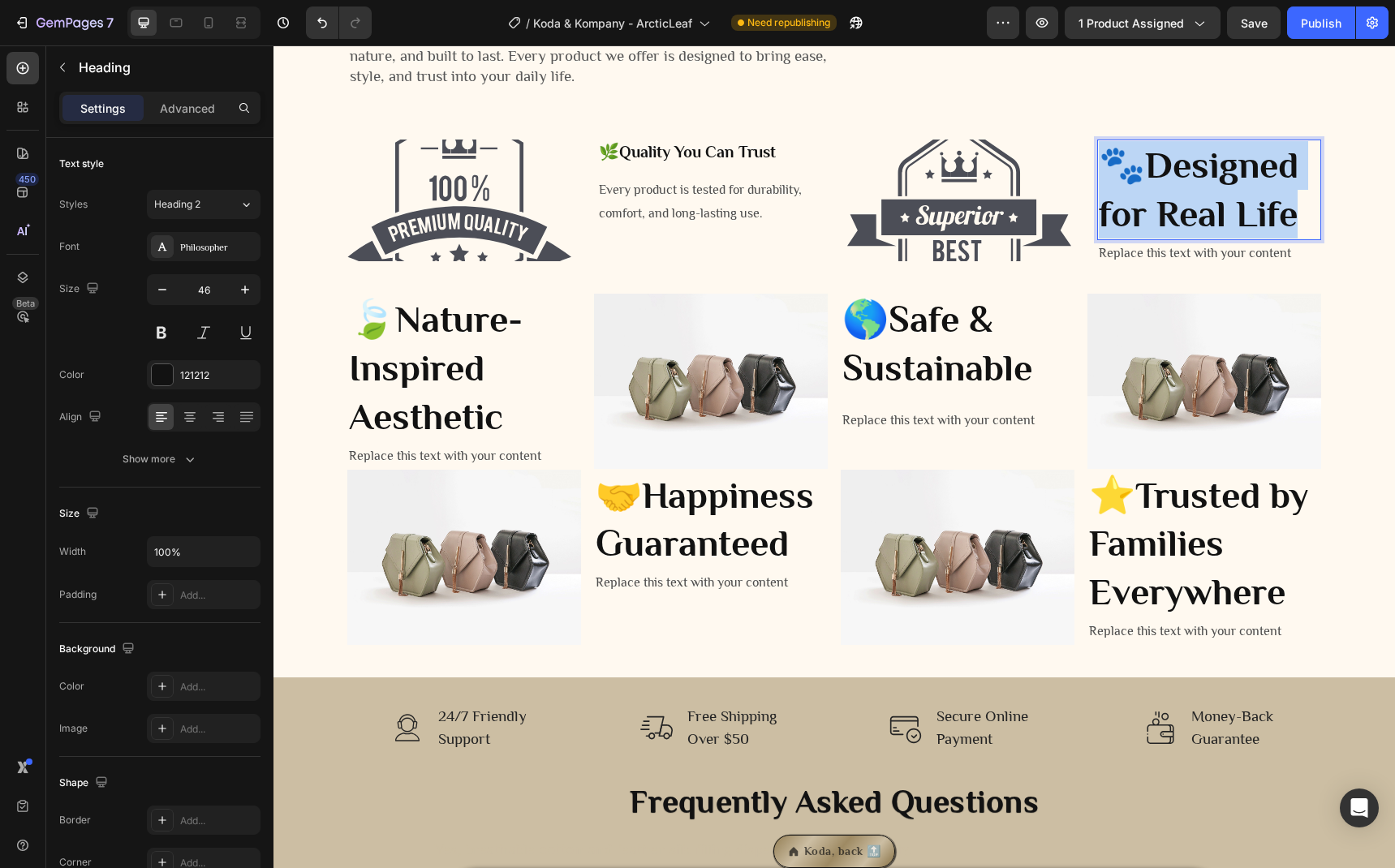
click at [1183, 185] on strong "Designed for Real Life" at bounding box center [1198, 189] width 200 height 90
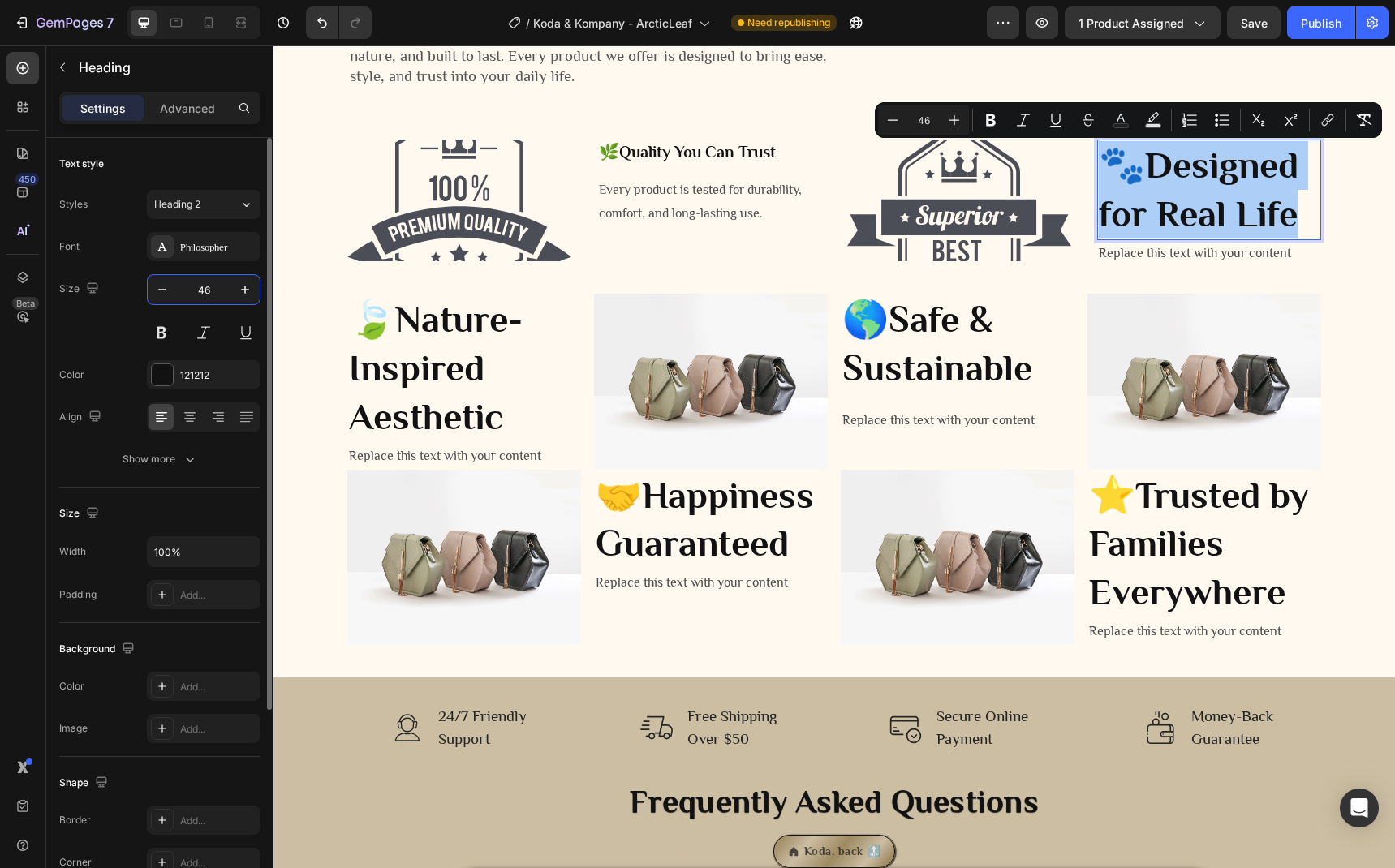
click at [208, 290] on input "46" at bounding box center [204, 290] width 54 height 30
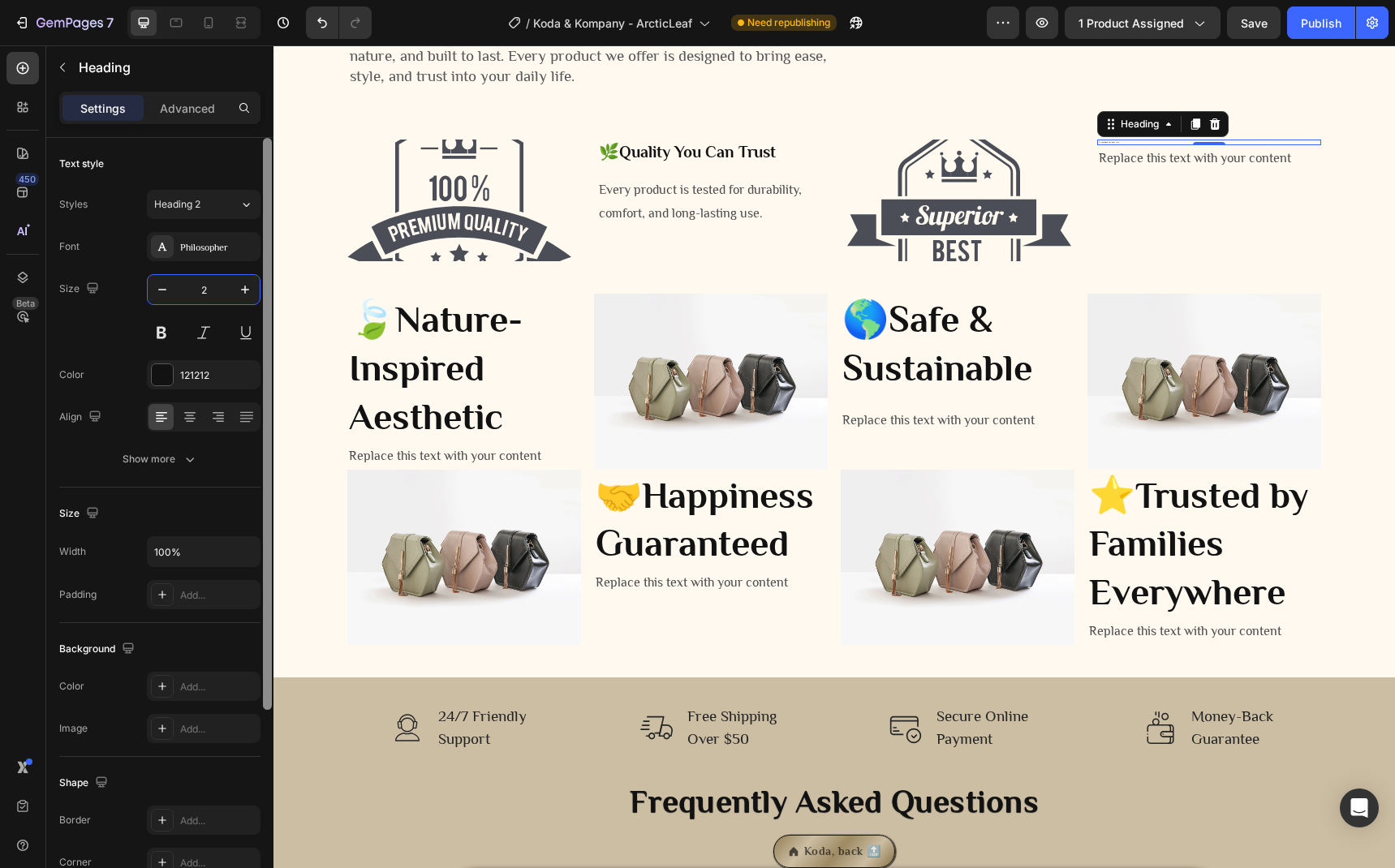
type input "20"
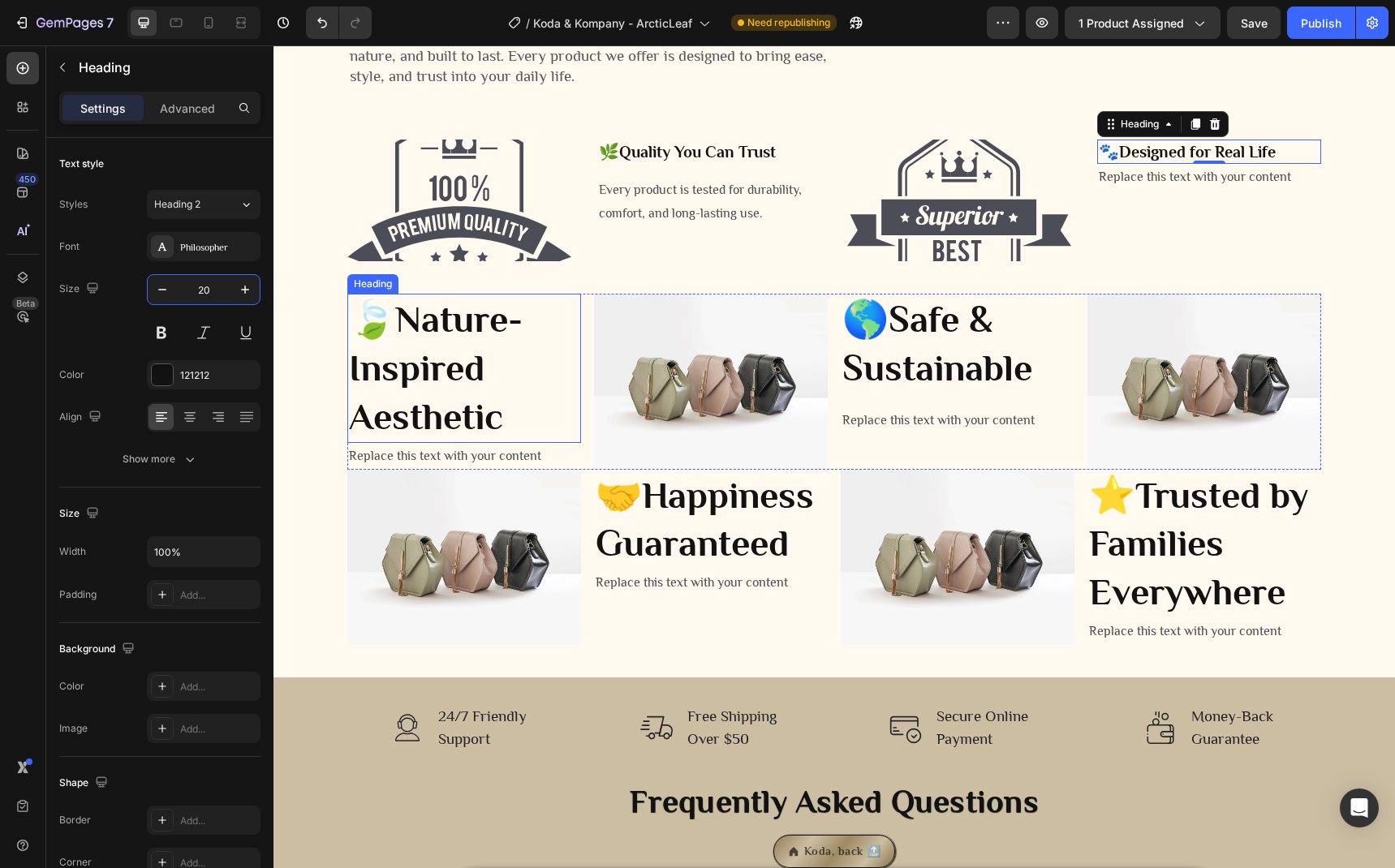
click at [410, 322] on strong "Nature-Inspired Aesthetic" at bounding box center [436, 367] width 174 height 139
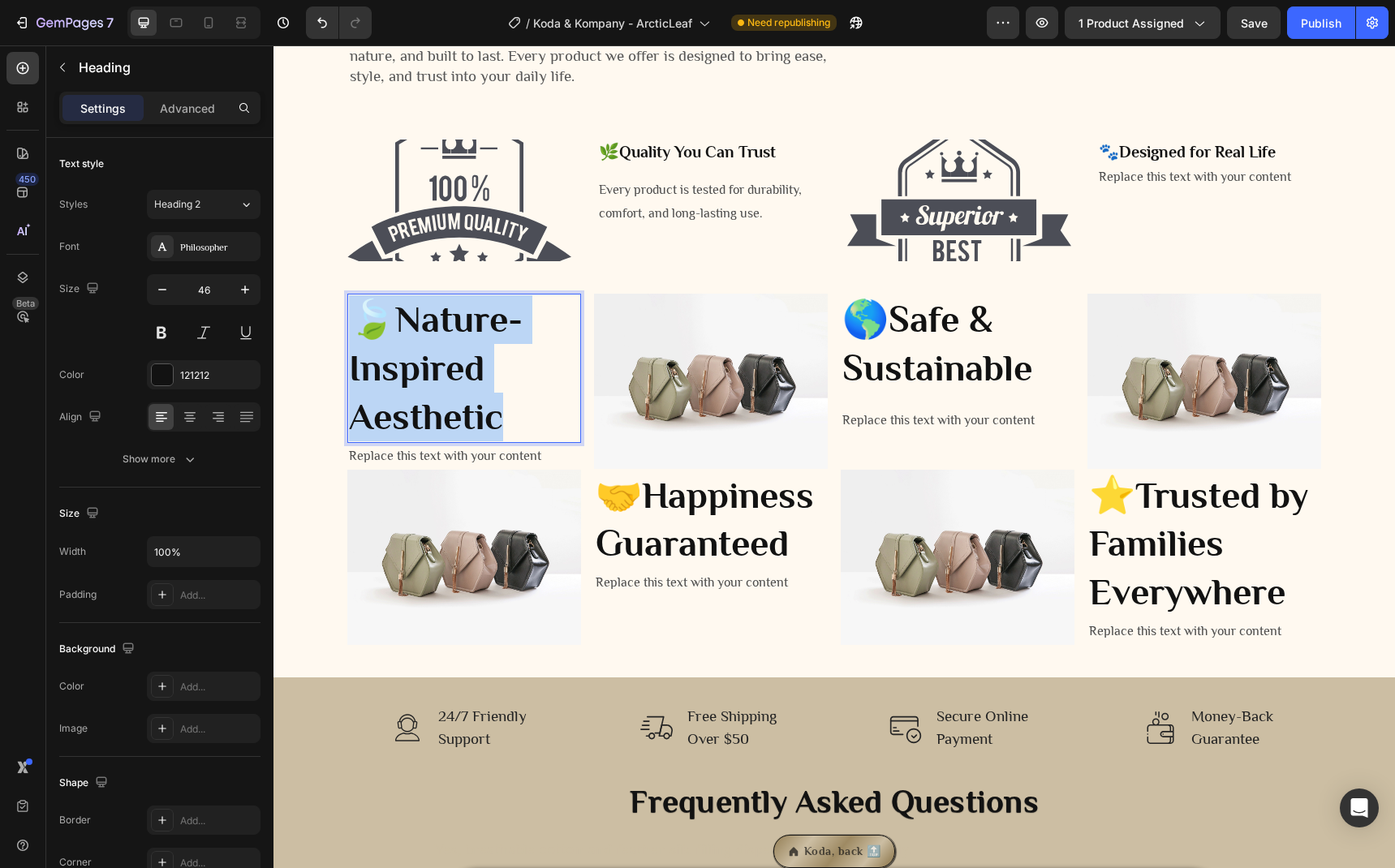
click at [410, 322] on strong "Nature-Inspired Aesthetic" at bounding box center [436, 367] width 174 height 139
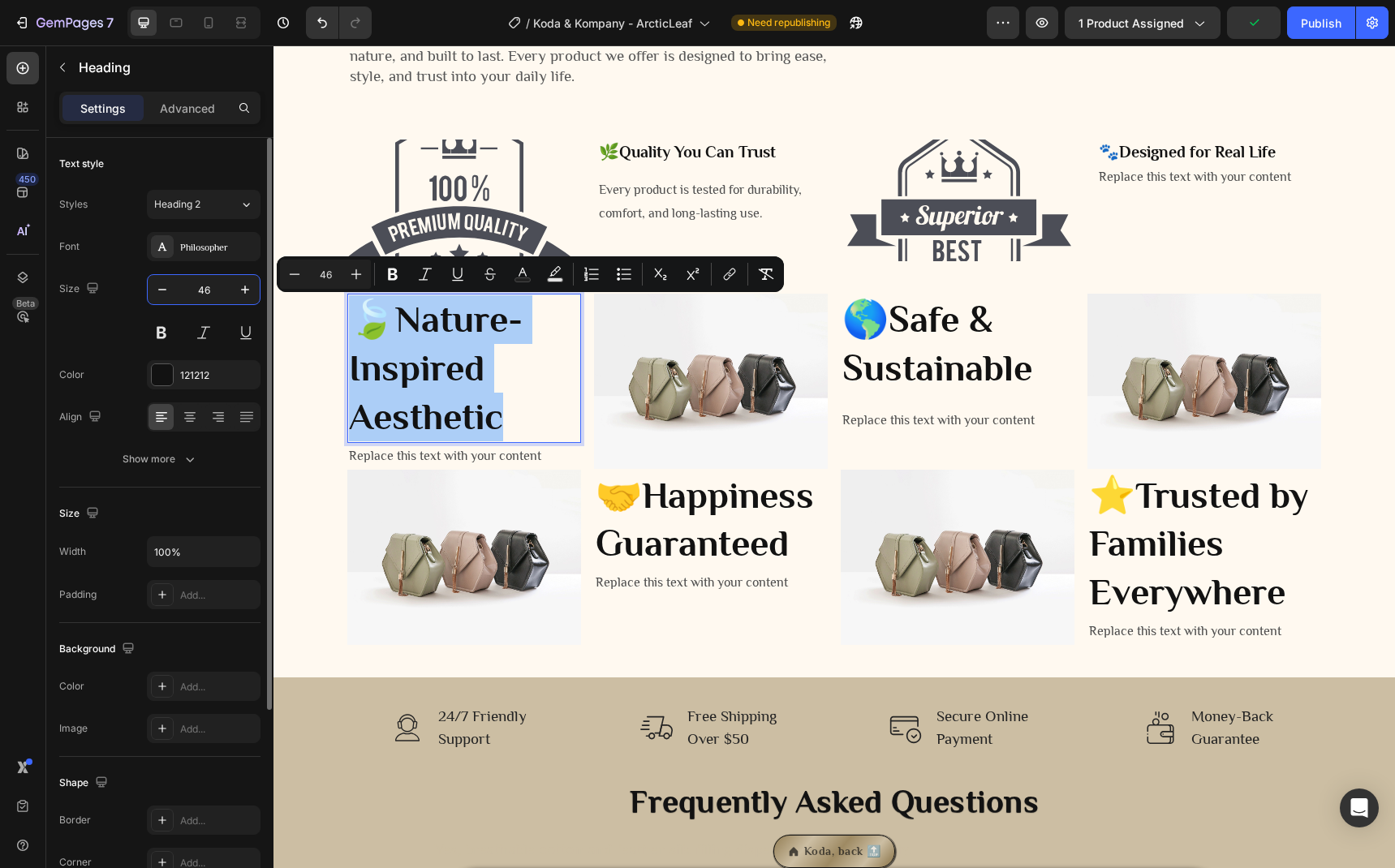
click at [202, 291] on input "46" at bounding box center [204, 290] width 54 height 30
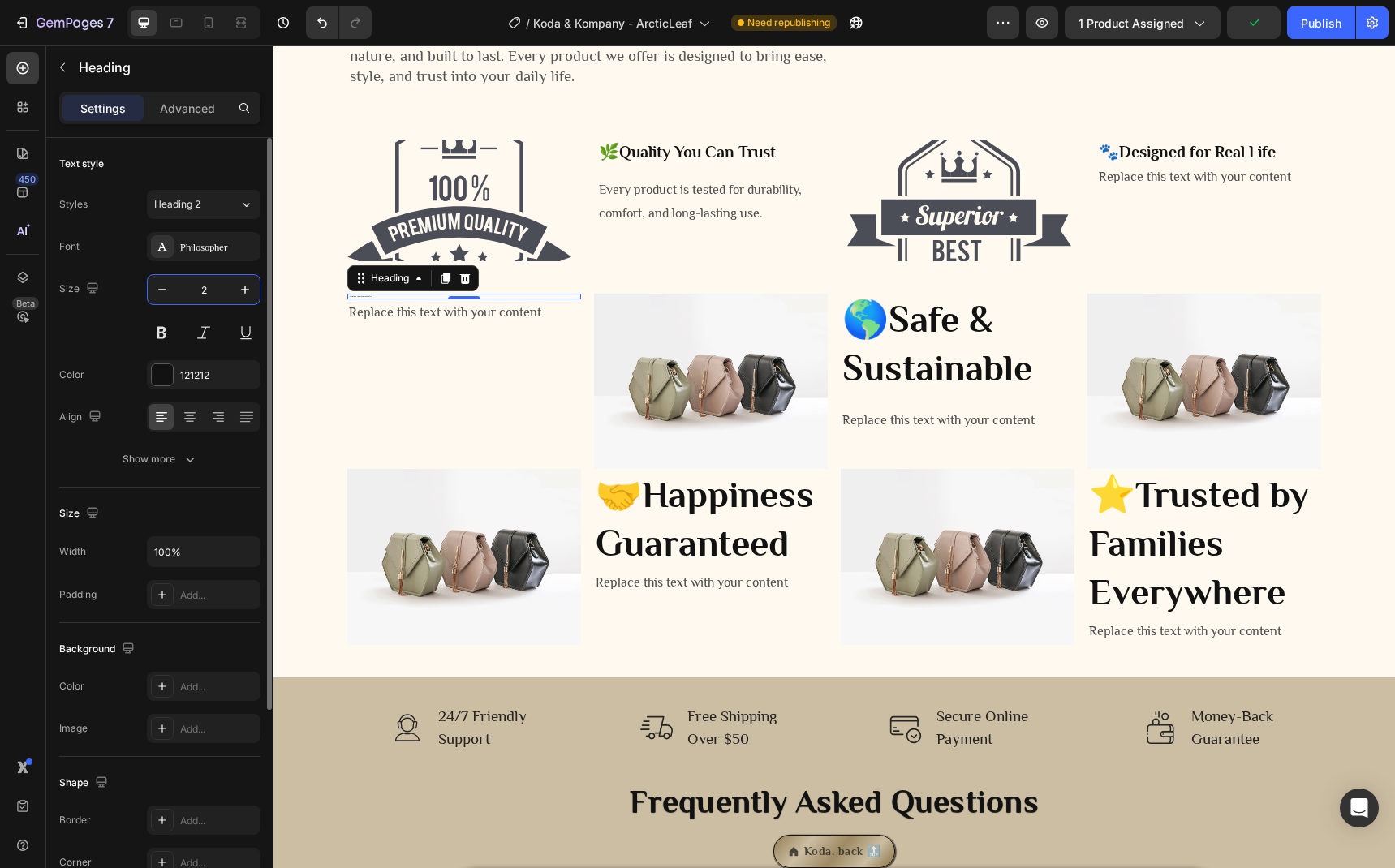
type input "20"
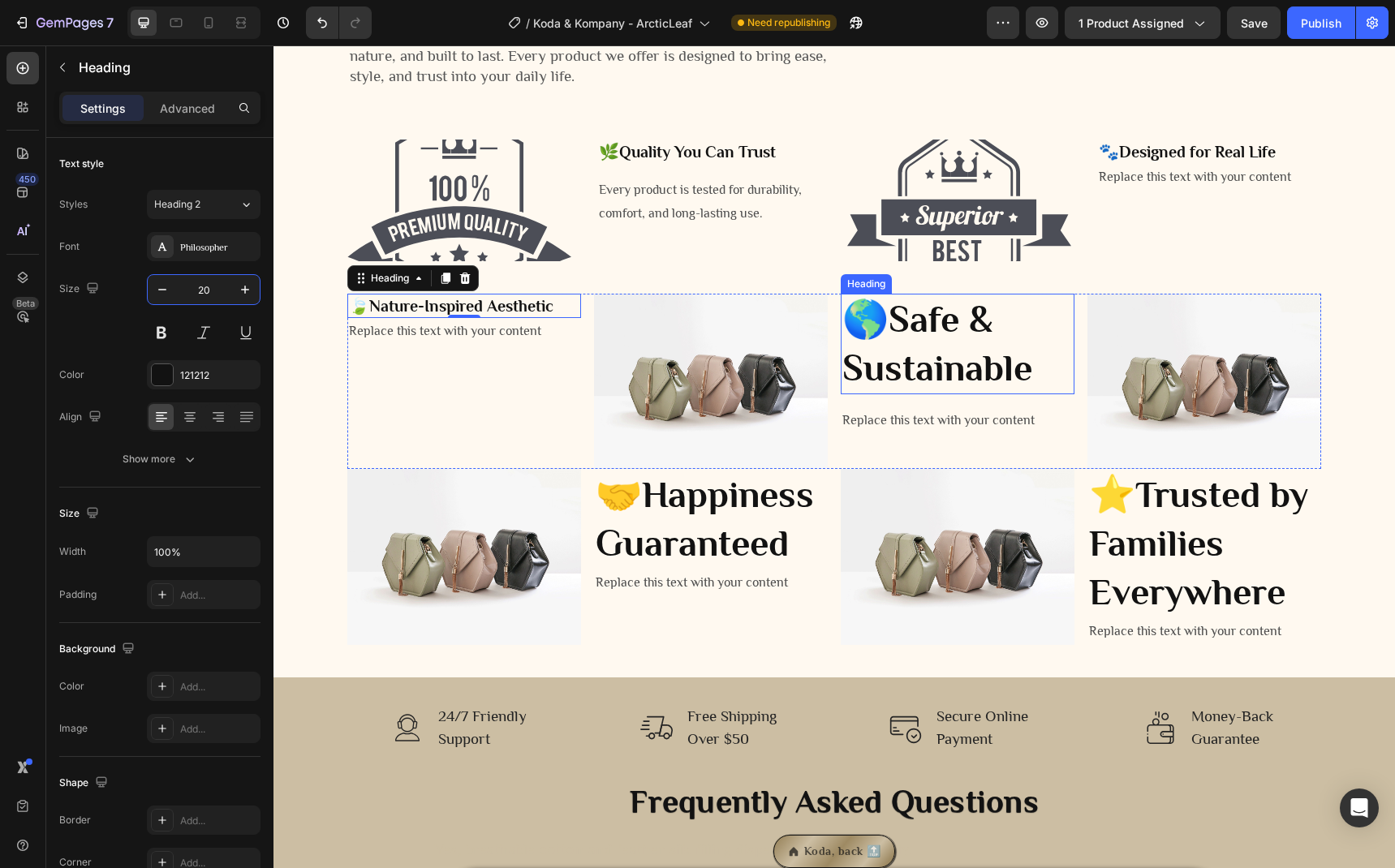
click at [957, 367] on strong "Safe & Sustainable" at bounding box center [937, 343] width 190 height 90
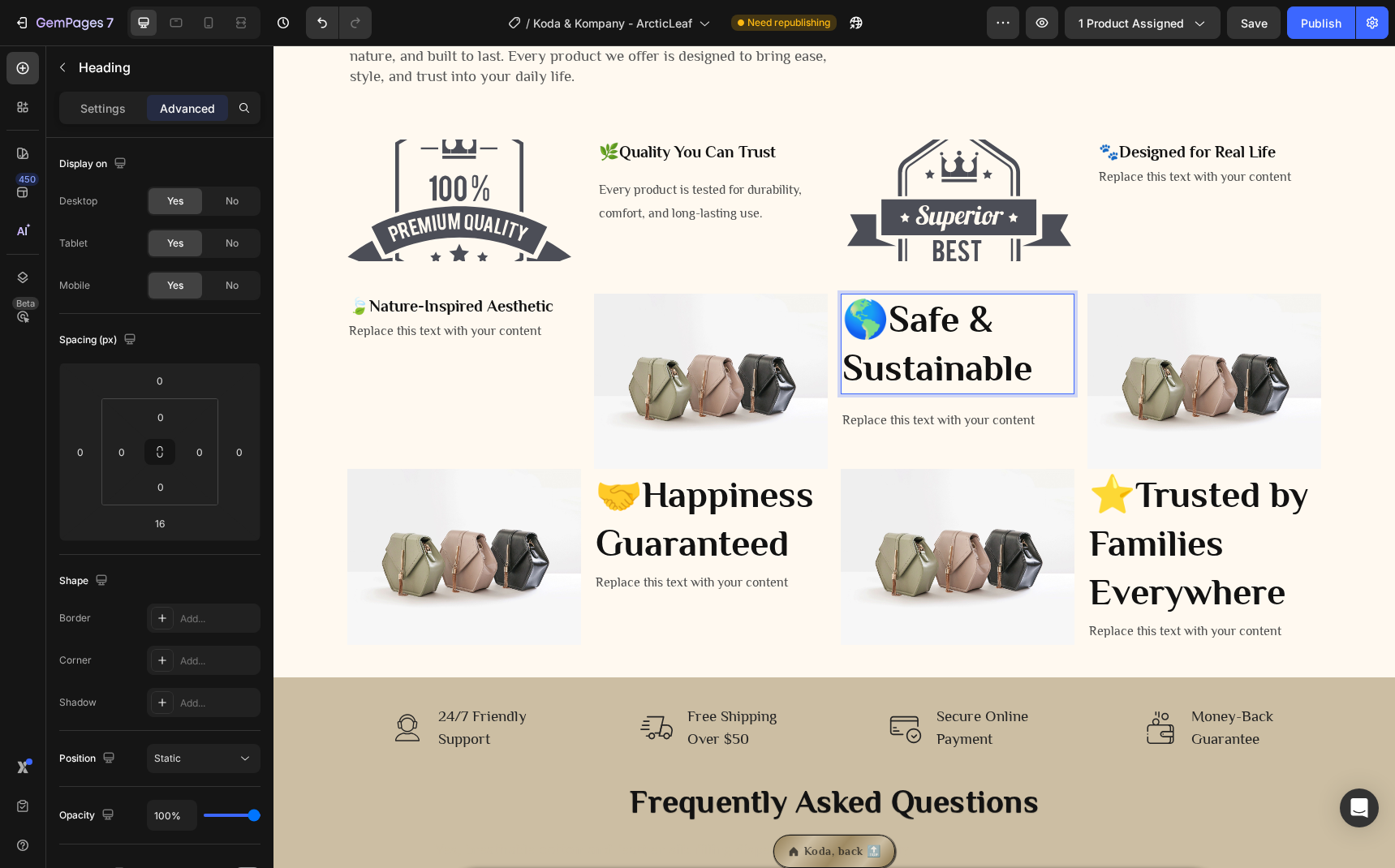
click at [947, 336] on strong "Safe & Sustainable" at bounding box center [937, 343] width 190 height 90
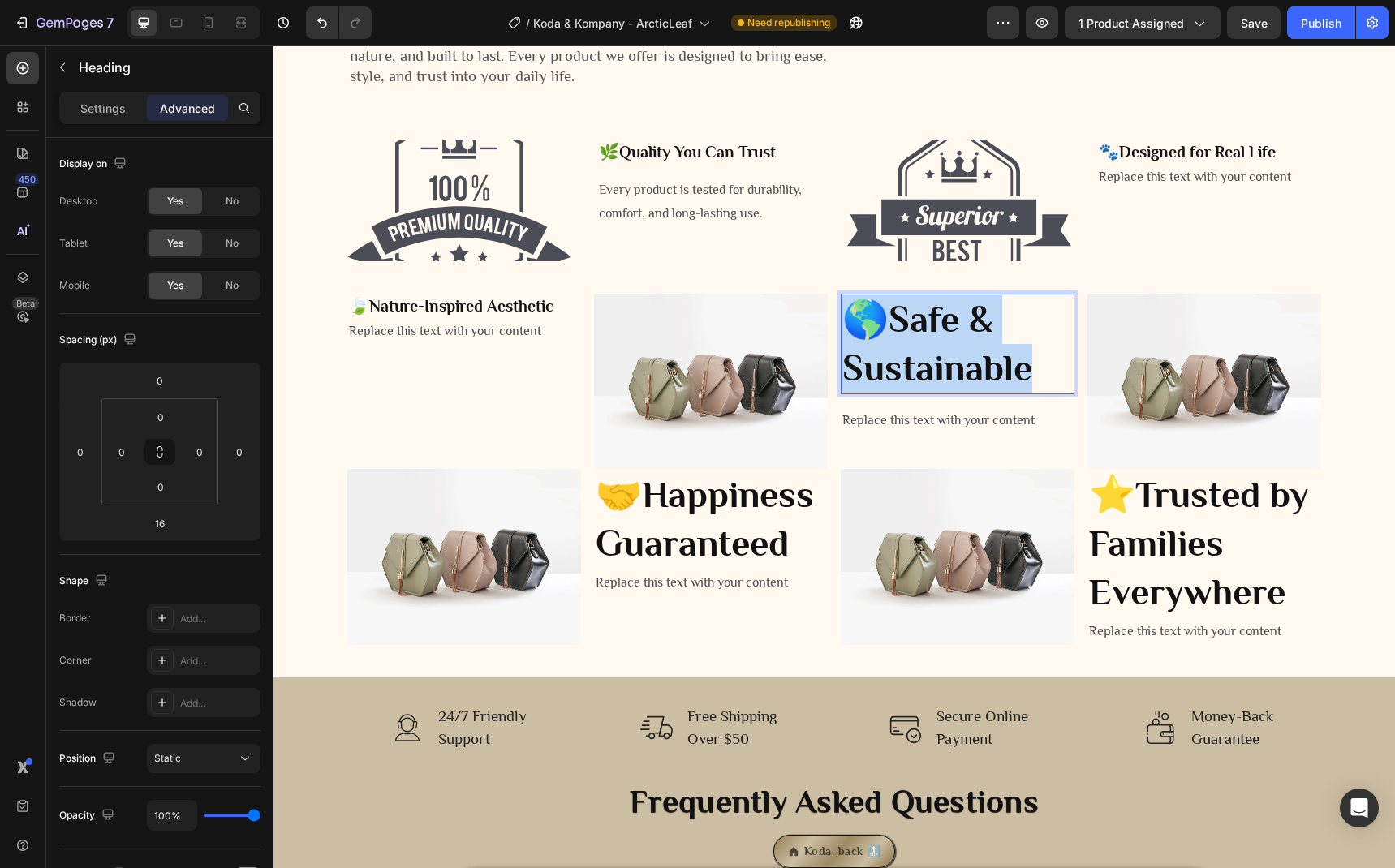
click at [947, 336] on strong "Safe & Sustainable" at bounding box center [937, 343] width 190 height 90
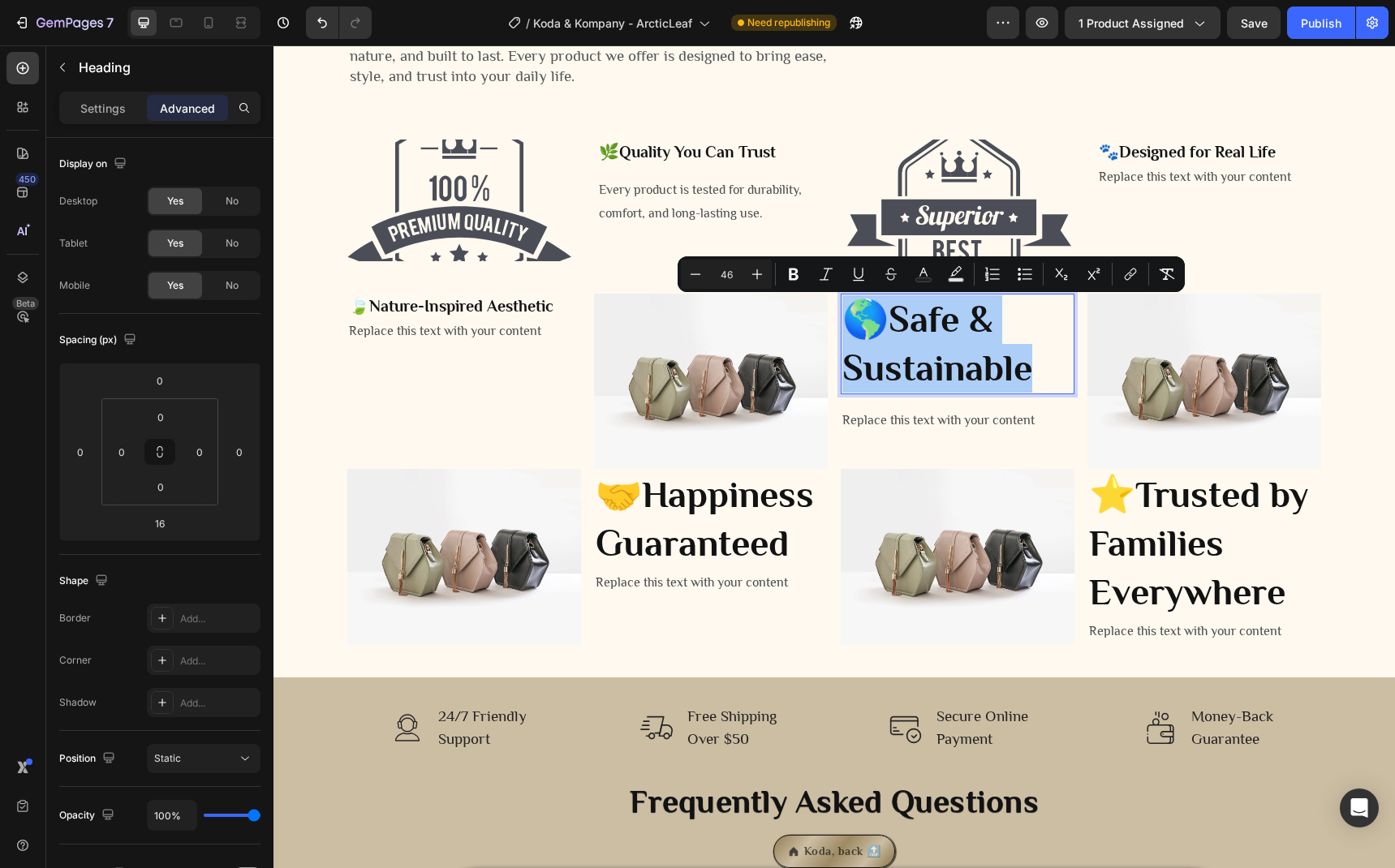
click at [99, 120] on div "Settings Advanced" at bounding box center [160, 108] width 201 height 33
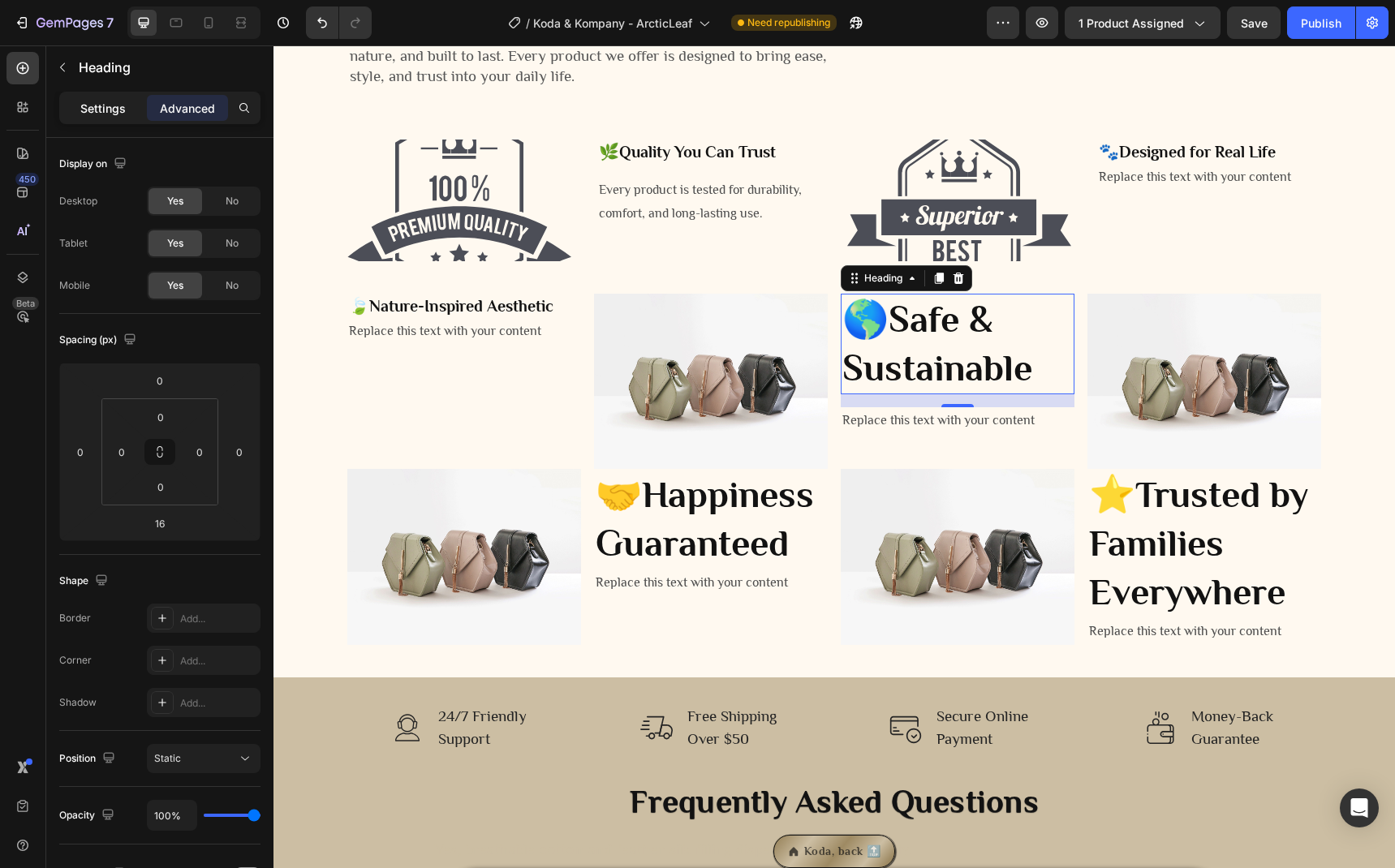
click at [104, 116] on p "Settings" at bounding box center [103, 108] width 46 height 17
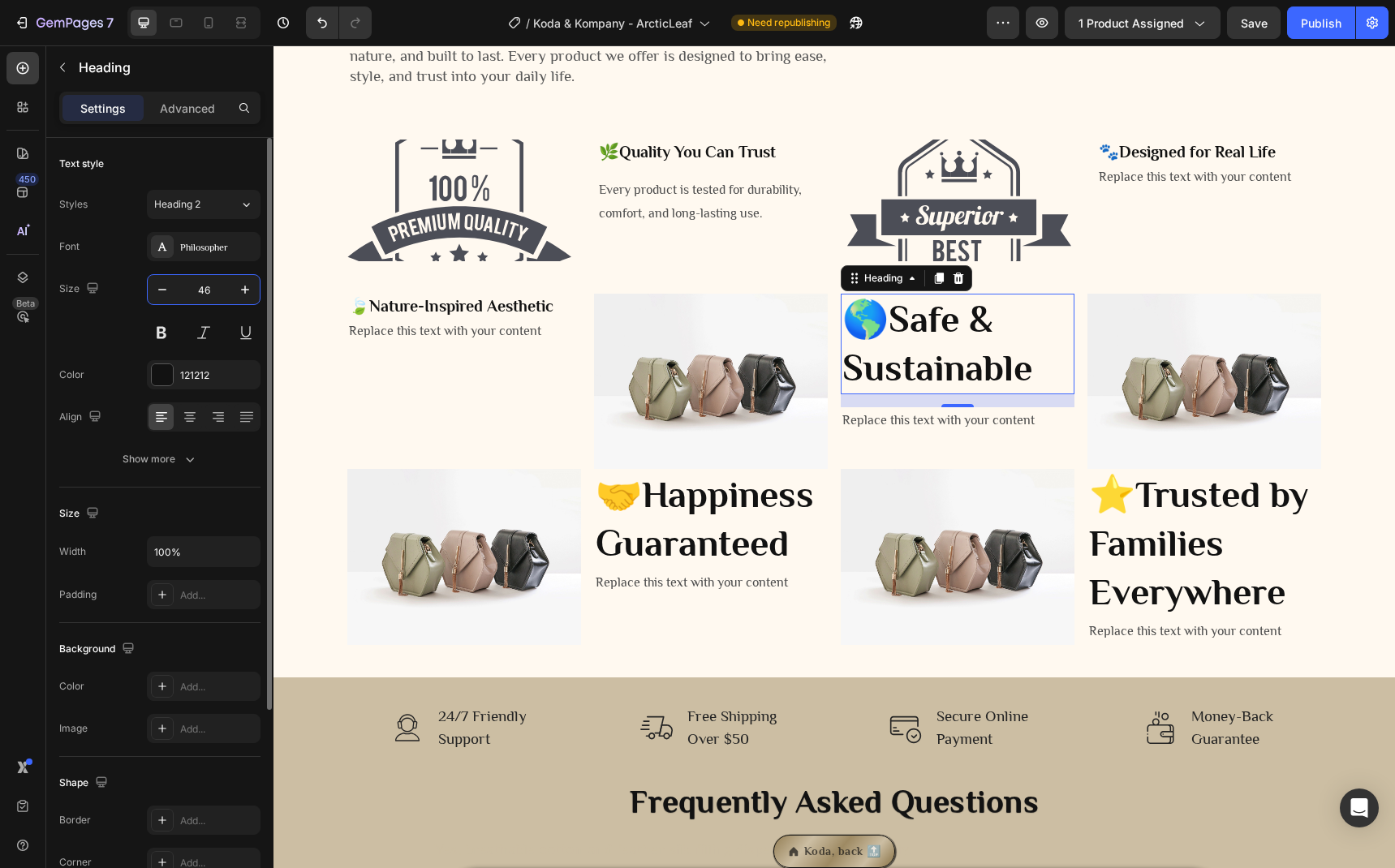
click at [198, 293] on input "46" at bounding box center [204, 290] width 54 height 30
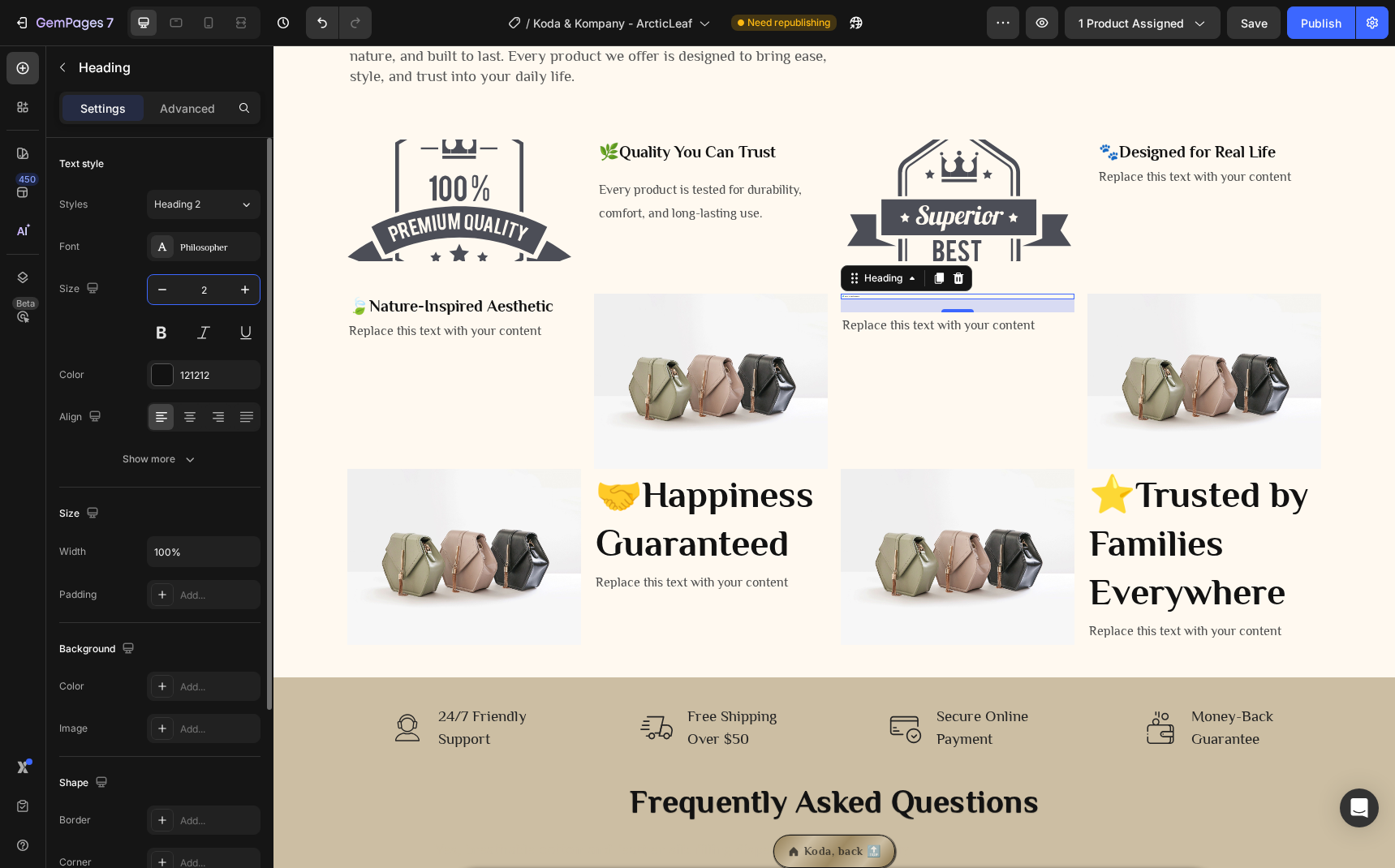
type input "20"
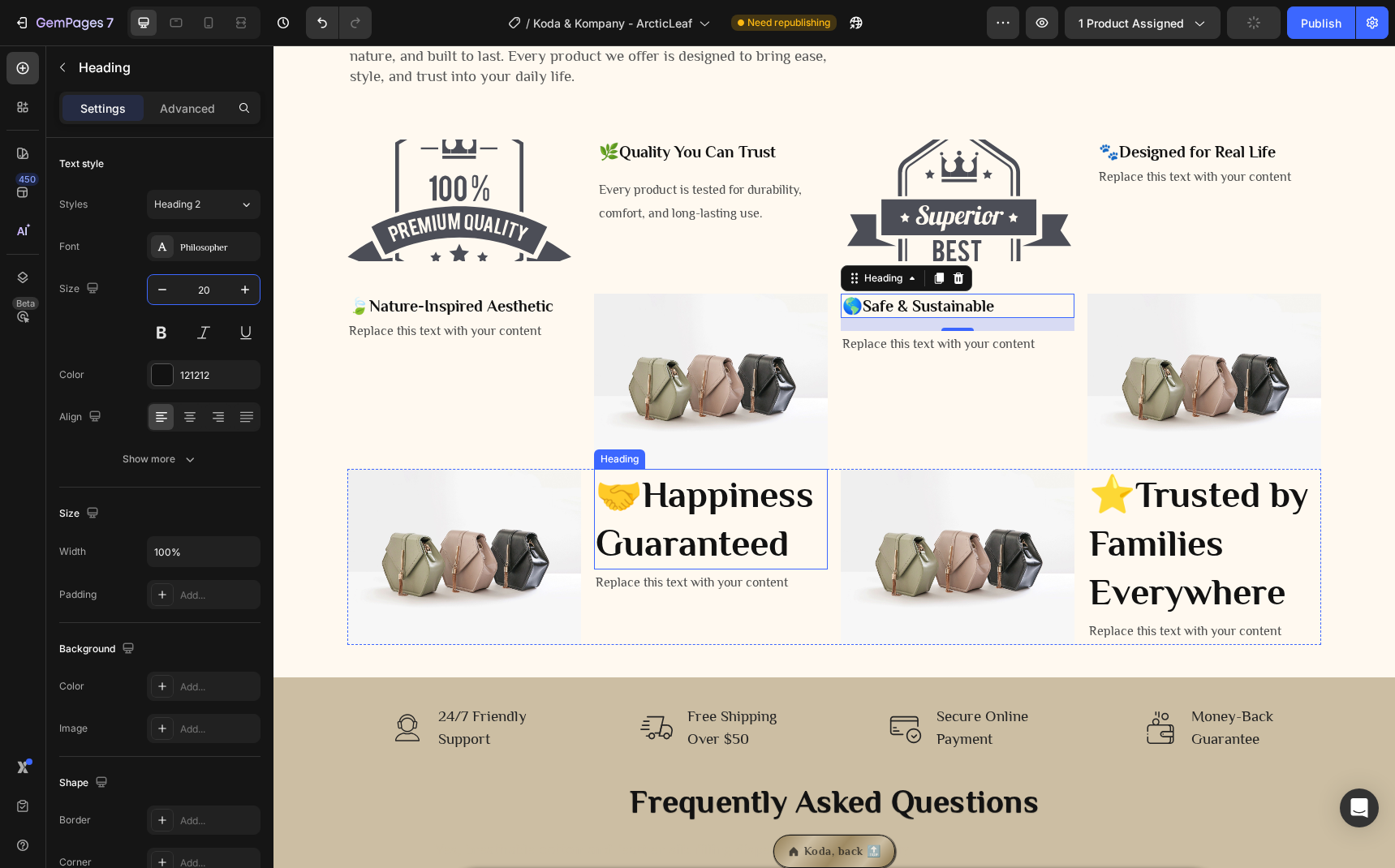
click at [668, 489] on strong "Happiness Guaranteed" at bounding box center [705, 519] width 218 height 90
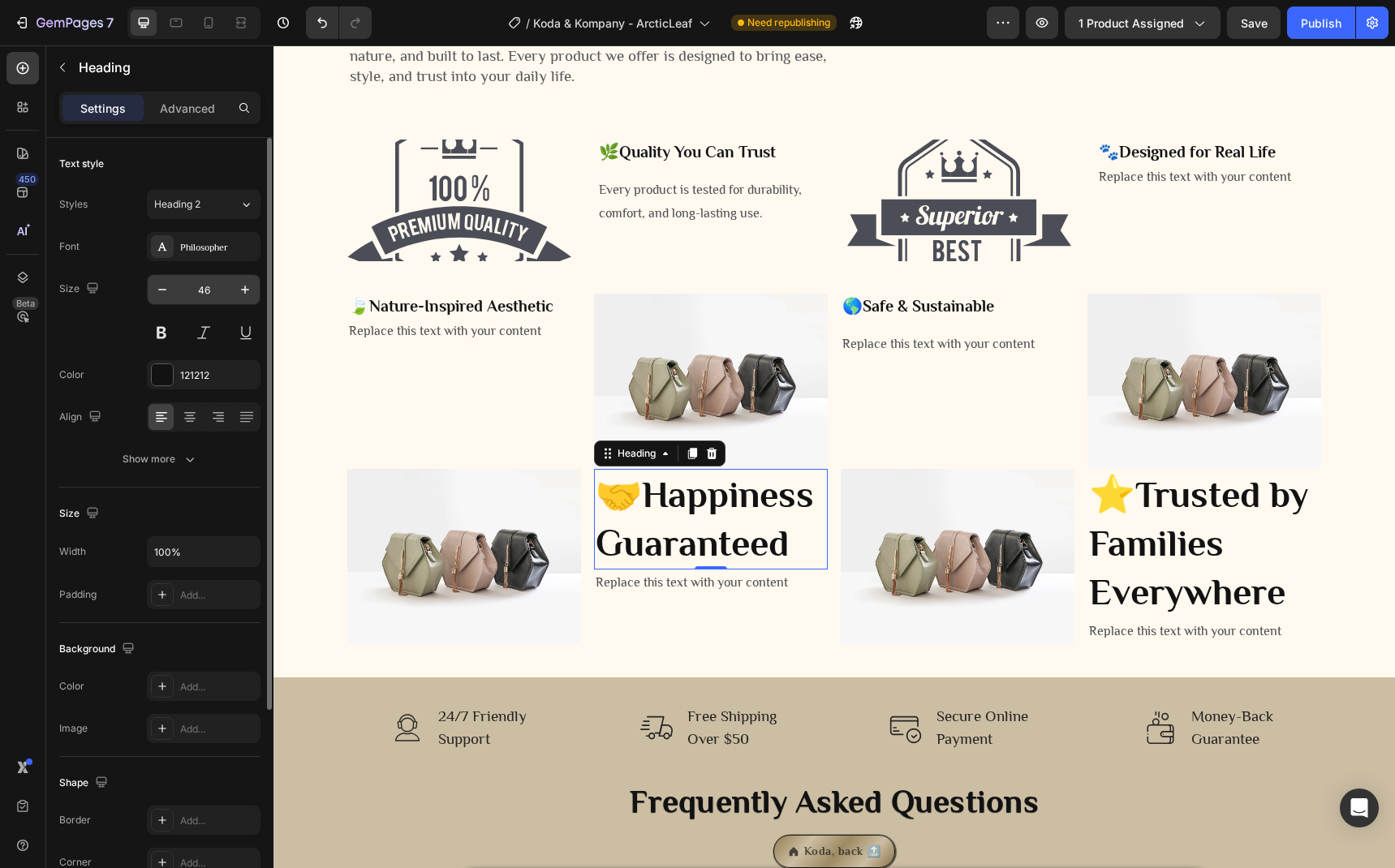
click at [200, 287] on input "46" at bounding box center [204, 290] width 54 height 30
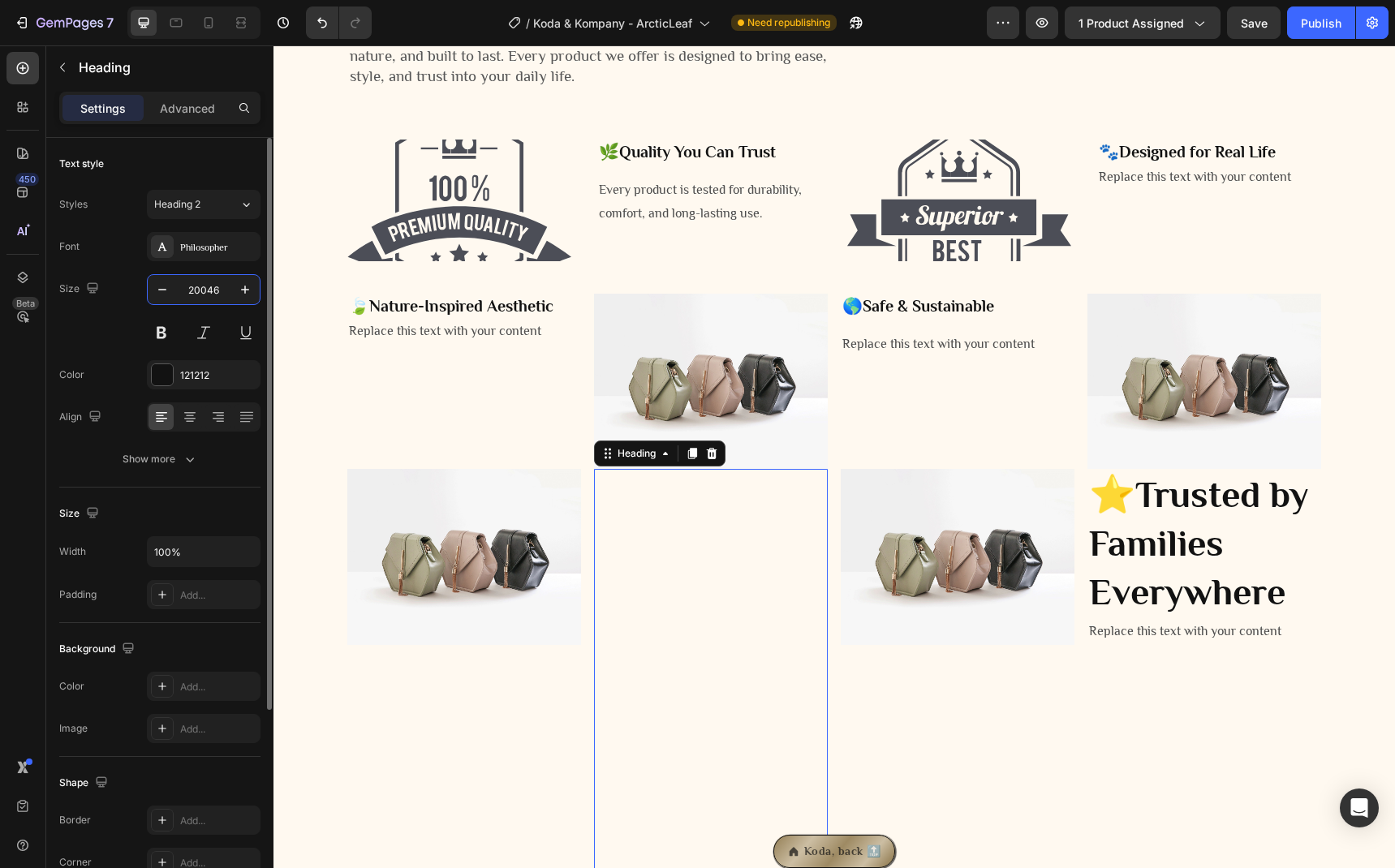
click at [200, 287] on input "20046" at bounding box center [204, 290] width 54 height 30
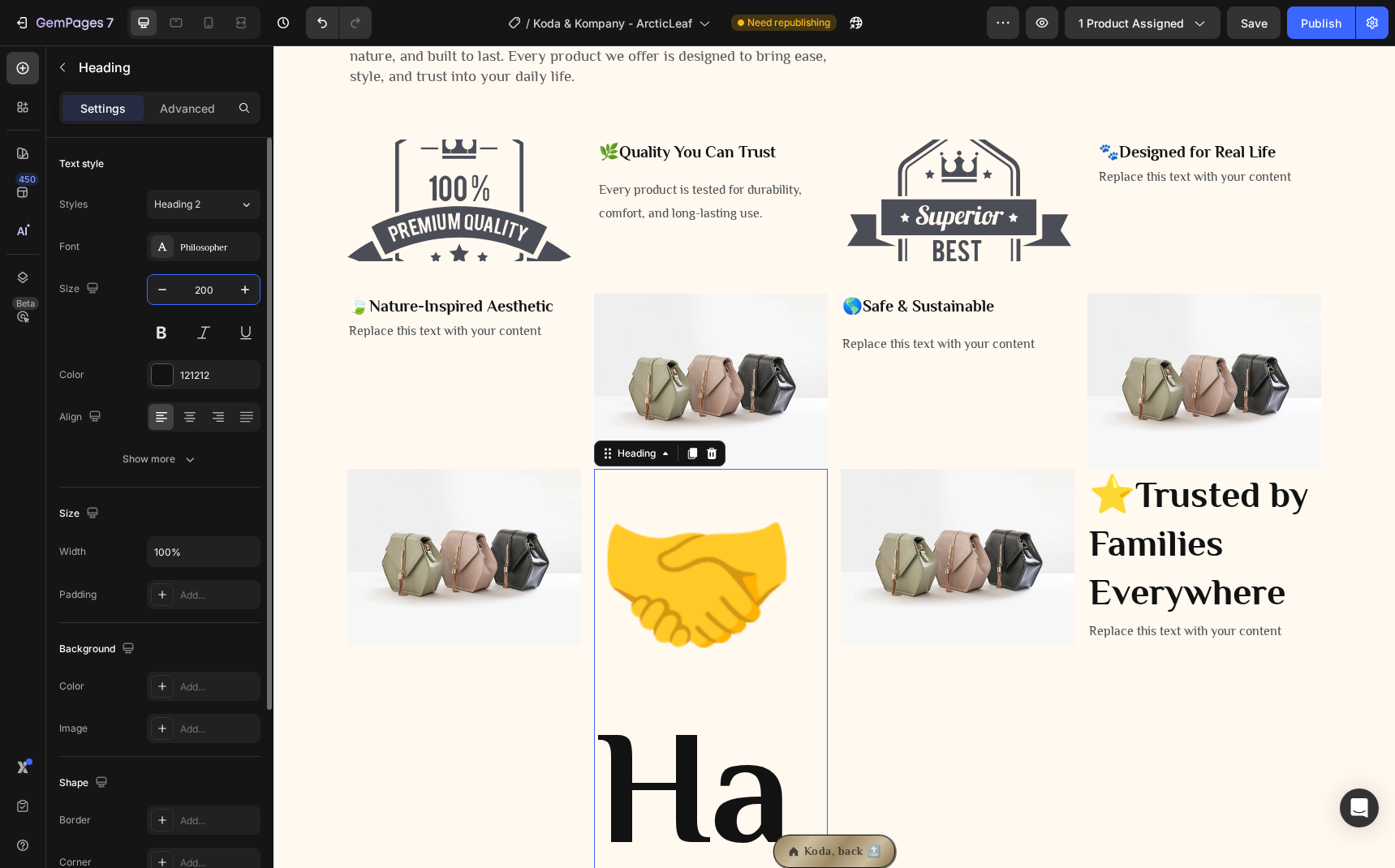
type input "20"
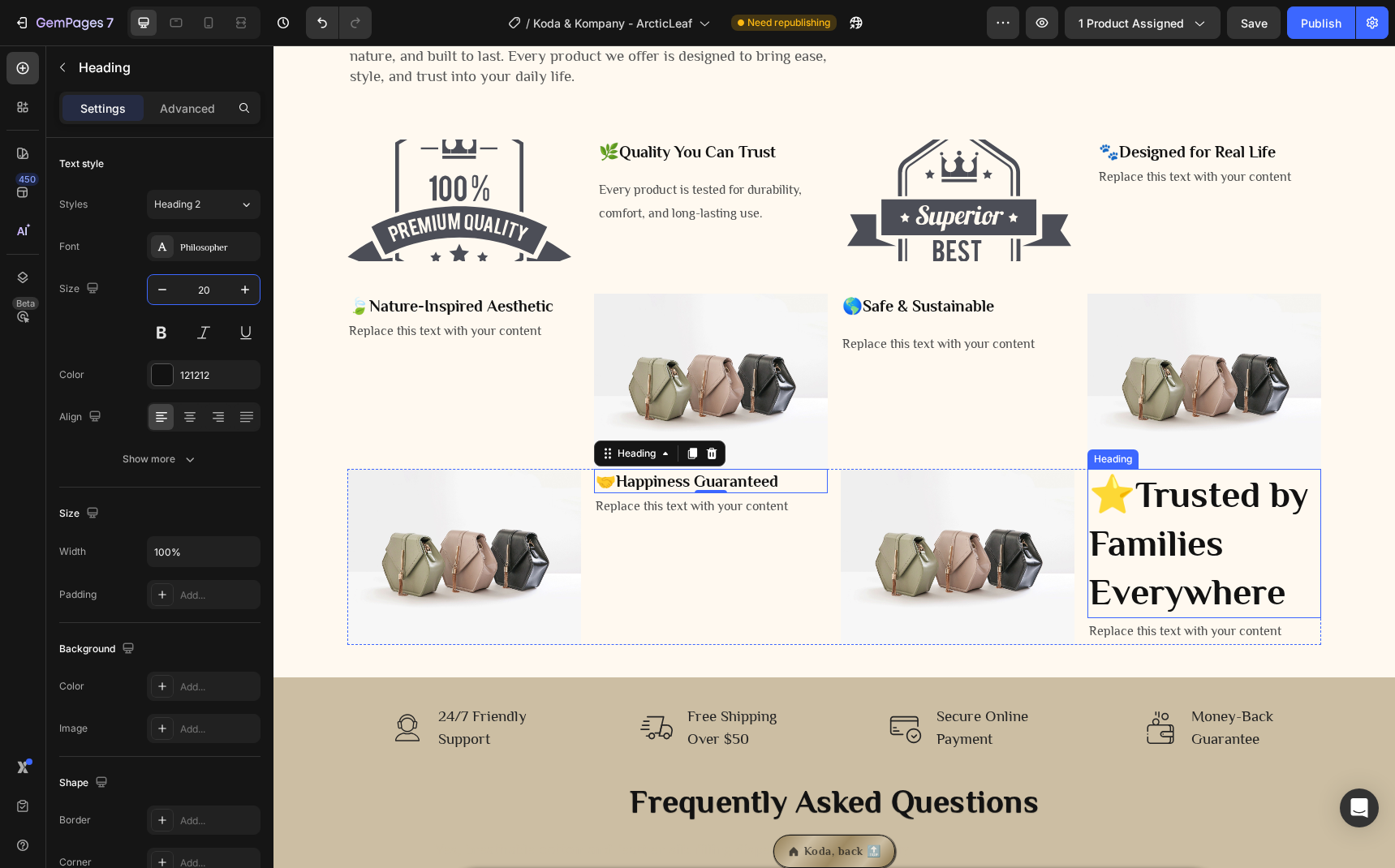
click at [1214, 531] on strong "Trusted by Families Everywhere" at bounding box center [1198, 543] width 219 height 139
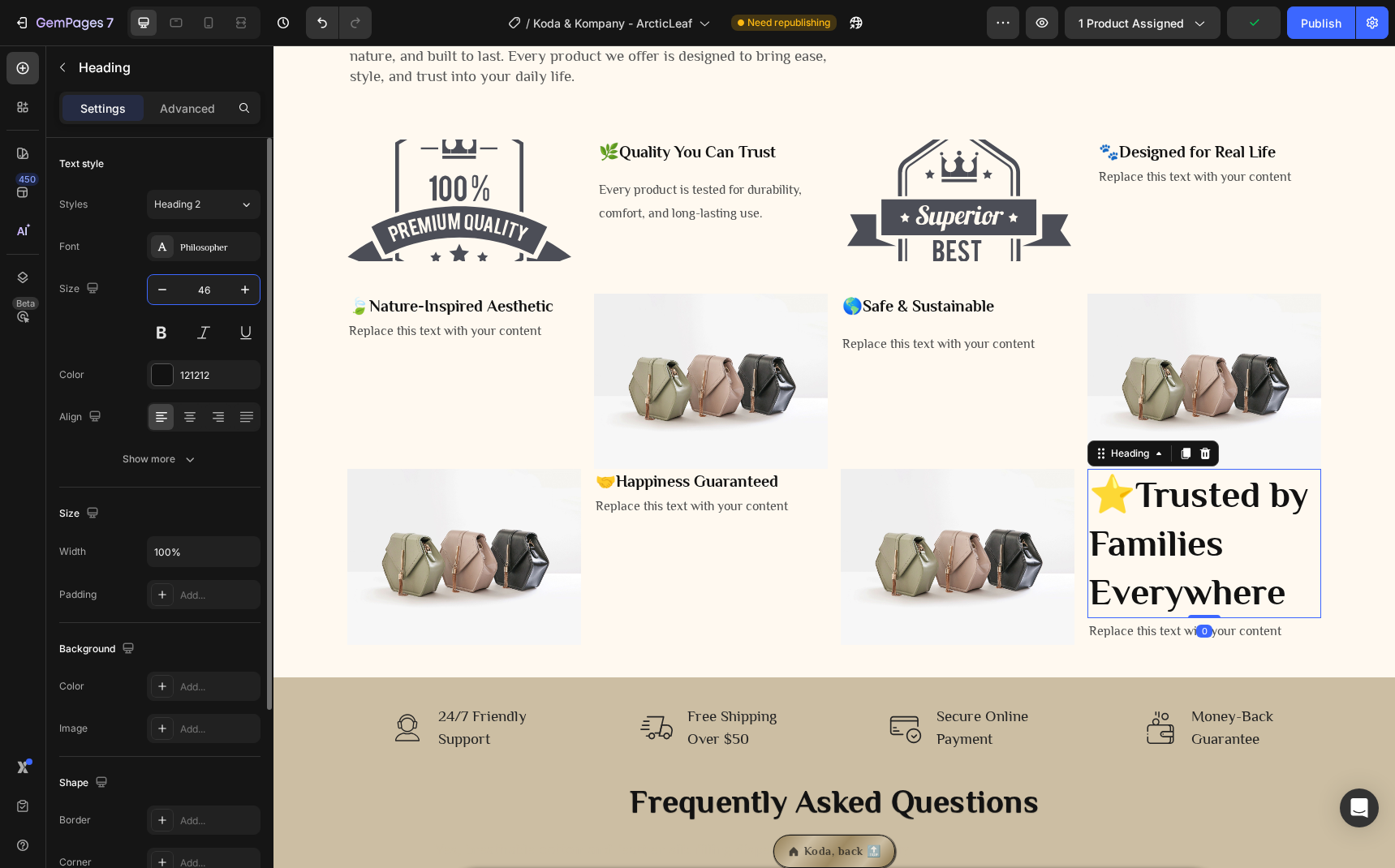
click at [212, 289] on input "46" at bounding box center [204, 290] width 54 height 30
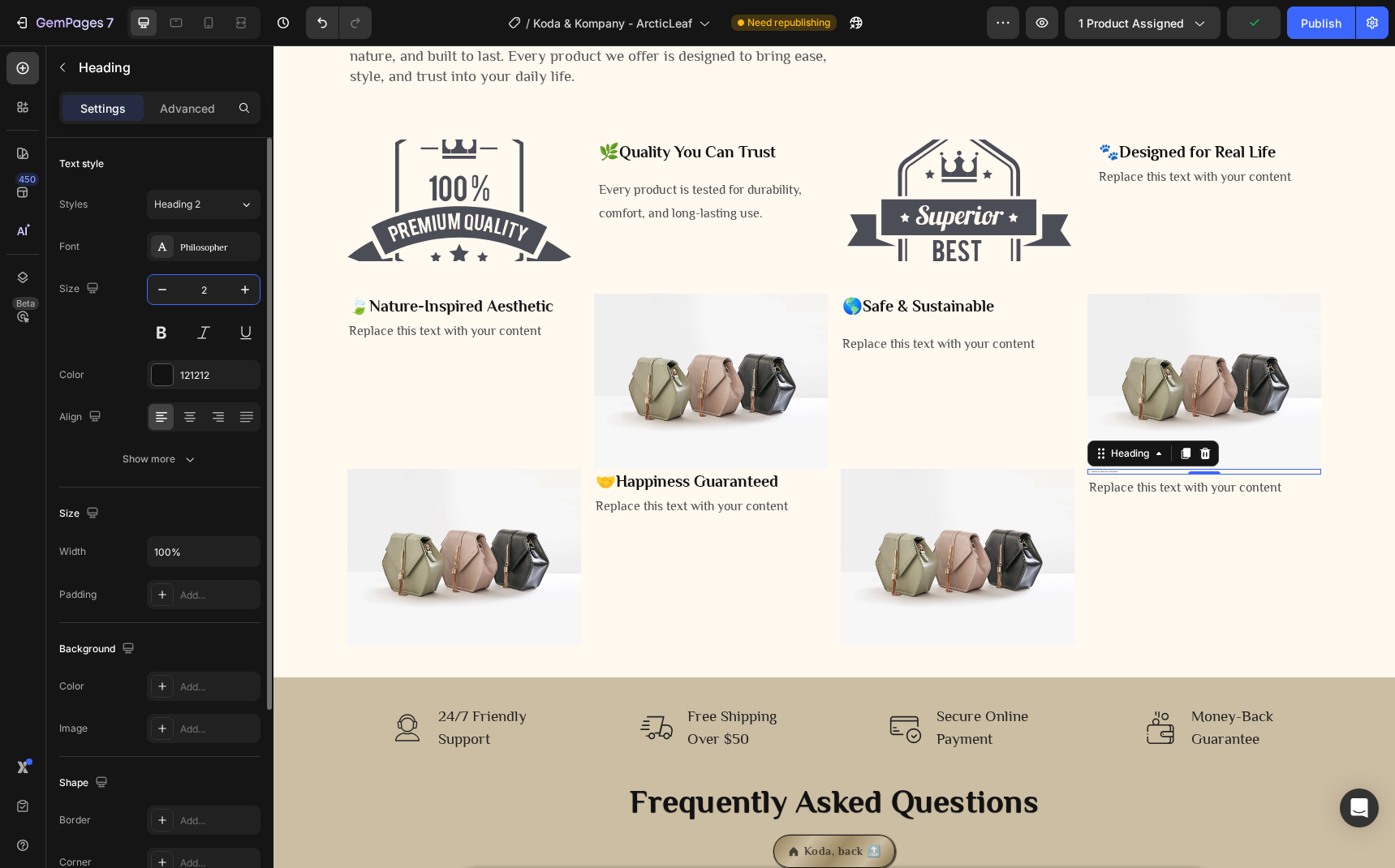
type input "20"
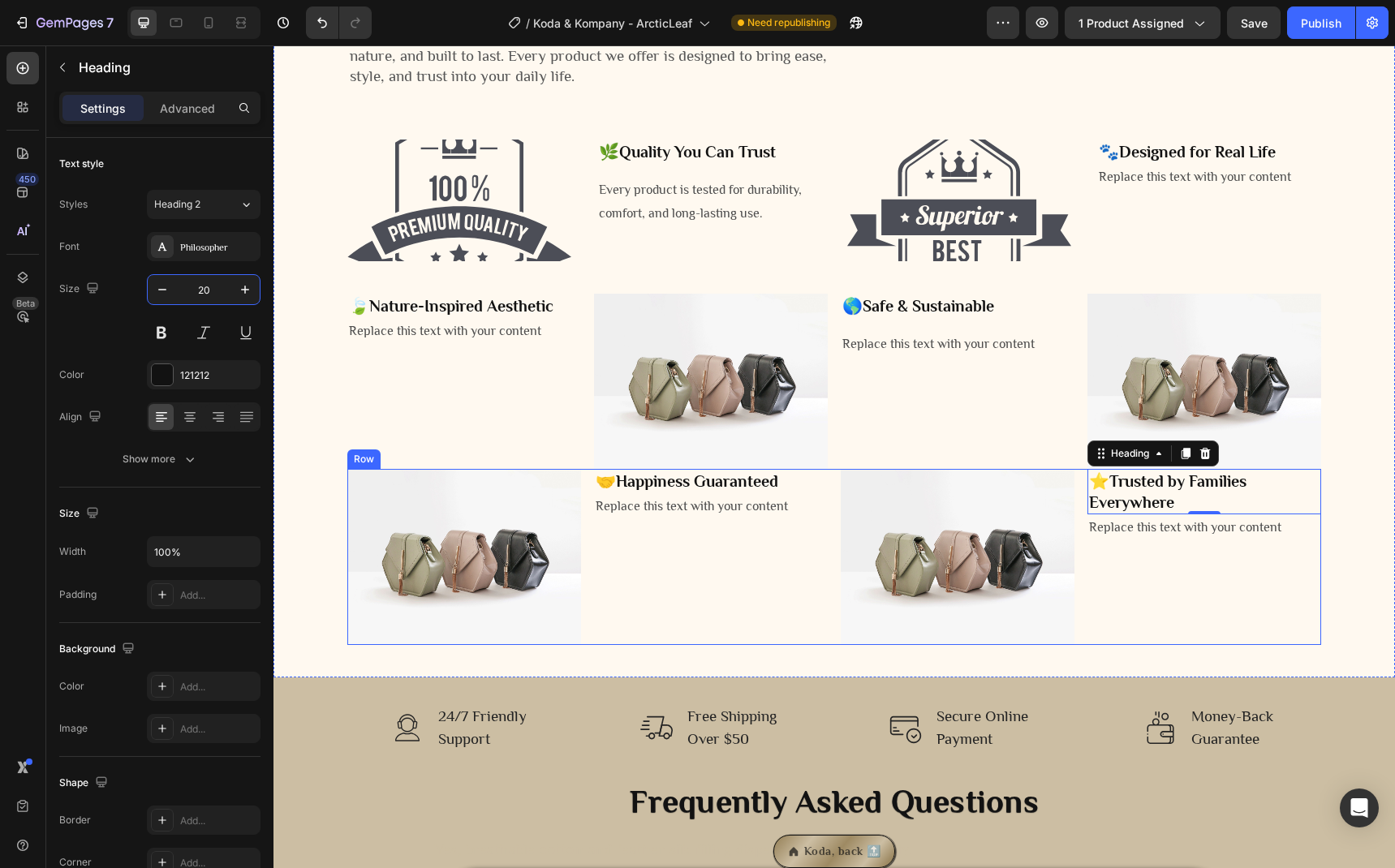
click at [660, 596] on div "🤝 Happiness Guaranteed Heading Replace this text with your content Text Block" at bounding box center [710, 556] width 233 height 175
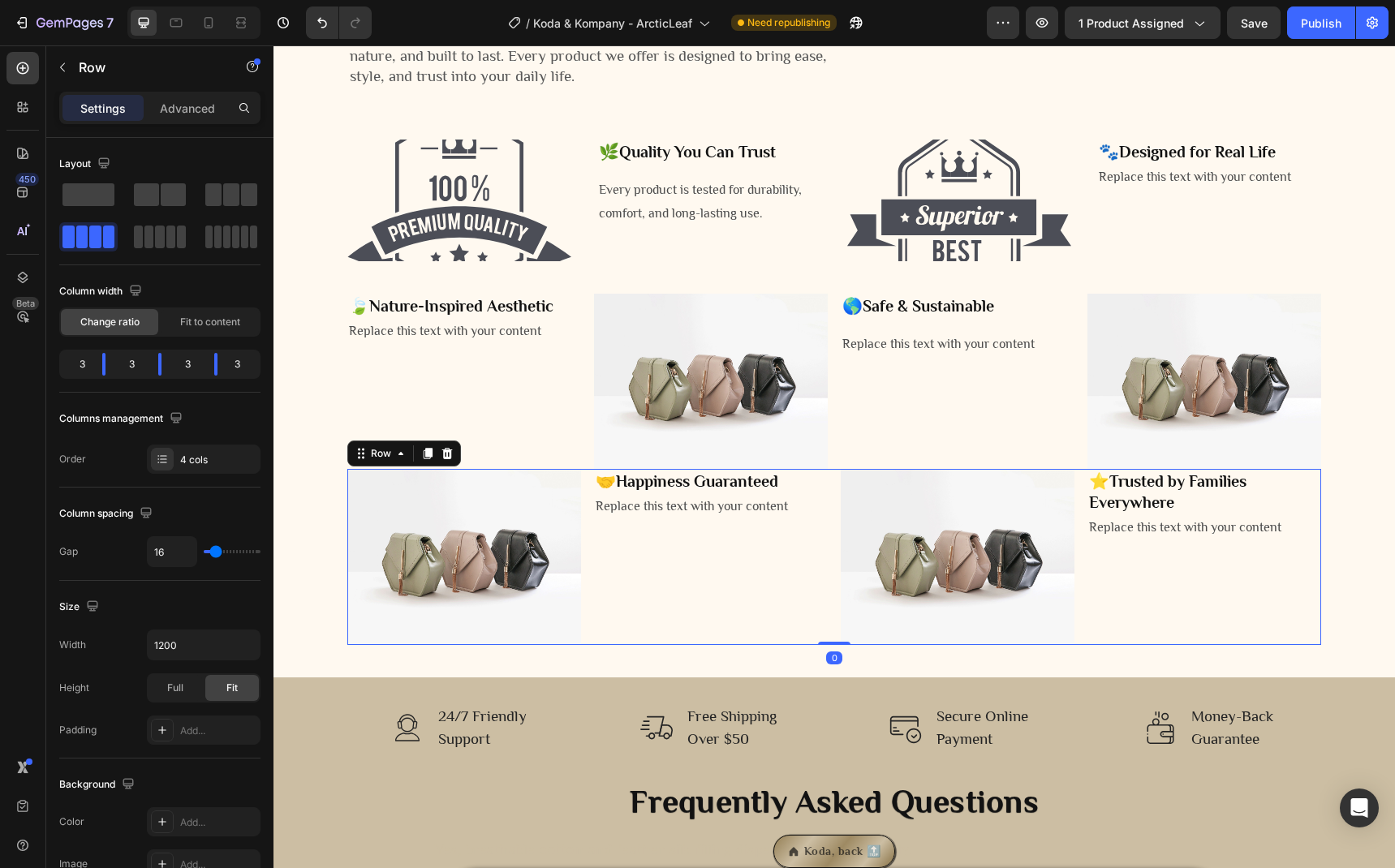
scroll to position [2380, 0]
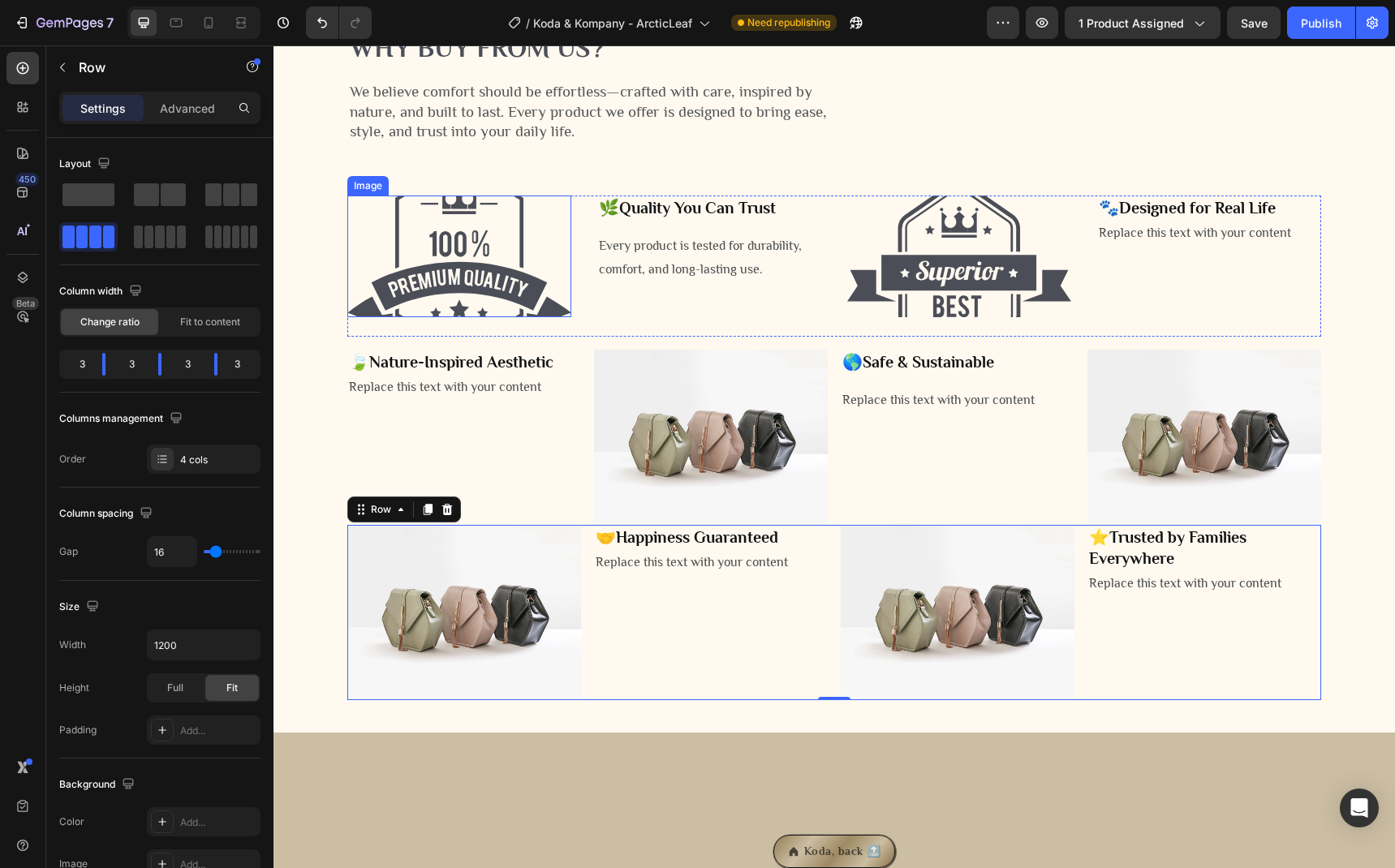
click at [440, 317] on img at bounding box center [459, 256] width 224 height 121
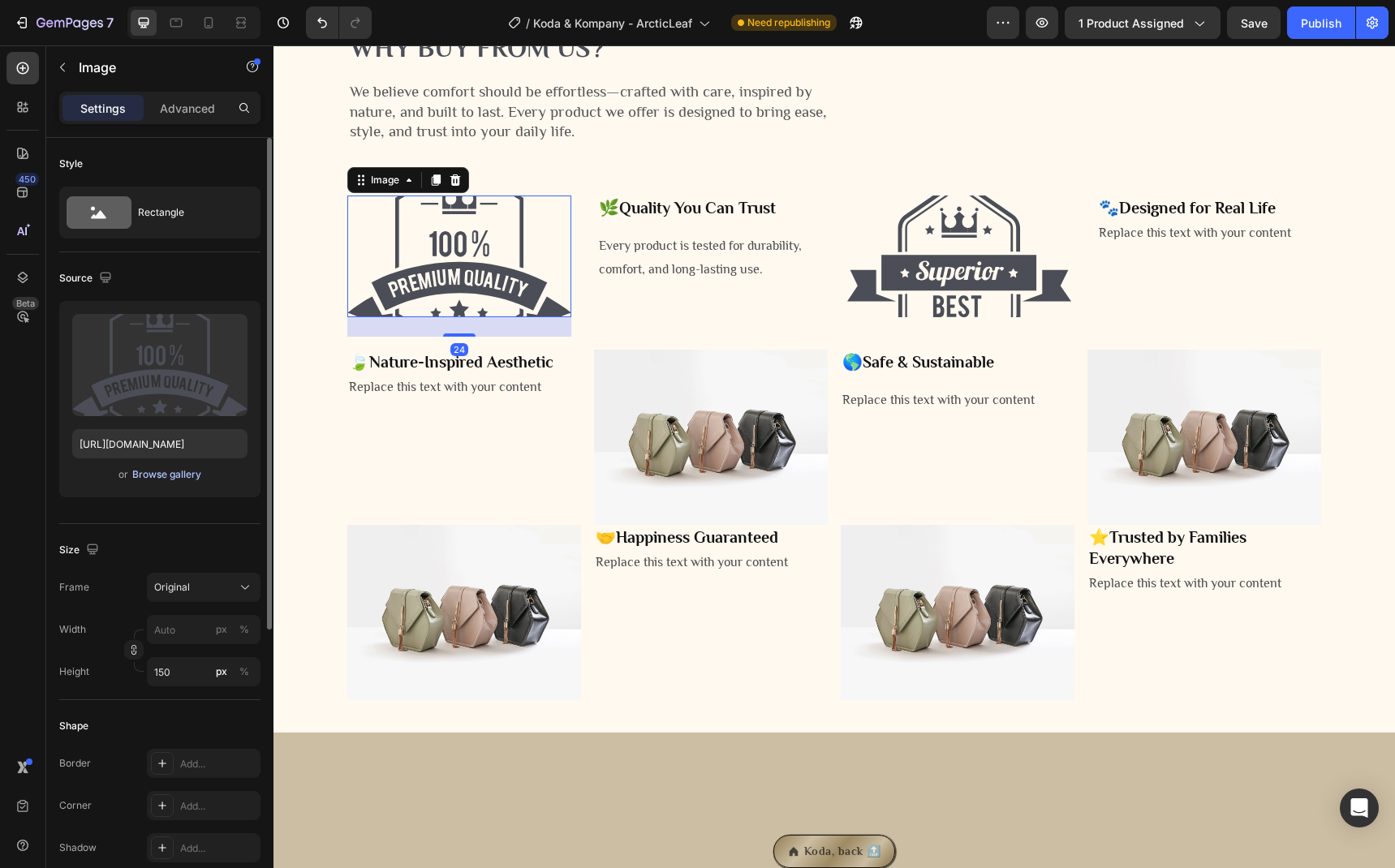
click at [172, 469] on div "Browse gallery" at bounding box center [166, 474] width 69 height 14
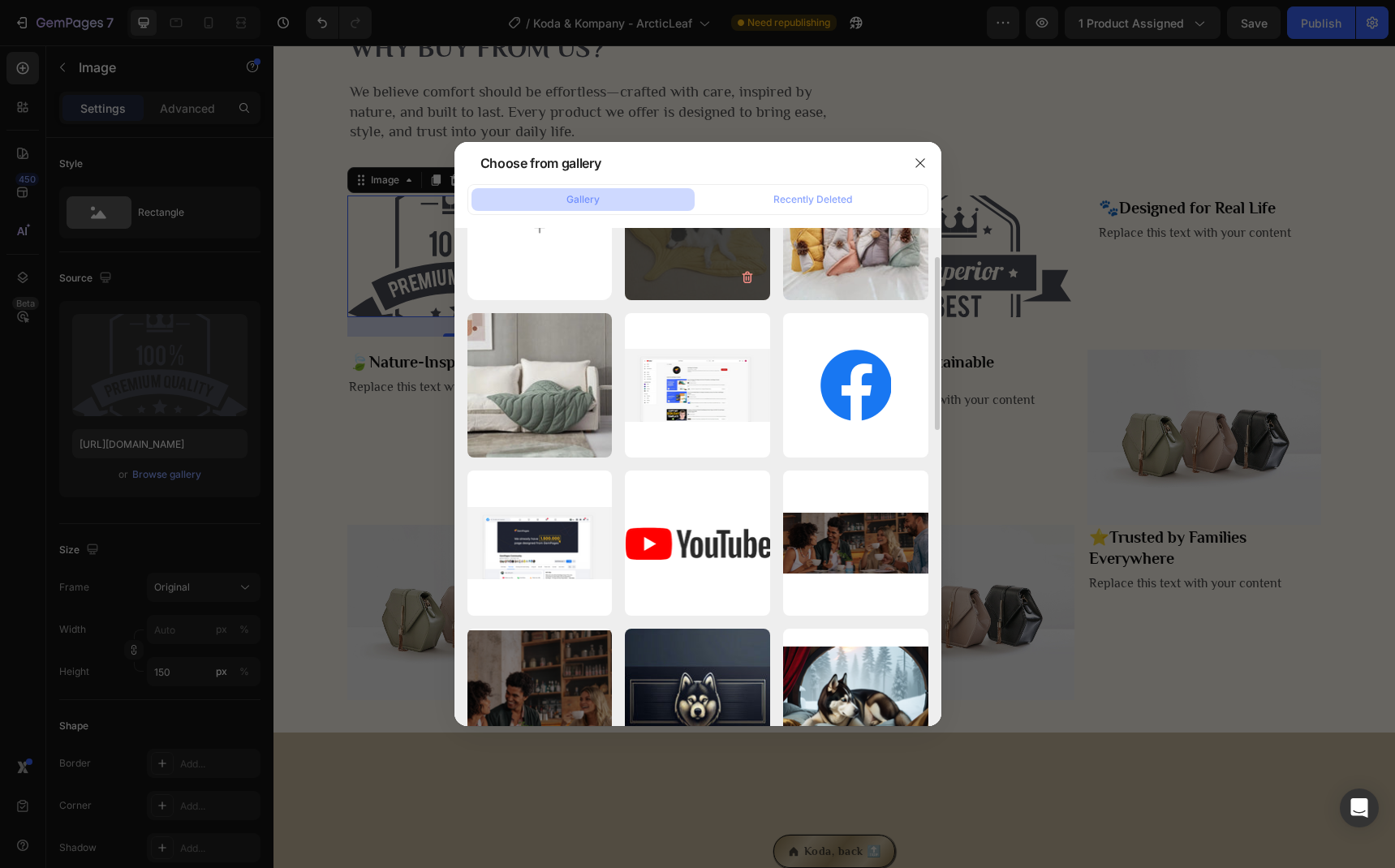
scroll to position [0, 0]
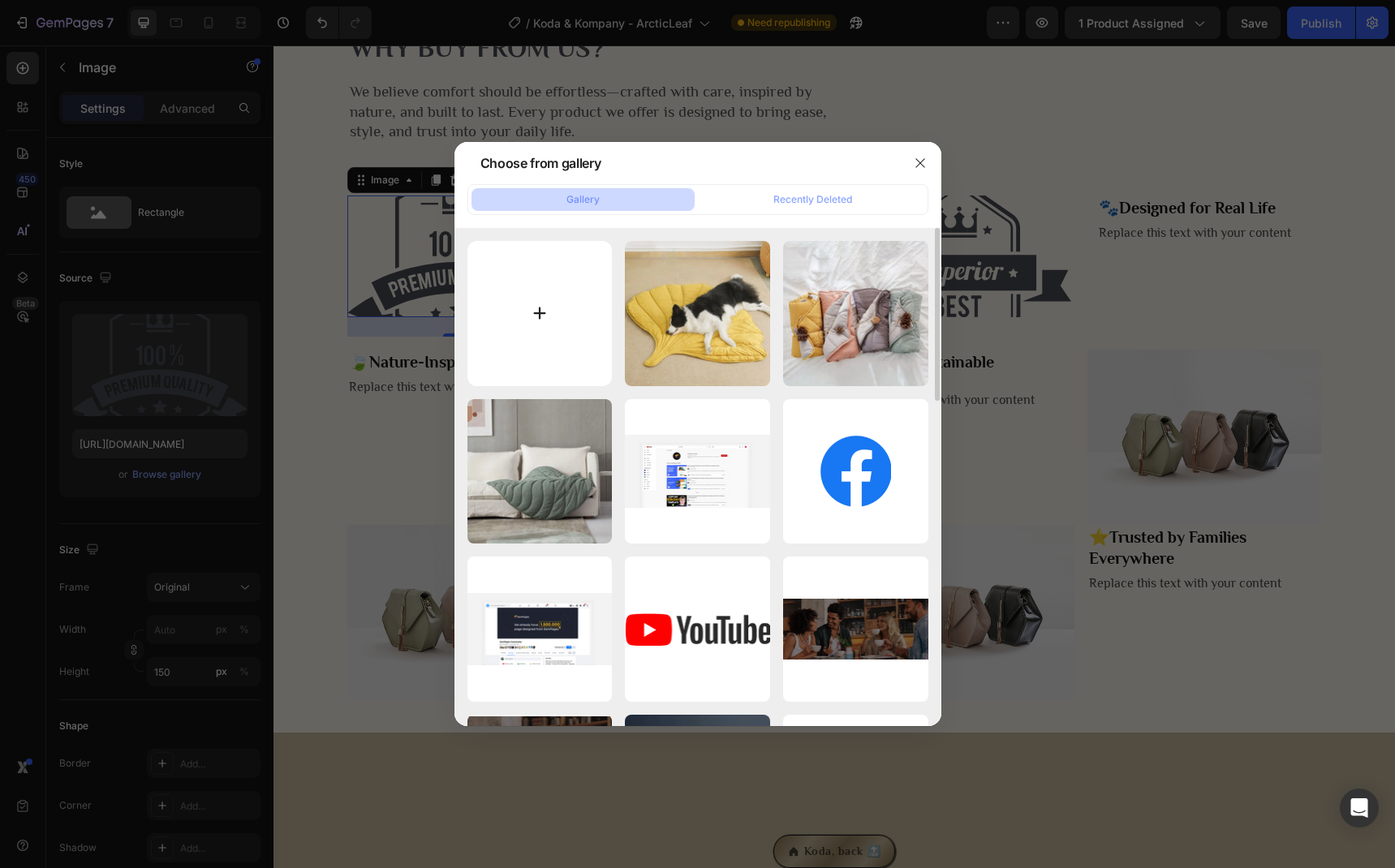
click at [552, 298] on input "file" at bounding box center [540, 314] width 145 height 145
type input "C:\fakepath\Luchesa Flat Icon.png"
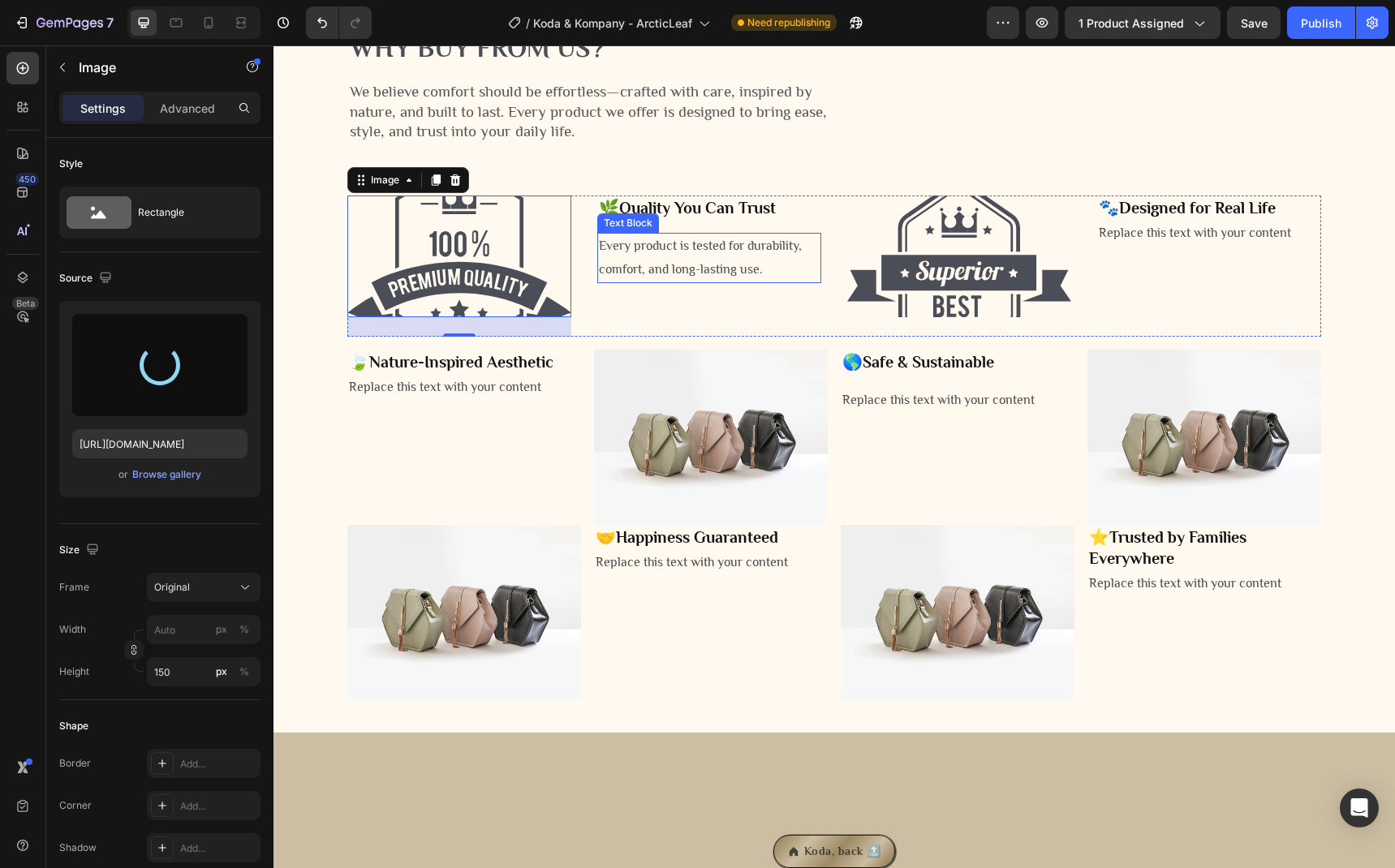
type input "[URL][DOMAIN_NAME]"
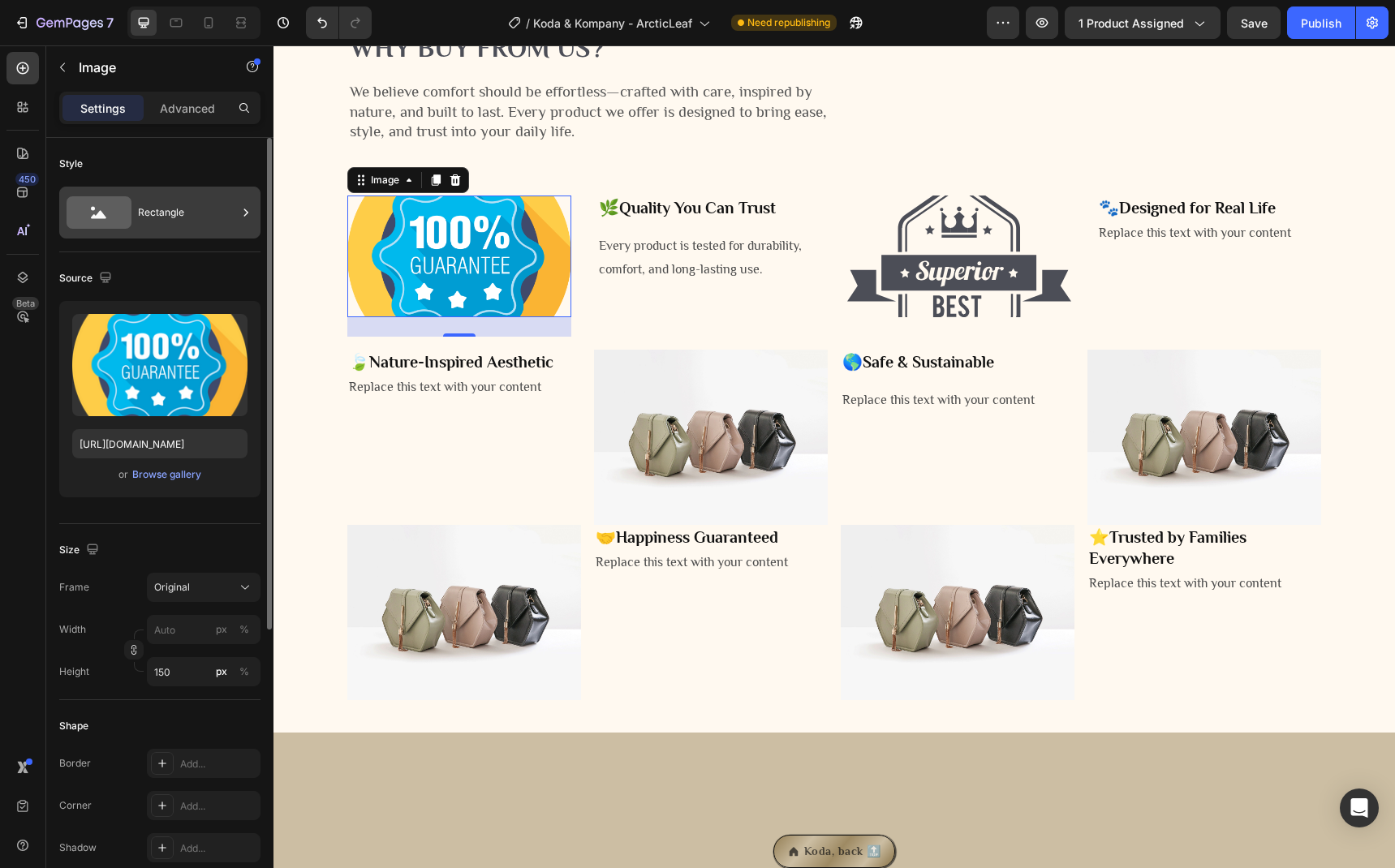
click at [141, 223] on div "Rectangle" at bounding box center [187, 212] width 99 height 37
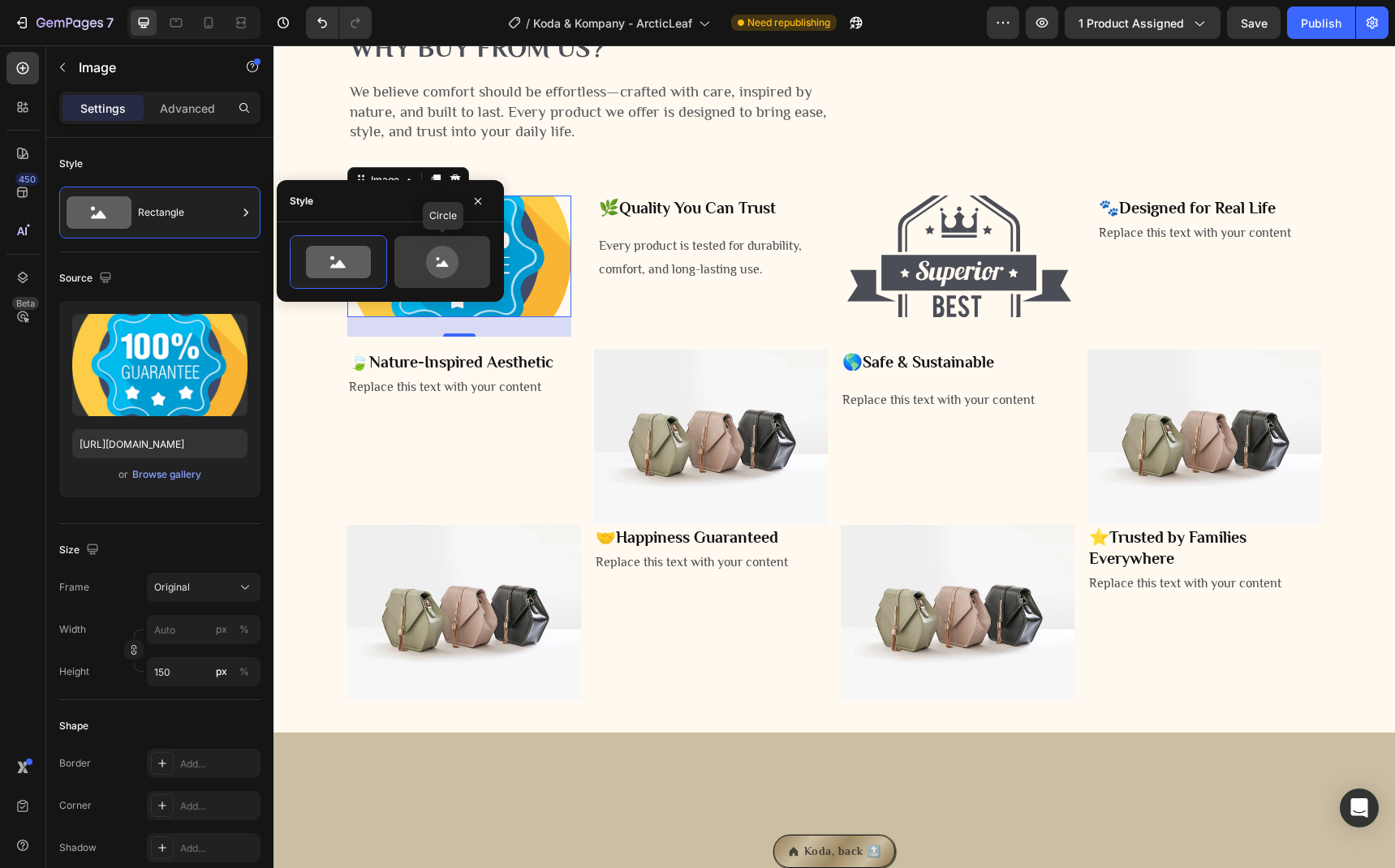
click at [427, 257] on icon at bounding box center [443, 262] width 33 height 33
type input "80"
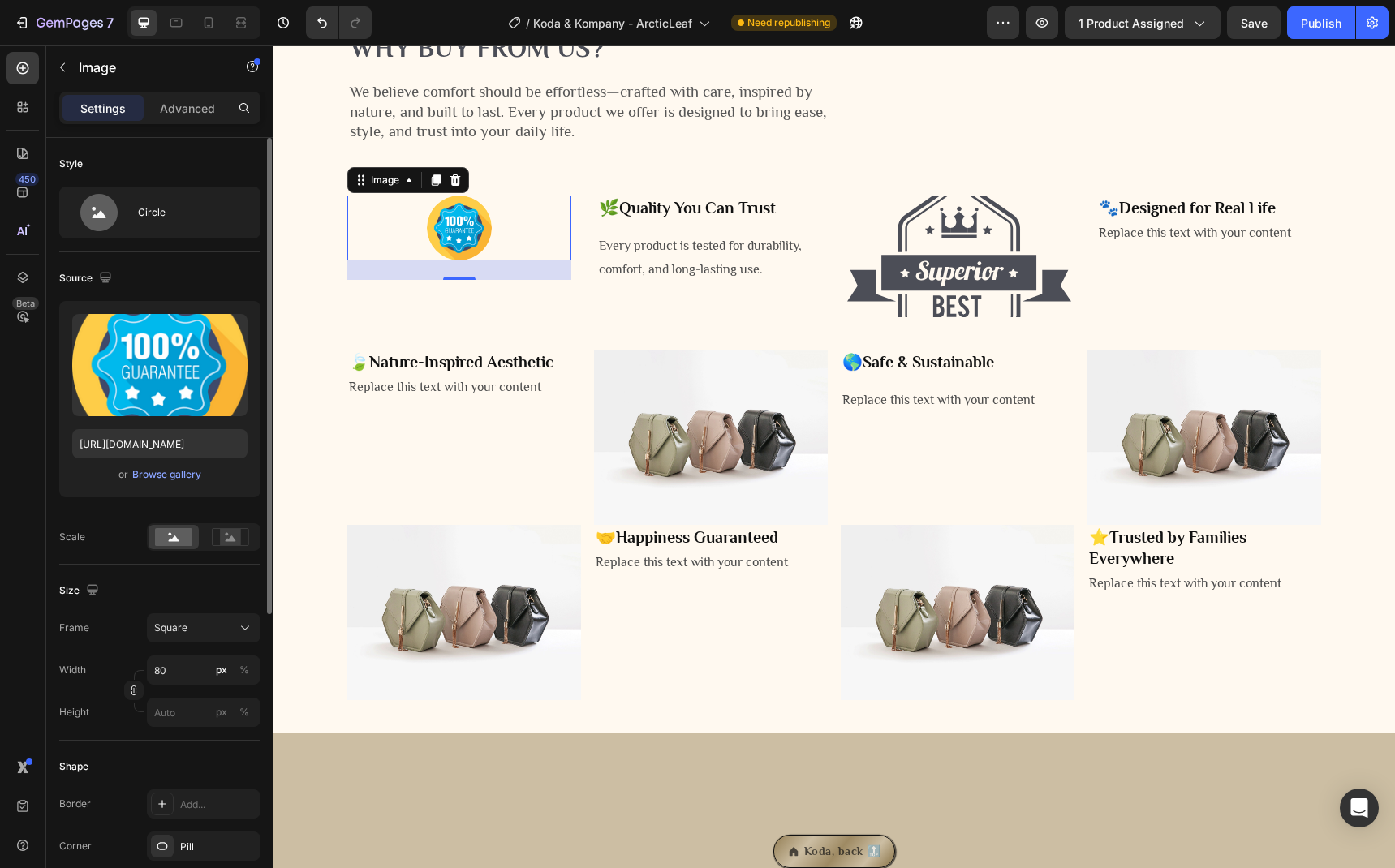
click at [169, 565] on div "Style Circle" at bounding box center [160, 653] width 201 height 176
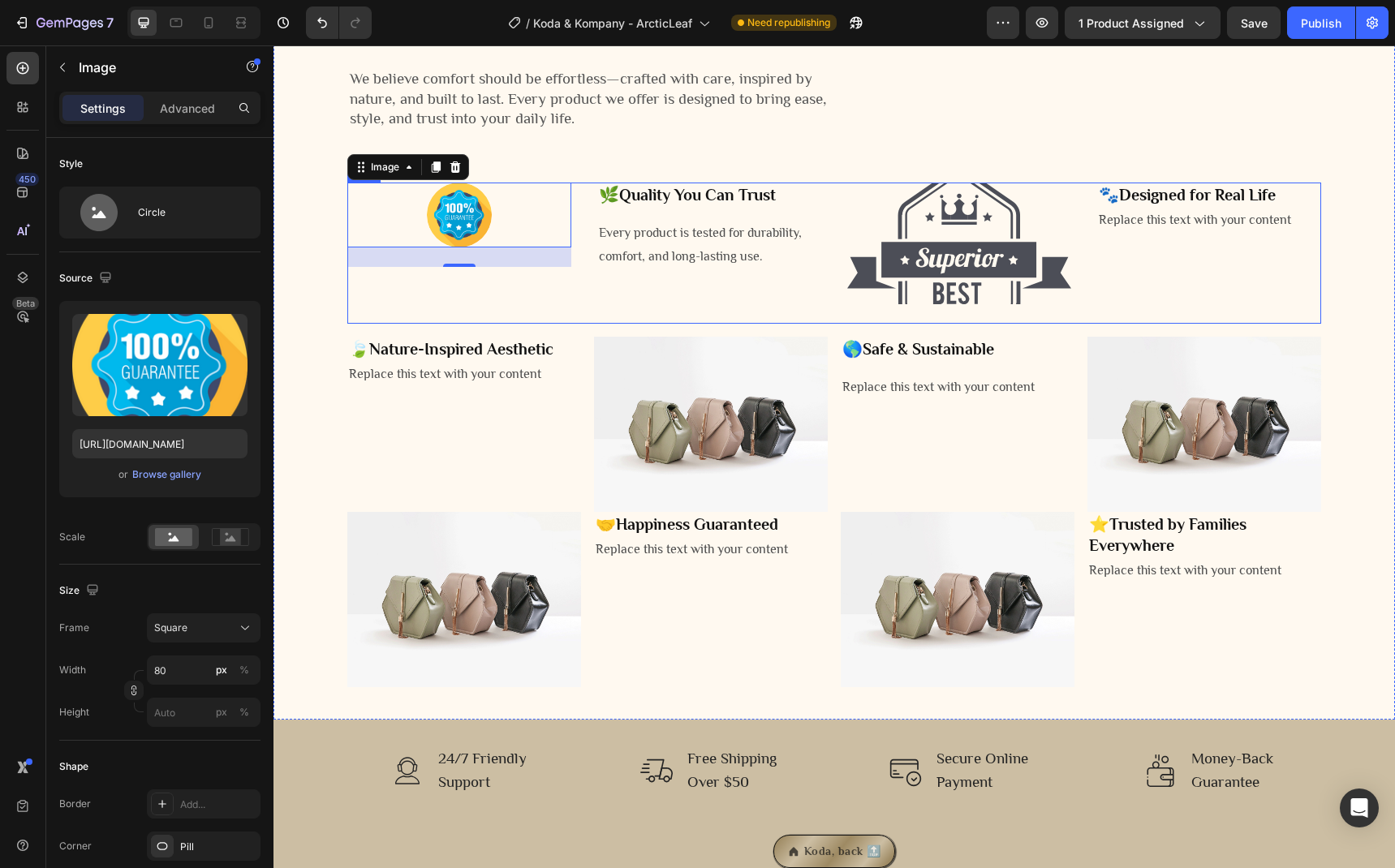
scroll to position [2394, 0]
click at [454, 173] on icon at bounding box center [455, 166] width 13 height 13
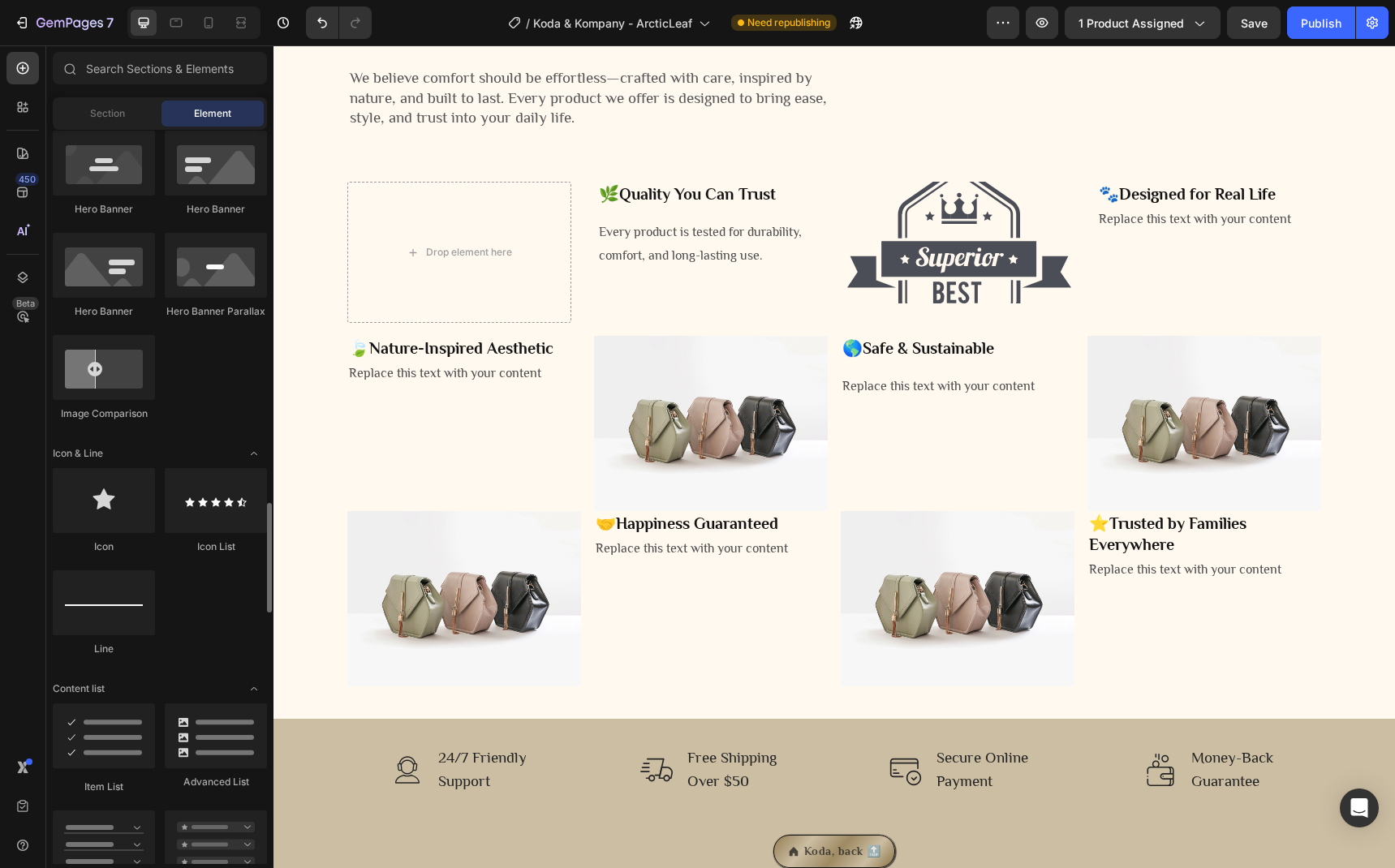
scroll to position [969, 0]
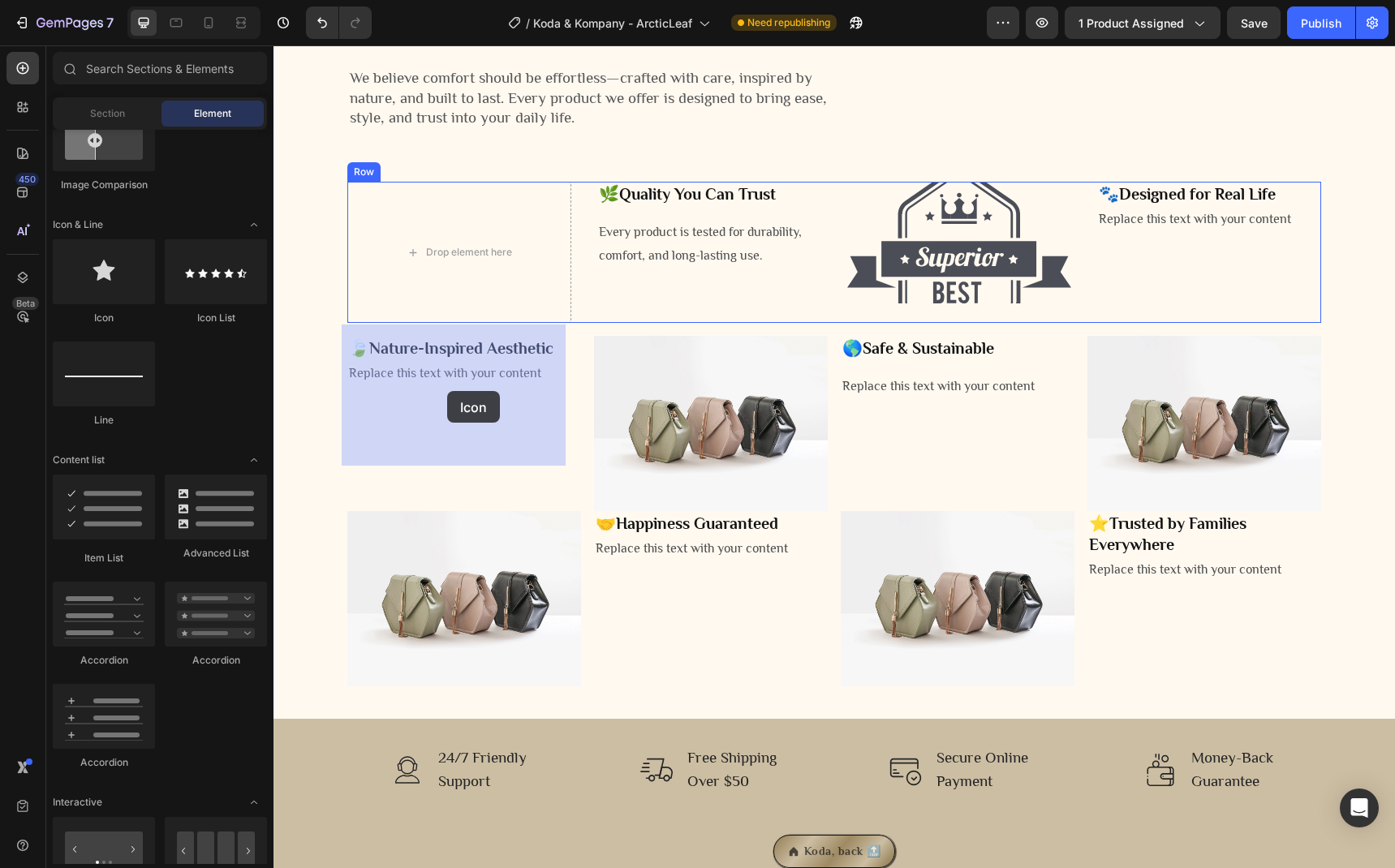
drag, startPoint x: 365, startPoint y: 324, endPoint x: 447, endPoint y: 391, distance: 105.9
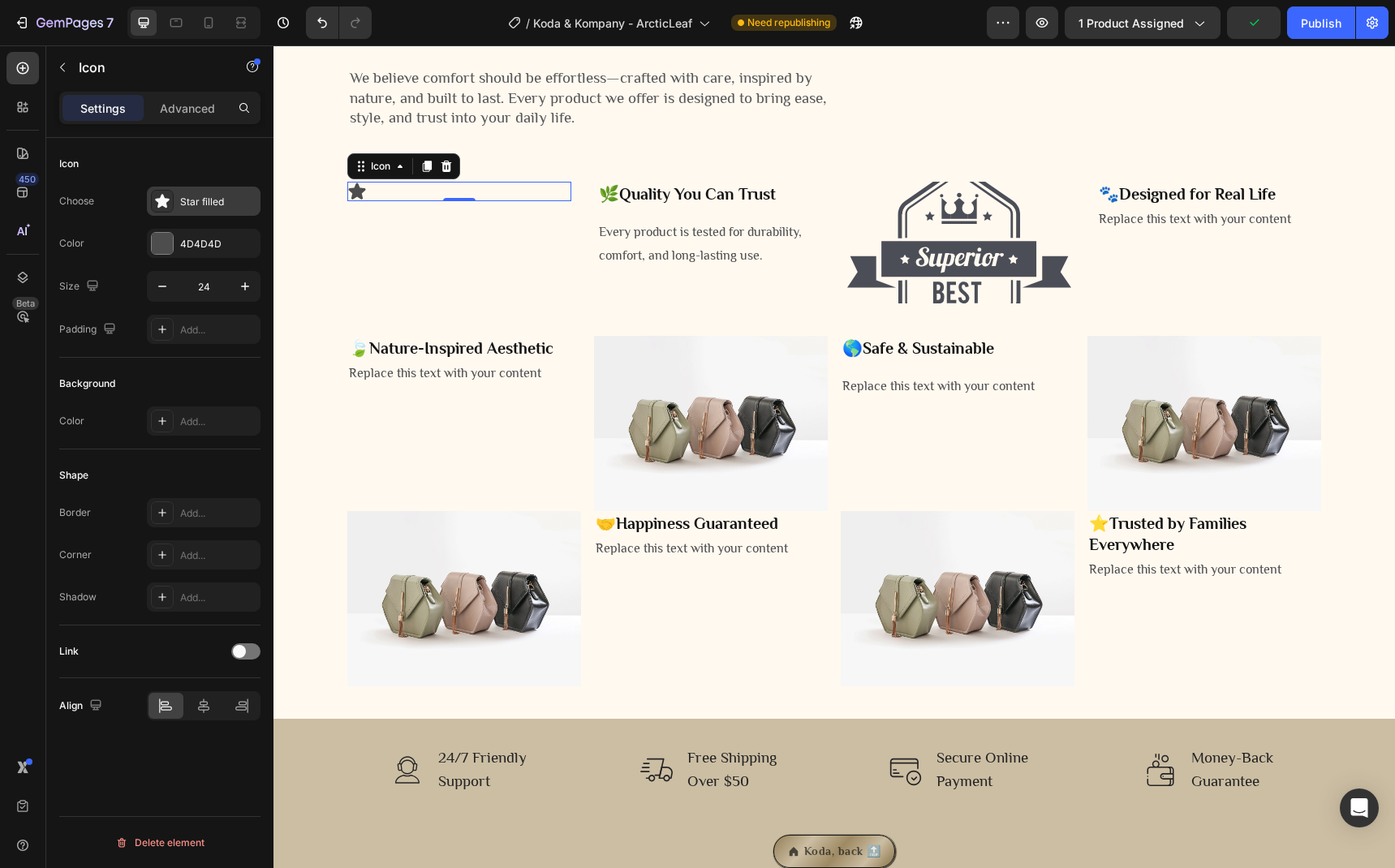
click at [194, 201] on div "Star filled" at bounding box center [218, 202] width 76 height 14
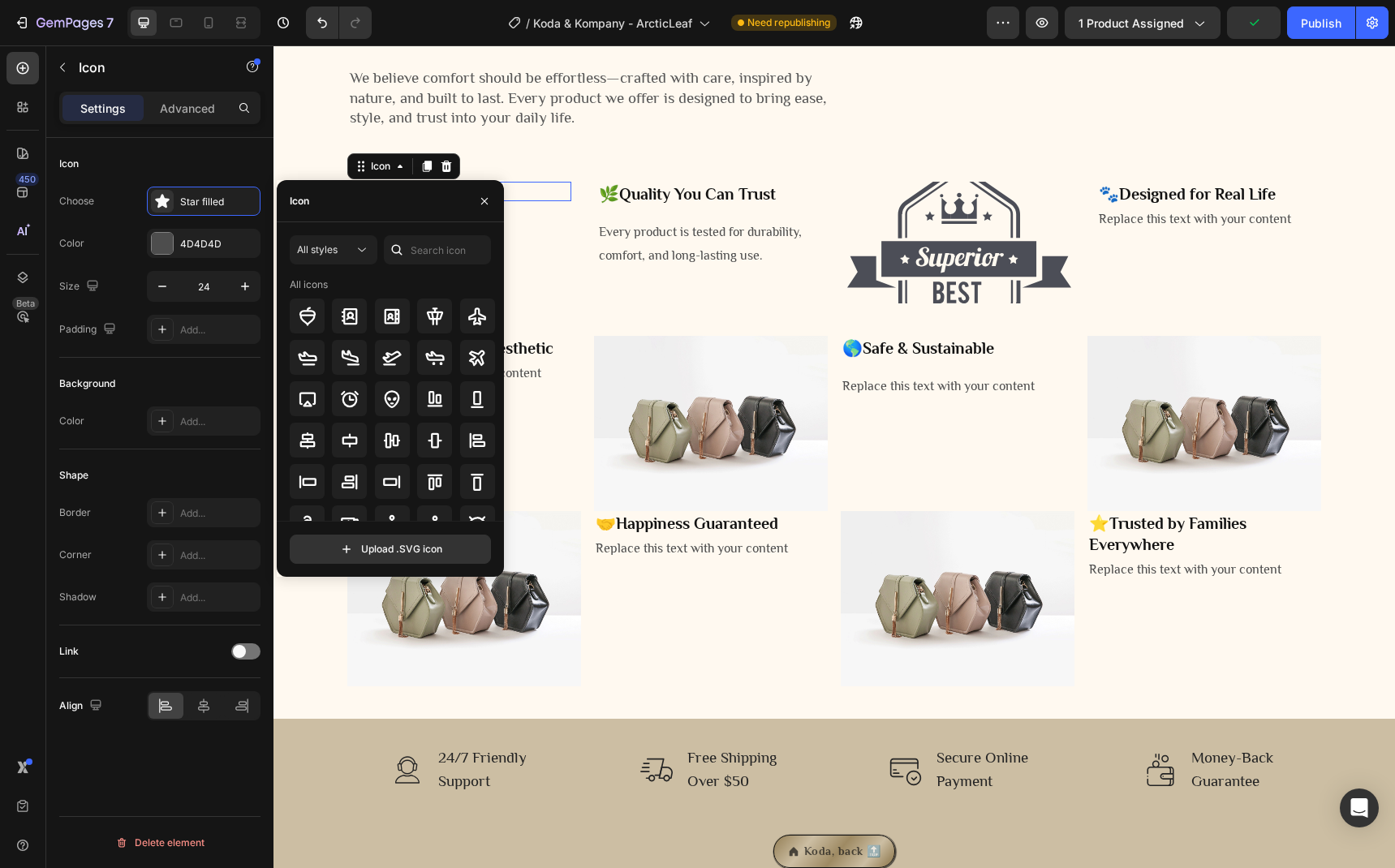
click at [204, 449] on div "Icon Choose Star filled Color 4D4D4D Size 24 Padding Add..." at bounding box center [160, 537] width 201 height 176
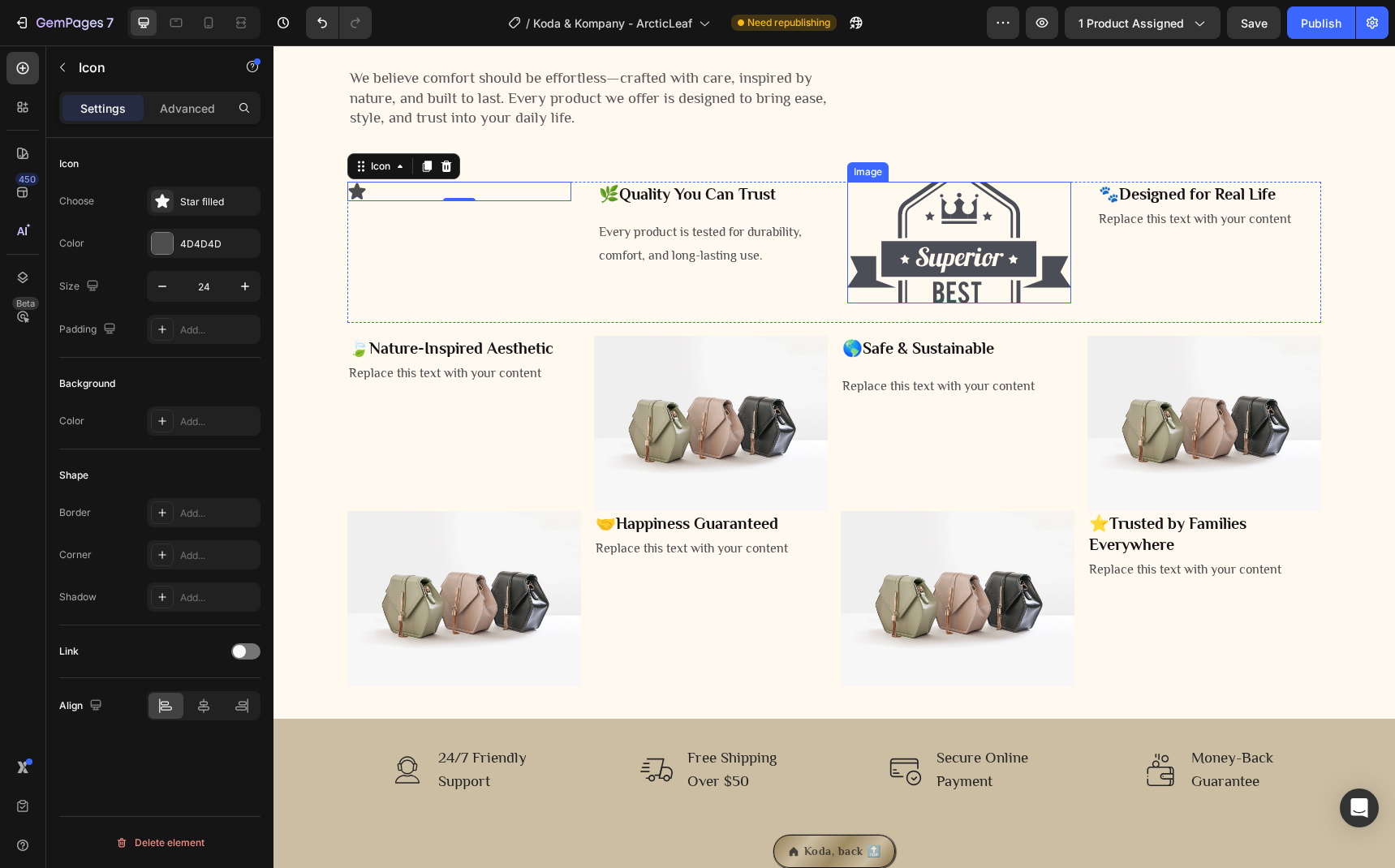
click at [951, 303] on img at bounding box center [959, 242] width 224 height 121
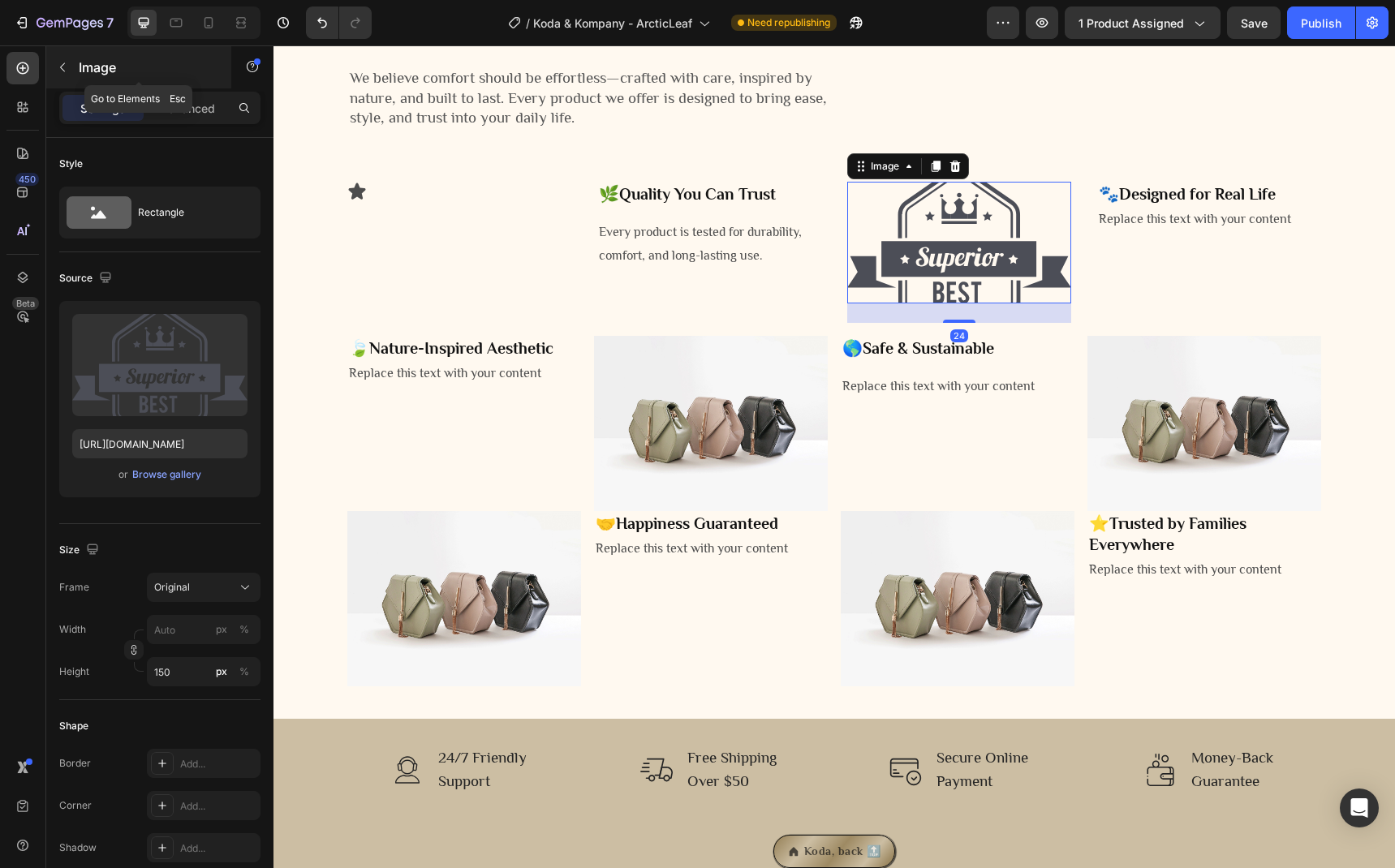
click at [65, 70] on icon "button" at bounding box center [63, 68] width 13 height 13
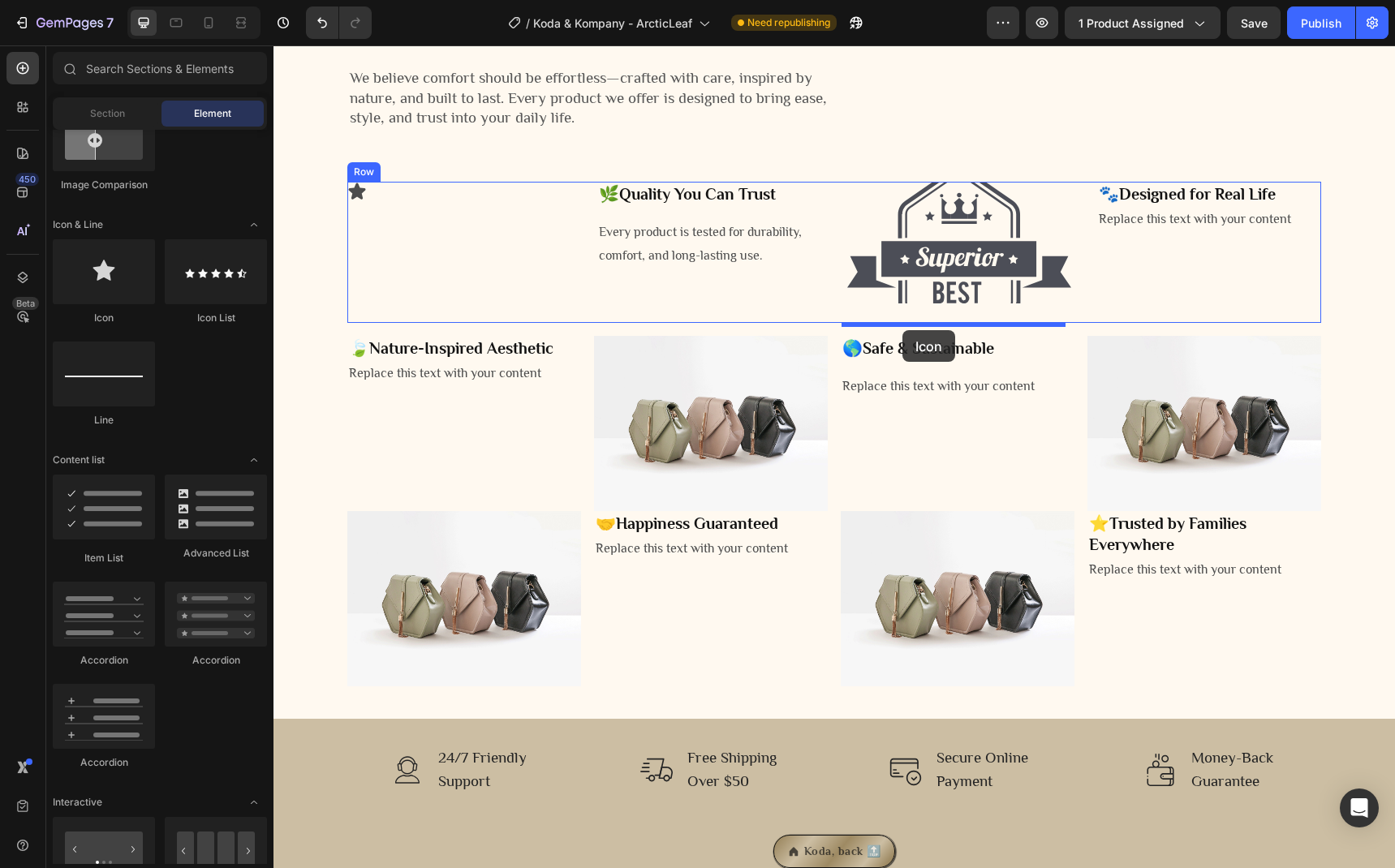
drag, startPoint x: 389, startPoint y: 305, endPoint x: 903, endPoint y: 330, distance: 514.6
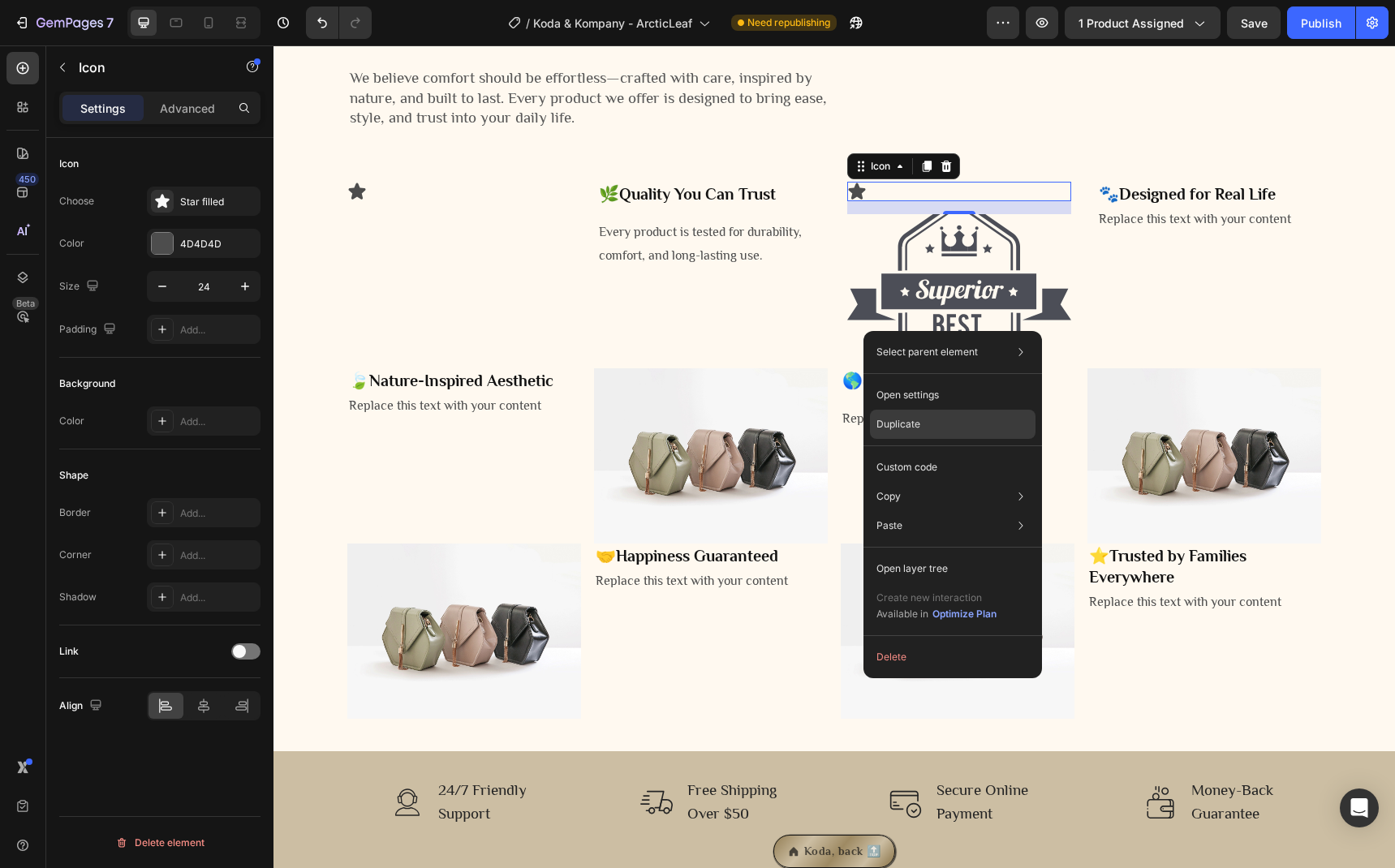
click at [903, 423] on p "Duplicate" at bounding box center [899, 423] width 44 height 14
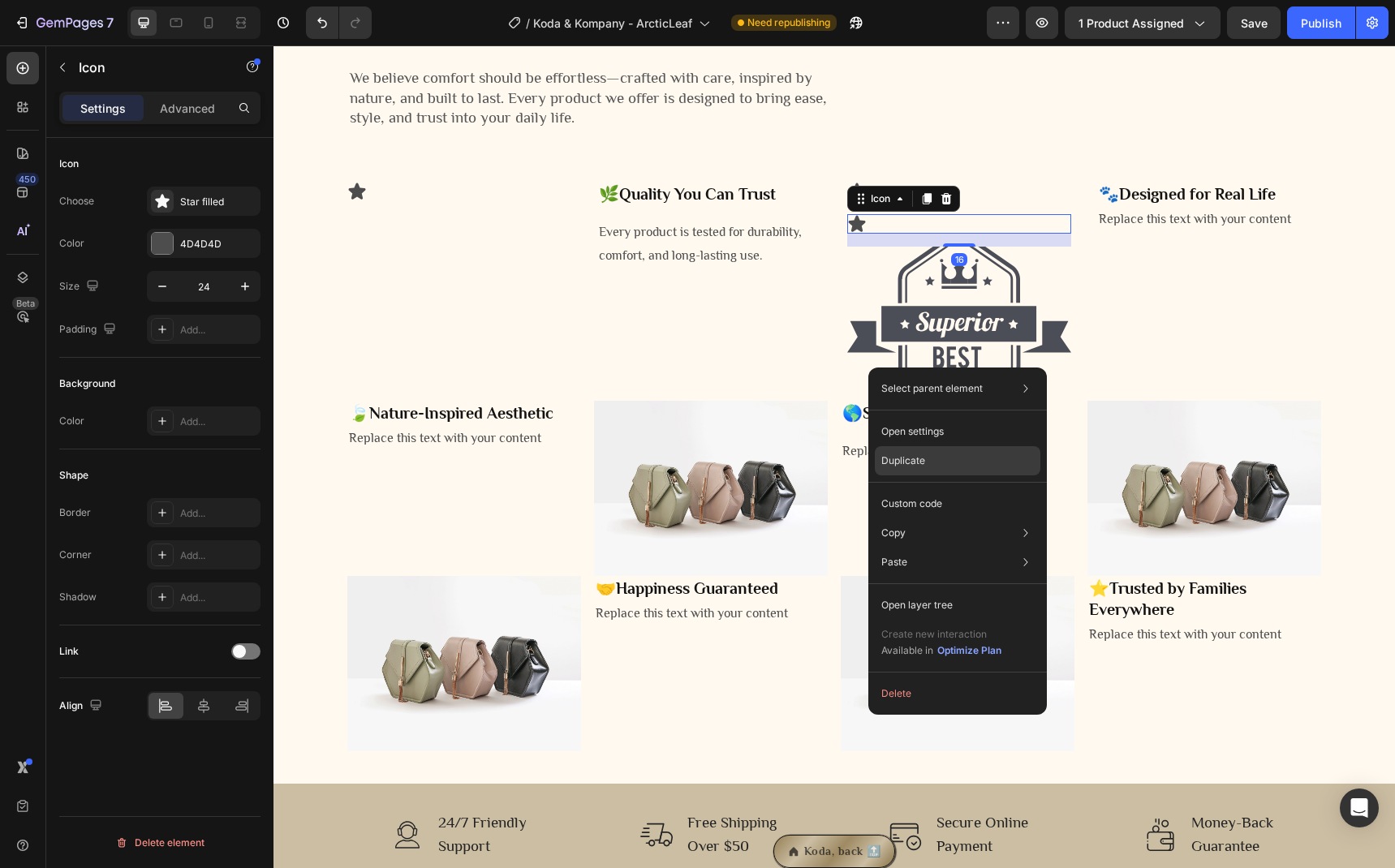
click at [905, 489] on div "Duplicate" at bounding box center [957, 504] width 165 height 30
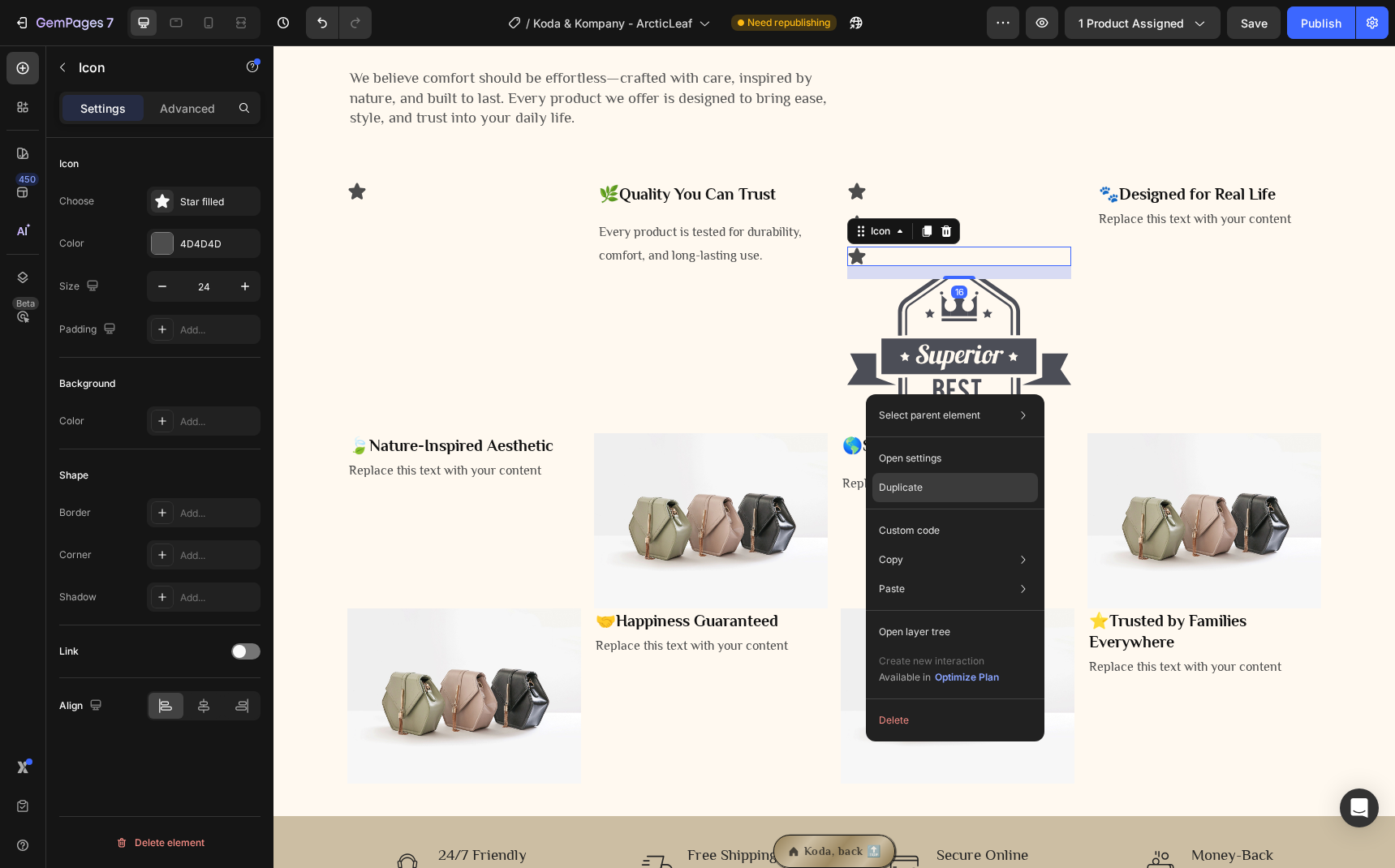
click at [903, 481] on p "Duplicate" at bounding box center [901, 487] width 44 height 14
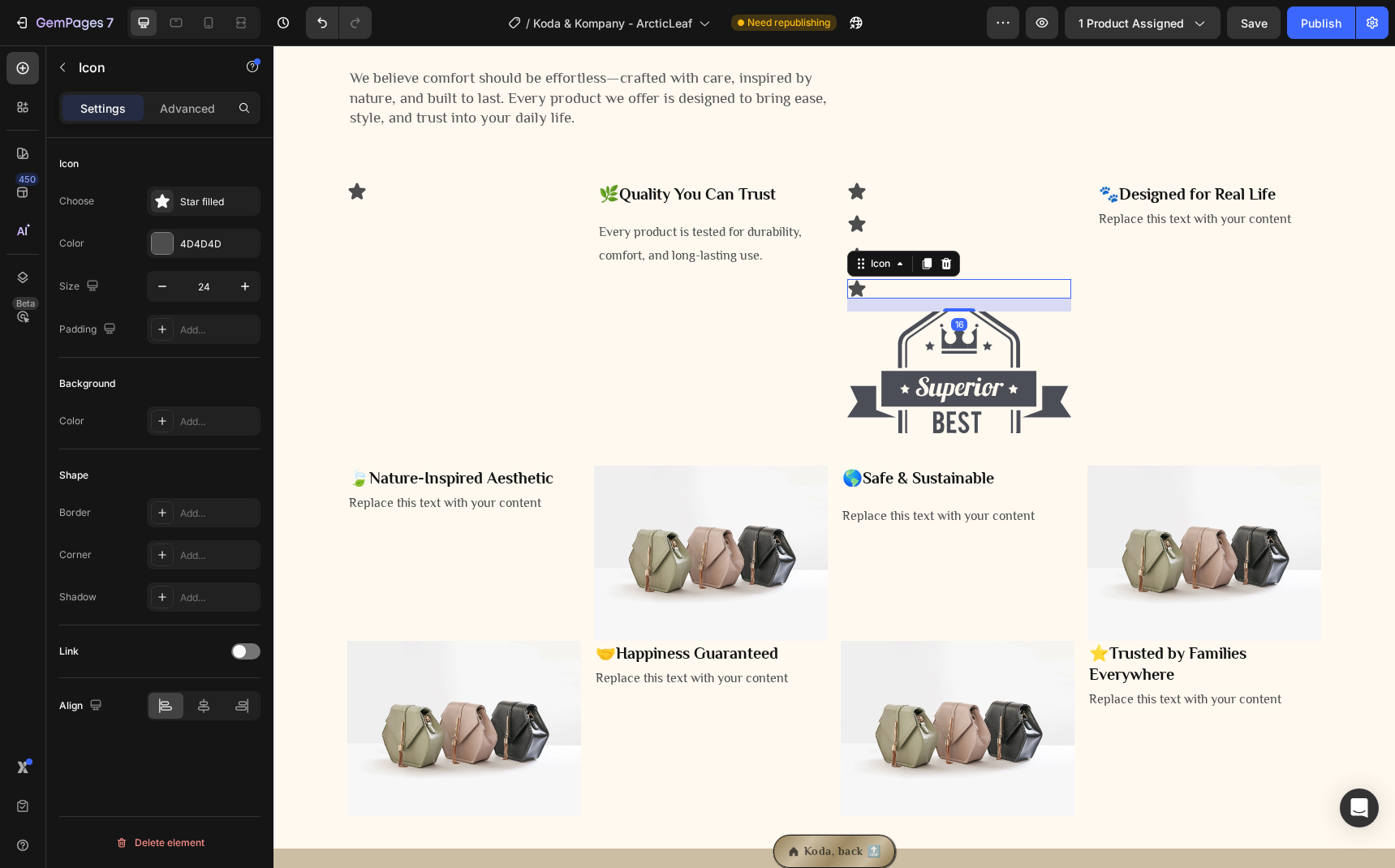
scroll to position [2432, 0]
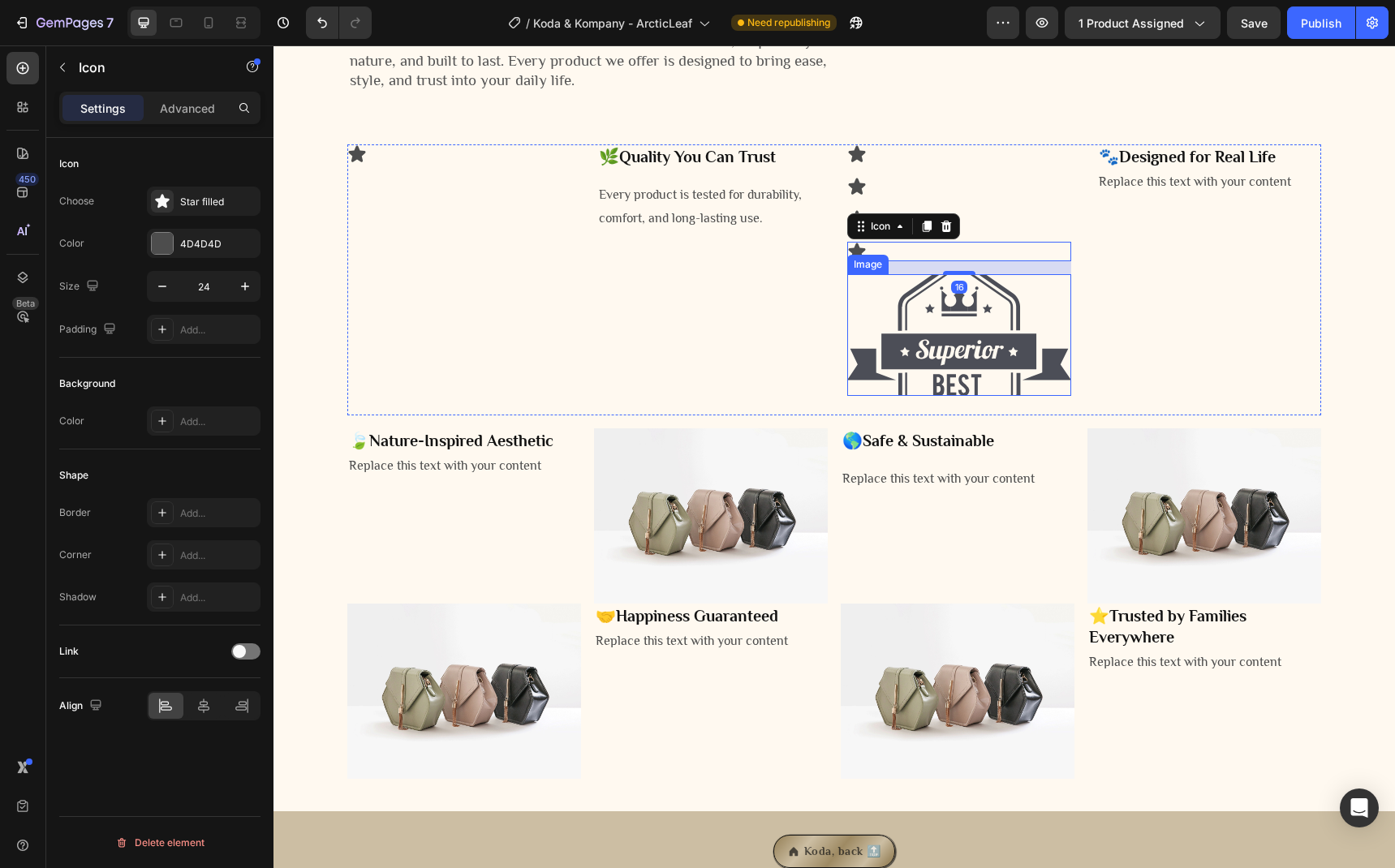
click at [922, 396] on img at bounding box center [959, 335] width 224 height 121
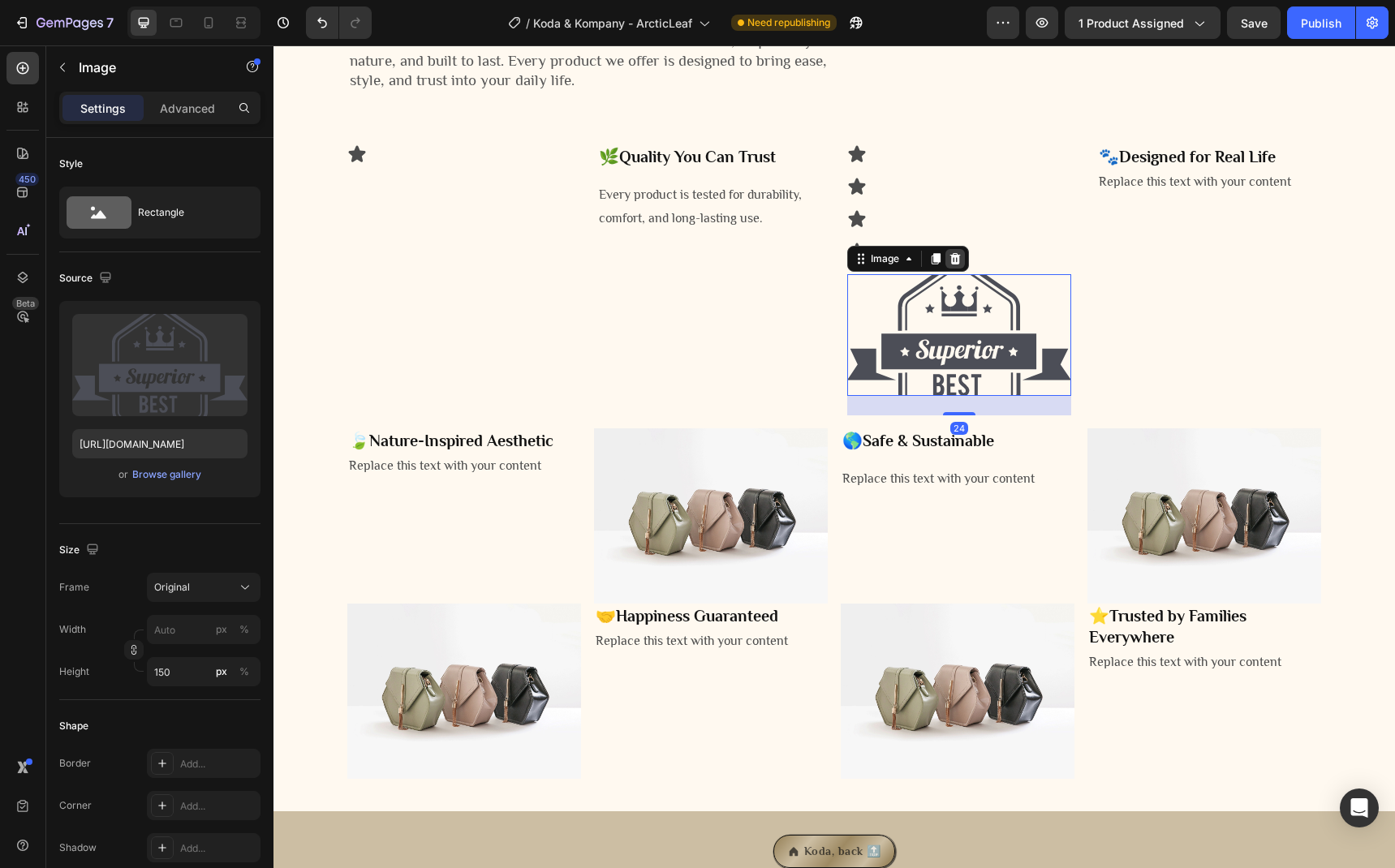
click at [951, 265] on icon at bounding box center [955, 259] width 11 height 11
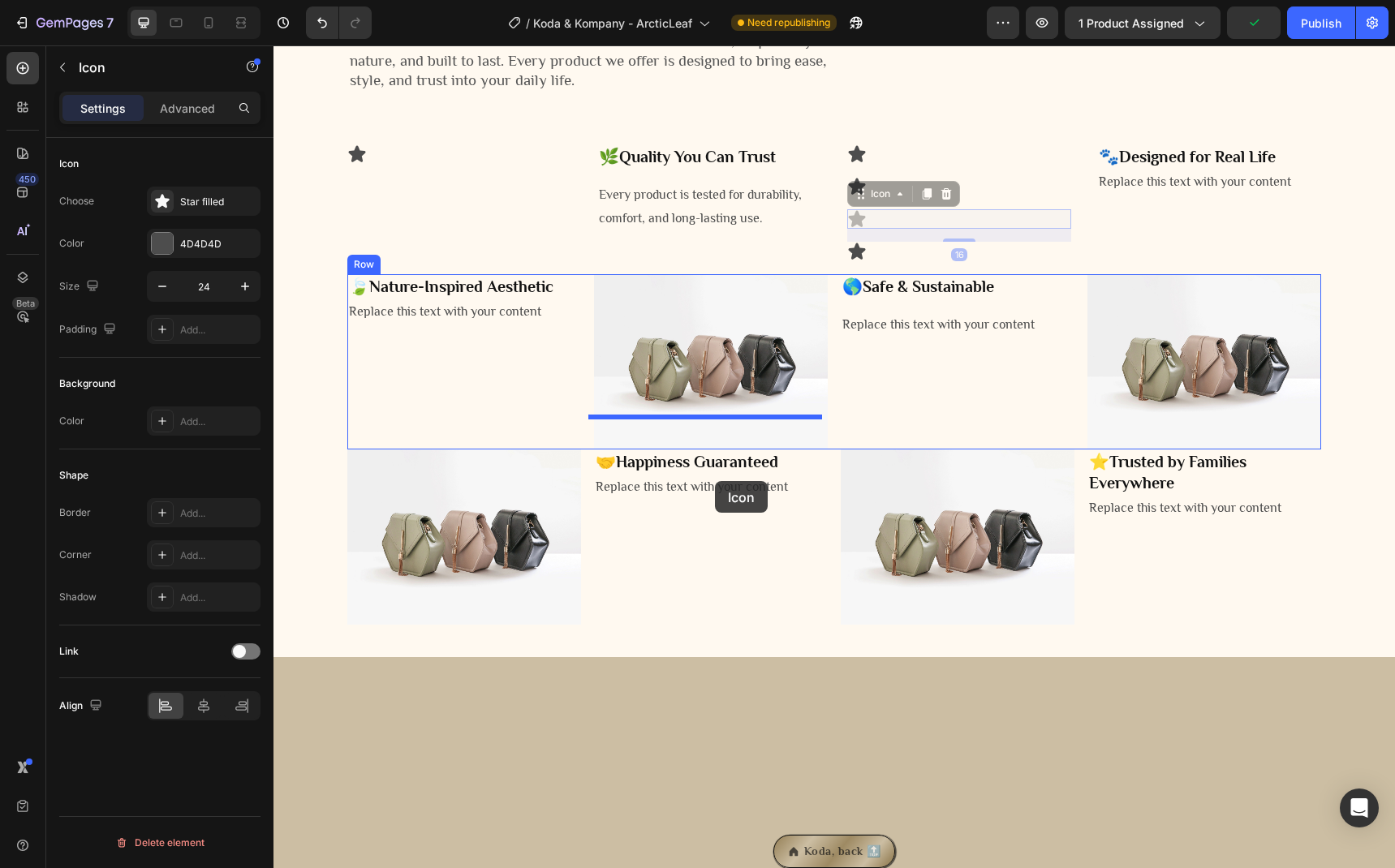
drag, startPoint x: 851, startPoint y: 364, endPoint x: 715, endPoint y: 481, distance: 179.4
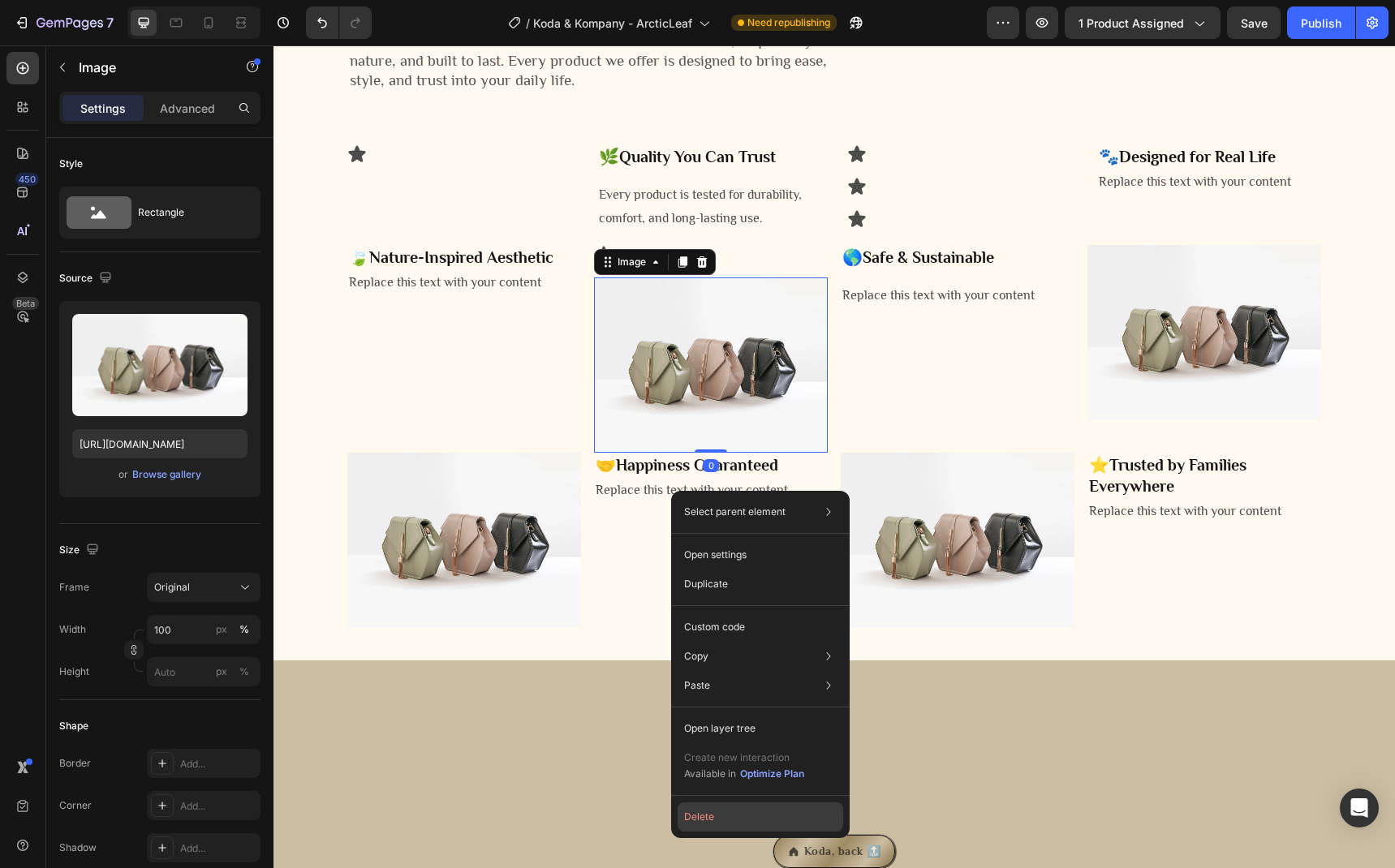
click at [722, 810] on button "Delete" at bounding box center [760, 816] width 165 height 30
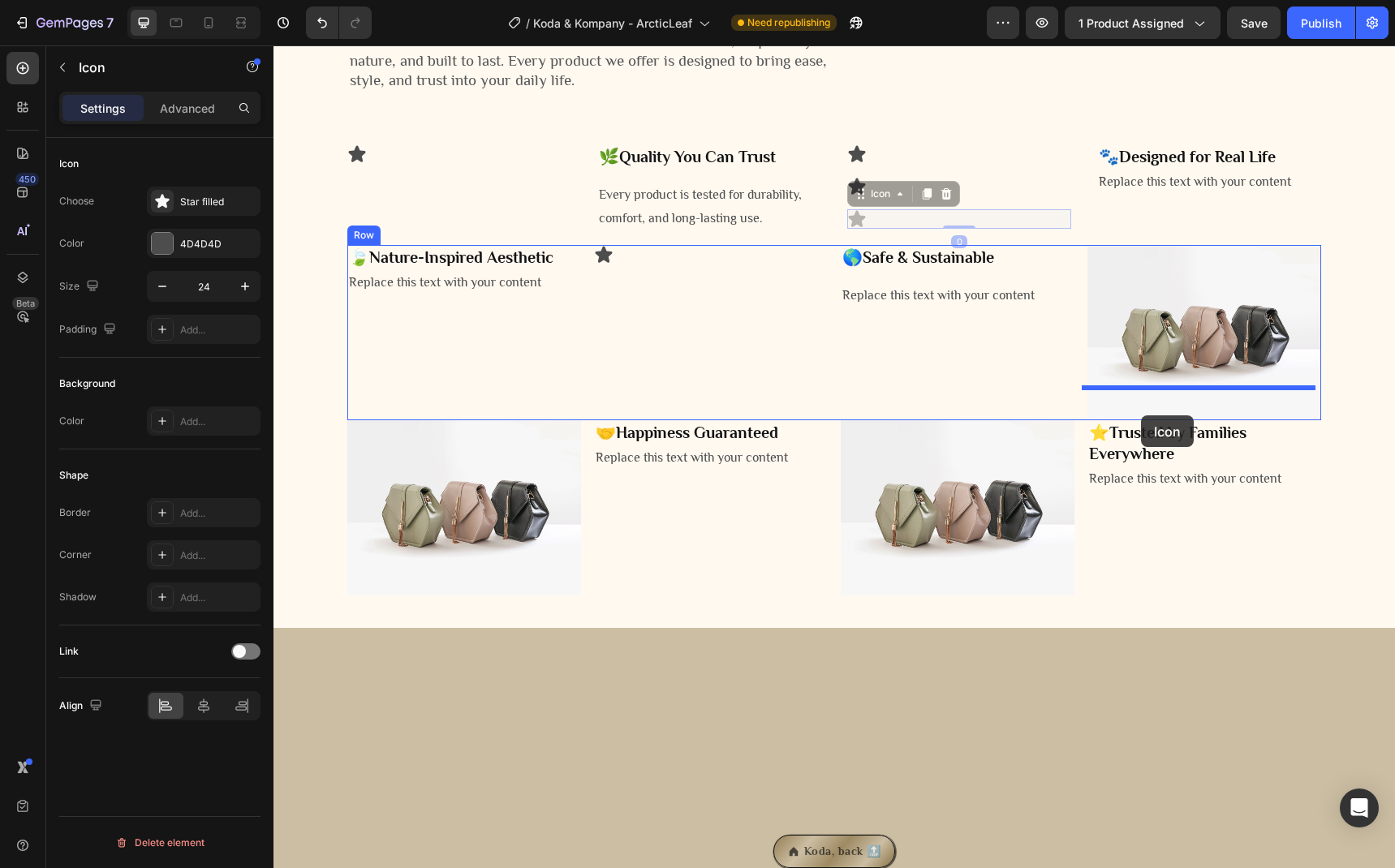
drag, startPoint x: 861, startPoint y: 362, endPoint x: 1141, endPoint y: 416, distance: 285.2
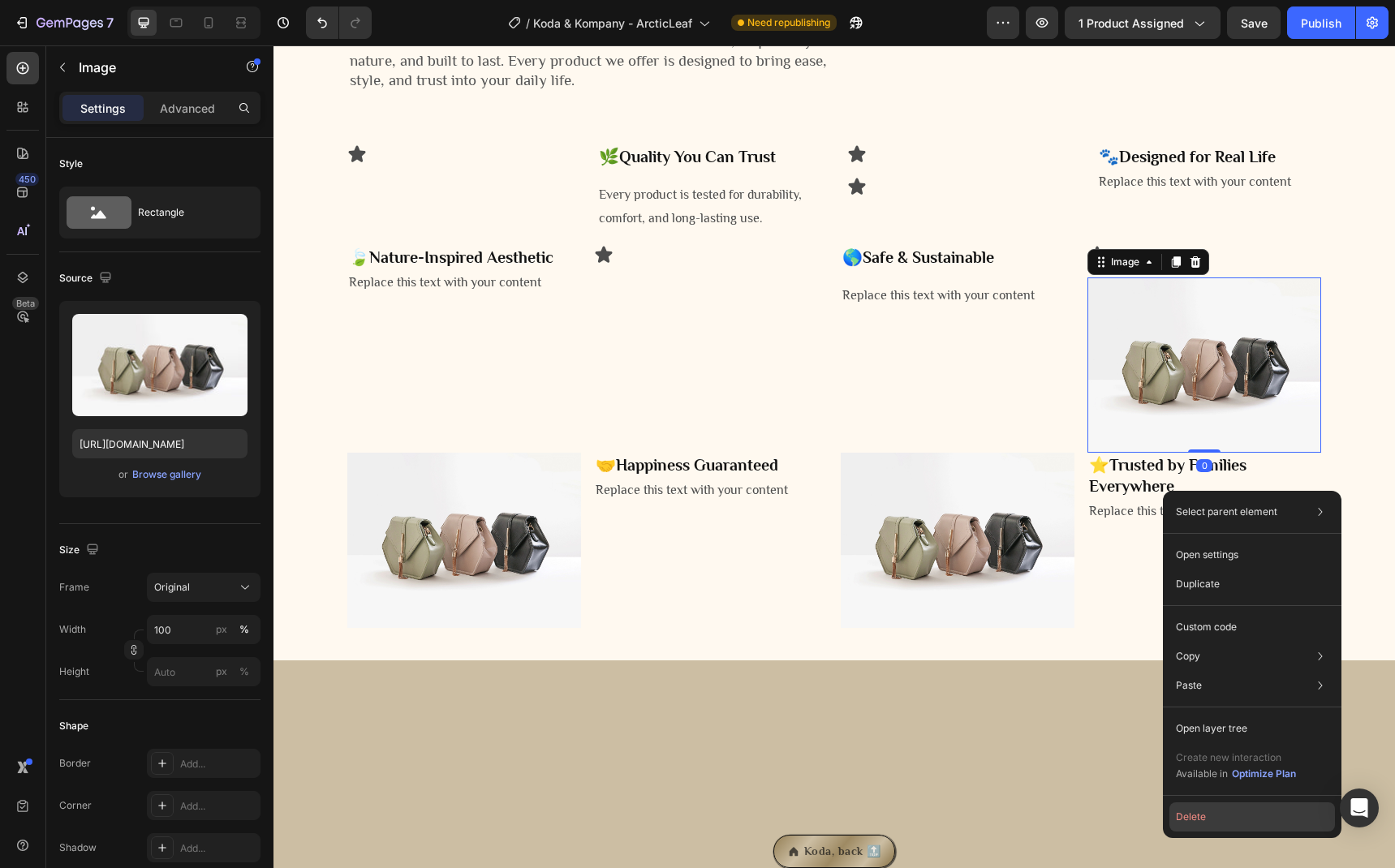
click at [1210, 813] on button "Delete" at bounding box center [1252, 816] width 165 height 30
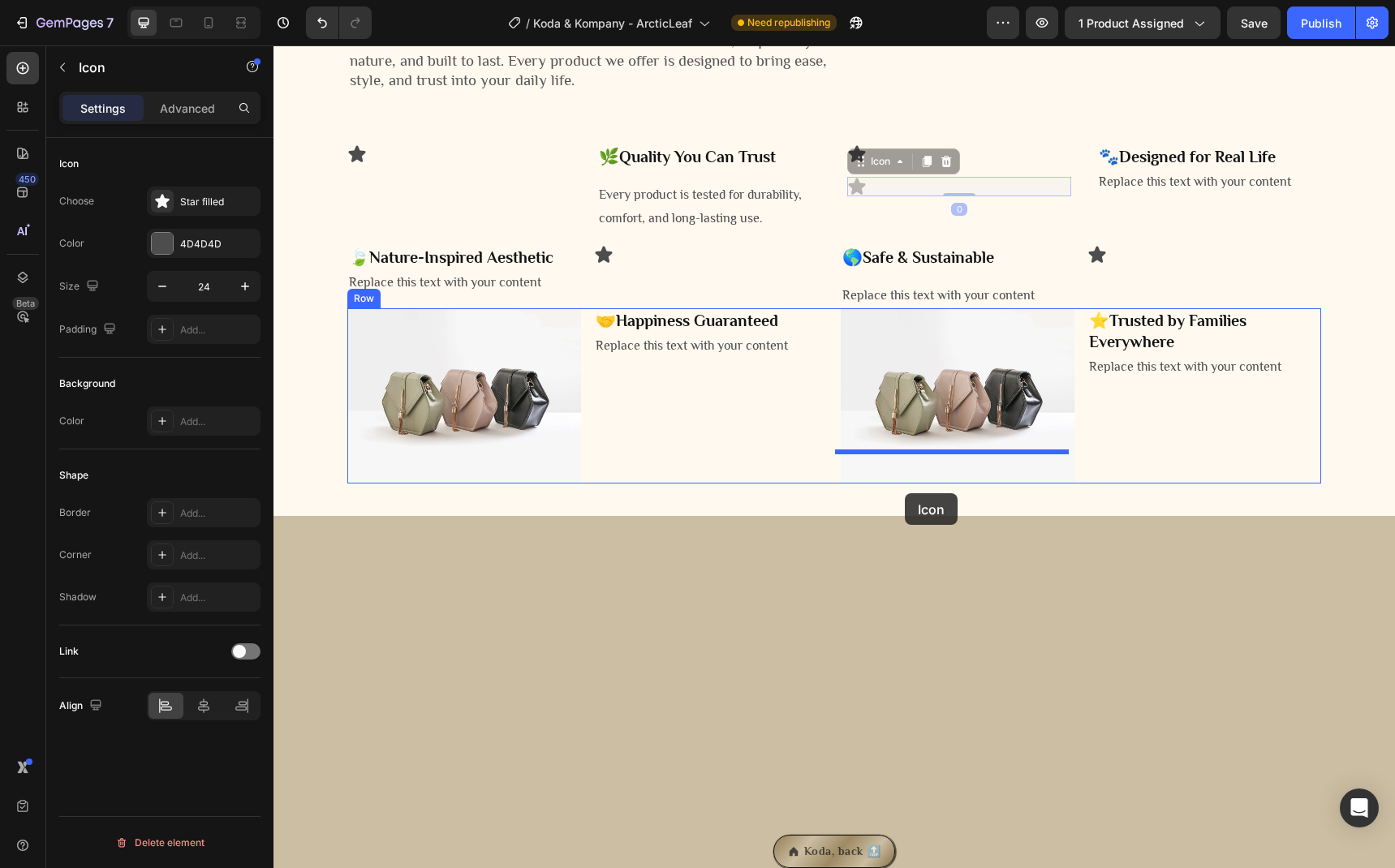
drag, startPoint x: 859, startPoint y: 336, endPoint x: 905, endPoint y: 493, distance: 163.6
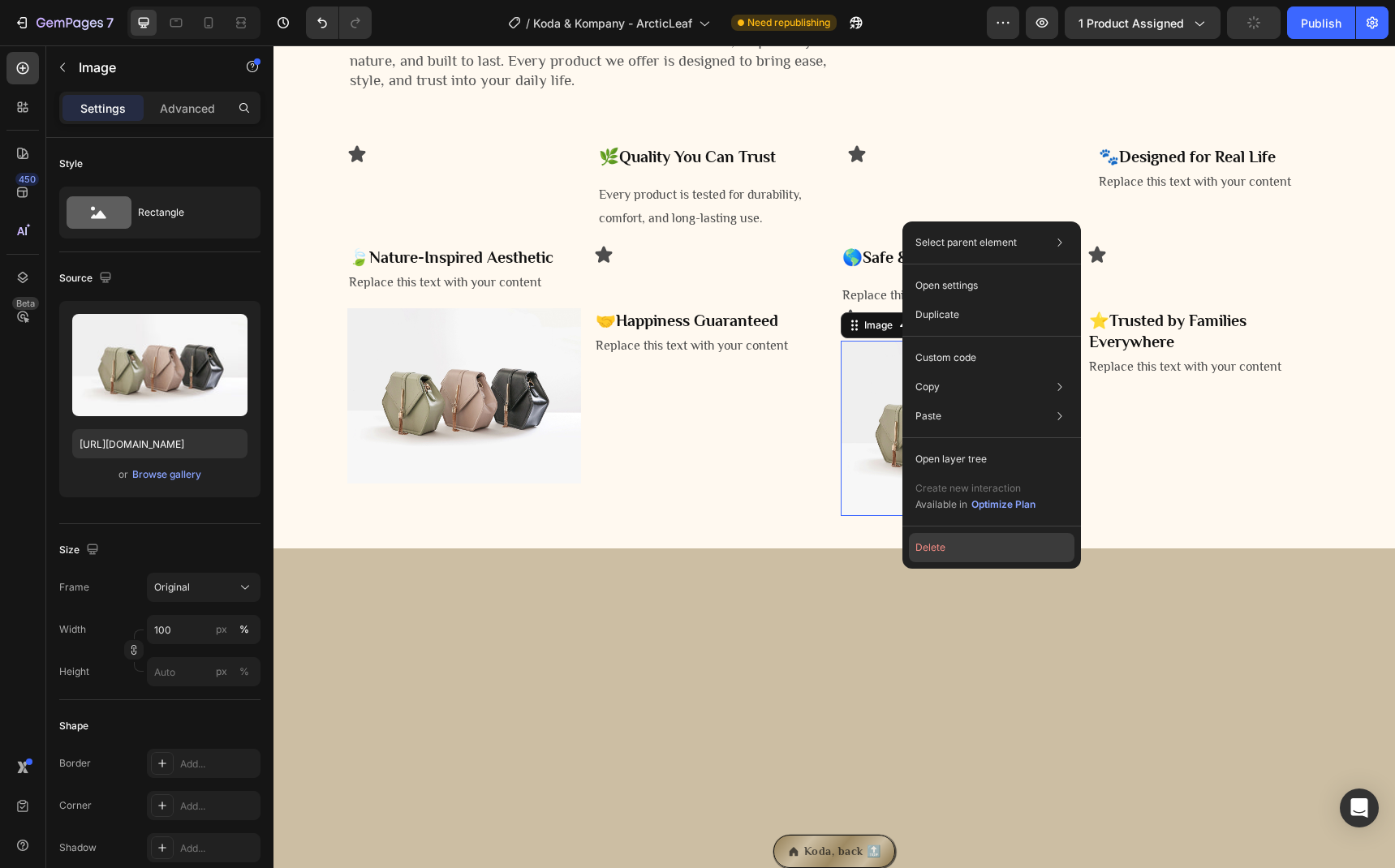
click at [958, 547] on button "Delete" at bounding box center [992, 548] width 165 height 30
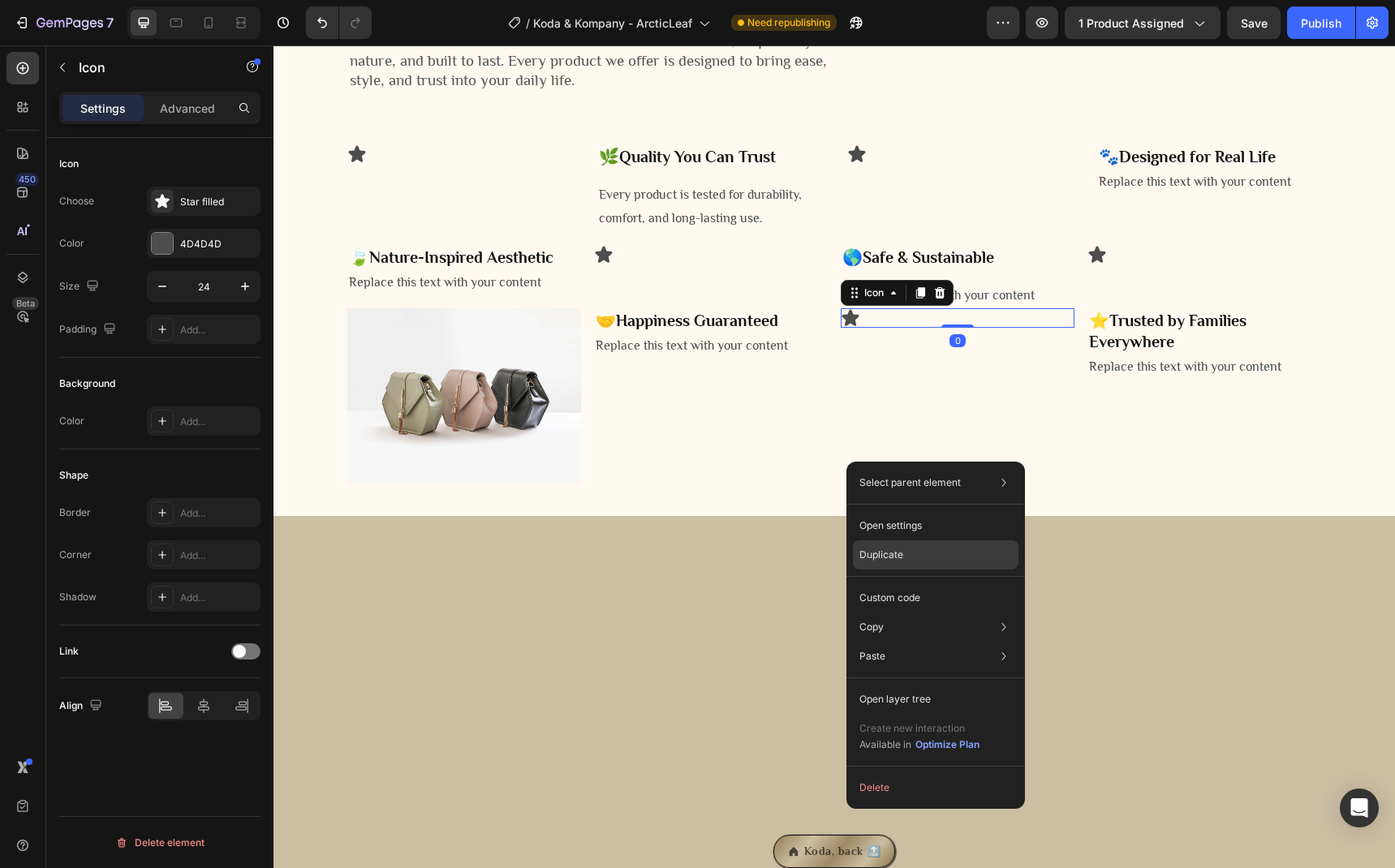
click at [907, 583] on div "Duplicate" at bounding box center [935, 597] width 165 height 30
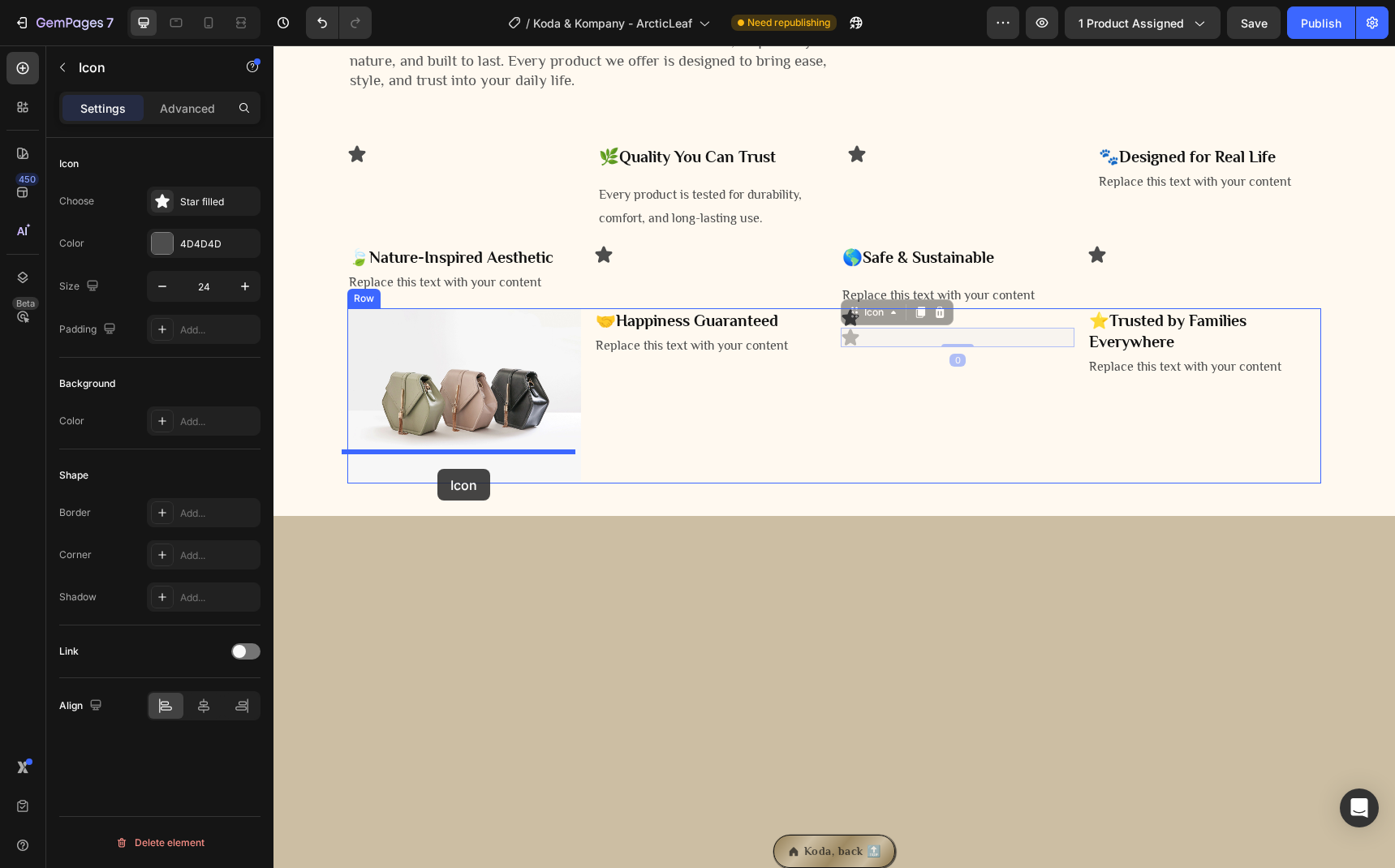
drag, startPoint x: 856, startPoint y: 484, endPoint x: 437, endPoint y: 469, distance: 419.3
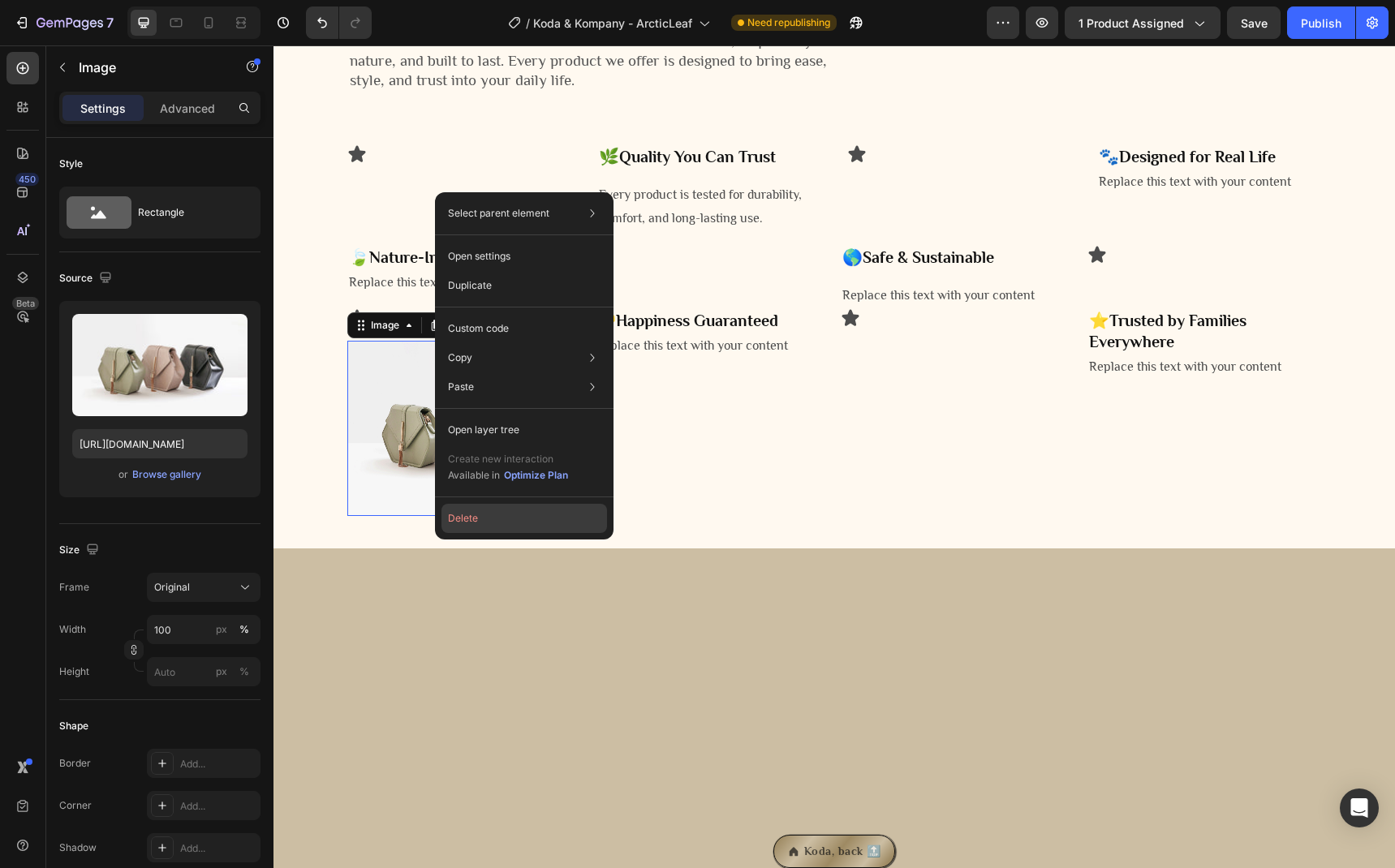
click at [471, 517] on button "Delete" at bounding box center [524, 518] width 165 height 30
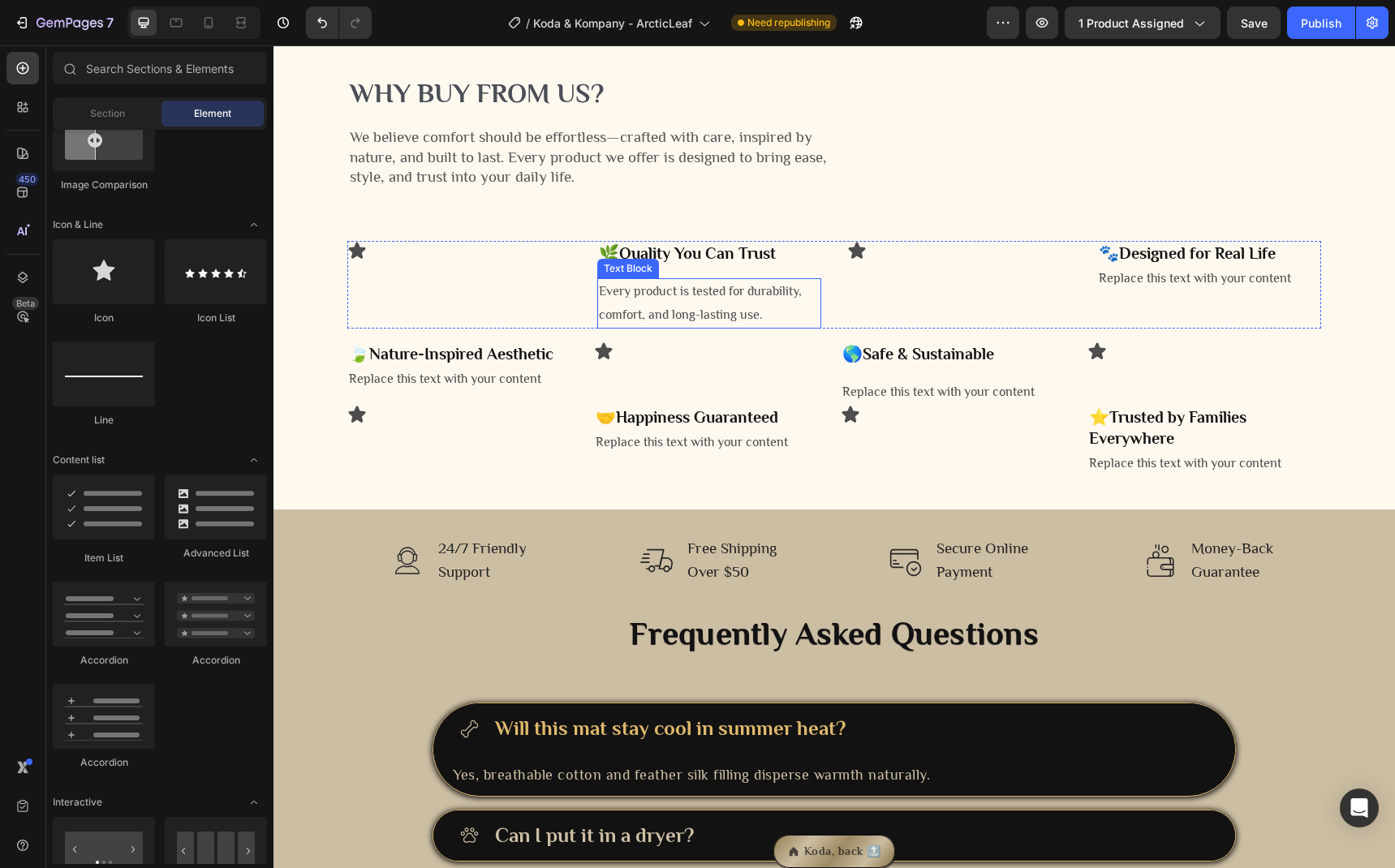
scroll to position [2319, 0]
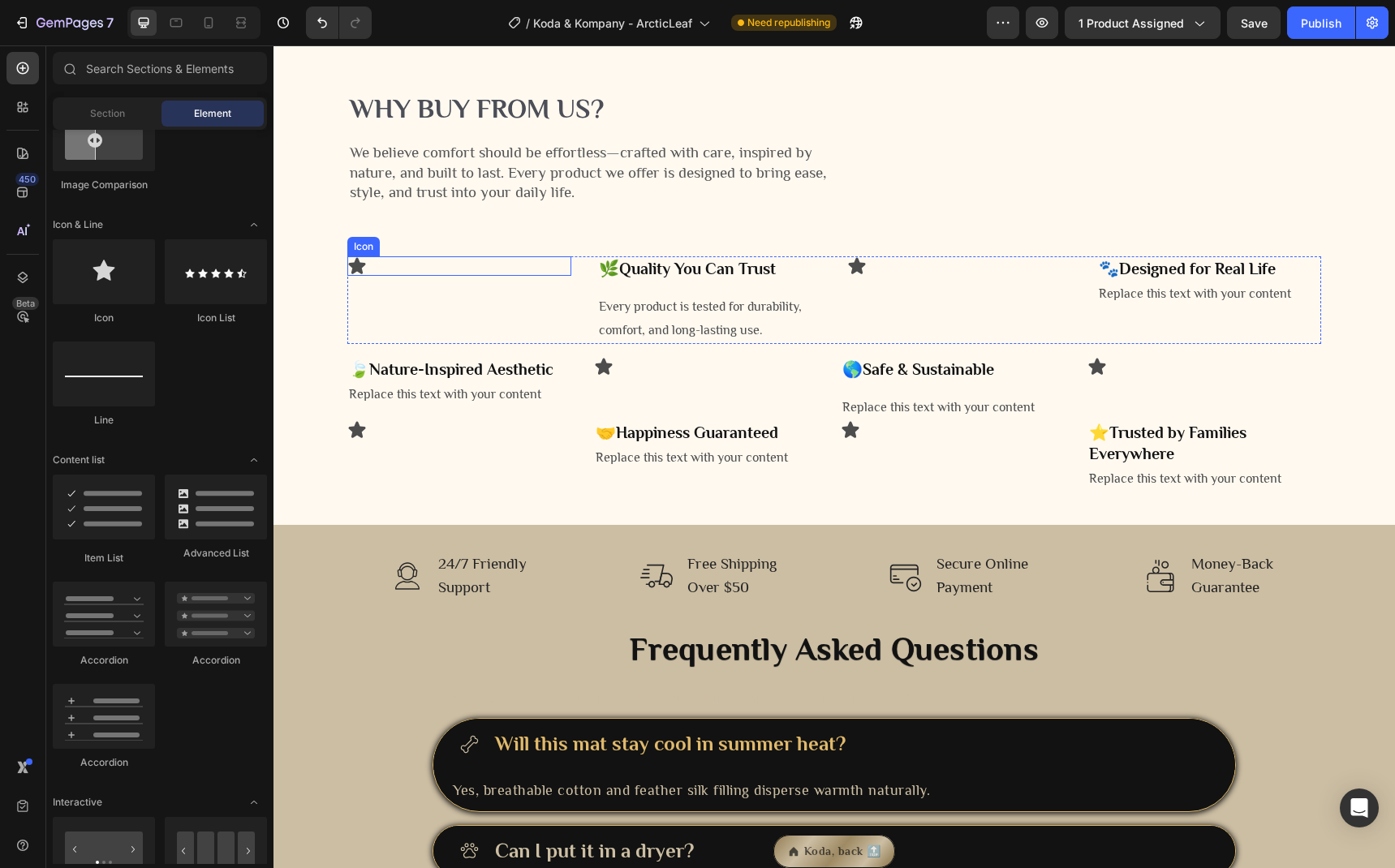
click at [352, 274] on icon at bounding box center [358, 266] width 17 height 16
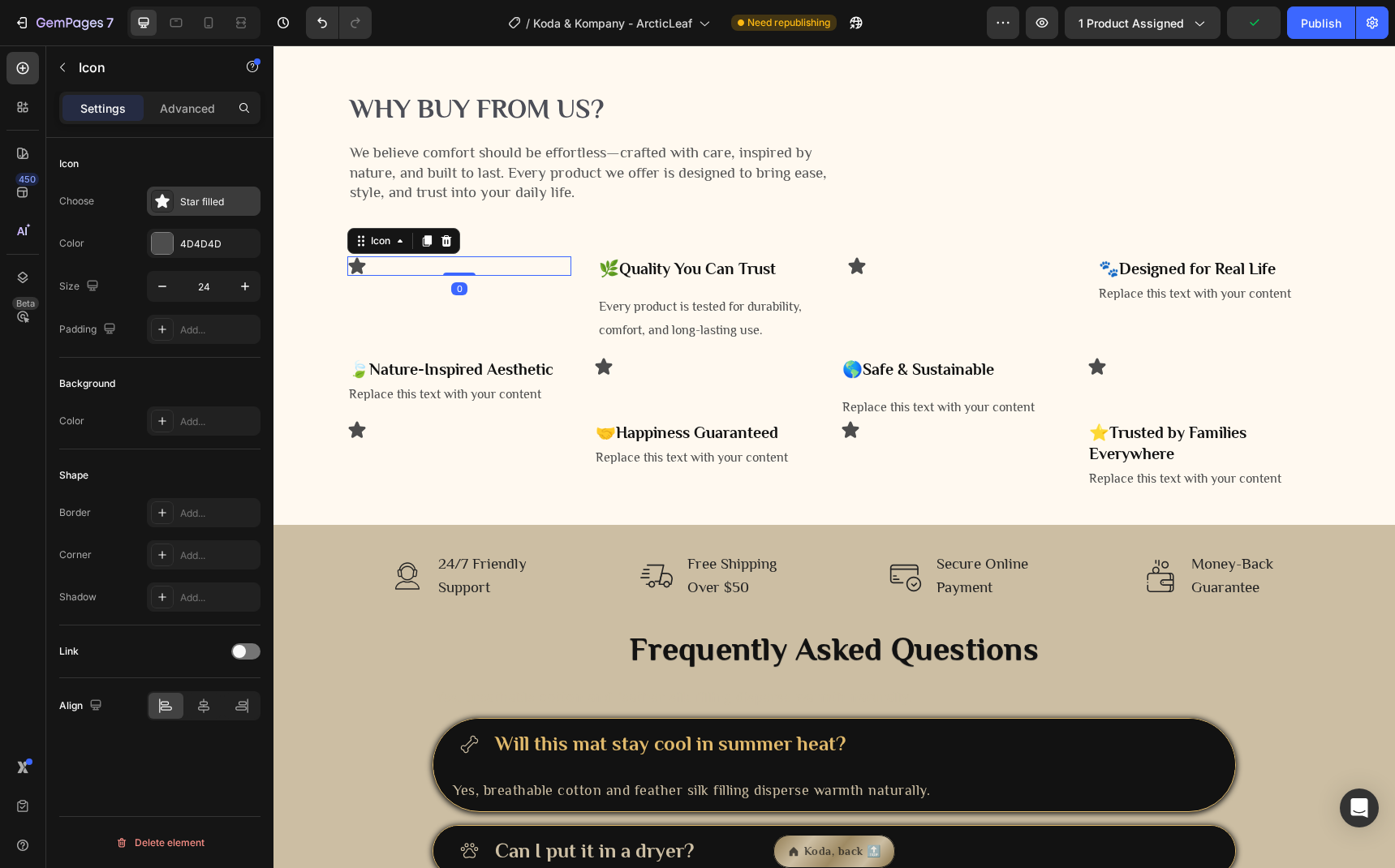
click at [196, 196] on div "Star filled" at bounding box center [218, 202] width 76 height 14
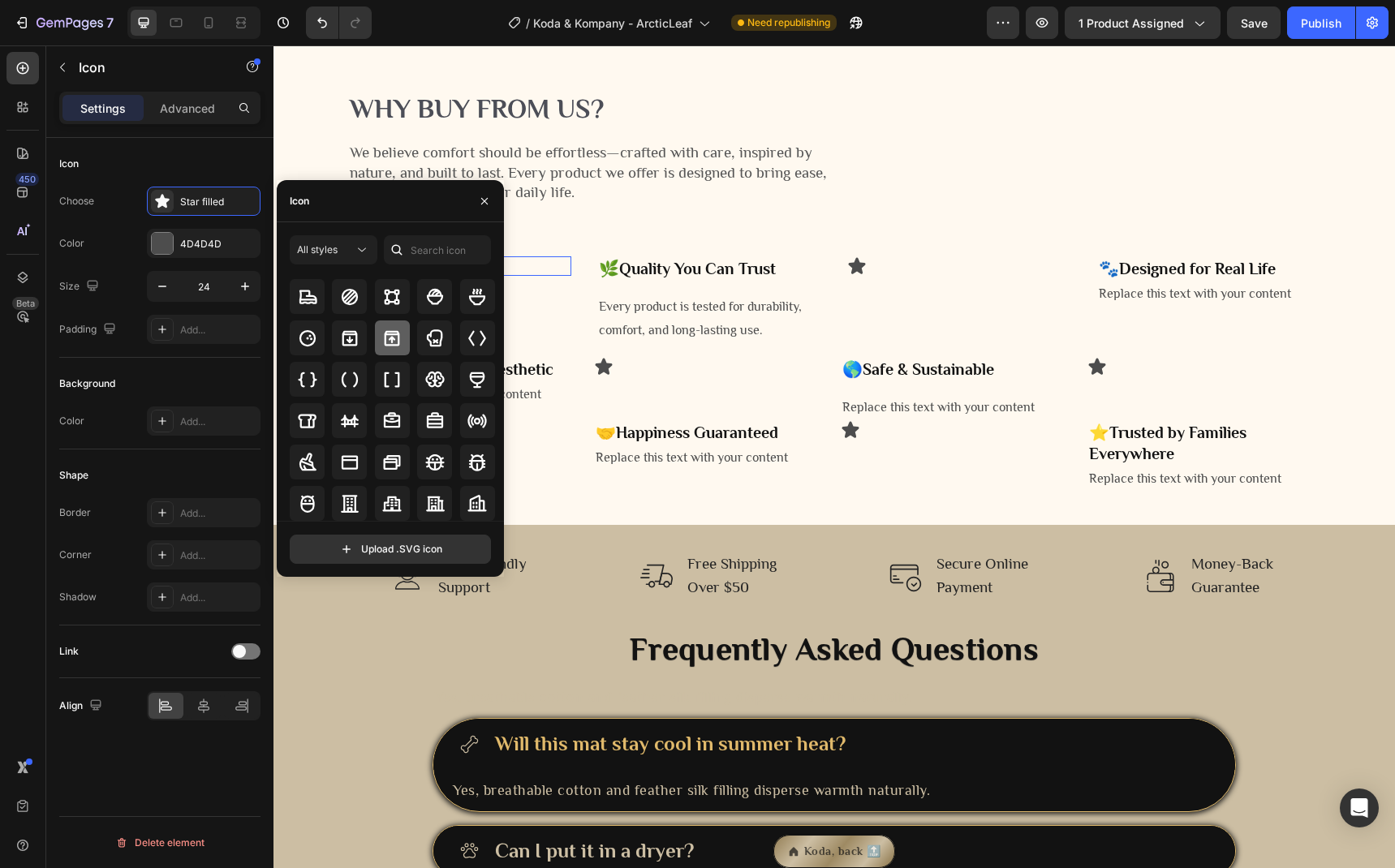
scroll to position [1922, 0]
click at [352, 213] on div "Icon" at bounding box center [390, 201] width 228 height 42
click at [352, 204] on div "Icon" at bounding box center [390, 201] width 228 height 42
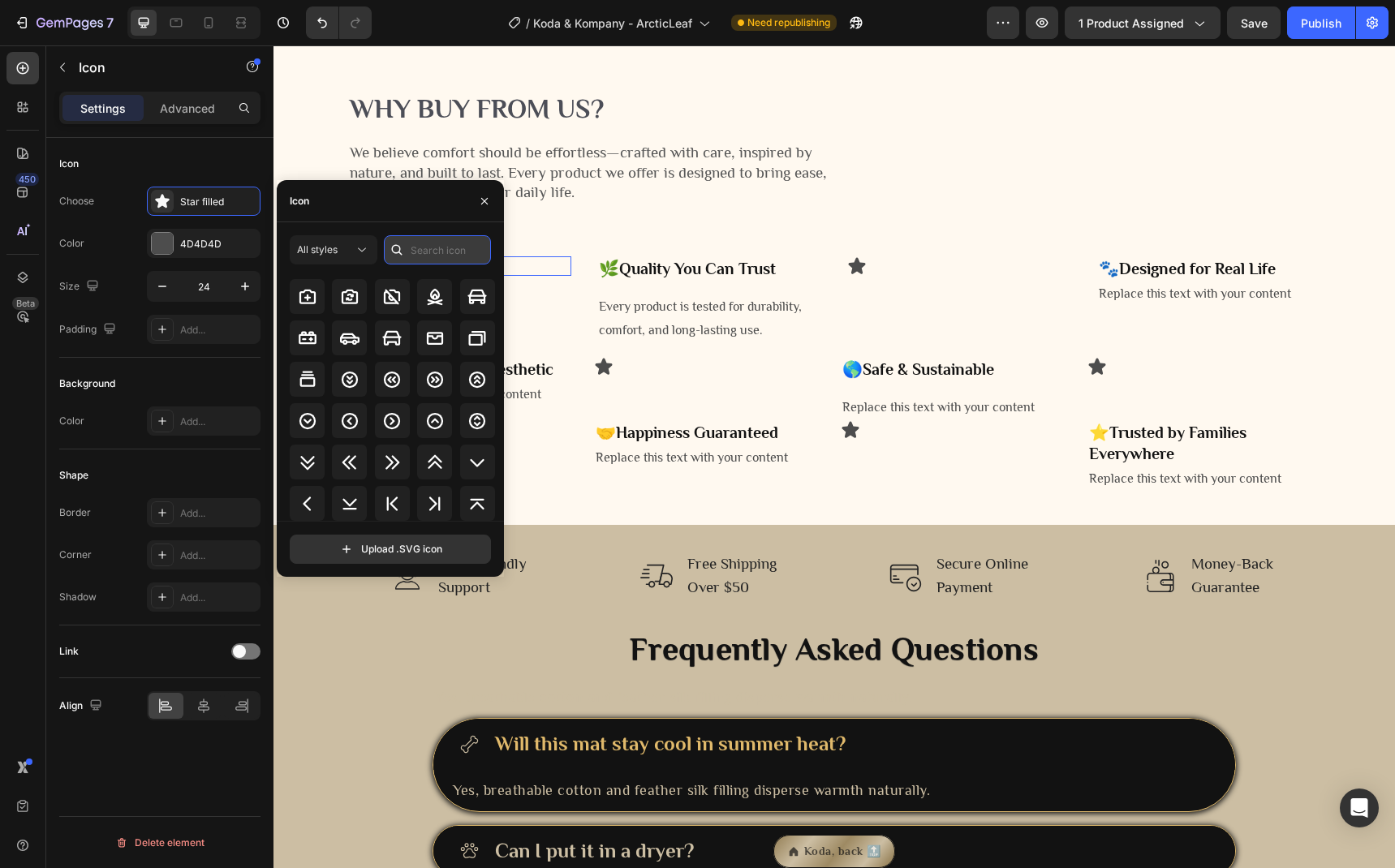
click at [445, 250] on input "text" at bounding box center [437, 250] width 107 height 30
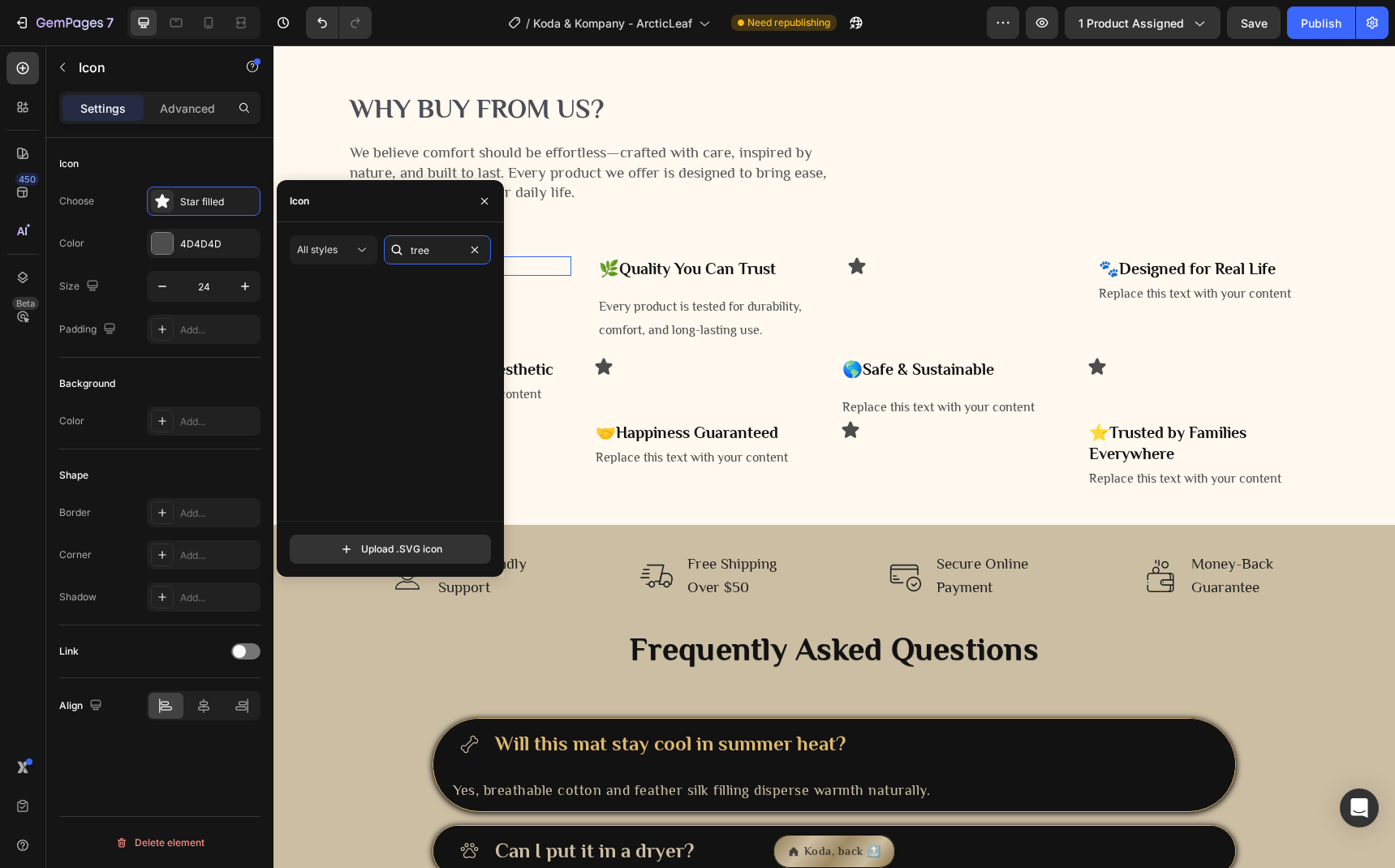
scroll to position [0, 0]
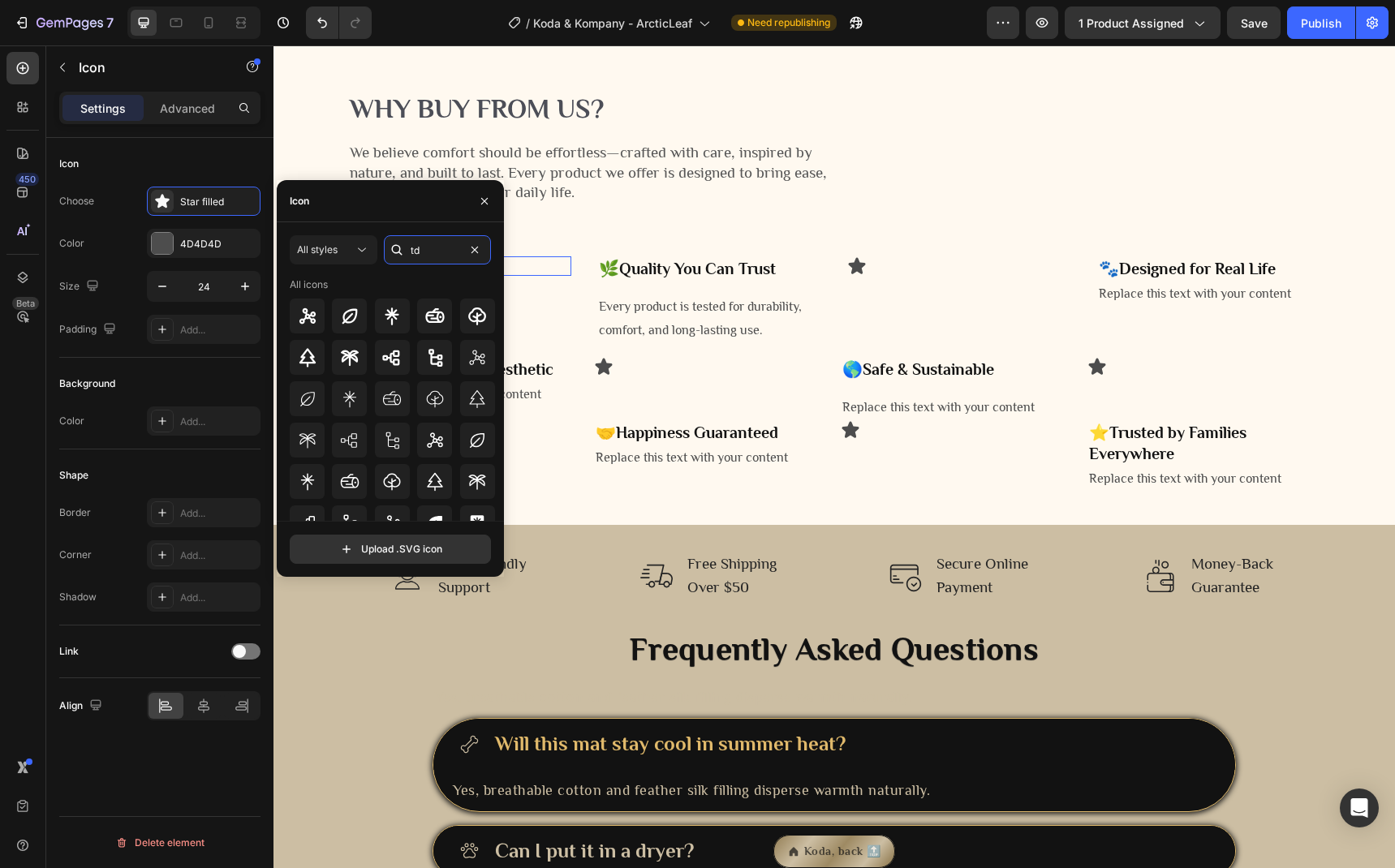
type input "t"
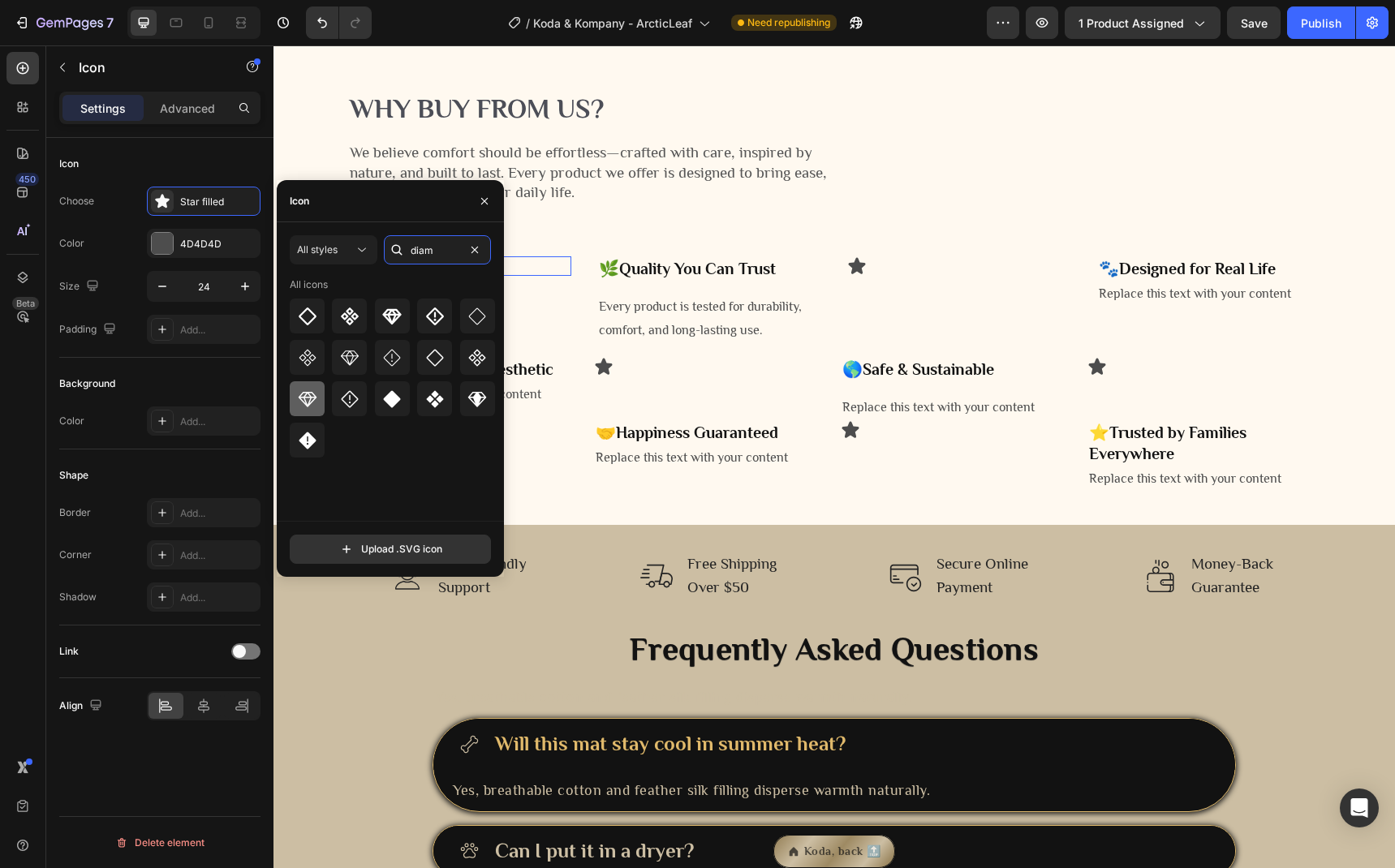
type input "diam"
click at [309, 392] on icon at bounding box center [306, 400] width 18 height 15
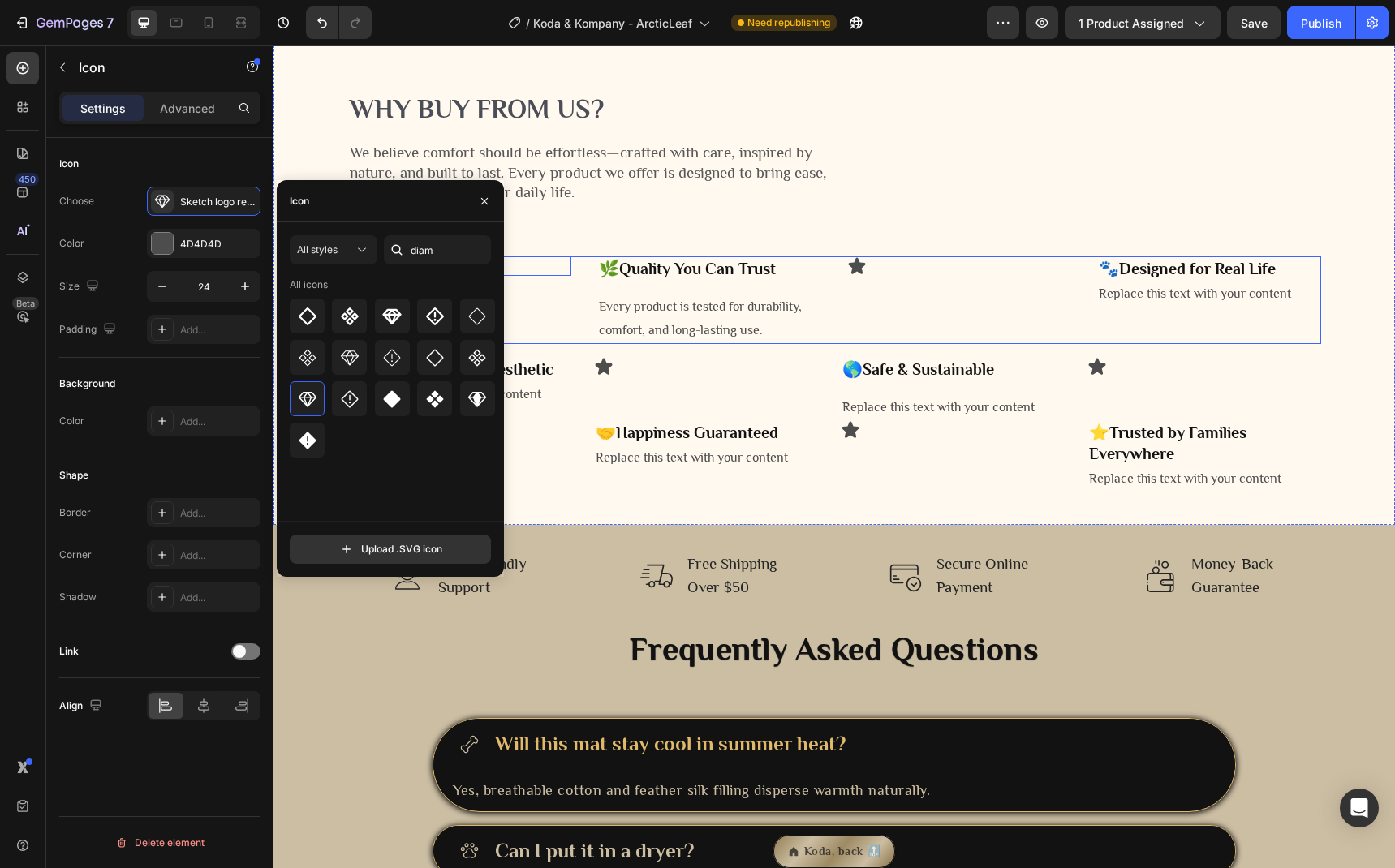
click at [534, 344] on div "Icon 0" at bounding box center [459, 300] width 224 height 88
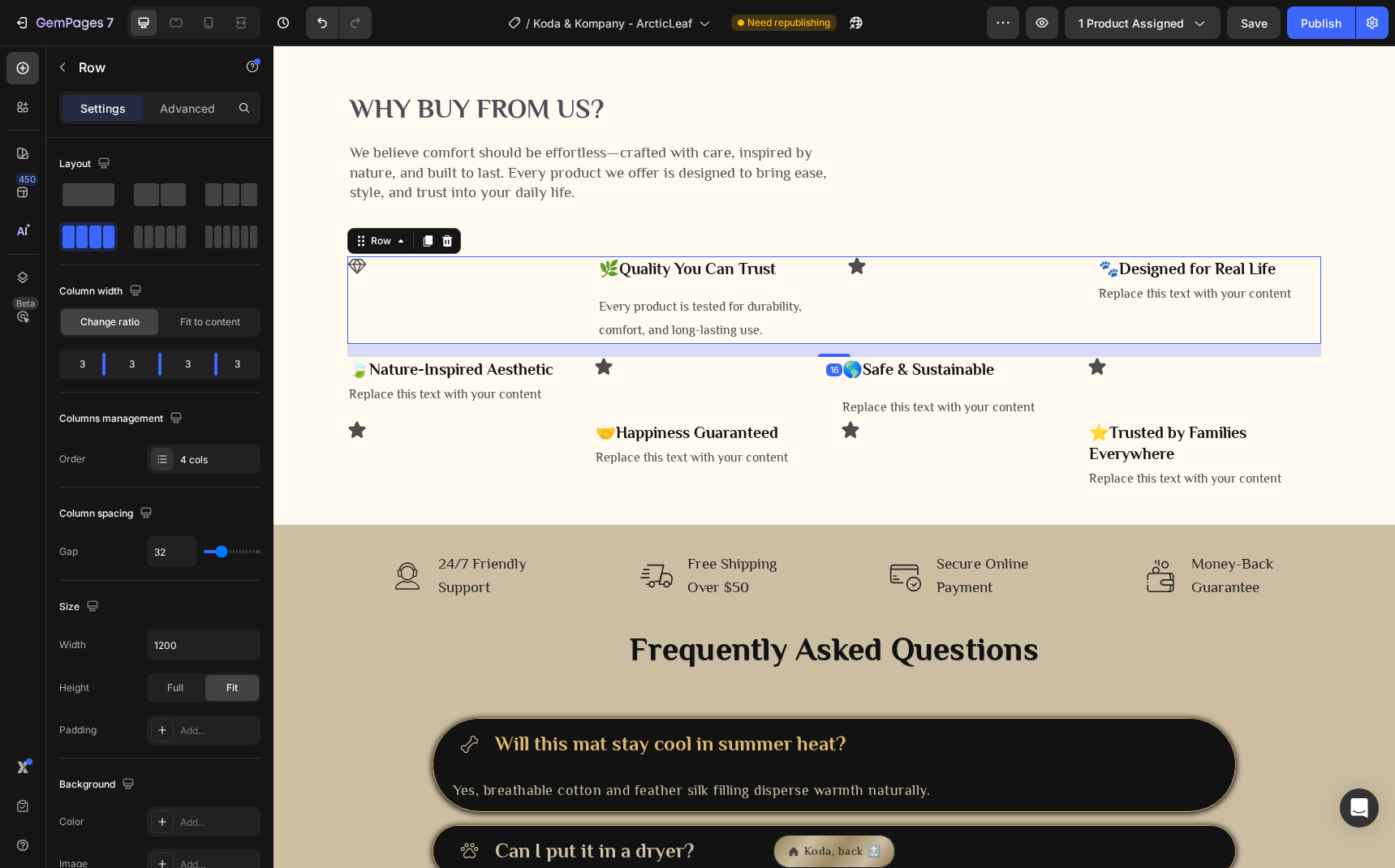
click at [423, 344] on div "Icon" at bounding box center [459, 300] width 224 height 88
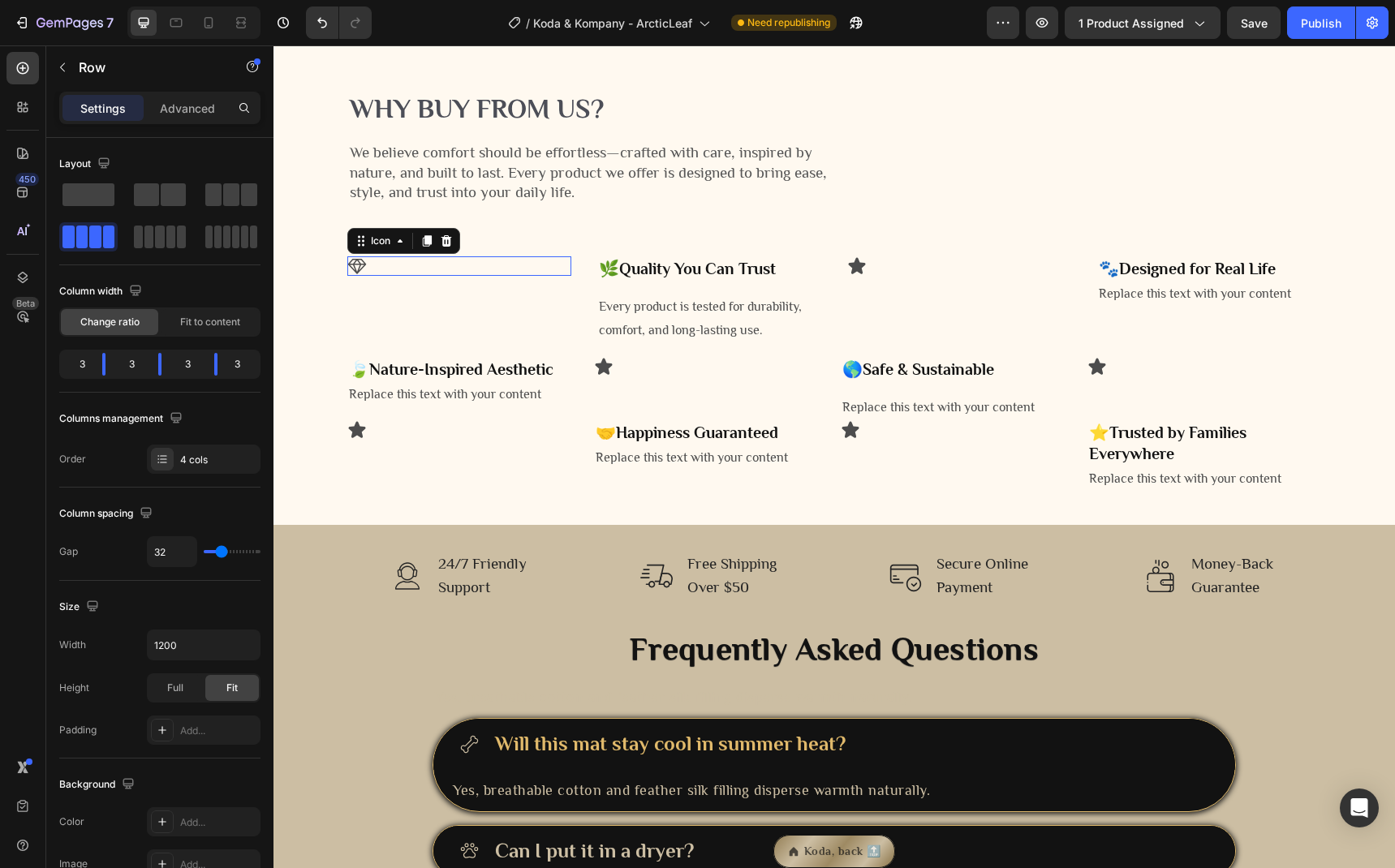
click at [350, 276] on icon at bounding box center [357, 266] width 19 height 19
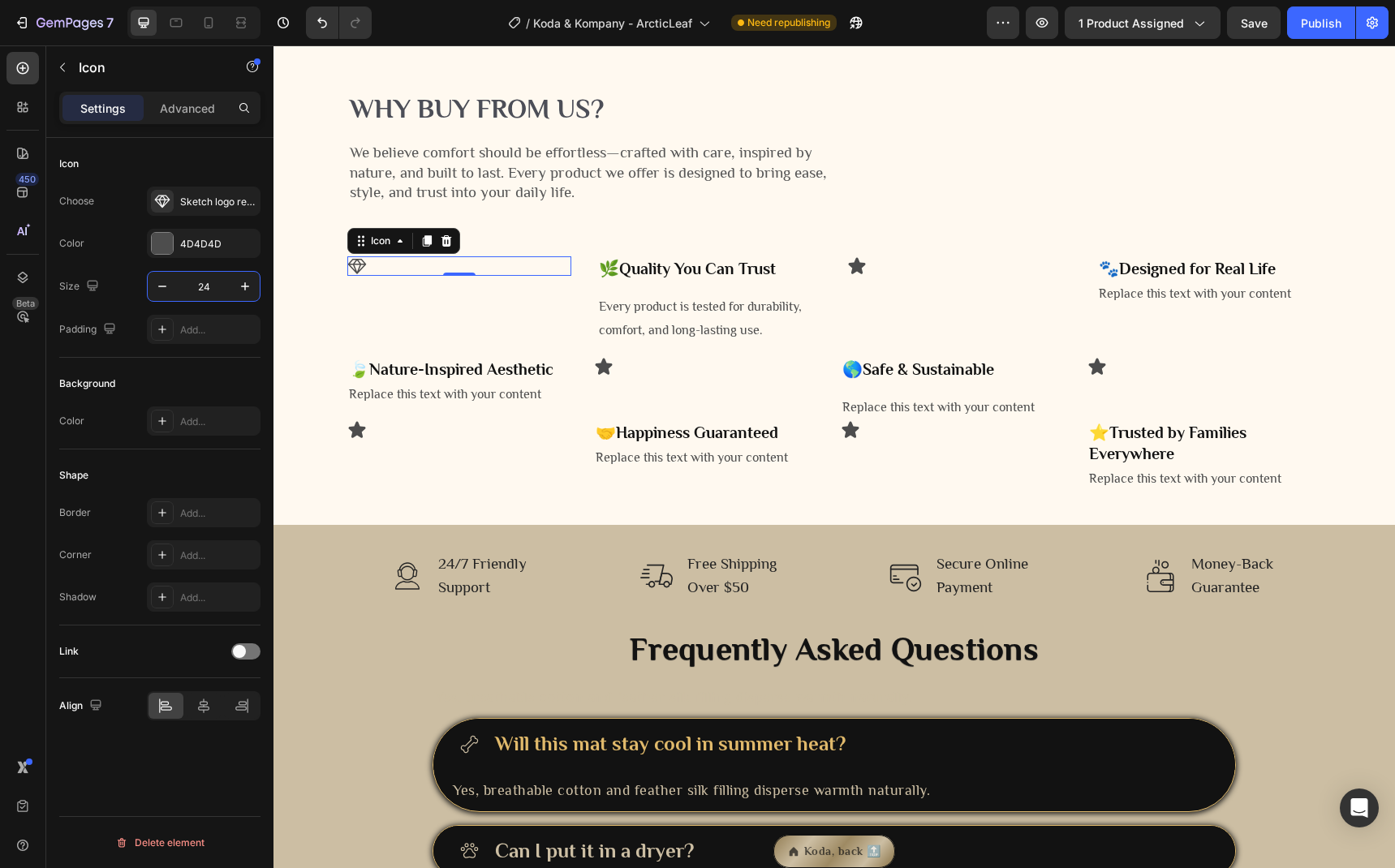
click at [218, 293] on input "24" at bounding box center [204, 286] width 54 height 30
click at [208, 287] on input "36" at bounding box center [204, 286] width 54 height 30
type input "6"
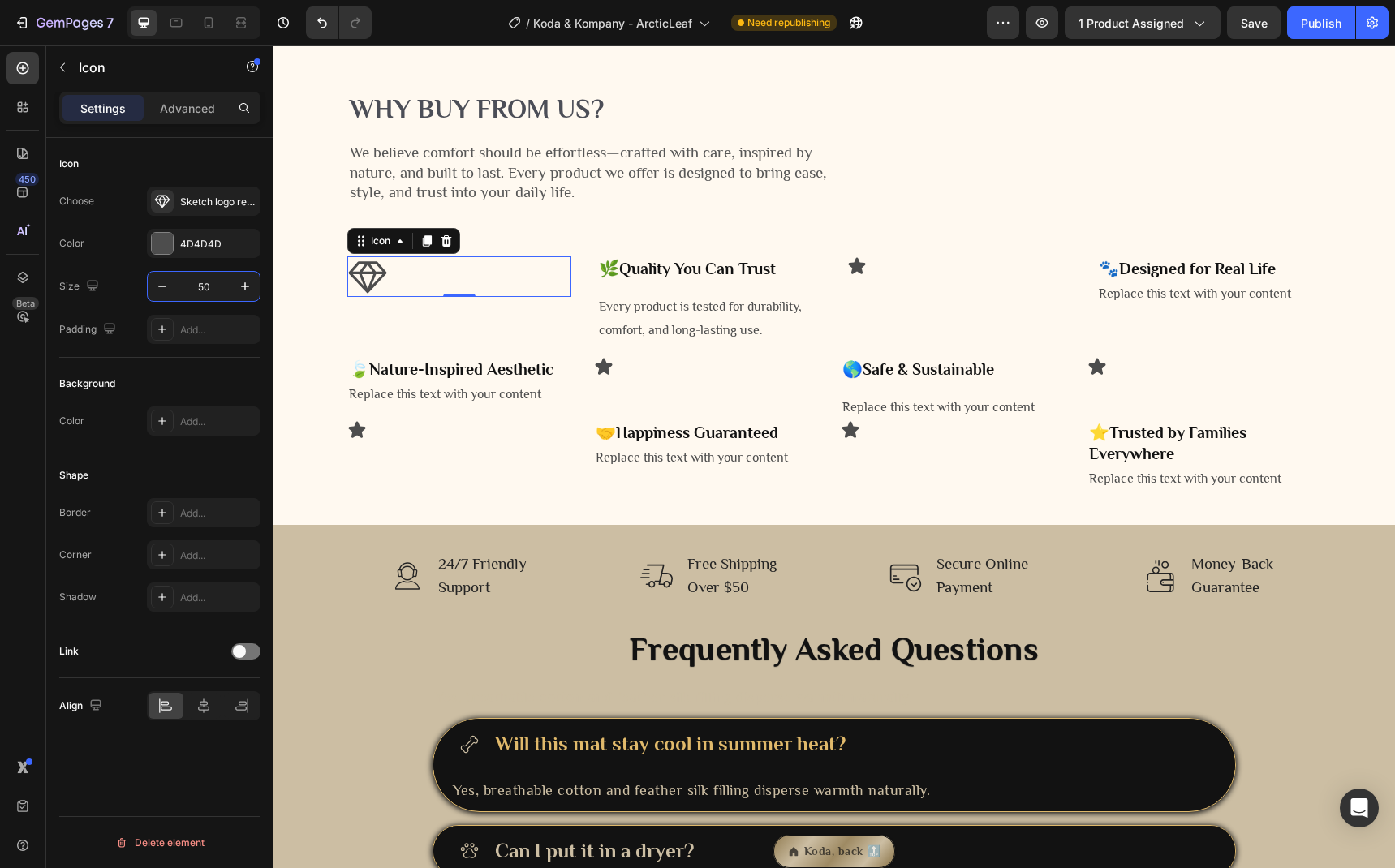
type input "5"
type input "6"
type input "100"
click at [369, 440] on div "Icon" at bounding box center [464, 430] width 233 height 19
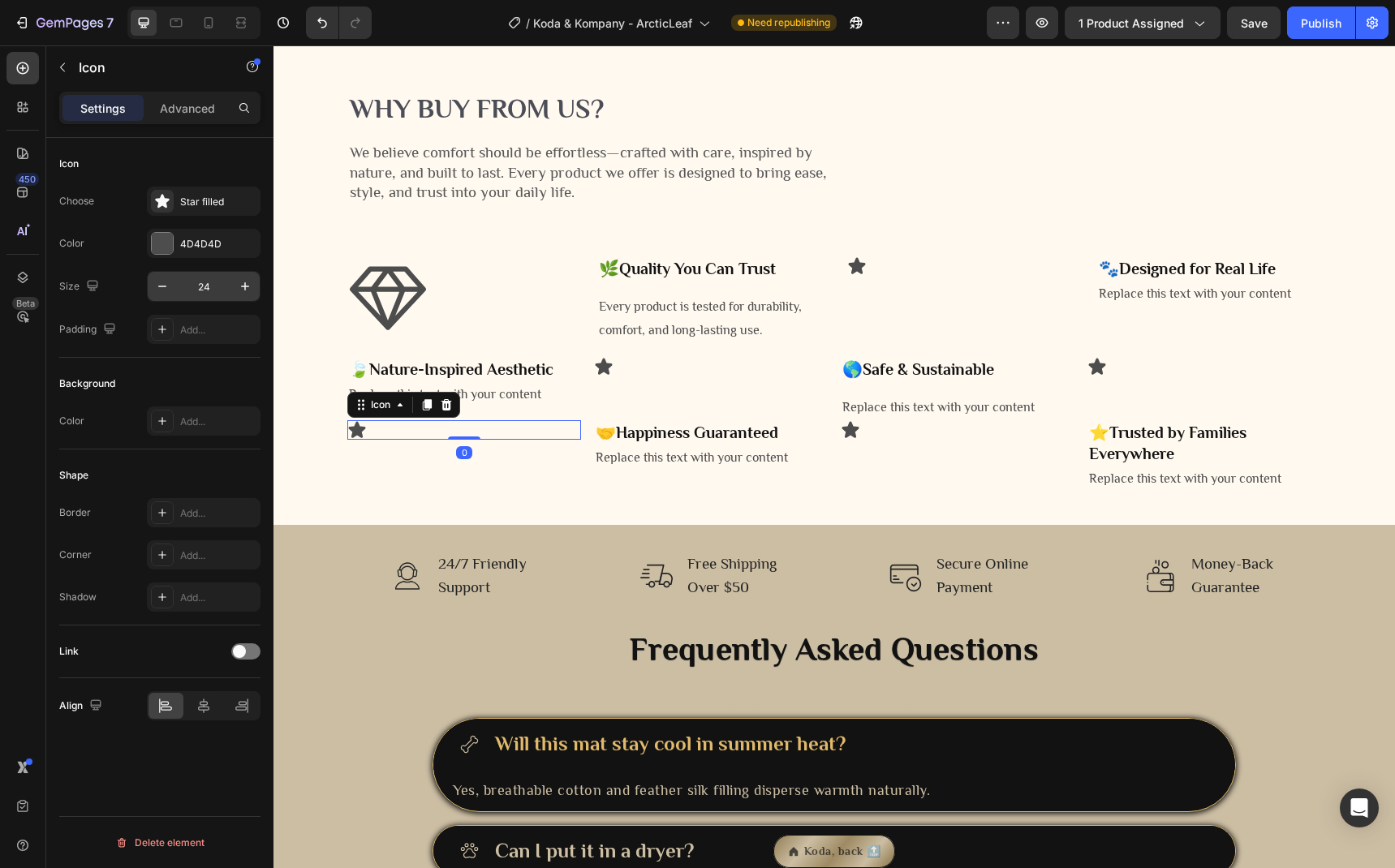
click at [199, 287] on input "24" at bounding box center [204, 286] width 54 height 30
type input "100"
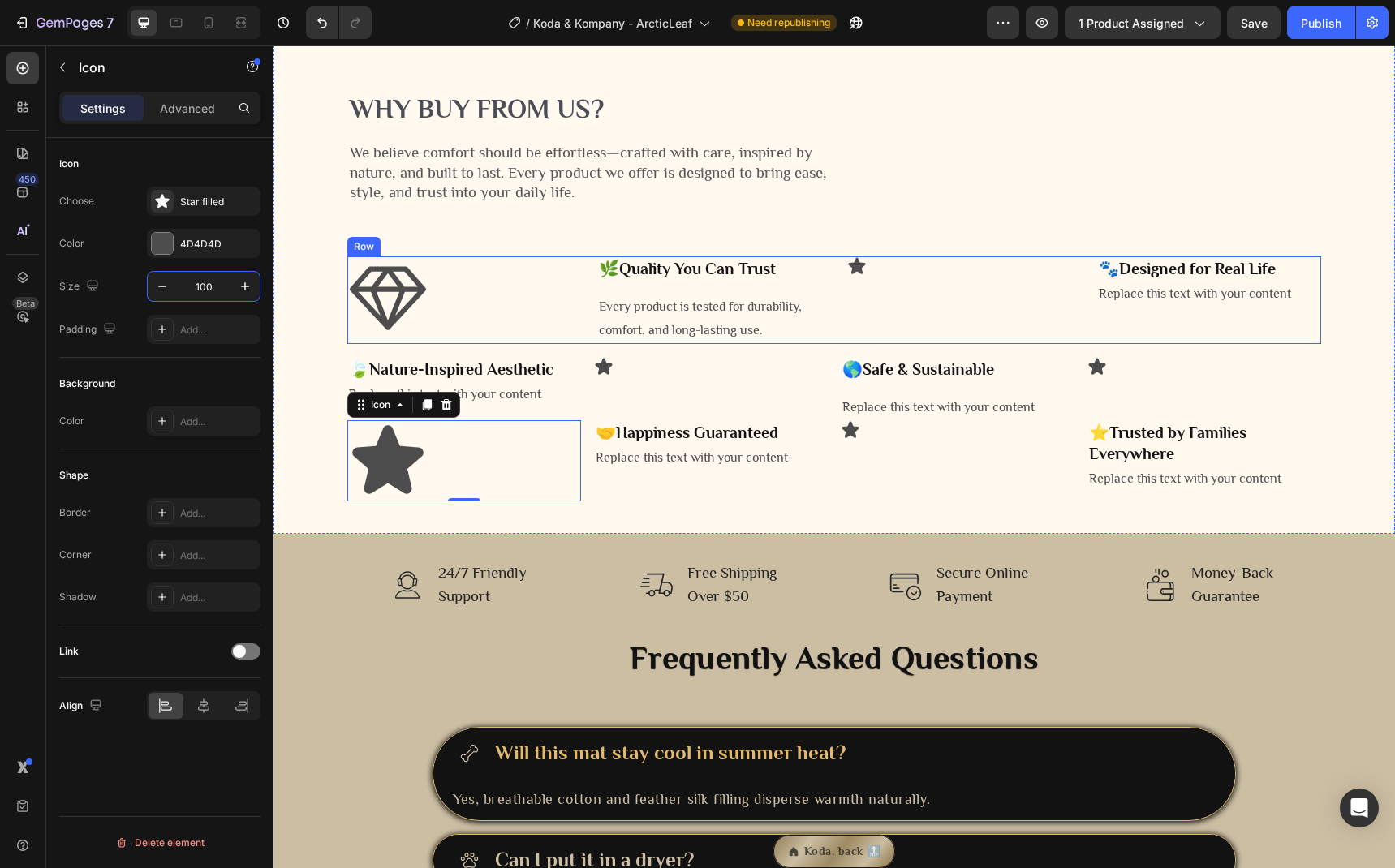
click at [613, 377] on div "Icon" at bounding box center [710, 366] width 233 height 19
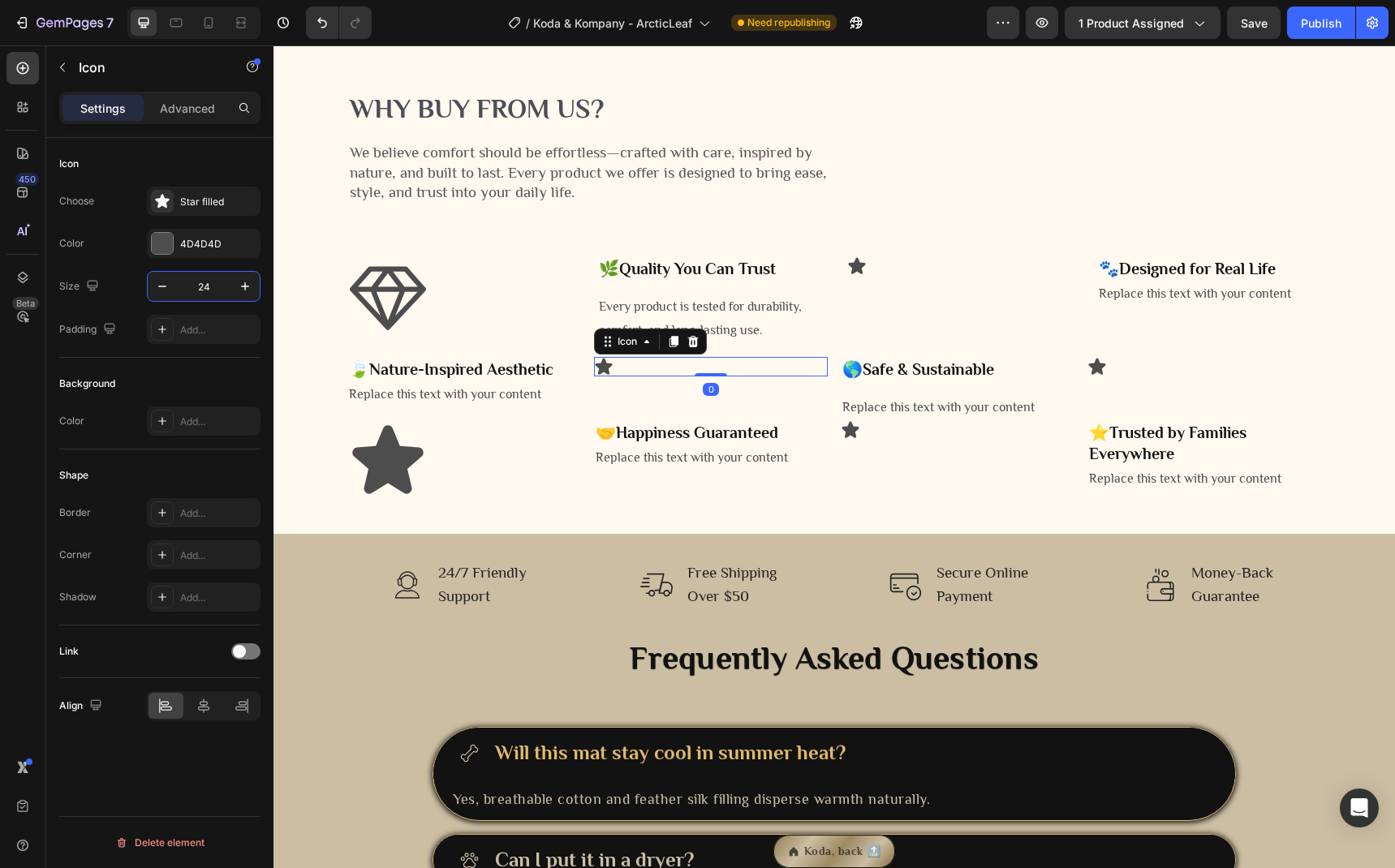
click at [204, 289] on input "24" at bounding box center [204, 286] width 54 height 30
type input "100"
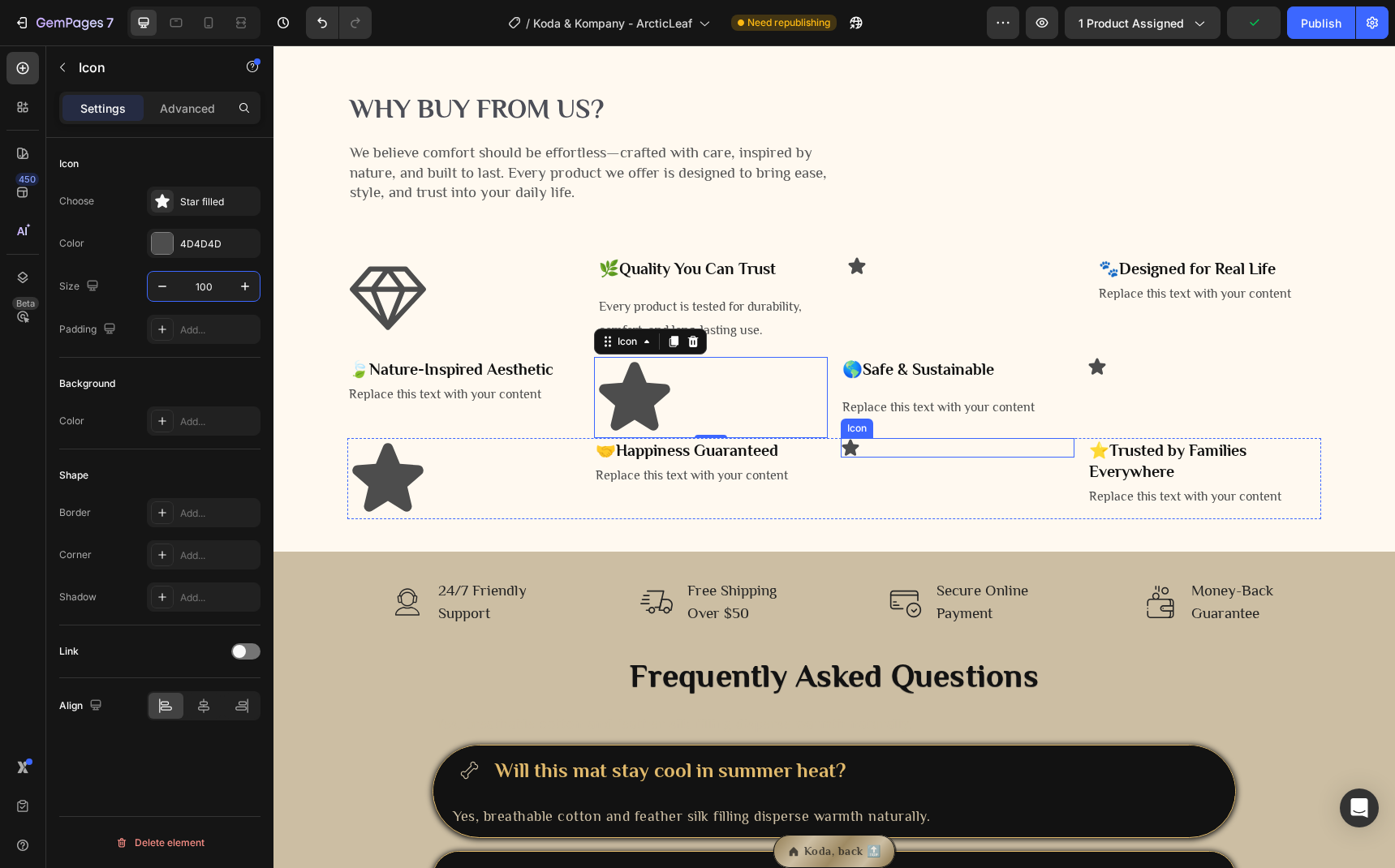
click at [861, 458] on div "Icon" at bounding box center [957, 447] width 233 height 19
click at [199, 292] on input "24" at bounding box center [204, 286] width 54 height 30
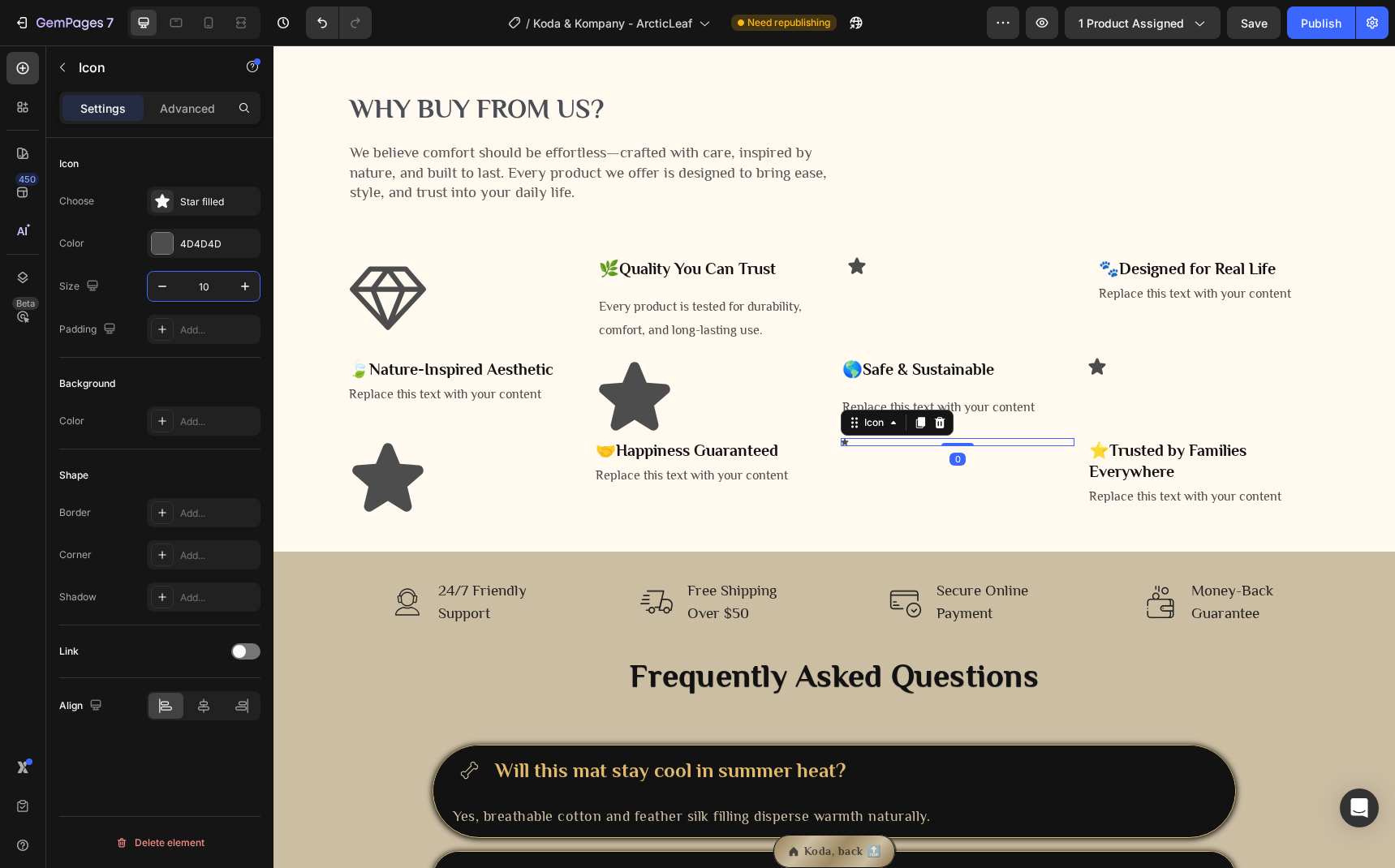
type input "100"
click at [861, 276] on div "Icon" at bounding box center [959, 266] width 224 height 19
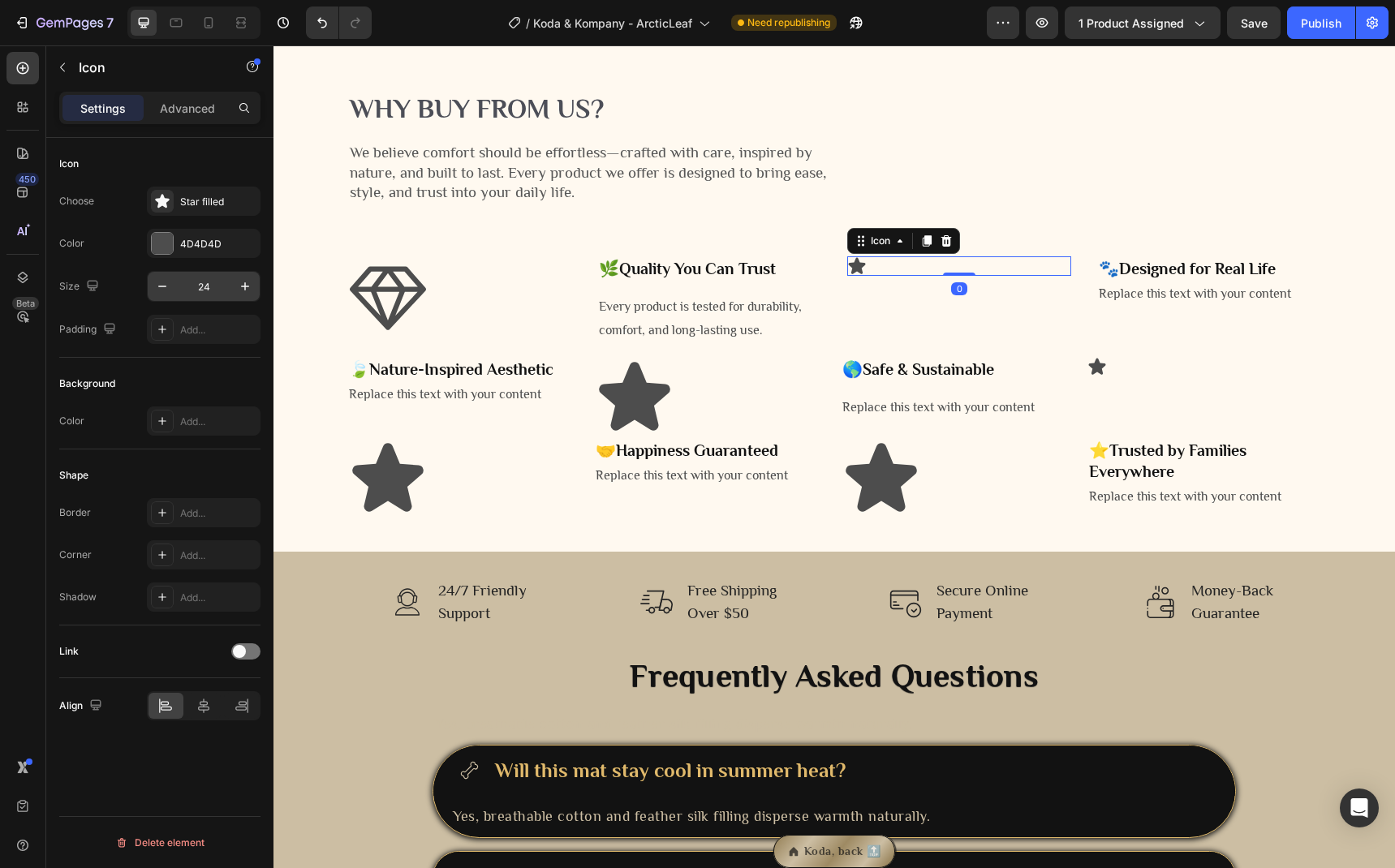
click at [211, 292] on input "24" at bounding box center [204, 286] width 54 height 30
type input "100"
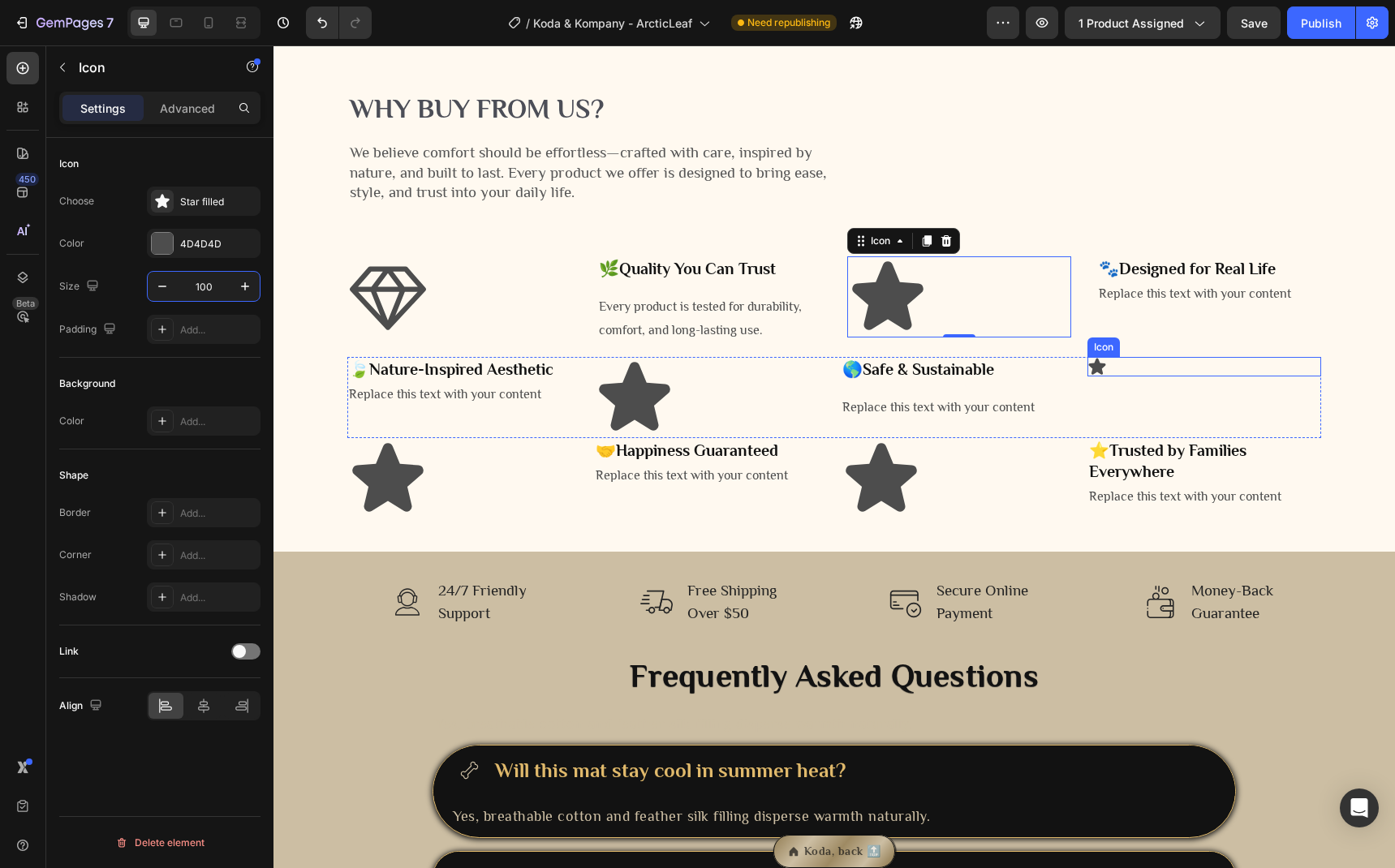
click at [1090, 374] on icon at bounding box center [1098, 365] width 17 height 16
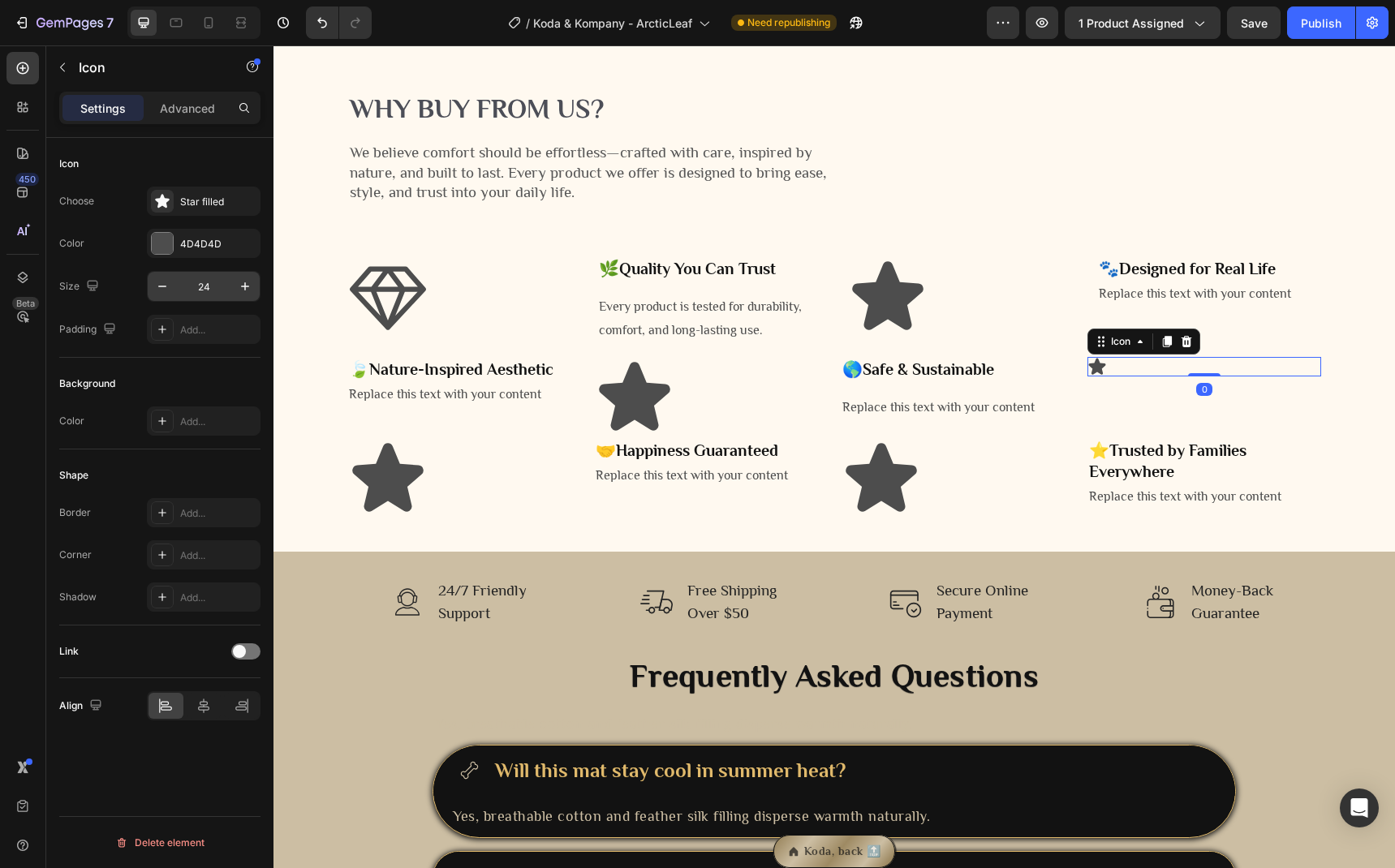
click at [208, 284] on input "24" at bounding box center [204, 286] width 54 height 30
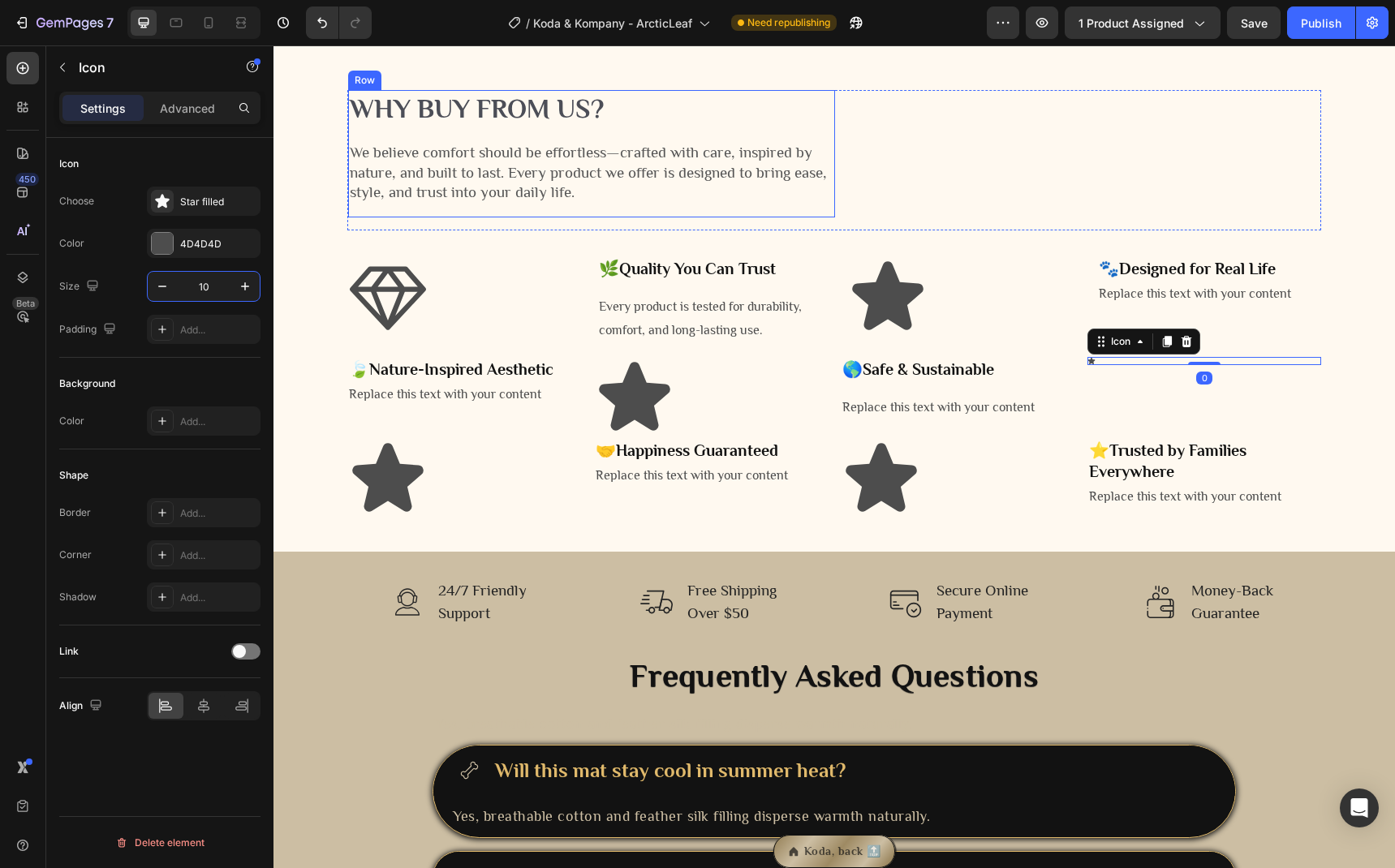
type input "100"
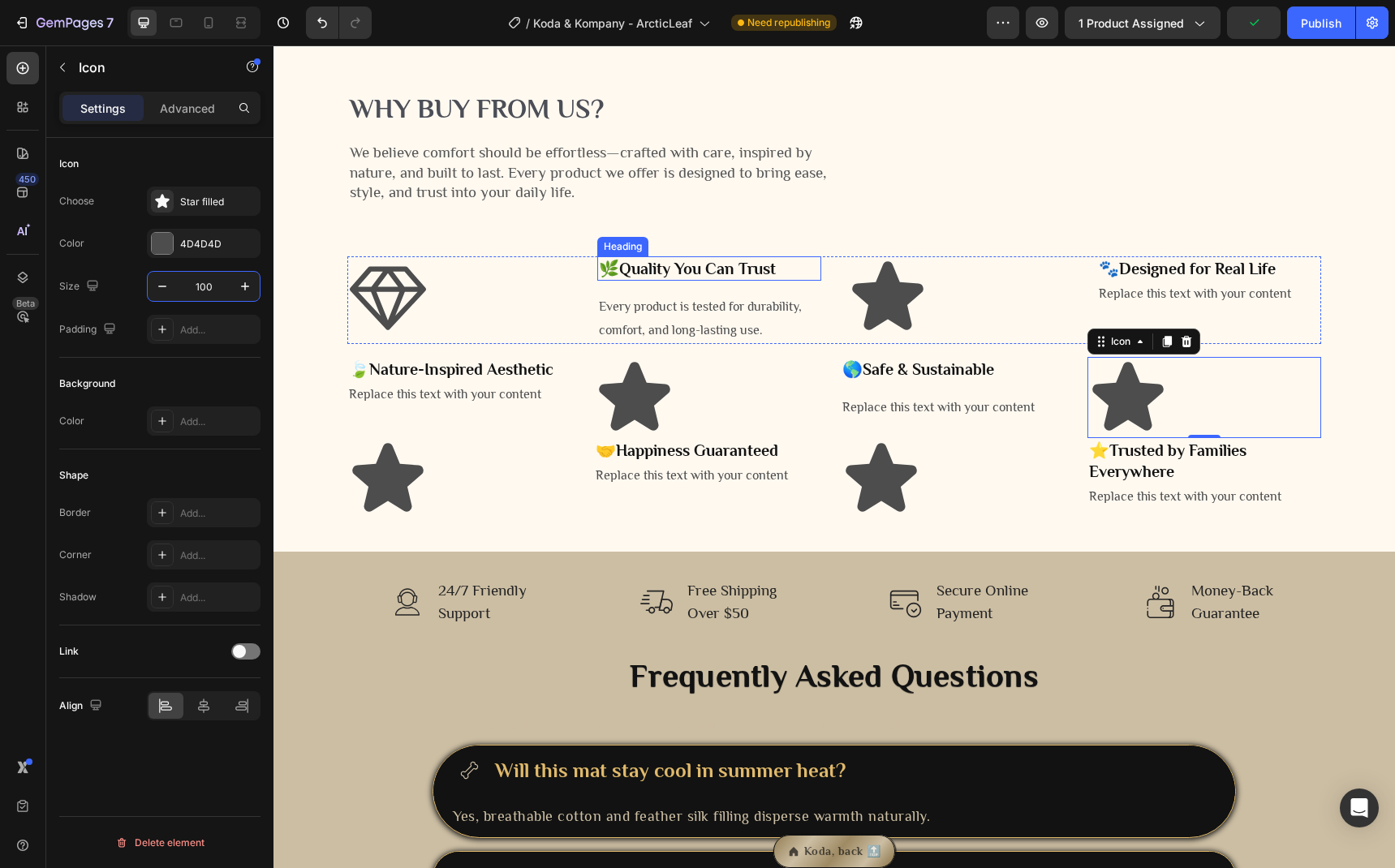
click at [608, 279] on p "🌿 Quality You Can Trust" at bounding box center [708, 269] width 221 height 21
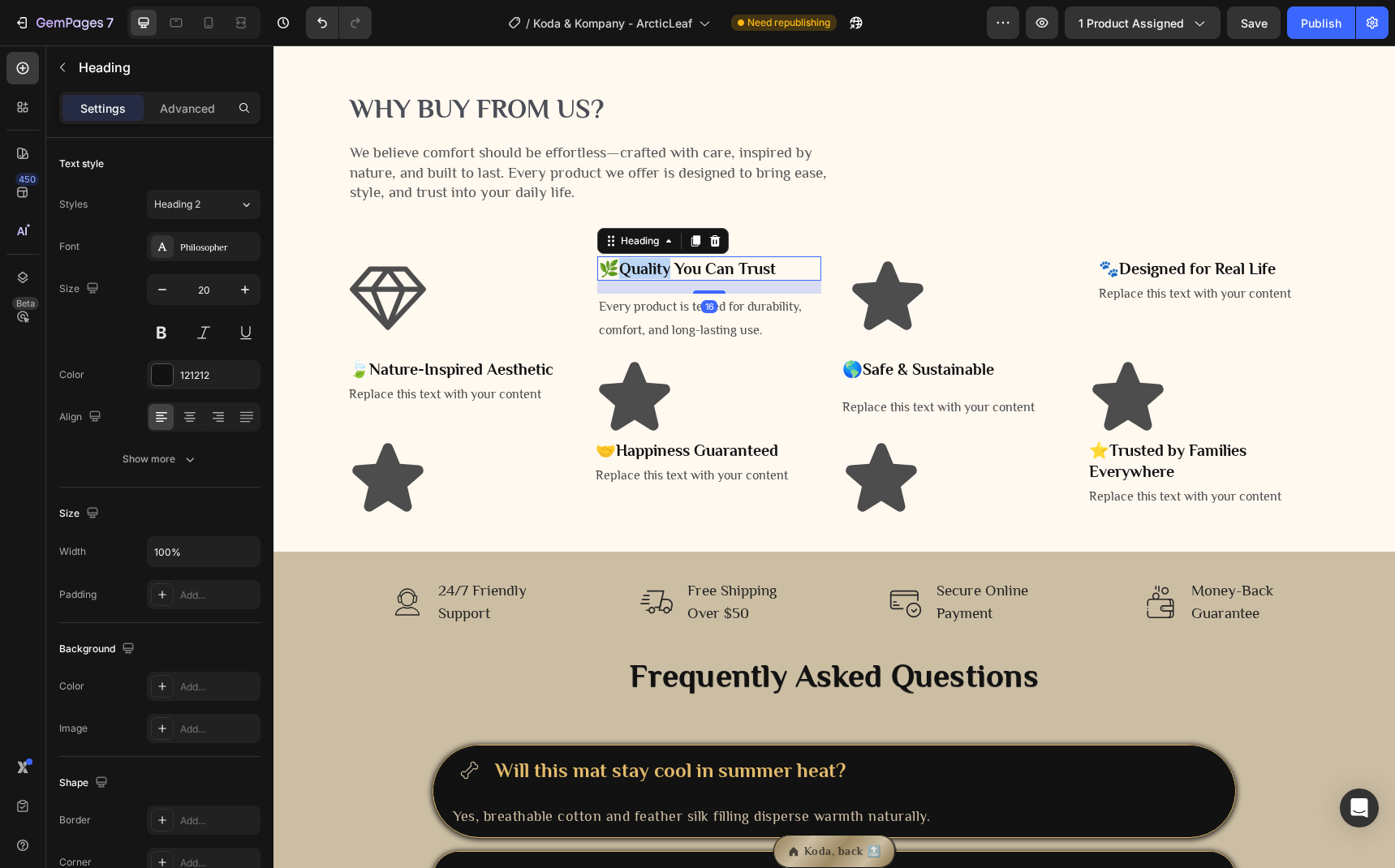
click at [620, 277] on strong "Quality You Can Trust" at bounding box center [698, 269] width 157 height 18
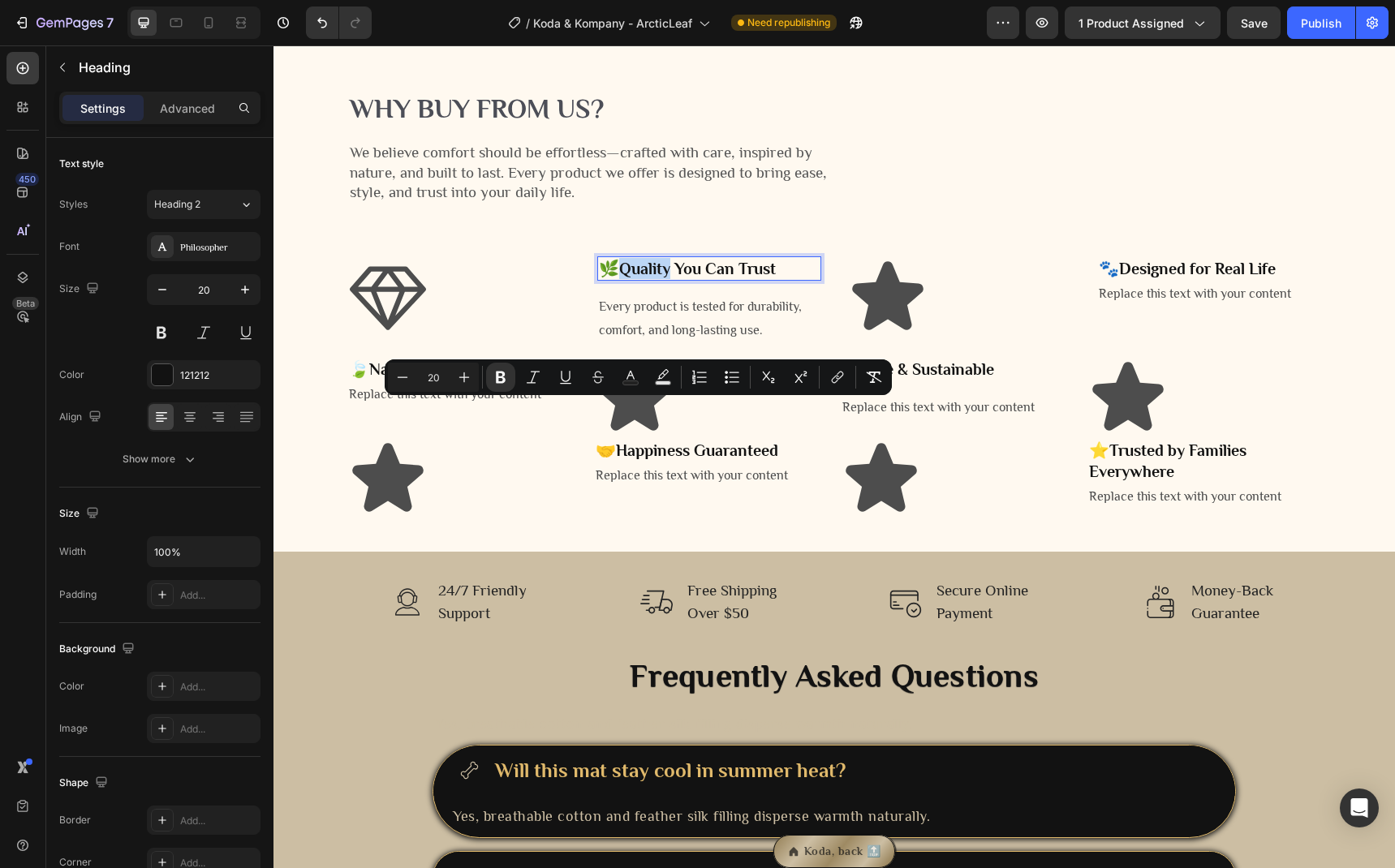
click at [620, 277] on strong "Quality You Can Trust" at bounding box center [698, 269] width 157 height 18
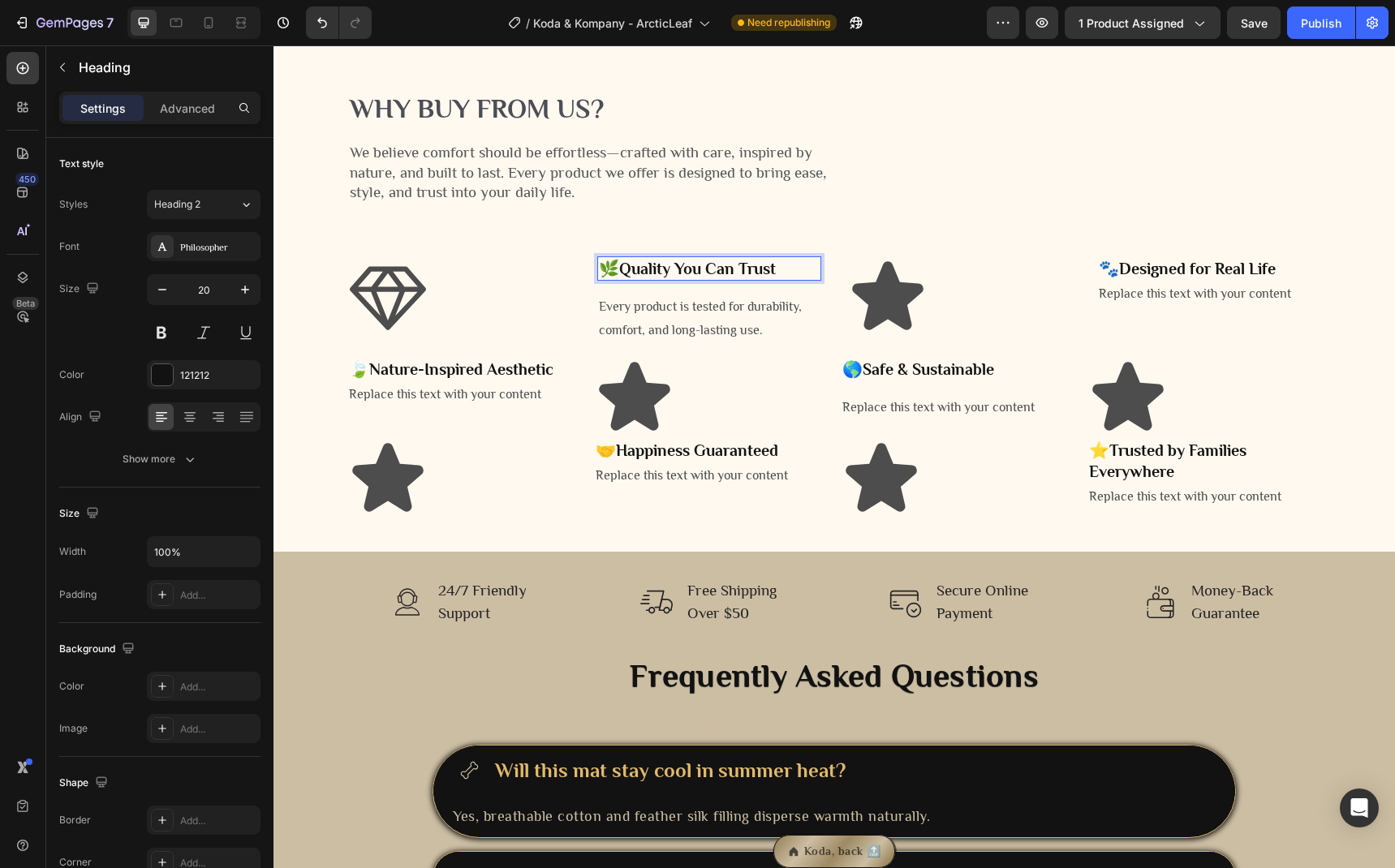
click at [613, 279] on p "🌿 Quality You Can Trust" at bounding box center [708, 269] width 221 height 21
click at [681, 342] on p "Every product is tested for durability, comfort, and long-lasting use." at bounding box center [708, 318] width 221 height 47
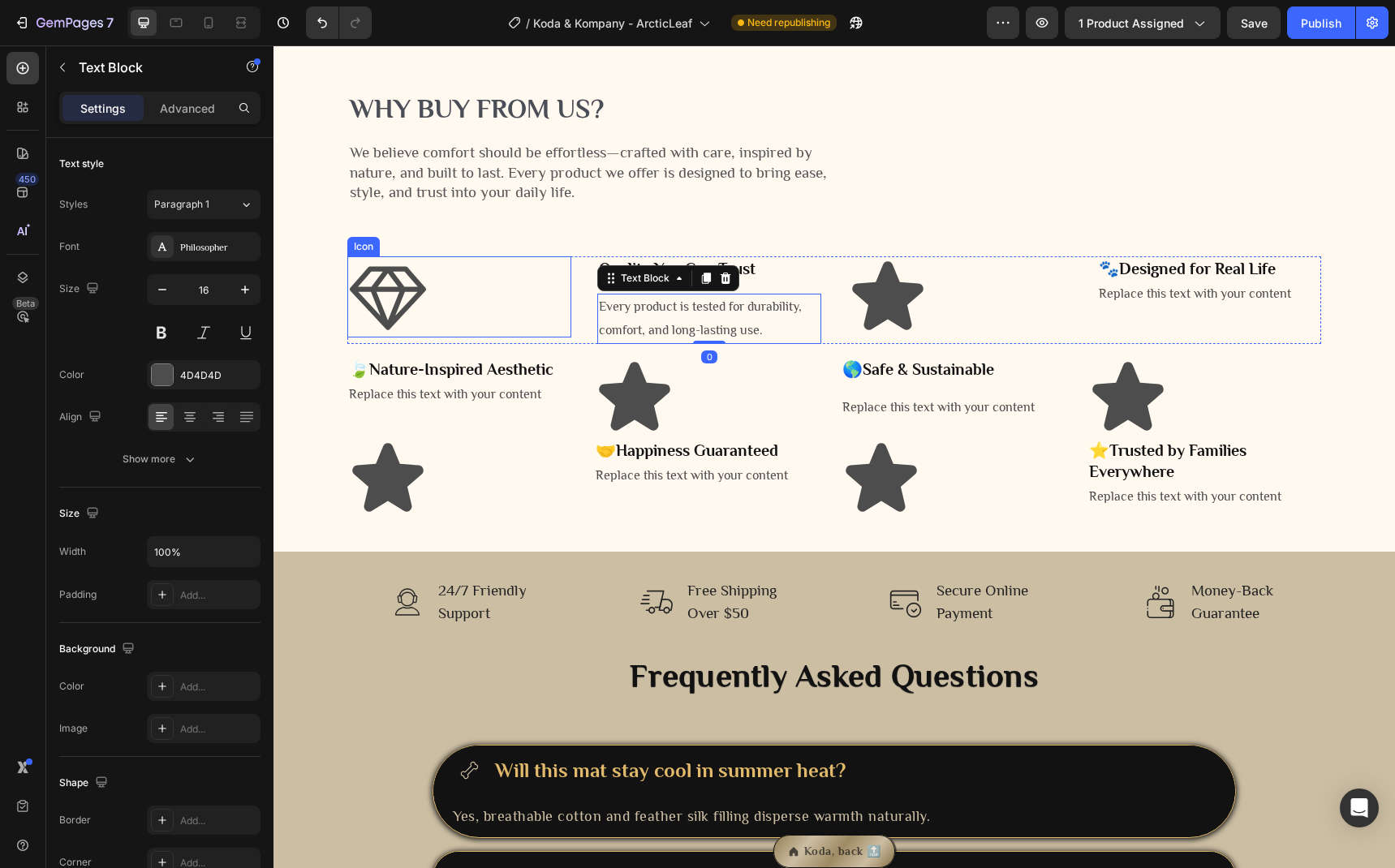
click at [508, 337] on div "Icon" at bounding box center [459, 296] width 224 height 81
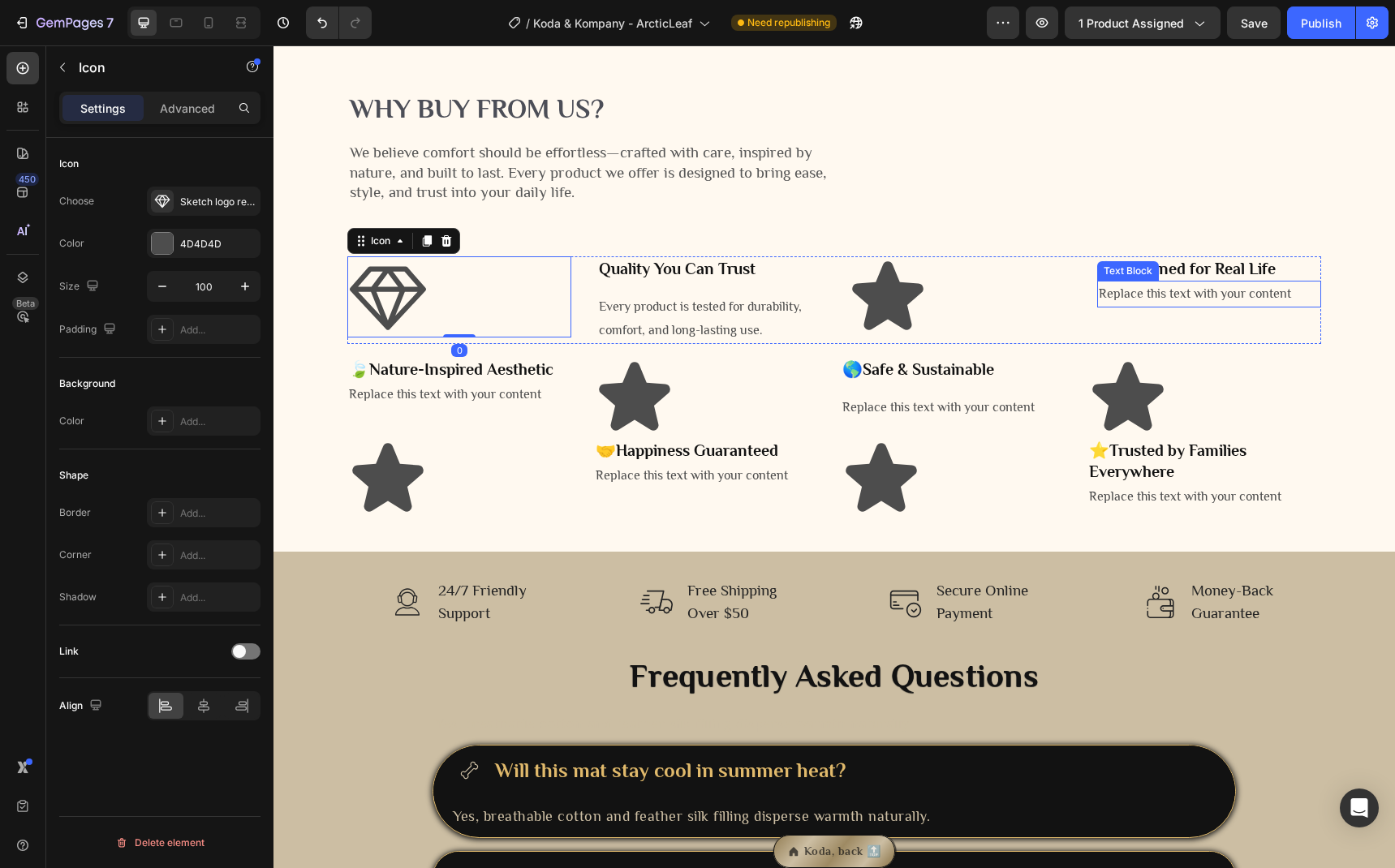
click at [1148, 278] on div "Text Block" at bounding box center [1128, 271] width 55 height 14
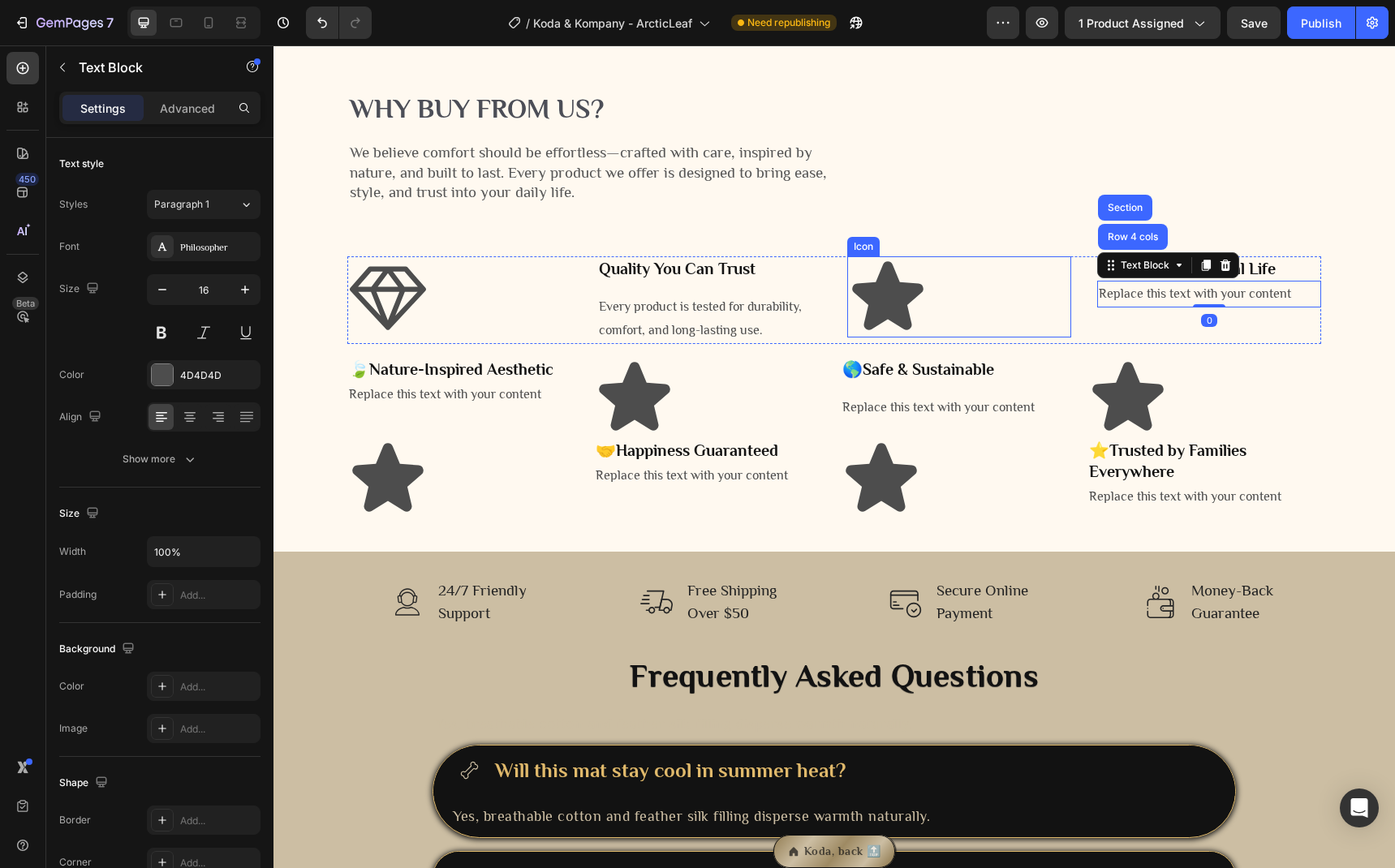
click at [975, 337] on div "Icon" at bounding box center [959, 296] width 224 height 81
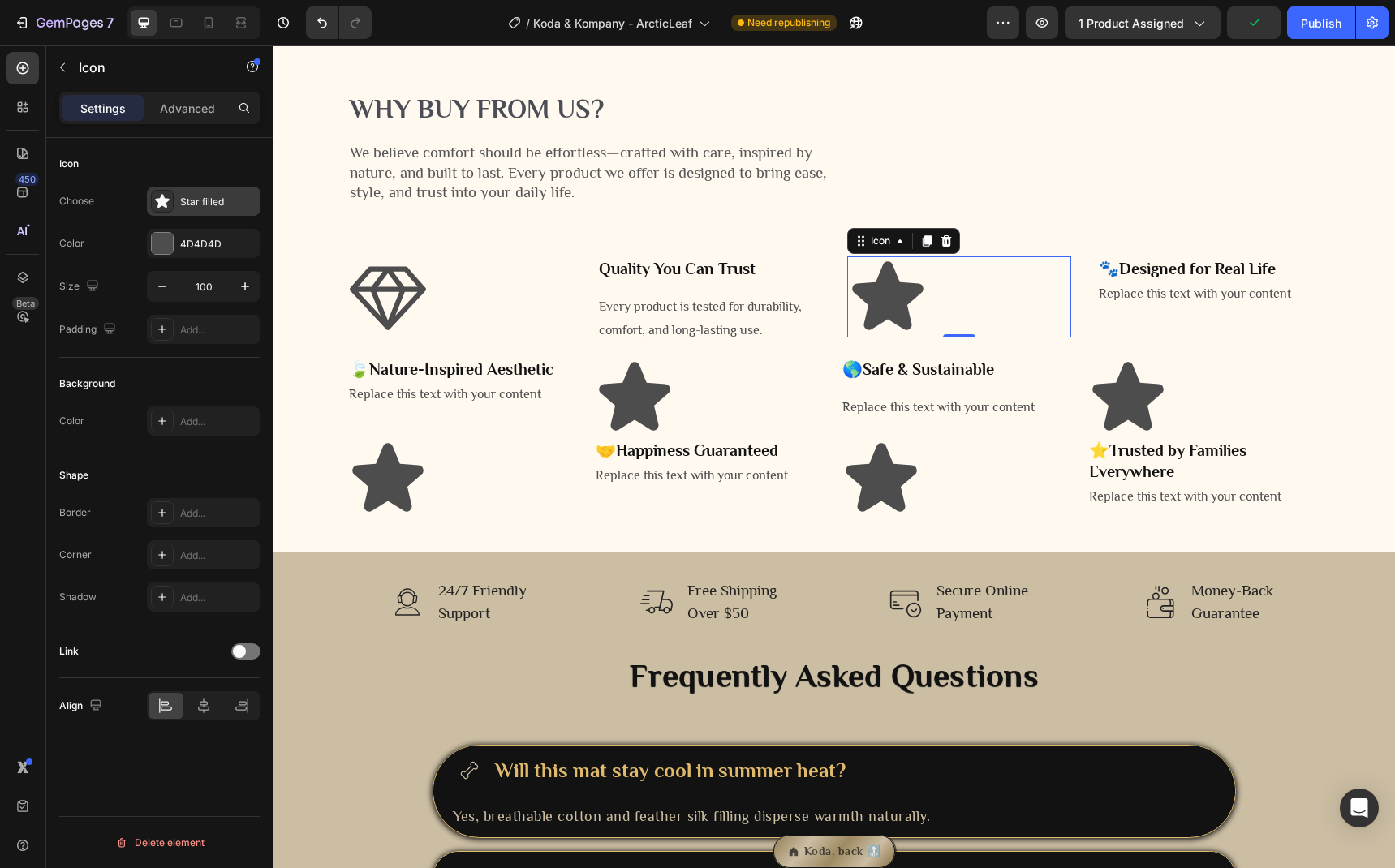
click at [213, 201] on div "Star filled" at bounding box center [218, 202] width 76 height 14
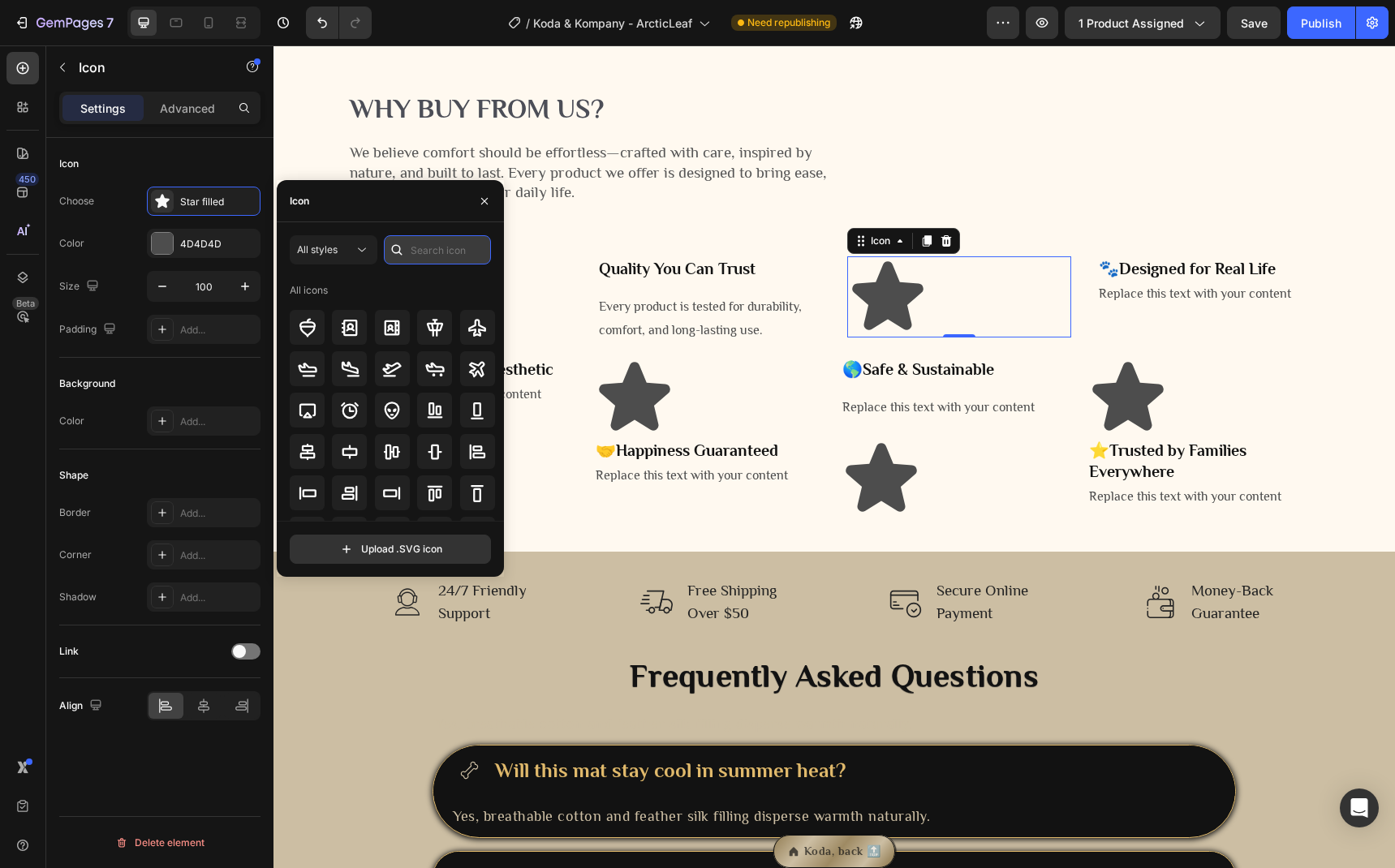
click at [432, 245] on input "text" at bounding box center [437, 250] width 107 height 30
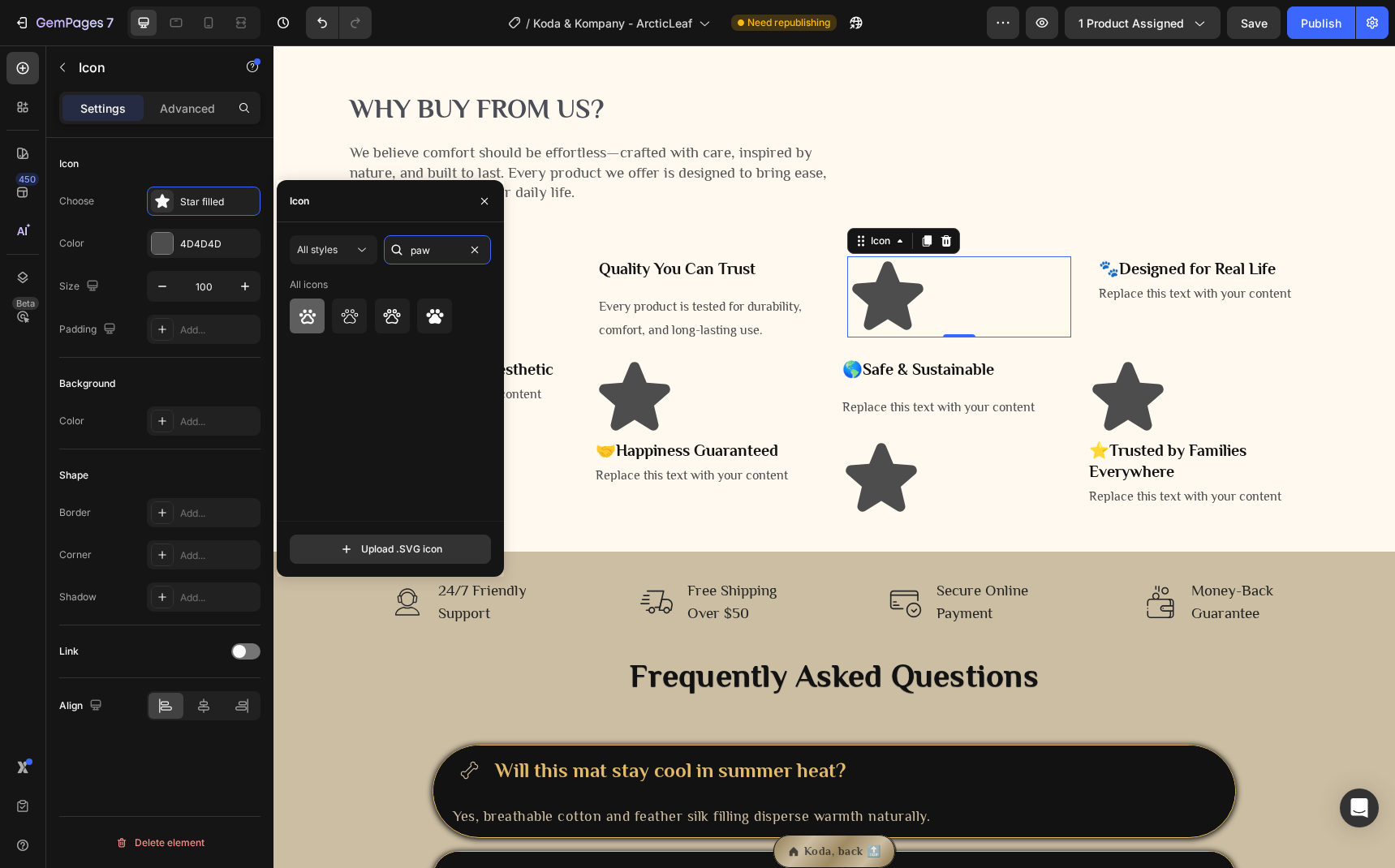
type input "paw"
click at [311, 320] on icon at bounding box center [307, 316] width 19 height 19
click at [968, 337] on div "Icon 0" at bounding box center [959, 296] width 224 height 81
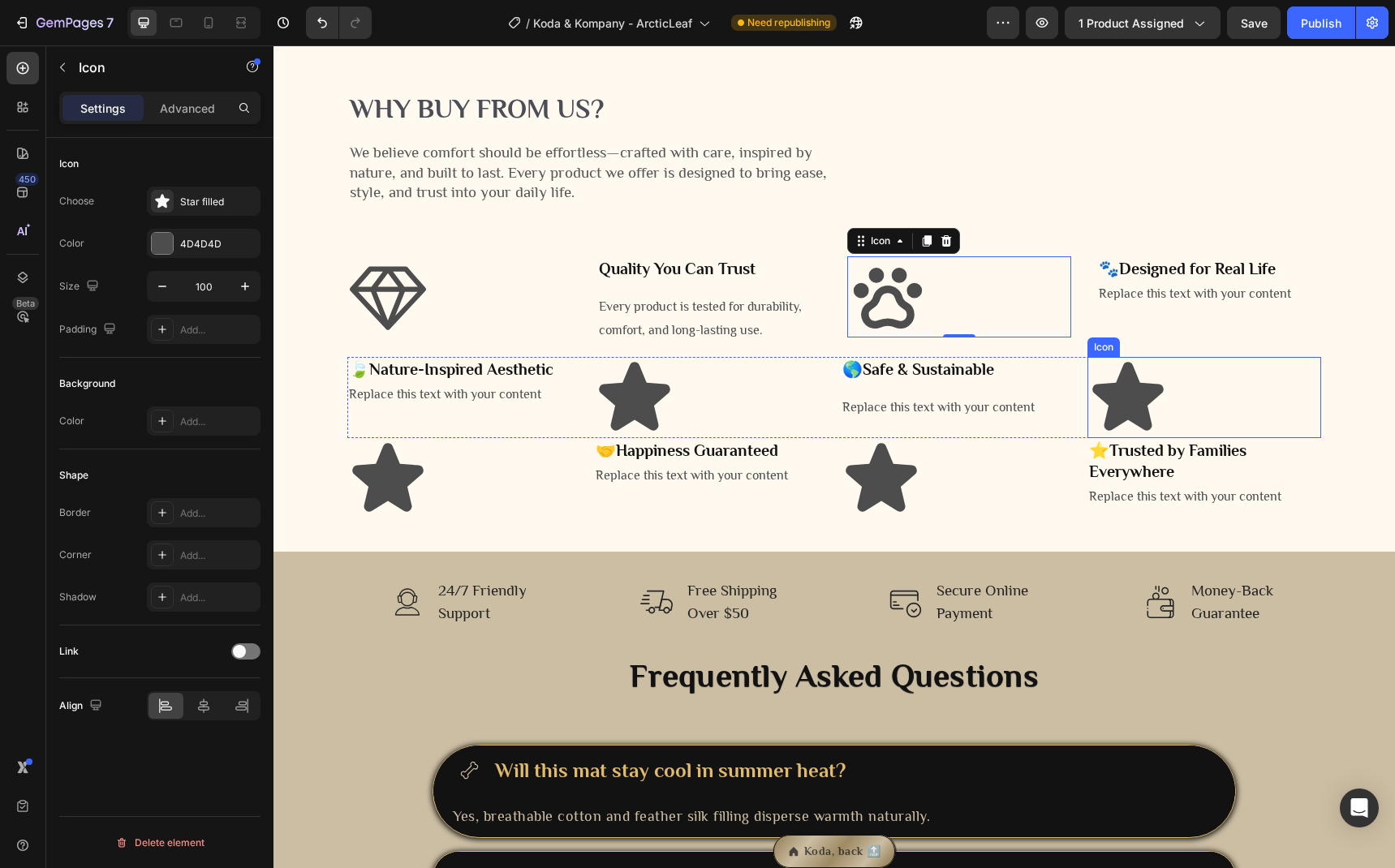
click at [1139, 430] on icon at bounding box center [1127, 396] width 71 height 68
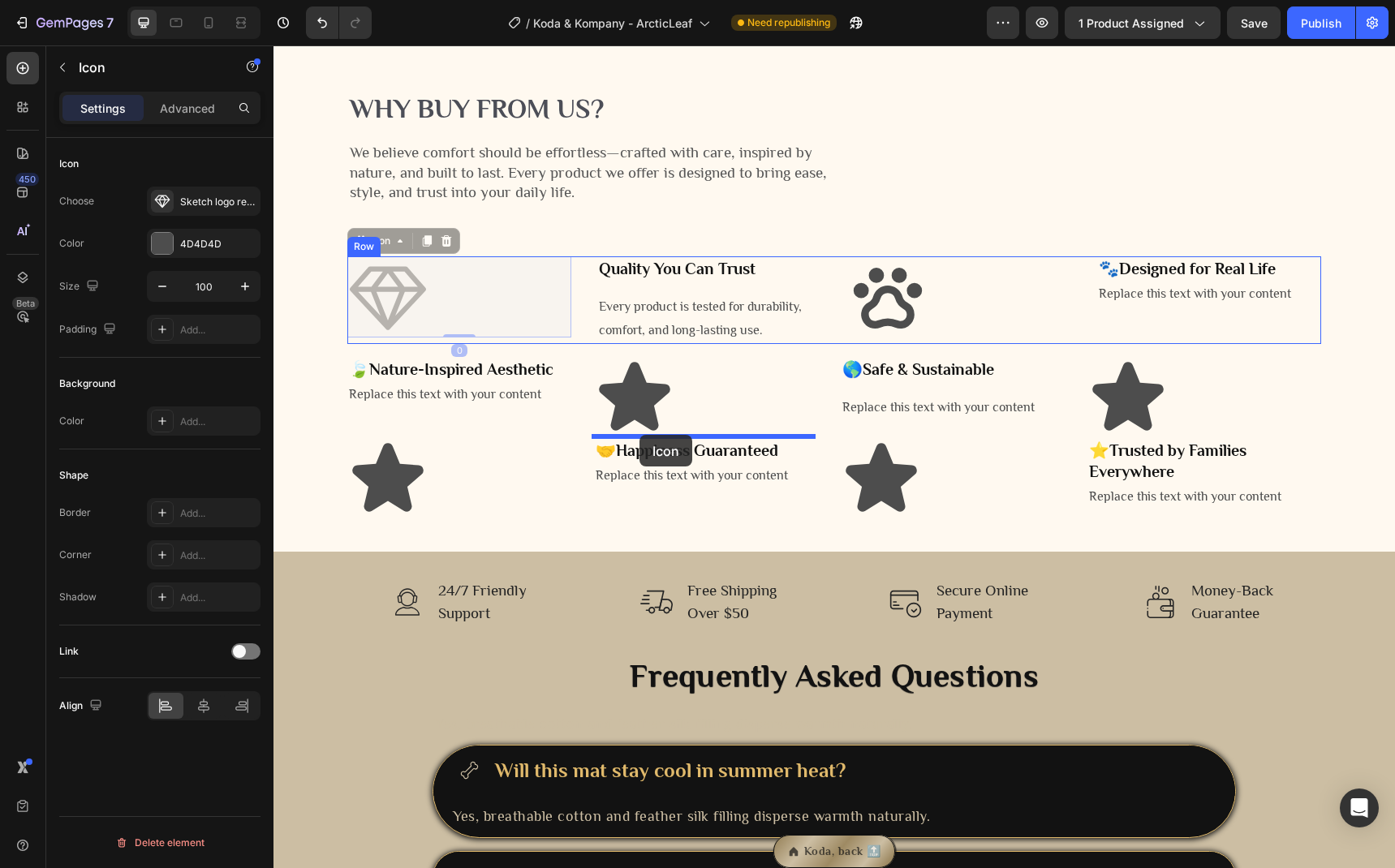
drag, startPoint x: 386, startPoint y: 440, endPoint x: 640, endPoint y: 435, distance: 254.0
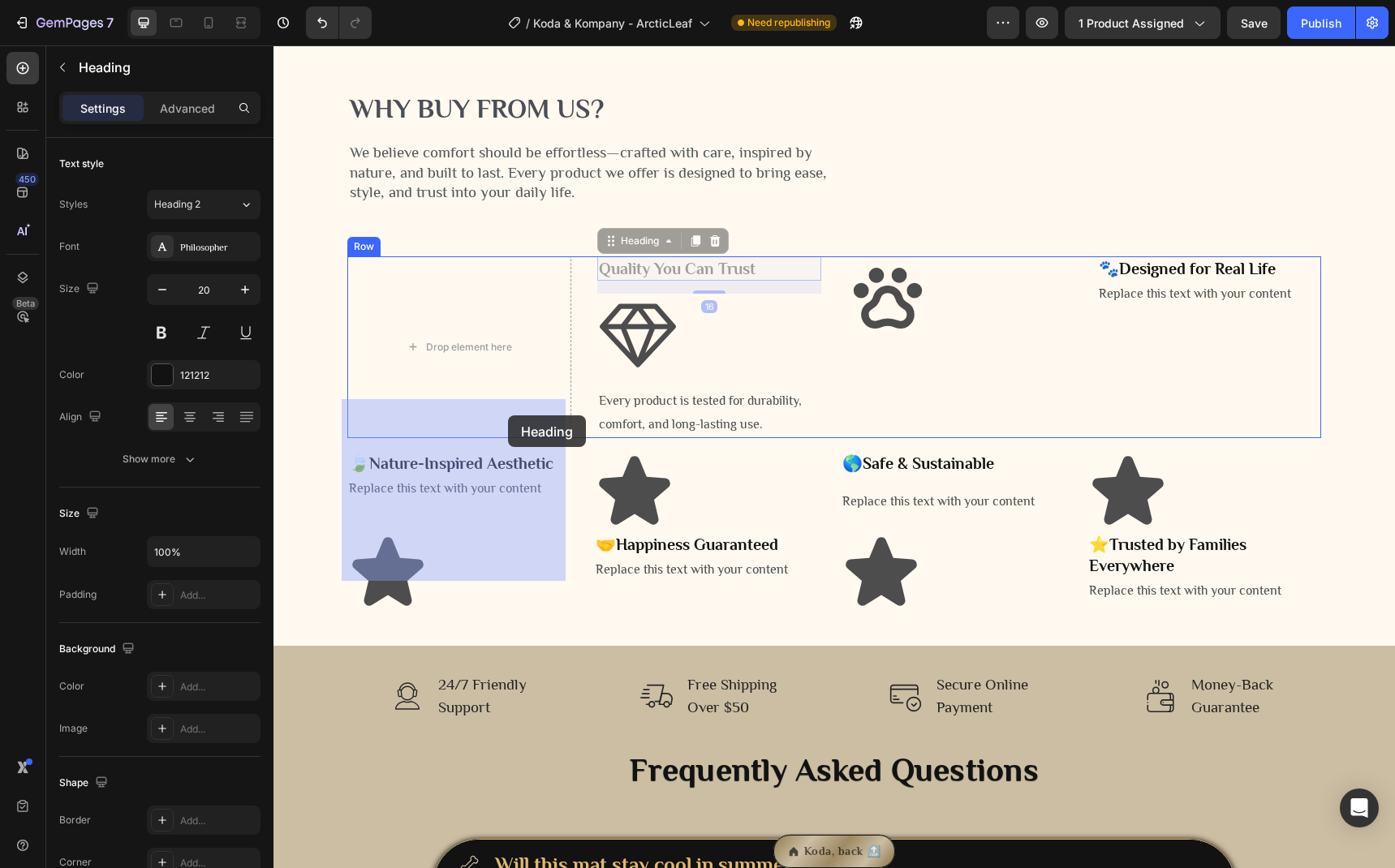
drag, startPoint x: 752, startPoint y: 410, endPoint x: 508, endPoint y: 416, distance: 244.1
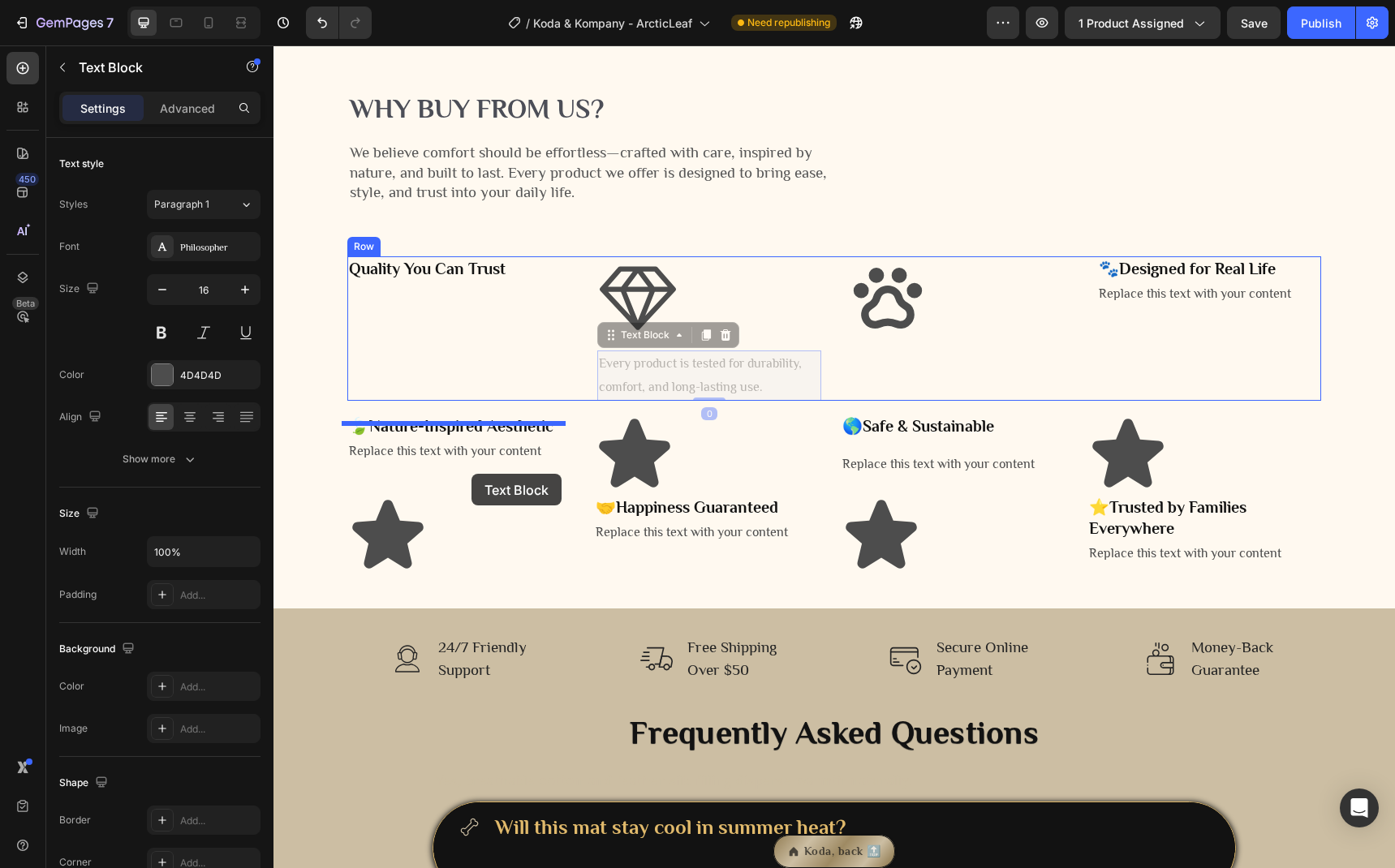
drag, startPoint x: 690, startPoint y: 503, endPoint x: 459, endPoint y: 474, distance: 232.8
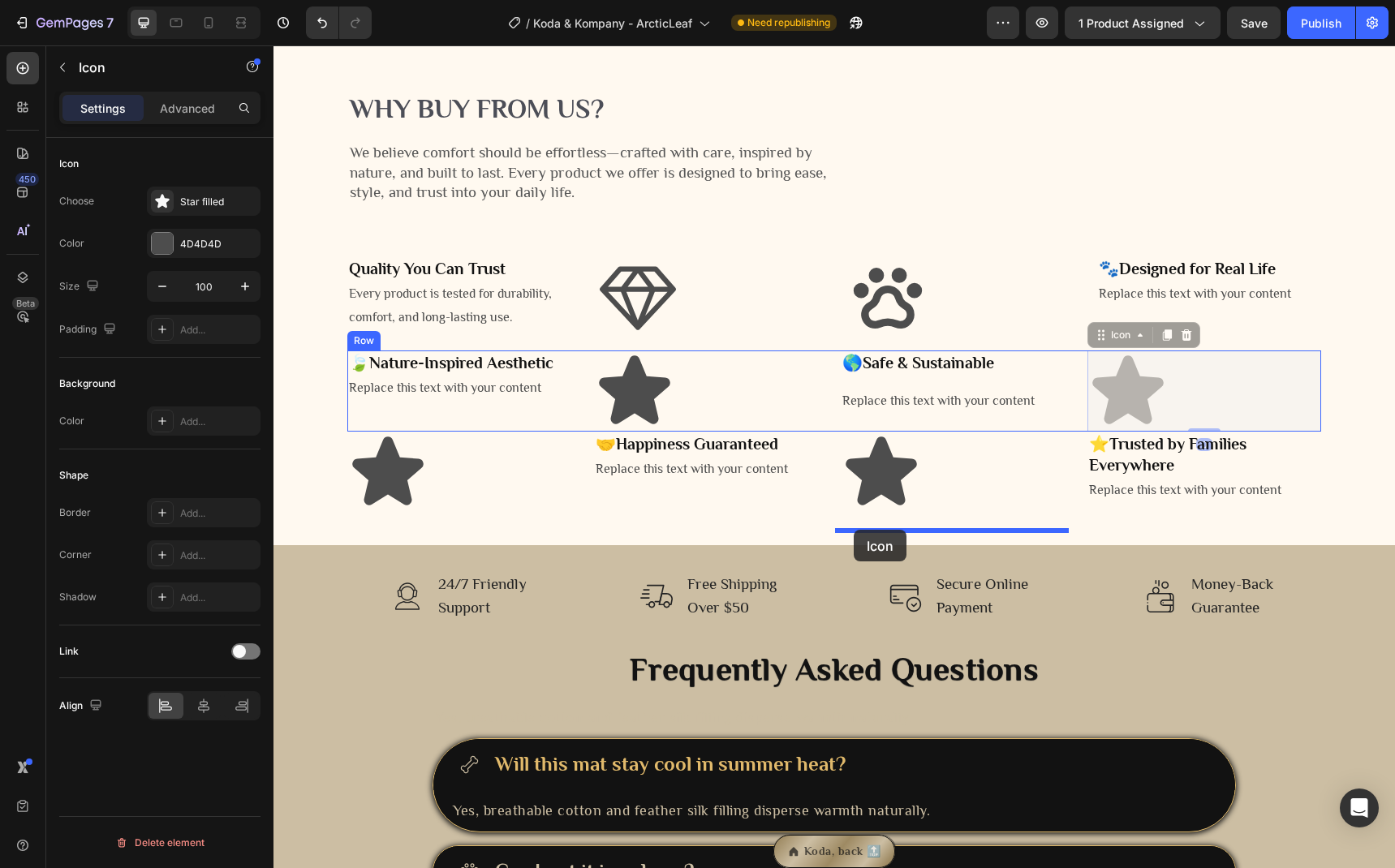
drag, startPoint x: 1129, startPoint y: 530, endPoint x: 854, endPoint y: 530, distance: 275.0
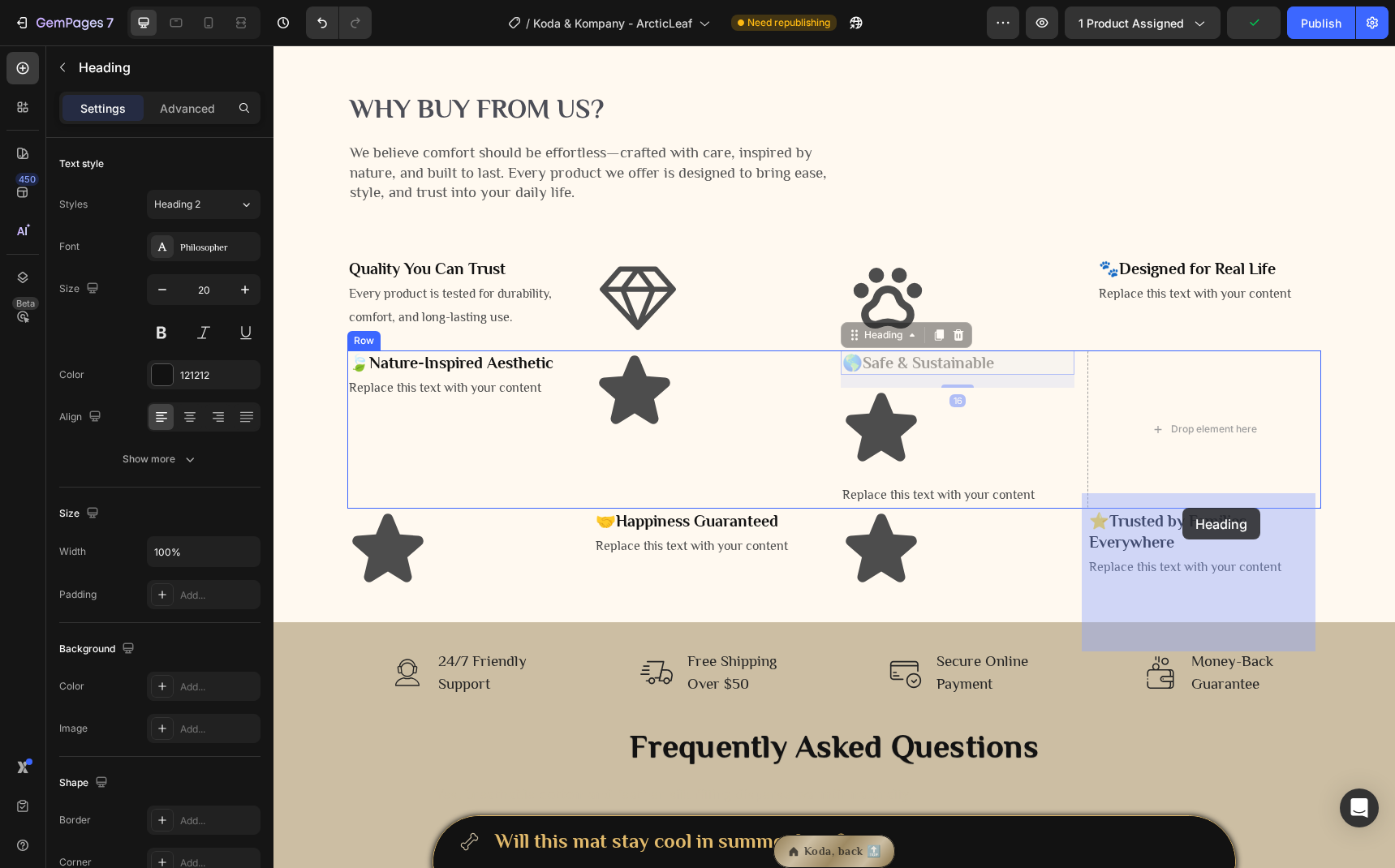
drag, startPoint x: 983, startPoint y: 506, endPoint x: 1180, endPoint y: 508, distance: 197.0
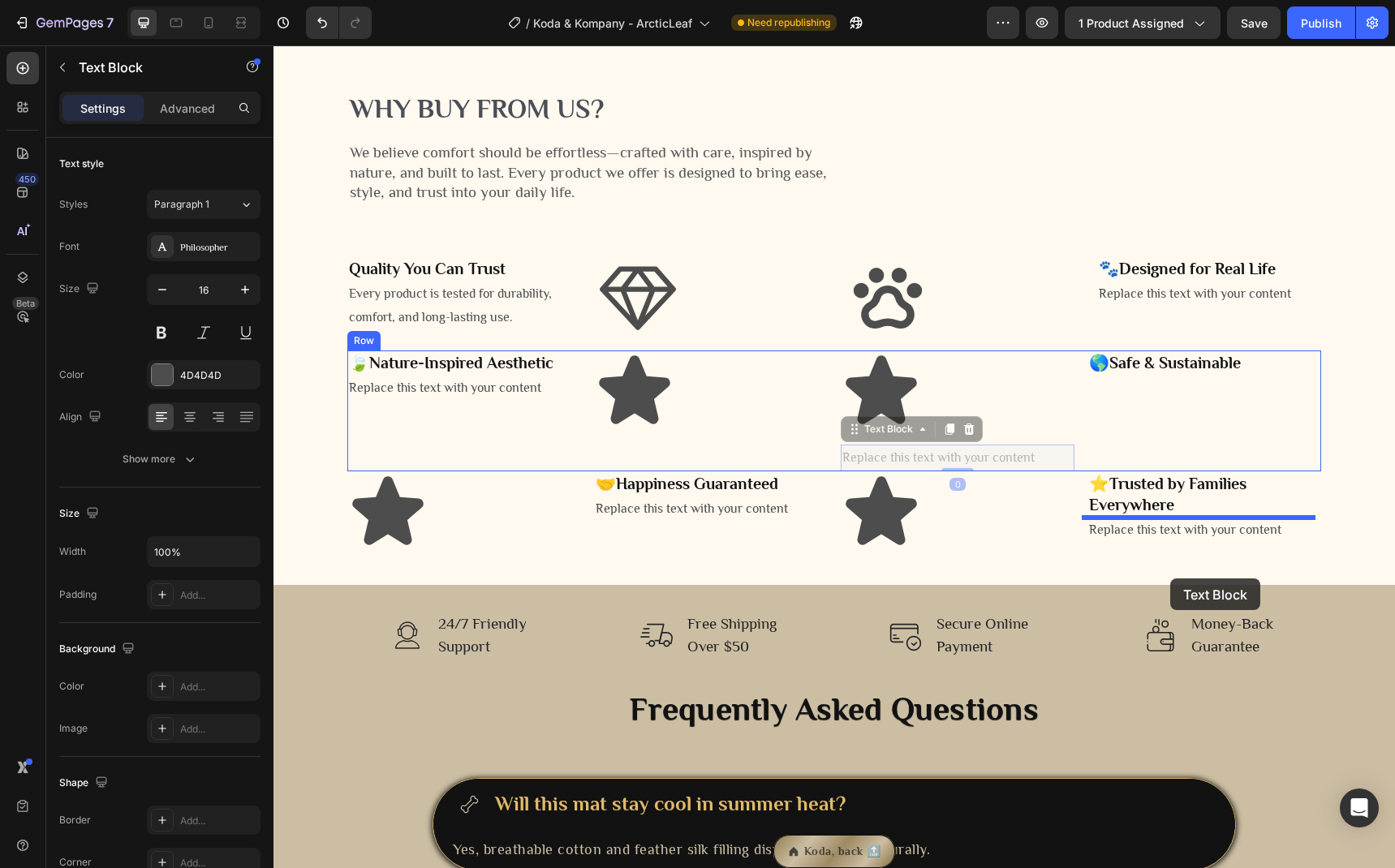
drag, startPoint x: 948, startPoint y: 603, endPoint x: 1172, endPoint y: 578, distance: 225.4
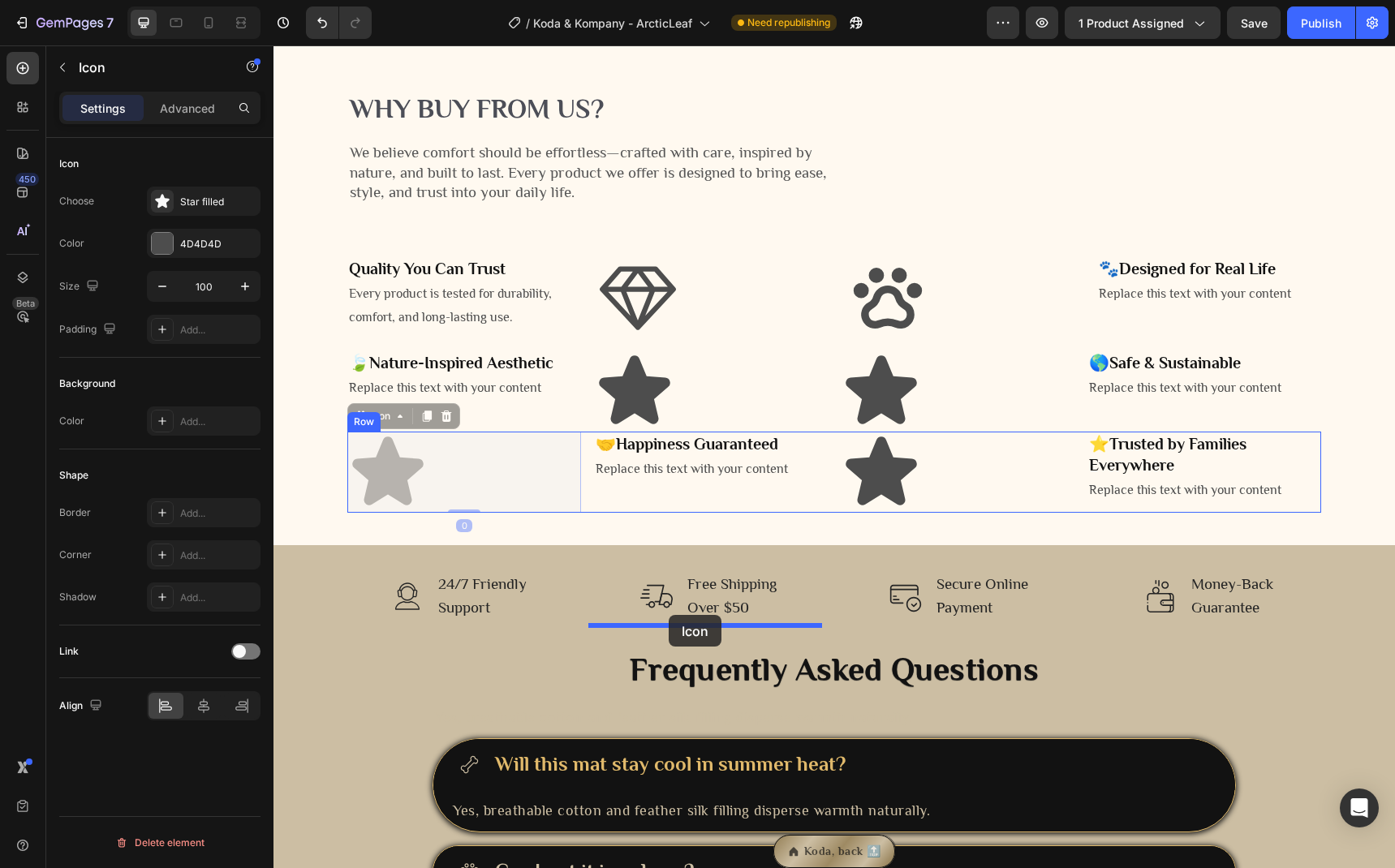
drag, startPoint x: 410, startPoint y: 619, endPoint x: 668, endPoint y: 615, distance: 258.0
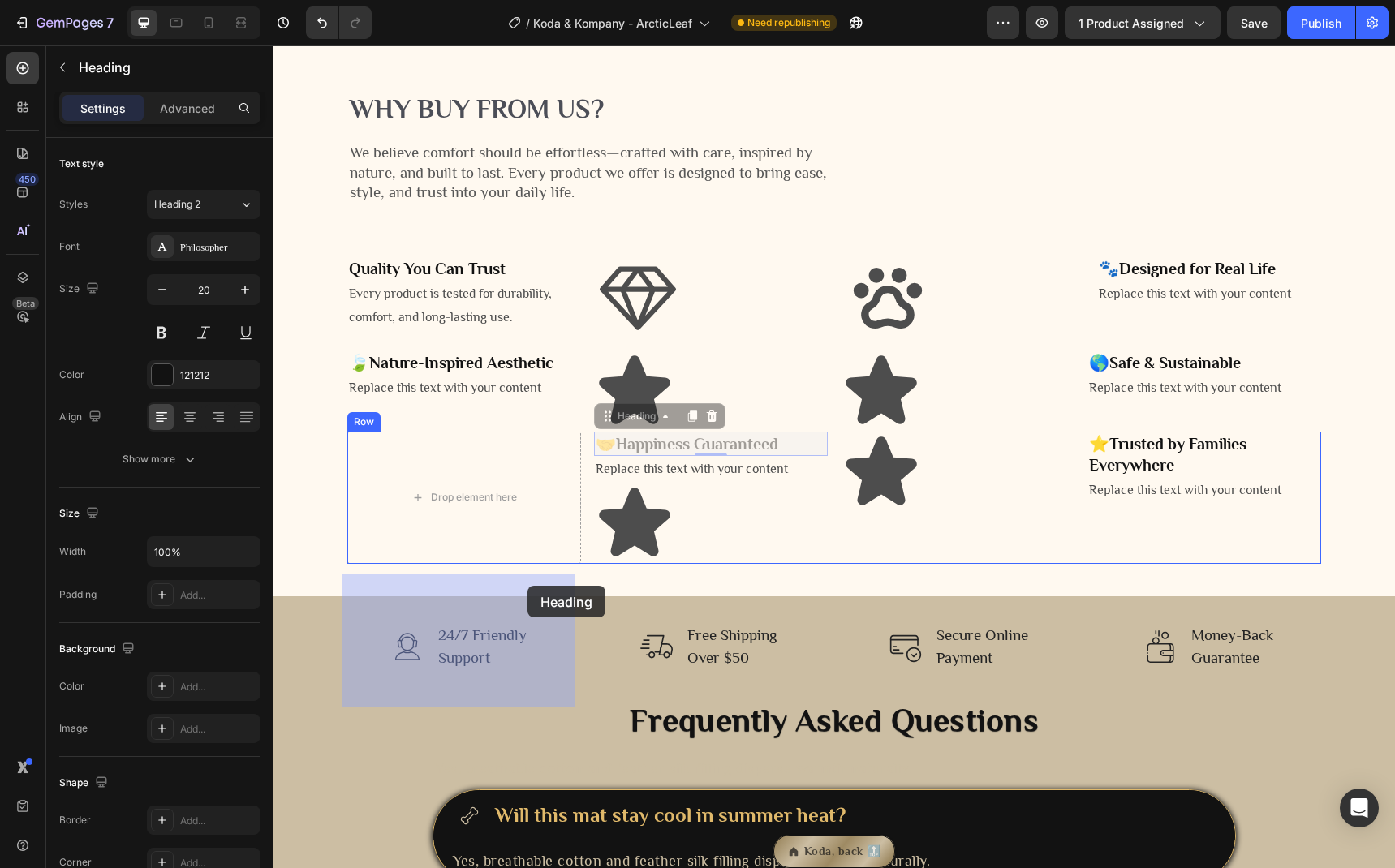
drag, startPoint x: 727, startPoint y: 583, endPoint x: 508, endPoint y: 591, distance: 219.1
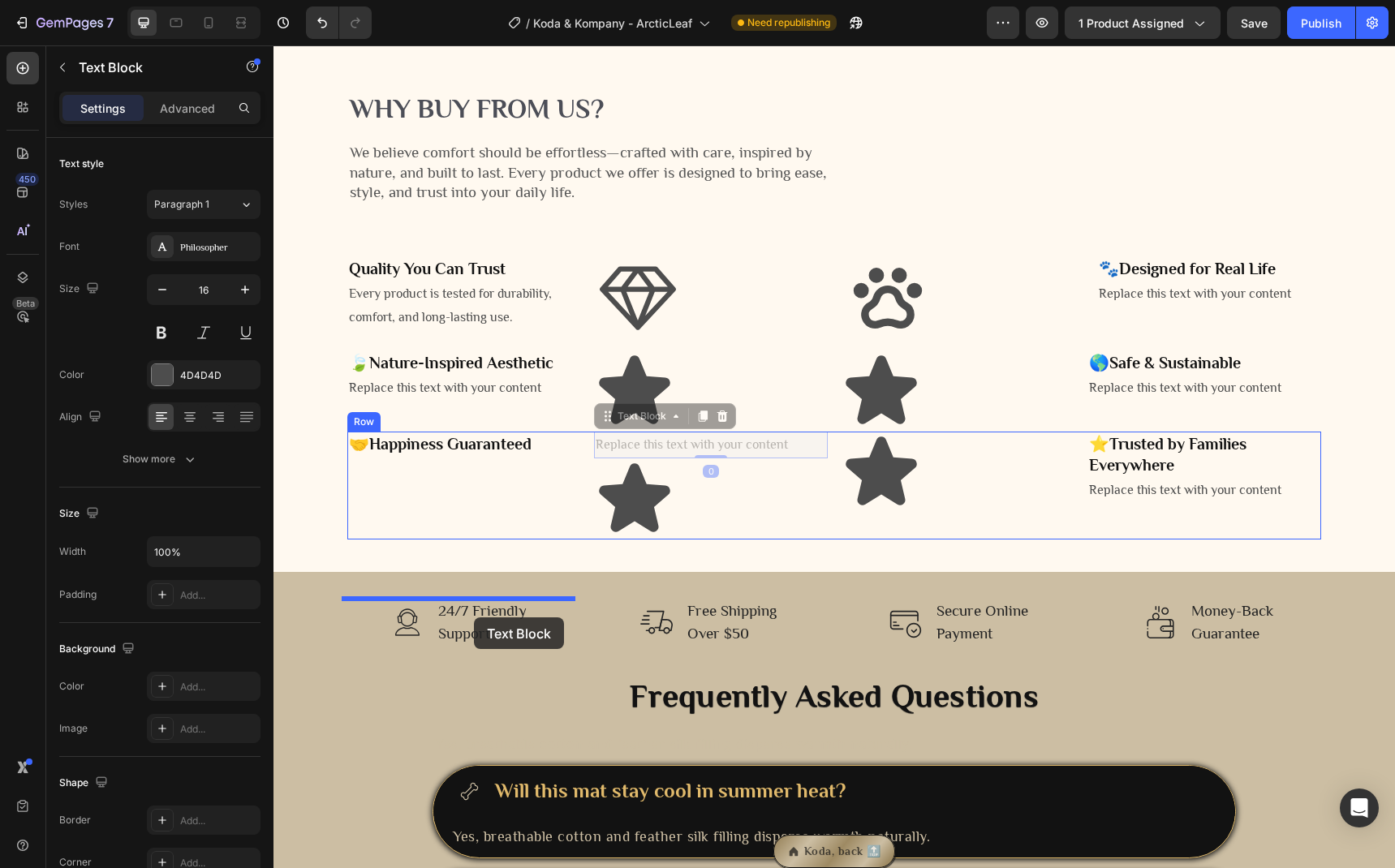
drag, startPoint x: 686, startPoint y: 596, endPoint x: 437, endPoint y: 622, distance: 250.4
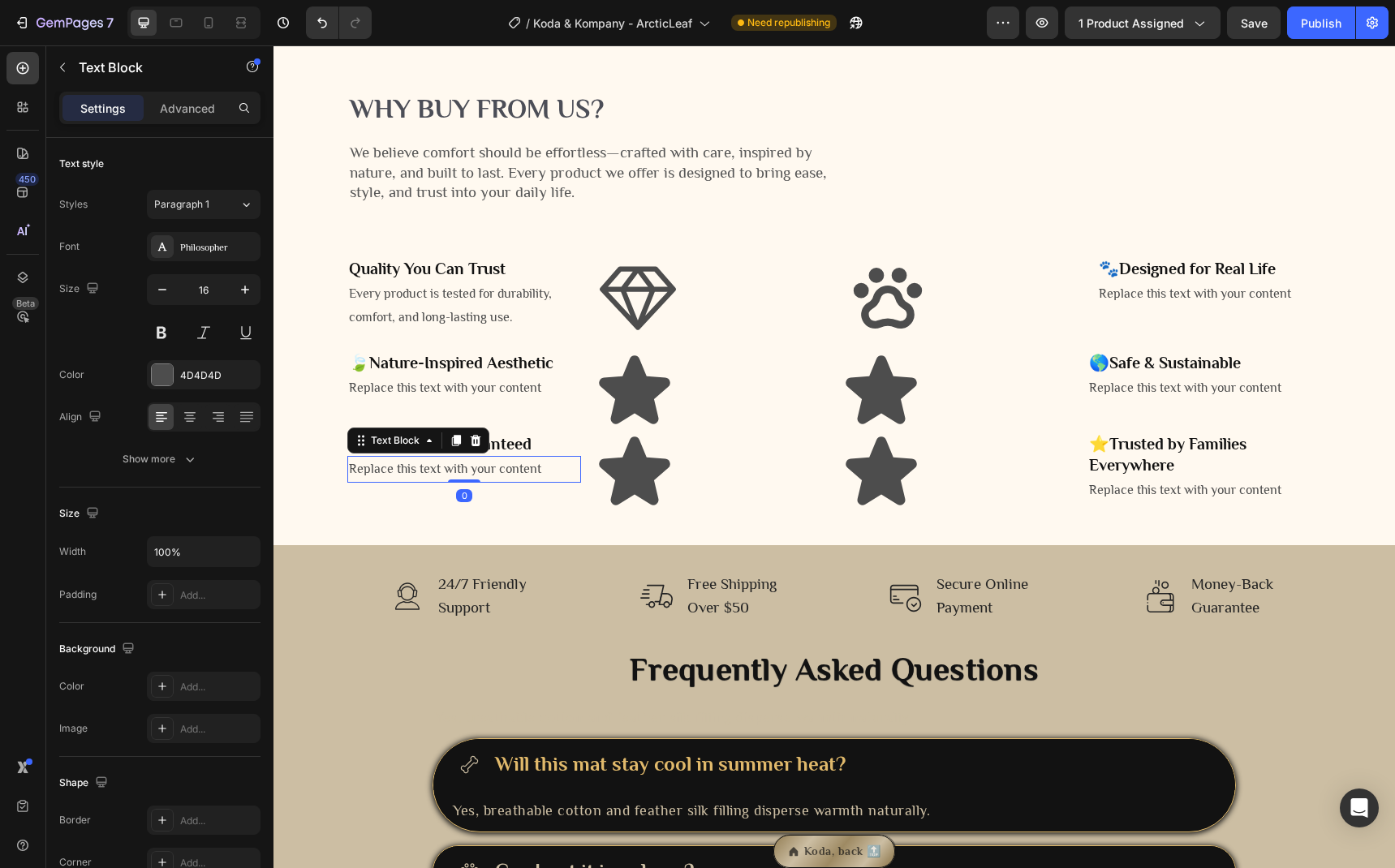
click at [498, 483] on div "Replace this text with your content" at bounding box center [464, 469] width 233 height 27
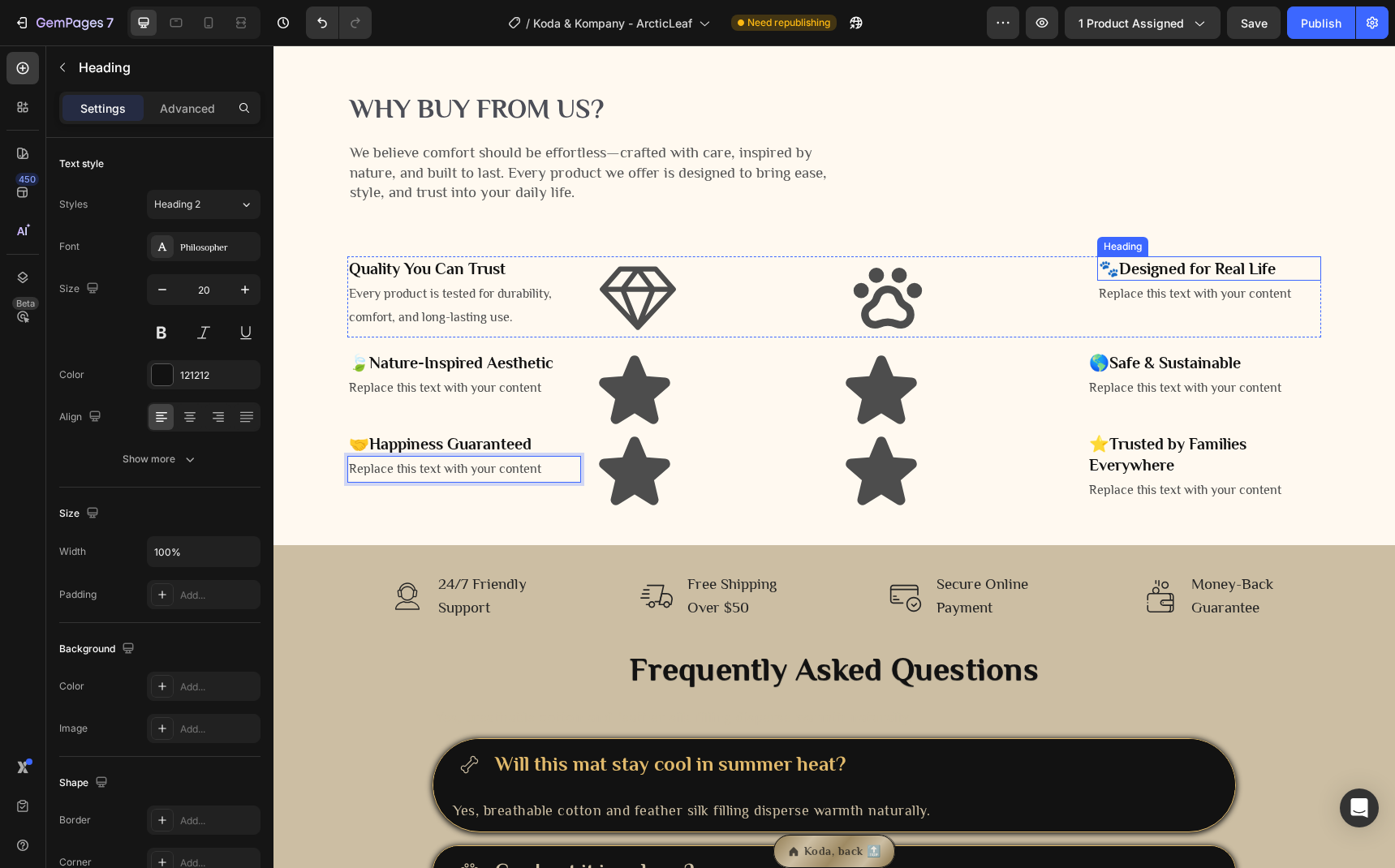
click at [1141, 277] on strong "Designed for Real Life" at bounding box center [1197, 269] width 157 height 18
click at [1122, 277] on strong "Designed for Real Life" at bounding box center [1197, 269] width 157 height 18
click at [1119, 277] on strong "Designed for Real Life" at bounding box center [1197, 269] width 157 height 18
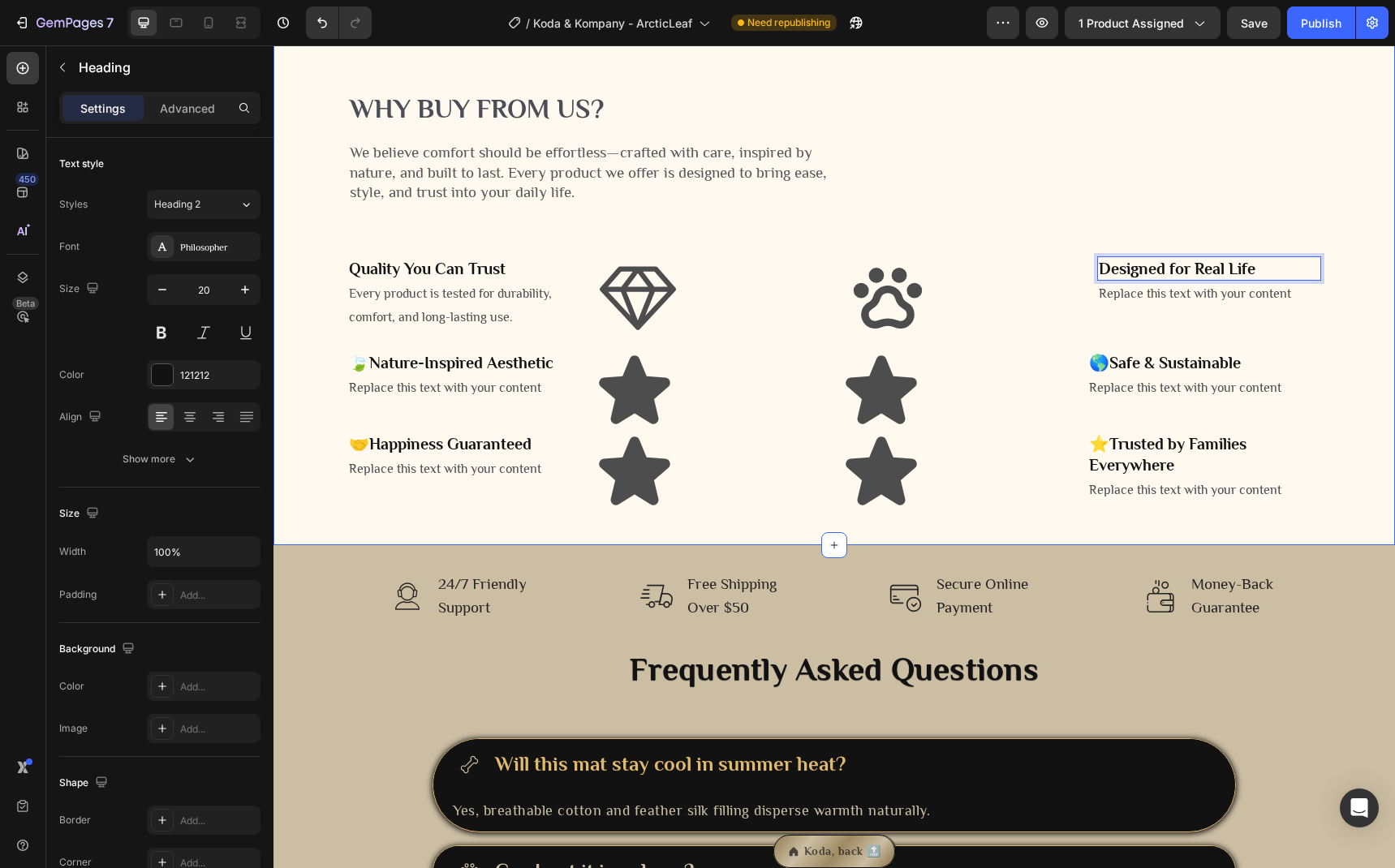
click at [1145, 337] on div "Designed for Real Life Heading 0 Replace this text with your content Text Block" at bounding box center [1209, 296] width 224 height 81
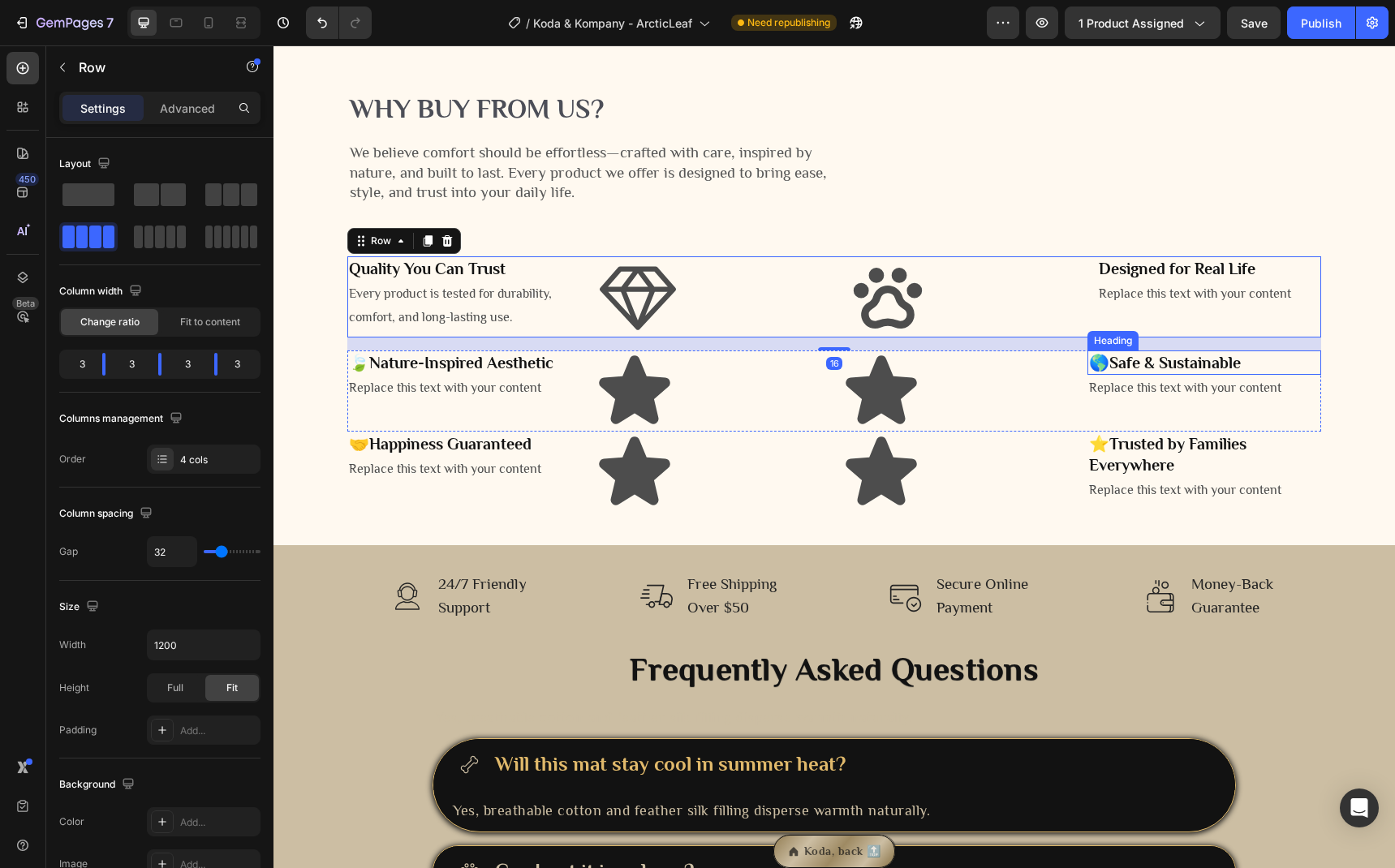
click at [1117, 372] on strong "Safe & Sustainable" at bounding box center [1174, 362] width 131 height 18
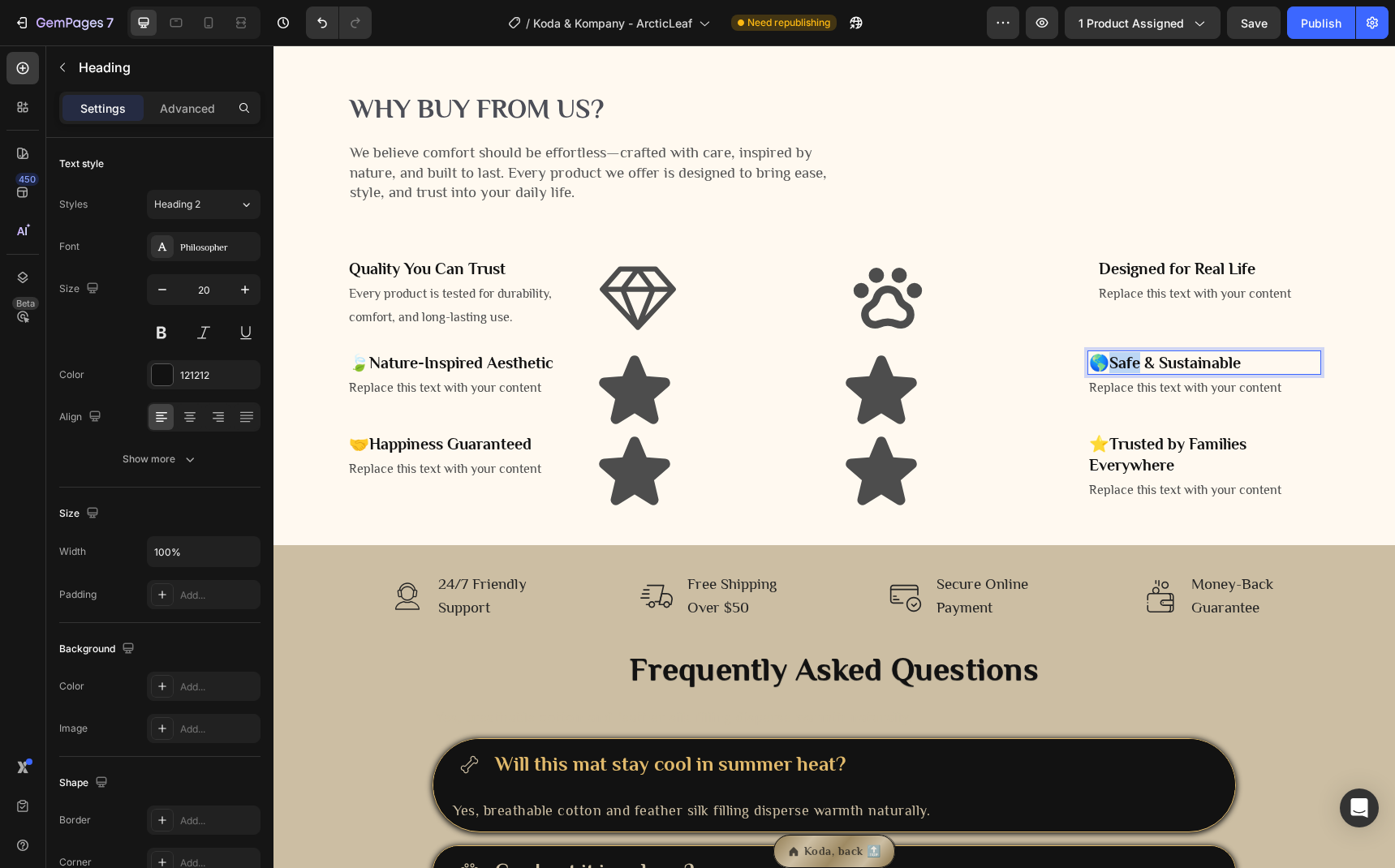
click at [1109, 372] on strong "Safe & Sustainable" at bounding box center [1174, 362] width 131 height 18
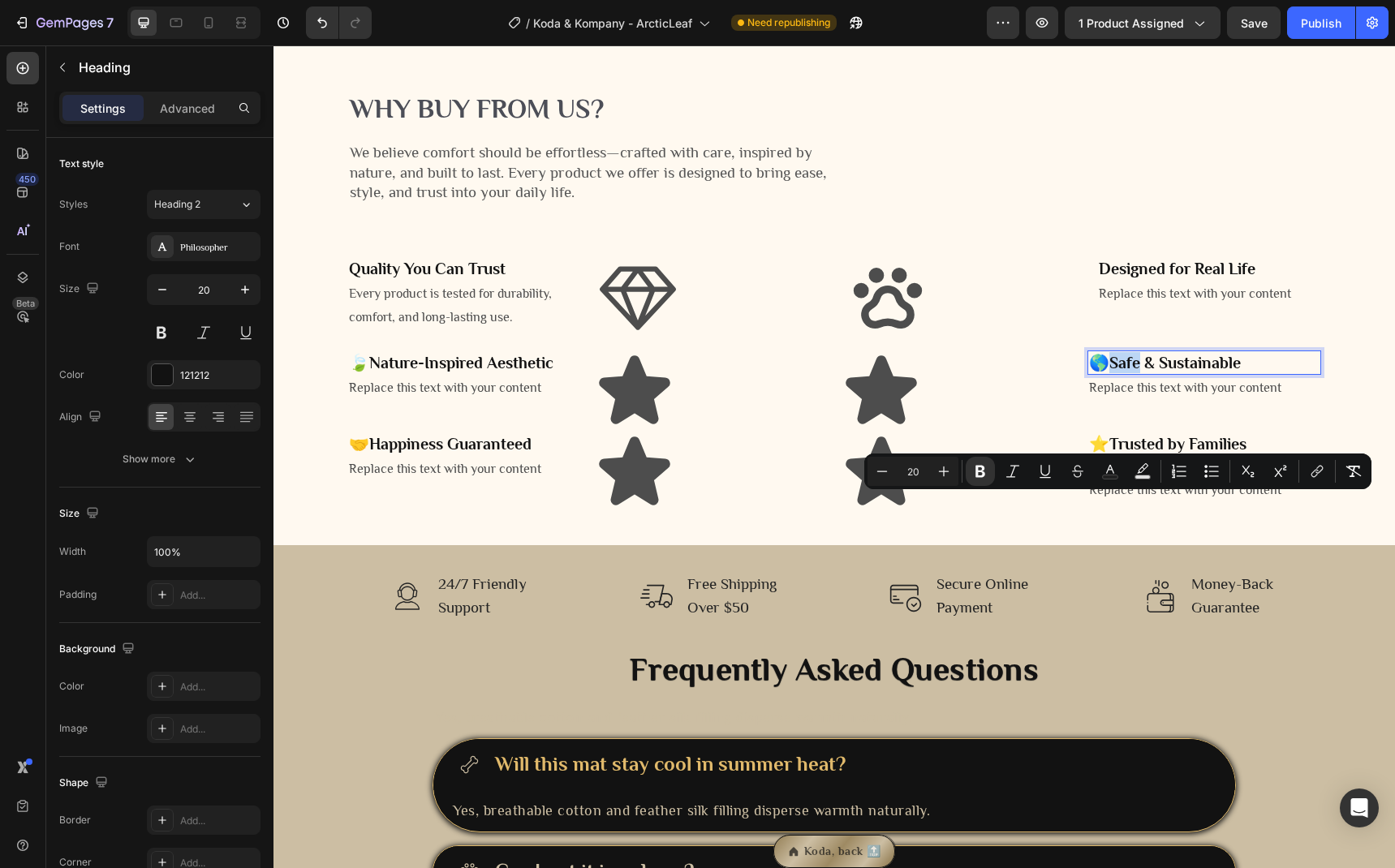
click at [1109, 372] on strong "Safe & Sustainable" at bounding box center [1174, 362] width 131 height 18
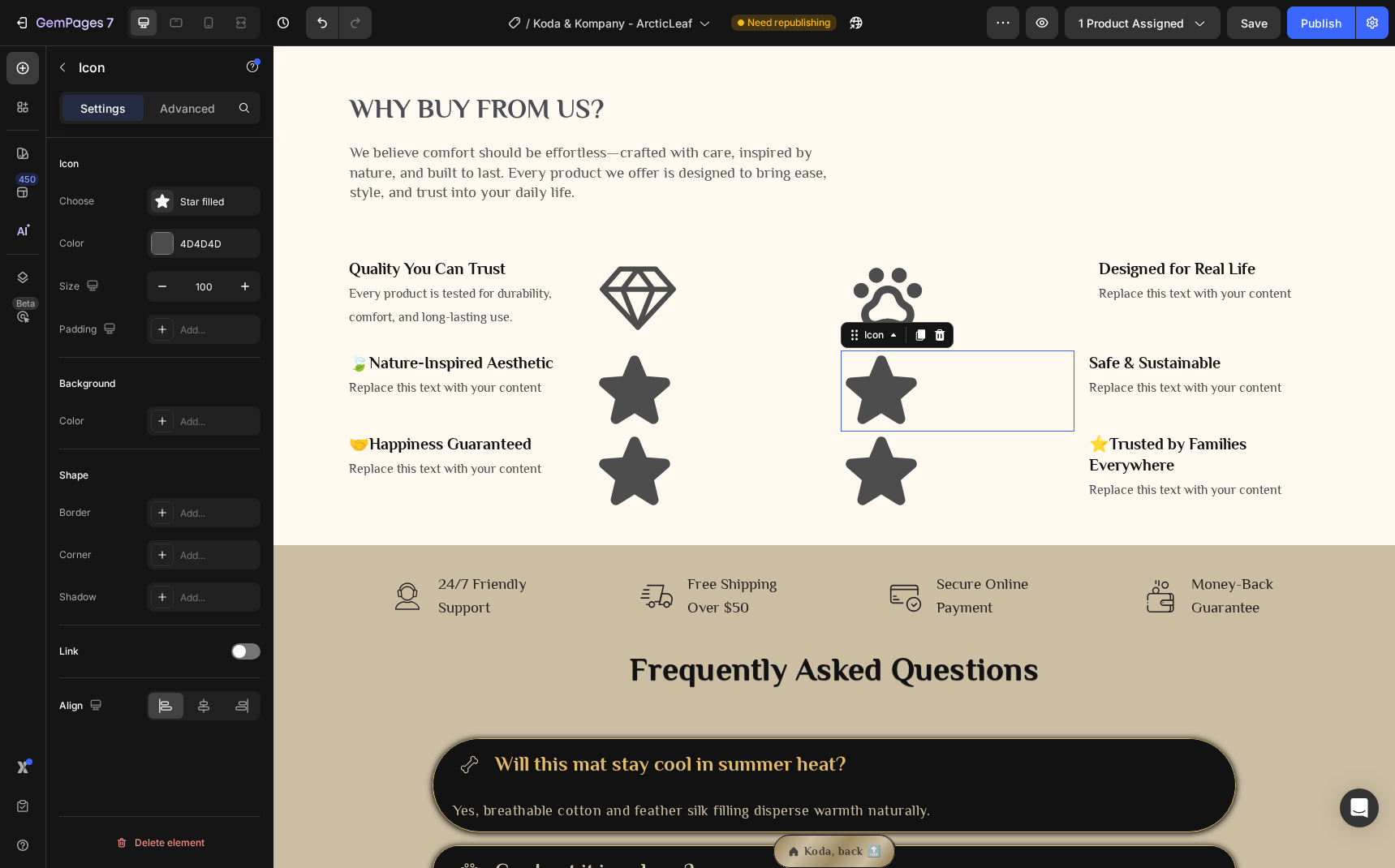
click at [900, 432] on icon at bounding box center [881, 391] width 81 height 81
click at [207, 211] on div "Star filled" at bounding box center [204, 201] width 114 height 30
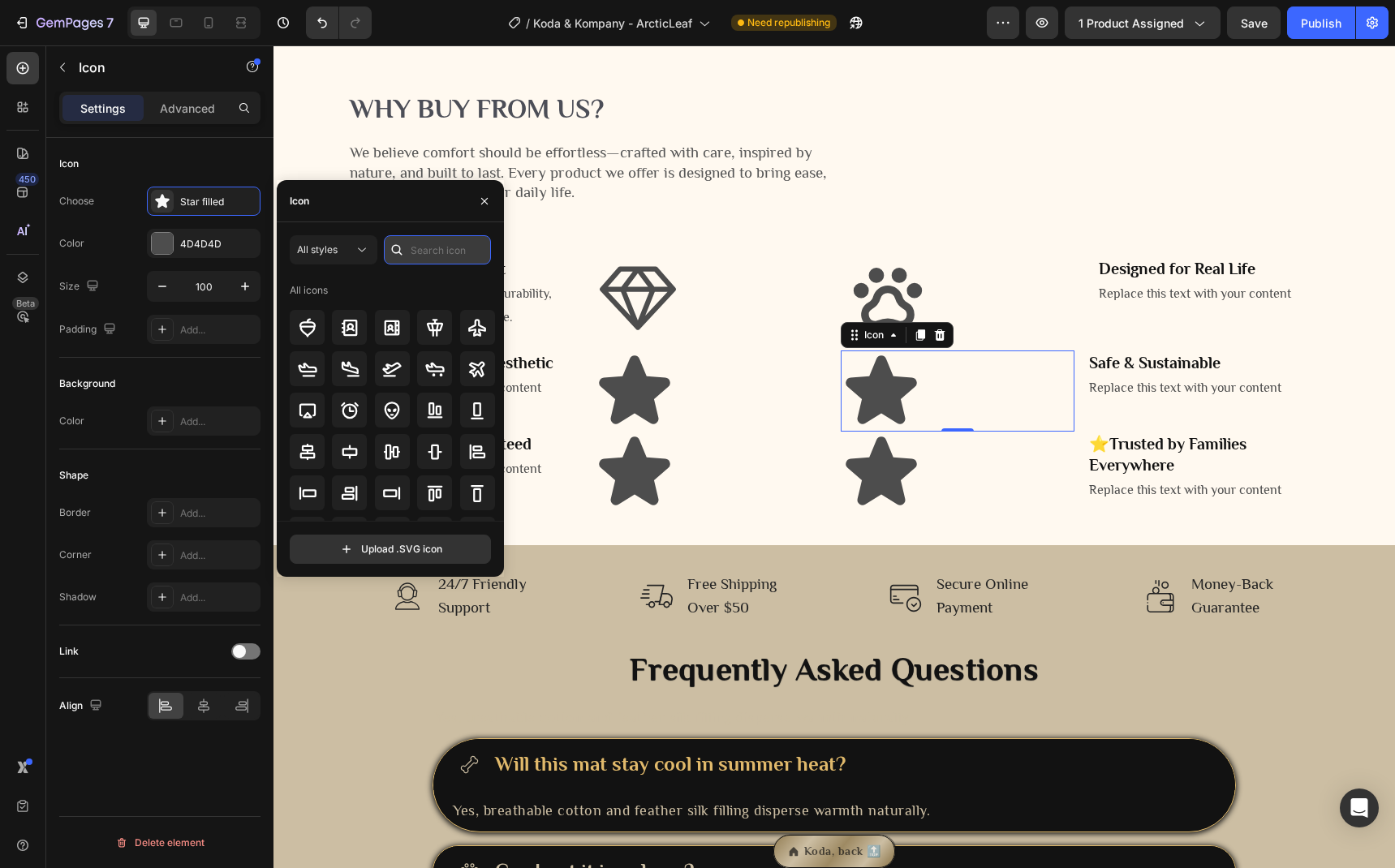
click at [445, 248] on input "text" at bounding box center [437, 250] width 107 height 30
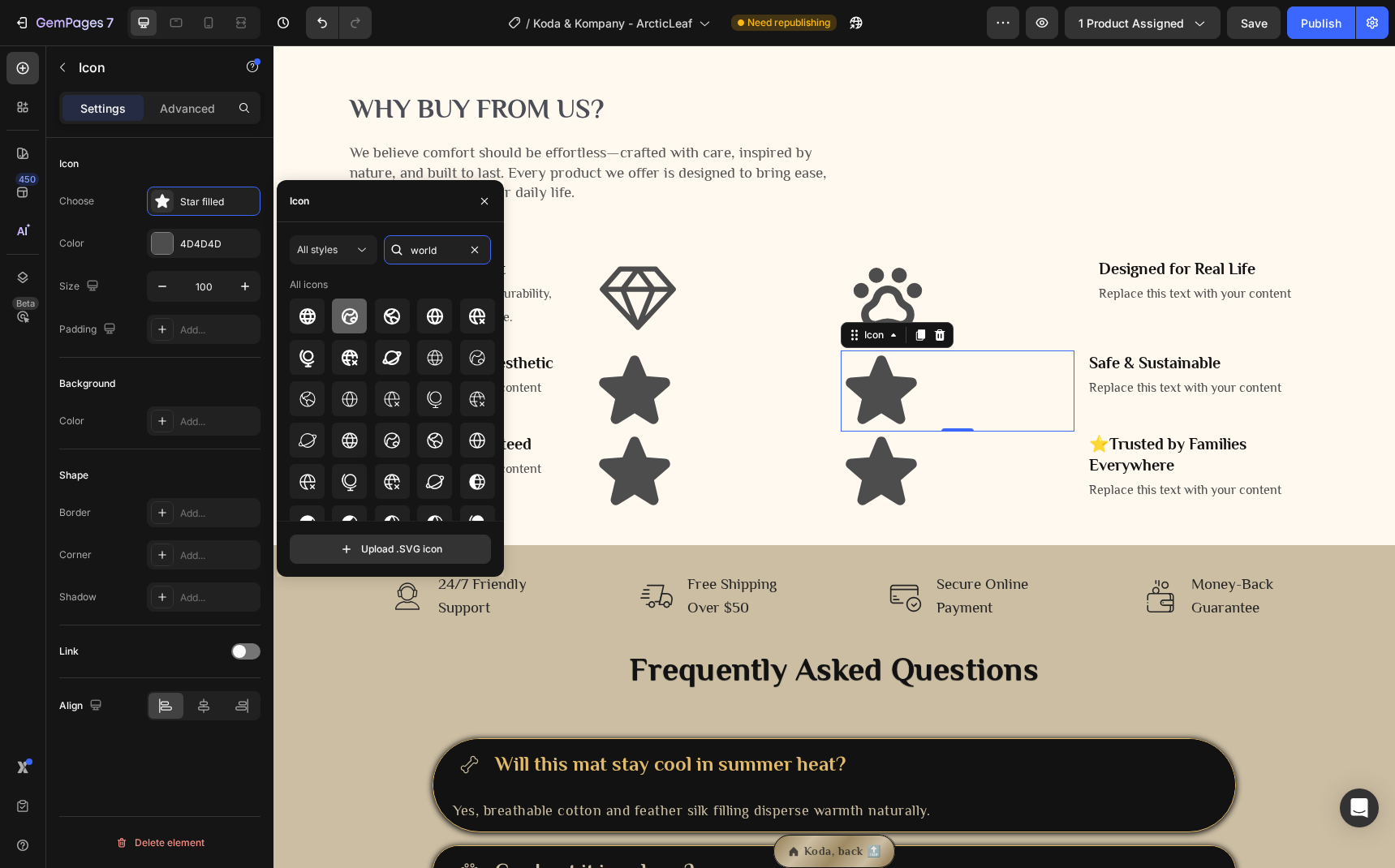
type input "world"
click at [340, 311] on icon at bounding box center [350, 316] width 19 height 19
click at [898, 505] on icon at bounding box center [881, 470] width 71 height 68
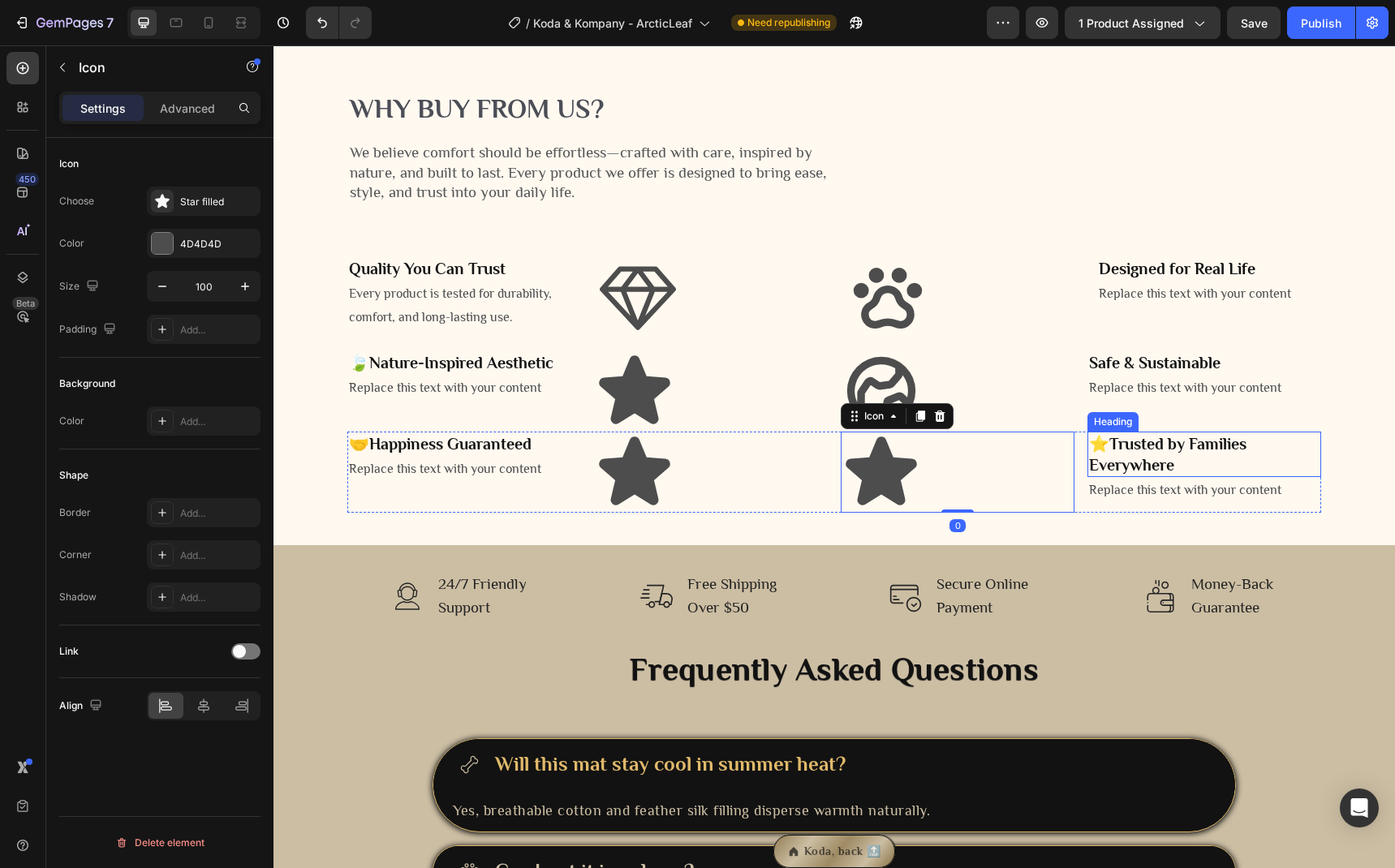
click at [1166, 474] on strong "Trusted by Families Everywhere" at bounding box center [1167, 454] width 158 height 39
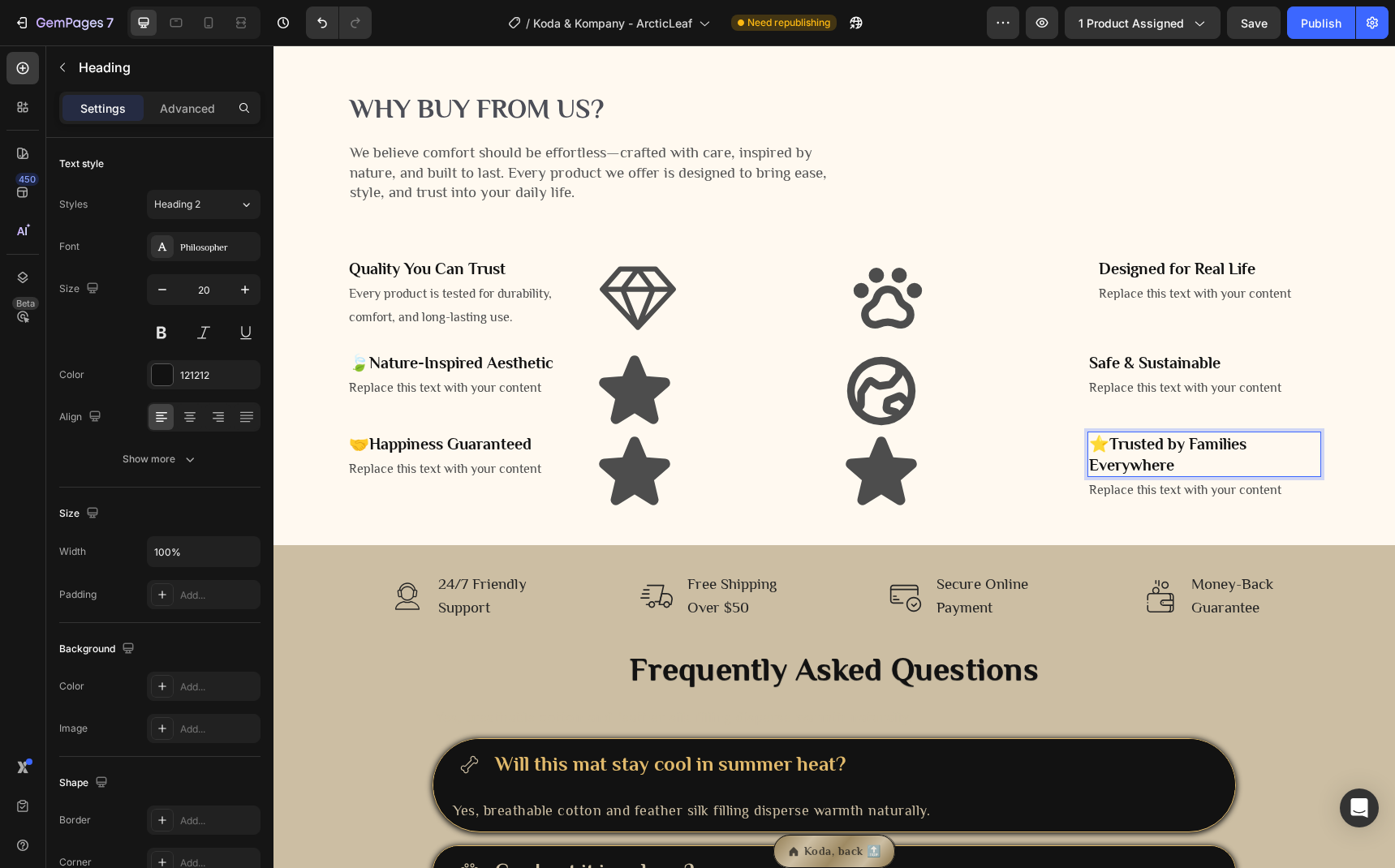
click at [1112, 474] on strong "Trusted by Families Everywhere" at bounding box center [1167, 454] width 158 height 39
click at [1104, 474] on strong "Trusted by Families Everywhere" at bounding box center [1167, 454] width 158 height 39
click at [883, 505] on icon at bounding box center [881, 470] width 71 height 68
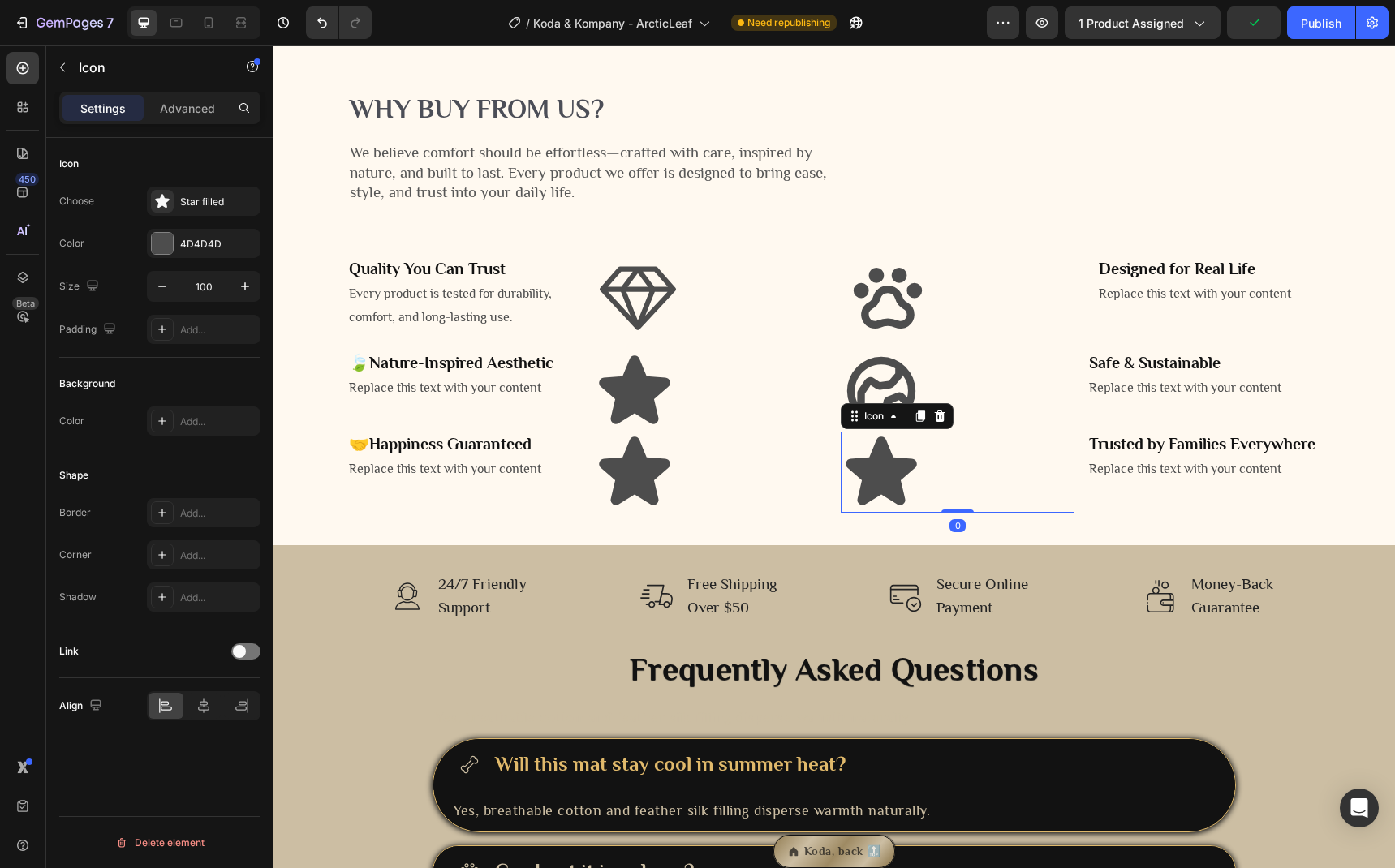
click at [196, 216] on div "Choose Star filled Color 4D4D4D Size 100 Padding Add..." at bounding box center [160, 265] width 201 height 158
click at [194, 208] on div "Star filled" at bounding box center [204, 201] width 114 height 30
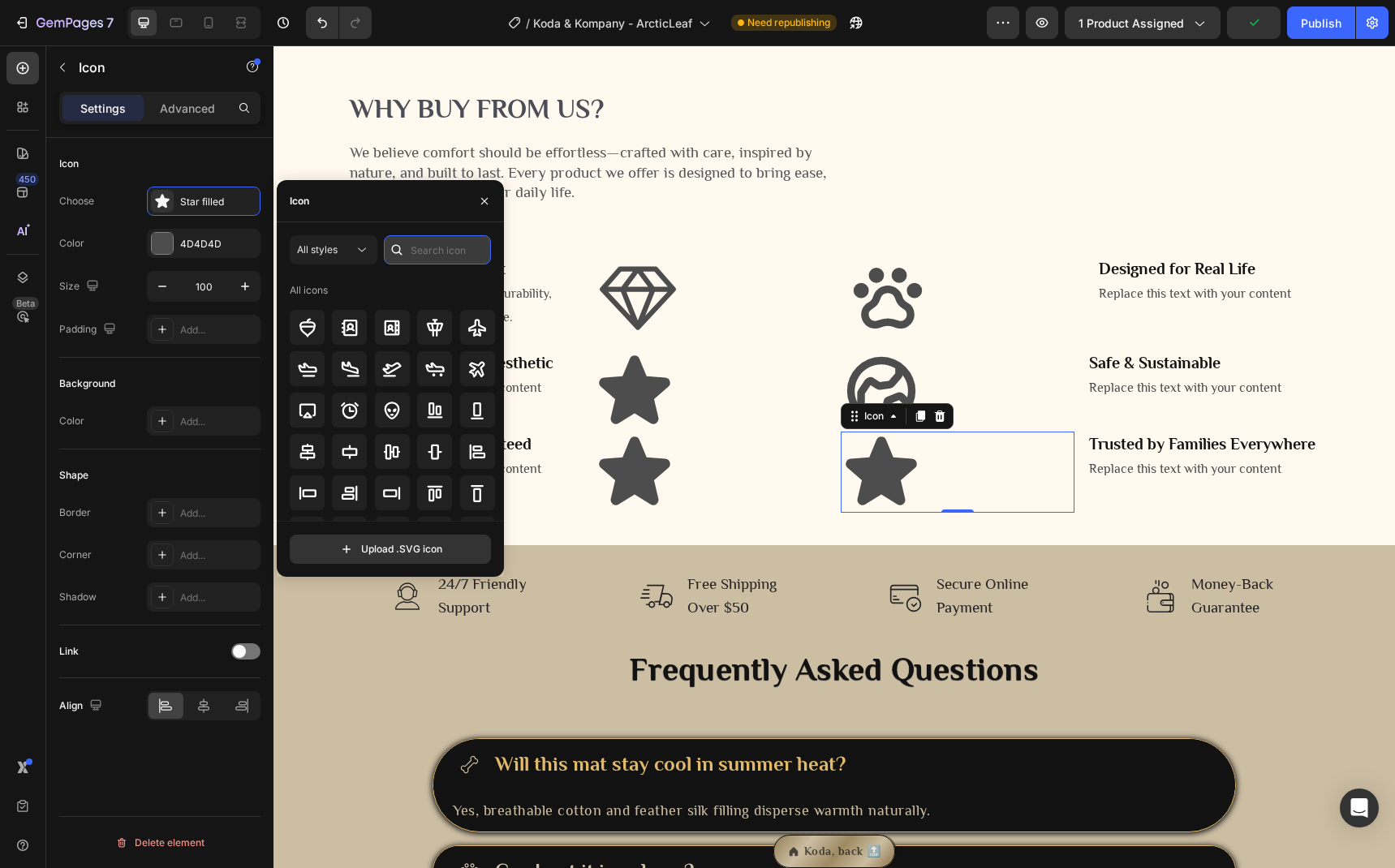
click at [440, 250] on input "text" at bounding box center [437, 250] width 107 height 30
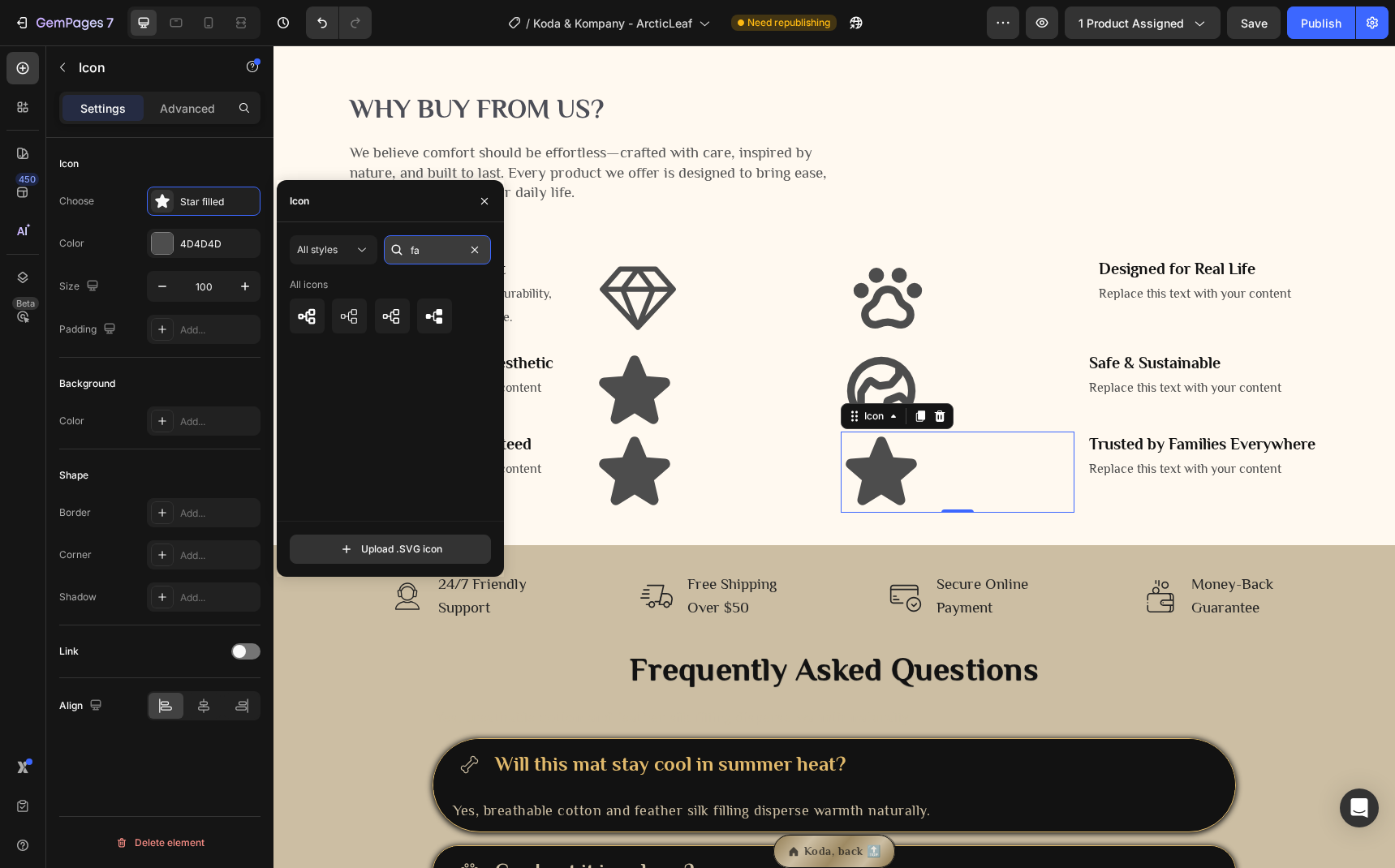
type input "f"
type input "s"
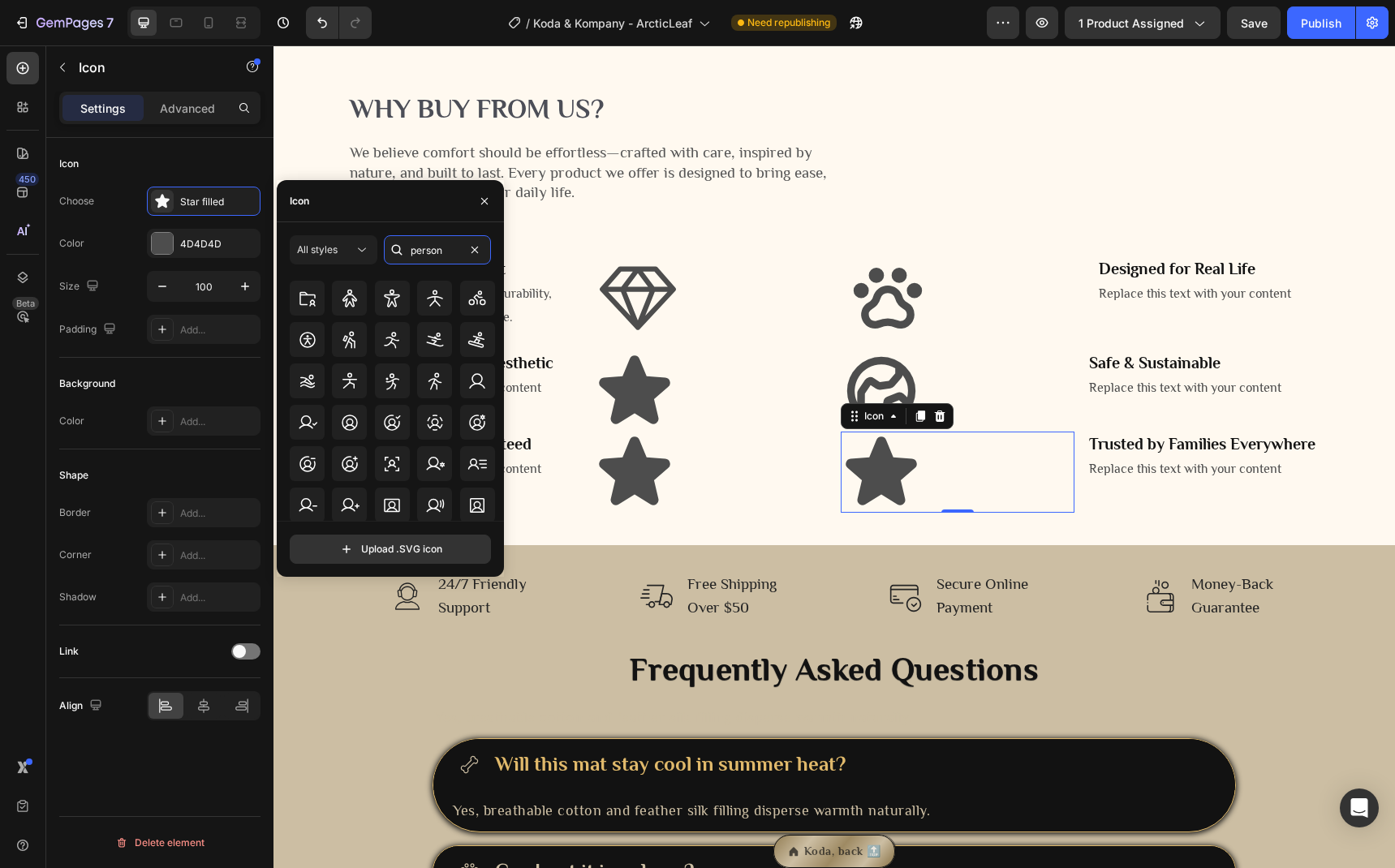
scroll to position [528, 0]
type input "person"
click at [481, 508] on icon at bounding box center [477, 504] width 19 height 19
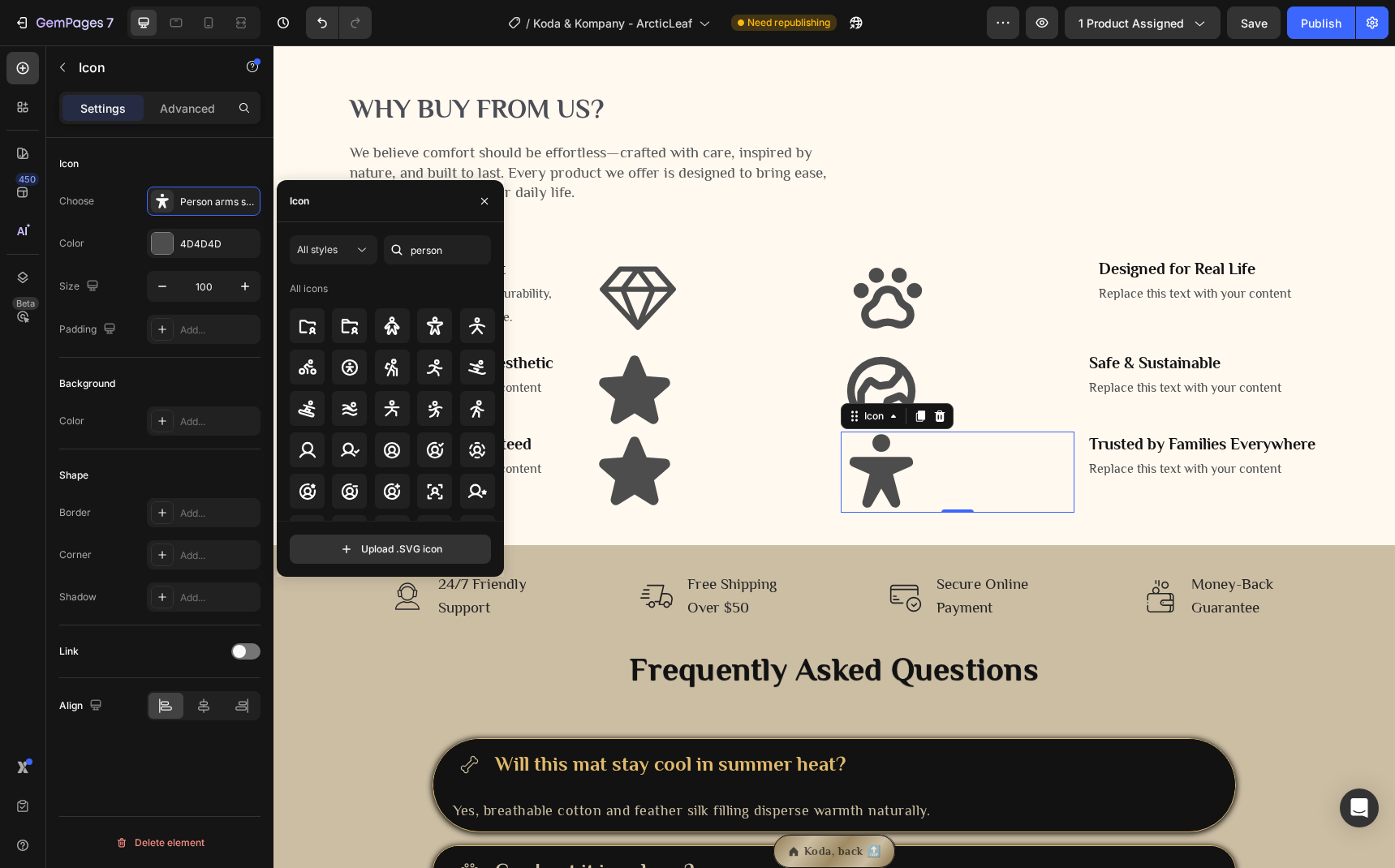
scroll to position [0, 0]
click at [425, 333] on icon at bounding box center [435, 328] width 19 height 19
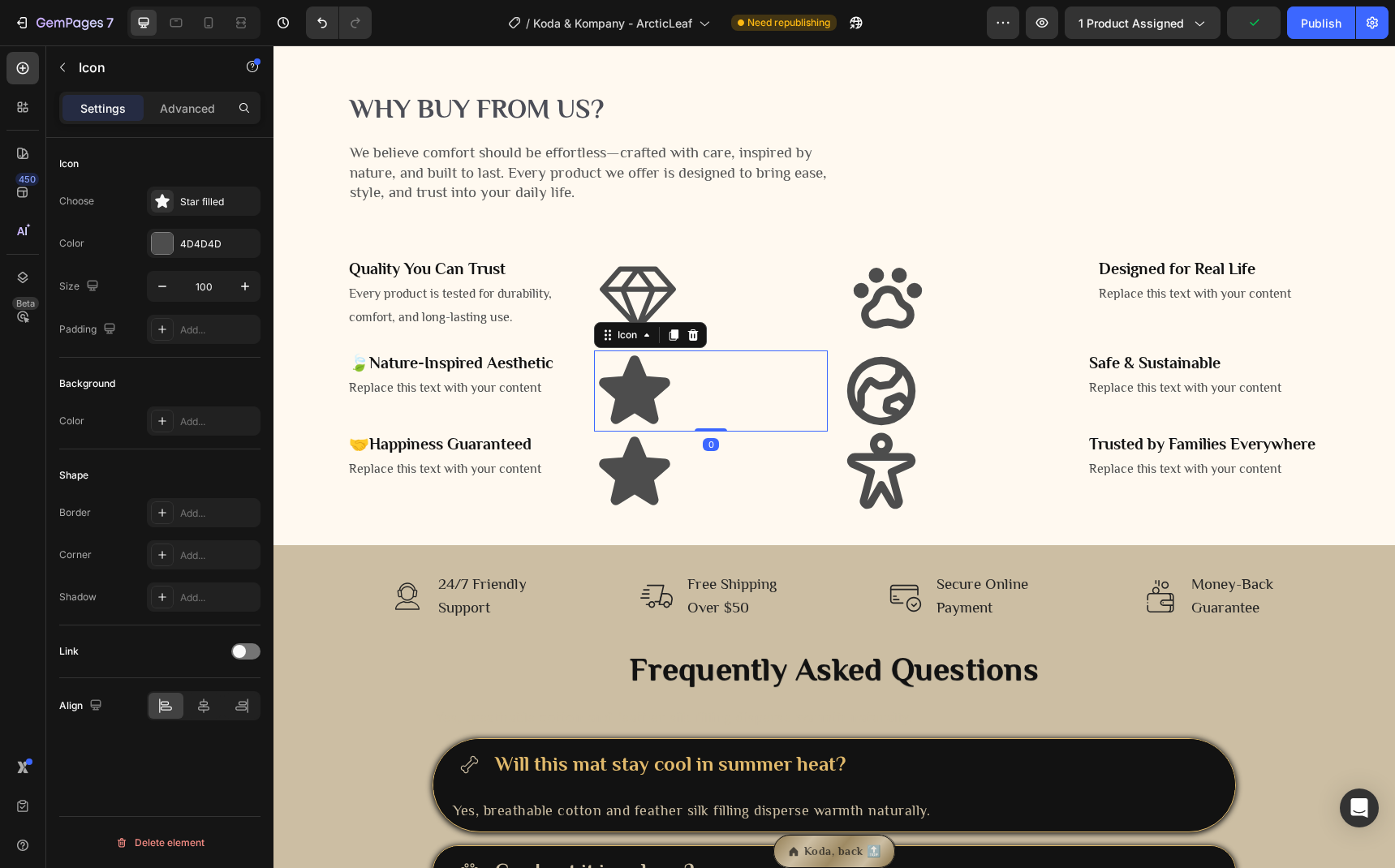
click at [624, 423] on icon at bounding box center [634, 389] width 71 height 68
click at [186, 204] on div "Star filled" at bounding box center [218, 202] width 76 height 14
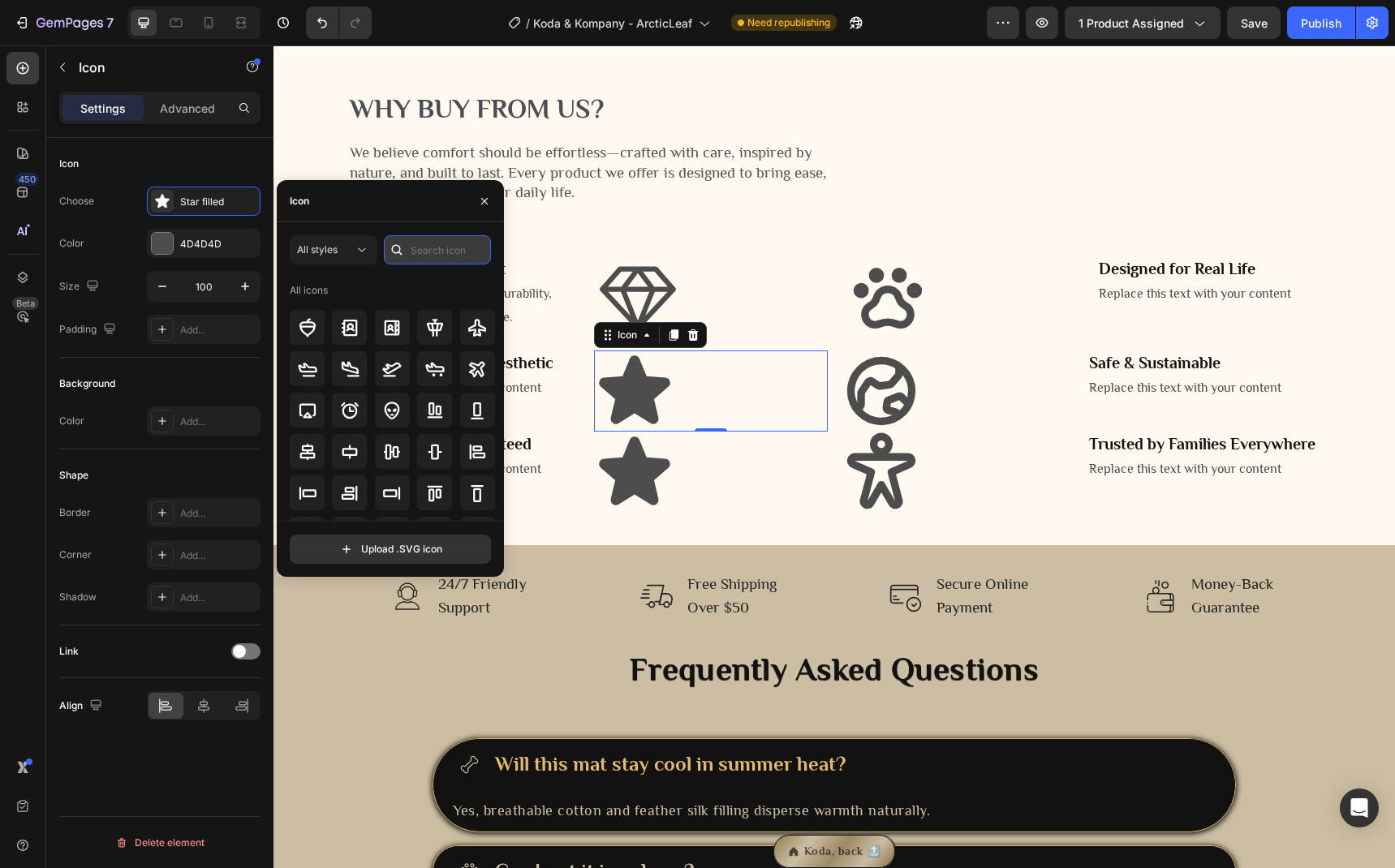
click at [459, 254] on input "text" at bounding box center [437, 250] width 107 height 30
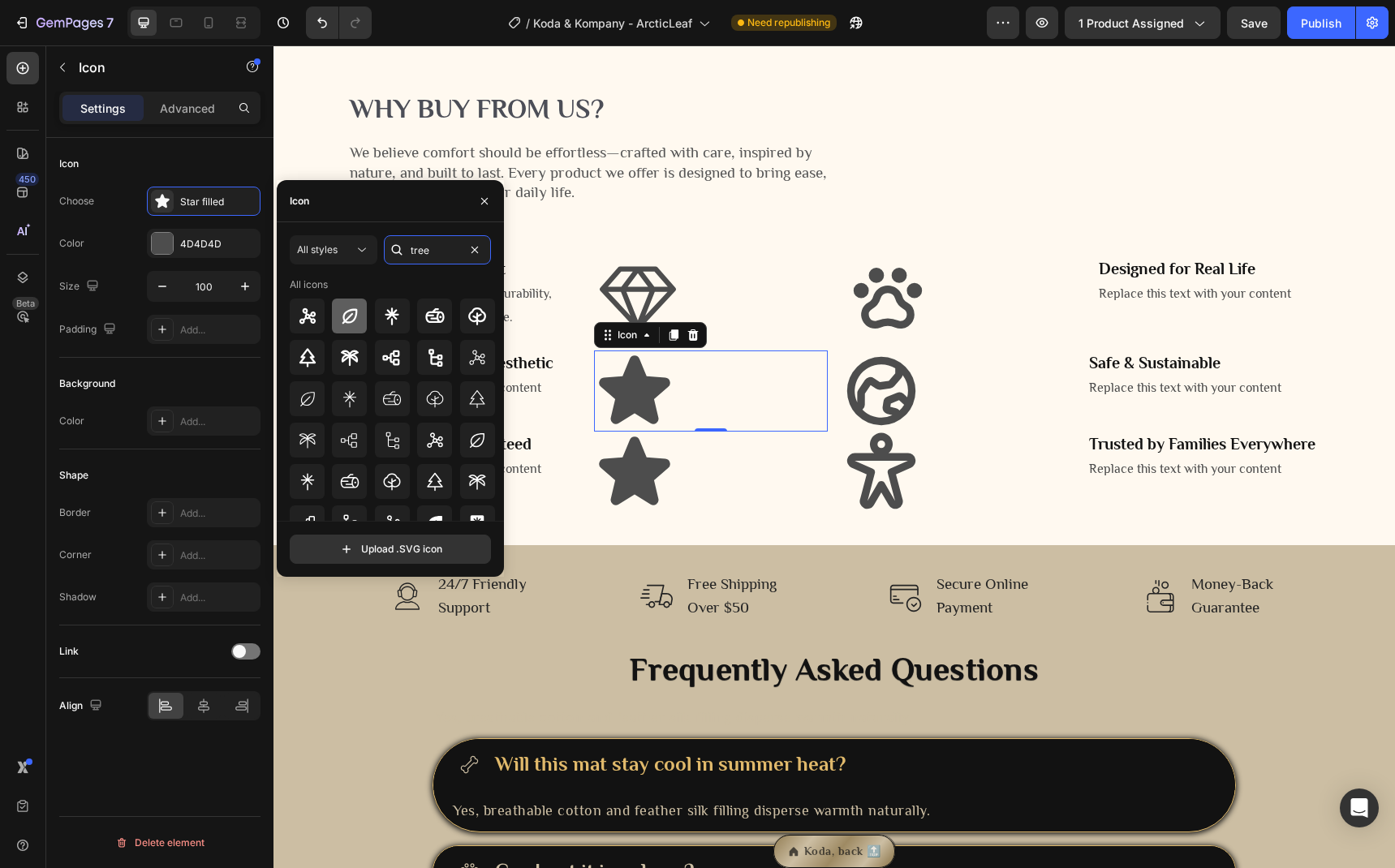
type input "tree"
click at [357, 314] on icon at bounding box center [350, 316] width 19 height 19
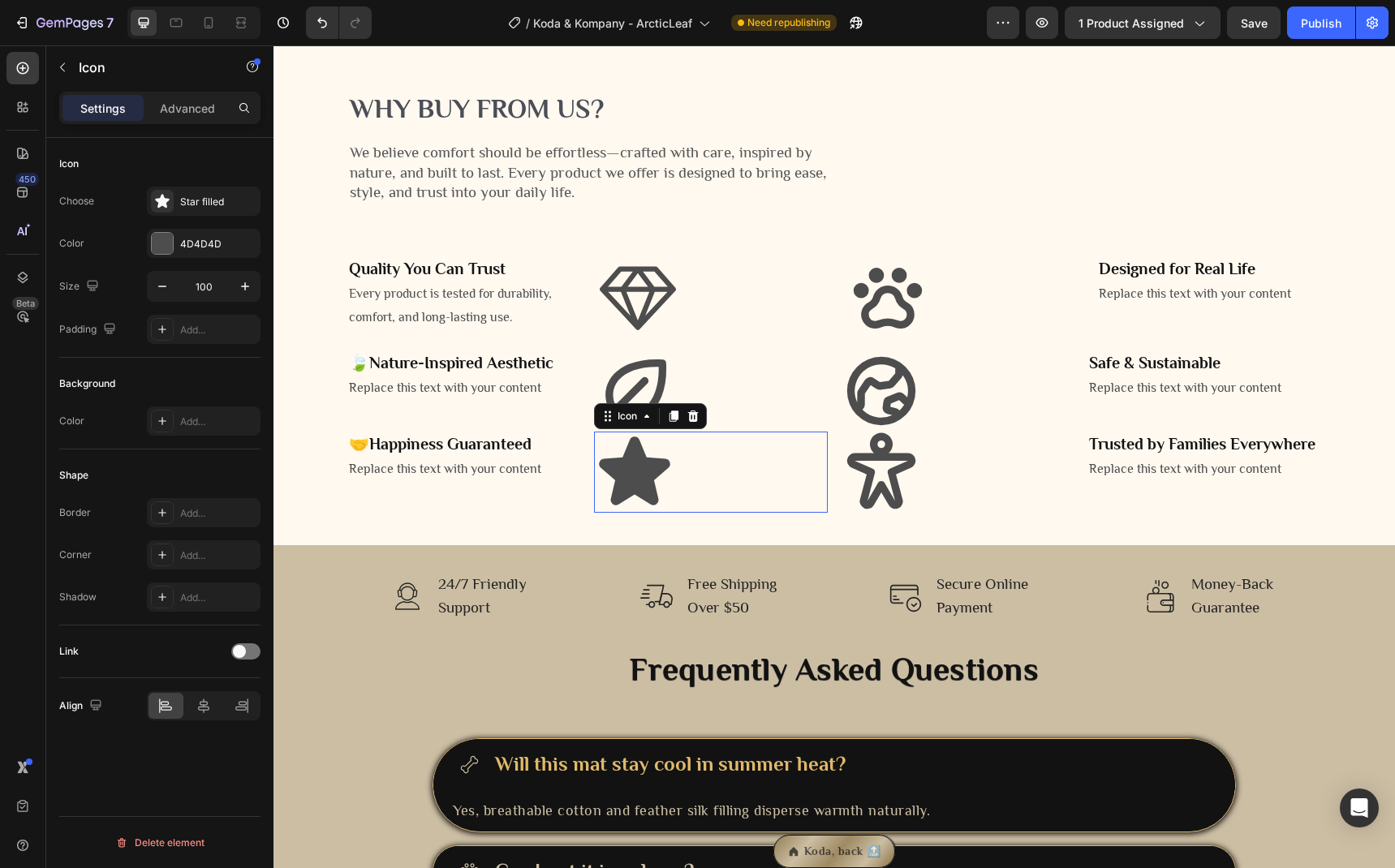
click at [646, 505] on icon at bounding box center [634, 470] width 71 height 68
click at [213, 206] on div "Star filled" at bounding box center [218, 202] width 76 height 14
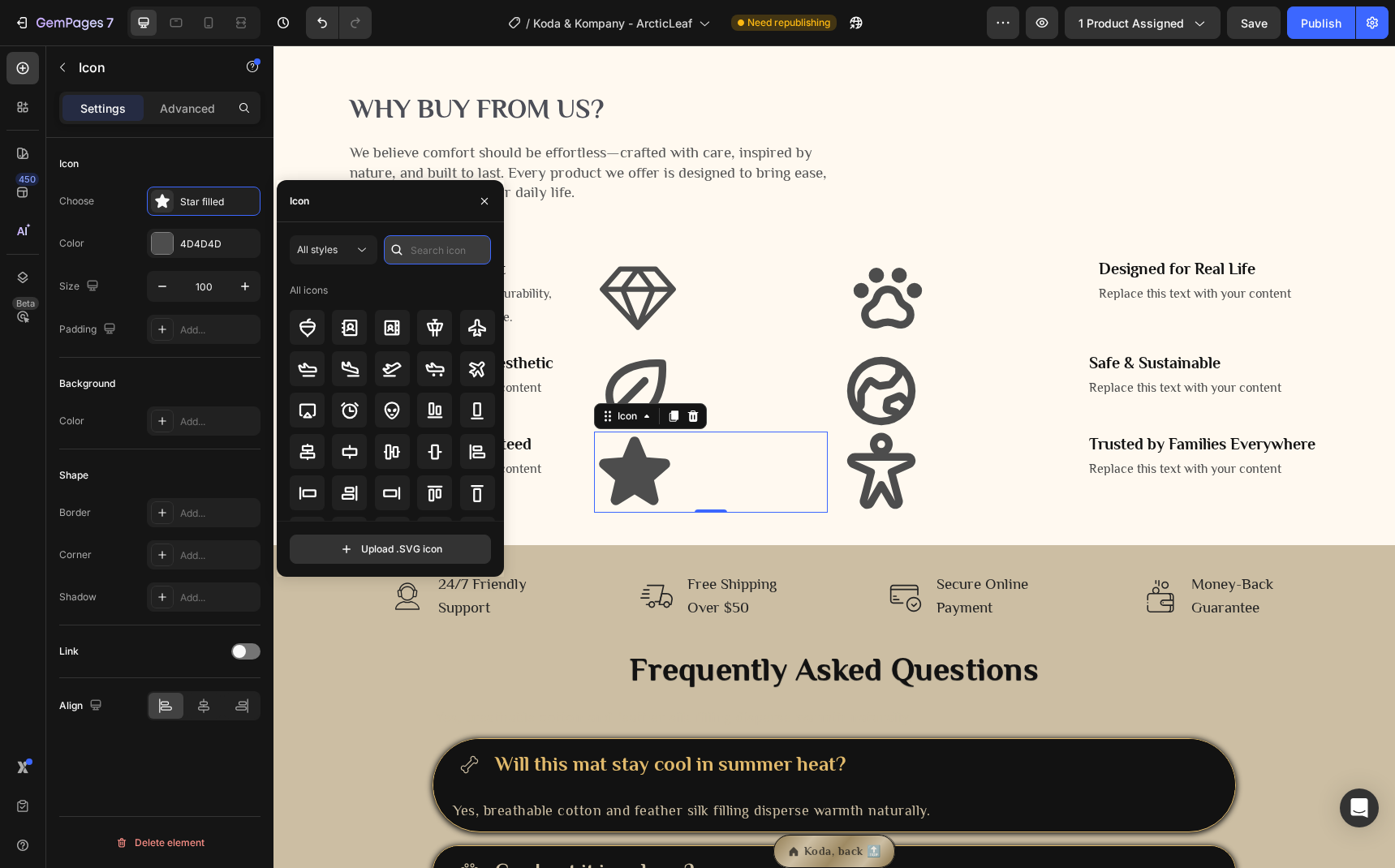
click at [432, 245] on input "text" at bounding box center [437, 250] width 107 height 30
type input "s"
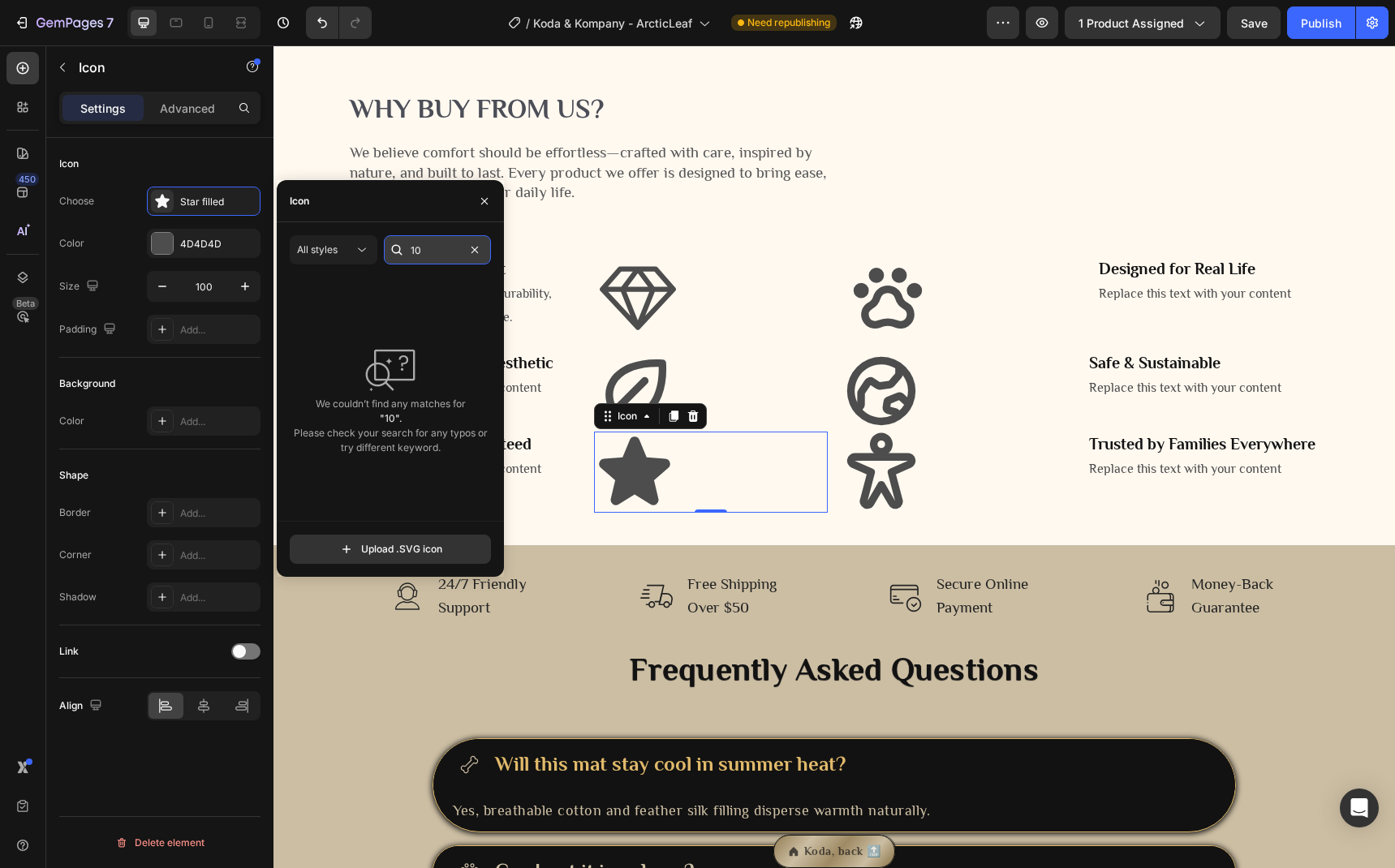
type input "1"
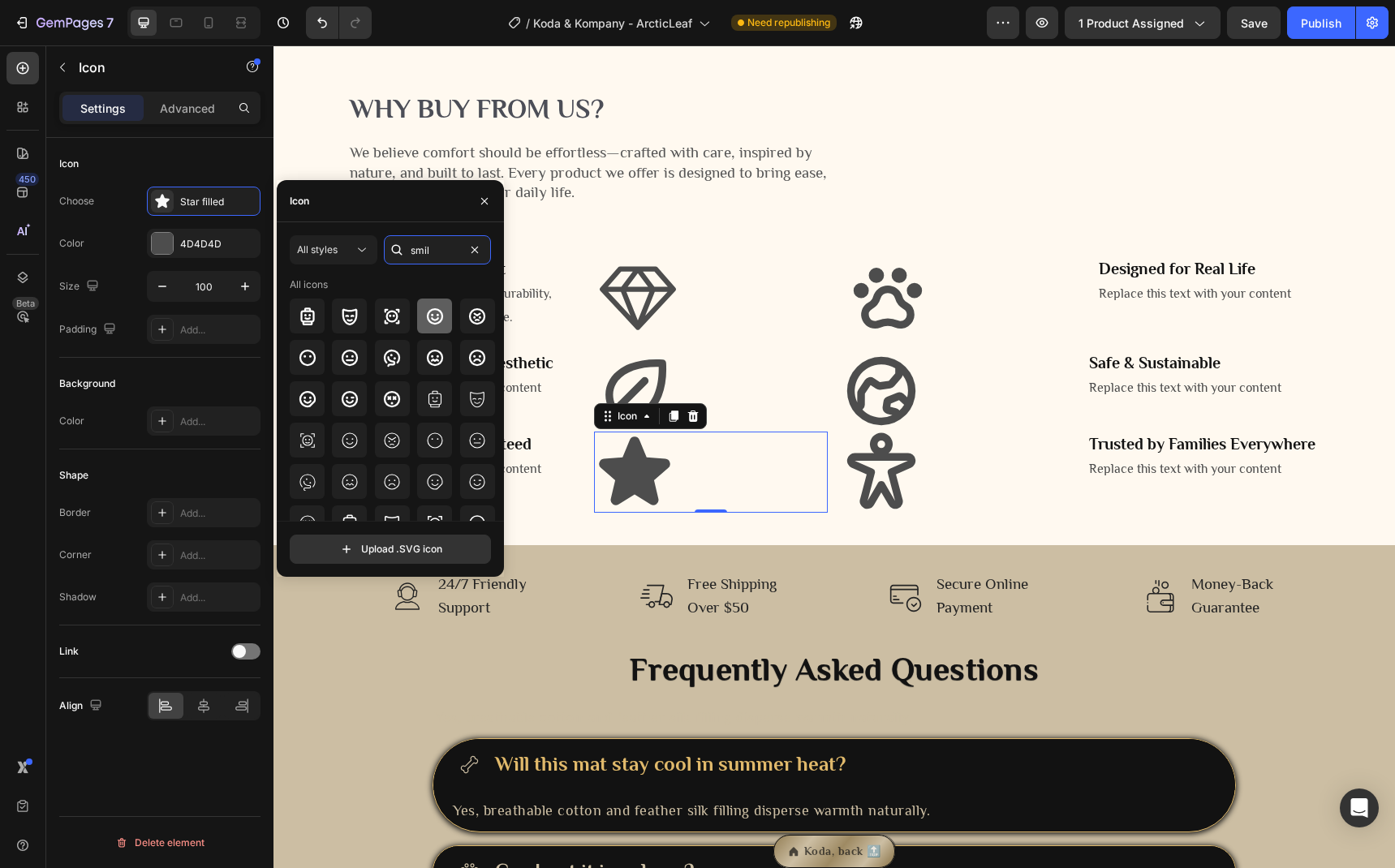
type input "smil"
click at [437, 323] on icon at bounding box center [435, 316] width 19 height 19
click at [476, 204] on button "button" at bounding box center [484, 201] width 26 height 26
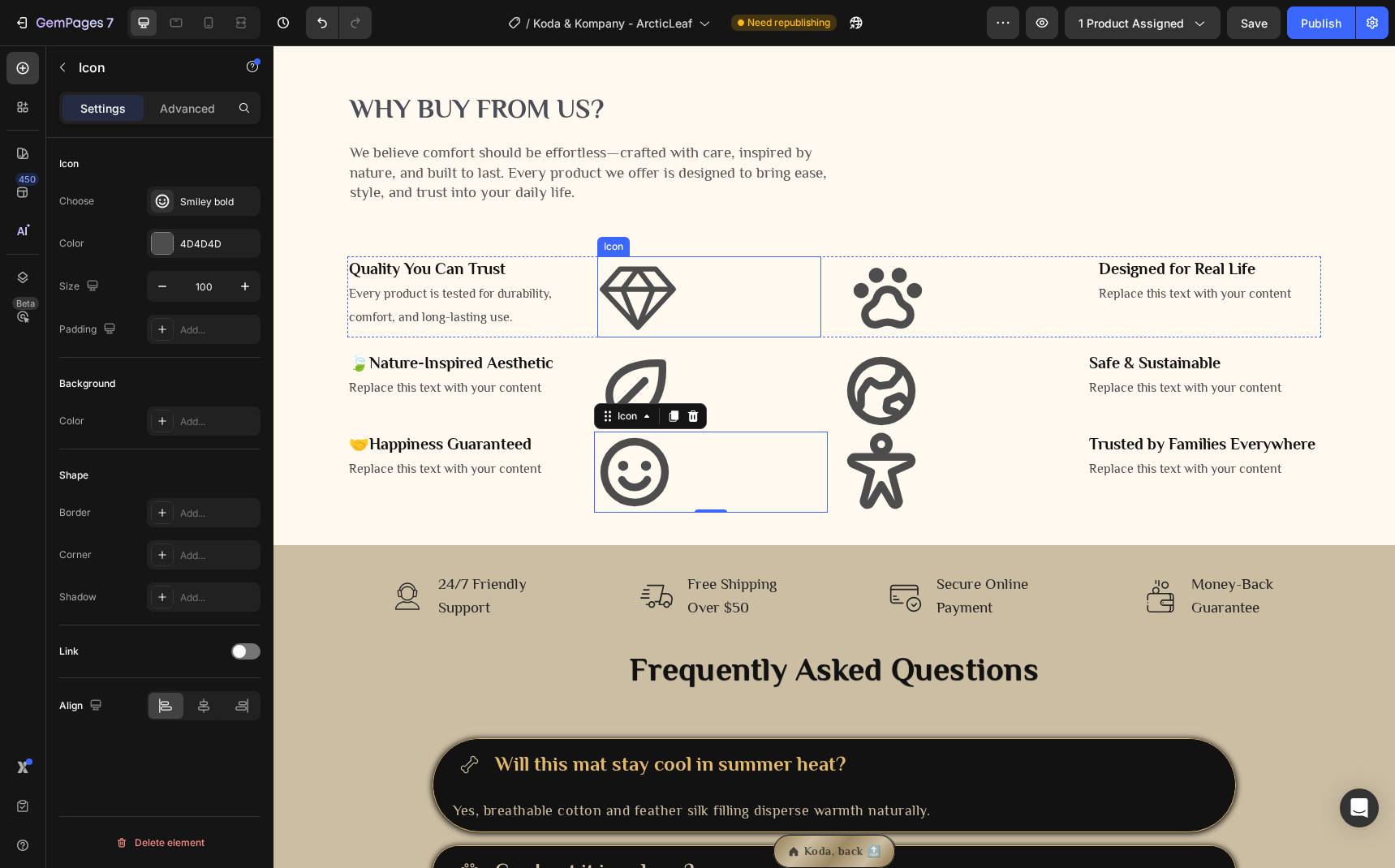
click at [644, 330] on icon at bounding box center [638, 298] width 76 height 63
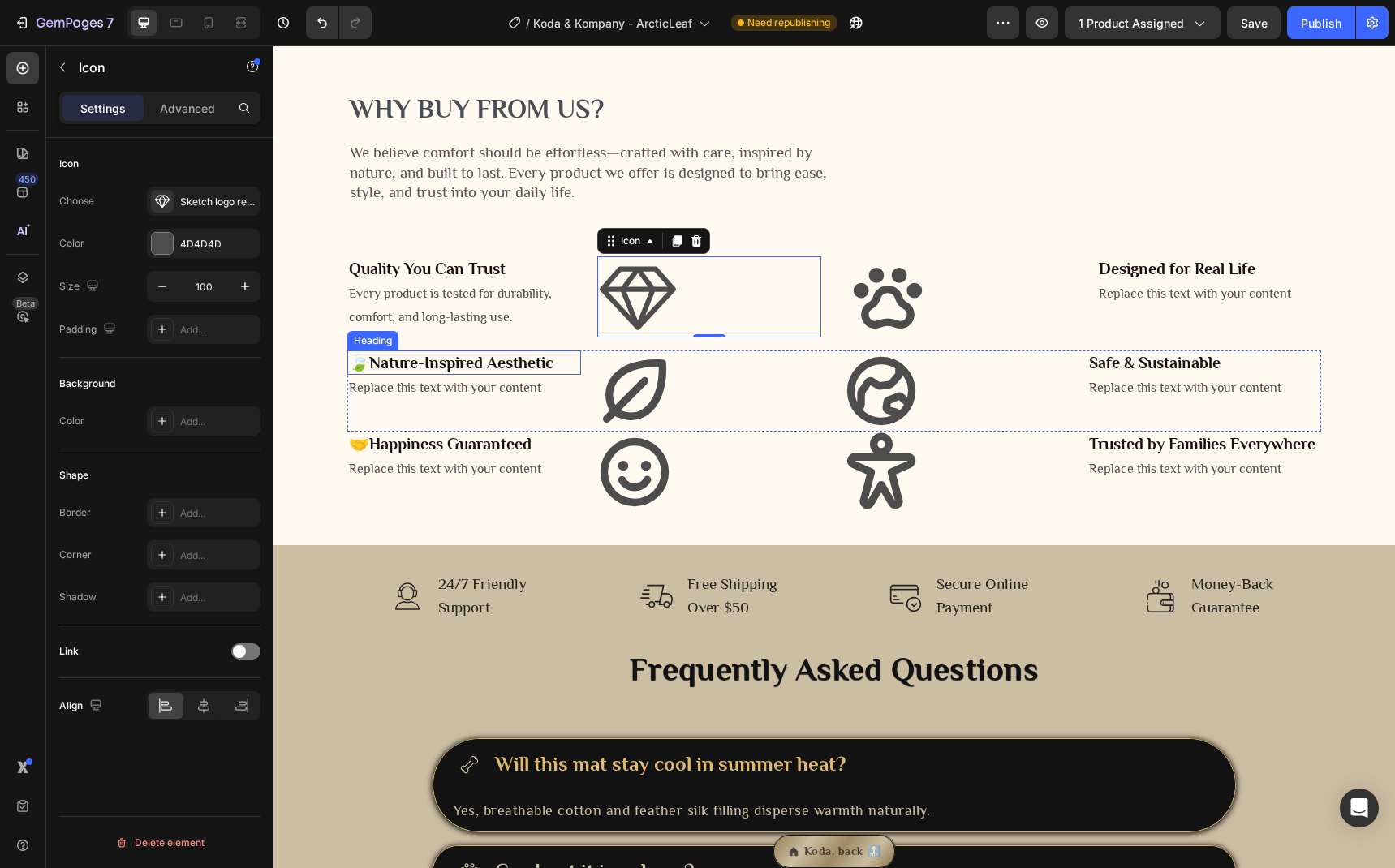
click at [374, 372] on strong "Nature-Inspired Aesthetic" at bounding box center [461, 362] width 185 height 18
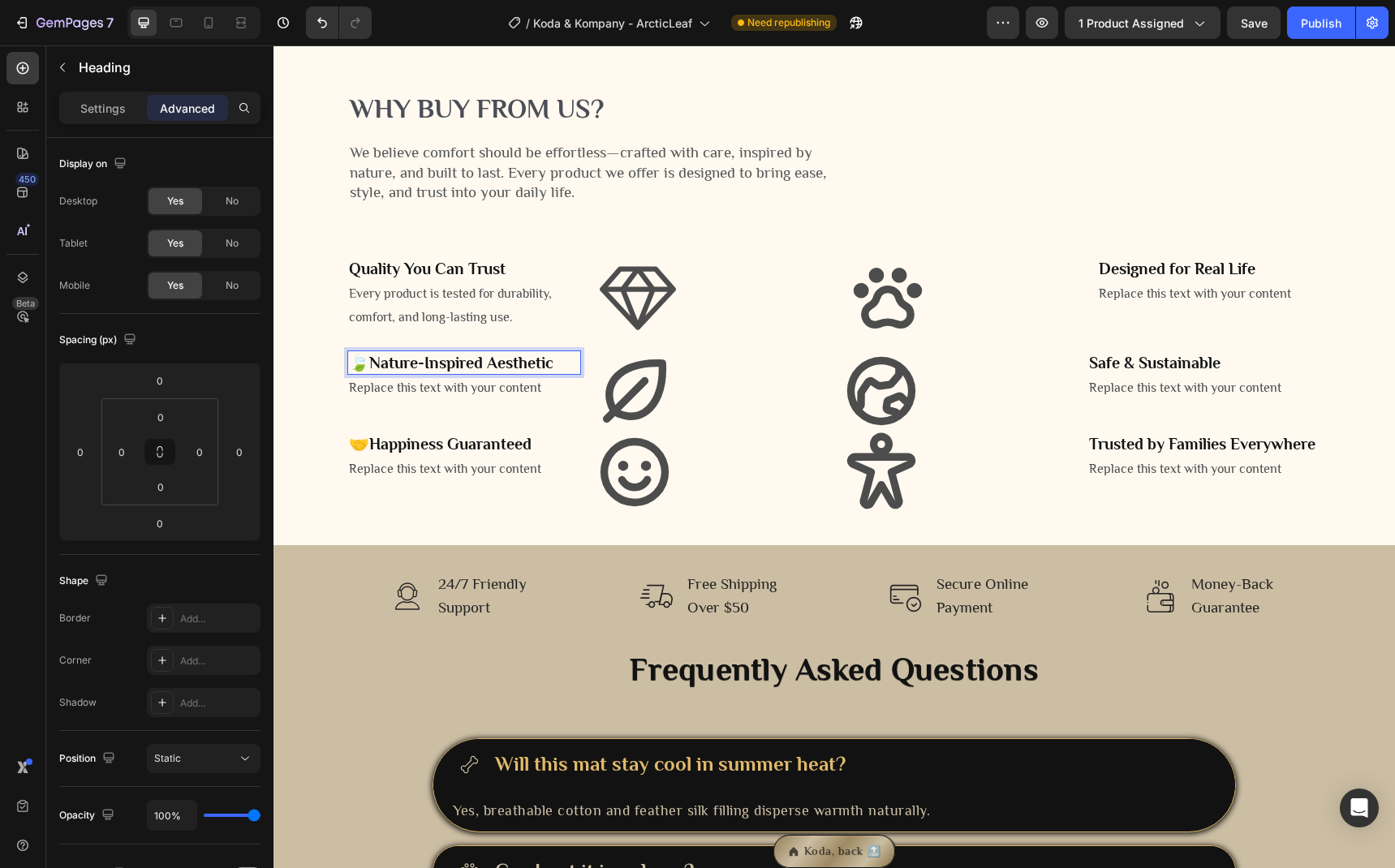
click at [369, 372] on strong "Nature-Inspired Aesthetic" at bounding box center [461, 362] width 185 height 18
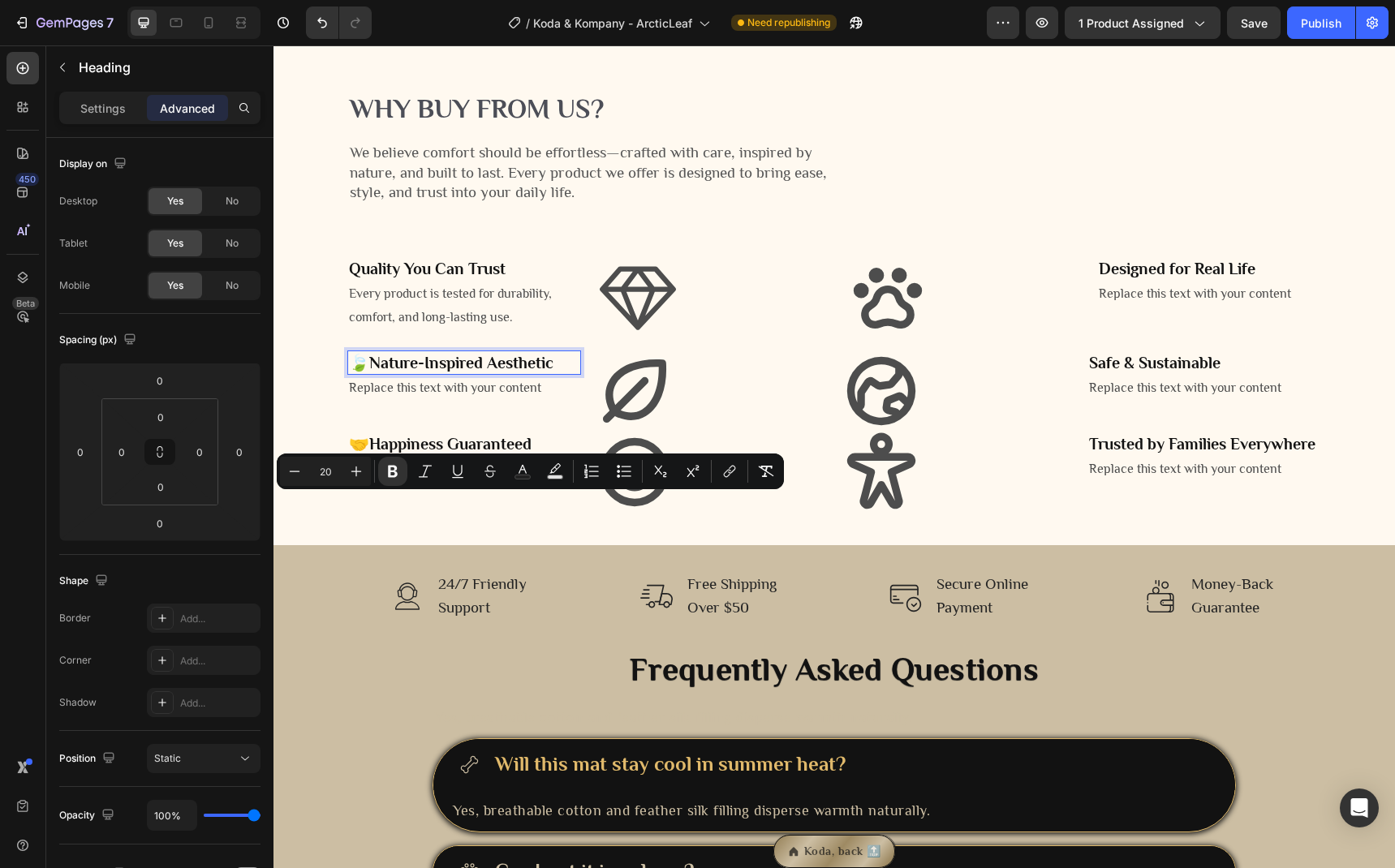
click at [369, 372] on strong "Nature-Inspired Aesthetic" at bounding box center [461, 362] width 185 height 18
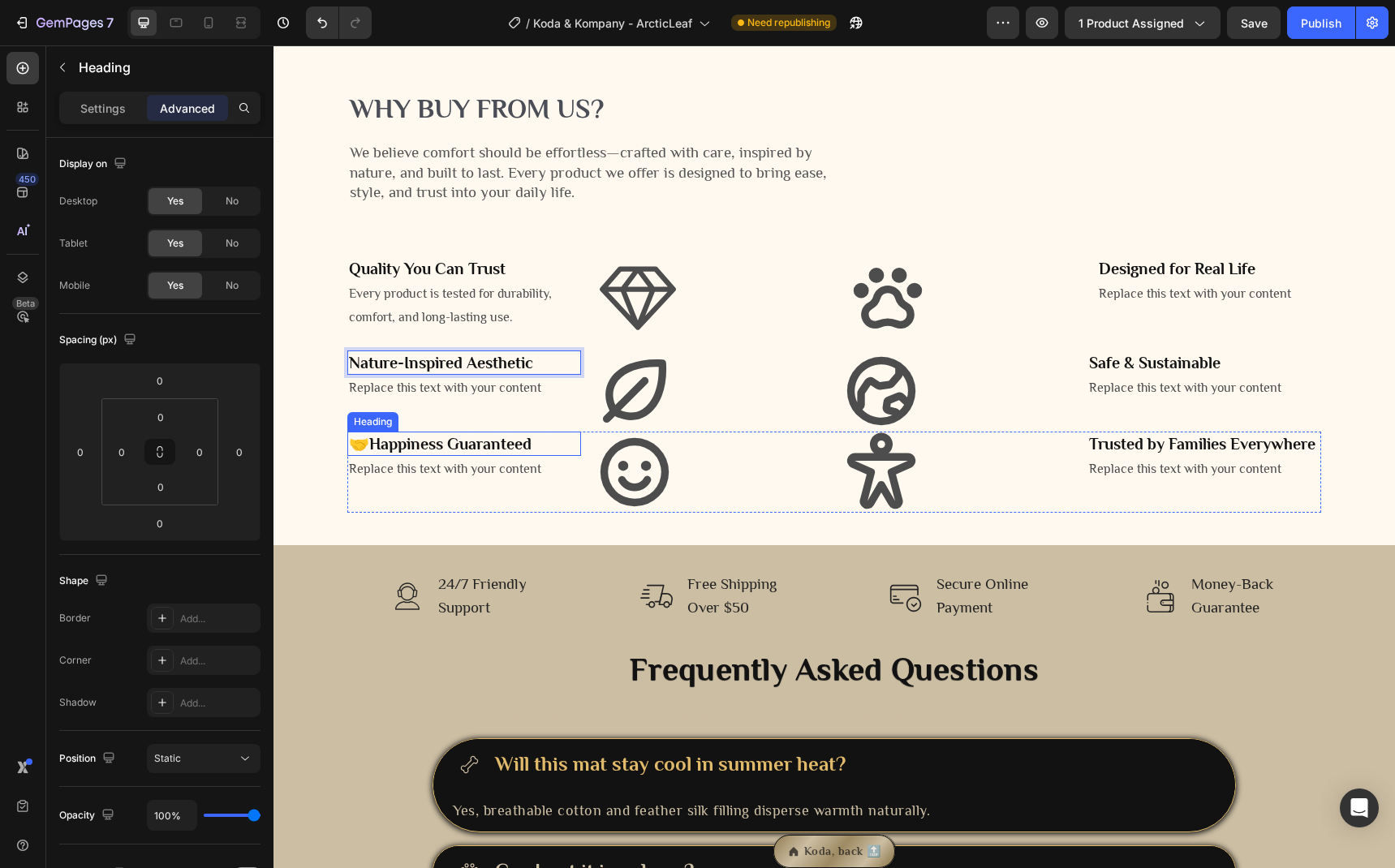
click at [372, 453] on strong "Happiness Guaranteed" at bounding box center [450, 444] width 163 height 18
click at [369, 453] on strong "Happiness Guaranteed" at bounding box center [450, 444] width 163 height 18
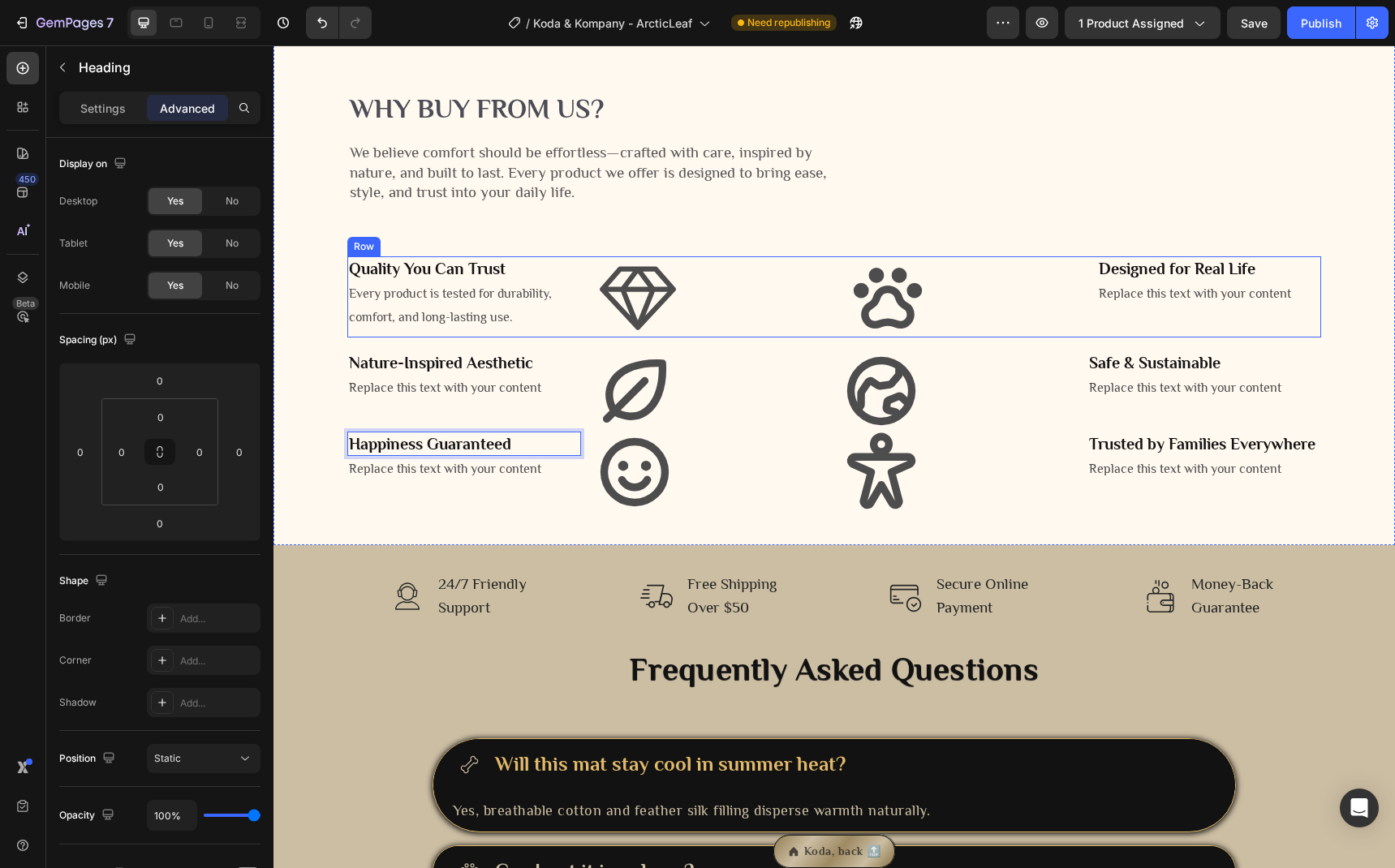
click at [1109, 277] on strong "Designed for Real Life" at bounding box center [1177, 269] width 157 height 18
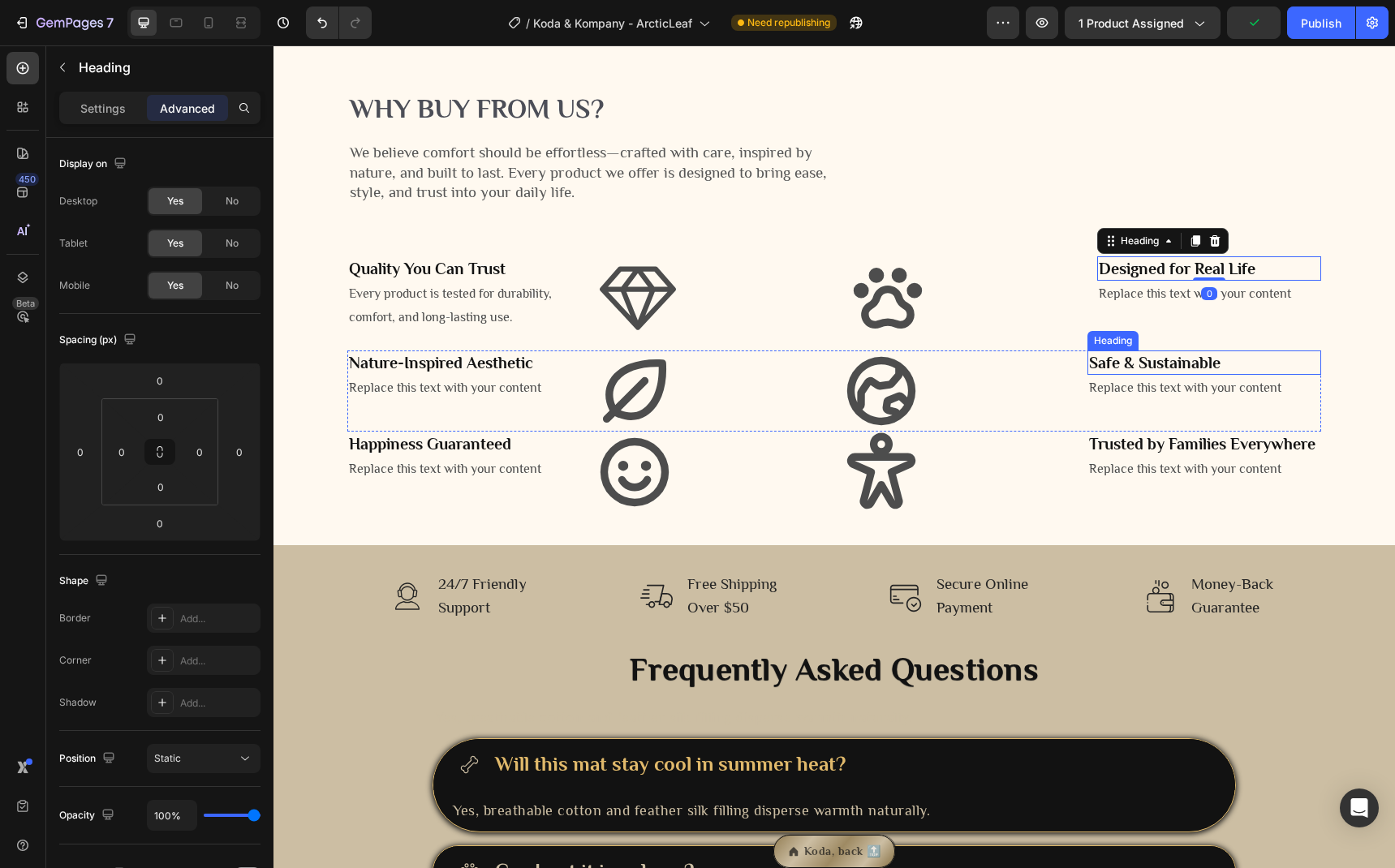
click at [1100, 372] on strong "Safe & Sustainable" at bounding box center [1154, 362] width 131 height 18
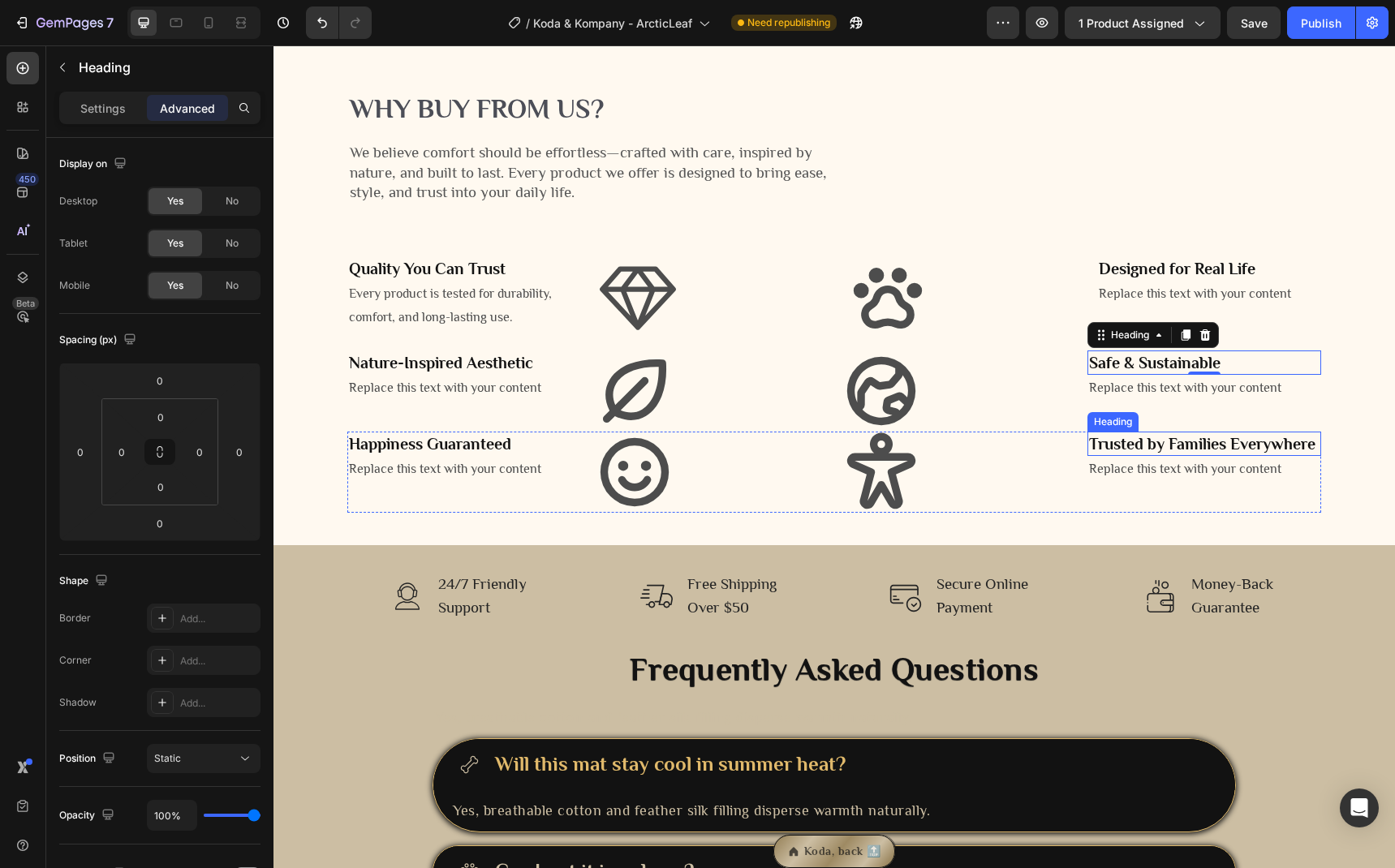
click at [1097, 454] on p "⁠⁠⁠⁠⁠⁠⁠ Trusted by Families Everywhere" at bounding box center [1204, 444] width 230 height 21
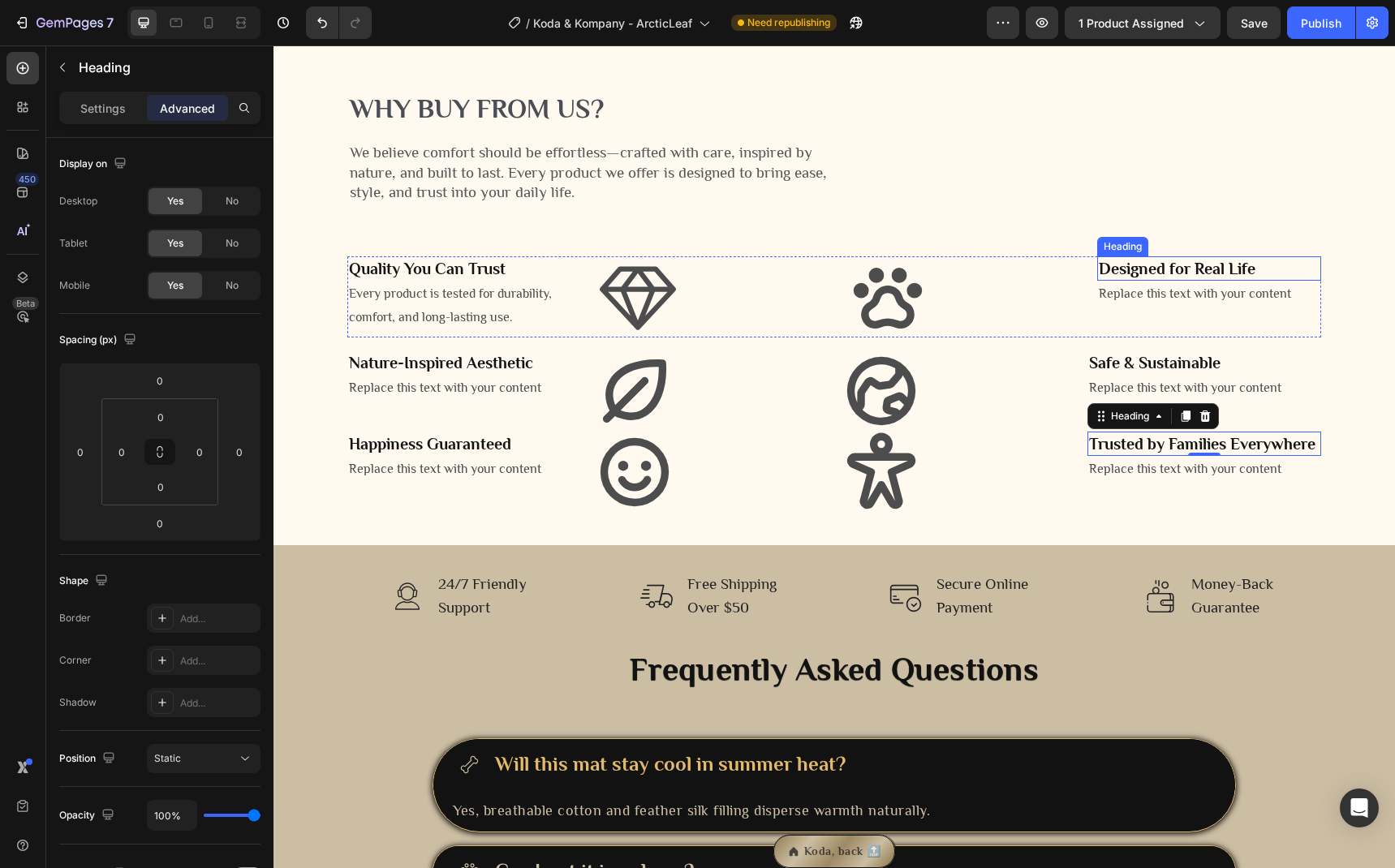
click at [1166, 277] on strong "Designed for Real Life" at bounding box center [1177, 269] width 157 height 18
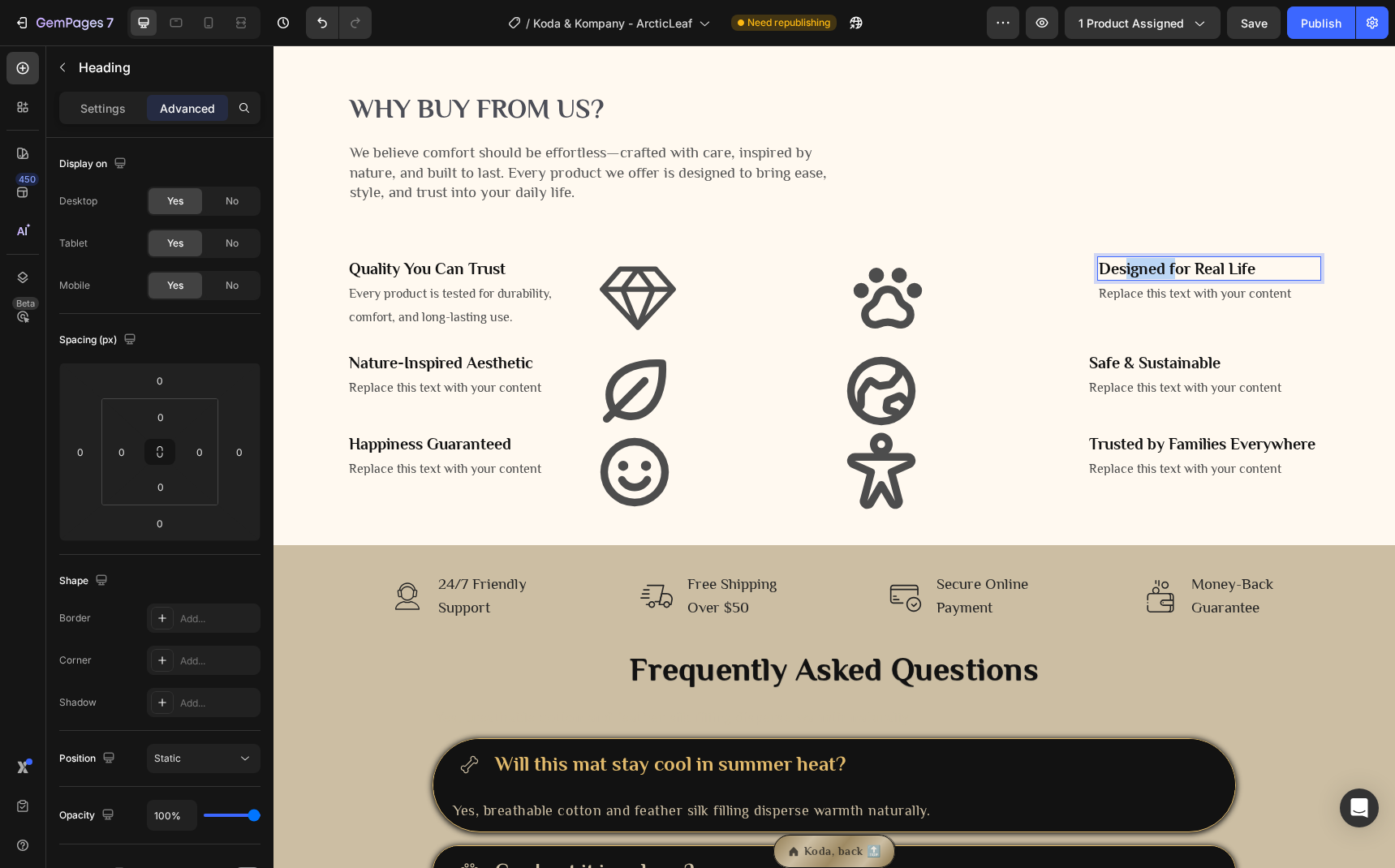
drag, startPoint x: 1170, startPoint y: 410, endPoint x: 1119, endPoint y: 421, distance: 52.2
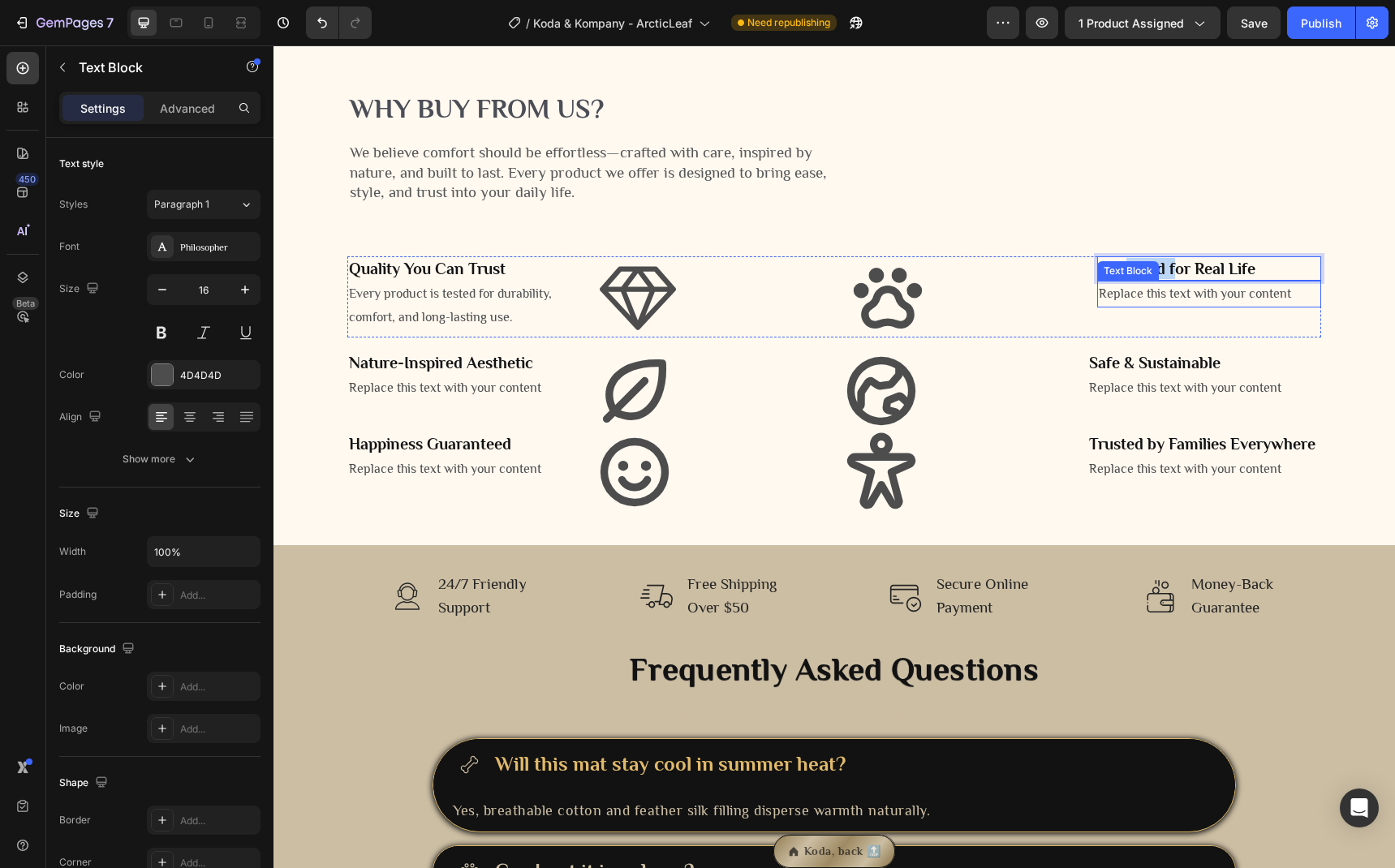
click at [1145, 308] on div "Replace this text with your content" at bounding box center [1209, 294] width 224 height 27
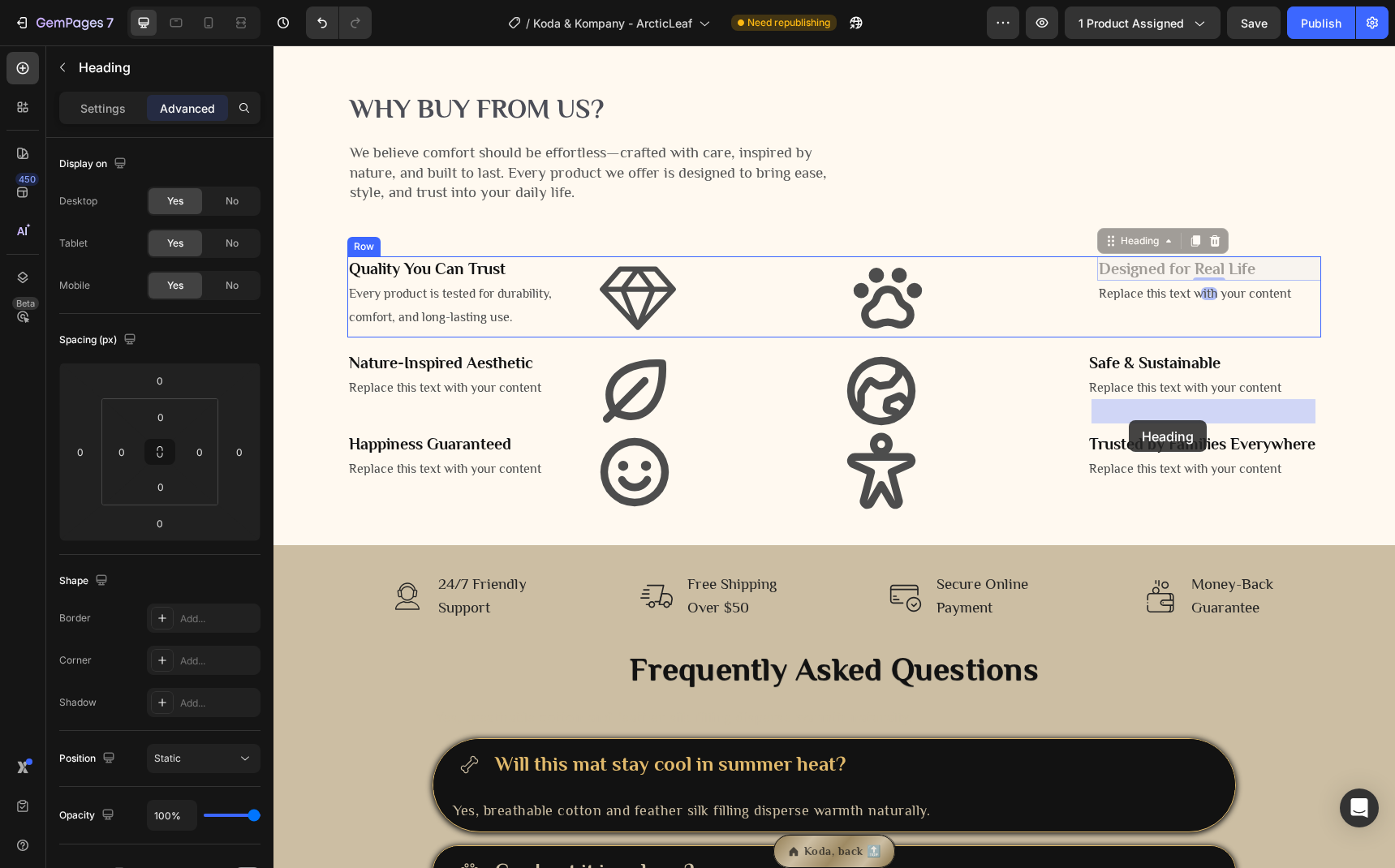
drag, startPoint x: 1255, startPoint y: 413, endPoint x: 1129, endPoint y: 421, distance: 126.3
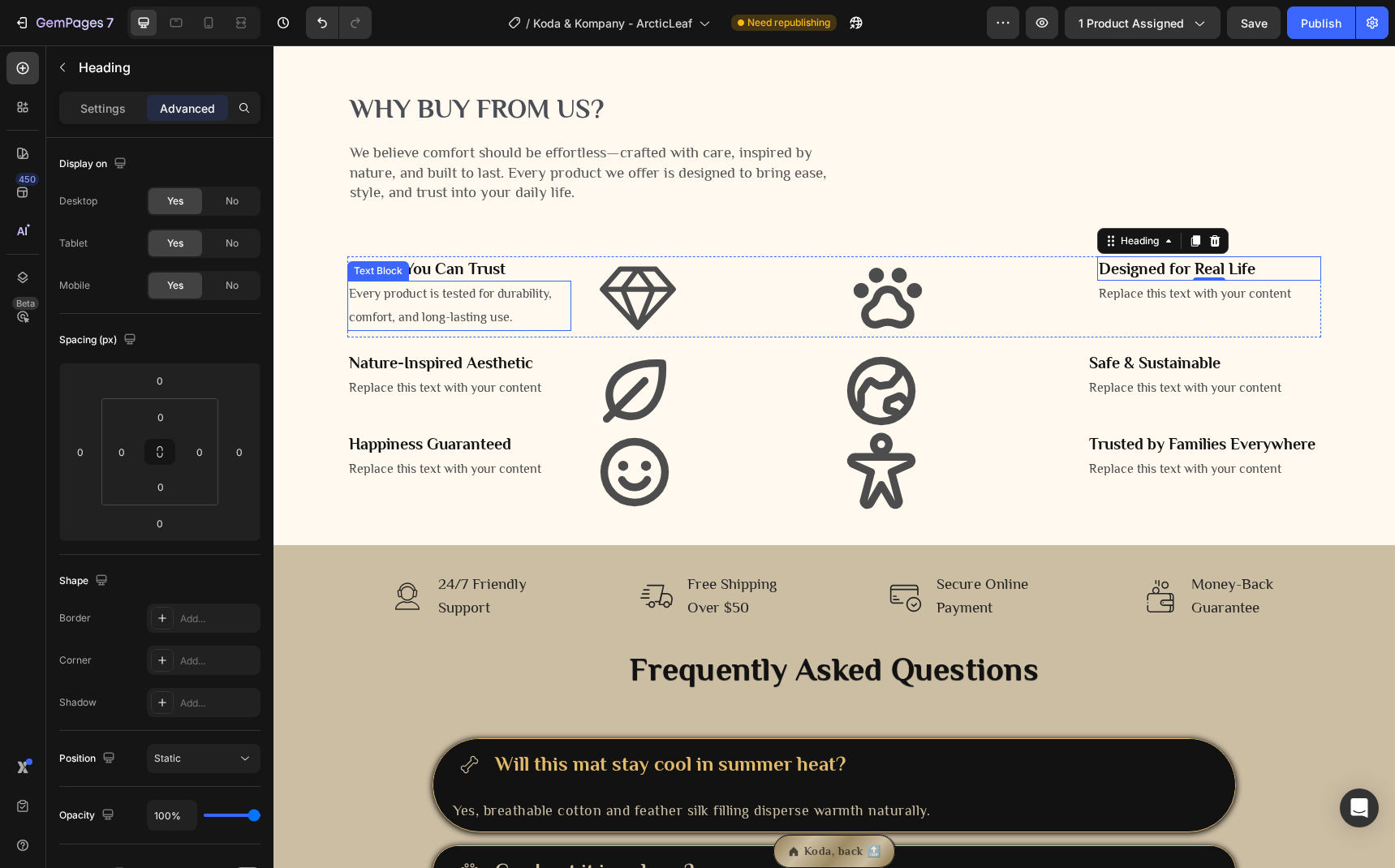
click at [408, 330] on p "Every product is tested for durability, comfort, and long-lasting use." at bounding box center [459, 305] width 221 height 47
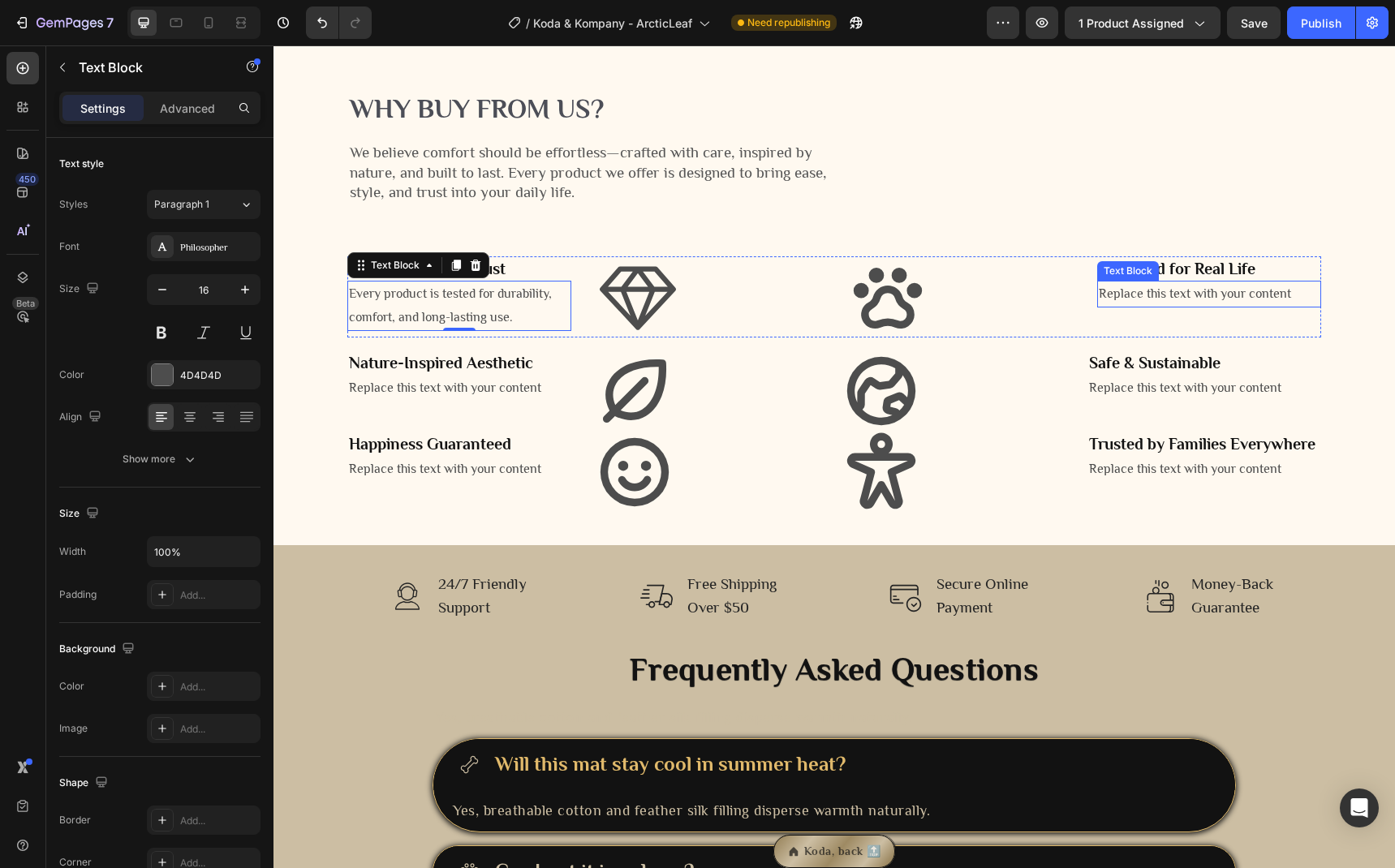
click at [1139, 308] on div "Replace this text with your content" at bounding box center [1209, 294] width 224 height 27
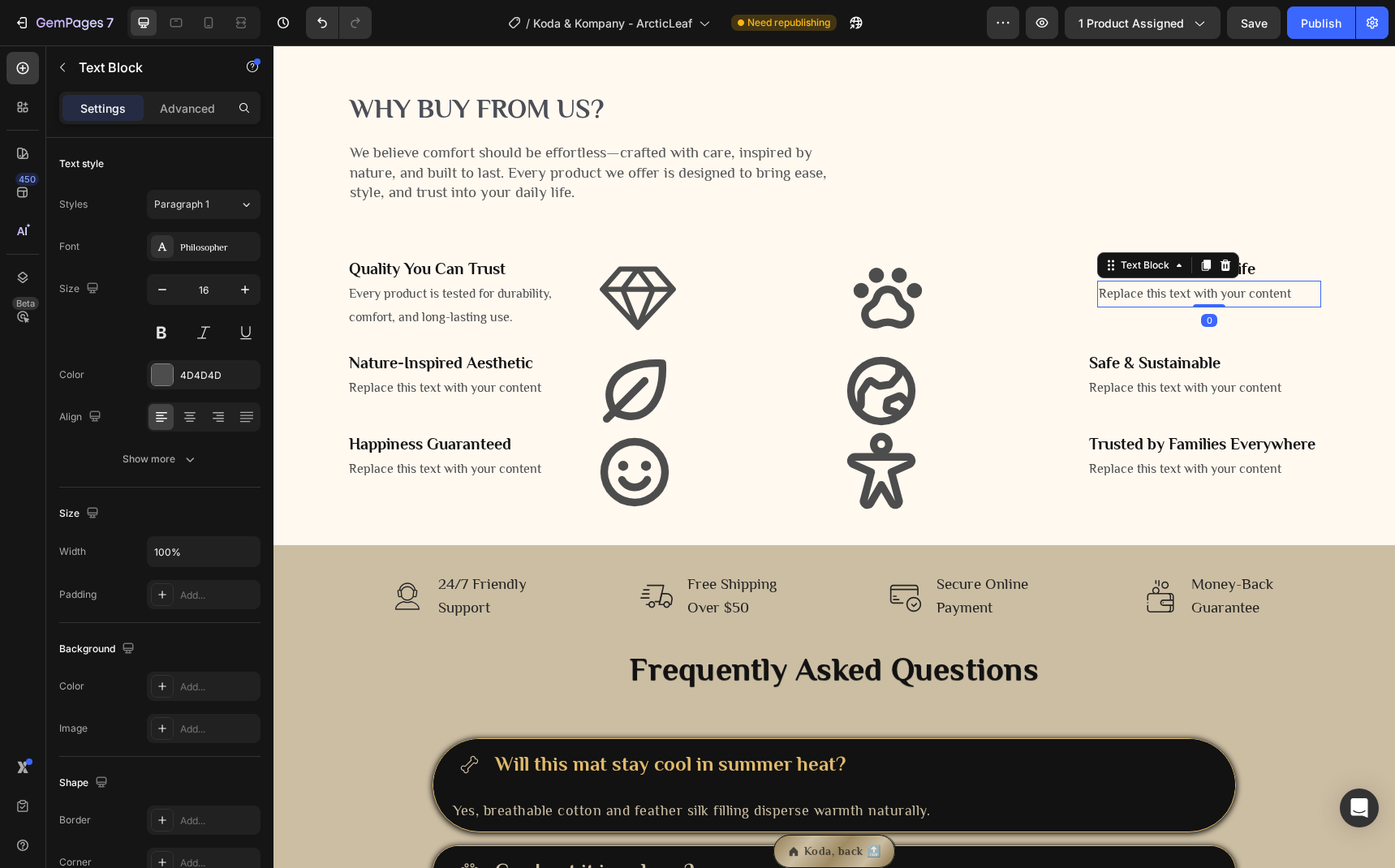
click at [1139, 308] on div "Replace this text with your content" at bounding box center [1209, 294] width 224 height 27
click at [1139, 306] on p "Replace this text with your content" at bounding box center [1209, 293] width 221 height 24
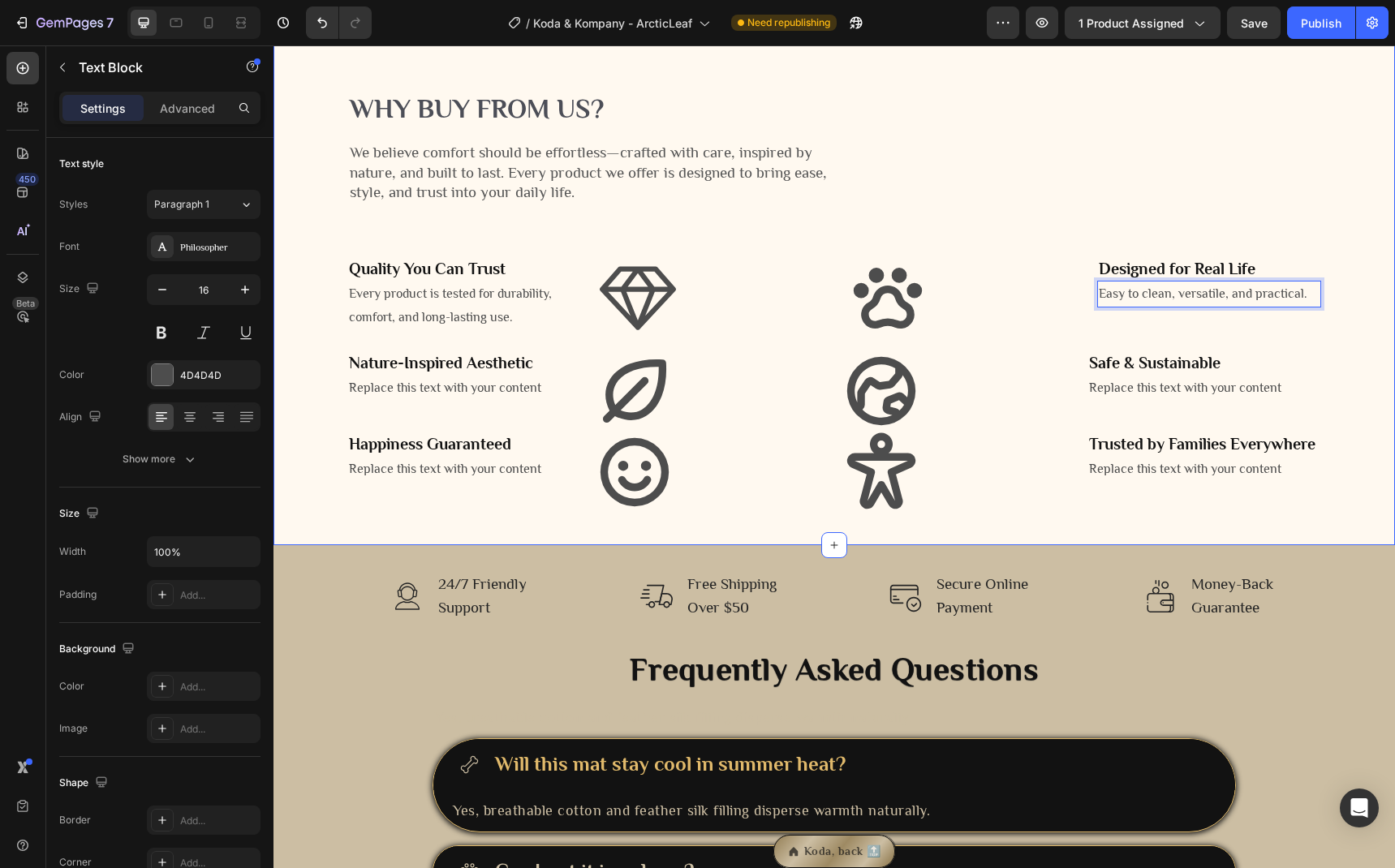
click at [1145, 484] on div "Why buy from us? Heading We believe comfort should be effortless—crafted with c…" at bounding box center [834, 301] width 1097 height 423
click at [440, 401] on div "Replace this text with your content" at bounding box center [464, 388] width 233 height 27
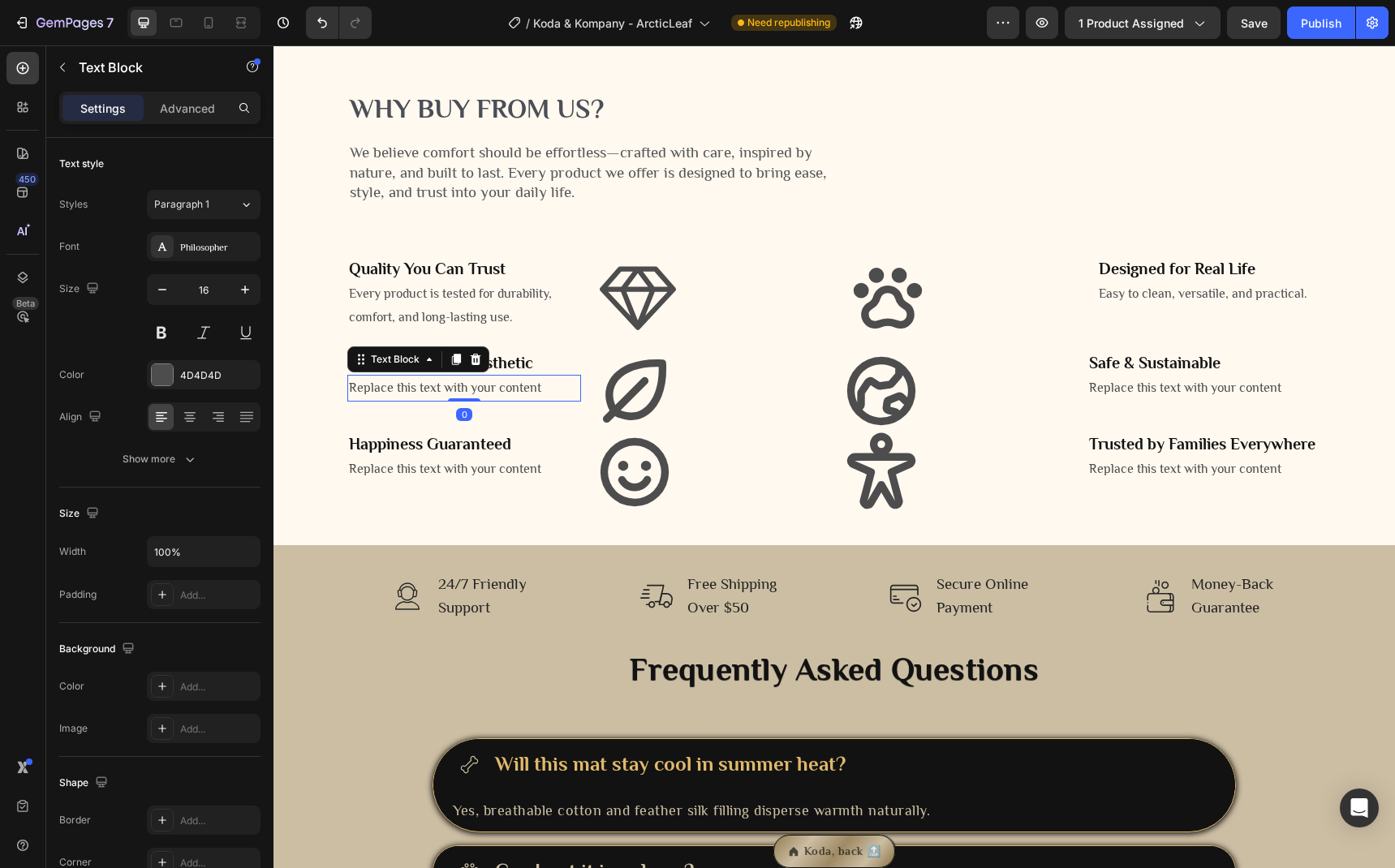
click at [440, 401] on div "Replace this text with your content" at bounding box center [464, 388] width 233 height 27
click at [440, 400] on p "Replace this text with your content" at bounding box center [464, 388] width 230 height 24
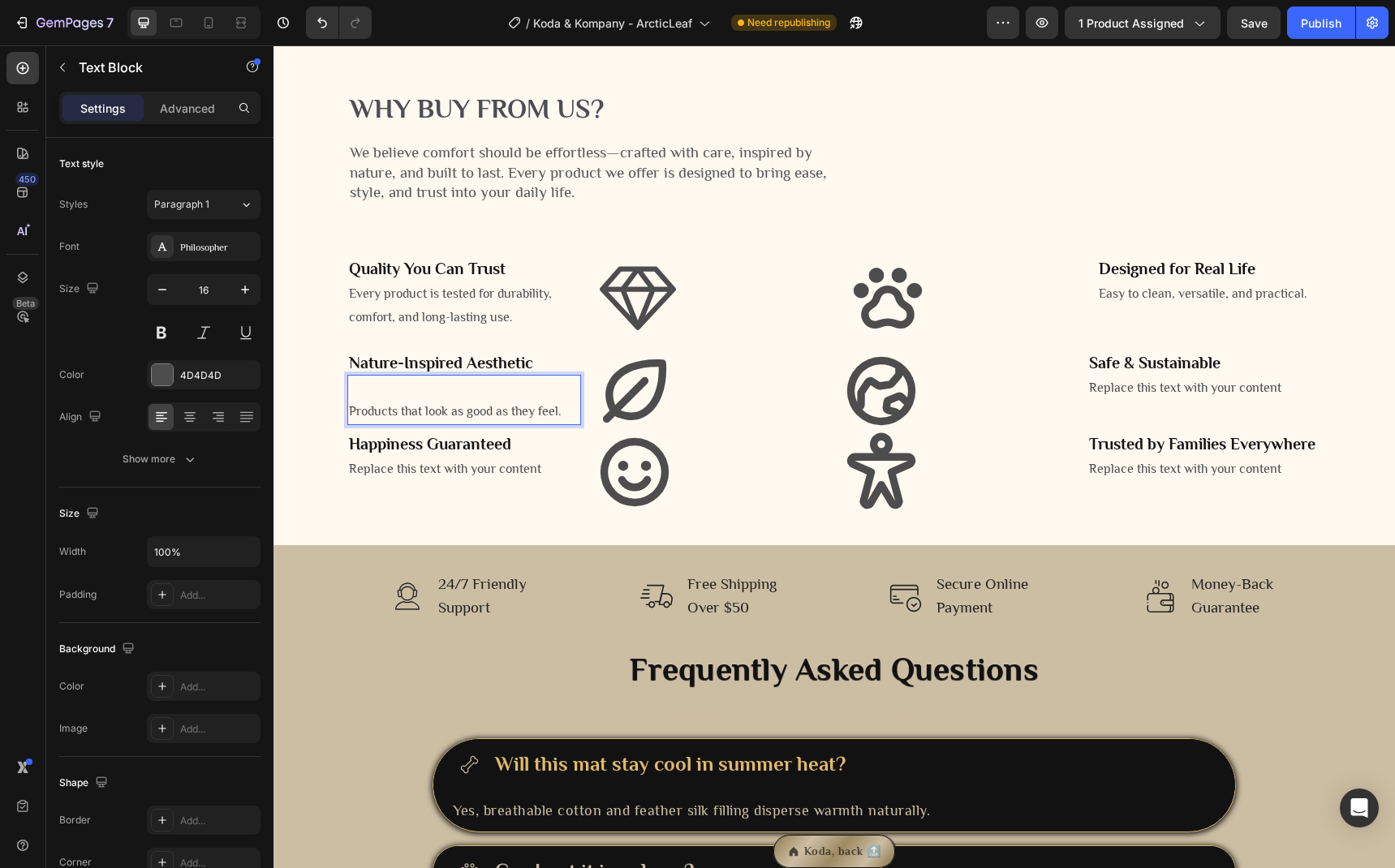
click at [357, 423] on p "Products that look as good as they feel." at bounding box center [464, 411] width 230 height 24
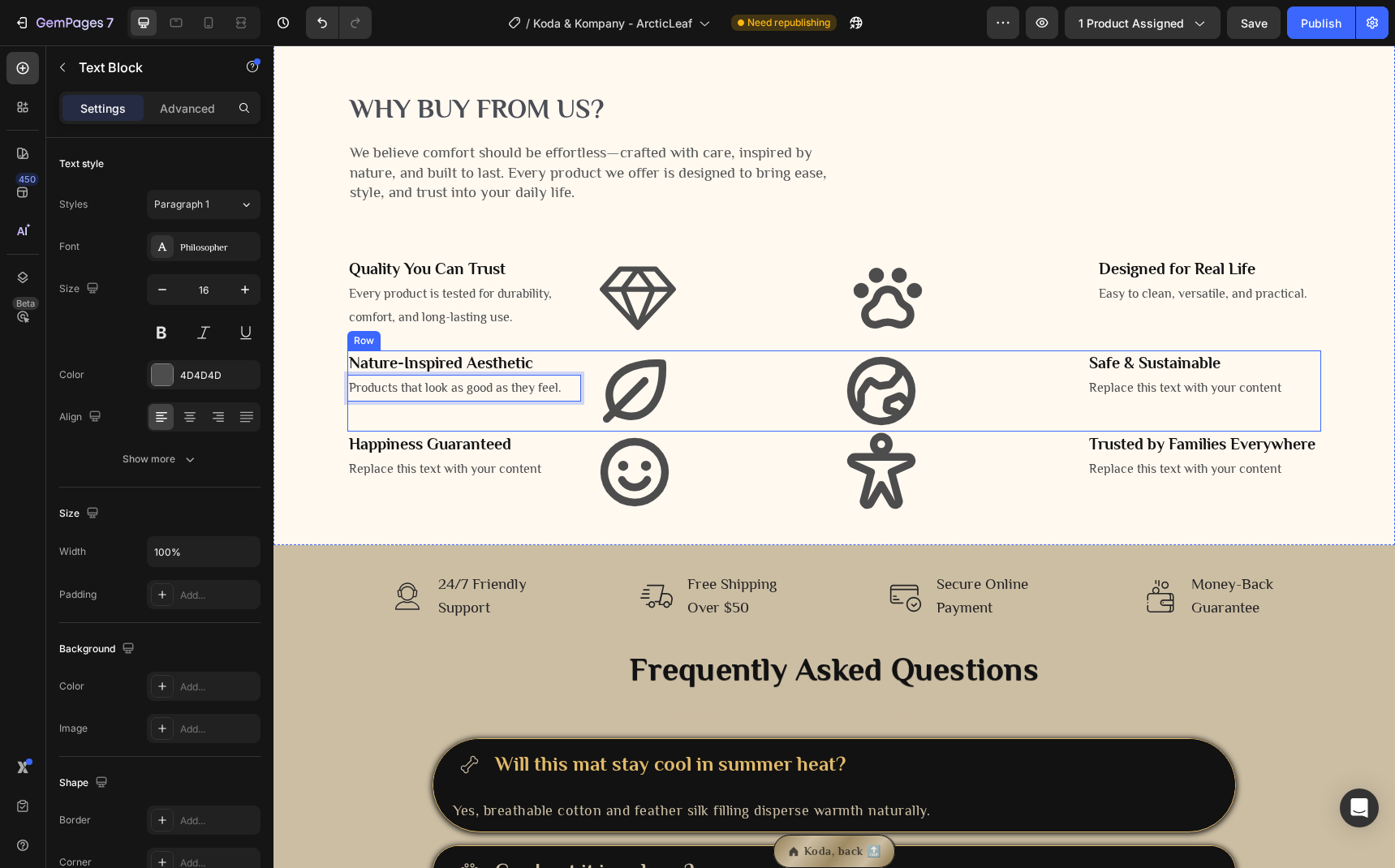
click at [383, 432] on div "⁠⁠⁠⁠⁠⁠⁠ Nature-Inspired Aesthetic Heading Products that look as good as they fe…" at bounding box center [464, 391] width 233 height 81
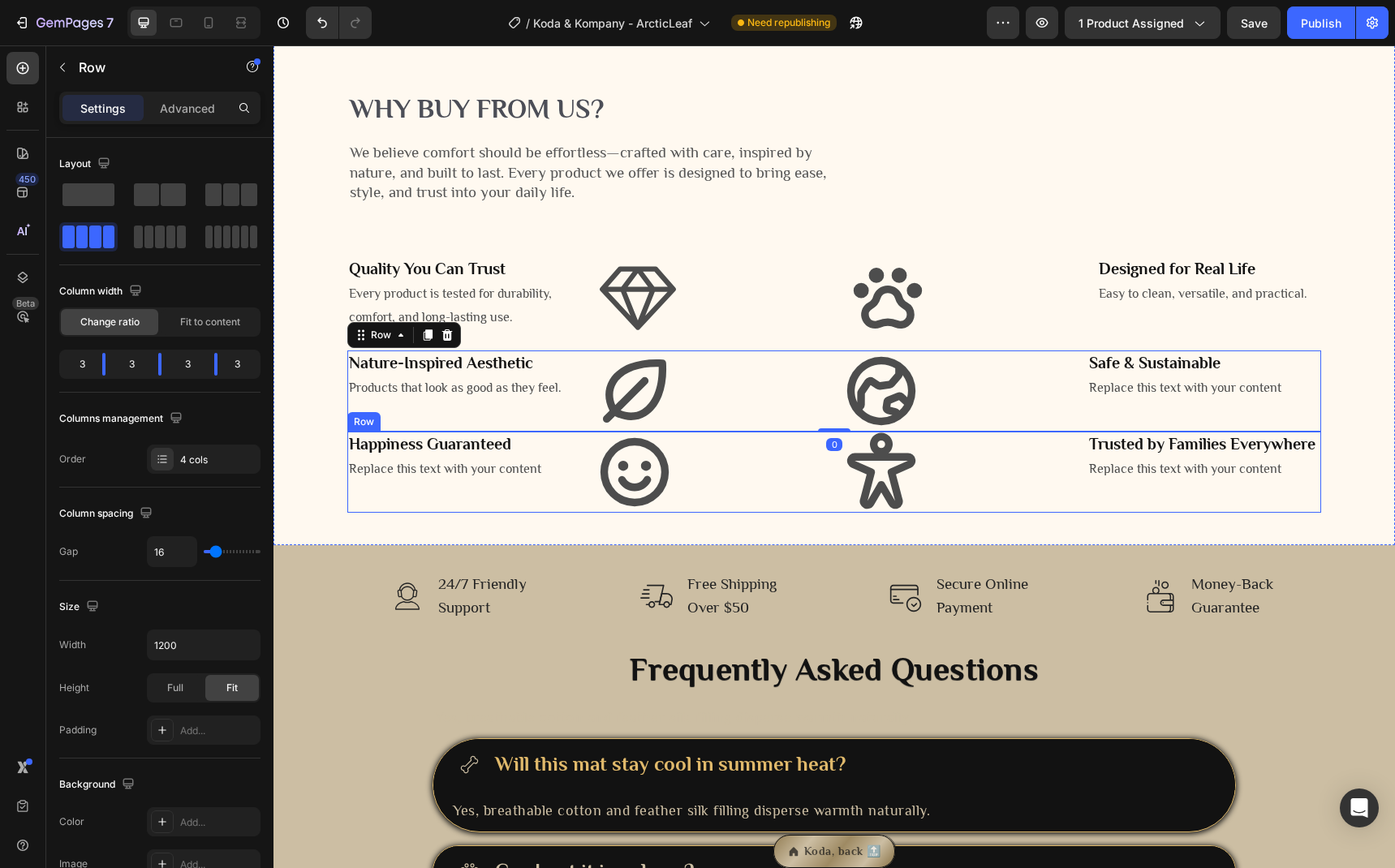
click at [429, 512] on div "⁠⁠⁠⁠⁠⁠⁠ Happiness Guaranteed Heading Replace this text with your content Text B…" at bounding box center [464, 472] width 233 height 81
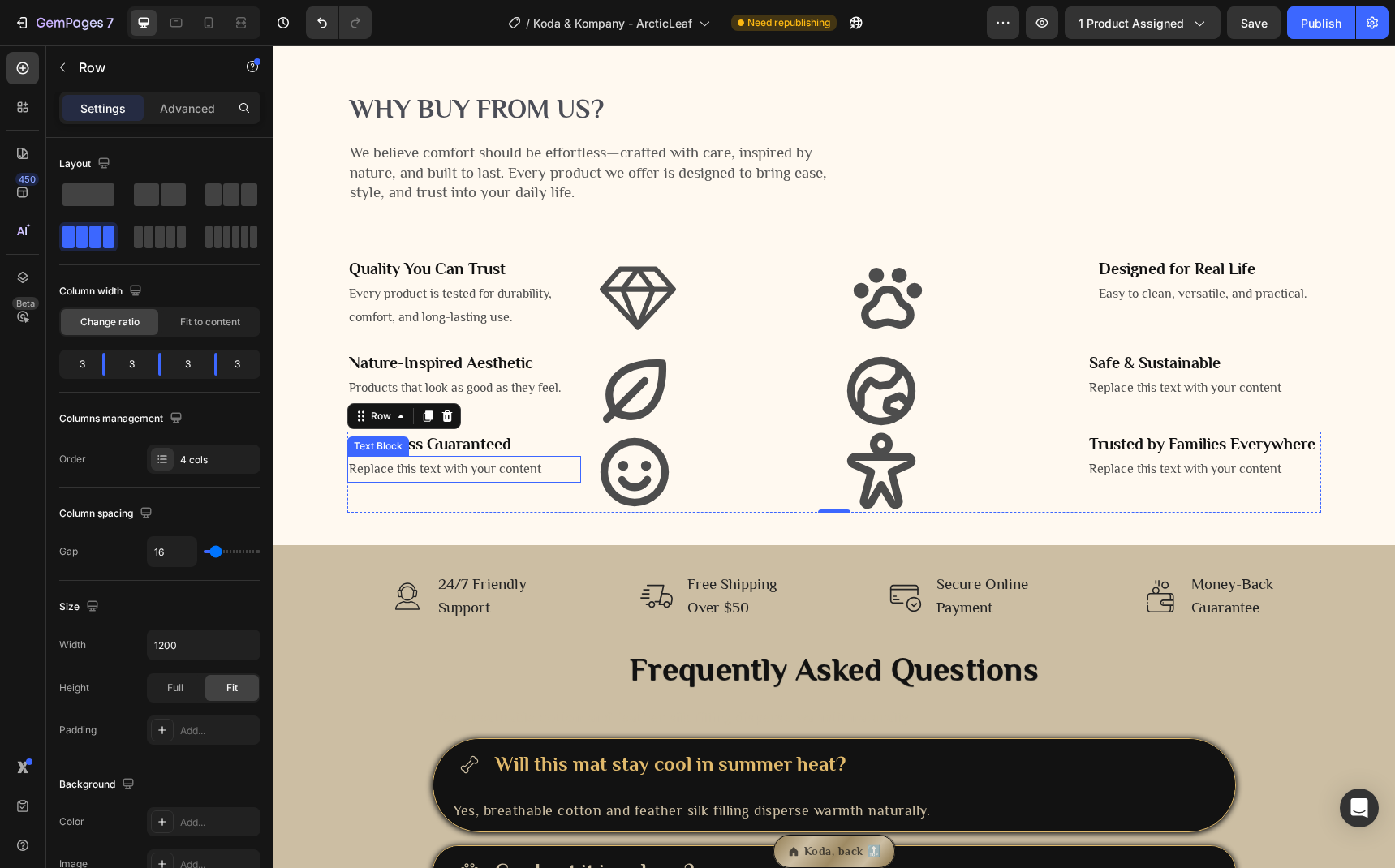
click at [429, 481] on p "Replace this text with your content" at bounding box center [464, 469] width 230 height 24
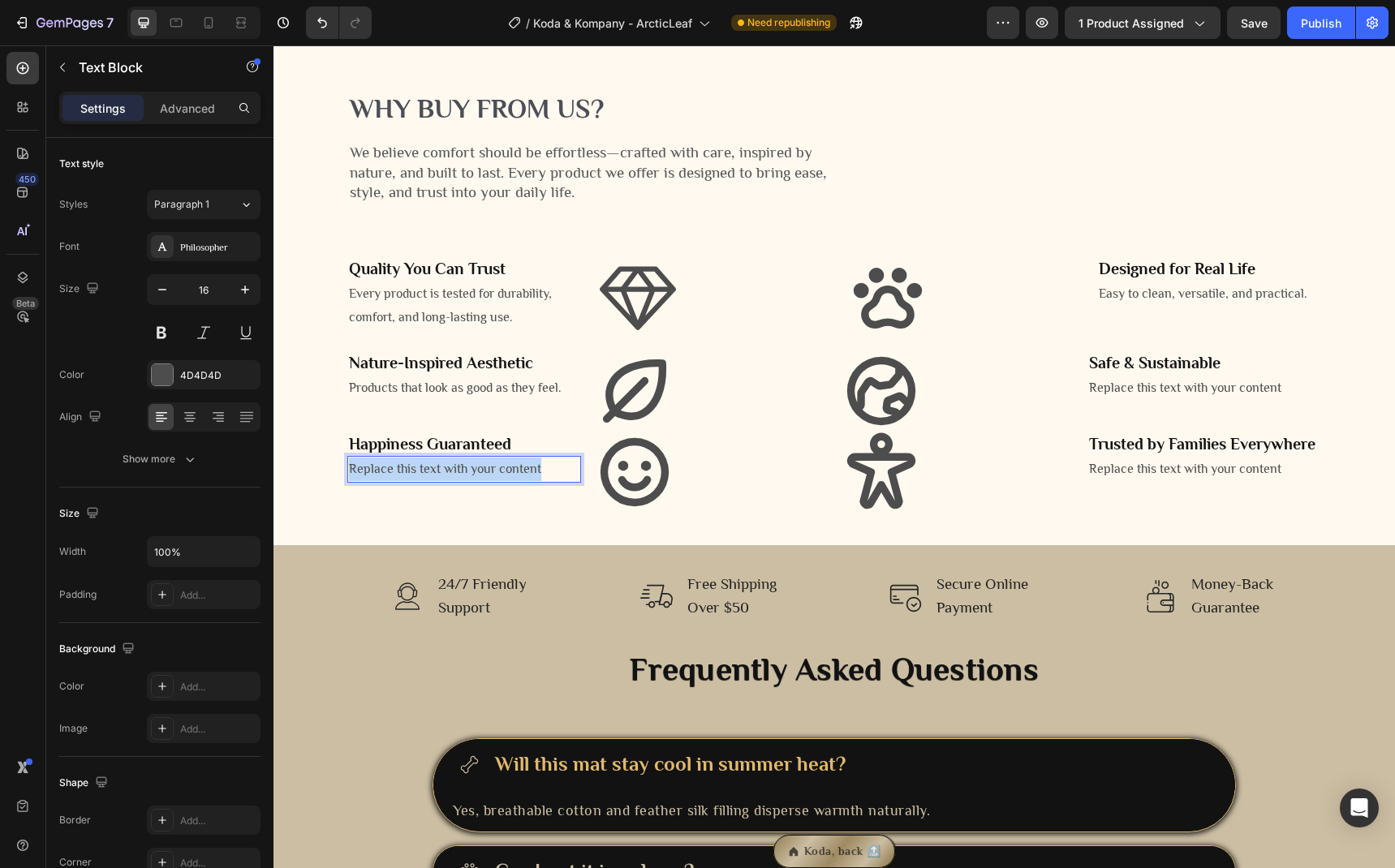
click at [429, 481] on p "Replace this text with your content" at bounding box center [464, 469] width 230 height 24
click at [464, 512] on div "⁠⁠⁠⁠⁠⁠⁠ Happiness Guaranteed Heading Love it or we’ll make it right. Text Block…" at bounding box center [464, 472] width 233 height 81
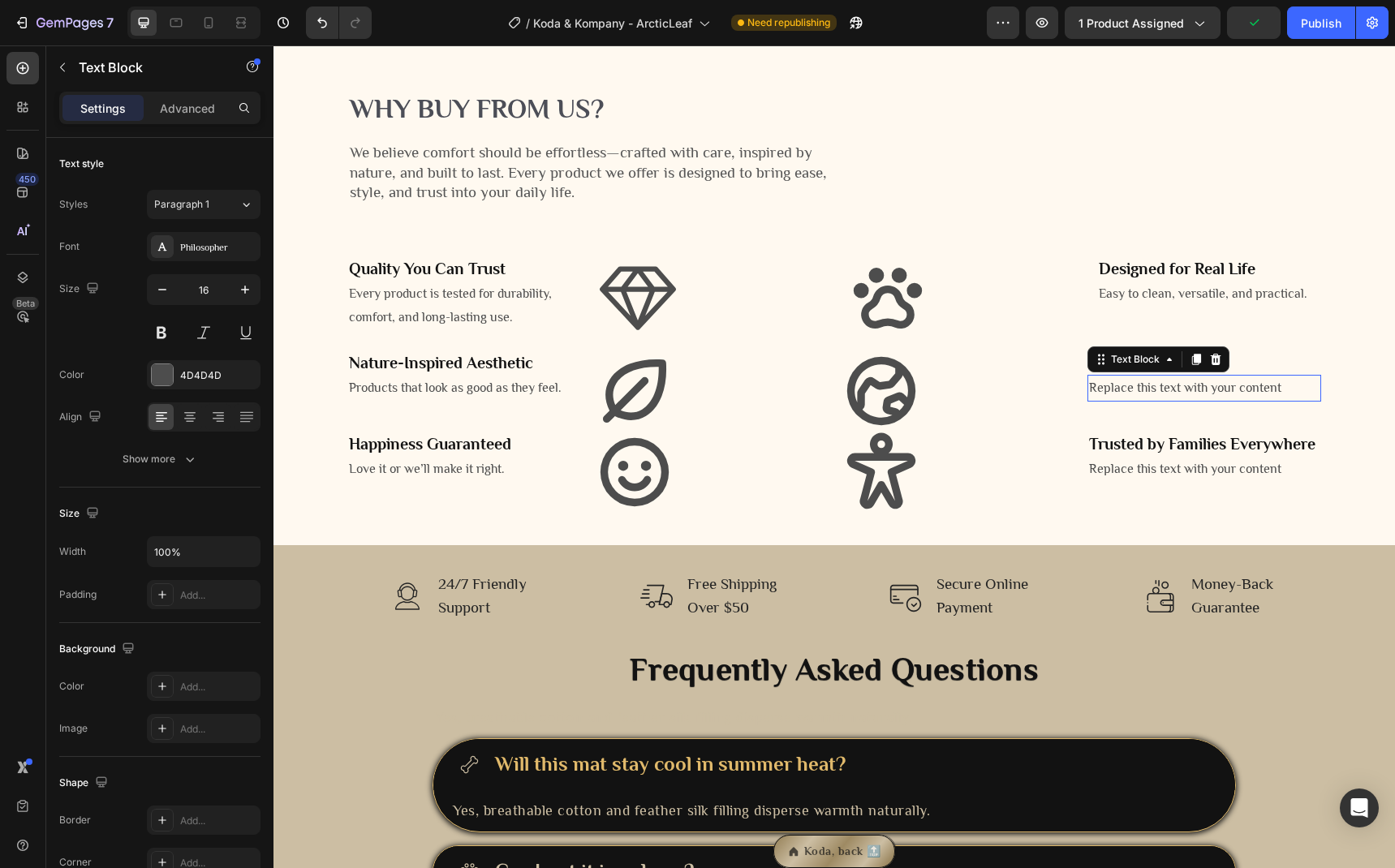
click at [1123, 401] on div "Replace this text with your content" at bounding box center [1204, 388] width 233 height 27
click at [1123, 400] on p "Replace this text with your content" at bounding box center [1204, 388] width 230 height 24
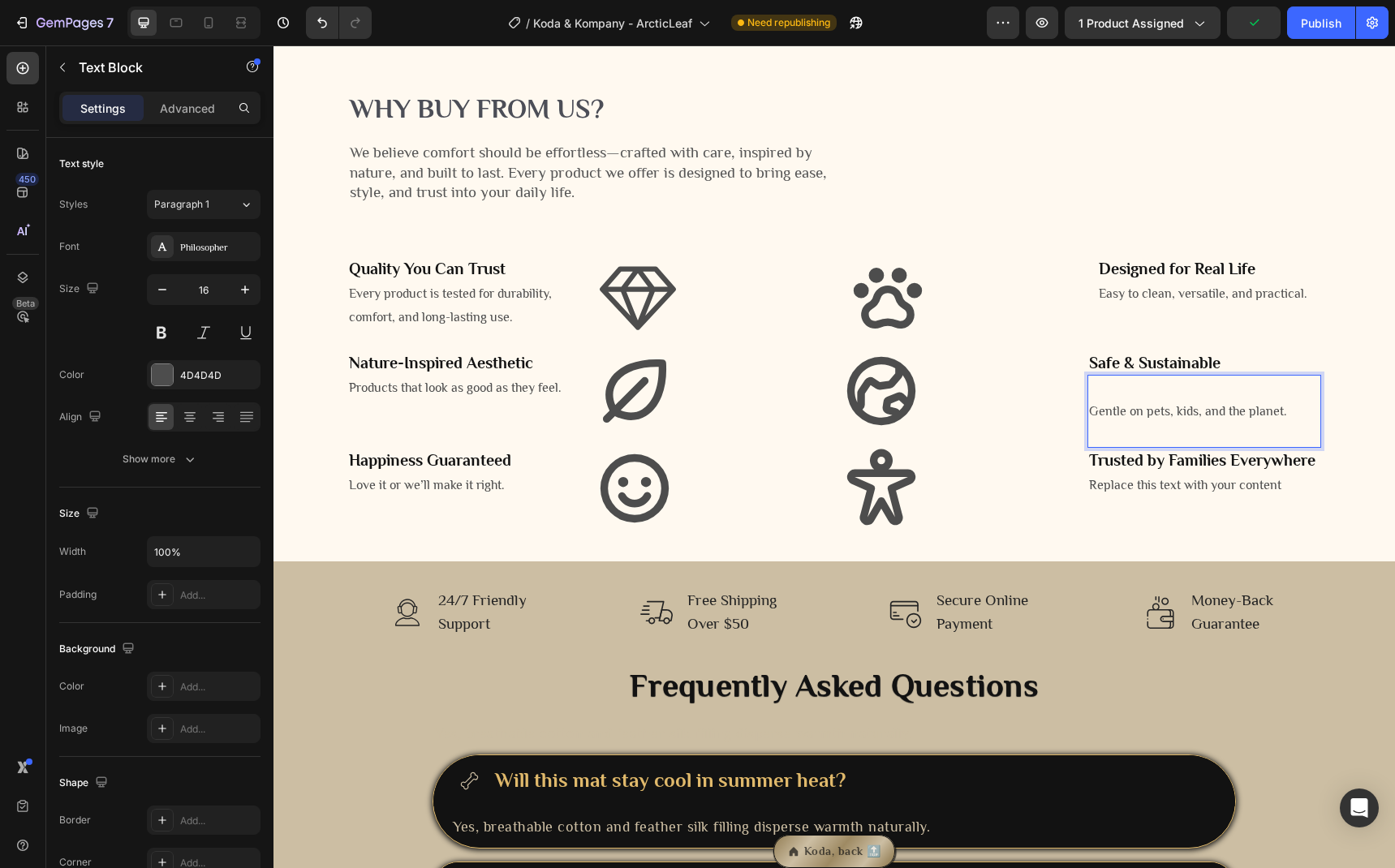
click at [1113, 400] on p "Rich Text Editor. Editing area: main" at bounding box center [1204, 388] width 230 height 24
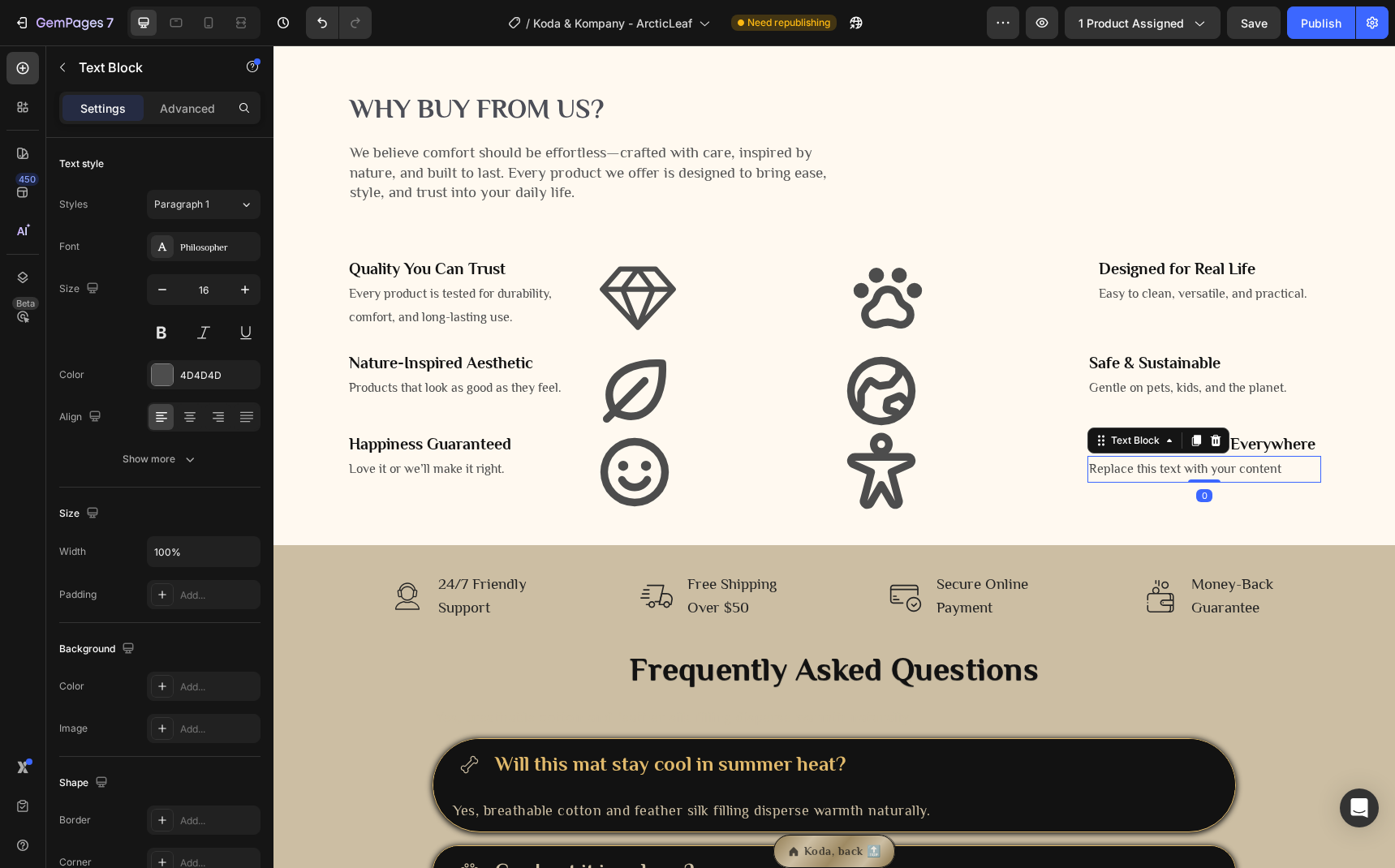
click at [1116, 483] on div "Replace this text with your content" at bounding box center [1204, 469] width 233 height 27
click at [1135, 483] on div "Replace this text with your content" at bounding box center [1204, 469] width 233 height 27
click at [1135, 481] on p "Replace this text with your content" at bounding box center [1204, 469] width 230 height 24
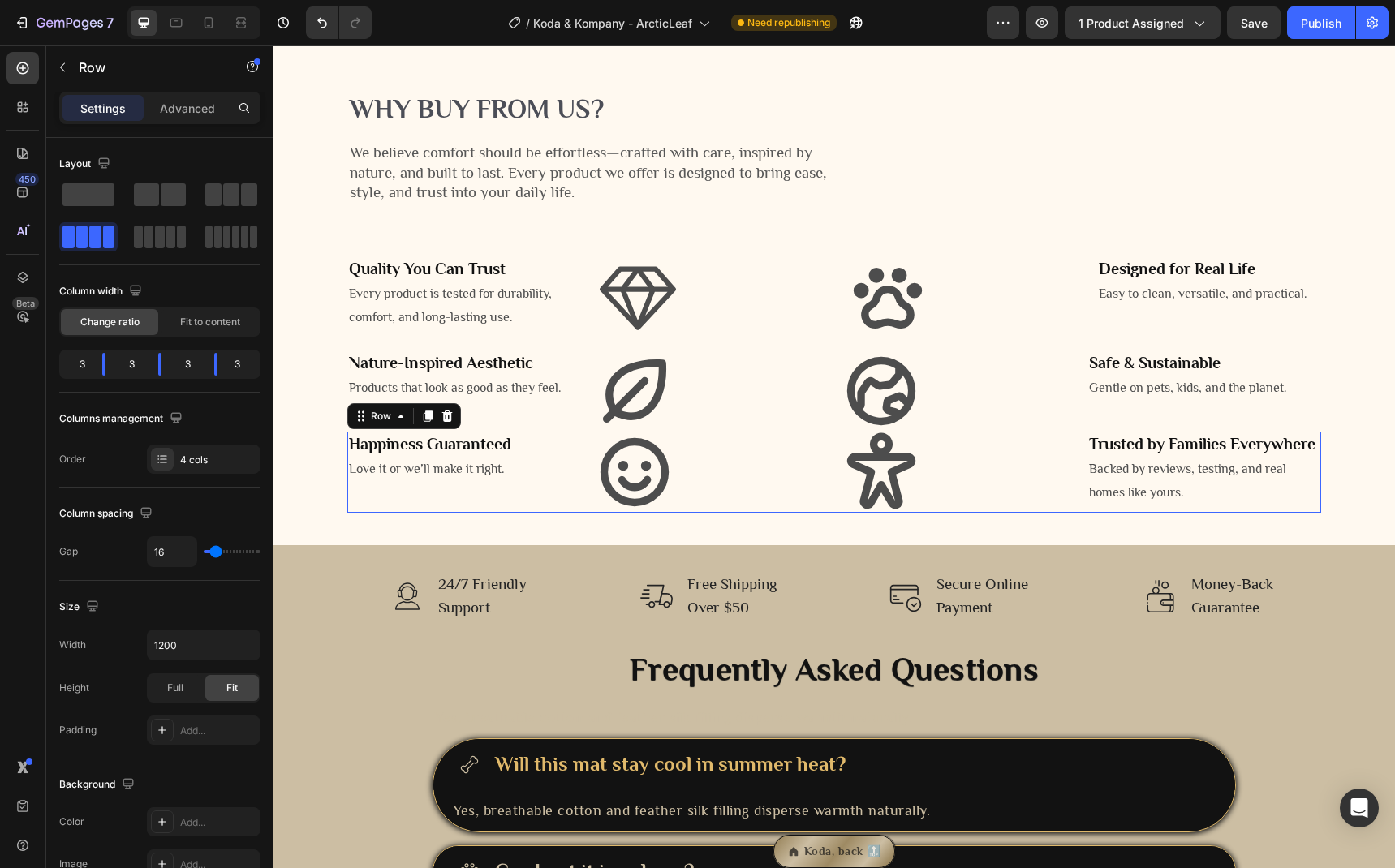
click at [1070, 512] on div "⁠⁠⁠⁠⁠⁠⁠ Happiness Guaranteed Heading Love it or we’ll make it right. Text Block…" at bounding box center [834, 472] width 973 height 81
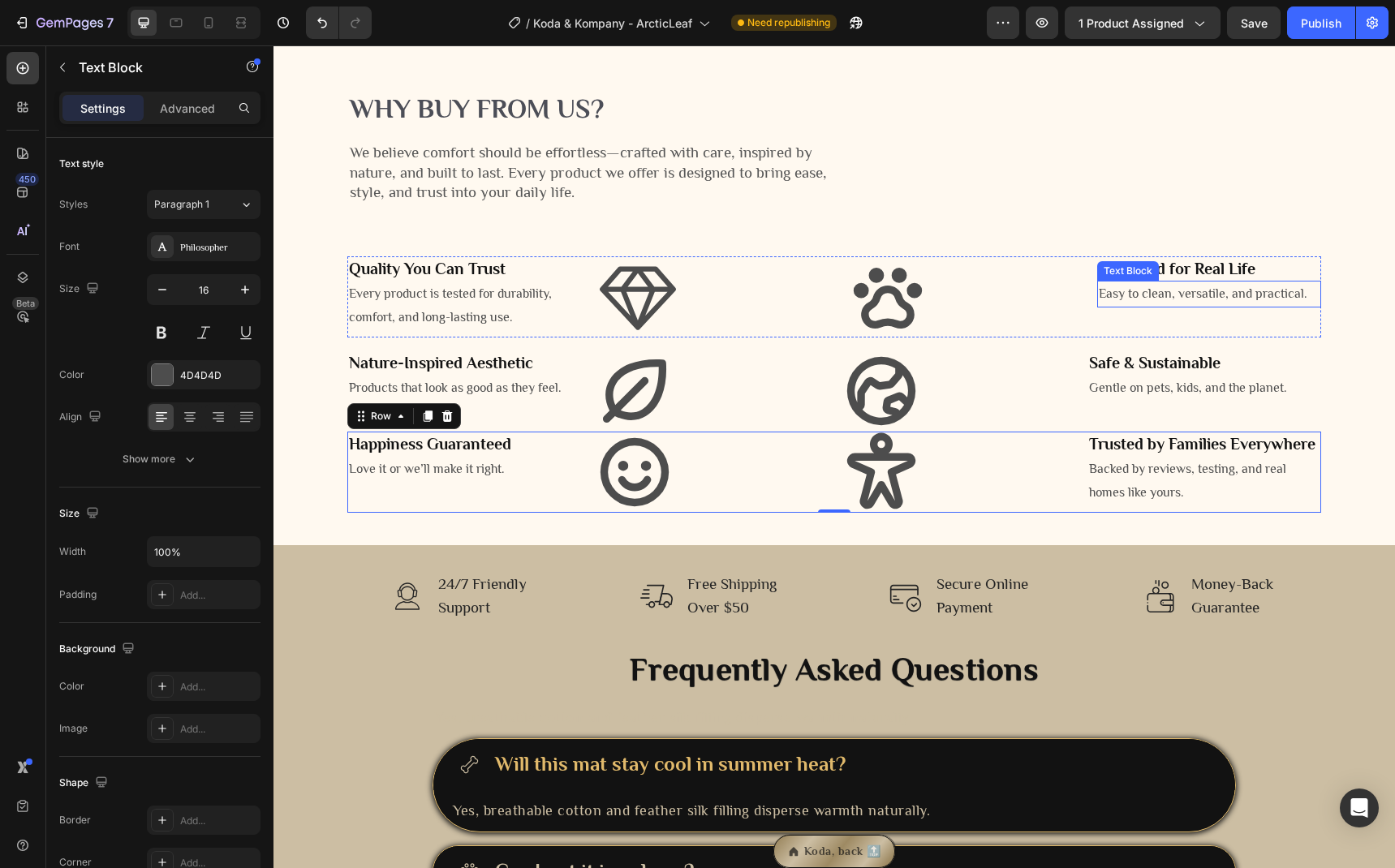
click at [1133, 306] on p "Easy to clean, versatile, and practical." at bounding box center [1209, 293] width 221 height 24
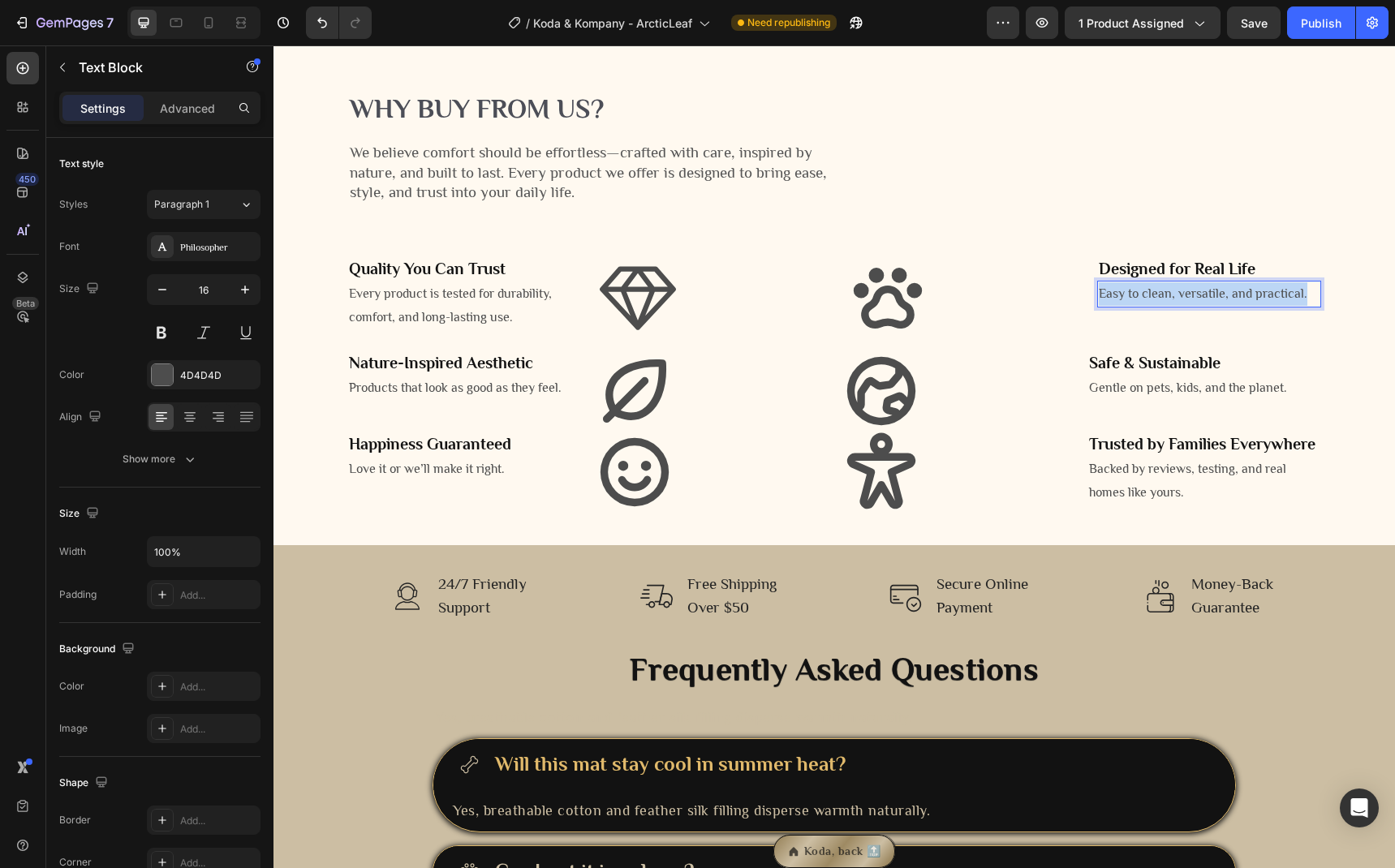
click at [1133, 306] on p "Easy to clean, versatile, and practical." at bounding box center [1209, 293] width 221 height 24
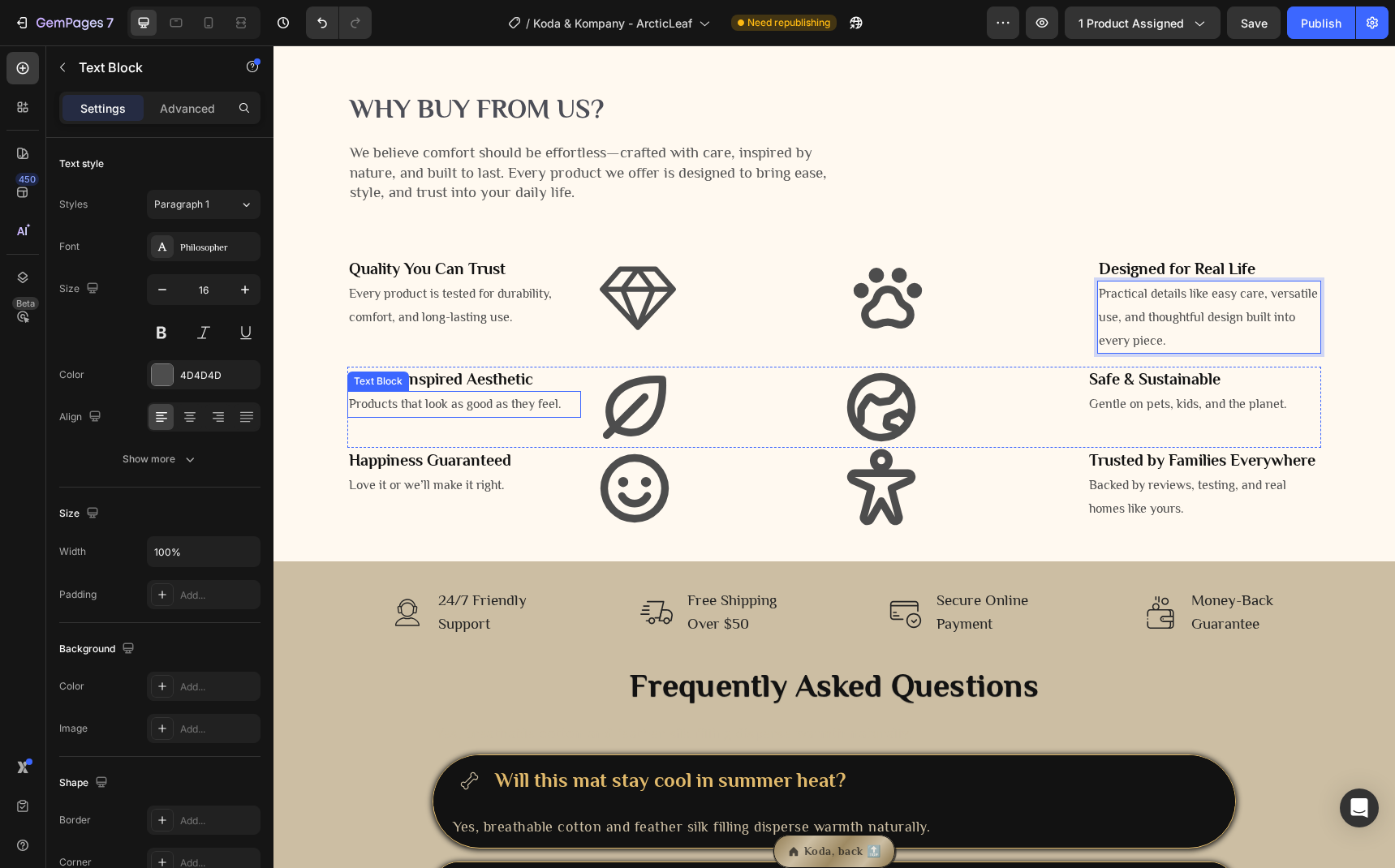
click at [444, 416] on p "Products that look as good as they feel." at bounding box center [464, 404] width 230 height 24
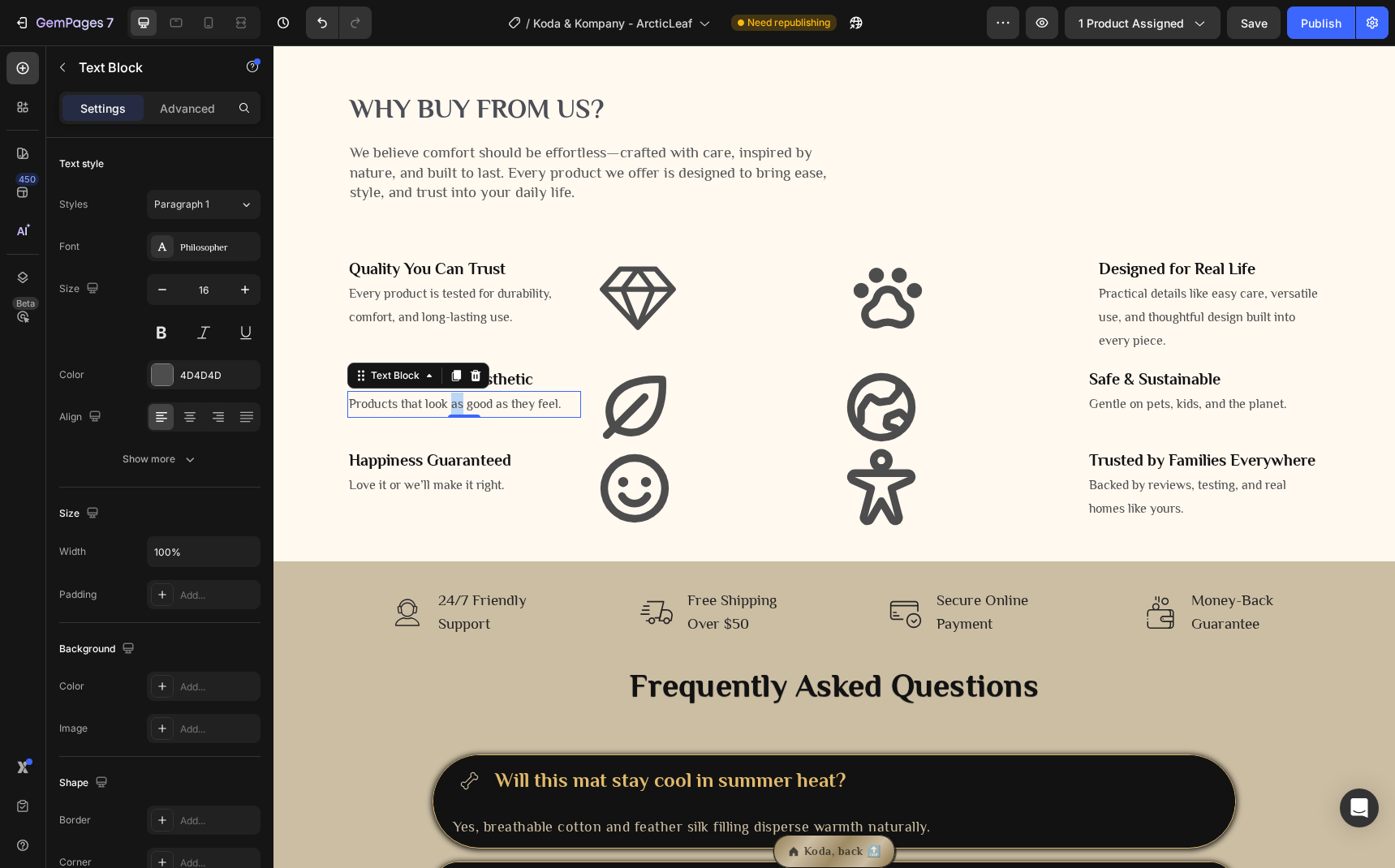
click at [453, 416] on p "Products that look as good as they feel." at bounding box center [464, 404] width 230 height 24
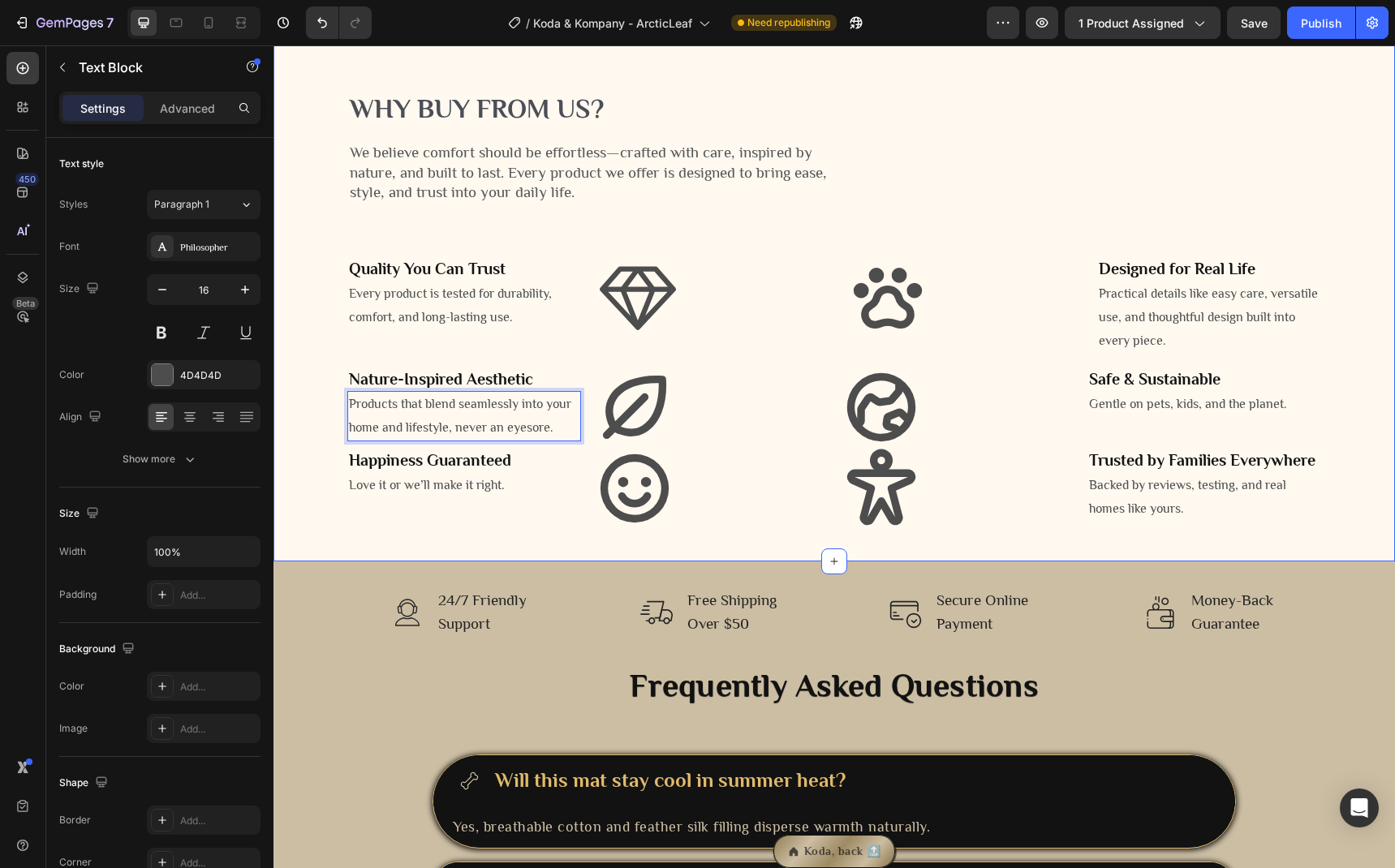
click at [447, 529] on div "⁠⁠⁠⁠⁠⁠⁠ Happiness Guaranteed Heading Love it or we’ll make it right. Text Block" at bounding box center [464, 488] width 233 height 81
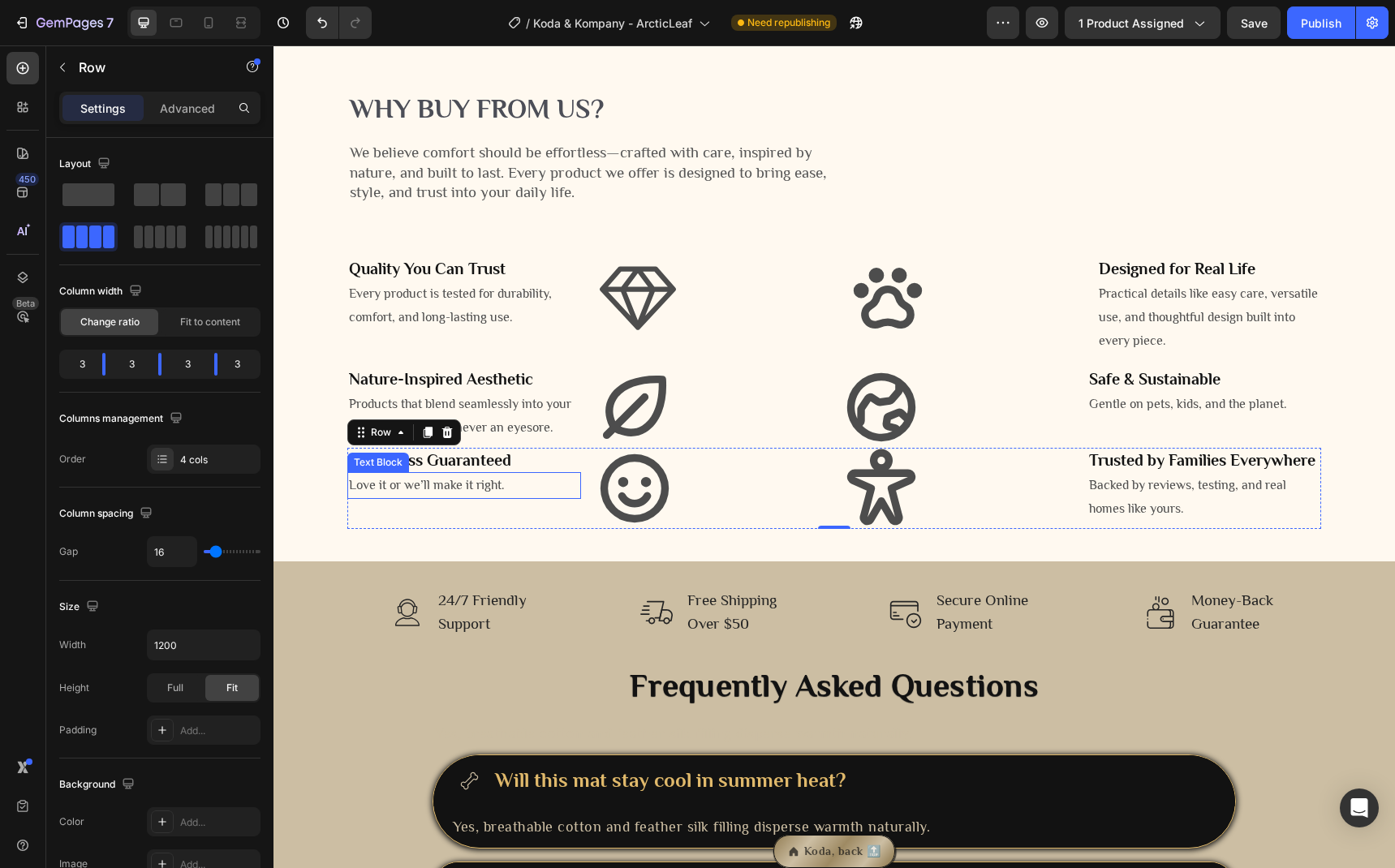
click at [420, 497] on p "Love it or we’ll make it right." at bounding box center [464, 486] width 230 height 24
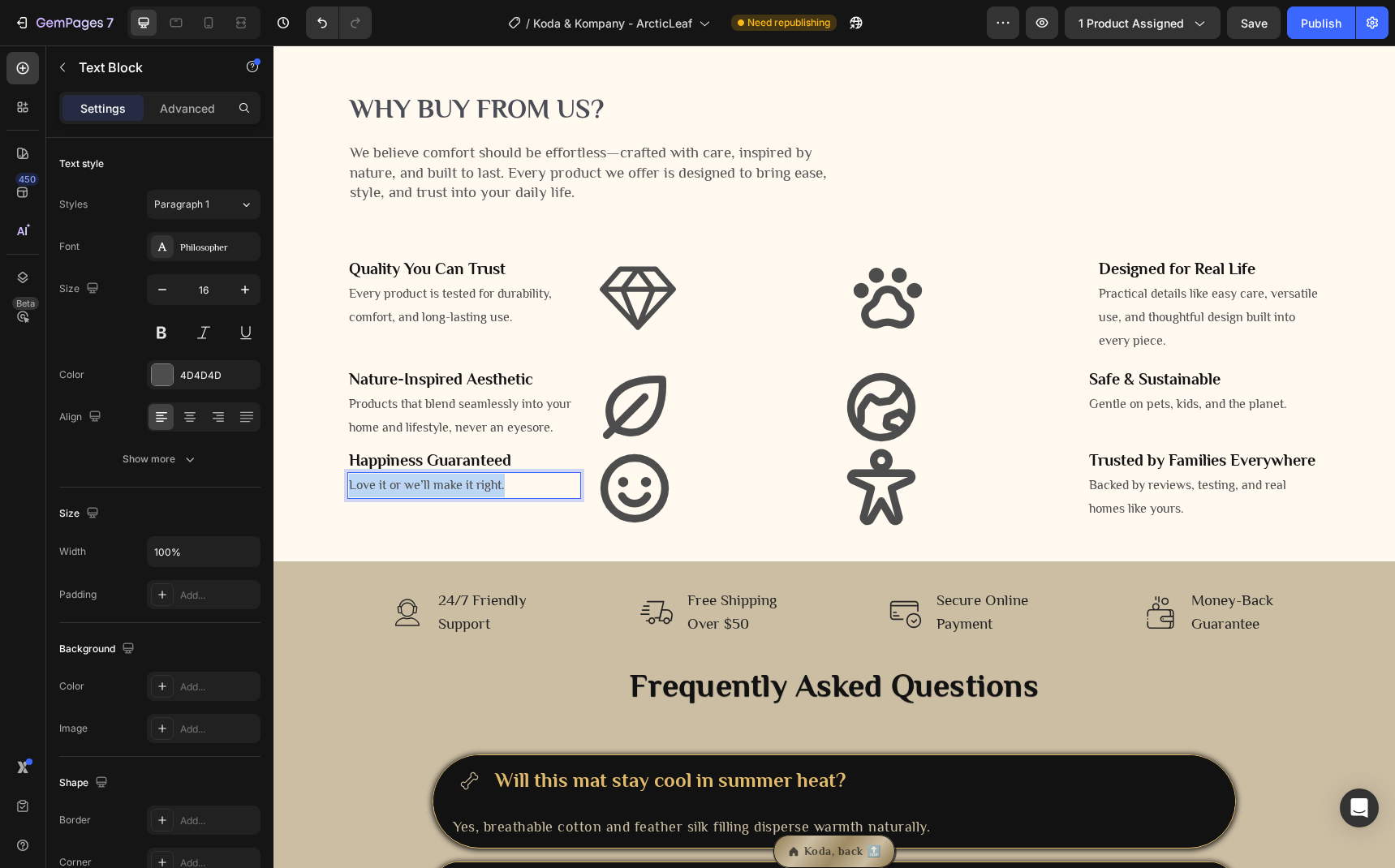
click at [420, 497] on p "Love it or we’ll make it right." at bounding box center [464, 486] width 230 height 24
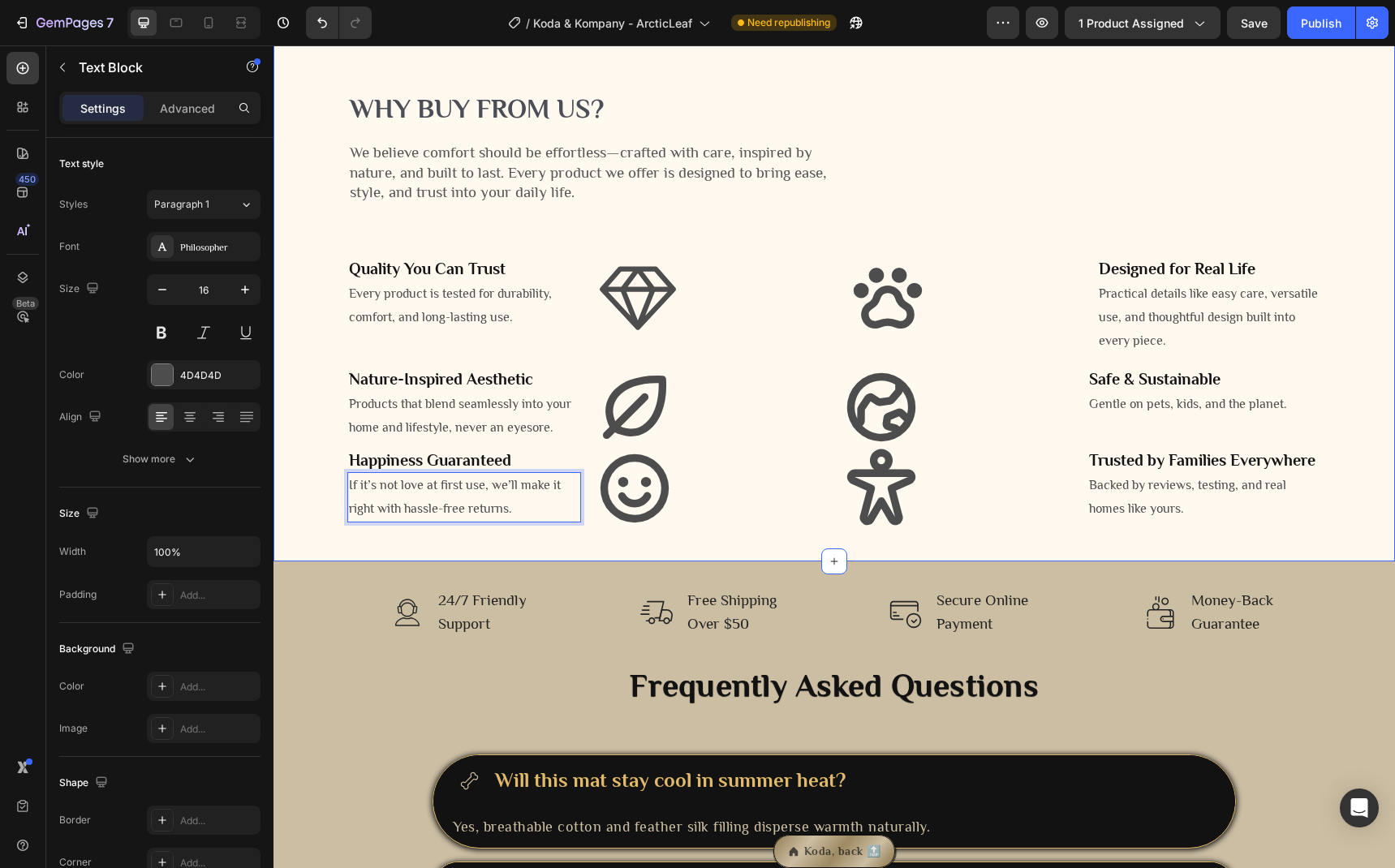
click at [434, 561] on div "Why buy from us? Heading We believe comfort should be effortless—crafted with c…" at bounding box center [834, 293] width 1122 height 536
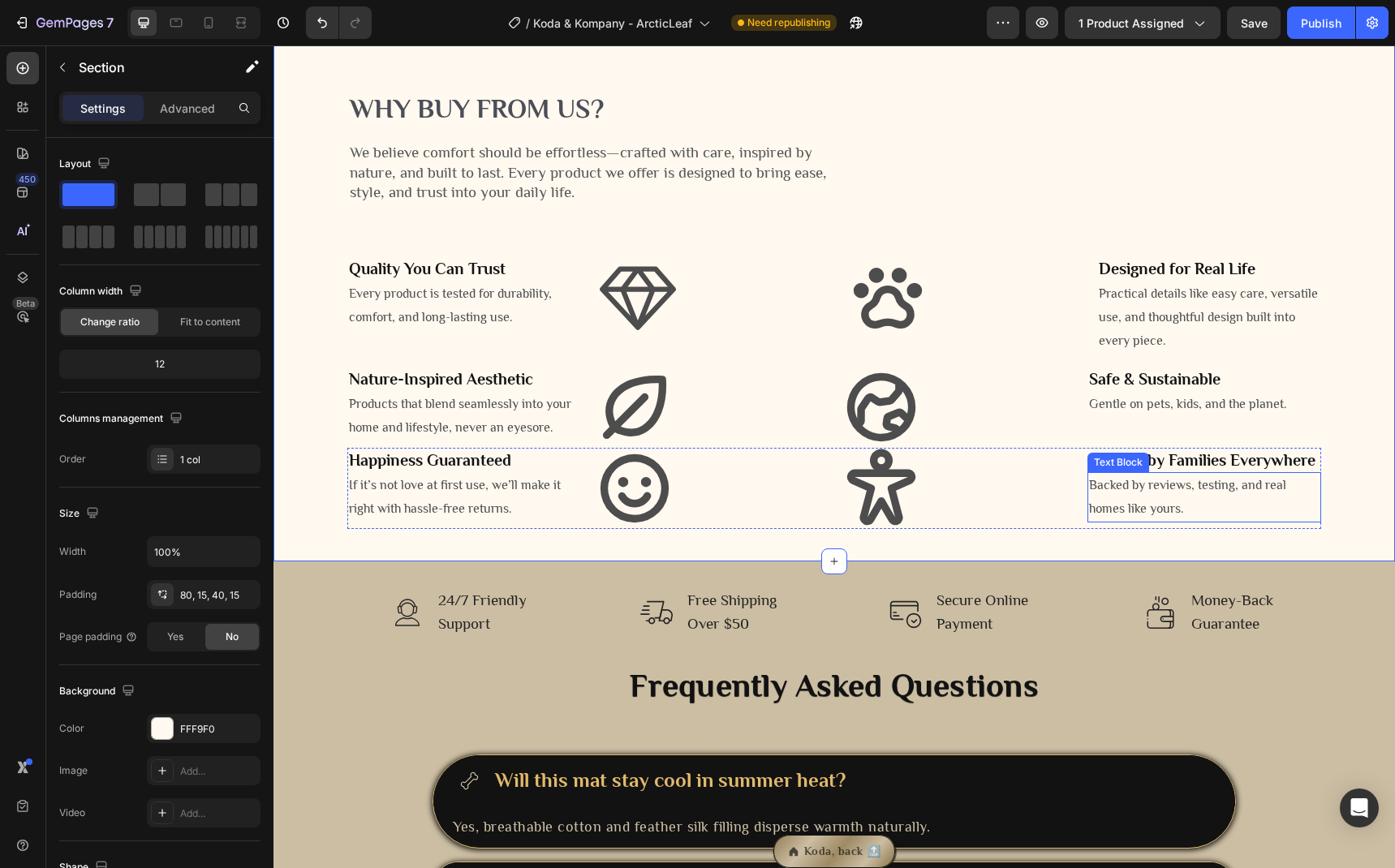
click at [1143, 521] on p "Backed by reviews, testing, and real homes like yours." at bounding box center [1204, 497] width 230 height 47
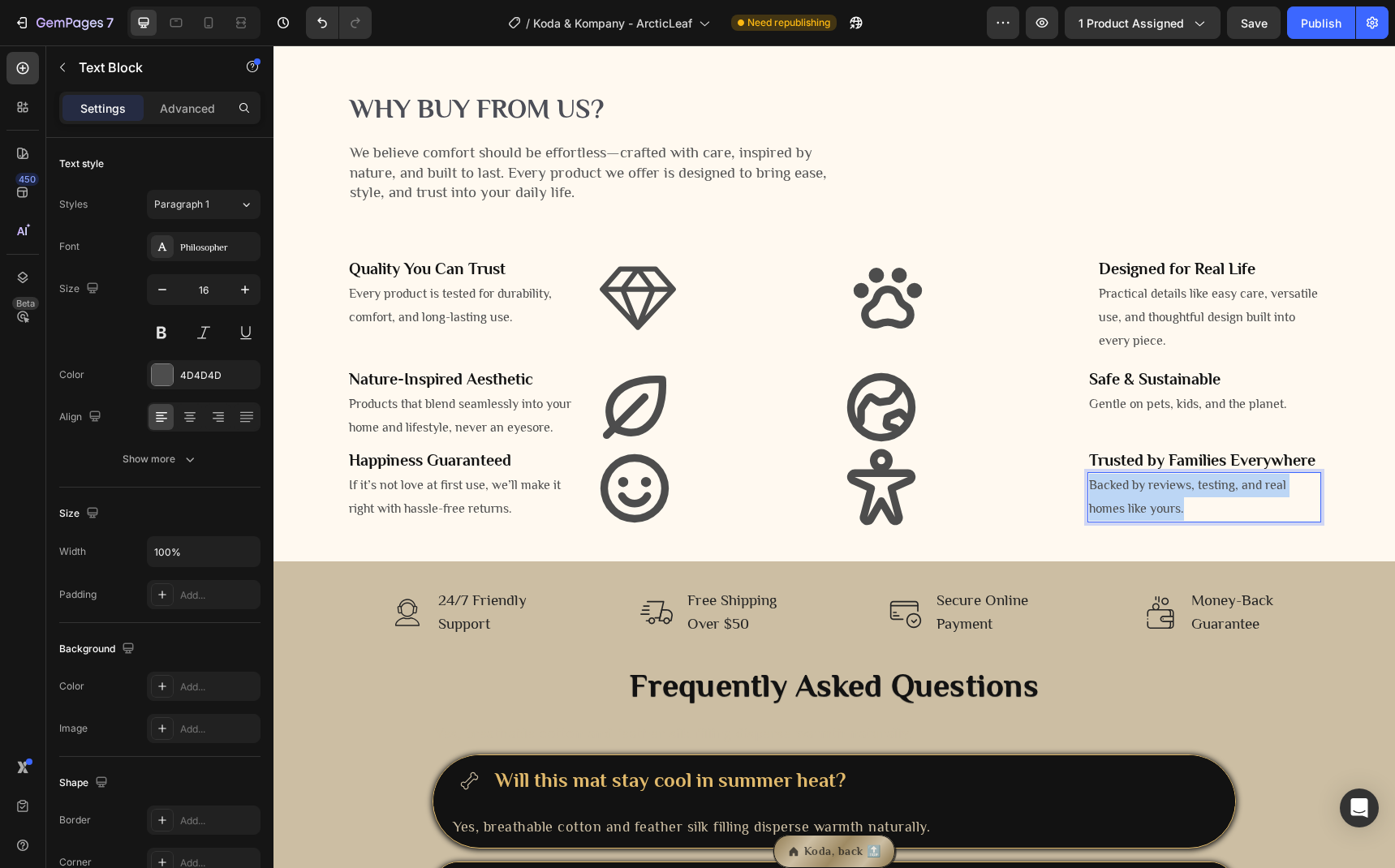
click at [1143, 521] on p "Backed by reviews, testing, and real homes like yours." at bounding box center [1204, 497] width 230 height 47
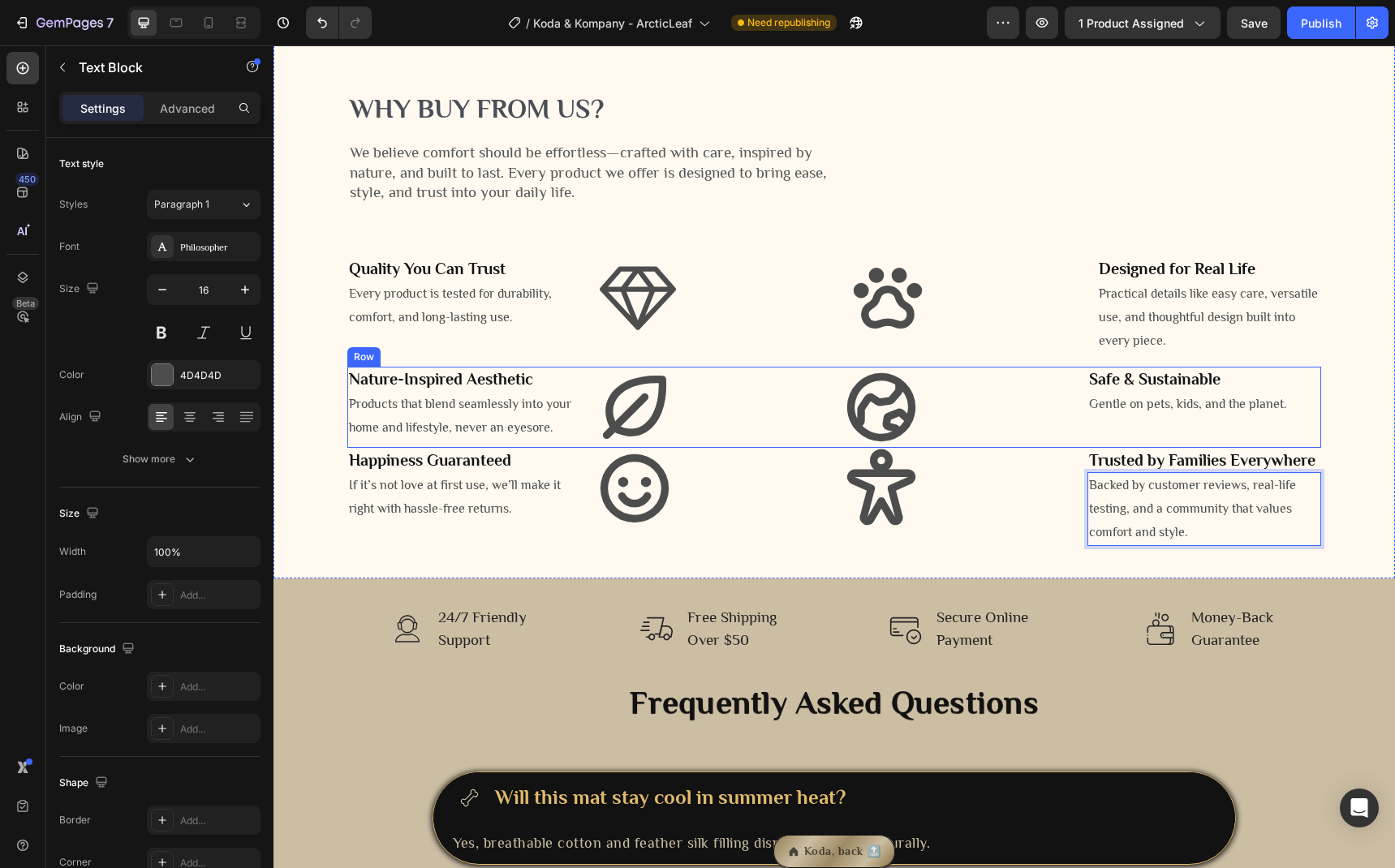
click at [1188, 447] on div "⁠⁠⁠⁠⁠⁠⁠ Safe & Sustainable Heading Gentle on pets, kids, and the planet. Text B…" at bounding box center [1204, 407] width 233 height 81
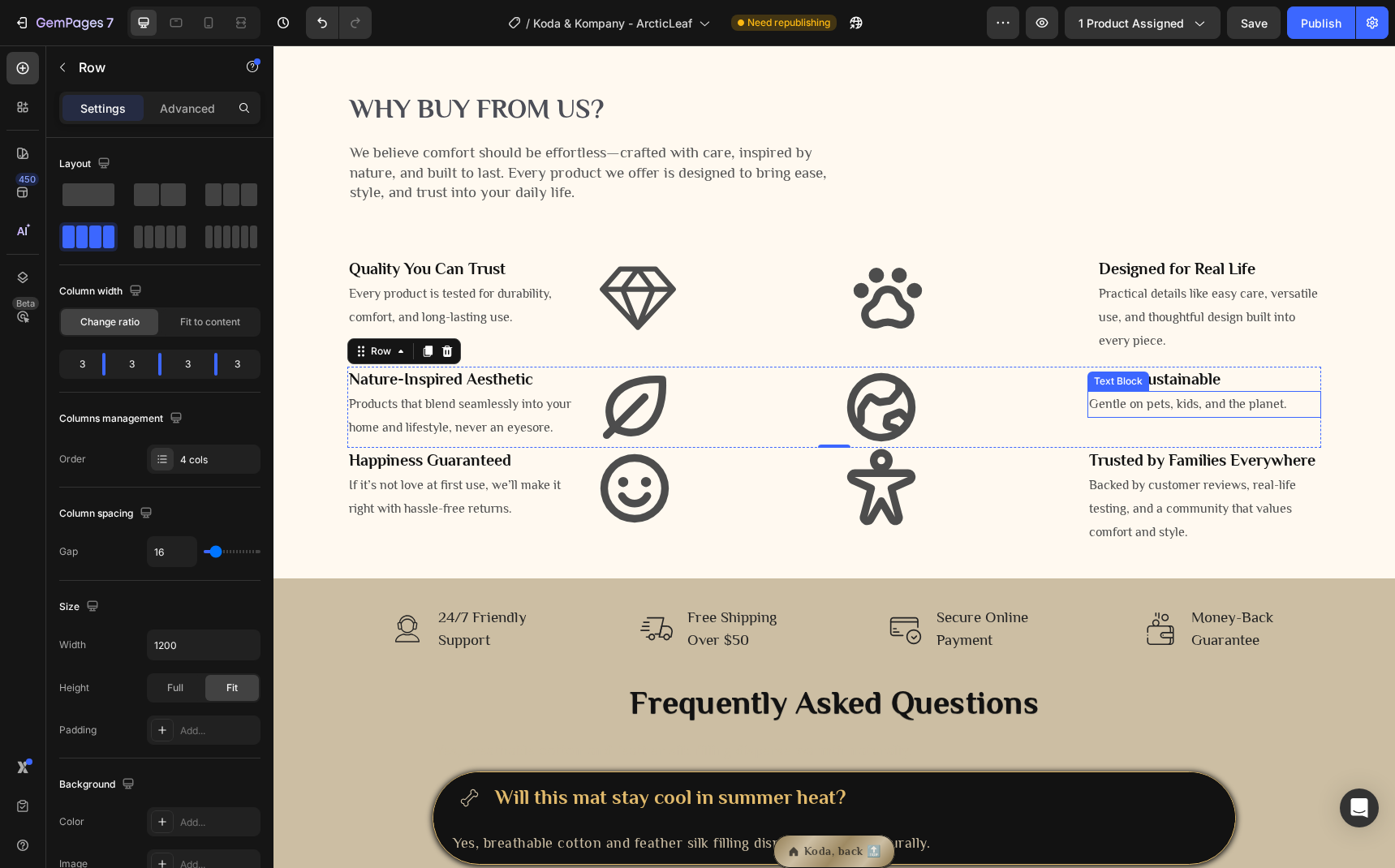
click at [1130, 416] on p "Gentle on pets, kids, and the planet." at bounding box center [1204, 404] width 230 height 24
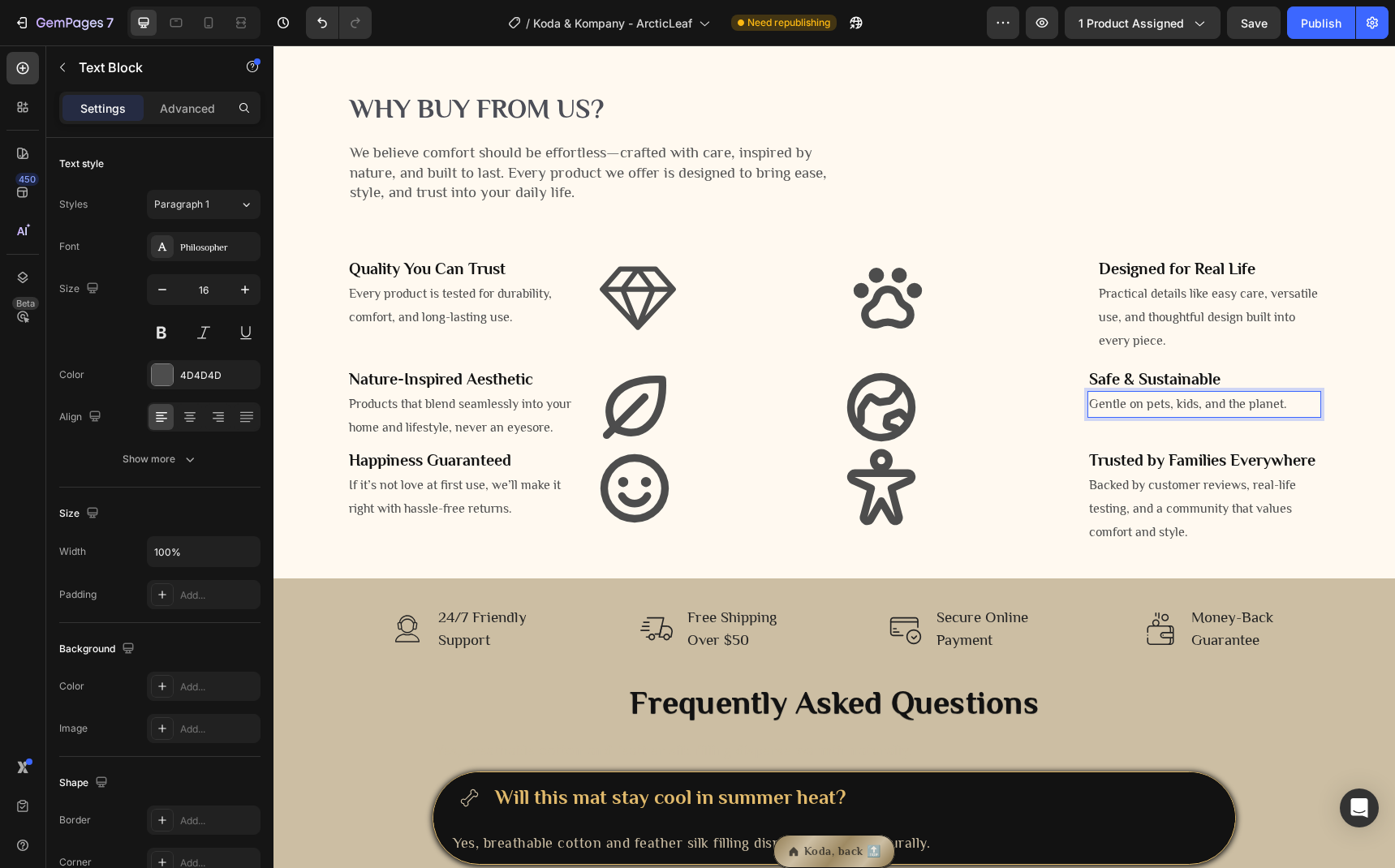
click at [1130, 416] on p "Gentle on pets, kids, and the planet." at bounding box center [1204, 404] width 230 height 24
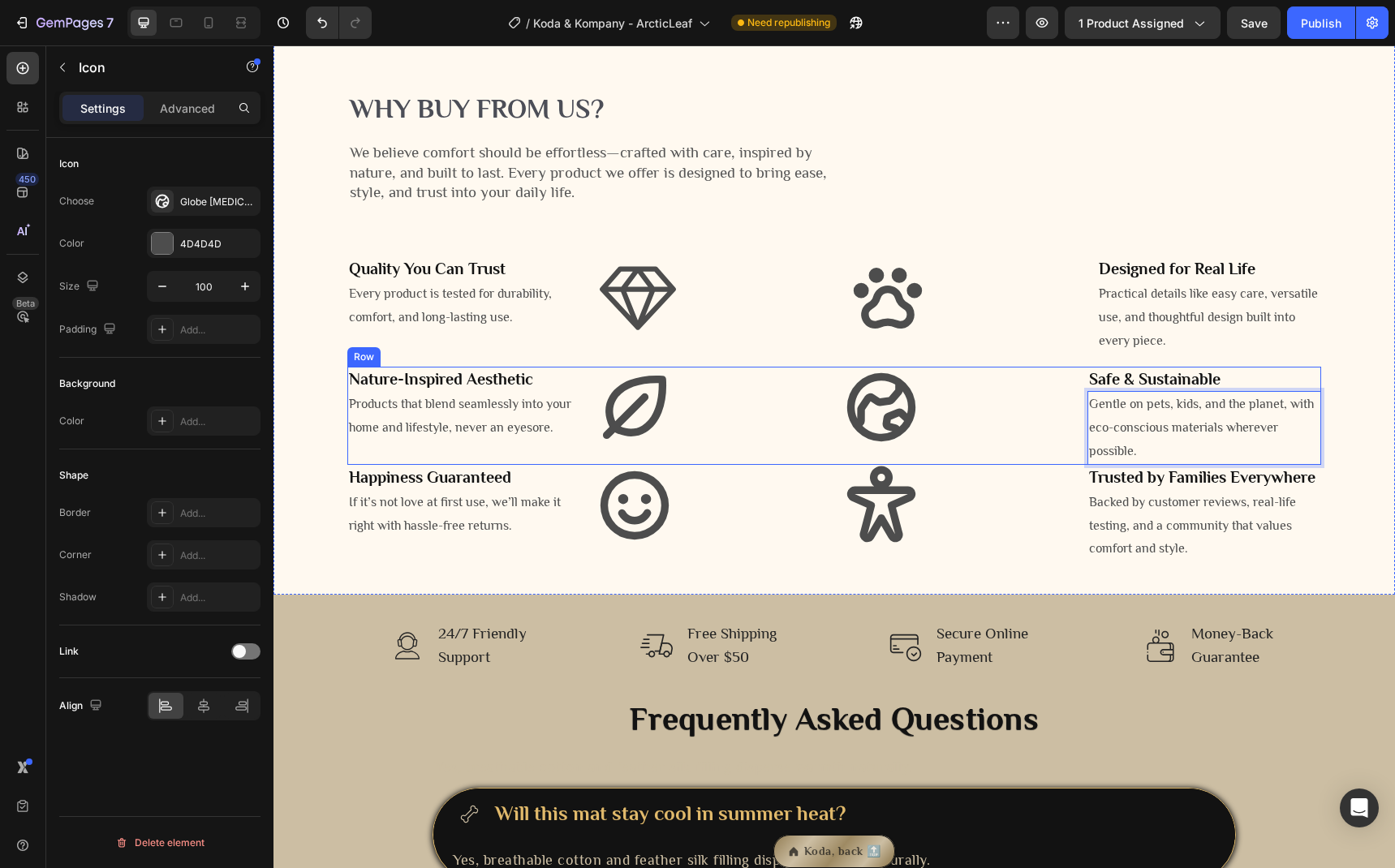
click at [1031, 447] on div "Icon" at bounding box center [957, 407] width 233 height 81
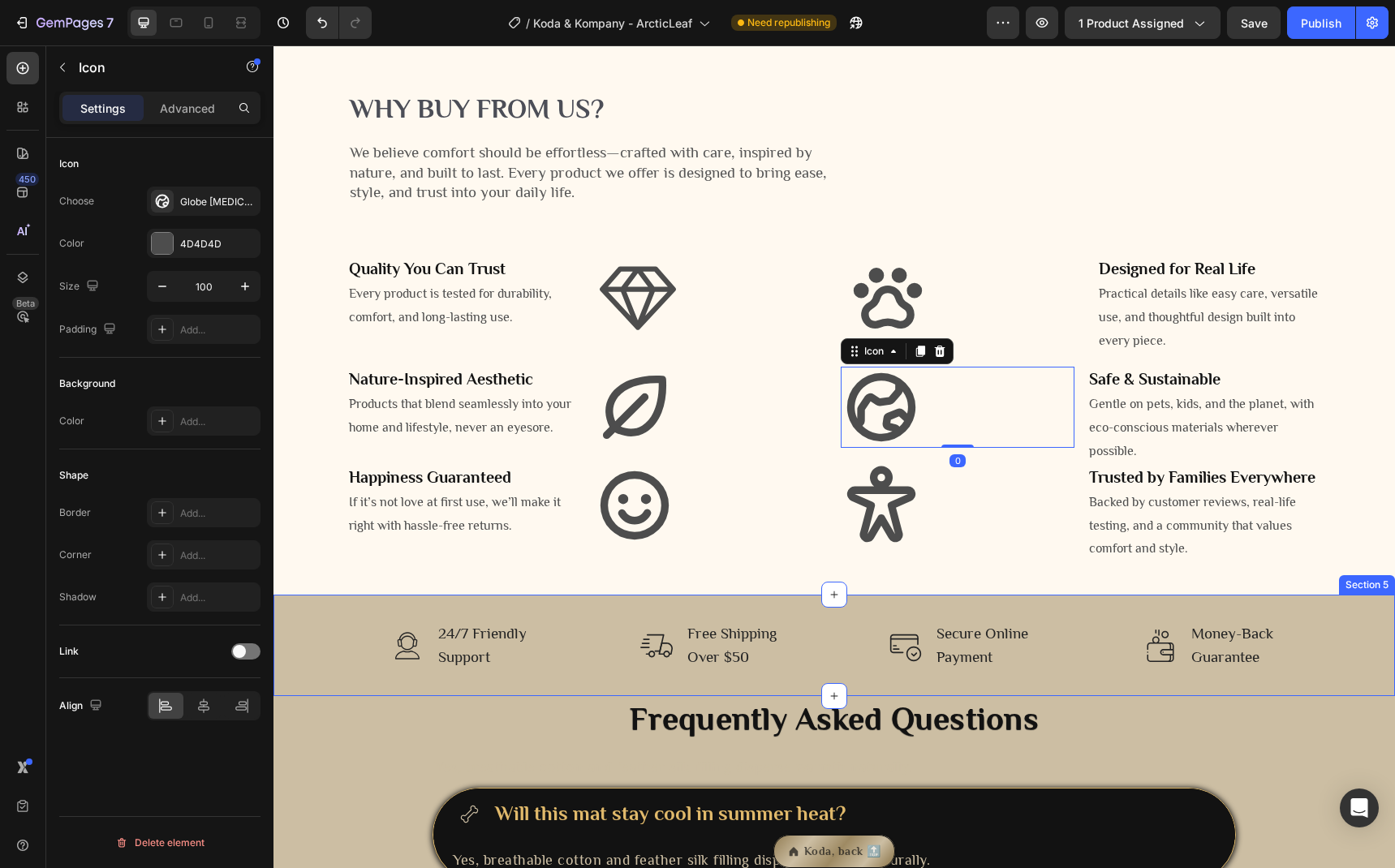
click at [787, 696] on div "Image 24/7 Friendly Support Text block Row Image Free Shipping Over $50 Text bl…" at bounding box center [834, 645] width 1122 height 101
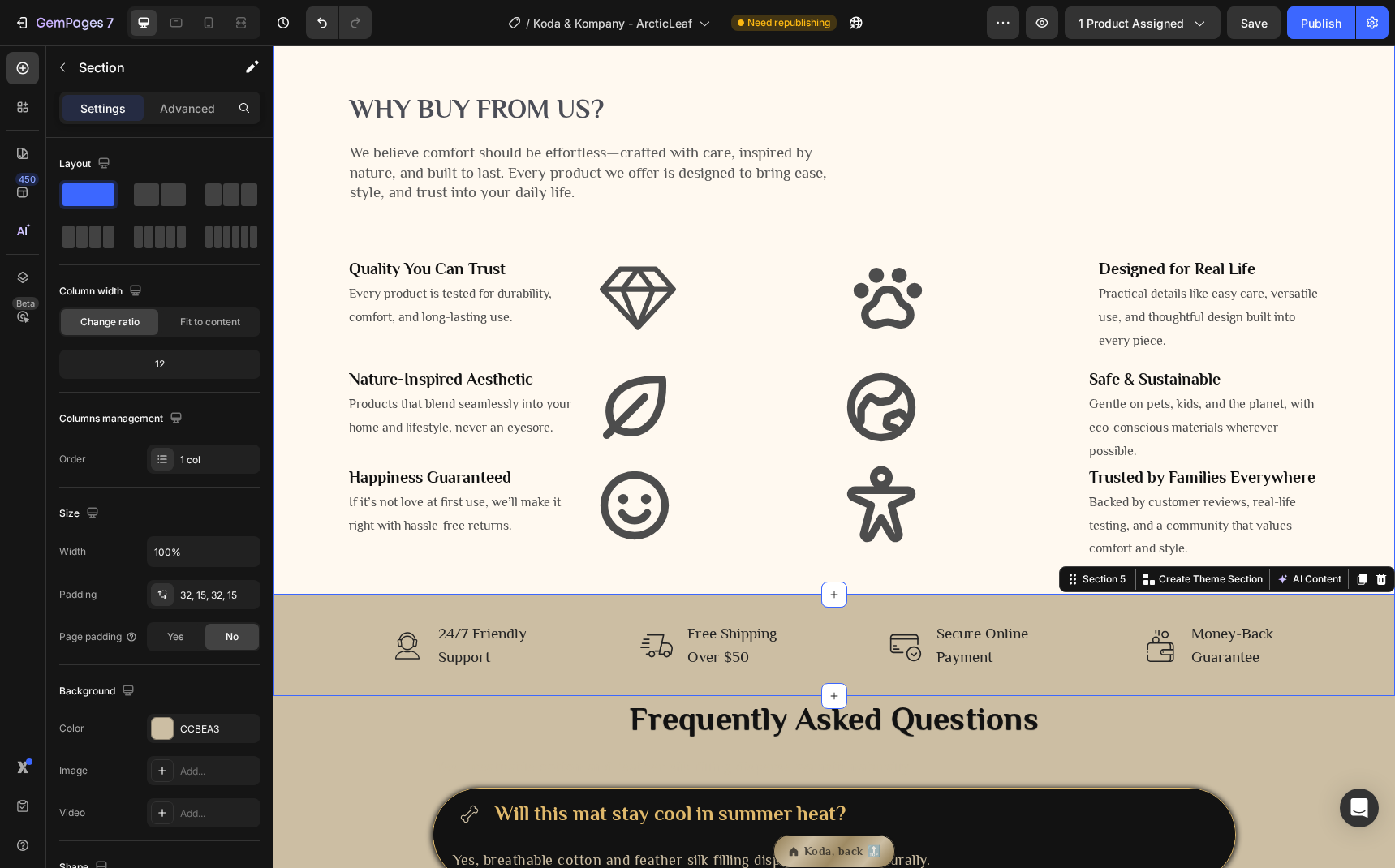
click at [845, 218] on div "Why buy from us? Heading We believe comfort should be effortless—crafted with c…" at bounding box center [834, 310] width 1122 height 570
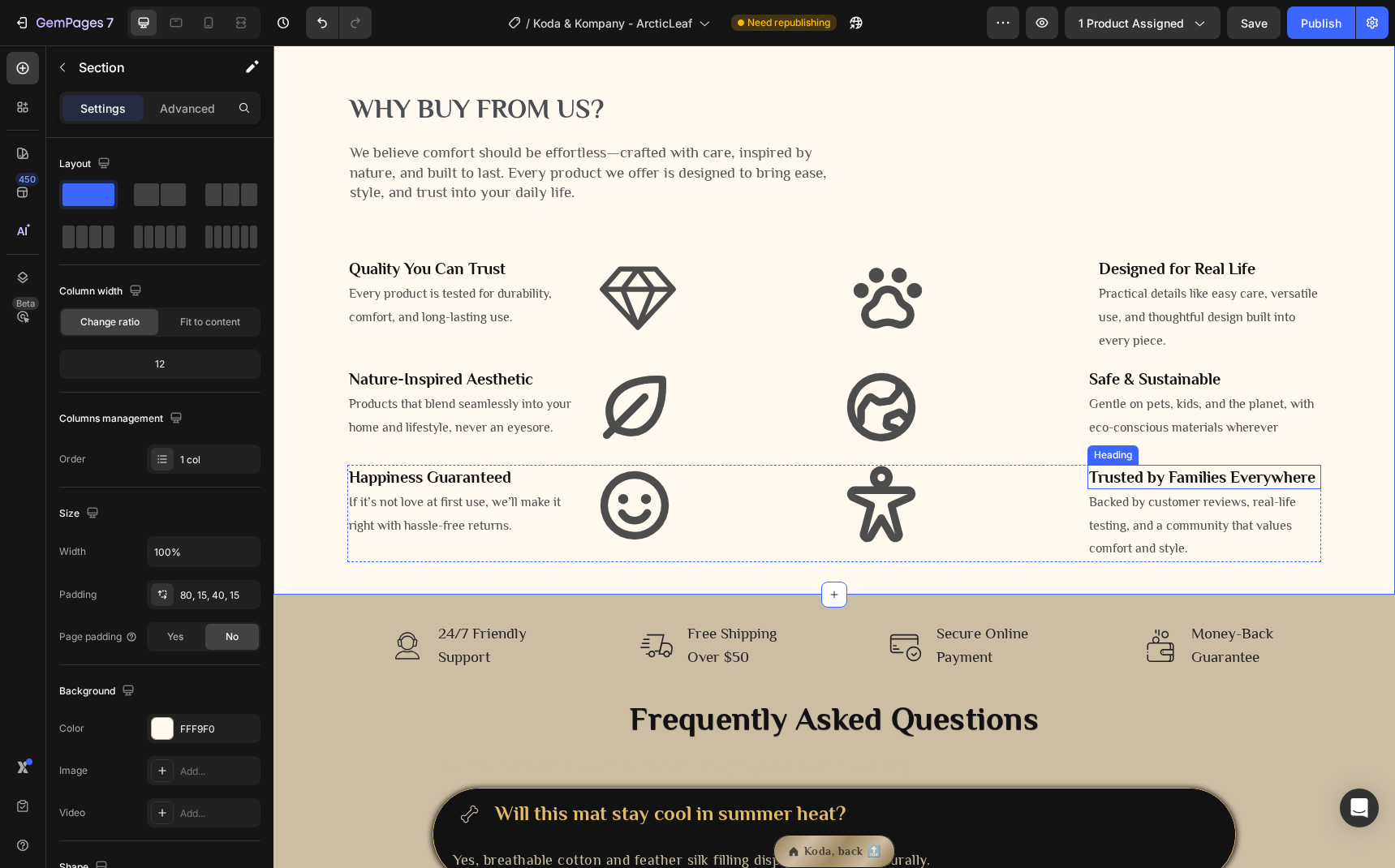
click at [1191, 486] on strong "Trusted by Families Everywhere" at bounding box center [1202, 477] width 227 height 18
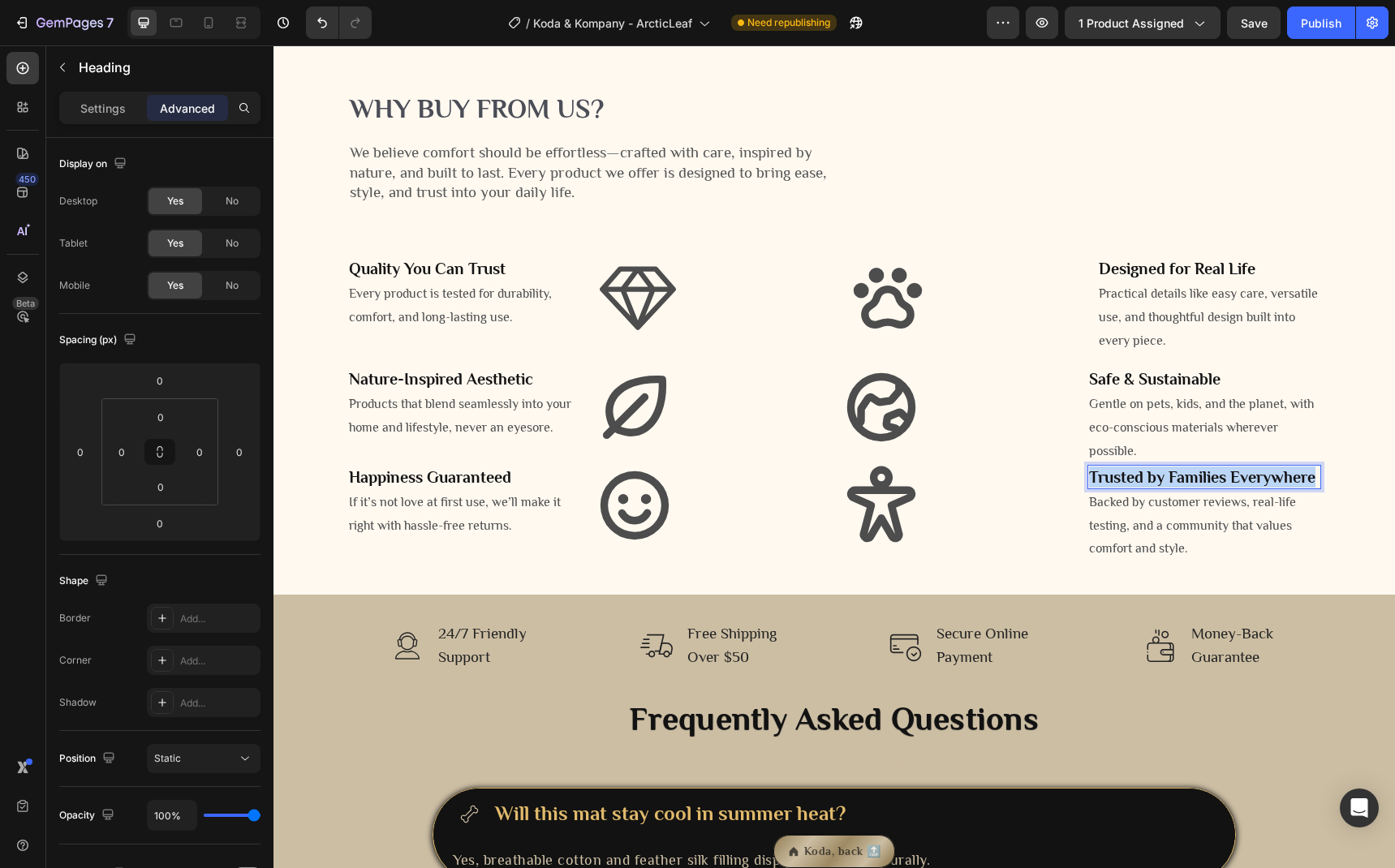
click at [1191, 486] on strong "Trusted by Families Everywhere" at bounding box center [1202, 477] width 227 height 18
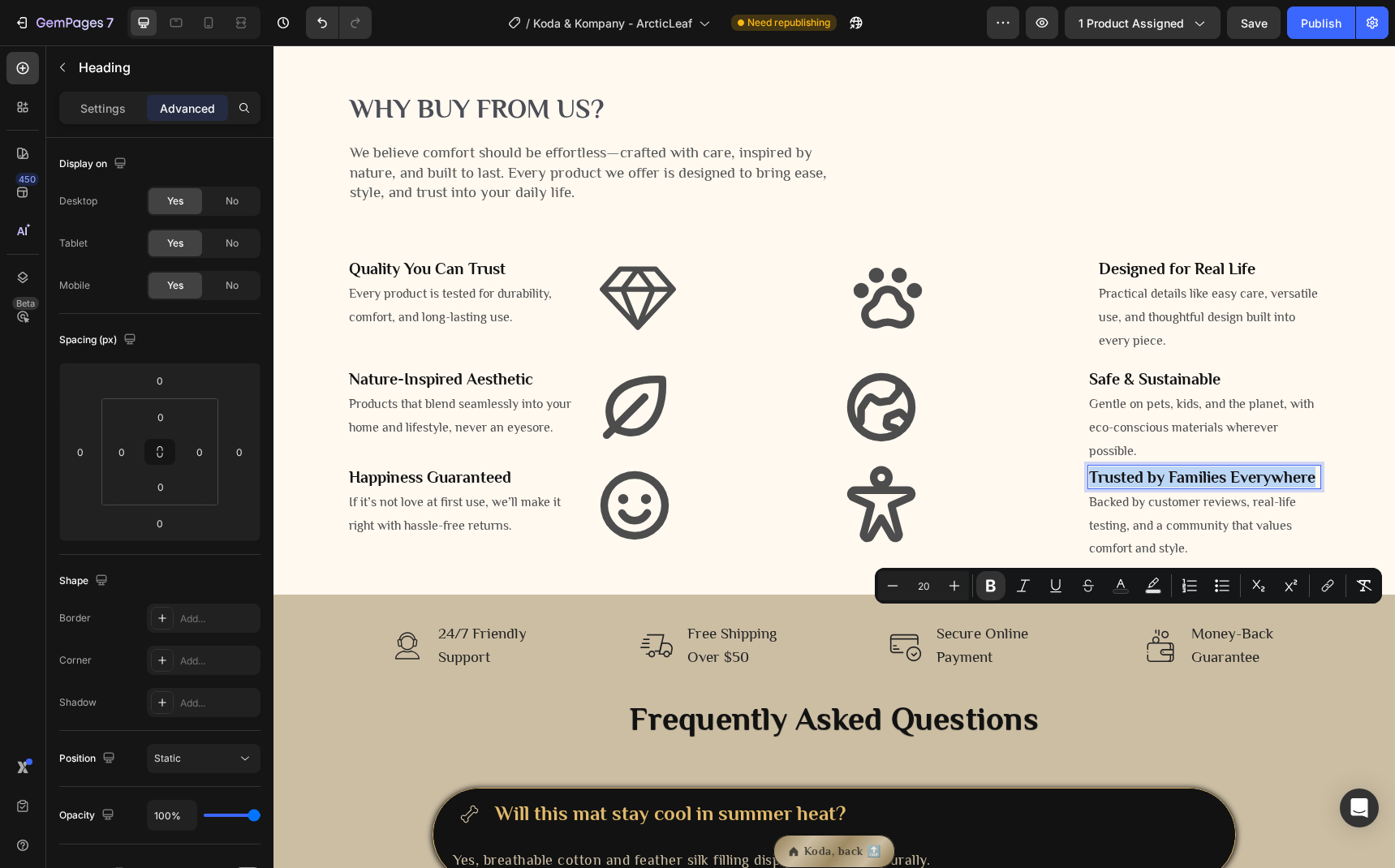
click at [1188, 486] on strong "Trusted by Families Everywhere" at bounding box center [1202, 477] width 227 height 18
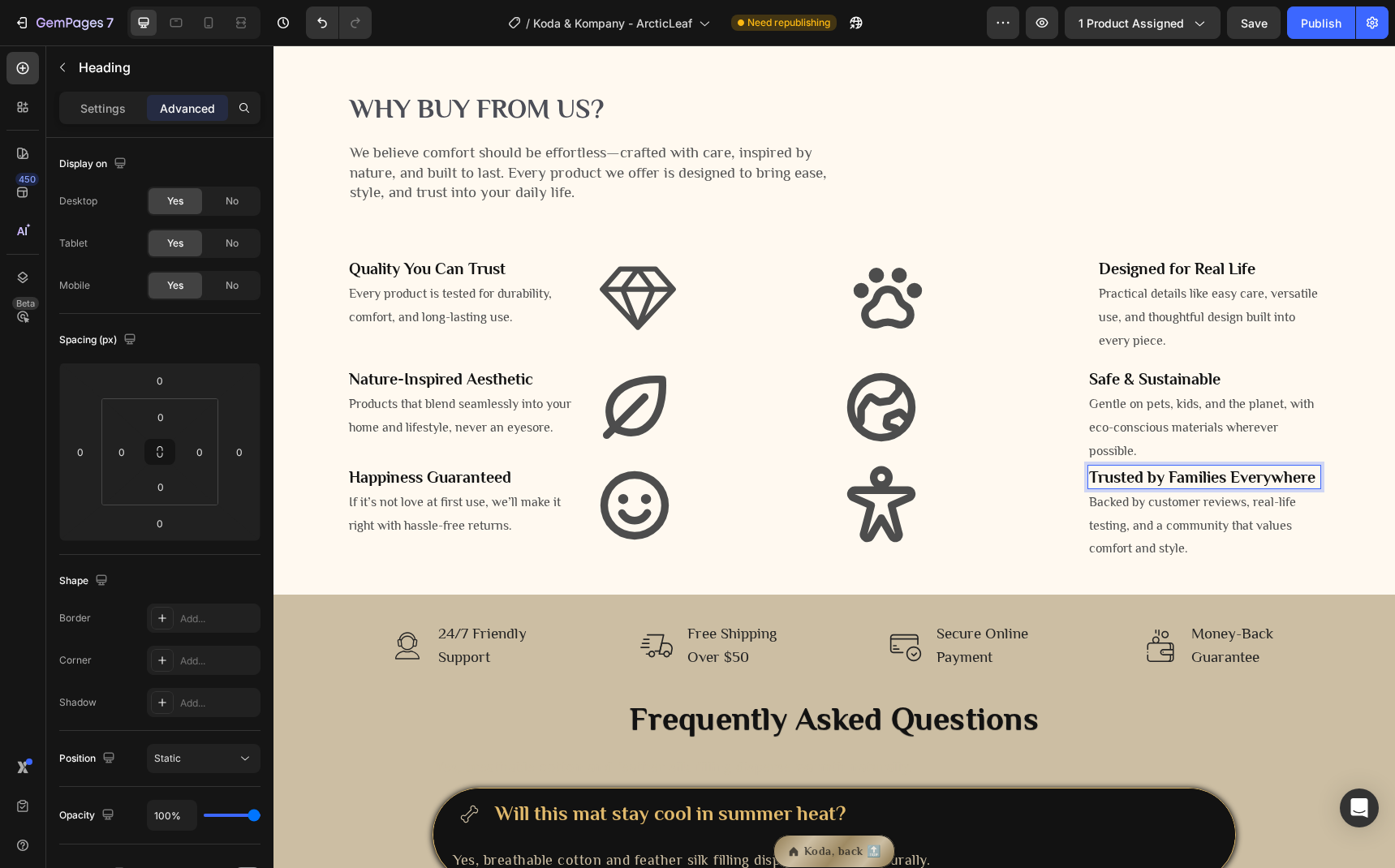
click at [1228, 486] on strong "Trusted by Families Everywhere" at bounding box center [1202, 477] width 227 height 18
click at [1263, 488] on p "TePTrusted by Families" at bounding box center [1204, 477] width 230 height 21
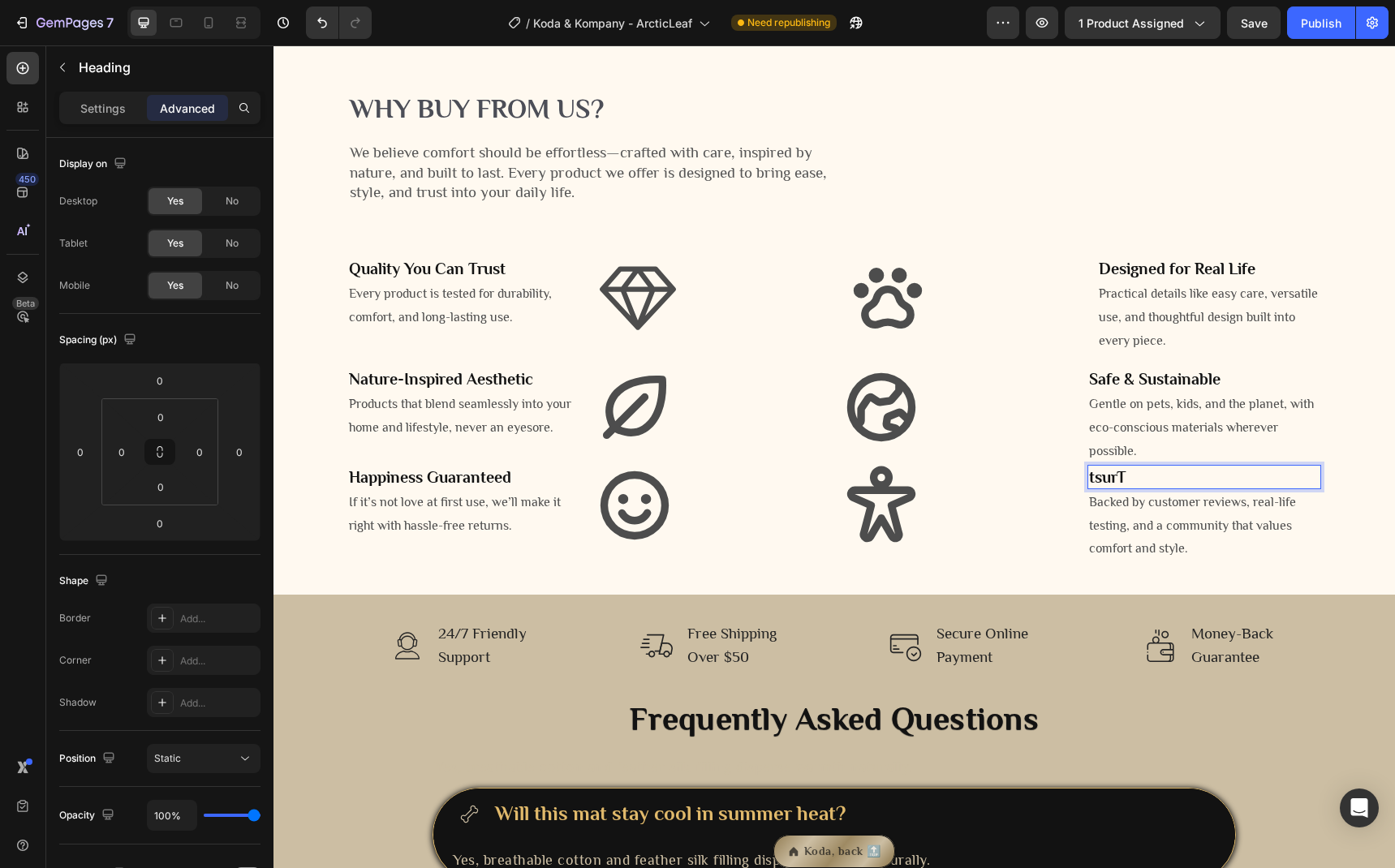
click at [1238, 488] on p "tsurT" at bounding box center [1204, 477] width 230 height 21
click at [1019, 546] on div "Icon" at bounding box center [957, 505] width 233 height 81
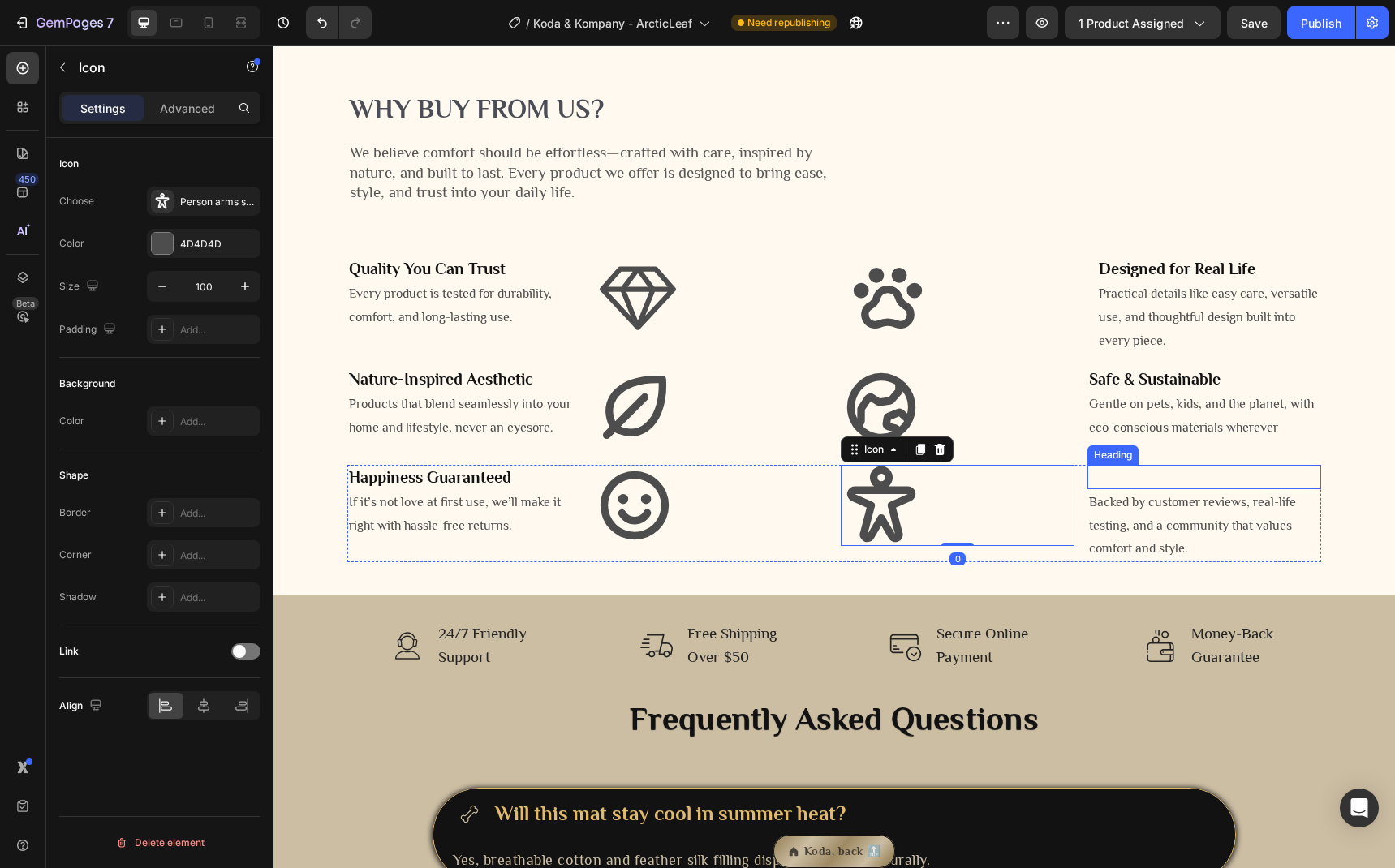
click at [1172, 488] on p "Rich Text Editor. Editing area: main" at bounding box center [1204, 477] width 230 height 21
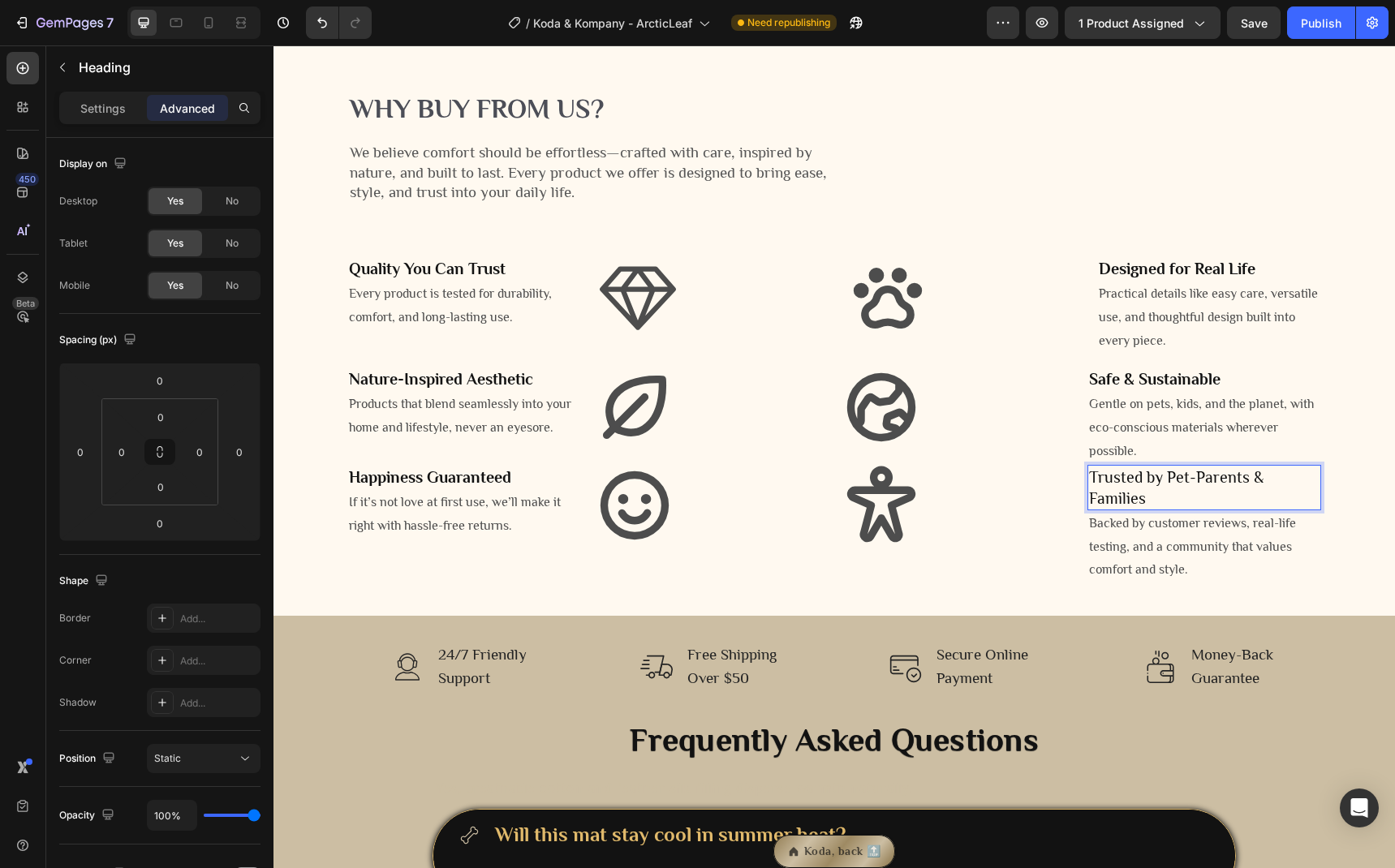
click at [1243, 509] on p "Trusted by Pet-Parents & Families" at bounding box center [1204, 488] width 230 height 42
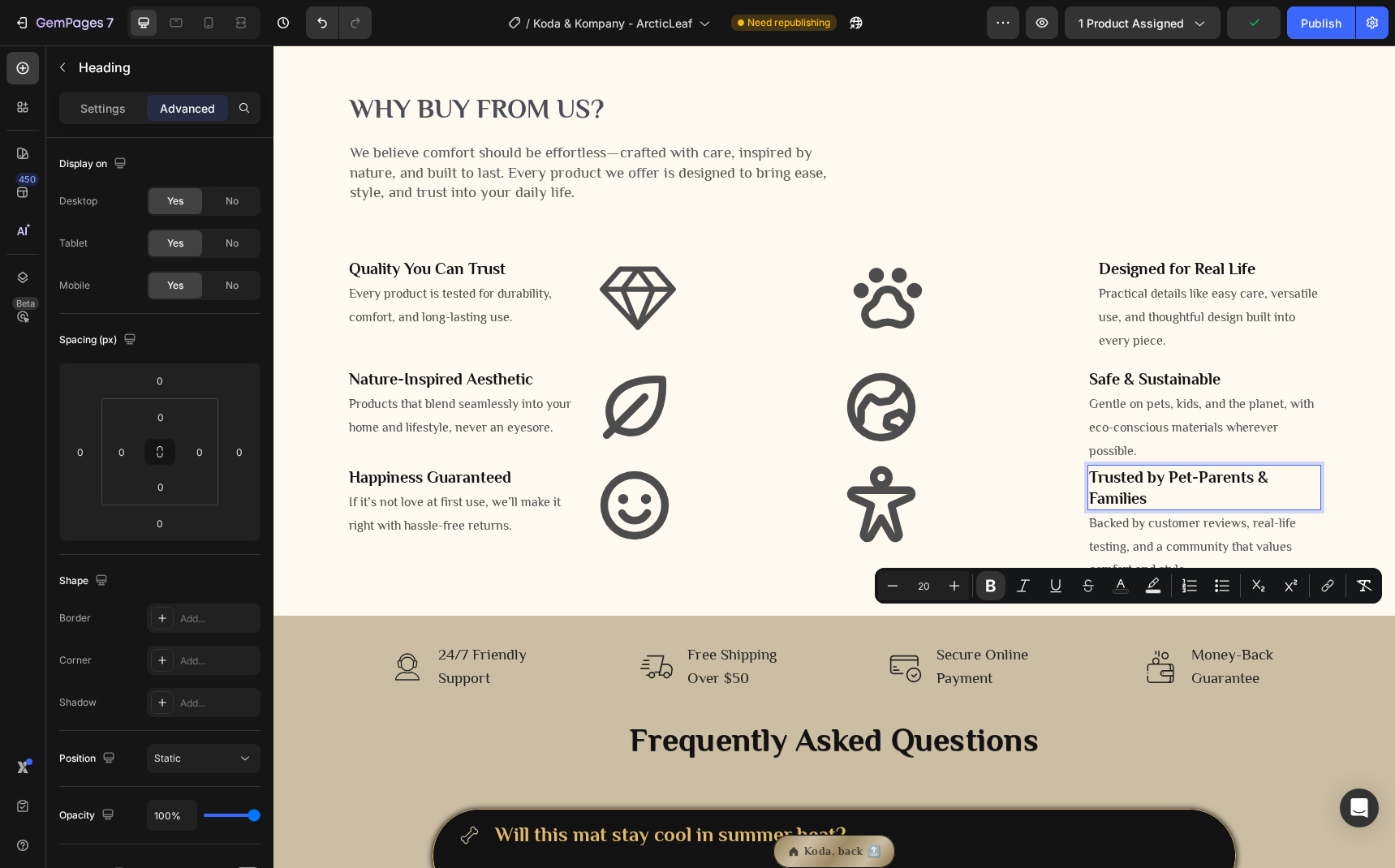
click at [1229, 582] on p "Backed by customer reviews, real-life testing, and a community that values comf…" at bounding box center [1204, 547] width 230 height 70
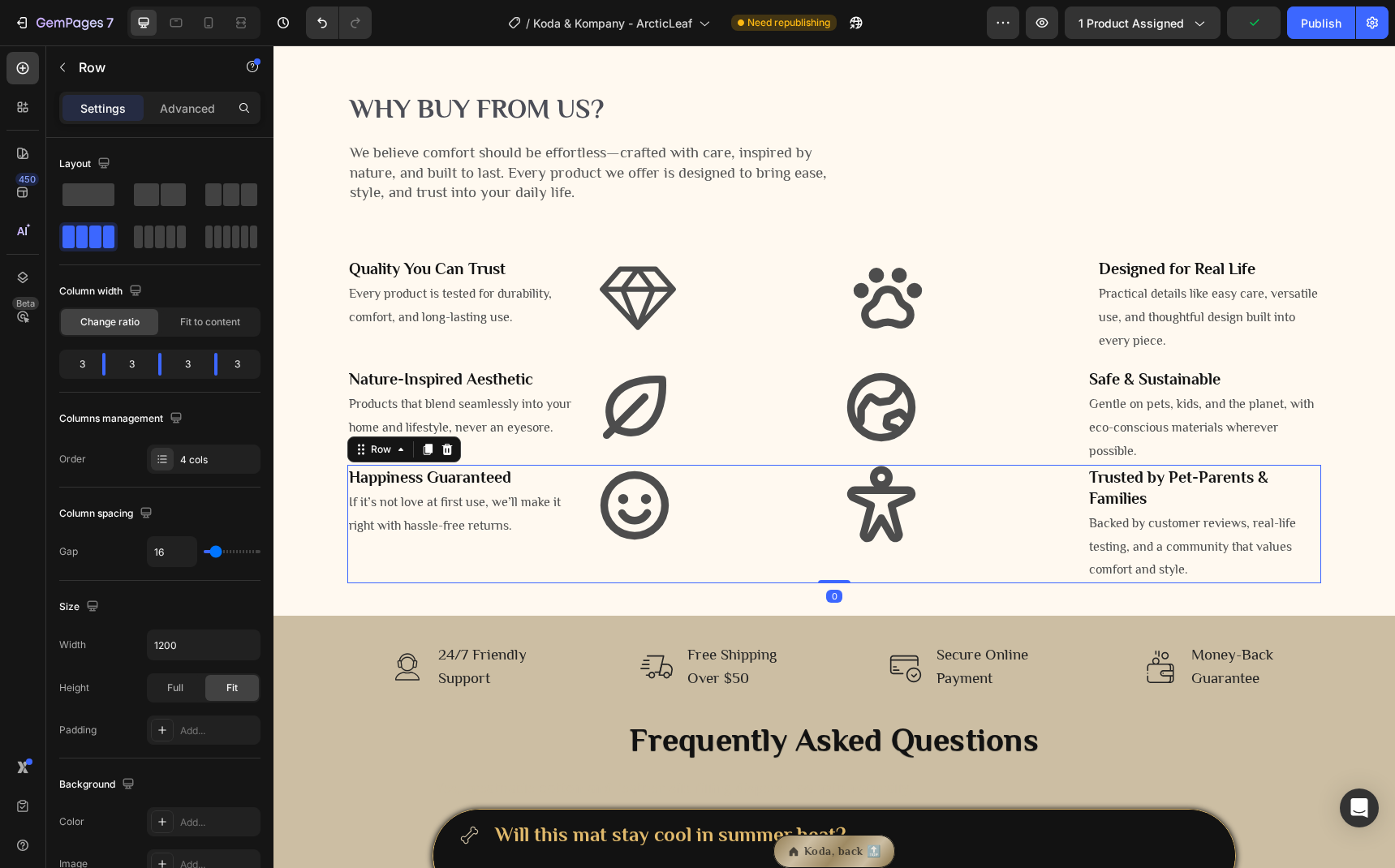
click at [1051, 583] on div "Icon" at bounding box center [957, 524] width 233 height 119
click at [1185, 509] on p "⁠⁠⁠⁠⁠⁠⁠ Trusted by Pet-Parents & Families" at bounding box center [1204, 488] width 230 height 42
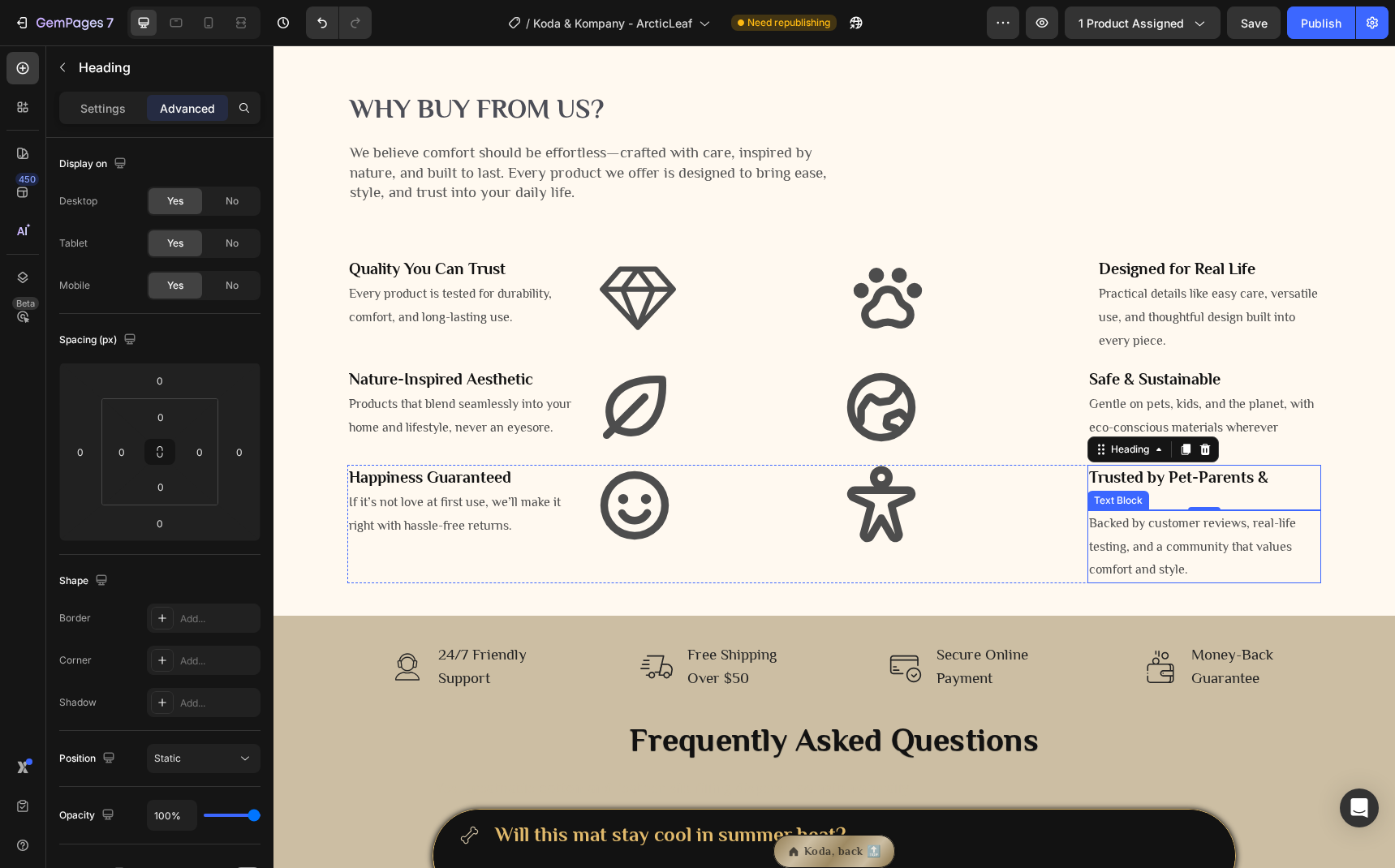
click at [1150, 582] on p "Backed by customer reviews, real-life testing, and a community that values comf…" at bounding box center [1204, 547] width 230 height 70
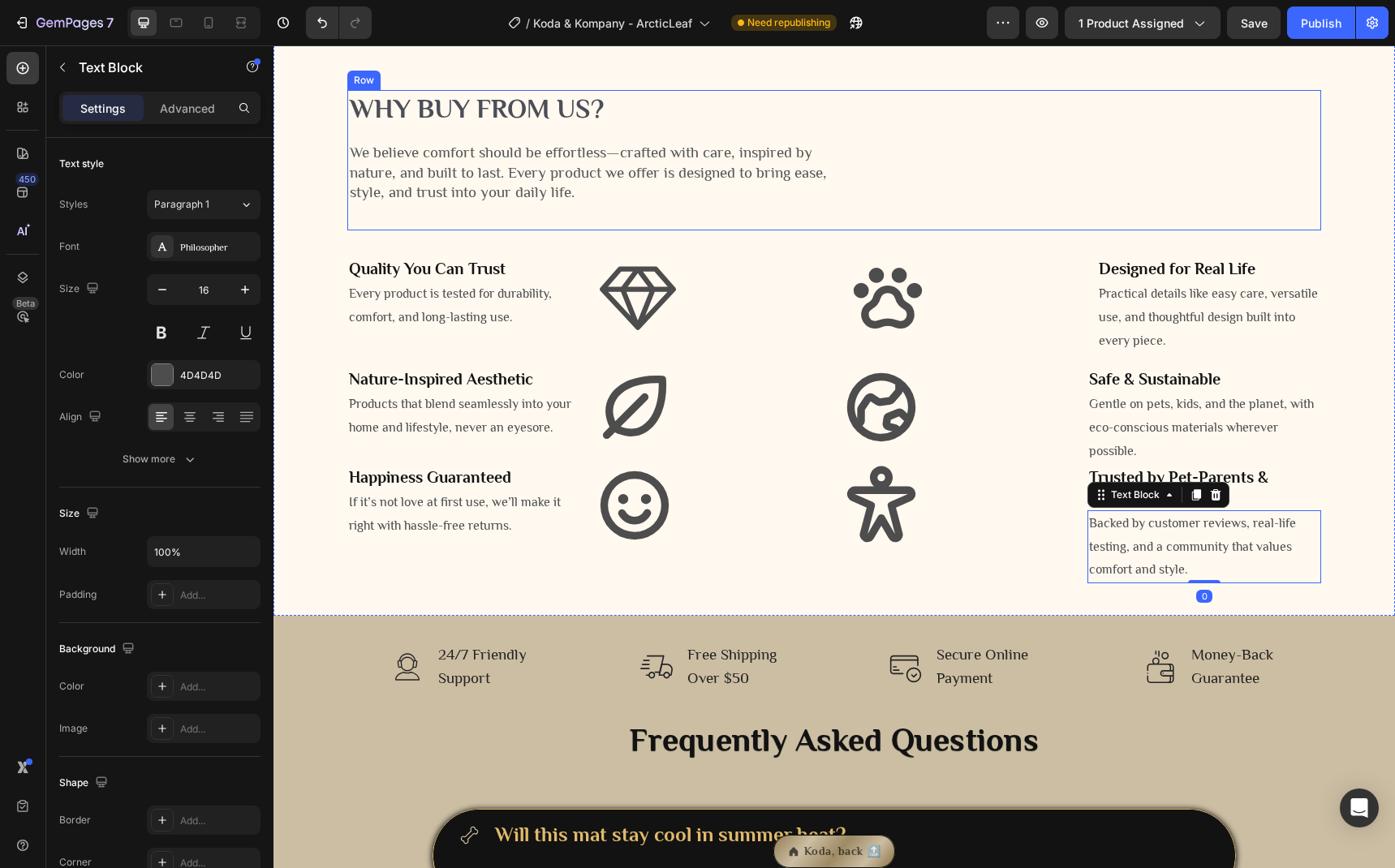
click at [1034, 230] on div "Why buy from us? Heading We believe comfort should be effortless—crafted with c…" at bounding box center [834, 160] width 973 height 141
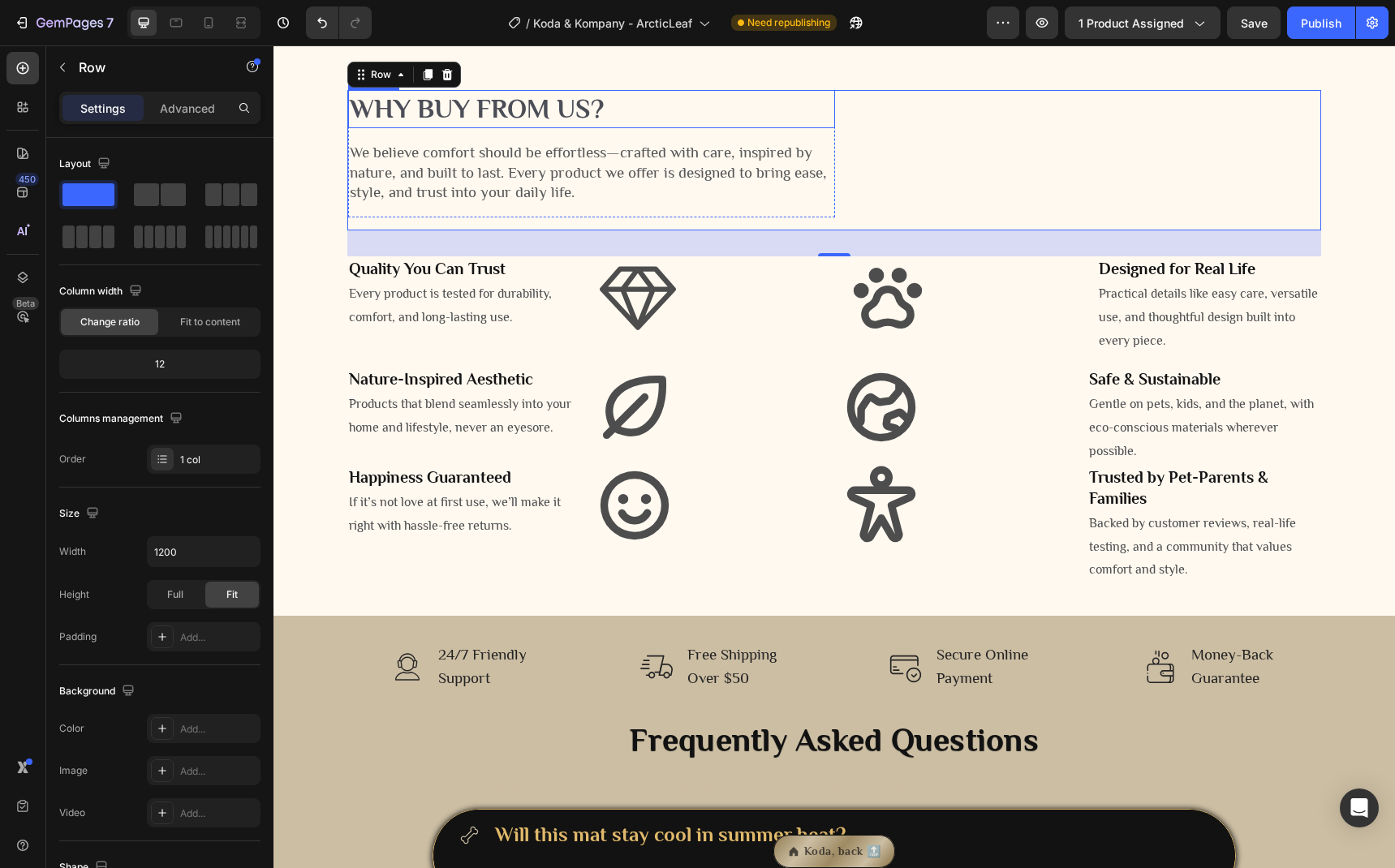
click at [630, 126] on p "Why buy from us?" at bounding box center [592, 109] width 484 height 34
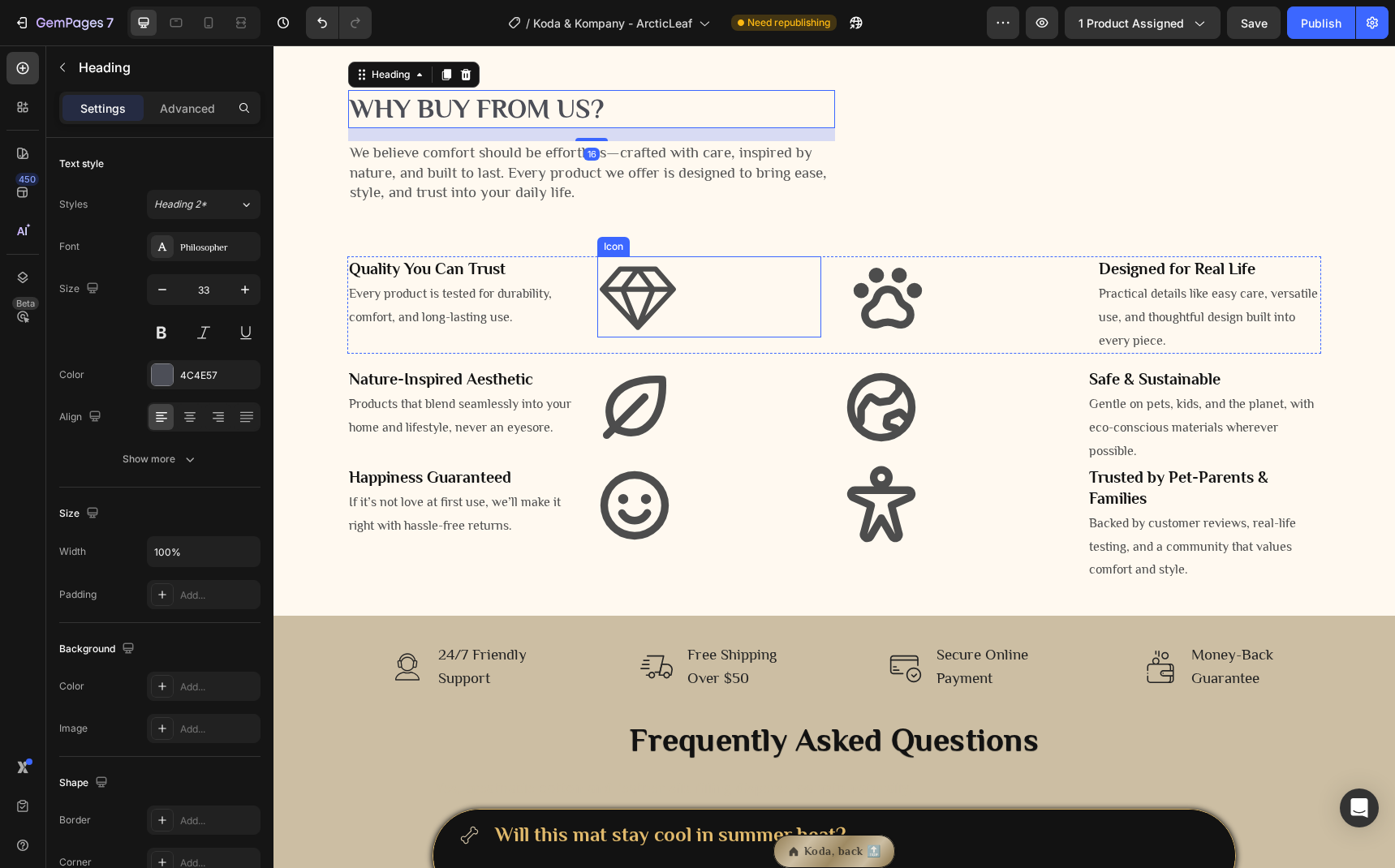
click at [669, 337] on icon at bounding box center [638, 296] width 81 height 81
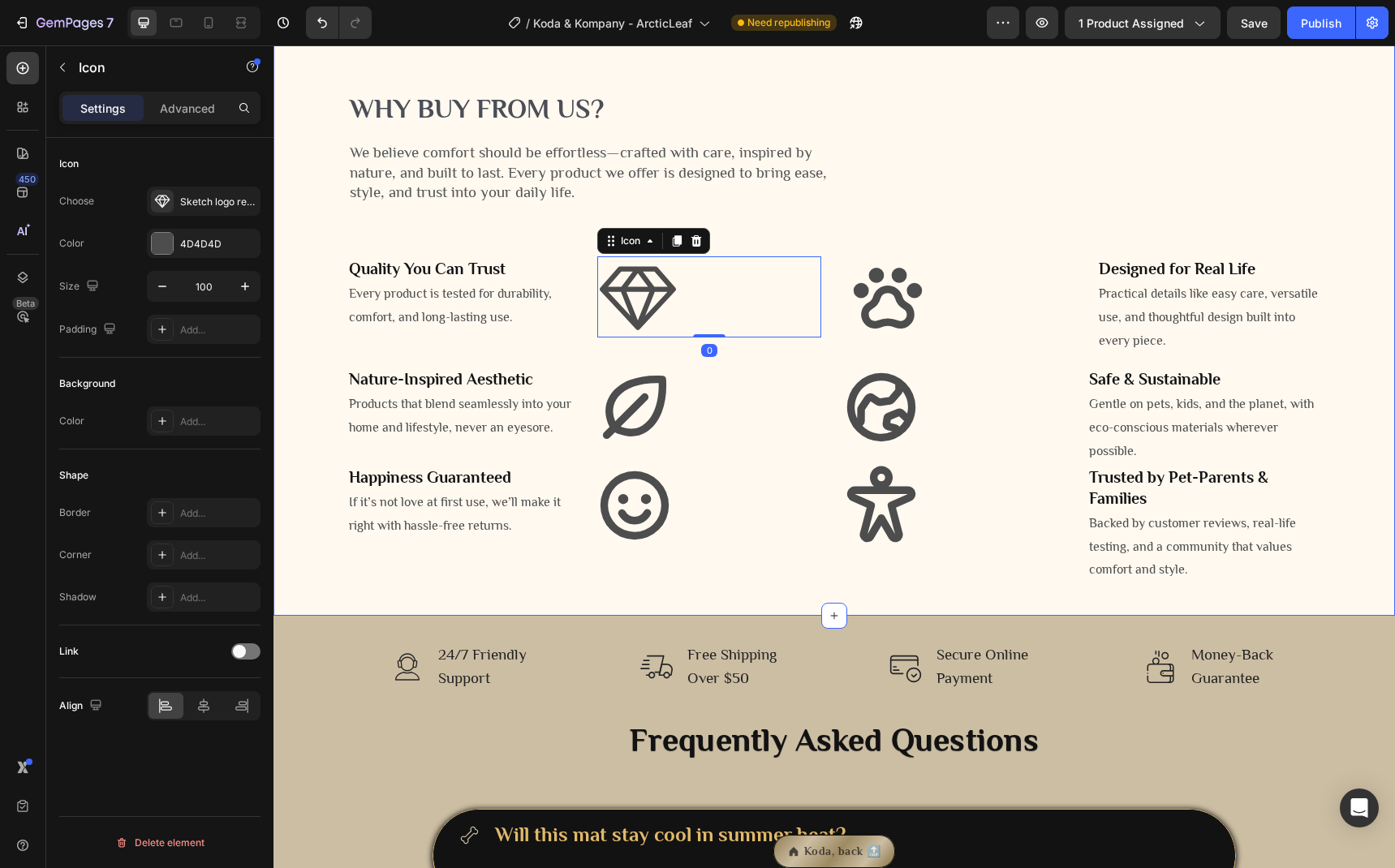
click at [316, 287] on div "Why buy from us? Heading We believe comfort should be effortless—crafted with c…" at bounding box center [834, 336] width 1097 height 493
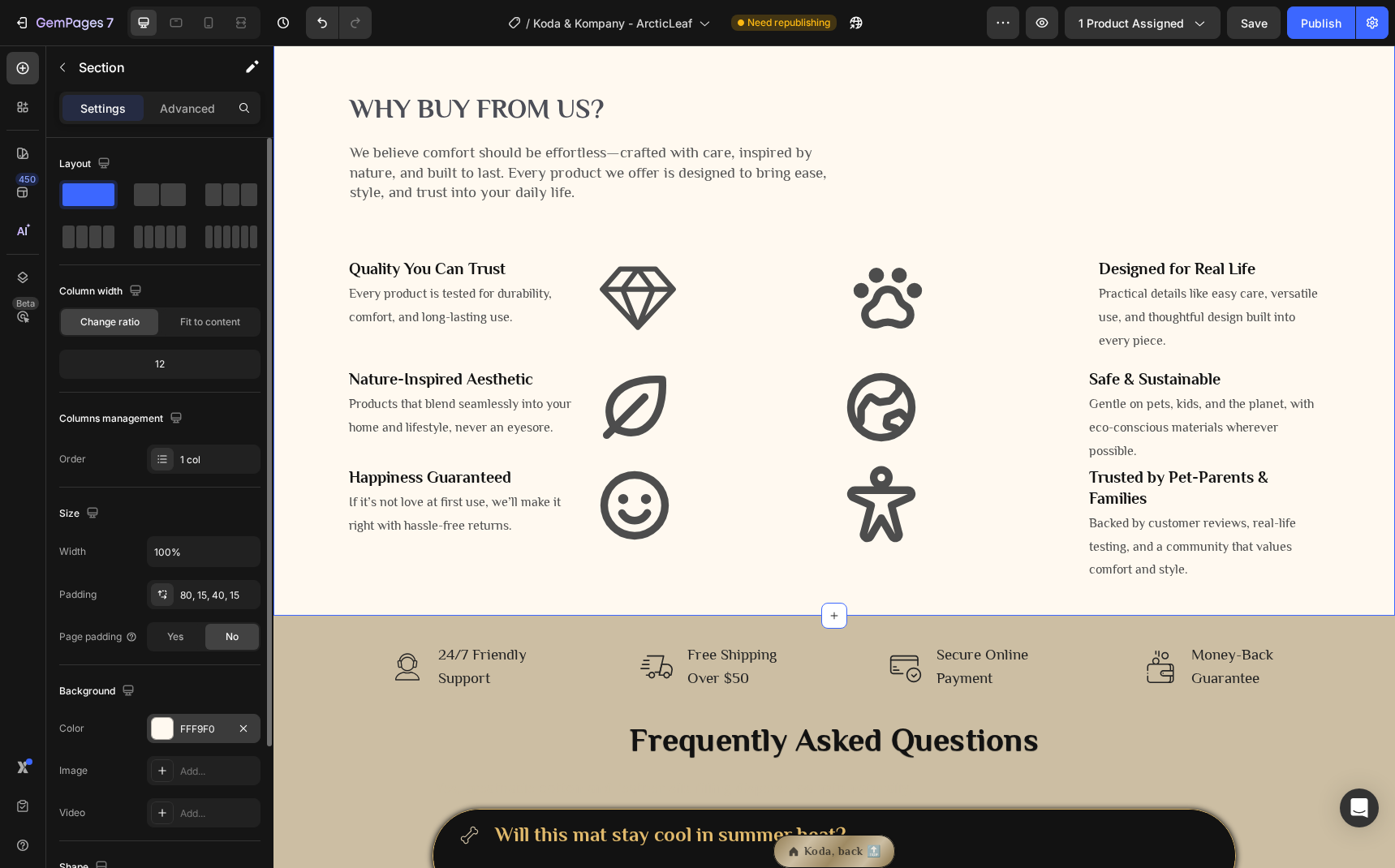
click at [183, 723] on div "FFF9F0" at bounding box center [203, 728] width 47 height 14
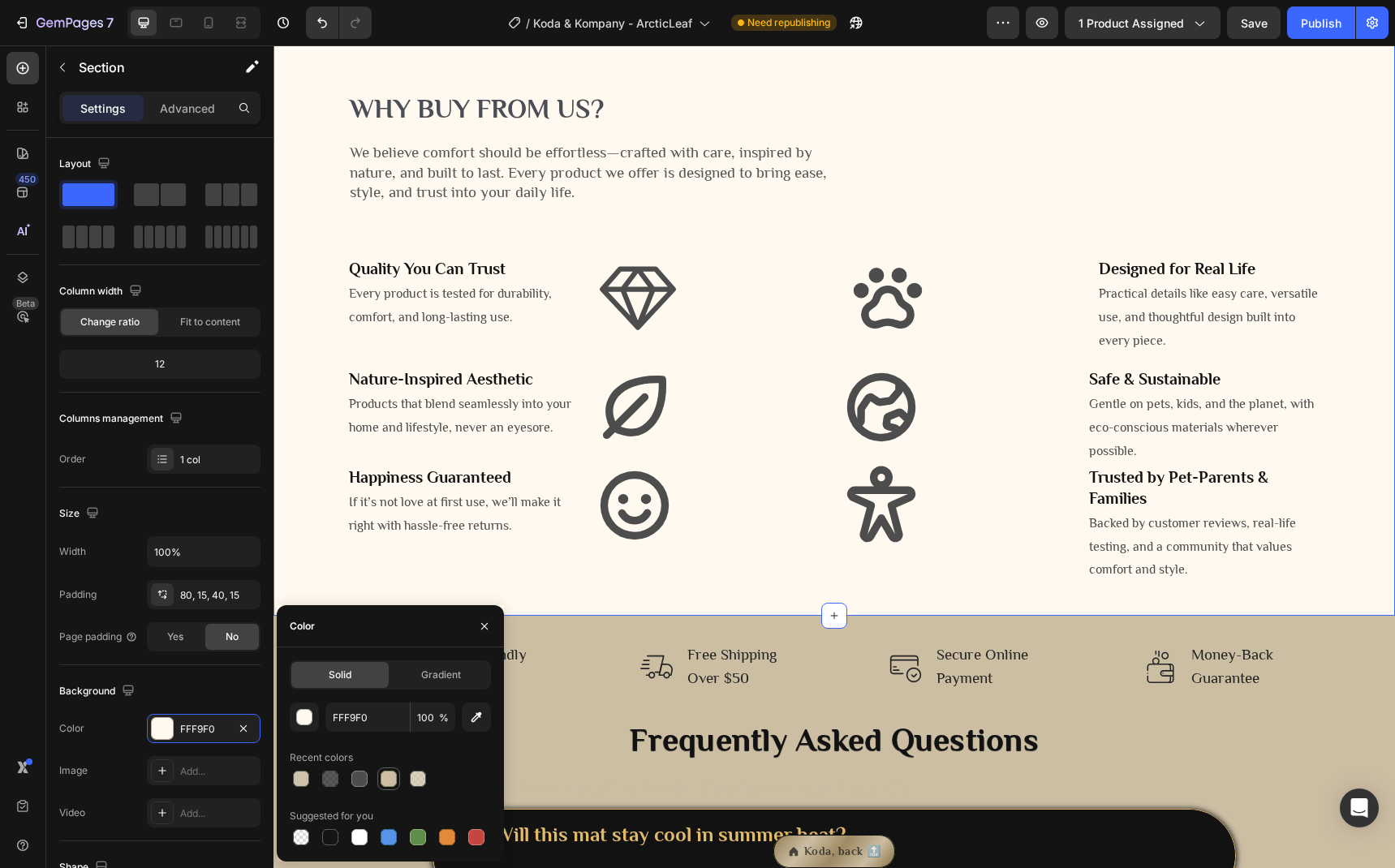
click at [392, 781] on div at bounding box center [388, 778] width 16 height 16
type input "CCBEA3"
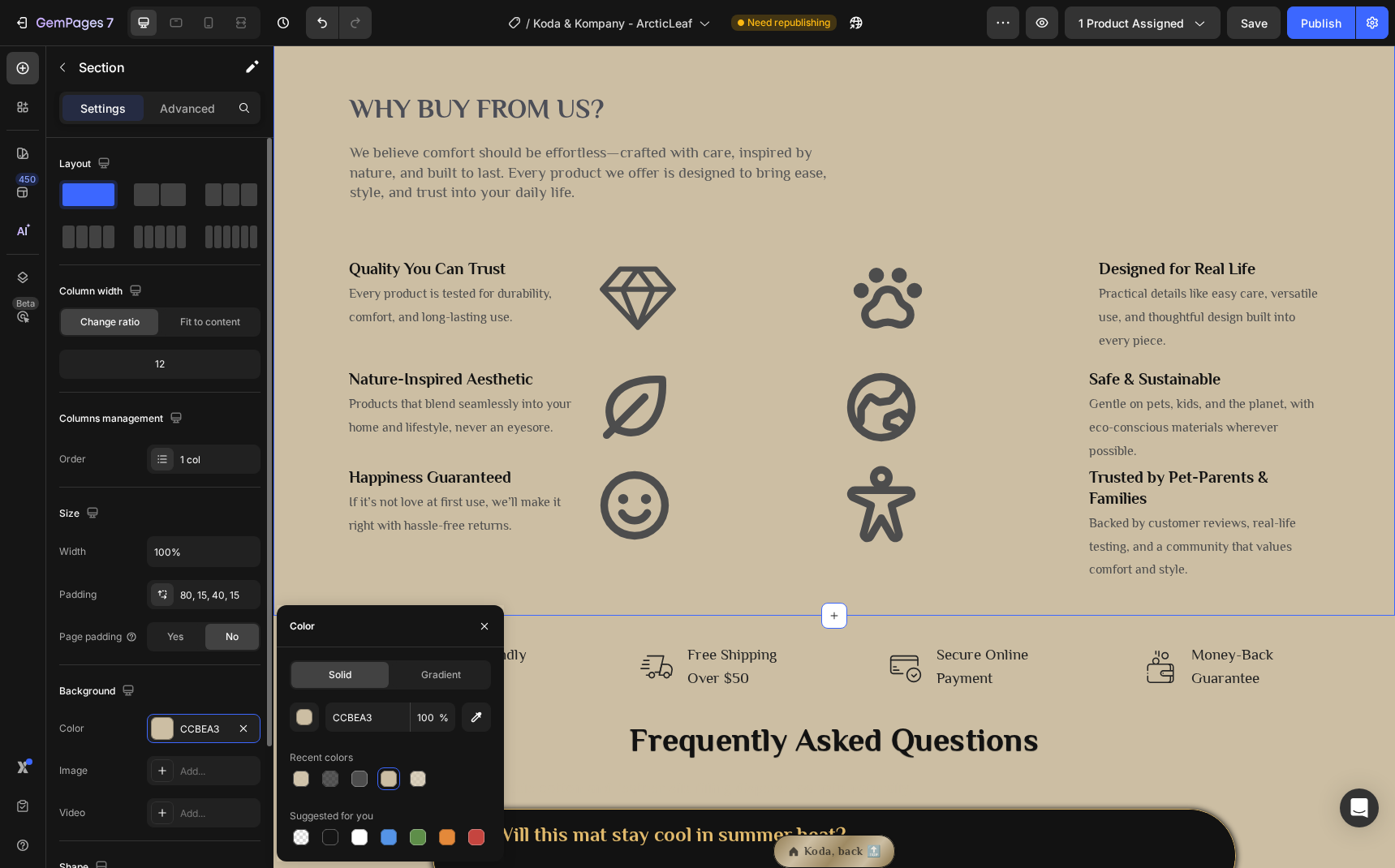
click at [156, 679] on div "Background" at bounding box center [160, 691] width 201 height 26
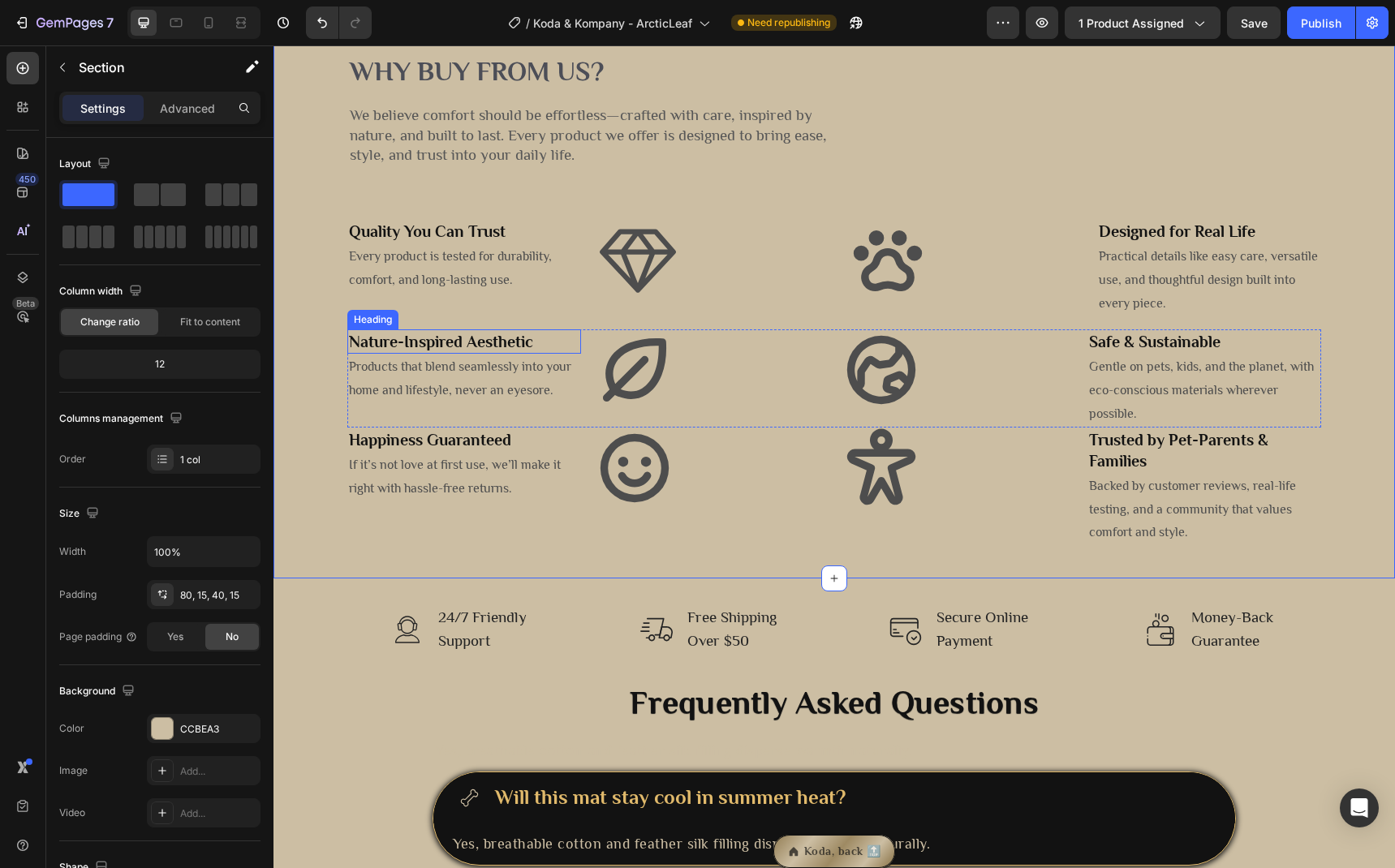
scroll to position [2360, 0]
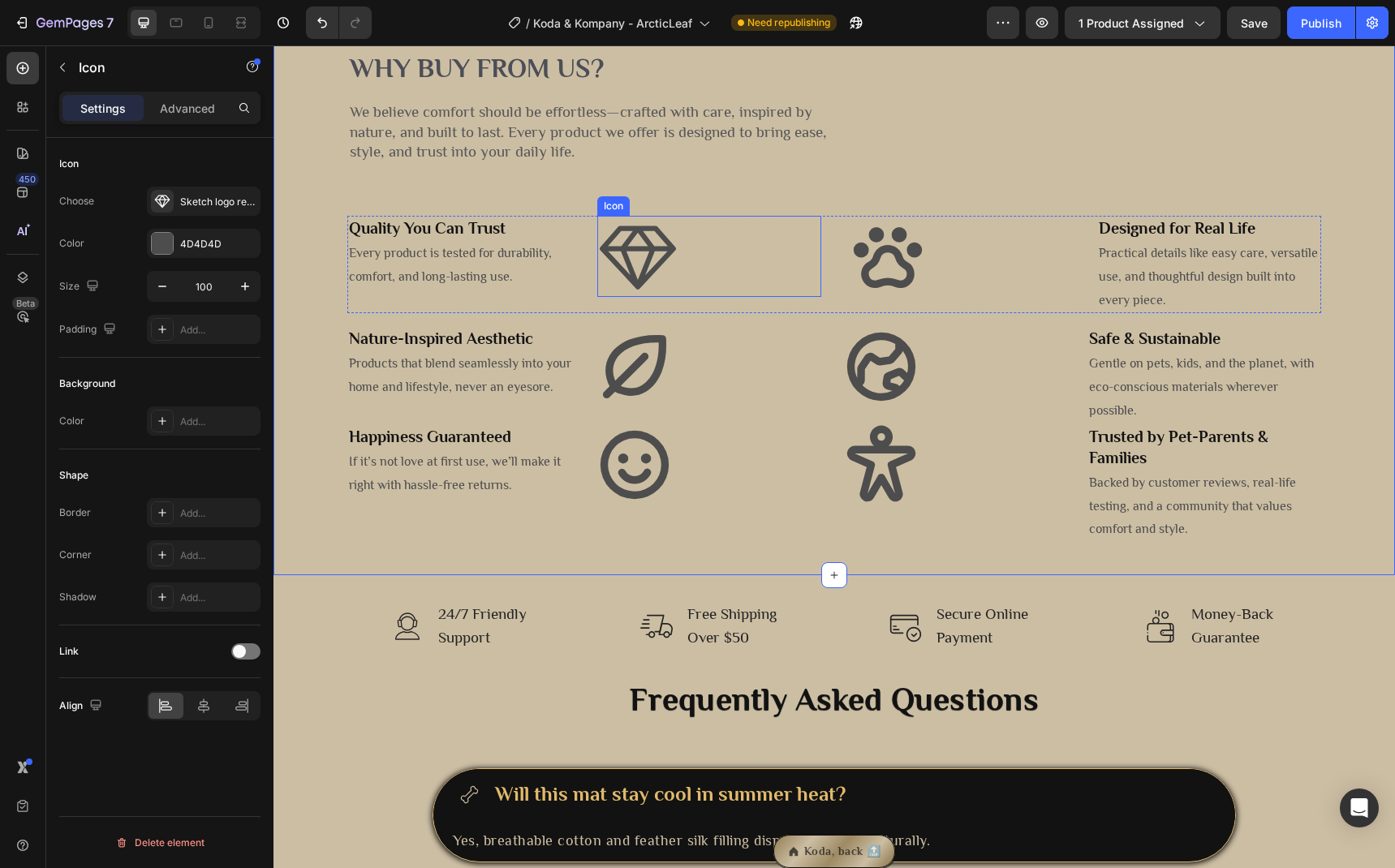
click at [663, 290] on icon at bounding box center [638, 258] width 76 height 63
click at [207, 713] on icon at bounding box center [204, 705] width 16 height 16
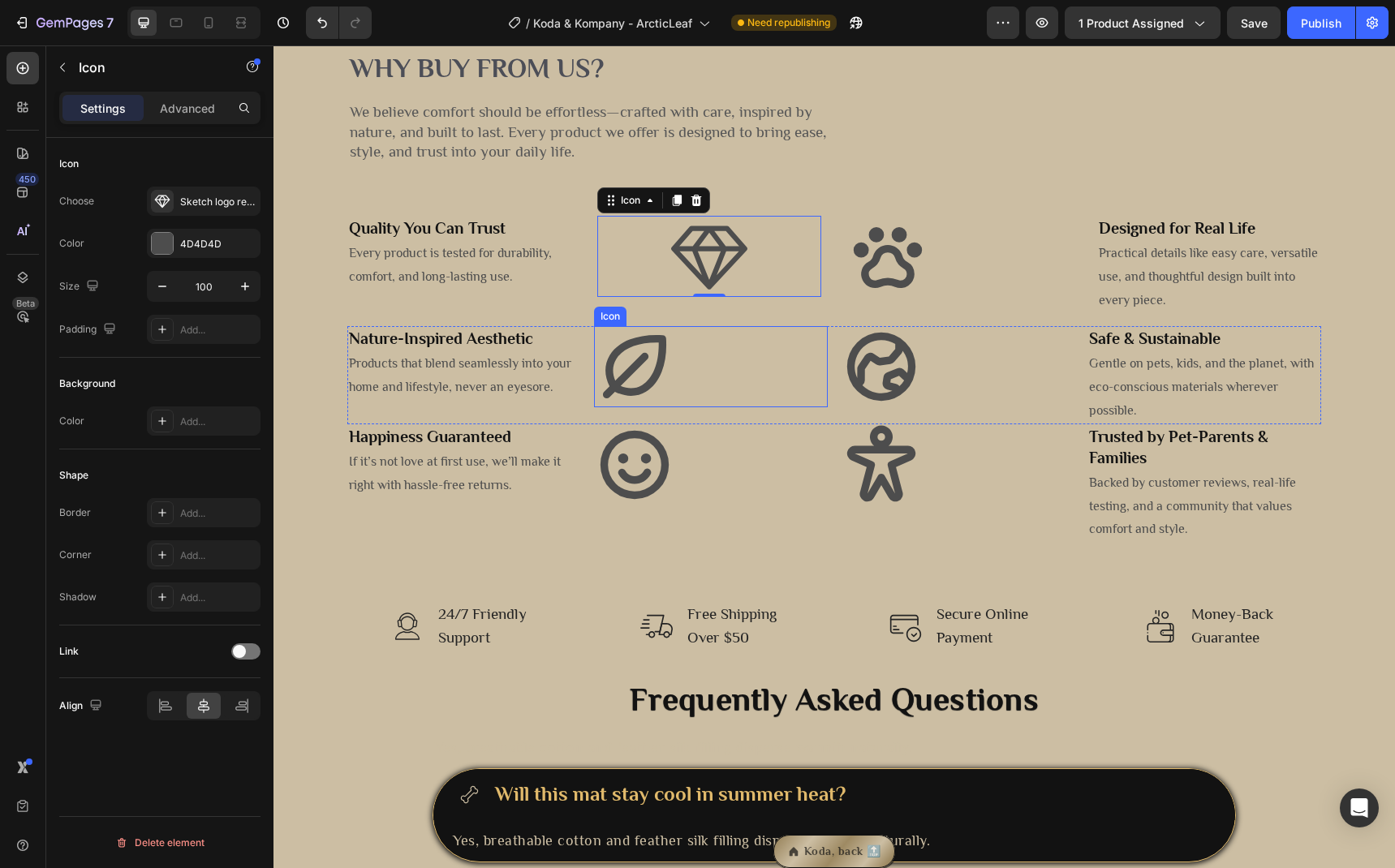
click at [636, 407] on icon at bounding box center [634, 366] width 81 height 81
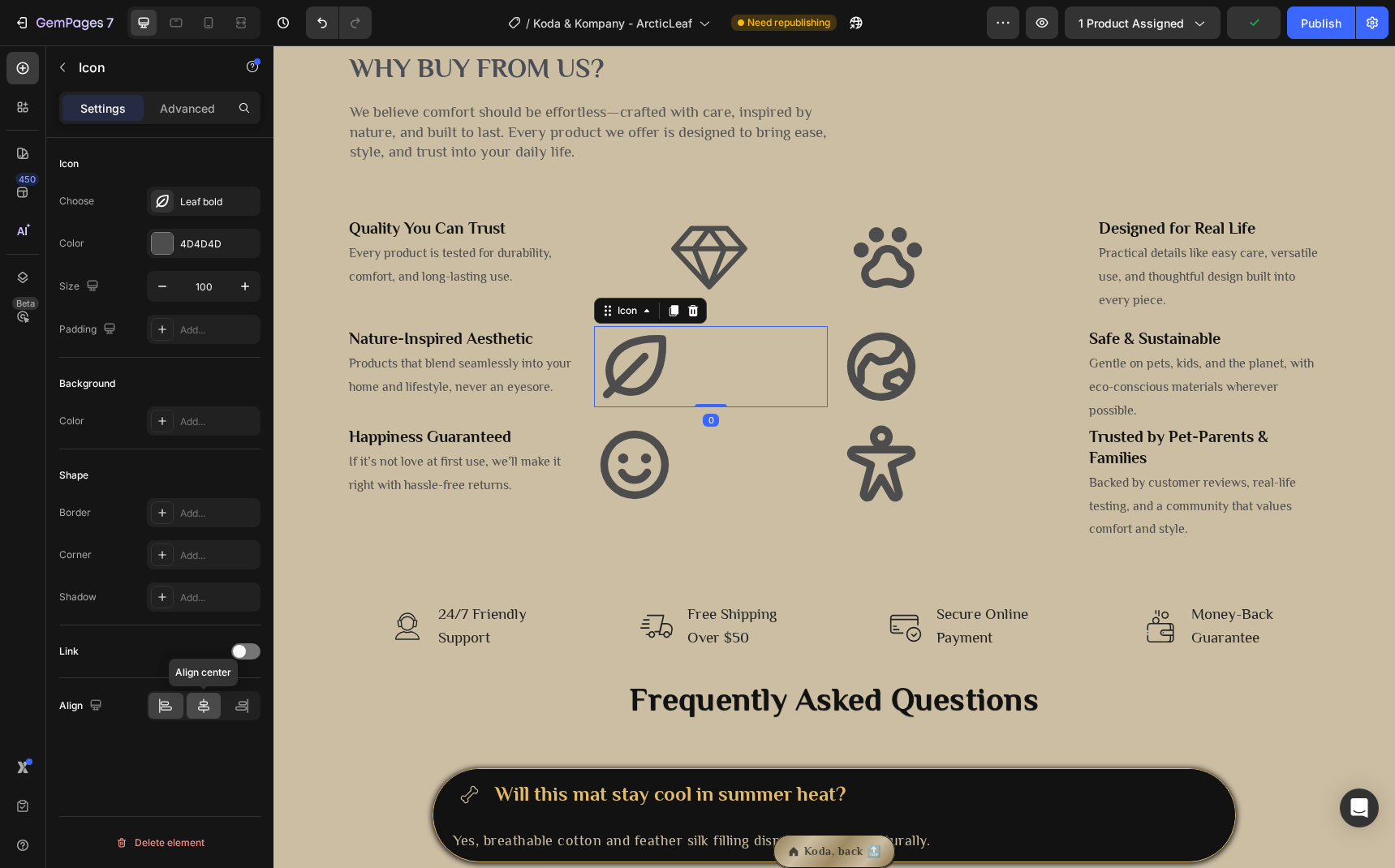
click at [214, 701] on div at bounding box center [204, 705] width 34 height 26
click at [888, 401] on icon at bounding box center [881, 366] width 68 height 68
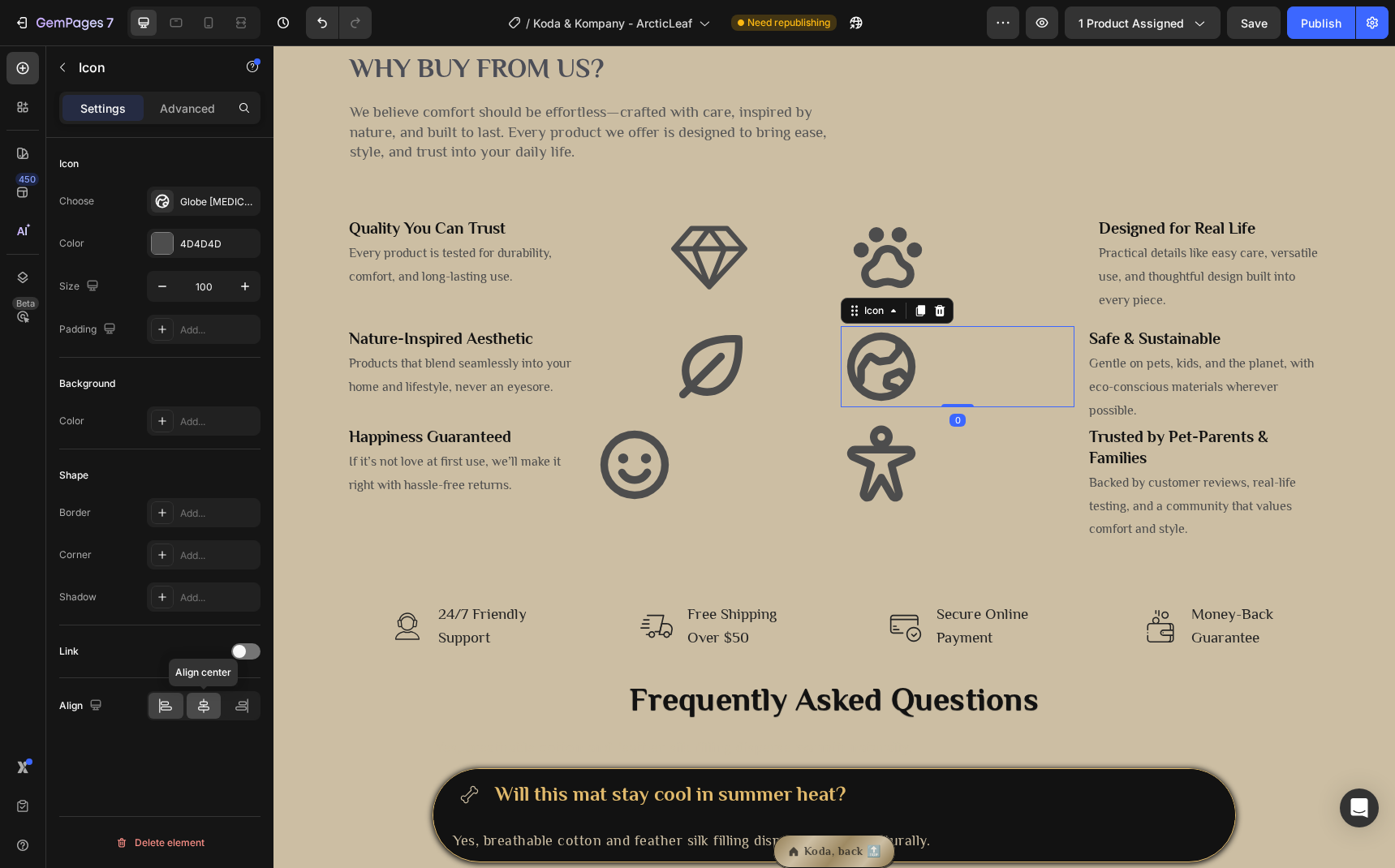
click at [205, 701] on icon at bounding box center [204, 705] width 11 height 14
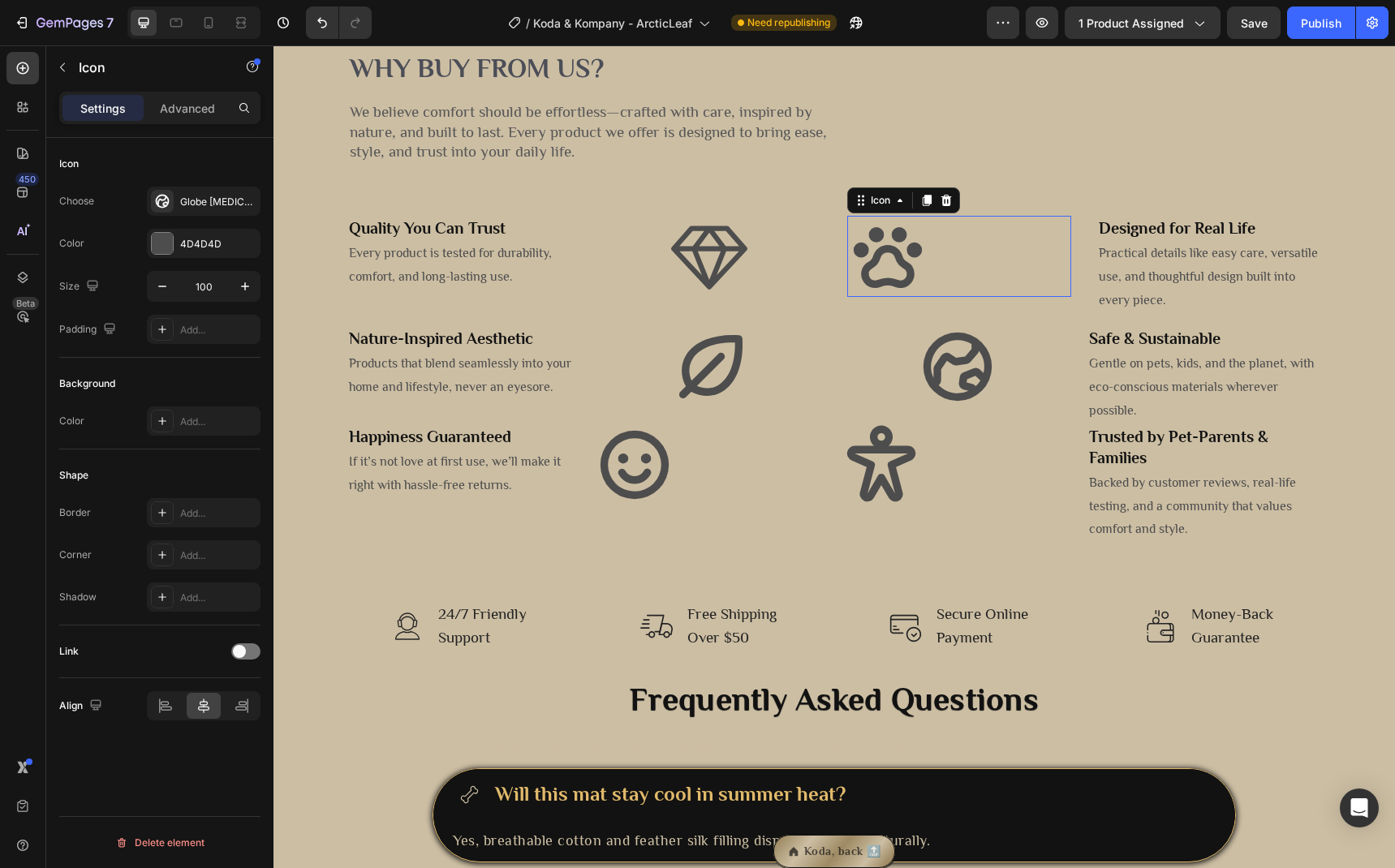
click at [904, 288] on icon at bounding box center [887, 258] width 68 height 61
click at [205, 710] on icon at bounding box center [204, 705] width 16 height 16
click at [643, 499] on icon at bounding box center [634, 465] width 68 height 68
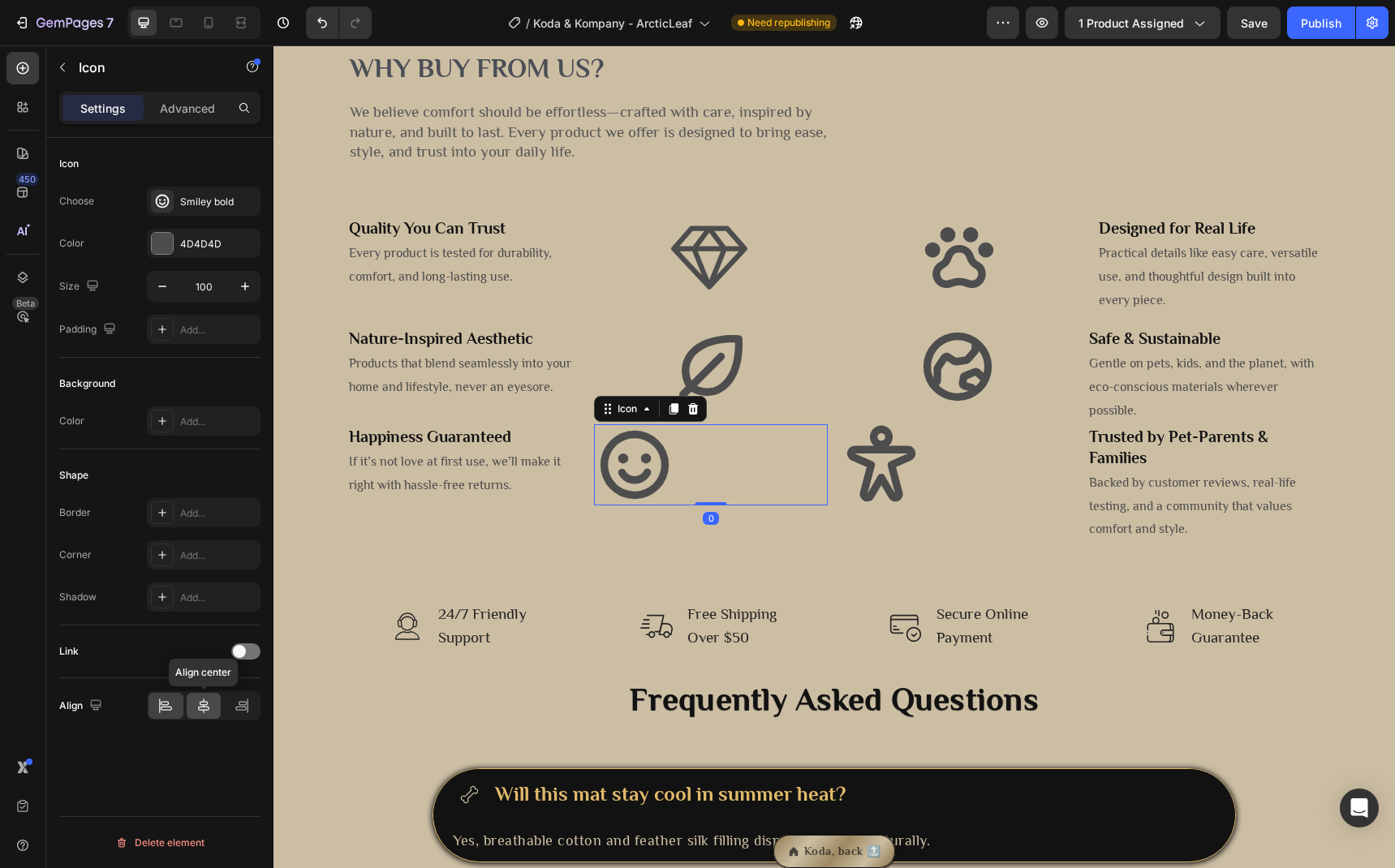
click at [202, 705] on icon at bounding box center [204, 705] width 16 height 16
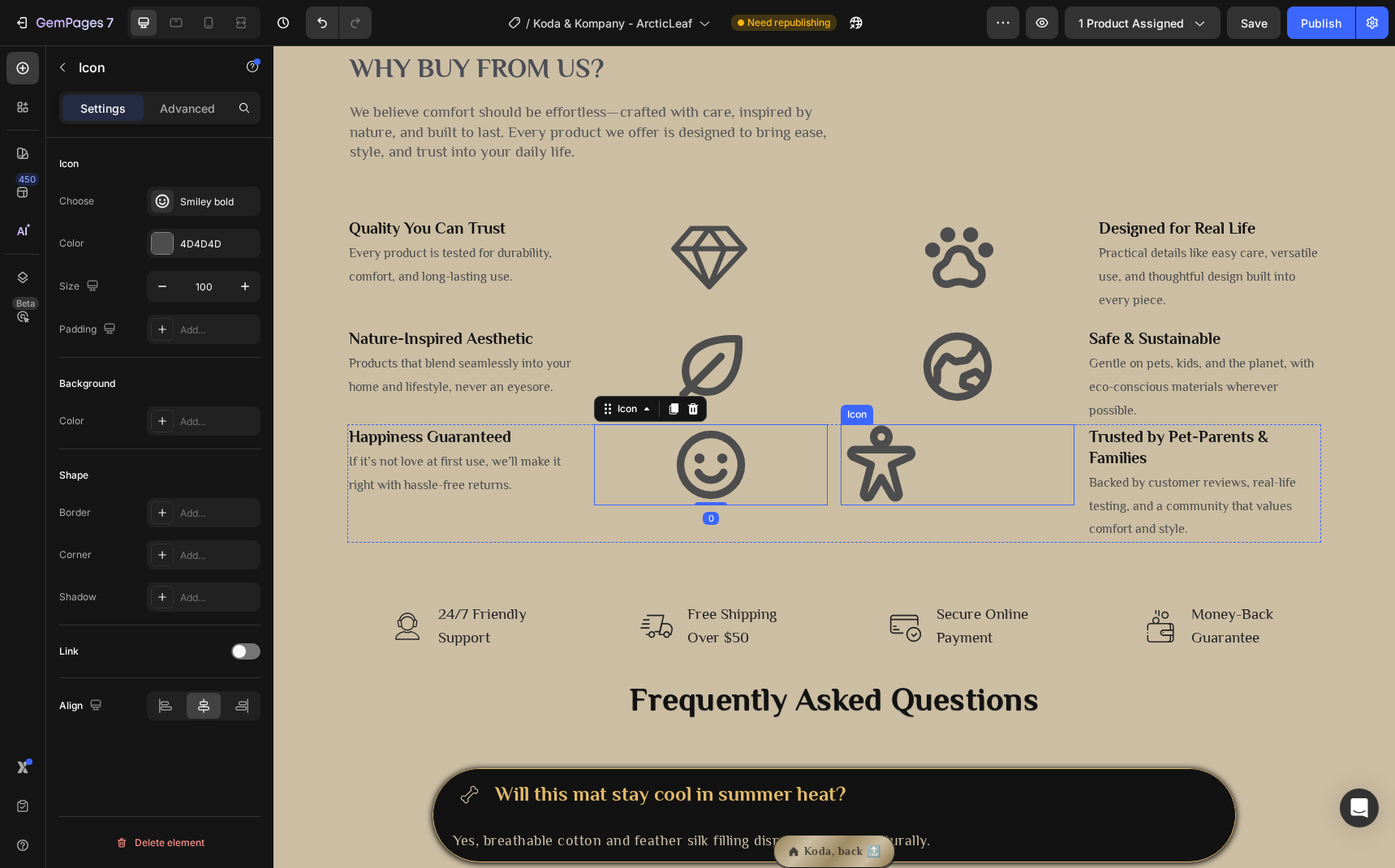
click at [877, 506] on icon at bounding box center [881, 465] width 81 height 81
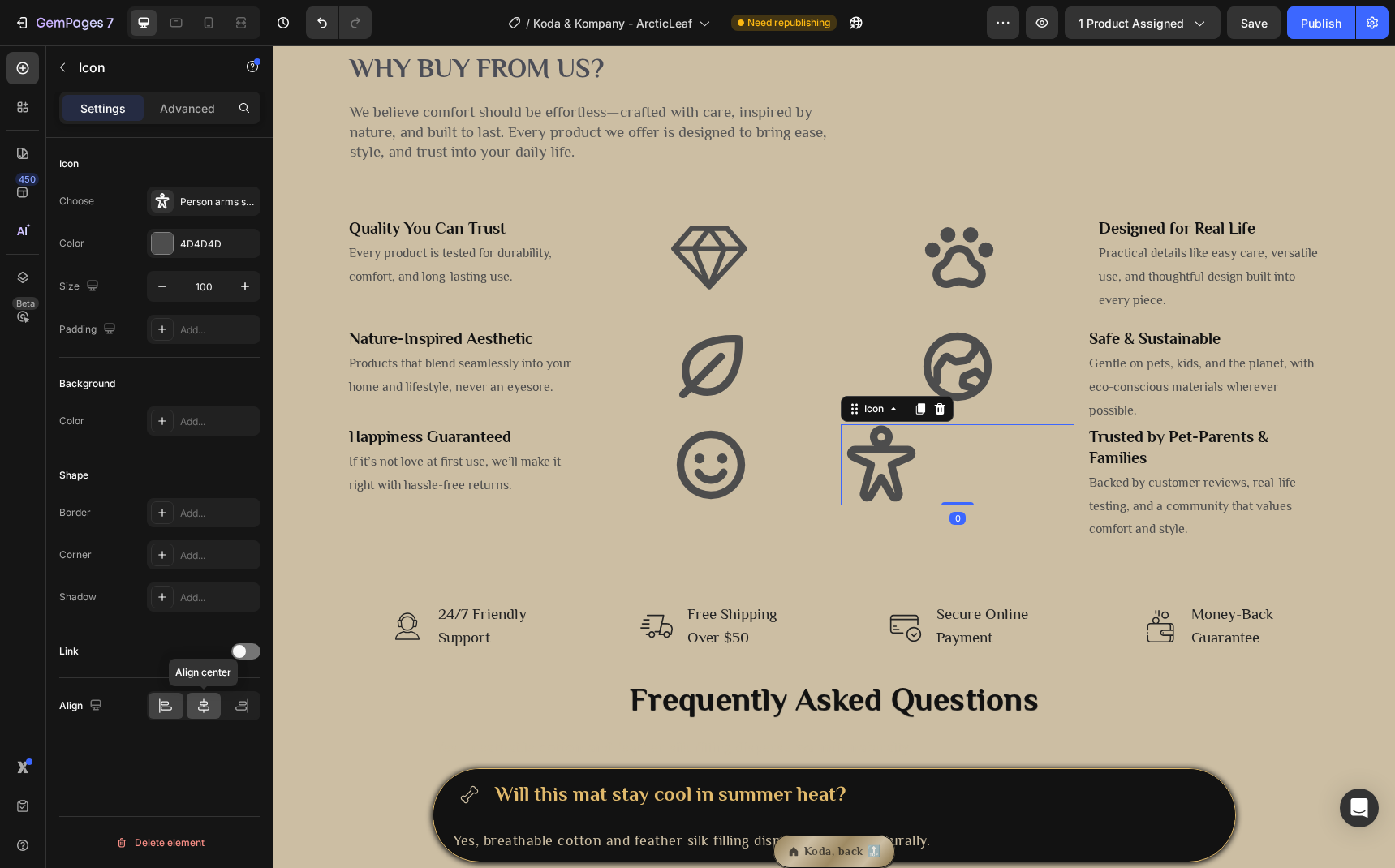
click at [202, 710] on icon at bounding box center [204, 705] width 16 height 16
click at [716, 290] on icon at bounding box center [709, 258] width 76 height 63
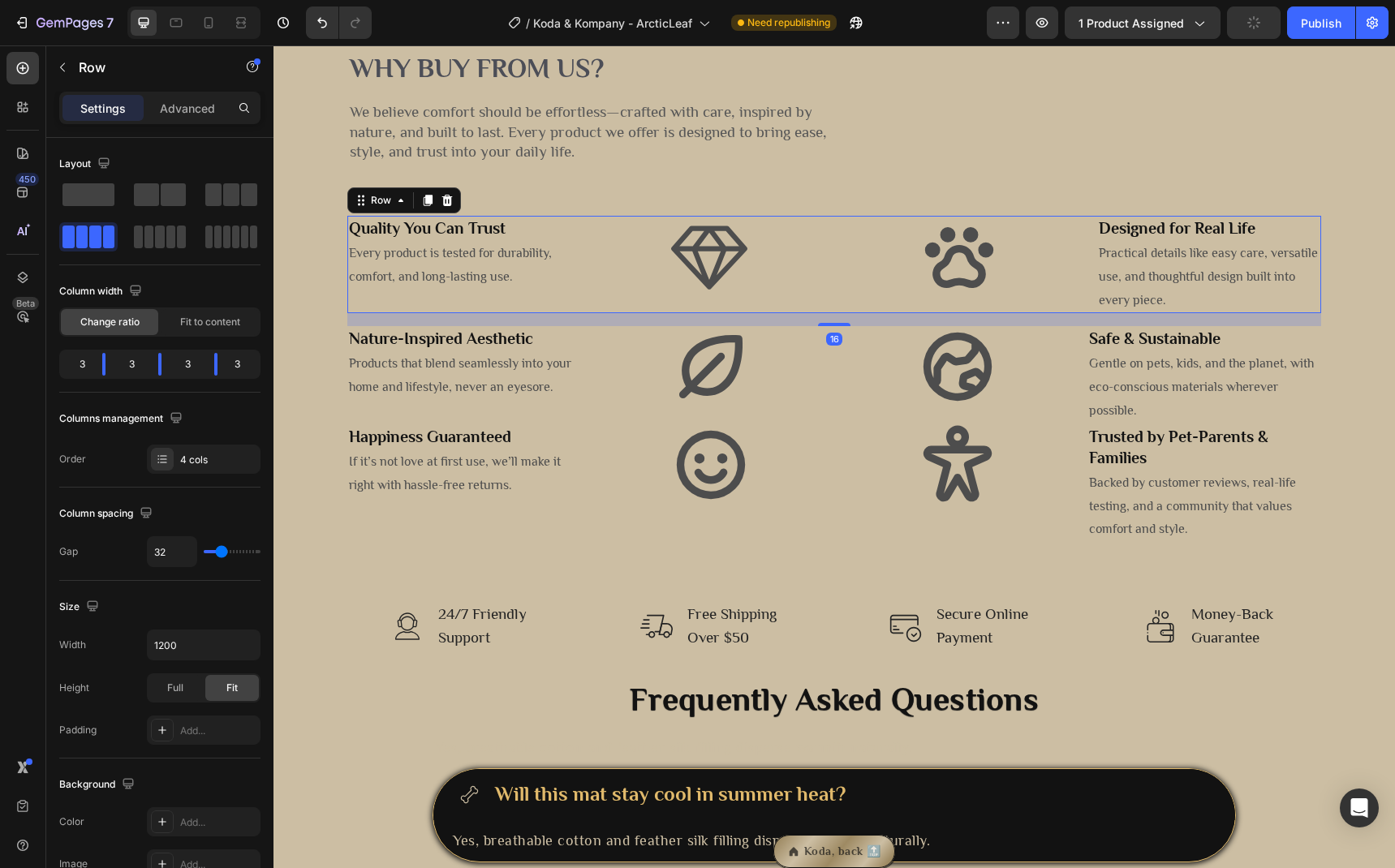
click at [572, 314] on div "Quality You Can Trust Heading Every product is tested for durability, comfort, …" at bounding box center [834, 265] width 973 height 98
drag, startPoint x: 99, startPoint y: 367, endPoint x: 131, endPoint y: 370, distance: 32.1
click at [131, 0] on body "7 Version history / Koda & Kompany - ArcticLeaf Need republishing Preview 1 pro…" at bounding box center [697, 0] width 1395 height 0
click at [115, 0] on body "7 Version history / Koda & Kompany - ArcticLeaf Need republishing Preview 1 pro…" at bounding box center [697, 0] width 1395 height 0
click at [185, 112] on p "Advanced" at bounding box center [187, 108] width 55 height 17
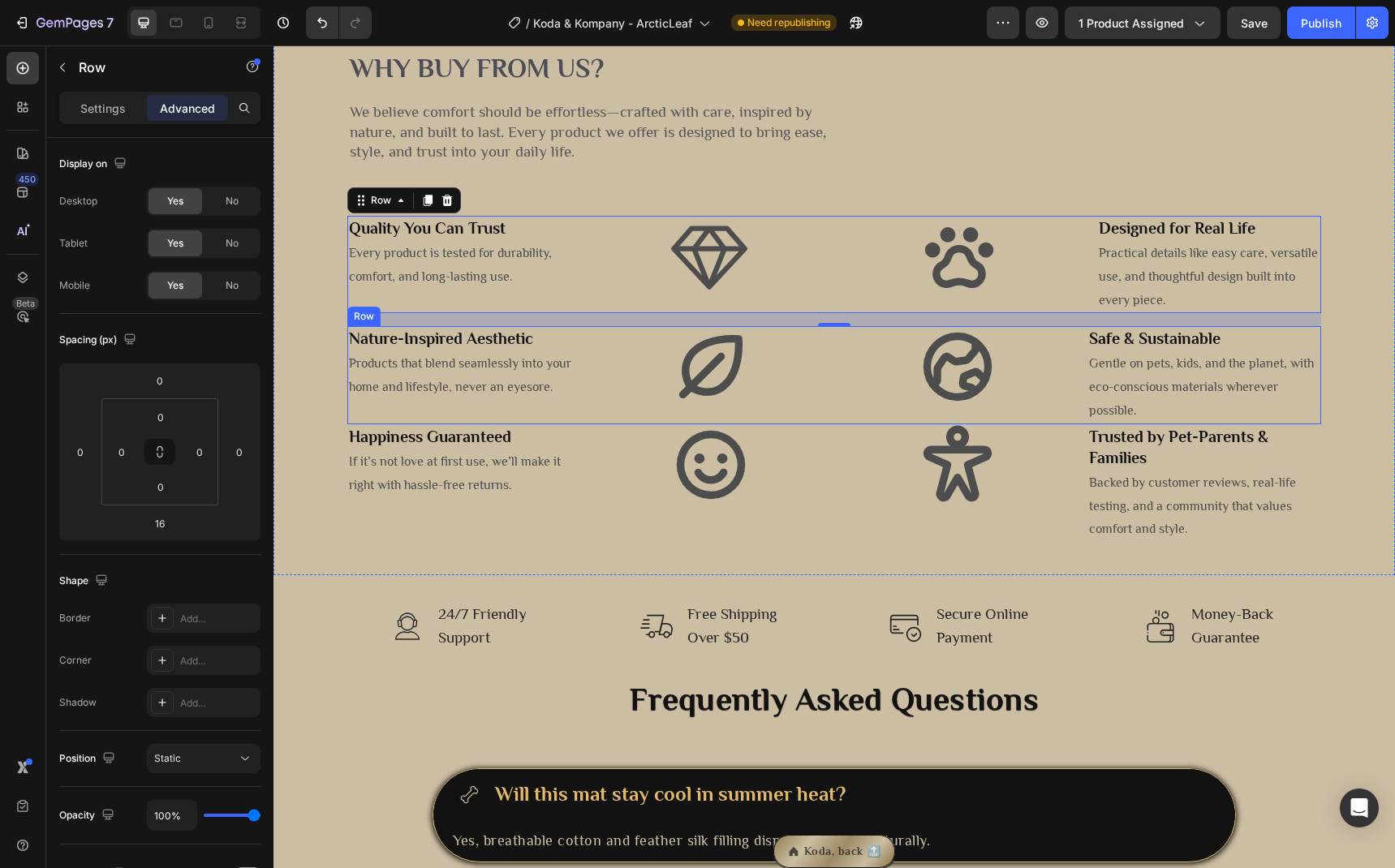
click at [579, 423] on div "⁠⁠⁠⁠⁠⁠⁠ Nature-Inspired Aesthetic Heading Products that blend seamlessly into y…" at bounding box center [834, 375] width 973 height 98
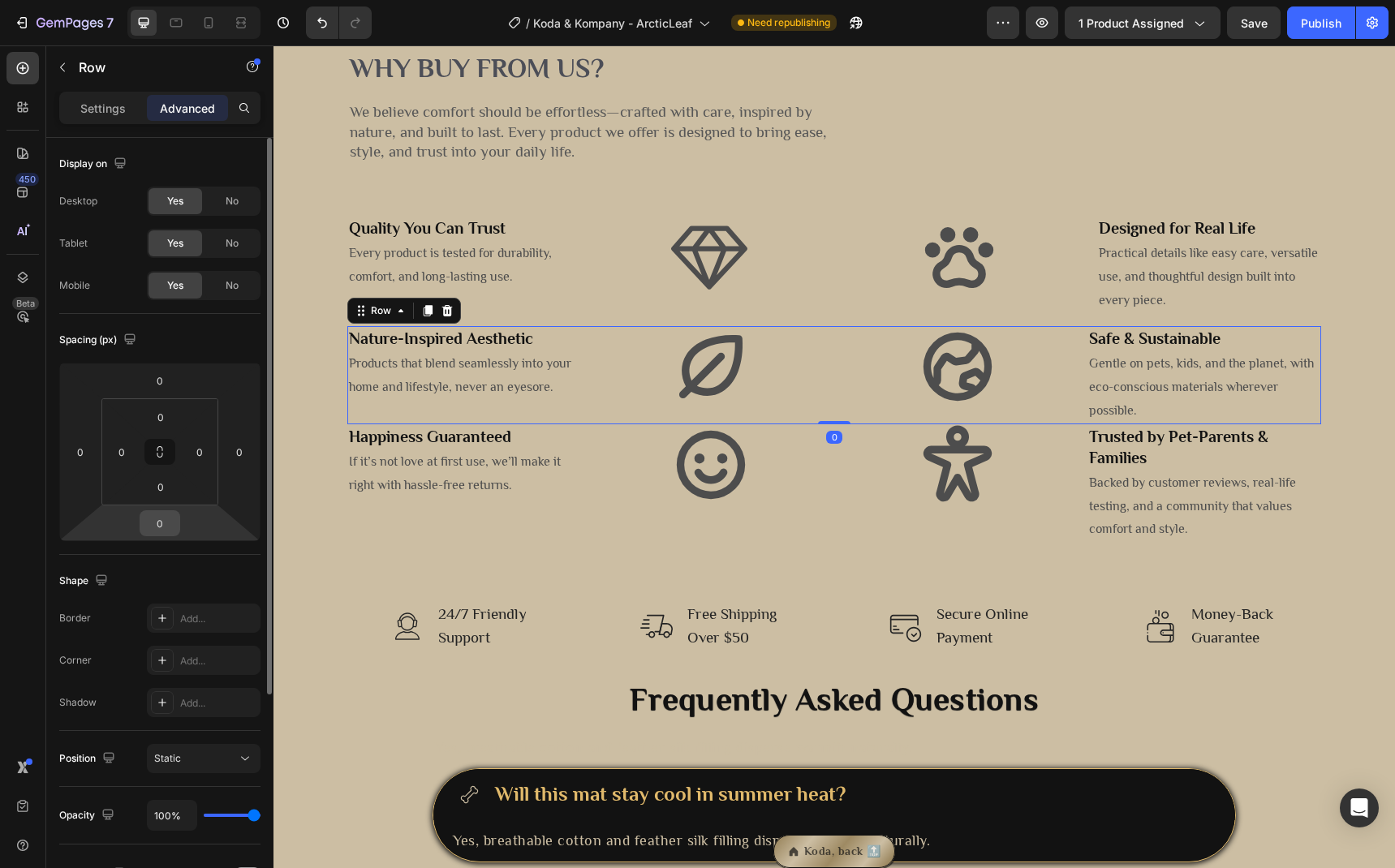
click at [168, 523] on input "0" at bounding box center [160, 523] width 33 height 24
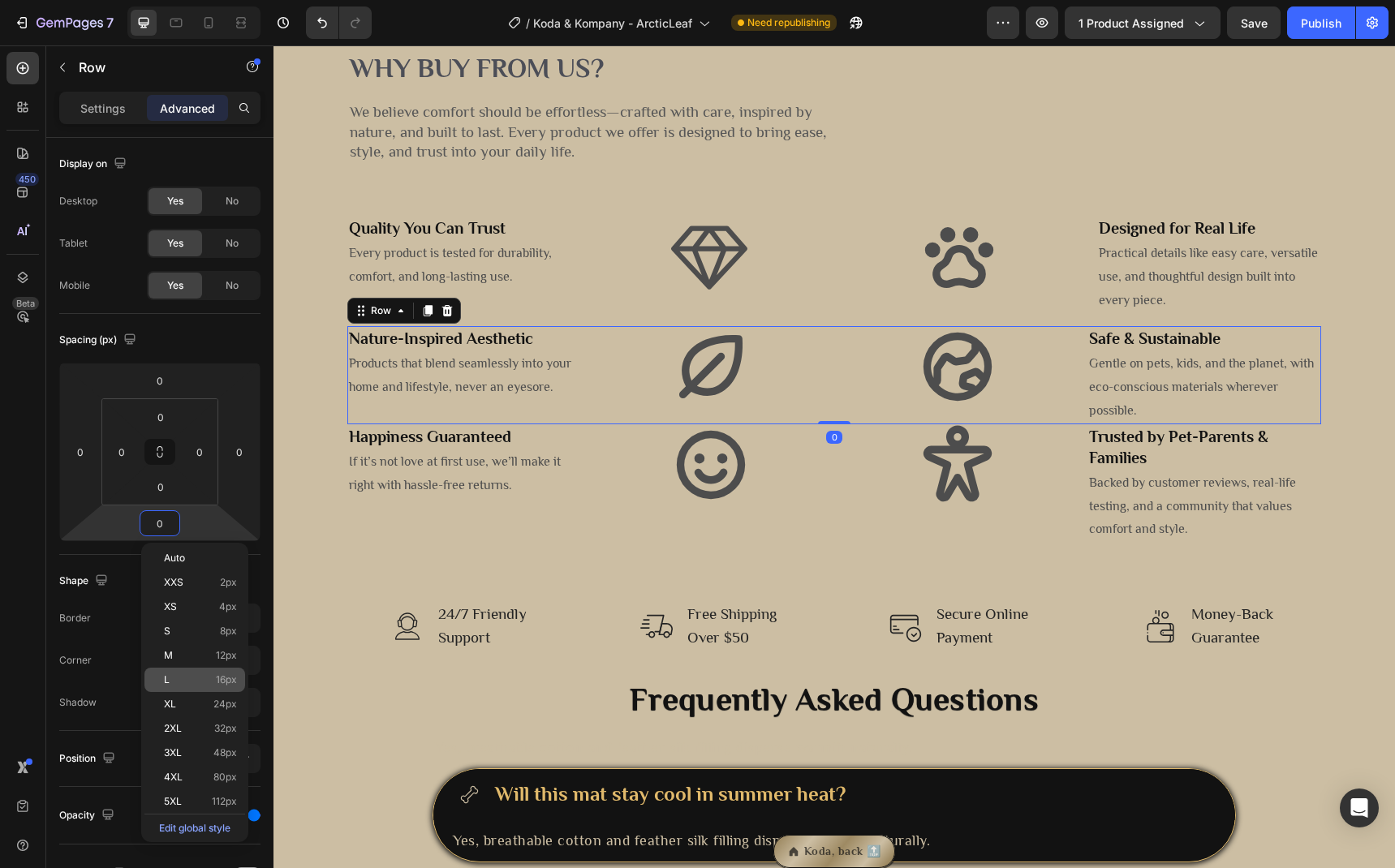
click at [229, 689] on div "L 16px" at bounding box center [194, 679] width 100 height 24
type input "16"
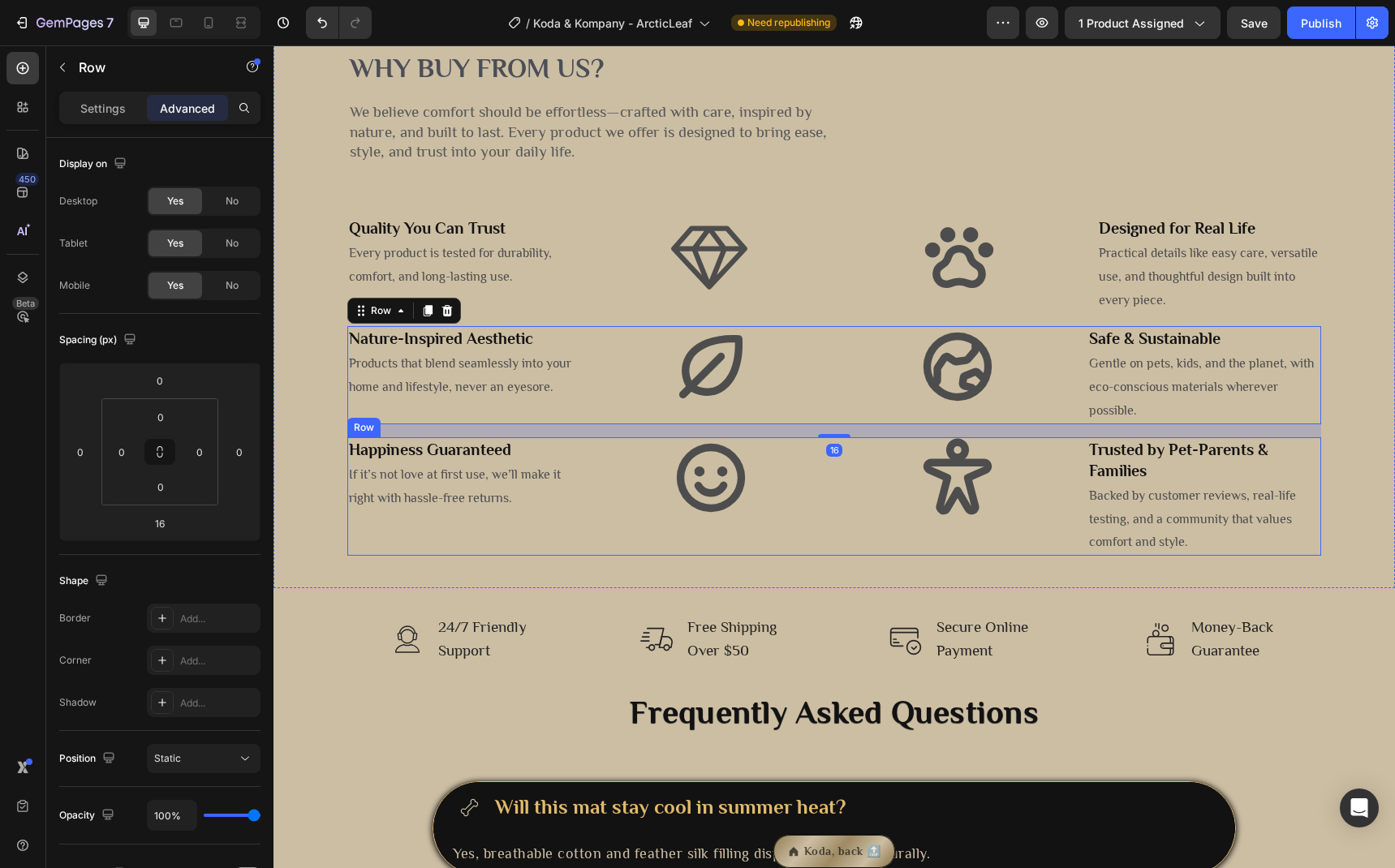
click at [609, 555] on div "Icon" at bounding box center [710, 496] width 233 height 119
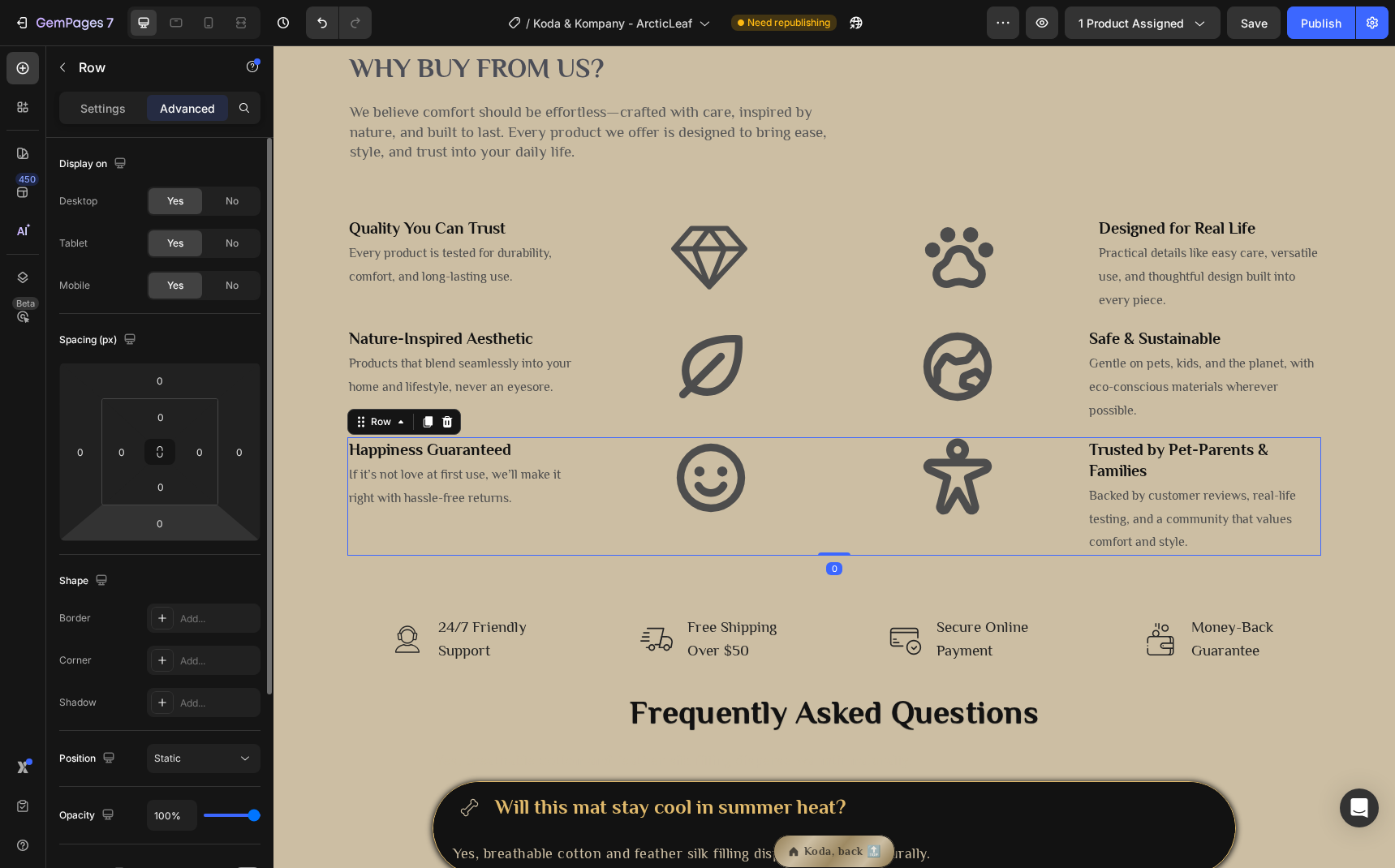
click at [183, 0] on html "7 Version history / Koda & Kompany - ArcticLeaf Need republishing Preview 1 pro…" at bounding box center [697, 0] width 1395 height 0
click at [161, 518] on input "0" at bounding box center [160, 523] width 33 height 24
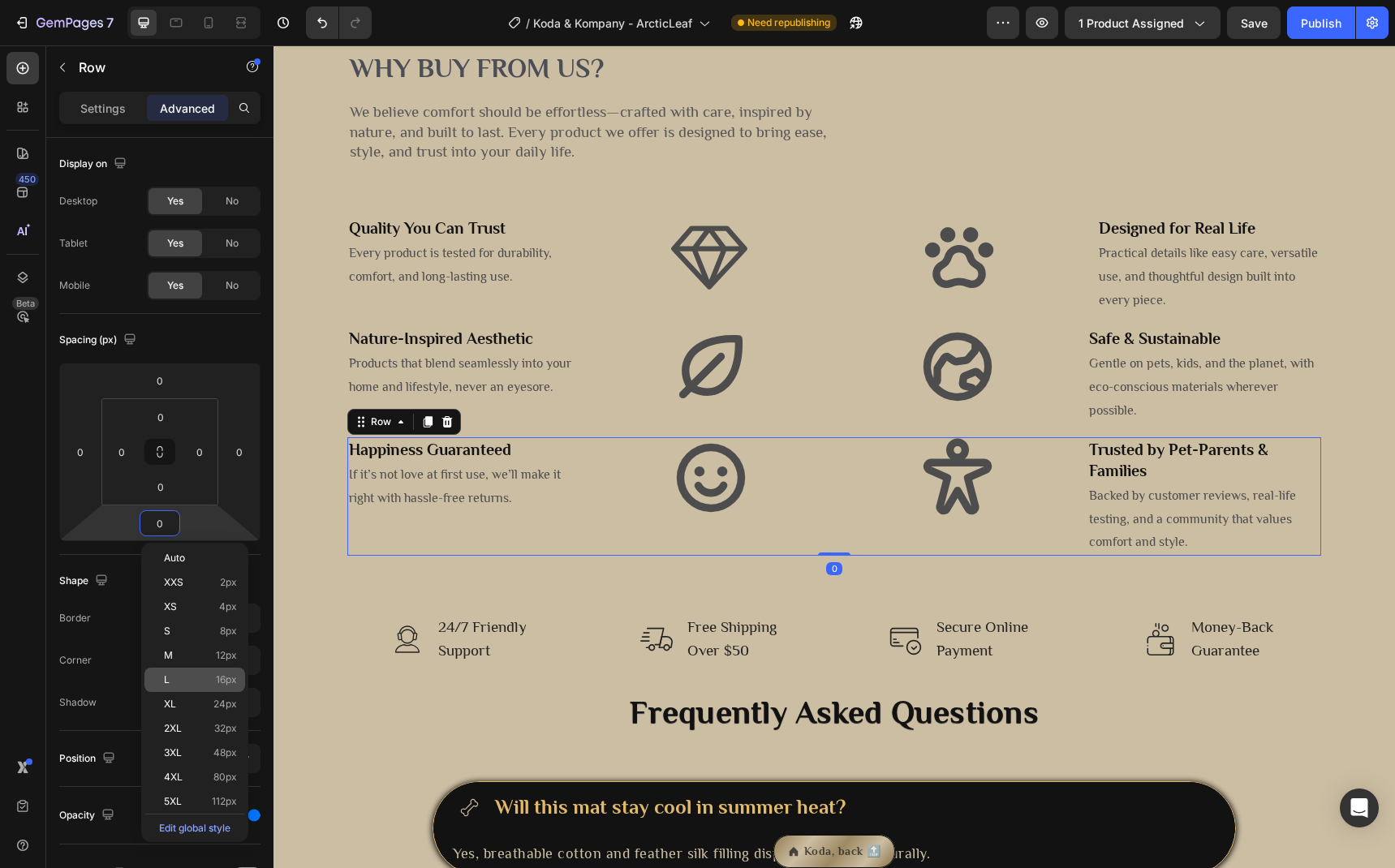
click at [205, 682] on p "L 16px" at bounding box center [200, 680] width 73 height 11
type input "16"
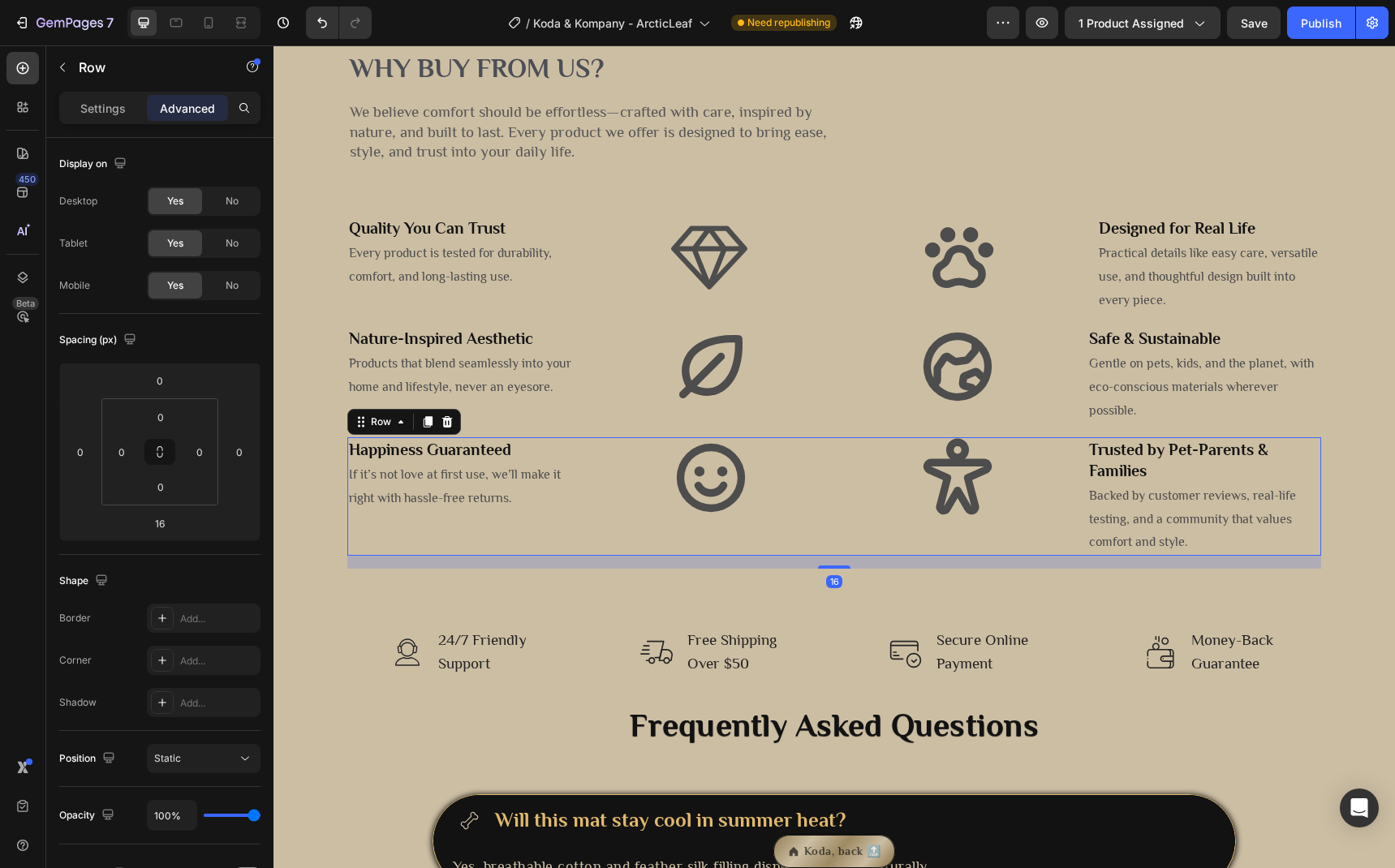
click at [499, 601] on div "Why buy from us? Heading We believe comfort should be effortless—crafted with c…" at bounding box center [834, 293] width 1122 height 617
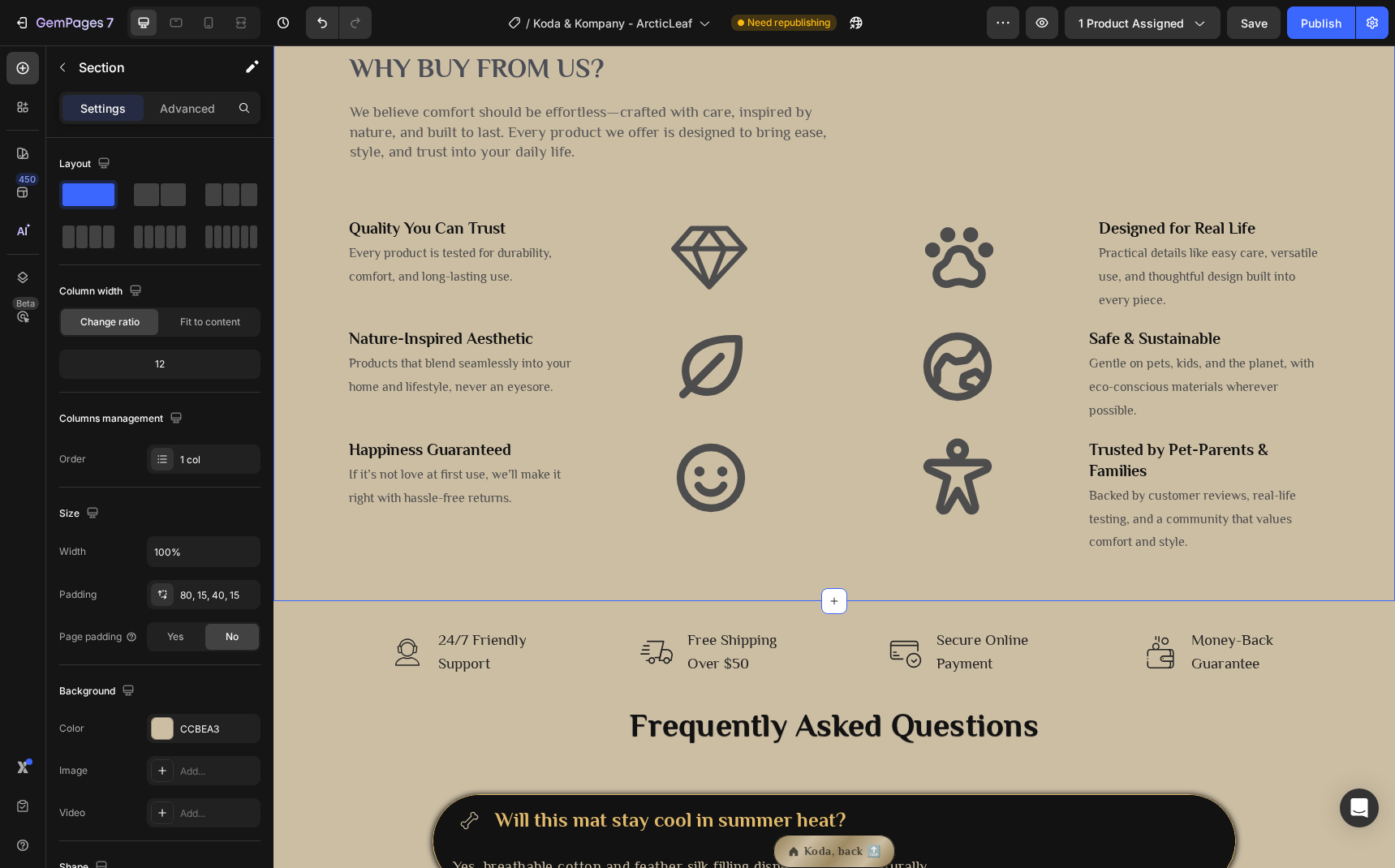
click at [316, 436] on div "Why buy from us? Heading We believe comfort should be effortless—crafted with c…" at bounding box center [834, 309] width 1097 height 519
click at [165, 112] on p "Advanced" at bounding box center [187, 108] width 55 height 17
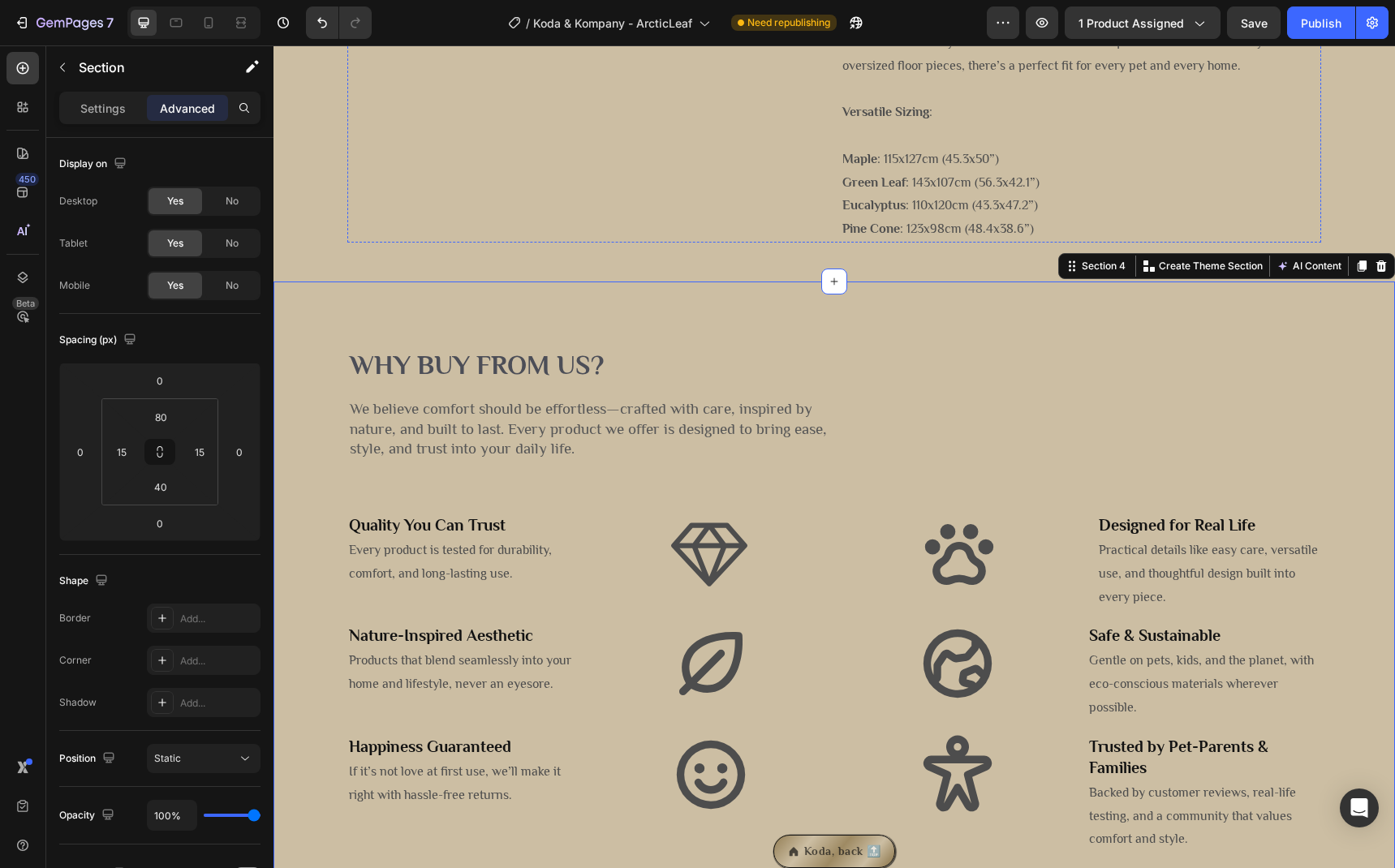
scroll to position [2066, 0]
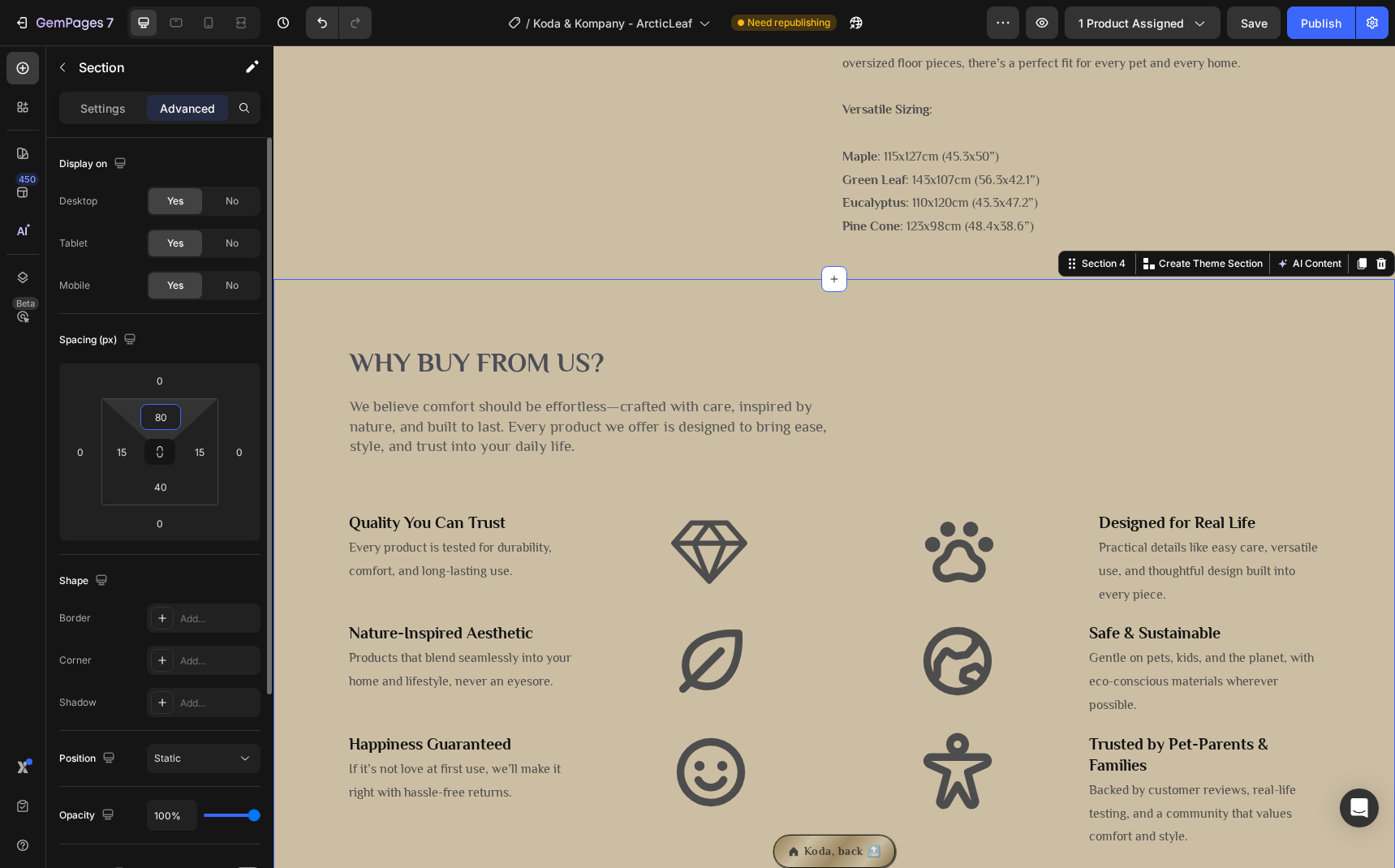
click at [168, 416] on input "80" at bounding box center [161, 416] width 33 height 24
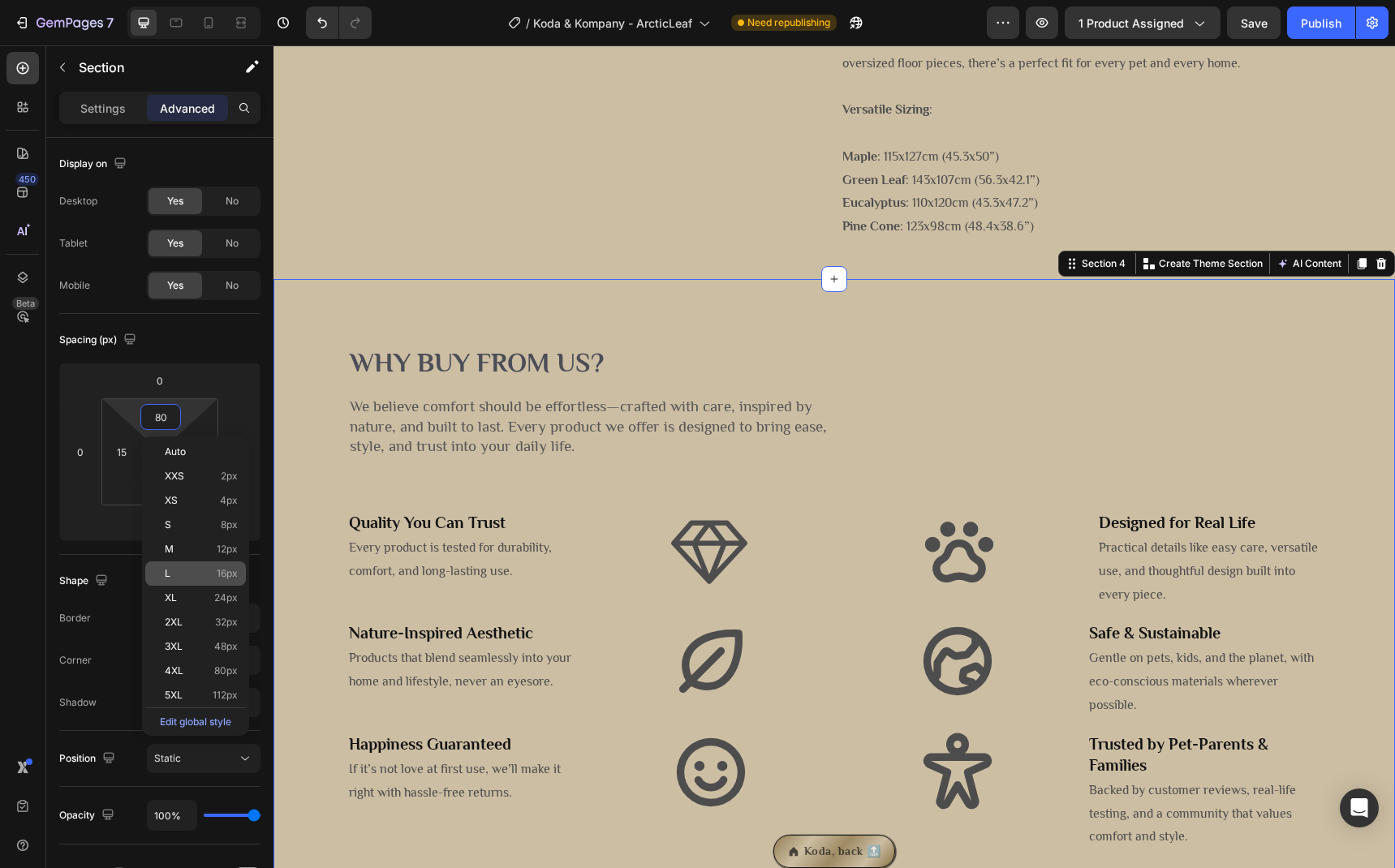
click at [224, 576] on span "16px" at bounding box center [228, 574] width 21 height 11
type input "16"
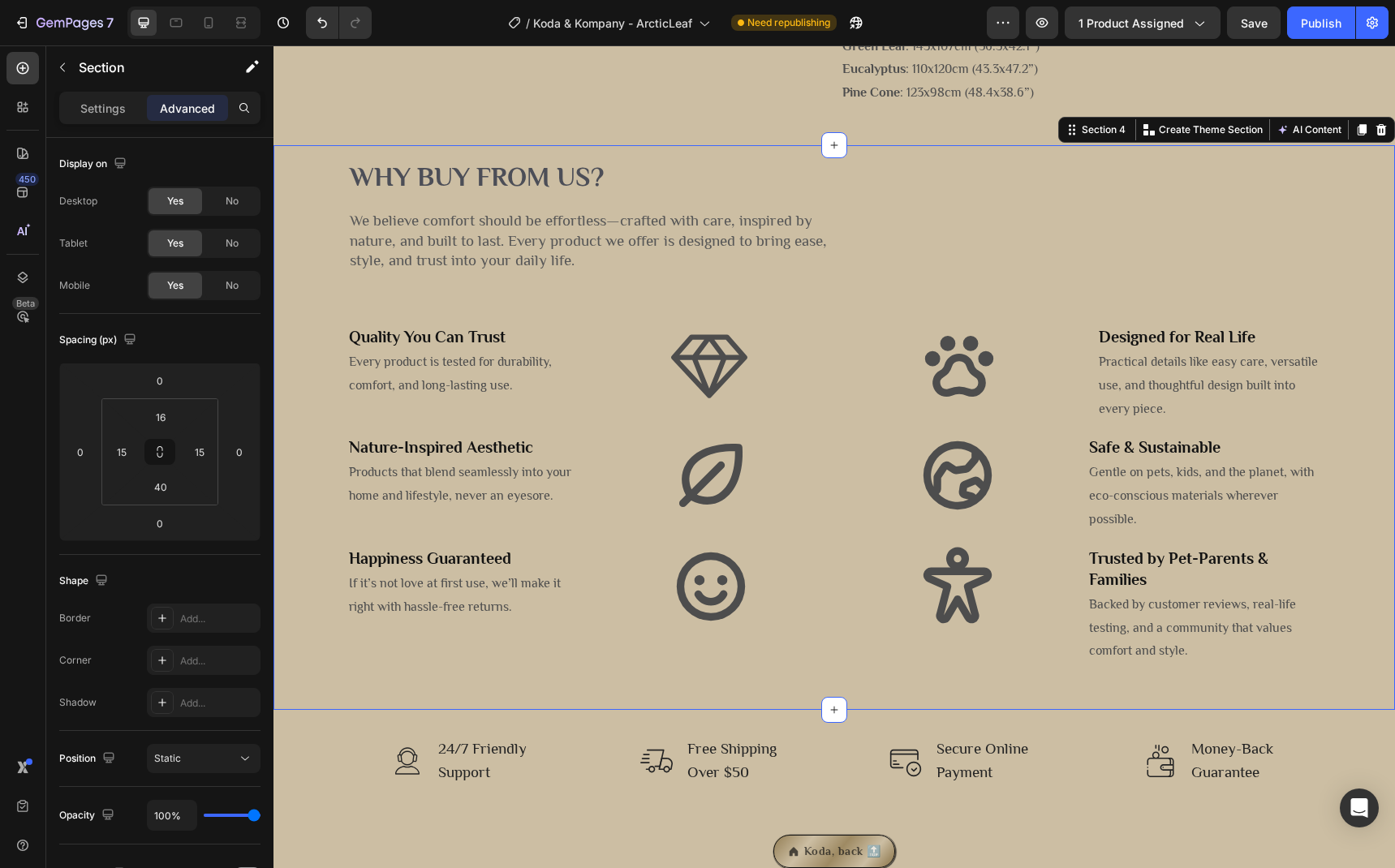
scroll to position [2541, 0]
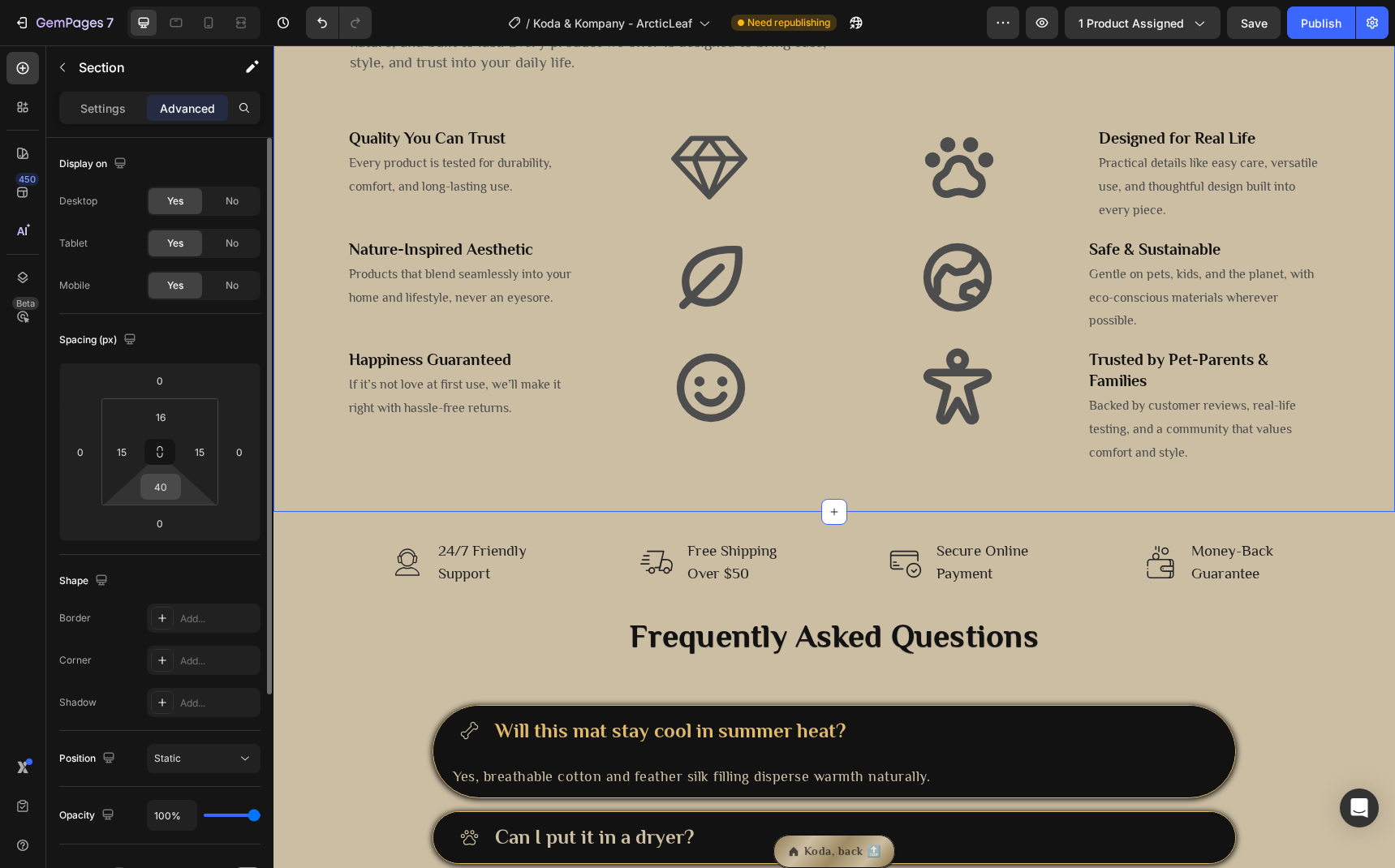
click at [163, 487] on input "40" at bounding box center [161, 486] width 33 height 24
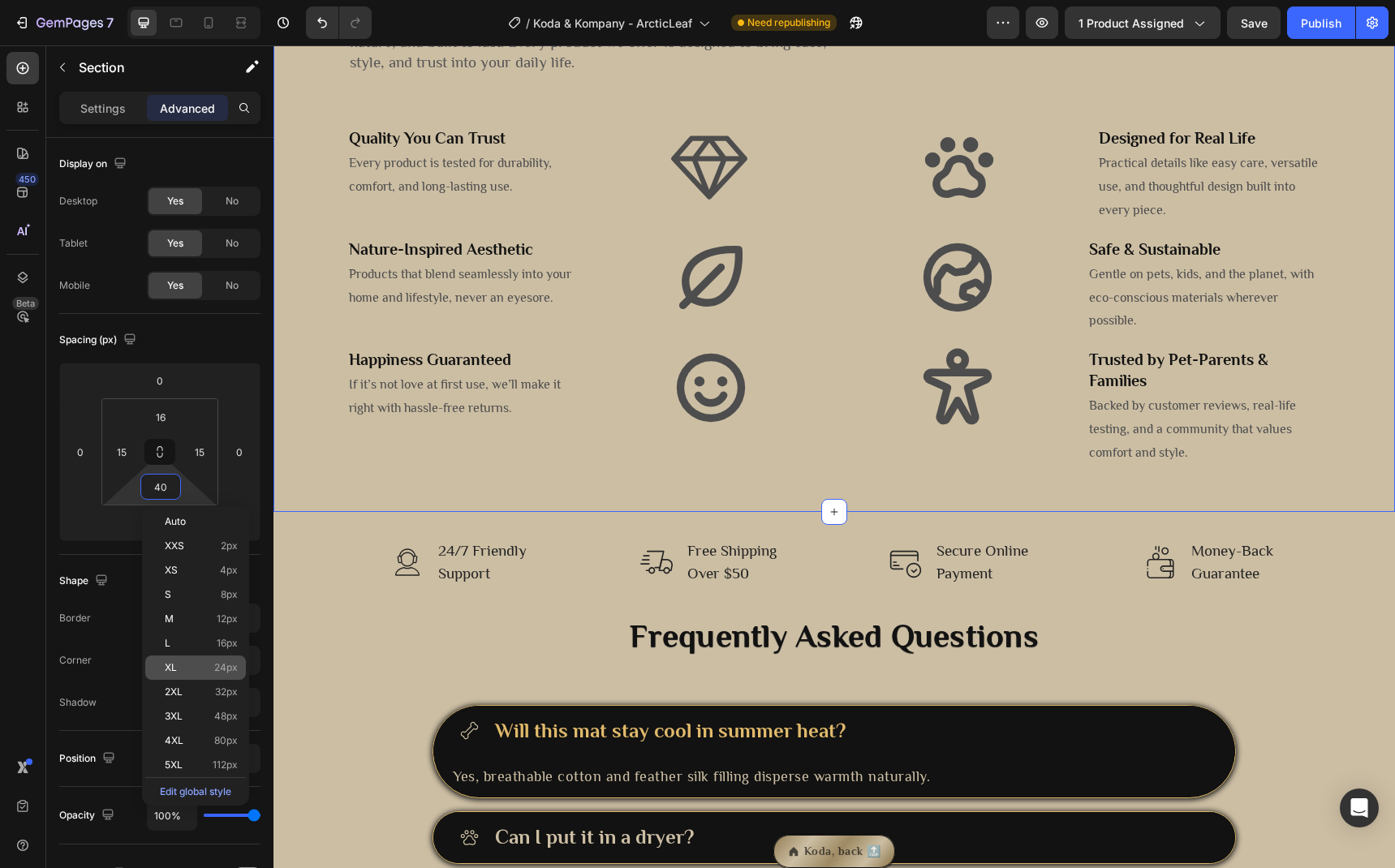
click at [217, 657] on div "XL 24px" at bounding box center [195, 667] width 100 height 24
type input "24"
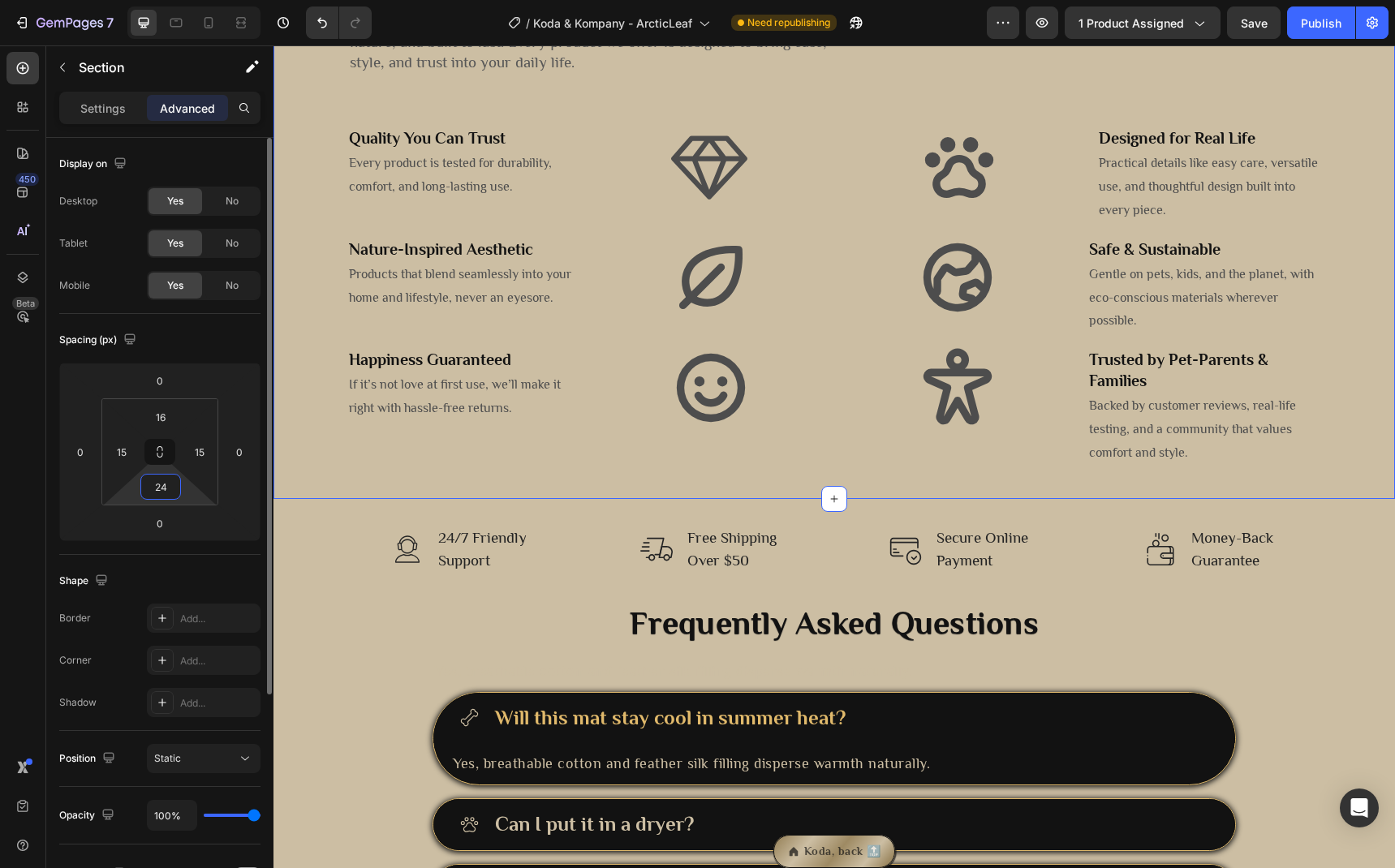
click at [156, 491] on input "24" at bounding box center [161, 486] width 33 height 24
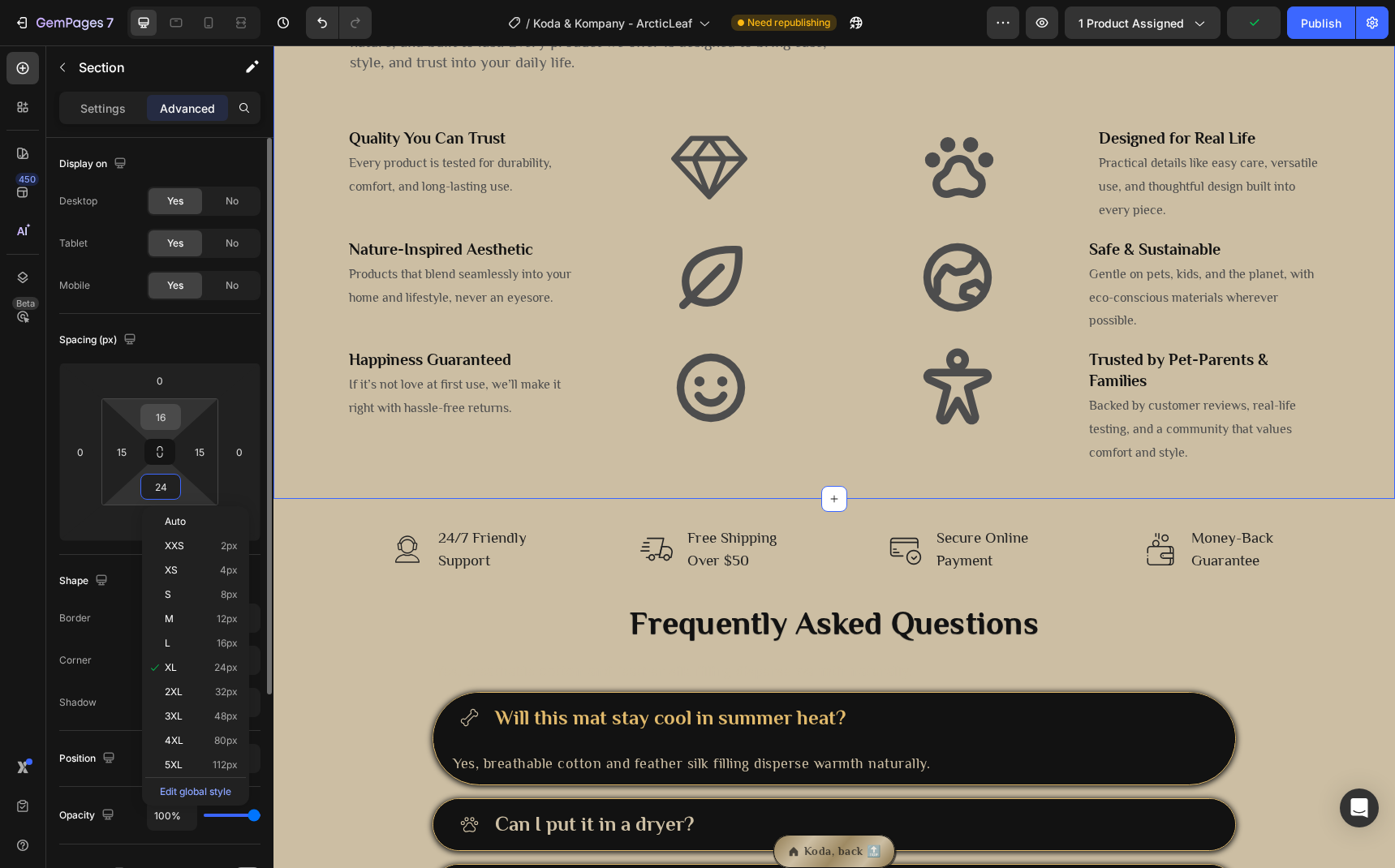
click at [153, 409] on input "16" at bounding box center [161, 416] width 33 height 24
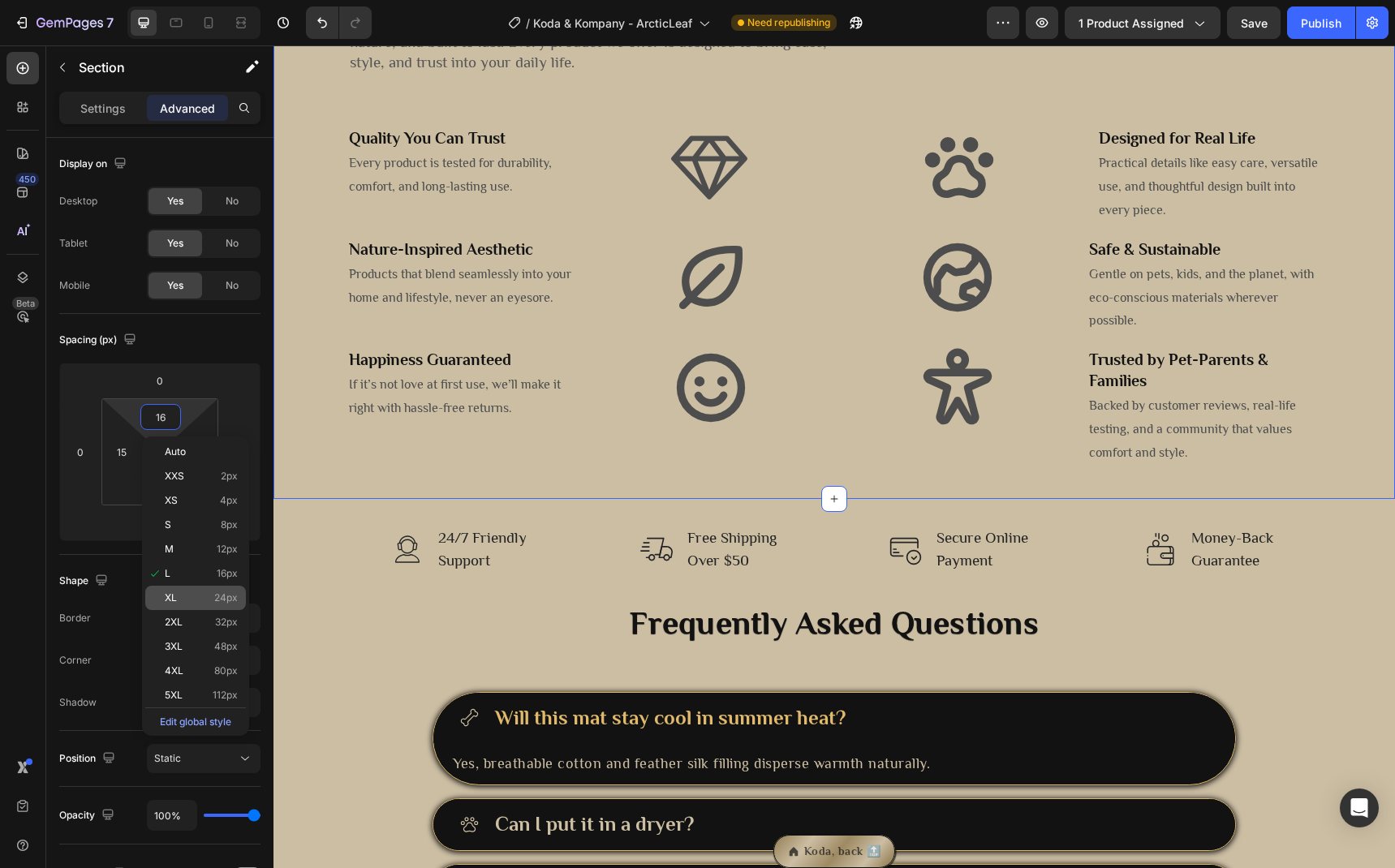
click at [227, 606] on div "XL 24px" at bounding box center [195, 597] width 100 height 24
type input "24"
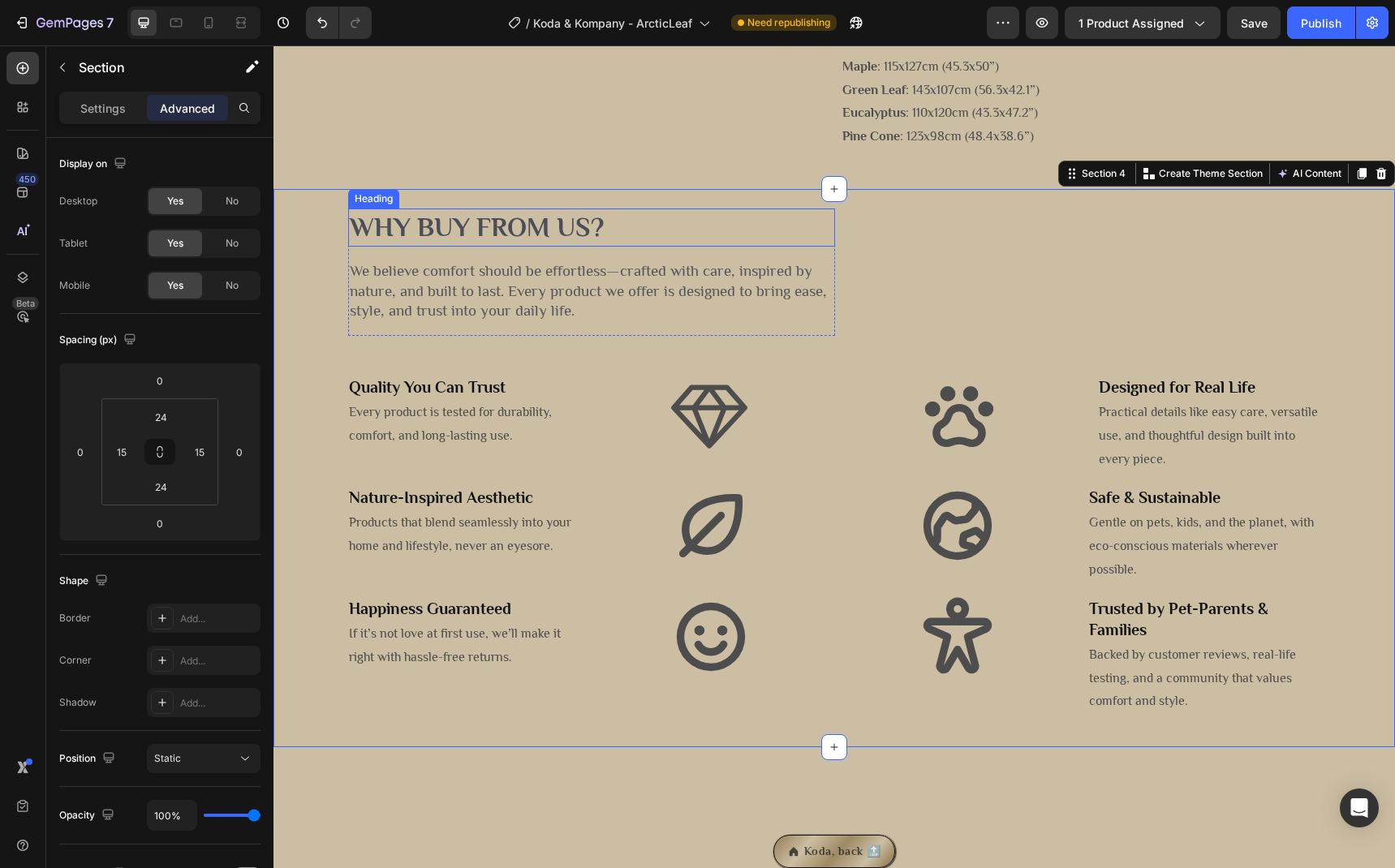
scroll to position [2266, 0]
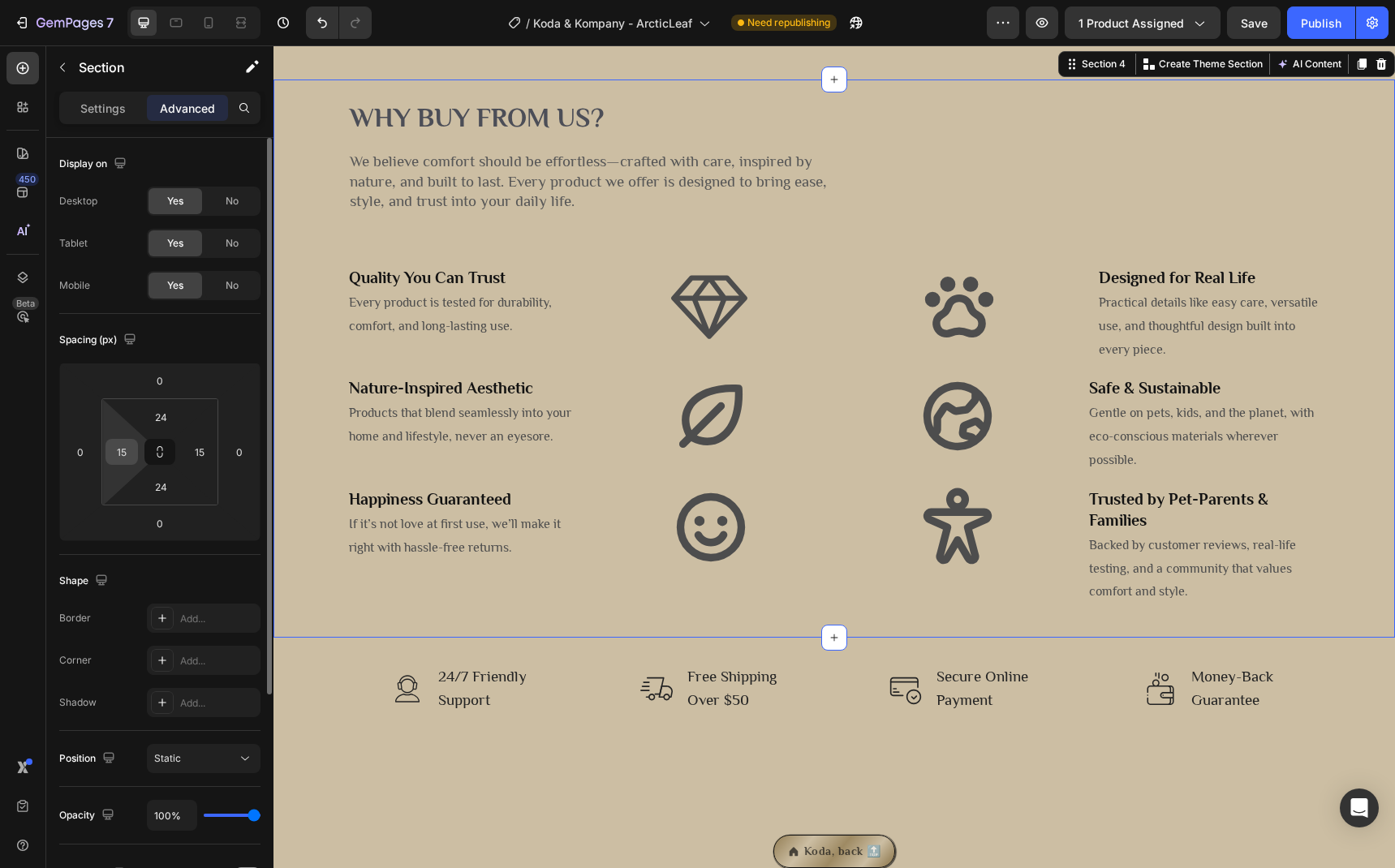
click at [124, 447] on input "15" at bounding box center [121, 451] width 24 height 24
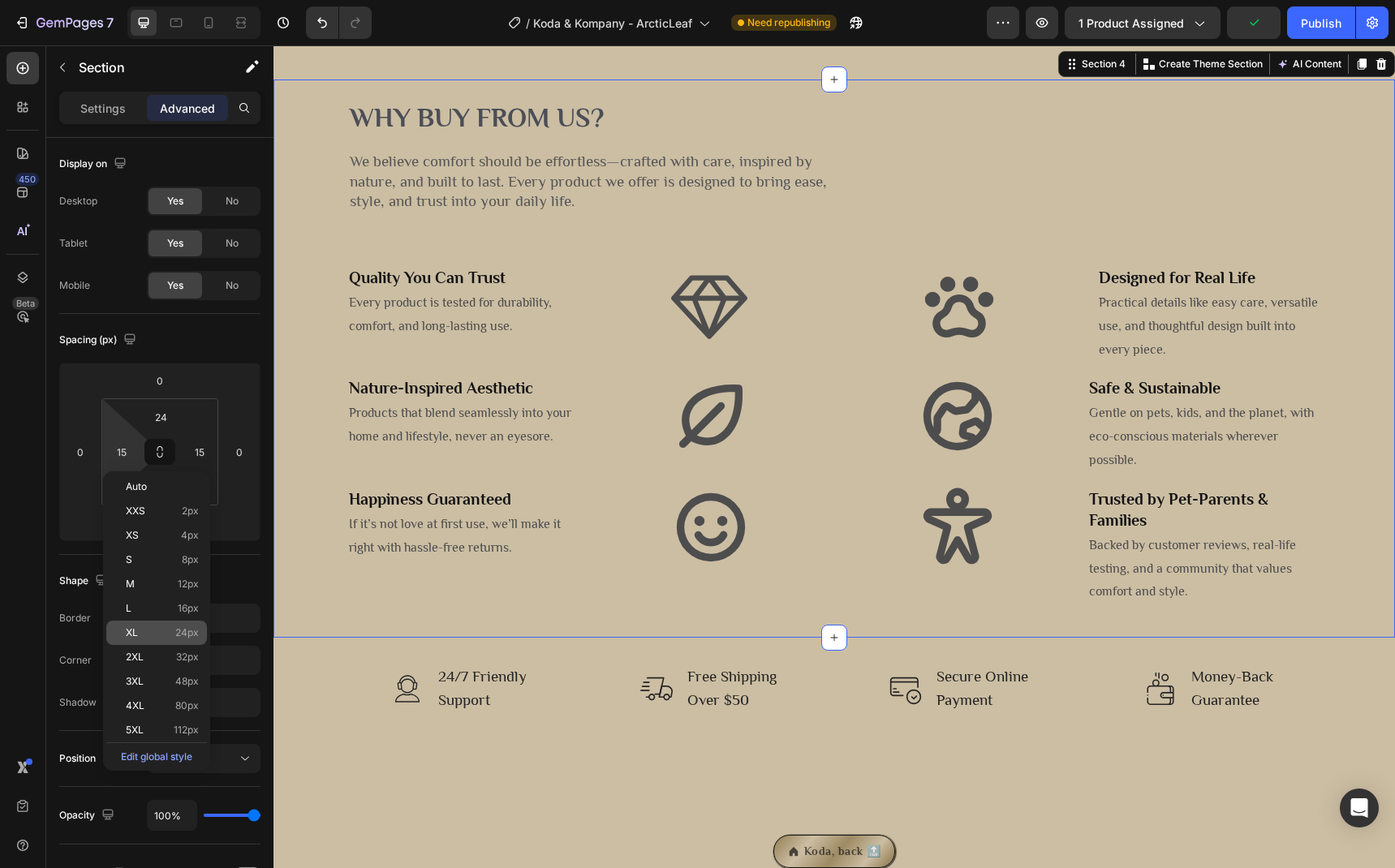
click at [183, 620] on div "XL 24px" at bounding box center [156, 632] width 100 height 24
type input "24"
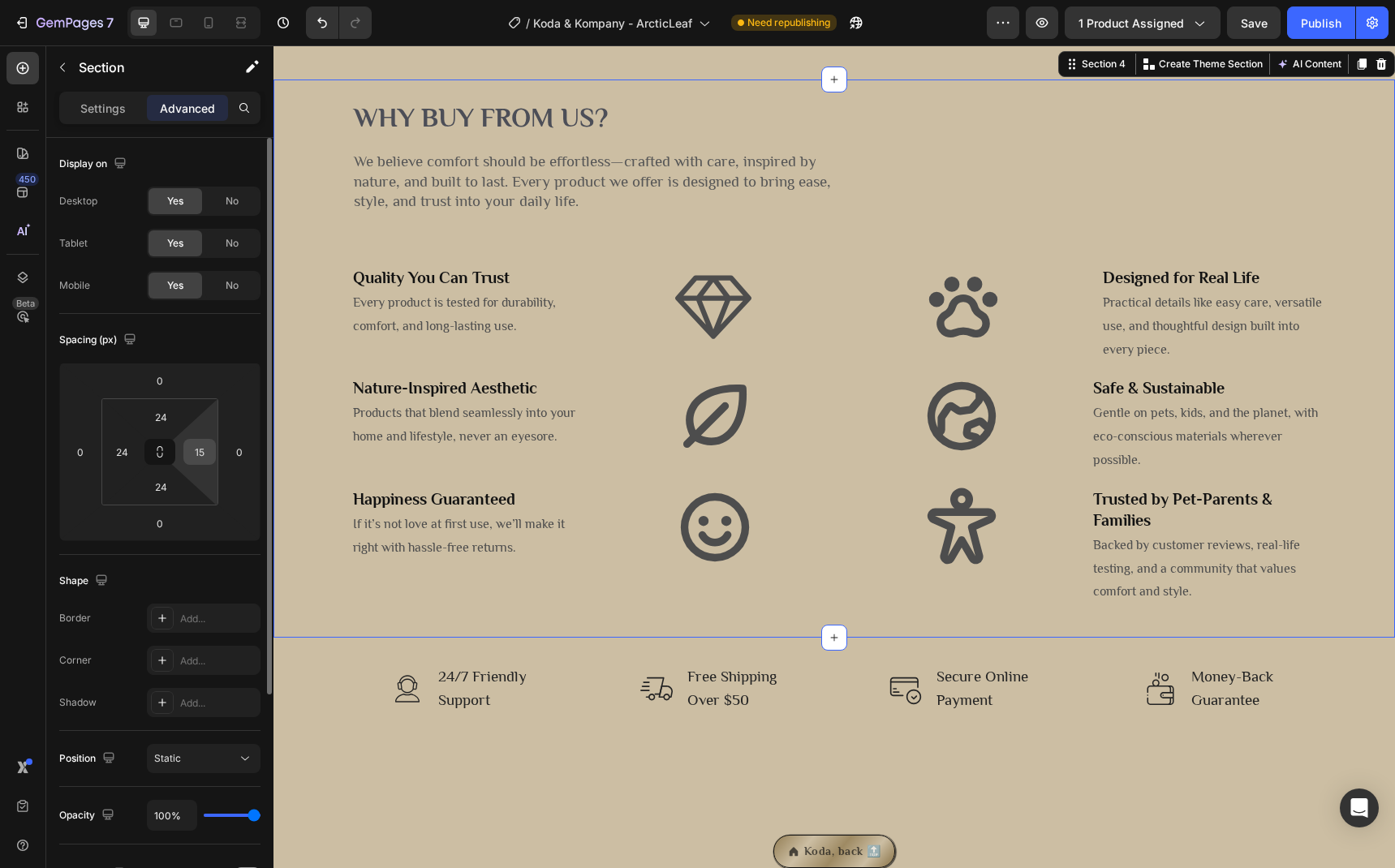
click at [205, 450] on input "15" at bounding box center [199, 451] width 24 height 24
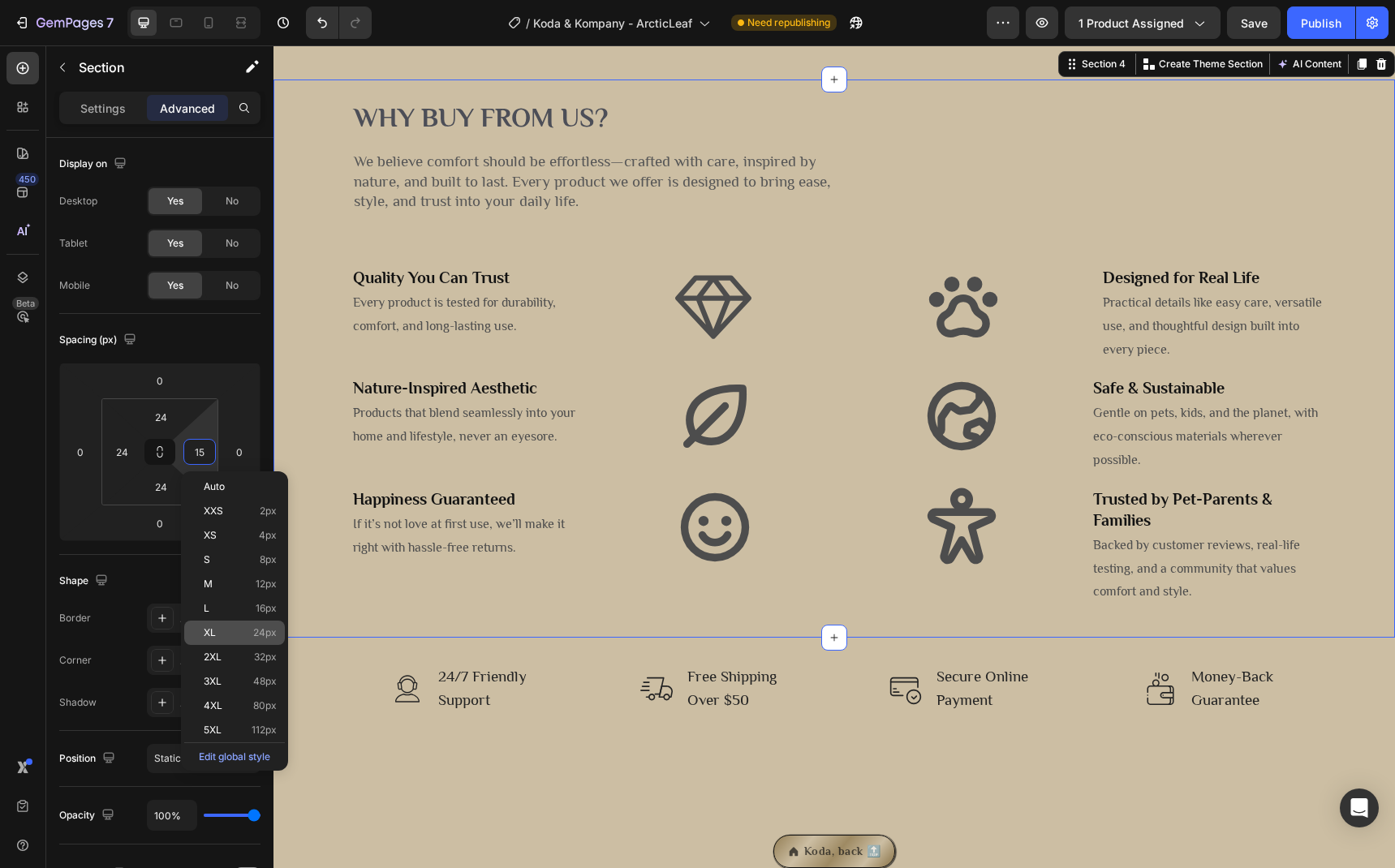
click at [236, 620] on div "XL 24px" at bounding box center [234, 632] width 100 height 24
type input "24"
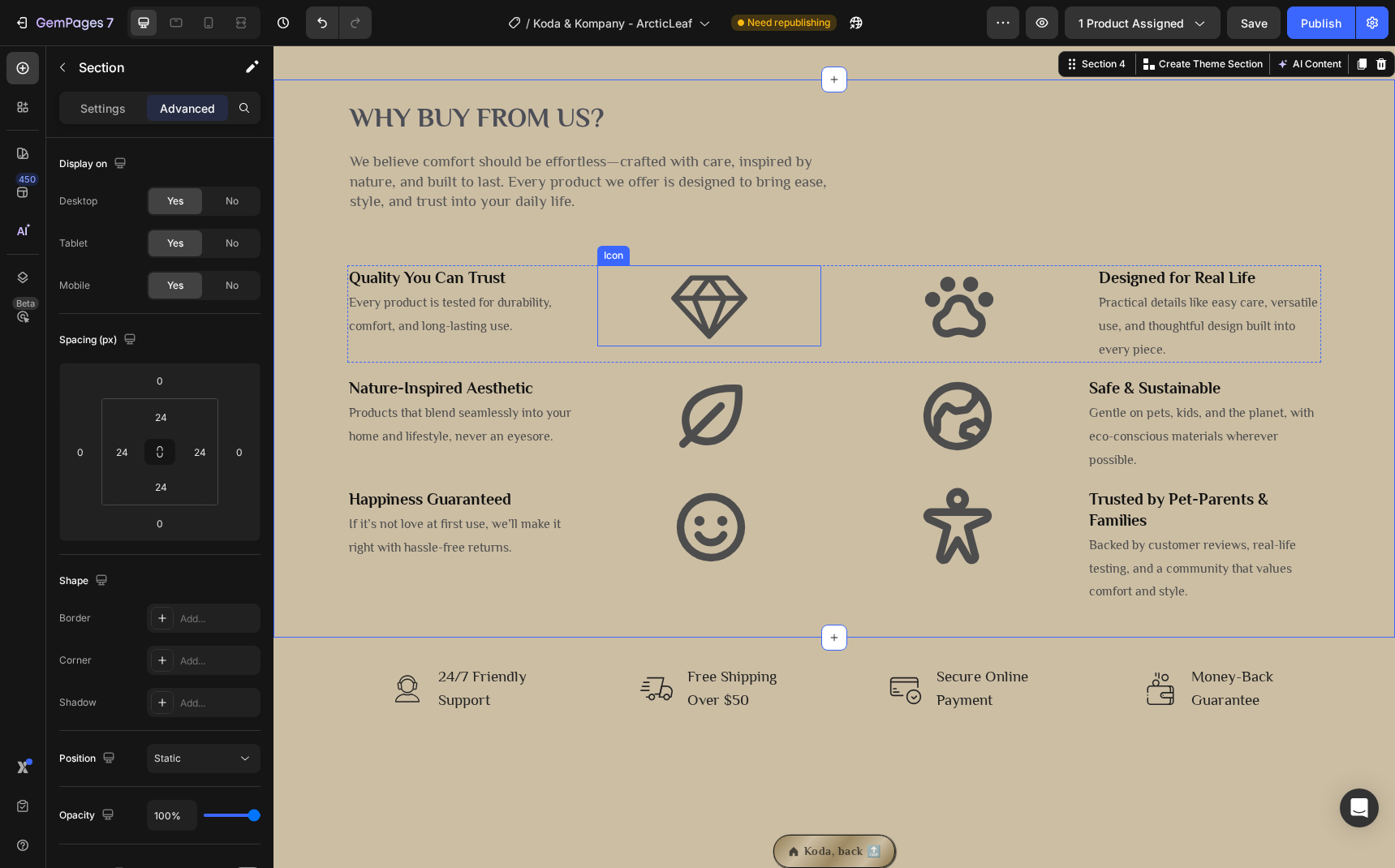
click at [691, 346] on icon at bounding box center [708, 306] width 81 height 81
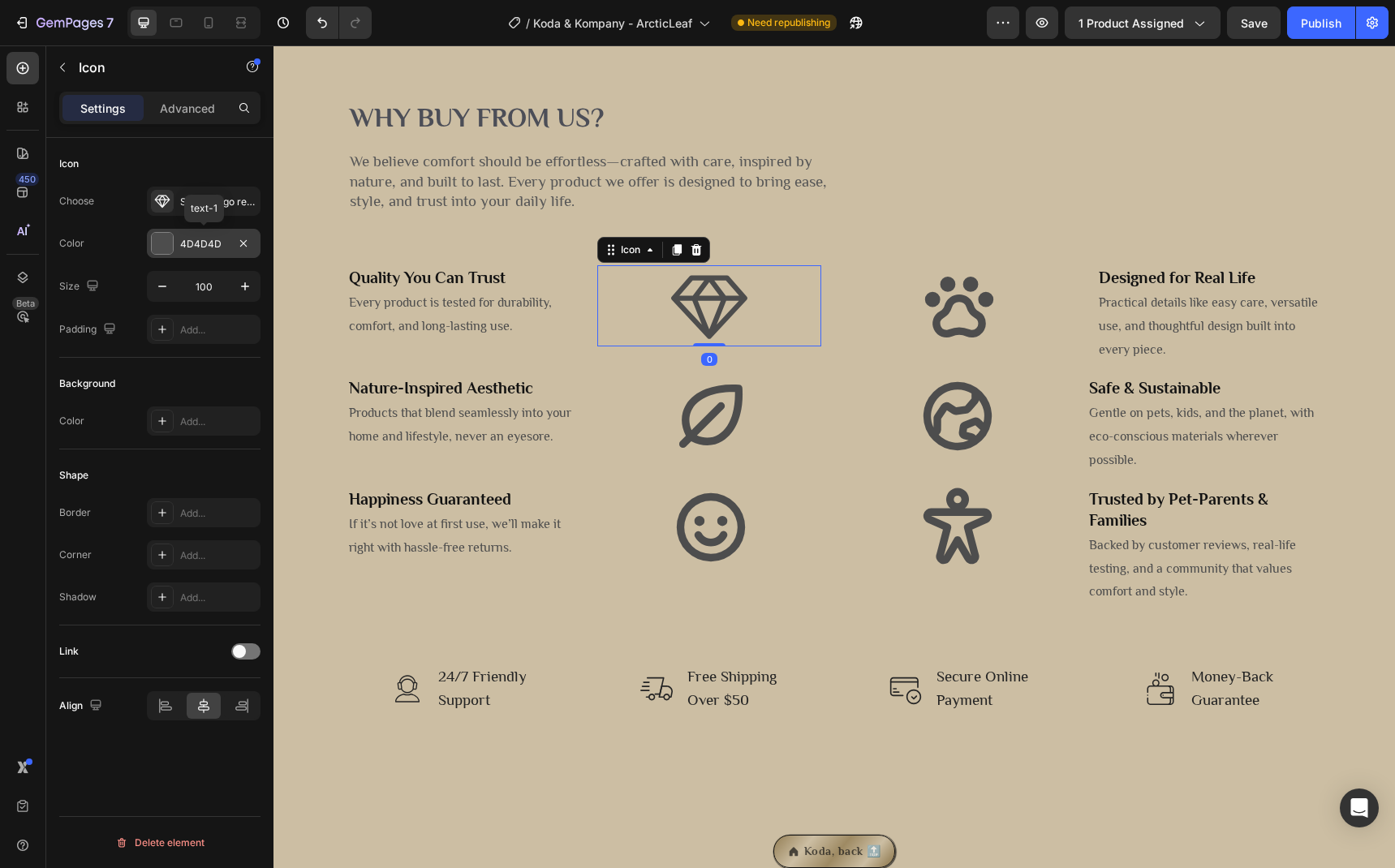
click at [207, 233] on div "4D4D4D" at bounding box center [204, 243] width 114 height 30
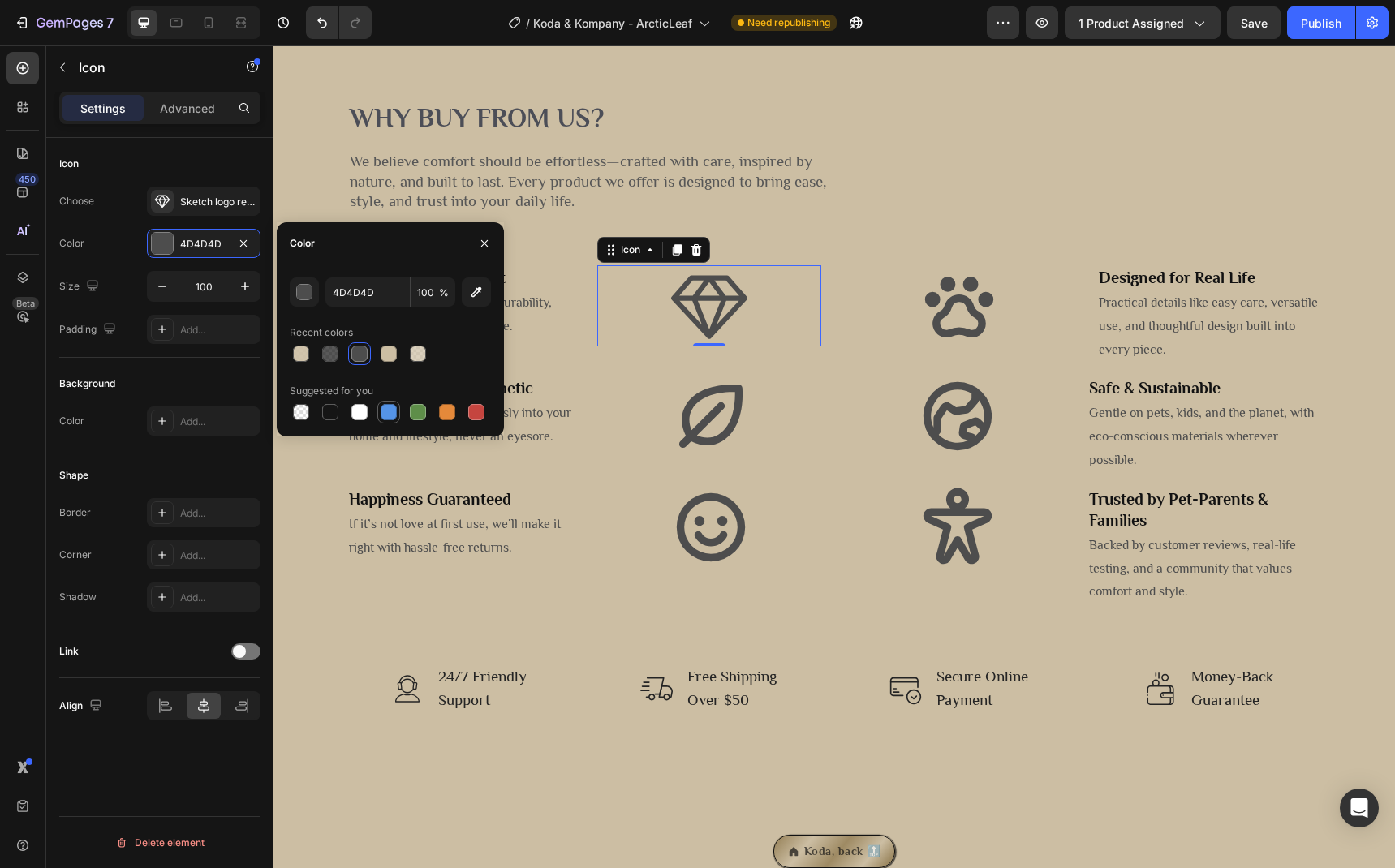
click at [392, 406] on div at bounding box center [388, 412] width 16 height 16
type input "5594E7"
click at [701, 457] on icon at bounding box center [710, 416] width 81 height 81
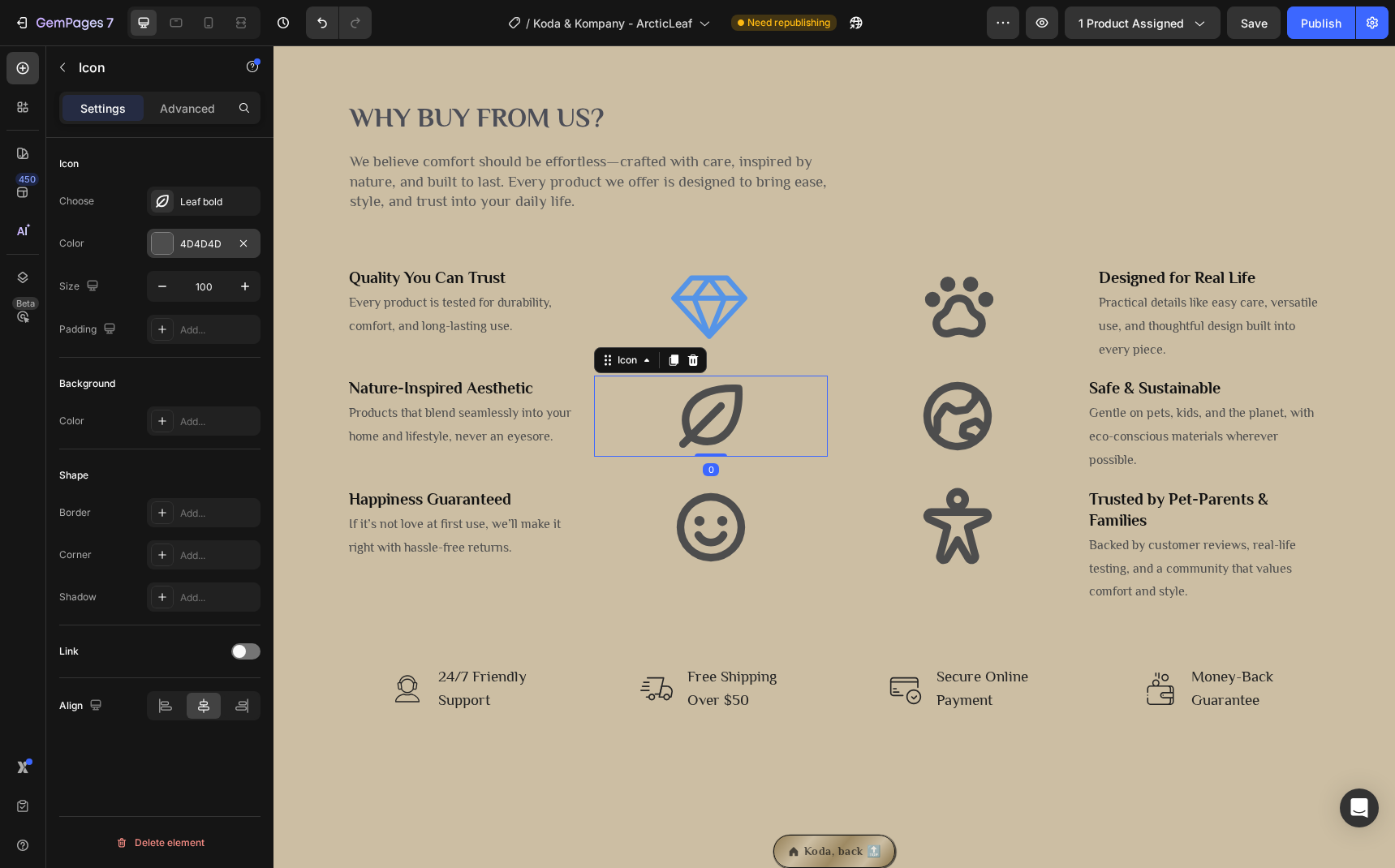
click at [192, 246] on div "4D4D4D" at bounding box center [203, 244] width 47 height 14
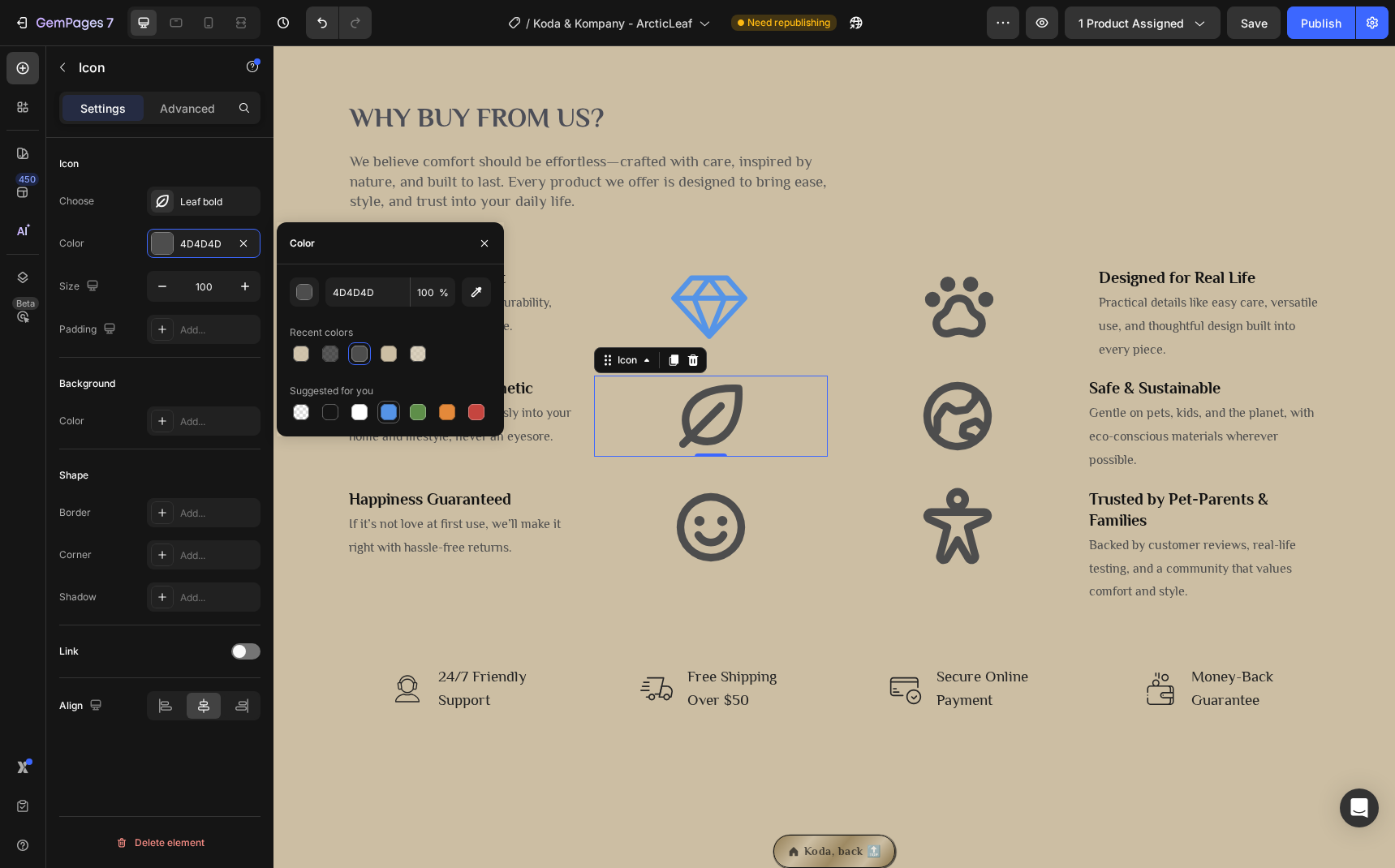
click at [389, 406] on div at bounding box center [388, 412] width 16 height 16
type input "5594E7"
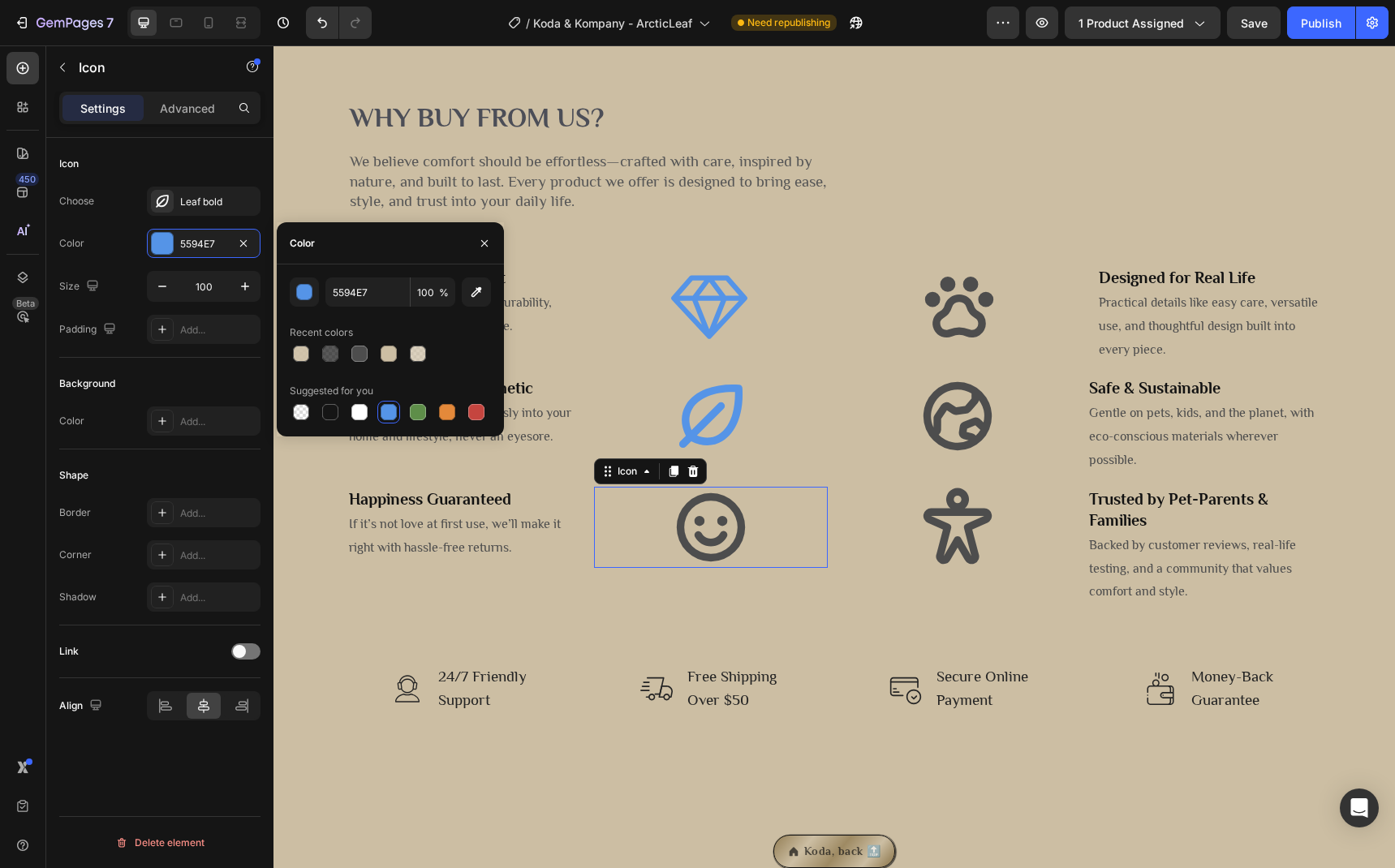
click at [708, 568] on icon at bounding box center [710, 527] width 81 height 81
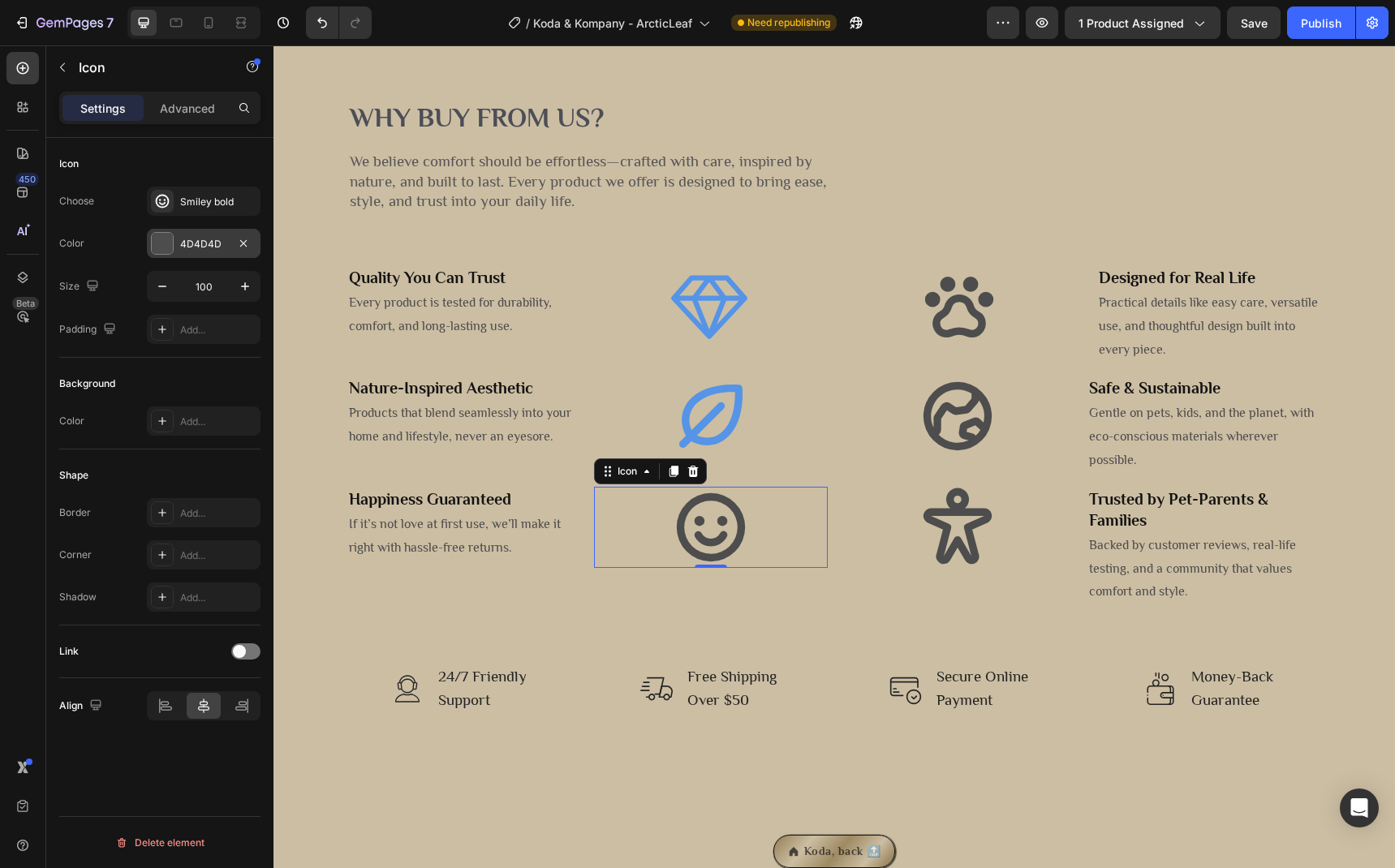
click at [200, 244] on div "4D4D4D" at bounding box center [203, 244] width 47 height 14
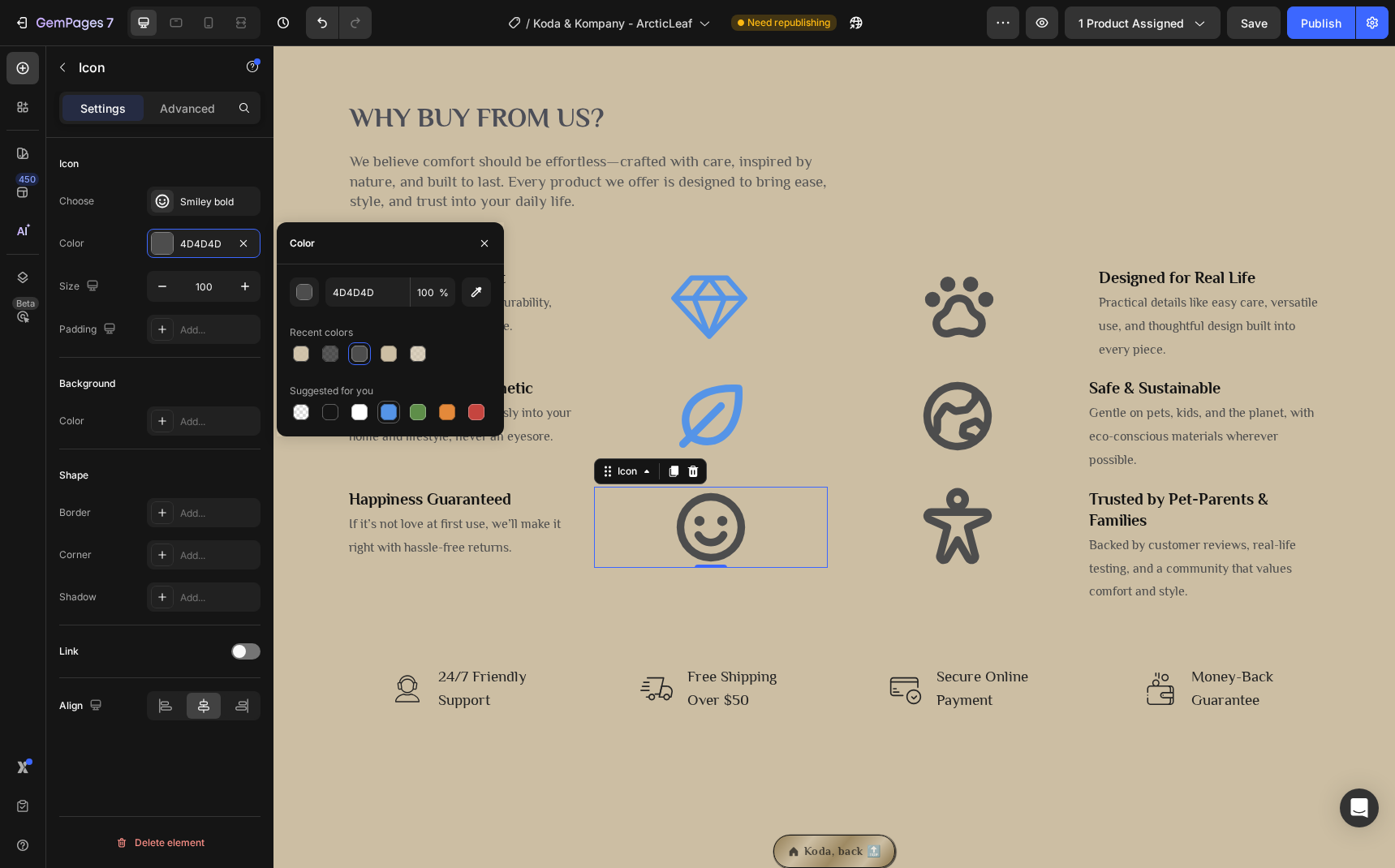
click at [384, 411] on div at bounding box center [388, 412] width 16 height 16
click at [416, 414] on div at bounding box center [418, 412] width 16 height 16
type input "5E8E49"
click at [704, 447] on icon at bounding box center [710, 416] width 63 height 63
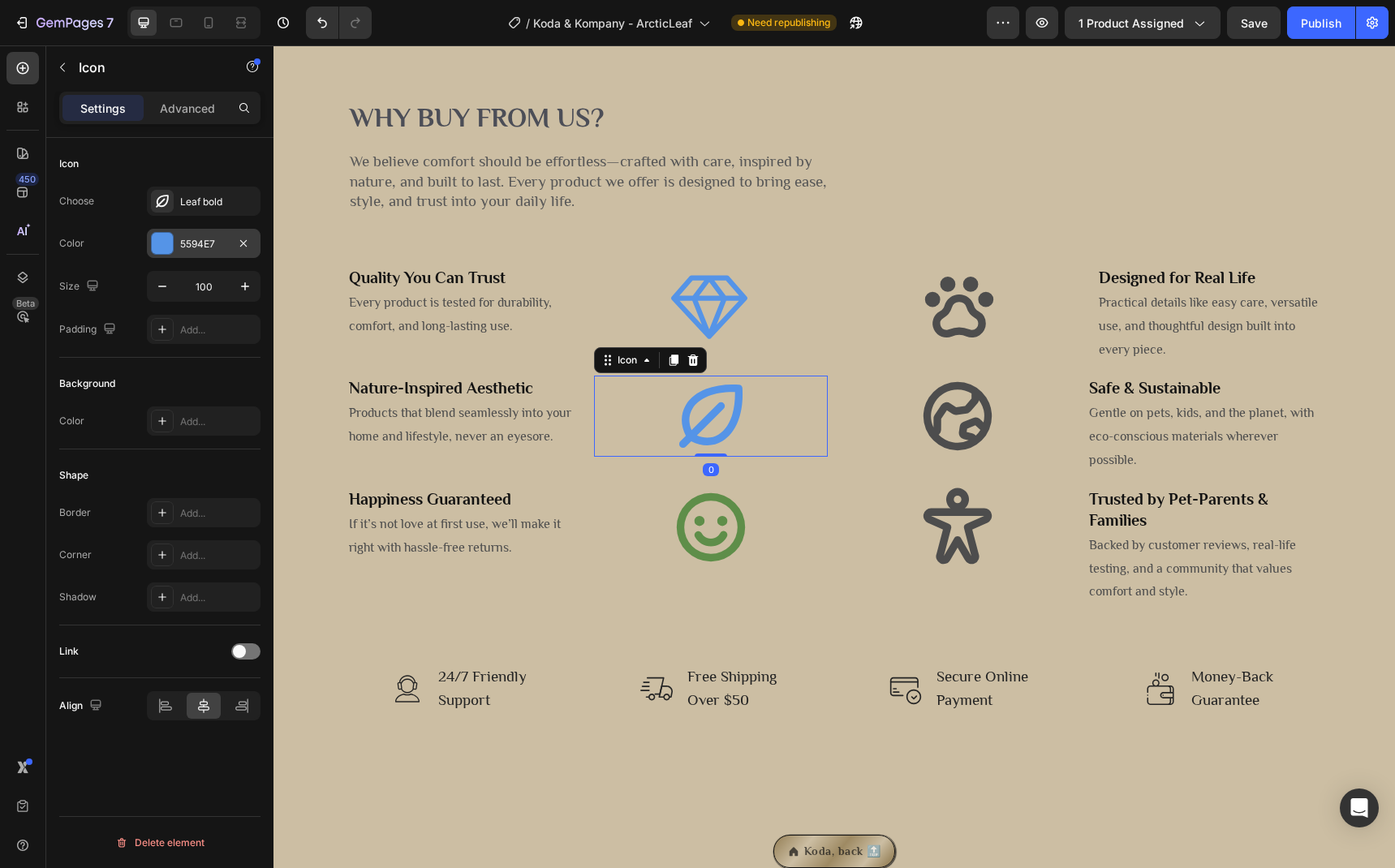
click at [183, 241] on div "5594E7" at bounding box center [203, 244] width 47 height 14
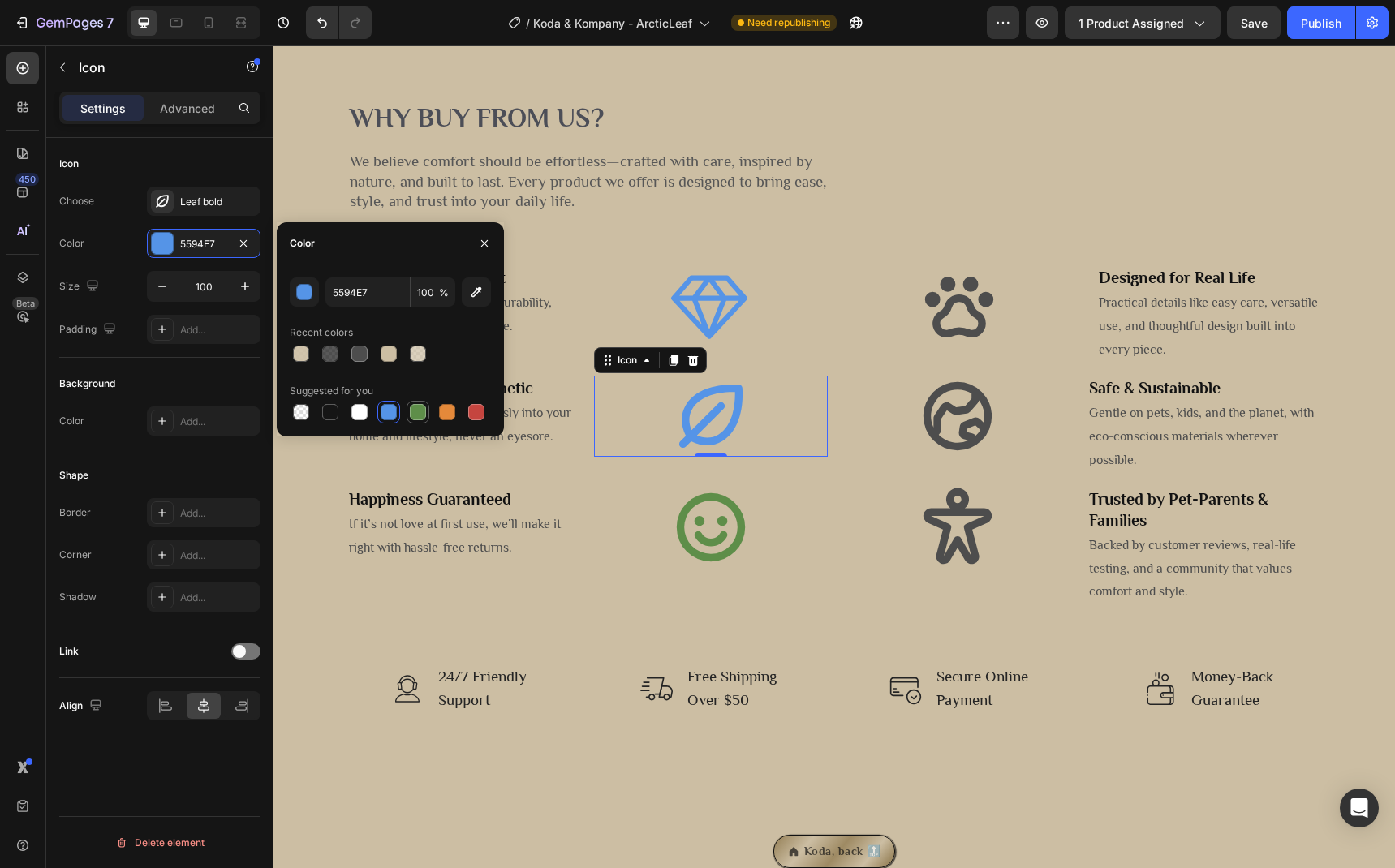
click at [411, 409] on div at bounding box center [418, 412] width 16 height 16
type input "5E8E49"
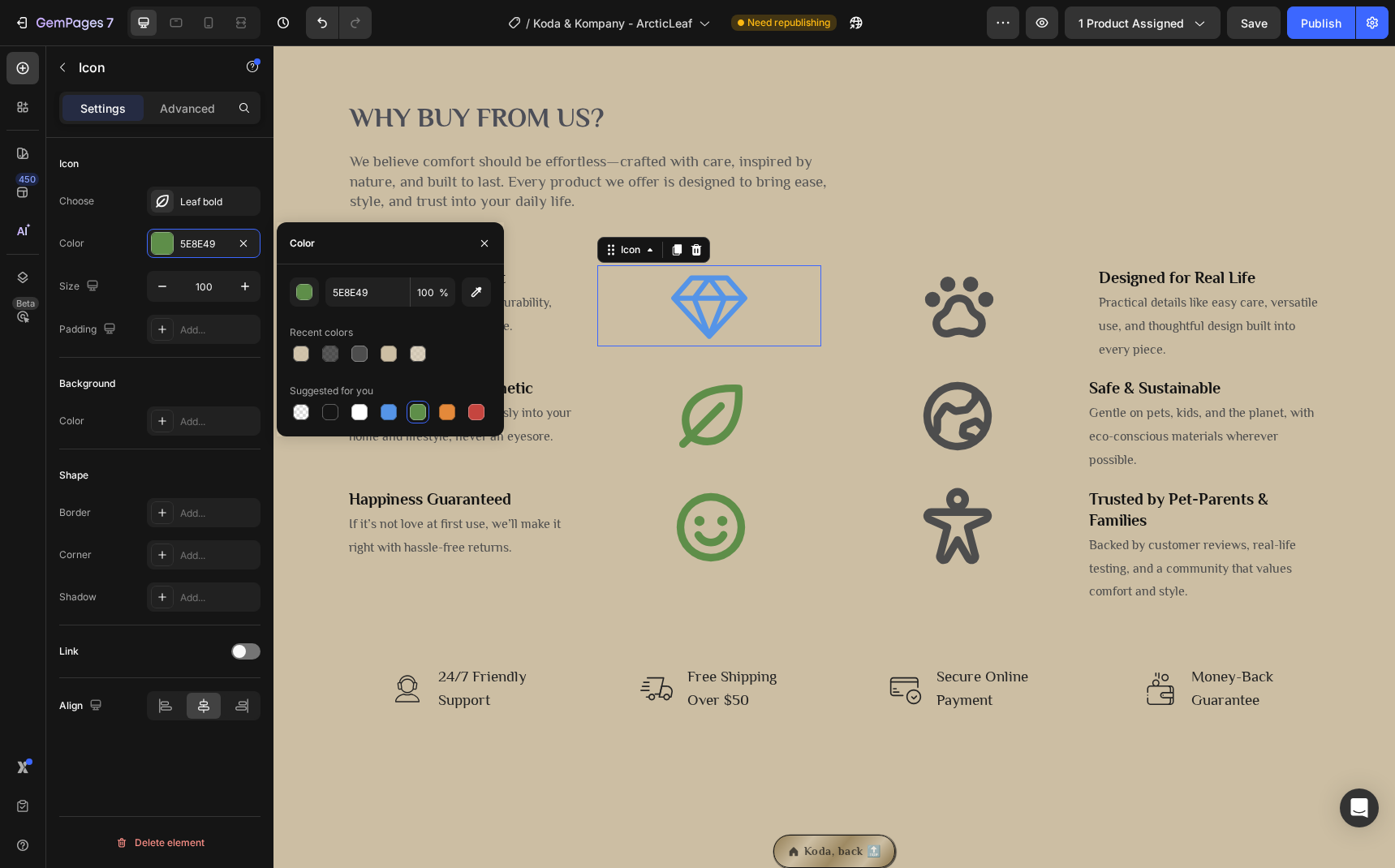
click at [704, 346] on icon at bounding box center [708, 306] width 81 height 81
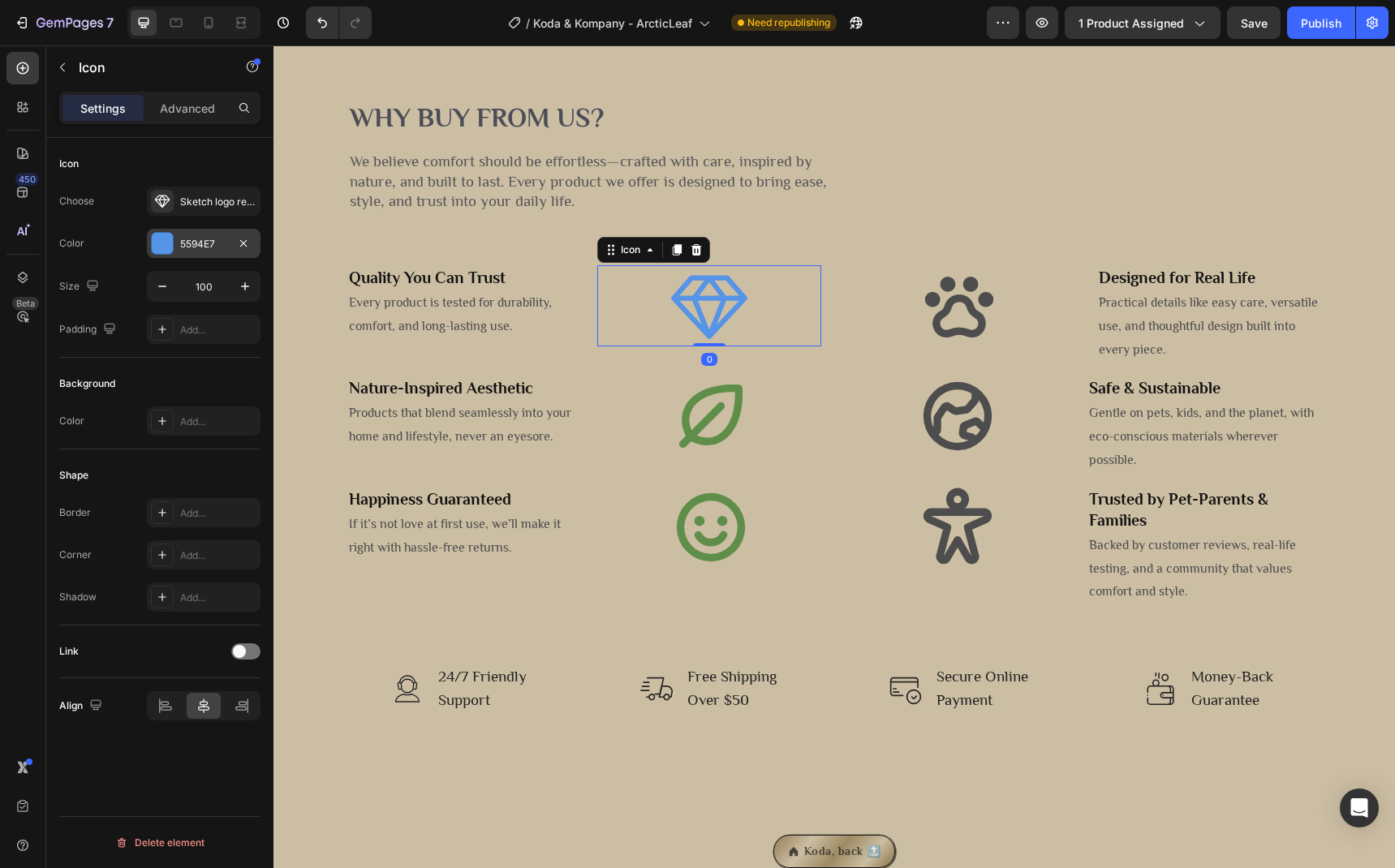
click at [202, 246] on div "5594E7" at bounding box center [203, 244] width 47 height 14
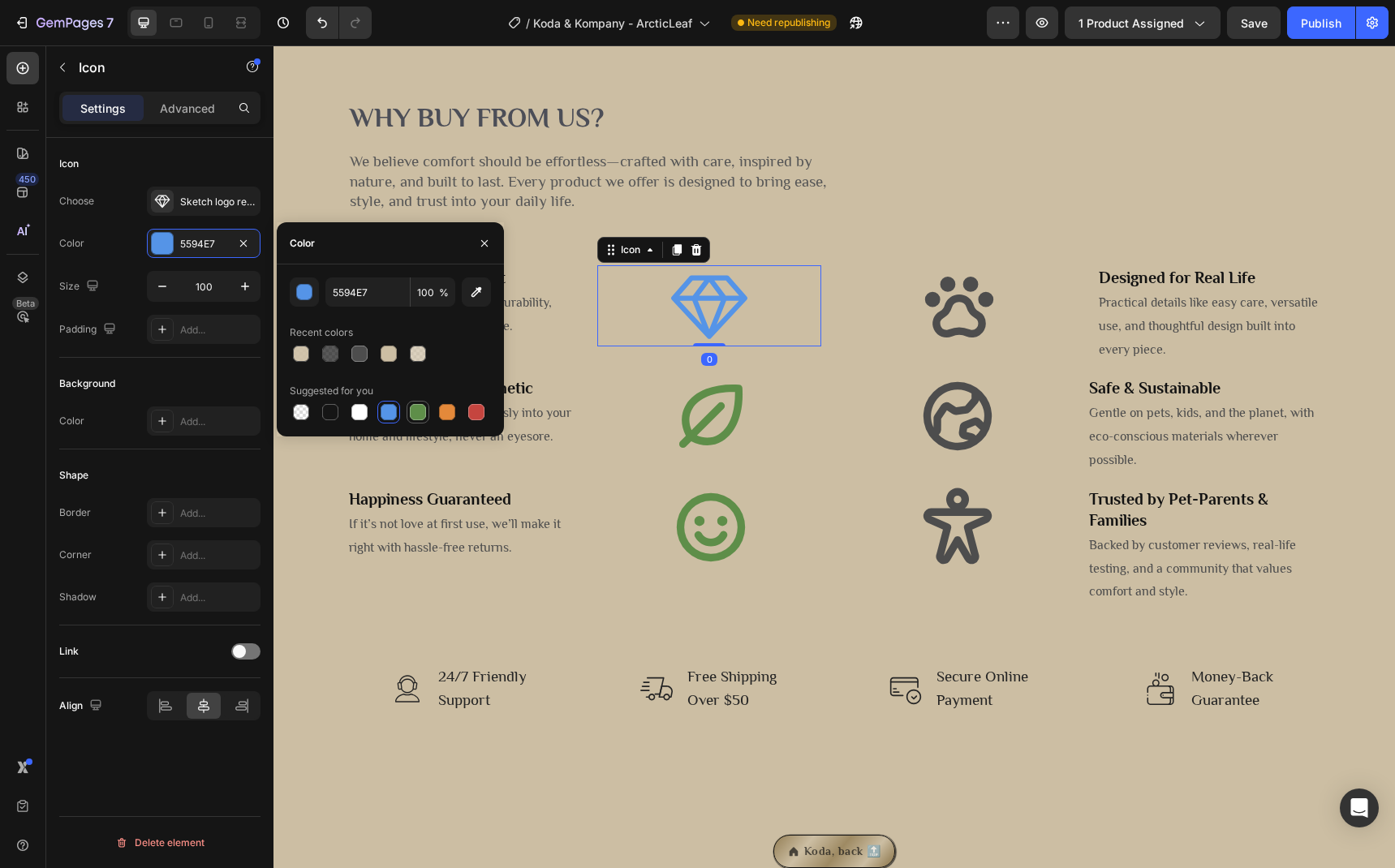
click at [419, 414] on div at bounding box center [418, 412] width 16 height 16
type input "5E8E49"
click at [935, 337] on icon at bounding box center [959, 307] width 68 height 61
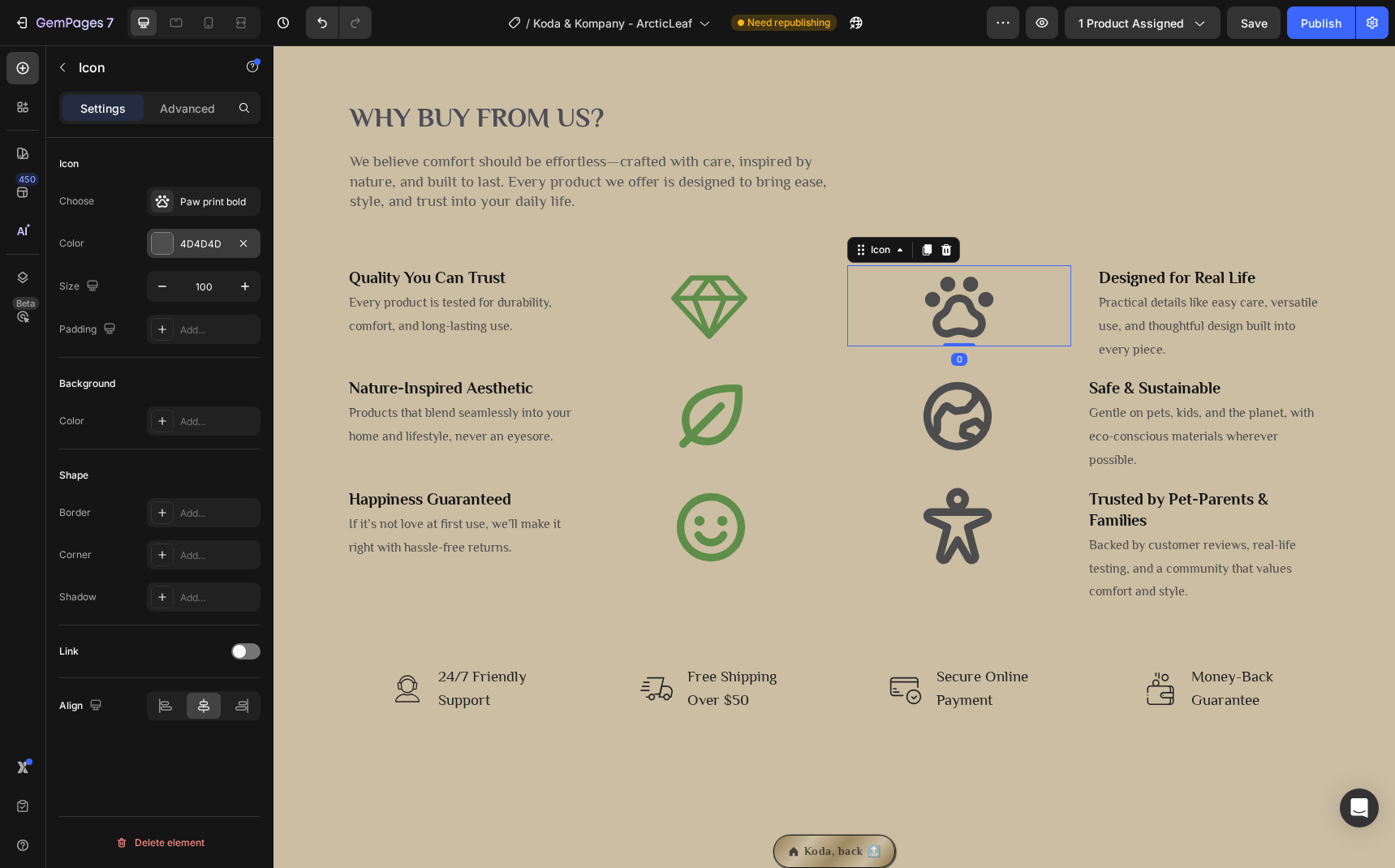
click at [187, 250] on div "4D4D4D" at bounding box center [203, 244] width 47 height 14
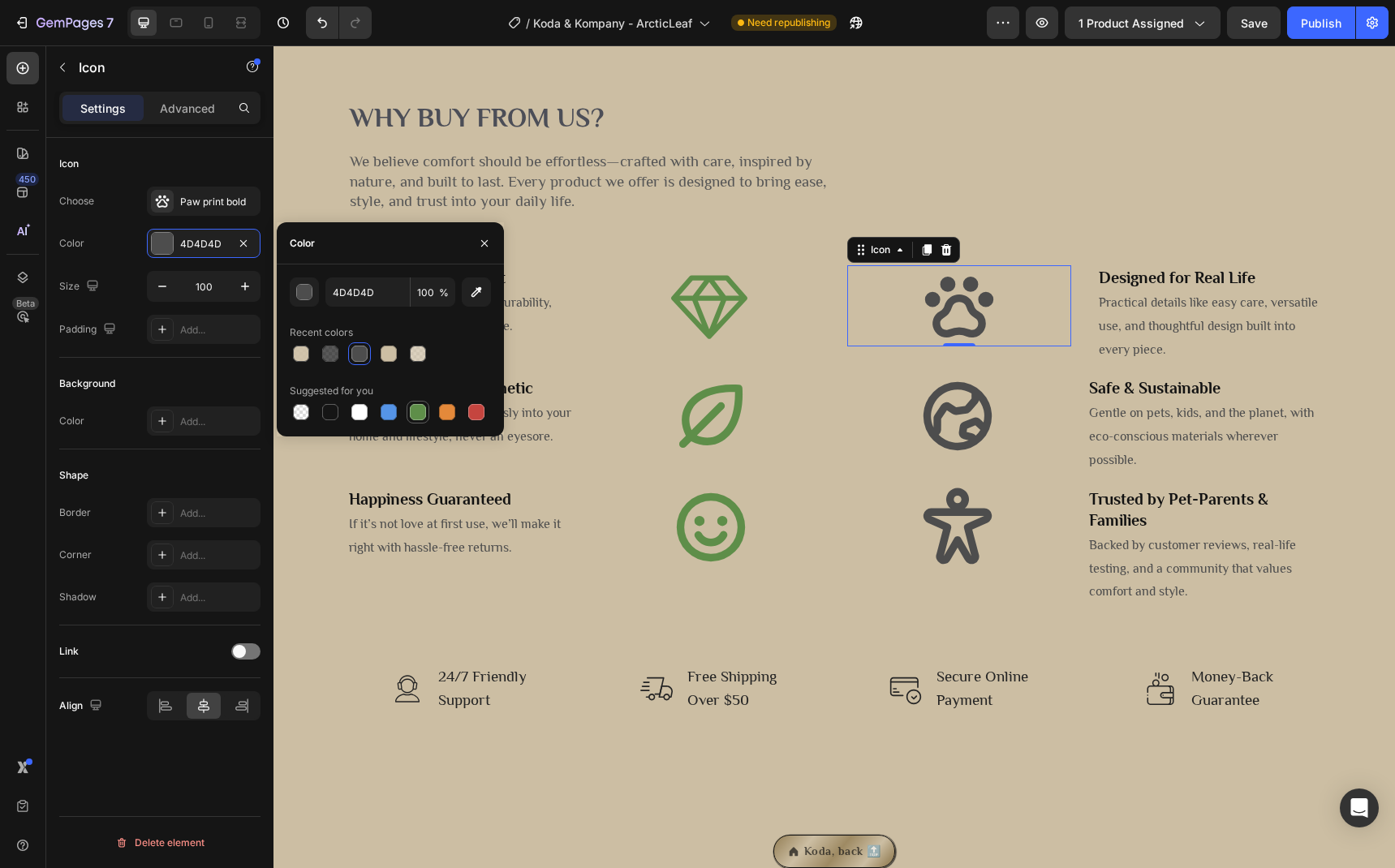
click at [416, 414] on div at bounding box center [418, 412] width 16 height 16
type input "5E8E49"
click at [954, 457] on icon at bounding box center [957, 416] width 81 height 81
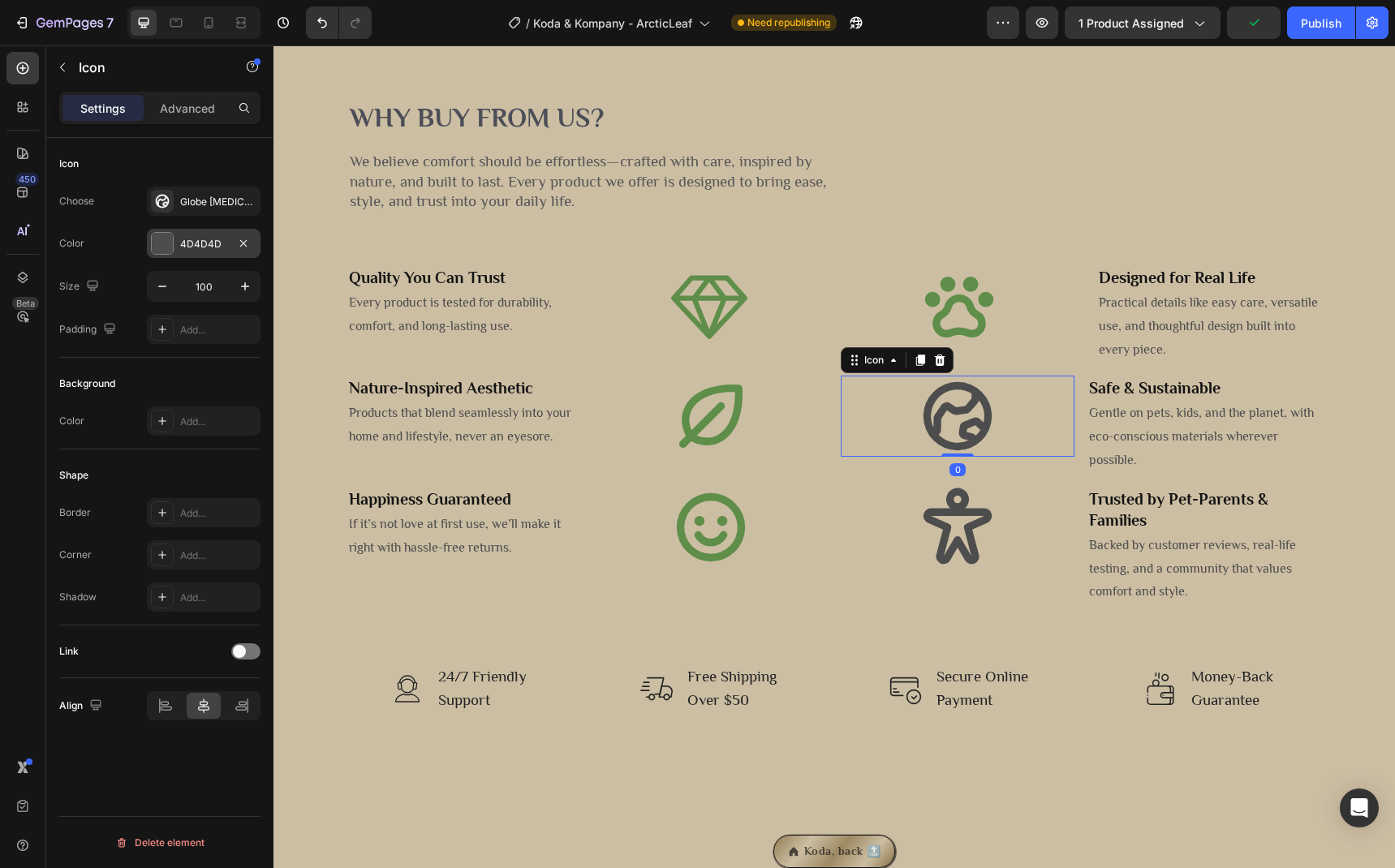
click at [195, 250] on div "4D4D4D" at bounding box center [203, 244] width 47 height 14
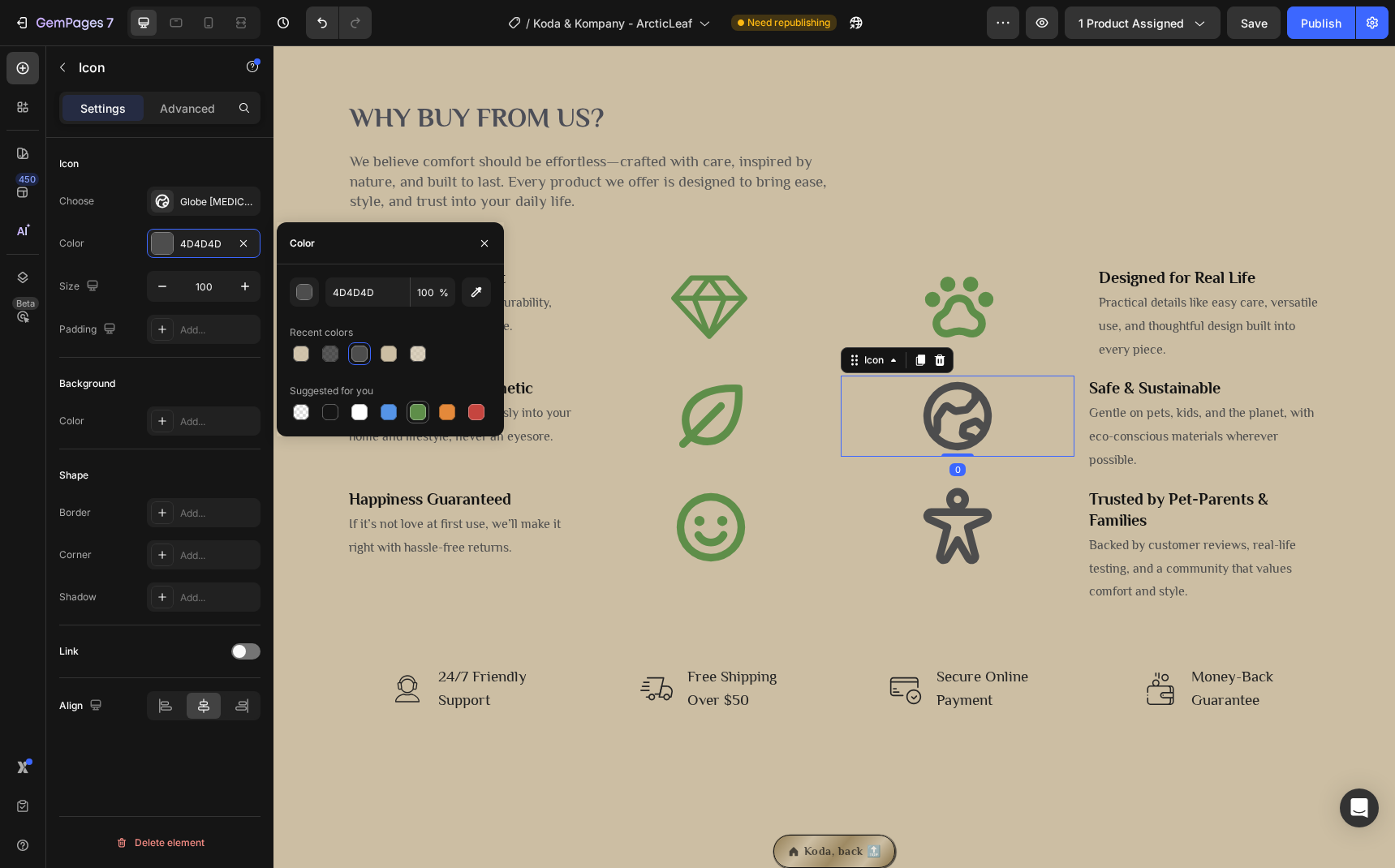
click at [421, 406] on div at bounding box center [418, 412] width 16 height 16
type input "5E8E49"
click at [954, 564] on icon at bounding box center [957, 526] width 68 height 76
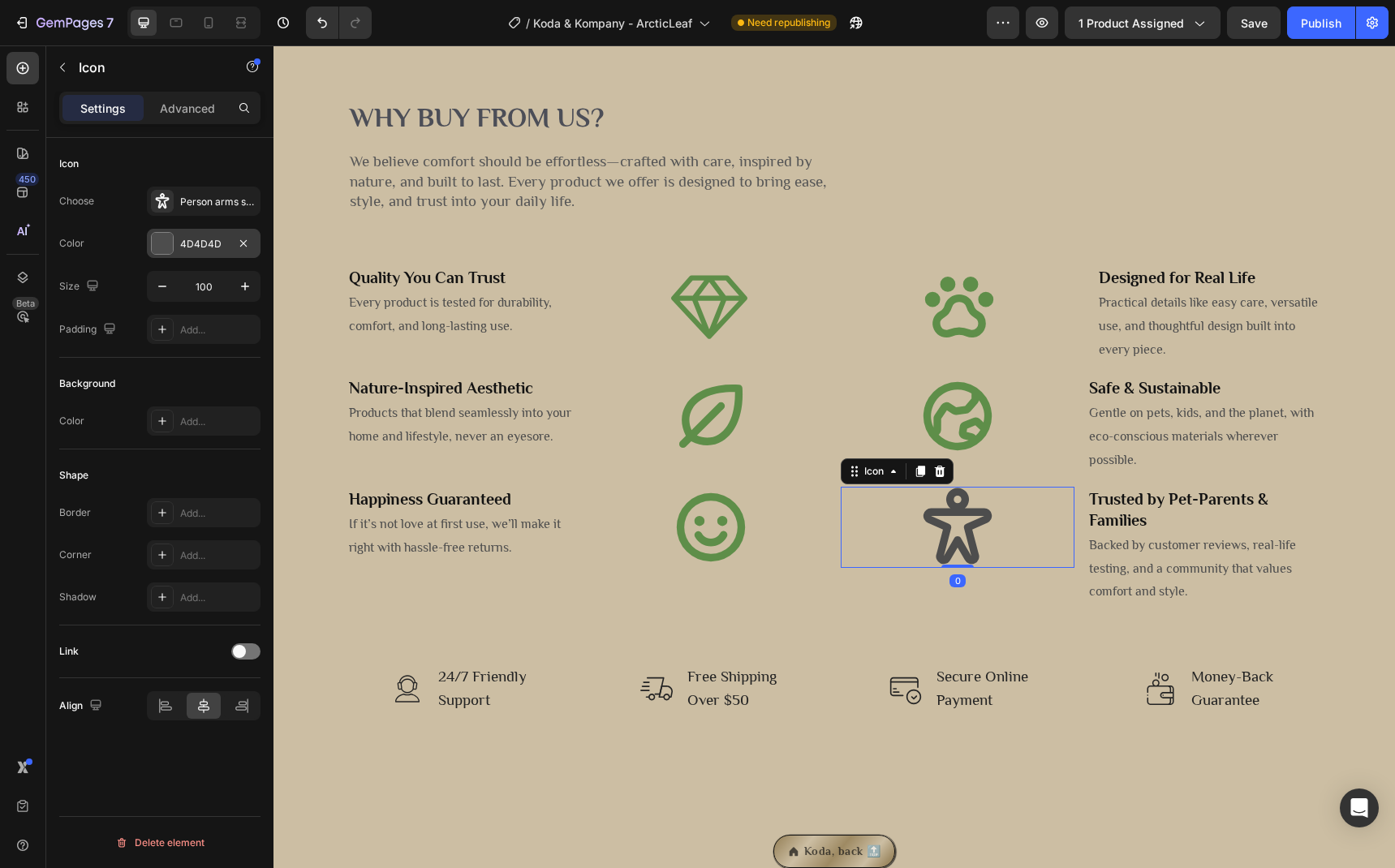
click at [178, 249] on div "4D4D4D" at bounding box center [204, 243] width 114 height 30
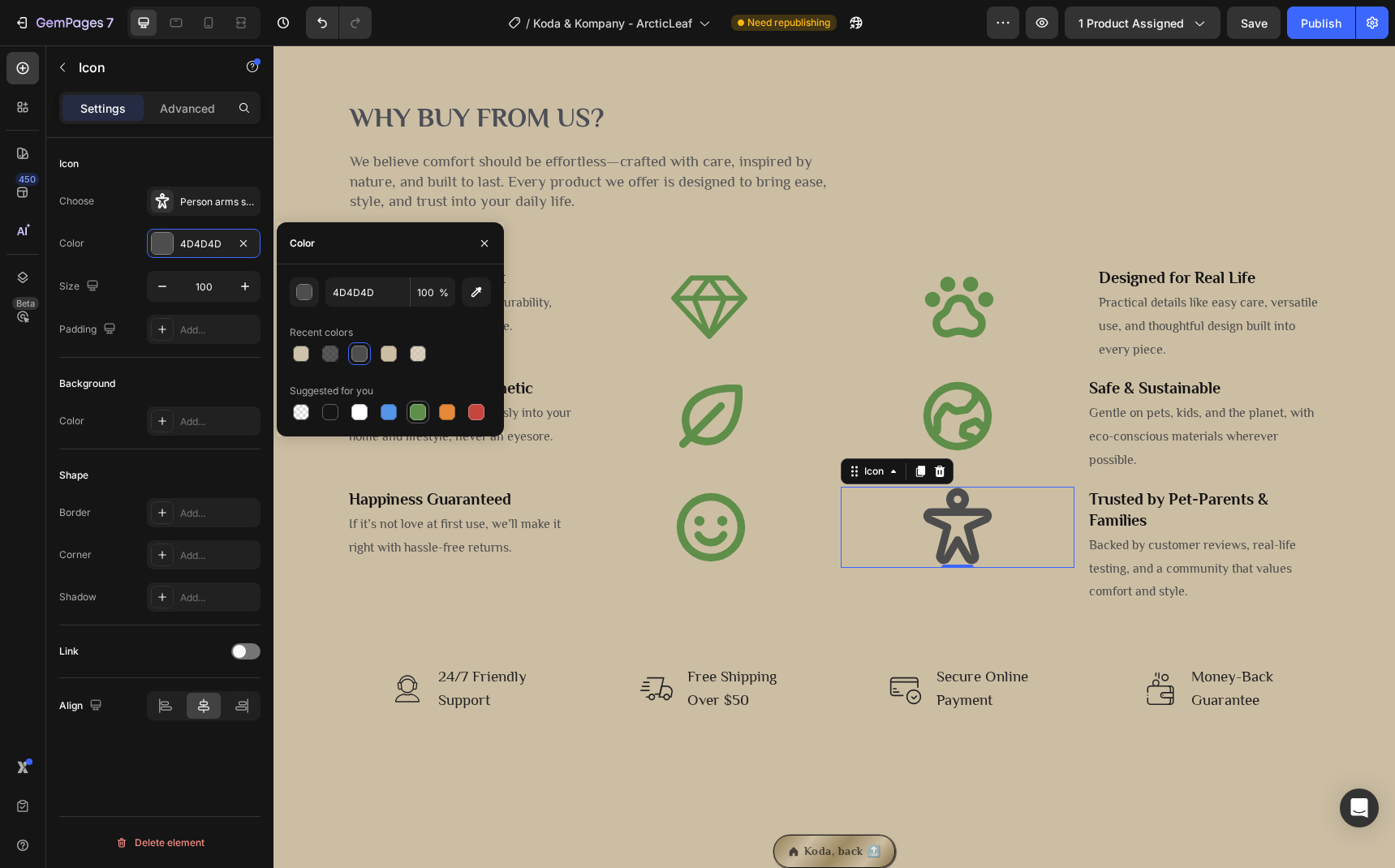
click at [416, 409] on div at bounding box center [418, 412] width 16 height 16
type input "5E8E49"
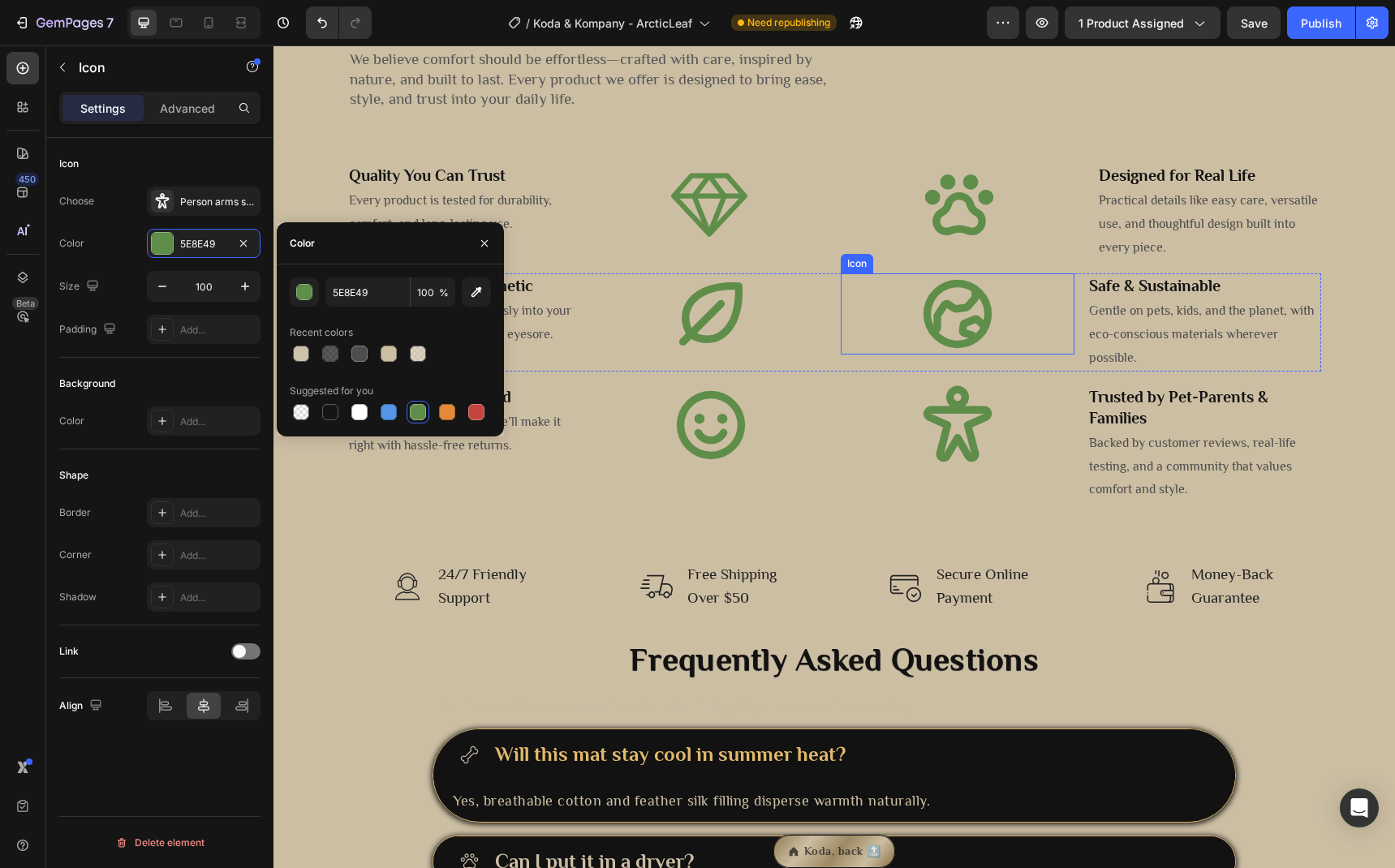
scroll to position [2203, 0]
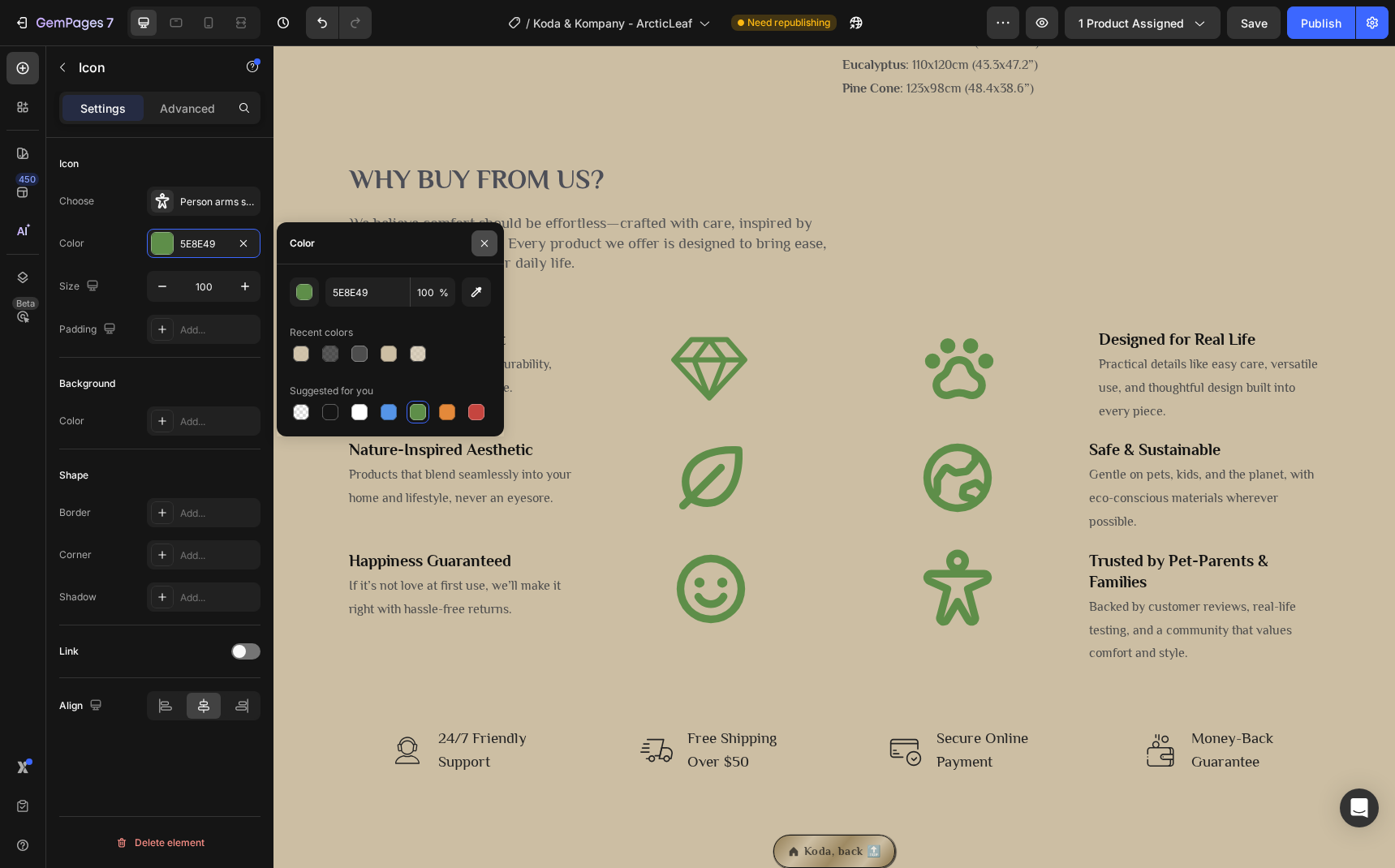
click at [482, 253] on button "button" at bounding box center [484, 243] width 26 height 26
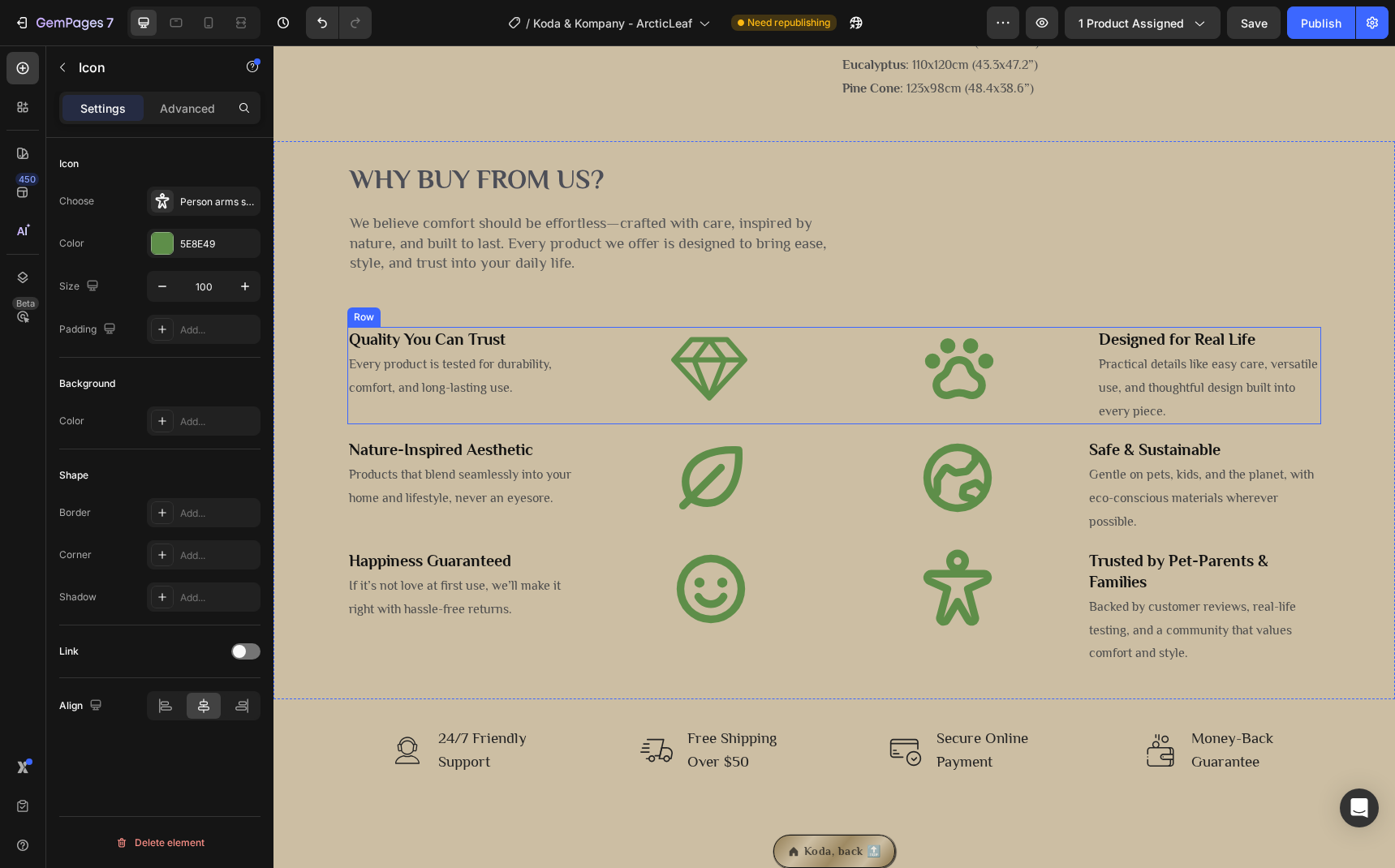
click at [433, 424] on div "Quality You Can Trust Heading Every product is tested for durability, comfort, …" at bounding box center [459, 376] width 224 height 98
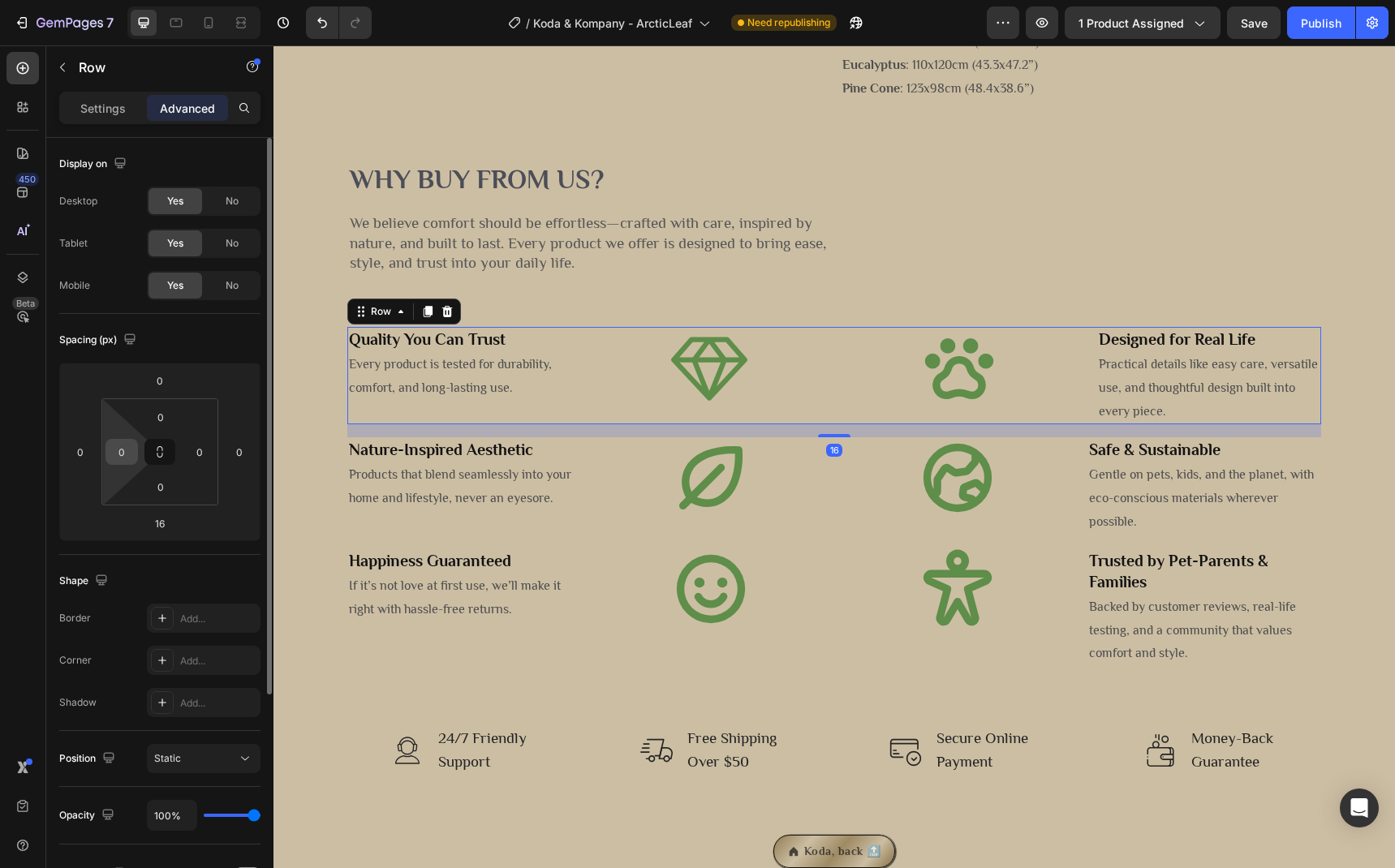
click at [117, 455] on input "0" at bounding box center [121, 451] width 24 height 24
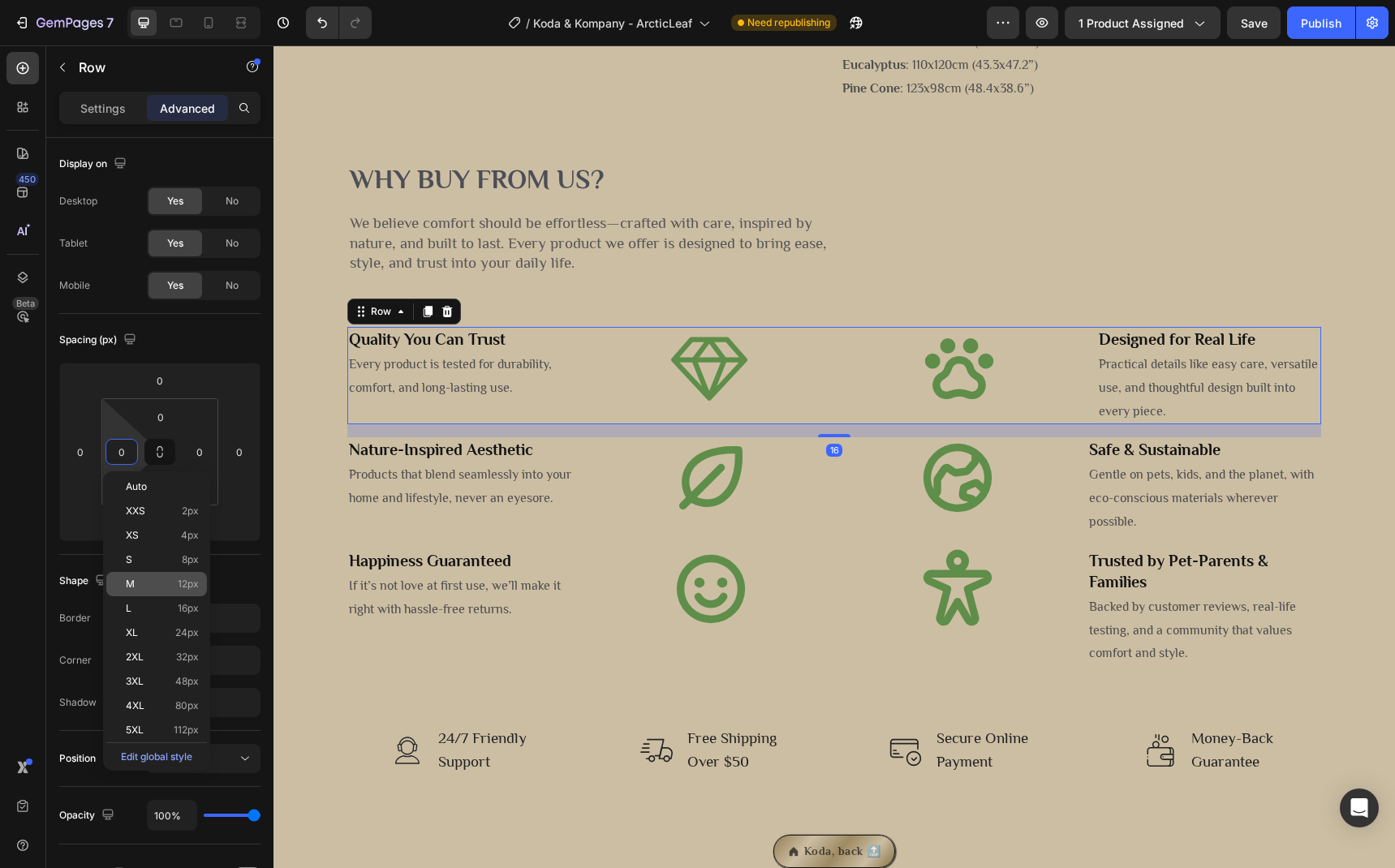
click at [185, 582] on span "12px" at bounding box center [188, 584] width 21 height 11
type input "12"
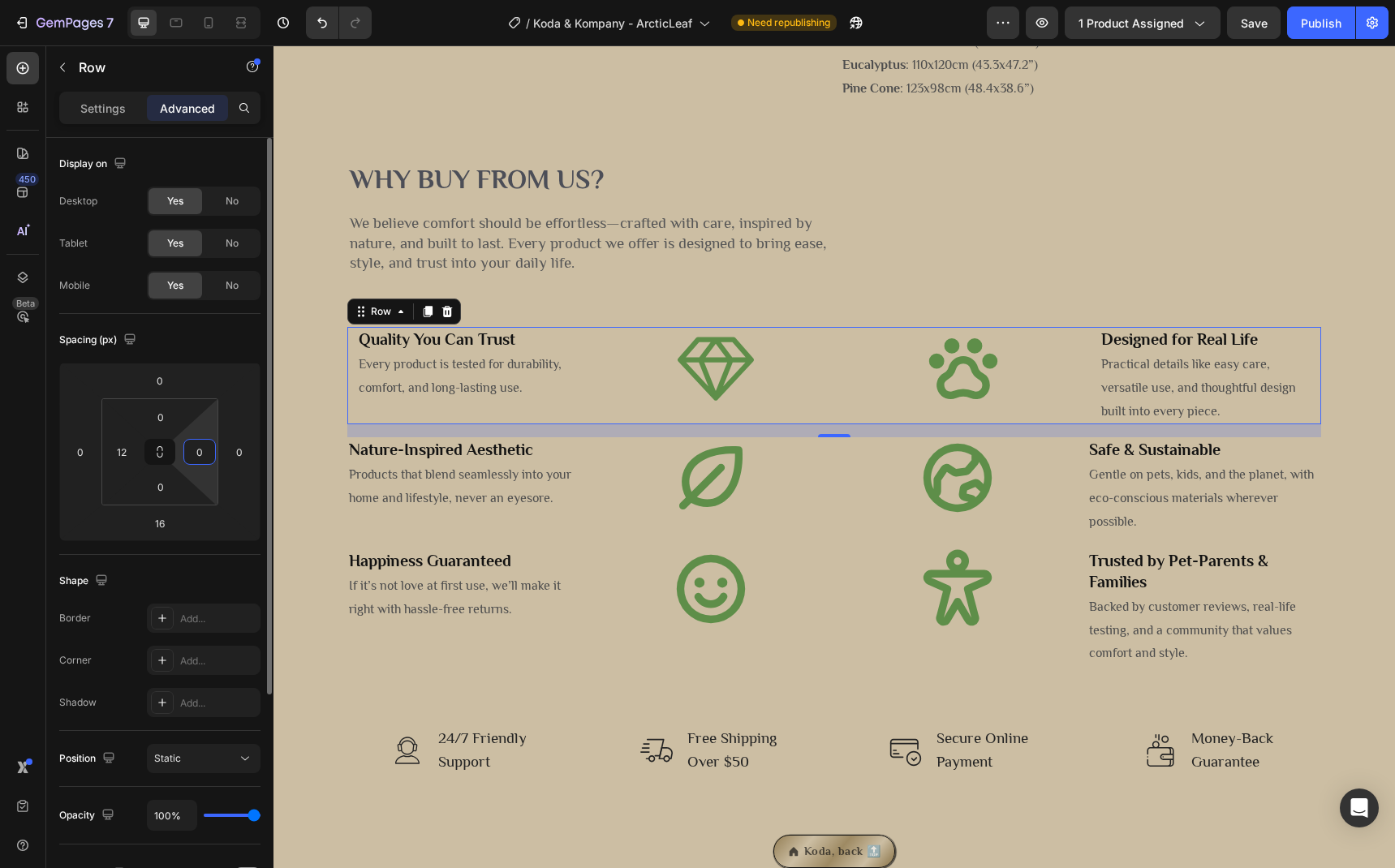
click at [192, 458] on input "0" at bounding box center [199, 451] width 24 height 24
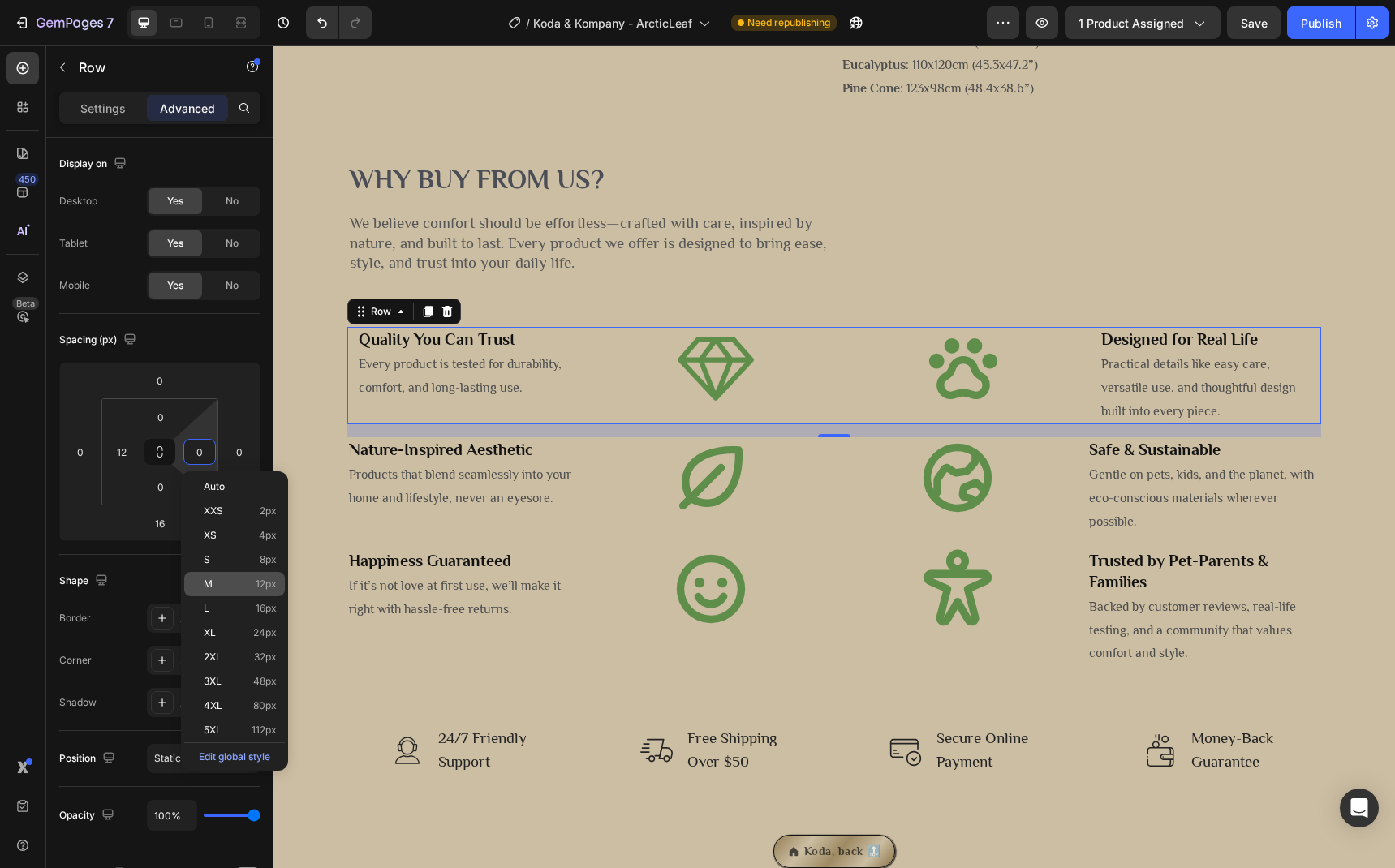
click at [236, 584] on p "M 12px" at bounding box center [240, 584] width 73 height 11
type input "12"
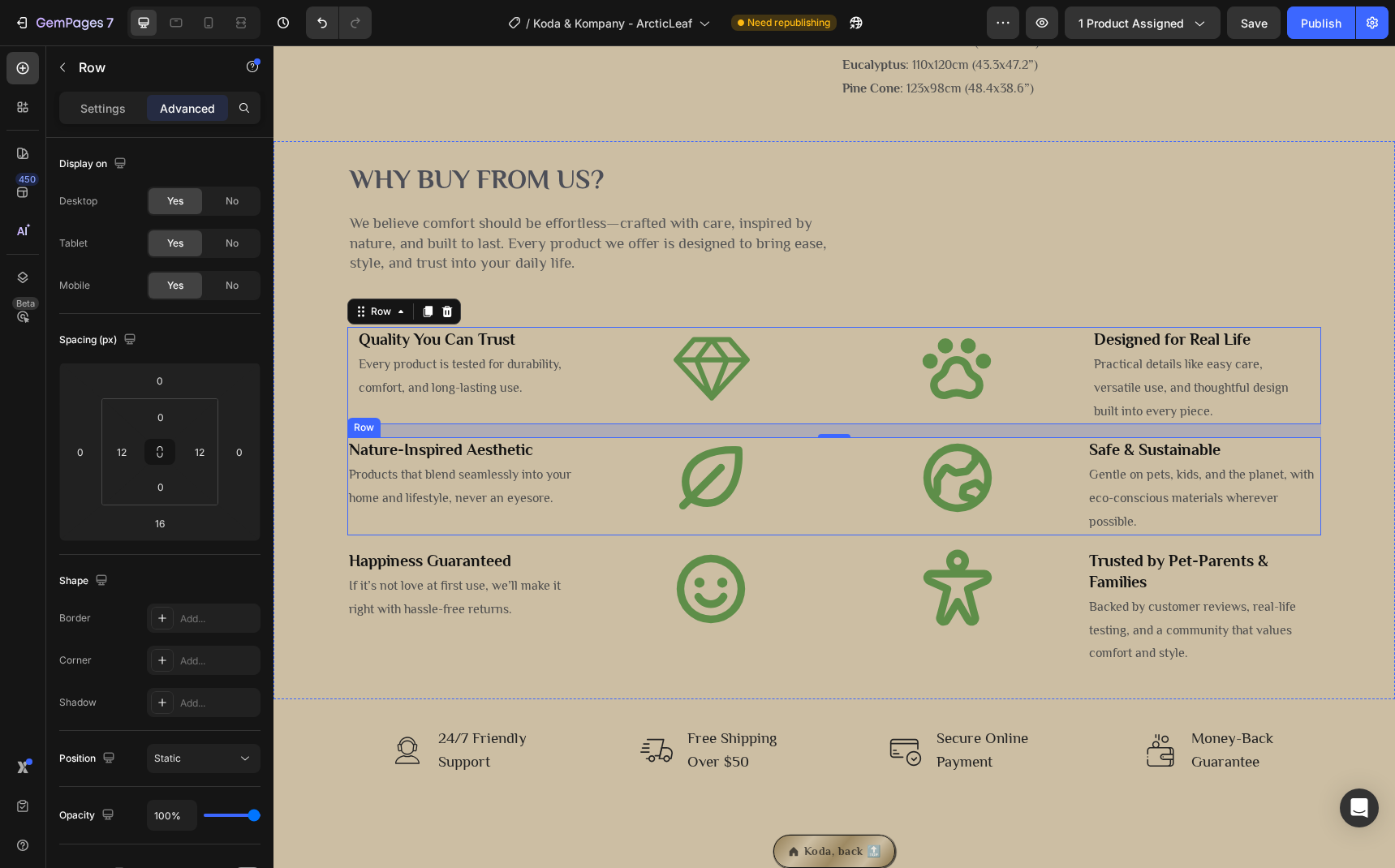
click at [397, 534] on div "Nature-Inspired Aesthetic Heading Products that blend seamlessly into your home…" at bounding box center [464, 486] width 233 height 98
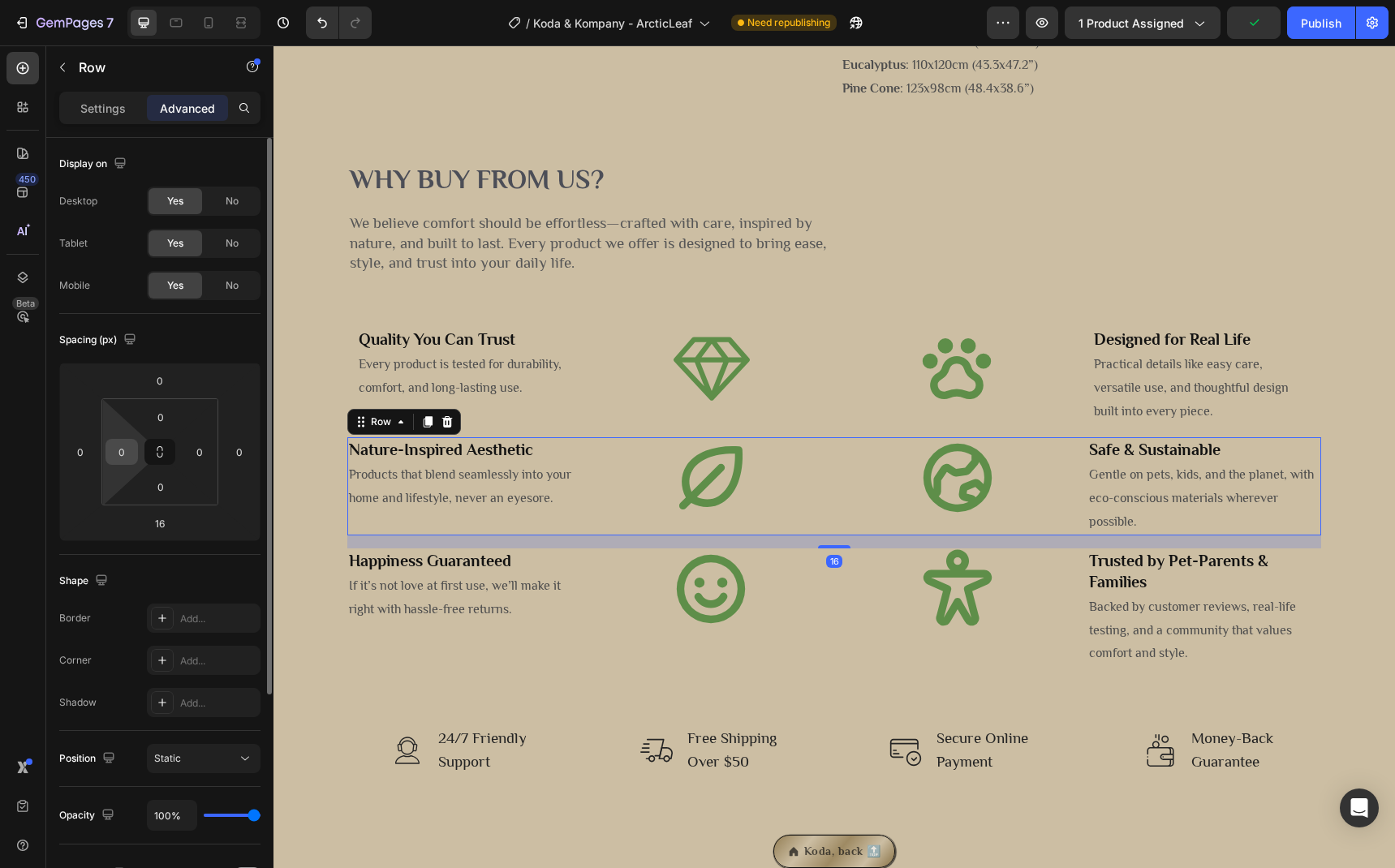
click at [121, 447] on input "0" at bounding box center [121, 451] width 24 height 24
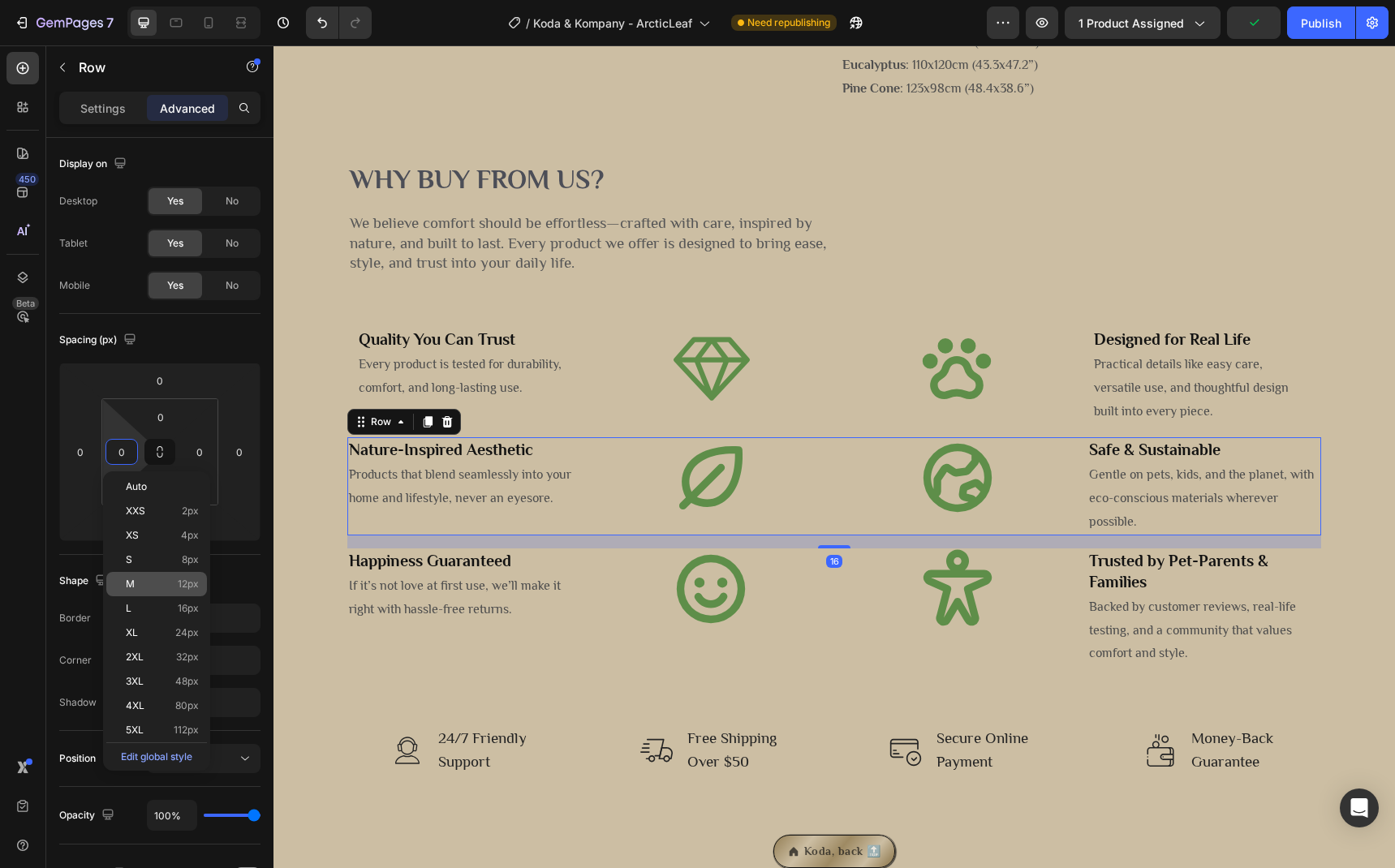
click at [175, 589] on p "M 12px" at bounding box center [163, 584] width 73 height 11
type input "12"
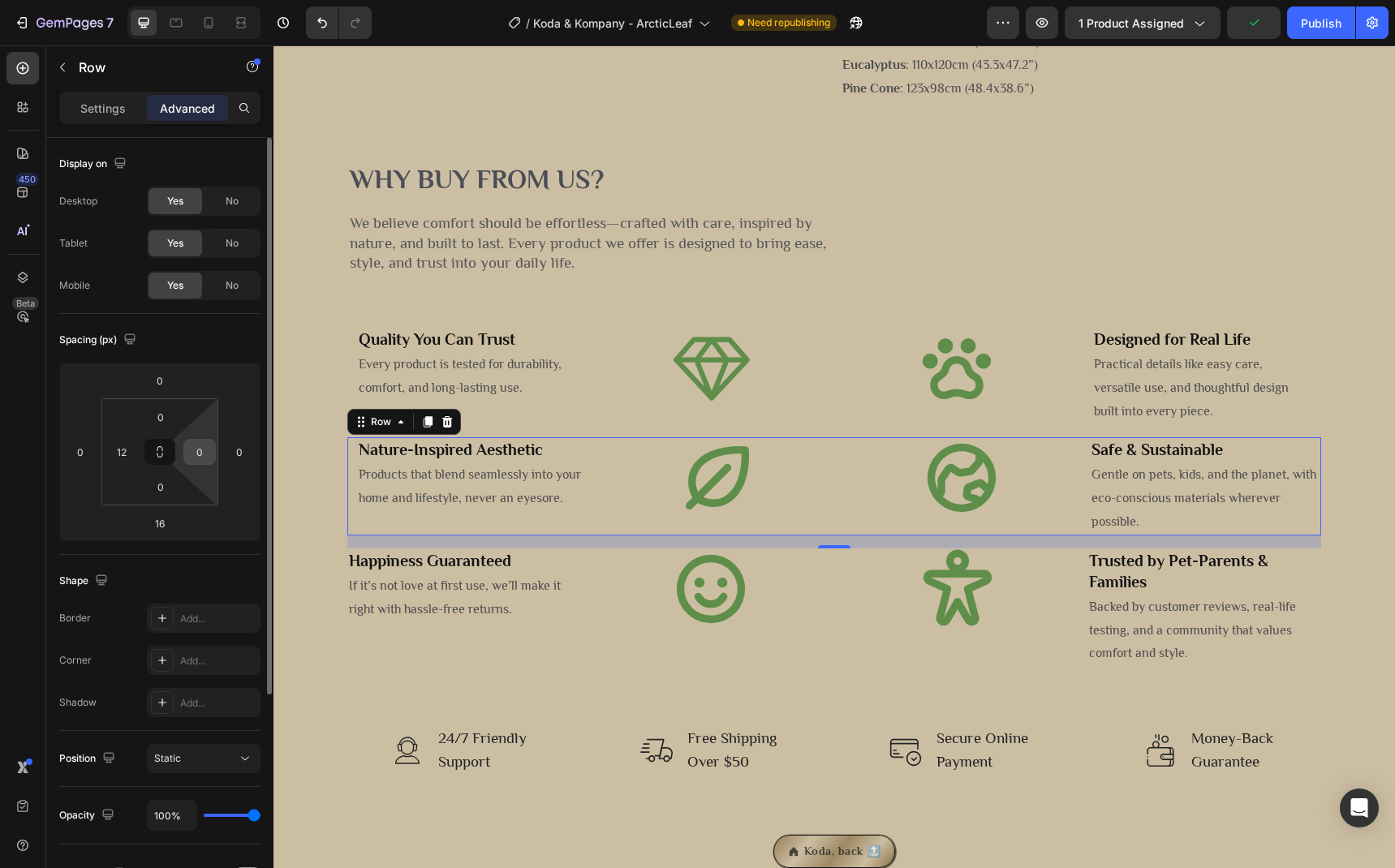
click at [202, 460] on input "0" at bounding box center [199, 451] width 24 height 24
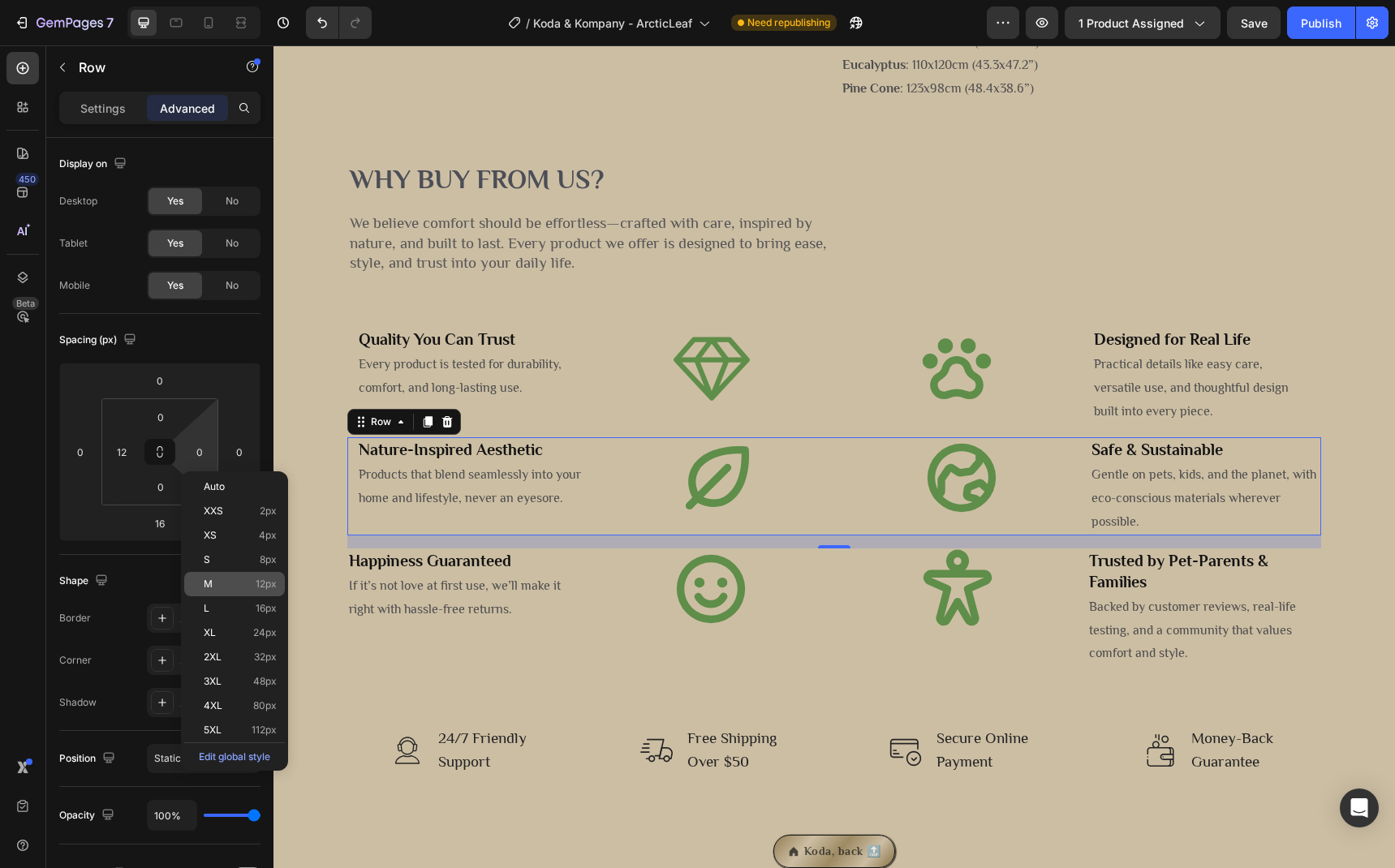
click at [233, 589] on p "M 12px" at bounding box center [240, 584] width 73 height 11
type input "12"
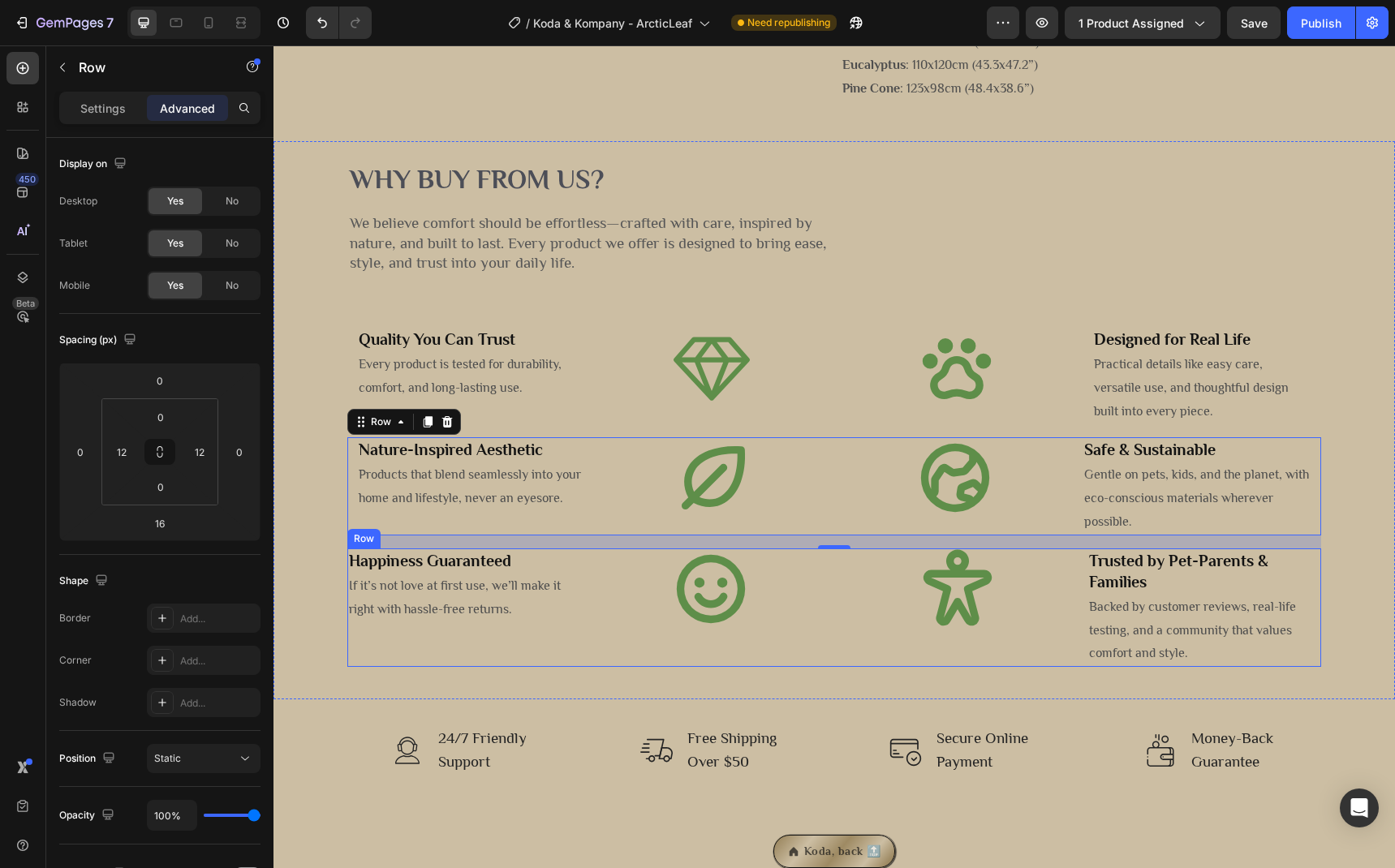
click at [402, 667] on div "Happiness Guaranteed Heading If it’s not love at first use, we’ll make it right…" at bounding box center [464, 608] width 233 height 119
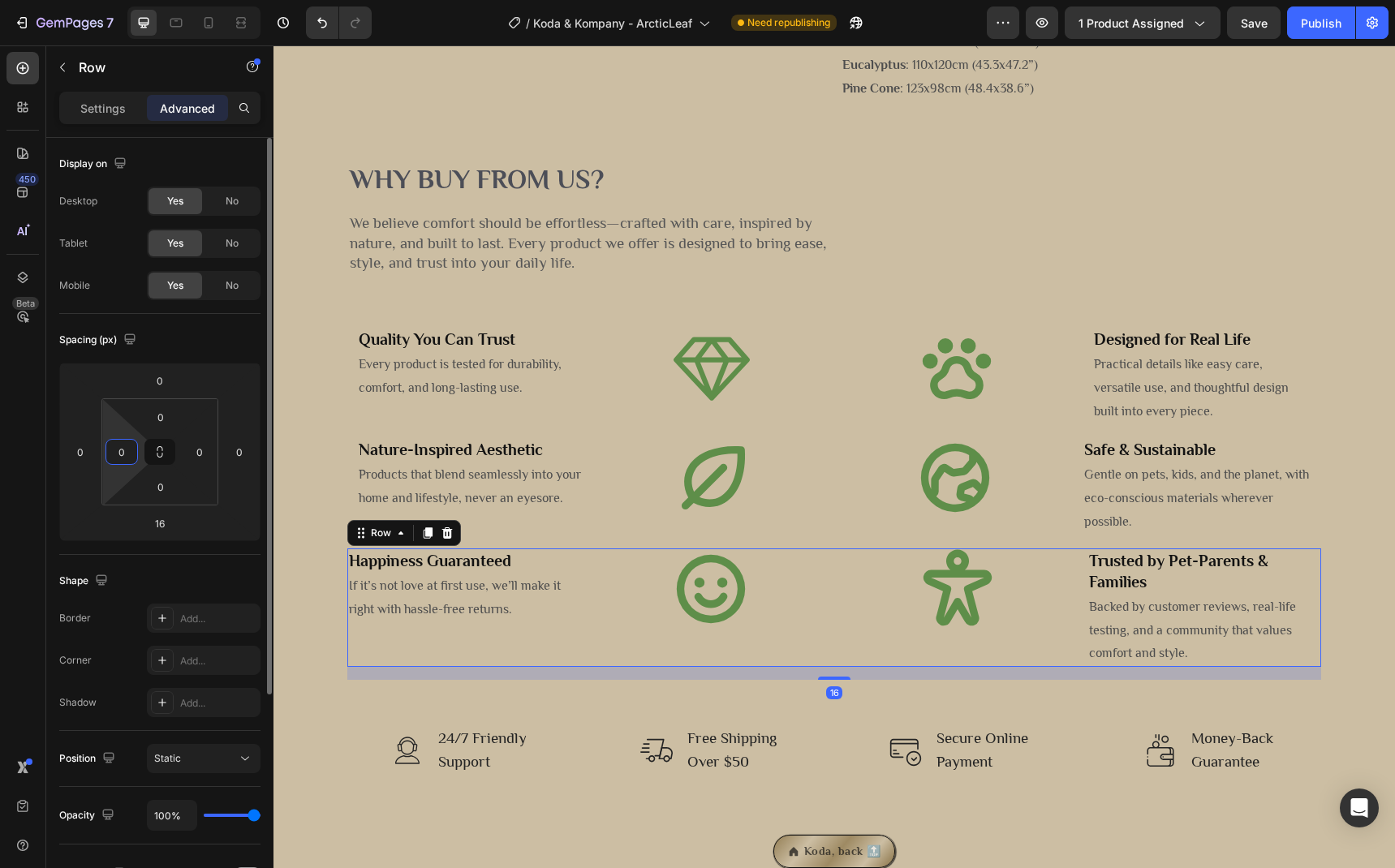
click at [124, 455] on input "0" at bounding box center [121, 451] width 24 height 24
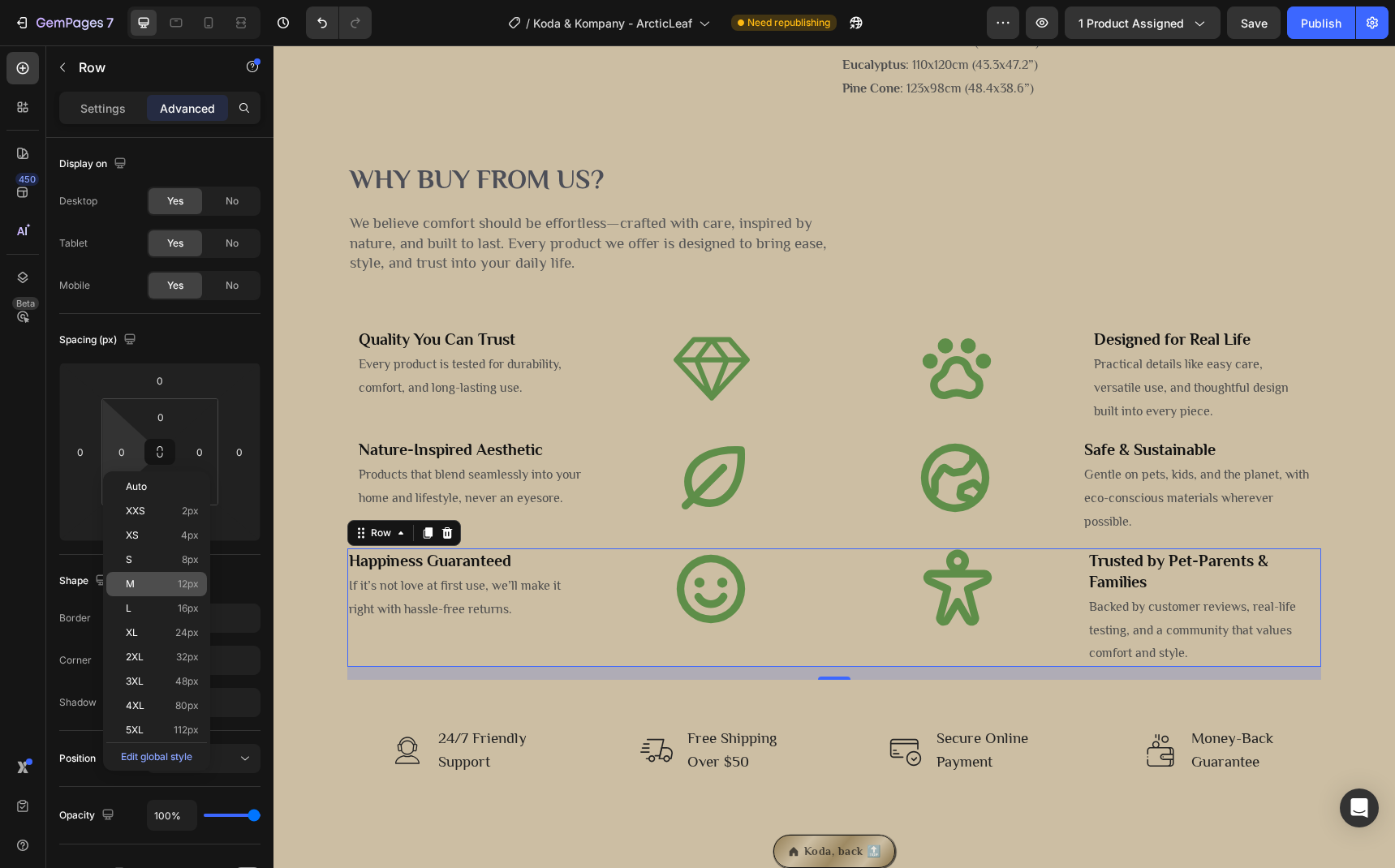
click at [173, 582] on p "M 12px" at bounding box center [163, 584] width 73 height 11
type input "12"
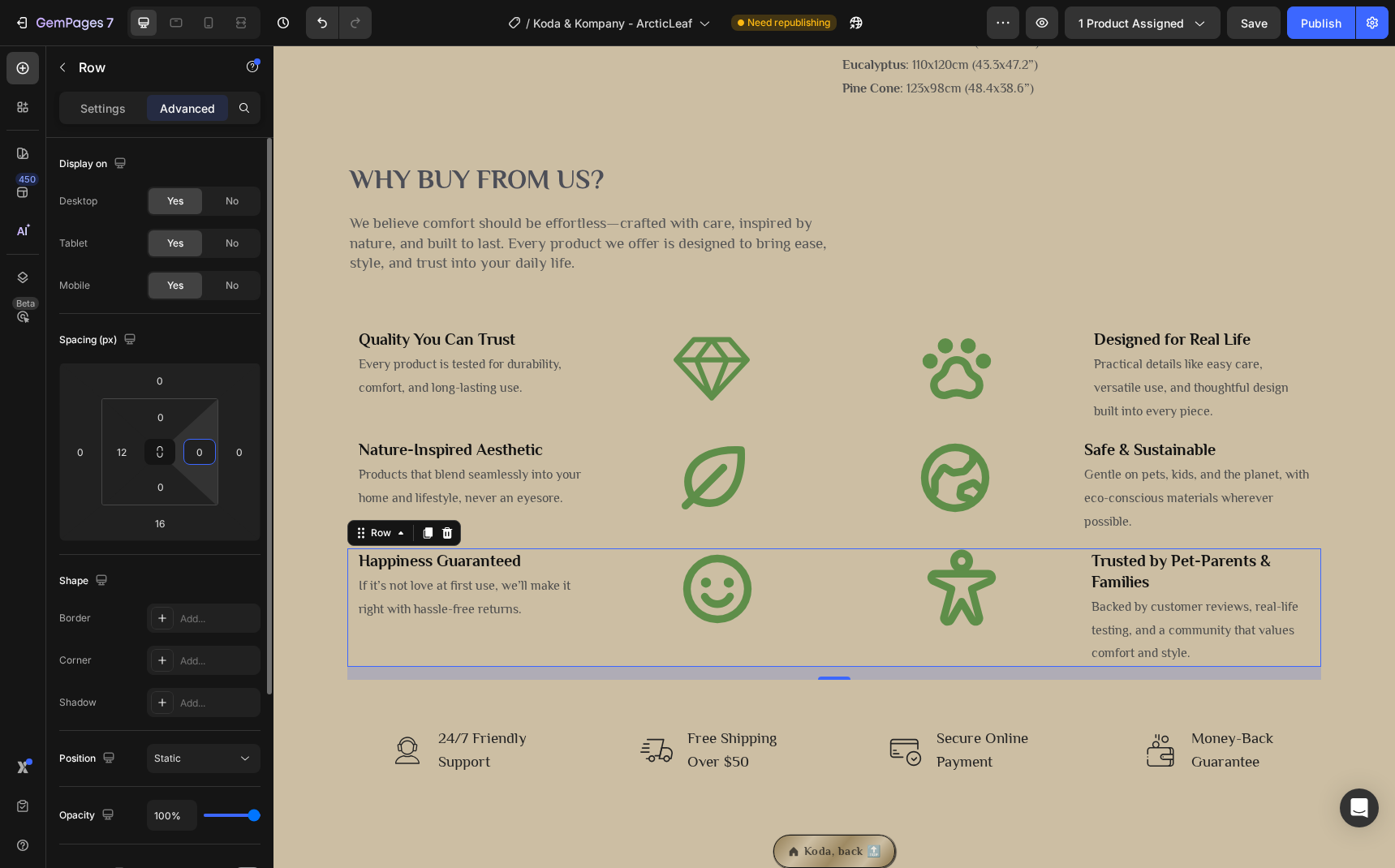
click at [205, 447] on input "0" at bounding box center [199, 451] width 24 height 24
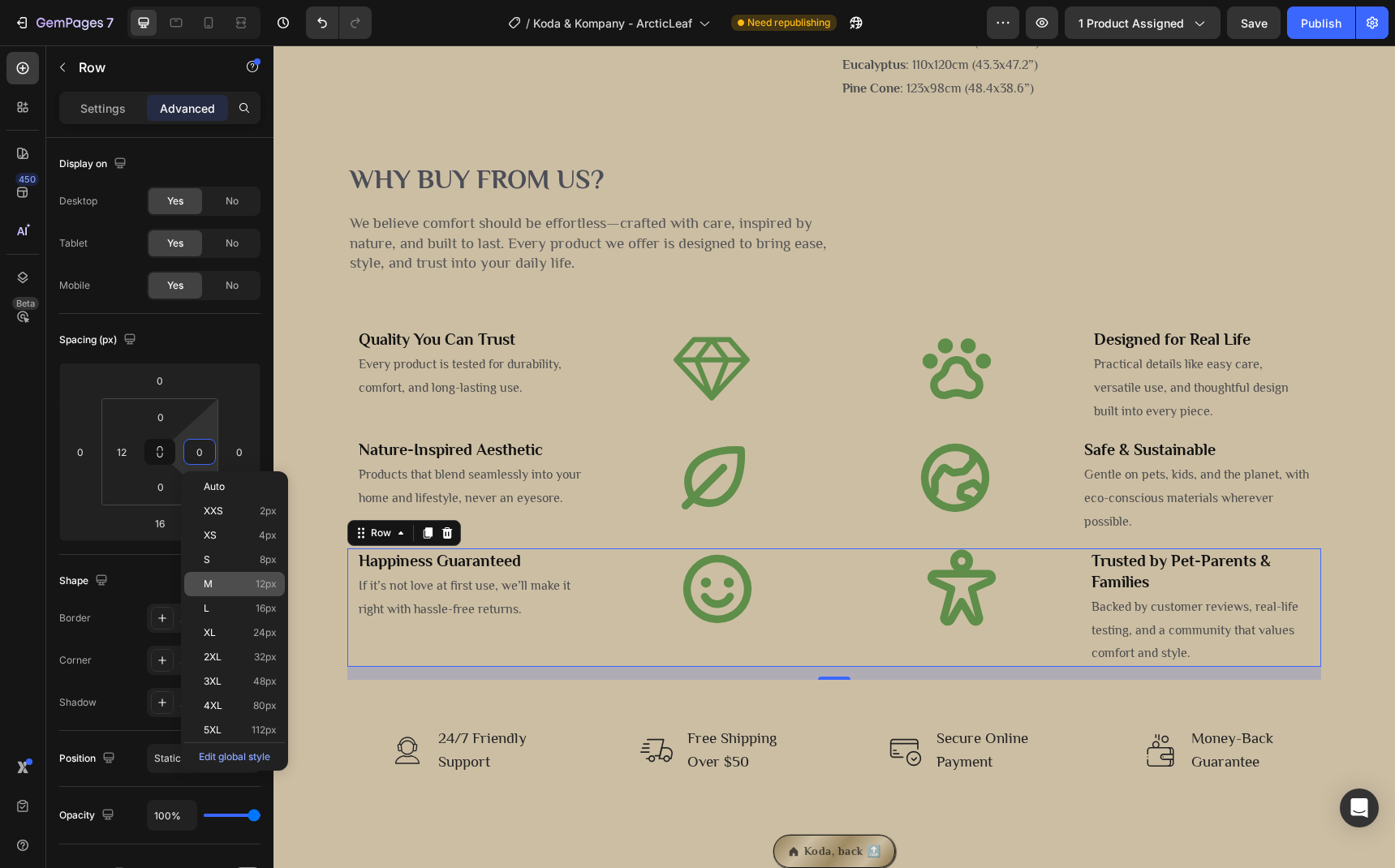
click at [255, 576] on div "M 12px" at bounding box center [234, 583] width 100 height 24
type input "12"
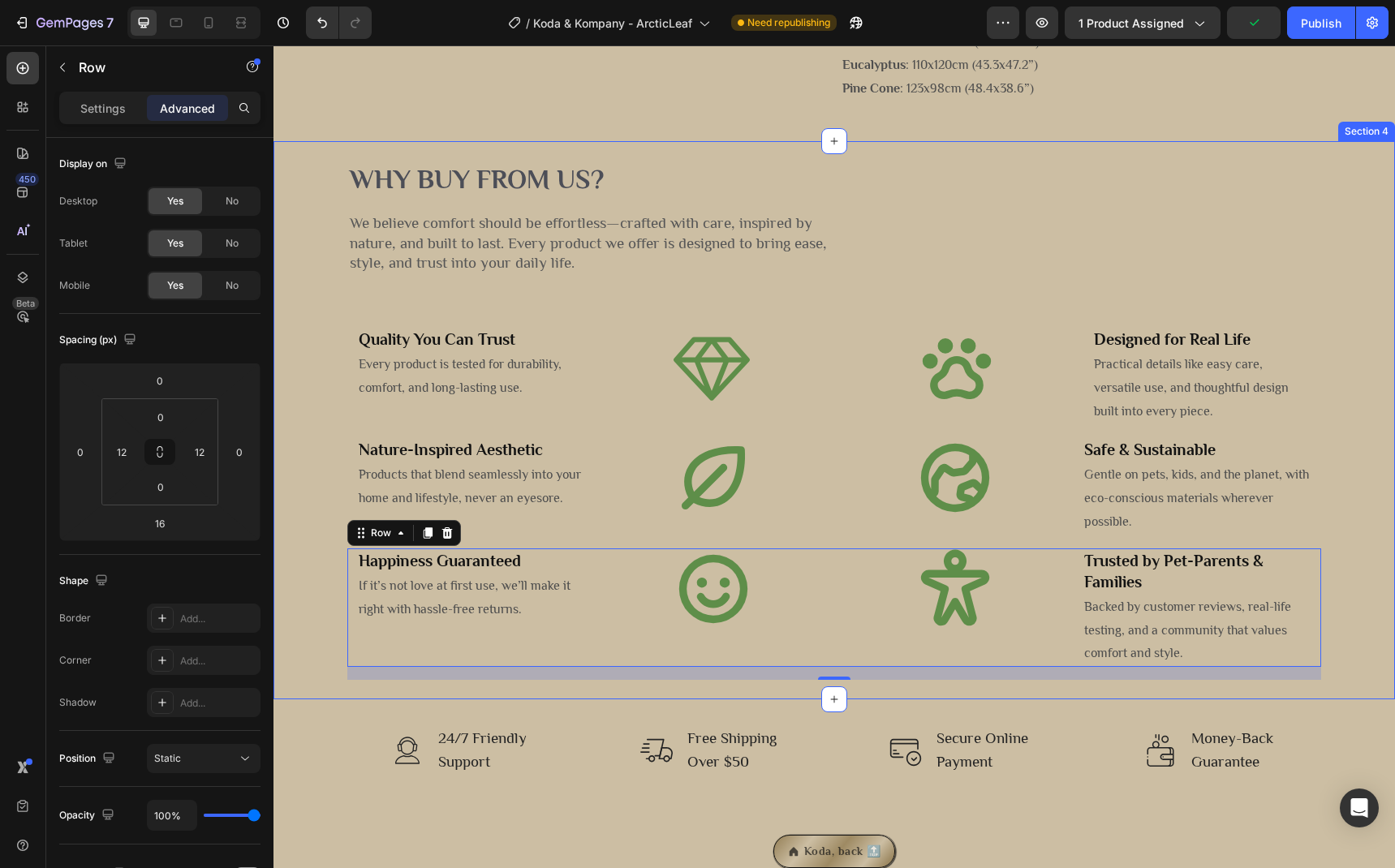
click at [312, 611] on div "Why buy from us? Heading We believe comfort should be effortless—crafted with c…" at bounding box center [834, 420] width 1082 height 519
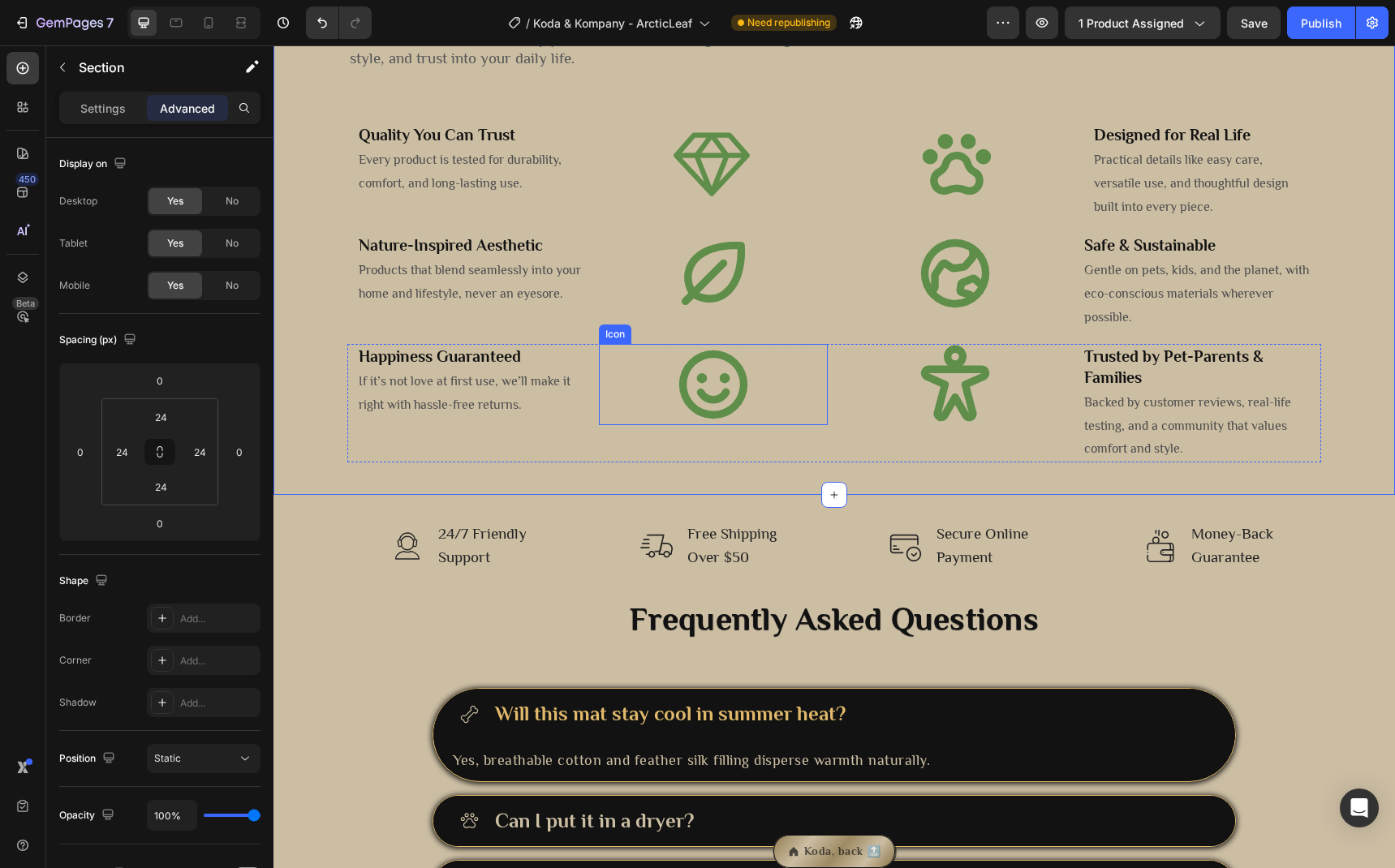
scroll to position [2416, 0]
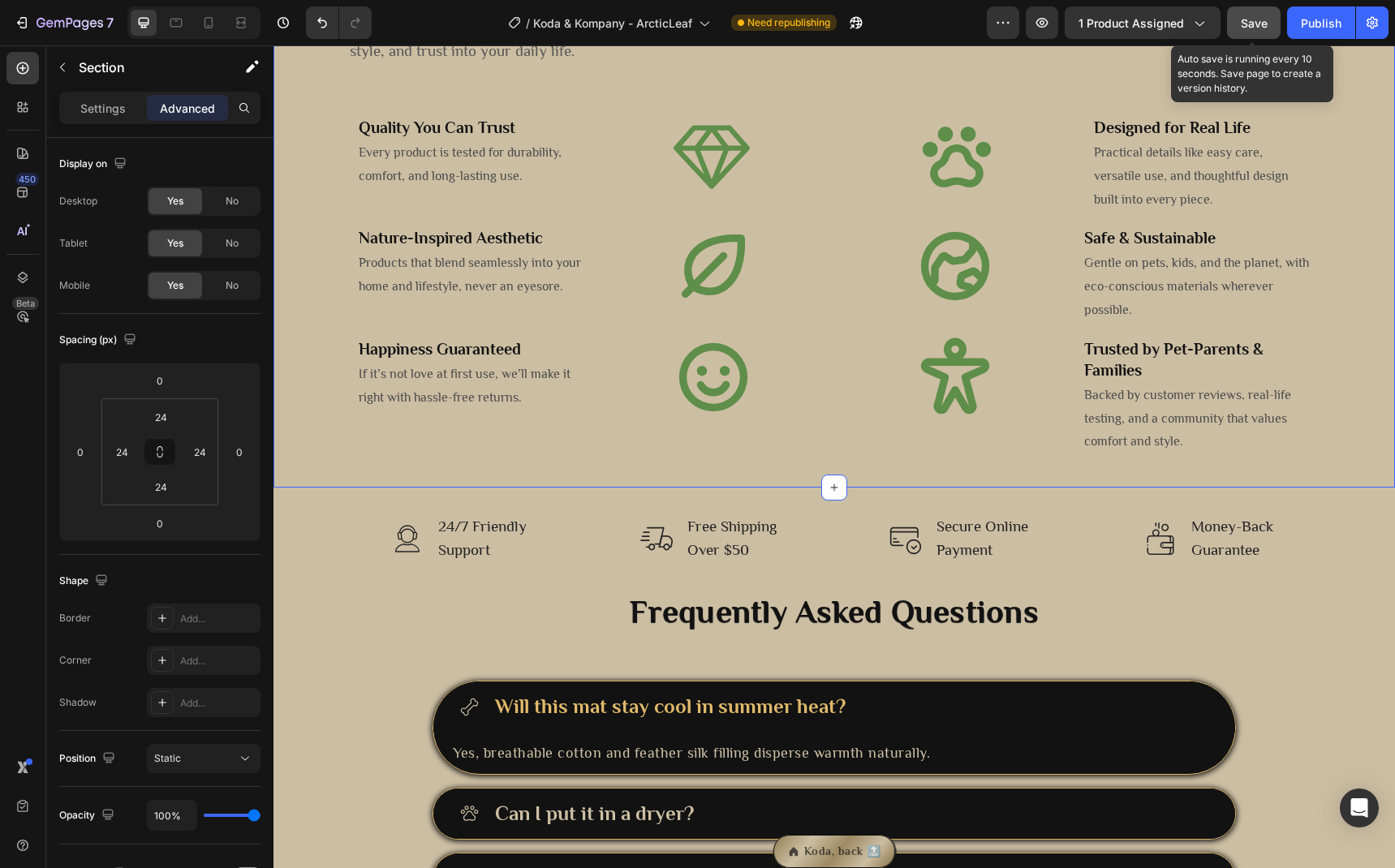
click at [1244, 24] on span "Save" at bounding box center [1254, 23] width 27 height 13
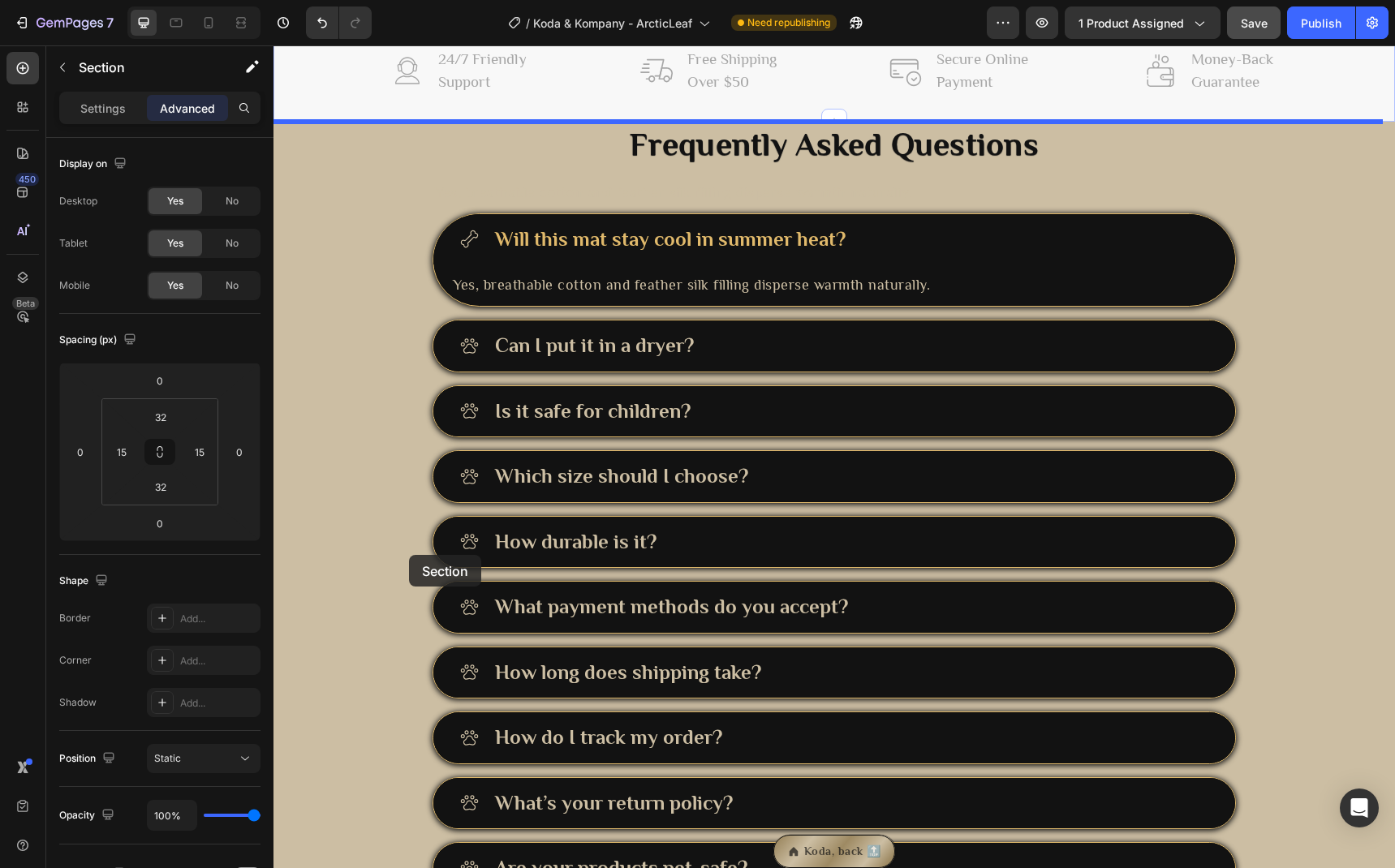
scroll to position [3461, 0]
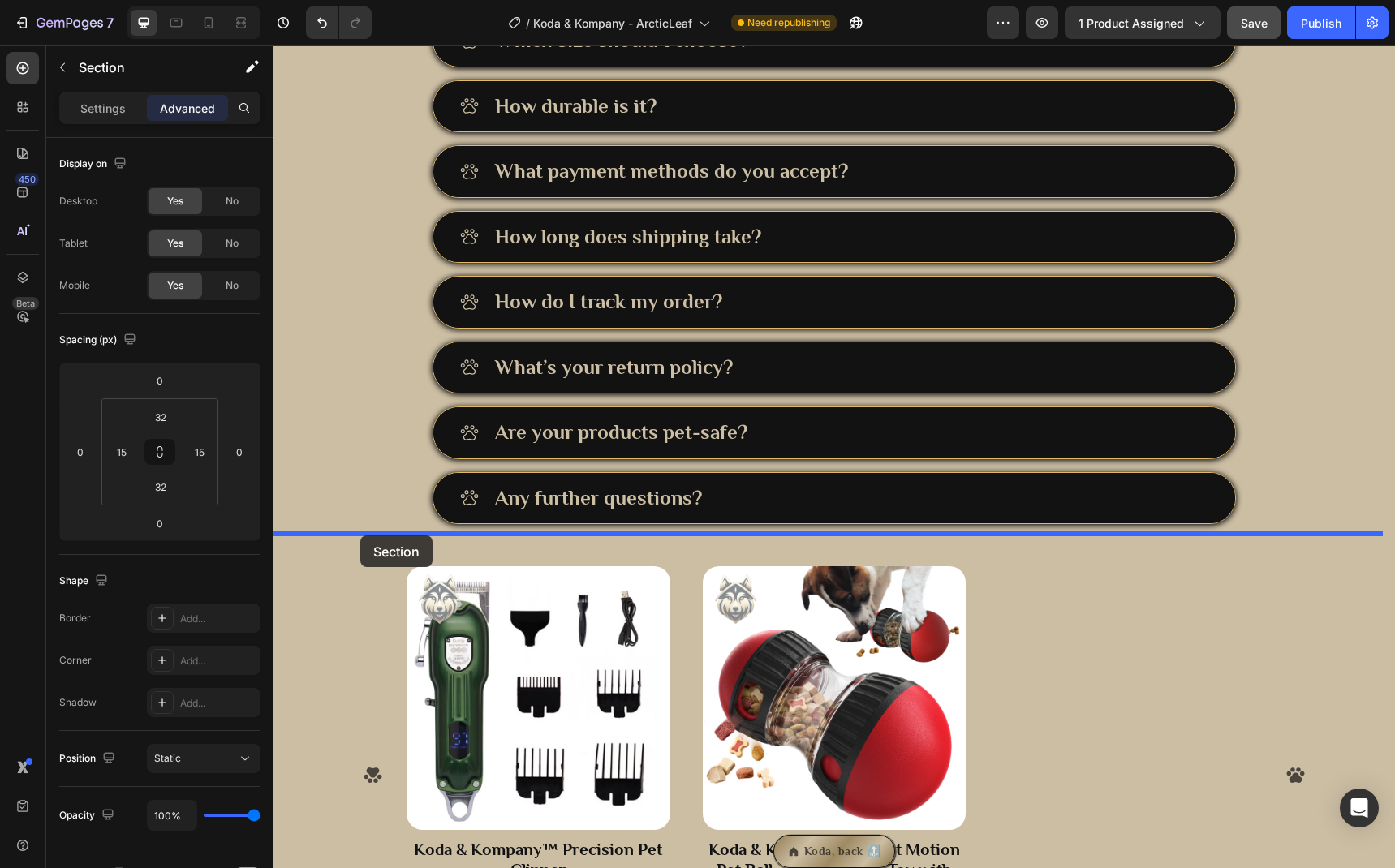
drag, startPoint x: 321, startPoint y: 343, endPoint x: 360, endPoint y: 535, distance: 195.9
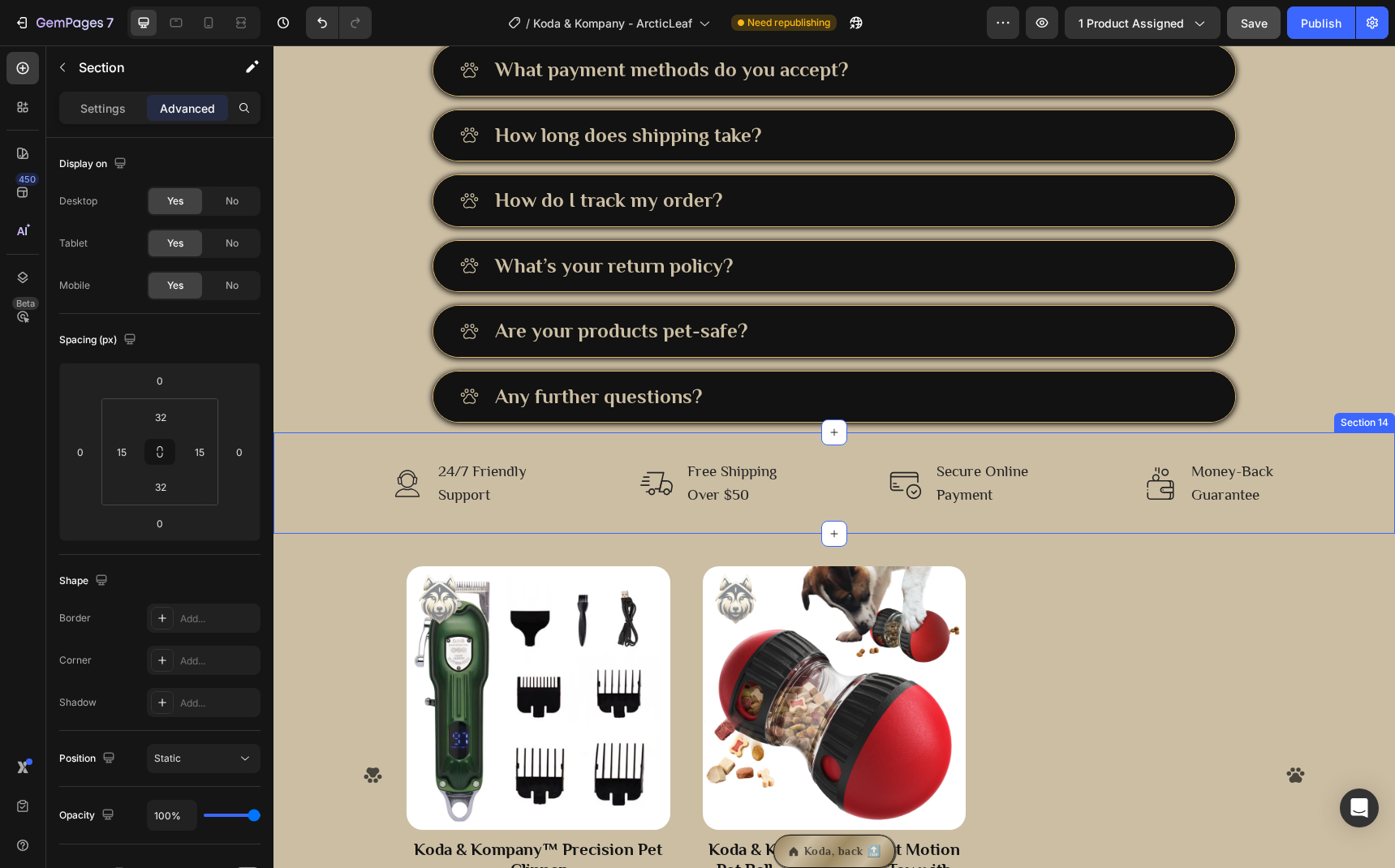
scroll to position [3360, 0]
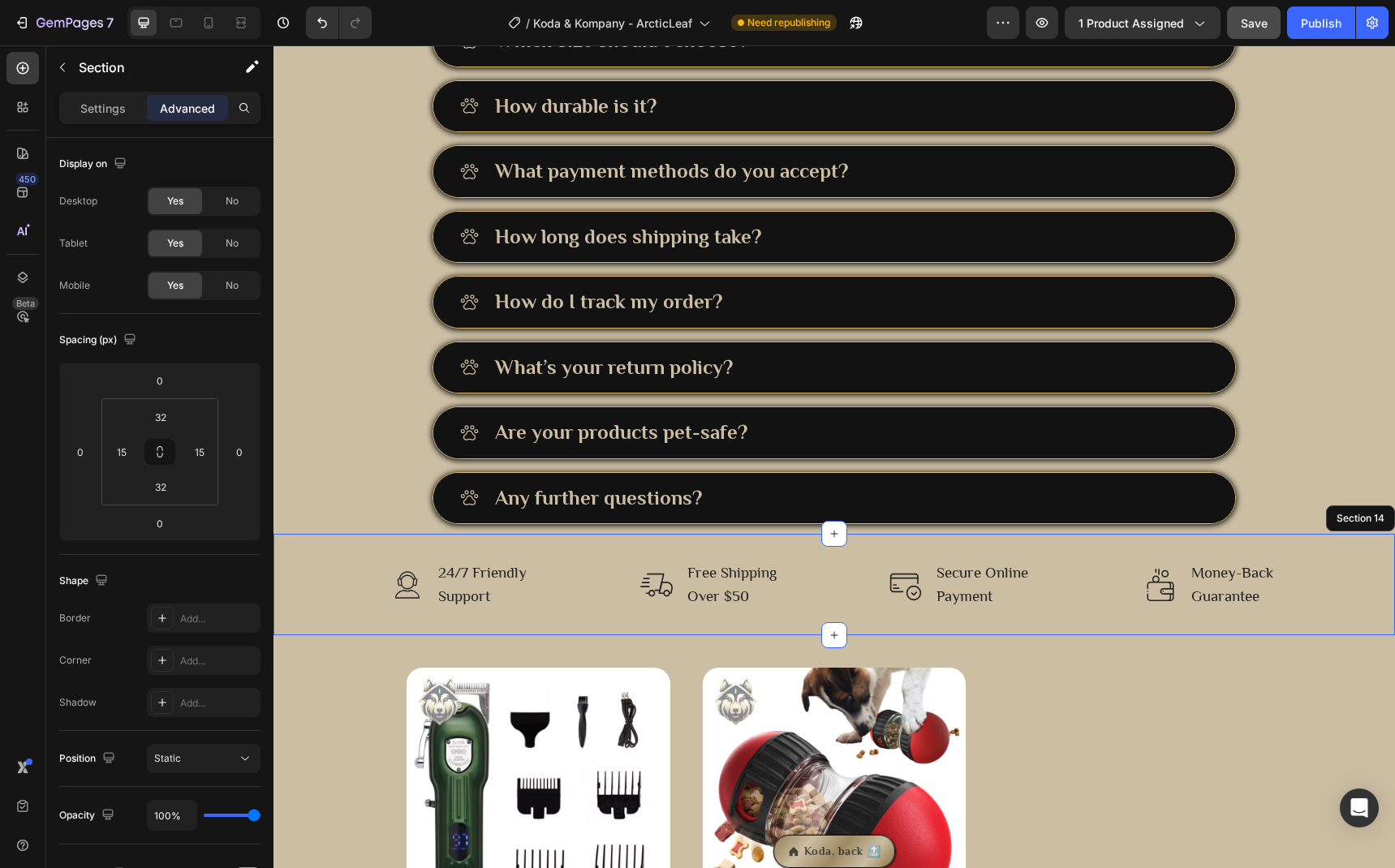
click at [316, 565] on div "Image 24/7 Friendly Support Text block Row Image Free Shipping Over $50 Text bl…" at bounding box center [834, 585] width 1097 height 50
click at [316, 489] on div "Frequently Asked Questions Heading Yes, breathable cotton and feather silk fill…" at bounding box center [834, 111] width 1122 height 849
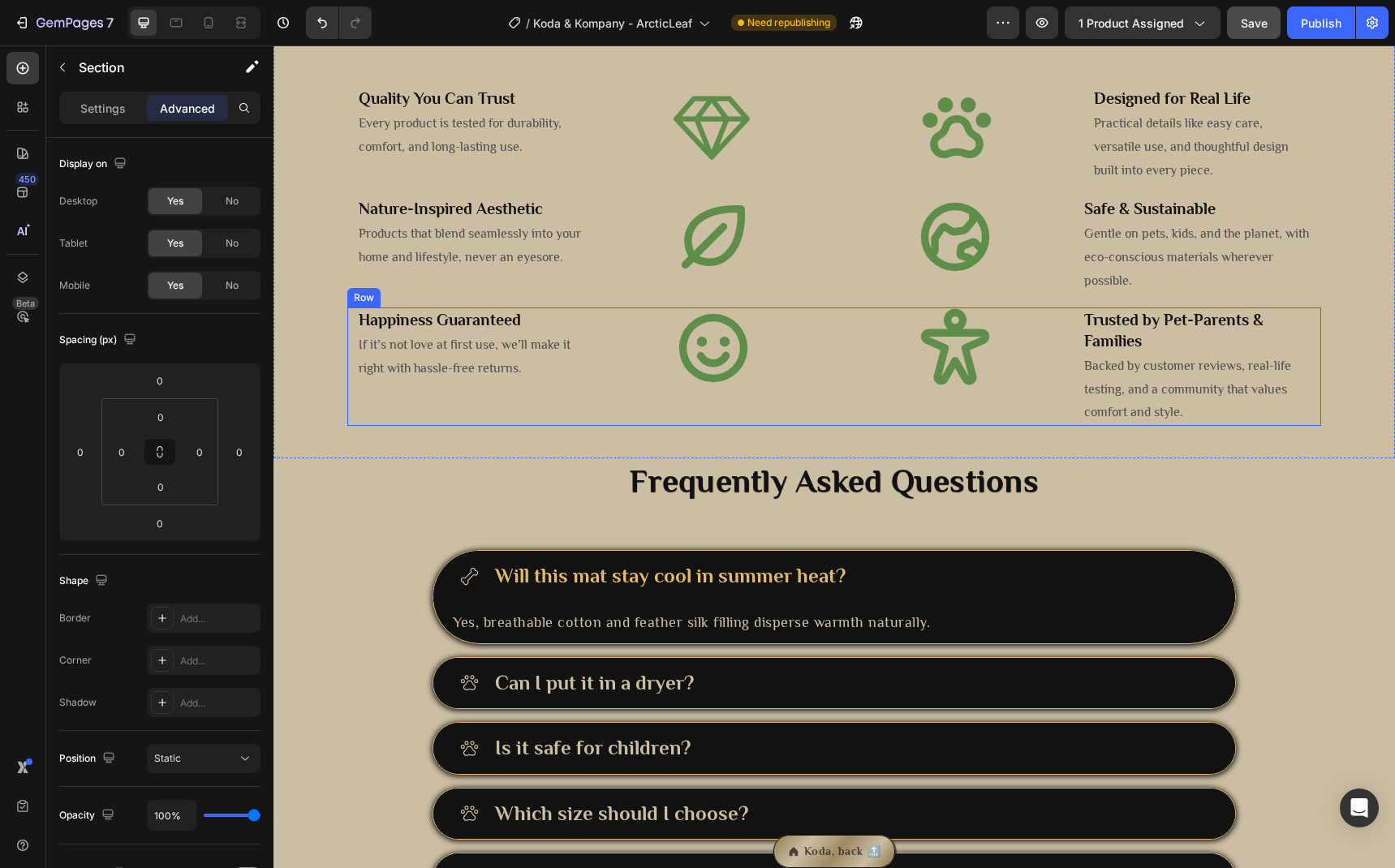
scroll to position [2338, 0]
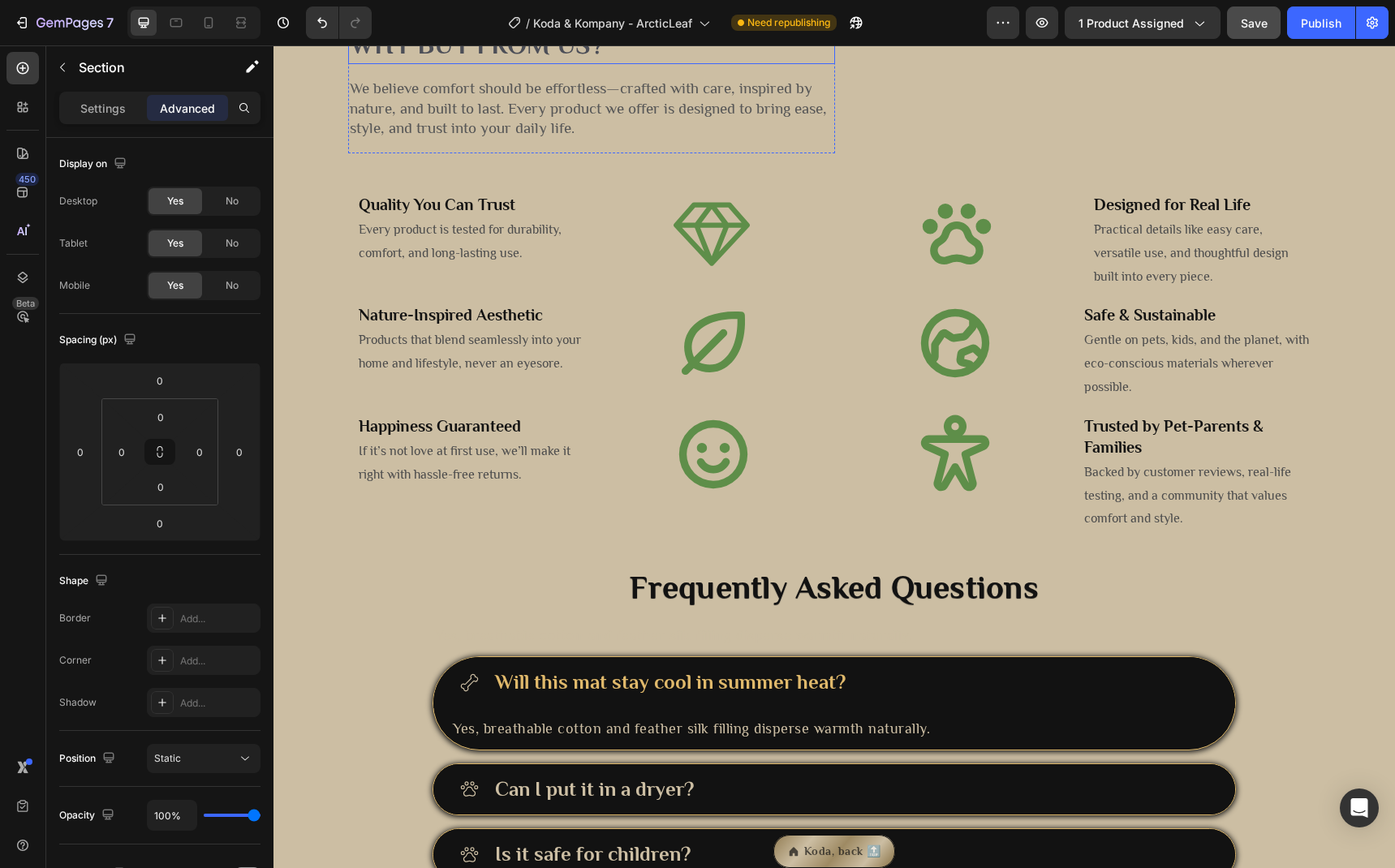
click at [469, 64] on h2 "Why buy from us?" at bounding box center [591, 45] width 487 height 38
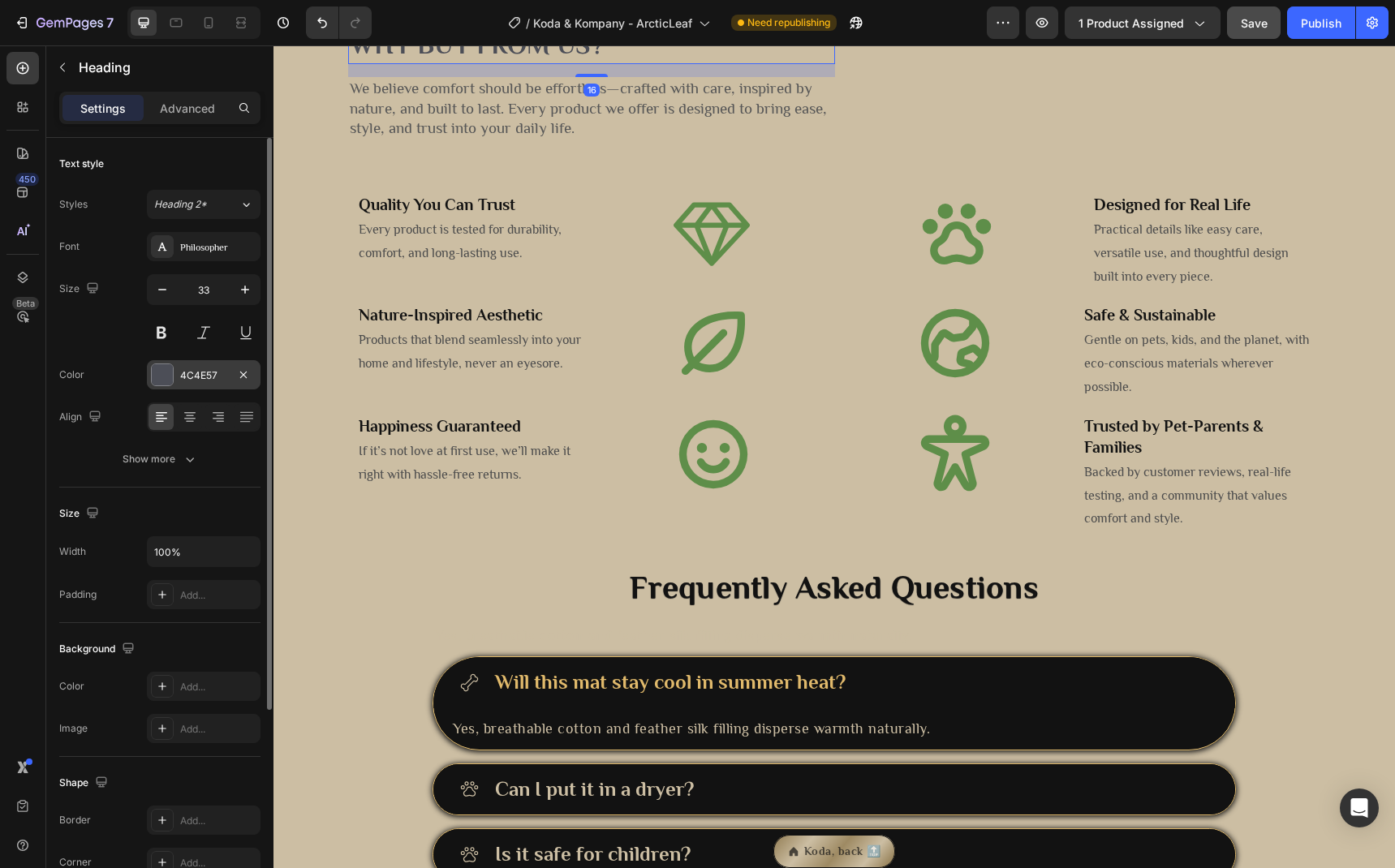
click at [202, 368] on div "4C4E57" at bounding box center [203, 375] width 47 height 14
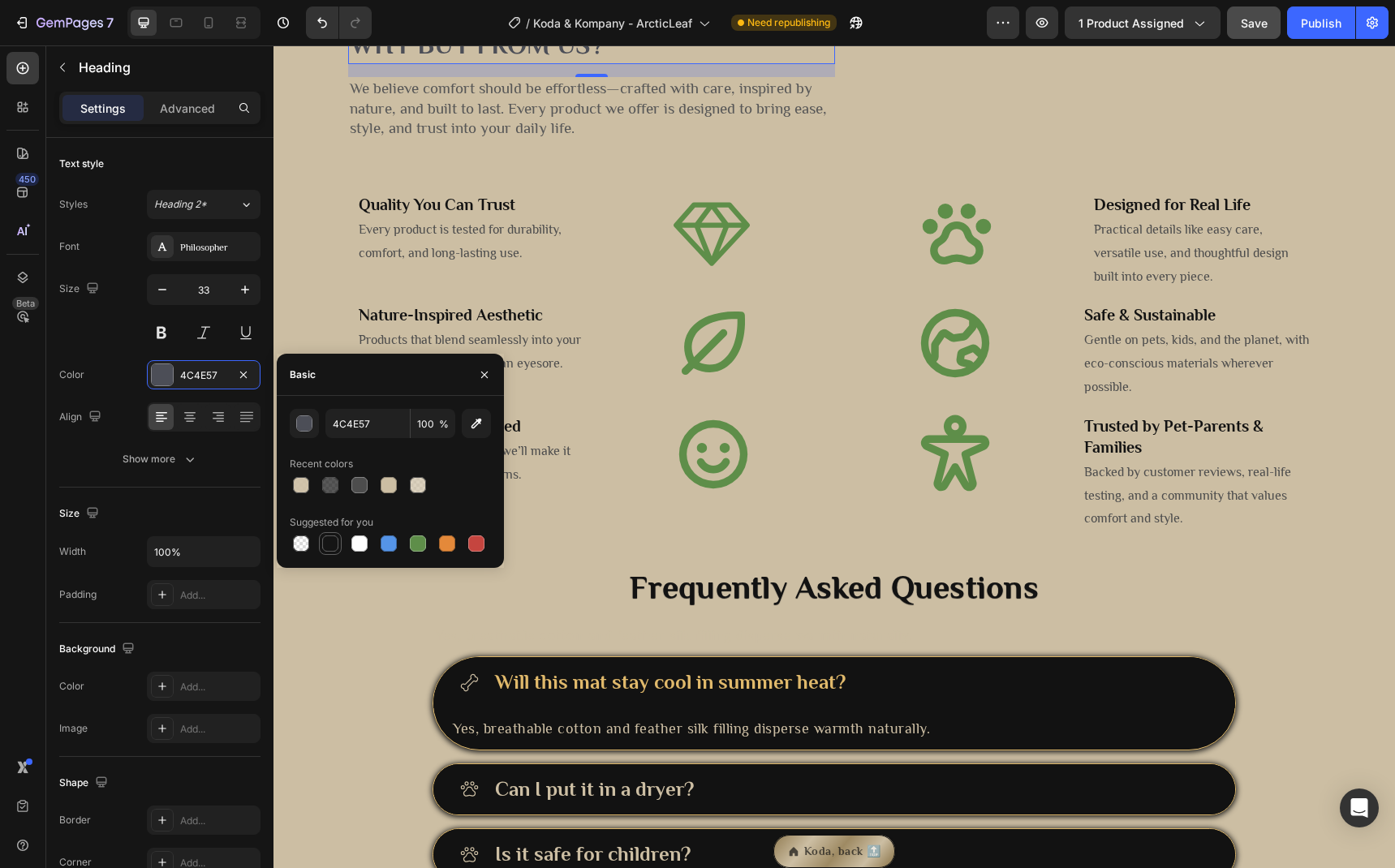
click at [329, 540] on div at bounding box center [330, 543] width 16 height 16
type input "151515"
click at [509, 139] on p "We believe comfort should be effortless—crafted with care, inspired by nature, …" at bounding box center [592, 108] width 484 height 60
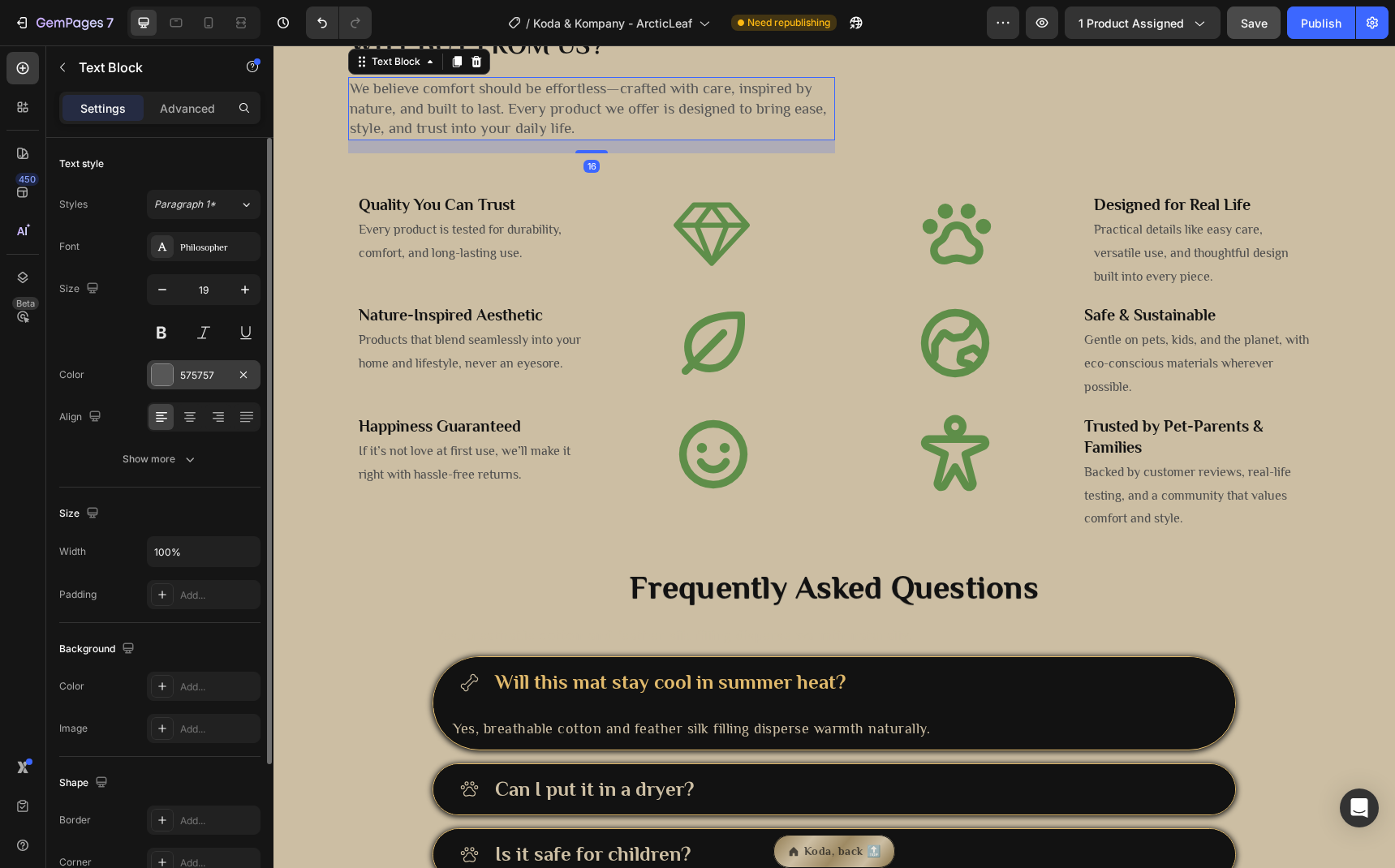
click at [187, 375] on div "575757" at bounding box center [203, 375] width 47 height 14
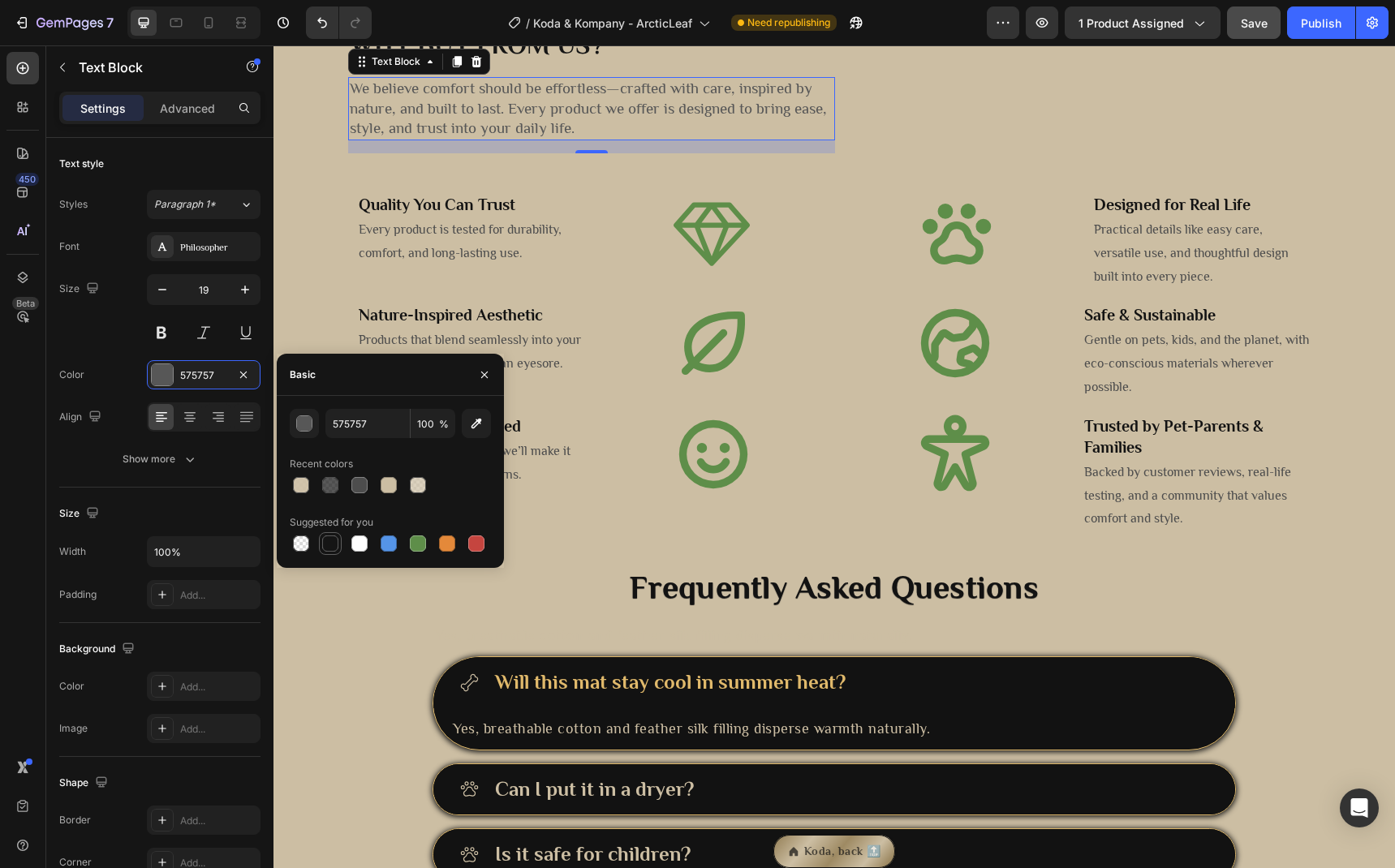
click at [334, 550] on div at bounding box center [330, 543] width 16 height 16
type input "151515"
click at [861, 166] on div "Why buy from us? Heading We believe comfort should be effortless—crafted with c…" at bounding box center [834, 96] width 973 height 141
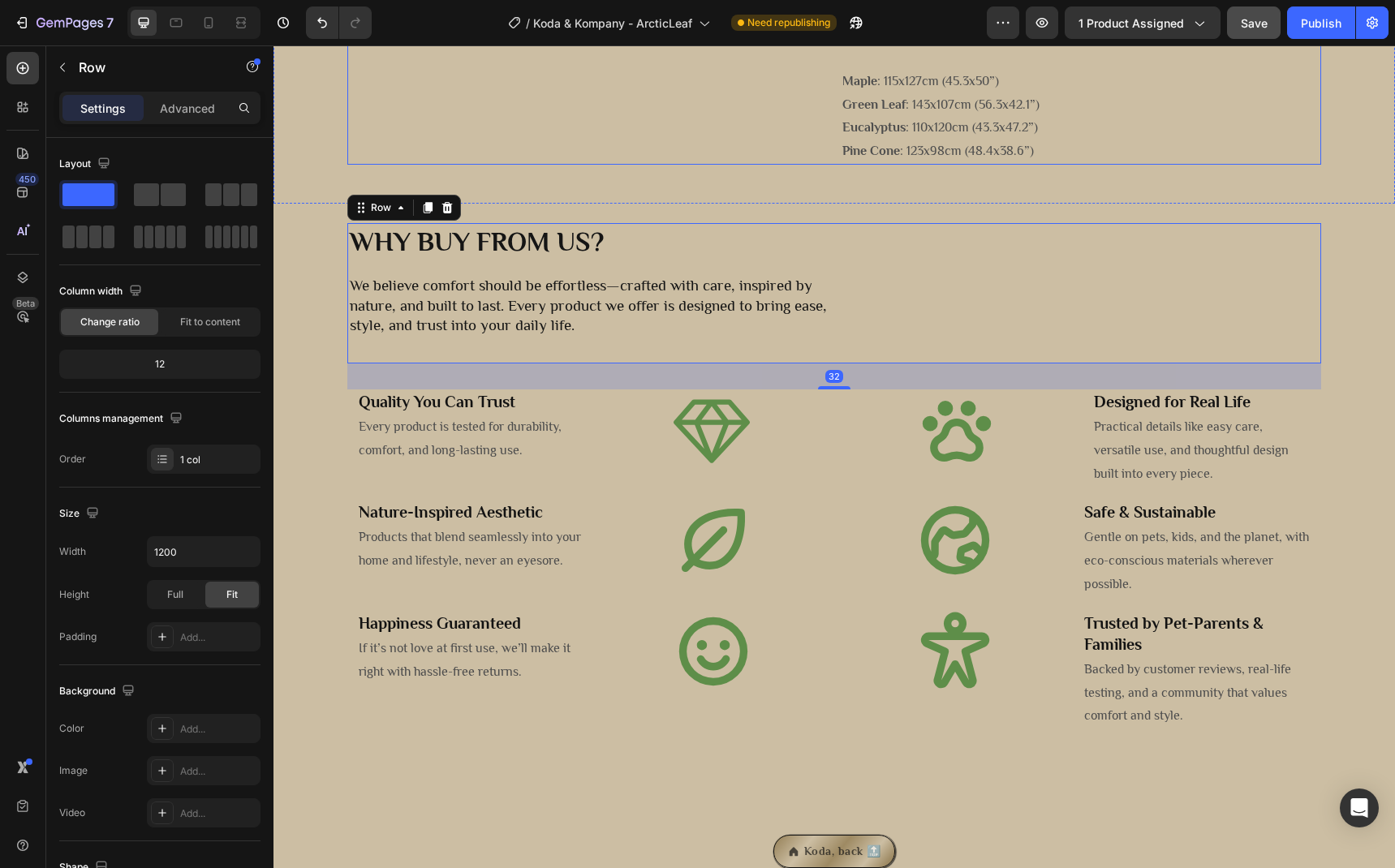
scroll to position [1899, 0]
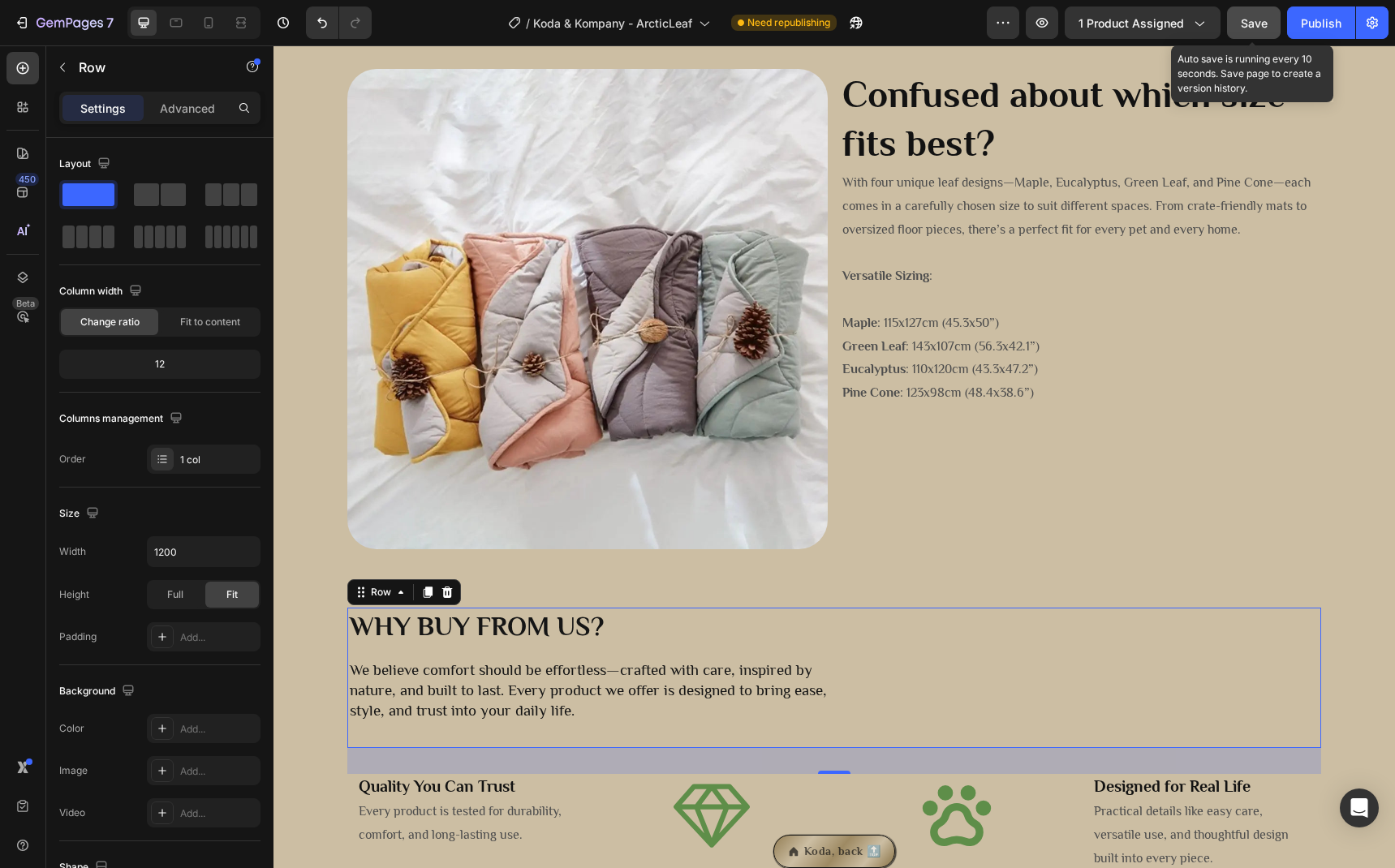
click at [1261, 36] on button "Save" at bounding box center [1253, 23] width 54 height 33
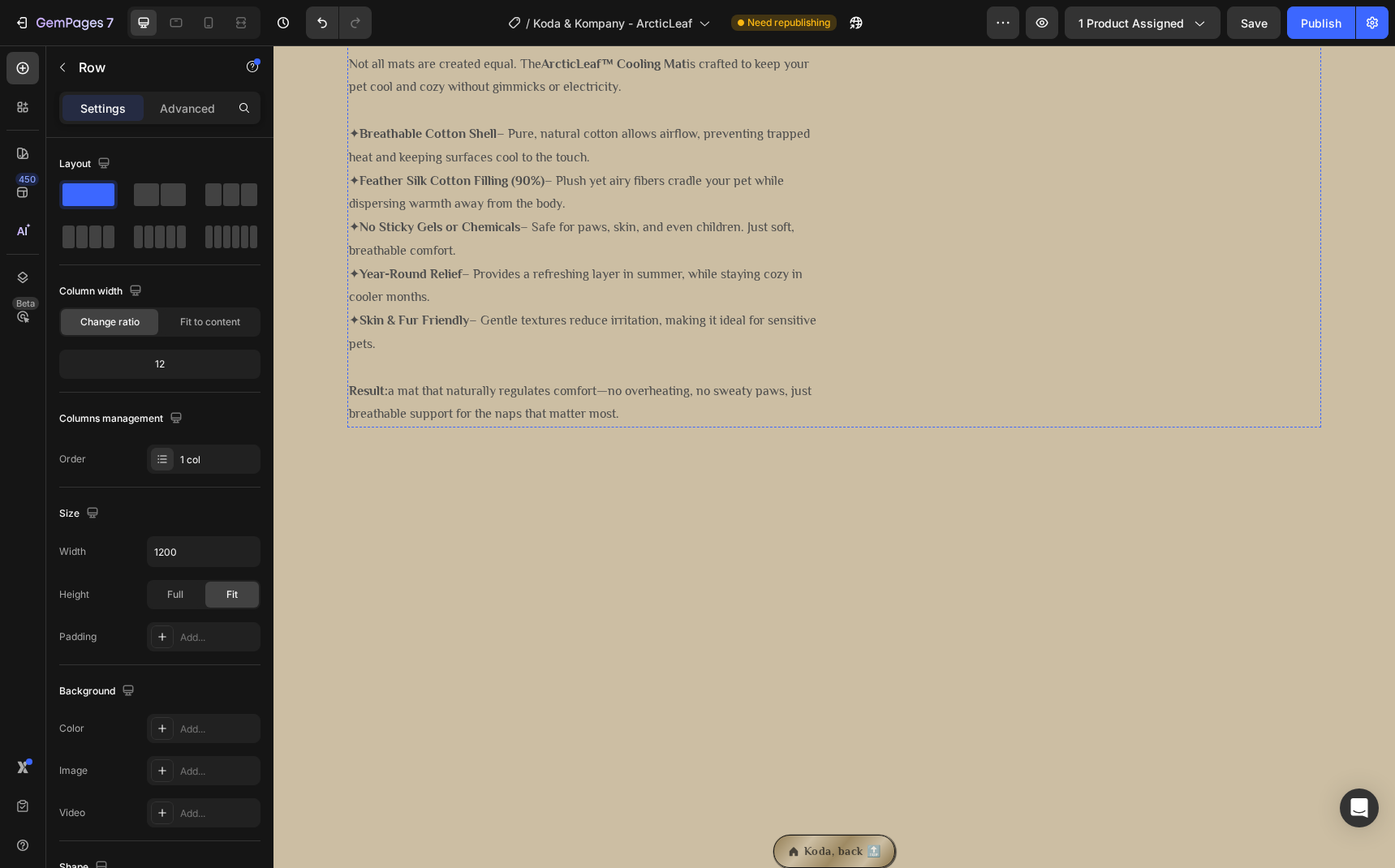
scroll to position [0, 0]
